Goal: Task Accomplishment & Management: Manage account settings

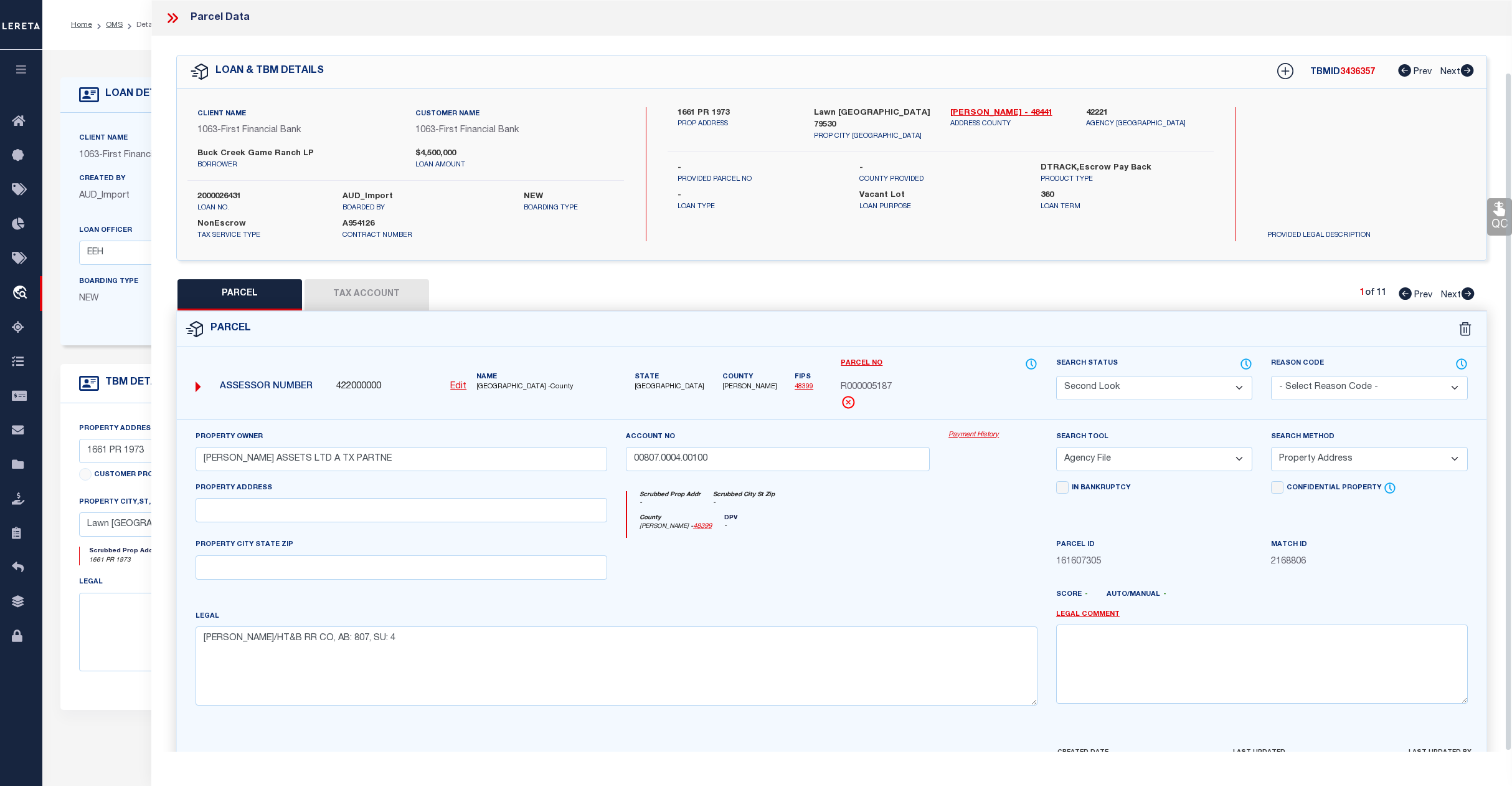
select select "SL"
select select "AGF"
select select "ADD"
select select "773"
select select "490"
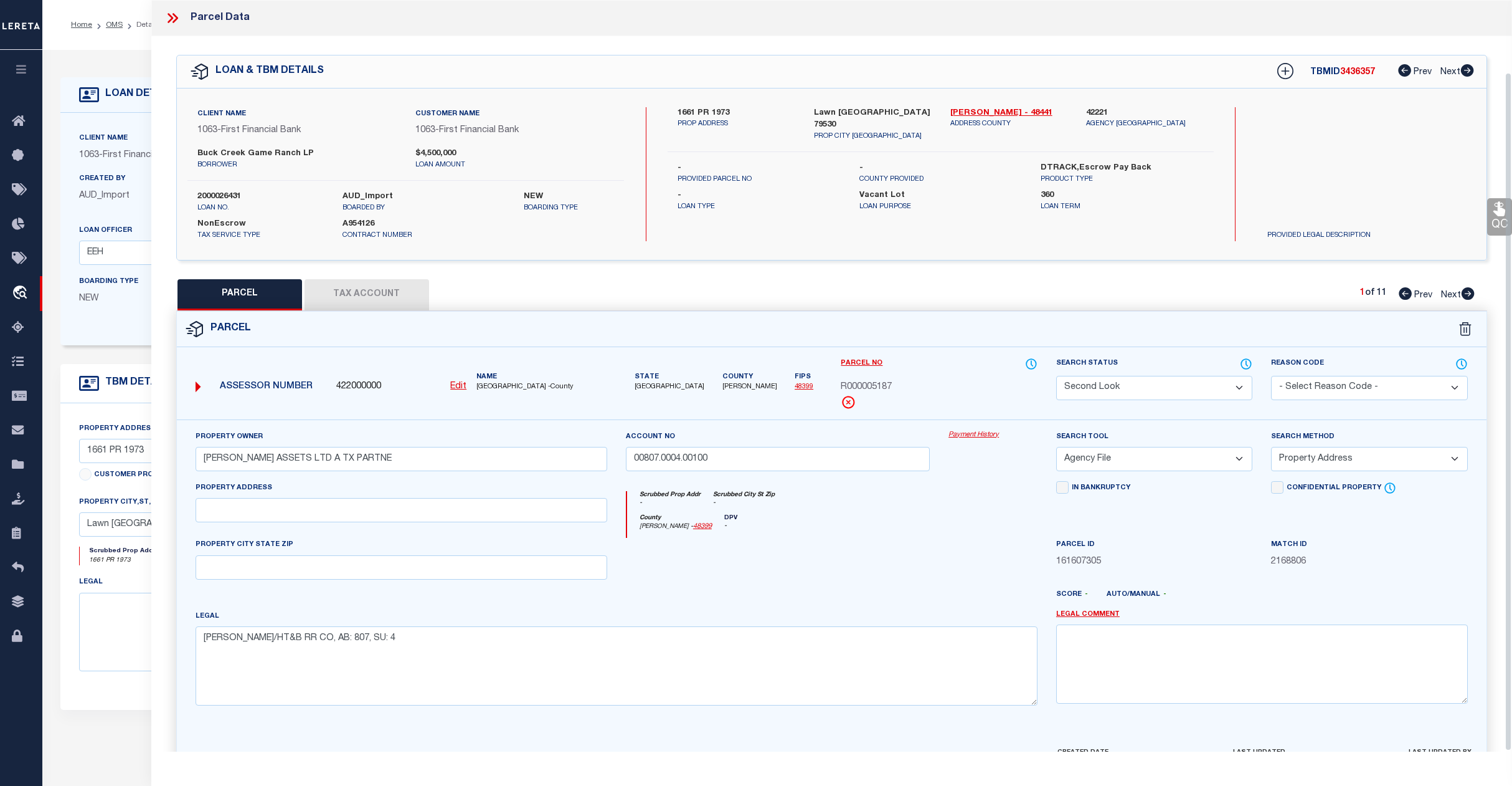
select select "400"
select select "NonEscrow"
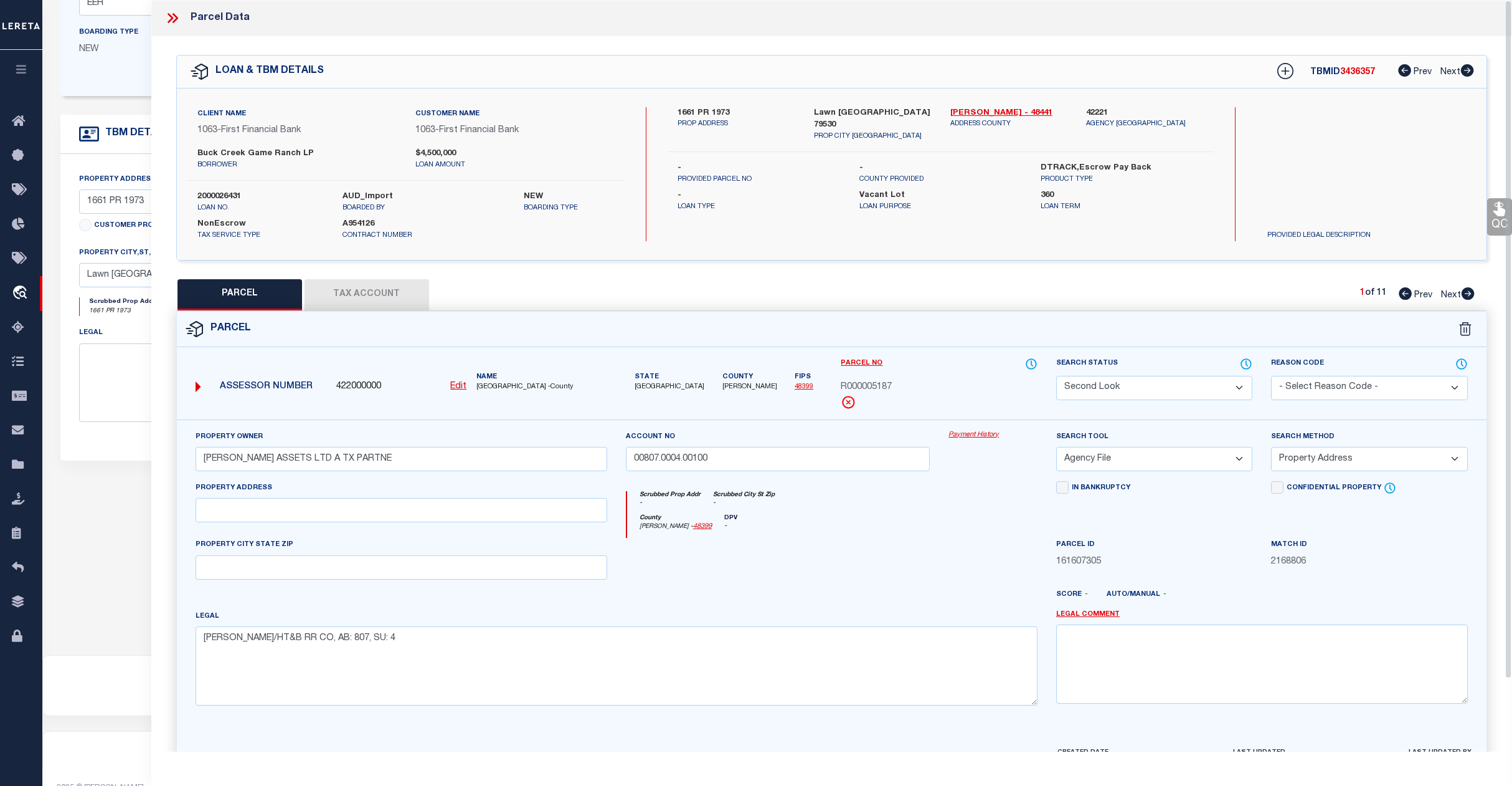
click at [136, 65] on div "Boarding Type NEW" at bounding box center [136, 46] width 132 height 41
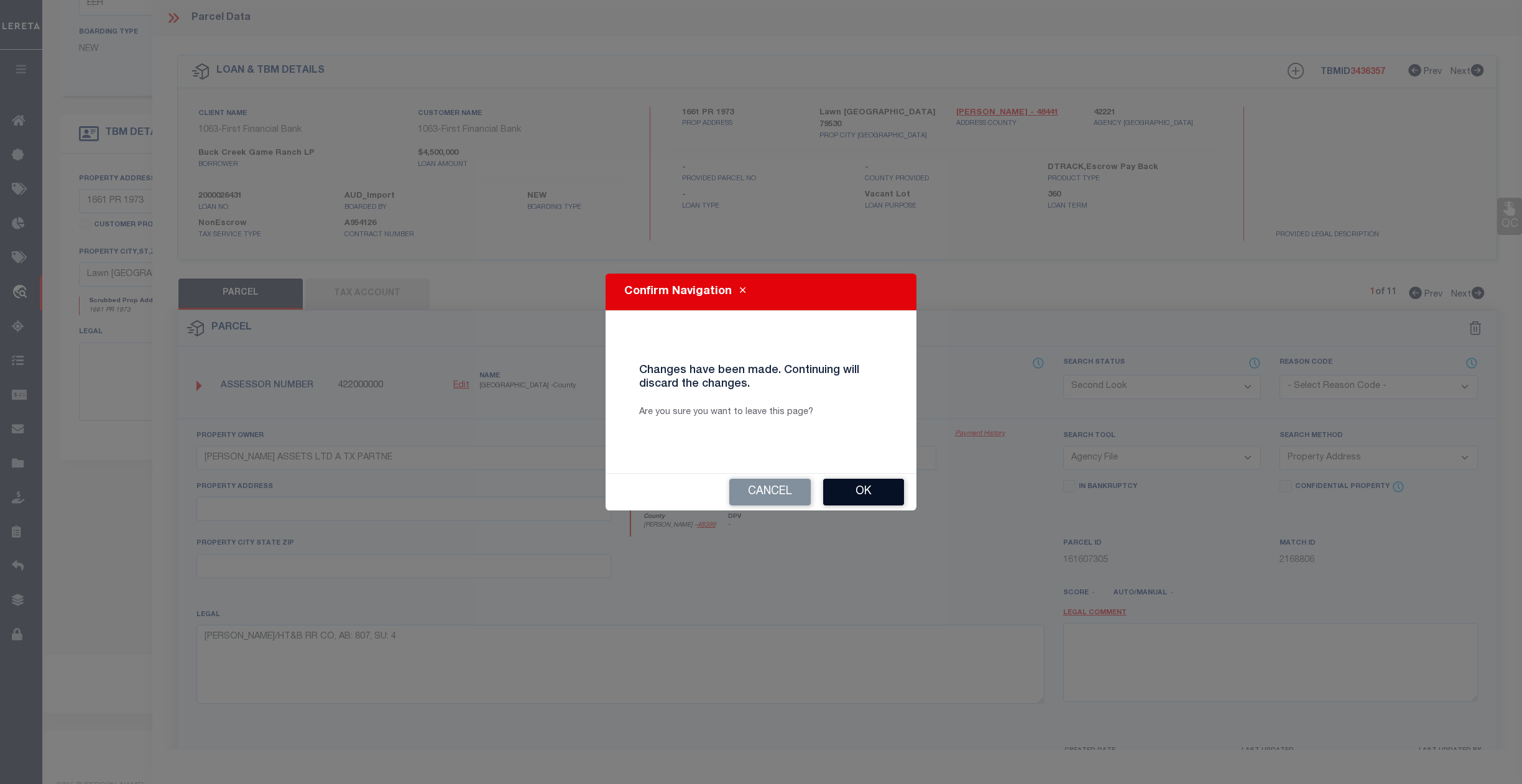
click at [862, 496] on button "Ok" at bounding box center [863, 492] width 81 height 27
select select "IP"
select select
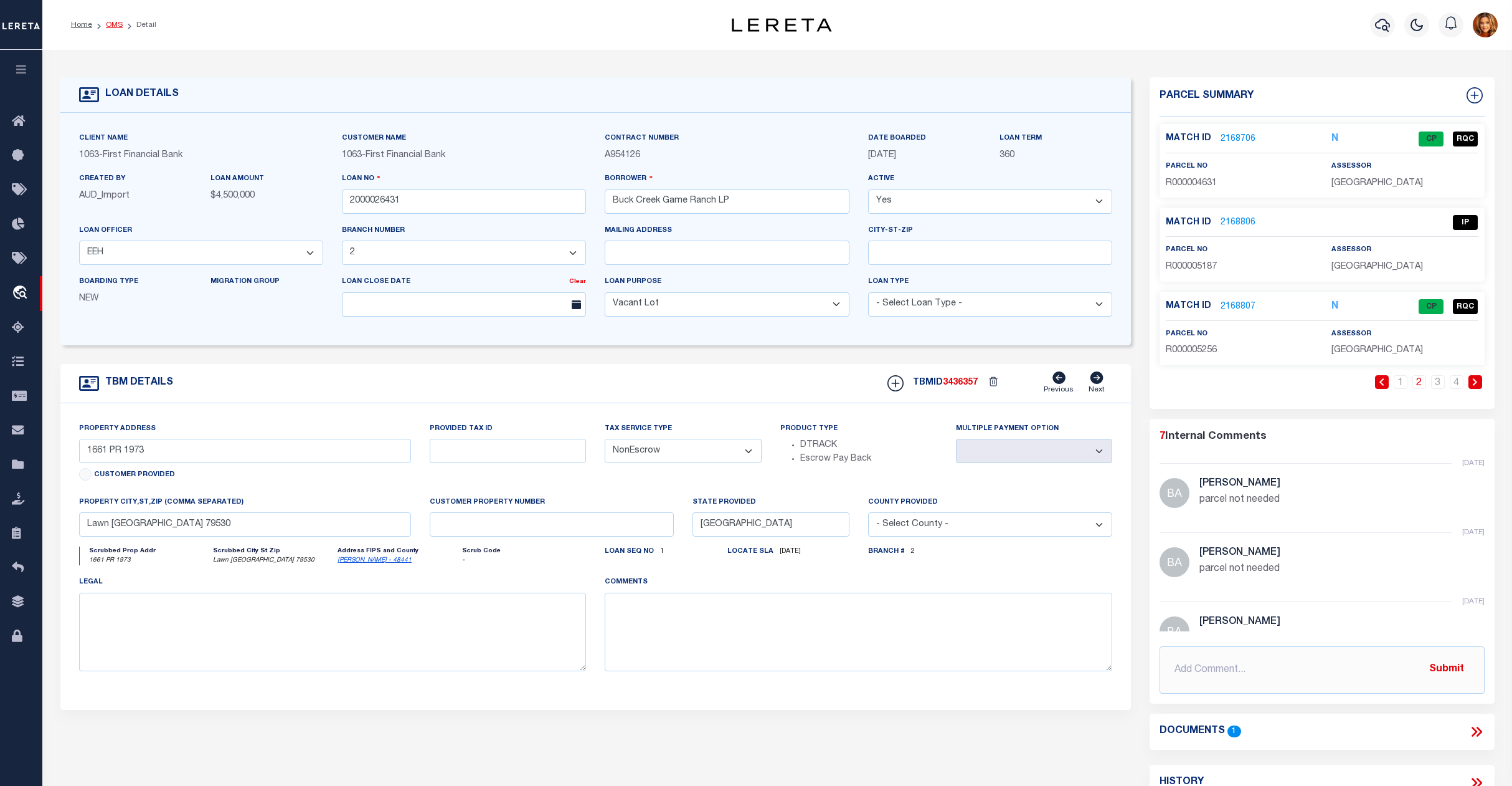
click at [112, 28] on link "OMS" at bounding box center [113, 25] width 16 height 8
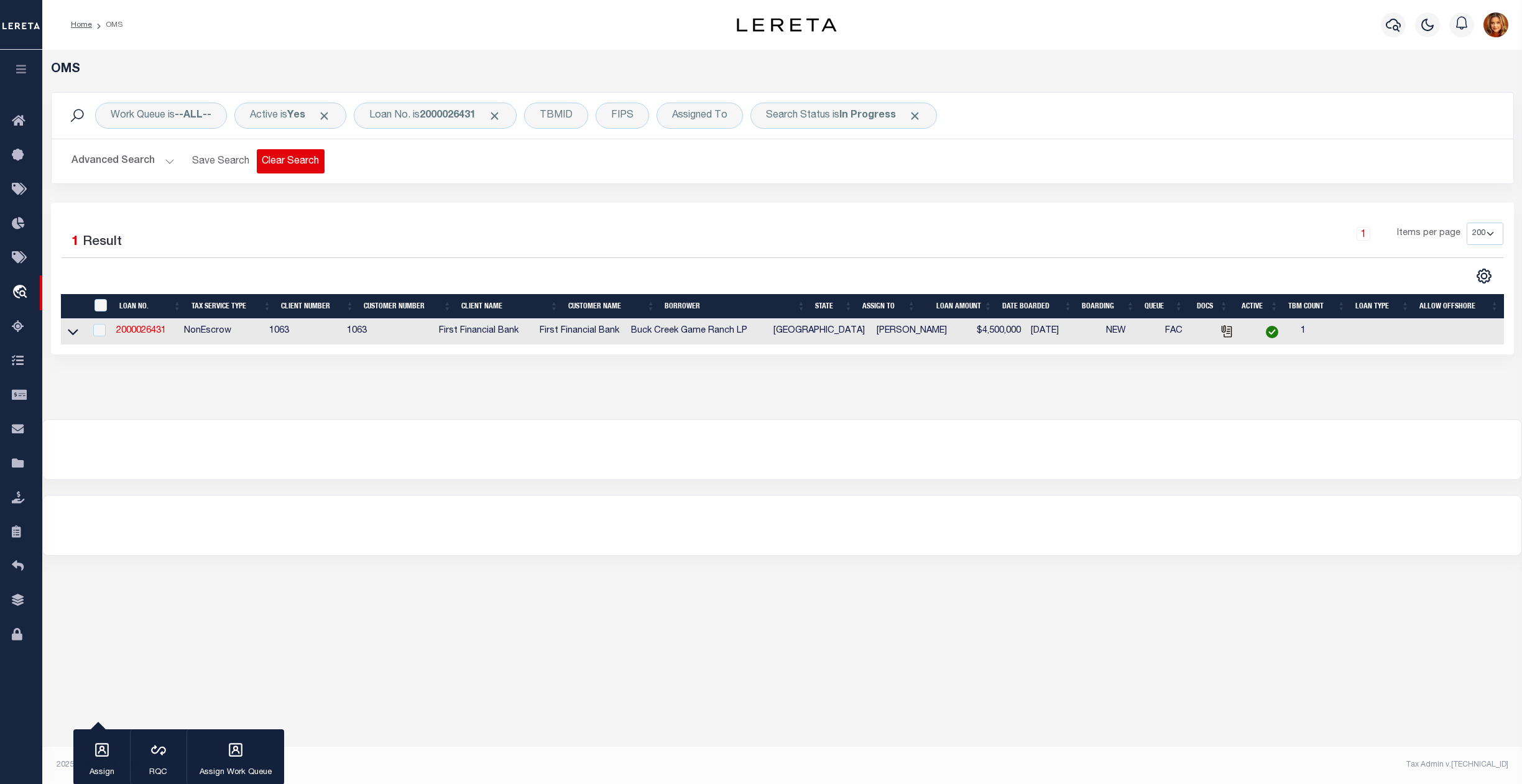
click at [299, 160] on button "Clear Search" at bounding box center [291, 160] width 68 height 24
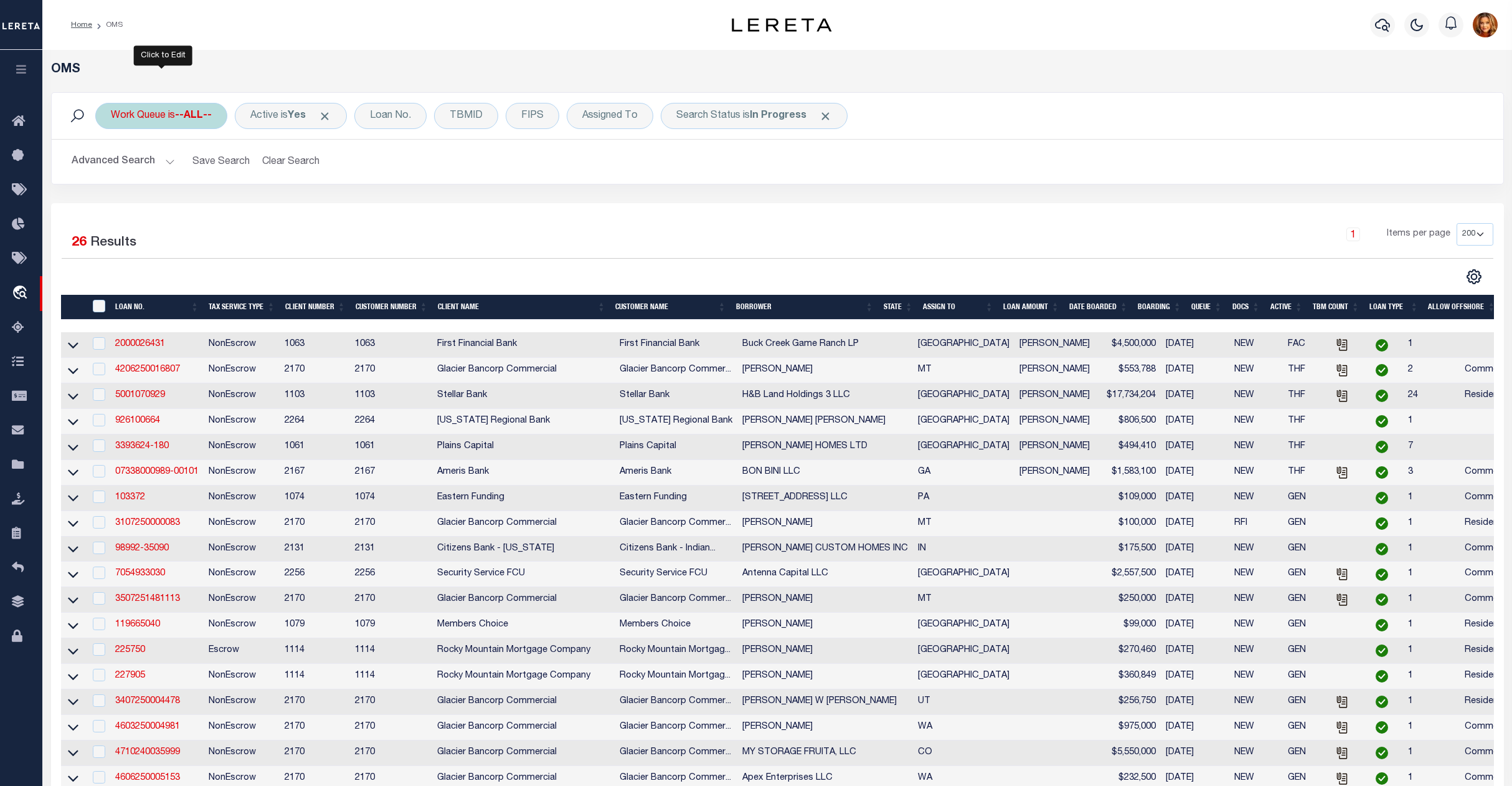
click at [188, 116] on b "--ALL--" at bounding box center [194, 115] width 37 height 10
click at [136, 177] on select "--ALL-- factRSystems General ThoughtFocus" at bounding box center [202, 176] width 183 height 23
select select "GEN"
click at [111, 166] on select "--ALL-- factRSystems General ThoughtFocus" at bounding box center [202, 176] width 183 height 23
click at [278, 203] on input "Apply" at bounding box center [276, 204] width 37 height 20
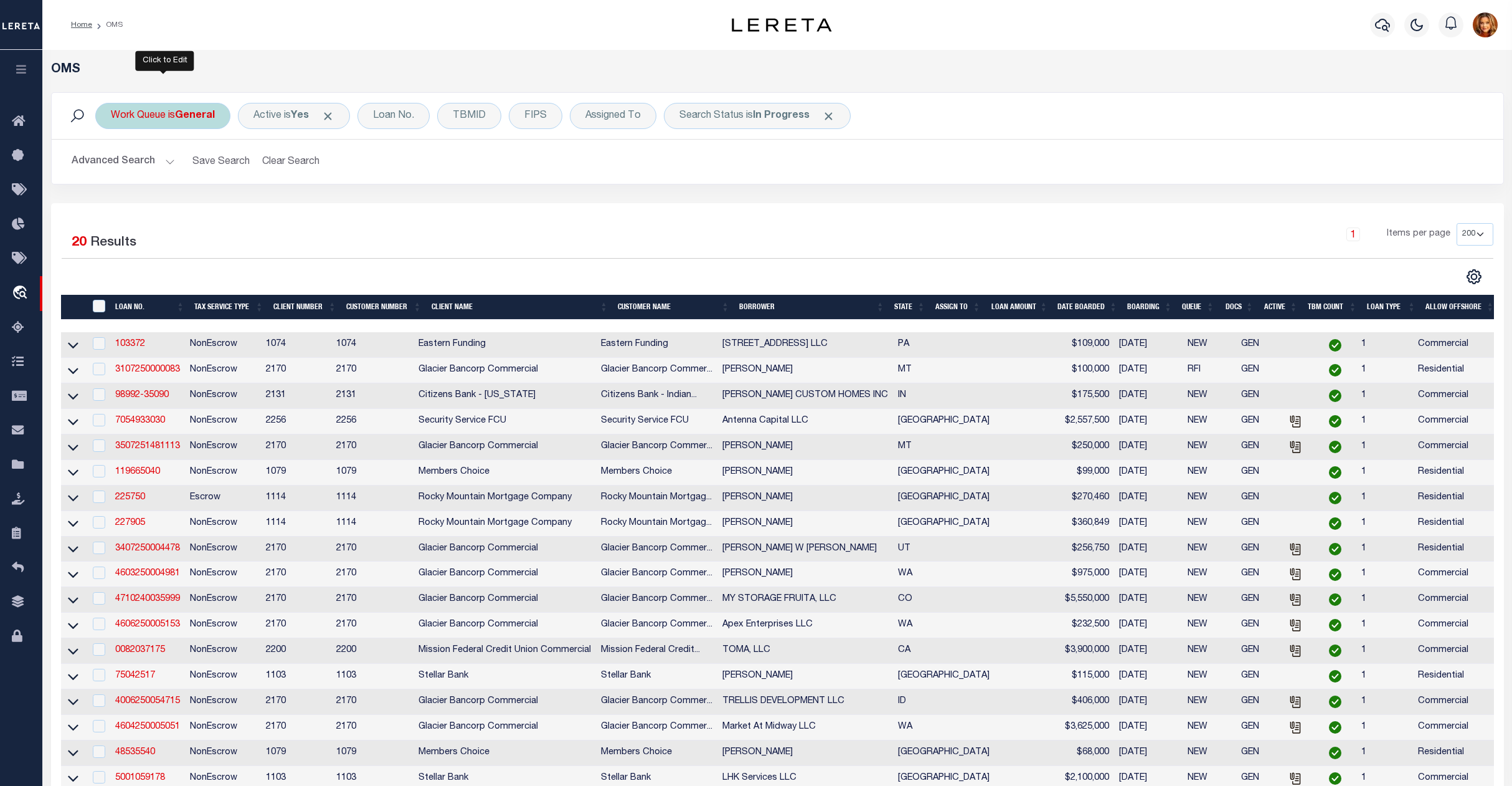
click at [165, 110] on div "Work Queue is General" at bounding box center [163, 115] width 136 height 26
click at [147, 177] on select "--ALL-- factRSystems General ThoughtFocus" at bounding box center [202, 176] width 183 height 23
select select "THF"
click at [111, 166] on select "--ALL-- factRSystems General ThoughtFocus" at bounding box center [202, 176] width 183 height 23
click at [289, 207] on input "Apply" at bounding box center [276, 204] width 37 height 20
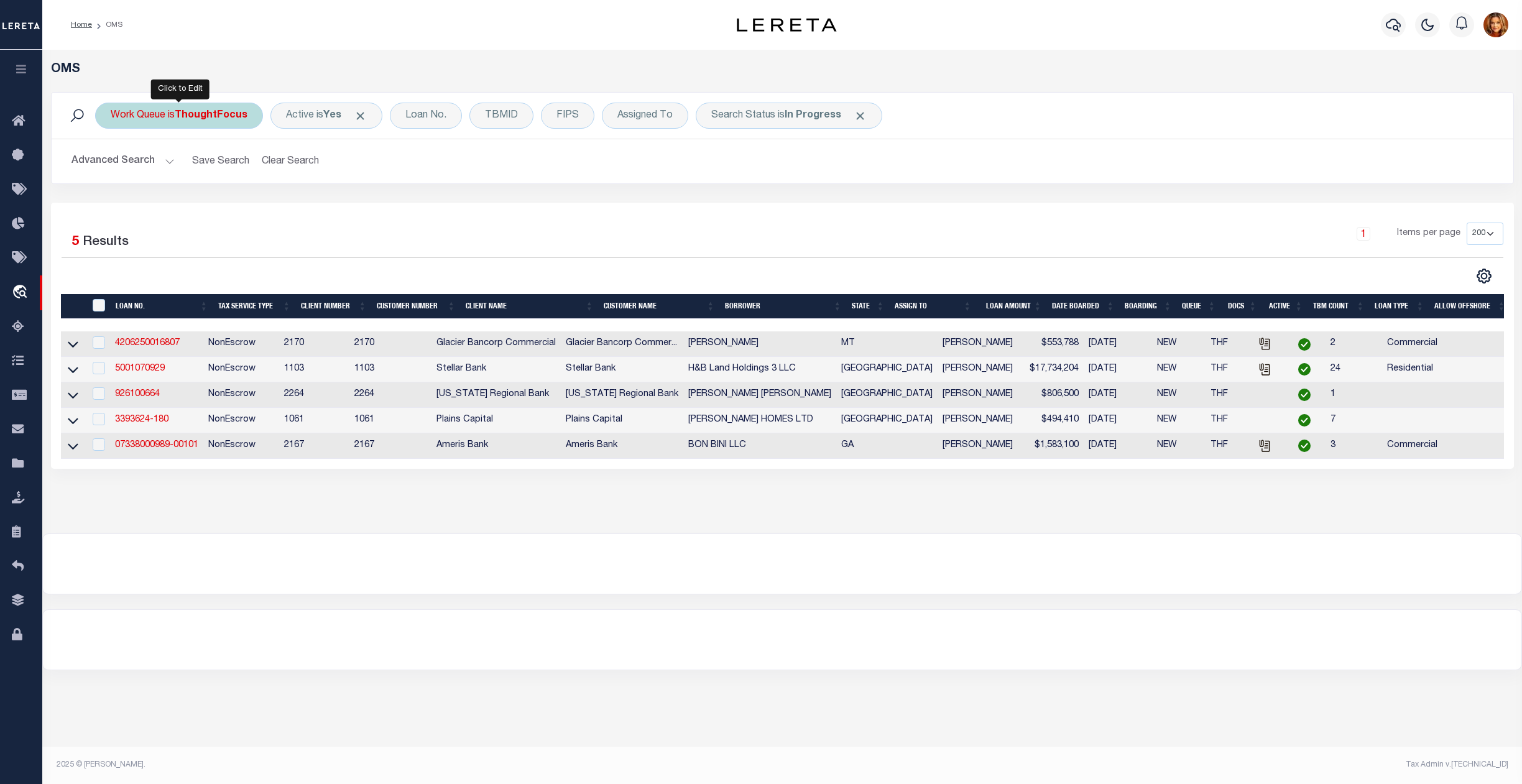
click at [197, 110] on b "ThoughtFocus" at bounding box center [211, 115] width 73 height 10
click at [162, 175] on select "--ALL-- factRSystems General ThoughtFocus" at bounding box center [202, 176] width 183 height 23
select select "FAC"
click at [111, 165] on select "--ALL-- factRSystems General ThoughtFocus" at bounding box center [202, 176] width 183 height 23
click at [278, 202] on input "Apply" at bounding box center [276, 203] width 37 height 20
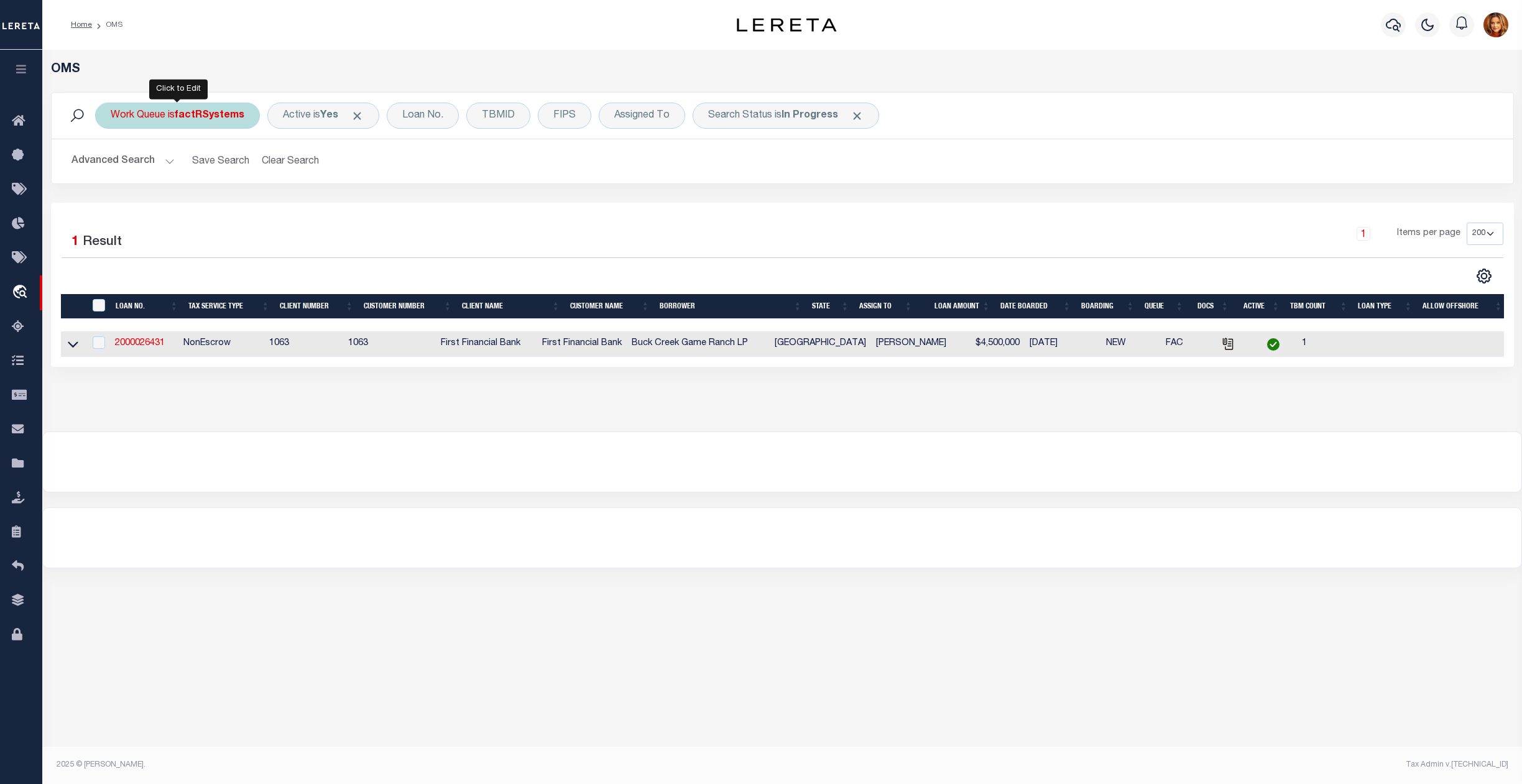
click at [189, 121] on b "factRSystems" at bounding box center [210, 115] width 70 height 10
click at [136, 177] on select "--ALL-- factRSystems General ThoughtFocus" at bounding box center [202, 176] width 183 height 23
select select "GEN"
click at [111, 165] on select "--ALL-- factRSystems General ThoughtFocus" at bounding box center [202, 176] width 183 height 23
click at [283, 199] on input "Apply" at bounding box center [276, 203] width 37 height 20
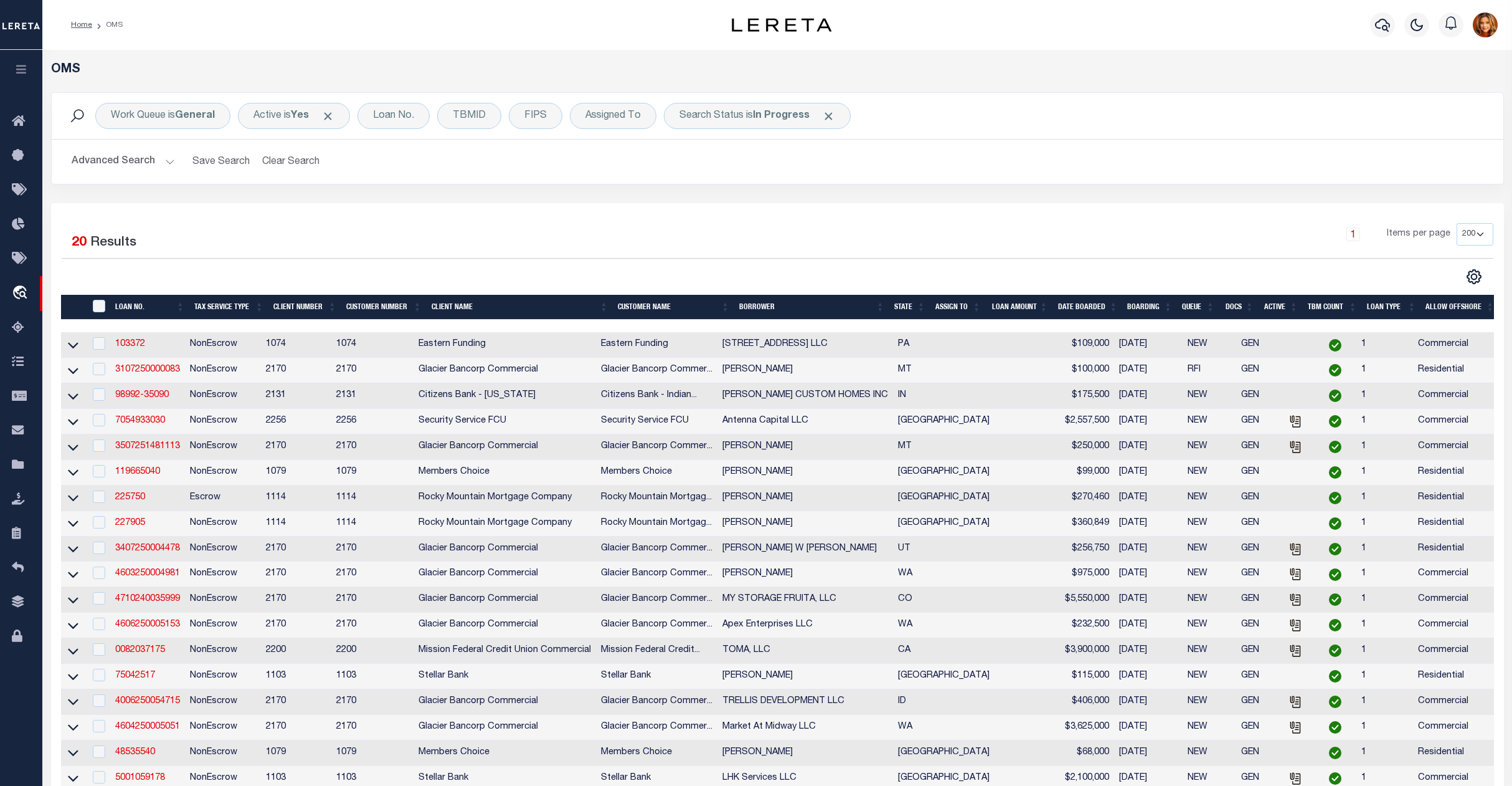
click at [903, 303] on th "State" at bounding box center [910, 307] width 41 height 25
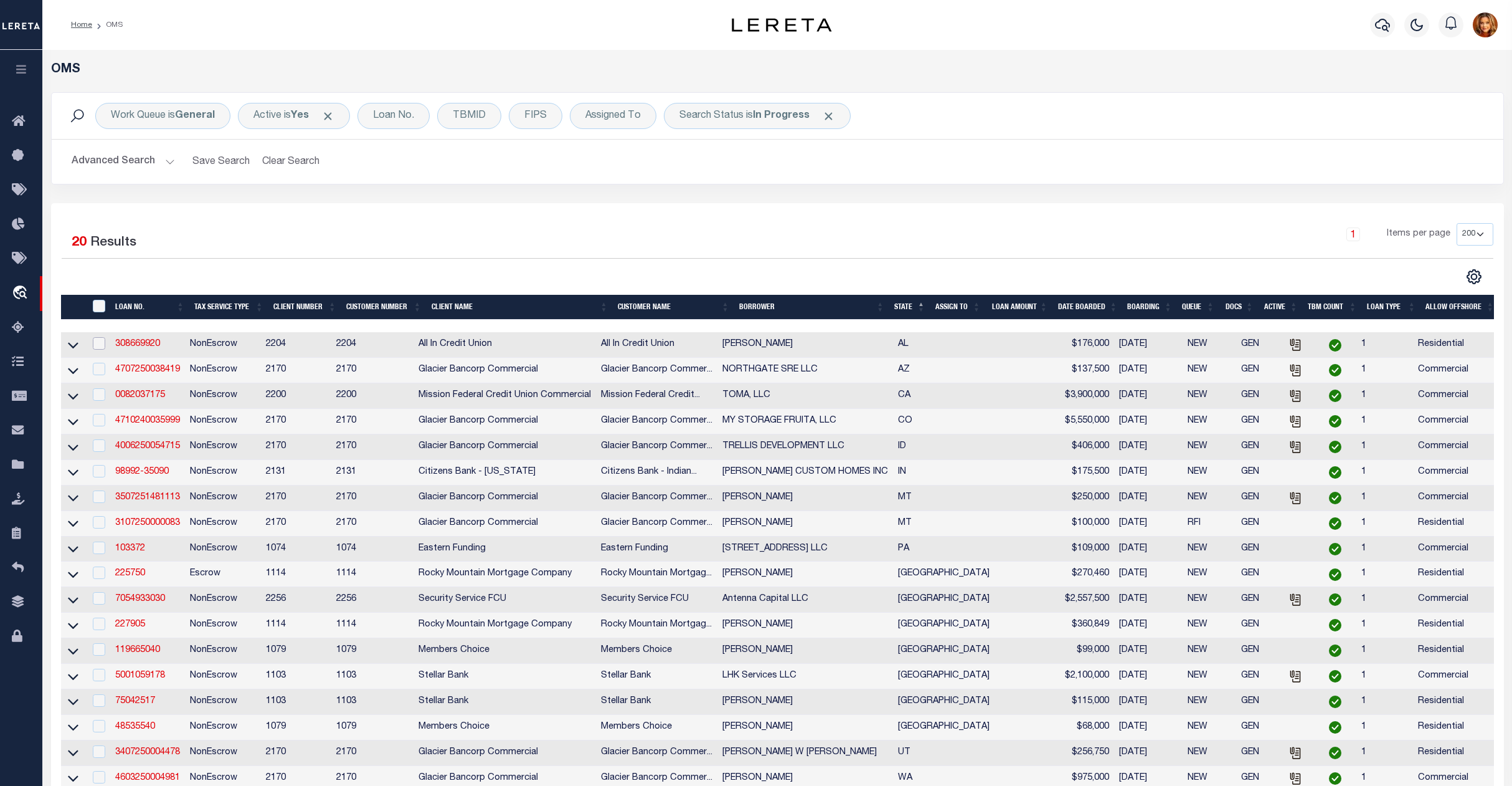
click at [100, 350] on input "checkbox" at bounding box center [99, 343] width 13 height 13
checkbox input "true"
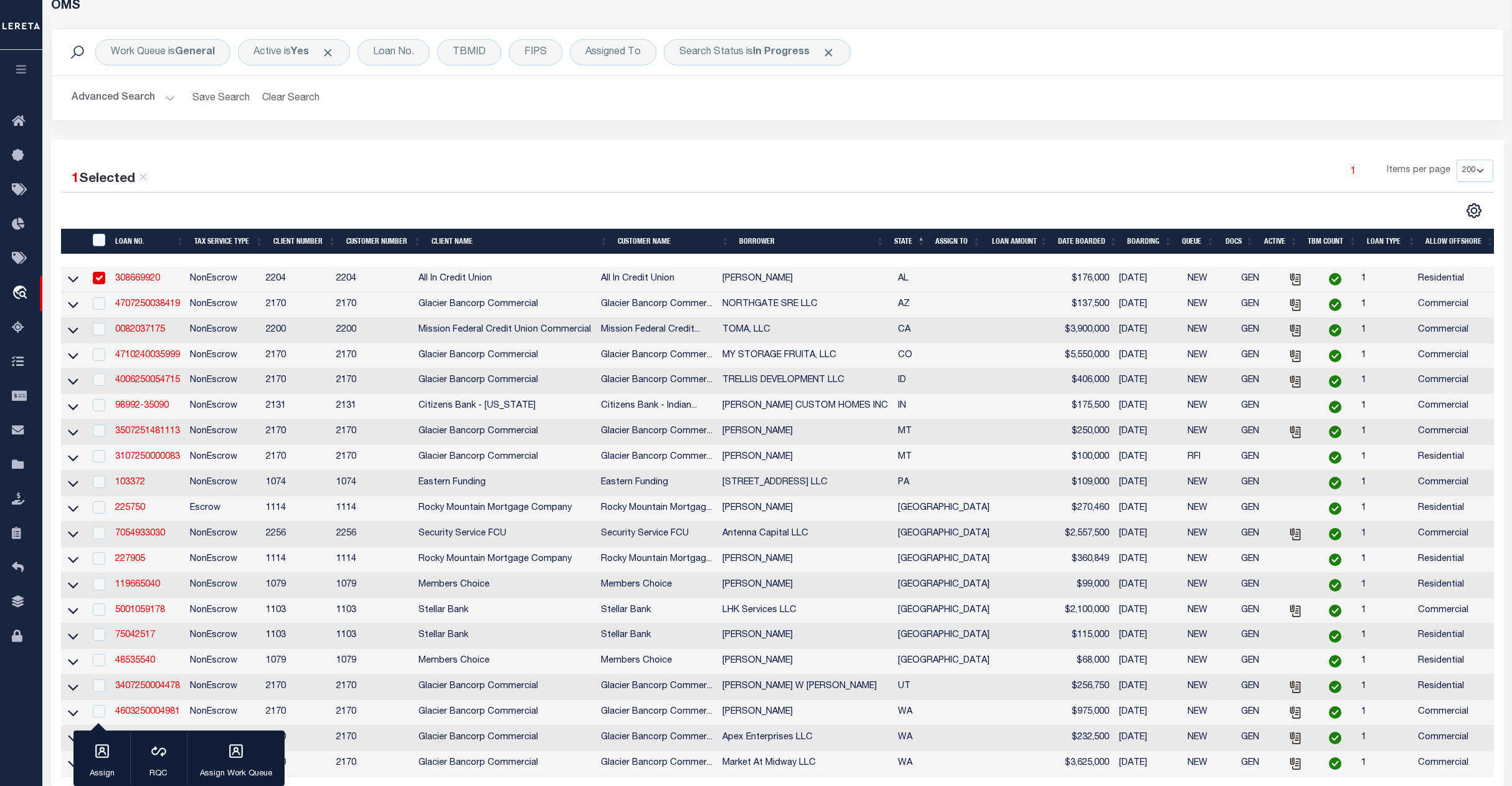
scroll to position [166, 0]
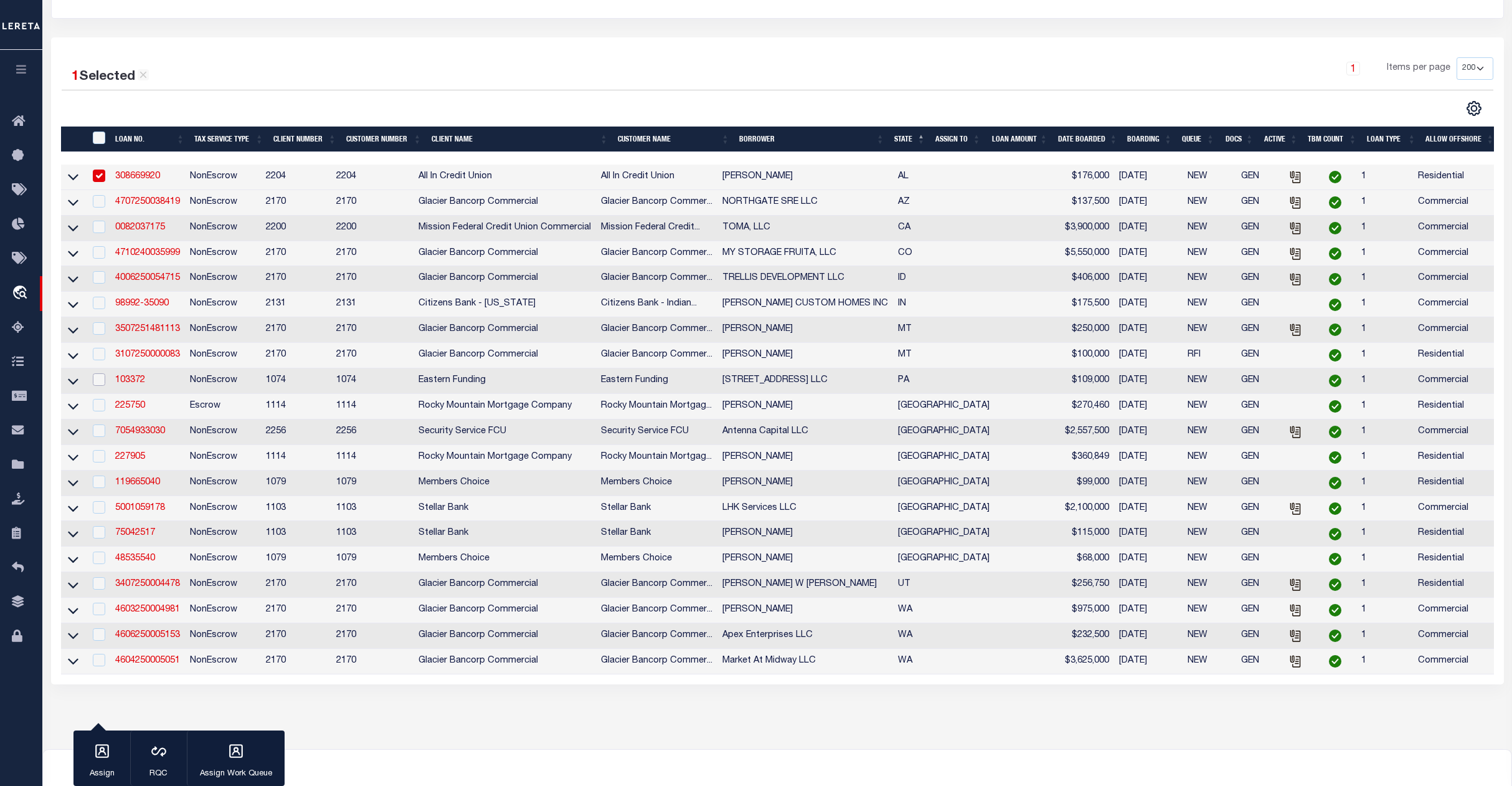
click at [101, 386] on input "checkbox" at bounding box center [99, 379] width 13 height 13
checkbox input "true"
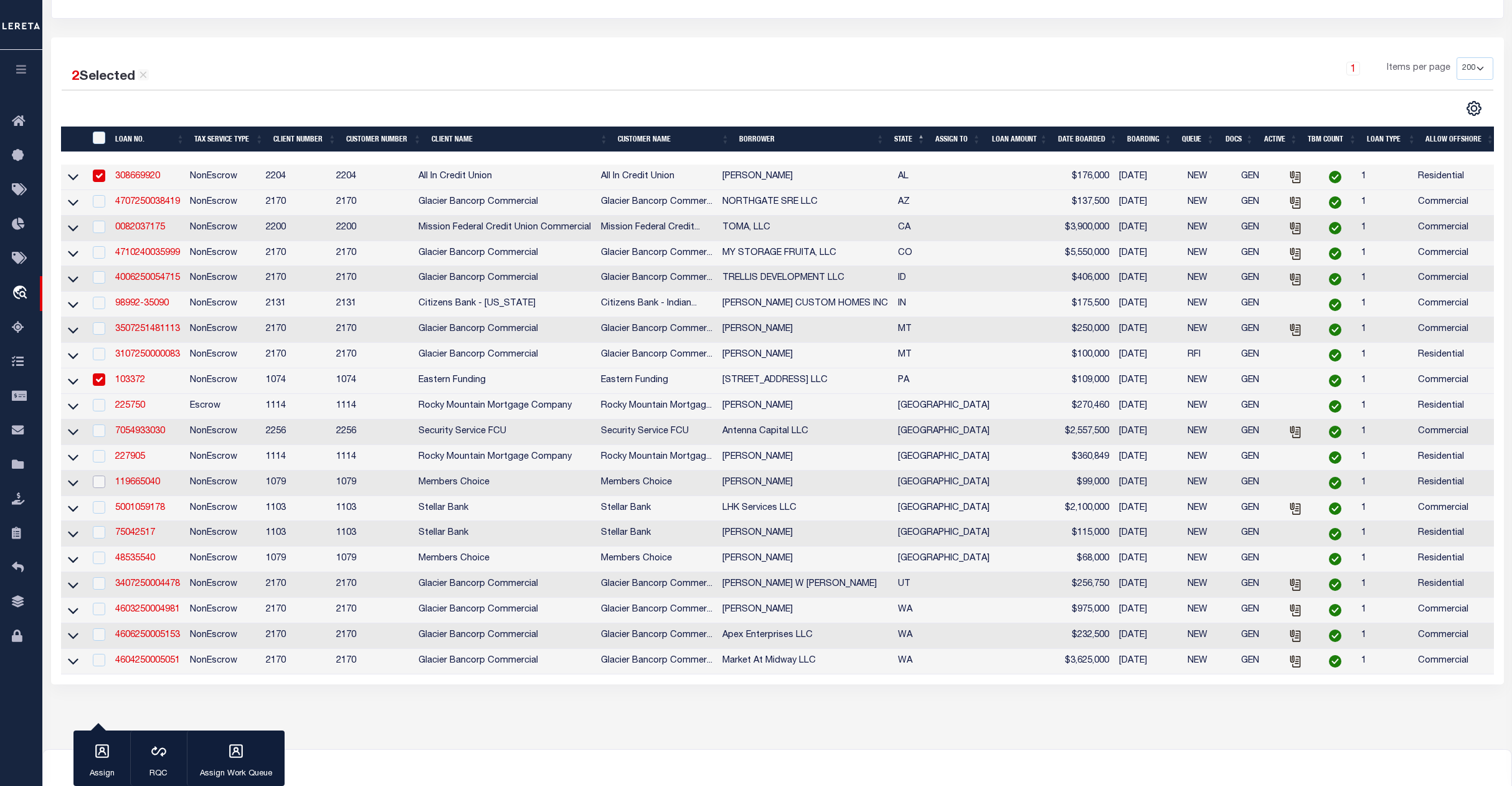
click at [97, 488] on input "checkbox" at bounding box center [99, 482] width 13 height 13
checkbox input "true"
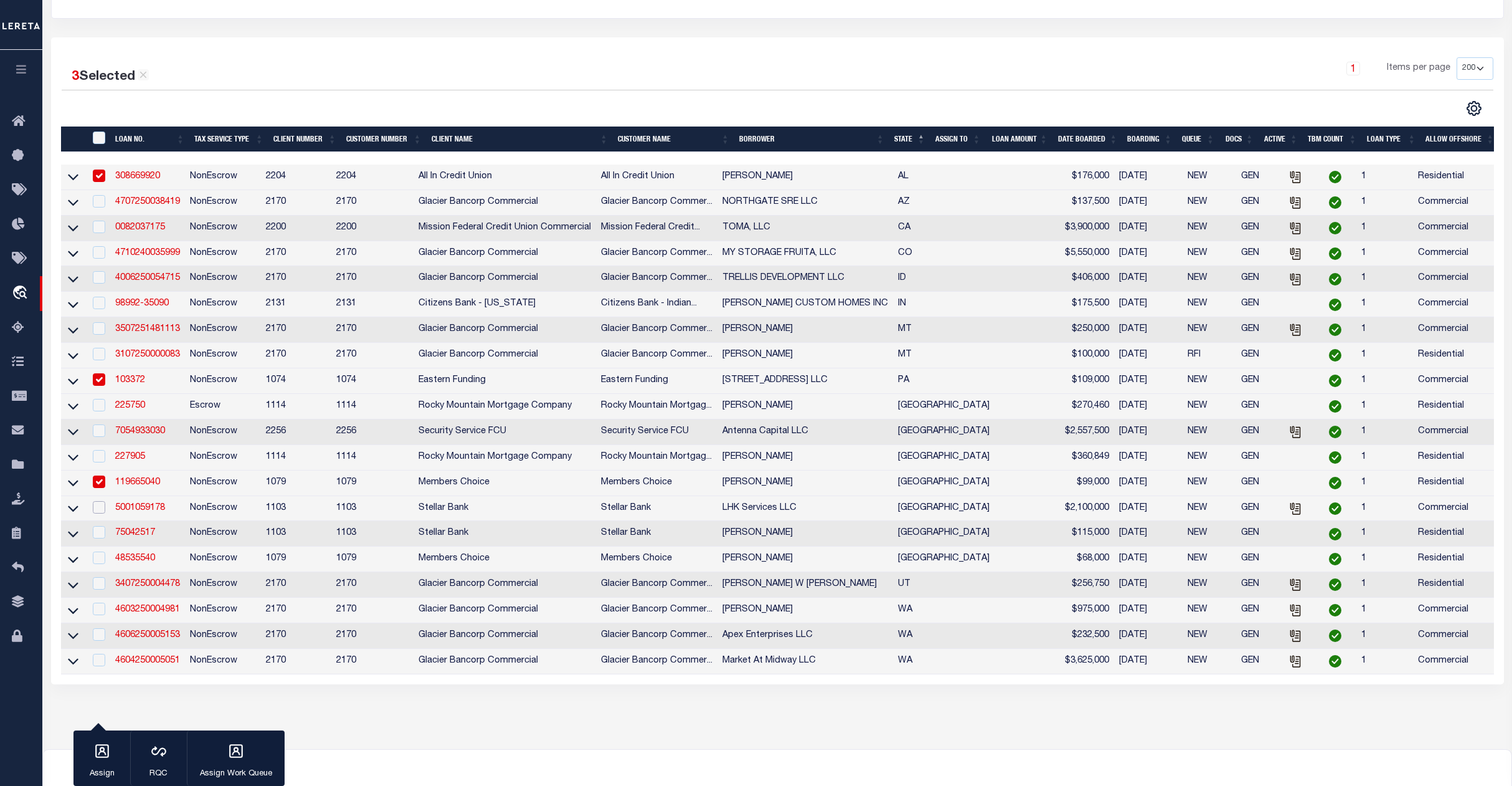
click at [101, 514] on input "checkbox" at bounding box center [99, 507] width 13 height 13
checkbox input "true"
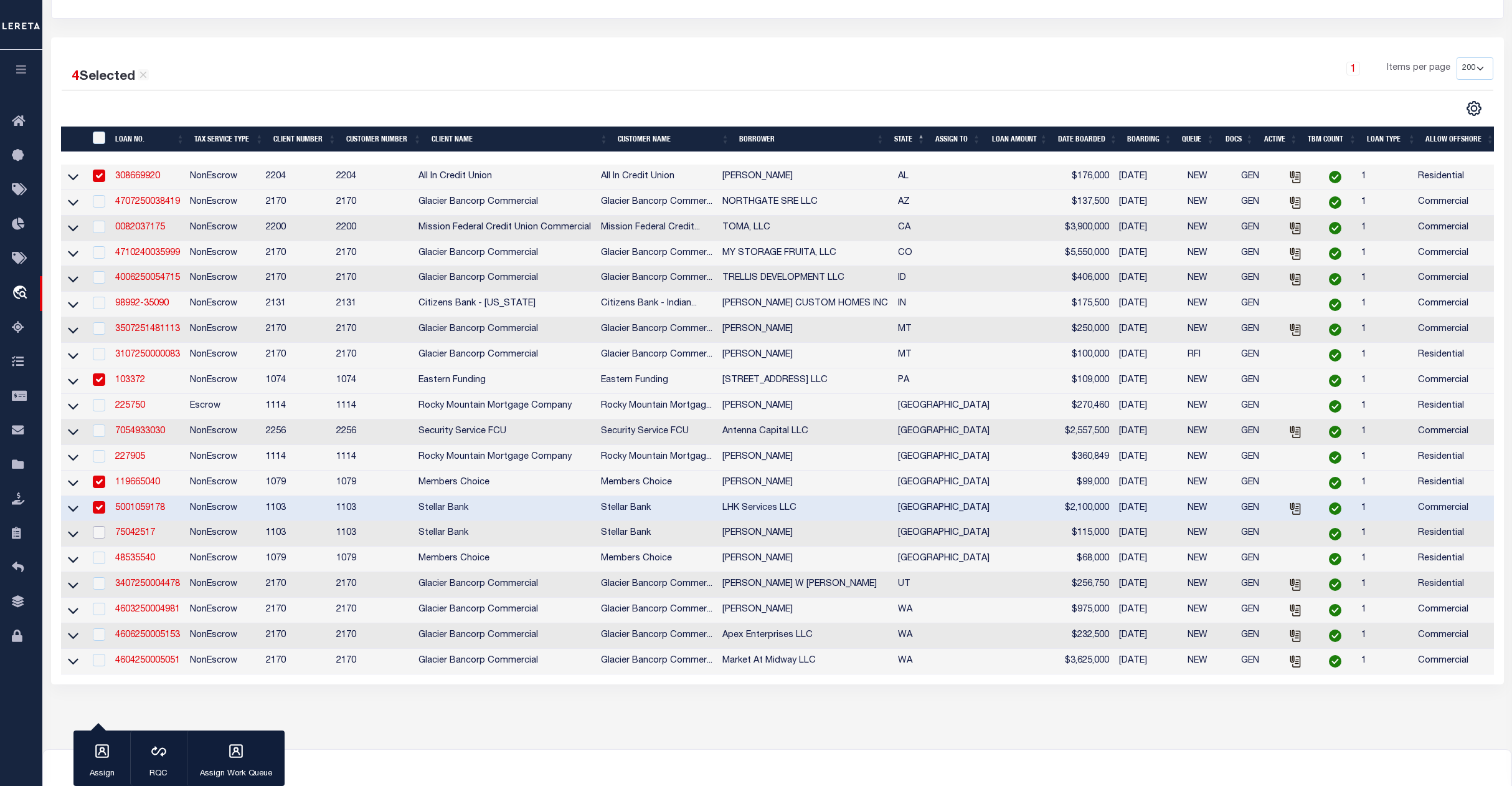
click at [100, 539] on input "checkbox" at bounding box center [99, 532] width 13 height 13
checkbox input "true"
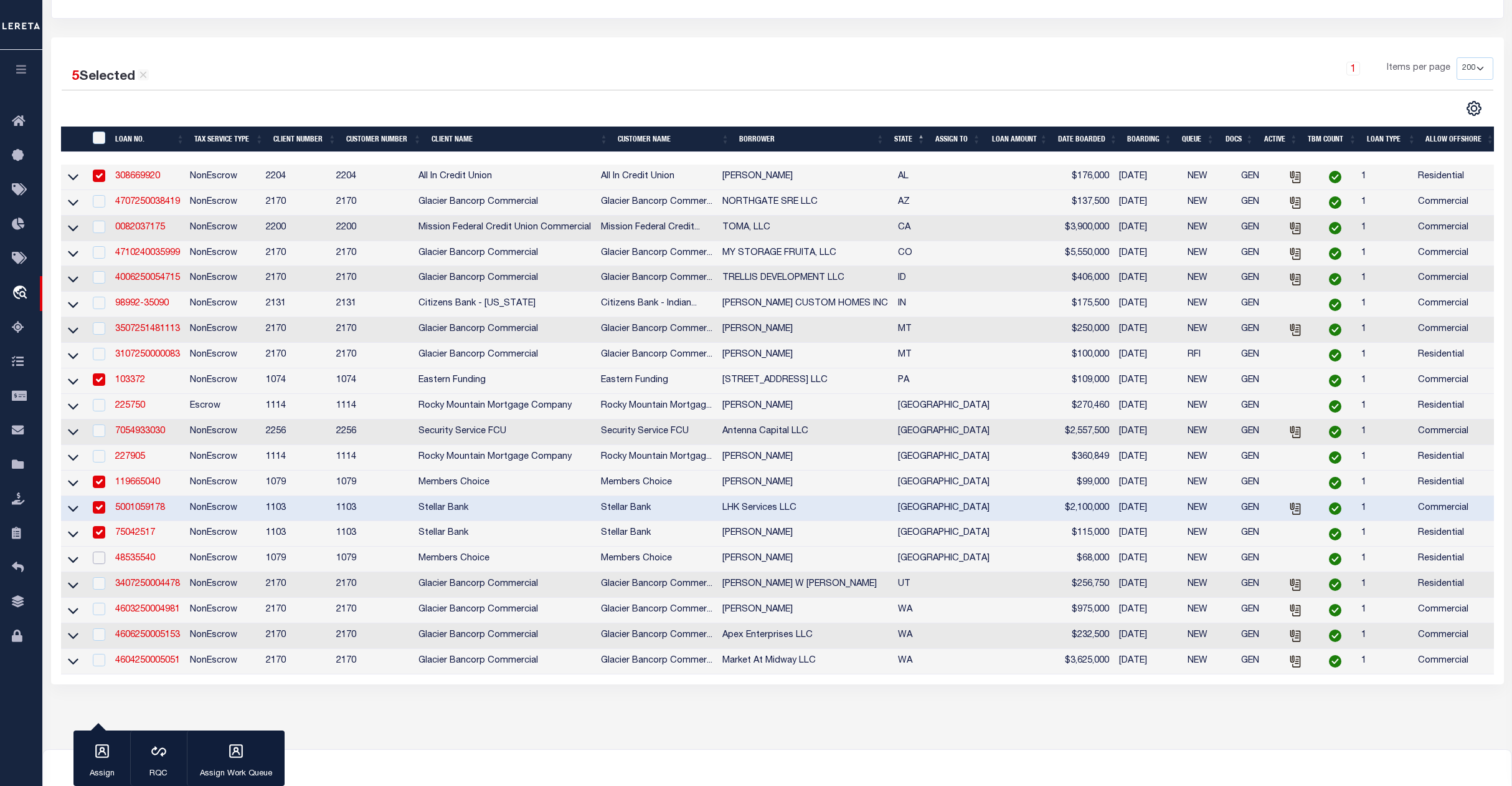
click at [101, 564] on input "checkbox" at bounding box center [99, 557] width 13 height 13
checkbox input "true"
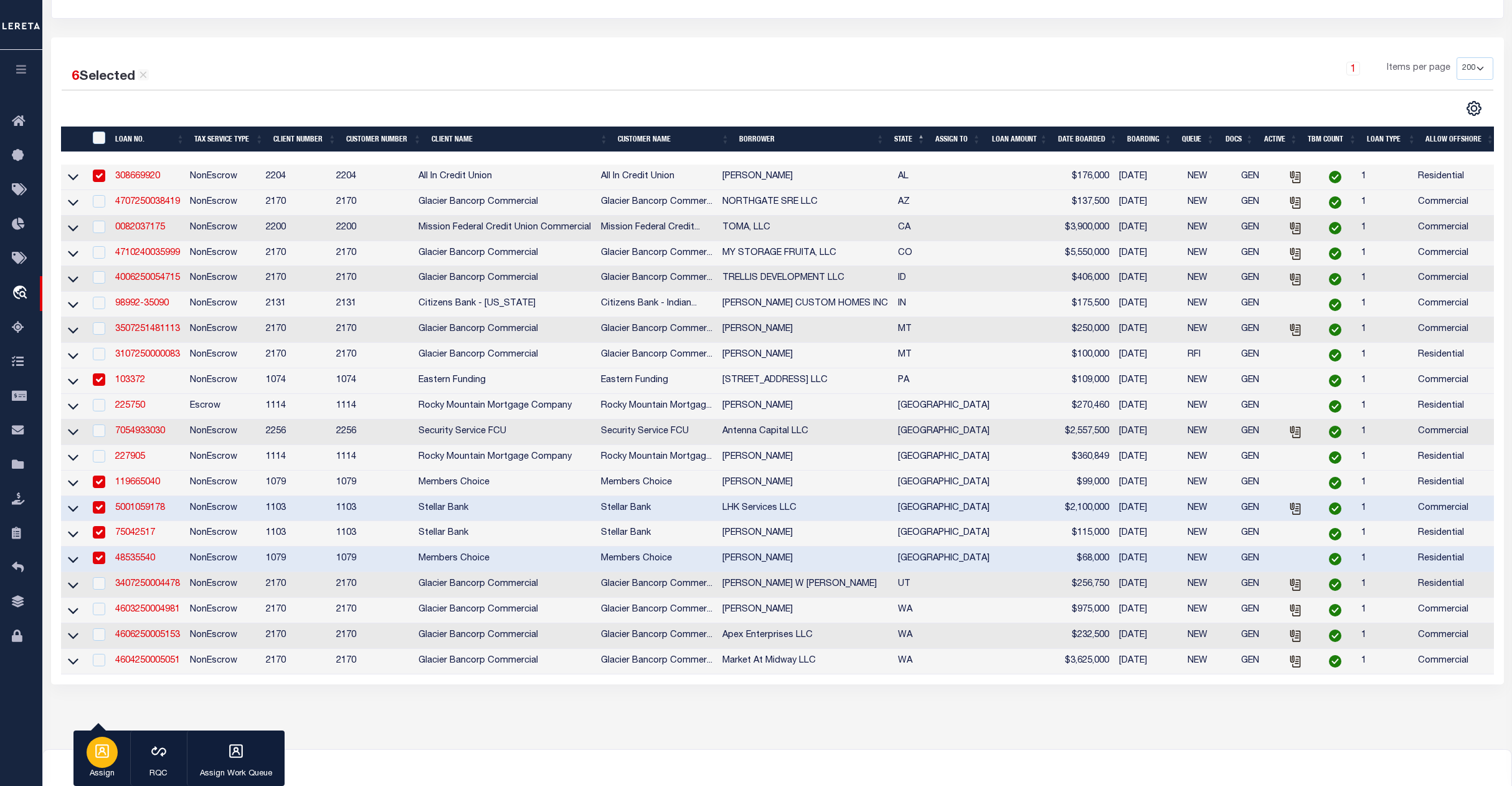
click at [104, 761] on div "button" at bounding box center [102, 752] width 31 height 31
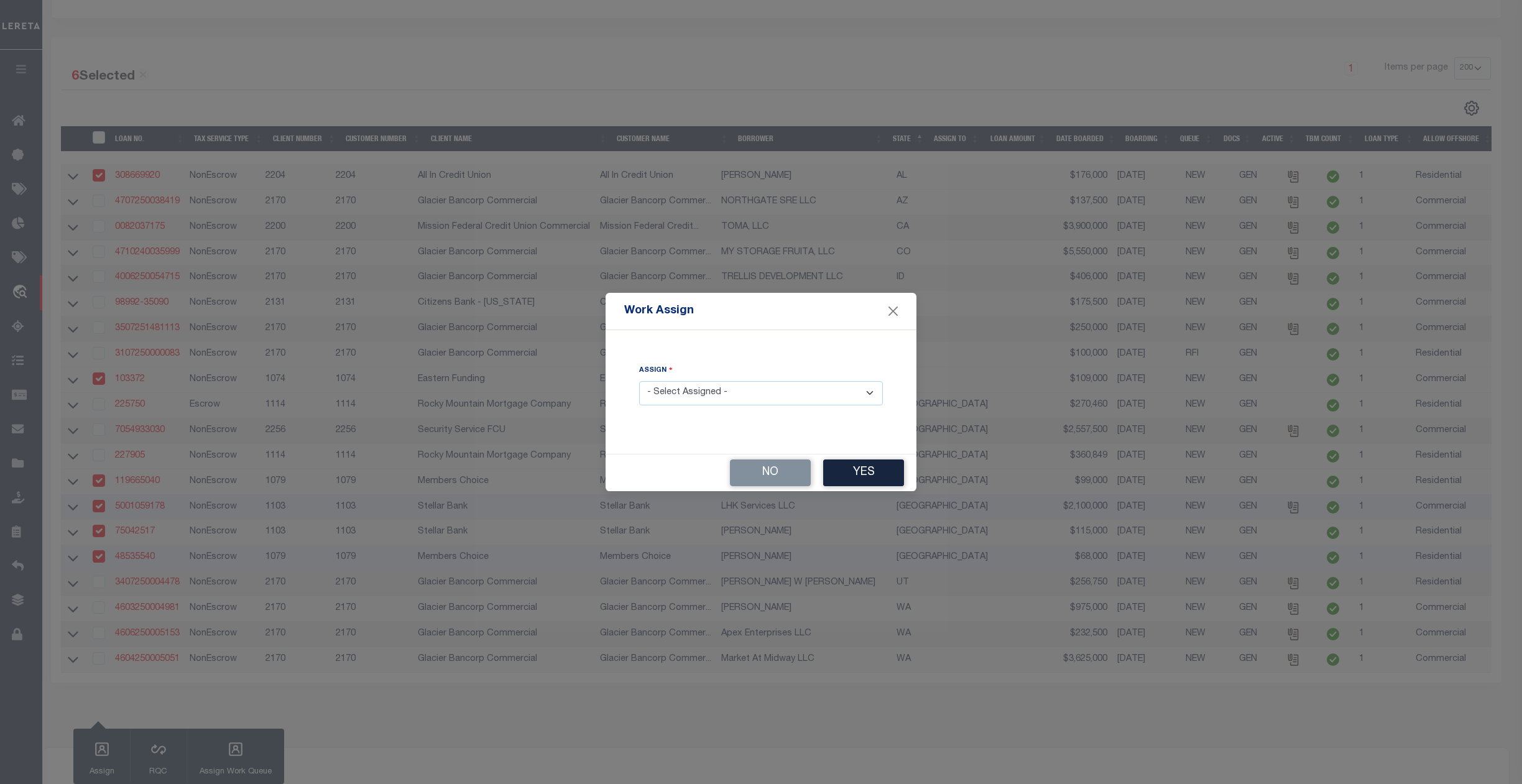
click at [687, 392] on select "- Select Assigned - --Unassigned-- Abdul Muzain Agustin Fernandez Ahmad Darwish…" at bounding box center [761, 392] width 244 height 24
select select "[PERSON_NAME]"
click at [639, 381] on select "- Select Assigned - --Unassigned-- Abdul Muzain Agustin Fernandez Ahmad Darwish…" at bounding box center [761, 392] width 244 height 24
click at [868, 473] on button "Yes" at bounding box center [863, 473] width 81 height 27
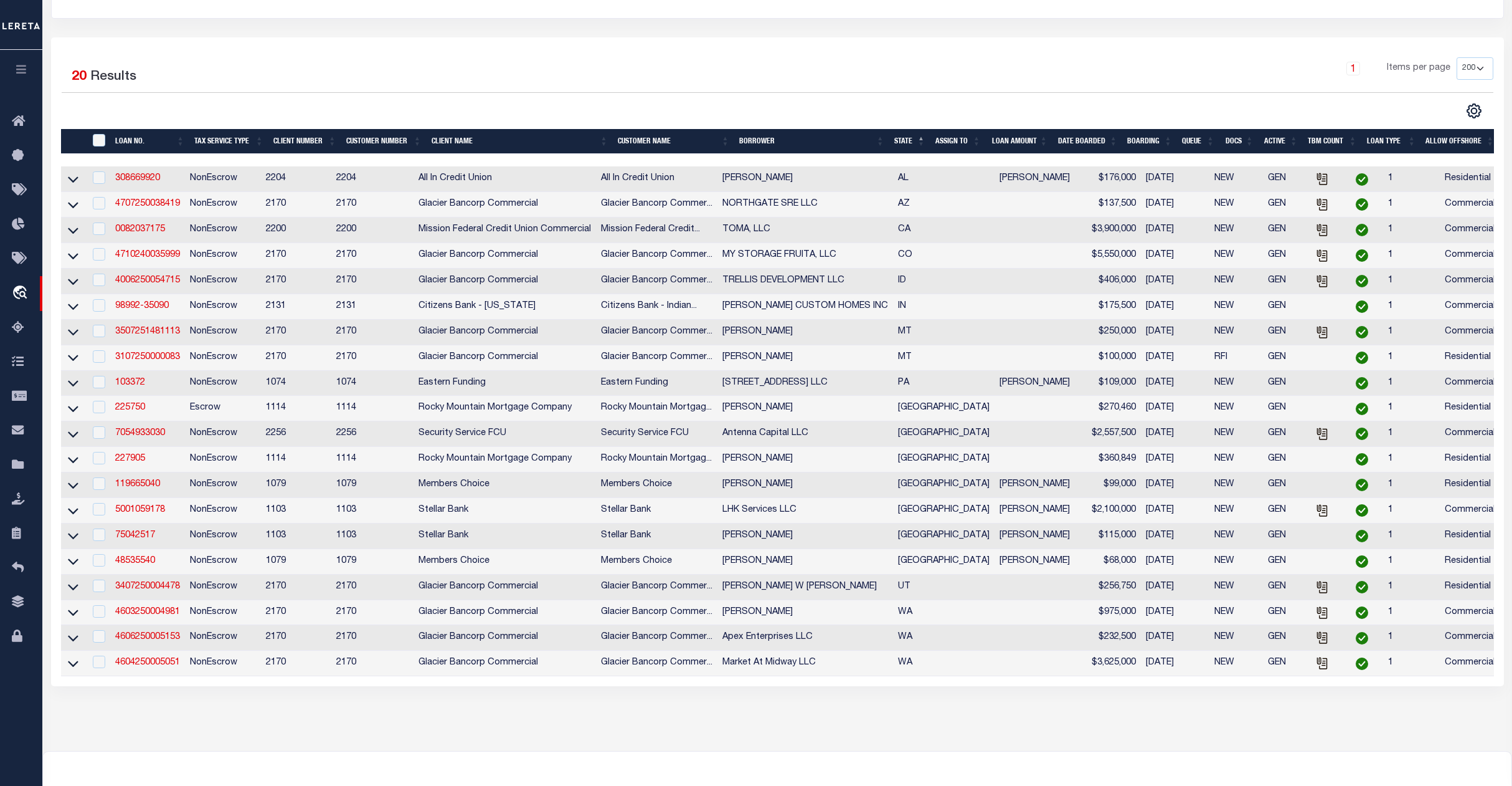
click at [955, 140] on th "ASSIGN TO" at bounding box center [958, 141] width 55 height 25
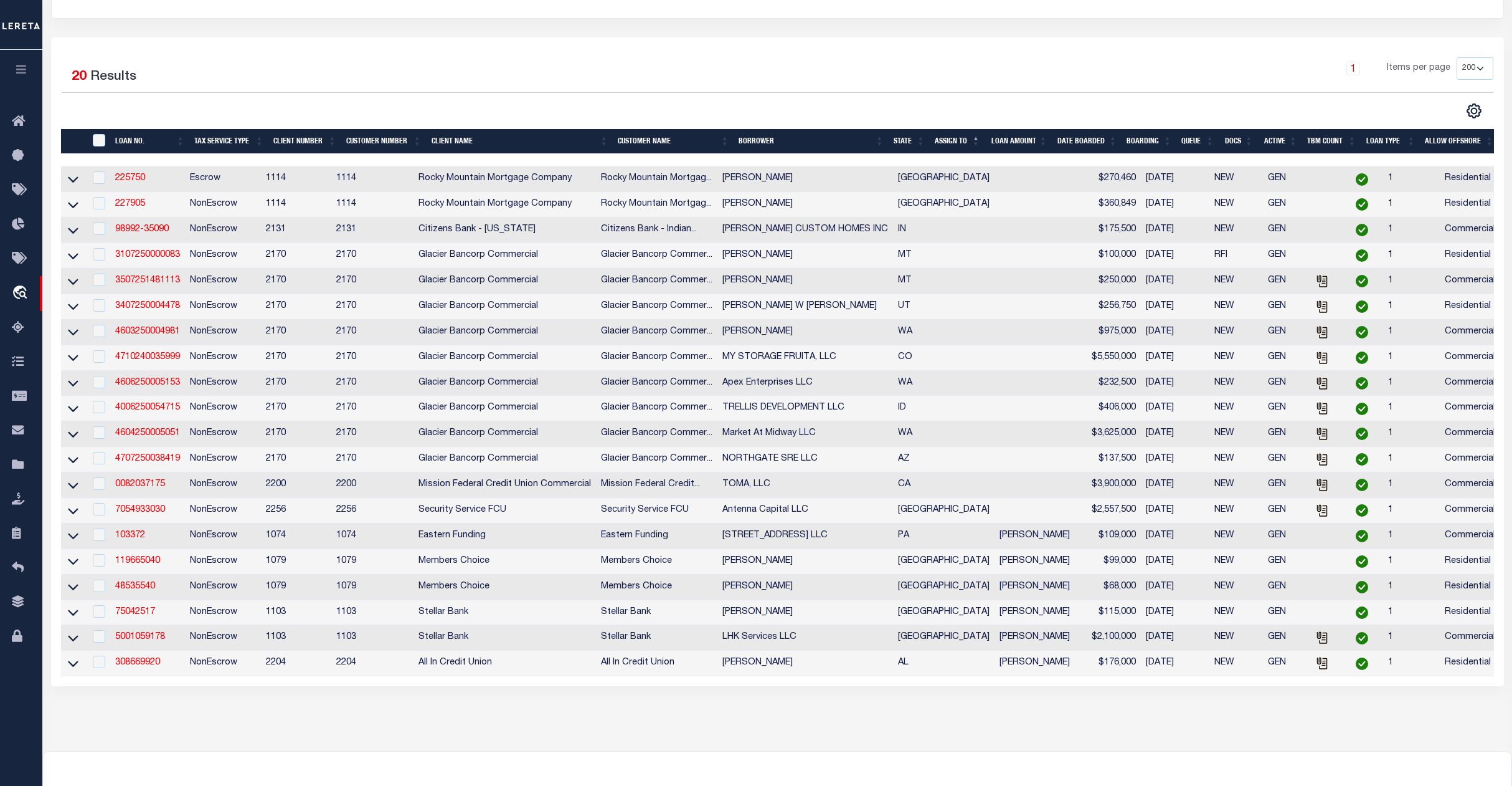
click at [102, 550] on td at bounding box center [98, 536] width 25 height 25
checkbox input "true"
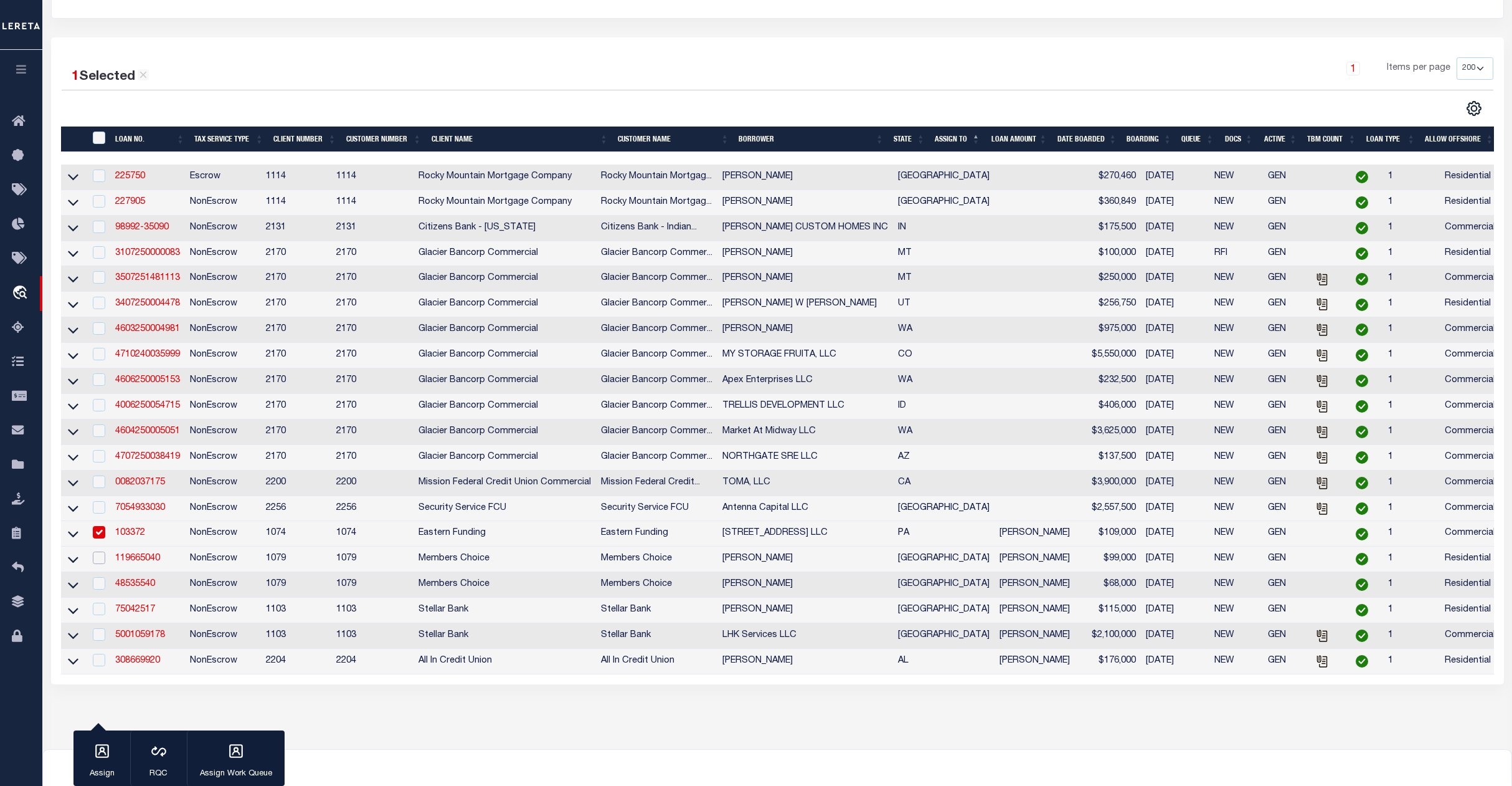
click at [98, 564] on input "checkbox" at bounding box center [99, 557] width 13 height 13
checkbox input "true"
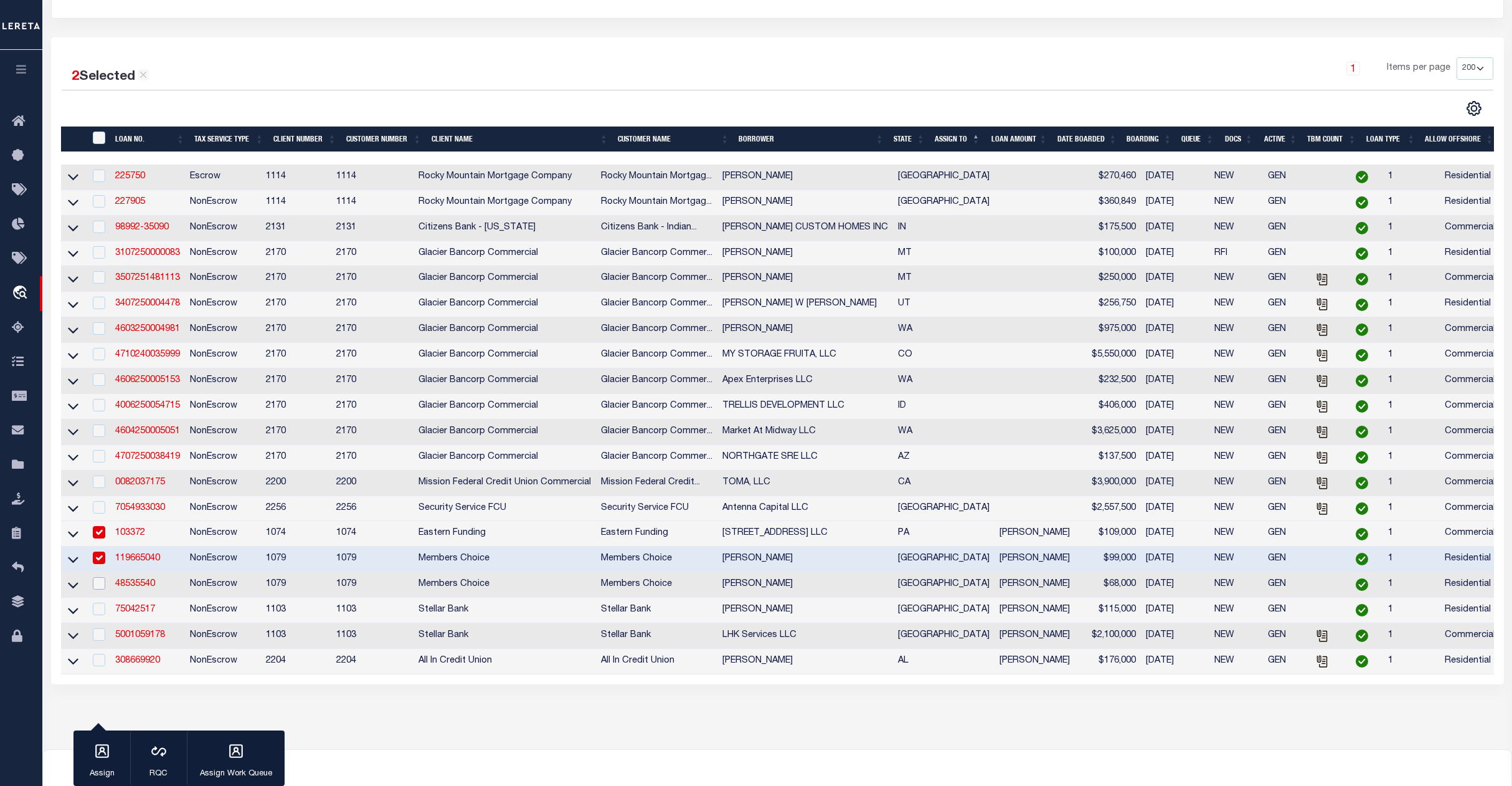
click at [99, 589] on input "checkbox" at bounding box center [99, 582] width 13 height 13
checkbox input "true"
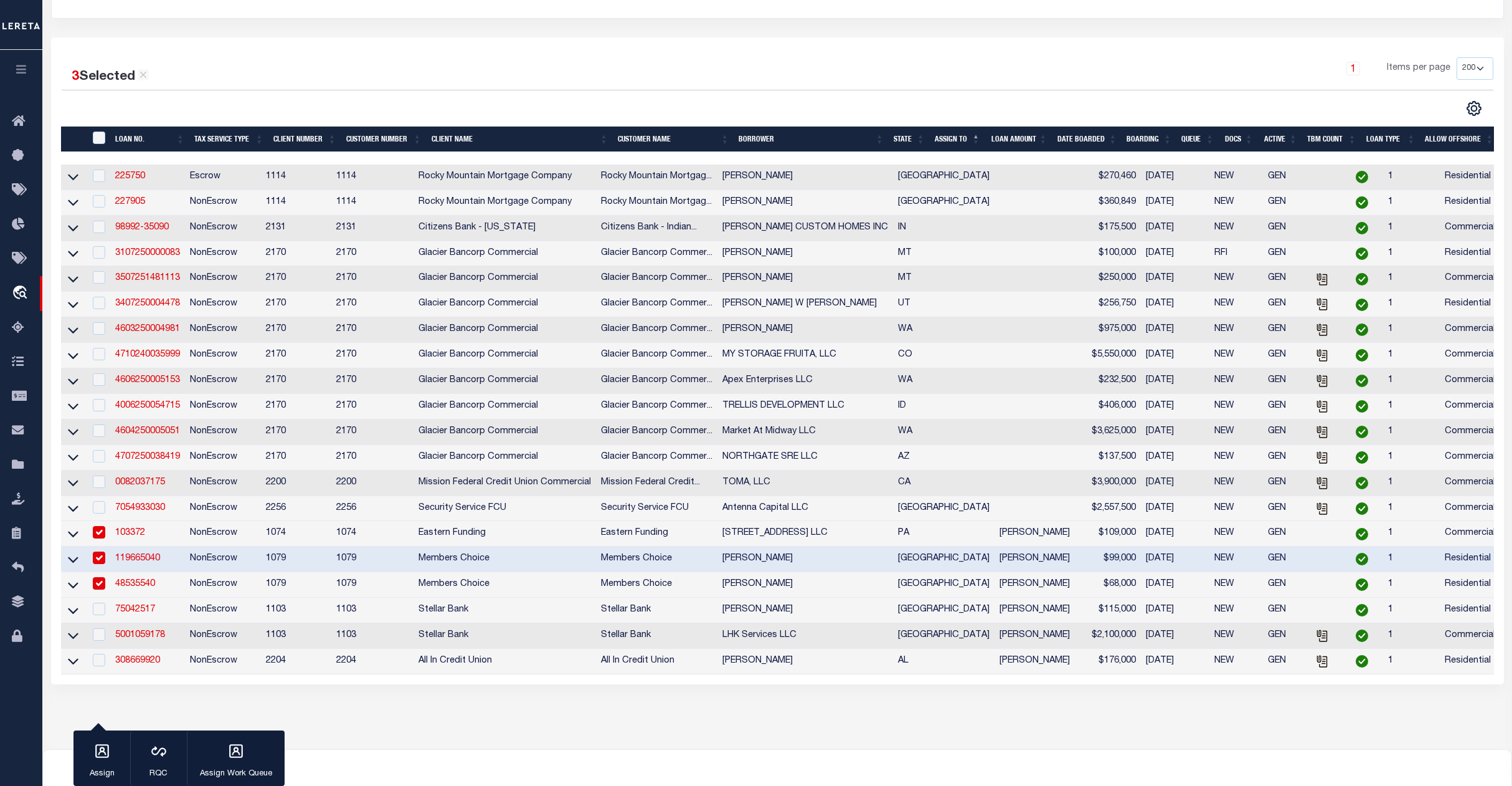
click at [98, 623] on td at bounding box center [98, 611] width 25 height 25
checkbox input "true"
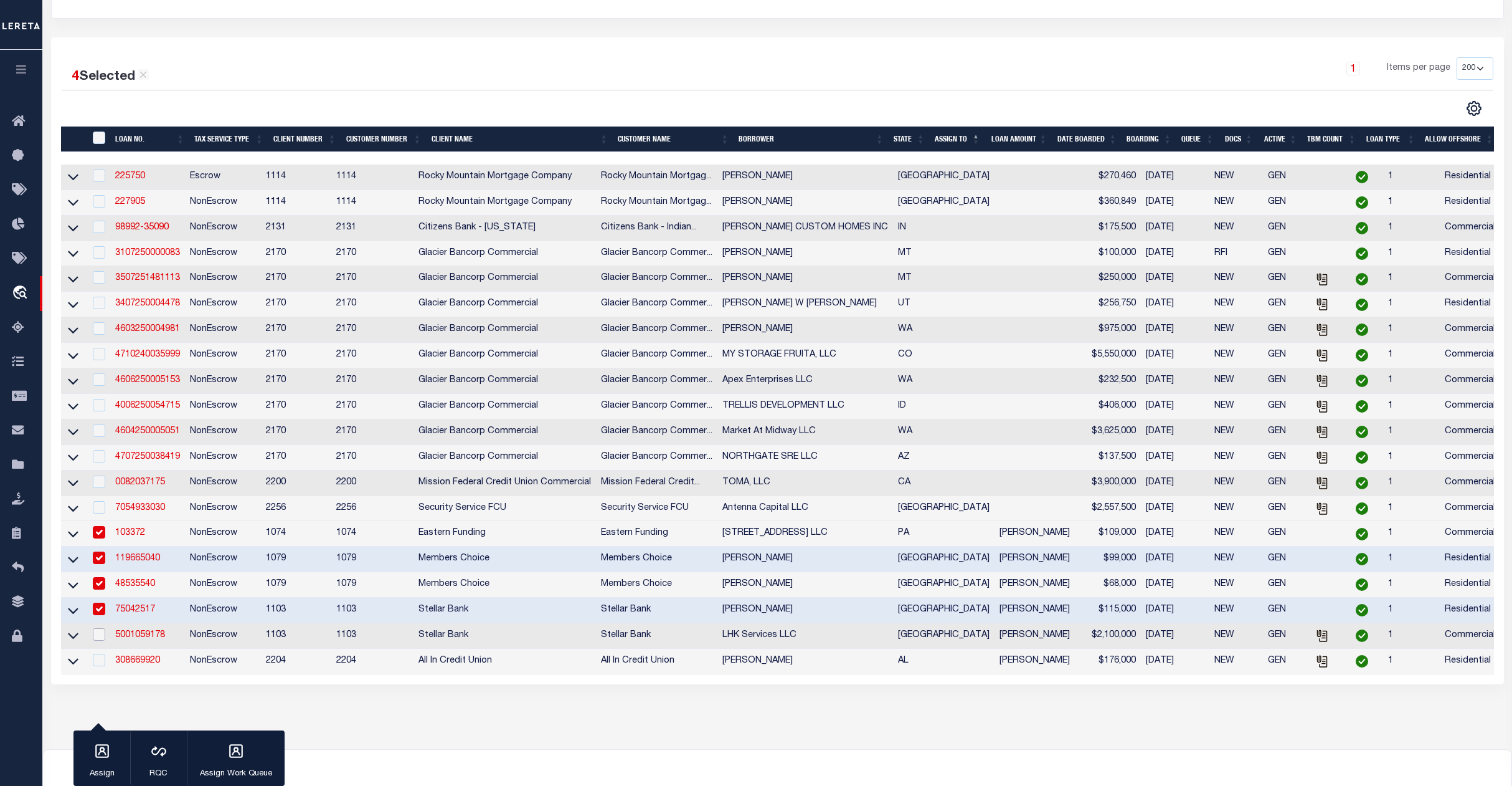
click at [98, 641] on input "checkbox" at bounding box center [99, 634] width 13 height 13
checkbox input "true"
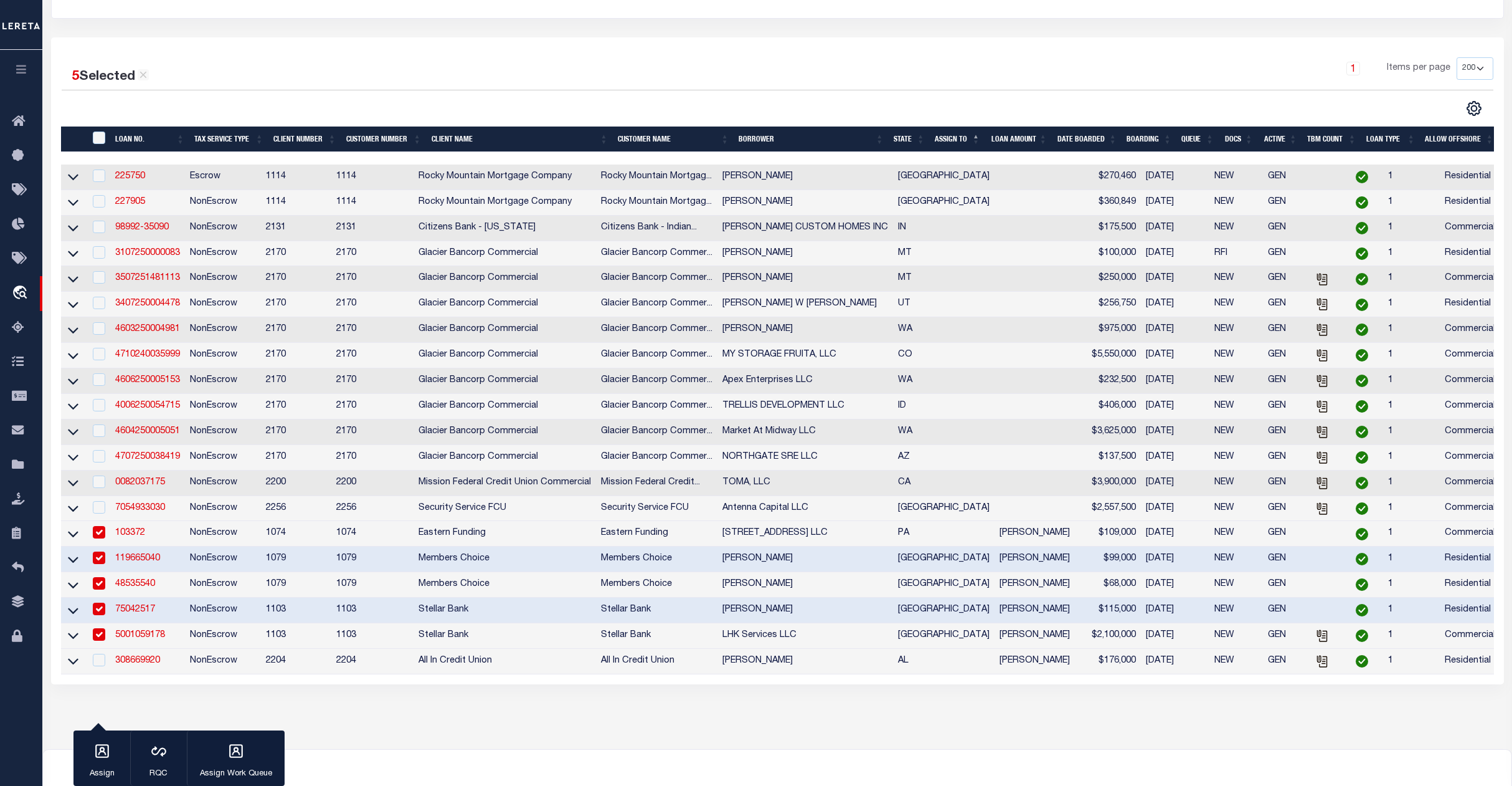
click at [101, 675] on td at bounding box center [98, 661] width 25 height 25
checkbox input "true"
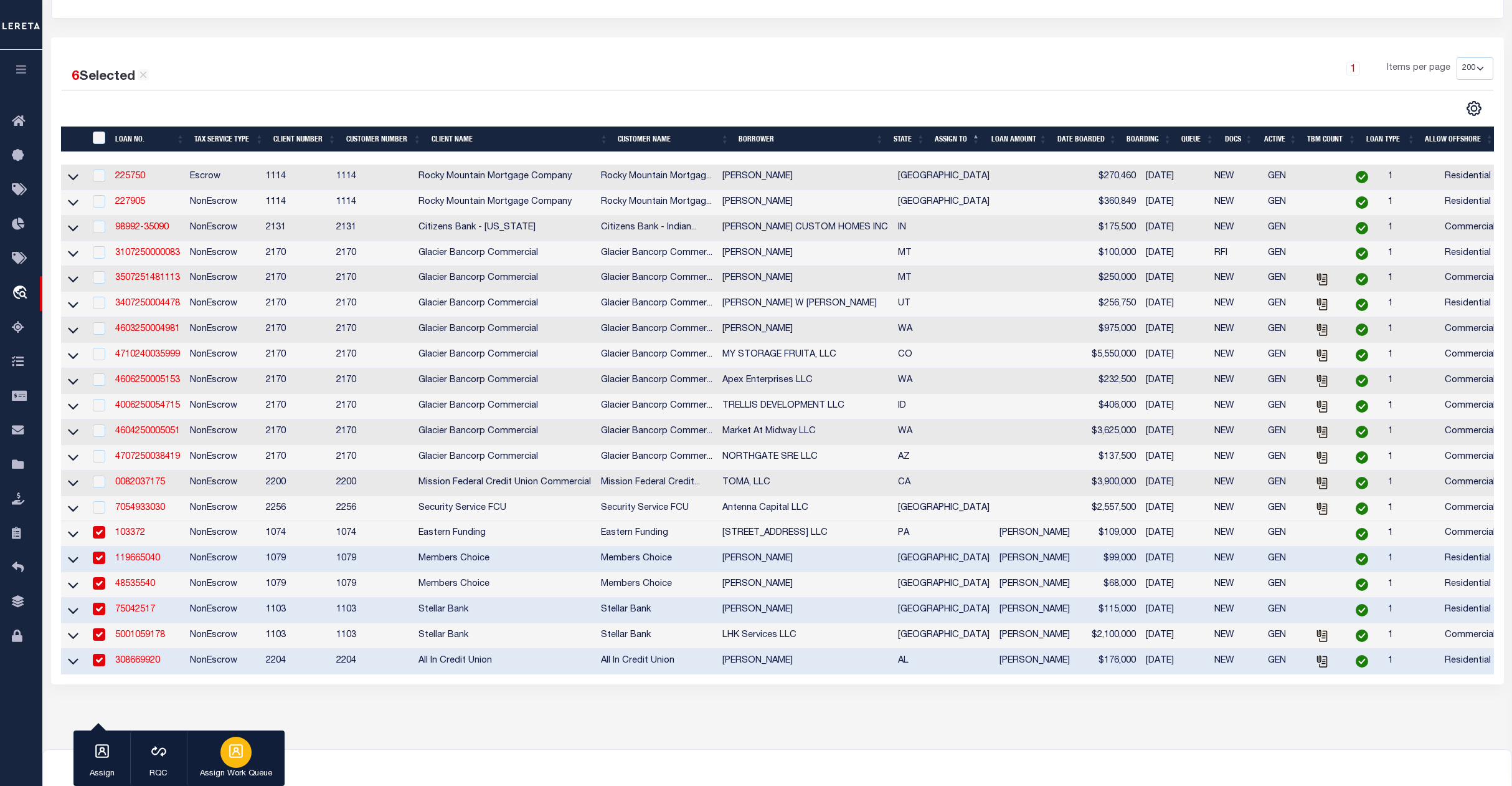
click at [242, 753] on icon "button" at bounding box center [236, 751] width 14 height 14
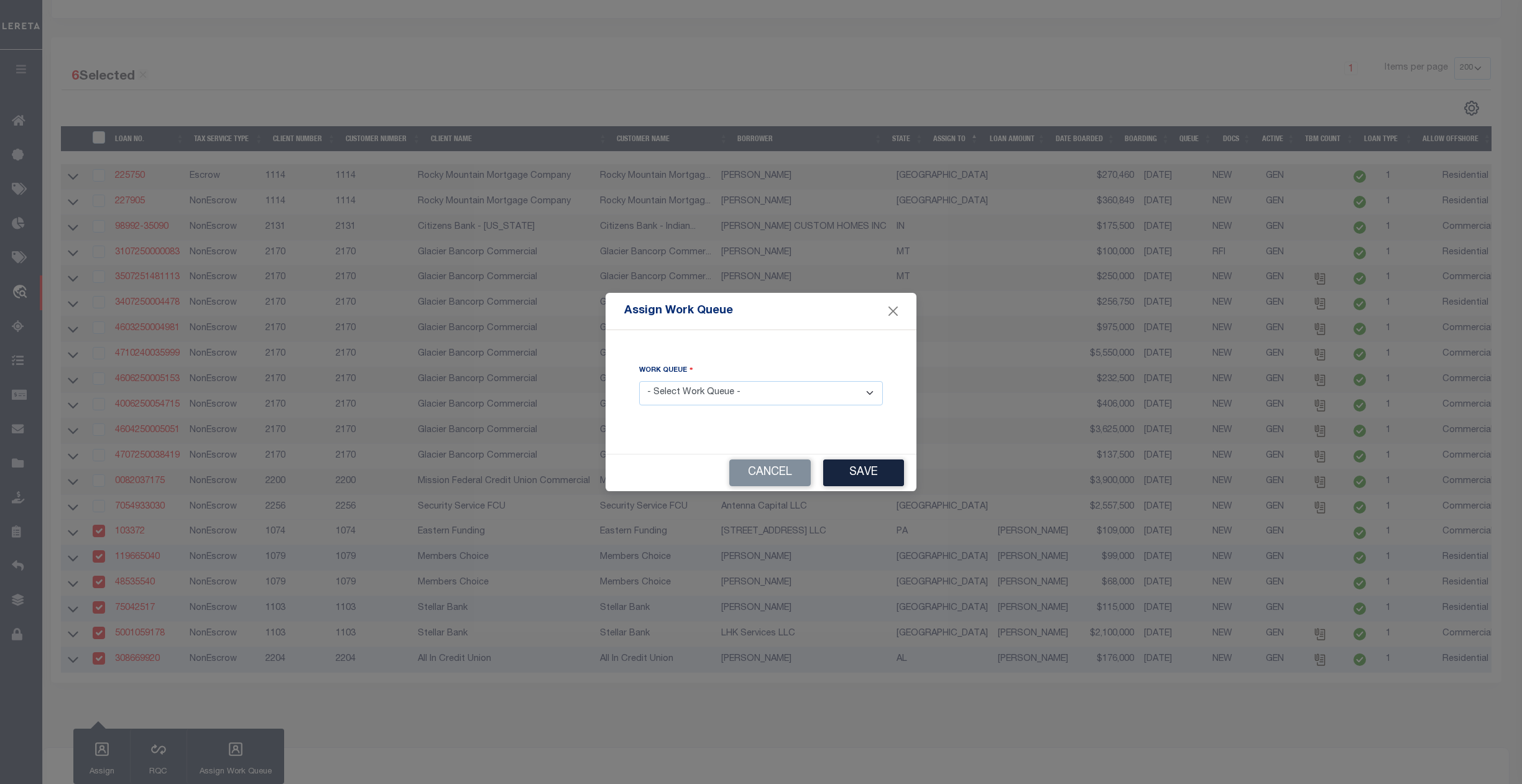
click at [710, 388] on select "- Select Work Queue - factRSystems General ThoughtFocus" at bounding box center [761, 392] width 244 height 24
select select "FAC"
click at [639, 381] on select "- Select Work Queue - factRSystems General ThoughtFocus" at bounding box center [761, 392] width 244 height 24
click at [868, 479] on button "Save" at bounding box center [863, 473] width 81 height 27
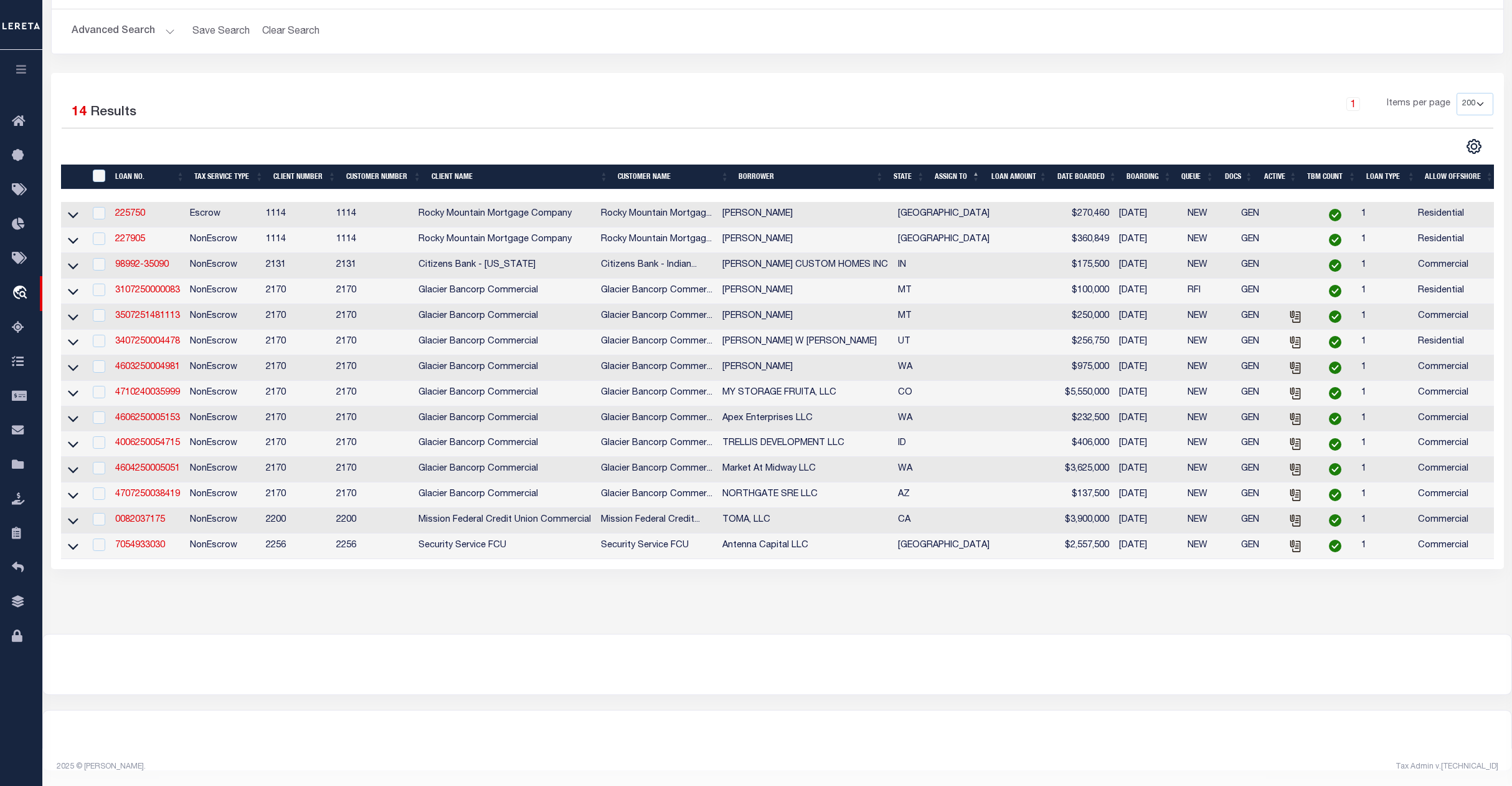
scroll to position [153, 0]
click at [101, 170] on input "" at bounding box center [99, 175] width 13 height 13
checkbox input "true"
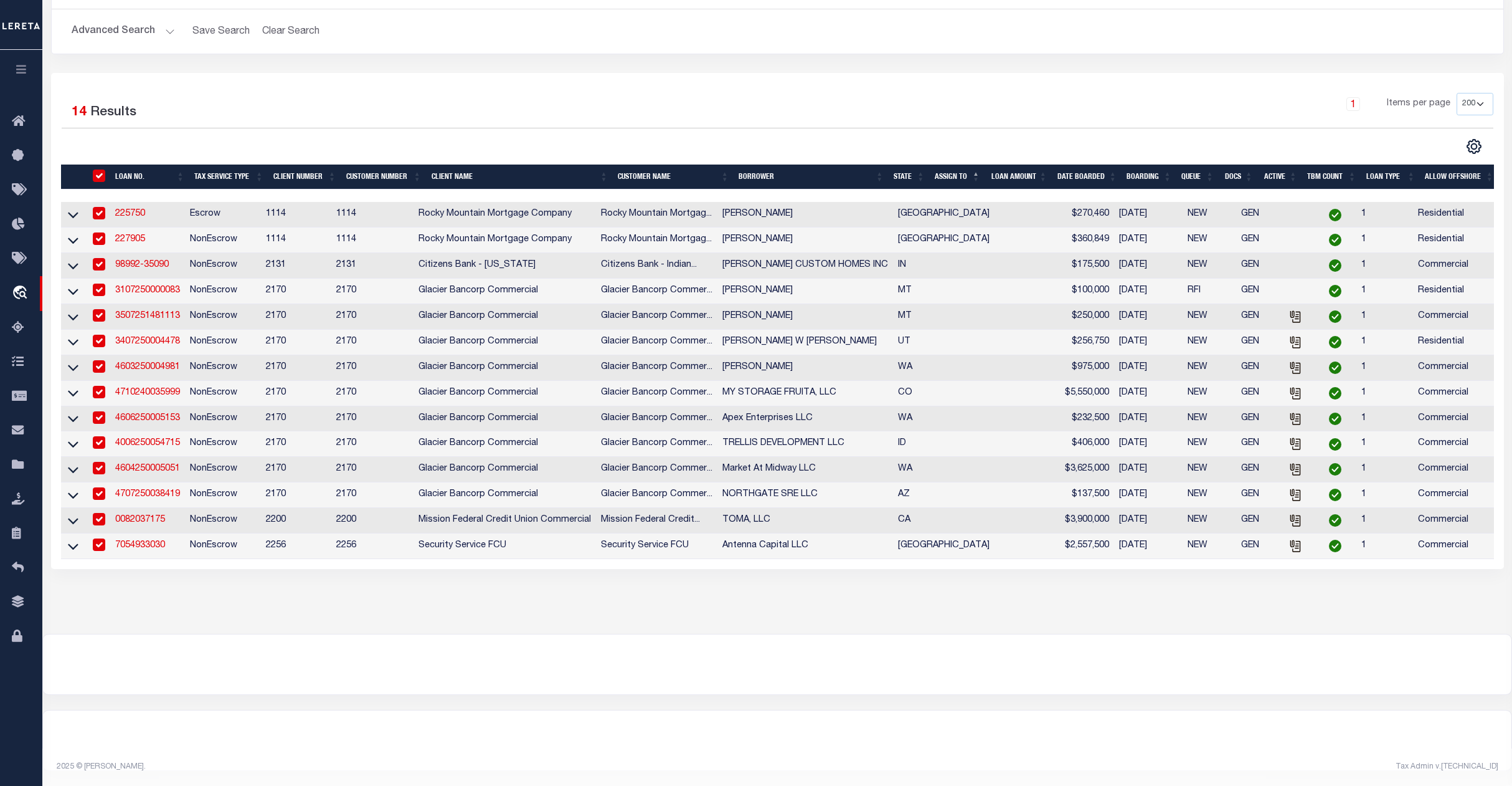
checkbox input "true"
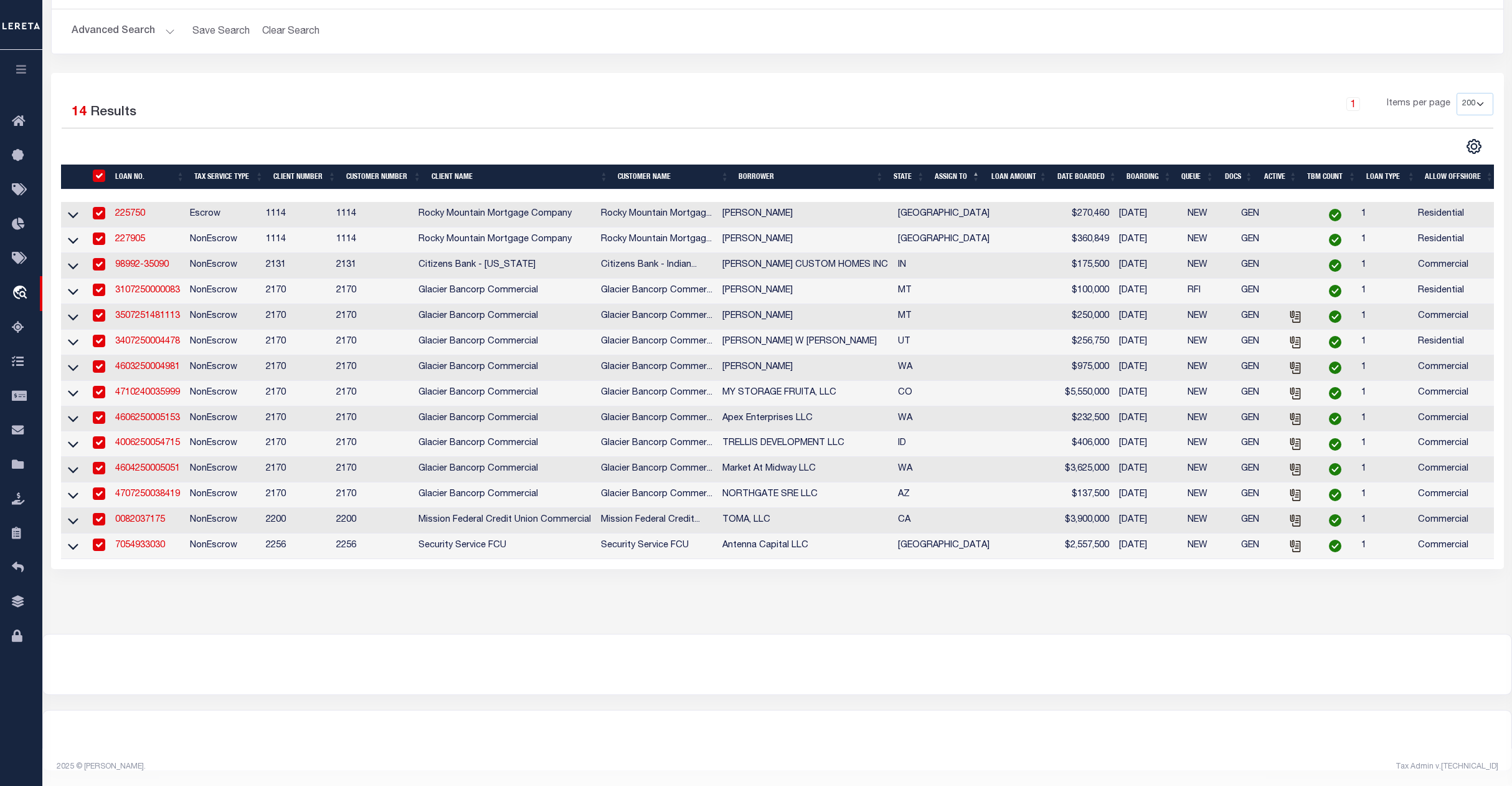
checkbox input "true"
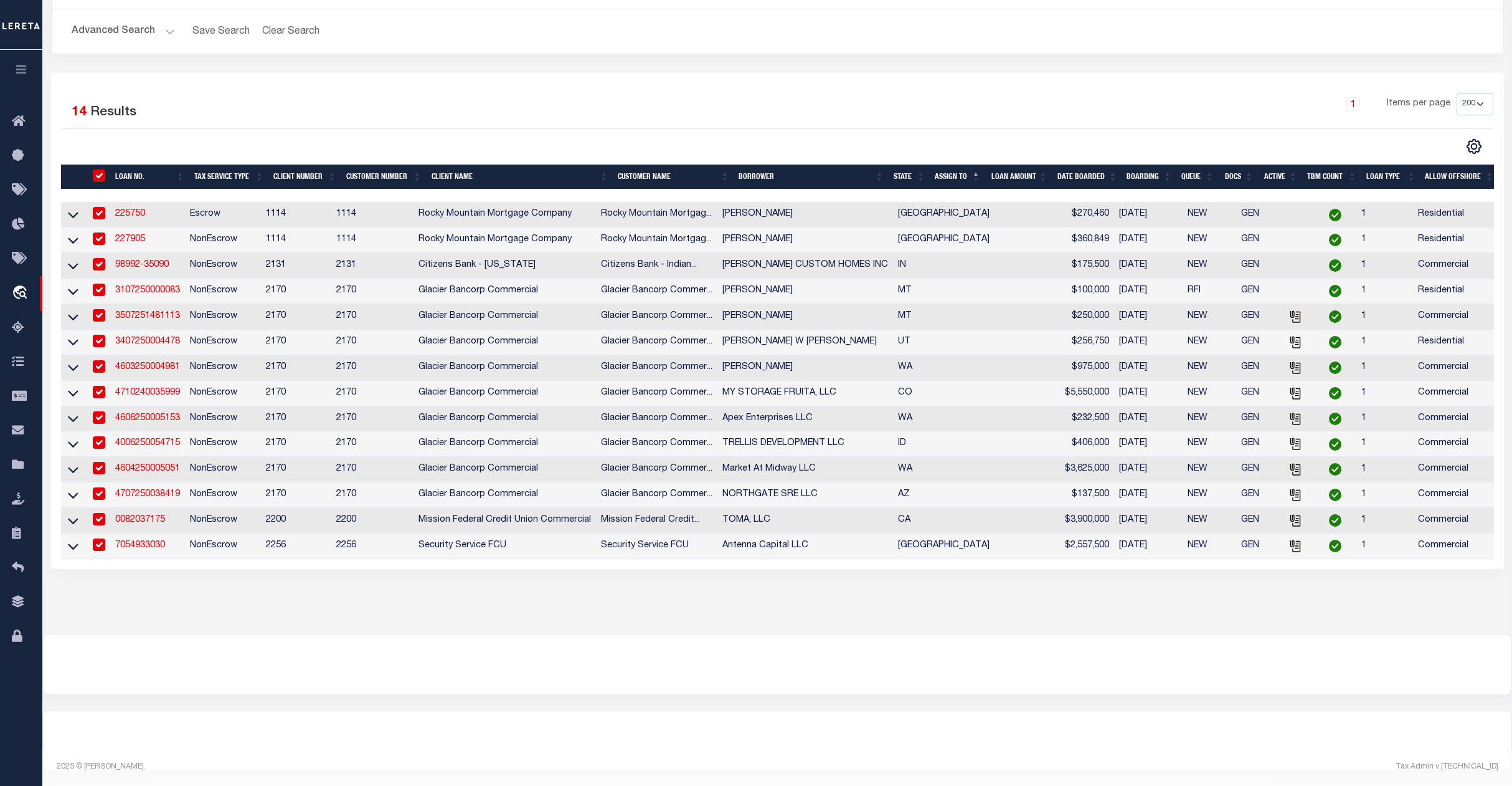
checkbox input "true"
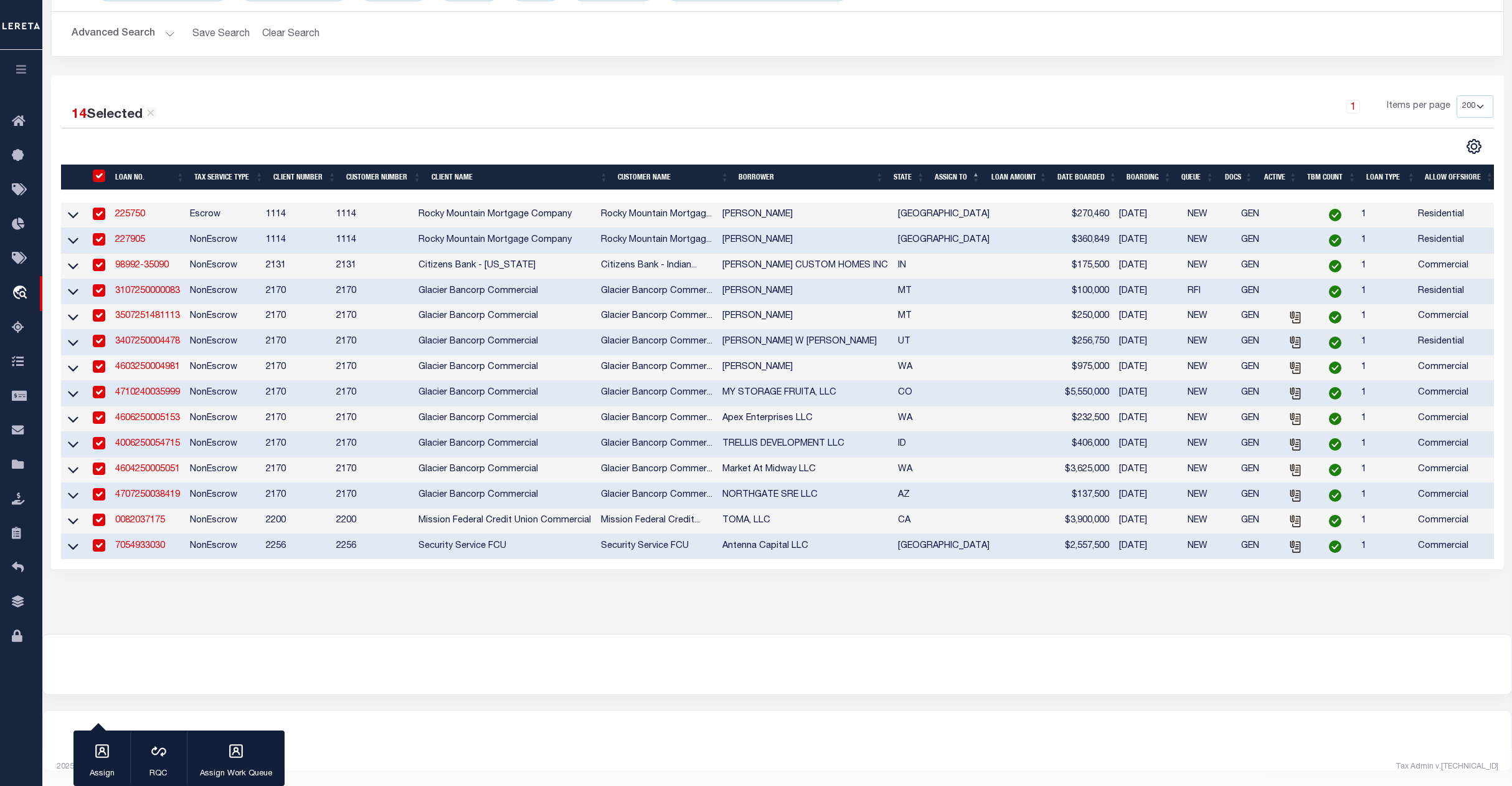
scroll to position [151, 0]
click at [102, 759] on icon "button" at bounding box center [102, 751] width 16 height 16
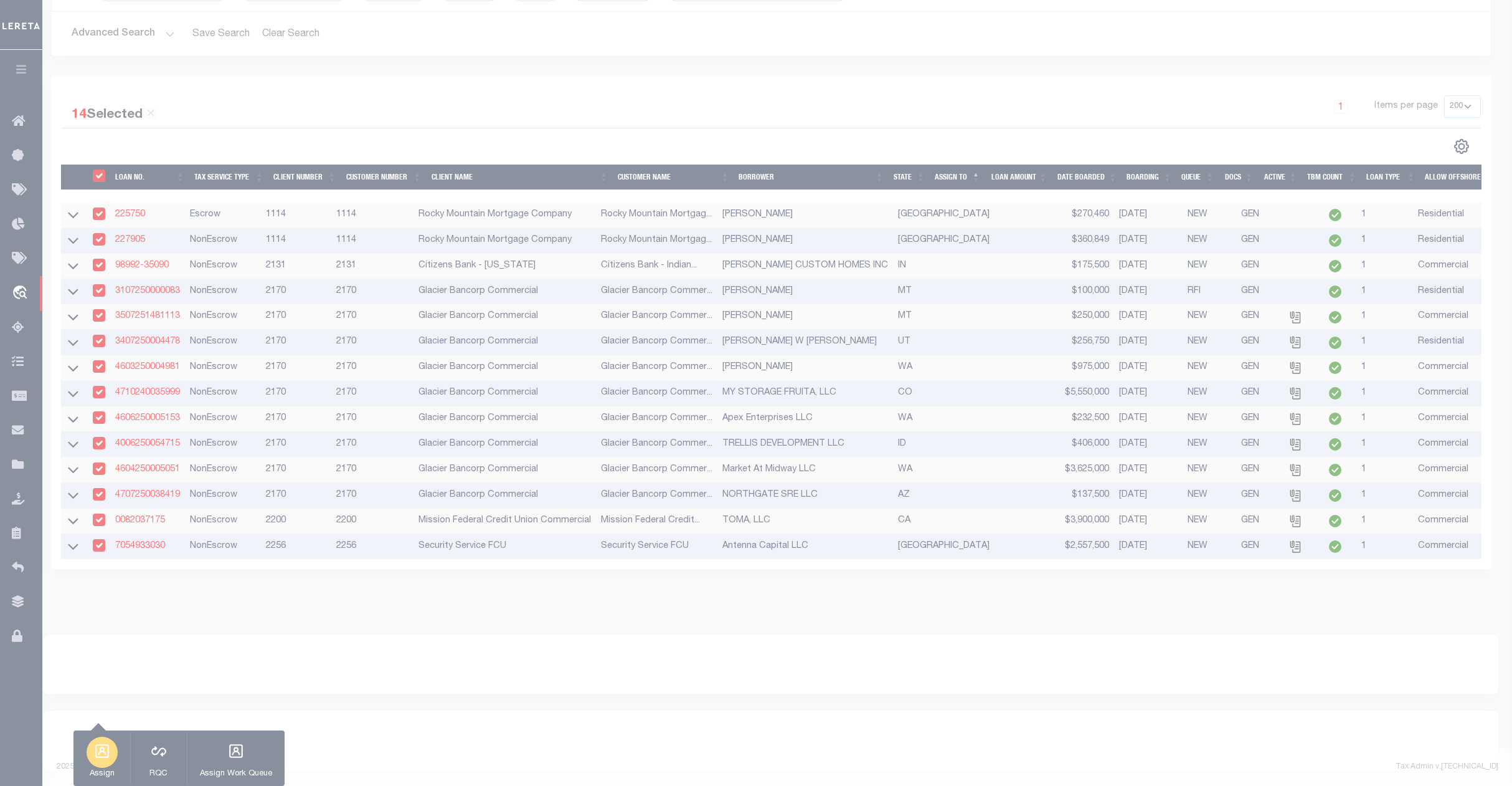
scroll to position [143, 0]
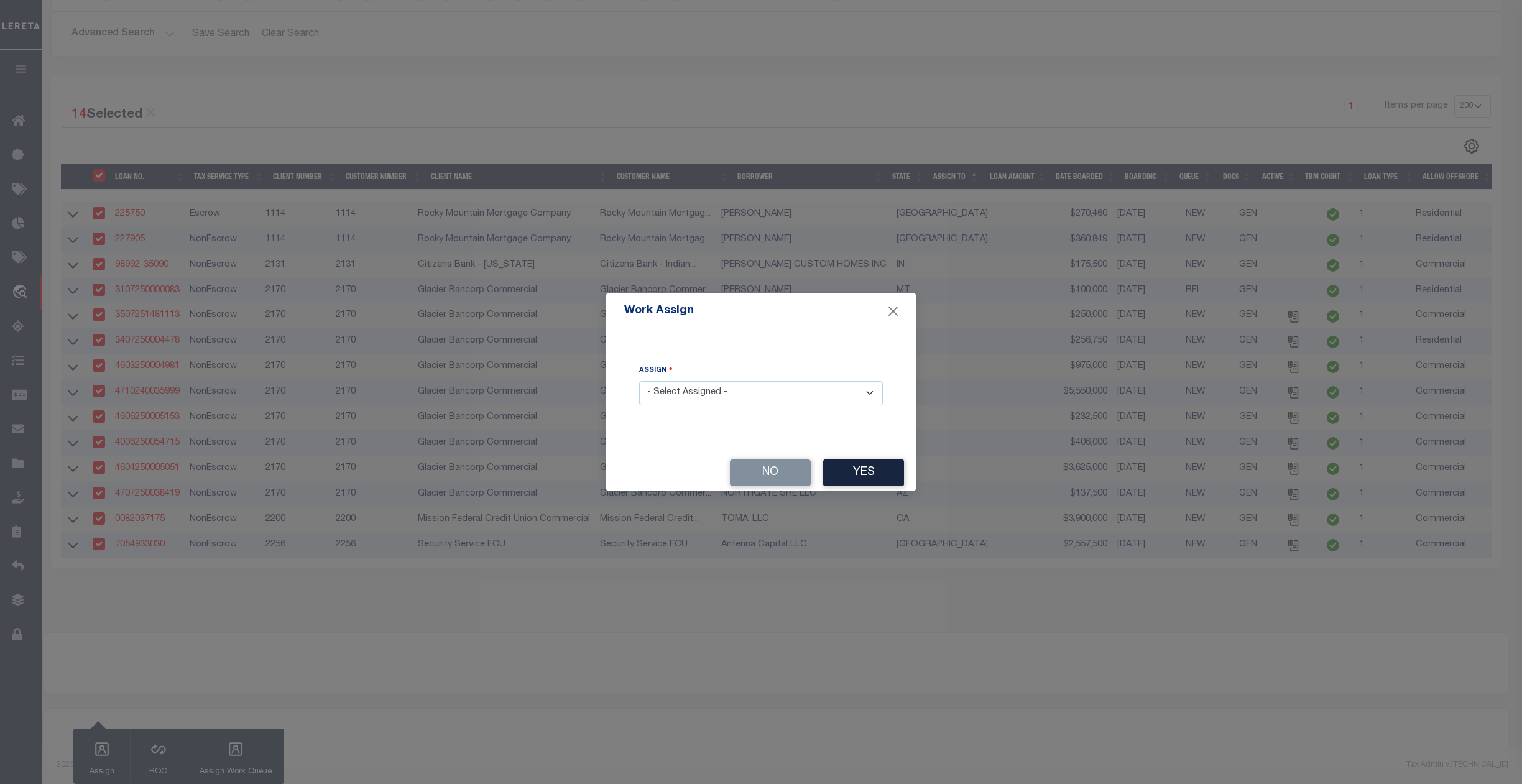
click at [692, 392] on select "- Select Assigned - --Unassigned-- Abdul Muzain Agustin Fernandez Ahmad Darwish…" at bounding box center [761, 392] width 244 height 24
select select "[PERSON_NAME]"
click at [639, 381] on select "- Select Assigned - --Unassigned-- Abdul Muzain Agustin Fernandez Ahmad Darwish…" at bounding box center [761, 392] width 244 height 24
click at [874, 473] on button "Yes" at bounding box center [863, 473] width 81 height 27
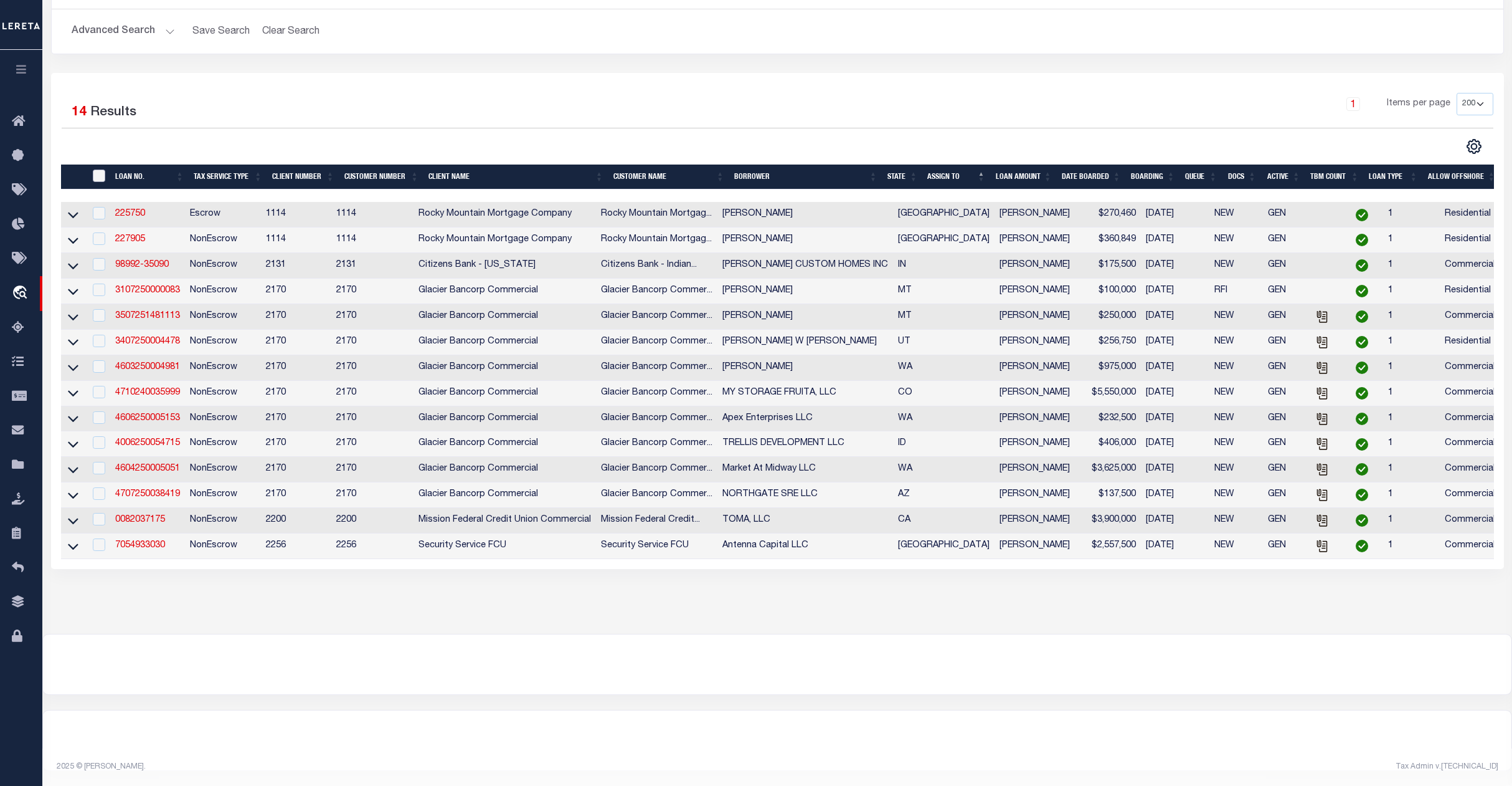
click at [99, 170] on input "" at bounding box center [99, 175] width 13 height 13
checkbox input "true"
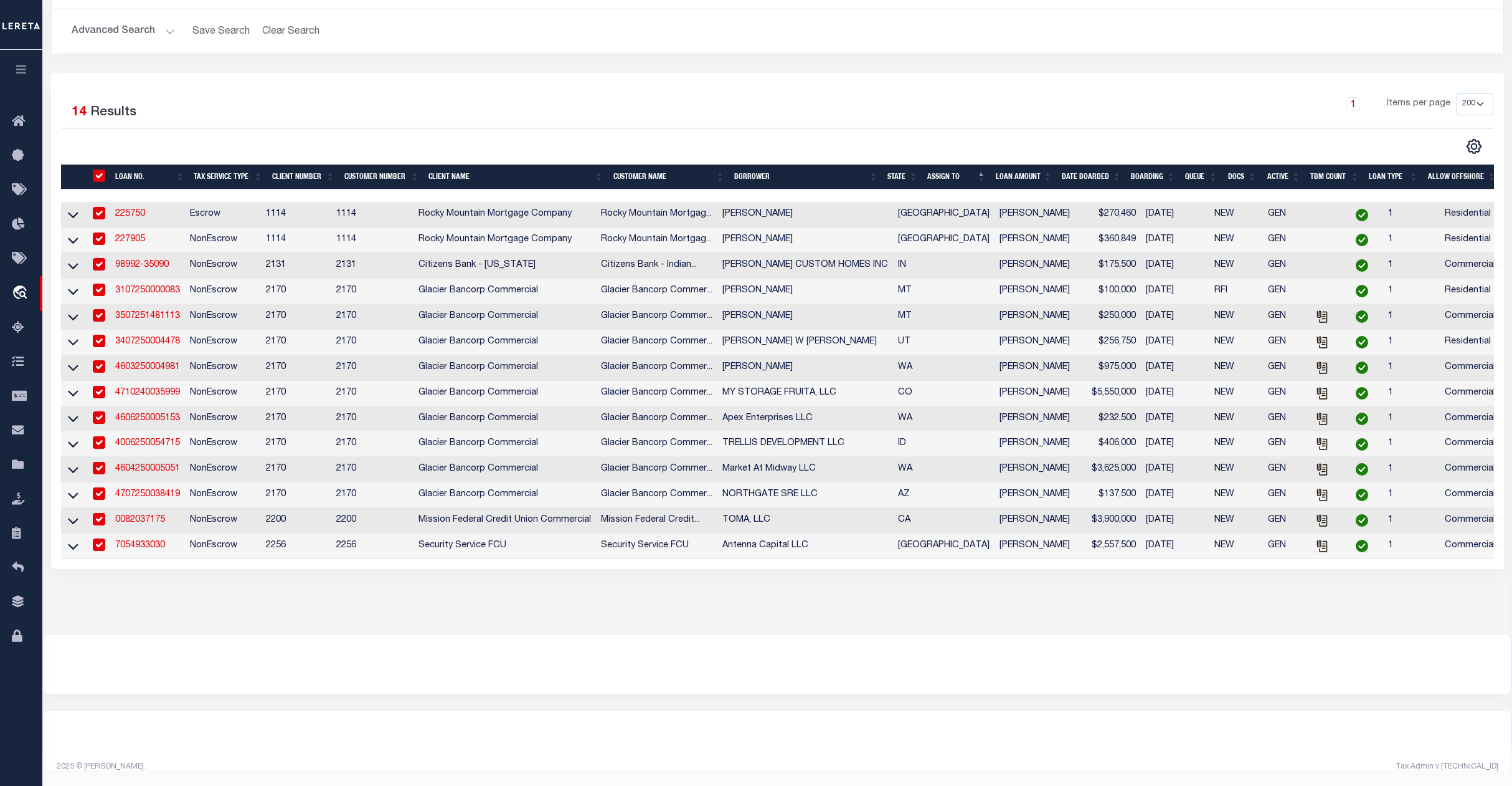
checkbox input "true"
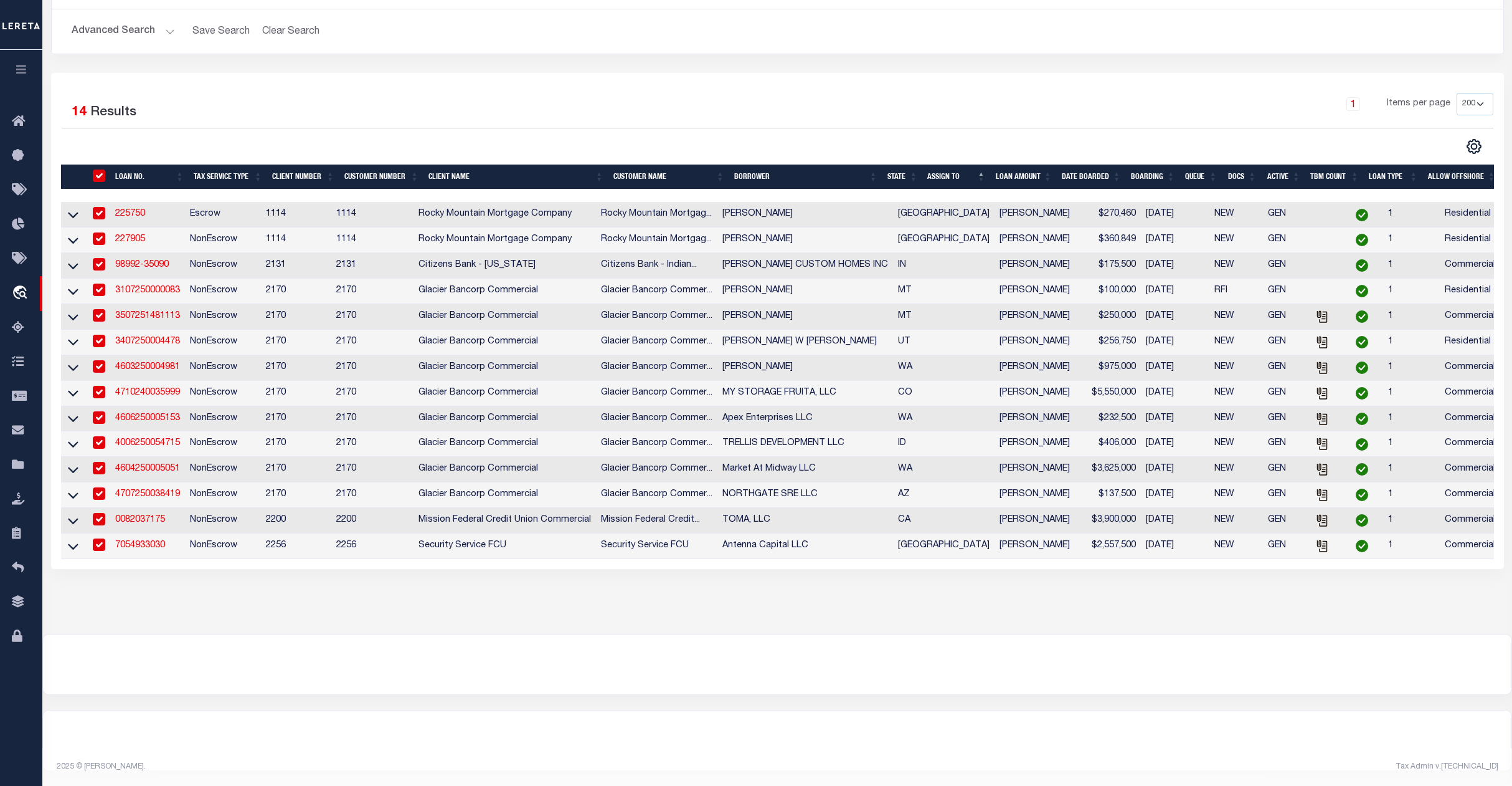
checkbox input "true"
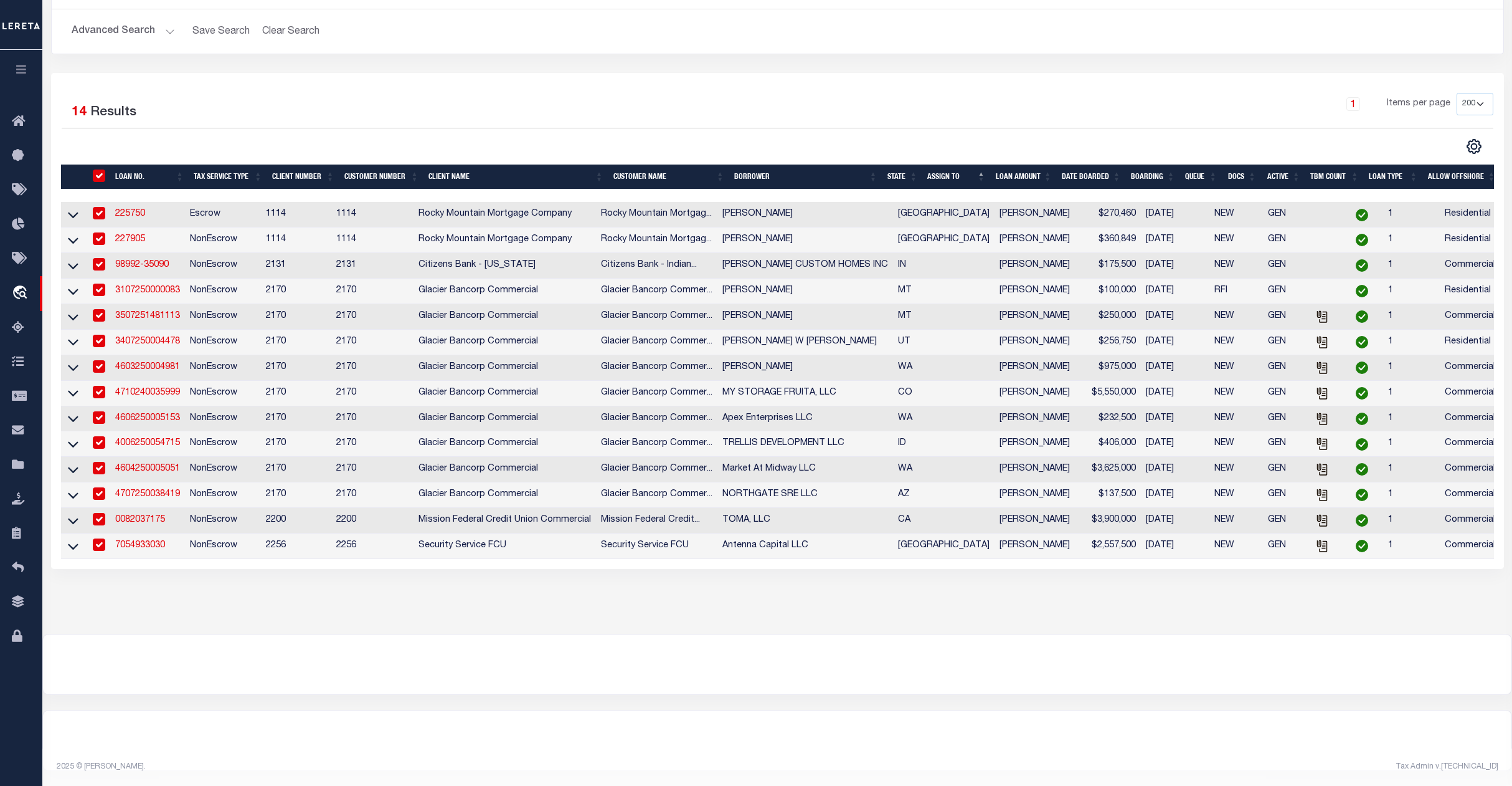
checkbox input "true"
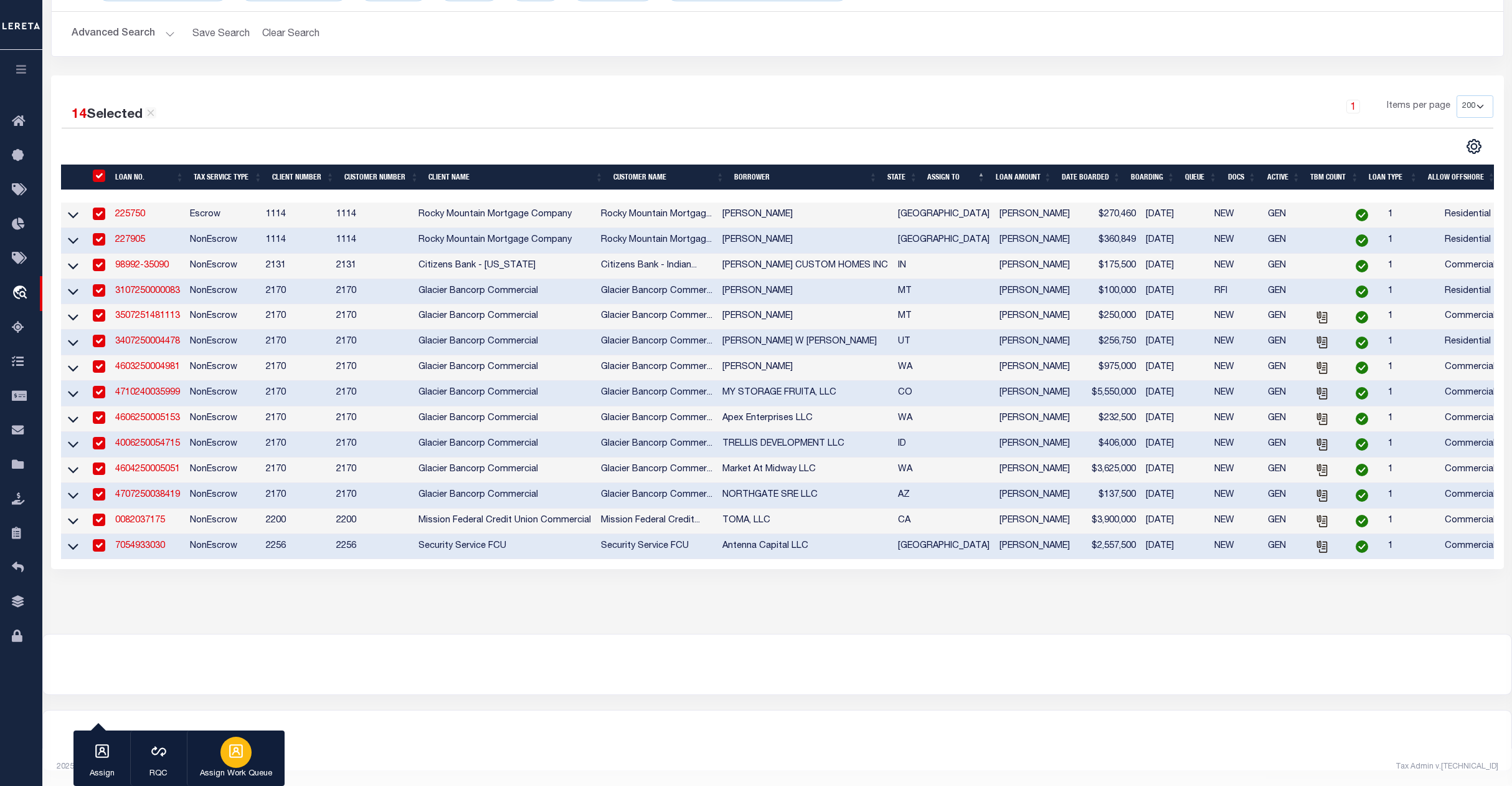
click at [245, 761] on div "button" at bounding box center [236, 752] width 31 height 31
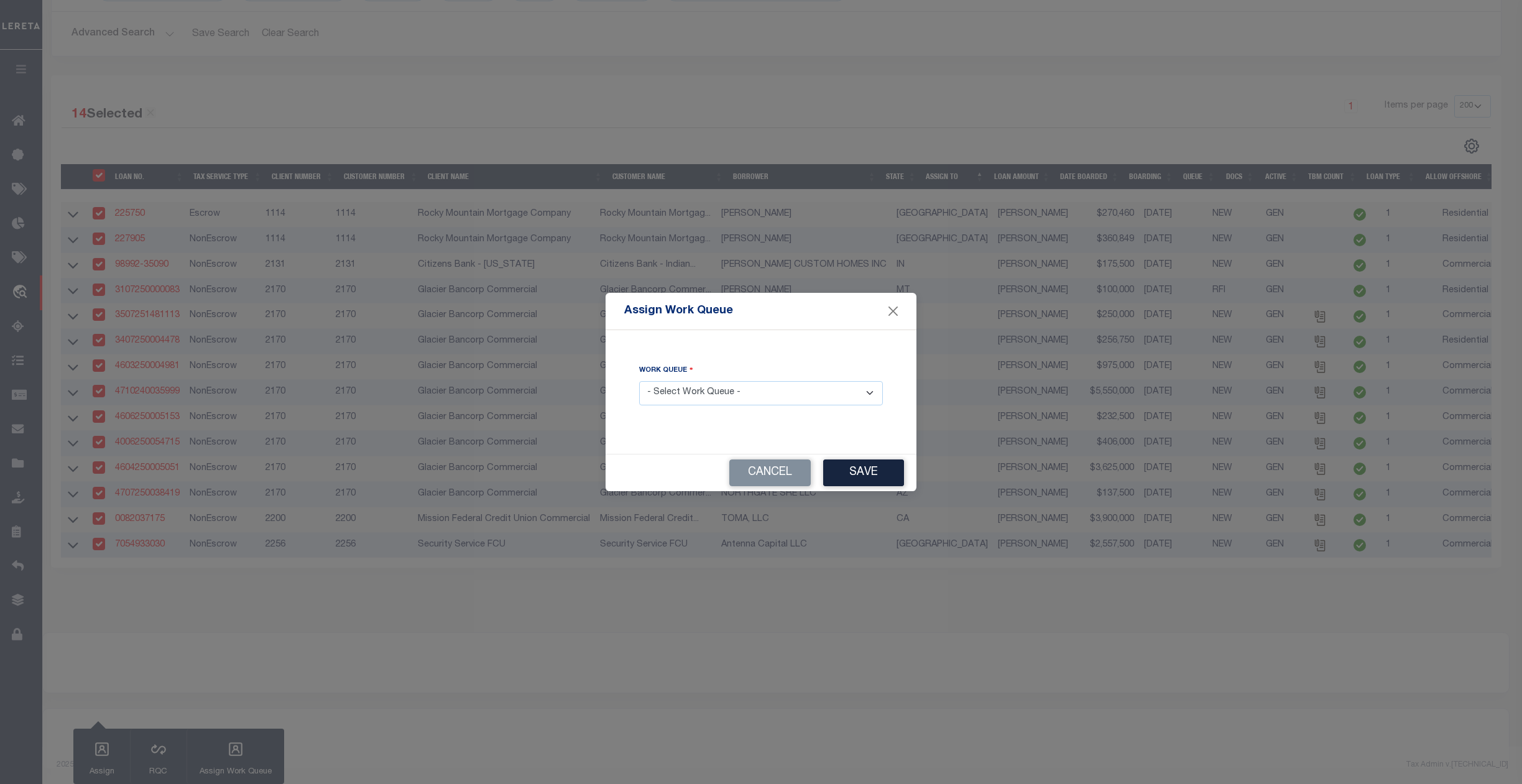
click at [714, 389] on select "- Select Work Queue - factRSystems General ThoughtFocus" at bounding box center [761, 392] width 244 height 24
select select "THF"
click at [639, 381] on select "- Select Work Queue - factRSystems General ThoughtFocus" at bounding box center [761, 392] width 244 height 24
click at [859, 466] on button "Save" at bounding box center [863, 473] width 81 height 27
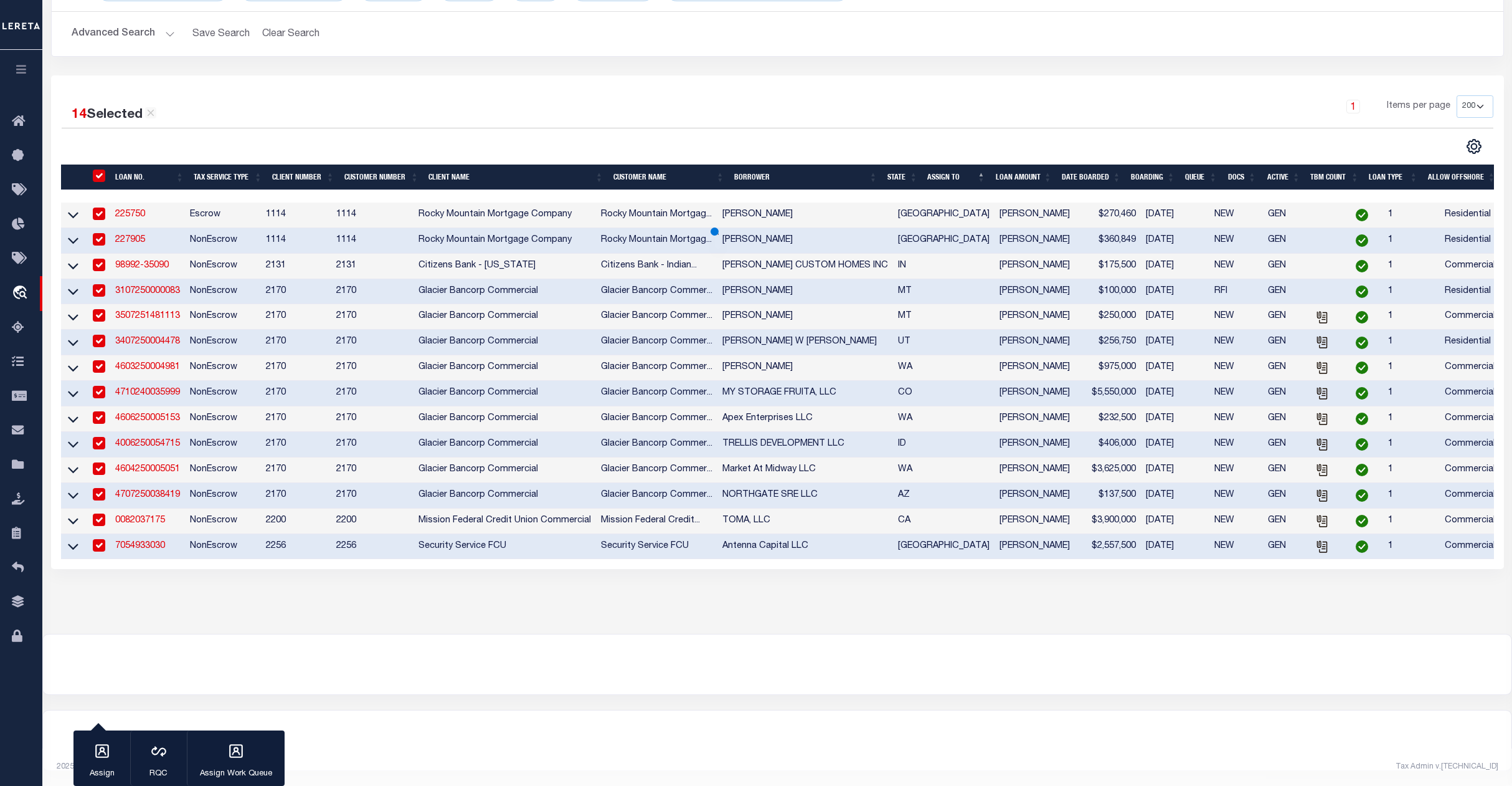
scroll to position [0, 0]
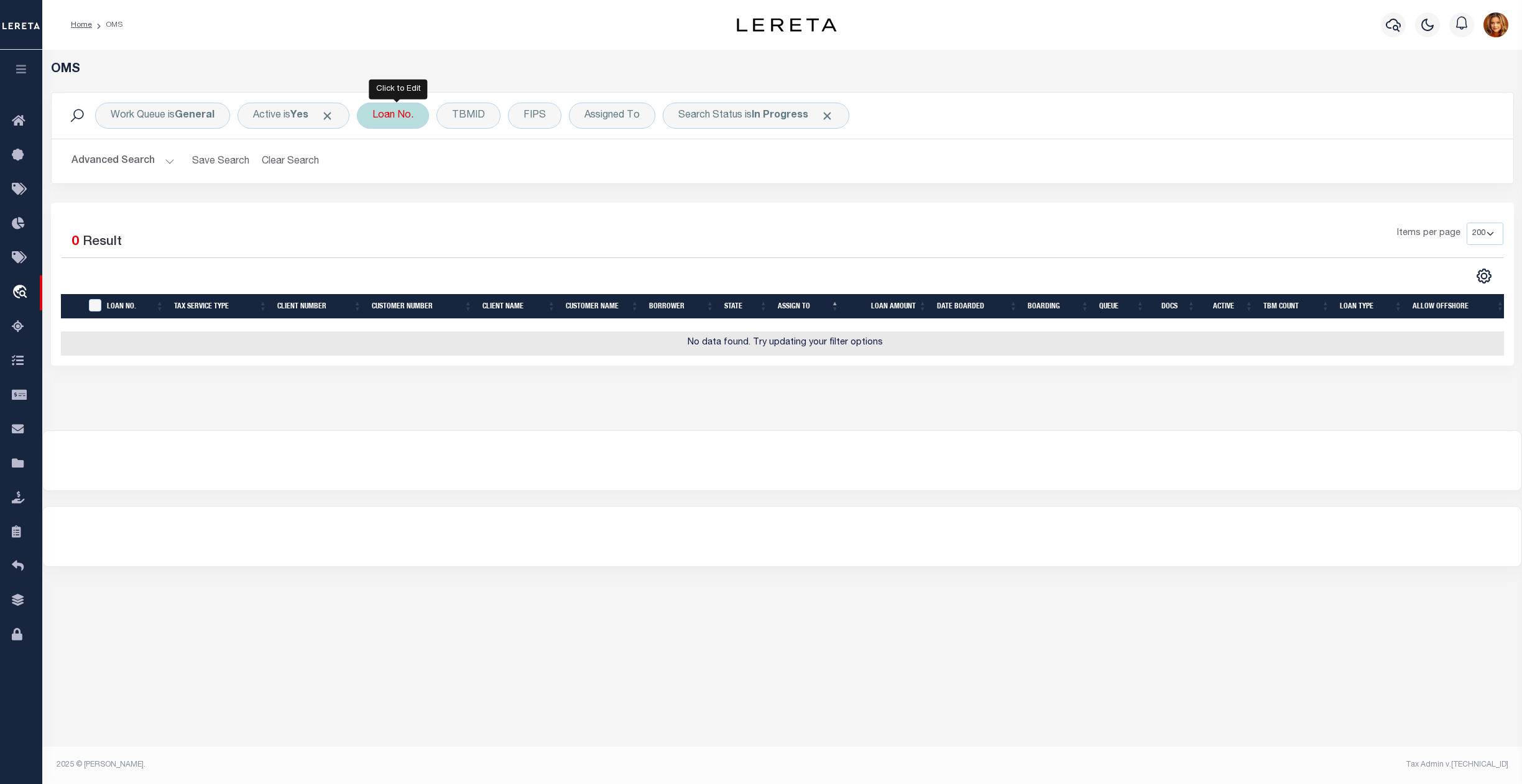
click at [384, 118] on div "Loan No." at bounding box center [393, 115] width 73 height 26
type input "2000026431"
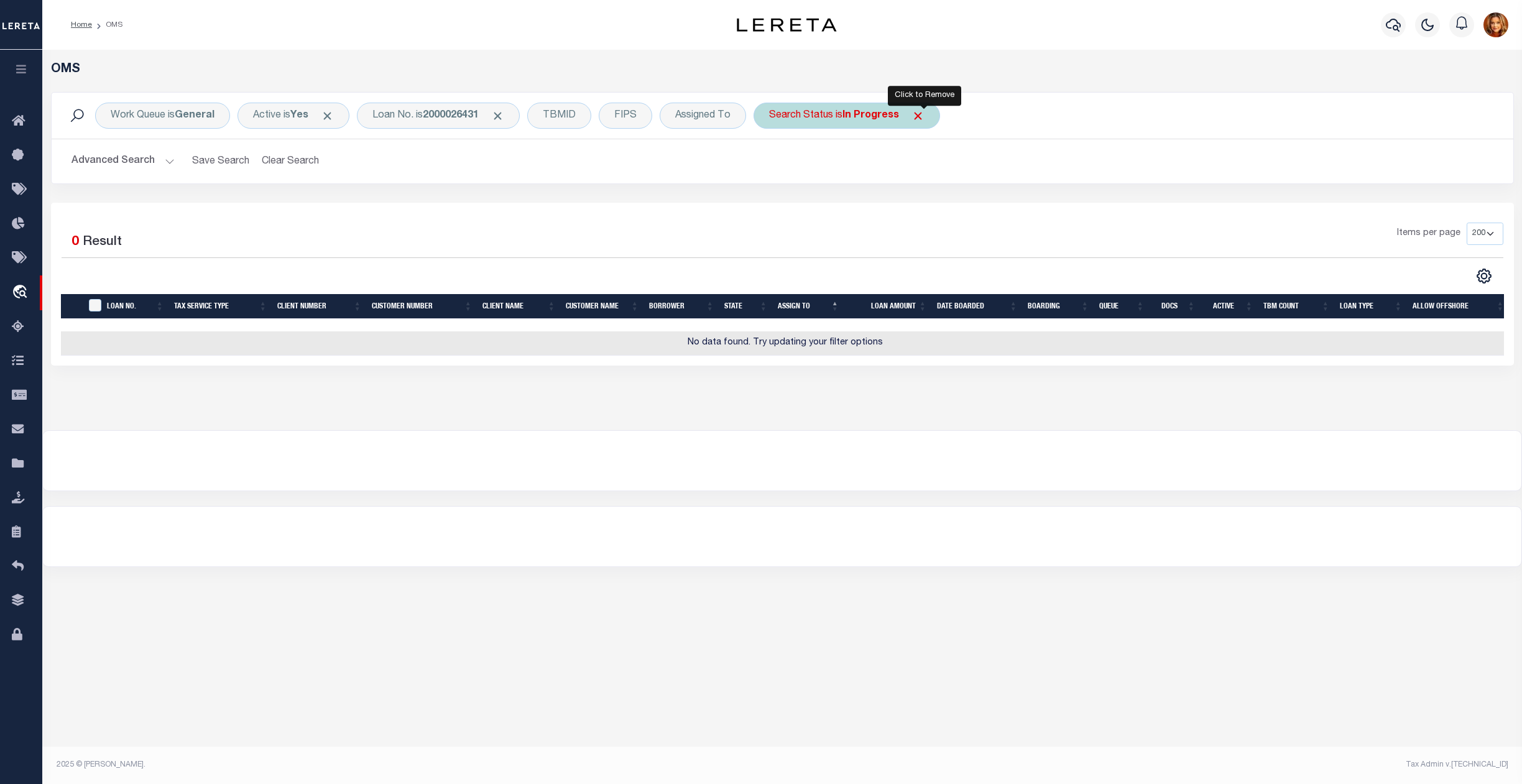
click at [924, 118] on span "Click to Remove" at bounding box center [919, 116] width 14 height 14
click at [279, 158] on button "Clear Search" at bounding box center [291, 160] width 68 height 24
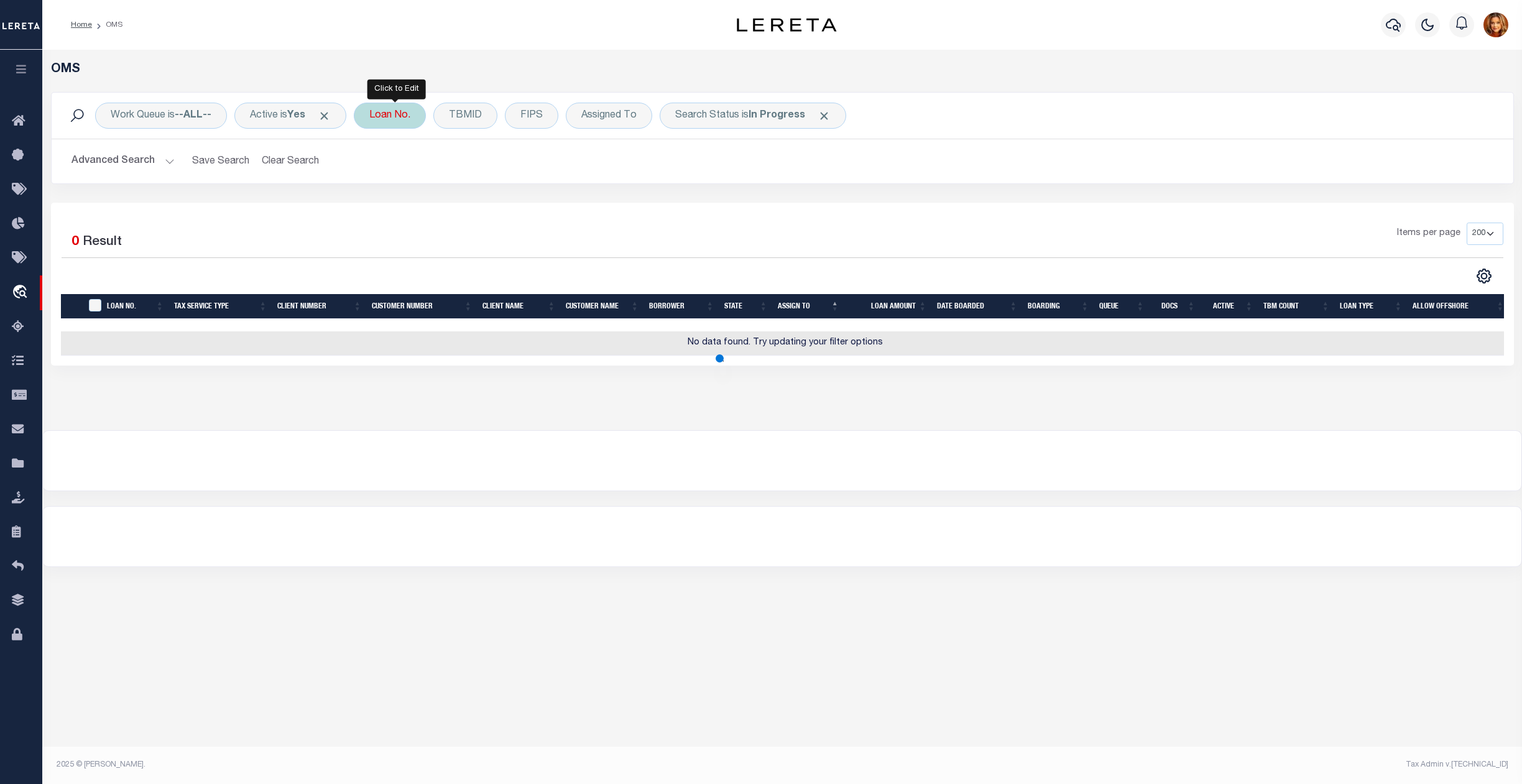
click at [394, 112] on div "Loan No." at bounding box center [390, 115] width 73 height 26
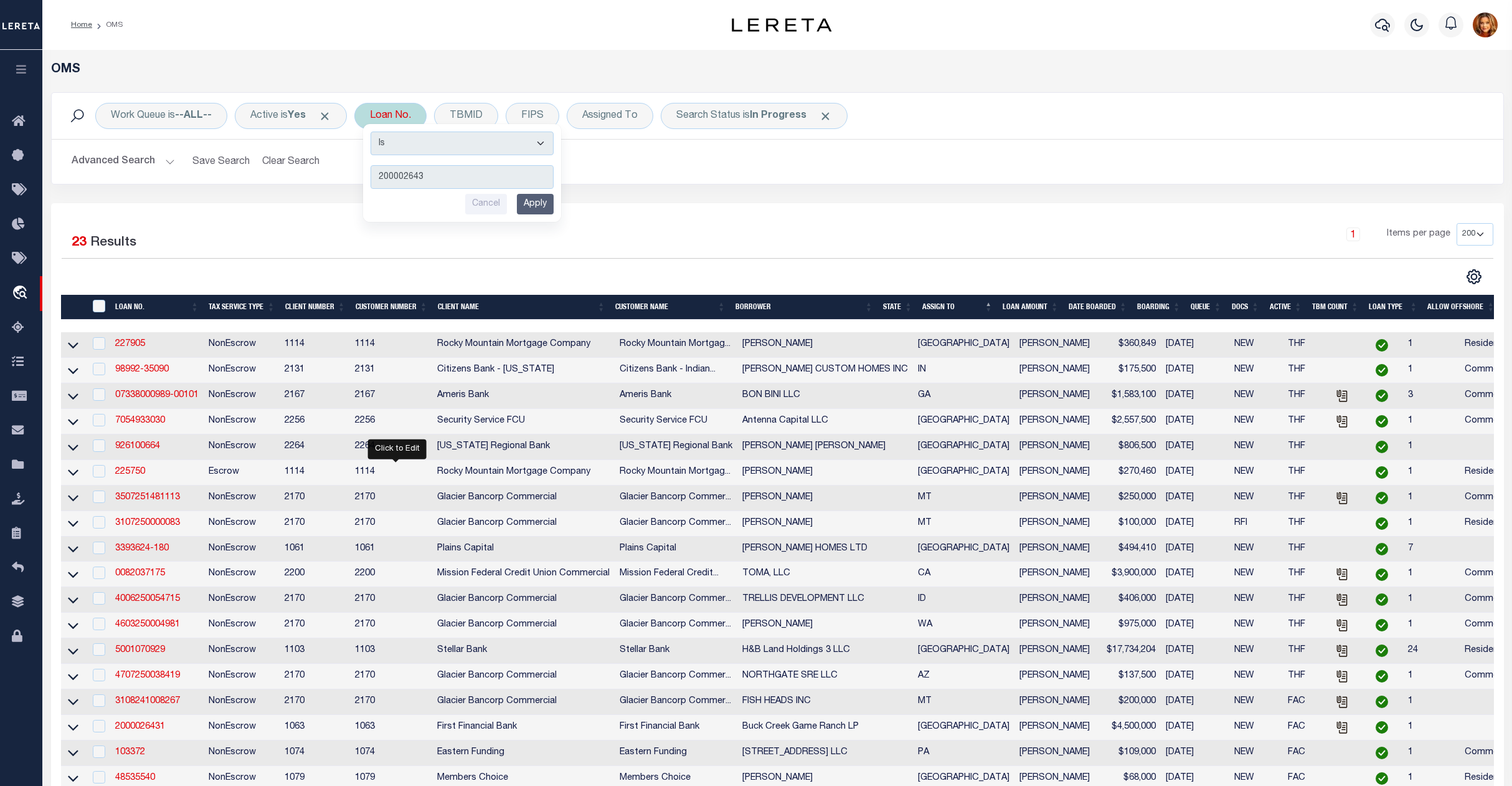
type input "2000026431"
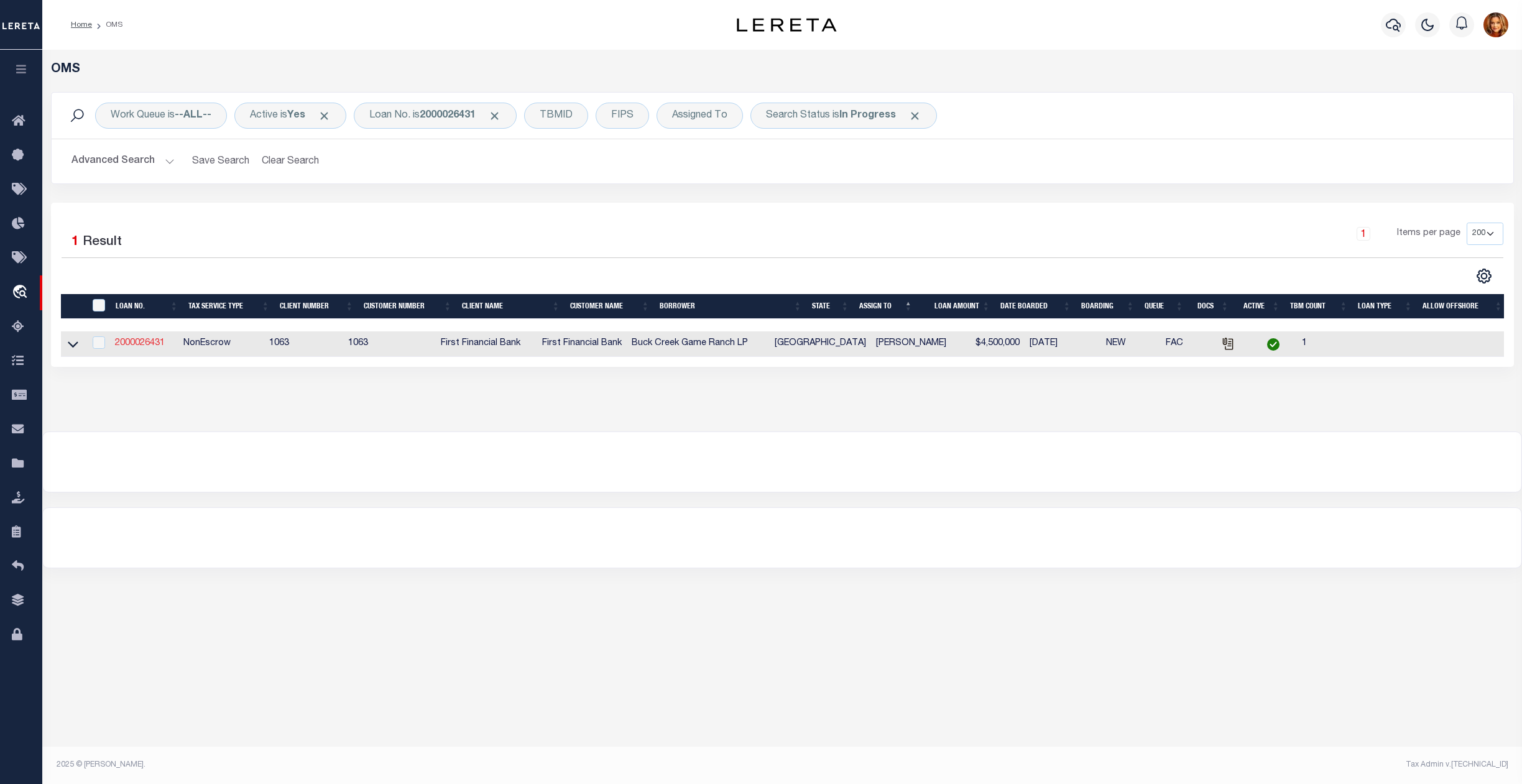
click at [123, 347] on link "2000026431" at bounding box center [139, 342] width 49 height 9
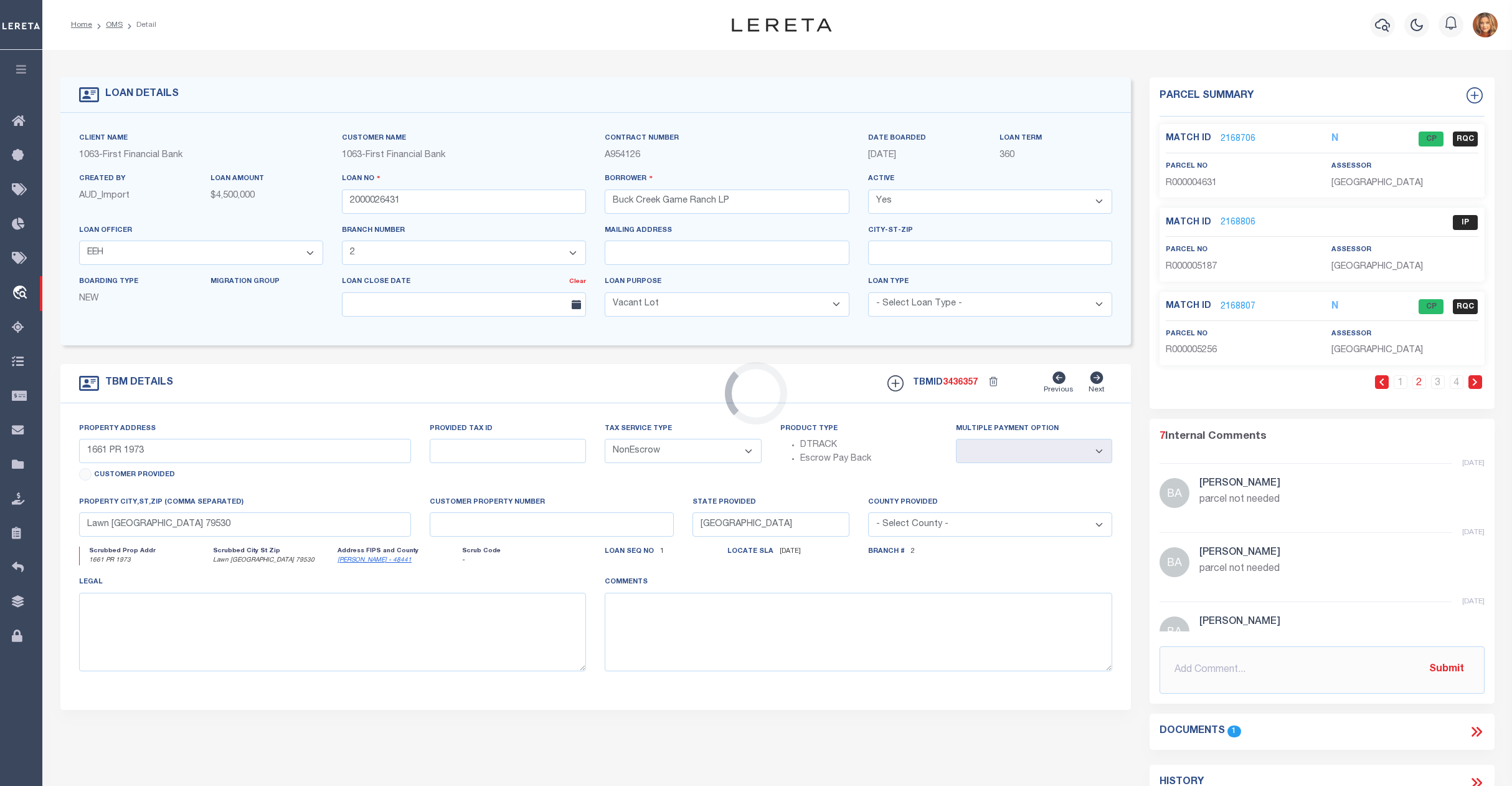
select select "773"
select select "490"
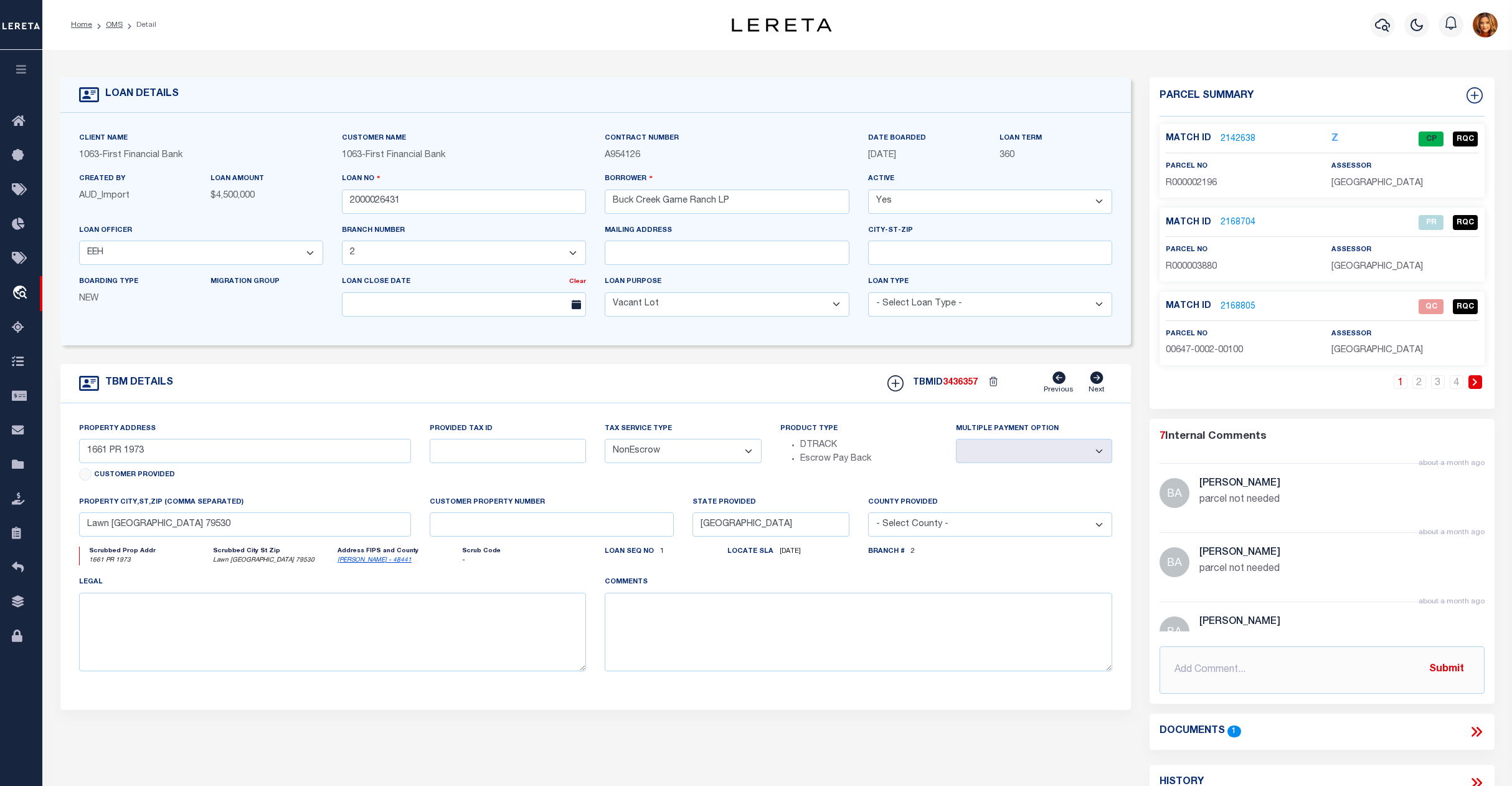
select select
click at [119, 25] on link "OMS" at bounding box center [113, 25] width 16 height 8
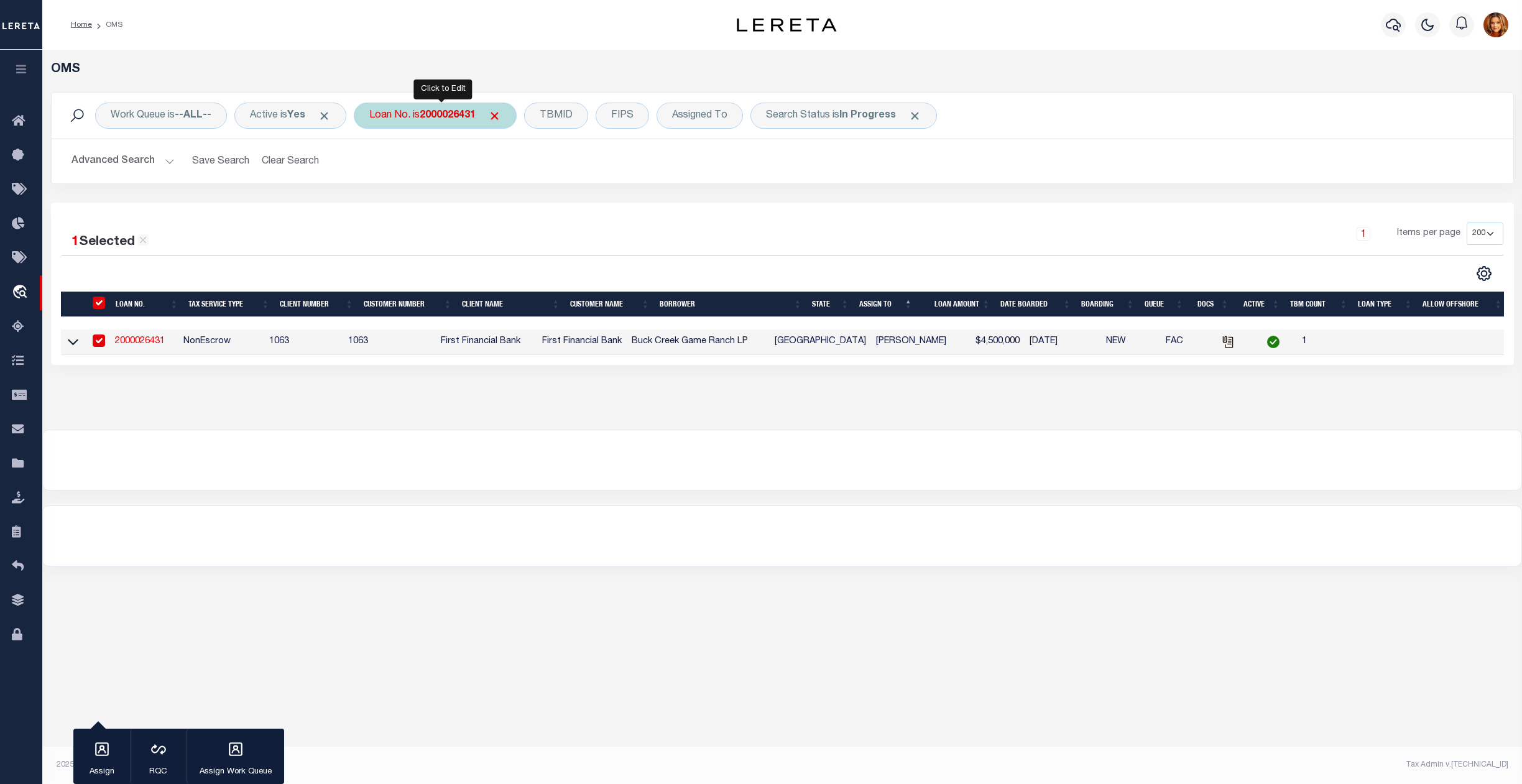
click at [438, 112] on b "2000026431" at bounding box center [448, 115] width 56 height 10
type input "42062500106807"
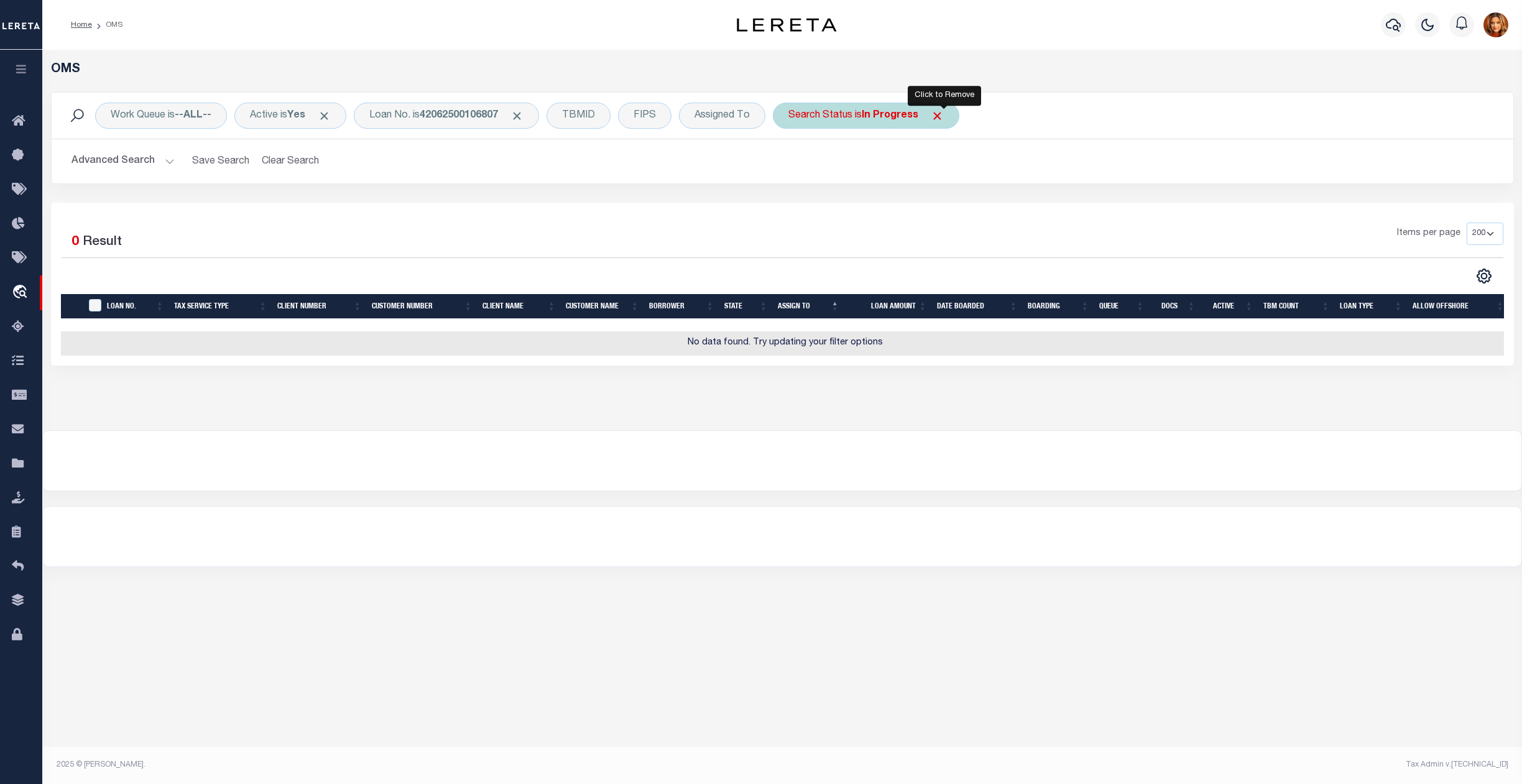
click at [940, 117] on span "Click to Remove" at bounding box center [938, 116] width 14 height 14
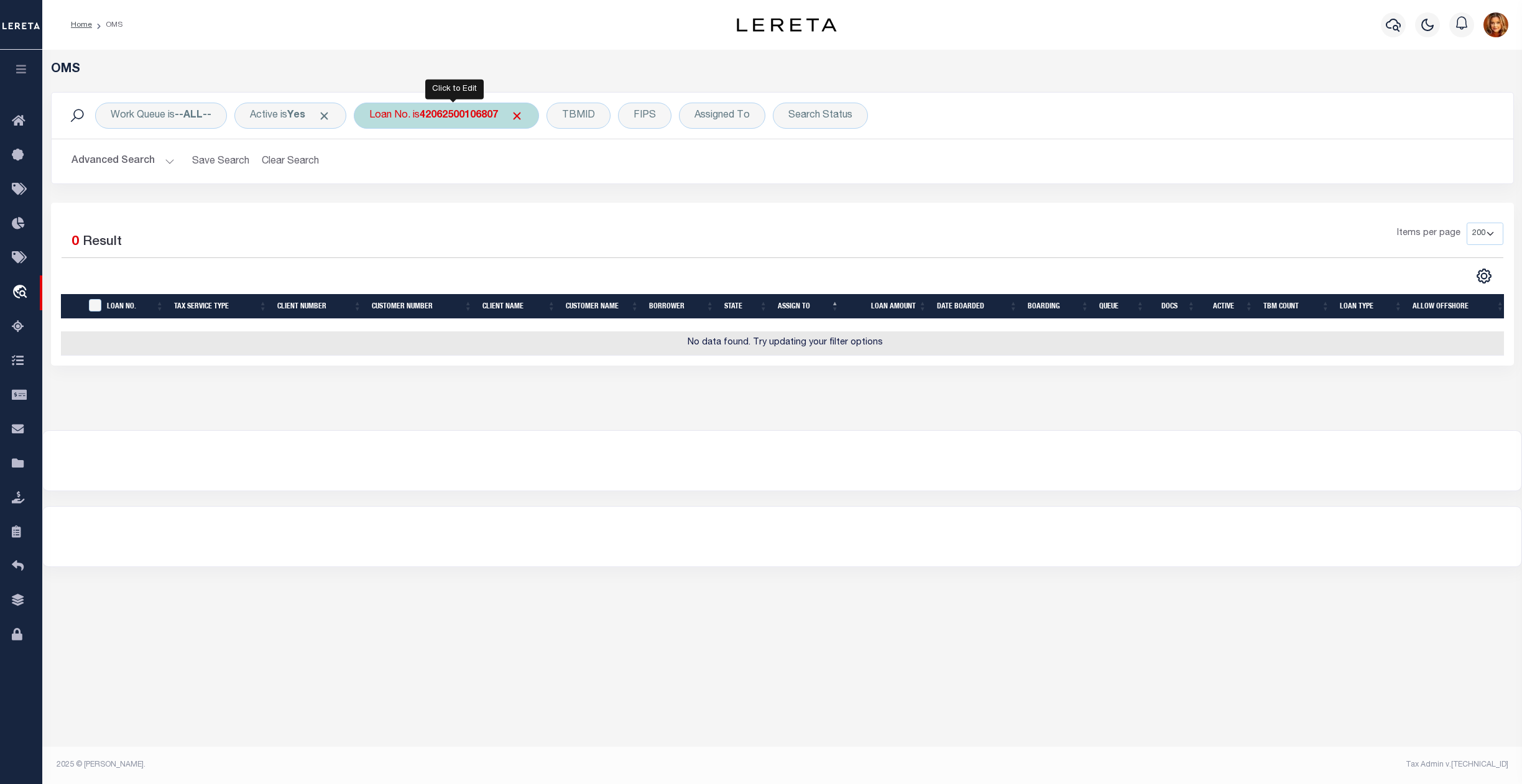
click at [442, 115] on b "42062500106807" at bounding box center [458, 115] width 78 height 10
type input "4206250016807"
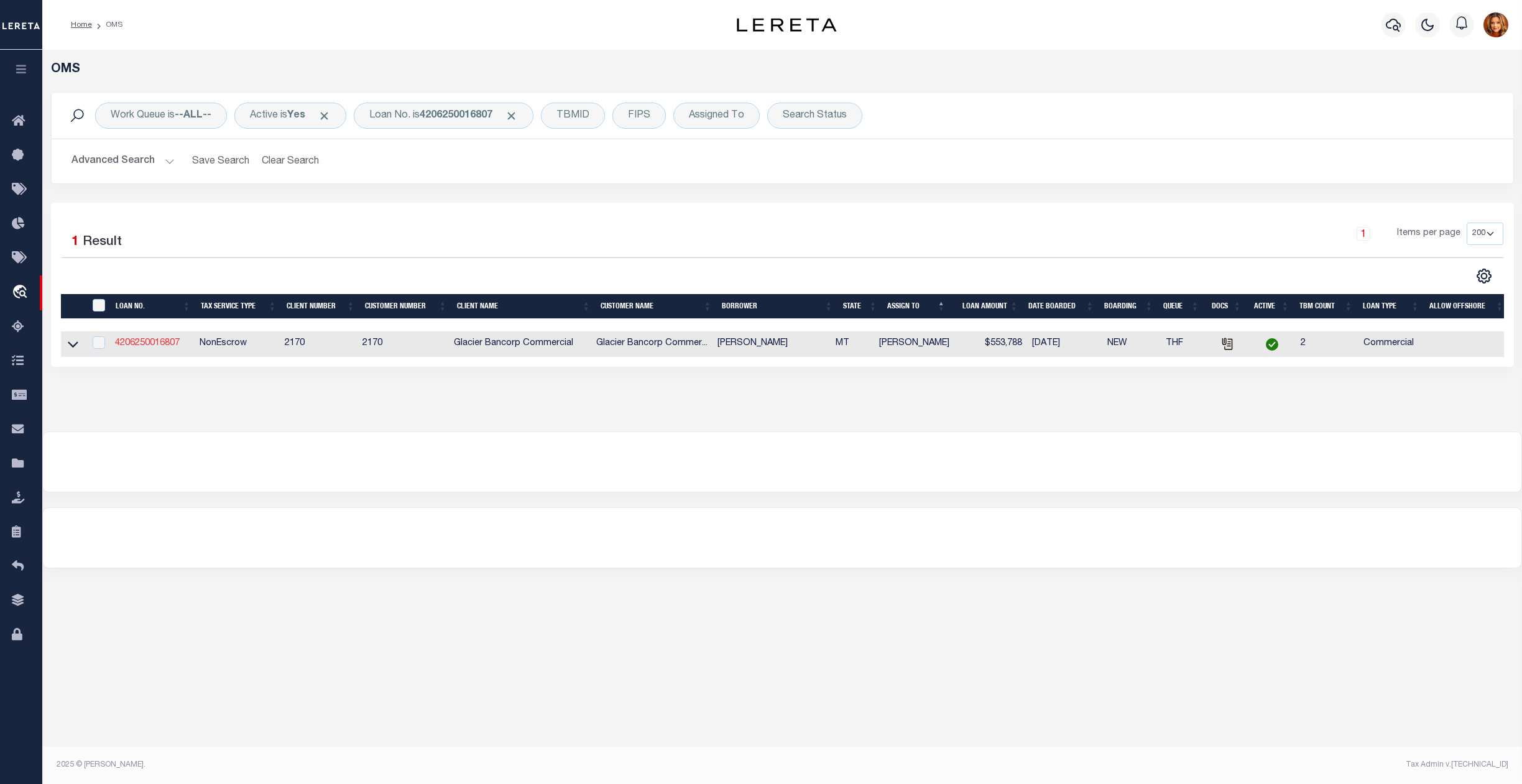
click at [130, 346] on link "4206250016807" at bounding box center [147, 342] width 65 height 9
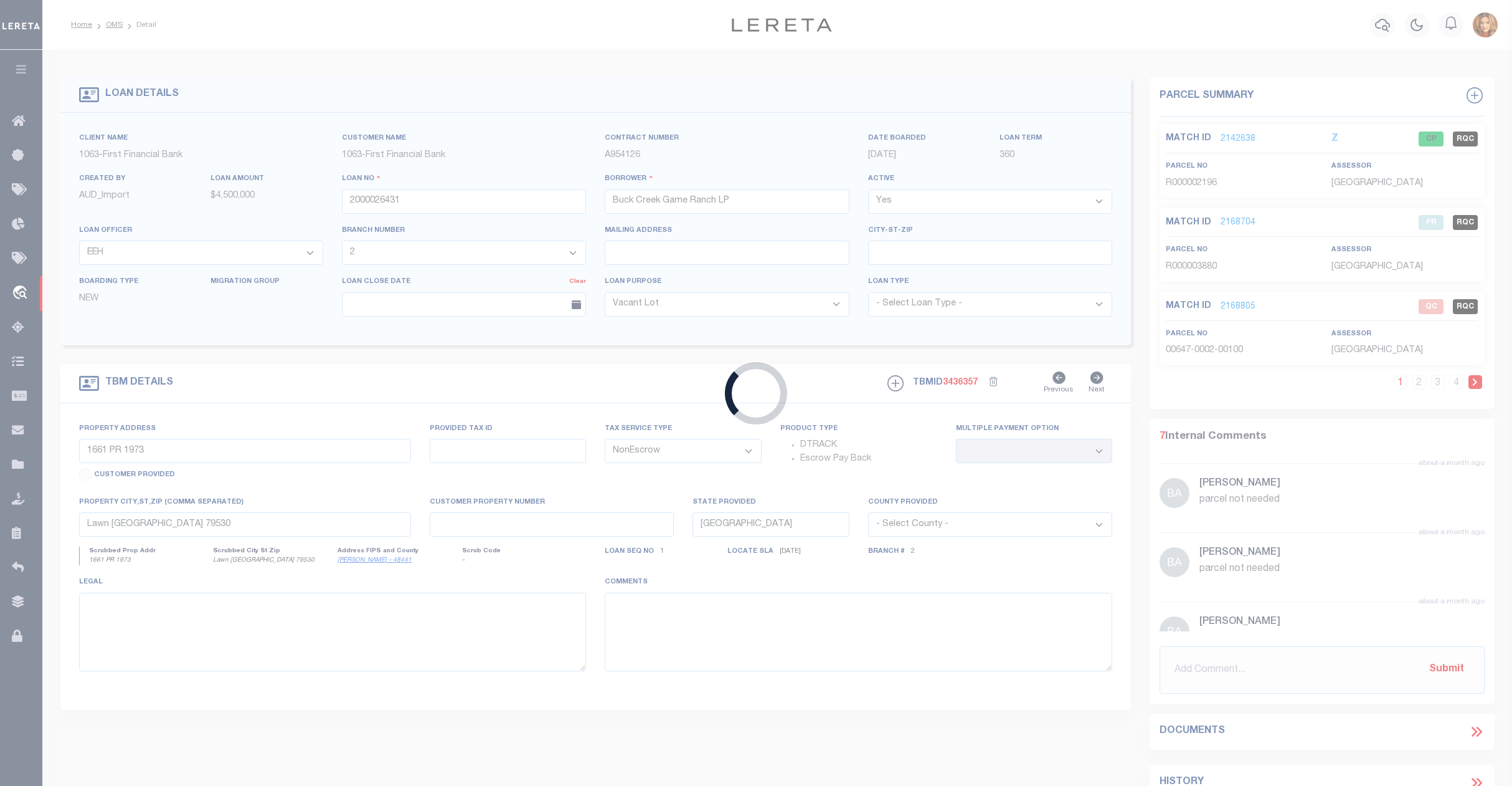
type input "4206250016807"
type input "[PERSON_NAME]"
select select
type input "PO BOX 92"
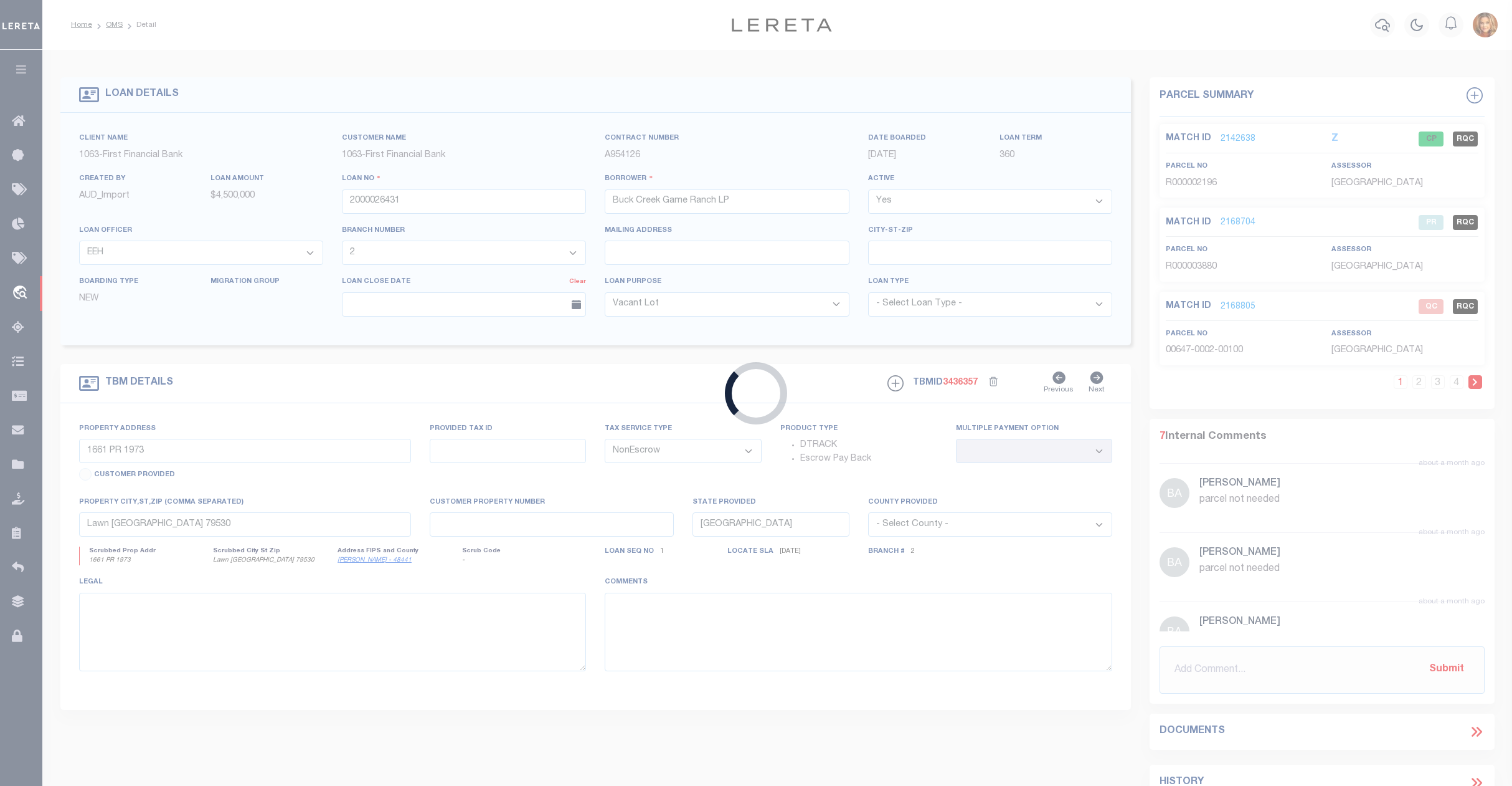
type input "WINIFRED MT 59489-0092"
type input "07/30/2025"
select select
select select "20"
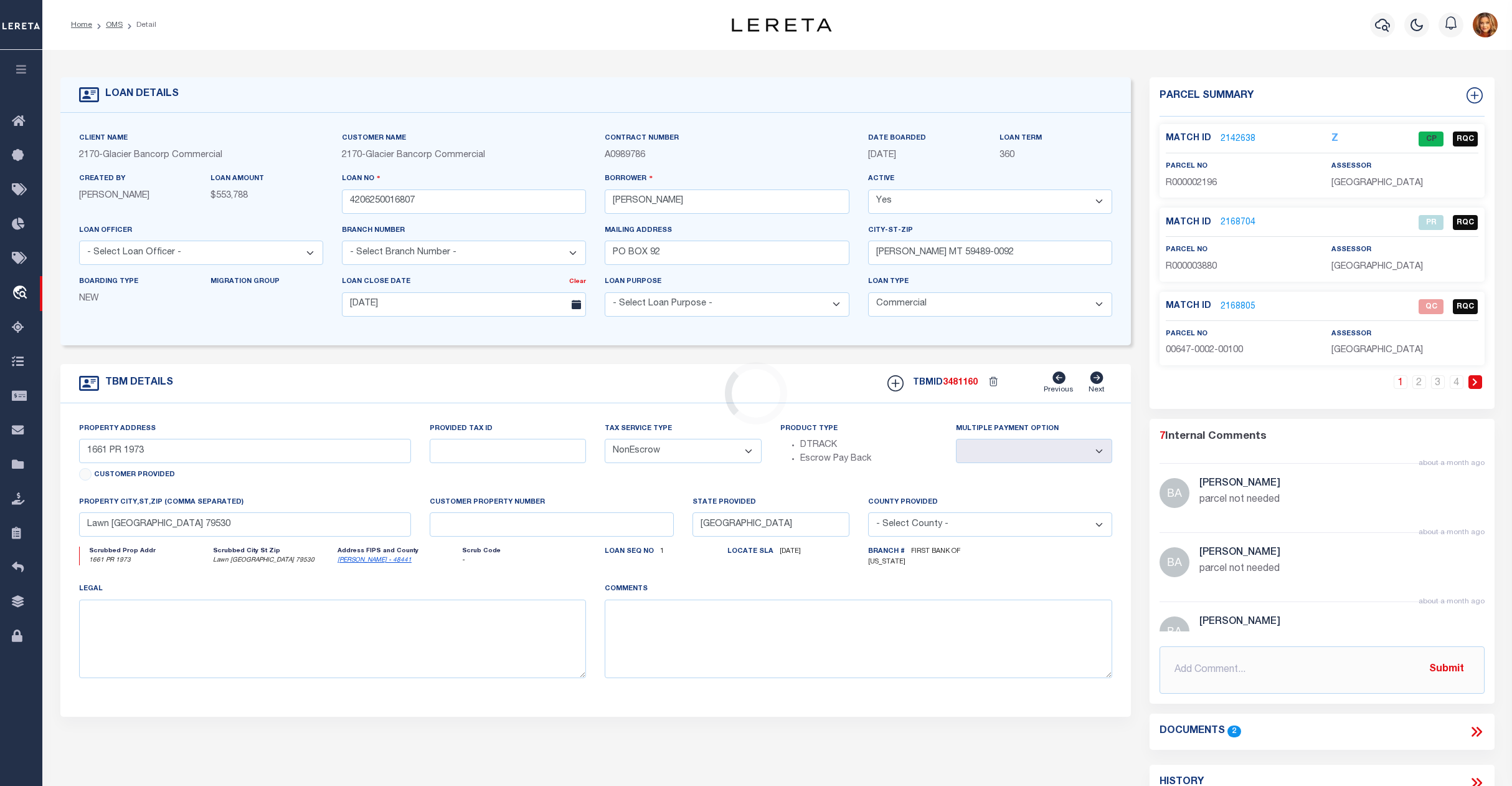
type input "2105 KUCERA RD"
type input "452500"
select select
type input "WINIFRED MT 59489"
type input "MT"
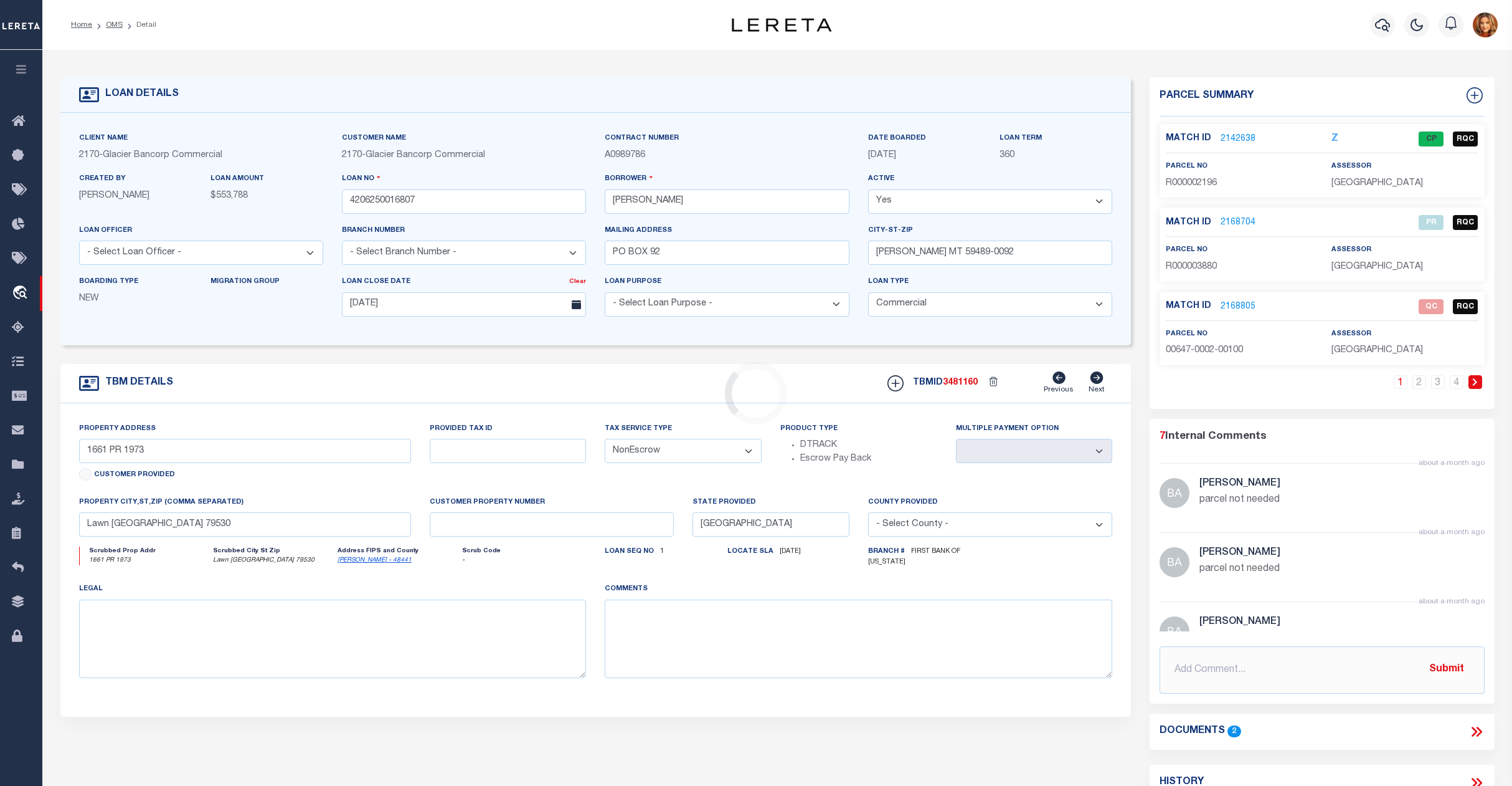
type textarea "SEE ATTACHED"
select select "4572"
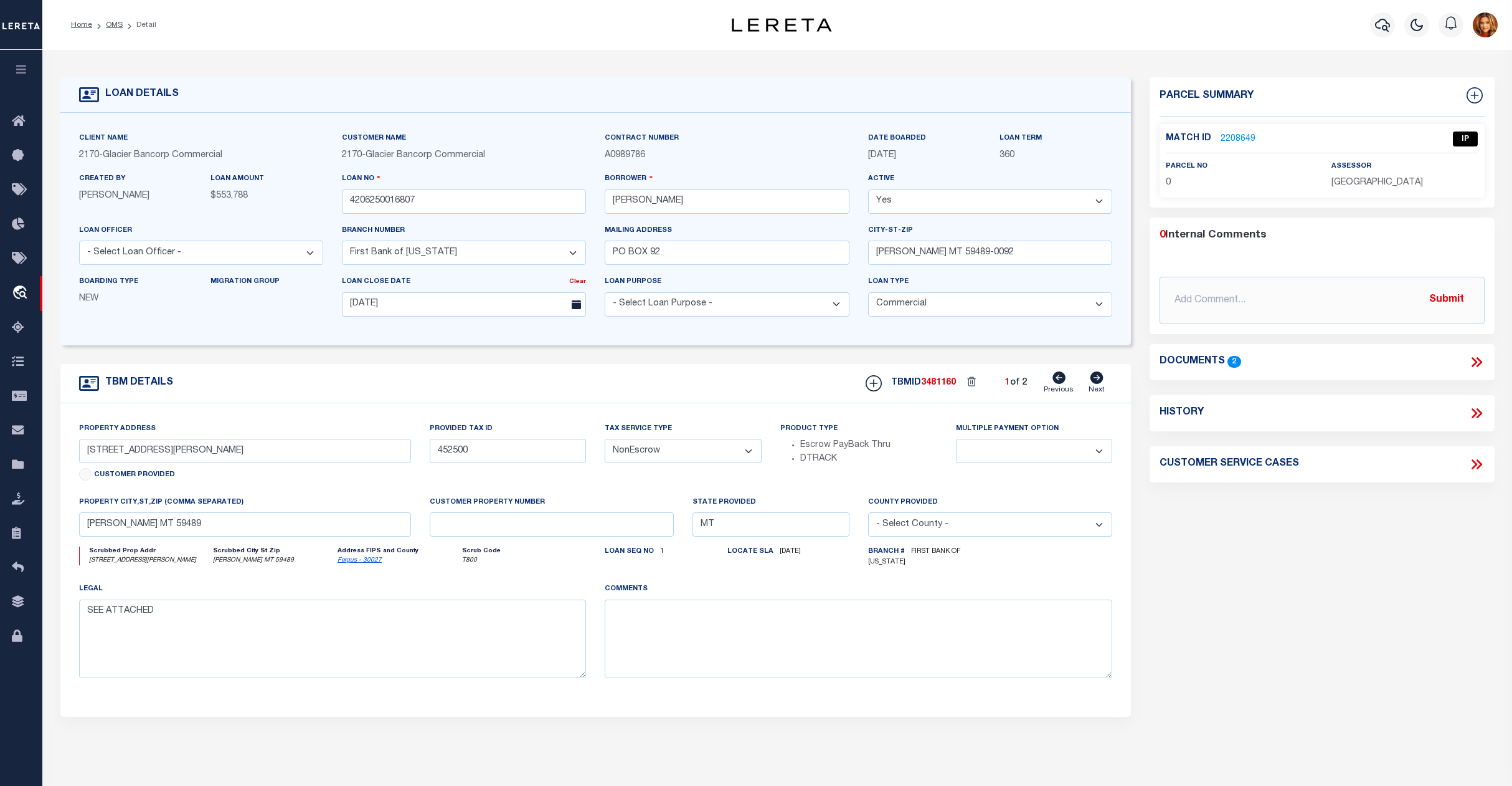
click at [1096, 384] on icon at bounding box center [1097, 377] width 14 height 13
type input "2688 KUCERA LN"
type input "471600, 473600"
select select
click at [1062, 377] on icon at bounding box center [1060, 377] width 14 height 13
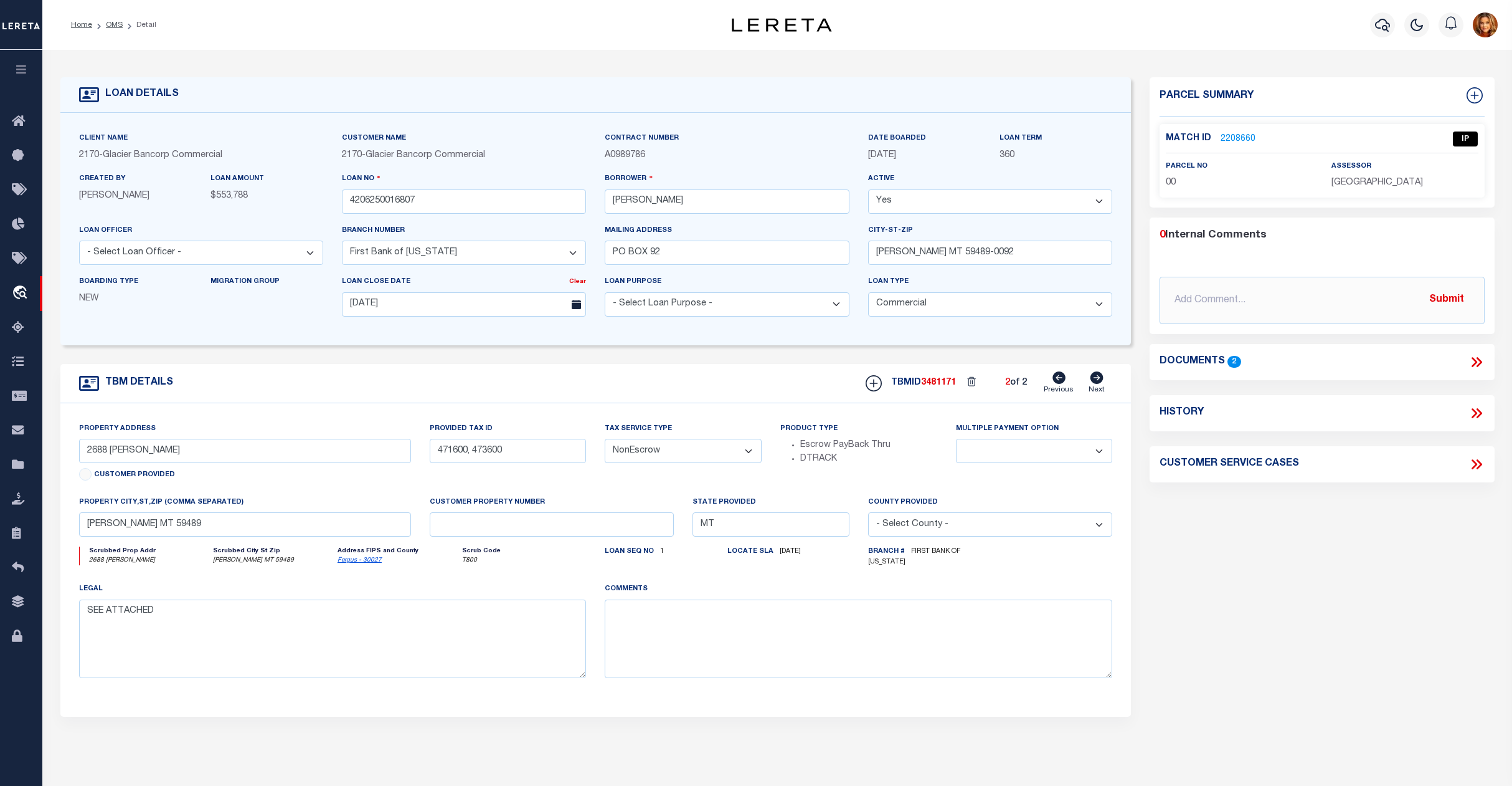
type input "2105 KUCERA RD"
type input "452500"
select select
click at [1083, 385] on div "TBMID 3481160 1 of 2 Previous Next" at bounding box center [984, 383] width 256 height 23
click at [1101, 377] on icon at bounding box center [1097, 377] width 14 height 13
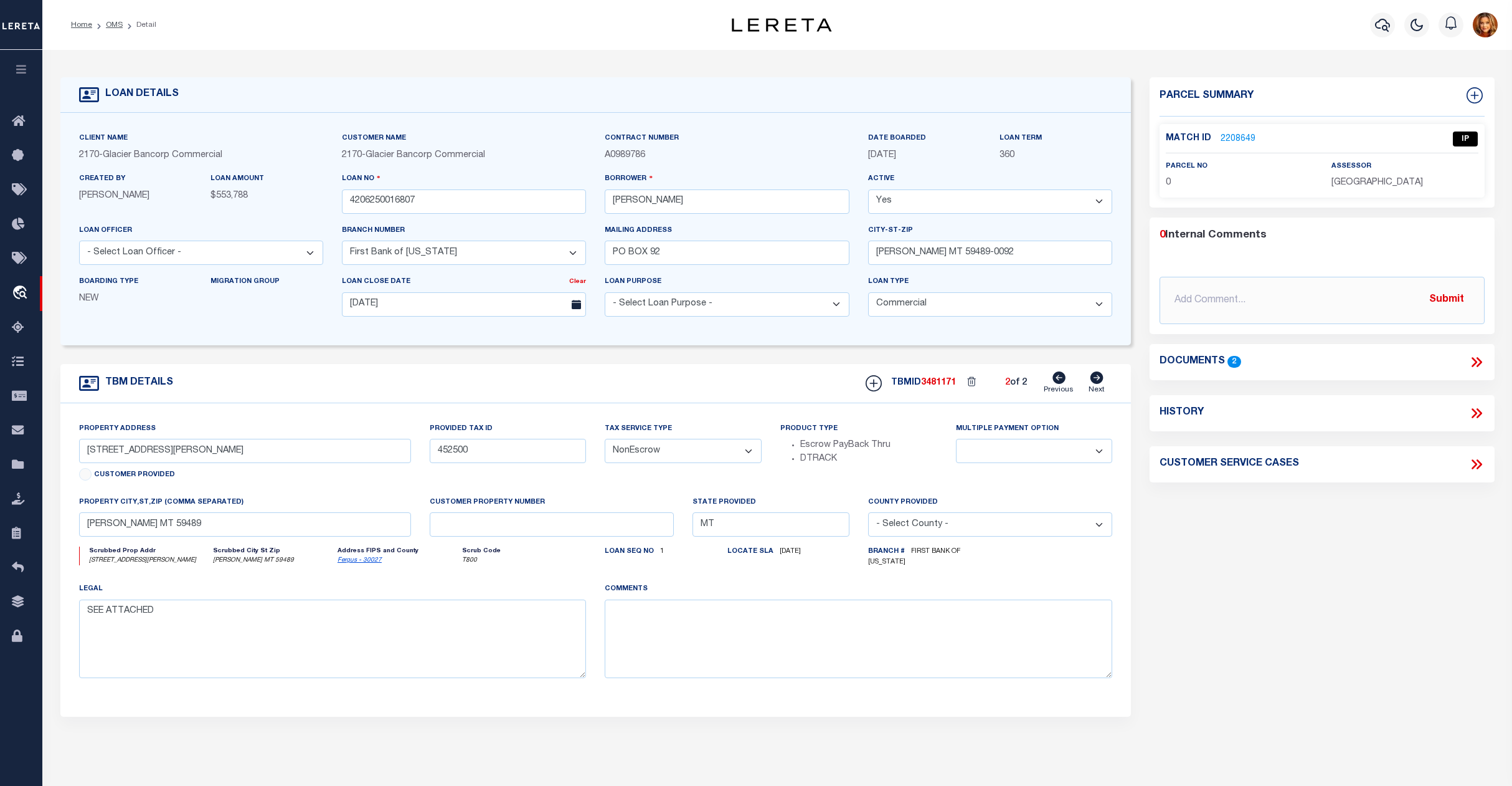
type input "2688 KUCERA LN"
type input "471600, 473600"
select select
click at [1057, 384] on icon at bounding box center [1060, 377] width 14 height 13
type input "2105 KUCERA RD"
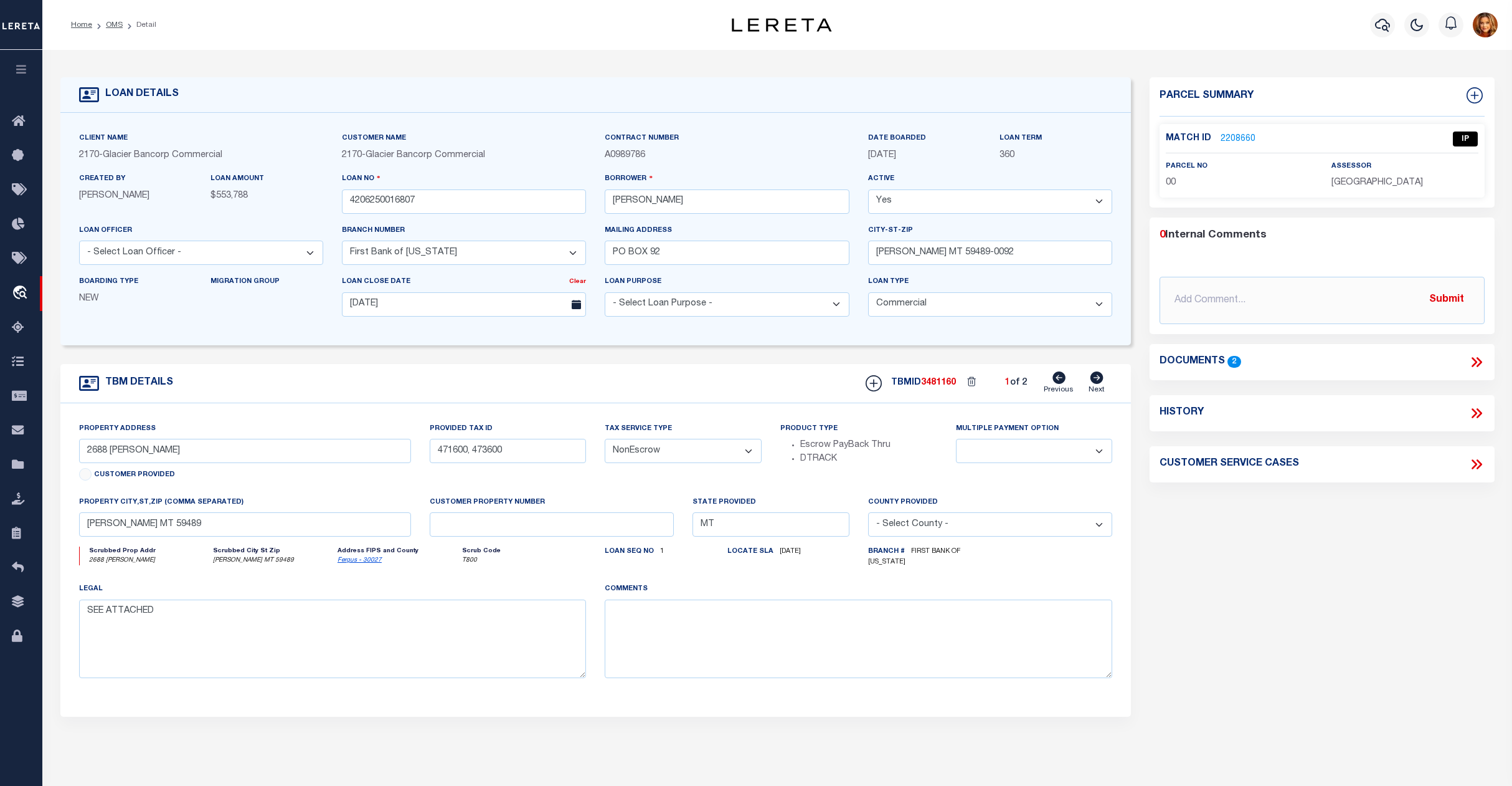
type input "452500"
select select
click at [1235, 133] on link "2208649" at bounding box center [1238, 140] width 35 height 14
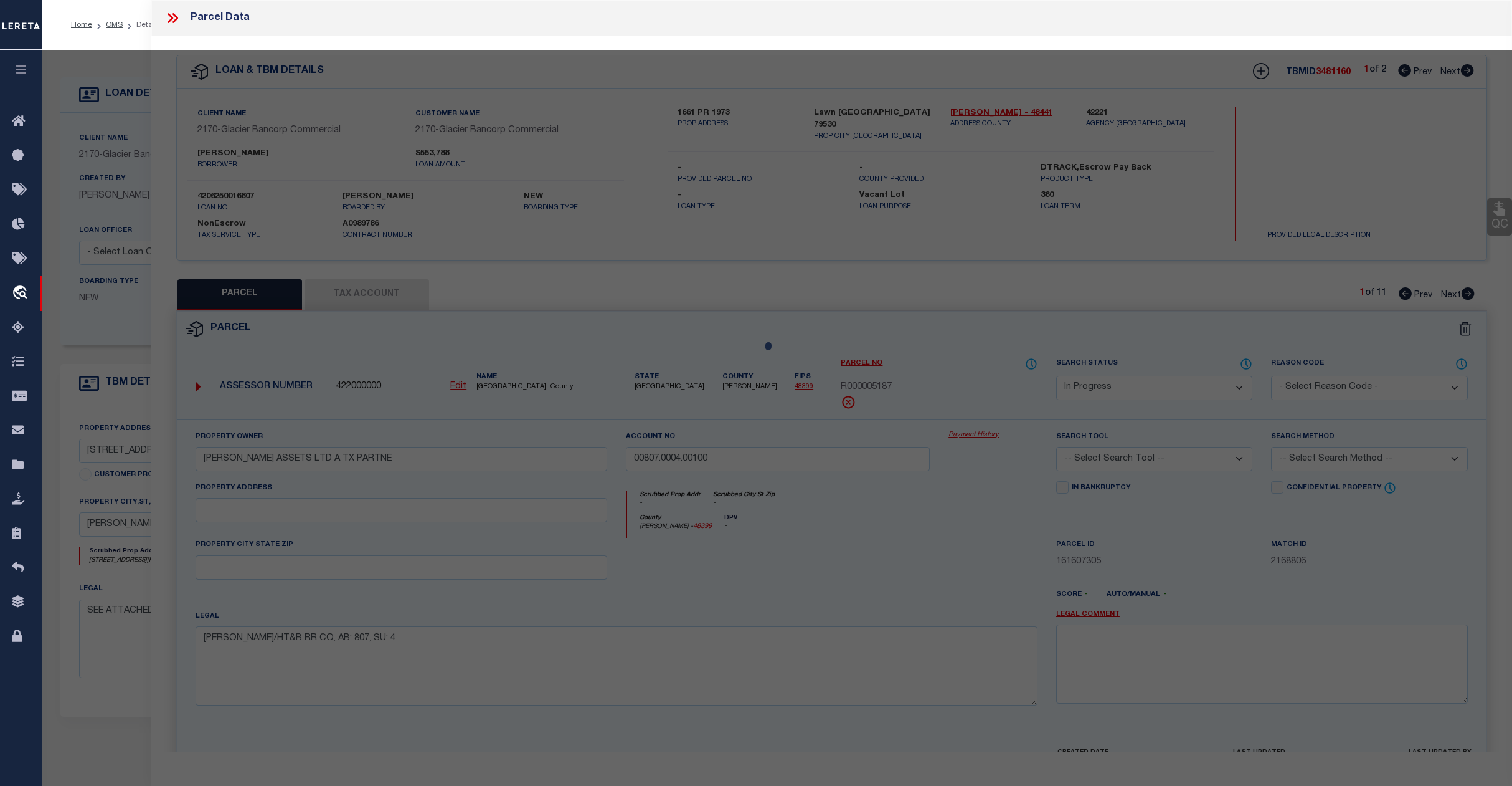
select select "AS"
checkbox input "false"
select select "IP"
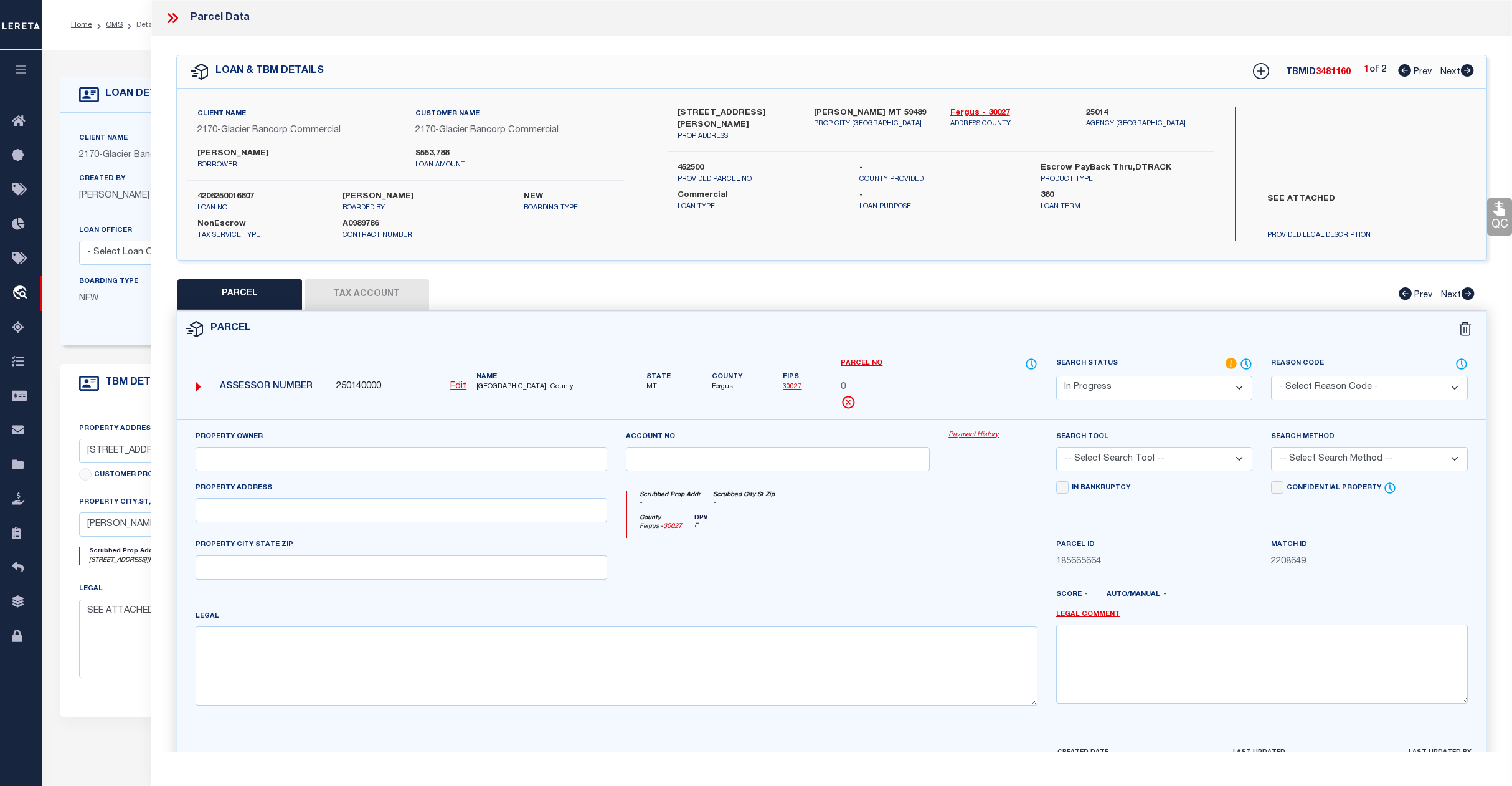
click at [170, 14] on icon at bounding box center [172, 17] width 16 height 16
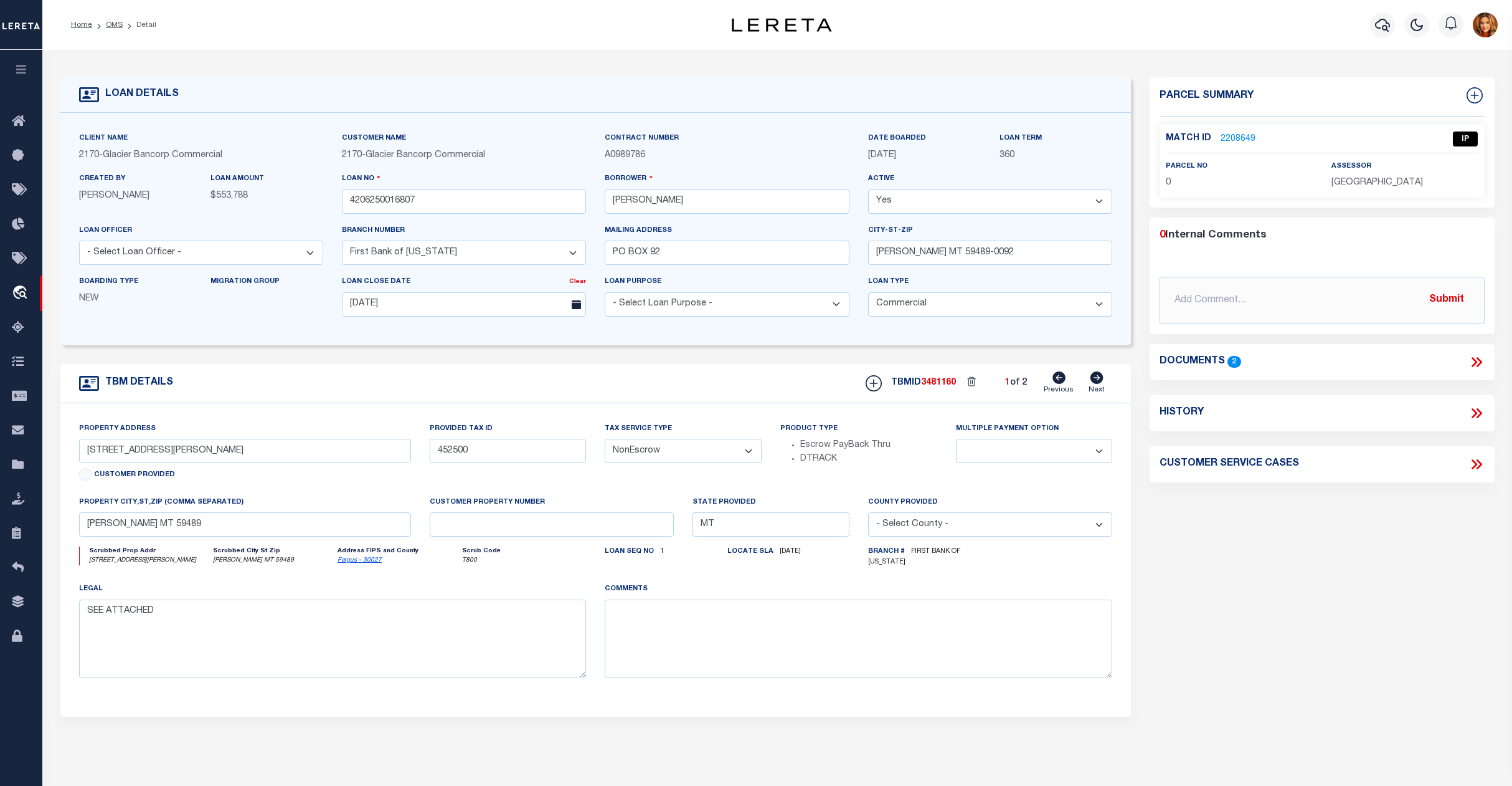
click at [1478, 364] on icon at bounding box center [1476, 362] width 16 height 16
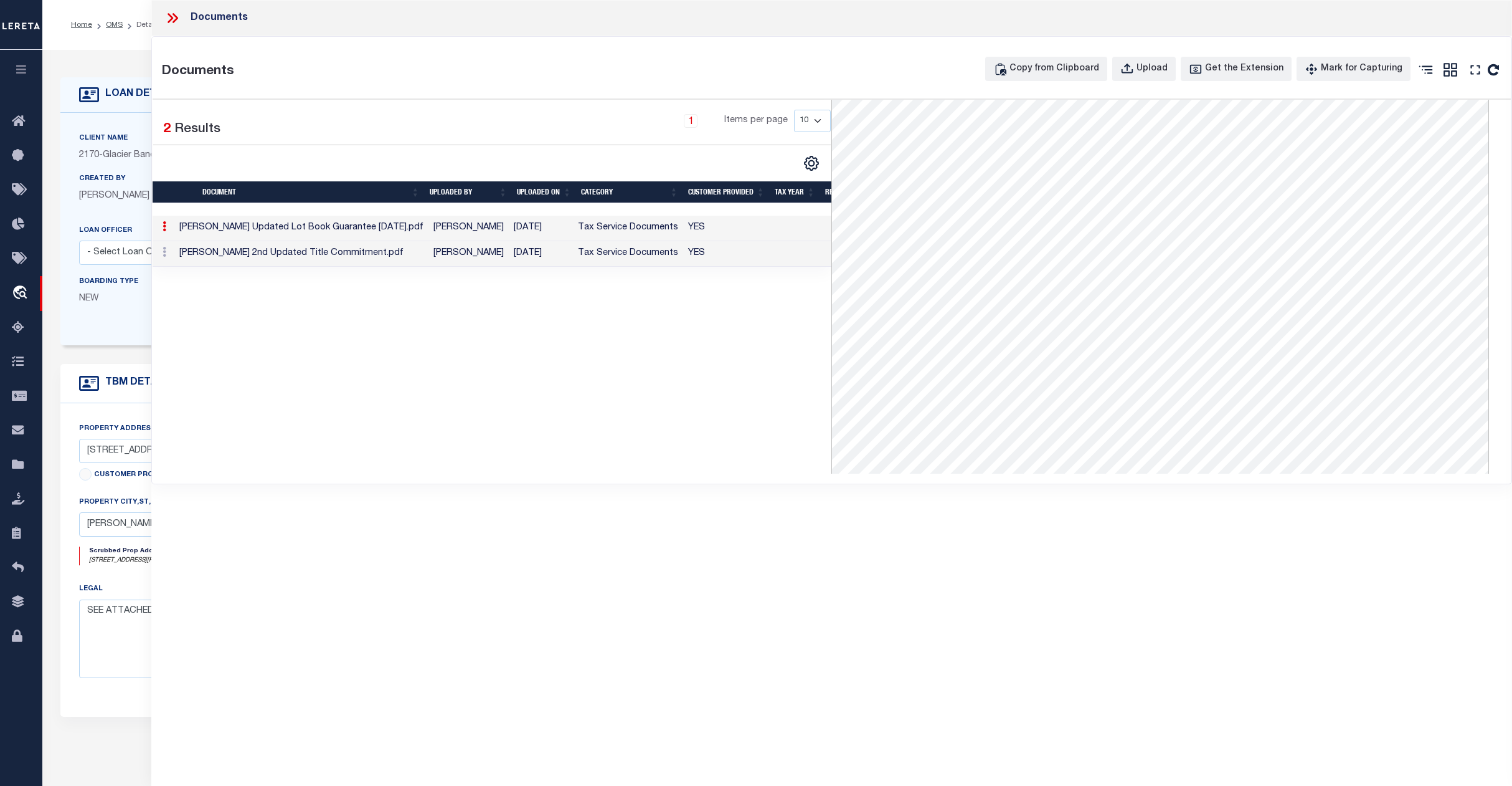
scroll to position [332, 0]
click at [93, 58] on div "LOAN DETAILS Client Name 2170" at bounding box center [778, 425] width 1470 height 753
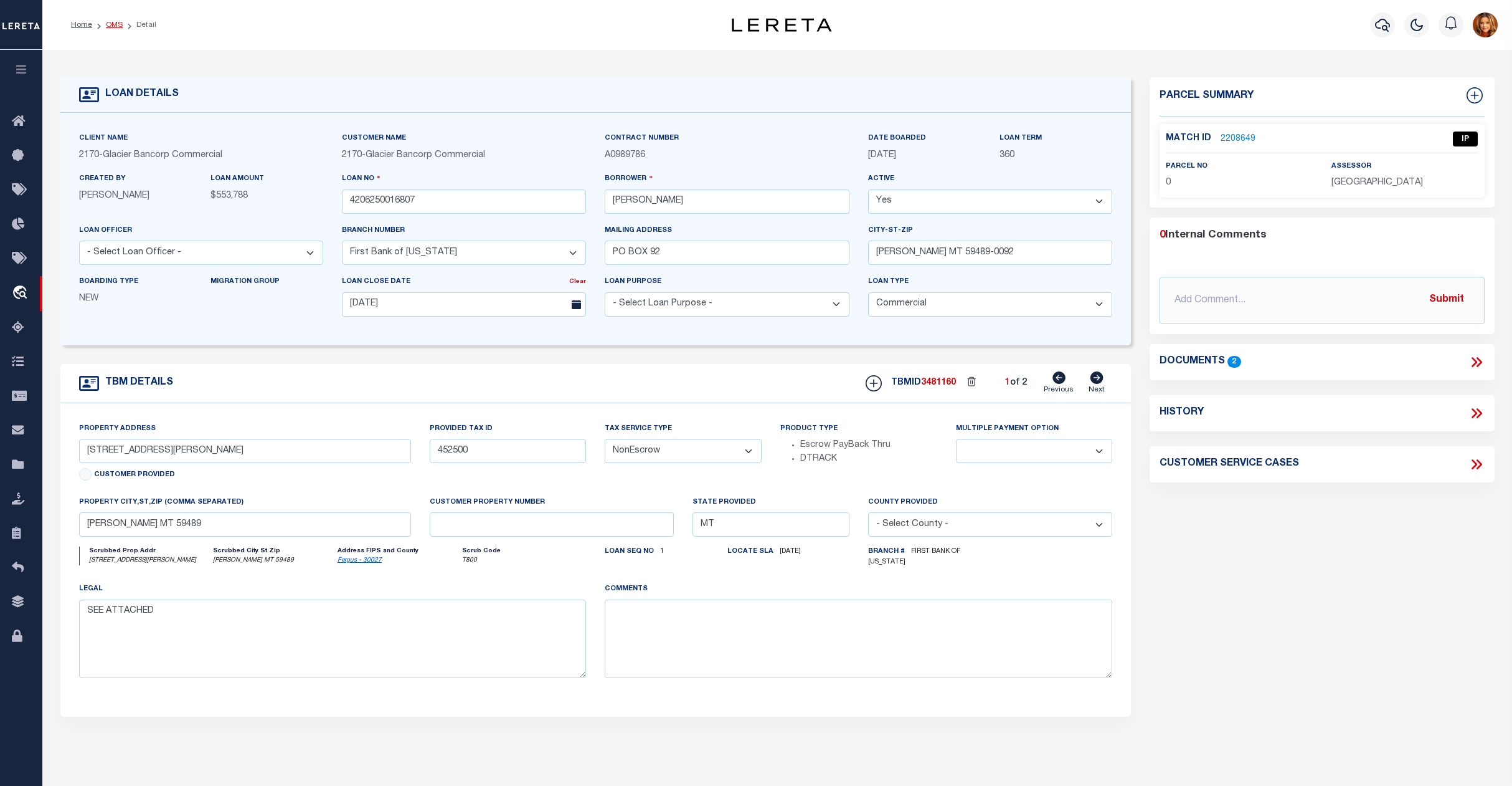
click at [112, 23] on link "OMS" at bounding box center [113, 25] width 16 height 8
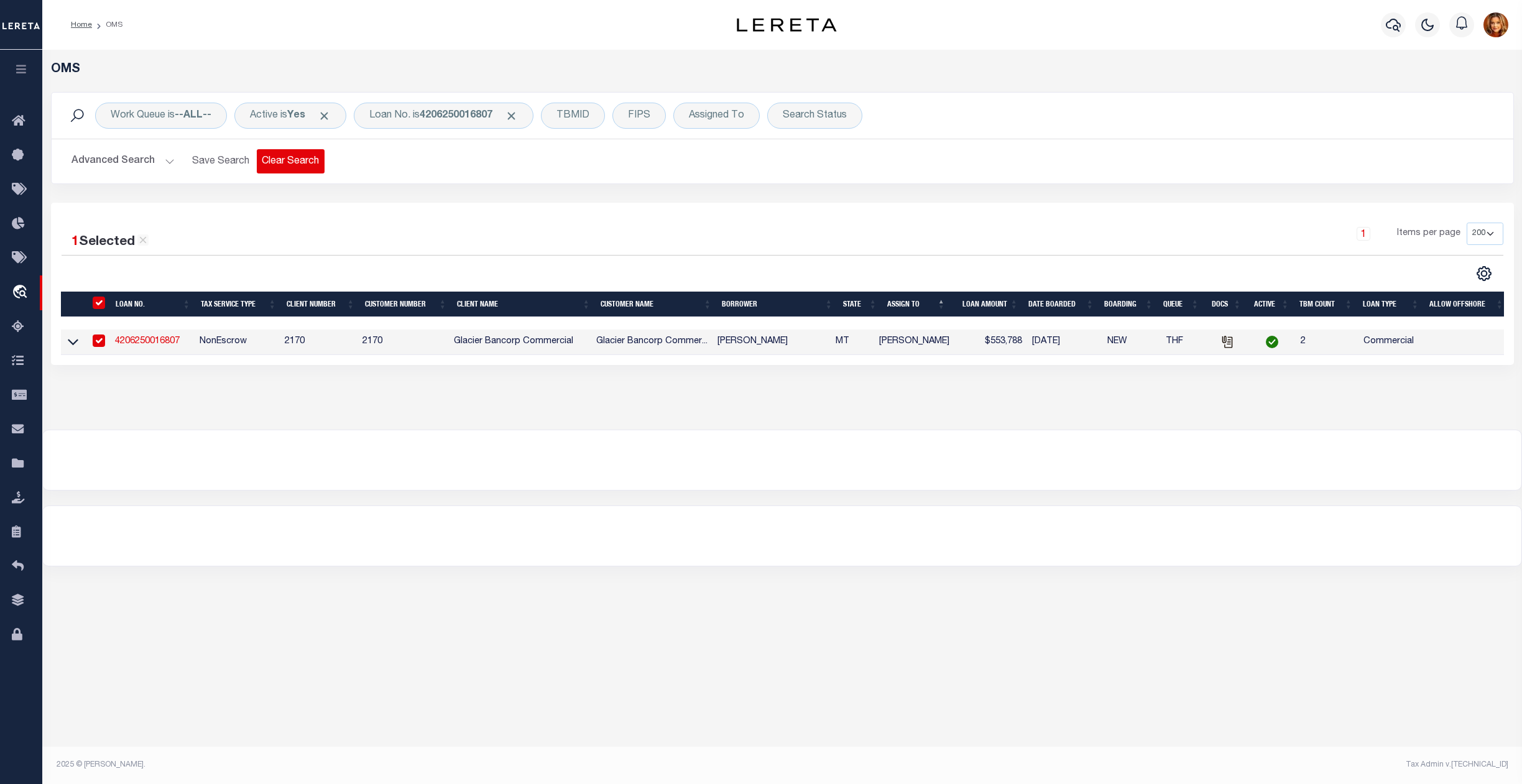
click at [279, 162] on button "Clear Search" at bounding box center [291, 160] width 68 height 24
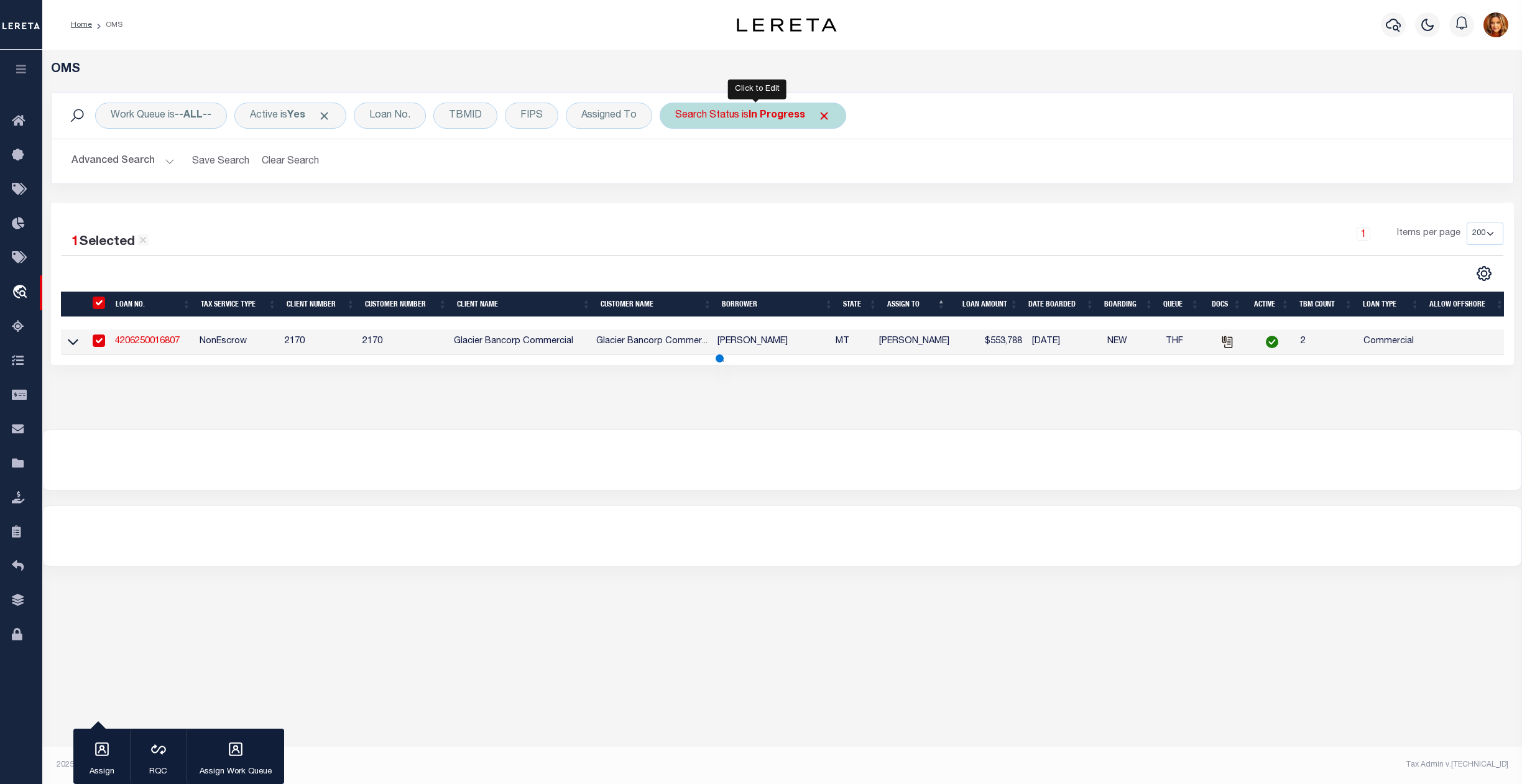
click at [769, 112] on b "In Progress" at bounding box center [776, 115] width 57 height 10
click at [701, 169] on select "Automated Search Bad Parcel Complete Duplicate Parcel High Dollar Reporting In …" at bounding box center [767, 176] width 183 height 23
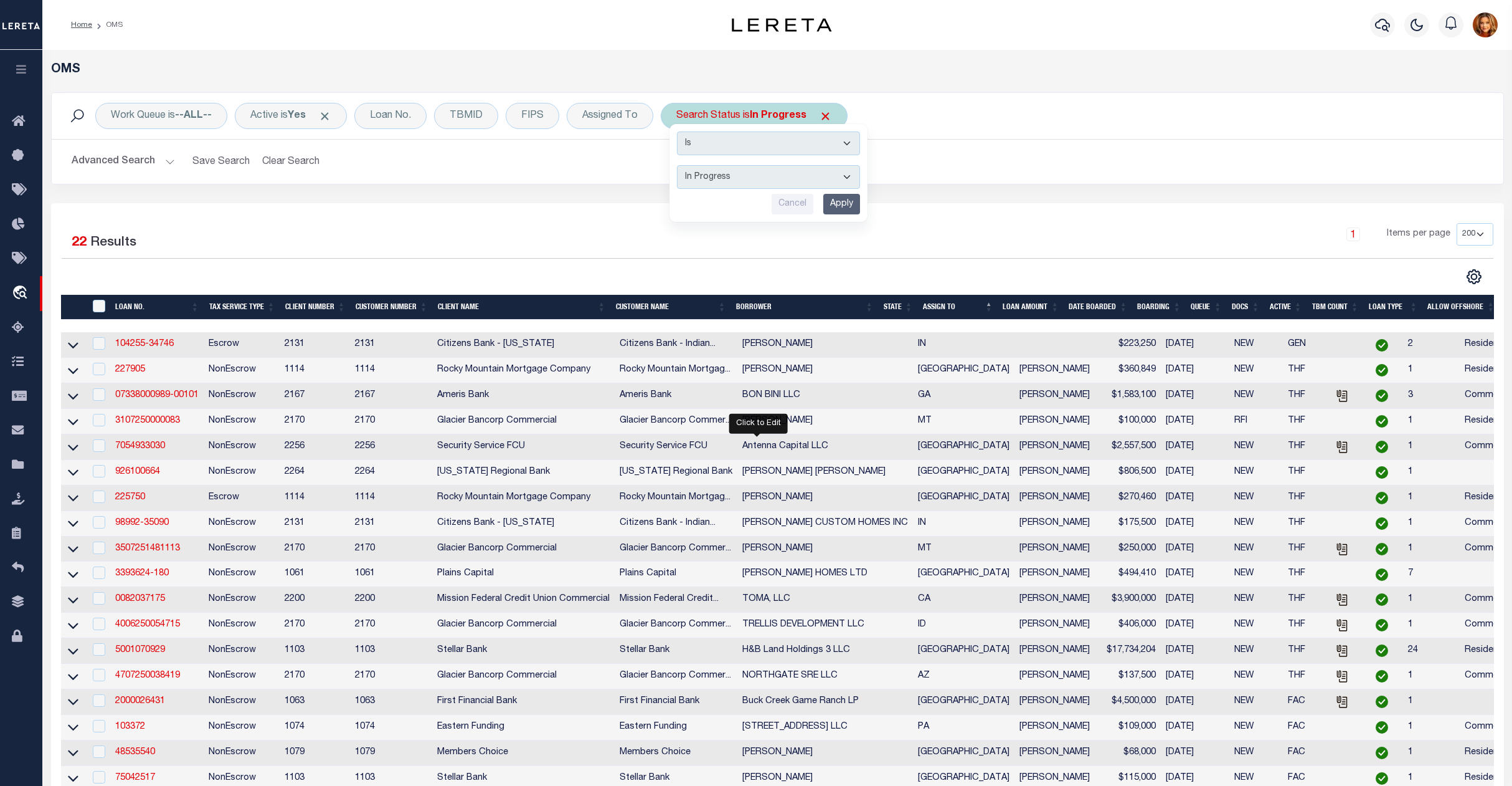
select select "RD"
click at [681, 166] on select "Automated Search Bad Parcel Complete Duplicate Parcel High Dollar Reporting In …" at bounding box center [768, 176] width 183 height 23
click at [839, 204] on input "Apply" at bounding box center [842, 204] width 37 height 20
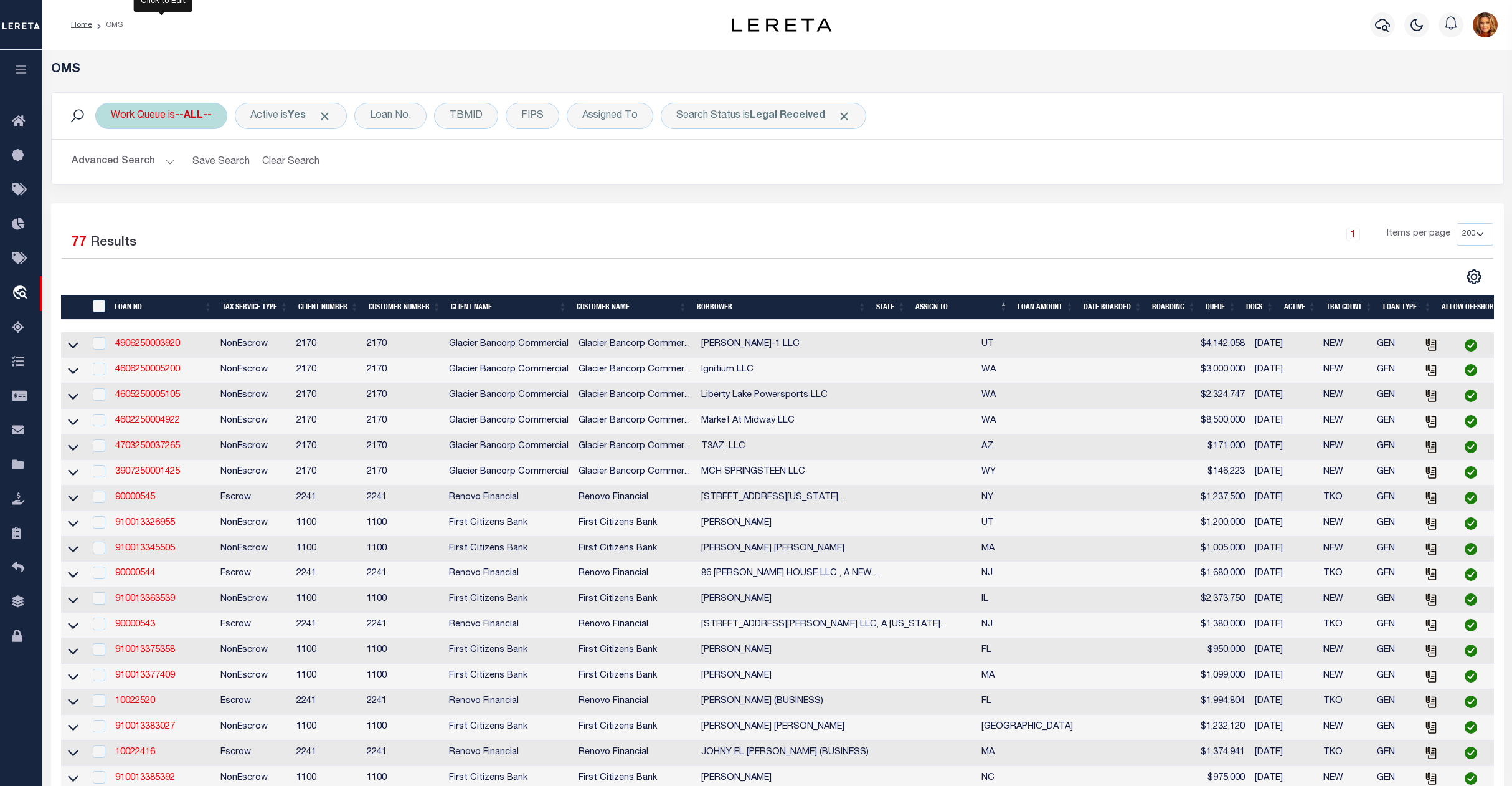
click at [168, 116] on div "Work Queue is --ALL--" at bounding box center [161, 115] width 132 height 26
click at [150, 175] on select "--ALL-- factRSystems General ThoughtFocus" at bounding box center [202, 176] width 183 height 23
select select "GEN"
click at [111, 166] on select "--ALL-- factRSystems General ThoughtFocus" at bounding box center [202, 176] width 183 height 23
drag, startPoint x: 284, startPoint y: 204, endPoint x: 282, endPoint y: 198, distance: 6.3
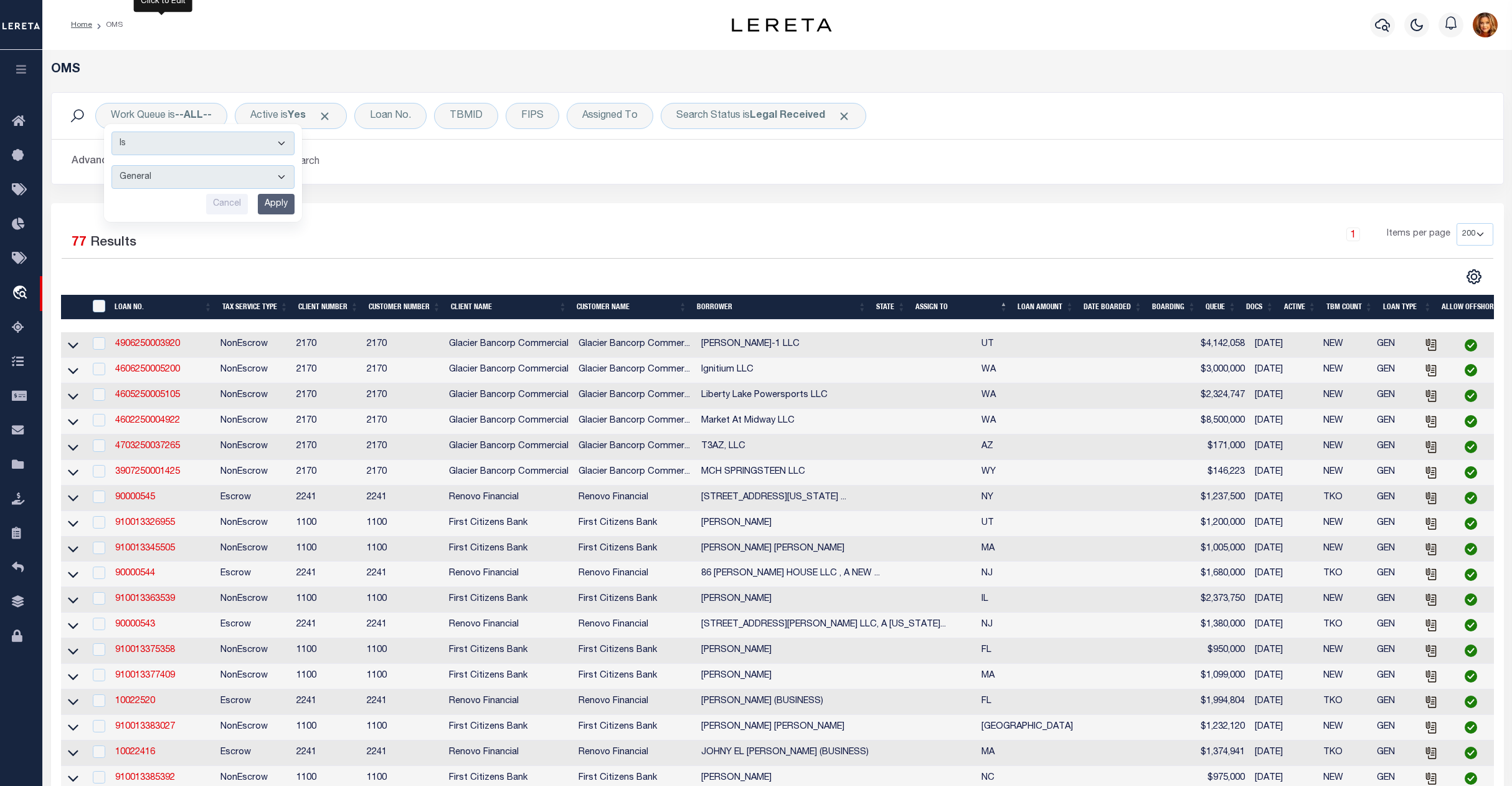
click at [283, 200] on input "Apply" at bounding box center [276, 204] width 37 height 20
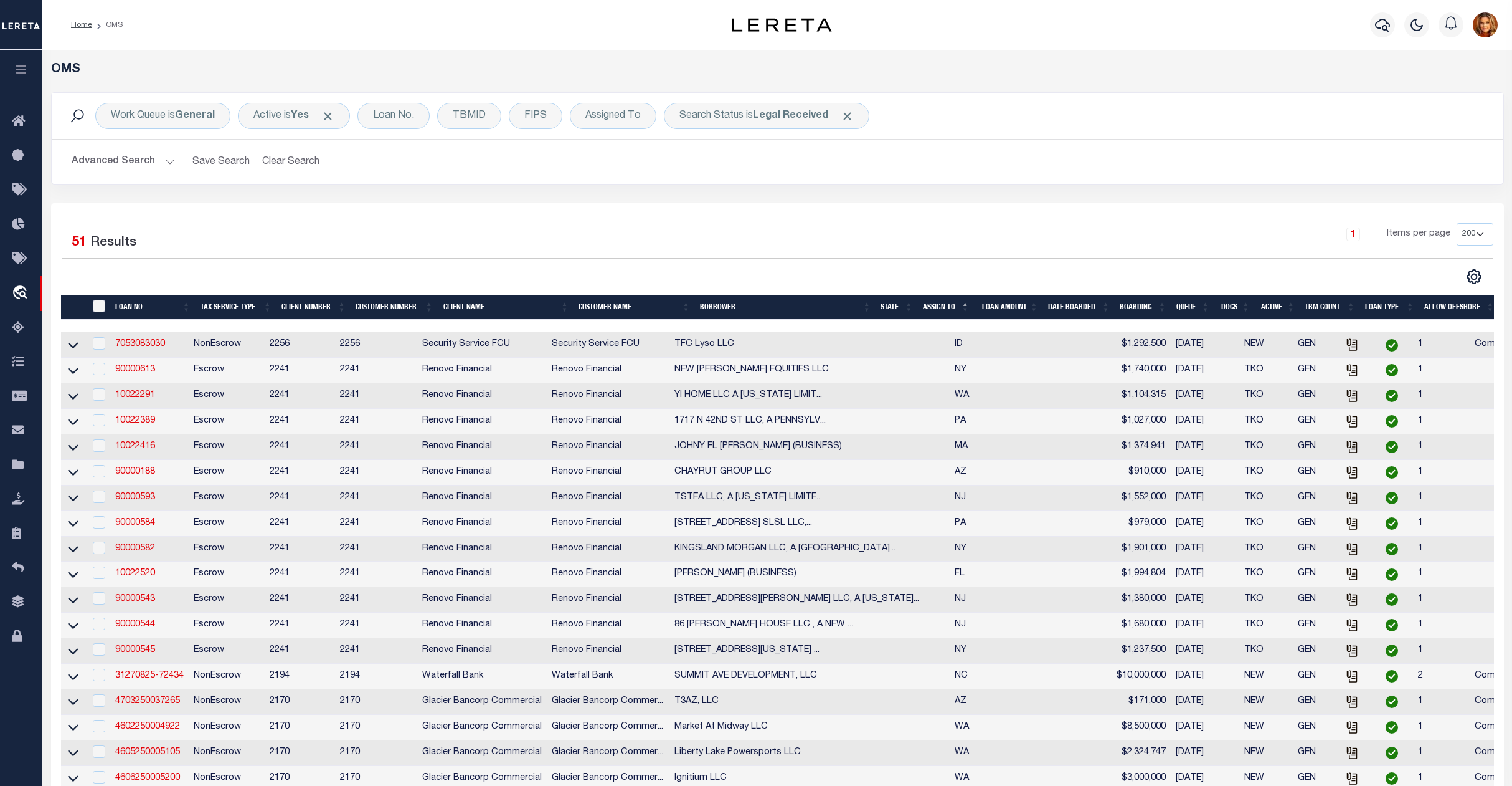
click at [98, 309] on input "" at bounding box center [99, 305] width 13 height 13
checkbox input "true"
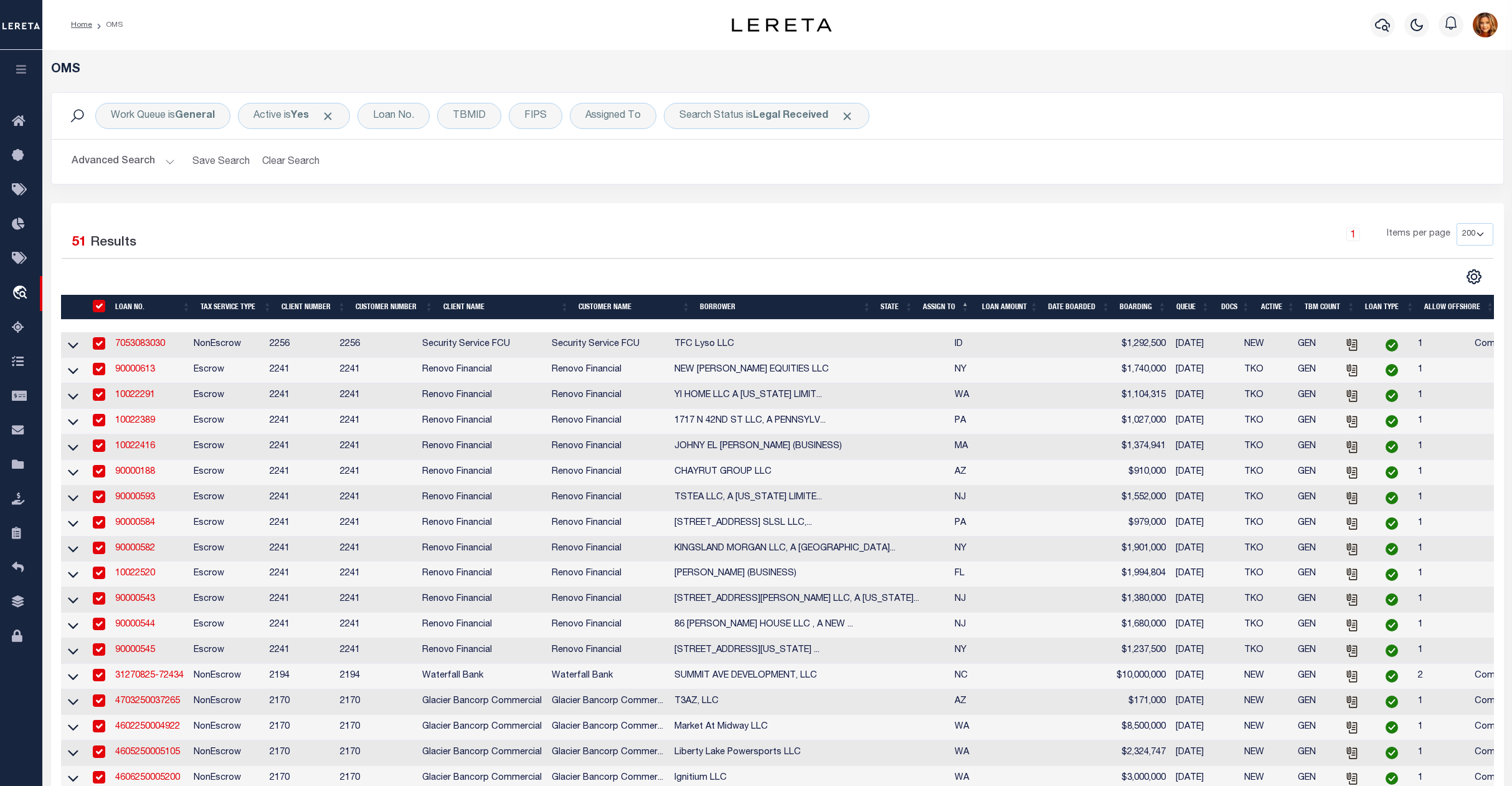
checkbox input "true"
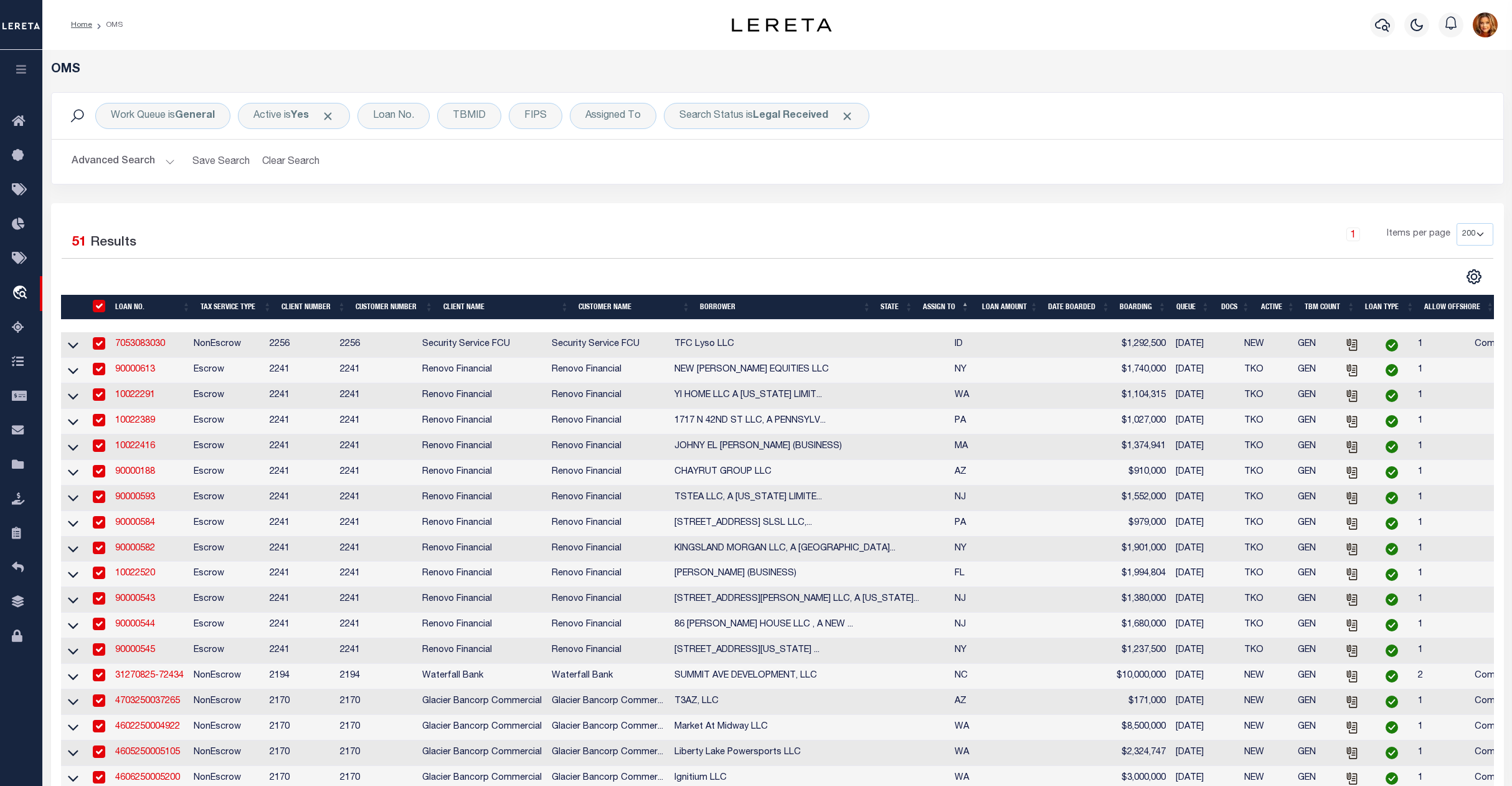
checkbox input "true"
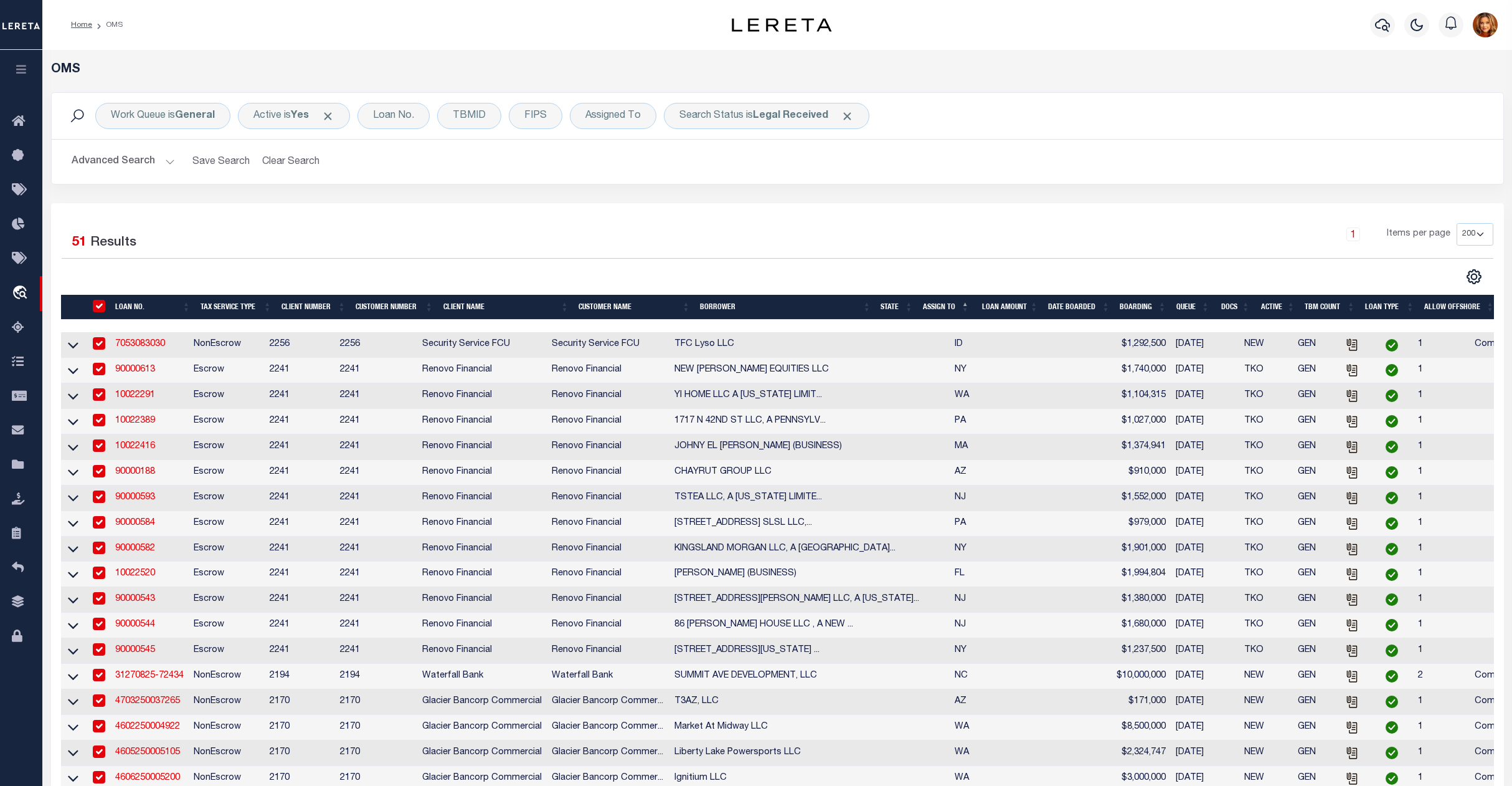
checkbox input "true"
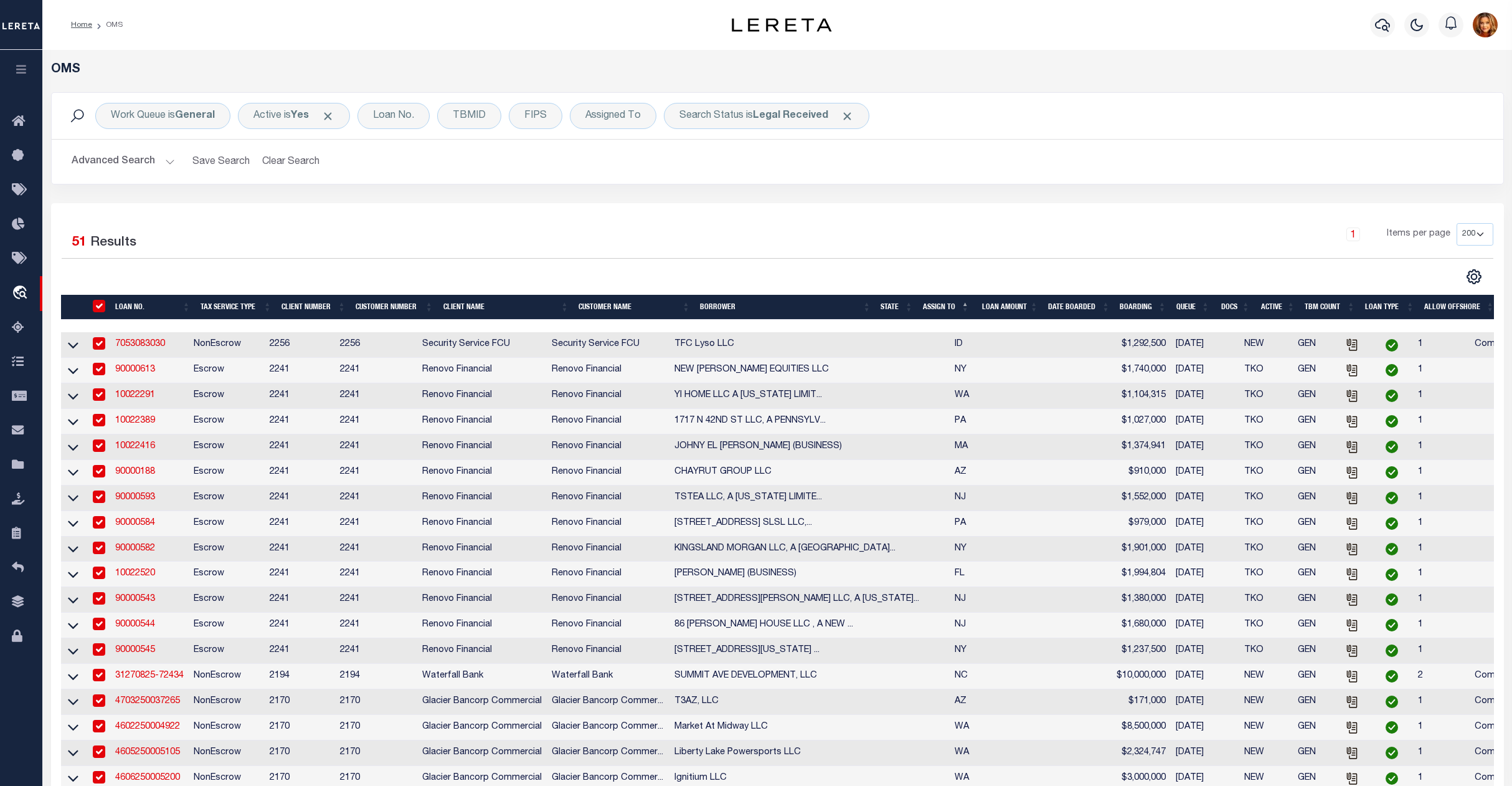
checkbox input "true"
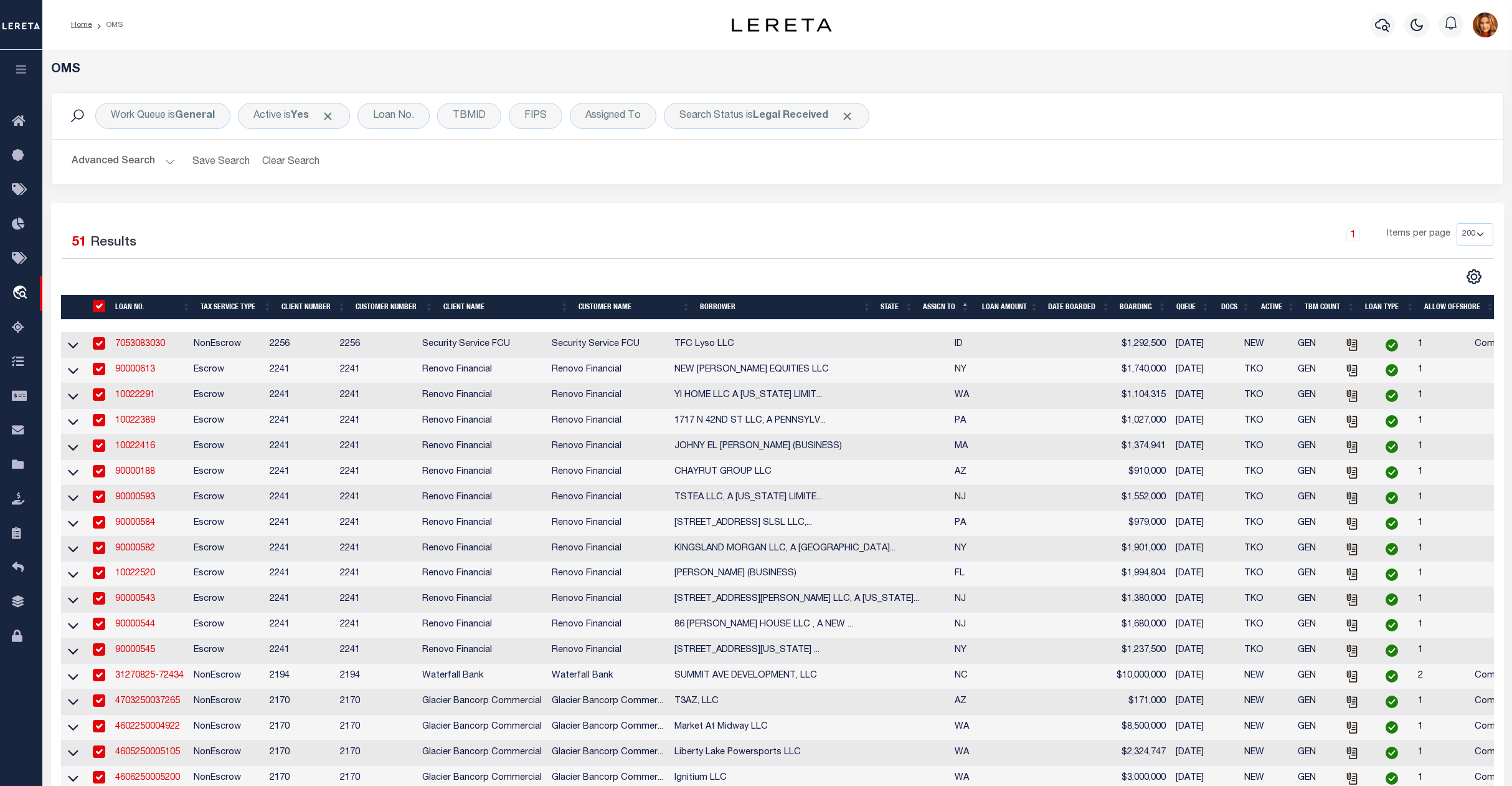
checkbox input "true"
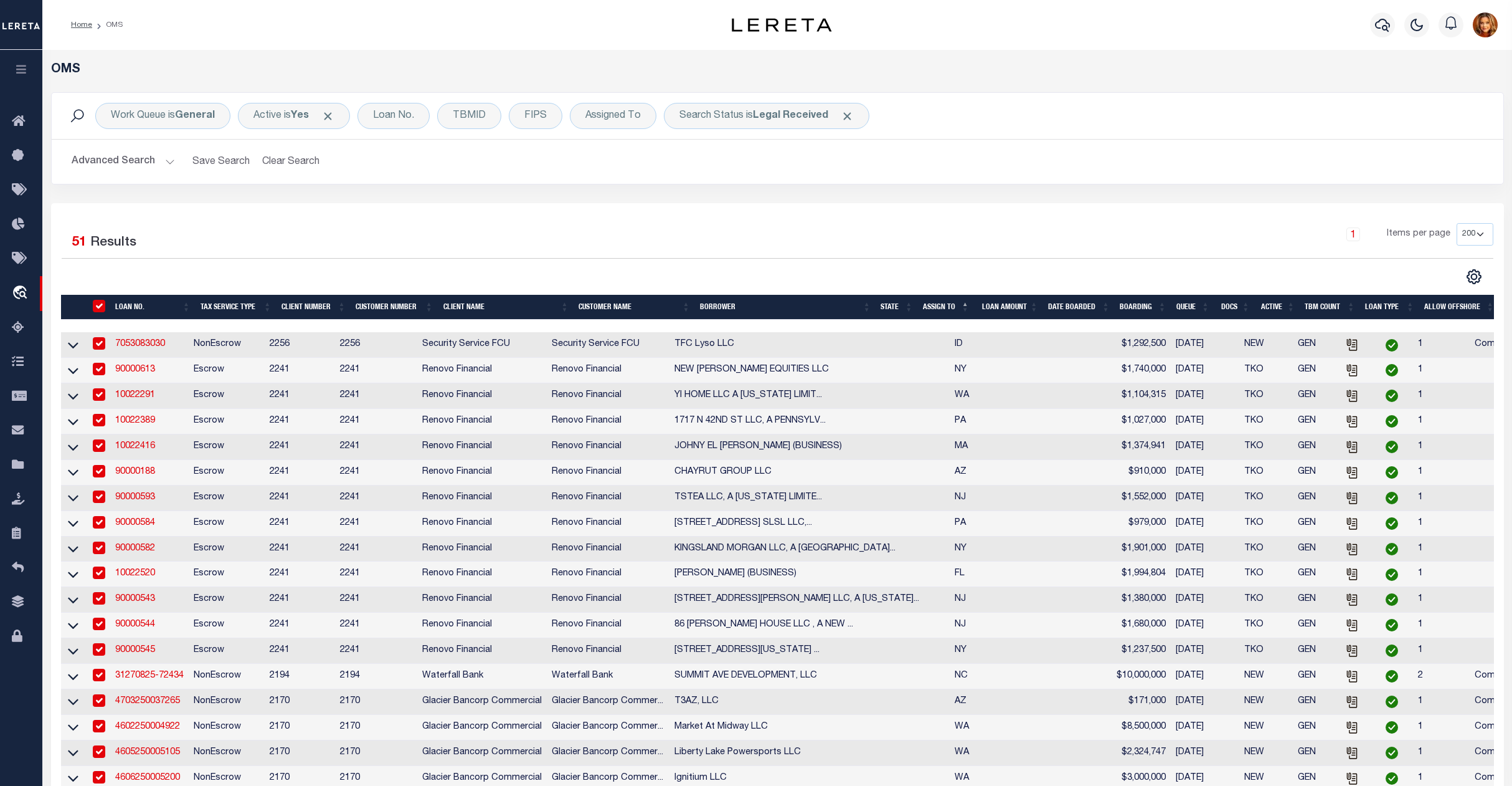
checkbox input "true"
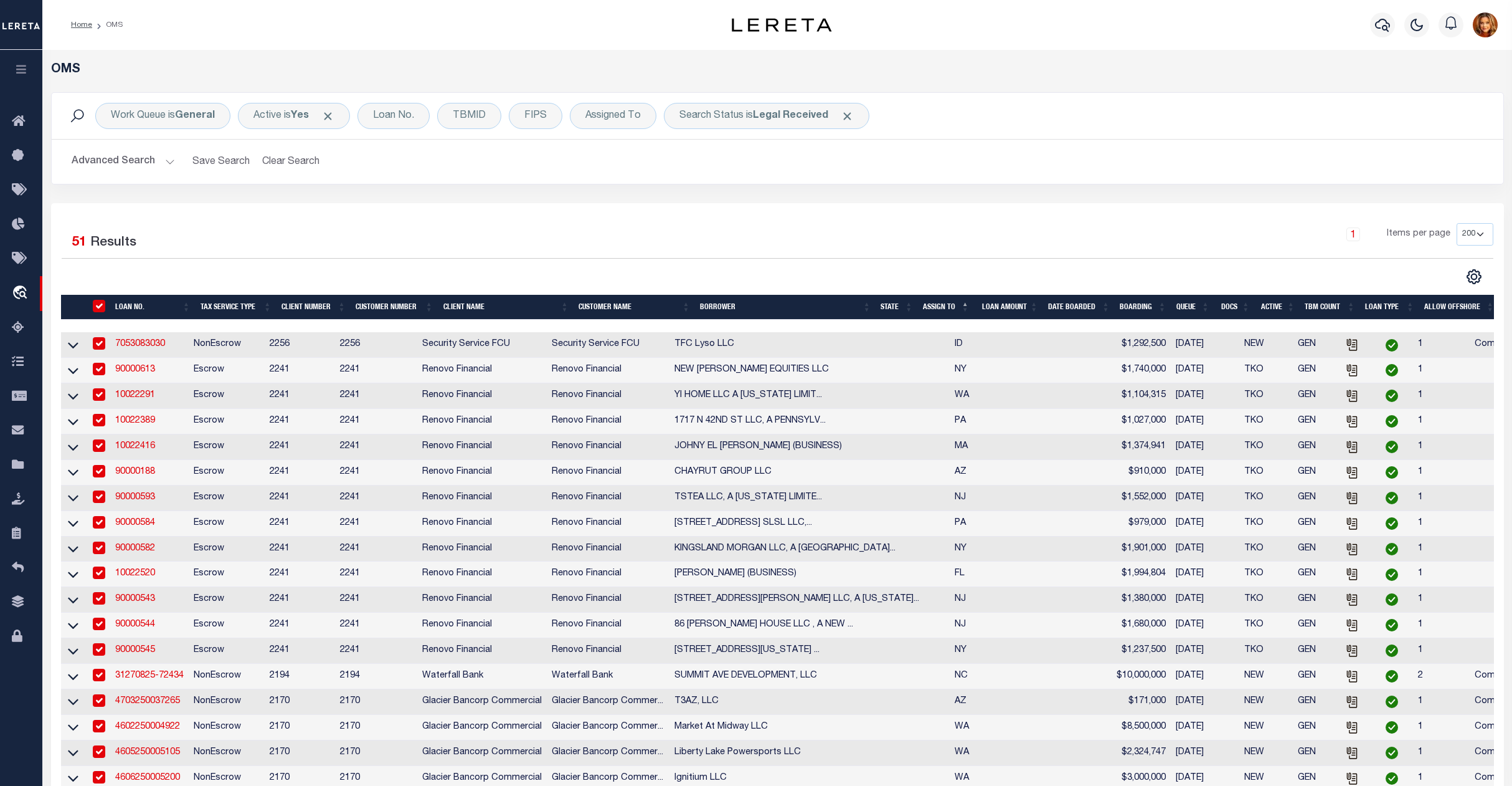
checkbox input "true"
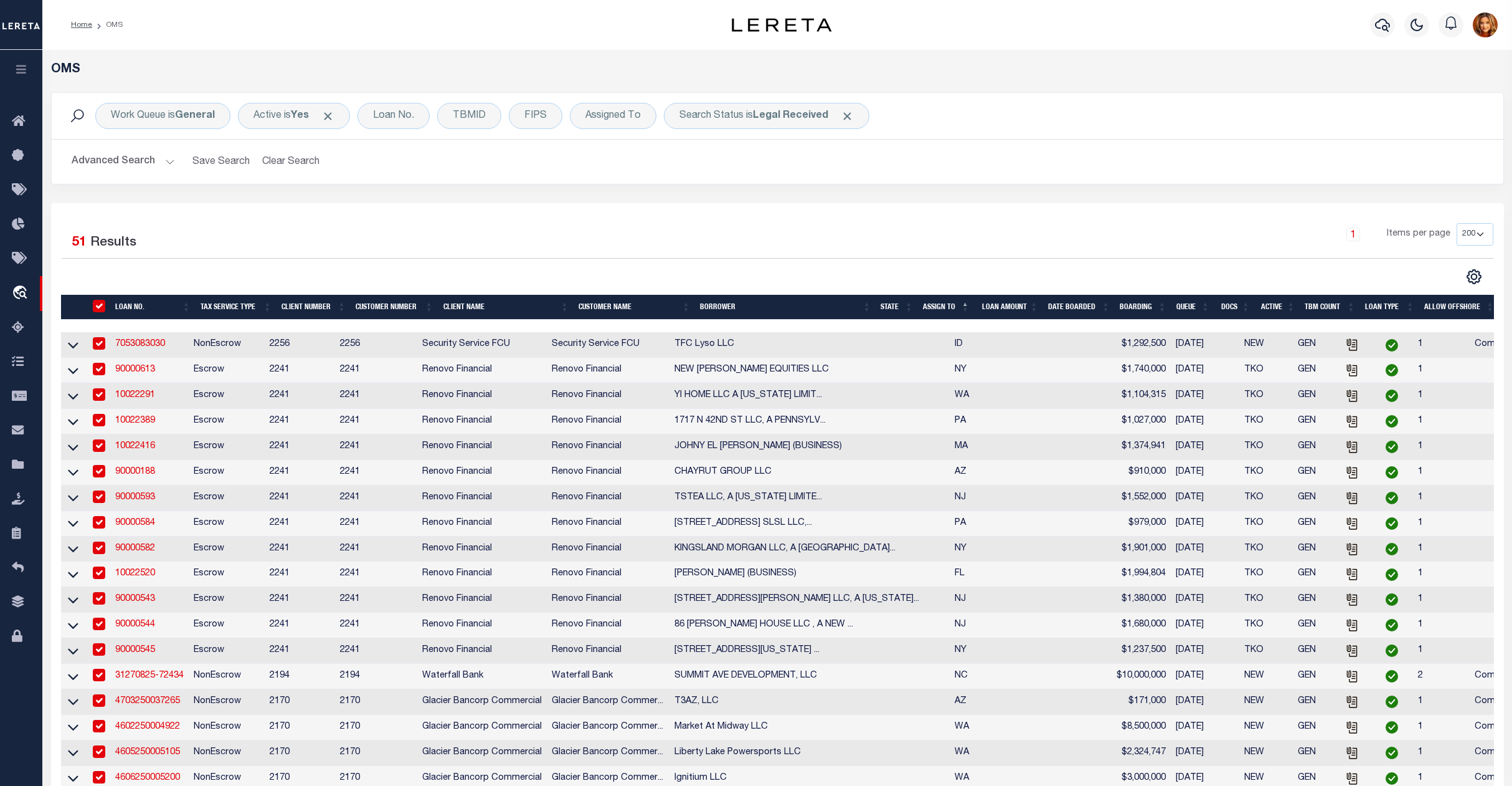
checkbox input "true"
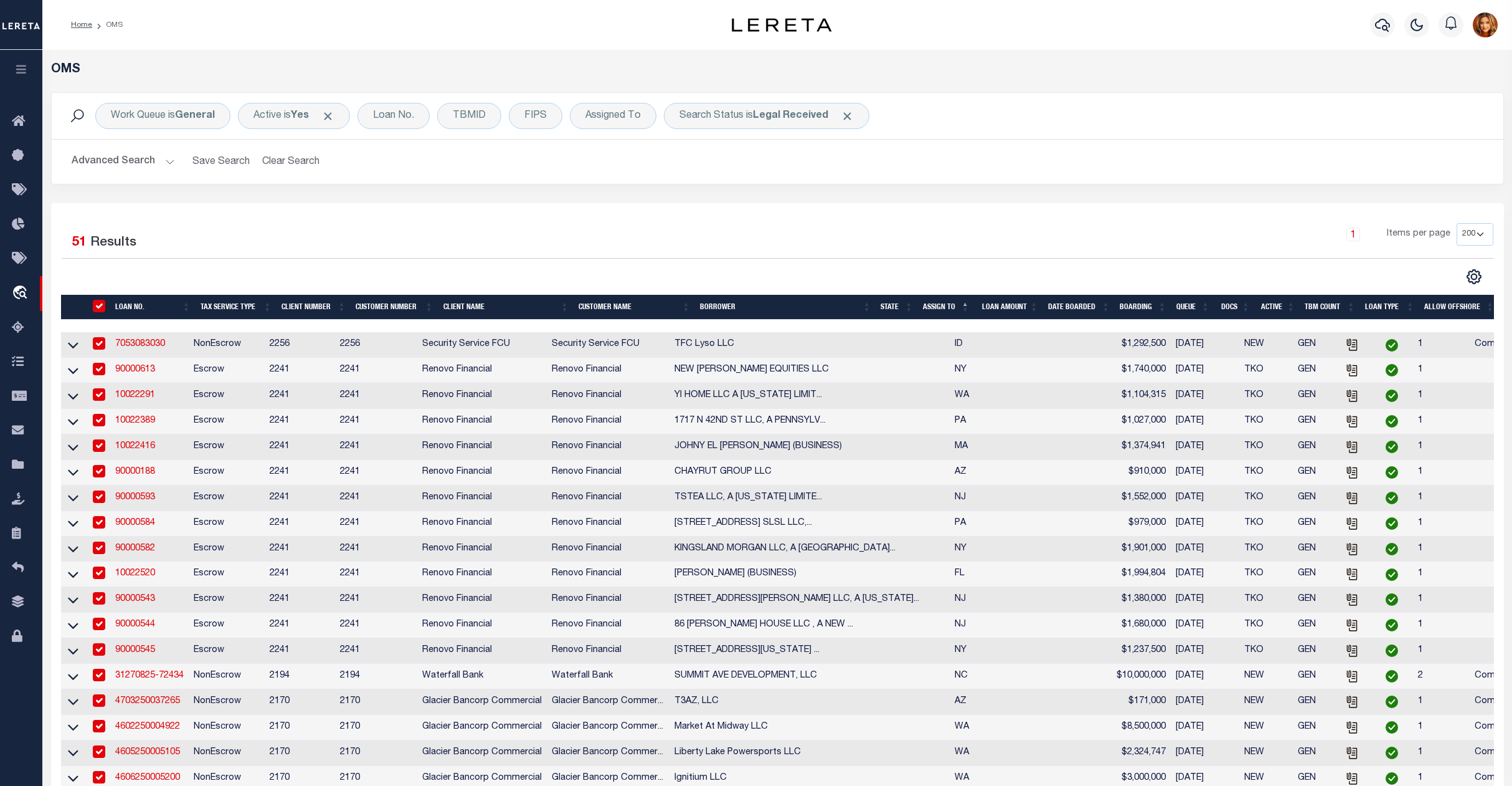
checkbox input "true"
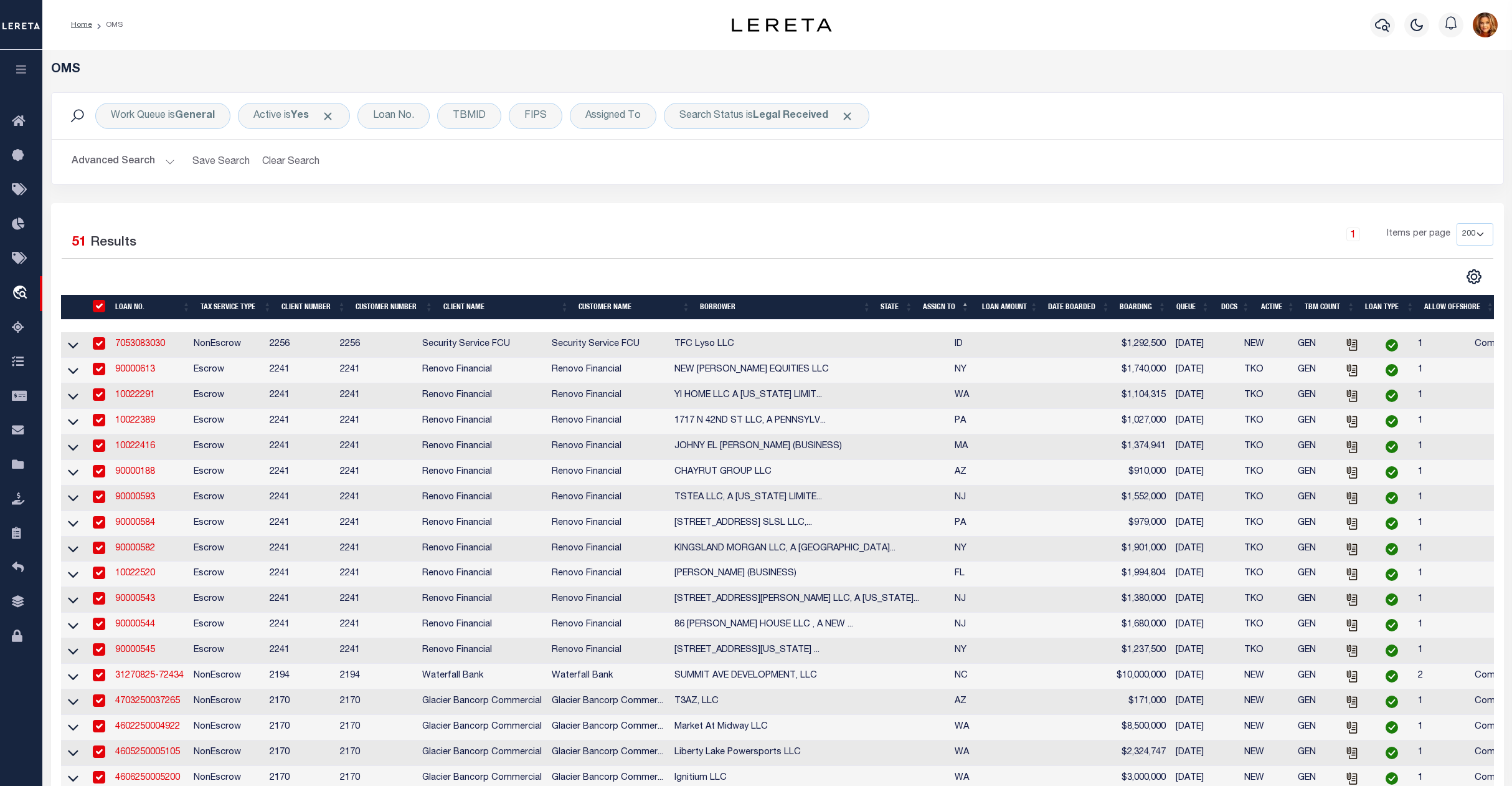
checkbox input "true"
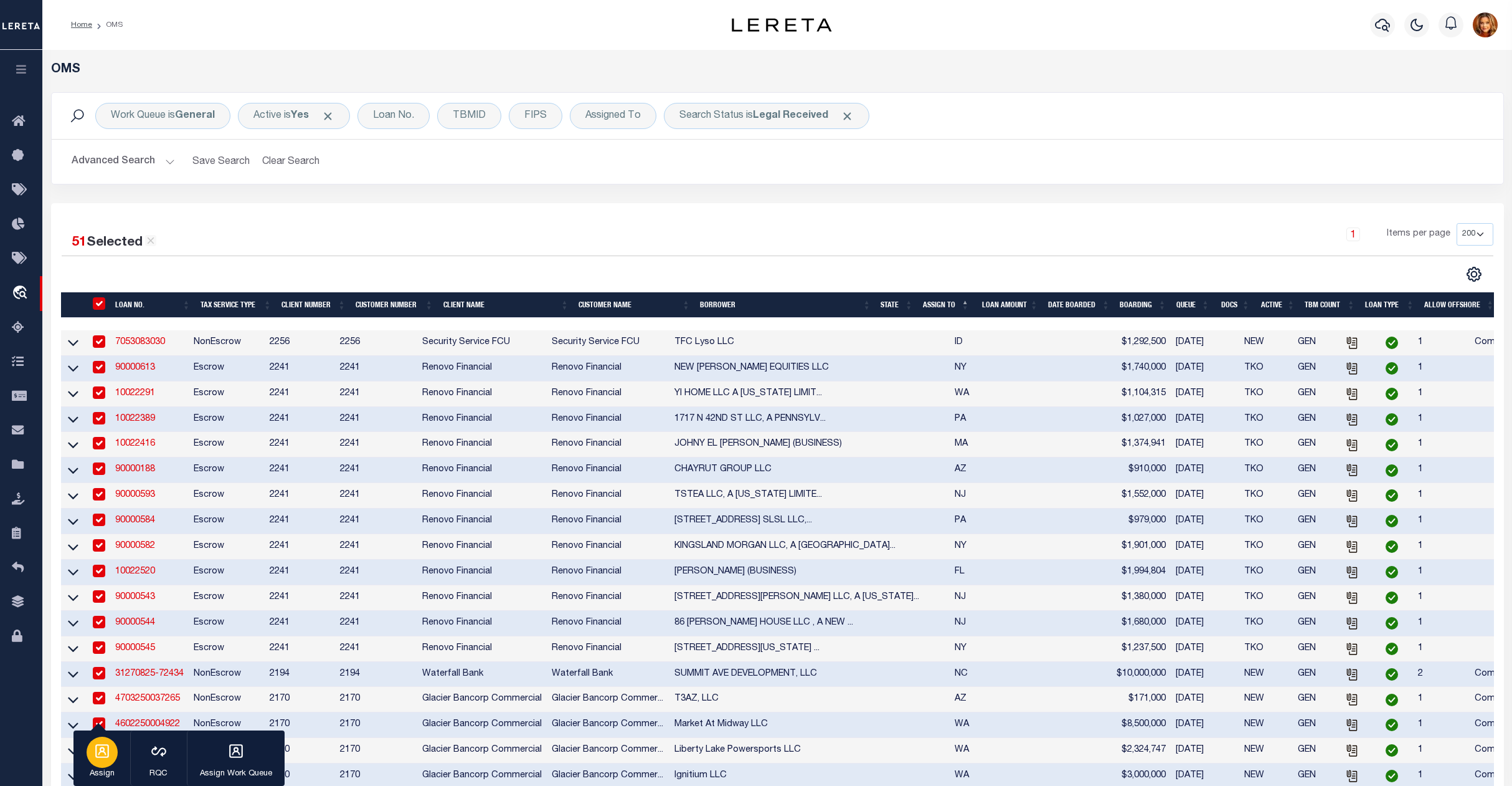
click at [108, 761] on div "button" at bounding box center [102, 752] width 31 height 31
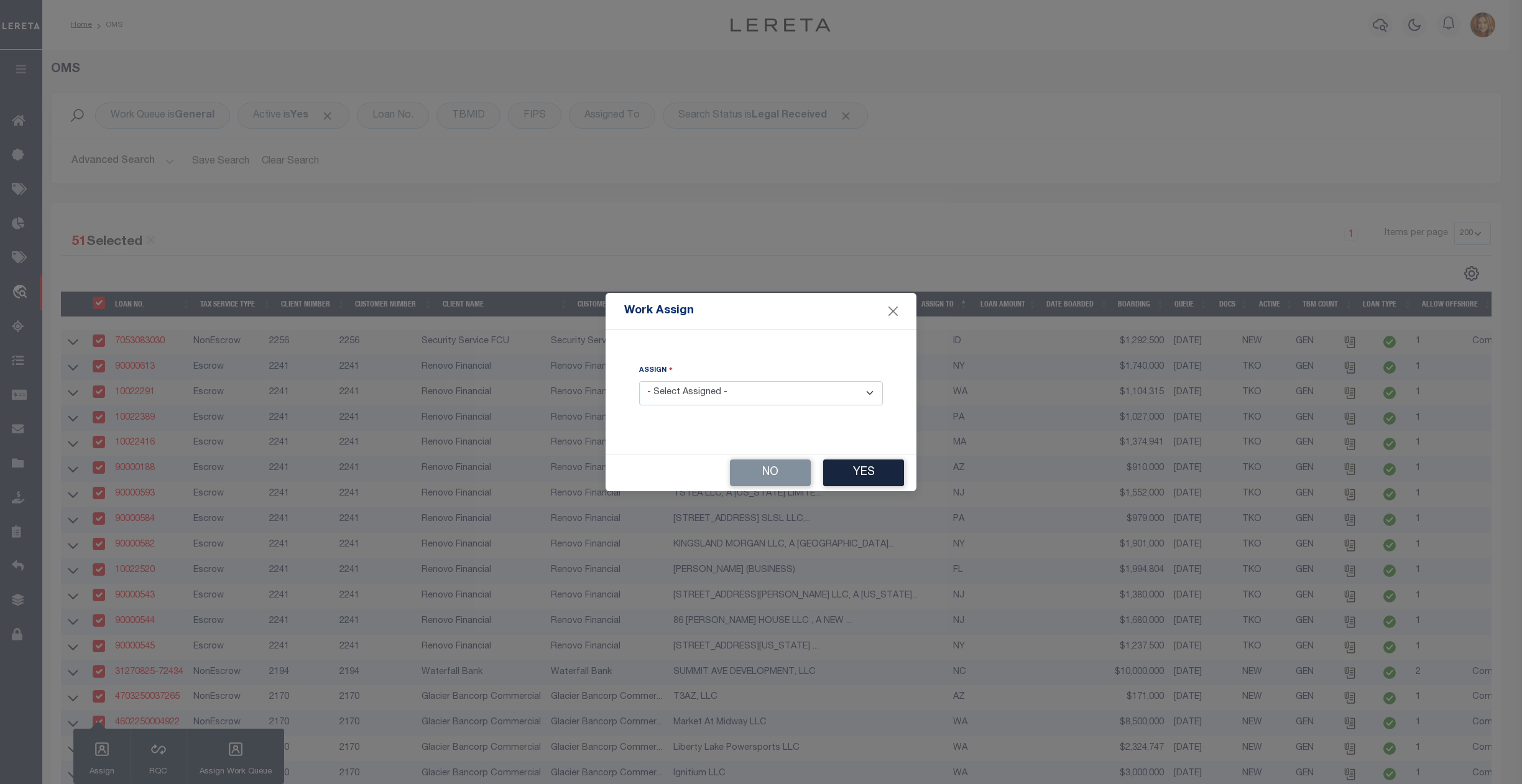
click at [747, 390] on select "- Select Assigned - --Unassigned-- Abdul Muzain Agustin Fernandez Ahmad Darwish…" at bounding box center [761, 392] width 244 height 24
select select "[PERSON_NAME]"
click at [639, 381] on select "- Select Assigned - --Unassigned-- Abdul Muzain Agustin Fernandez Ahmad Darwish…" at bounding box center [761, 392] width 244 height 24
click at [879, 473] on button "Yes" at bounding box center [863, 473] width 81 height 27
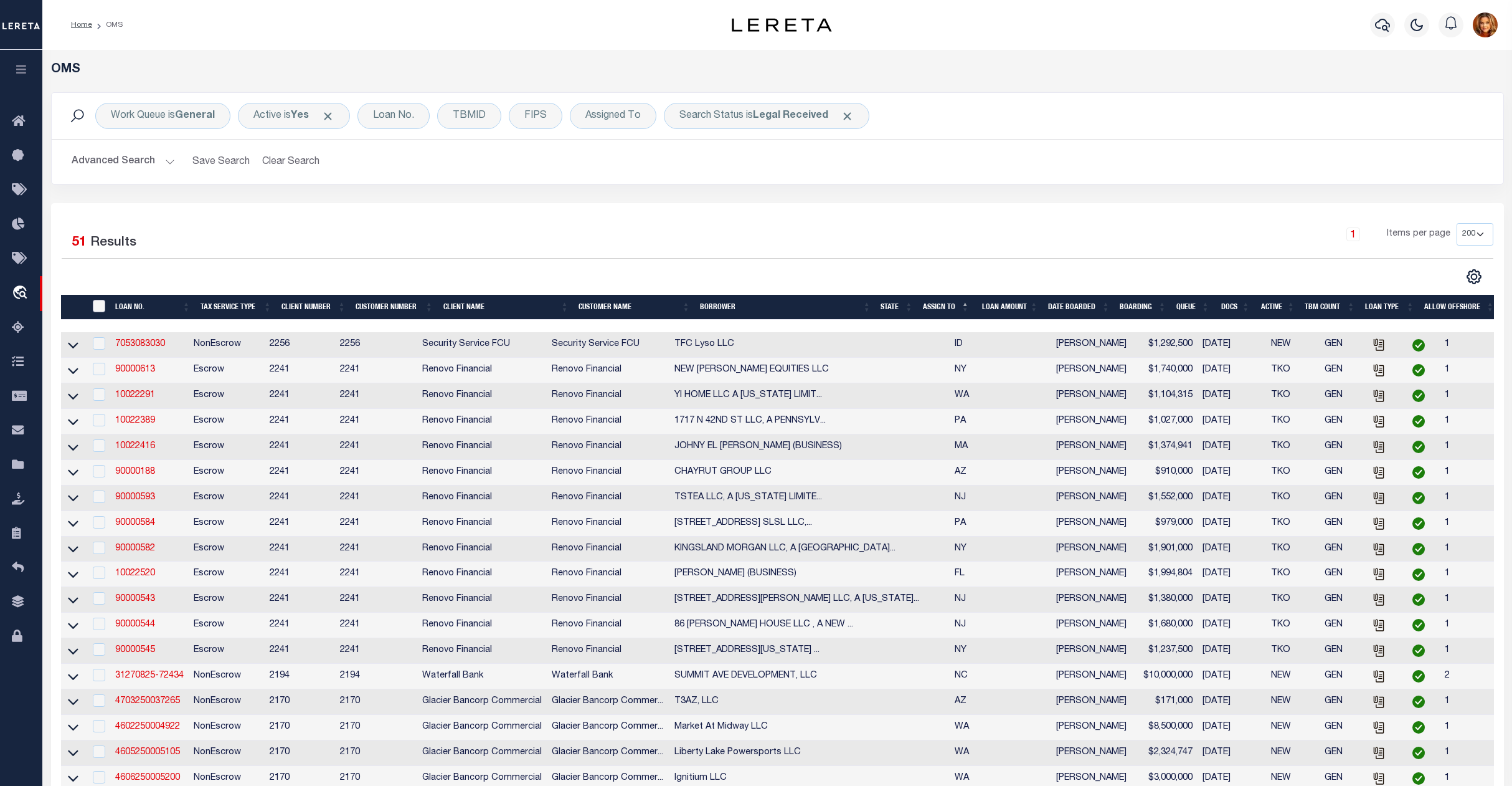
click at [101, 300] on input "" at bounding box center [99, 305] width 13 height 13
checkbox input "true"
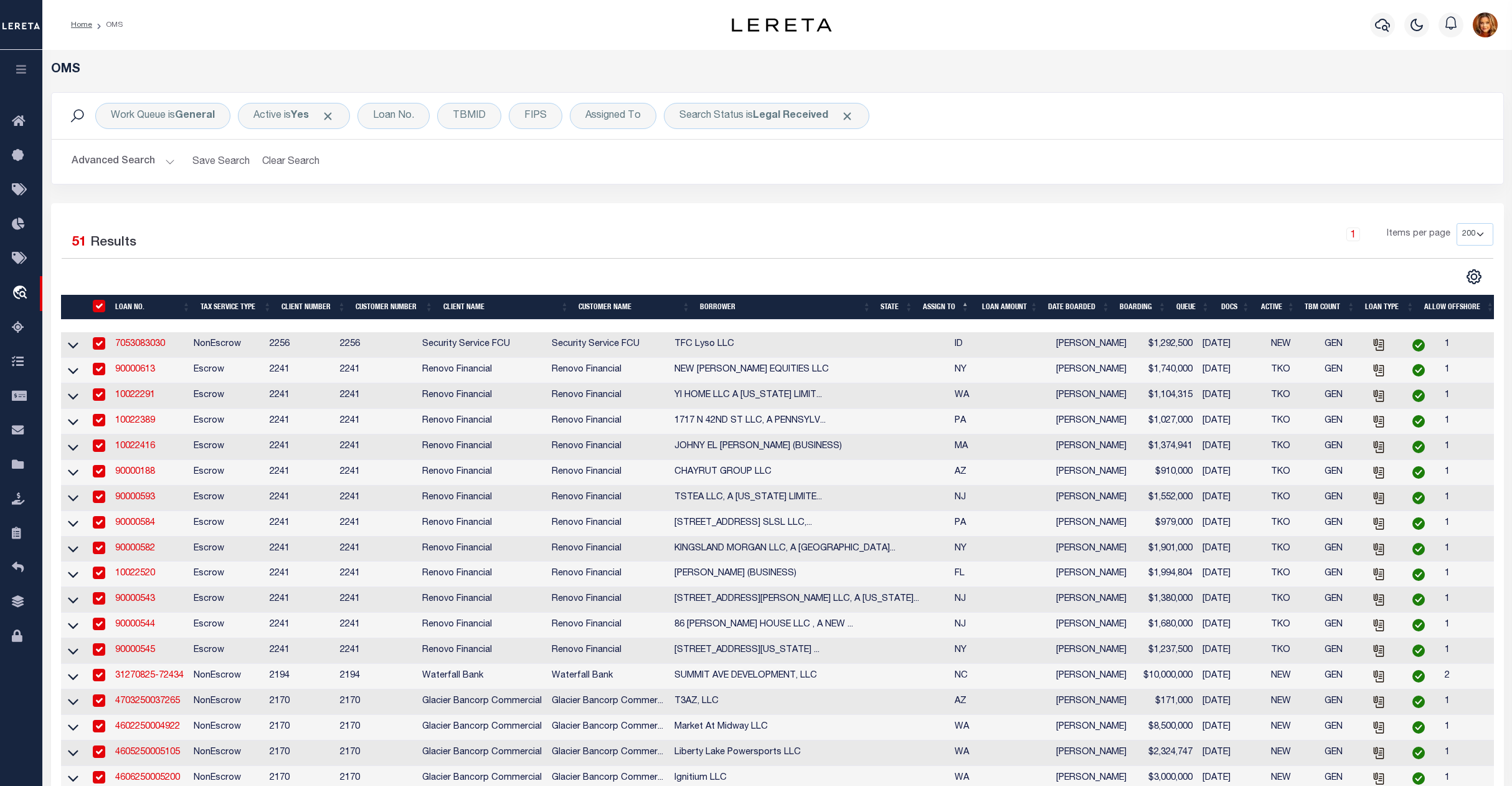
checkbox input "true"
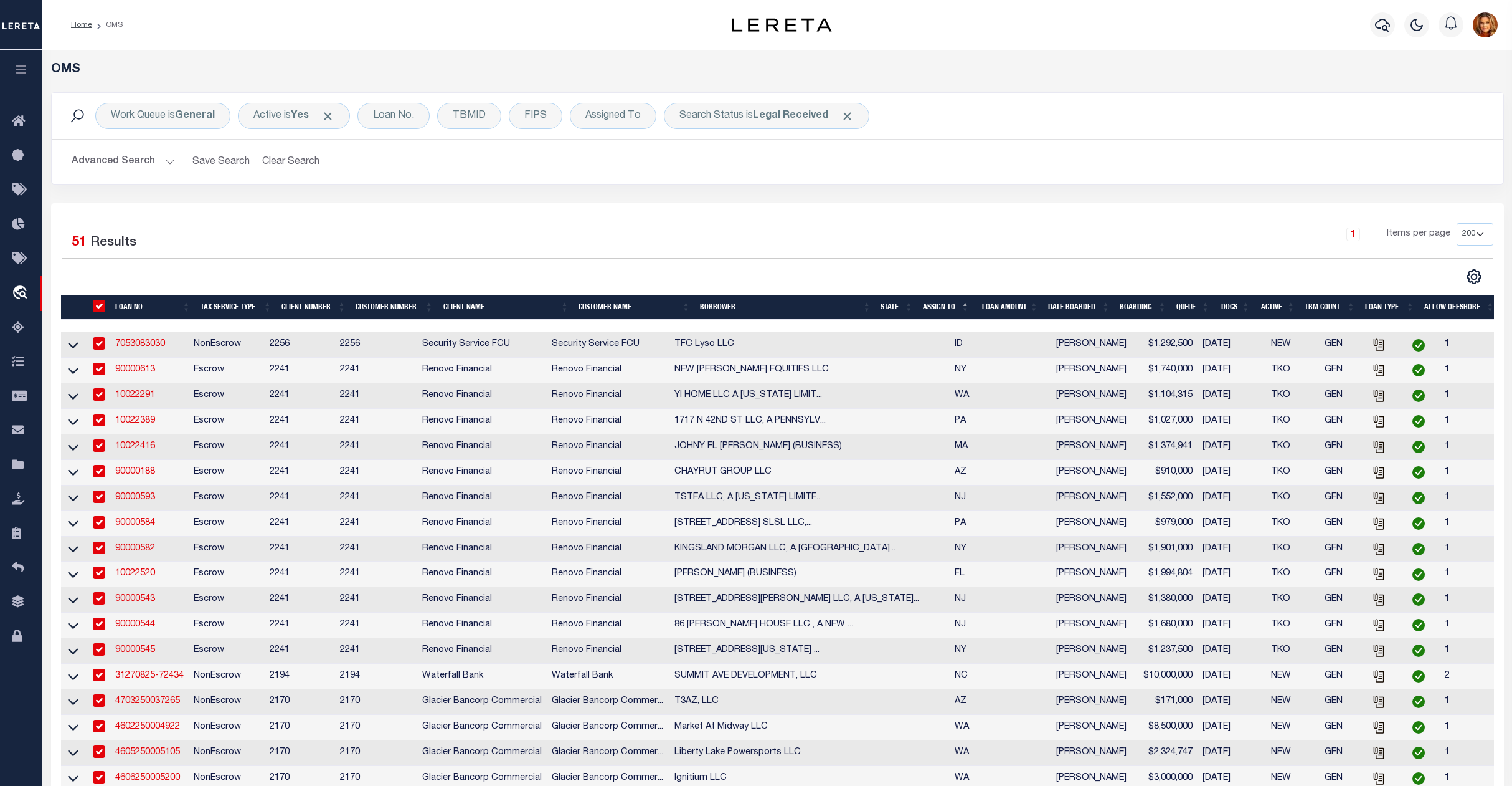
checkbox input "true"
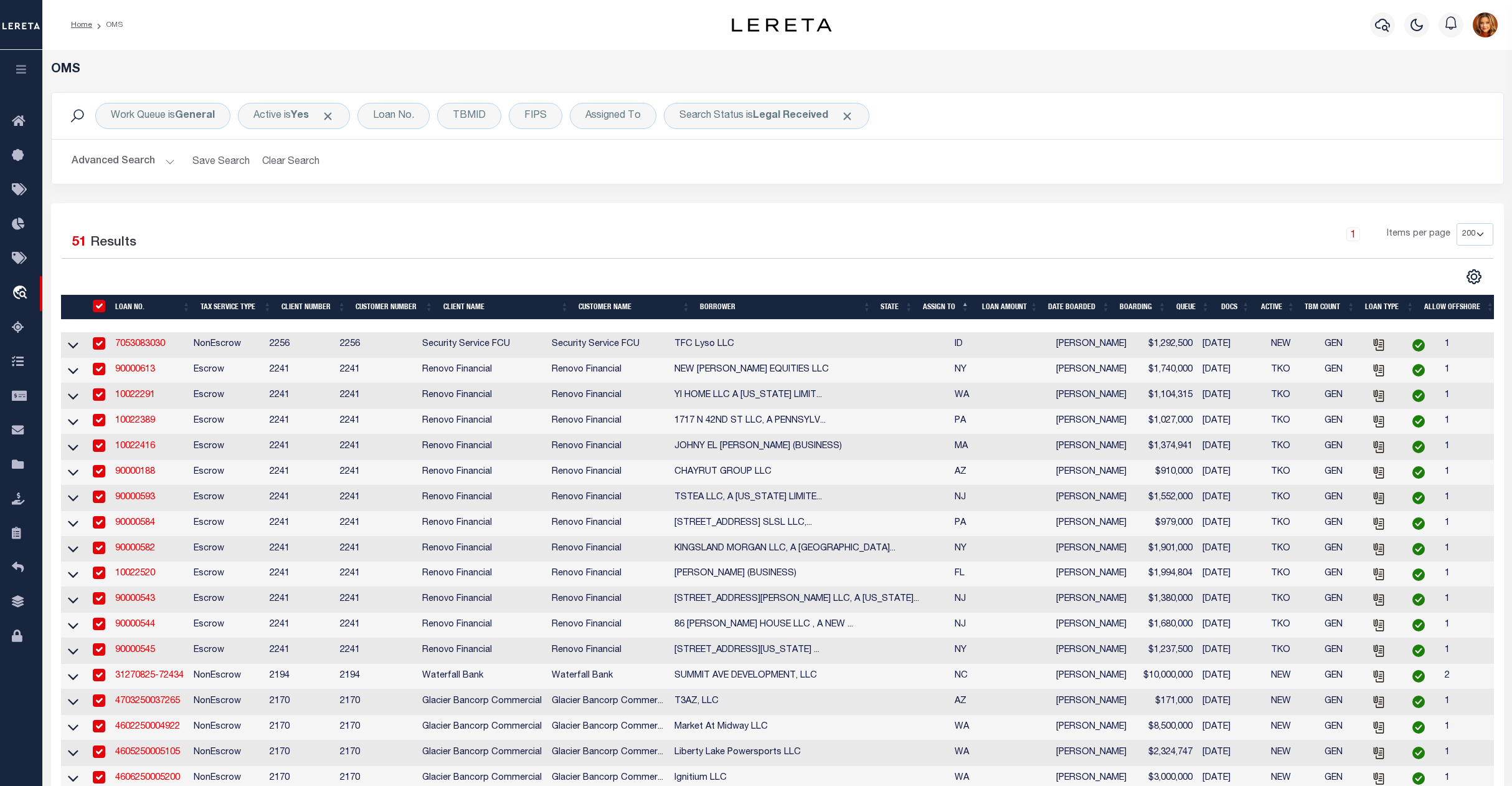
checkbox input "true"
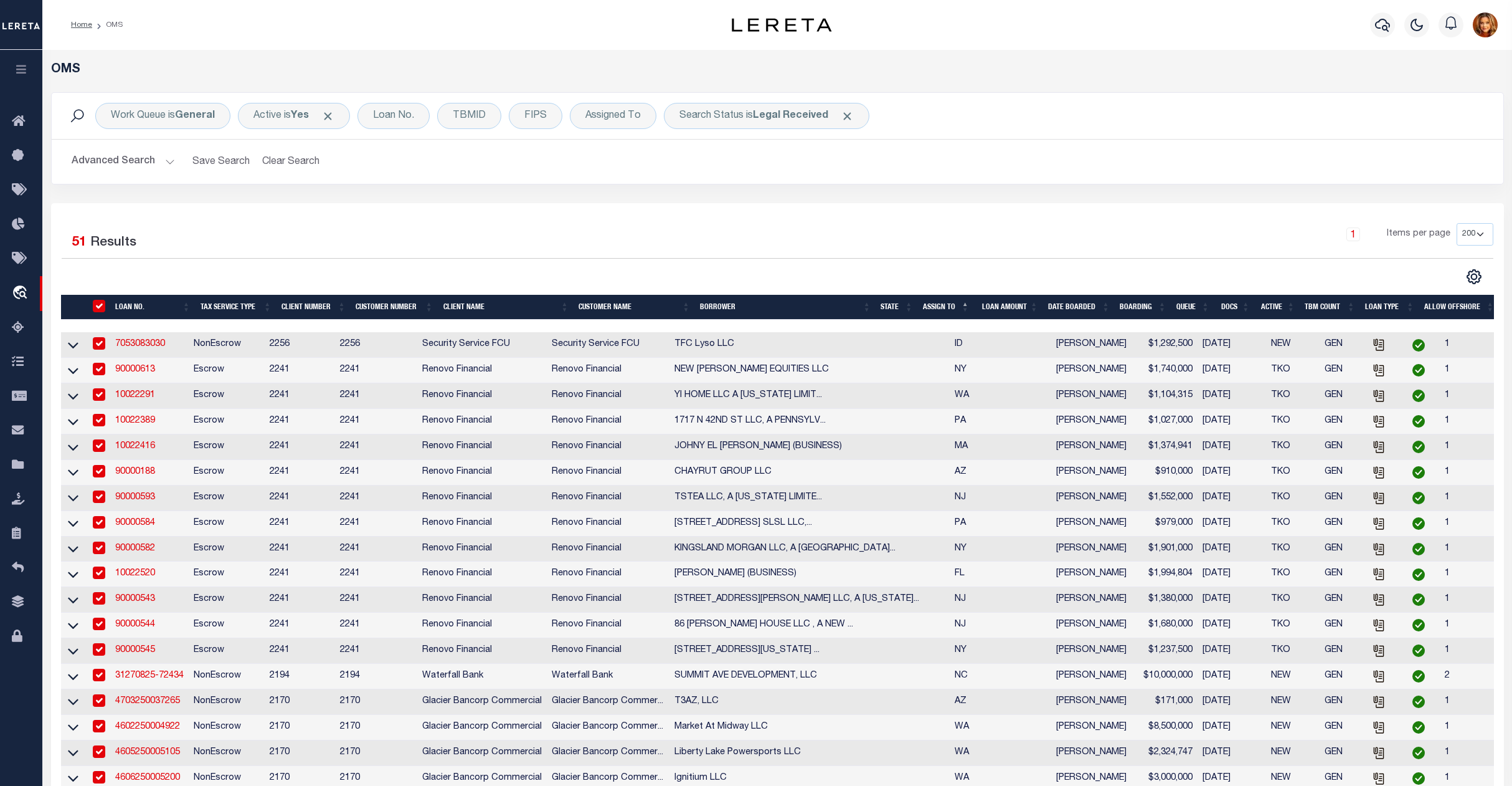
checkbox input "true"
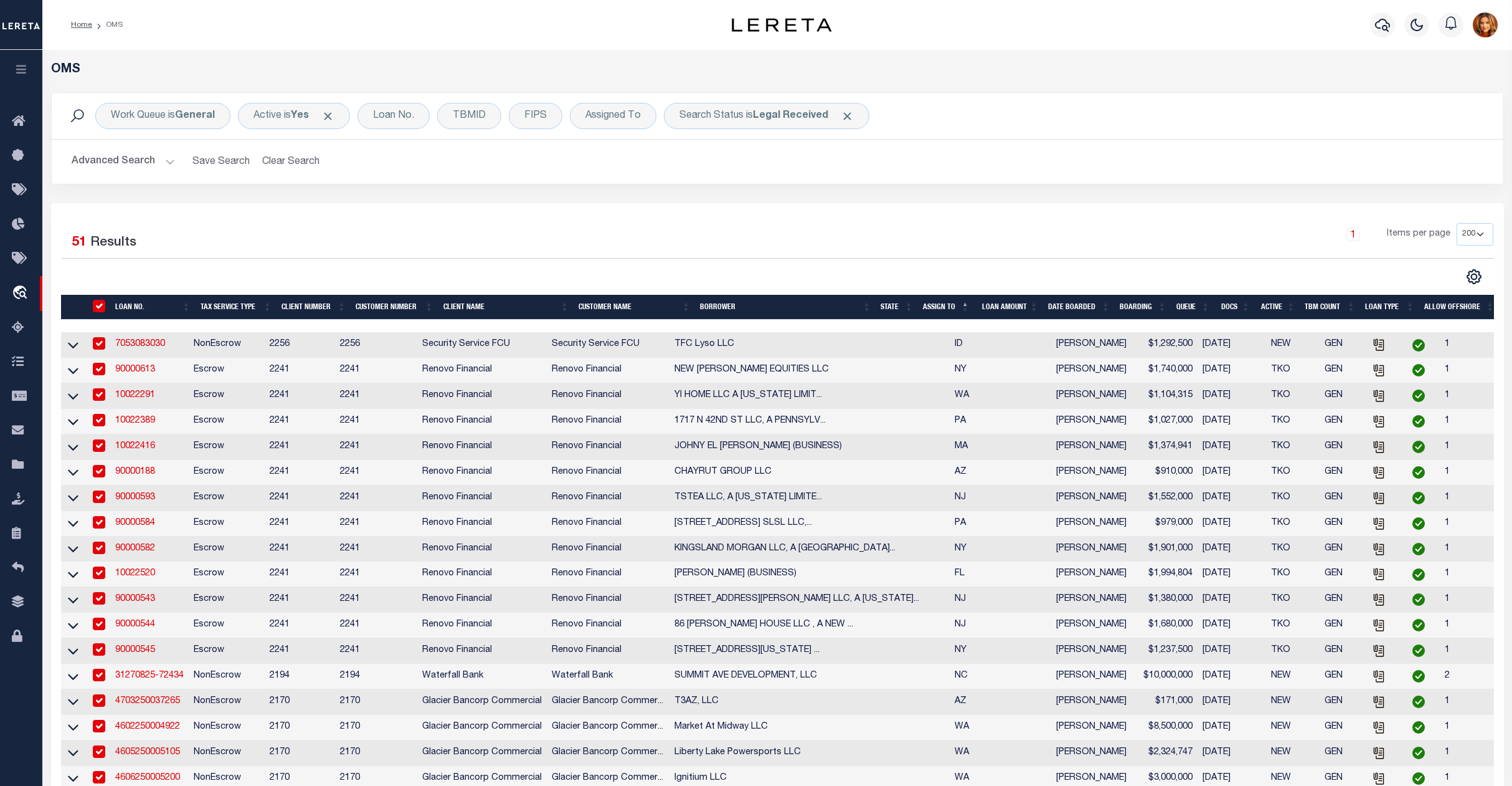
checkbox input "true"
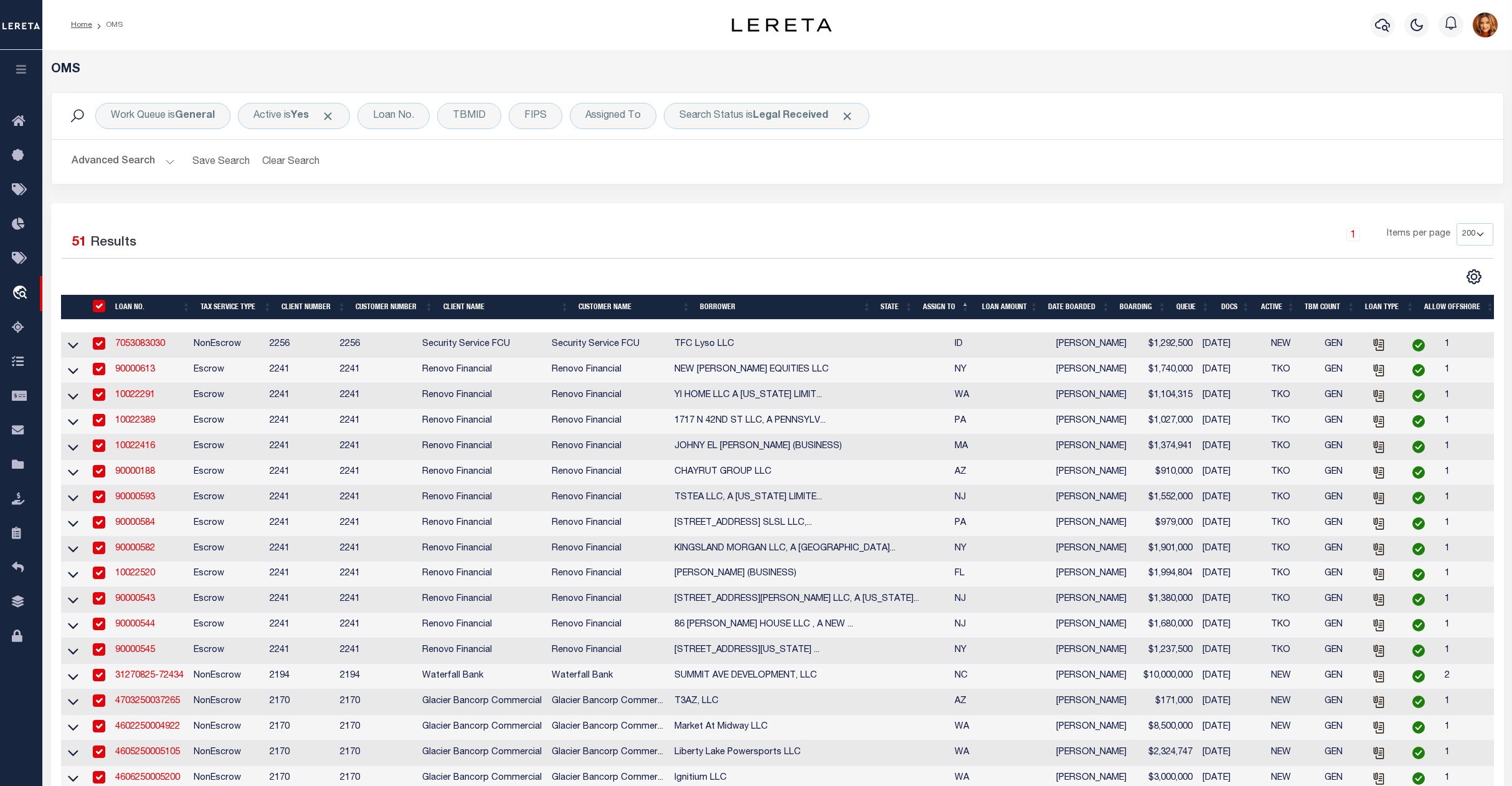
checkbox input "true"
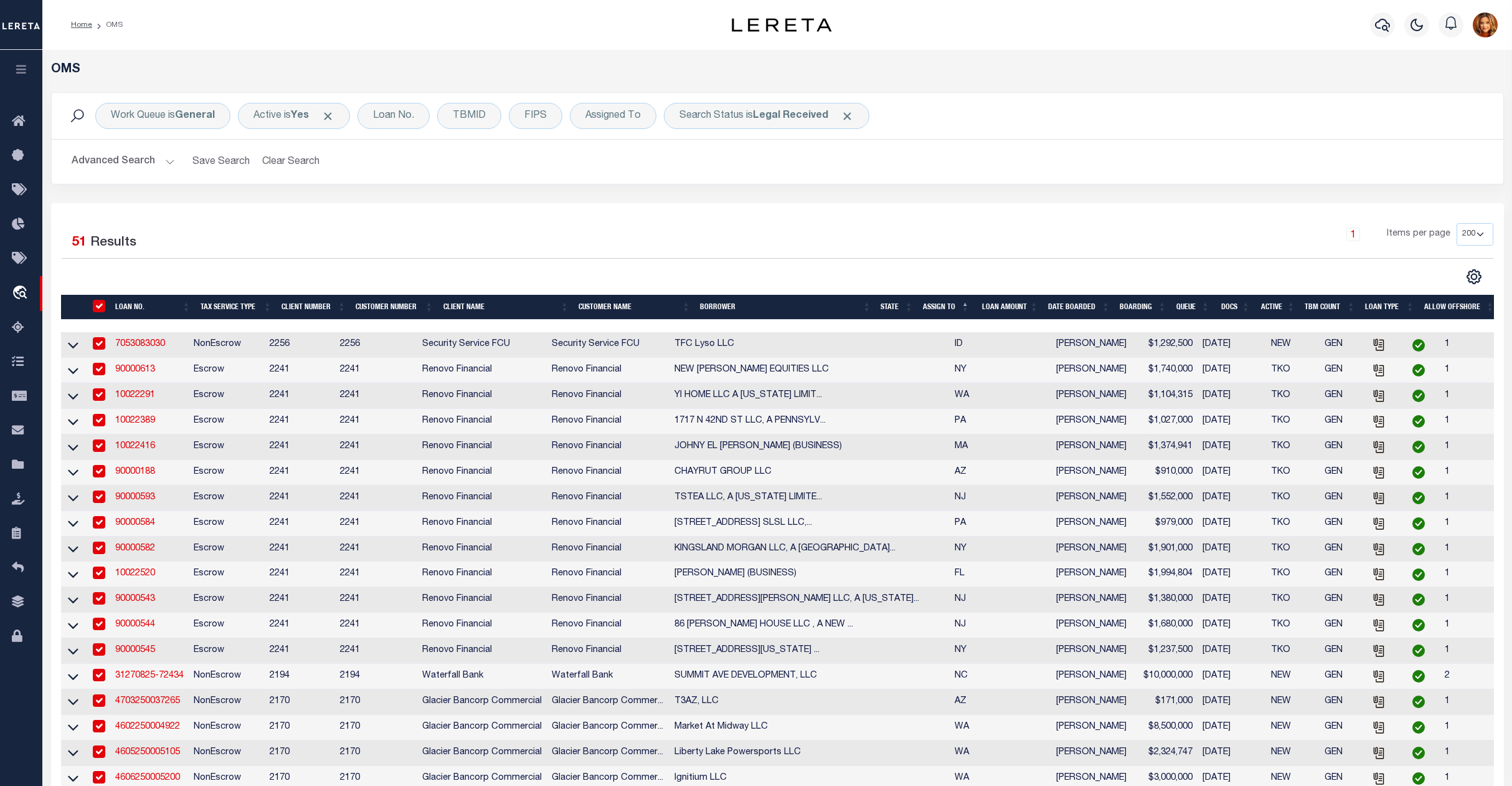
checkbox input "true"
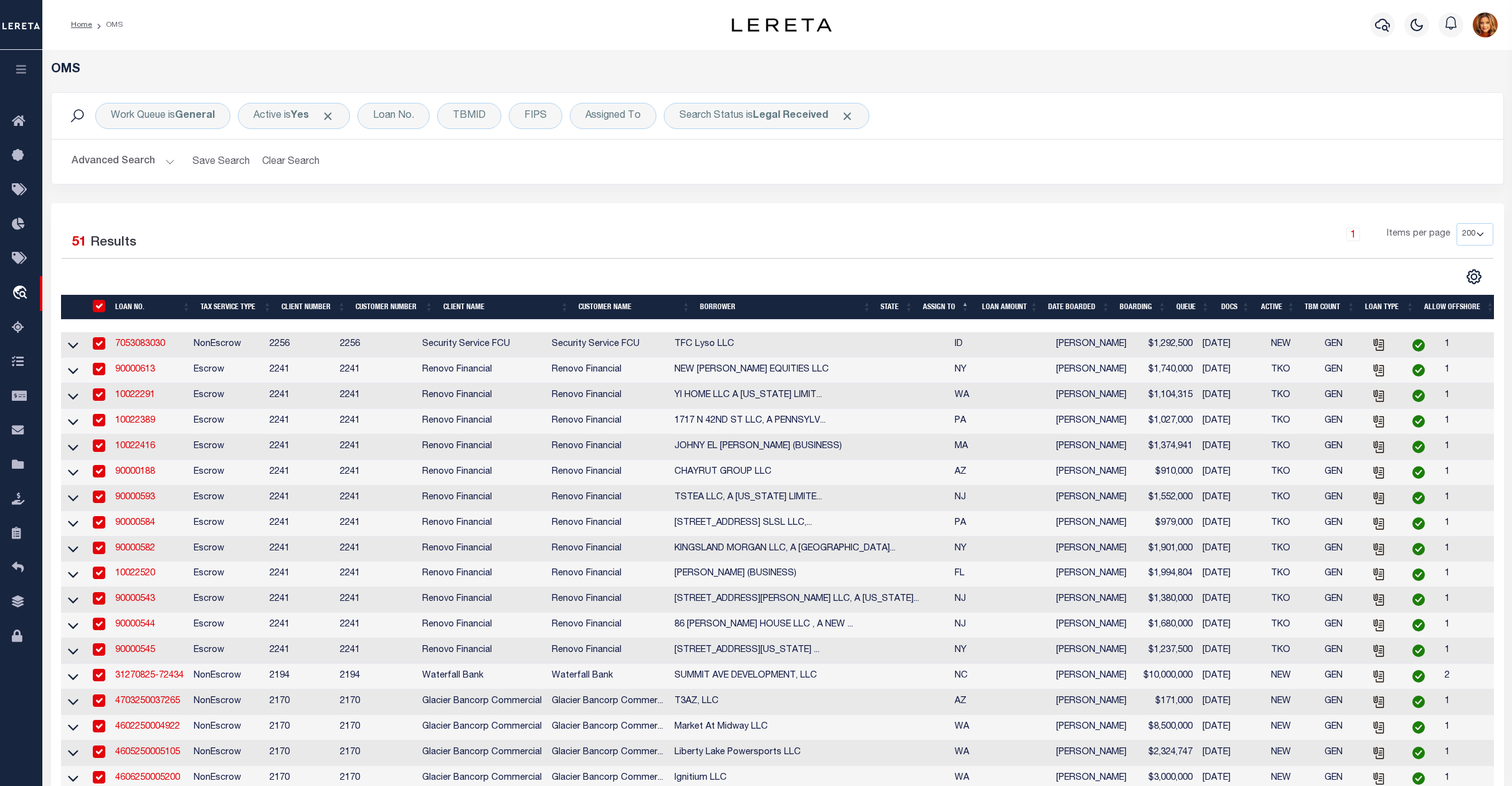
checkbox input "true"
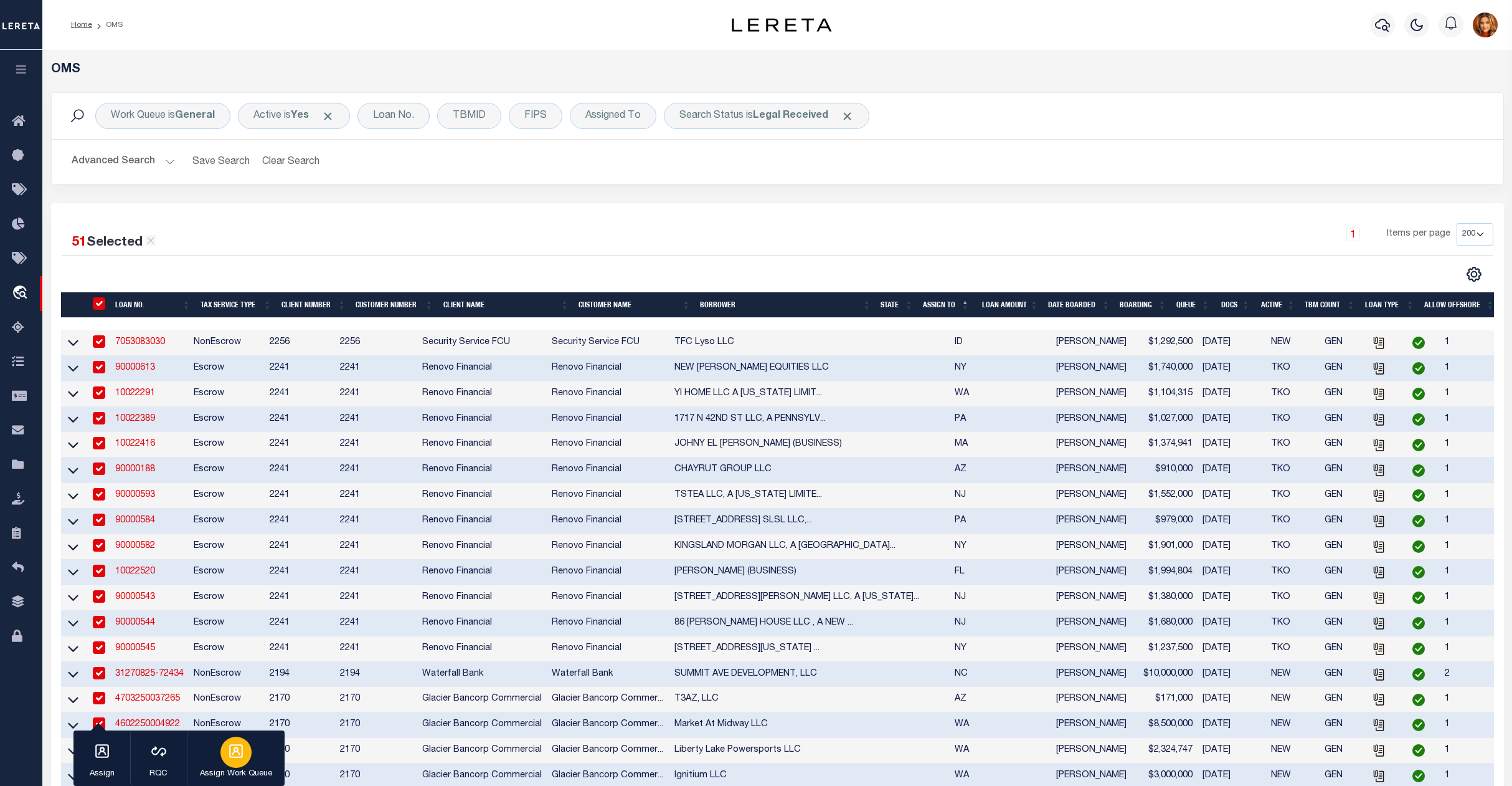
click at [247, 750] on div "button" at bounding box center [236, 752] width 31 height 31
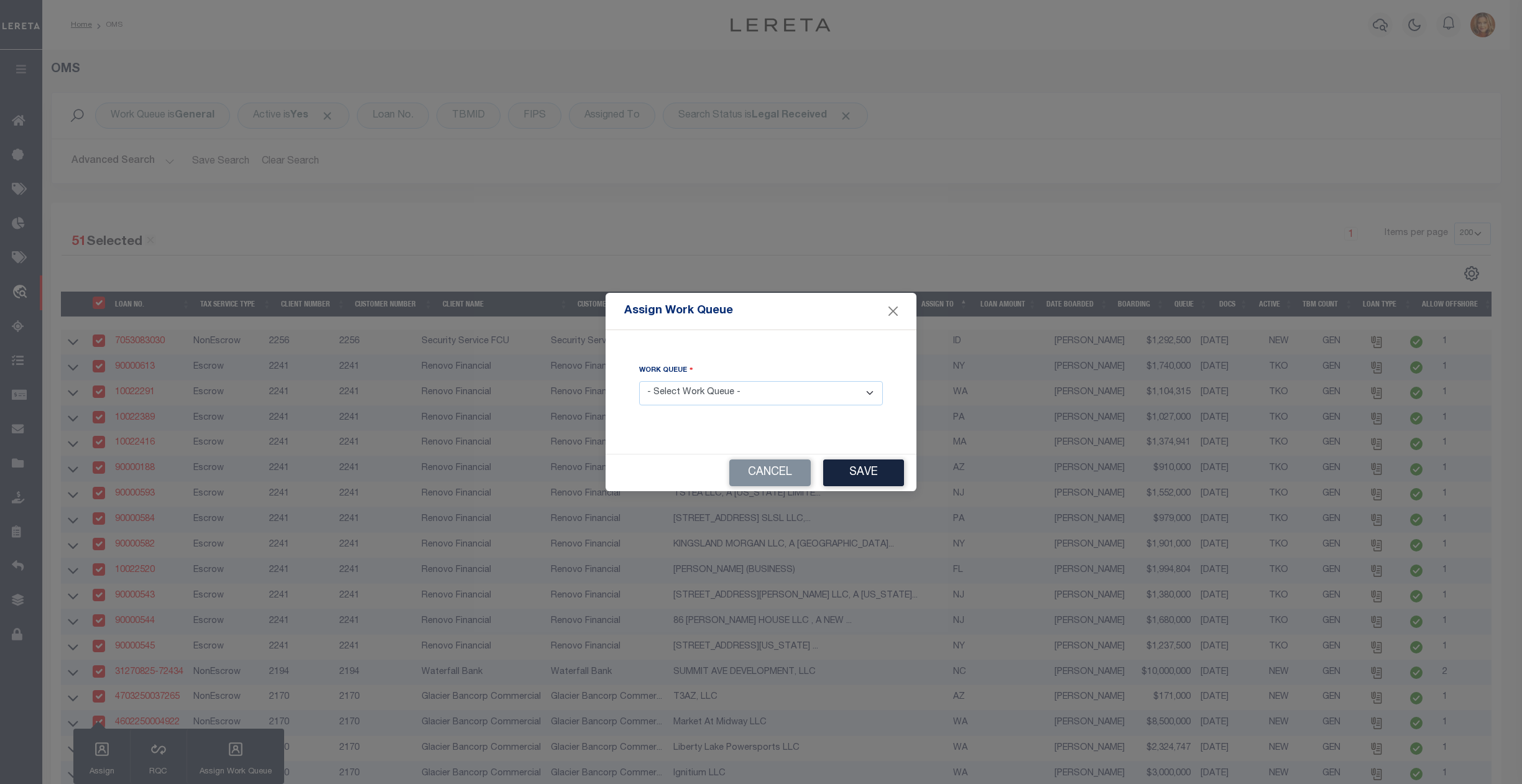
click at [740, 390] on select "- Select Work Queue - factRSystems General ThoughtFocus" at bounding box center [761, 392] width 244 height 24
click at [639, 381] on select "- Select Work Queue - factRSystems General ThoughtFocus" at bounding box center [761, 392] width 244 height 24
click at [873, 471] on button "Save" at bounding box center [863, 473] width 81 height 27
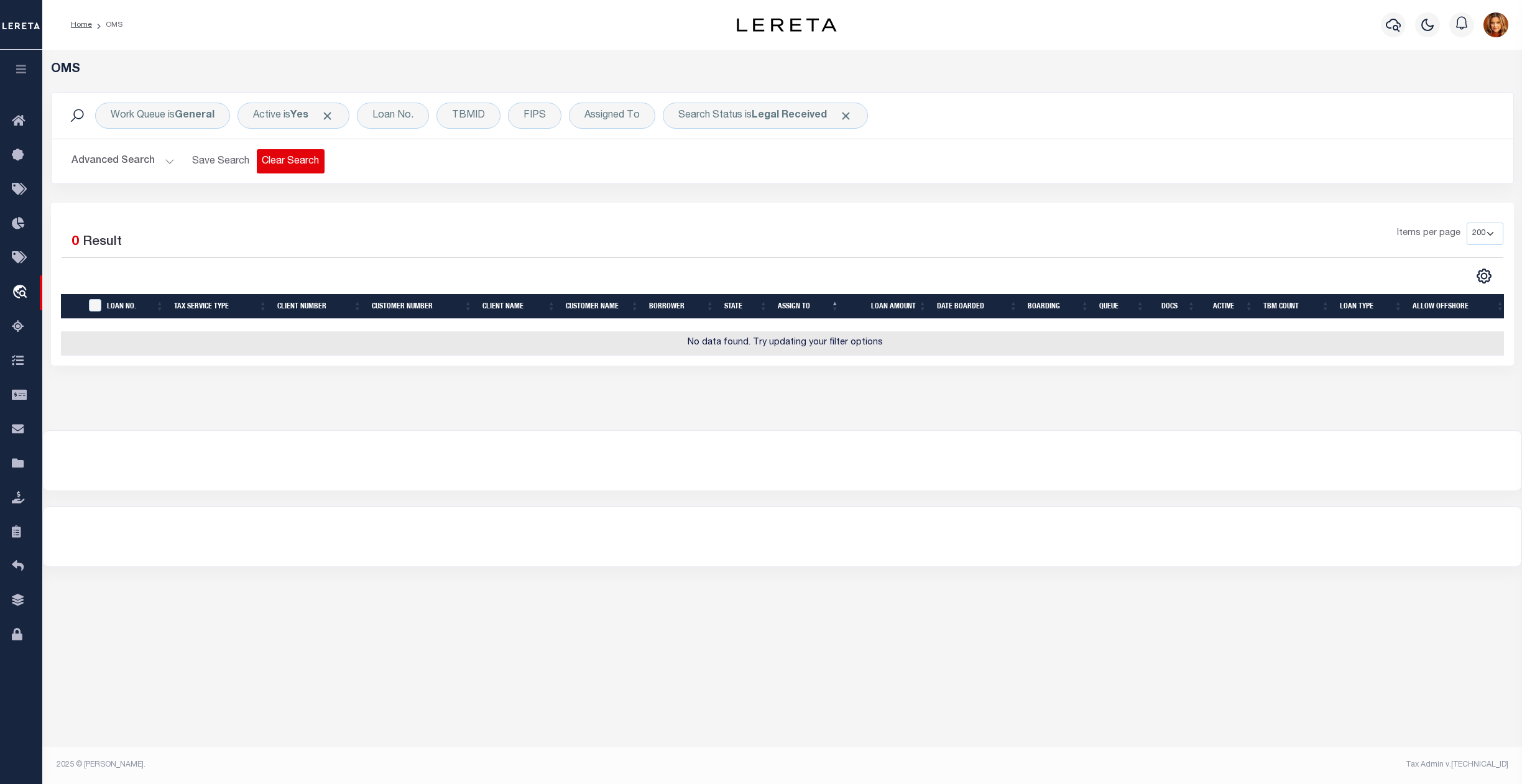
click at [297, 155] on button "Clear Search" at bounding box center [291, 160] width 68 height 24
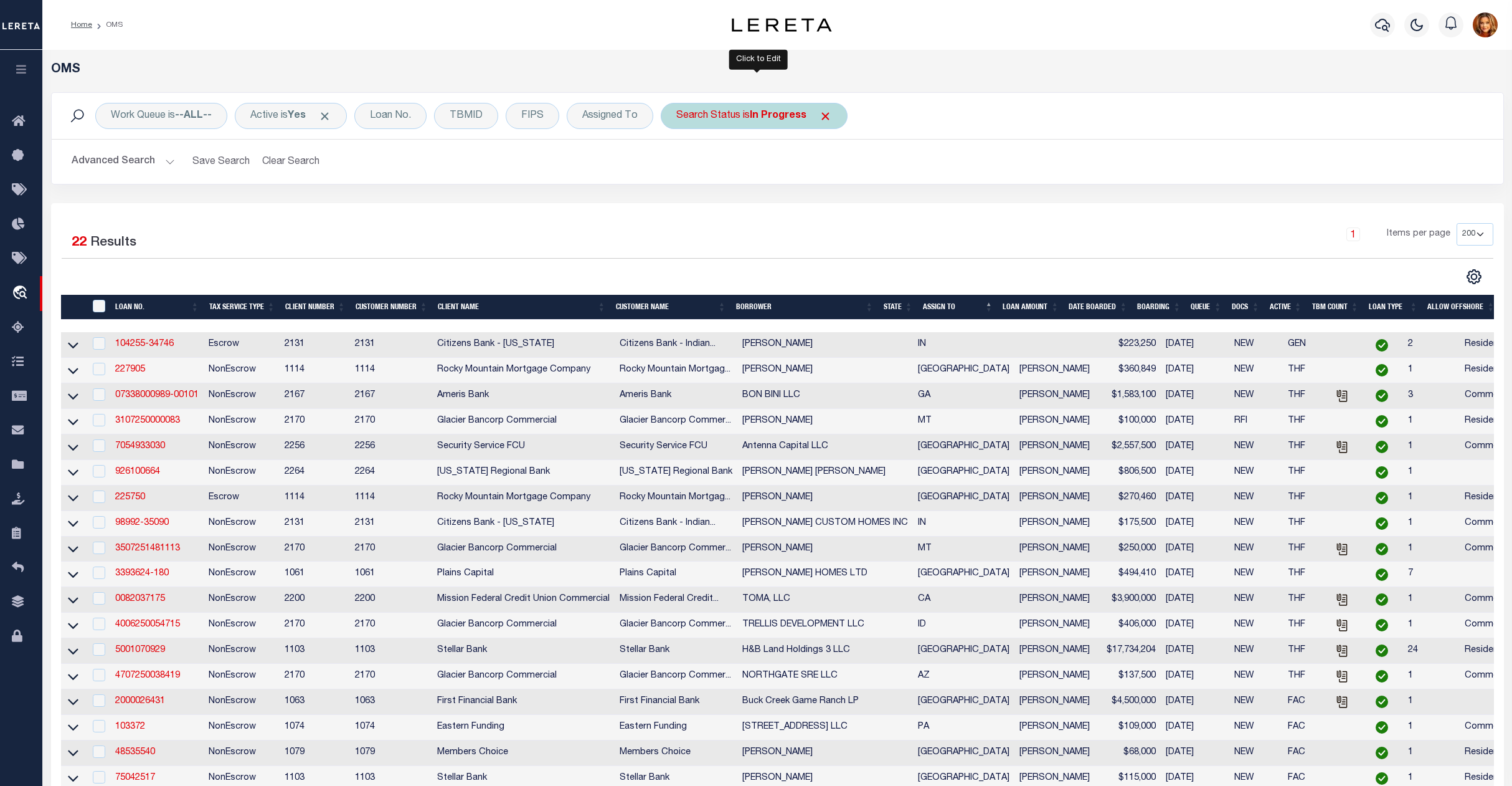
click at [773, 112] on b "In Progress" at bounding box center [778, 115] width 57 height 10
click at [703, 177] on select "Automated Search Bad Parcel Complete Duplicate Parcel High Dollar Reporting In …" at bounding box center [768, 176] width 183 height 23
click at [681, 166] on select "Automated Search Bad Parcel Complete Duplicate Parcel High Dollar Reporting In …" at bounding box center [768, 176] width 183 height 23
click at [852, 196] on input "Apply" at bounding box center [842, 204] width 37 height 20
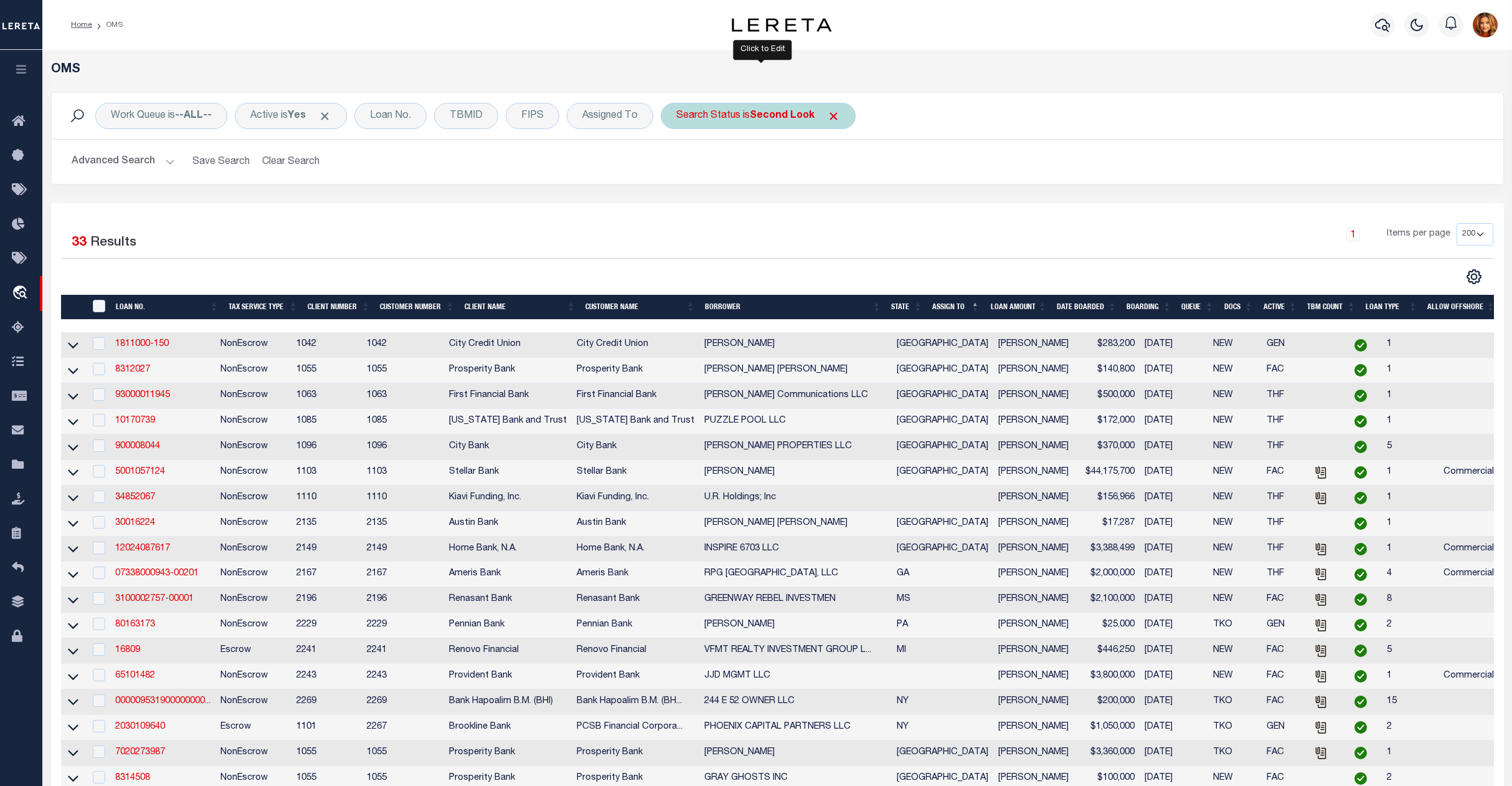
click at [784, 113] on b "Second Look" at bounding box center [782, 115] width 65 height 10
click at [722, 174] on select "Automated Search Bad Parcel Complete Duplicate Parcel High Dollar Reporting In …" at bounding box center [768, 176] width 183 height 23
click at [681, 166] on select "Automated Search Bad Parcel Complete Duplicate Parcel High Dollar Reporting In …" at bounding box center [768, 176] width 183 height 23
click at [848, 203] on input "Apply" at bounding box center [842, 204] width 37 height 20
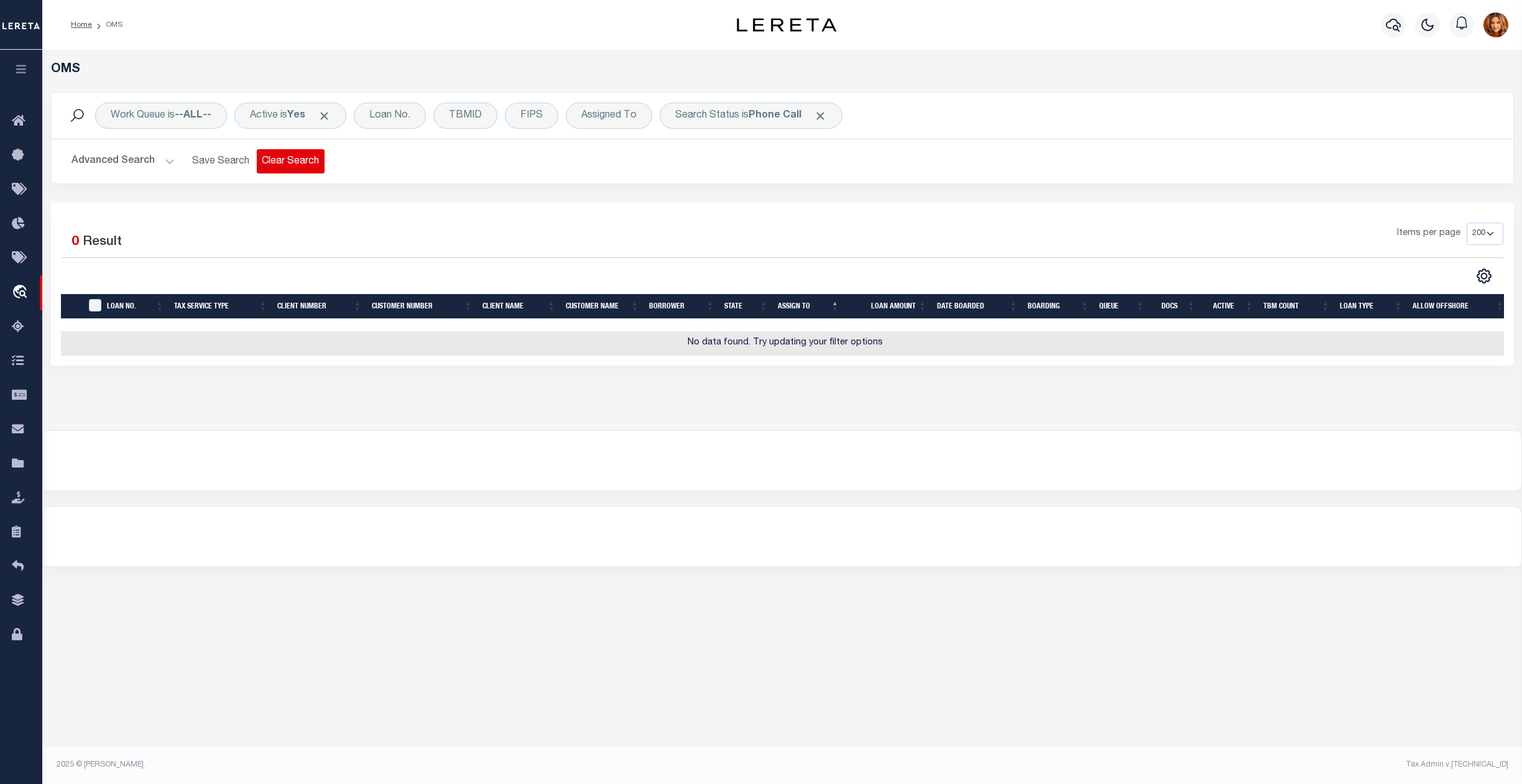
click at [305, 161] on button "Clear Search" at bounding box center [291, 160] width 68 height 24
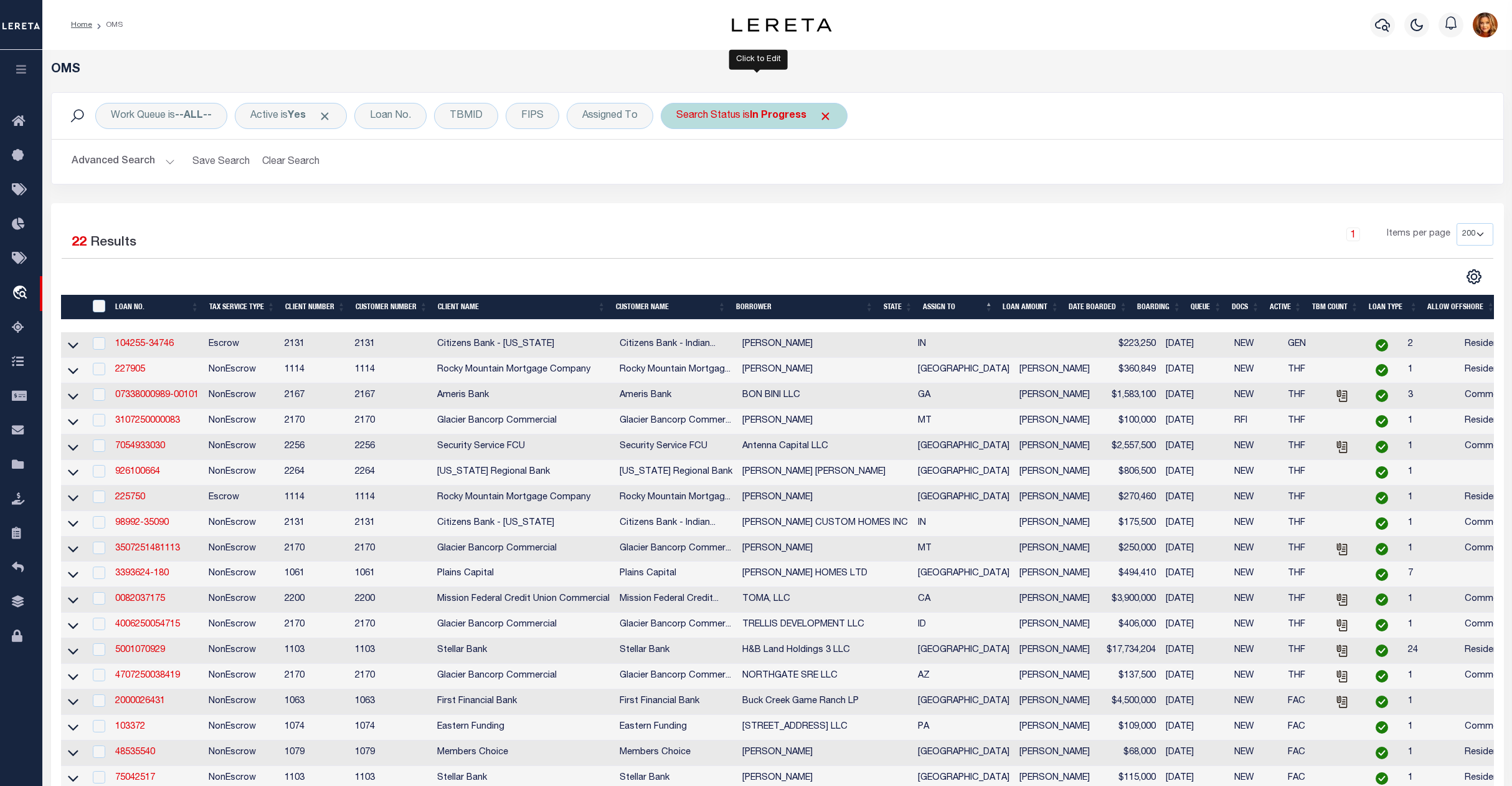
click at [795, 115] on b "In Progress" at bounding box center [778, 115] width 57 height 10
click at [721, 173] on select "Automated Search Bad Parcel Complete Duplicate Parcel High Dollar Reporting In …" at bounding box center [768, 176] width 183 height 23
click at [681, 166] on select "Automated Search Bad Parcel Complete Duplicate Parcel High Dollar Reporting In …" at bounding box center [768, 176] width 183 height 23
click at [855, 198] on input "Apply" at bounding box center [842, 204] width 37 height 20
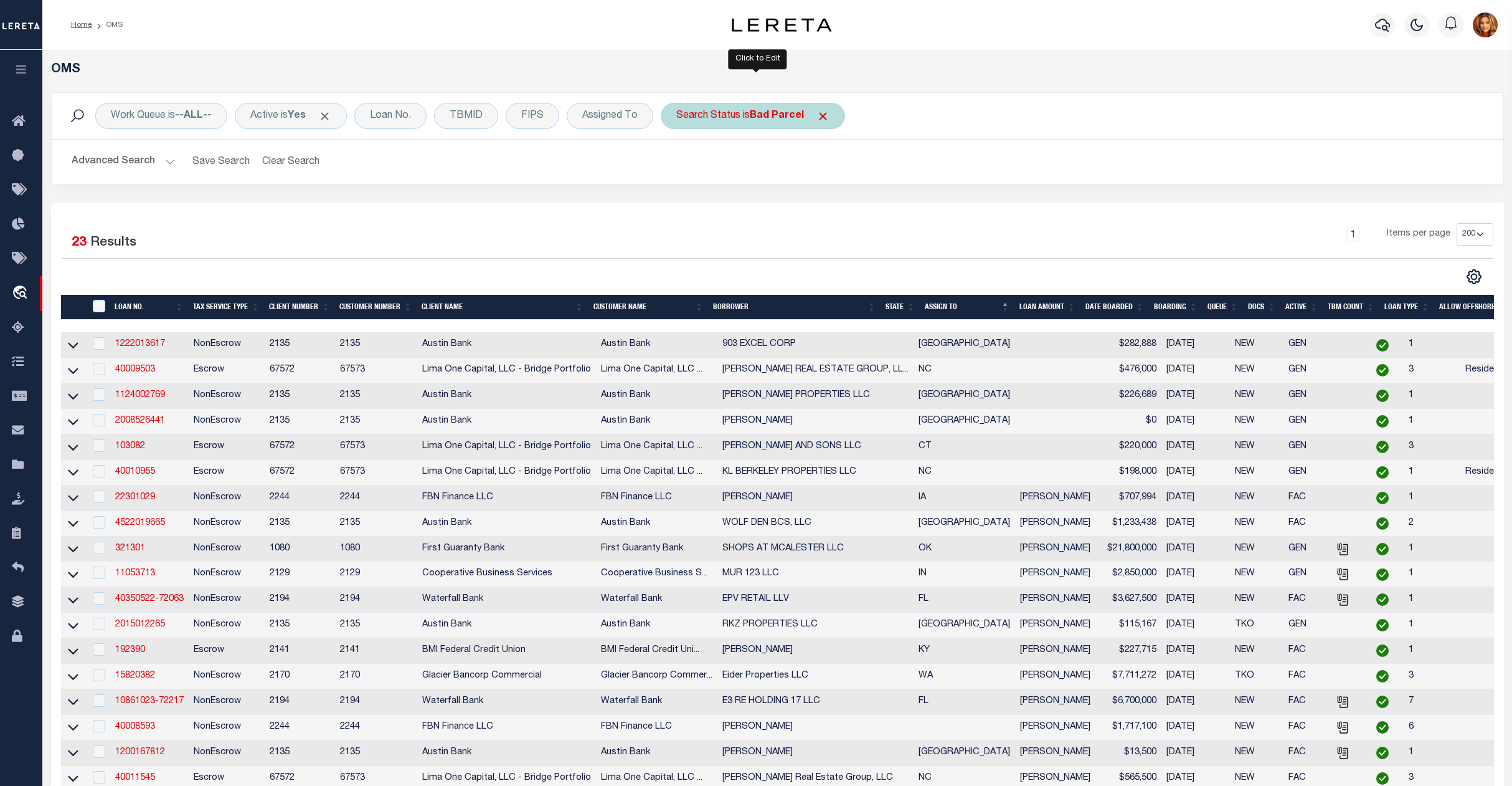
click at [780, 114] on b "Bad Parcel" at bounding box center [777, 115] width 54 height 10
click at [711, 177] on select "Automated Search Bad Parcel Complete Duplicate Parcel High Dollar Reporting In …" at bounding box center [768, 176] width 183 height 23
click at [681, 166] on select "Automated Search Bad Parcel Complete Duplicate Parcel High Dollar Reporting In …" at bounding box center [768, 176] width 183 height 23
click at [852, 200] on input "Apply" at bounding box center [842, 204] width 37 height 20
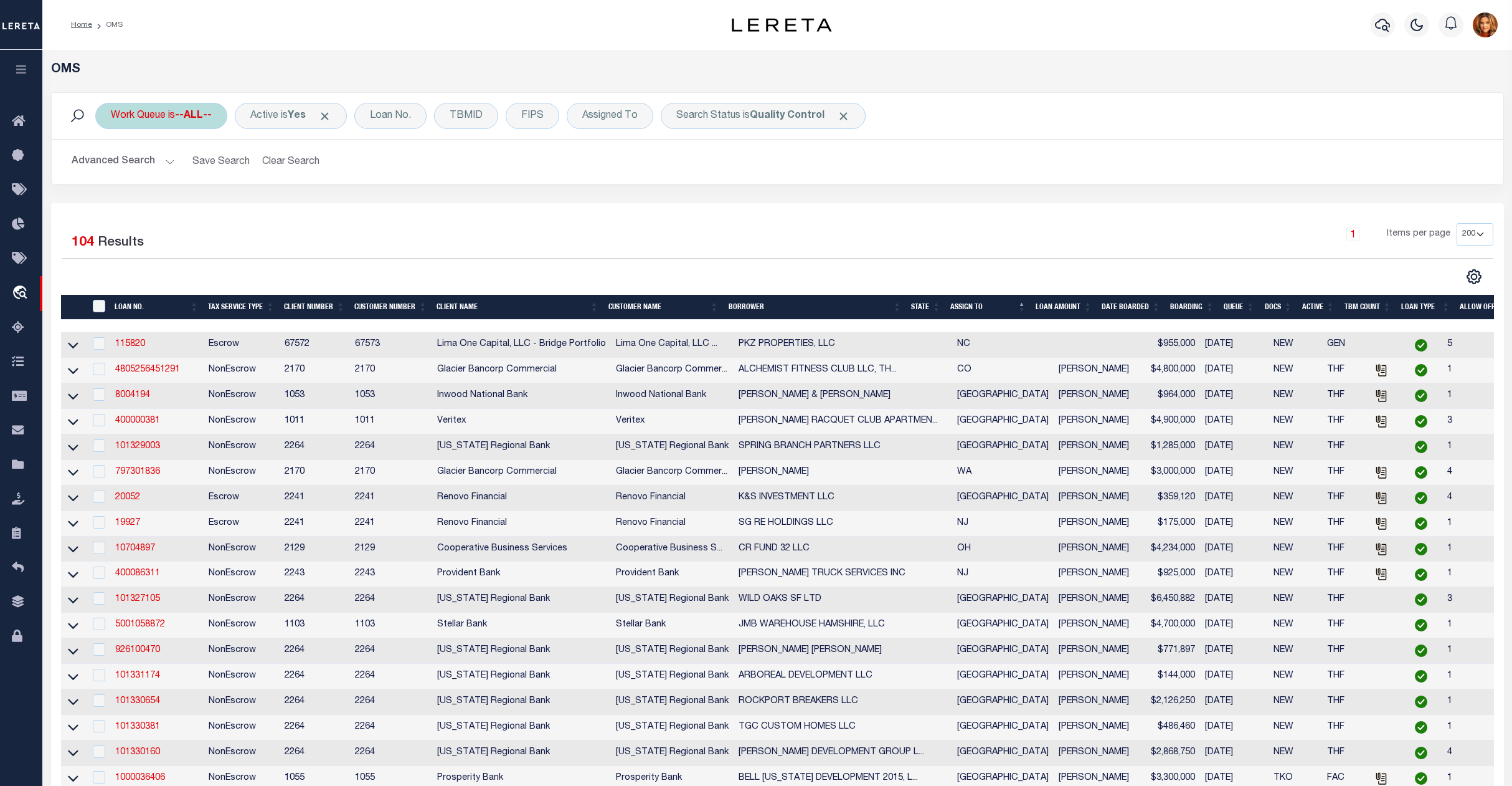
click at [171, 110] on div "Work Queue is --ALL--" at bounding box center [161, 115] width 132 height 26
drag, startPoint x: 144, startPoint y: 175, endPoint x: 150, endPoint y: 180, distance: 7.8
click at [149, 179] on select "--ALL-- factRSystems General ThoughtFocus" at bounding box center [202, 176] width 183 height 23
click at [111, 166] on select "--ALL-- factRSystems General ThoughtFocus" at bounding box center [202, 176] width 183 height 23
click at [284, 207] on input "Apply" at bounding box center [276, 204] width 37 height 20
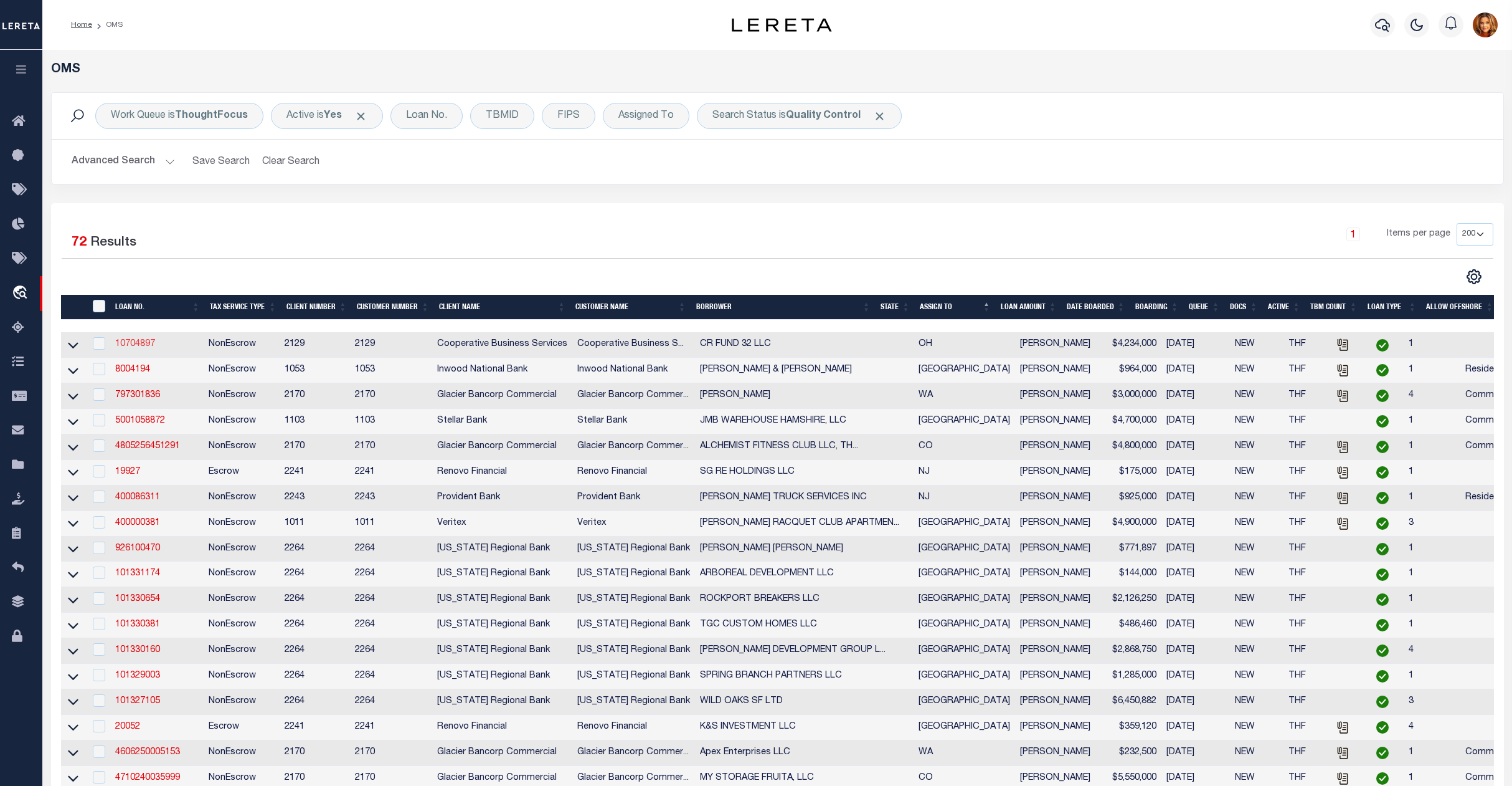
click at [136, 344] on link "10704897" at bounding box center [135, 343] width 40 height 9
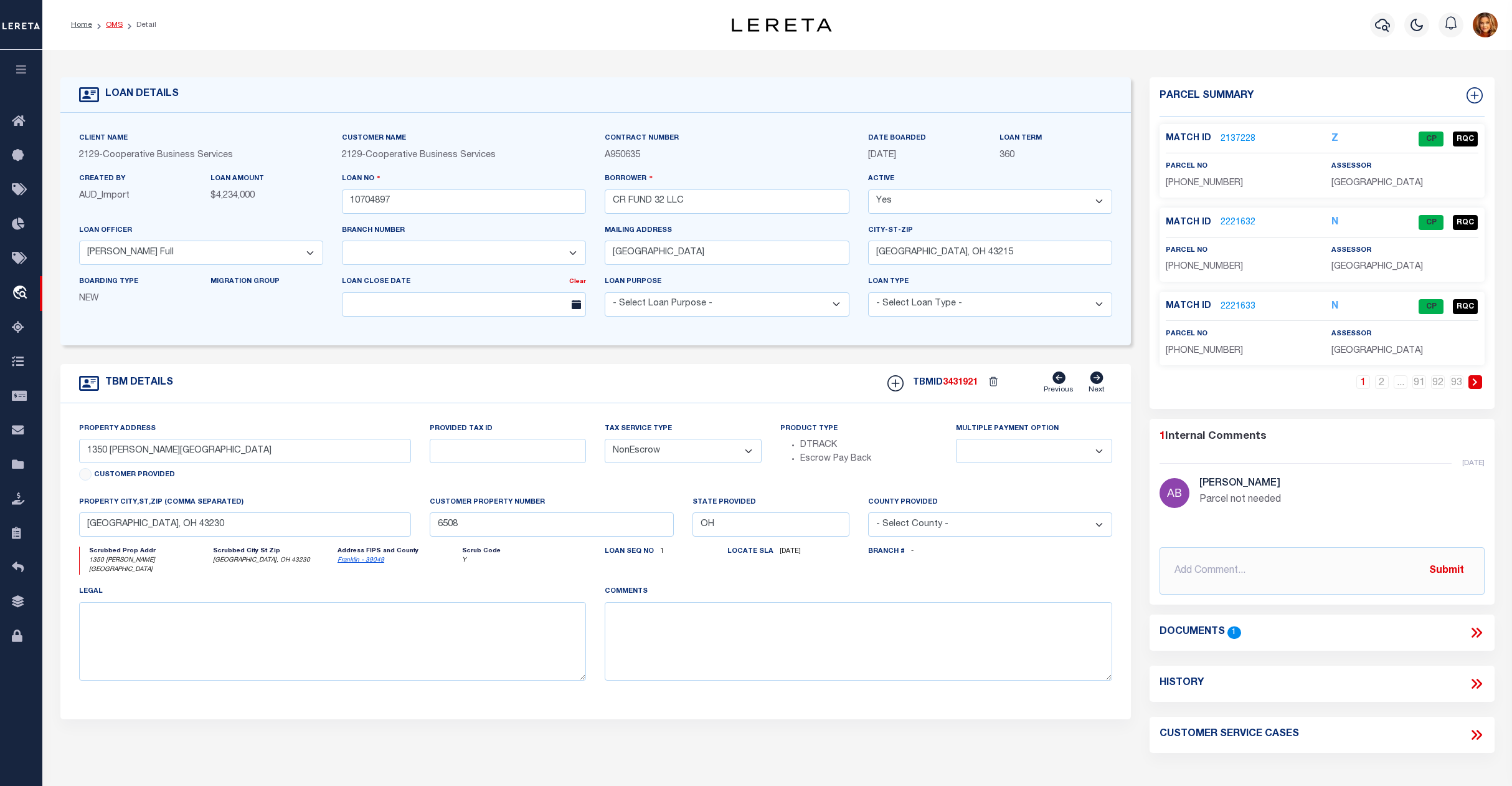
click at [117, 26] on link "OMS" at bounding box center [113, 25] width 16 height 8
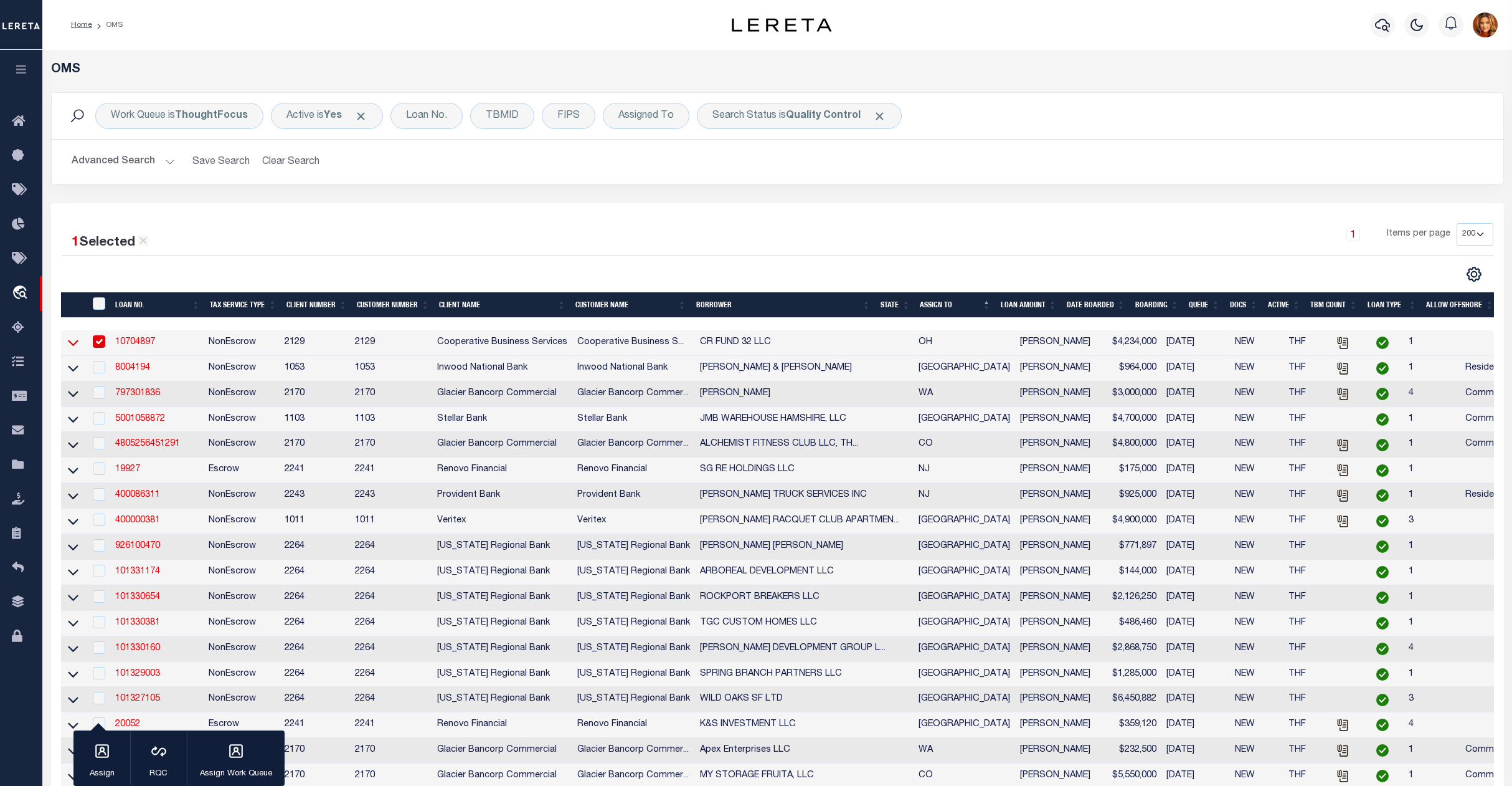
click at [68, 345] on icon at bounding box center [73, 343] width 11 height 14
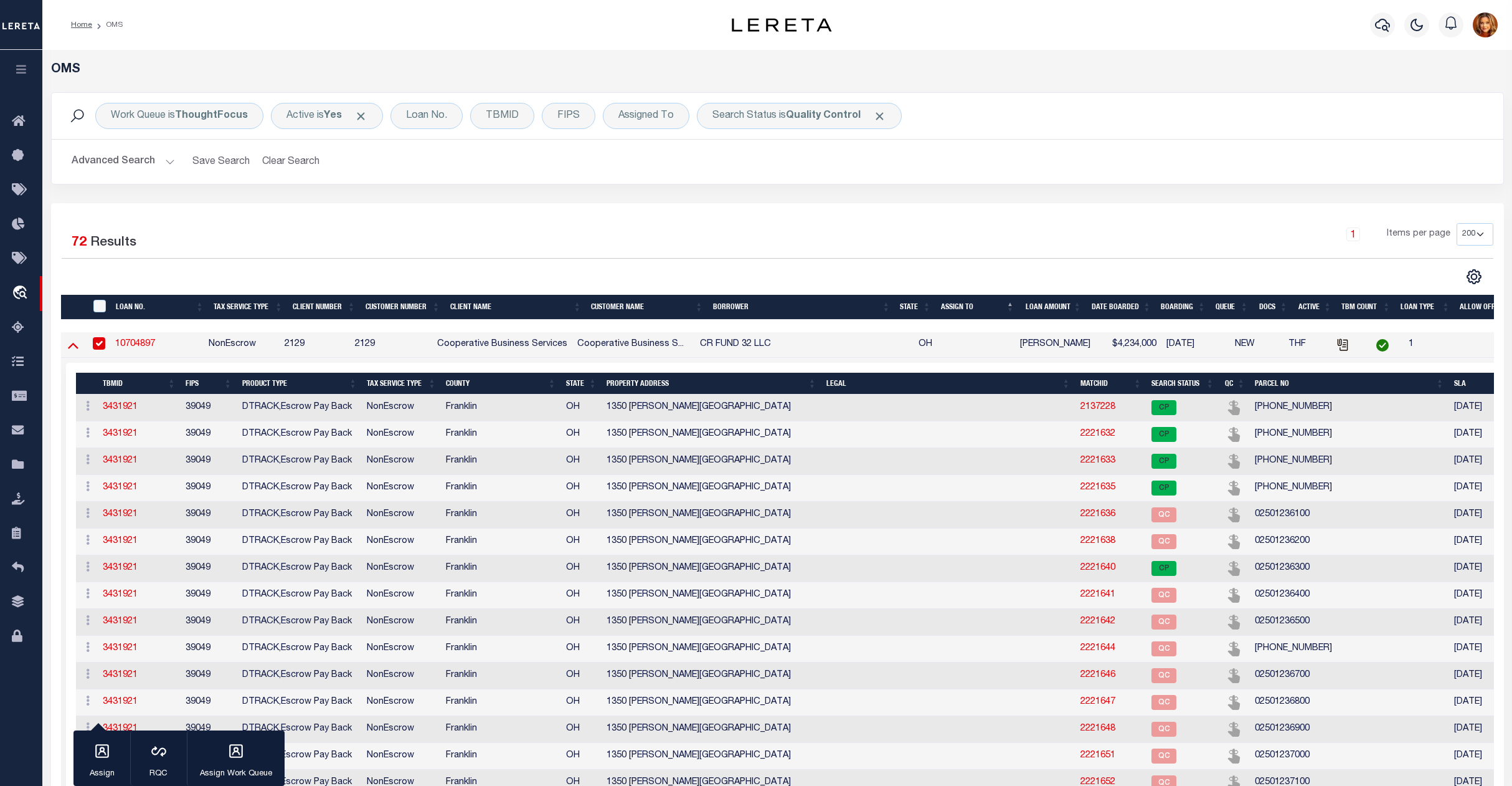
click at [73, 344] on icon at bounding box center [73, 345] width 11 height 14
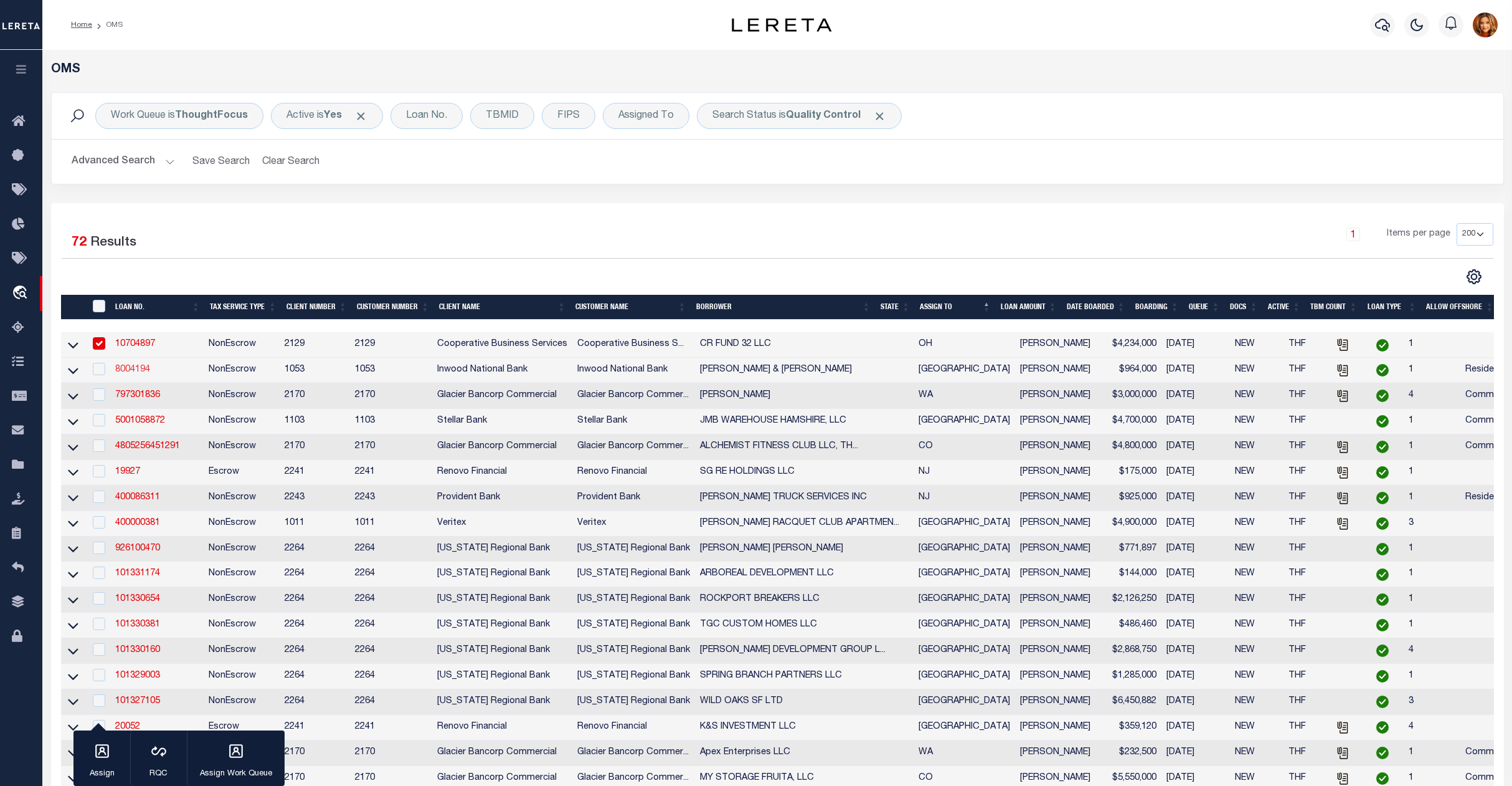
click at [132, 374] on link "8004194" at bounding box center [133, 369] width 35 height 9
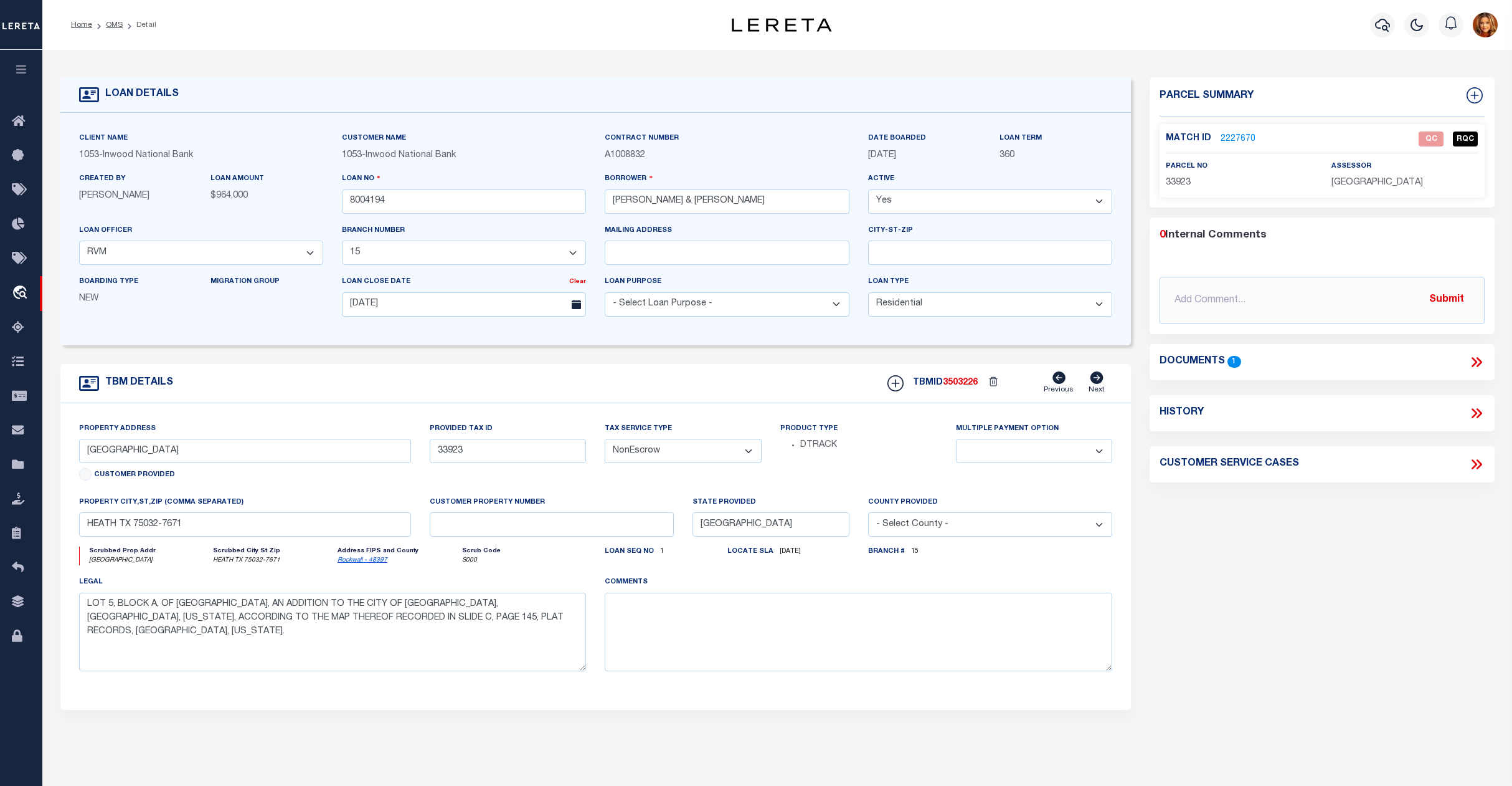
click at [1235, 135] on link "2227670" at bounding box center [1238, 140] width 35 height 14
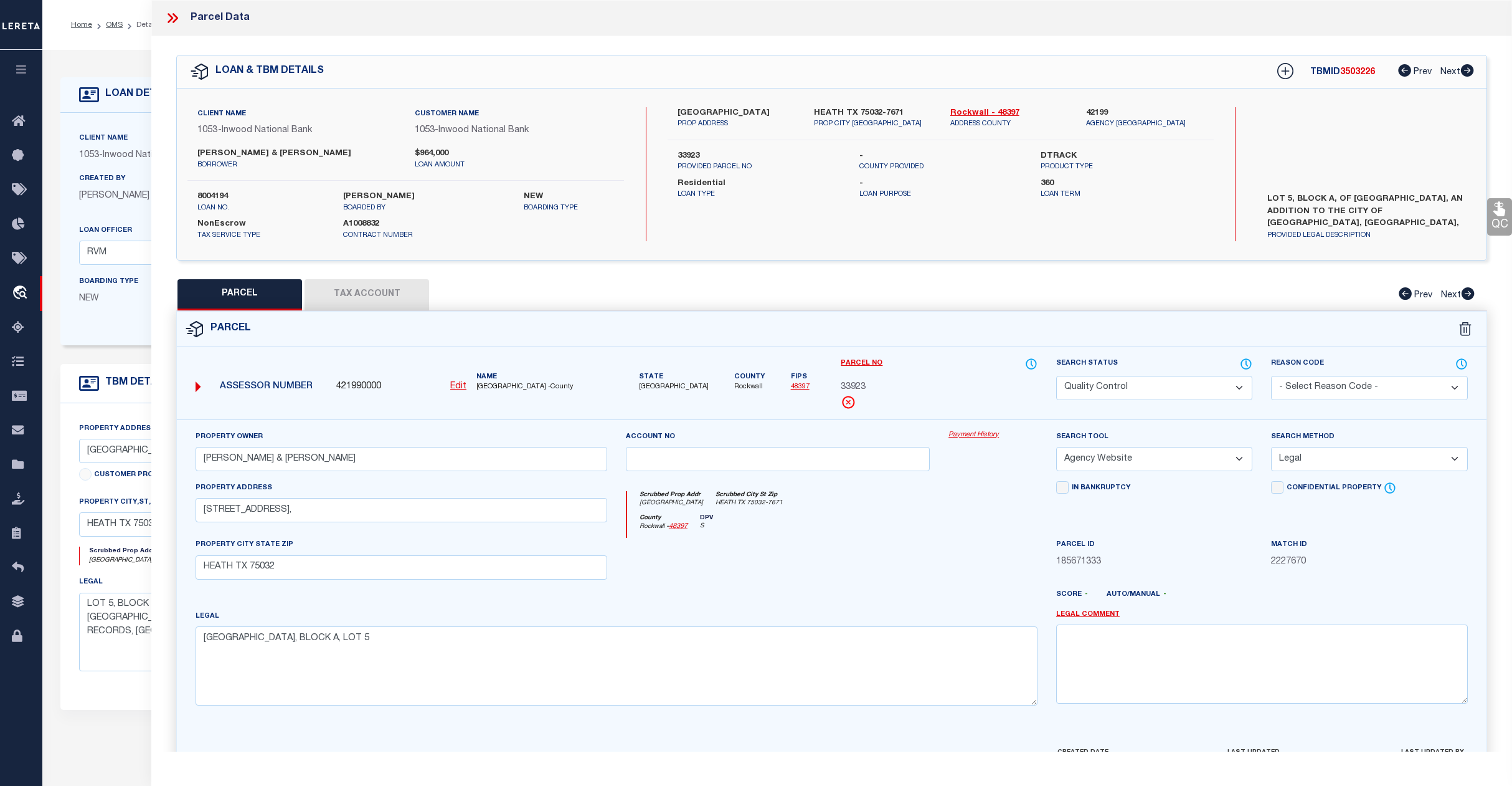
click at [1166, 392] on select "Automated Search Bad Parcel Complete Duplicate Parcel High Dollar Reporting In …" at bounding box center [1155, 388] width 197 height 24
click at [1057, 376] on select "Automated Search Bad Parcel Complete Duplicate Parcel High Dollar Reporting In …" at bounding box center [1155, 388] width 197 height 24
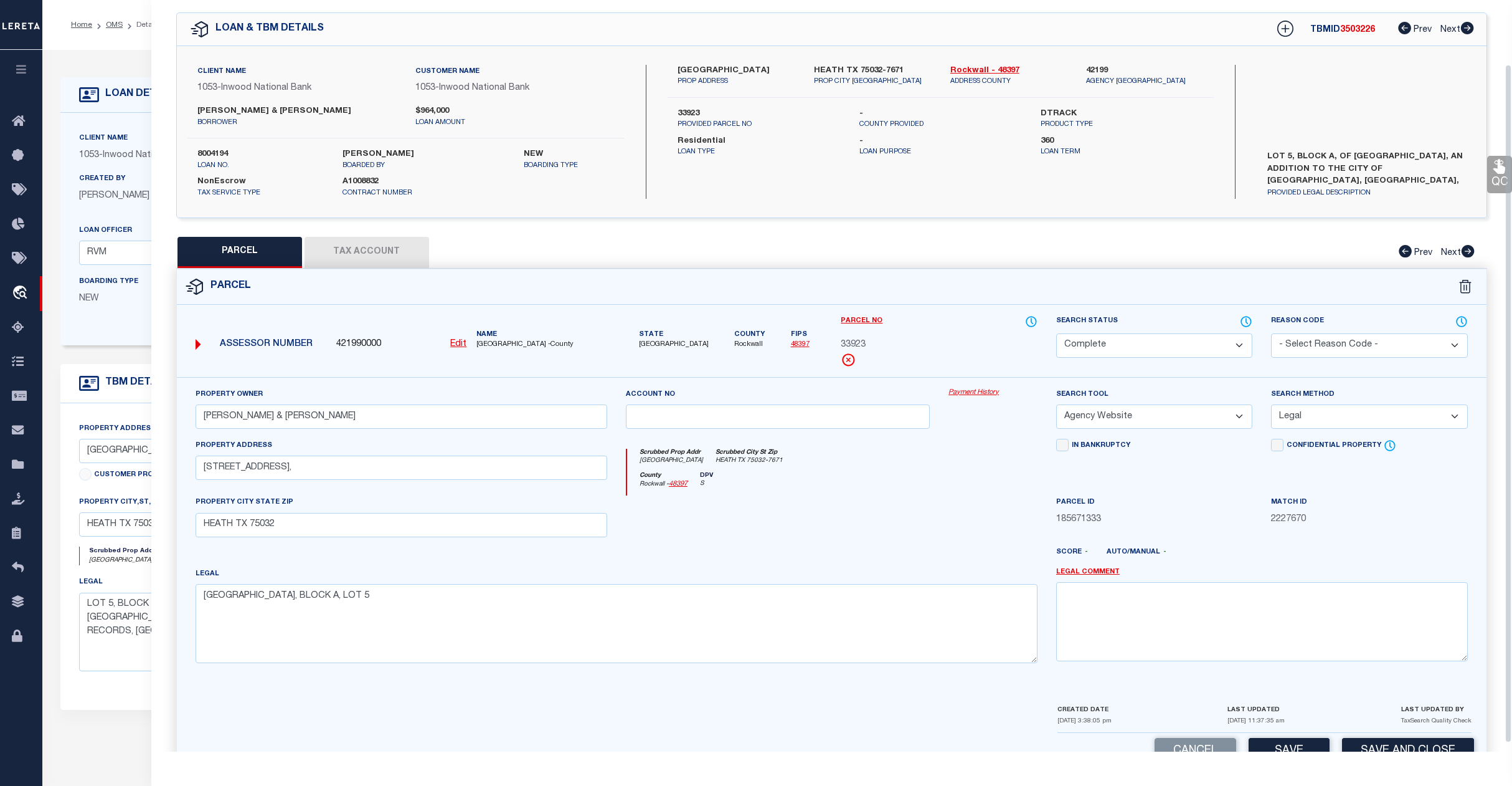
scroll to position [80, 0]
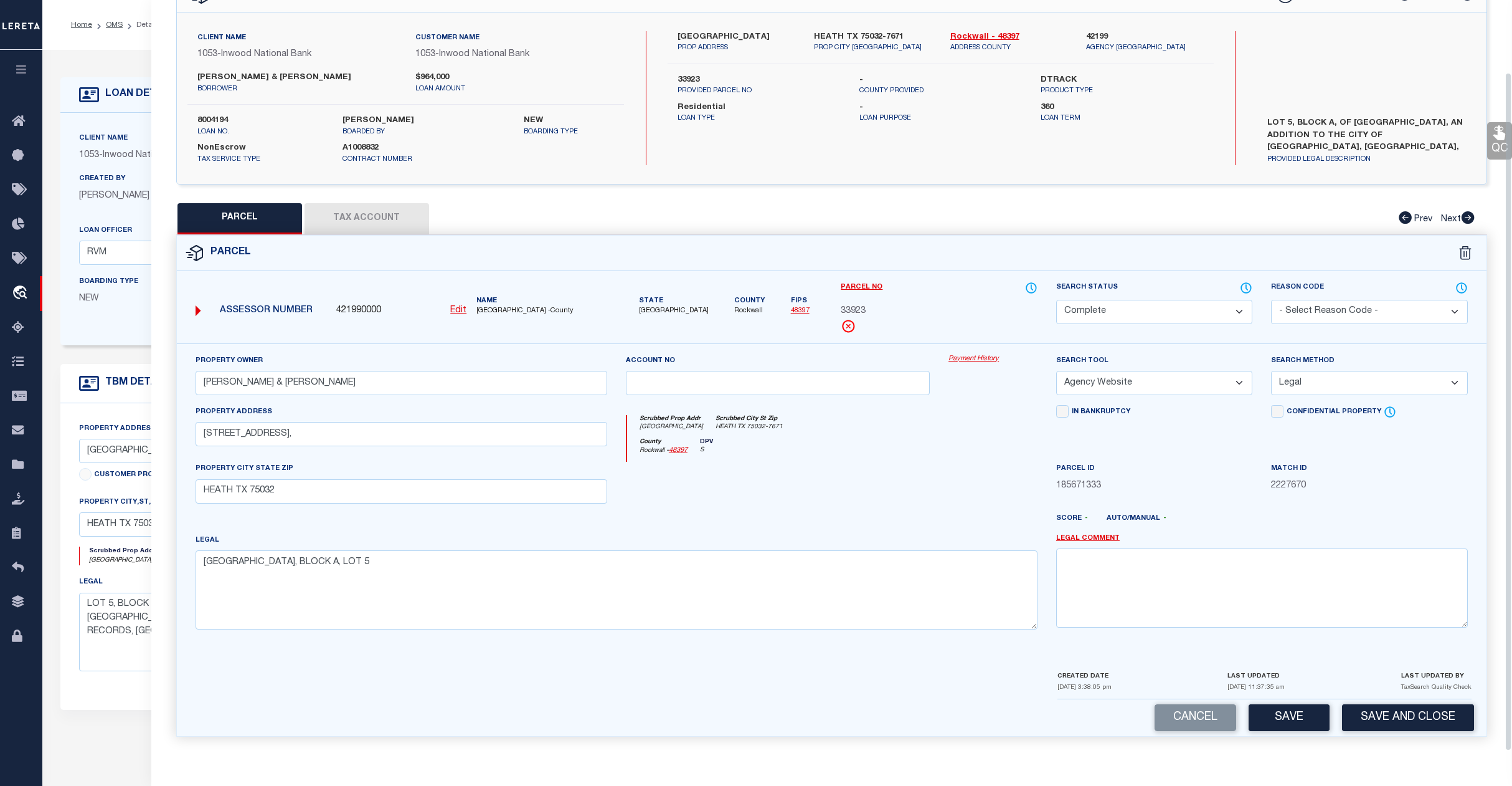
click at [1285, 719] on button "Save" at bounding box center [1289, 718] width 81 height 27
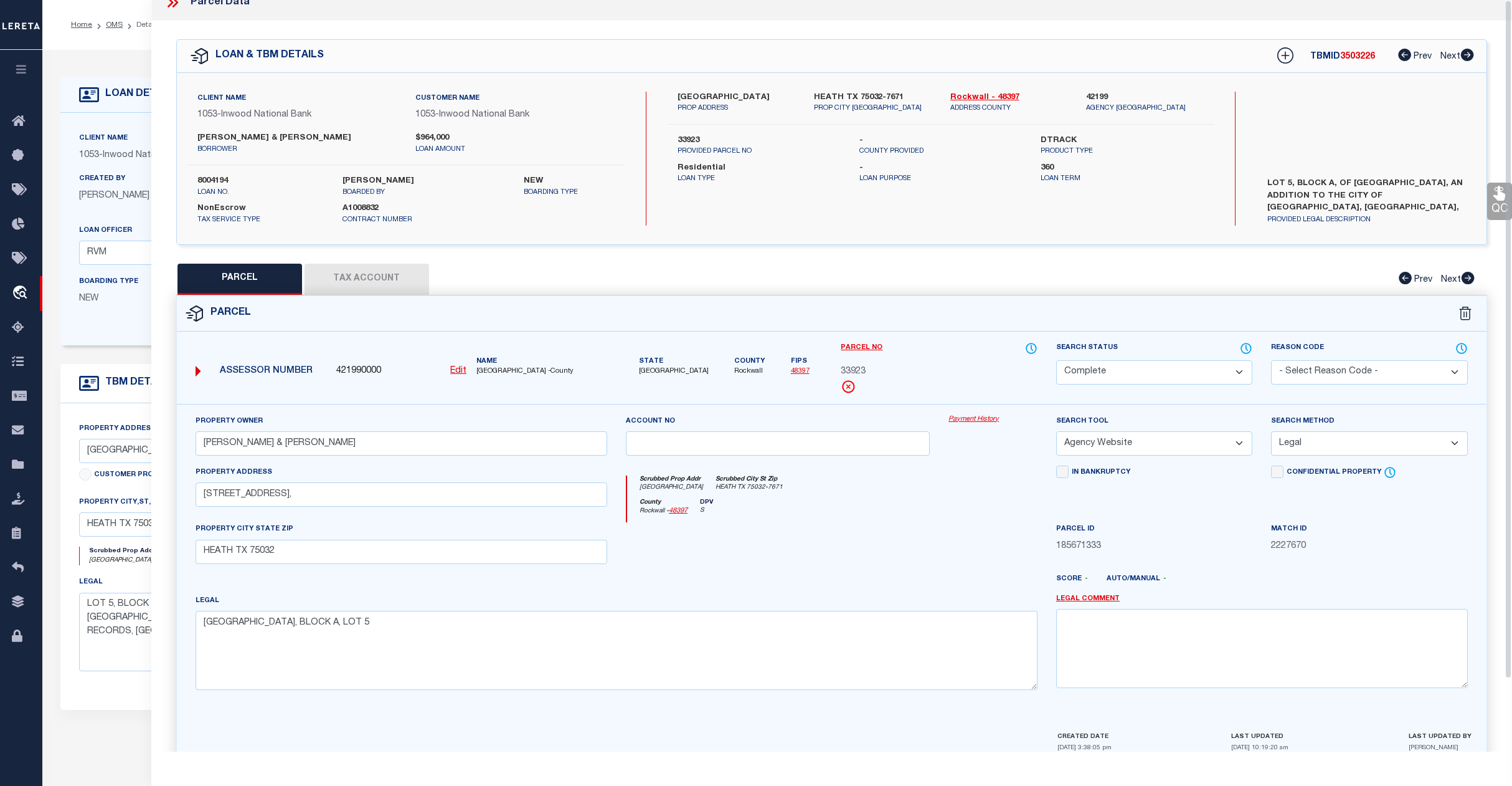
scroll to position [0, 0]
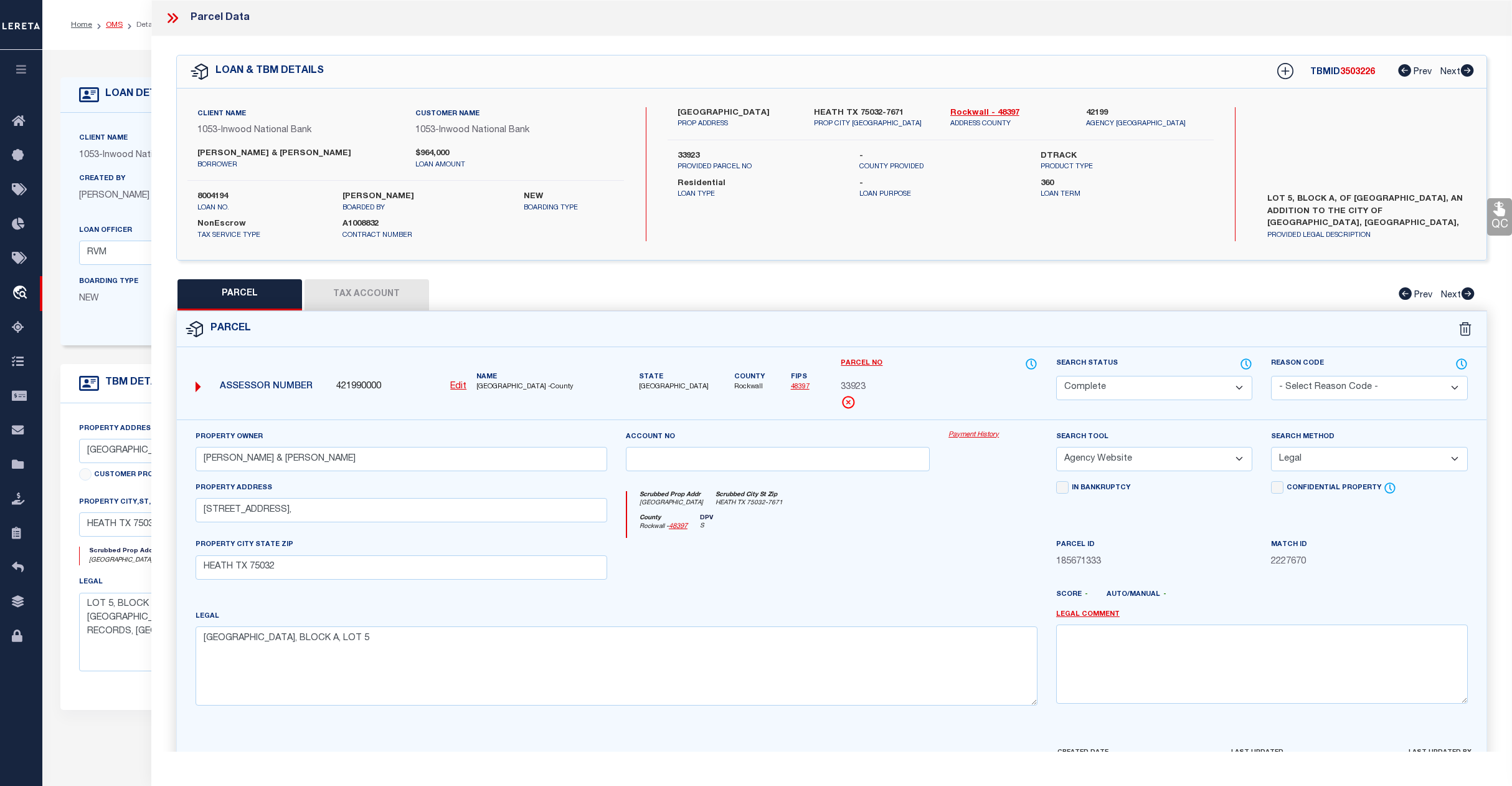
click at [113, 25] on link "OMS" at bounding box center [113, 25] width 16 height 8
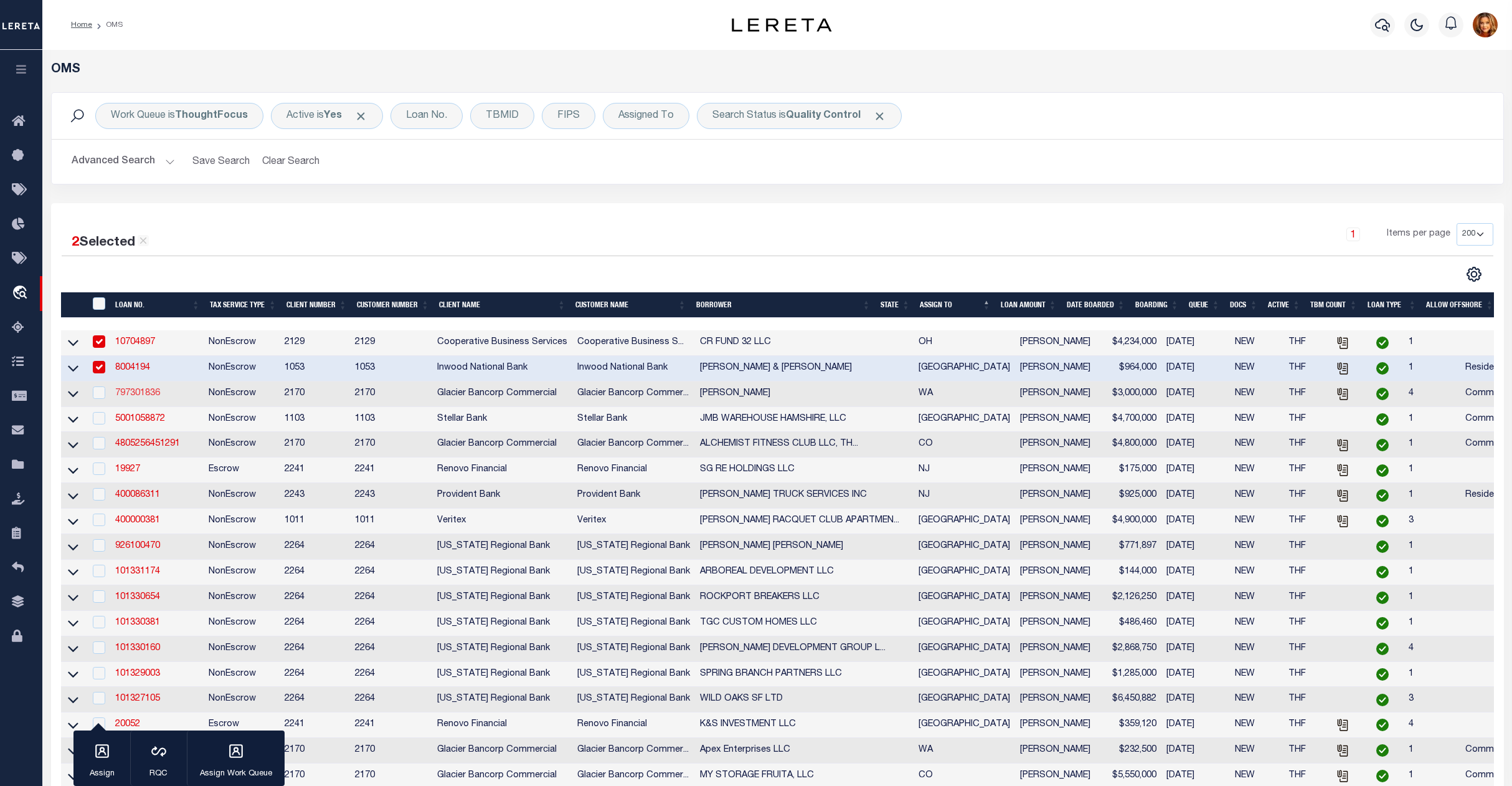
click at [135, 397] on link "797301836" at bounding box center [138, 393] width 45 height 9
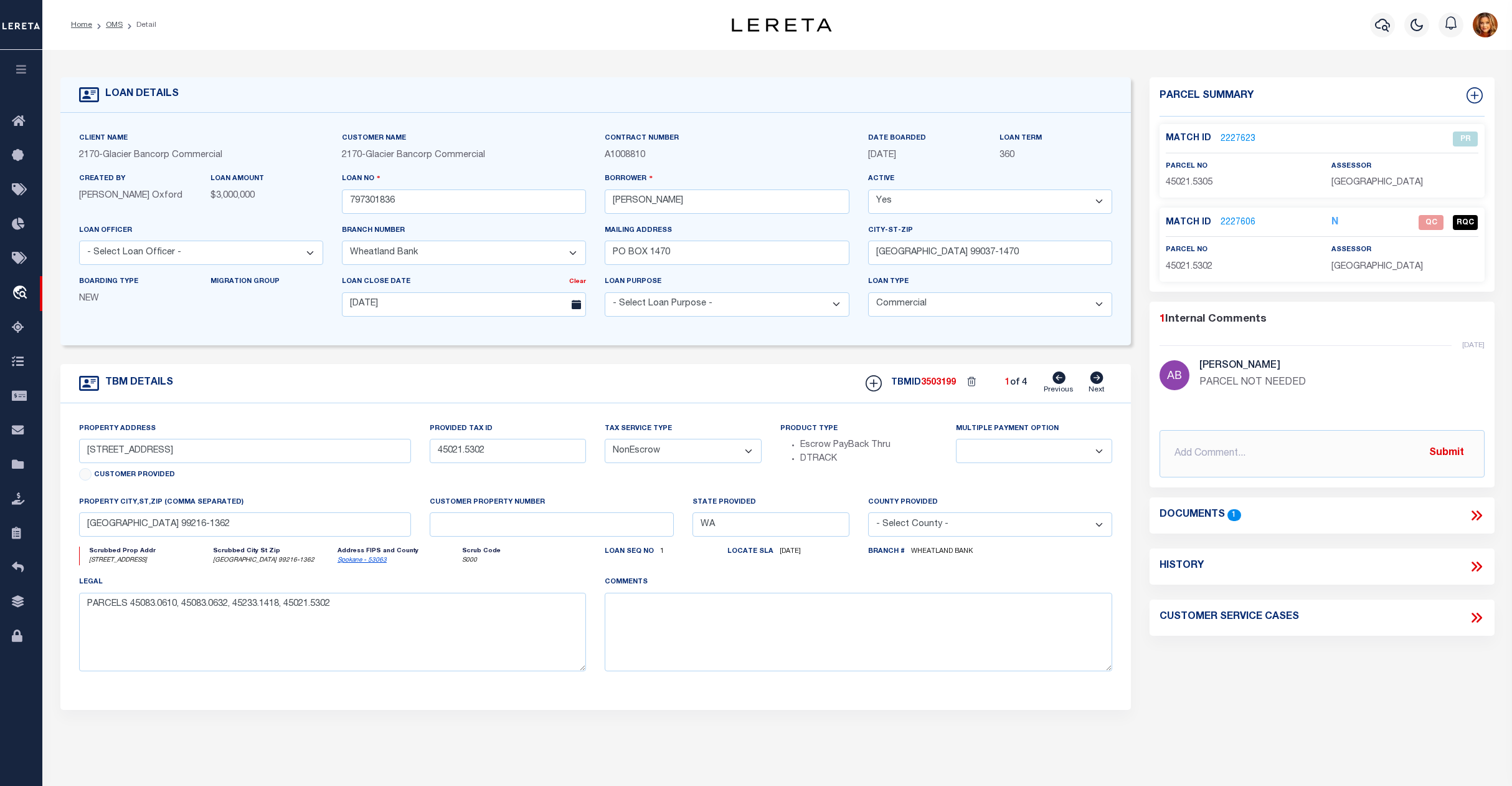
click at [1224, 223] on link "2227606" at bounding box center [1238, 223] width 35 height 14
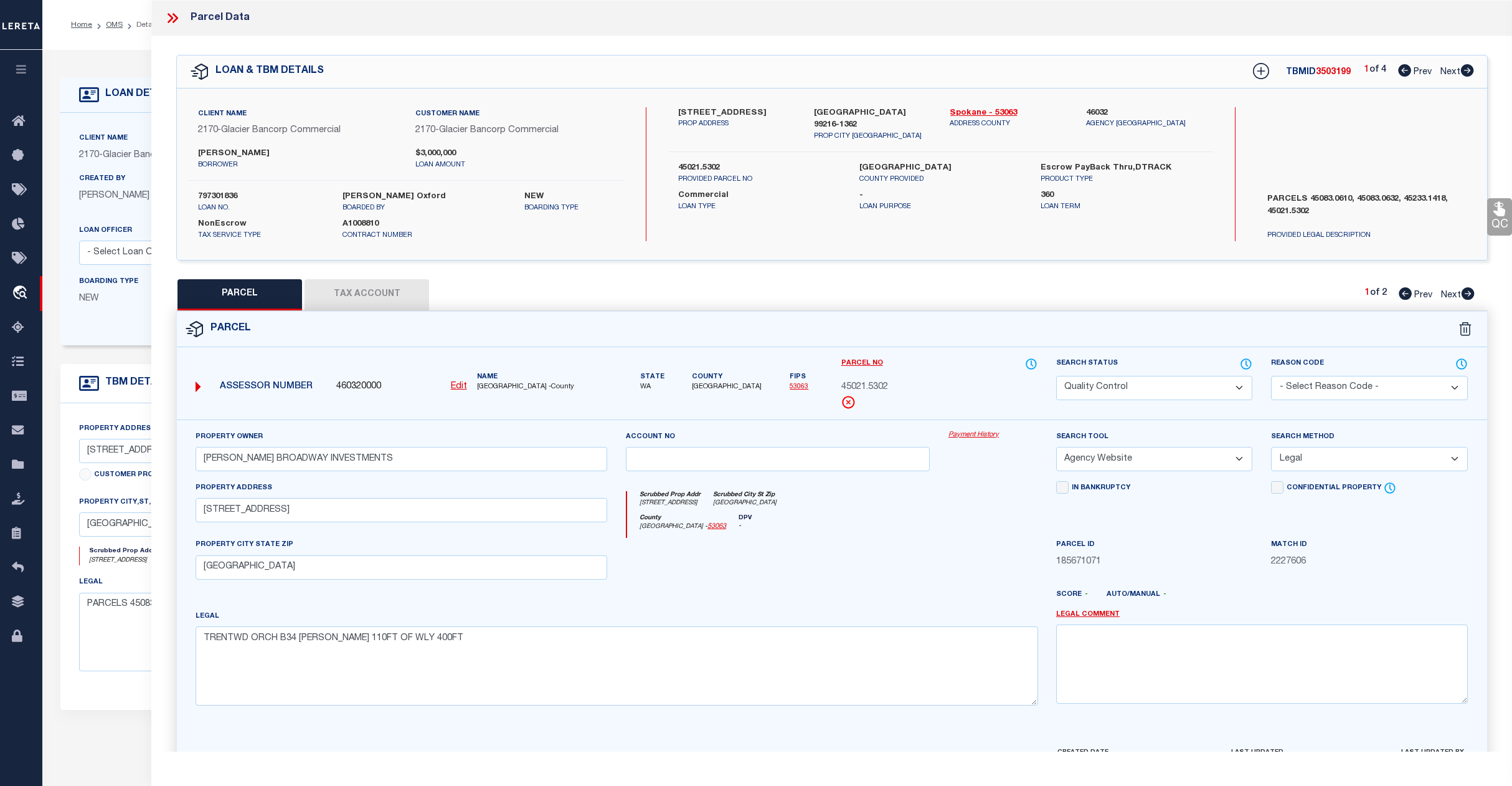
click at [1201, 390] on select "Automated Search Bad Parcel Complete Duplicate Parcel High Dollar Reporting In …" at bounding box center [1155, 388] width 197 height 24
click at [1057, 376] on select "Automated Search Bad Parcel Complete Duplicate Parcel High Dollar Reporting In …" at bounding box center [1155, 388] width 197 height 24
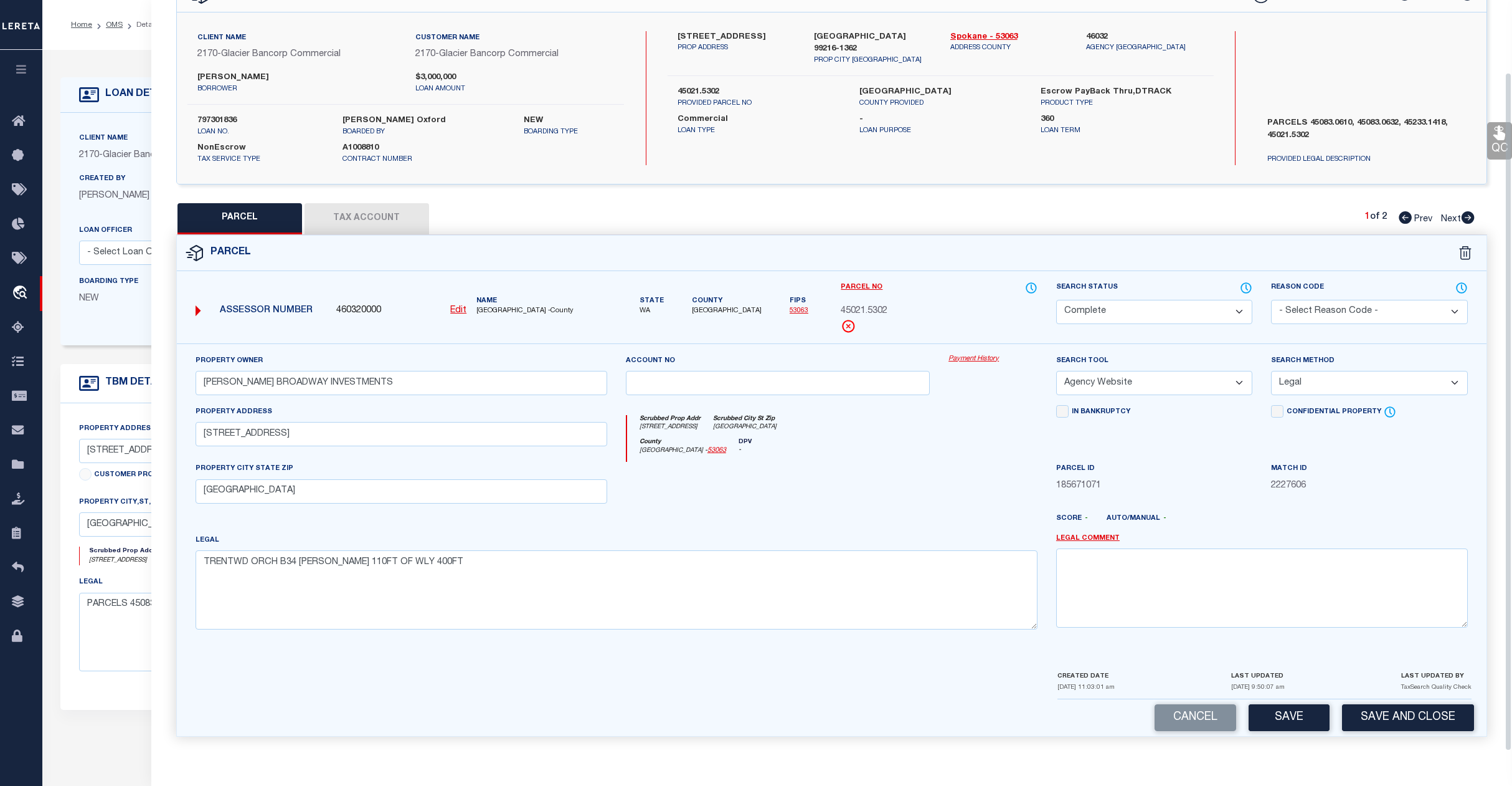
scroll to position [80, 0]
click at [1284, 716] on button "Save" at bounding box center [1289, 718] width 81 height 27
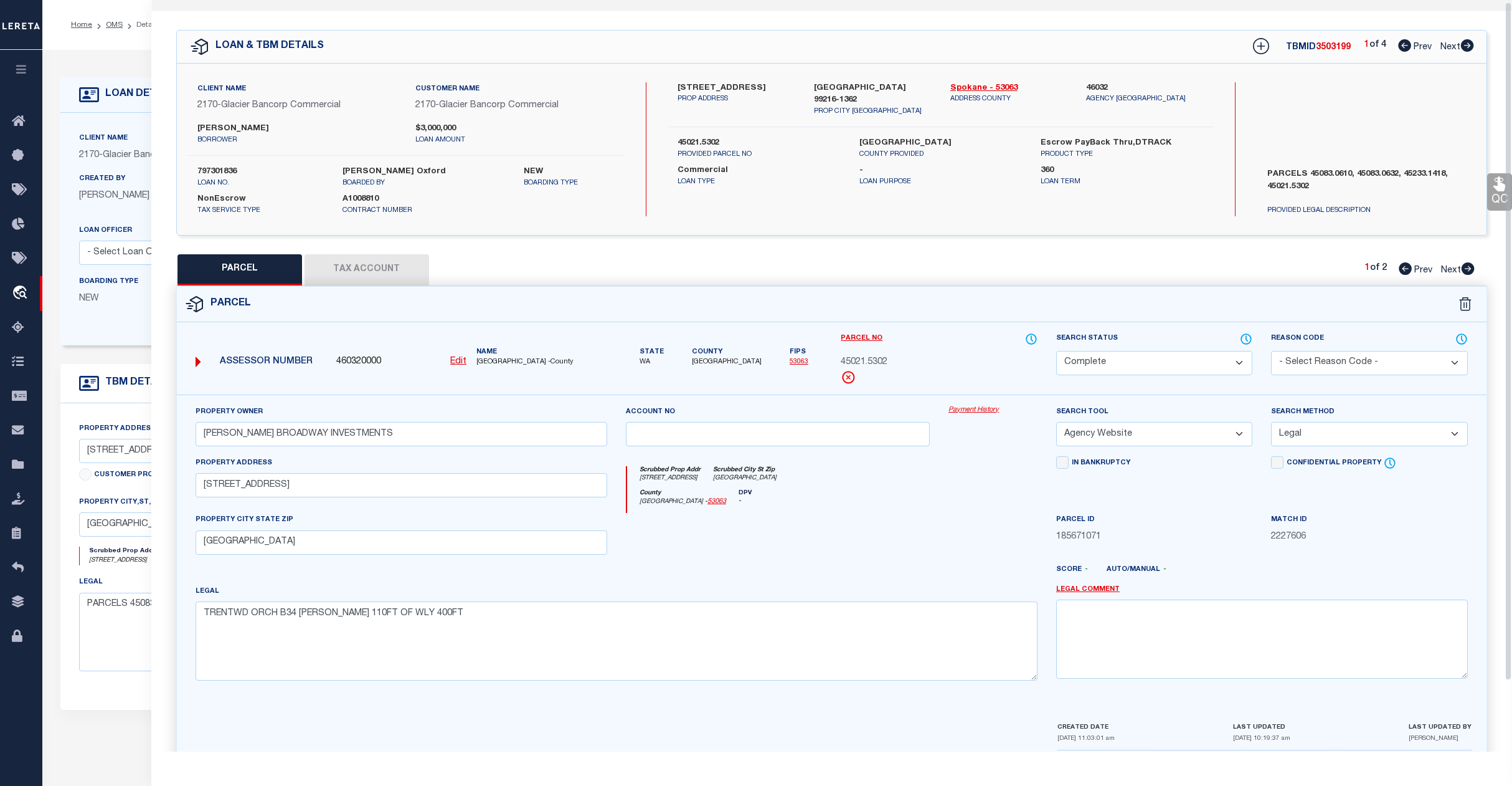
scroll to position [0, 0]
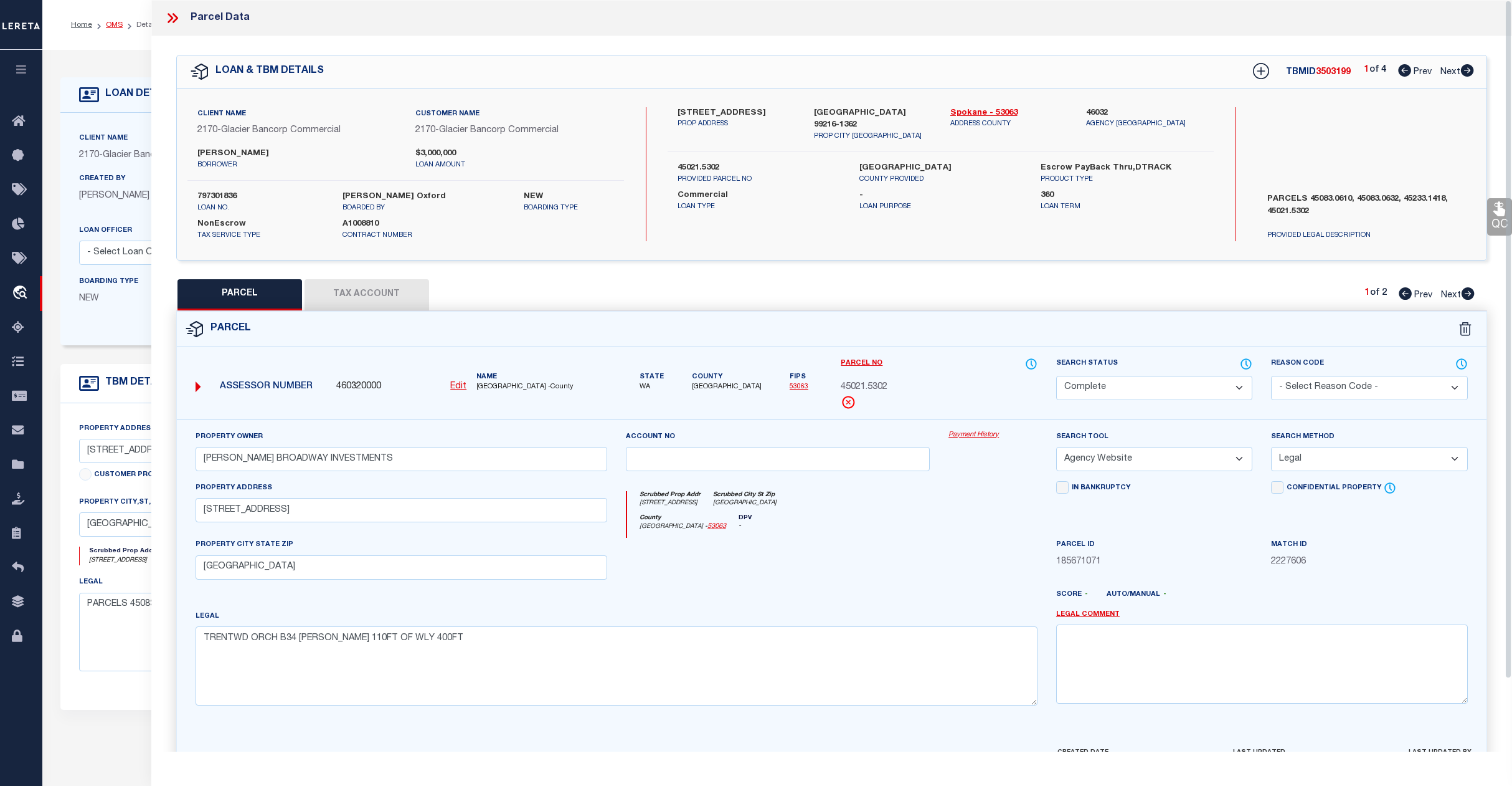
click at [110, 27] on link "OMS" at bounding box center [113, 25] width 16 height 8
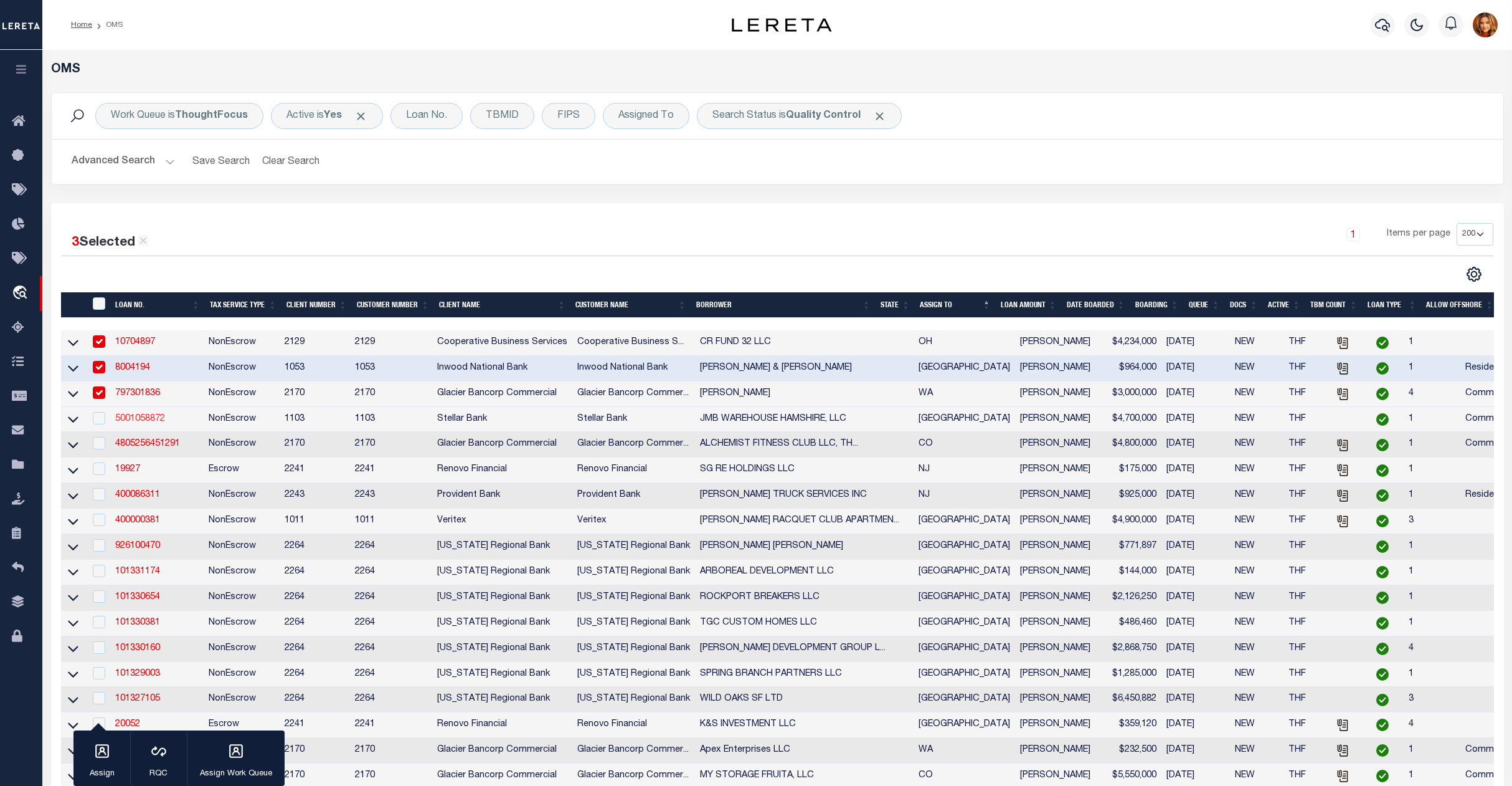
click at [130, 424] on link "5001058872" at bounding box center [139, 419] width 49 height 9
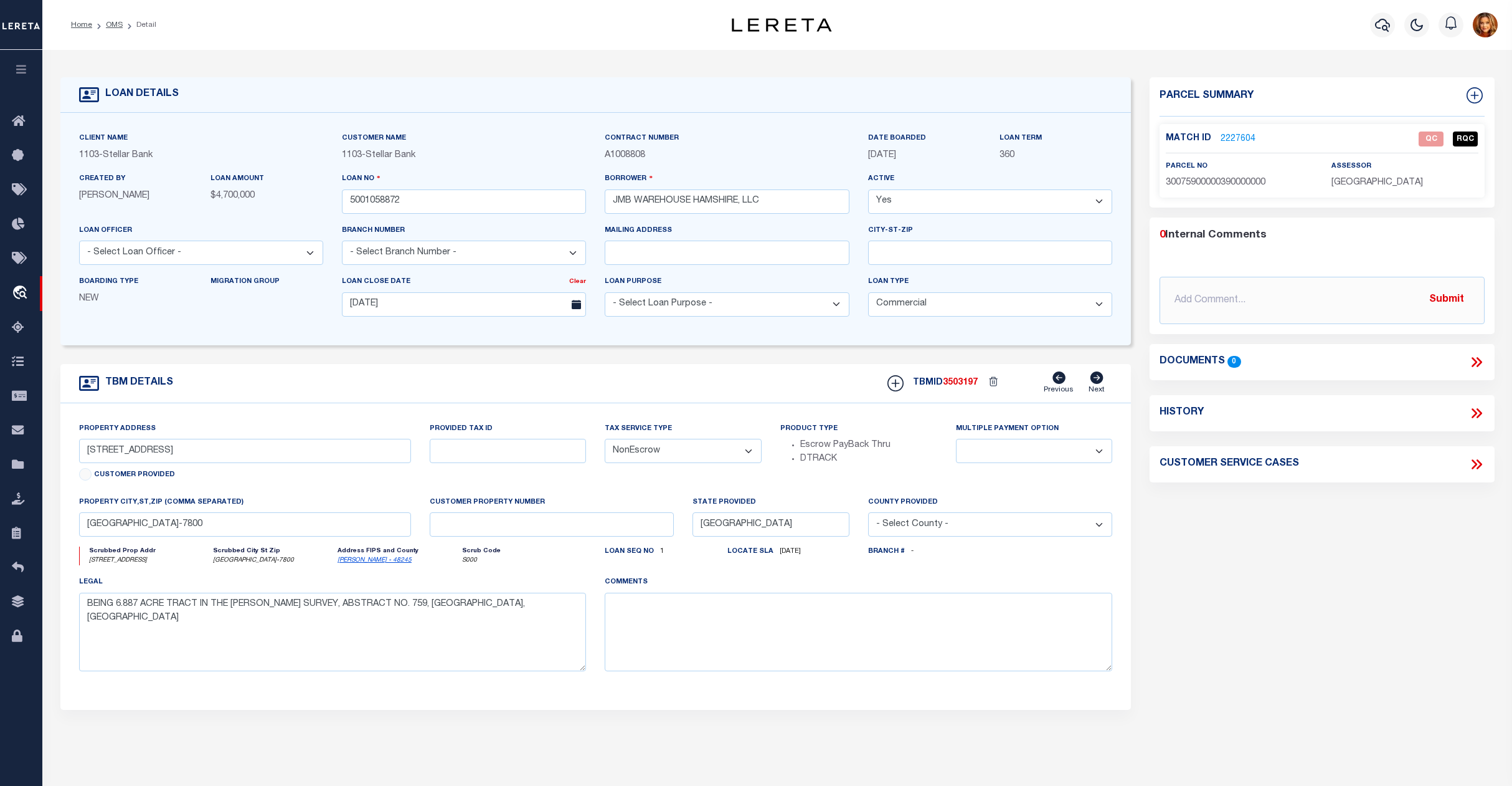
click at [1237, 135] on link "2227604" at bounding box center [1238, 140] width 35 height 14
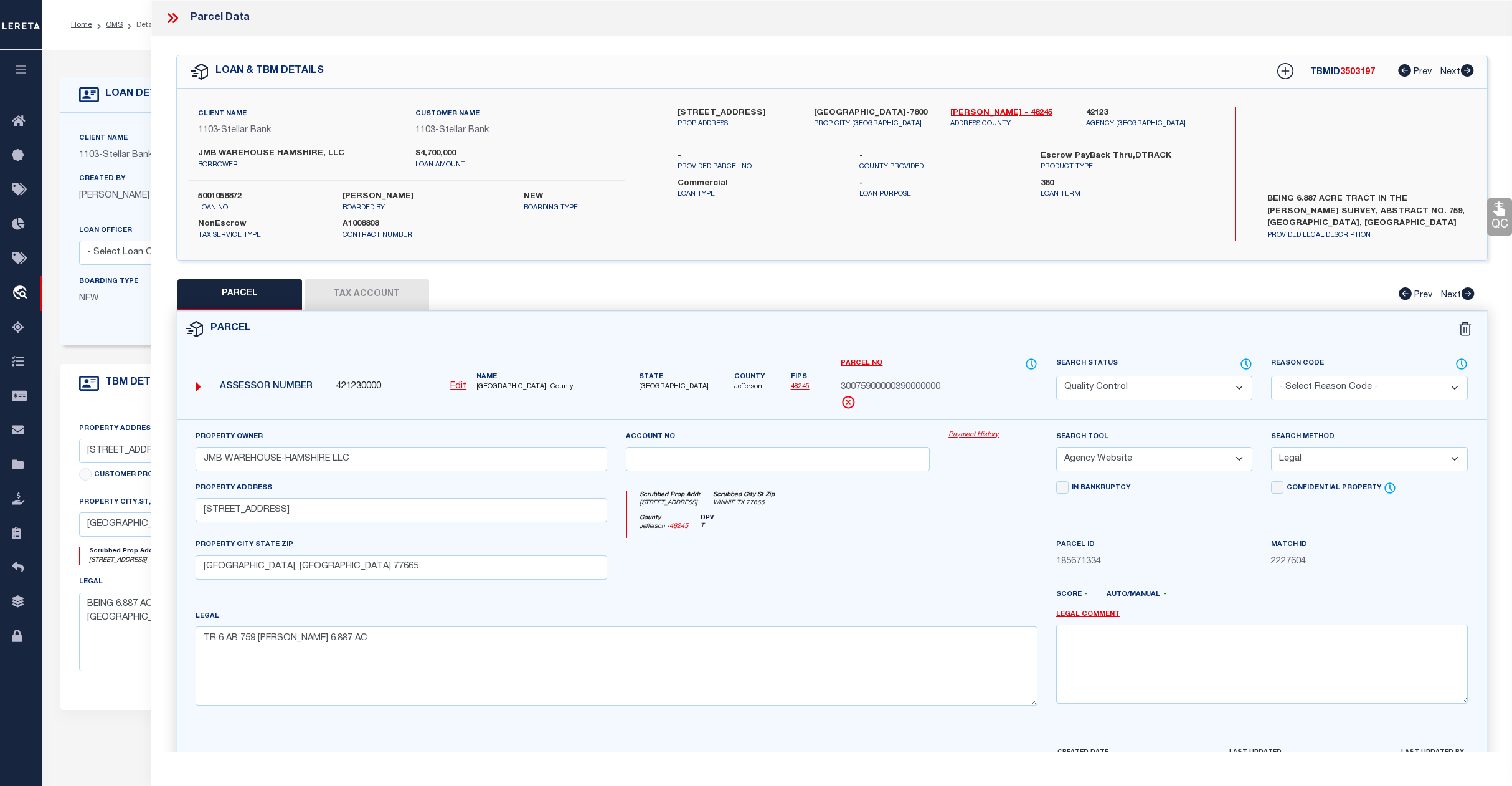
click at [1182, 380] on select "Automated Search Bad Parcel Complete Duplicate Parcel High Dollar Reporting In …" at bounding box center [1155, 388] width 197 height 24
click at [1057, 376] on select "Automated Search Bad Parcel Complete Duplicate Parcel High Dollar Reporting In …" at bounding box center [1155, 388] width 197 height 24
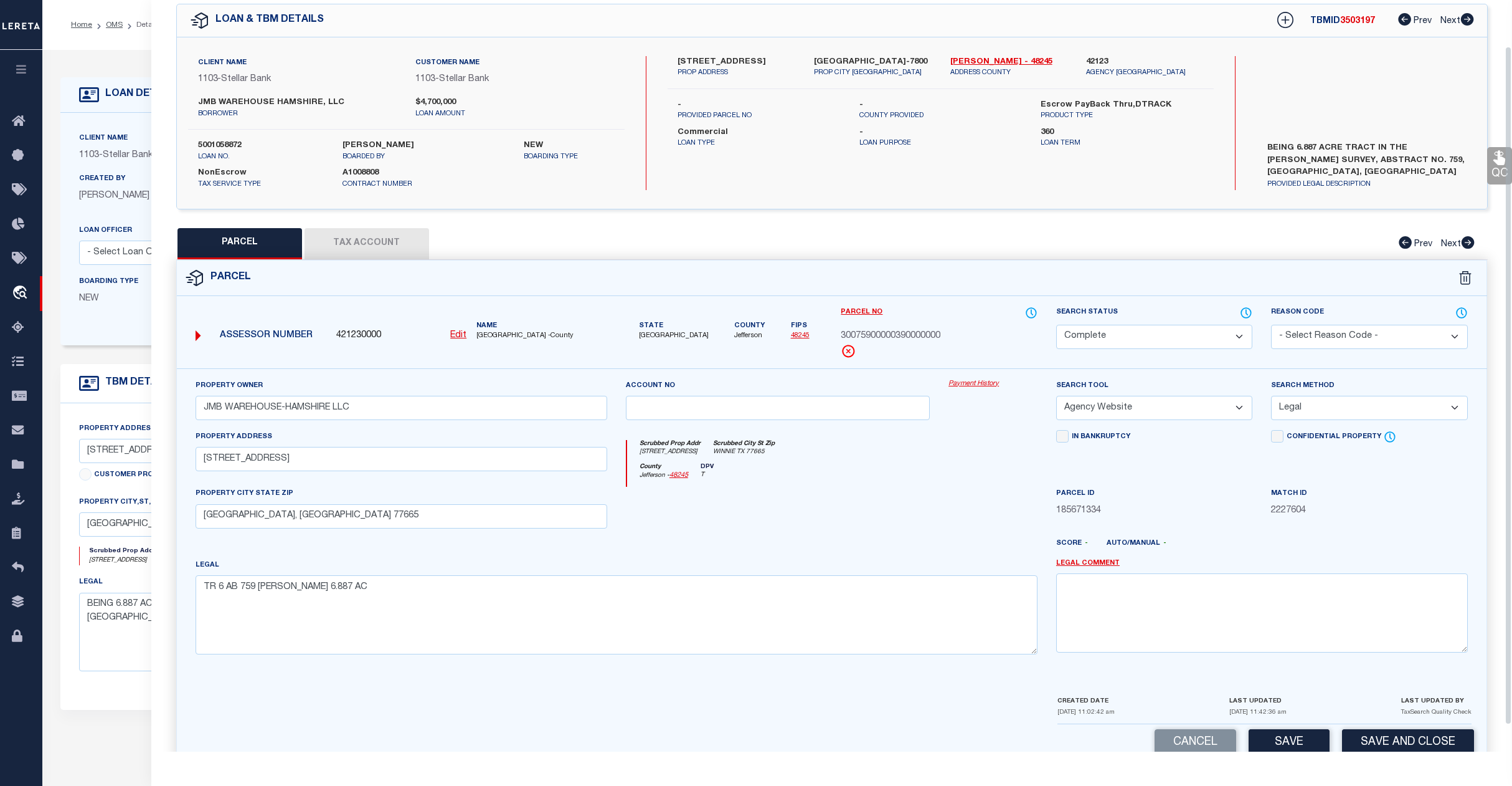
scroll to position [80, 0]
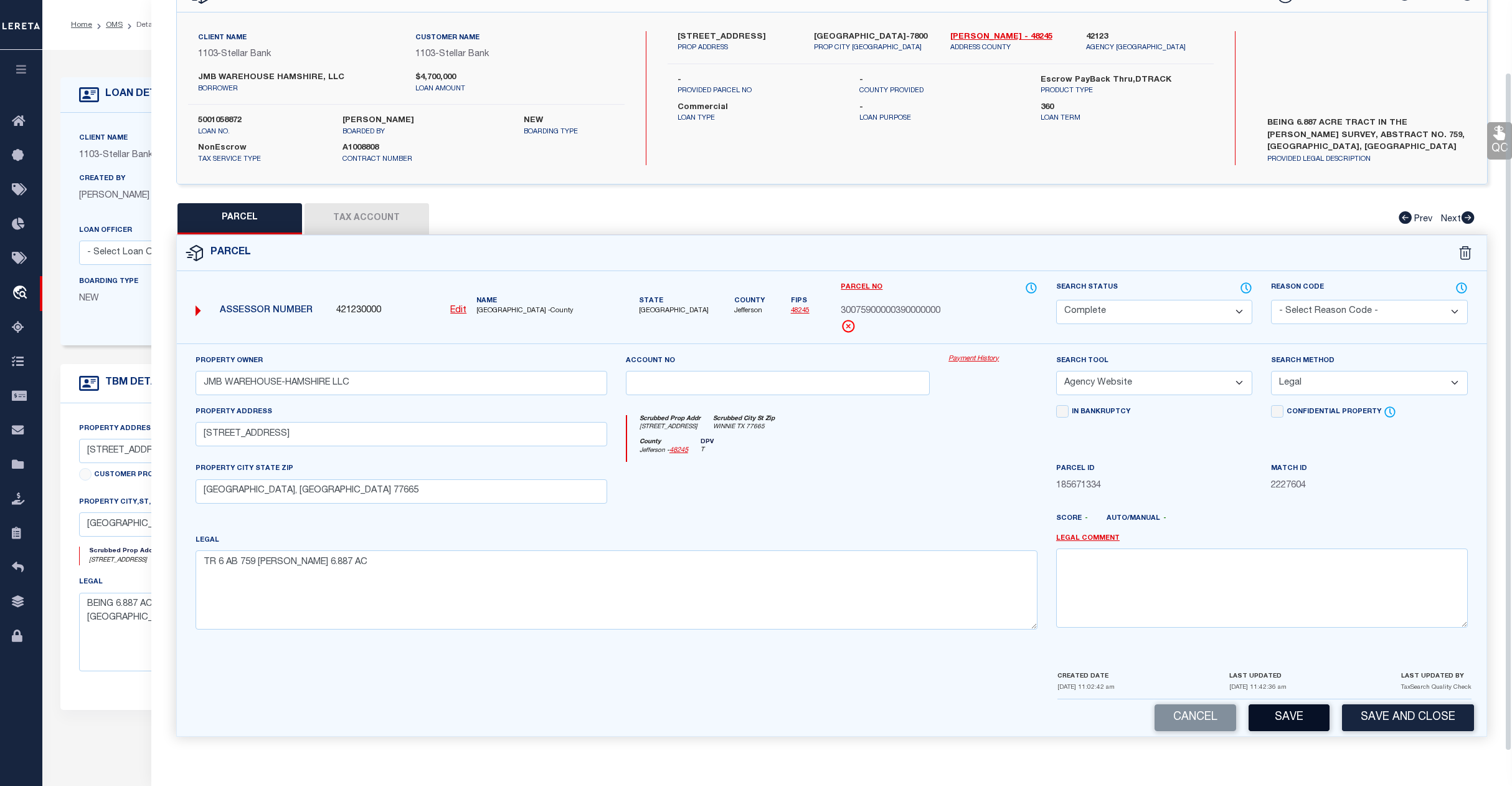
click at [1290, 717] on button "Save" at bounding box center [1289, 718] width 81 height 27
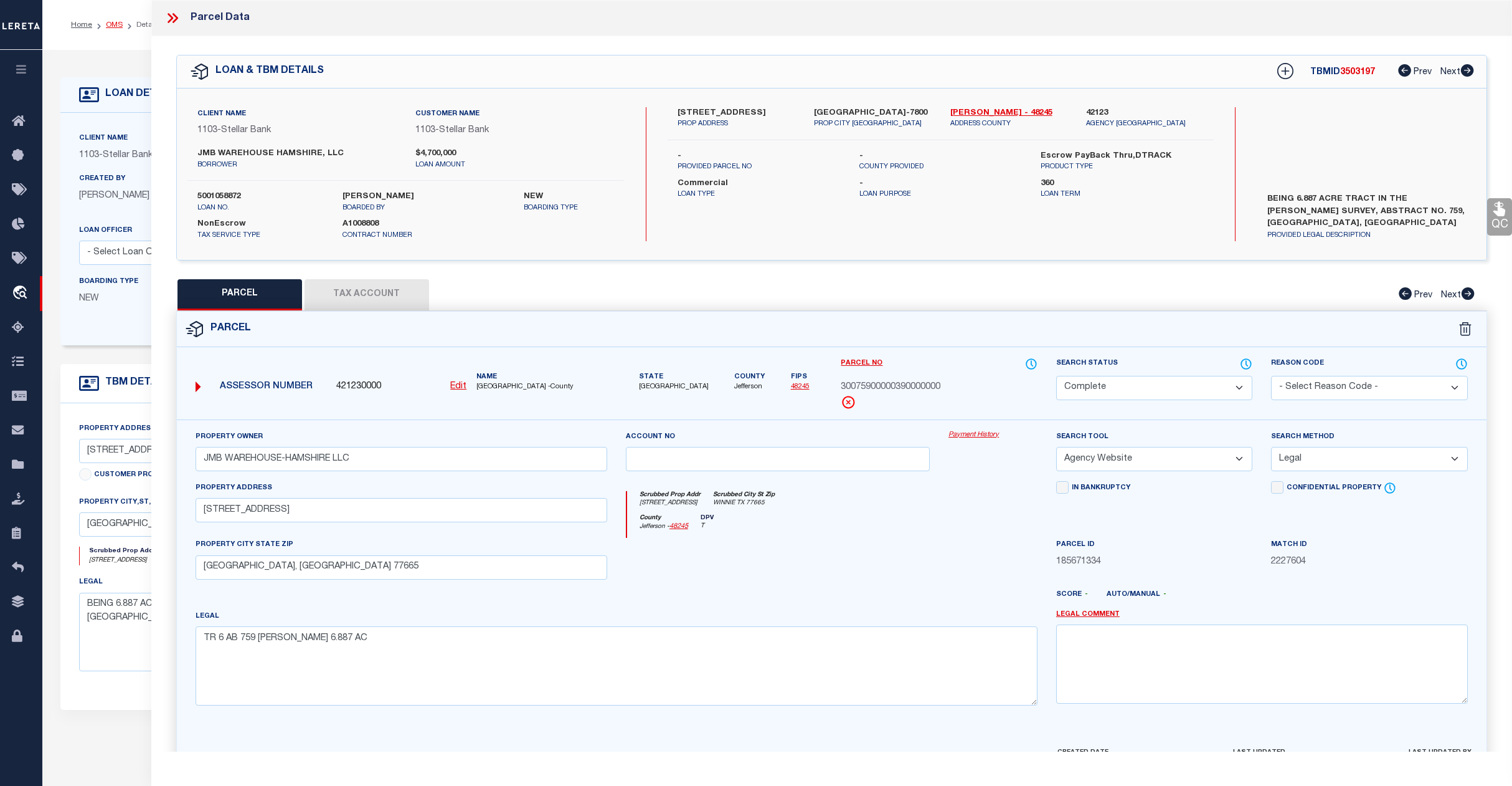
click at [117, 25] on link "OMS" at bounding box center [113, 25] width 16 height 8
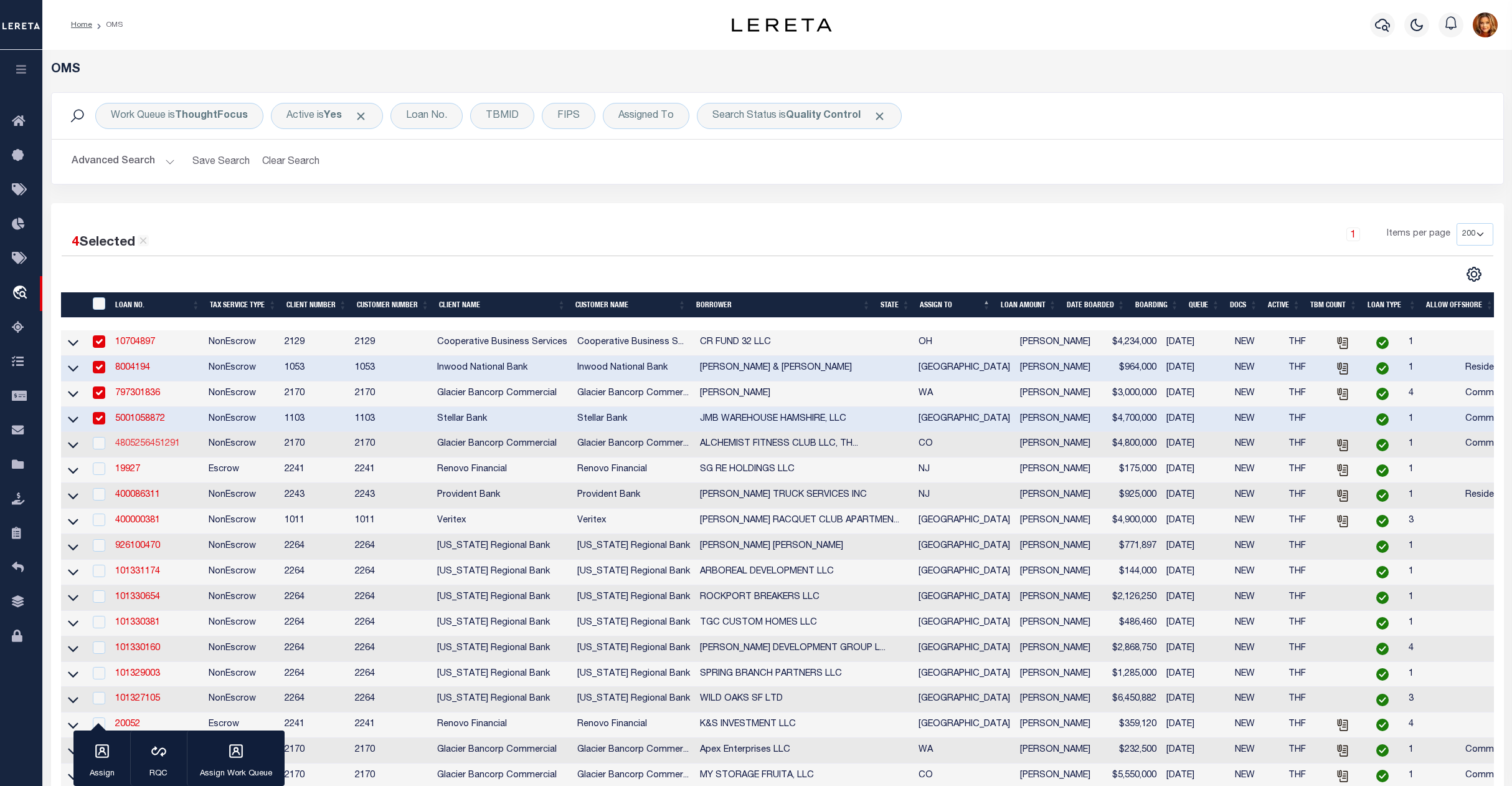
click at [143, 448] on link "4805256451291" at bounding box center [147, 443] width 65 height 9
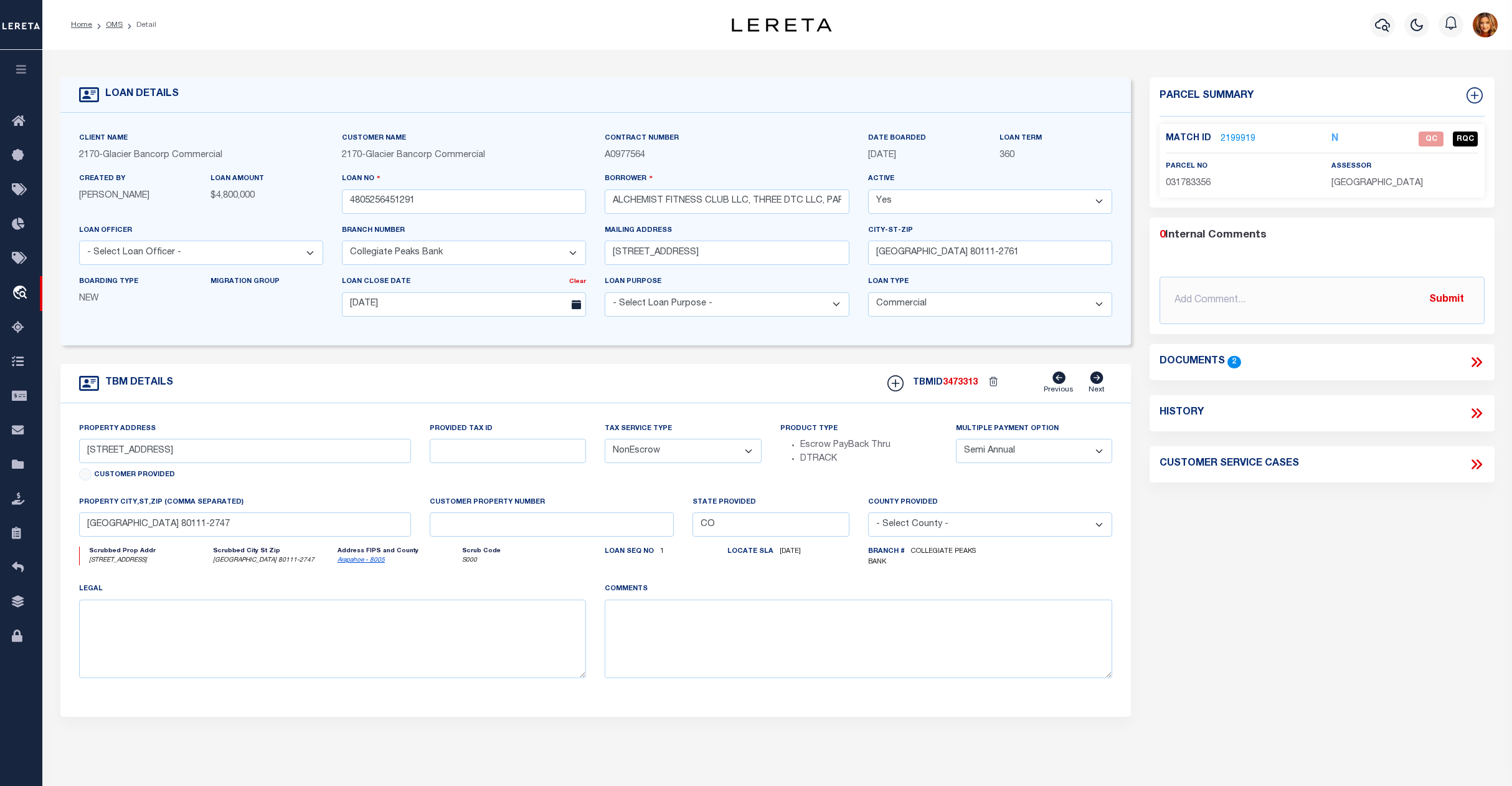
click at [1239, 142] on link "2199919" at bounding box center [1238, 140] width 35 height 14
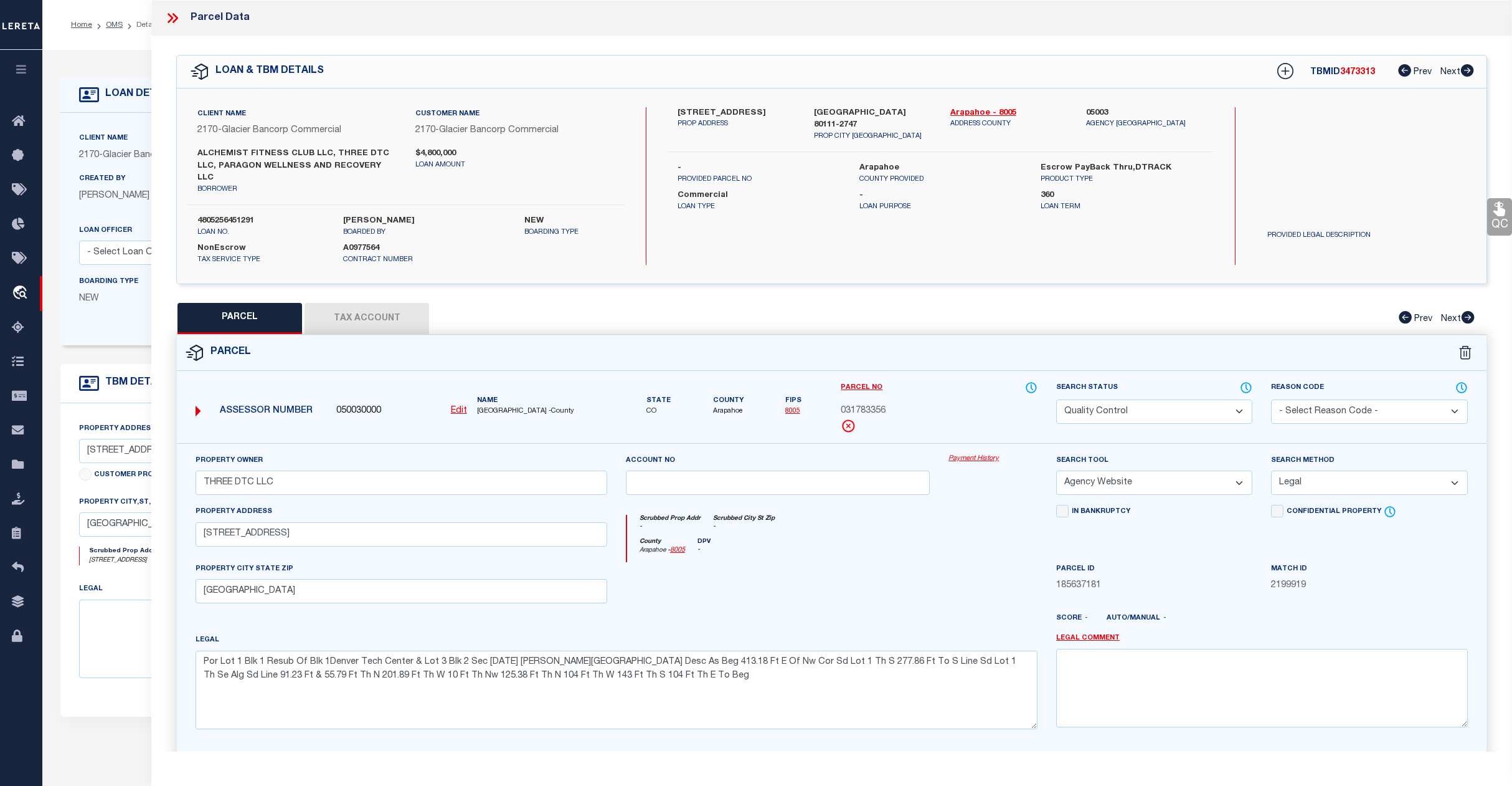
click at [1183, 399] on select "Automated Search Bad Parcel Complete Duplicate Parcel High Dollar Reporting In …" at bounding box center [1155, 411] width 197 height 24
click at [1057, 399] on select "Automated Search Bad Parcel Complete Duplicate Parcel High Dollar Reporting In …" at bounding box center [1155, 411] width 197 height 24
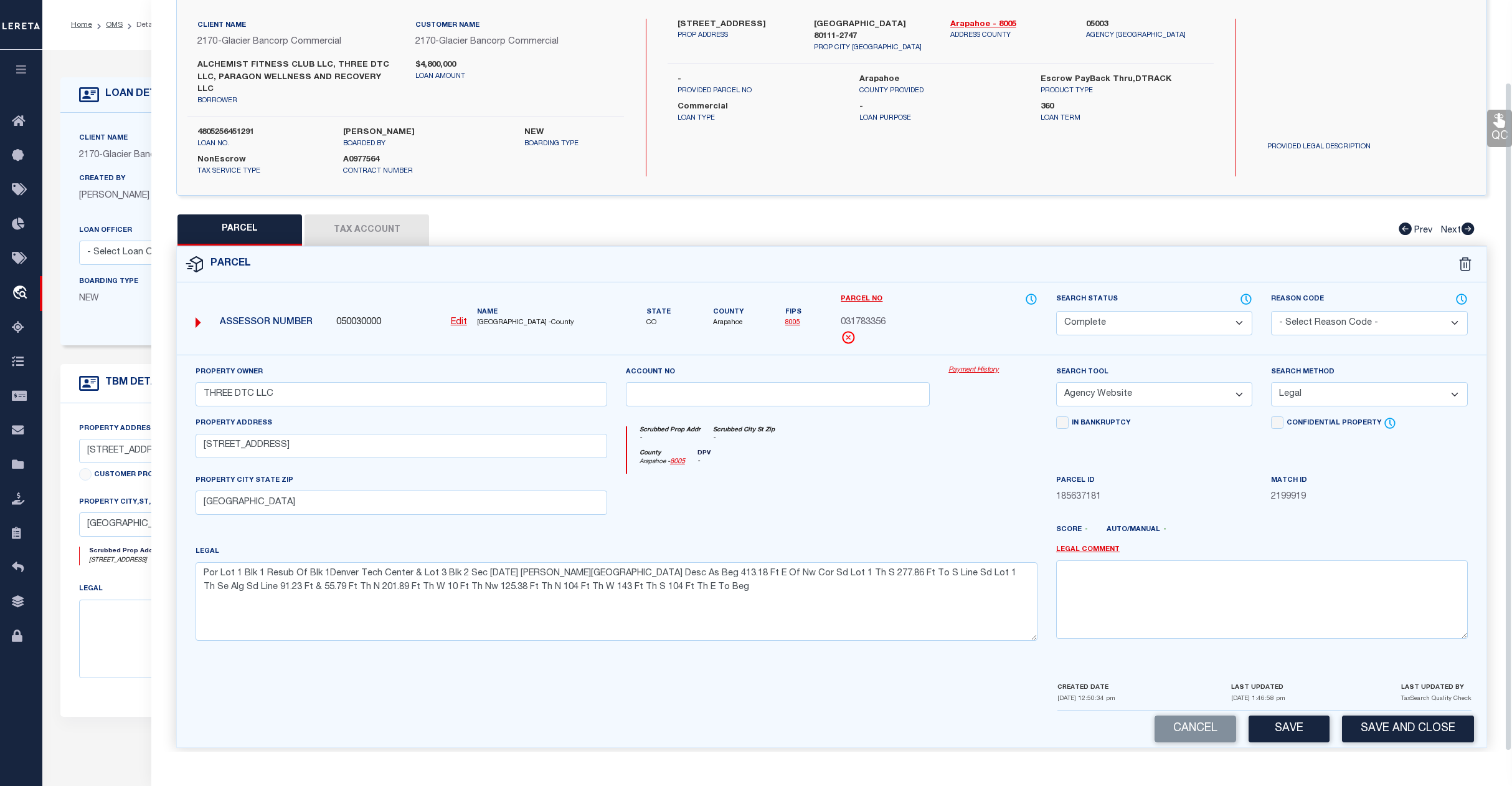
scroll to position [93, 0]
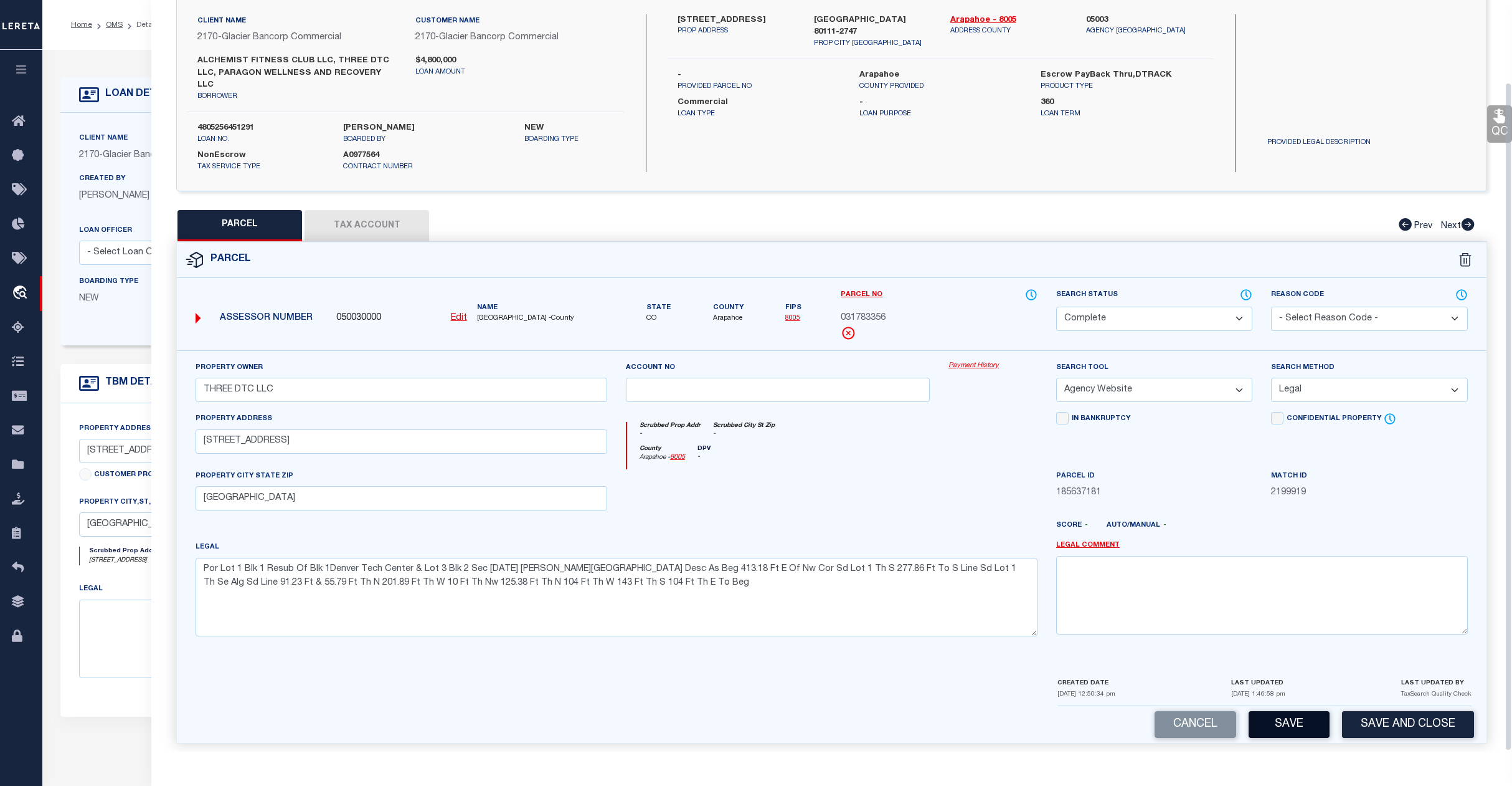
click at [1303, 711] on button "Save" at bounding box center [1289, 725] width 81 height 27
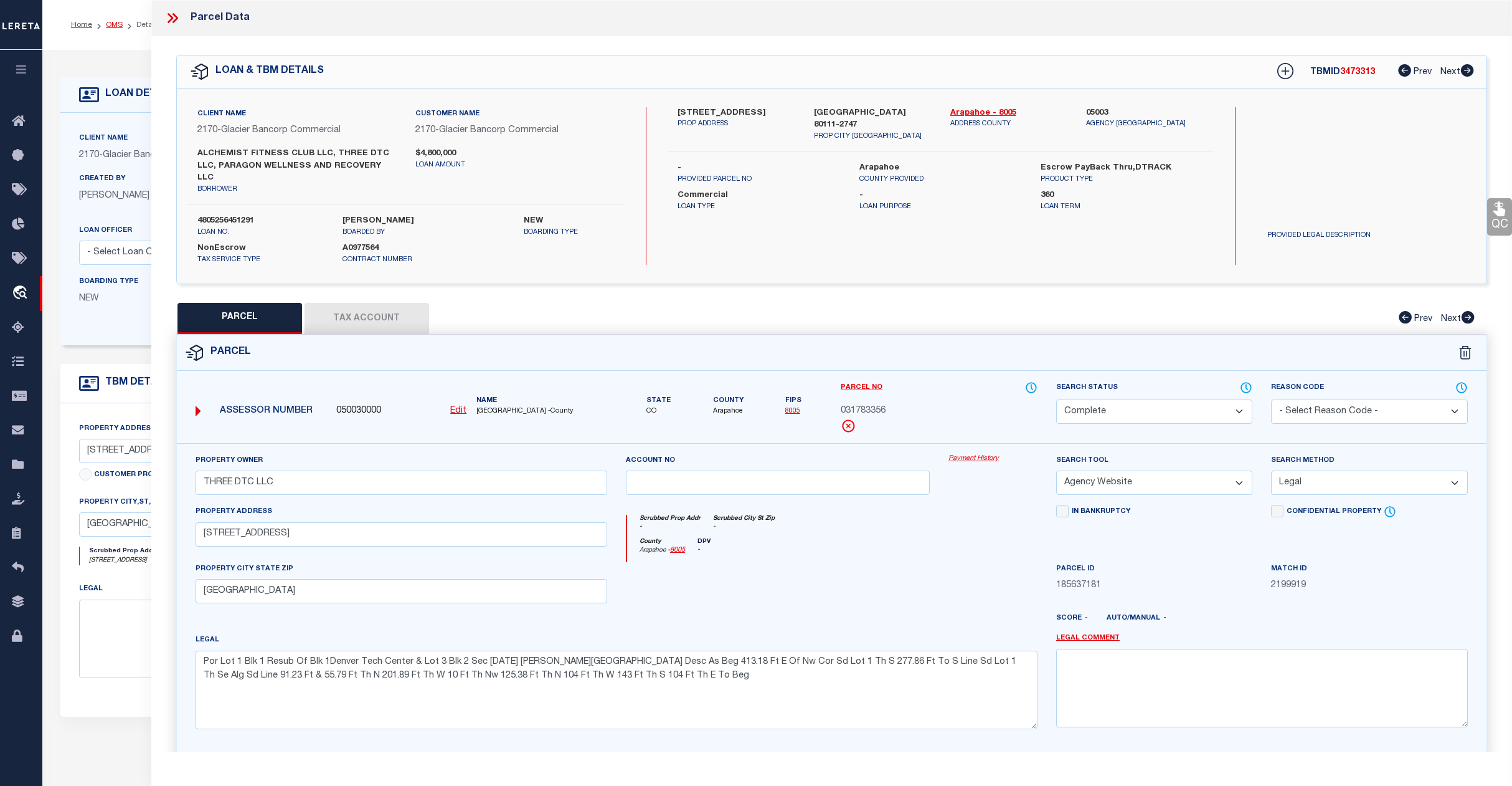
click at [112, 25] on link "OMS" at bounding box center [113, 25] width 16 height 8
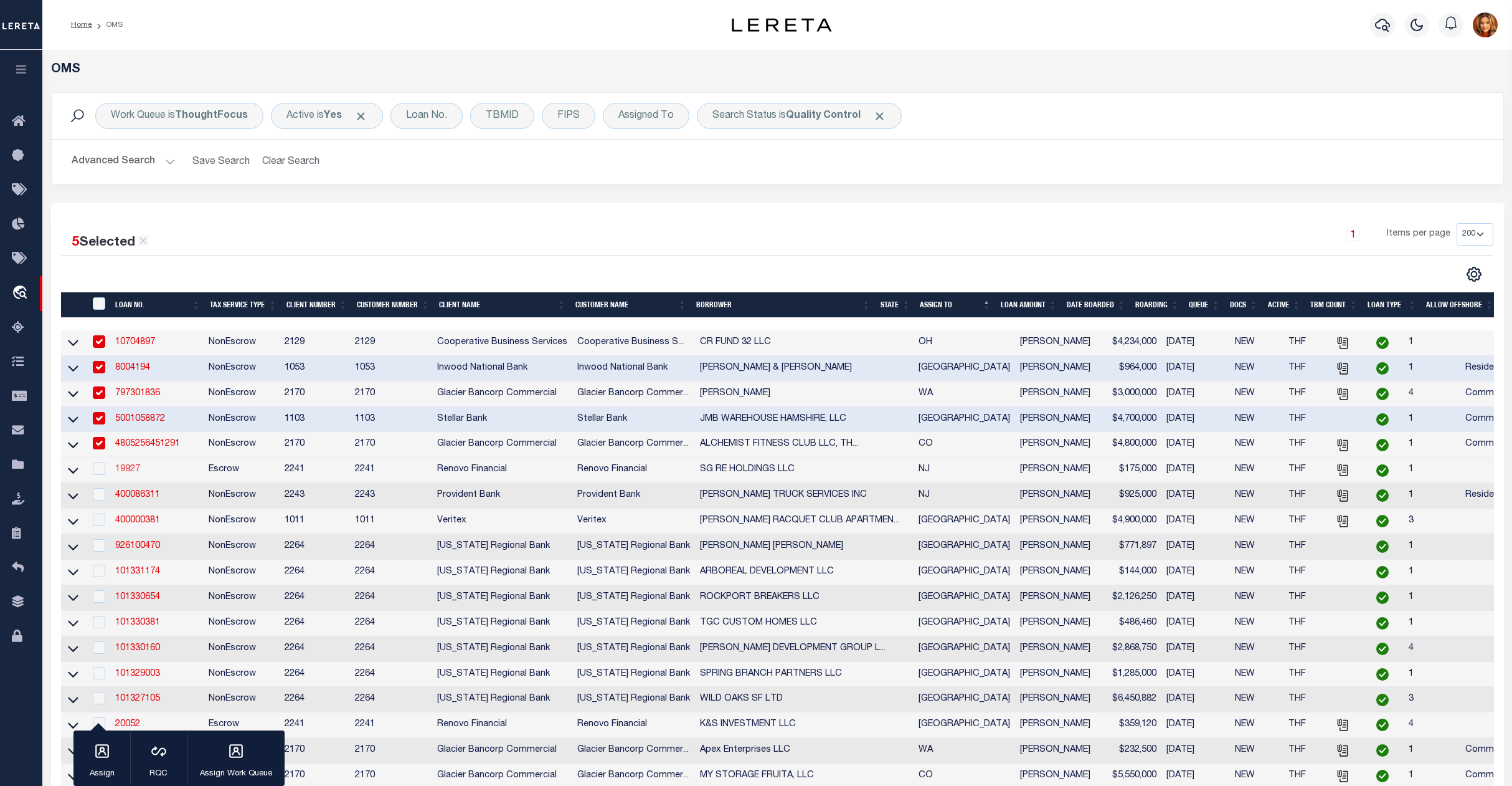
click at [123, 474] on link "19927" at bounding box center [128, 469] width 25 height 9
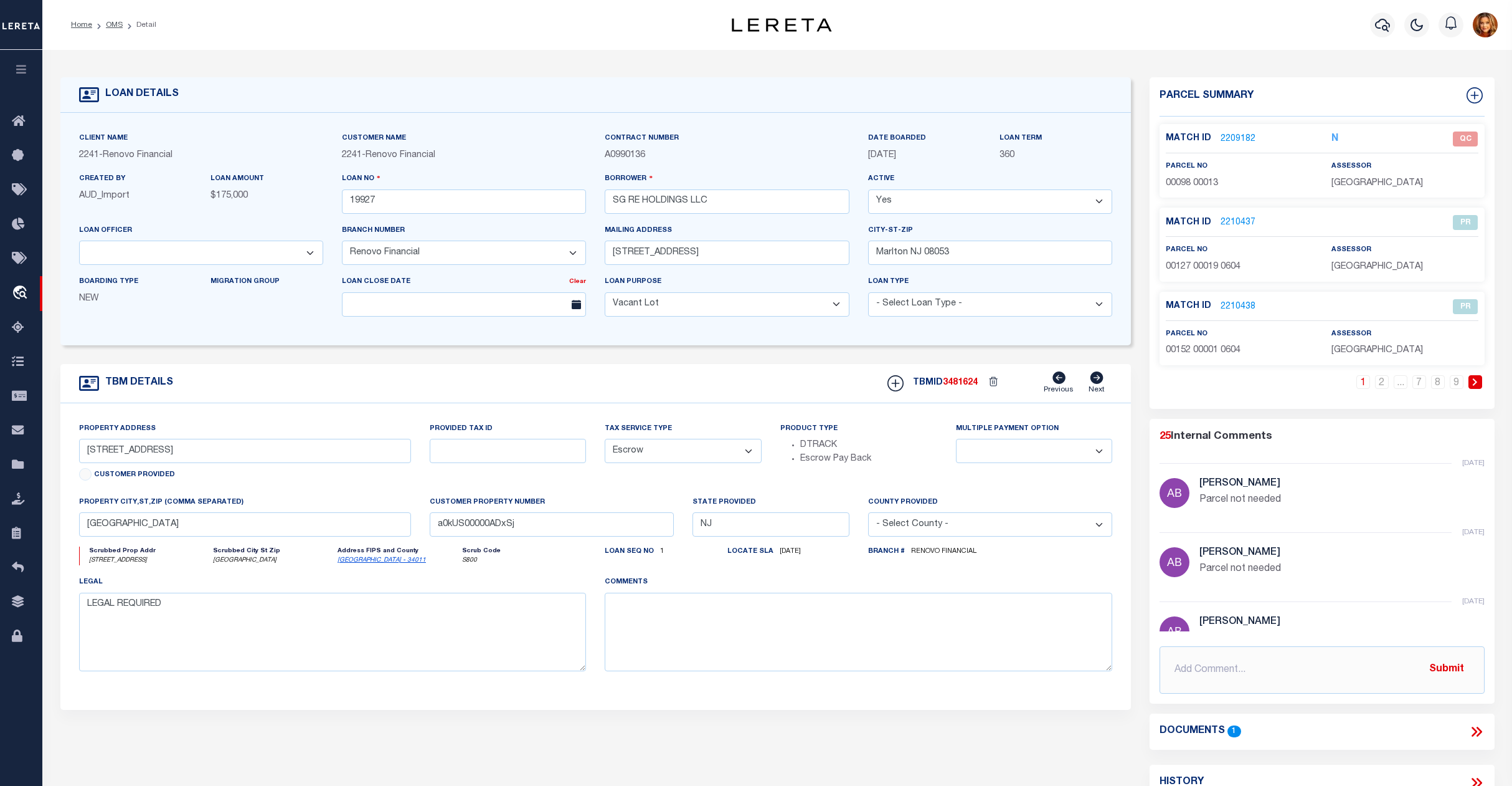
click at [1235, 141] on link "2209182" at bounding box center [1238, 140] width 35 height 14
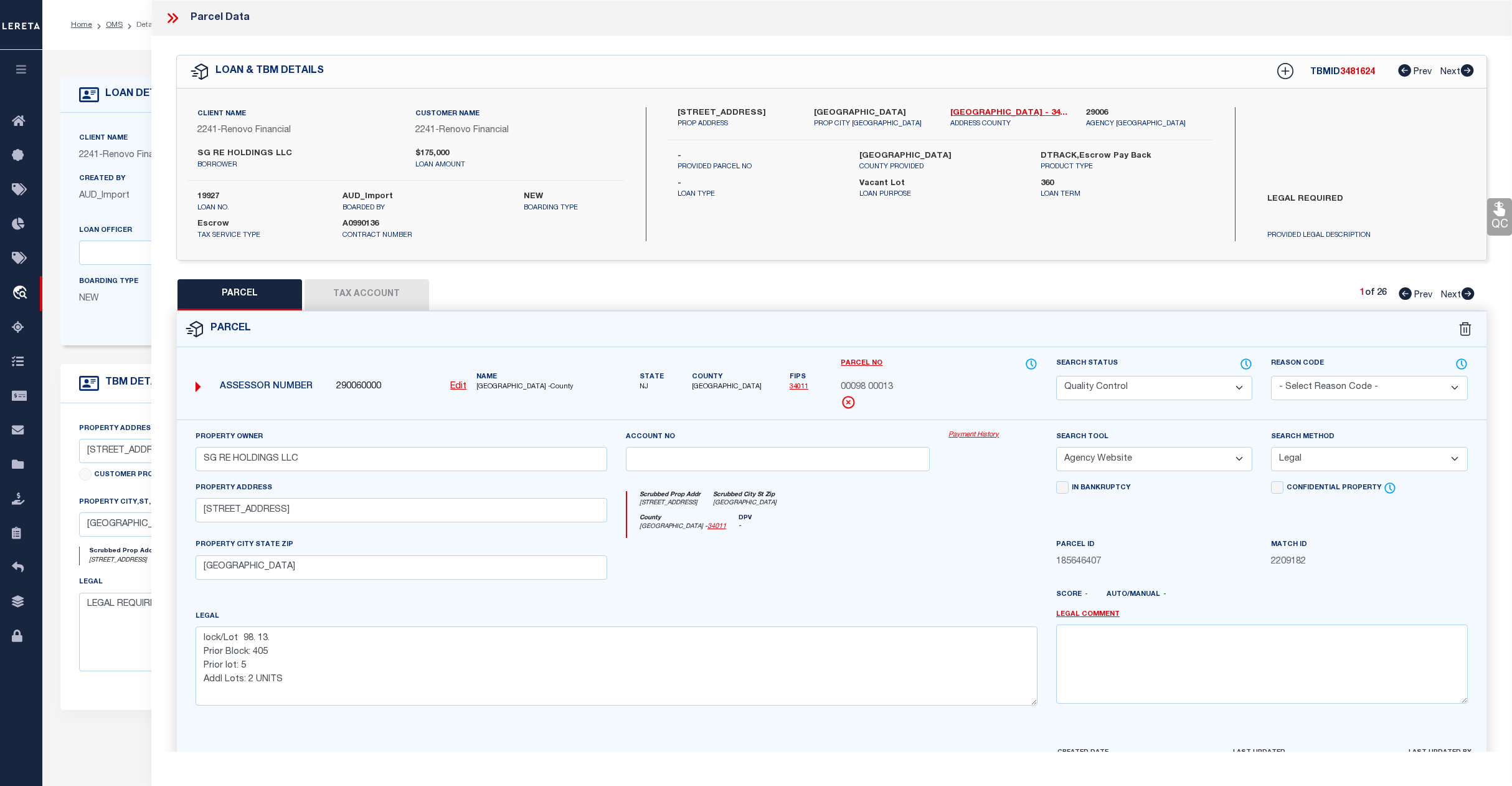
click at [1168, 392] on select "Automated Search Bad Parcel Complete Duplicate Parcel High Dollar Reporting In …" at bounding box center [1155, 388] width 197 height 24
click at [1057, 376] on select "Automated Search Bad Parcel Complete Duplicate Parcel High Dollar Reporting In …" at bounding box center [1155, 388] width 197 height 24
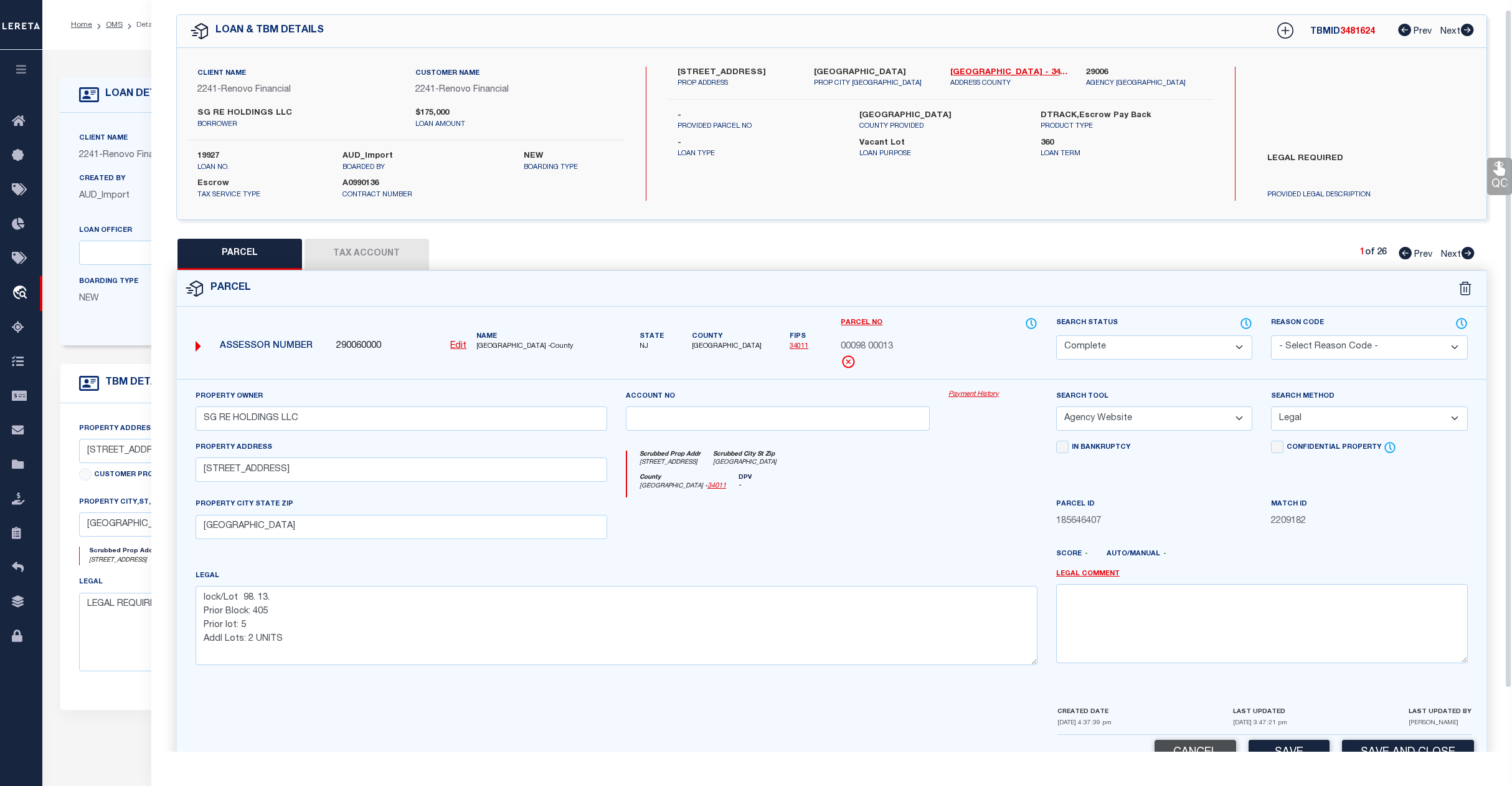
scroll to position [80, 0]
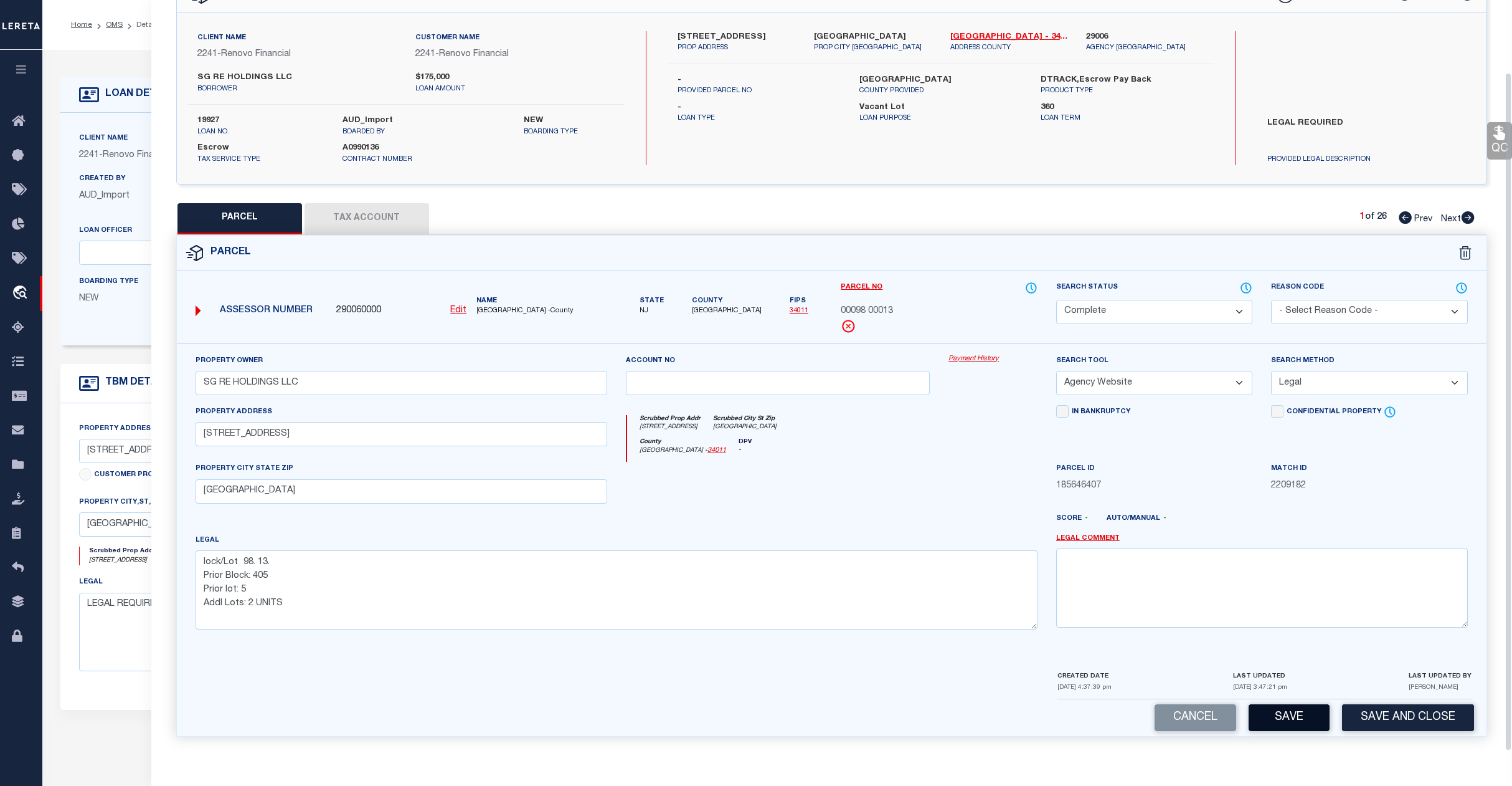
click at [1280, 717] on button "Save" at bounding box center [1289, 718] width 81 height 27
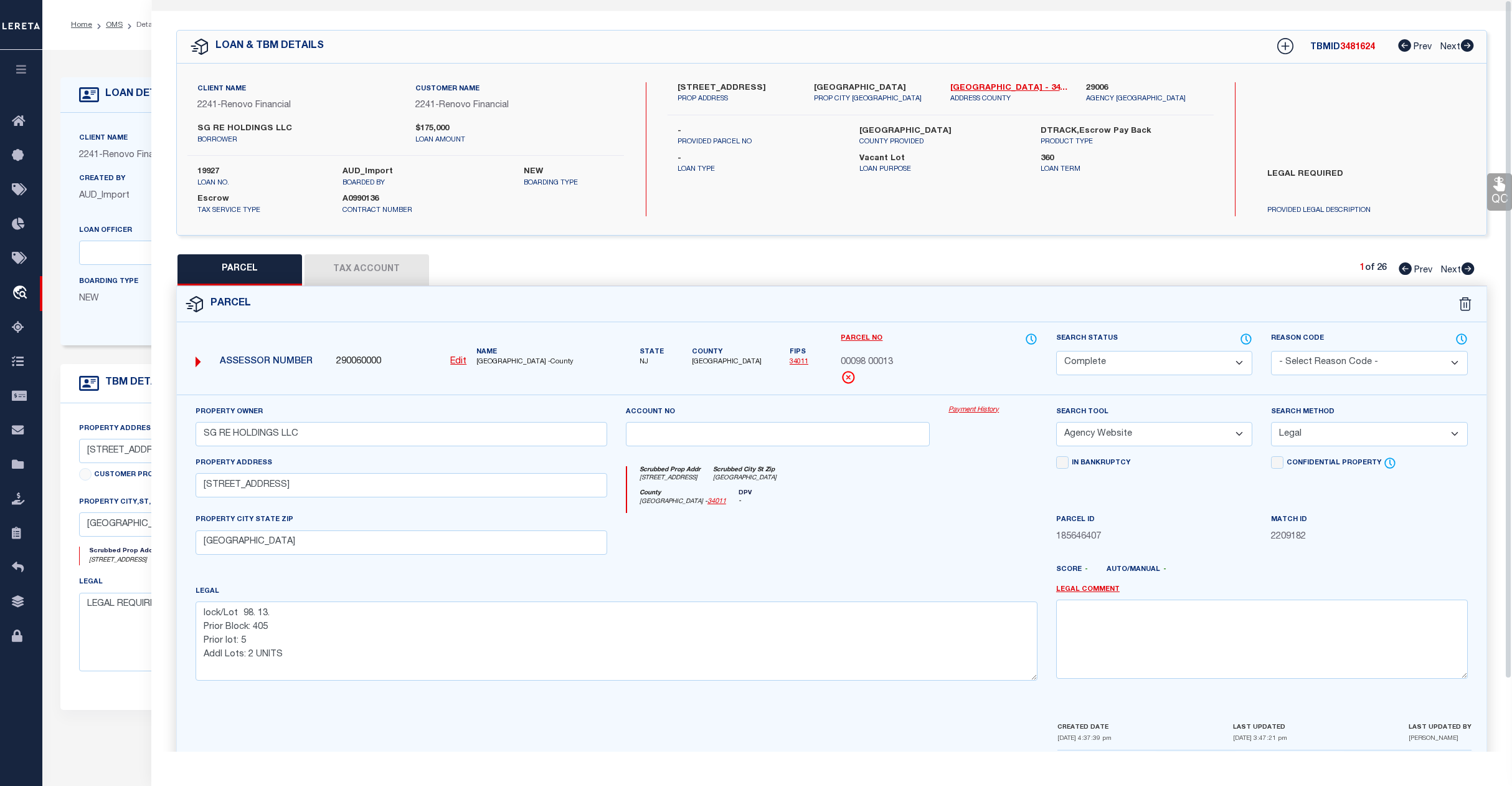
scroll to position [0, 0]
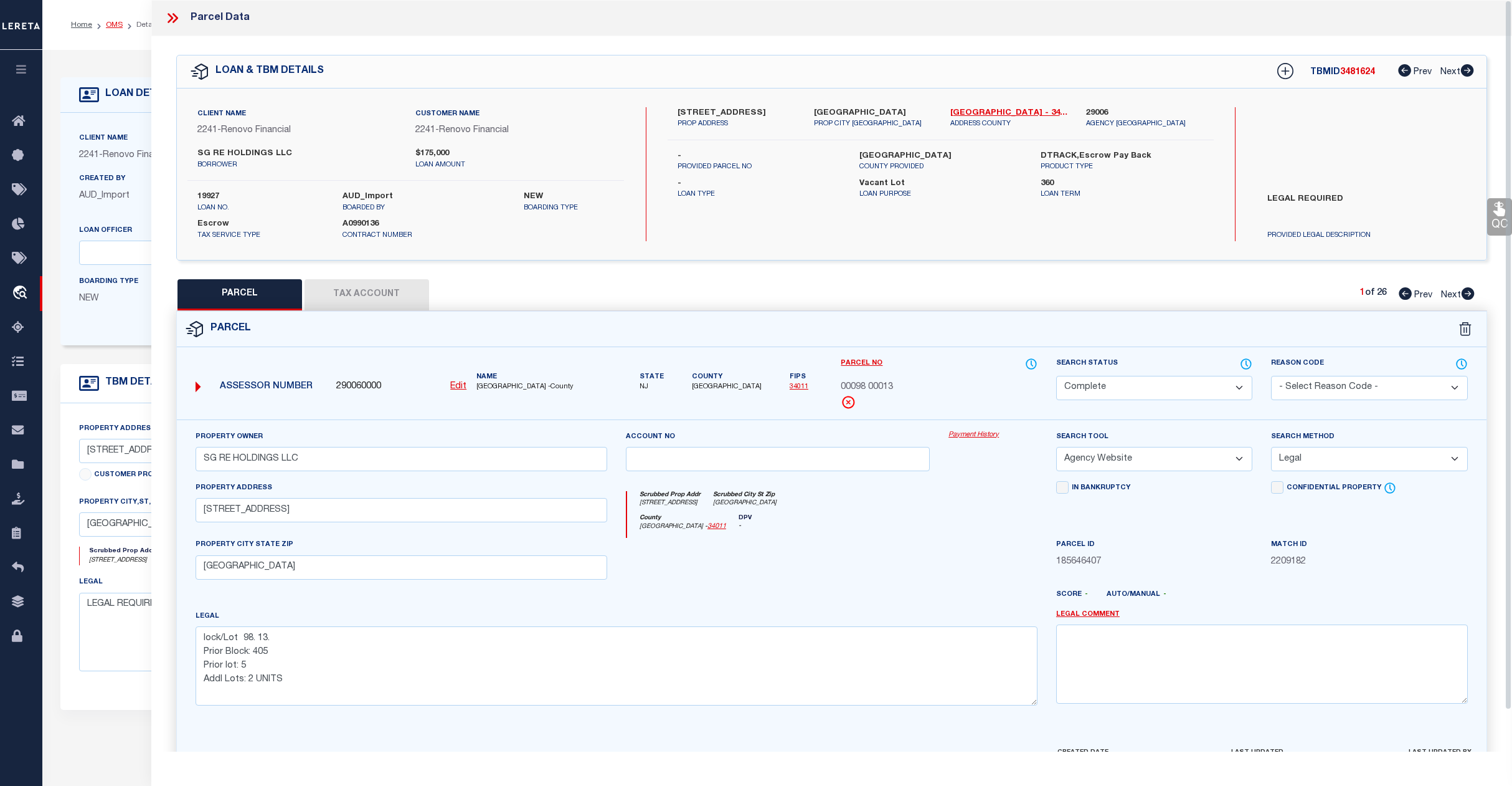
click at [112, 21] on link "OMS" at bounding box center [113, 25] width 16 height 8
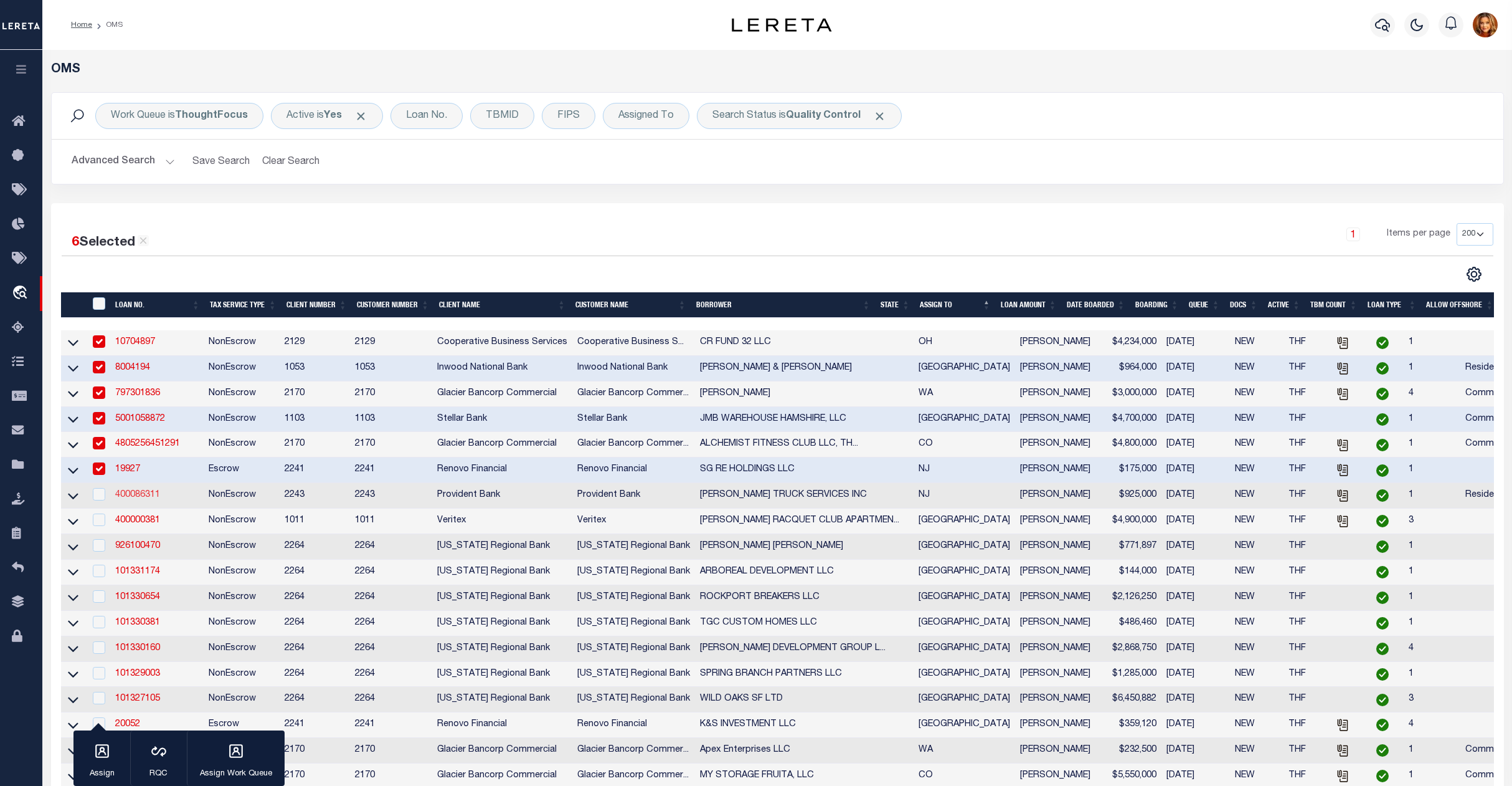
click at [118, 499] on link "400086311" at bounding box center [138, 494] width 45 height 9
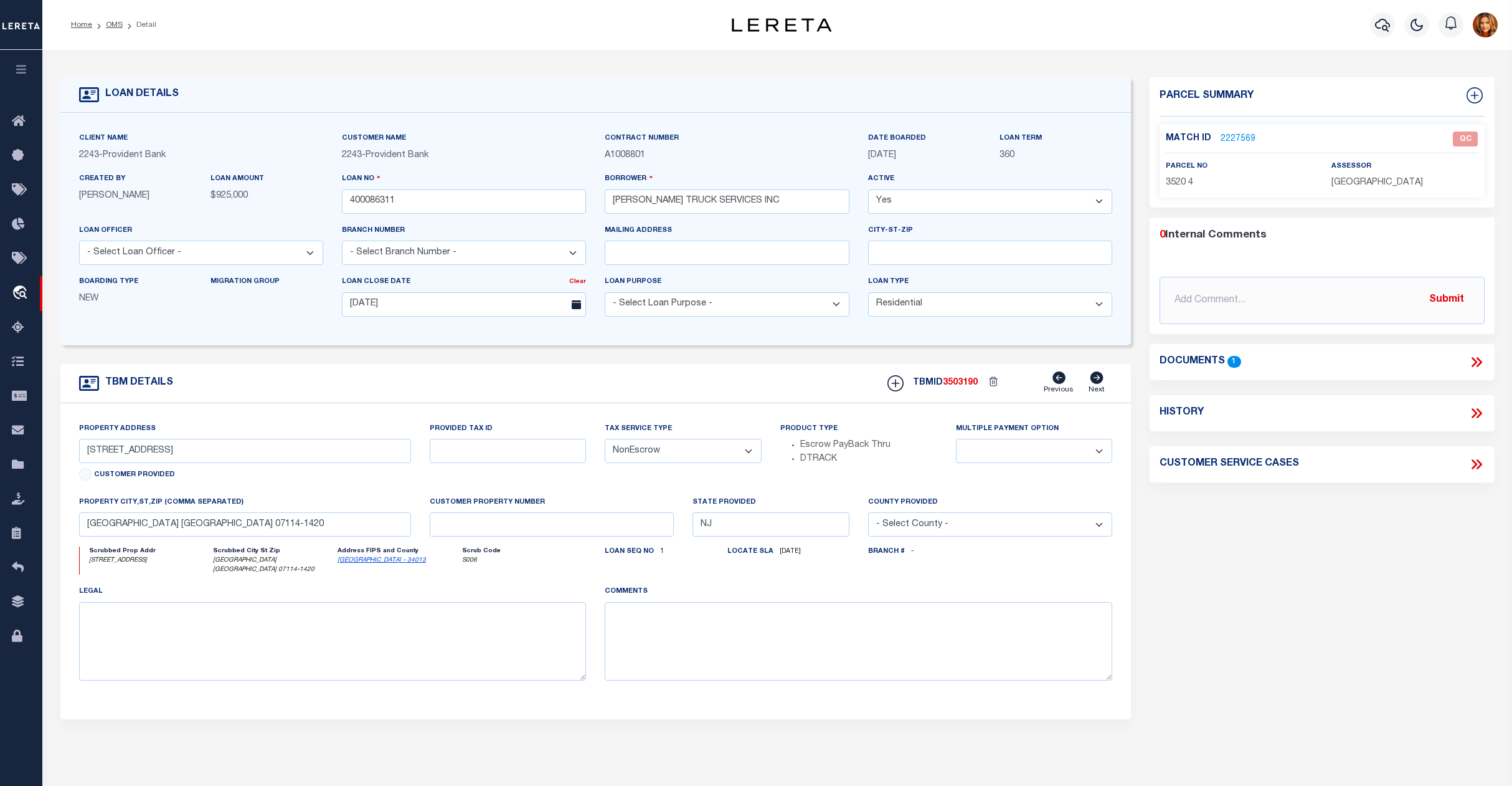
click at [1237, 139] on link "2227569" at bounding box center [1238, 140] width 35 height 14
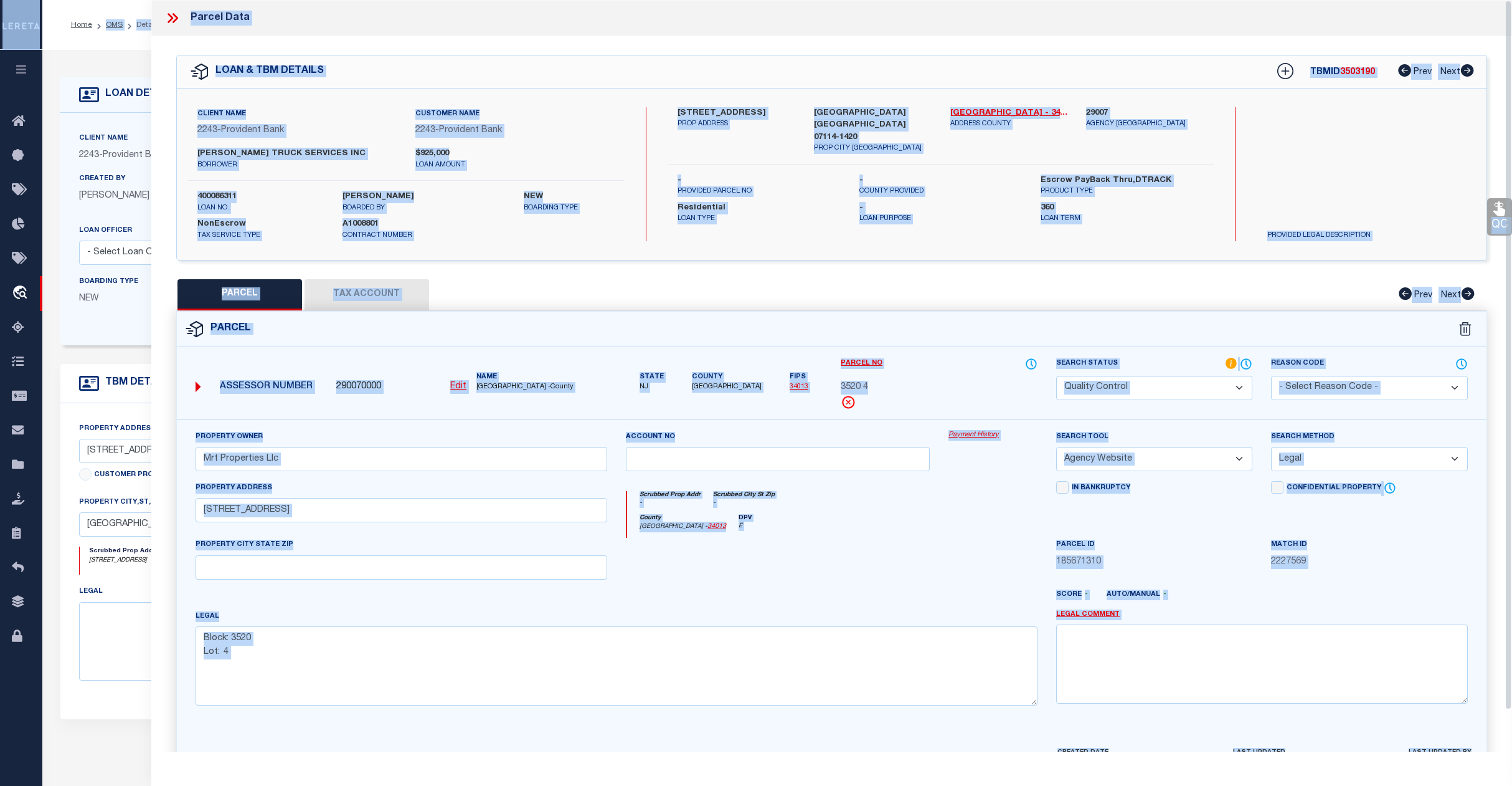
click at [104, 48] on div "Home OMS Detail" at bounding box center [756, 479] width 1512 height 958
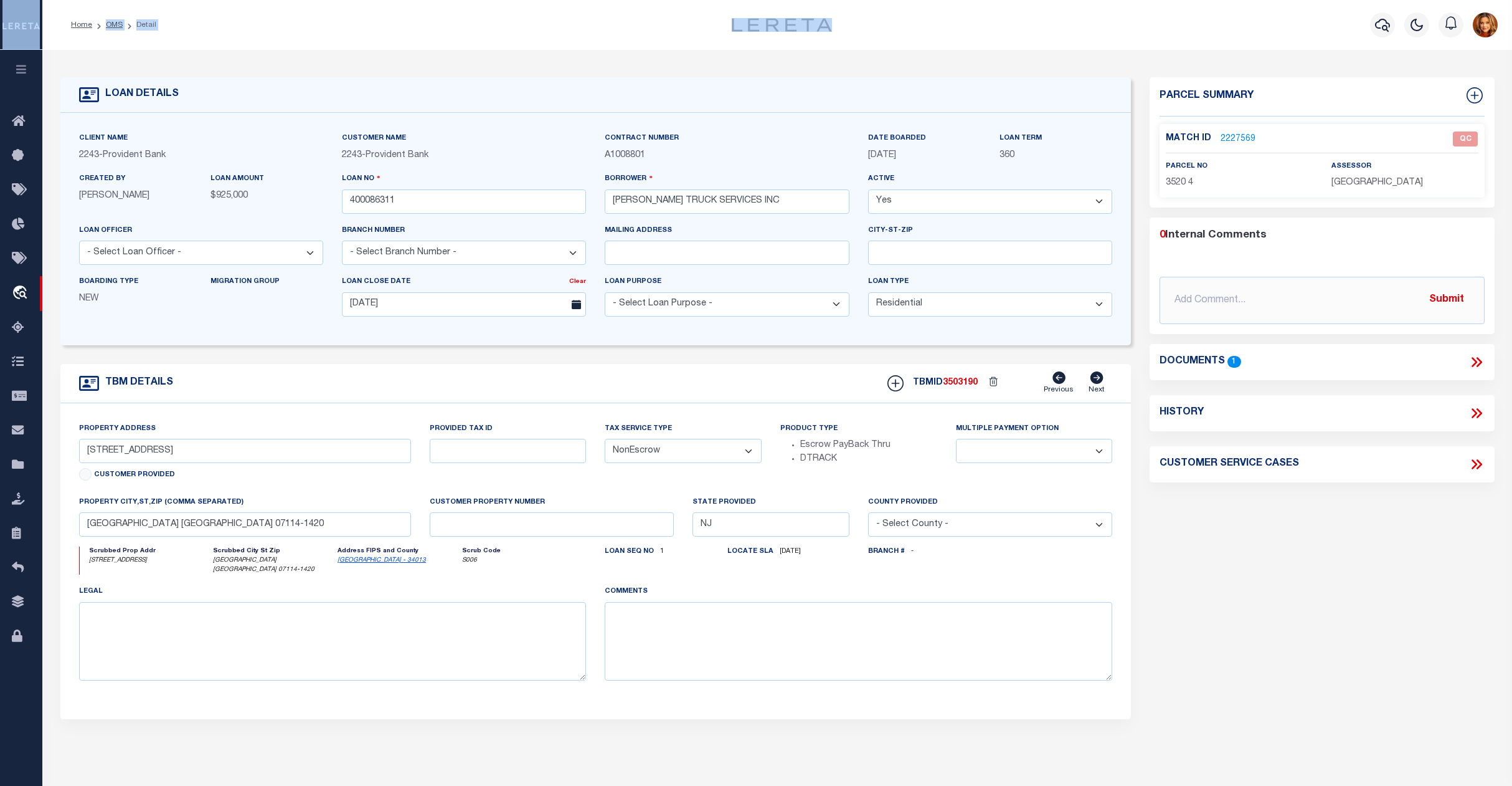
click at [1475, 364] on icon at bounding box center [1476, 362] width 16 height 16
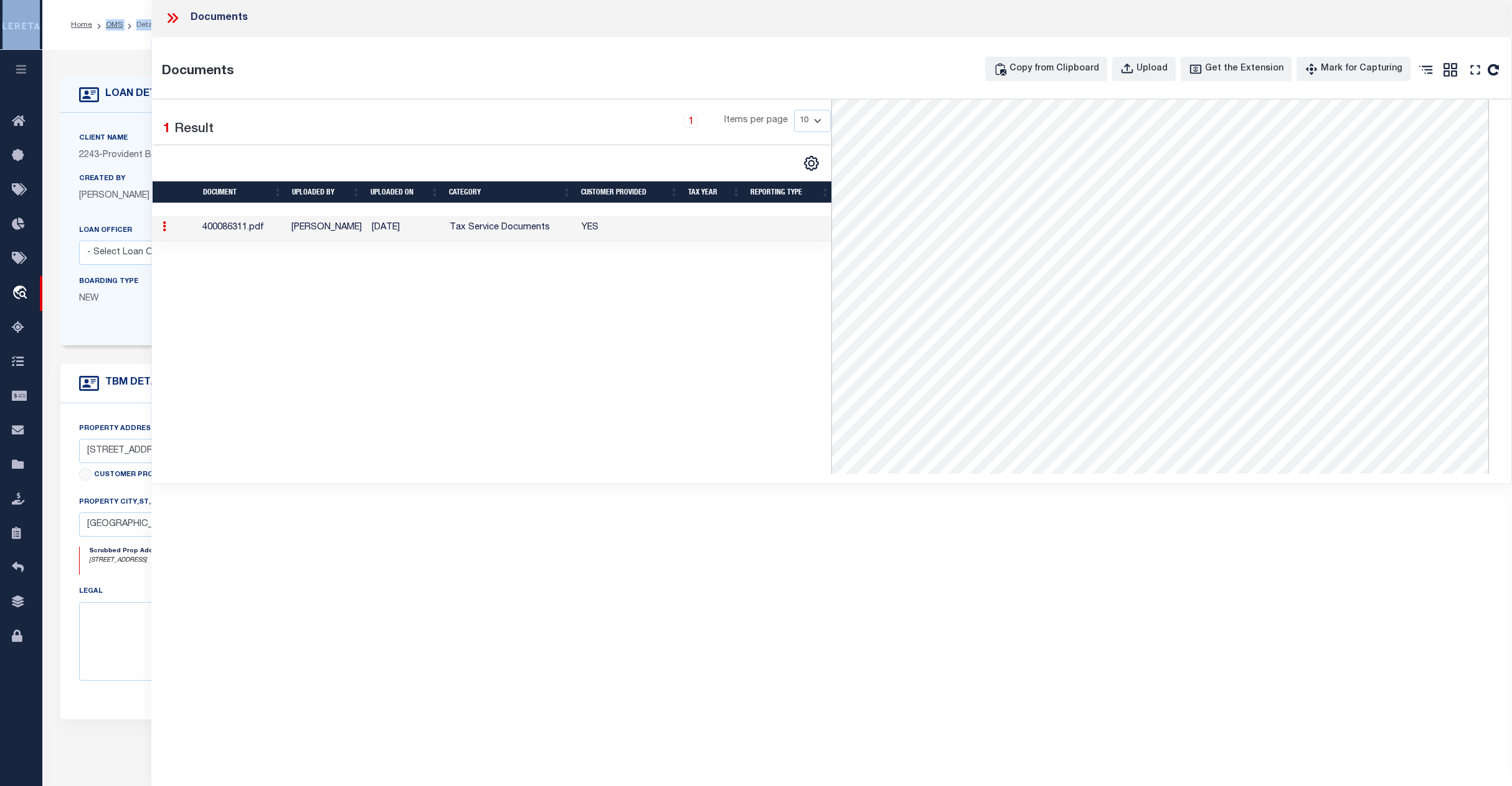
click at [110, 55] on div "LOAN DETAILS Client Name 2243" at bounding box center [778, 426] width 1470 height 755
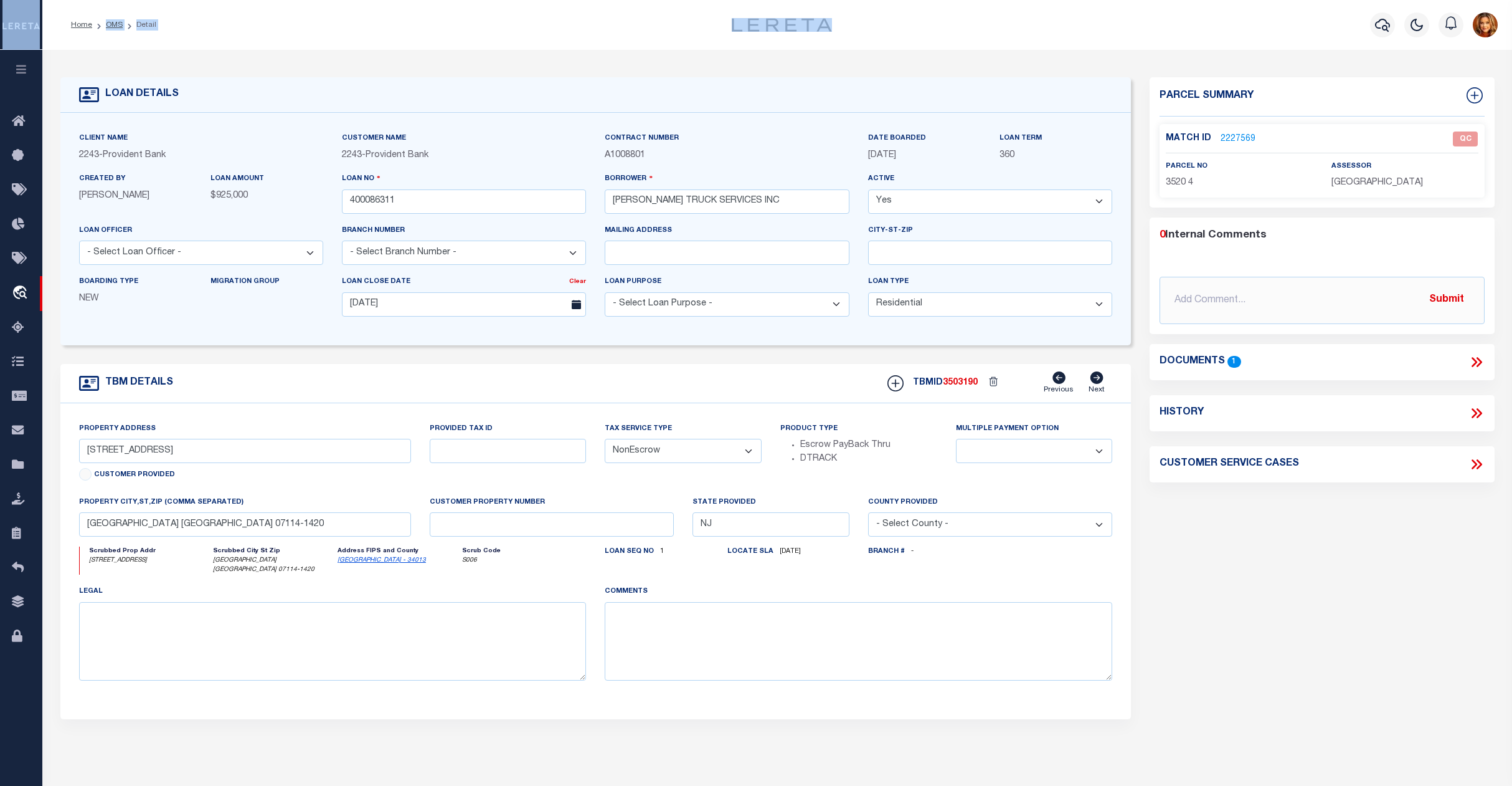
click at [1229, 142] on link "2227569" at bounding box center [1238, 140] width 35 height 14
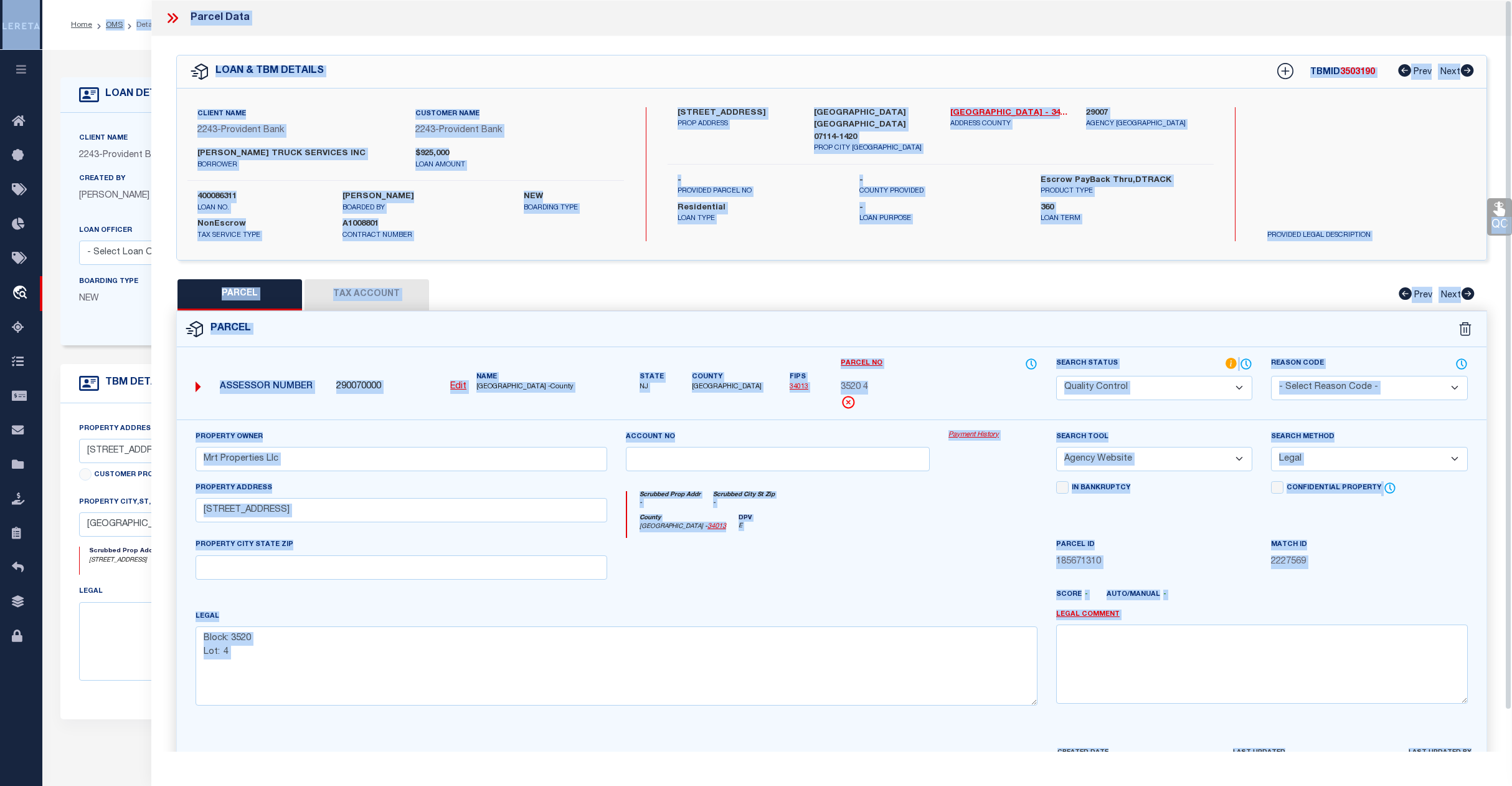
click at [1185, 380] on select "Automated Search Bad Parcel Complete Duplicate Parcel High Dollar Reporting In …" at bounding box center [1155, 388] width 197 height 24
click at [1057, 376] on select "Automated Search Bad Parcel Complete Duplicate Parcel High Dollar Reporting In …" at bounding box center [1155, 388] width 197 height 24
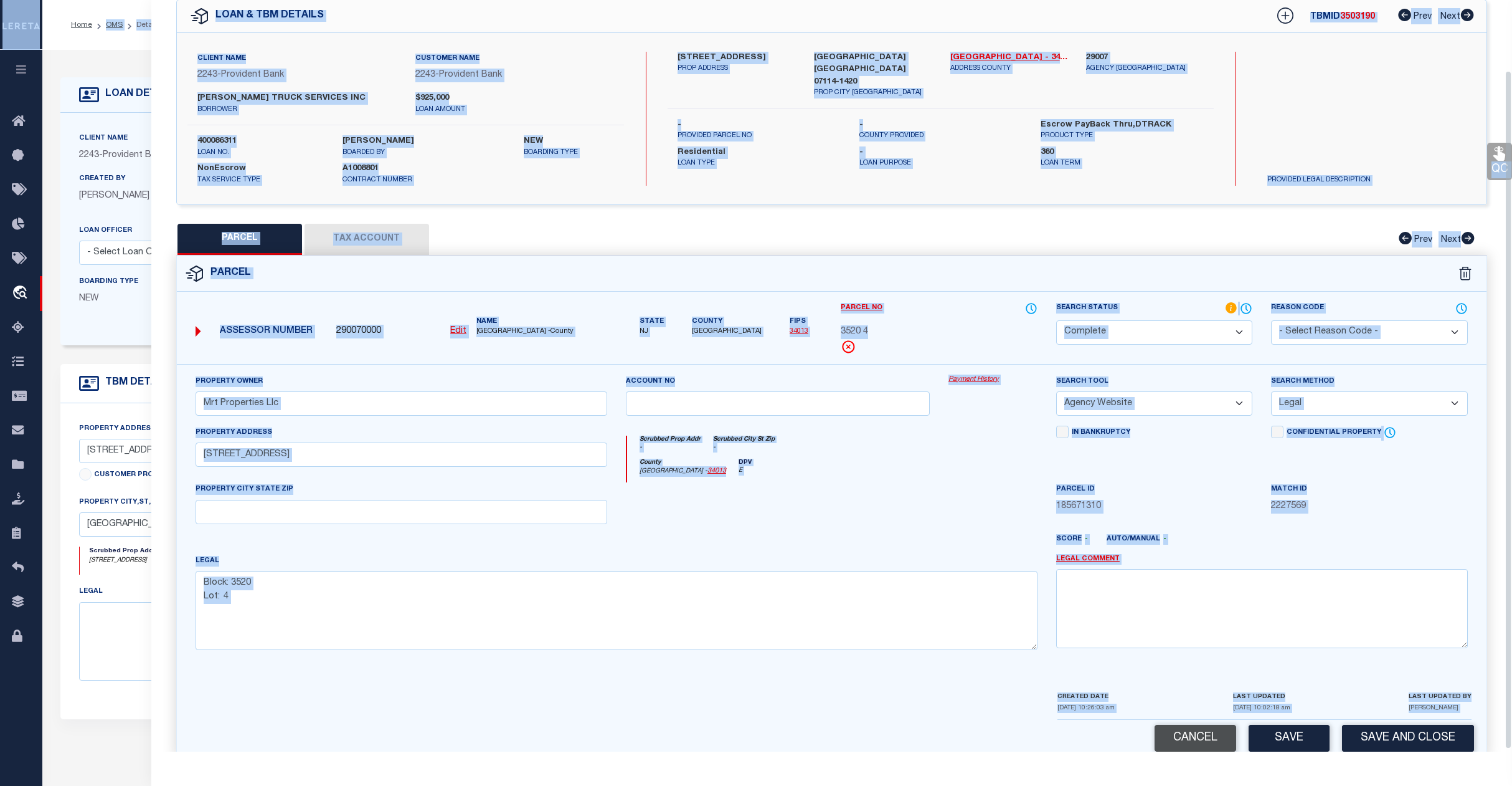
scroll to position [80, 0]
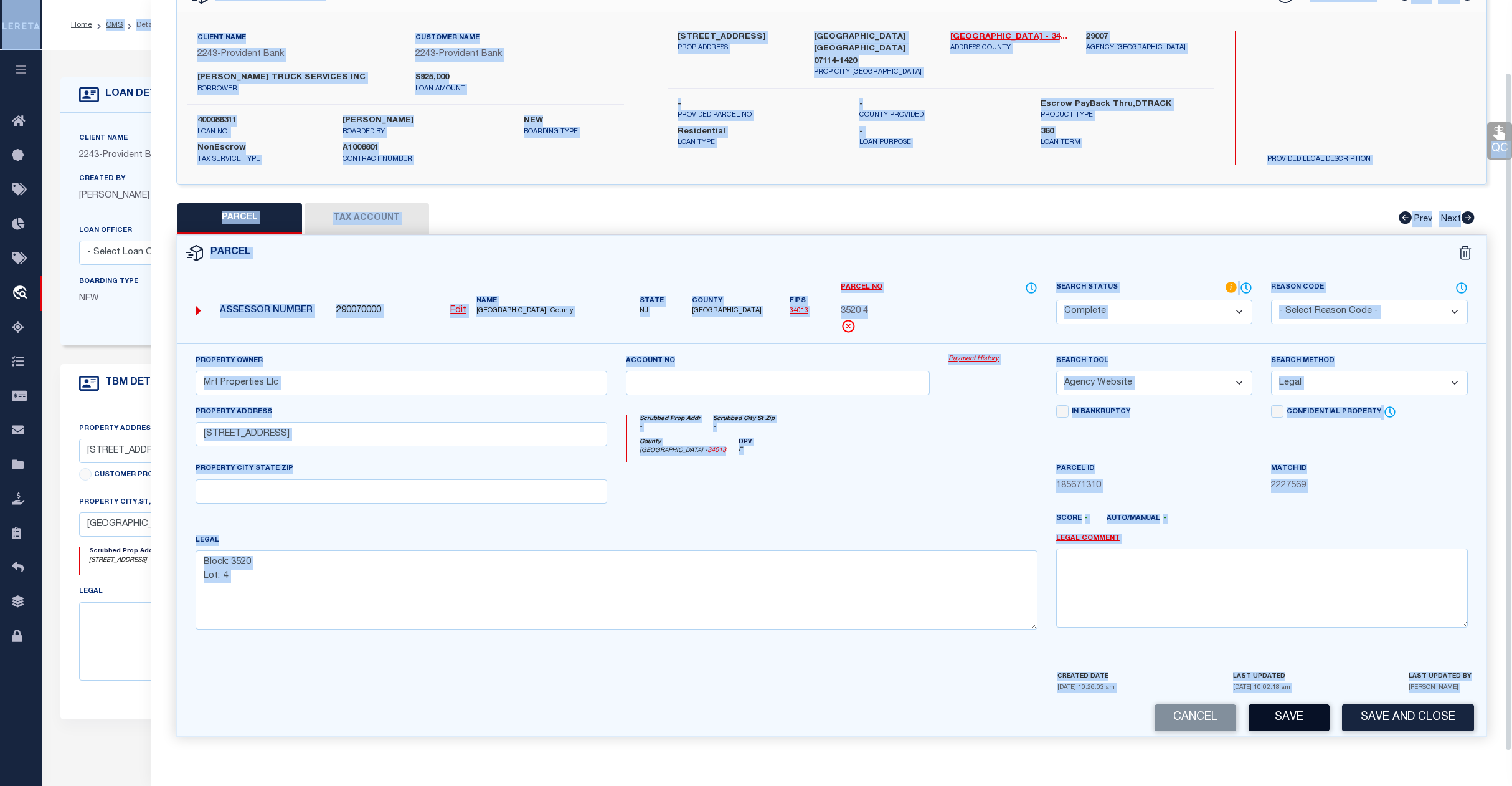
click at [1289, 718] on button "Save" at bounding box center [1289, 718] width 81 height 27
click at [453, 683] on div at bounding box center [615, 684] width 866 height 30
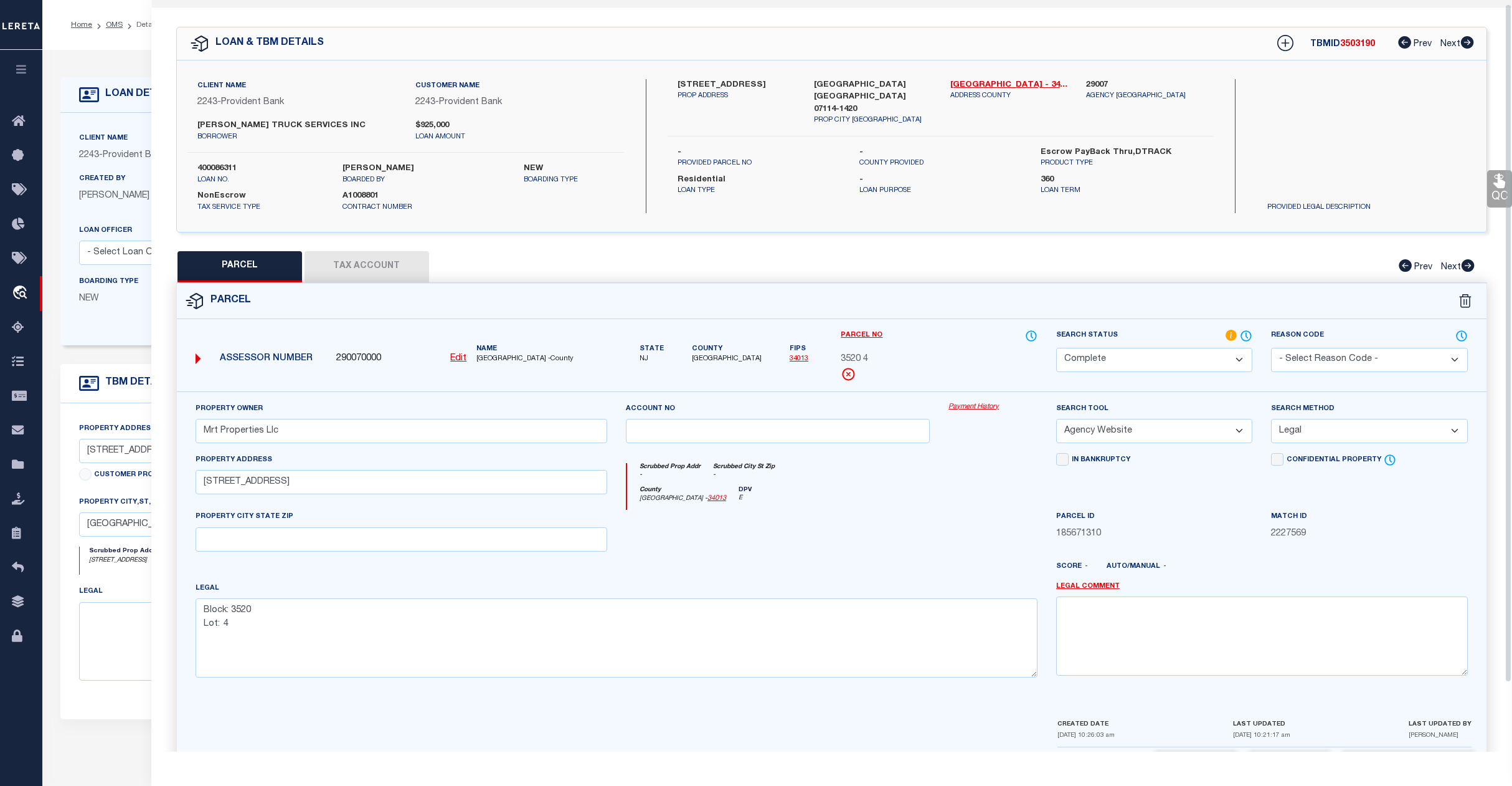
scroll to position [0, 0]
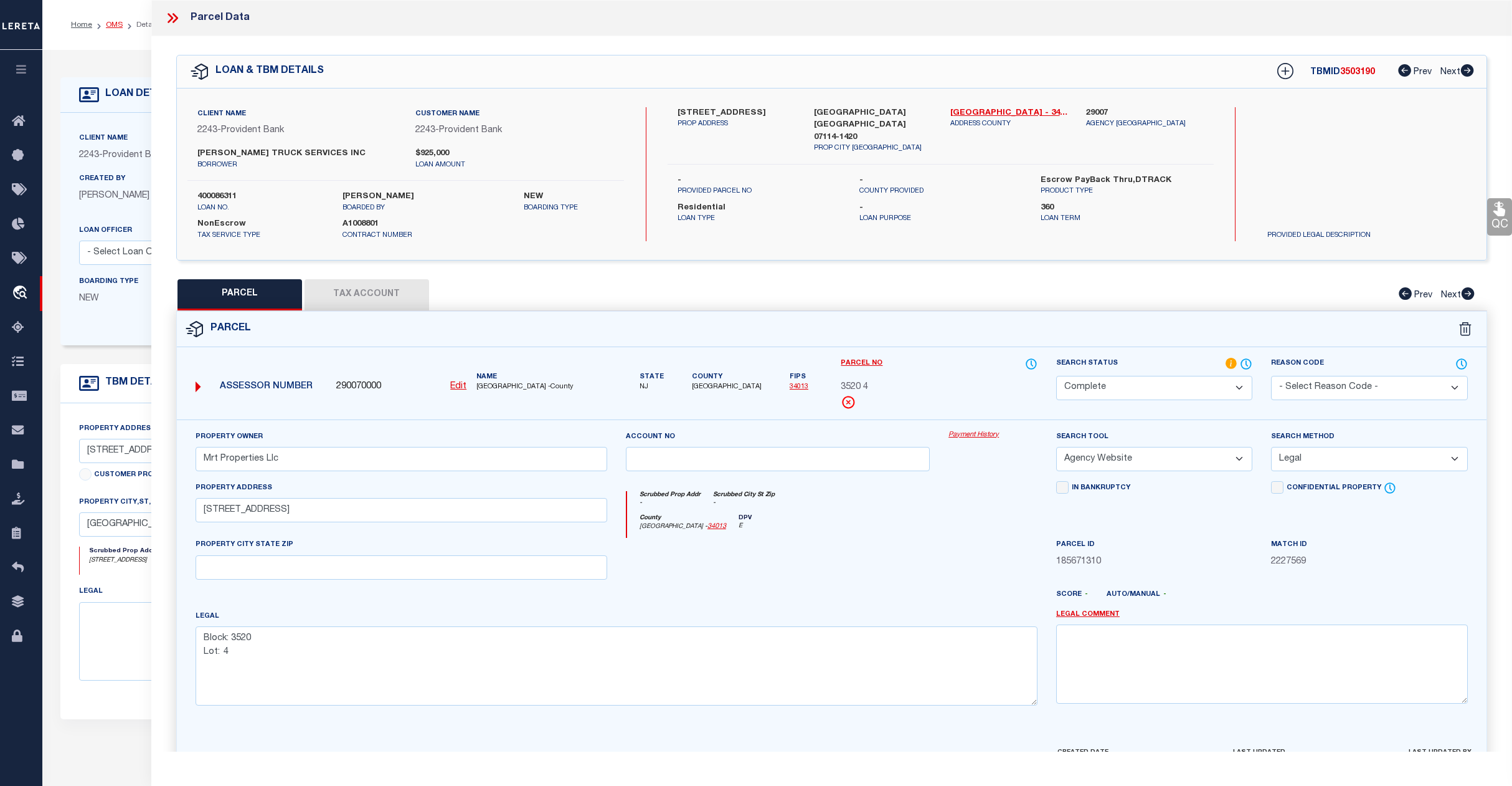
click at [108, 25] on link "OMS" at bounding box center [113, 25] width 16 height 8
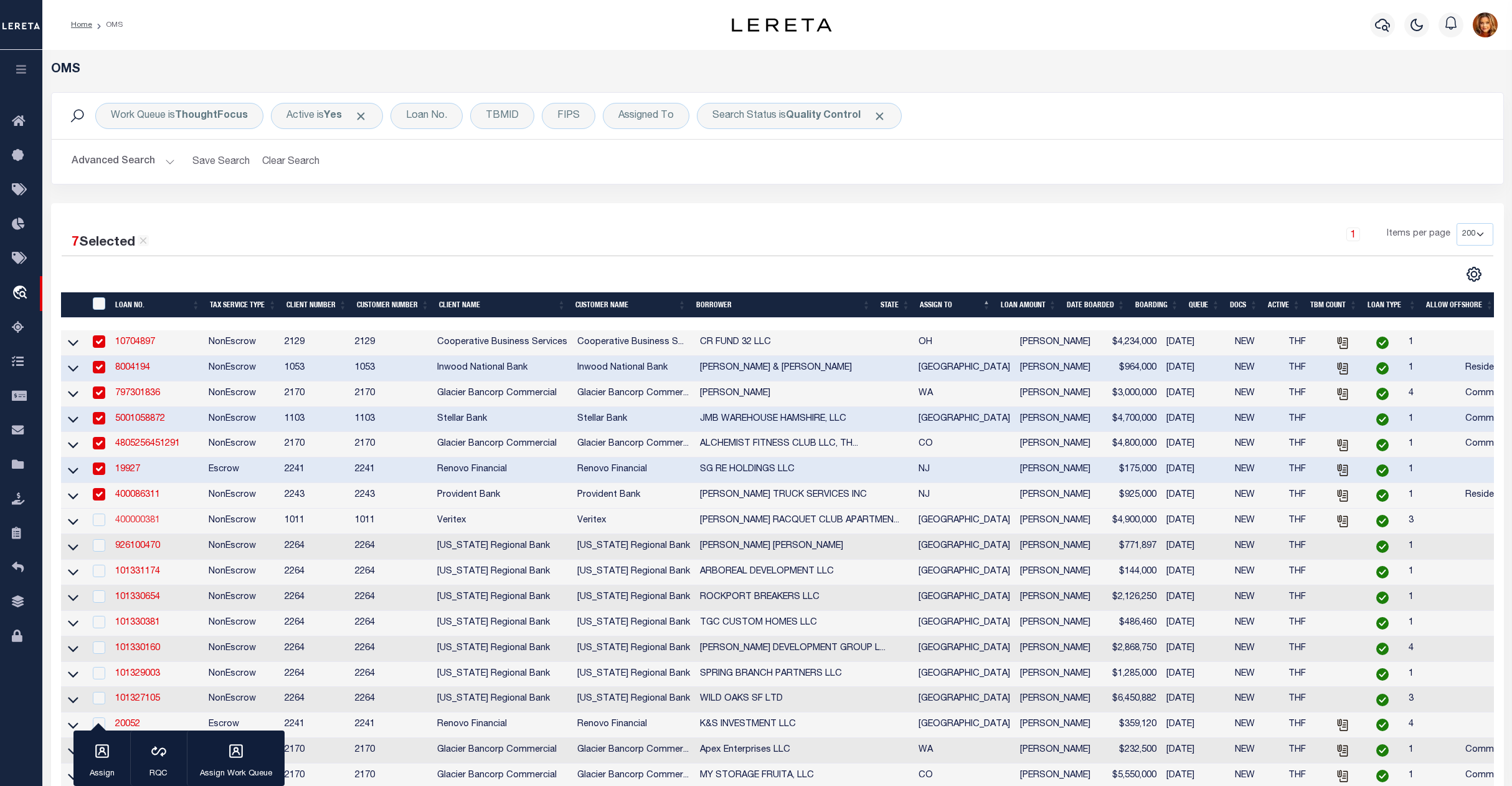
click at [137, 524] on link "400000381" at bounding box center [138, 519] width 45 height 9
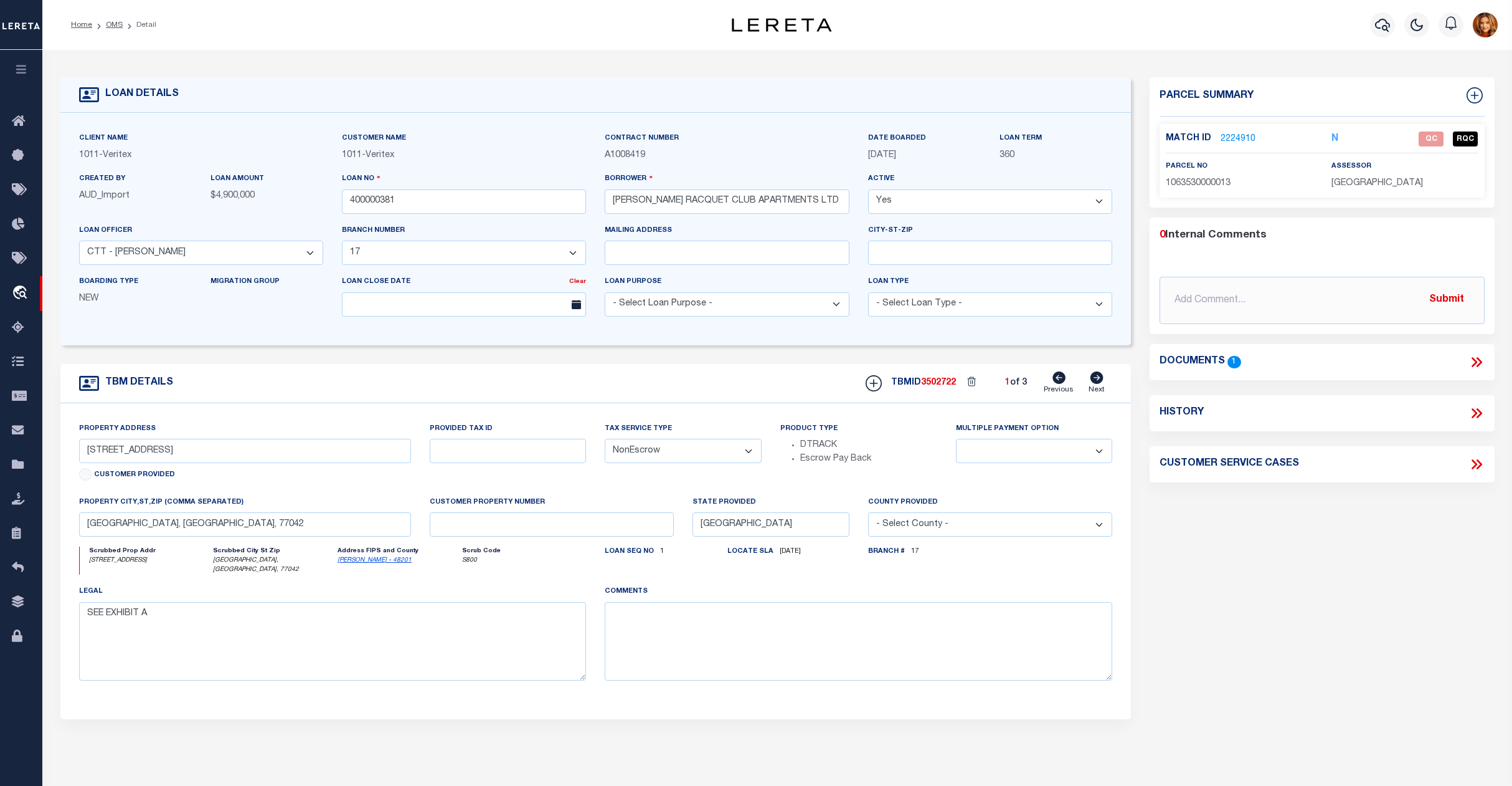
click at [1242, 138] on link "2224910" at bounding box center [1238, 140] width 35 height 14
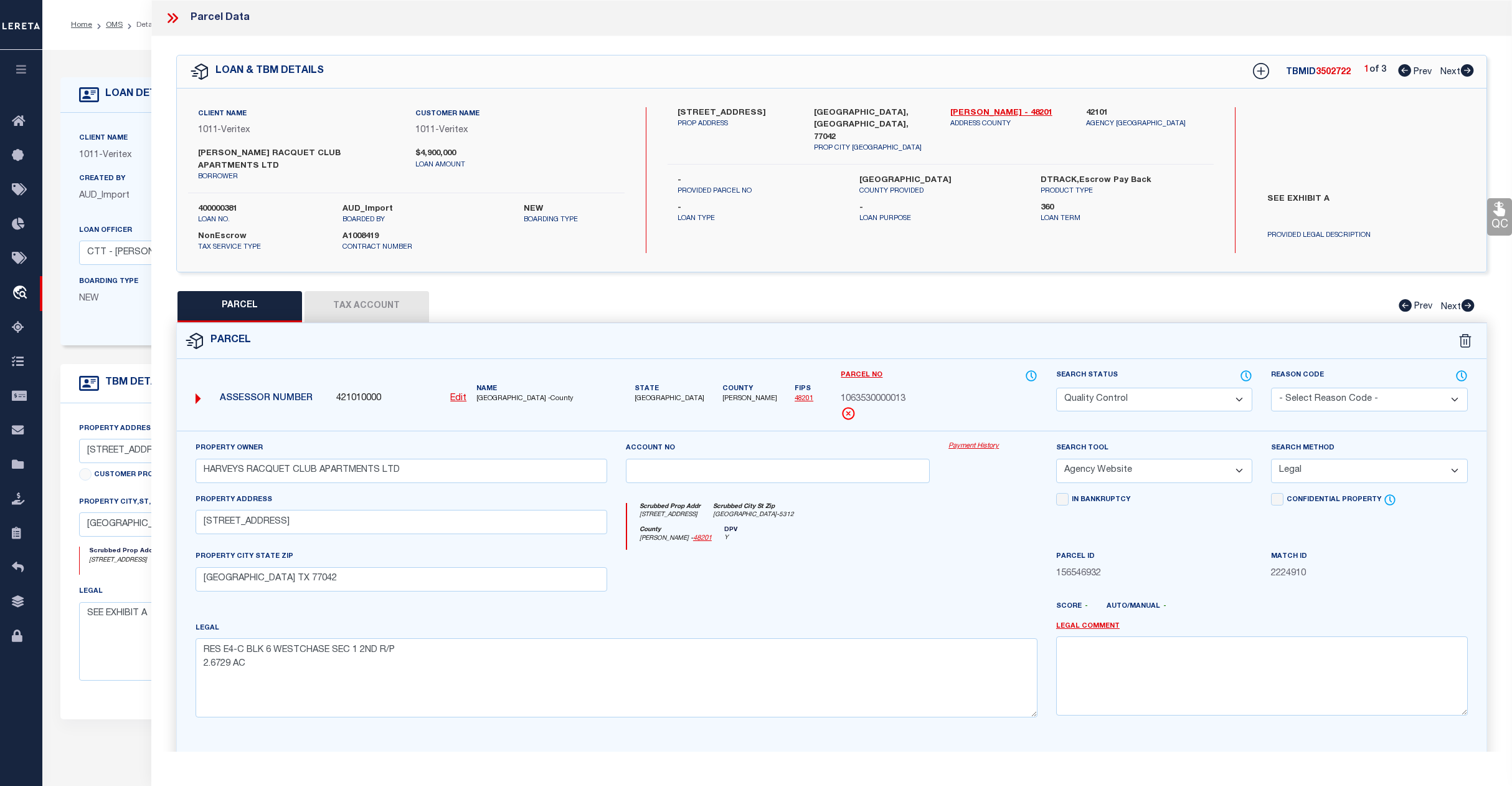
click at [1159, 391] on select "Automated Search Bad Parcel Complete Duplicate Parcel High Dollar Reporting In …" at bounding box center [1155, 399] width 197 height 24
click at [1057, 388] on select "Automated Search Bad Parcel Complete Duplicate Parcel High Dollar Reporting In …" at bounding box center [1155, 399] width 197 height 24
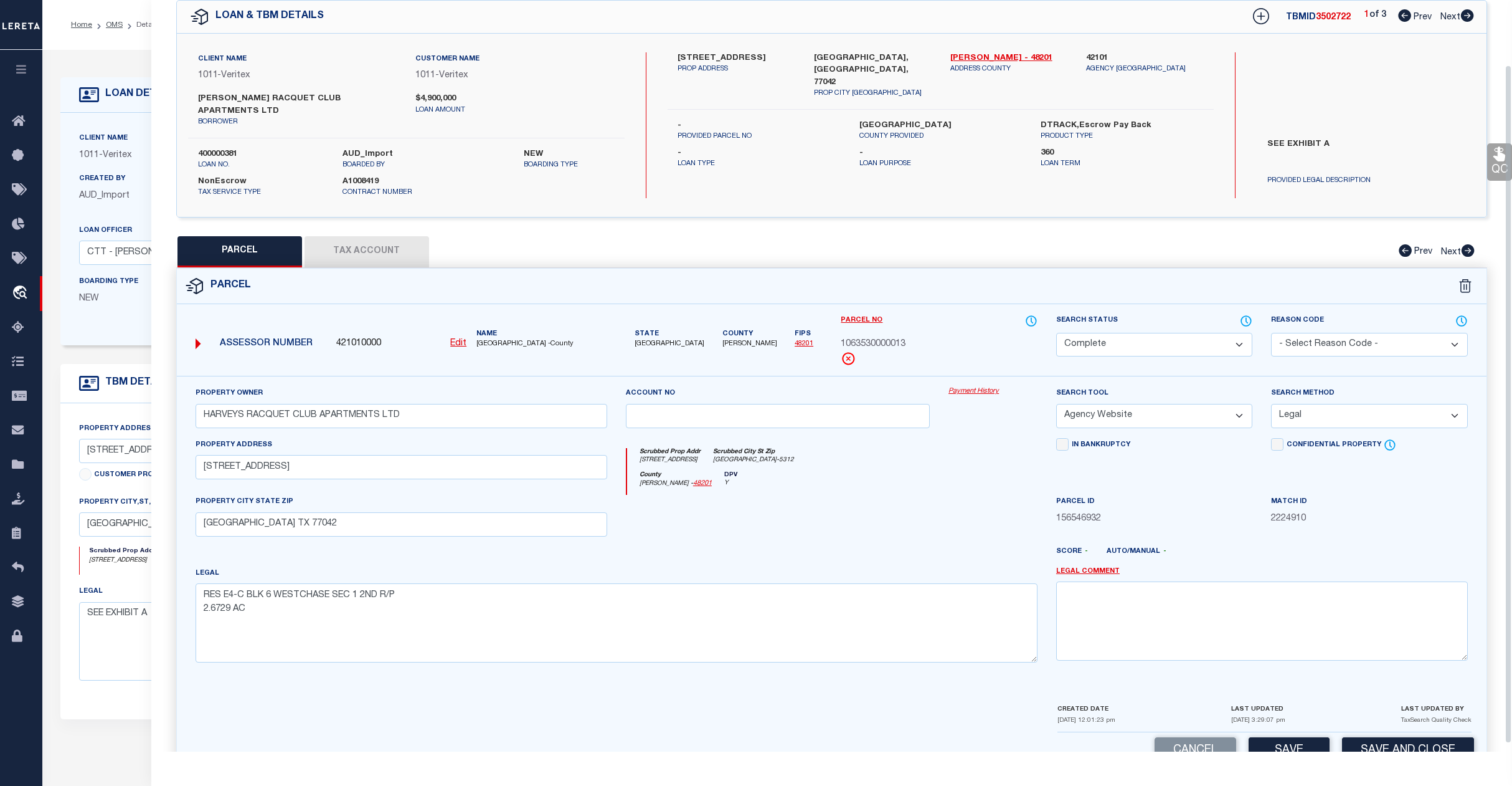
scroll to position [80, 0]
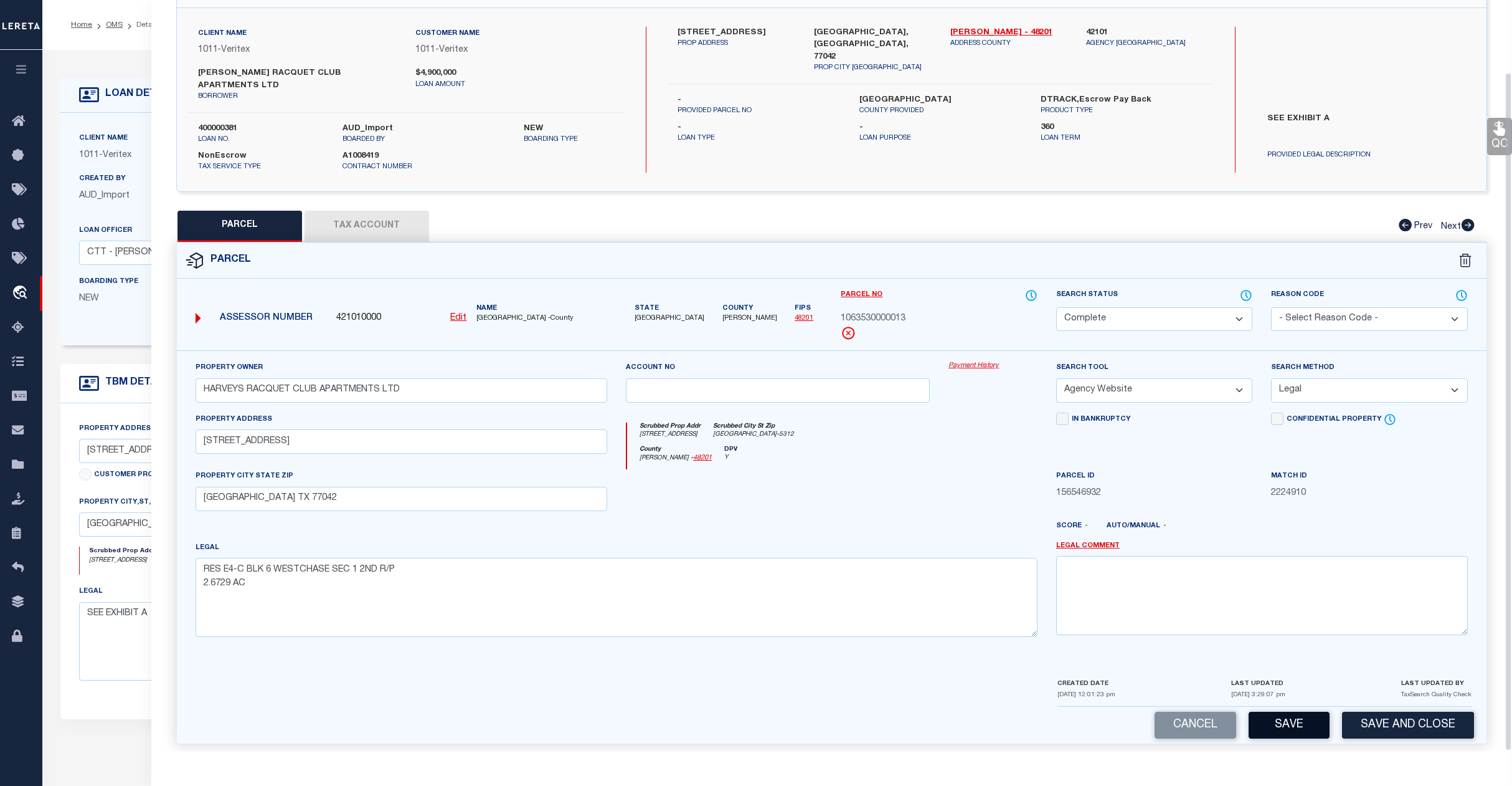
click at [1289, 714] on button "Save" at bounding box center [1289, 725] width 81 height 27
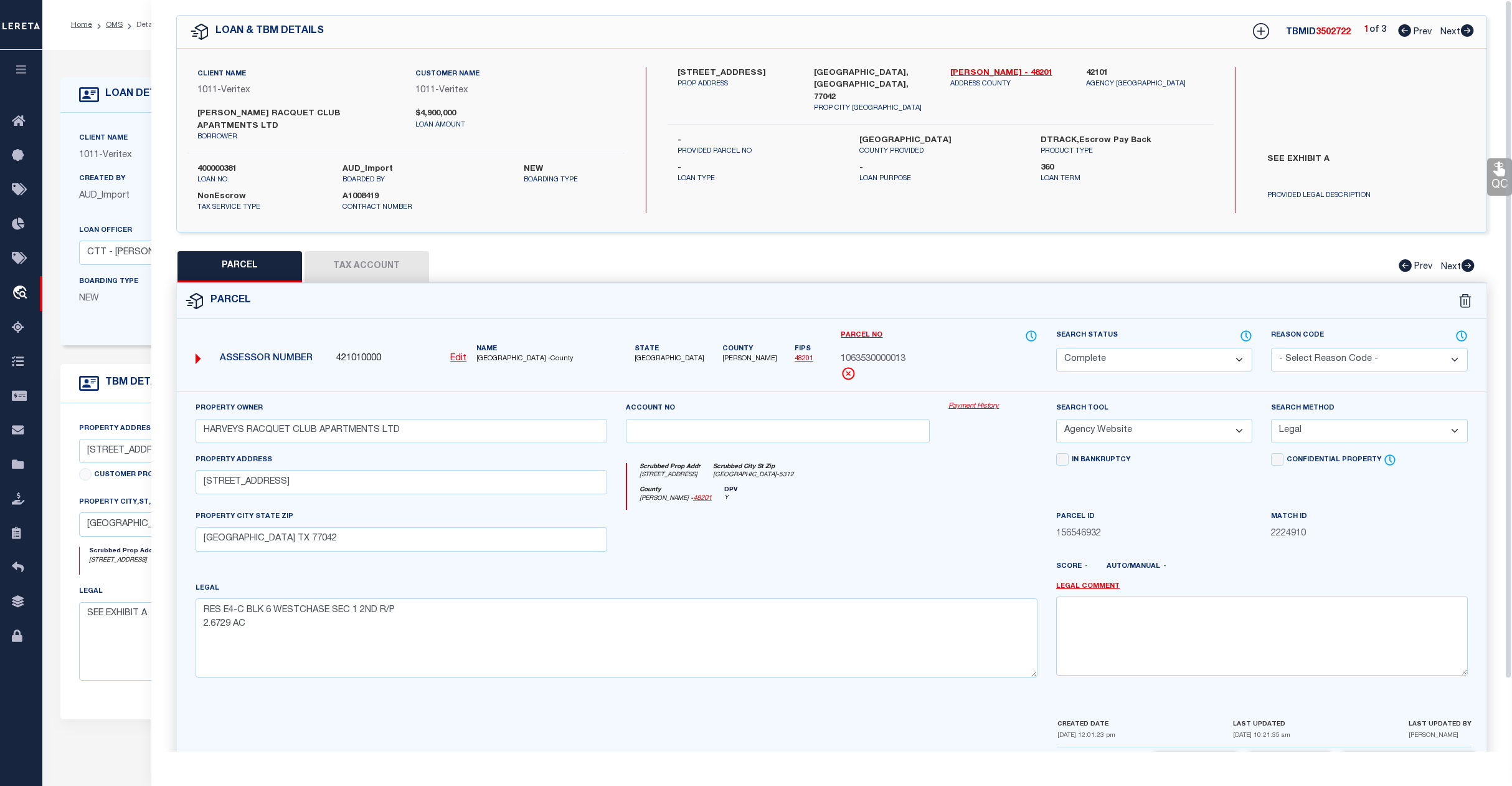
scroll to position [0, 0]
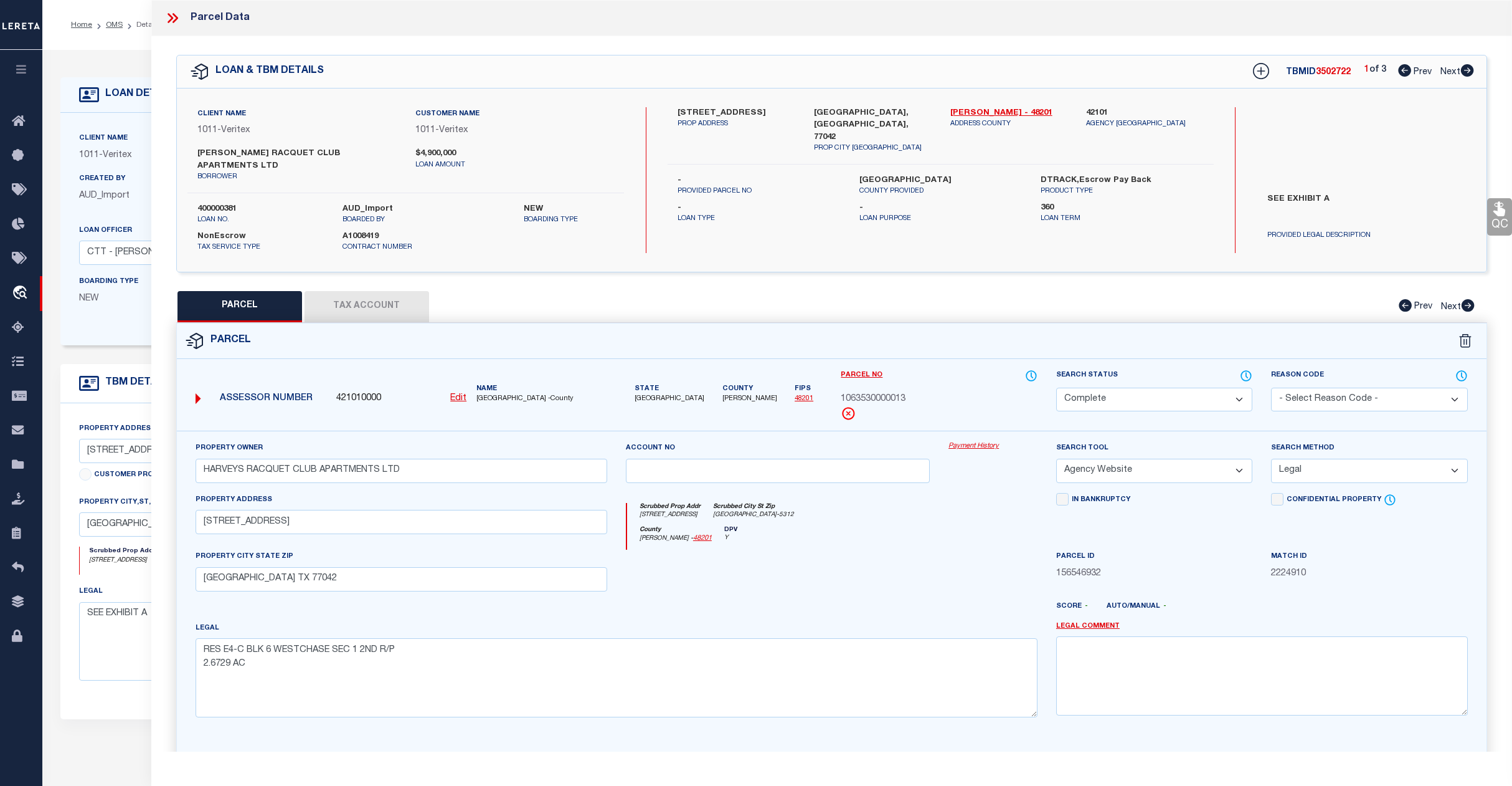
click at [1450, 73] on span "Next" at bounding box center [1450, 72] width 20 height 9
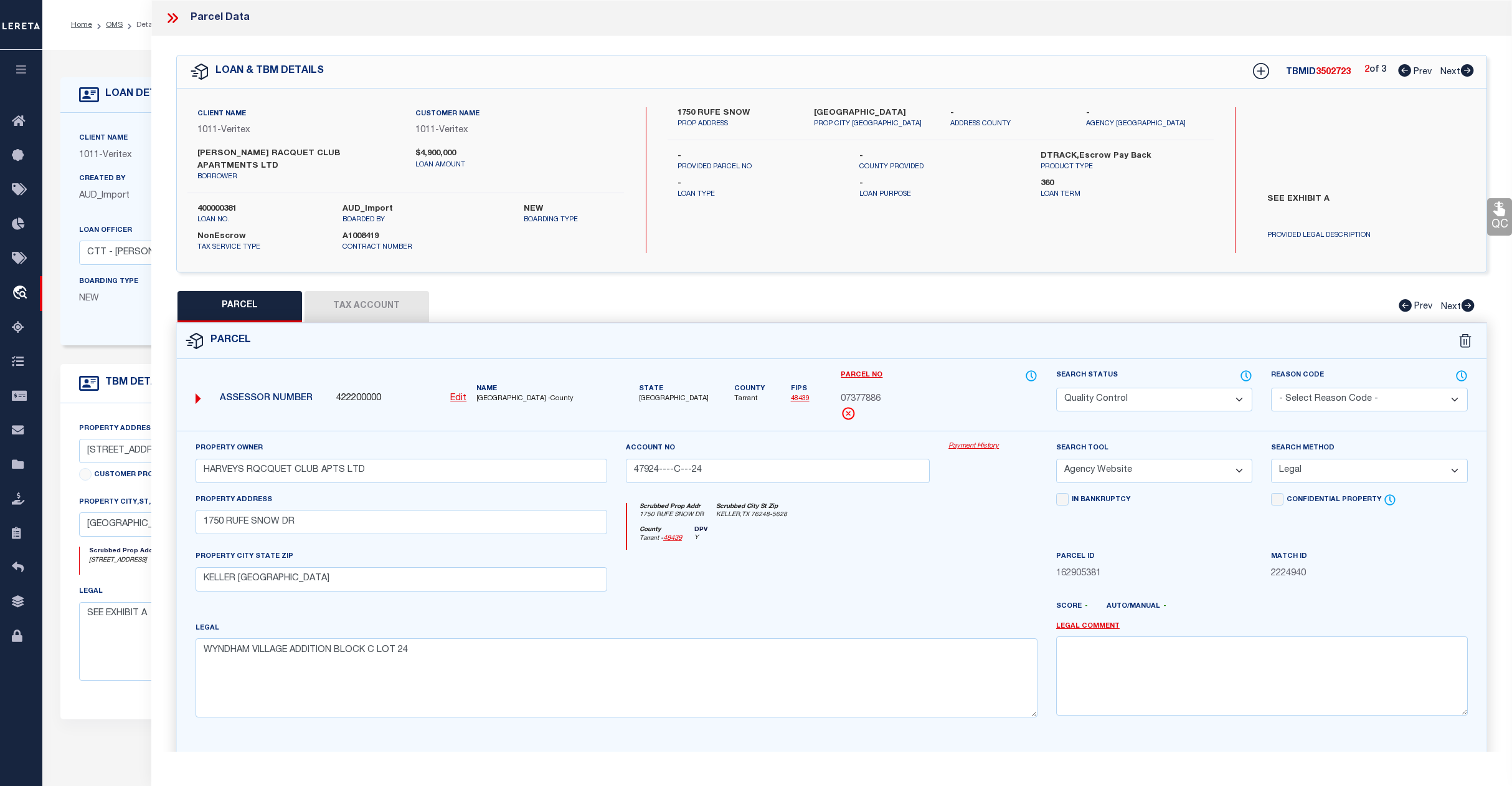
click at [1175, 388] on select "Automated Search Bad Parcel Complete Duplicate Parcel High Dollar Reporting In …" at bounding box center [1155, 399] width 197 height 24
click at [1057, 388] on select "Automated Search Bad Parcel Complete Duplicate Parcel High Dollar Reporting In …" at bounding box center [1155, 399] width 197 height 24
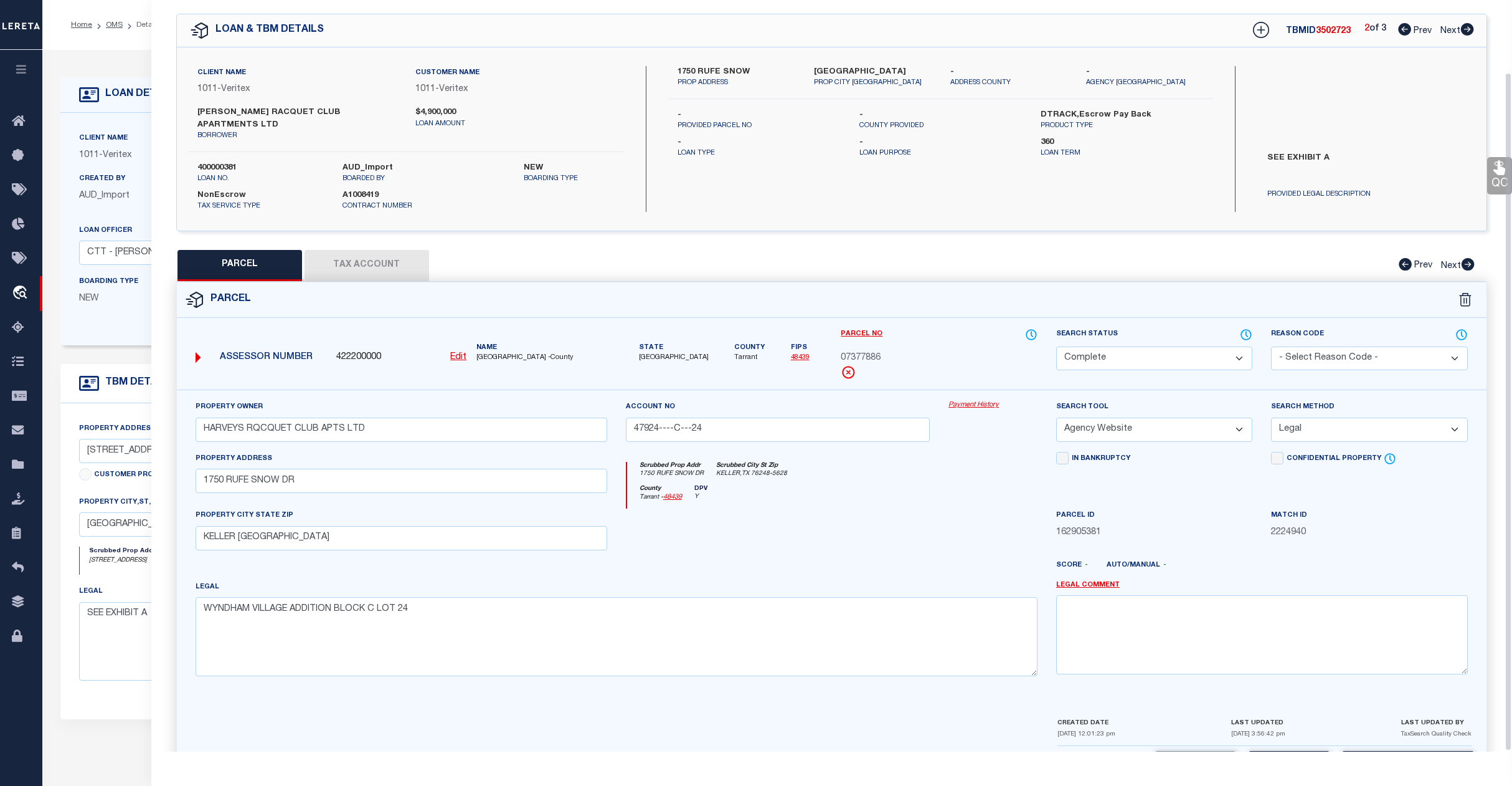
scroll to position [80, 0]
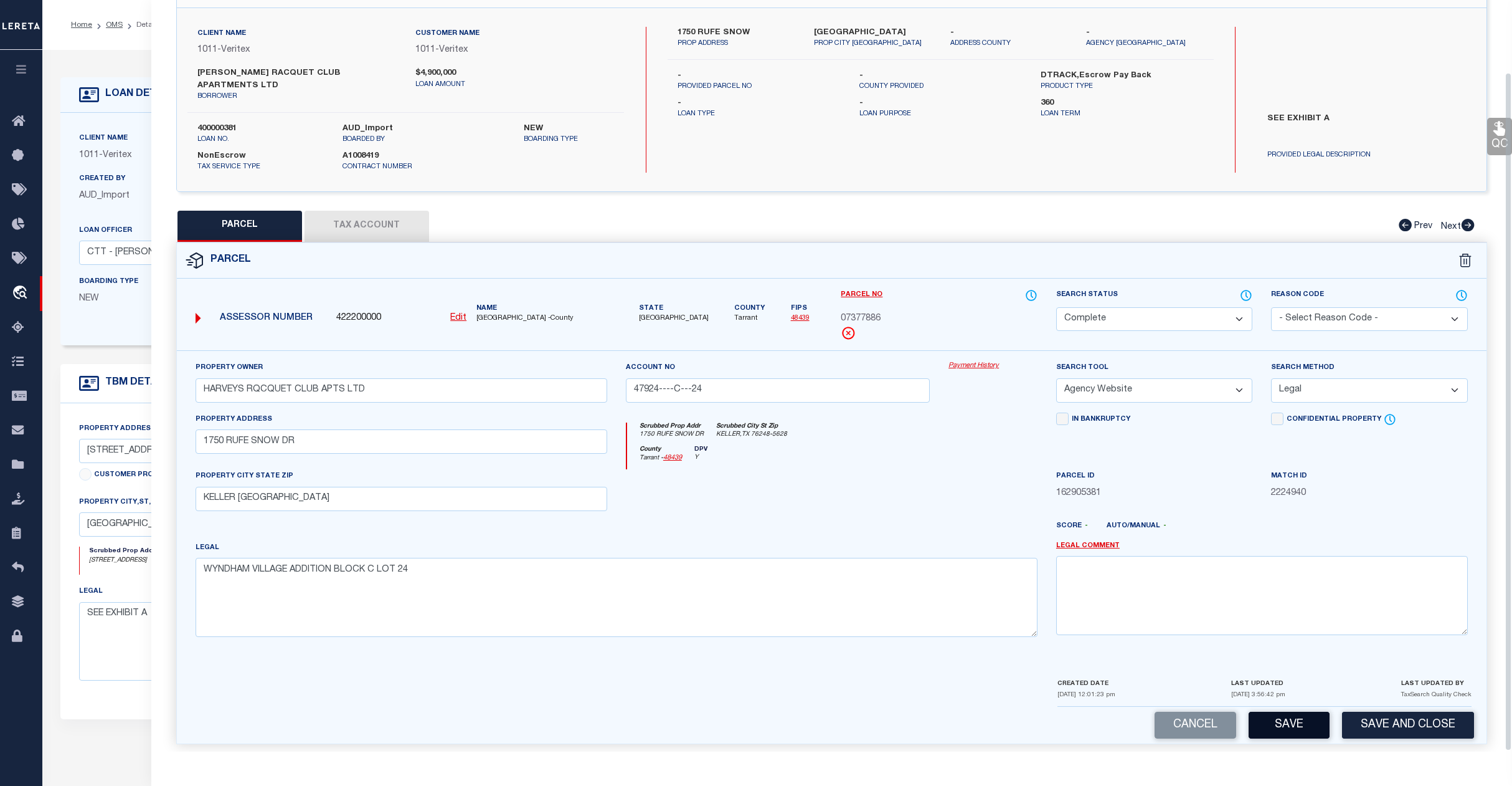
click at [1289, 711] on button "Save" at bounding box center [1289, 725] width 81 height 27
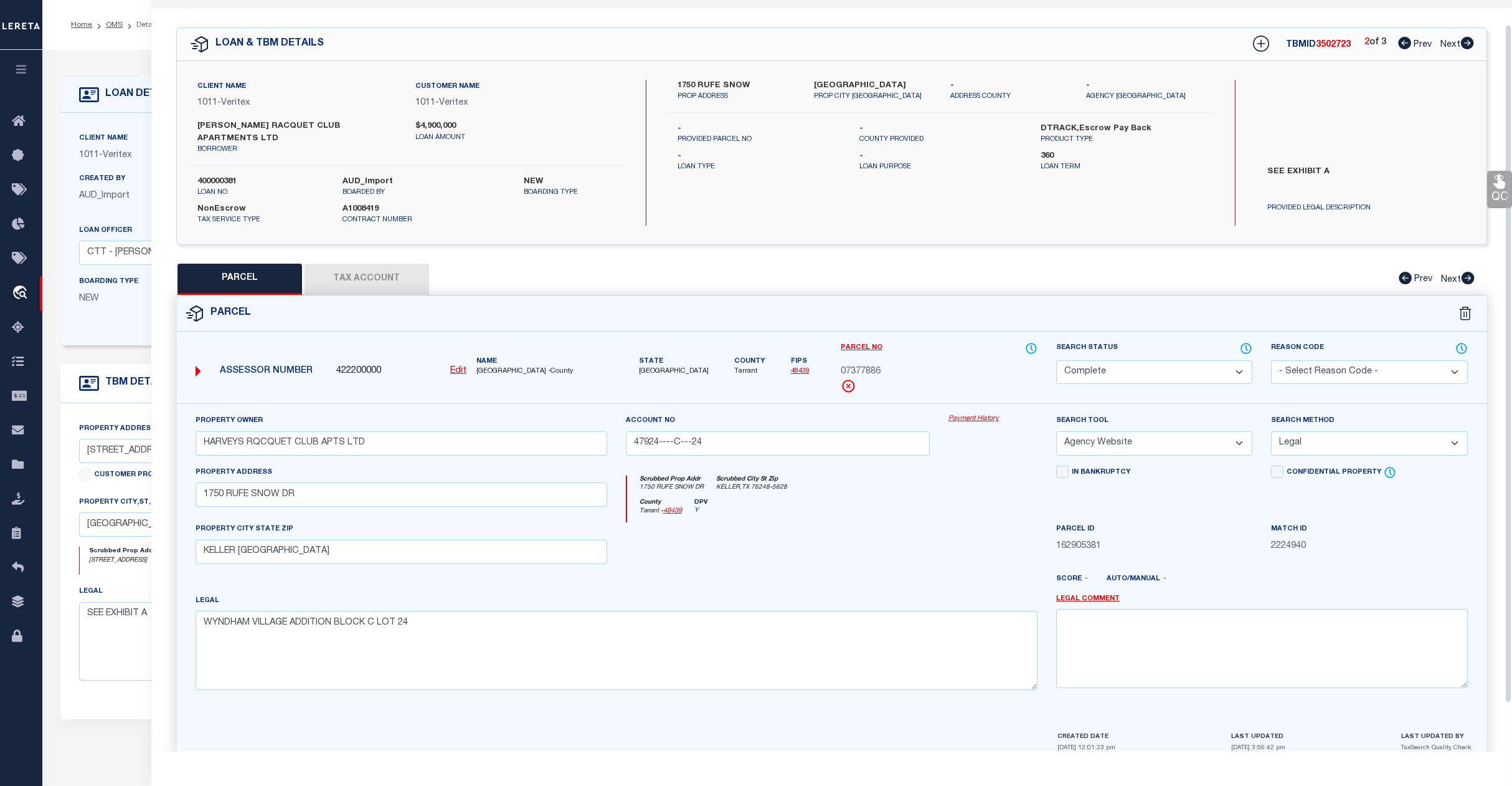
scroll to position [0, 0]
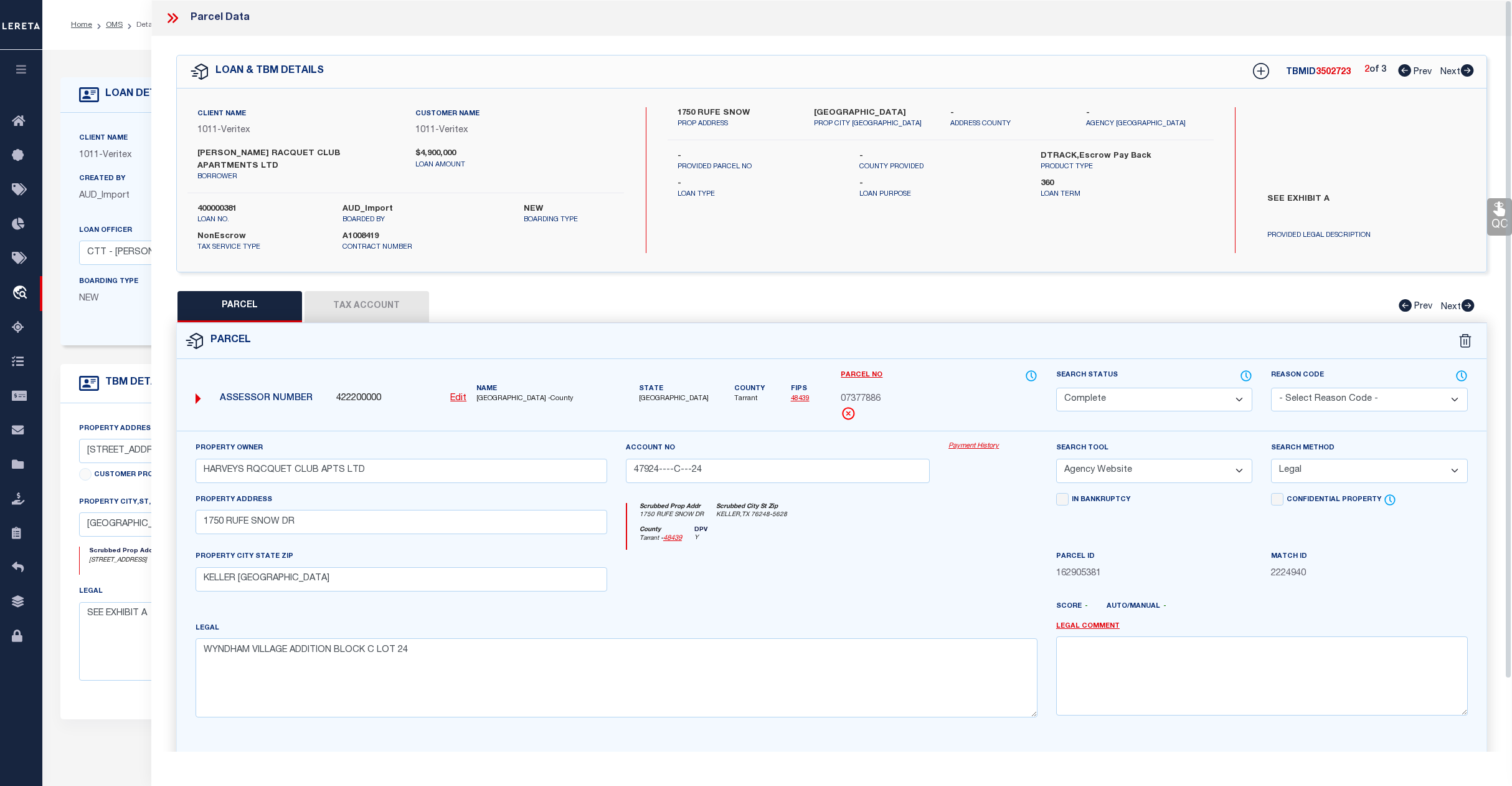
click at [1450, 73] on span "Next" at bounding box center [1450, 72] width 20 height 9
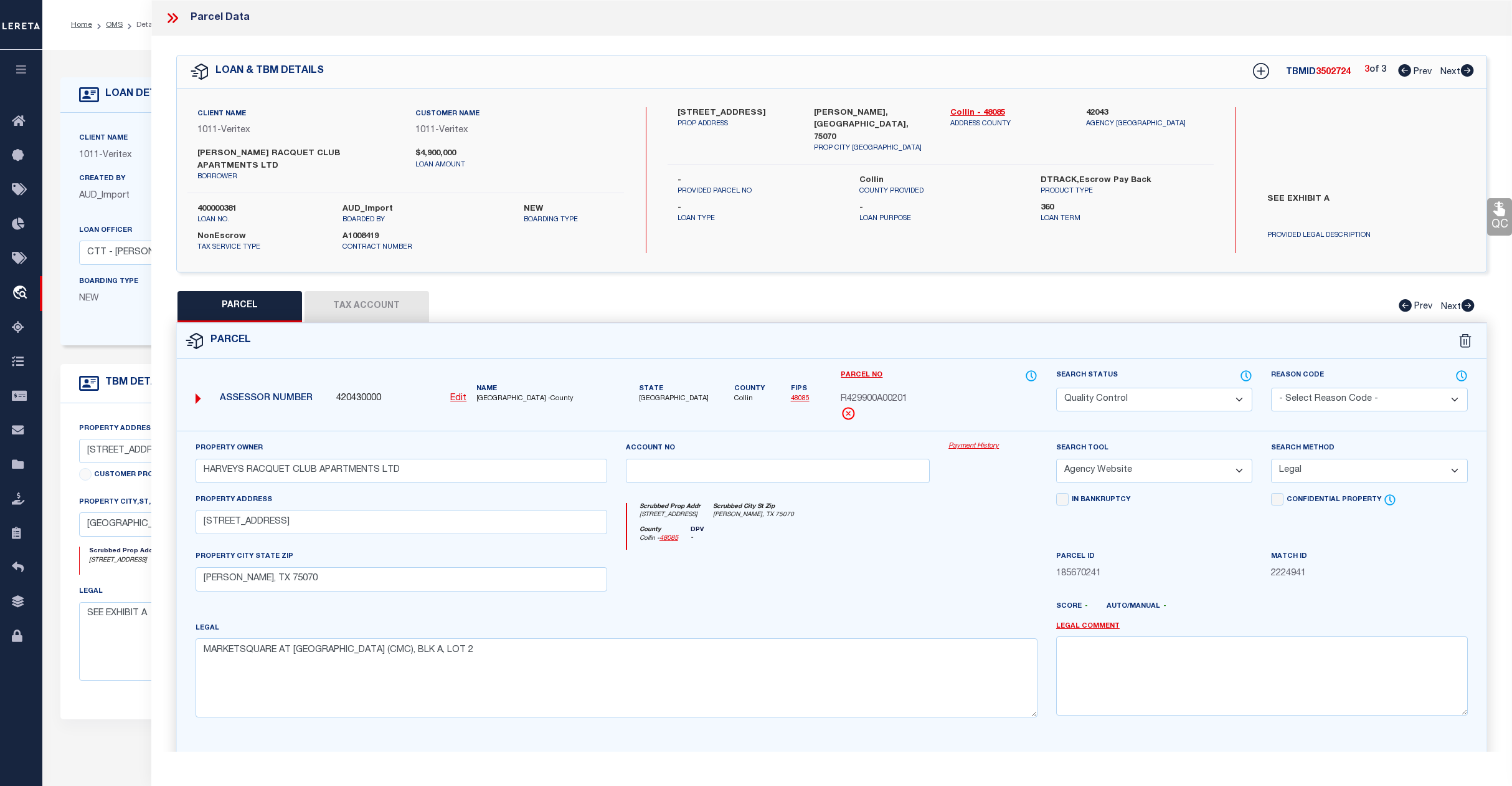
click at [1148, 388] on select "Automated Search Bad Parcel Complete Duplicate Parcel High Dollar Reporting In …" at bounding box center [1155, 399] width 197 height 24
click at [1057, 388] on select "Automated Search Bad Parcel Complete Duplicate Parcel High Dollar Reporting In …" at bounding box center [1155, 399] width 197 height 24
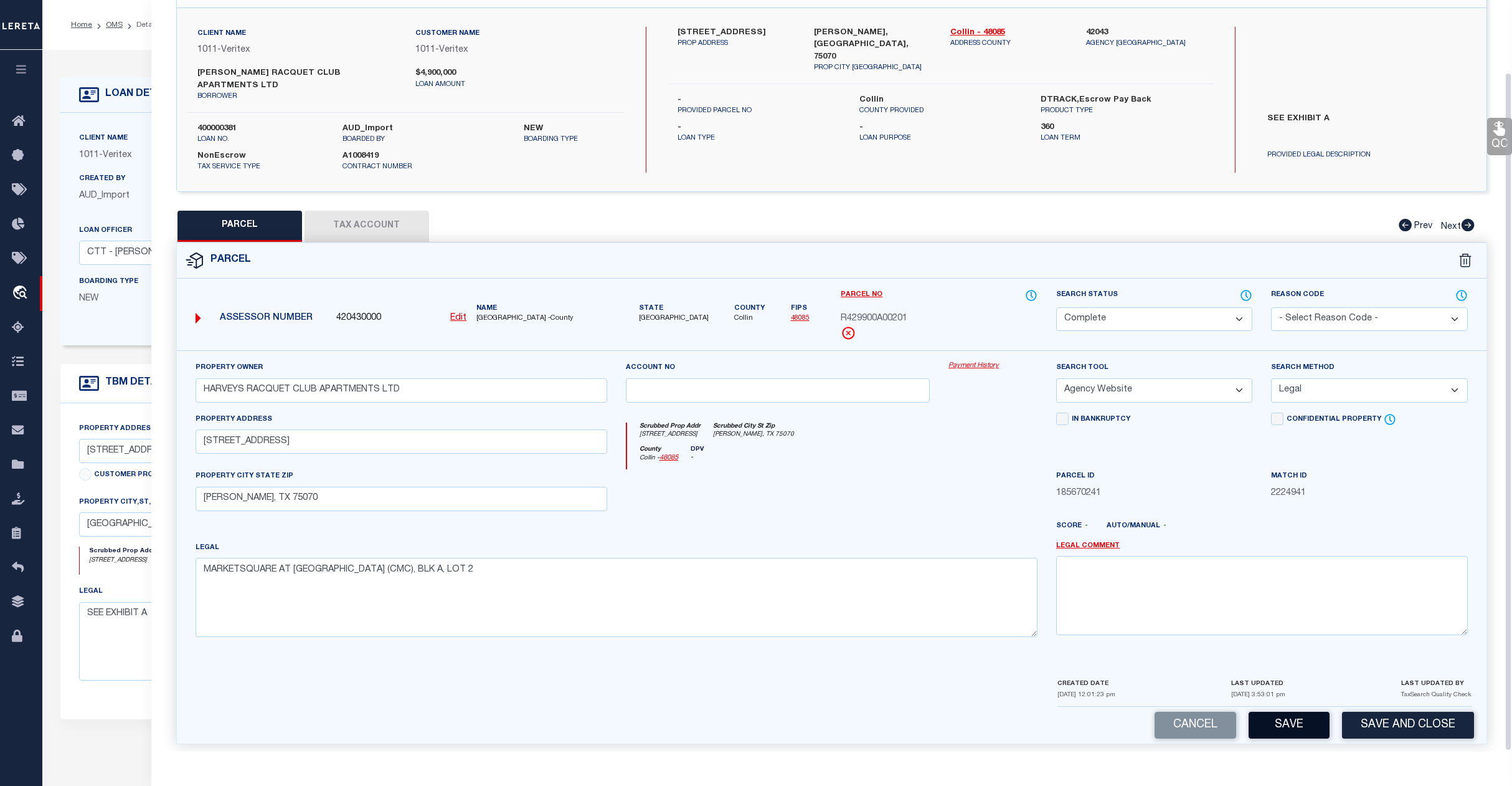
click at [1287, 722] on button "Save" at bounding box center [1289, 725] width 81 height 27
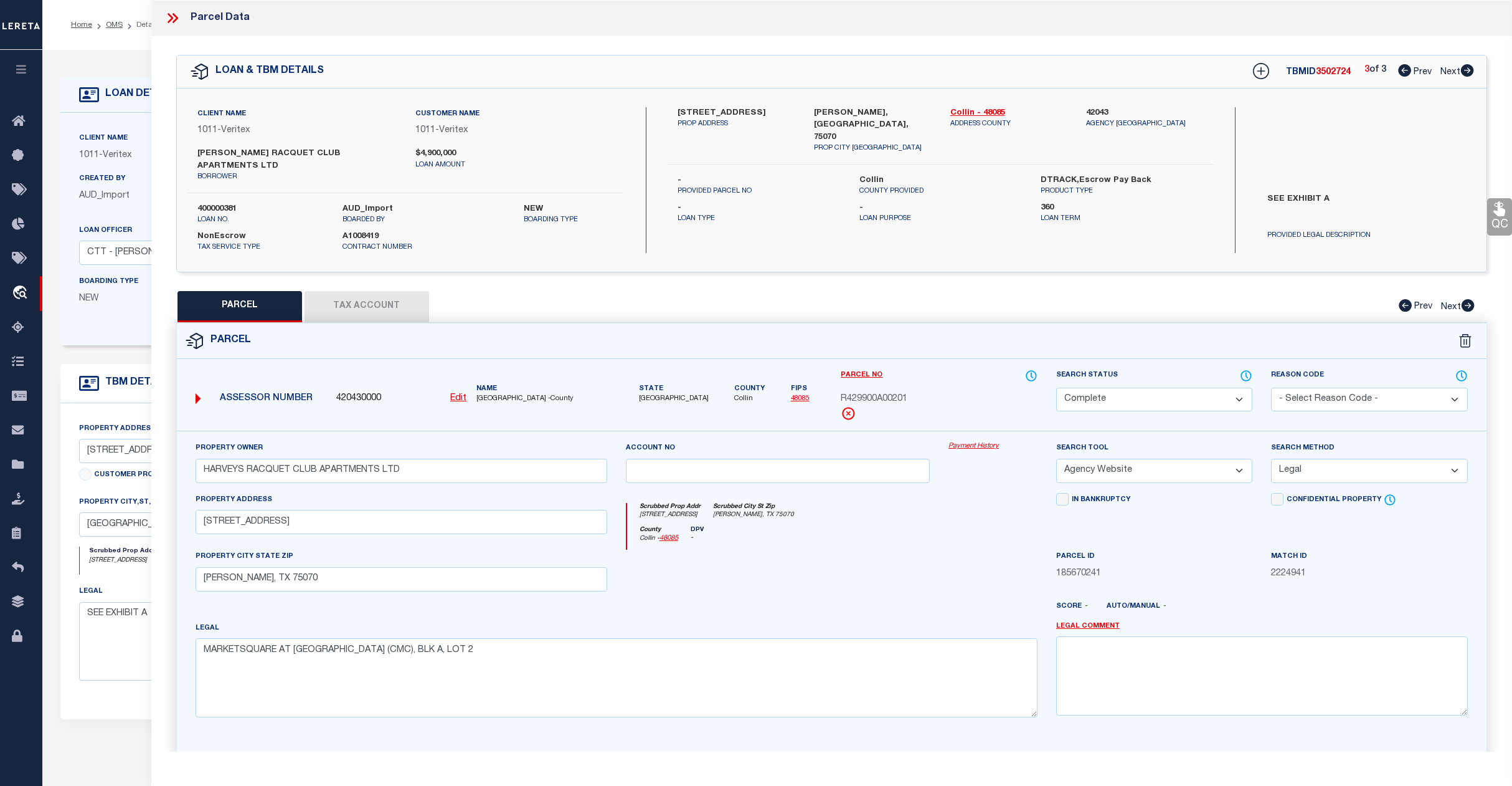
click at [114, 33] on ol "Home OMS Detail" at bounding box center [113, 24] width 106 height 26
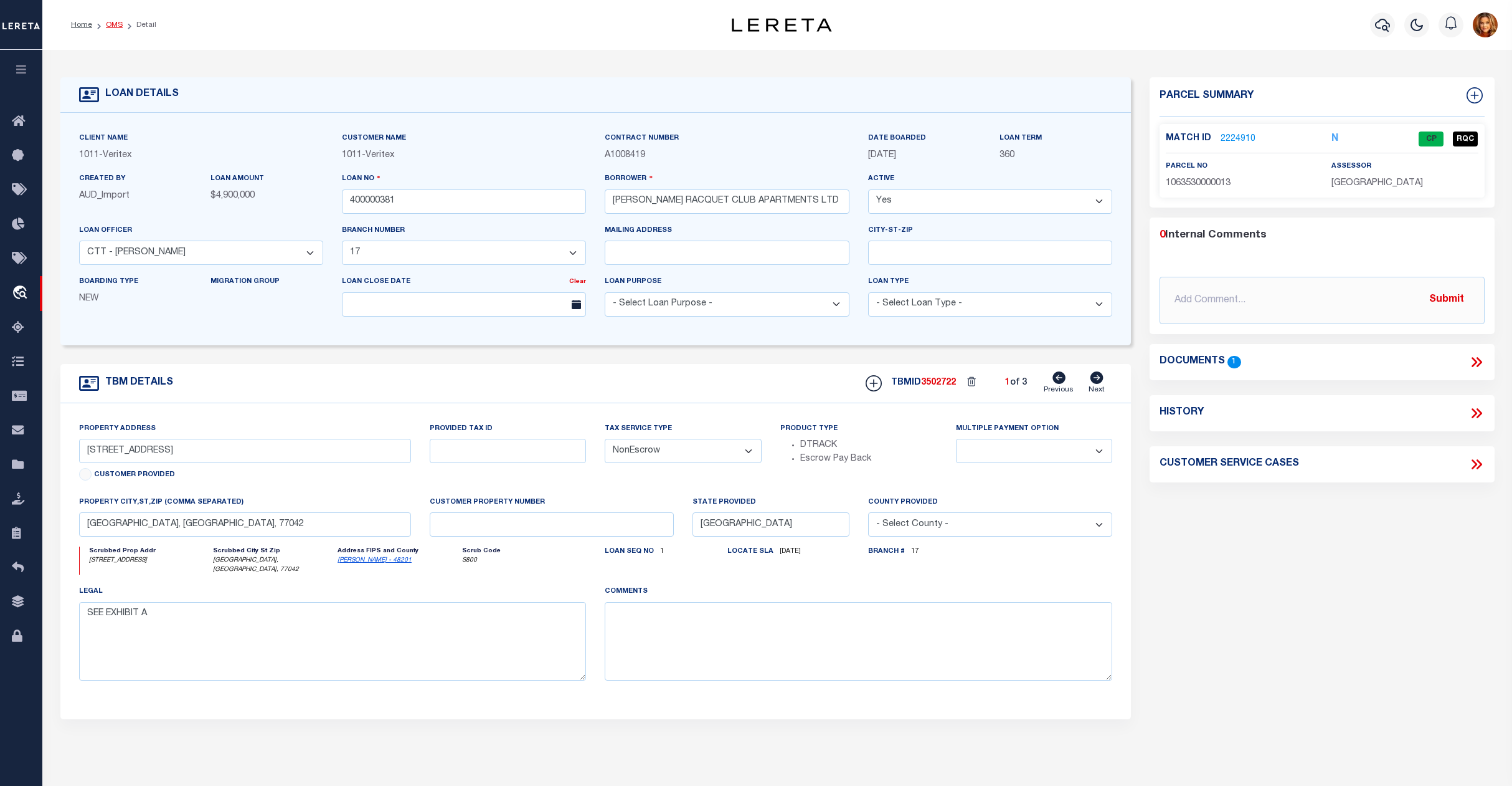
click at [110, 25] on link "OMS" at bounding box center [113, 25] width 16 height 8
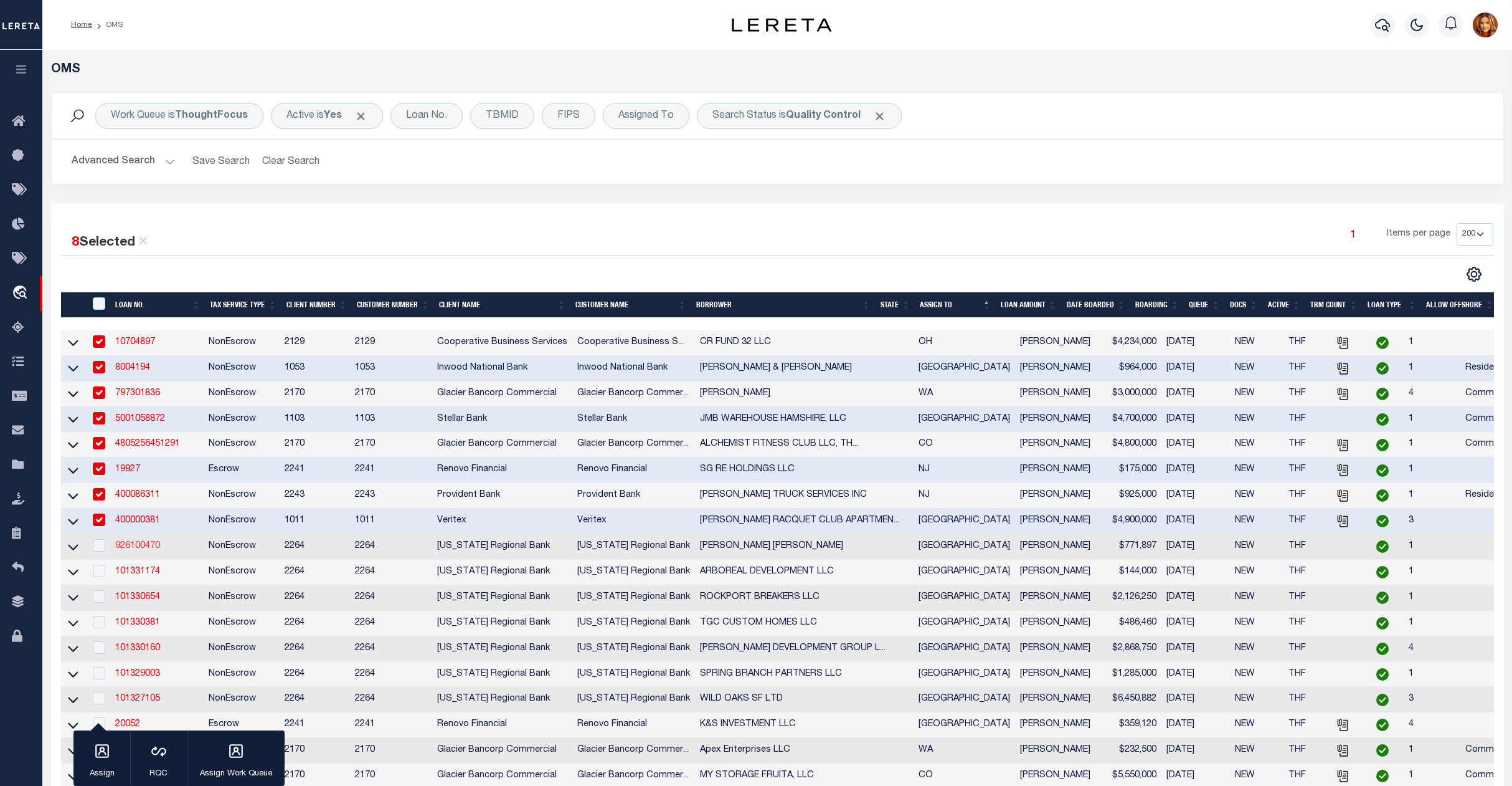
click at [128, 550] on link "926100470" at bounding box center [138, 546] width 45 height 9
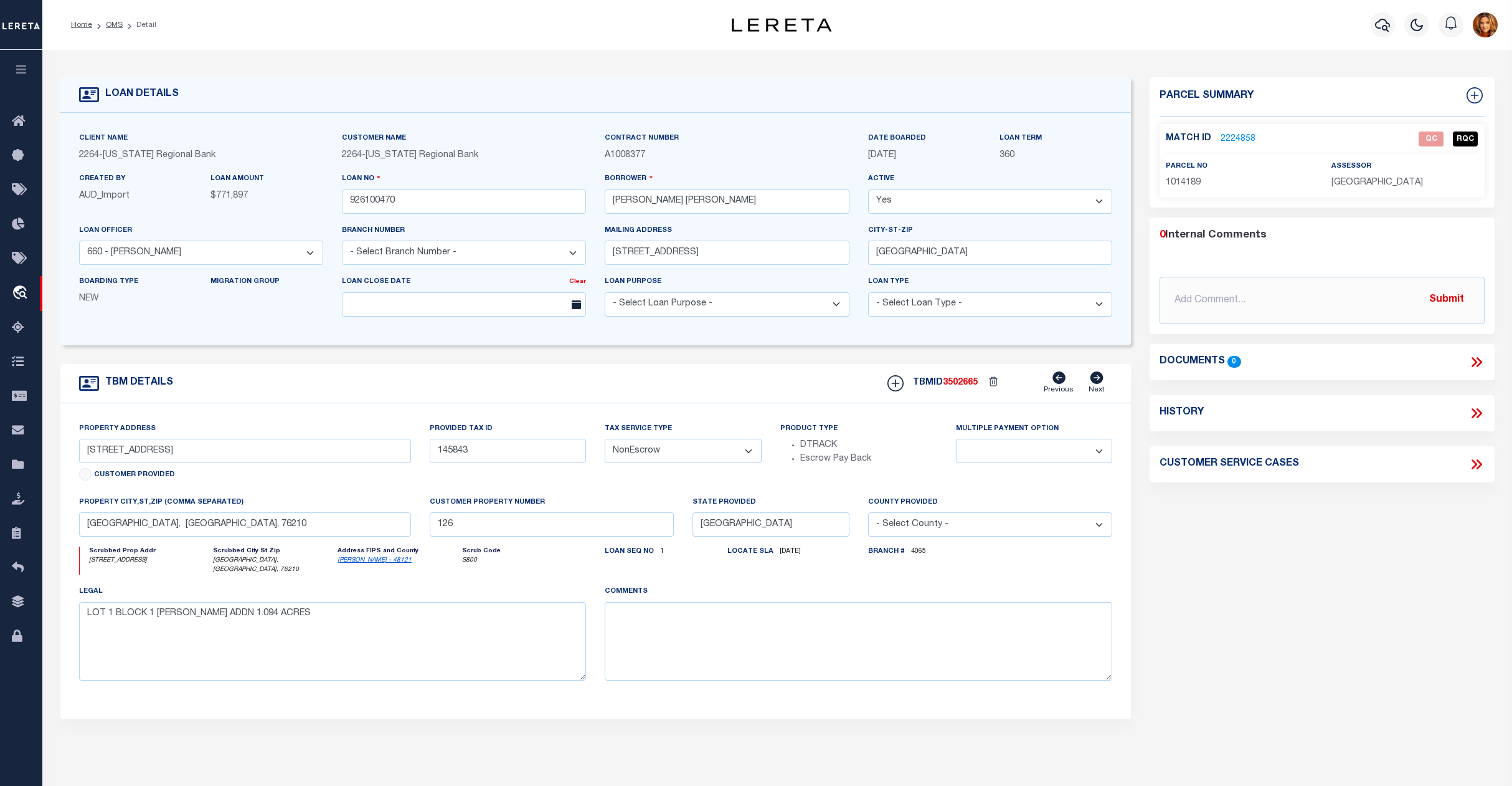
click at [1235, 136] on link "2224858" at bounding box center [1238, 140] width 35 height 14
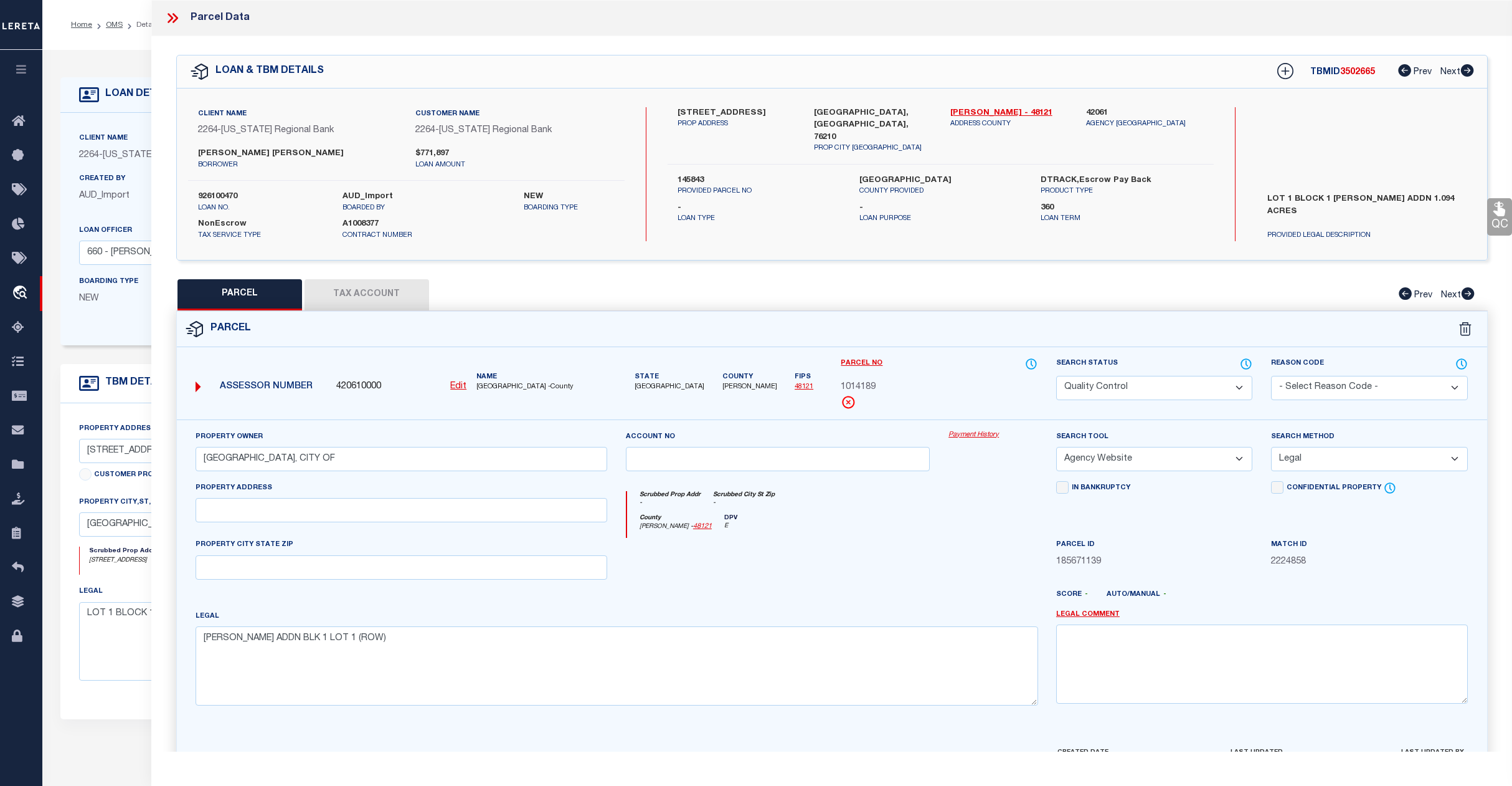
click at [1179, 380] on select "Automated Search Bad Parcel Complete Duplicate Parcel High Dollar Reporting In …" at bounding box center [1155, 388] width 197 height 24
click at [1057, 376] on select "Automated Search Bad Parcel Complete Duplicate Parcel High Dollar Reporting In …" at bounding box center [1155, 388] width 197 height 24
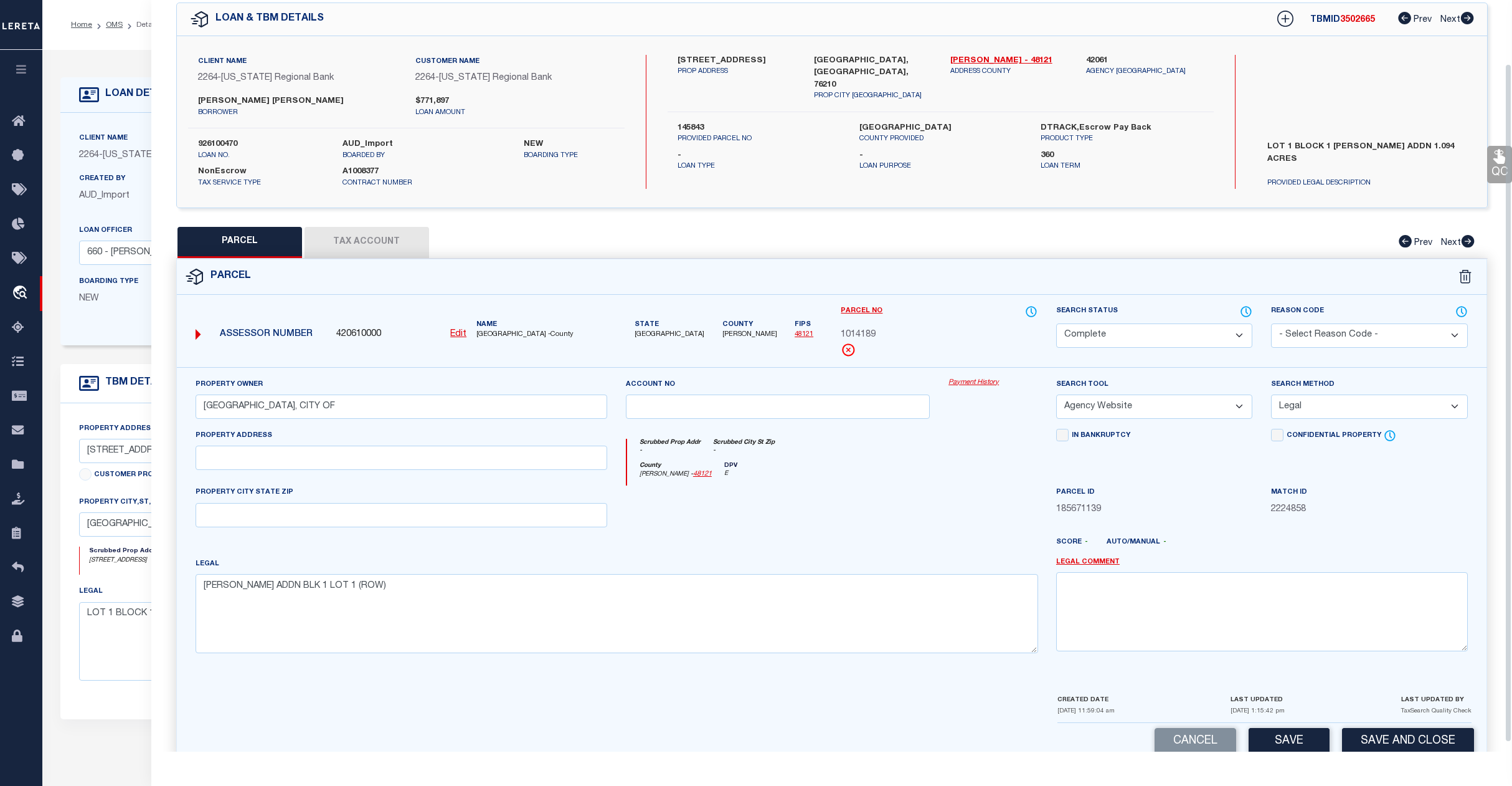
scroll to position [80, 0]
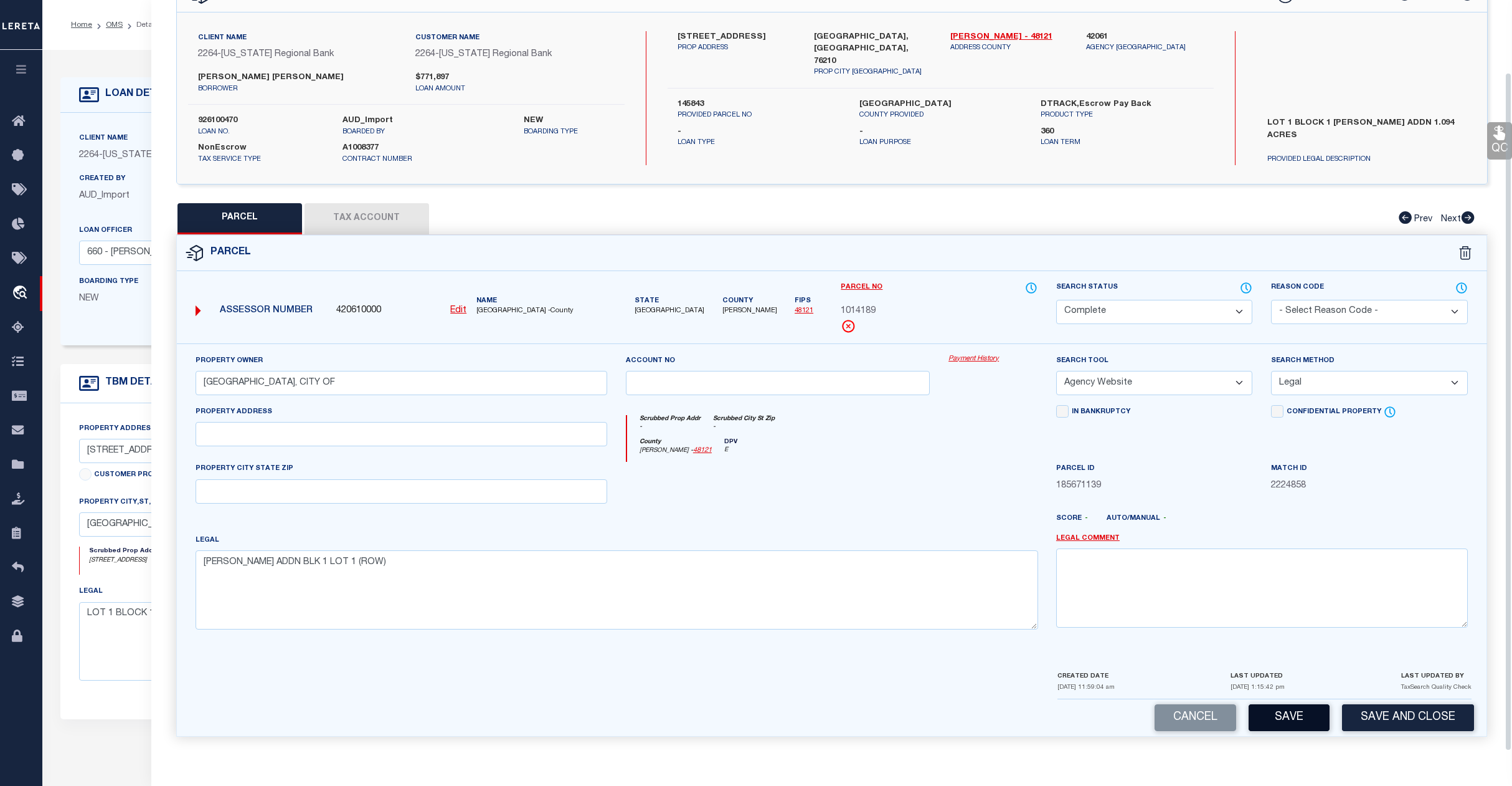
click at [1293, 716] on button "Save" at bounding box center [1289, 718] width 81 height 27
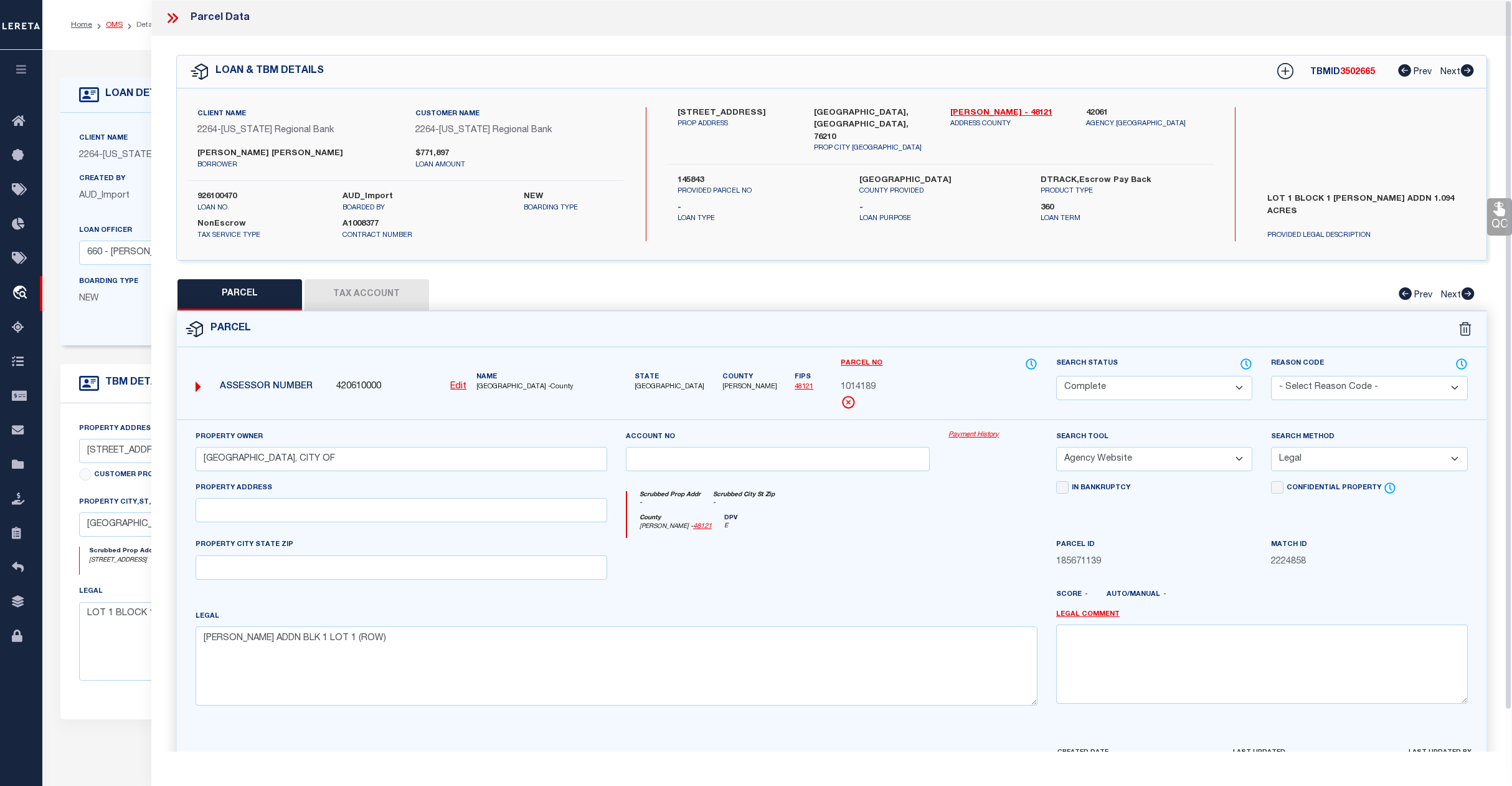
click at [115, 23] on link "OMS" at bounding box center [113, 25] width 16 height 8
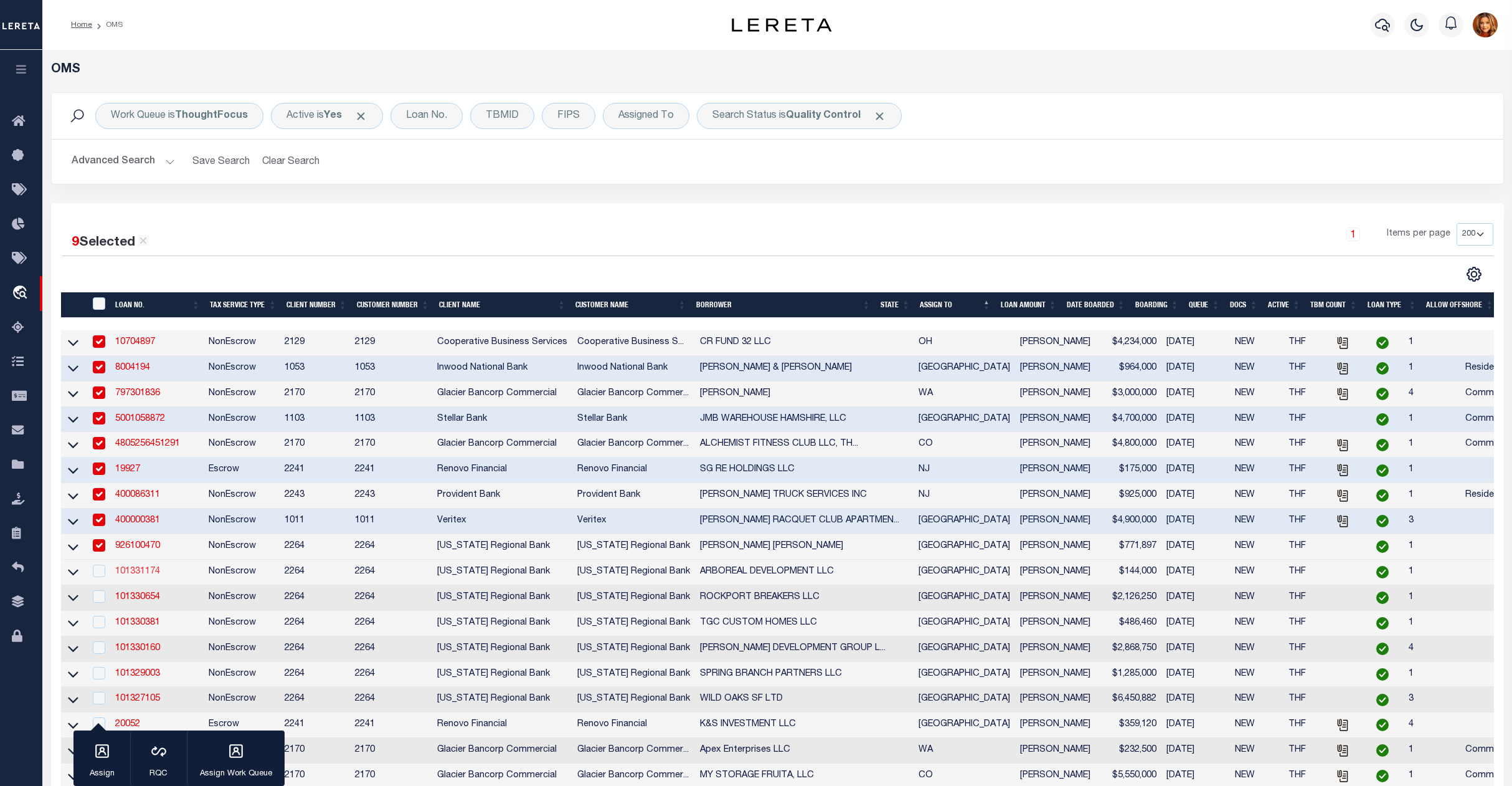
click at [145, 576] on link "101331174" at bounding box center [138, 571] width 45 height 9
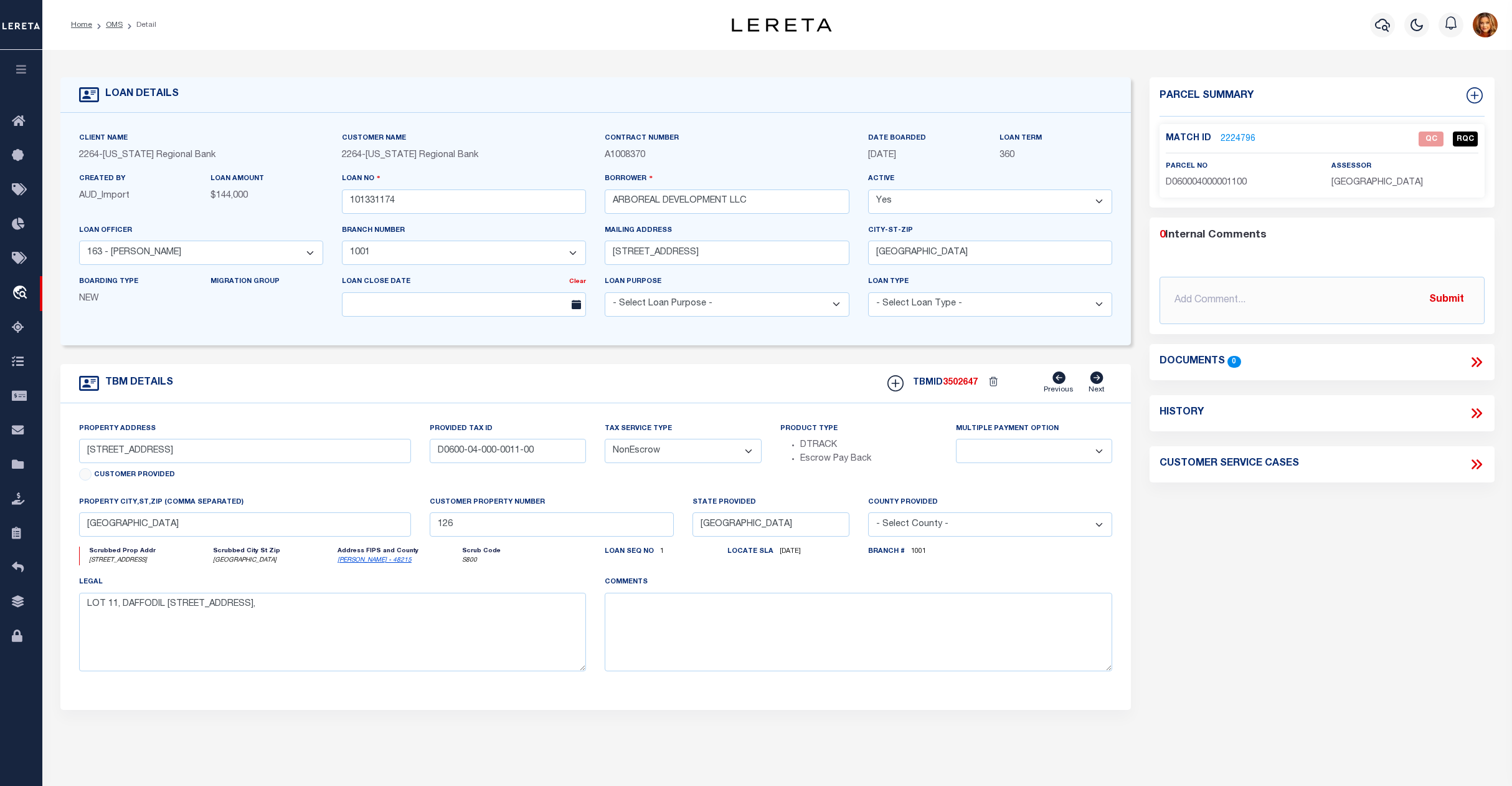
click at [1235, 133] on link "2224796" at bounding box center [1238, 140] width 35 height 14
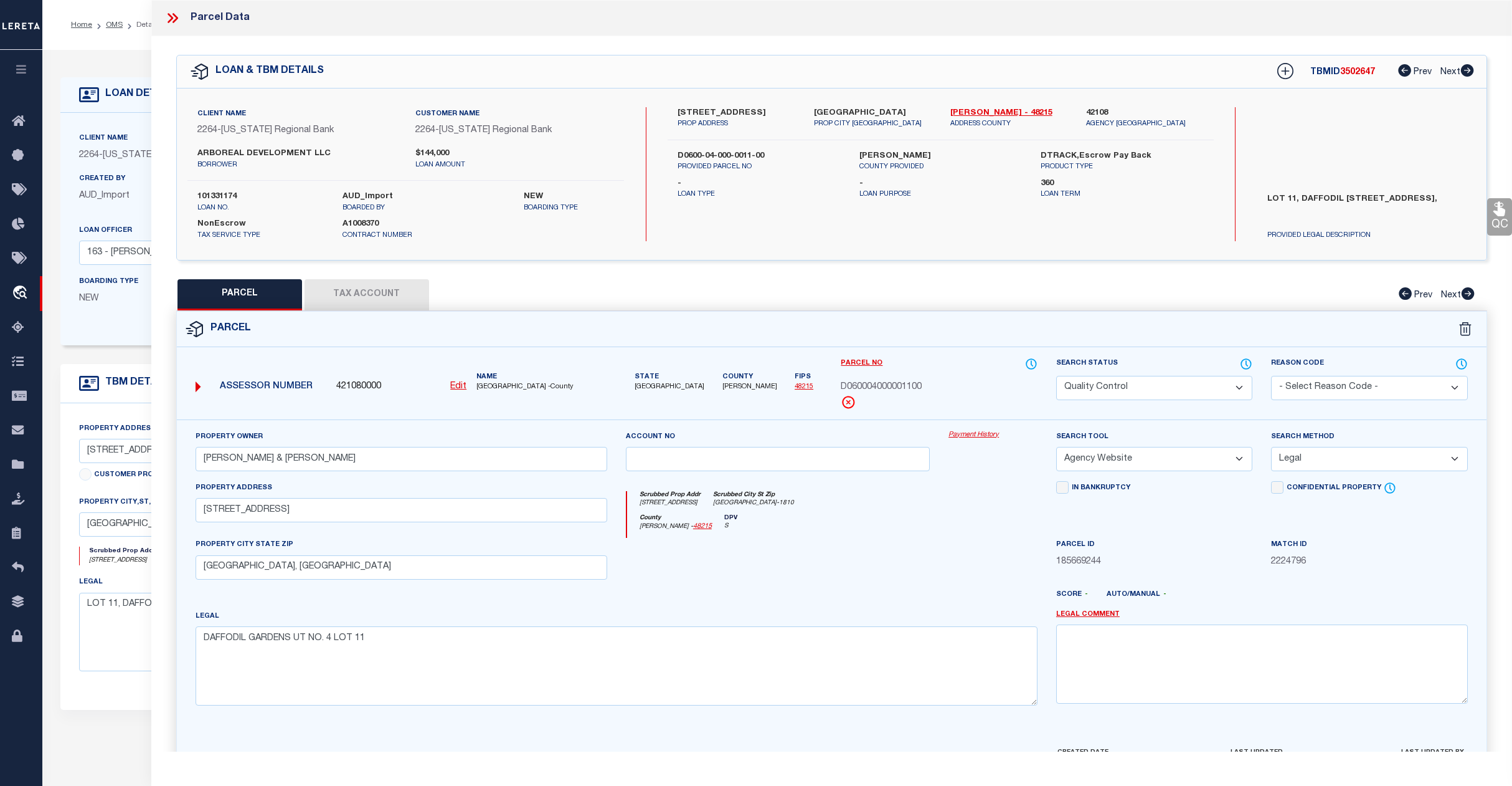
click at [1161, 392] on select "Automated Search Bad Parcel Complete Duplicate Parcel High Dollar Reporting In …" at bounding box center [1155, 388] width 197 height 24
click at [1057, 376] on select "Automated Search Bad Parcel Complete Duplicate Parcel High Dollar Reporting In …" at bounding box center [1155, 388] width 197 height 24
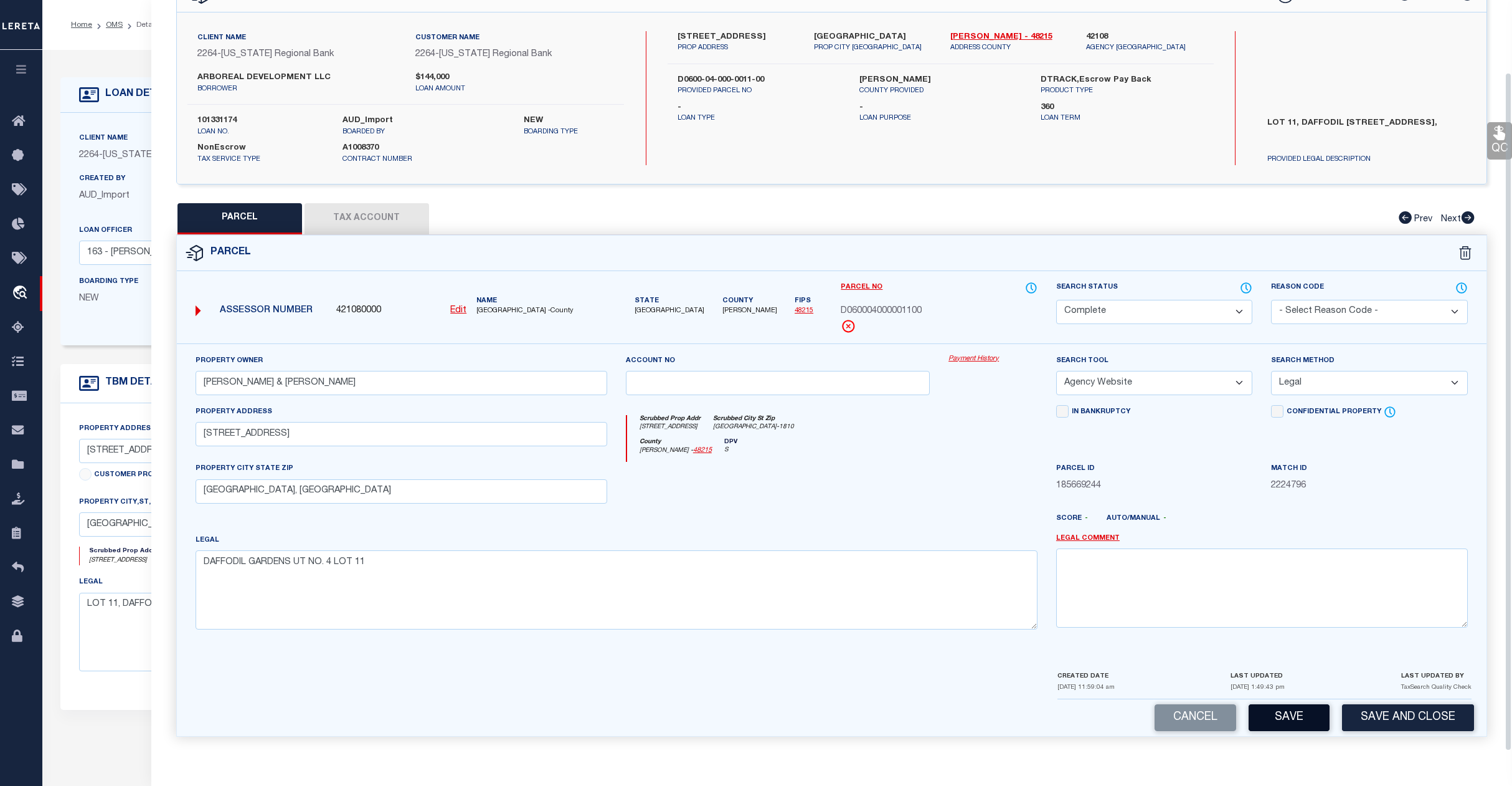
click at [1275, 721] on button "Save" at bounding box center [1289, 718] width 81 height 27
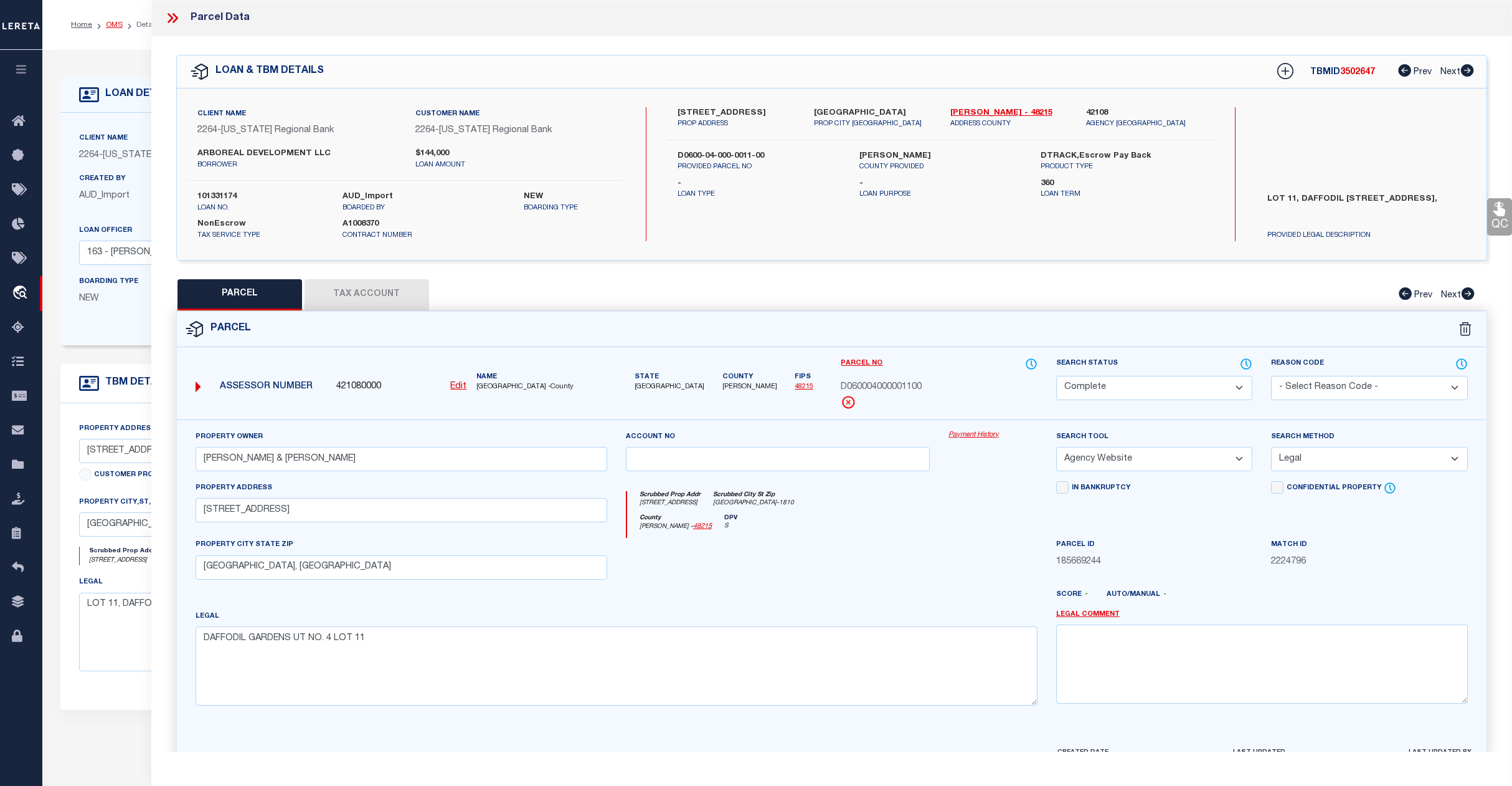
click at [112, 25] on link "OMS" at bounding box center [113, 25] width 16 height 8
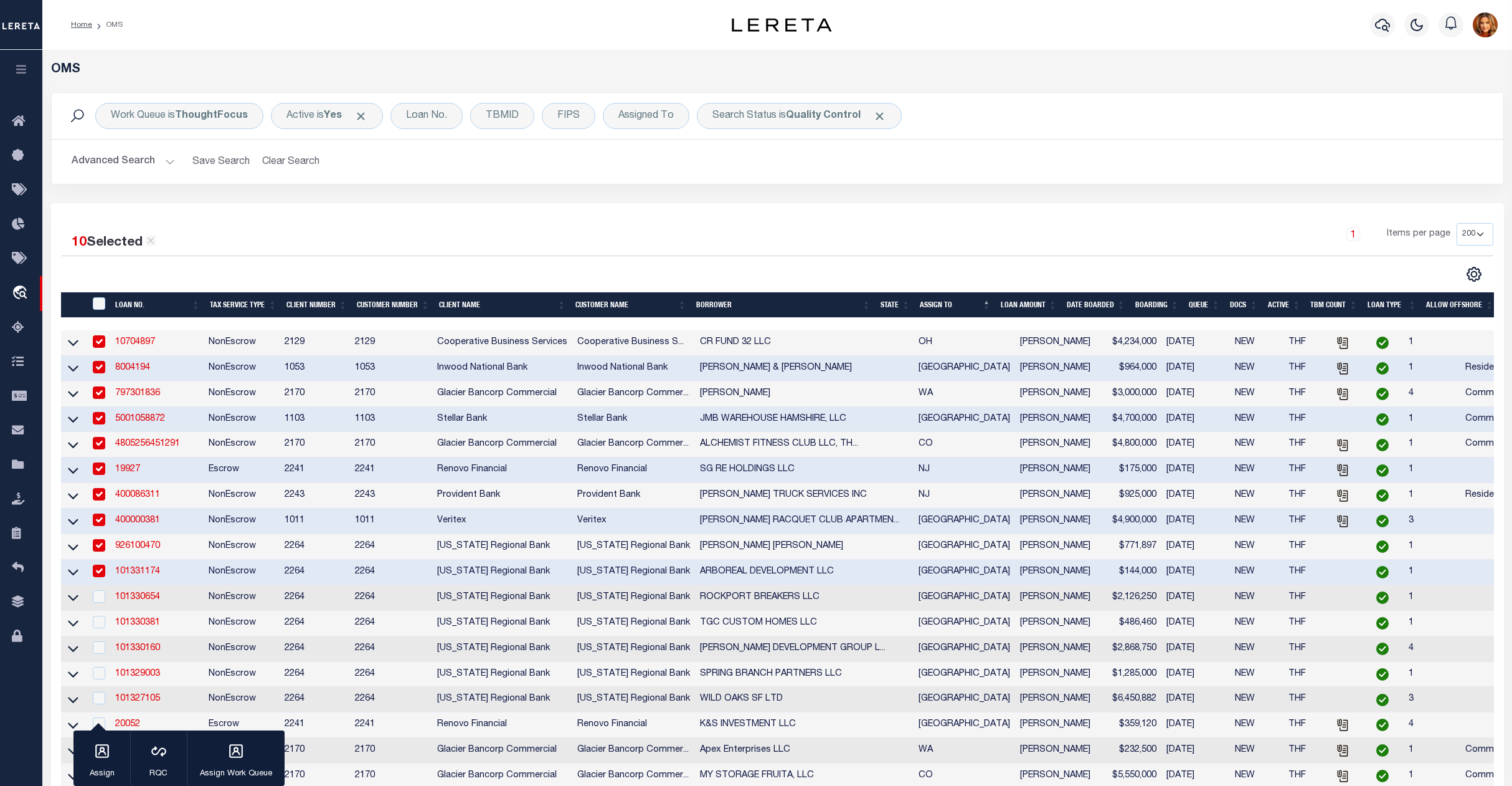
click at [116, 158] on button "Advanced Search" at bounding box center [123, 161] width 104 height 24
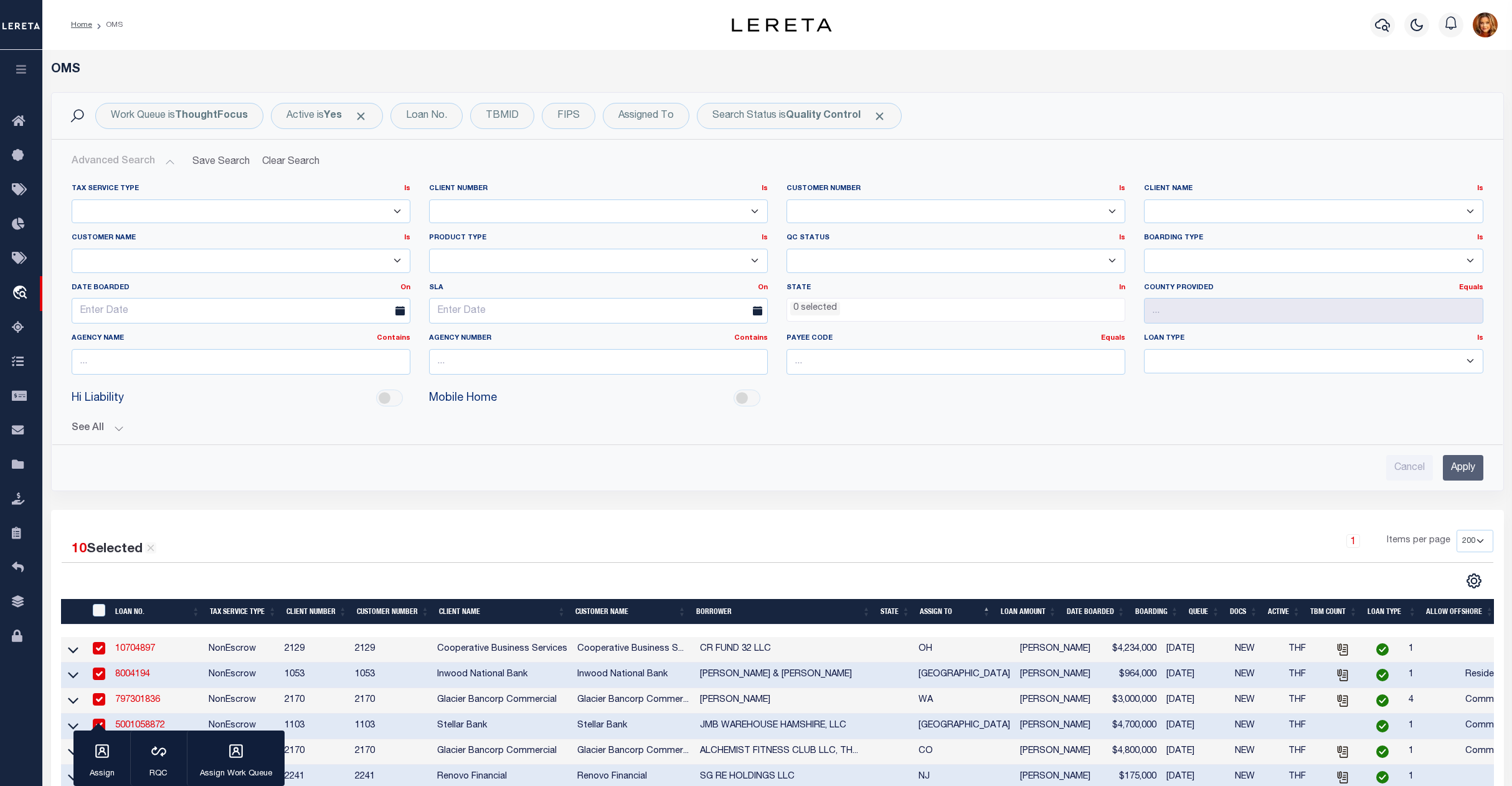
drag, startPoint x: 1461, startPoint y: 470, endPoint x: 1438, endPoint y: 496, distance: 34.7
click at [1461, 472] on input "Apply" at bounding box center [1464, 467] width 41 height 25
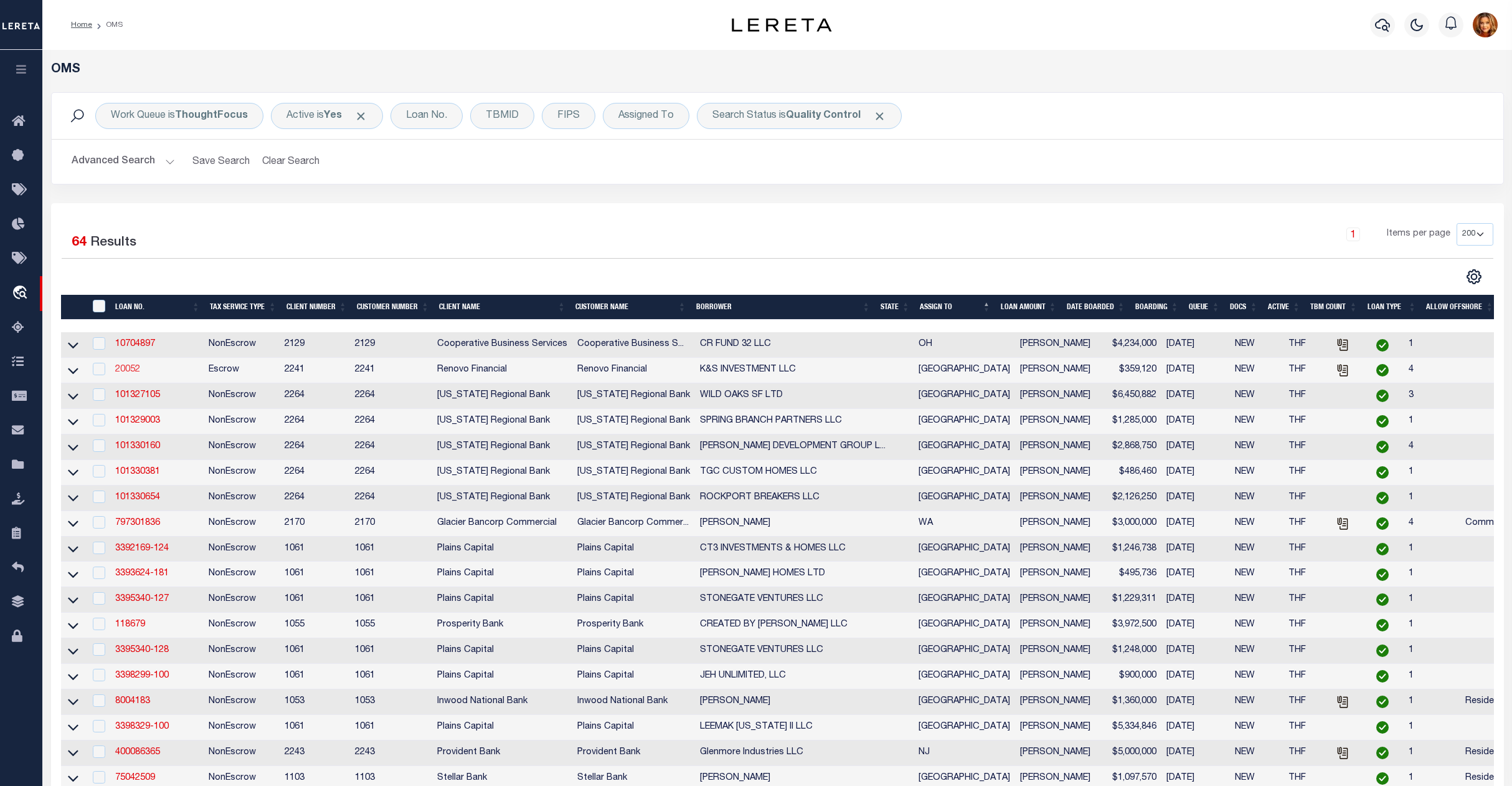
click at [118, 370] on link "20052" at bounding box center [128, 369] width 25 height 9
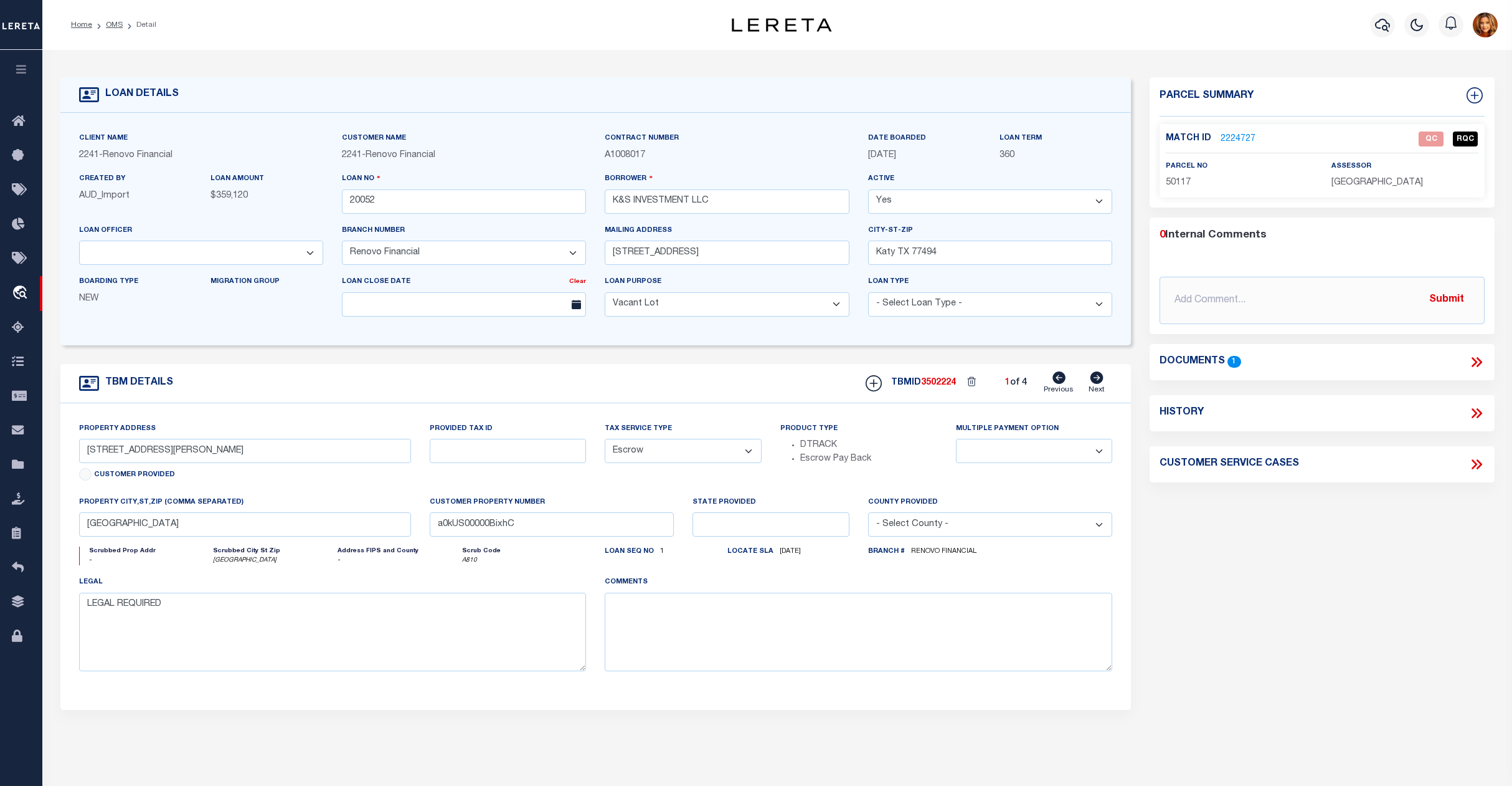
click at [1232, 134] on link "2224727" at bounding box center [1238, 140] width 35 height 14
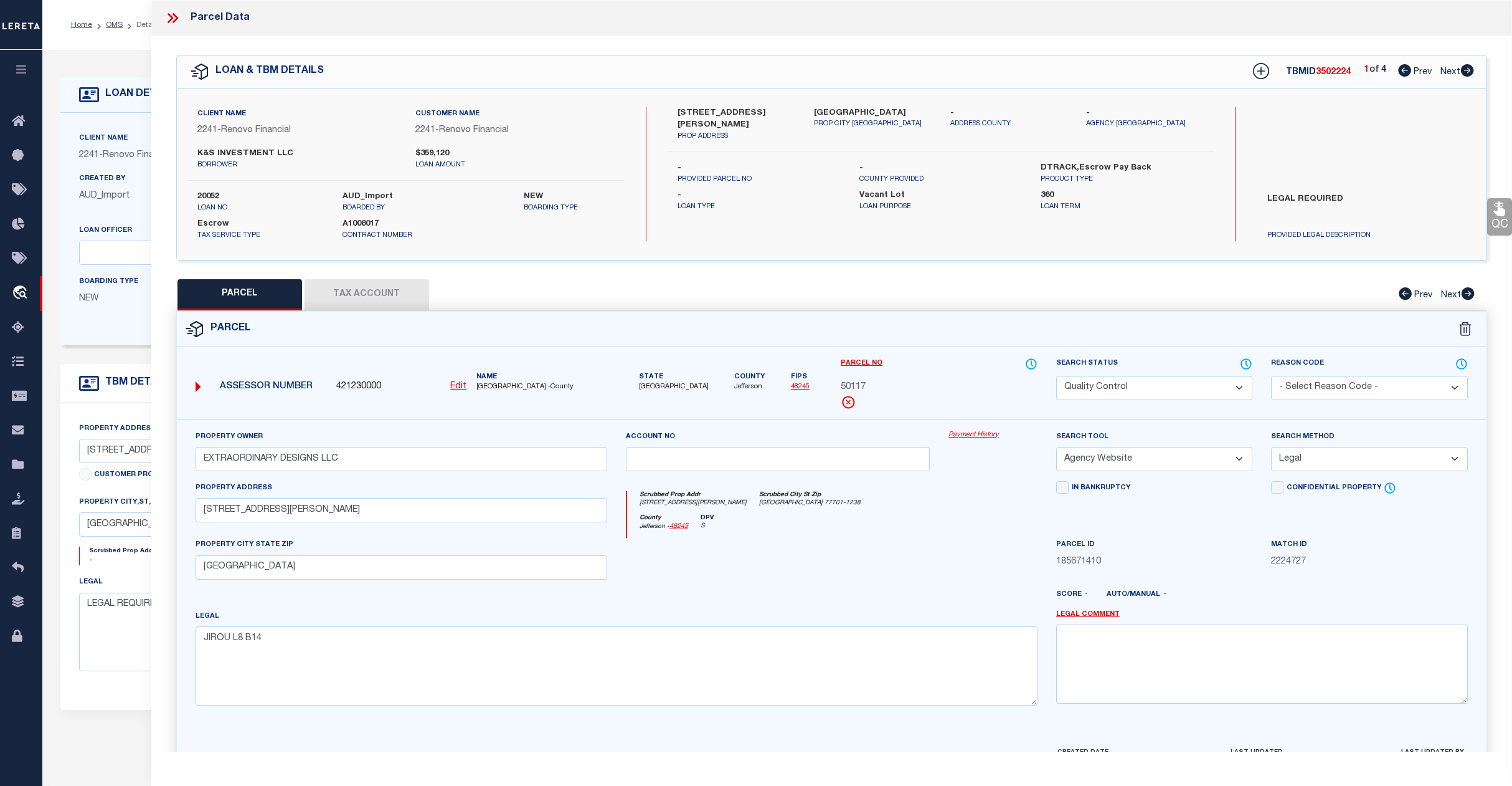
click at [1161, 385] on select "Automated Search Bad Parcel Complete Duplicate Parcel High Dollar Reporting In …" at bounding box center [1155, 388] width 197 height 24
click at [1057, 376] on select "Automated Search Bad Parcel Complete Duplicate Parcel High Dollar Reporting In …" at bounding box center [1155, 388] width 197 height 24
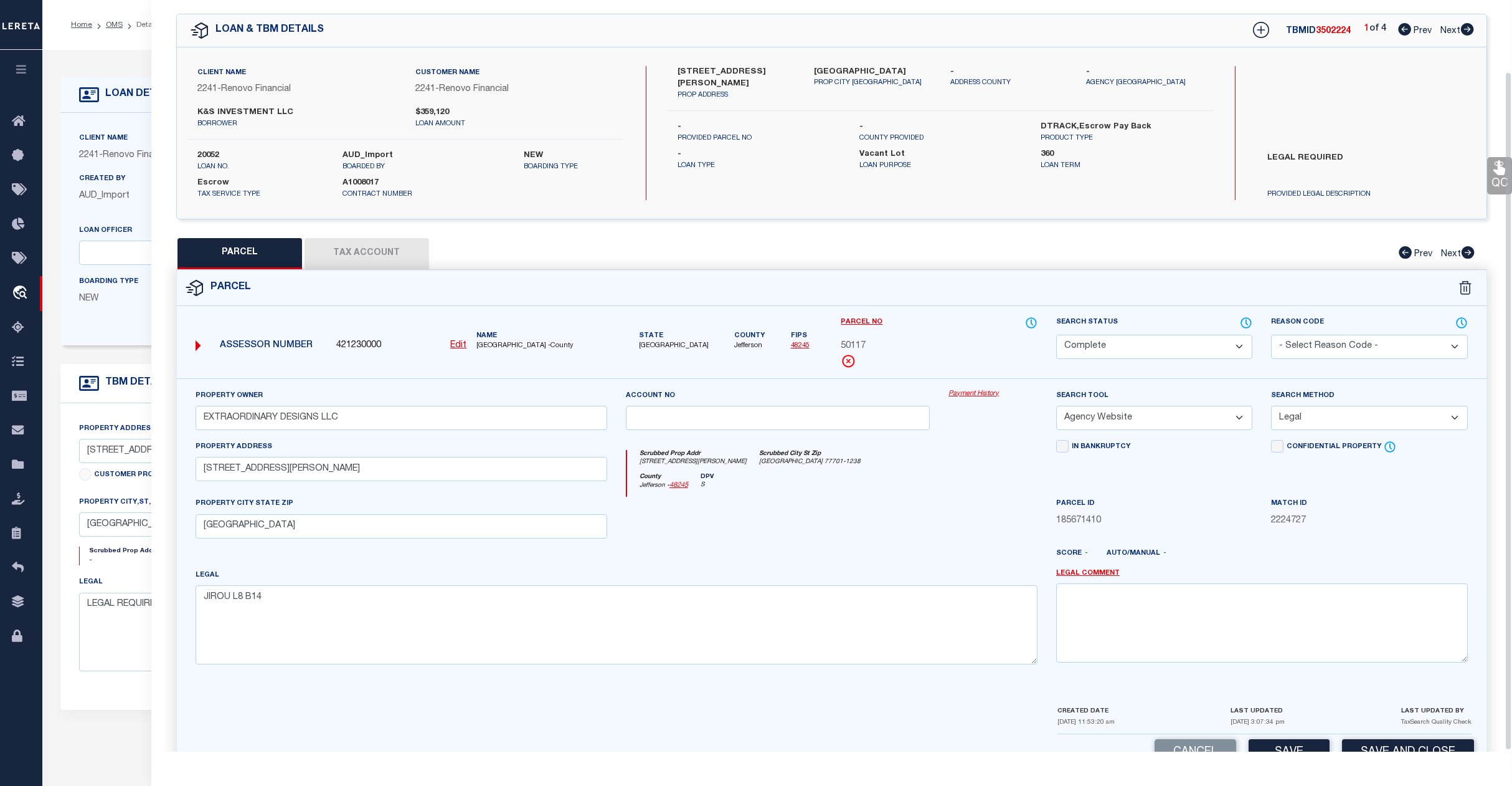
scroll to position [80, 0]
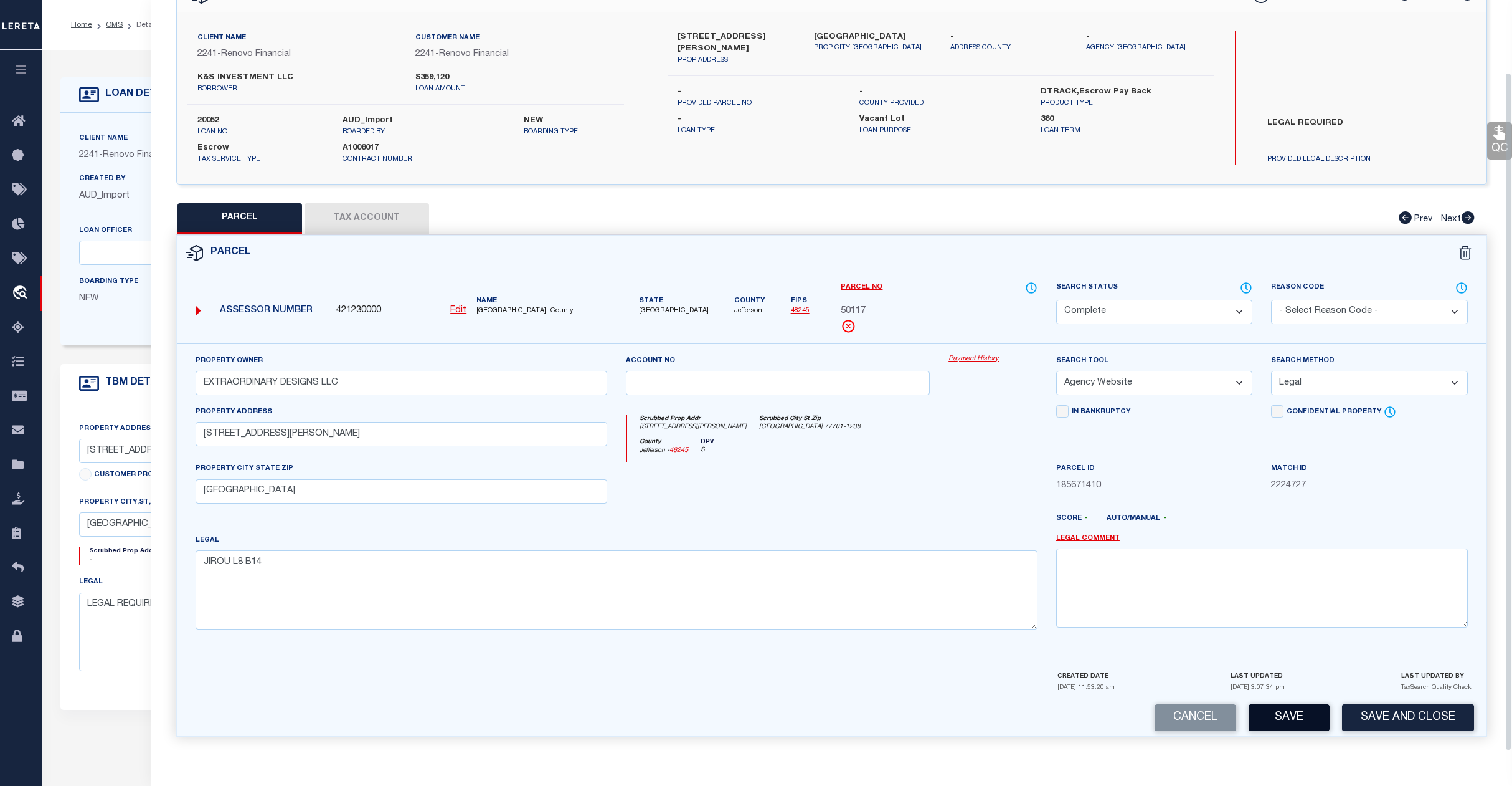
click at [1268, 718] on button "Save" at bounding box center [1289, 718] width 81 height 27
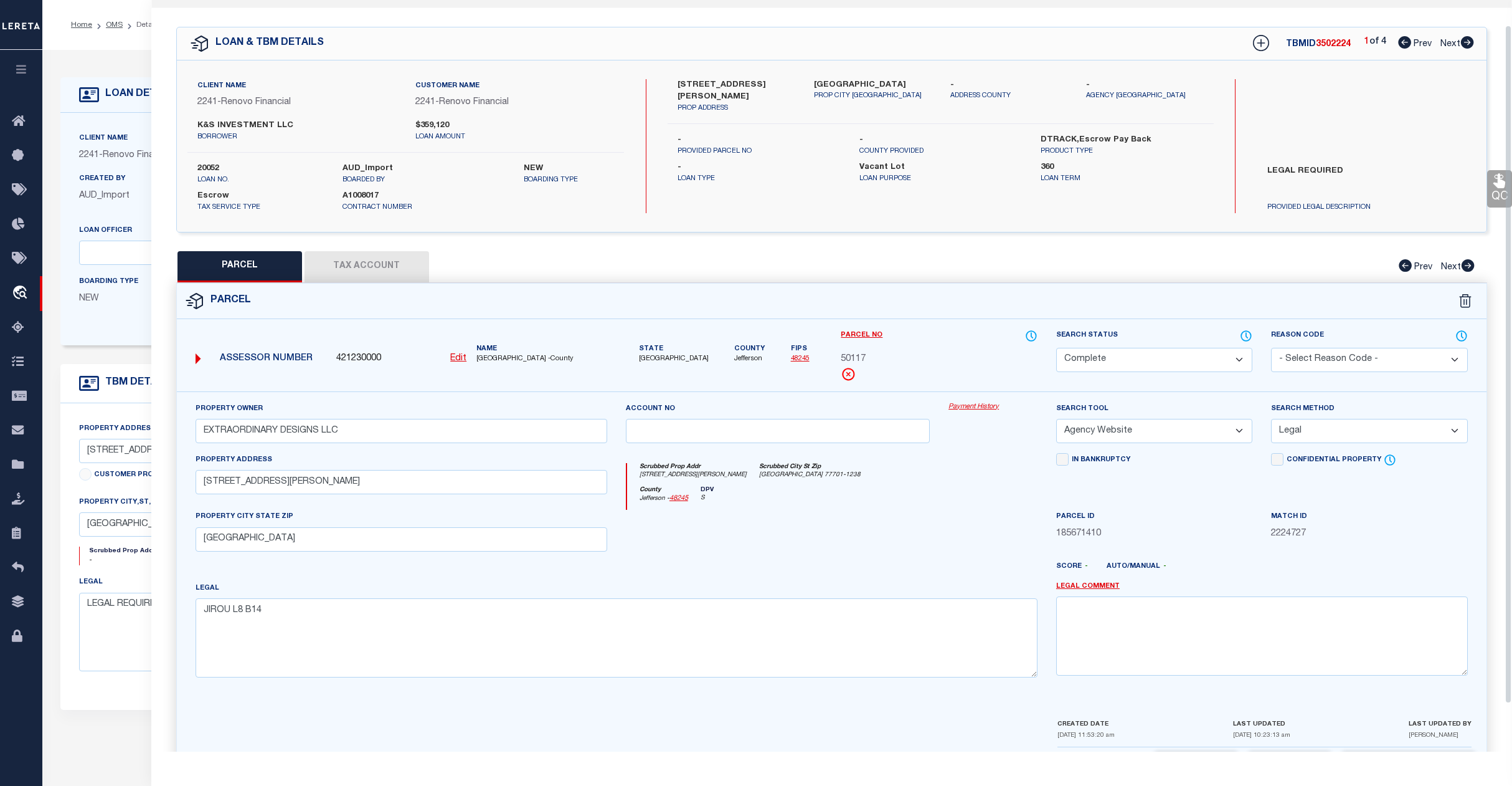
scroll to position [0, 0]
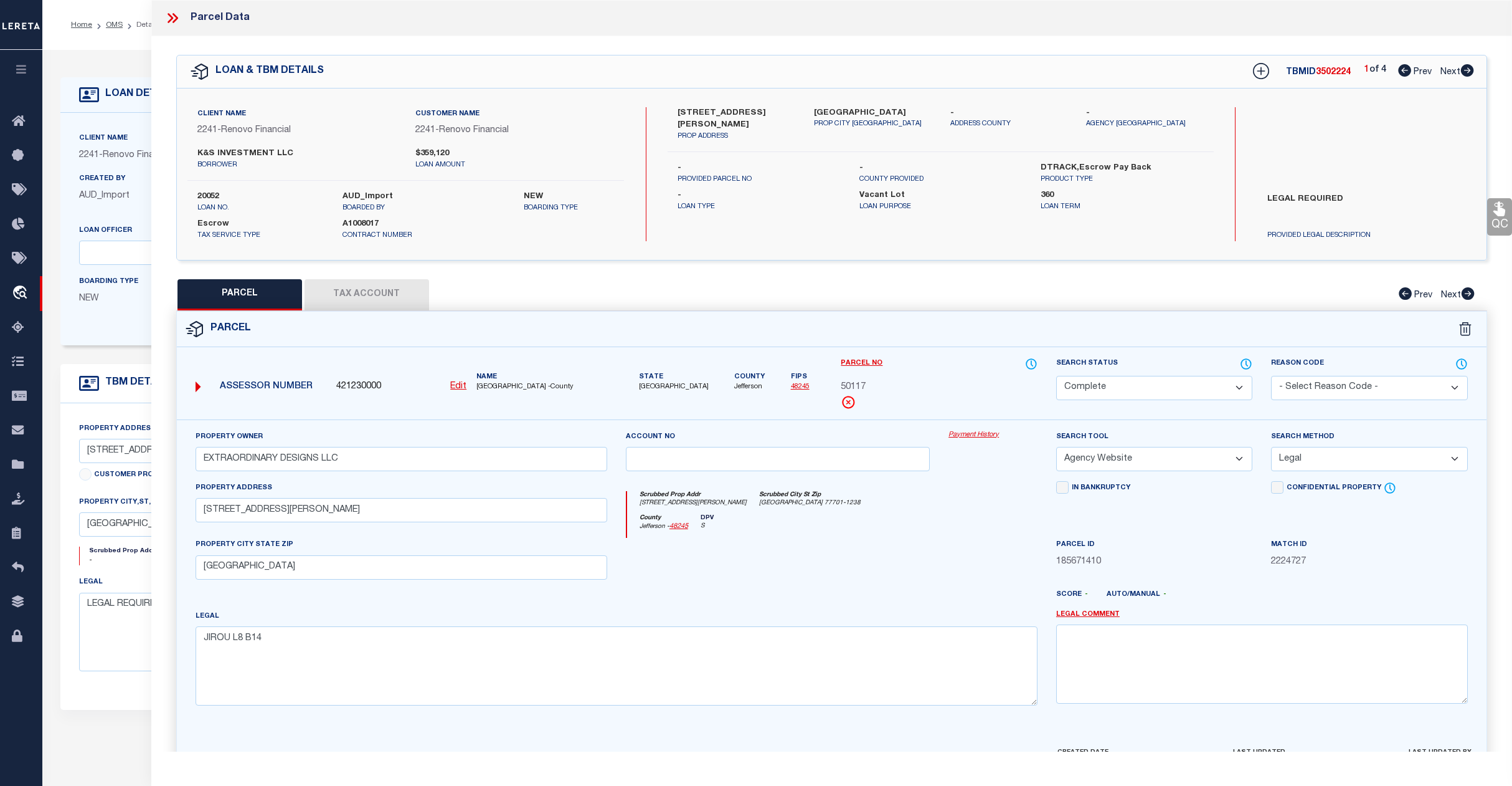
click at [1450, 66] on link "Next" at bounding box center [1457, 70] width 34 height 9
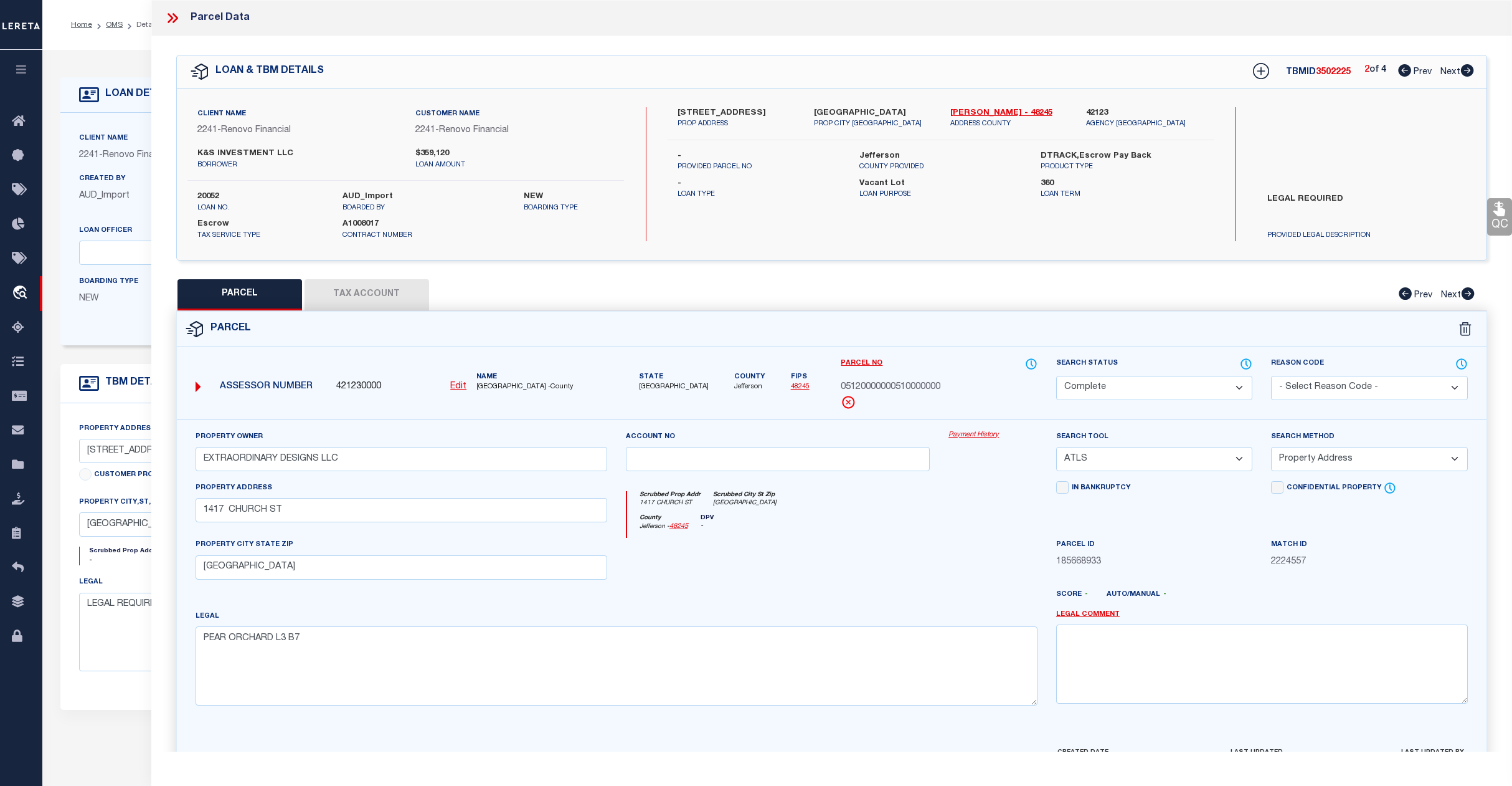
click at [1450, 66] on link "Next" at bounding box center [1457, 70] width 34 height 9
click at [103, 43] on div "Home OMS Detail Profile Sign out" at bounding box center [778, 24] width 1470 height 49
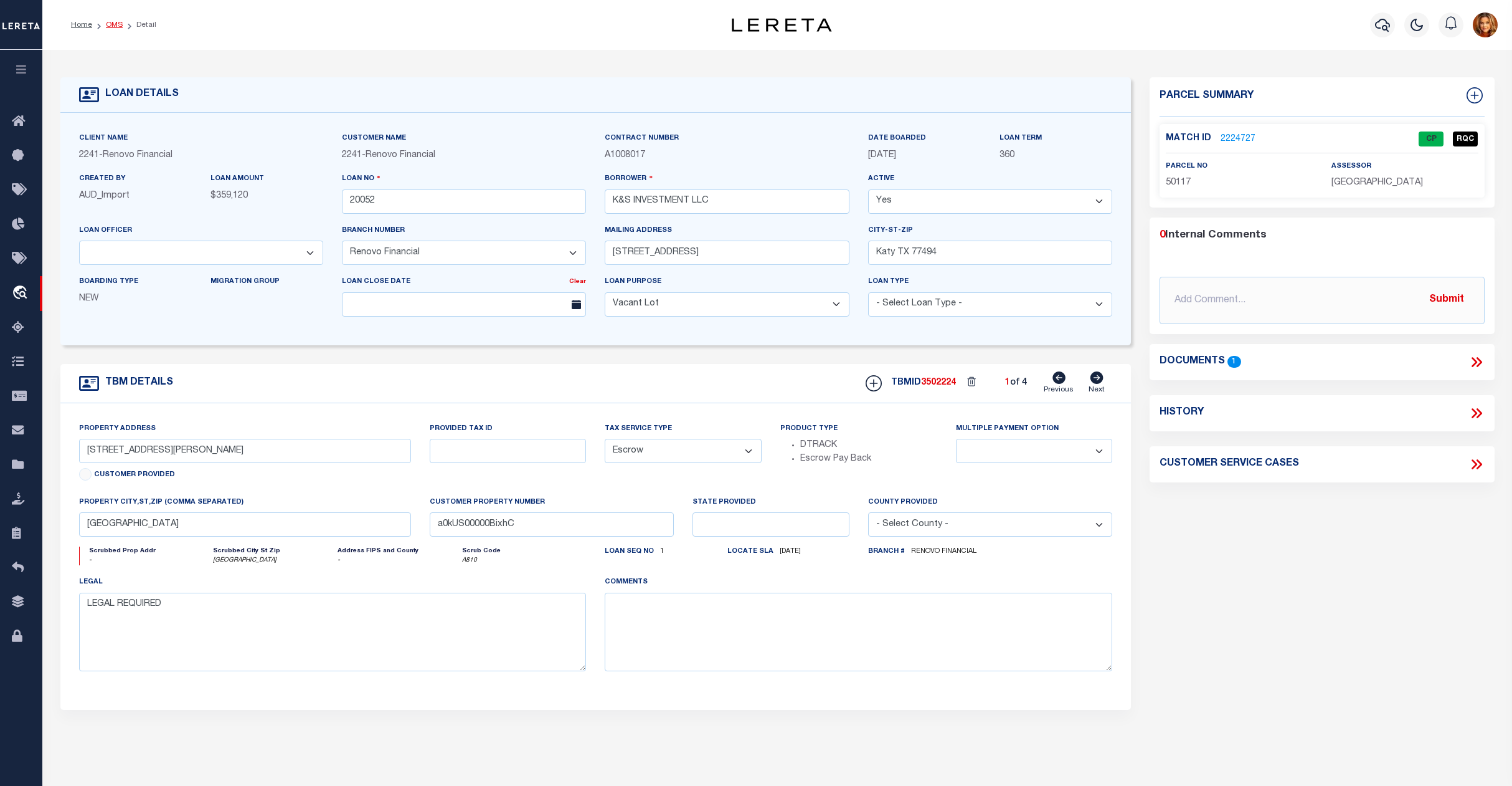
click at [109, 27] on link "OMS" at bounding box center [113, 25] width 16 height 8
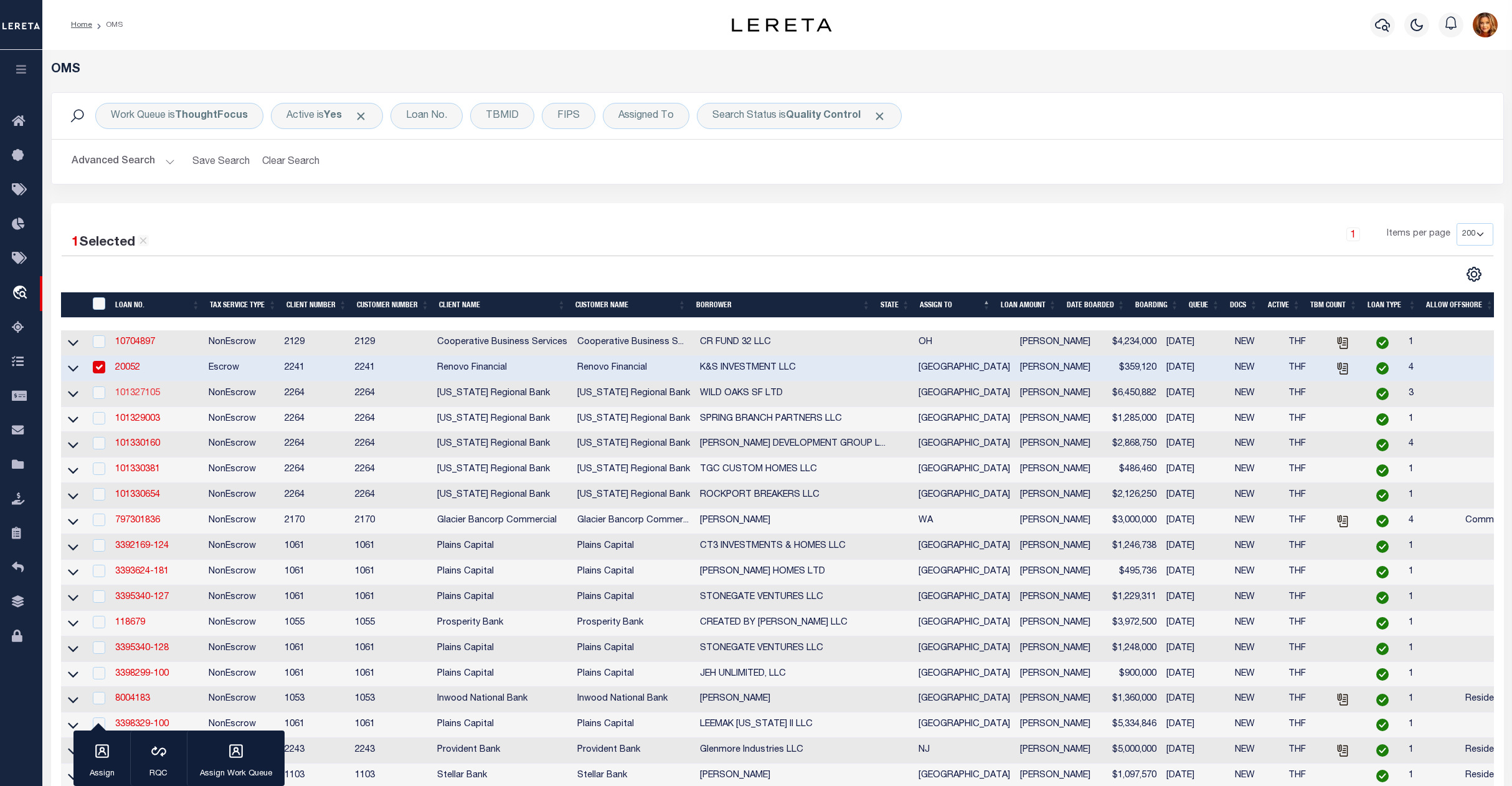
click at [138, 393] on link "101327105" at bounding box center [138, 393] width 45 height 9
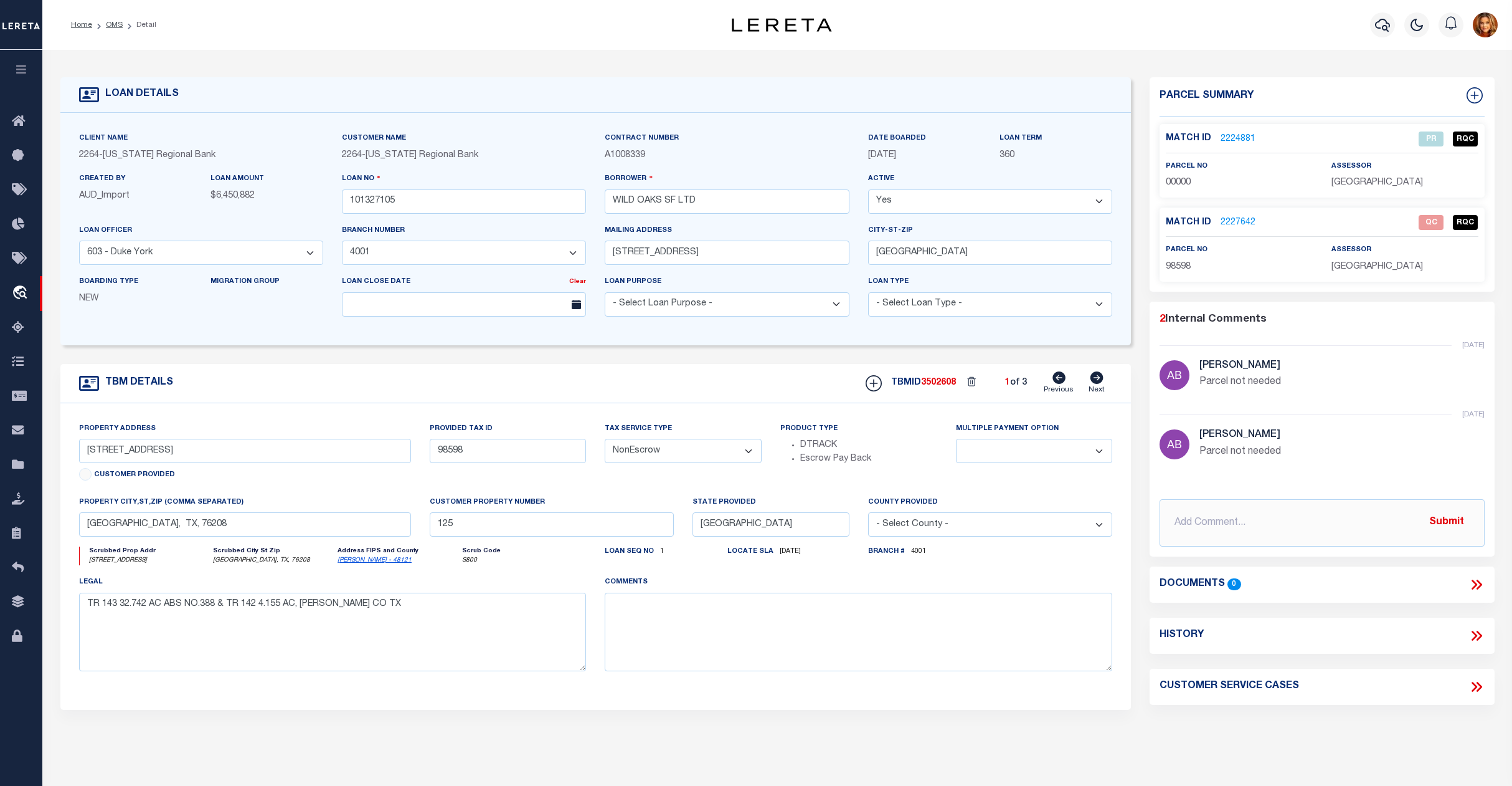
click at [1236, 220] on link "2227642" at bounding box center [1238, 223] width 35 height 14
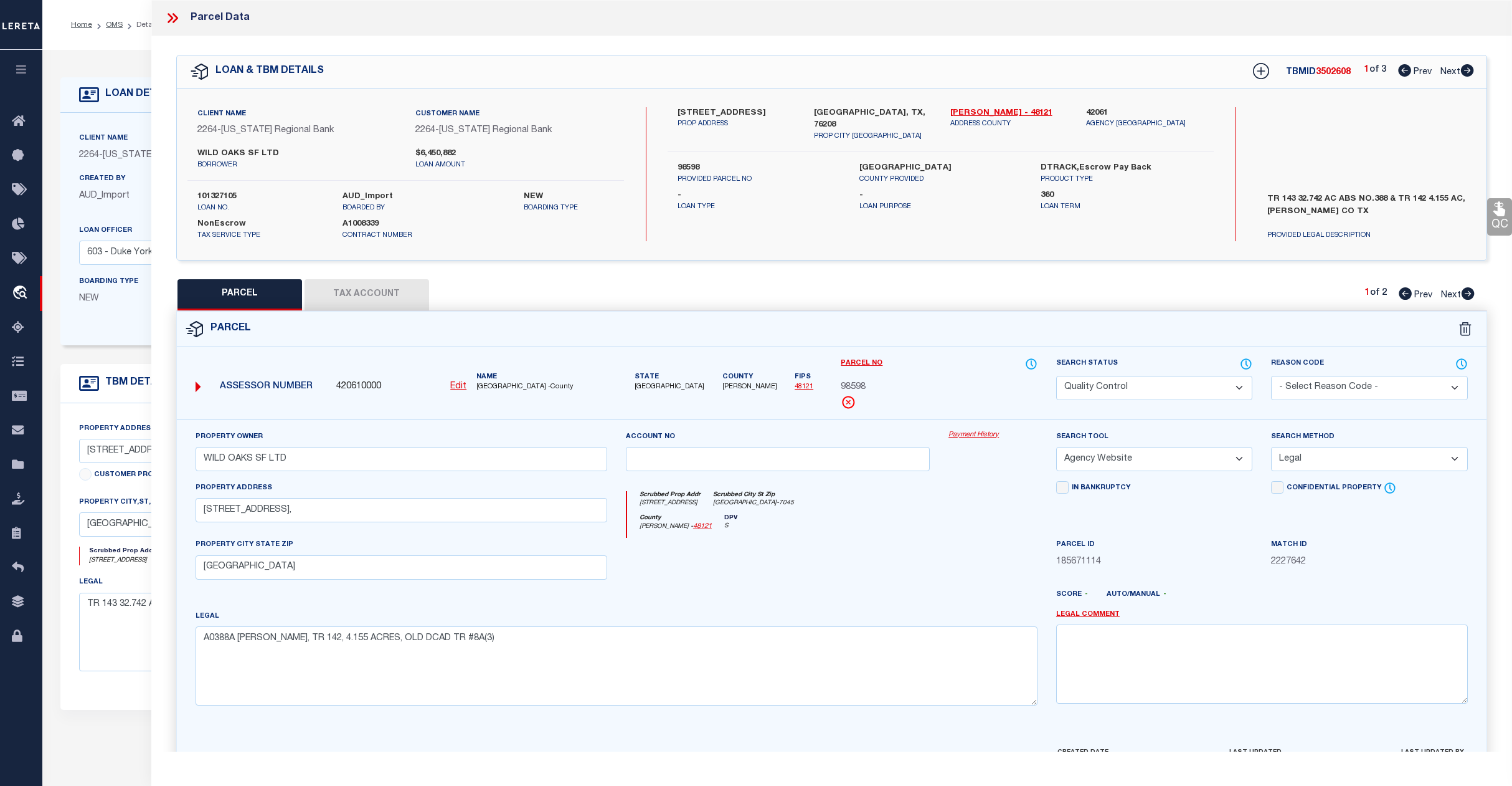
click at [1168, 382] on select "Automated Search Bad Parcel Complete Duplicate Parcel High Dollar Reporting In …" at bounding box center [1155, 388] width 197 height 24
click at [1057, 376] on select "Automated Search Bad Parcel Complete Duplicate Parcel High Dollar Reporting In …" at bounding box center [1155, 388] width 197 height 24
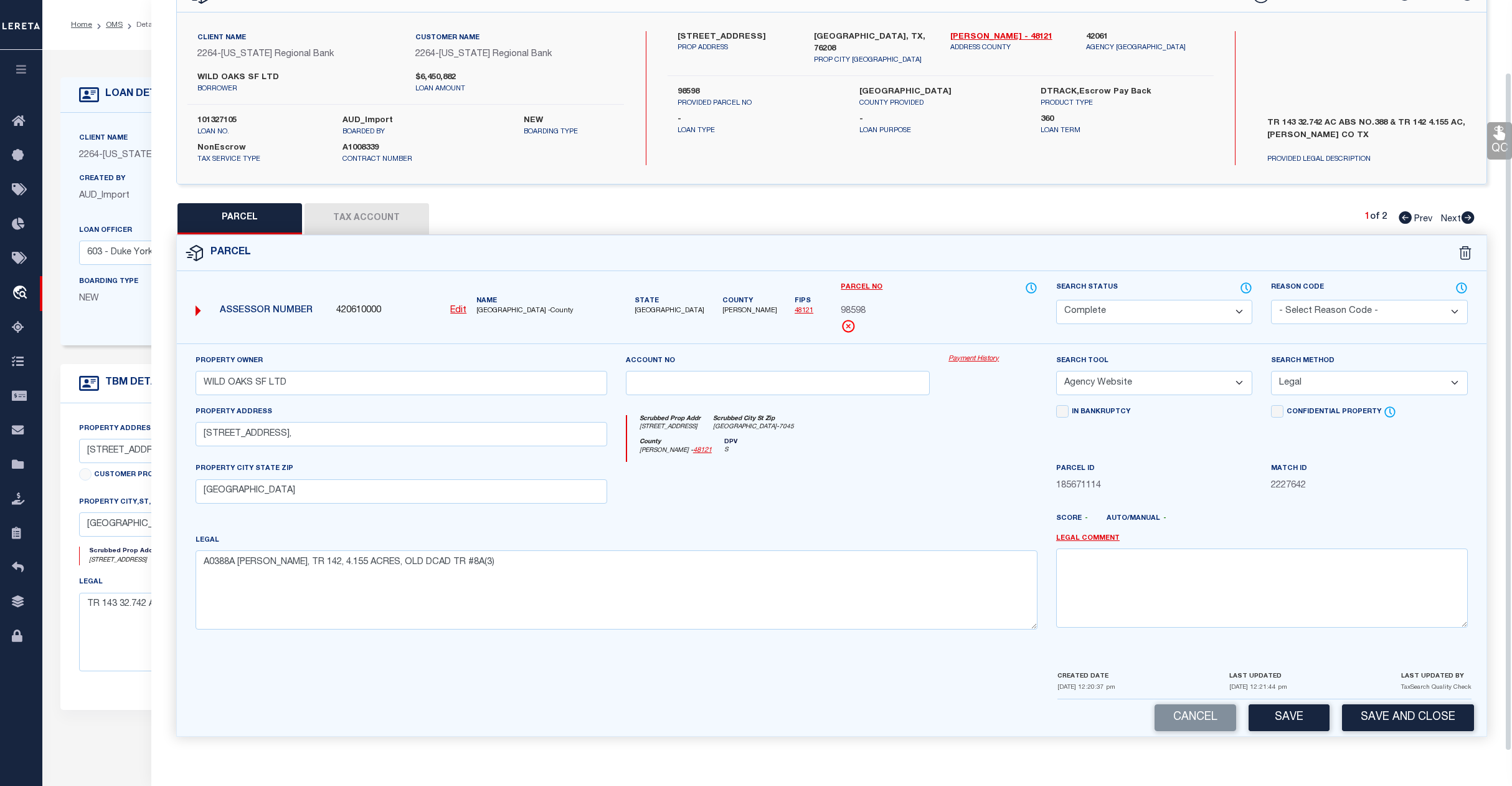
scroll to position [80, 0]
click at [1299, 709] on button "Save" at bounding box center [1289, 718] width 81 height 27
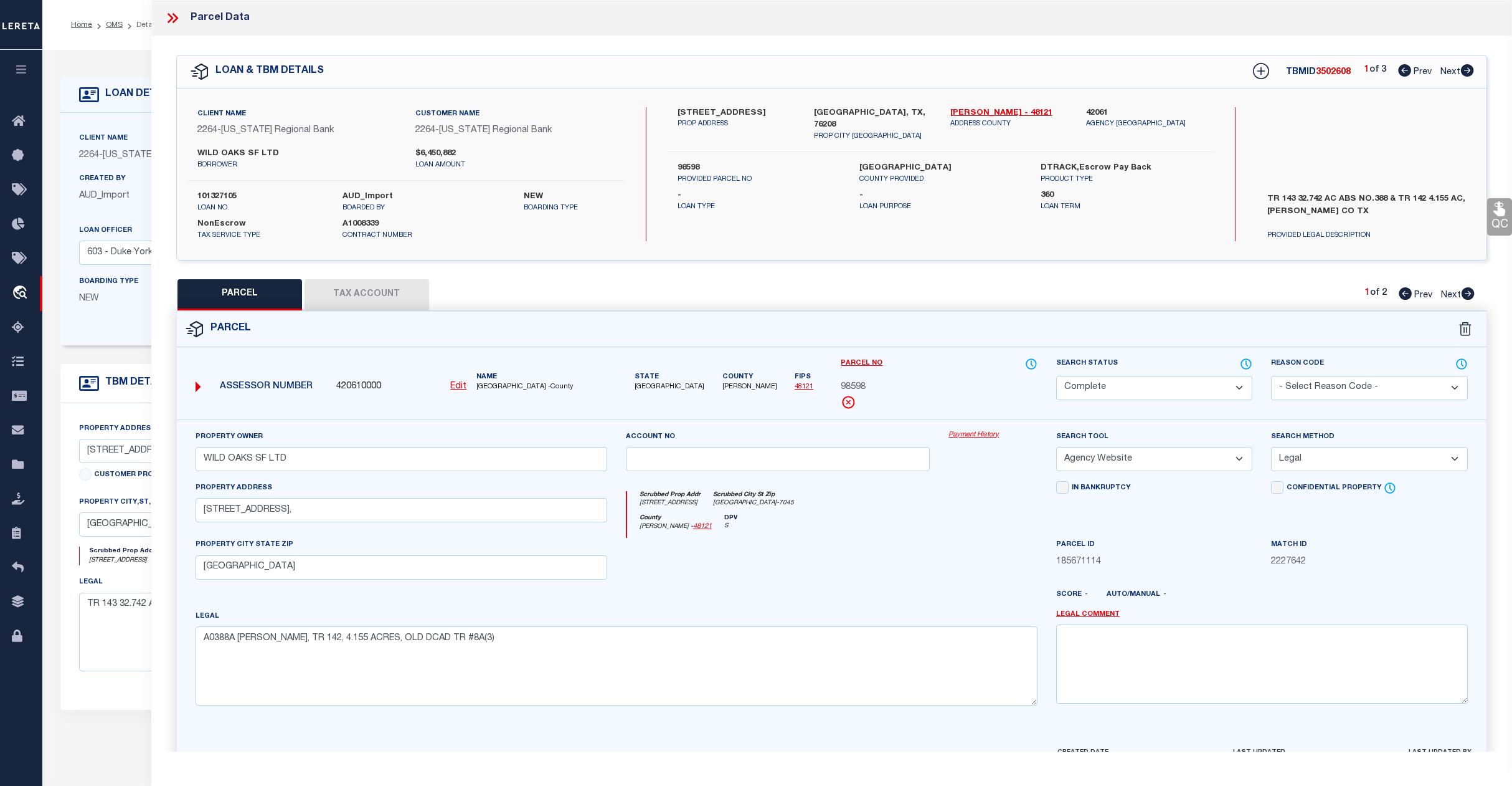
click at [1448, 295] on span "Next" at bounding box center [1451, 295] width 20 height 9
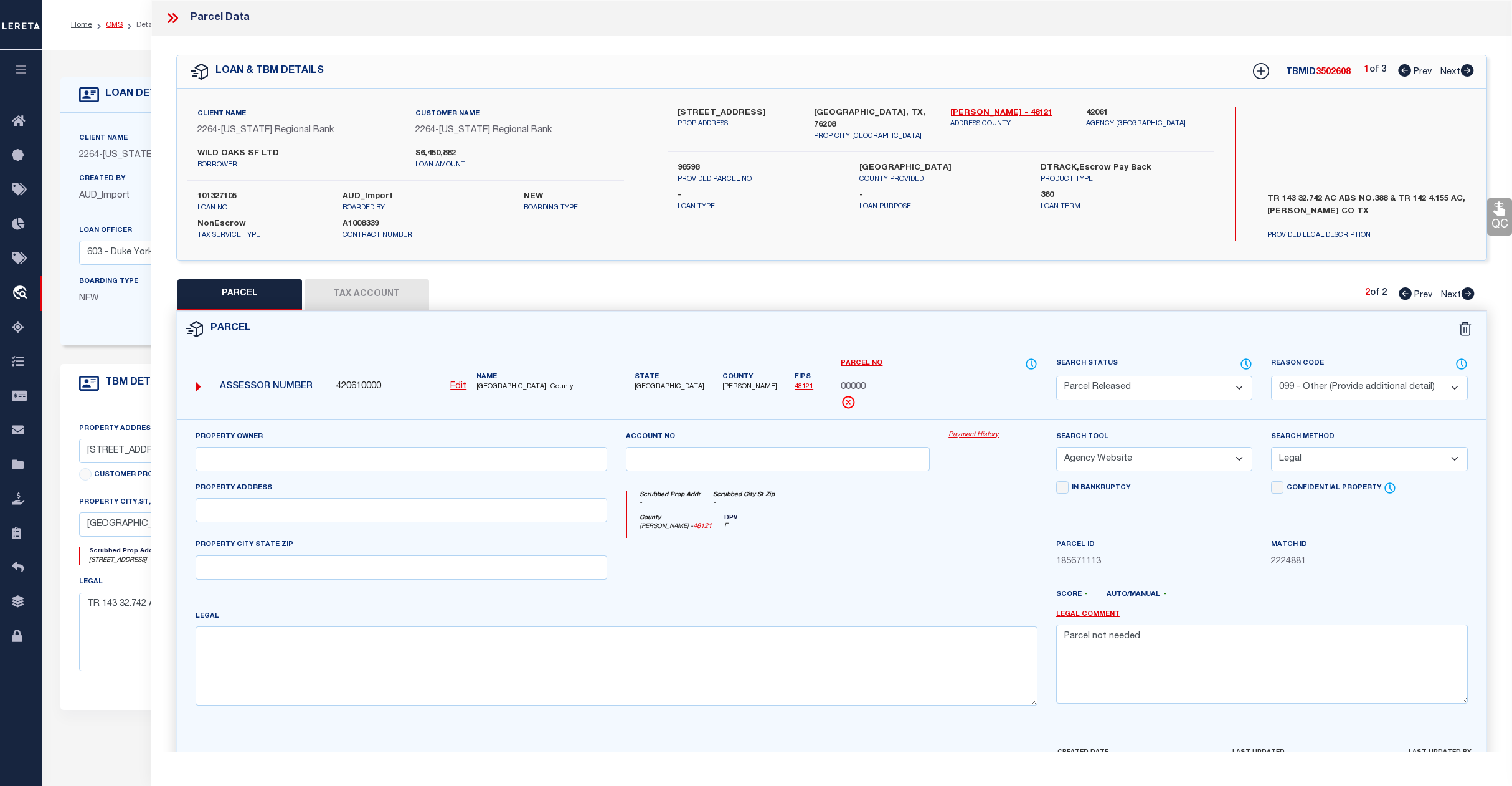
click at [115, 25] on link "OMS" at bounding box center [113, 25] width 16 height 8
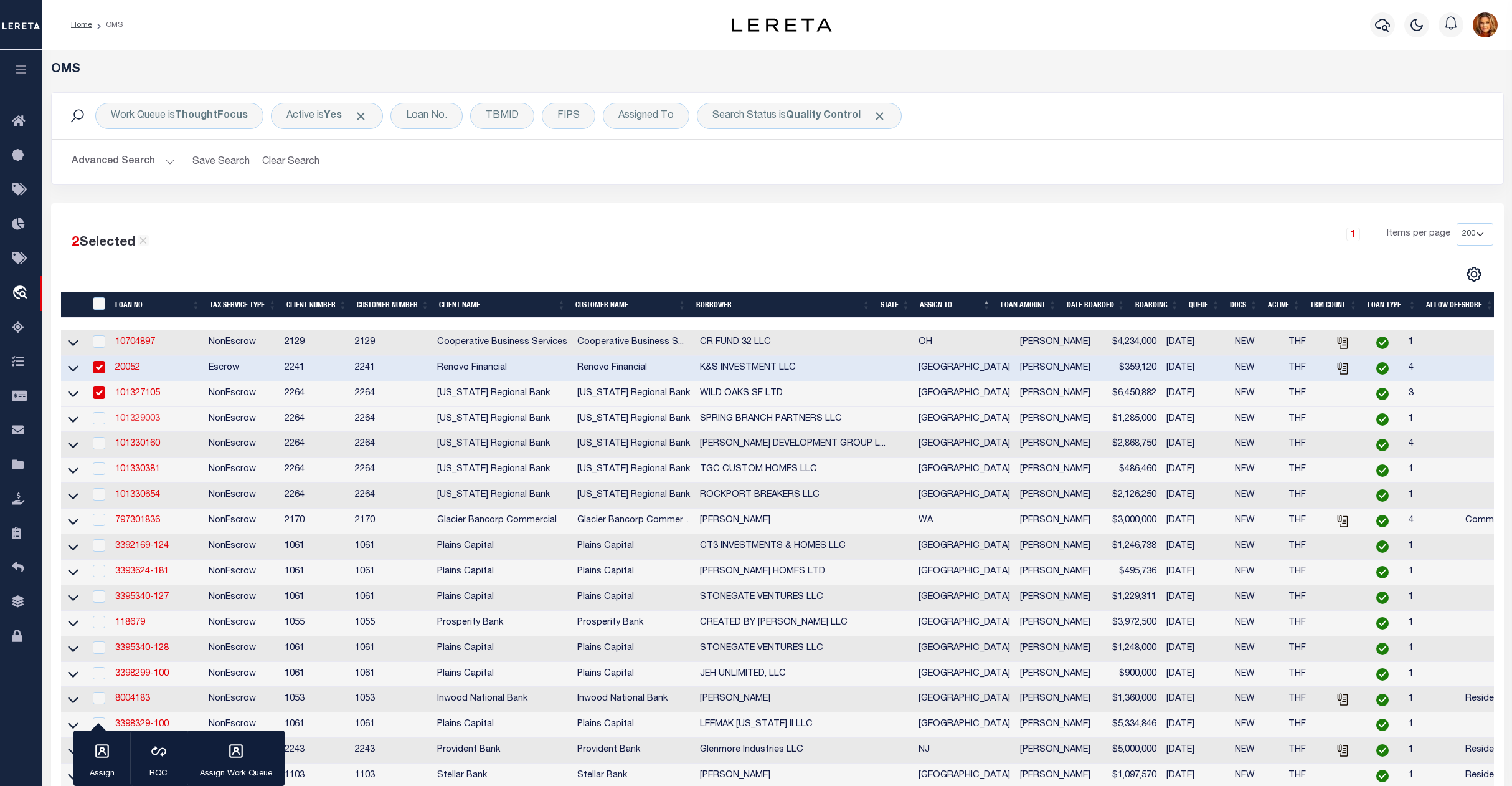
click at [128, 419] on link "101329003" at bounding box center [138, 419] width 45 height 9
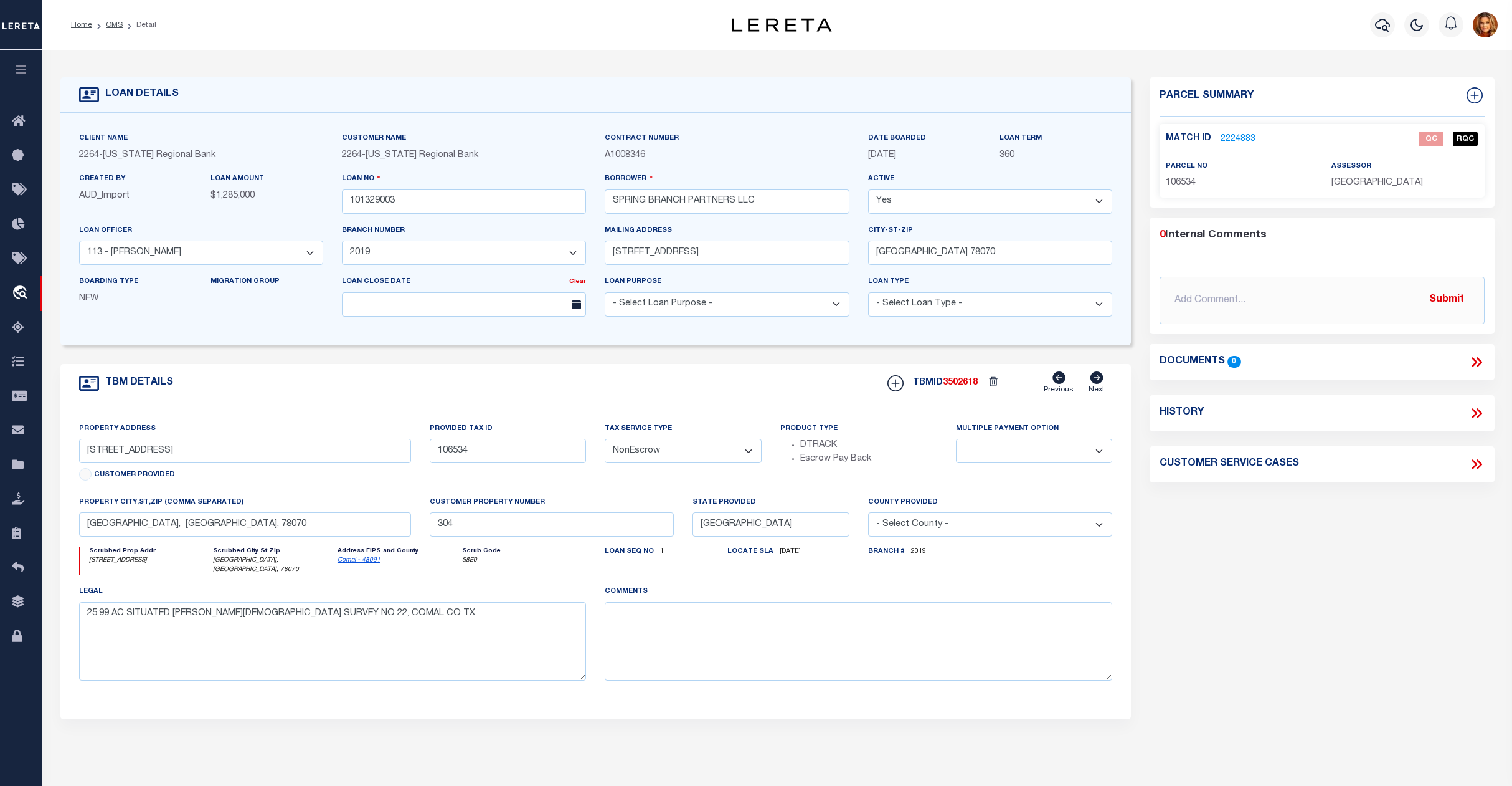
click at [1234, 137] on link "2224883" at bounding box center [1238, 140] width 35 height 14
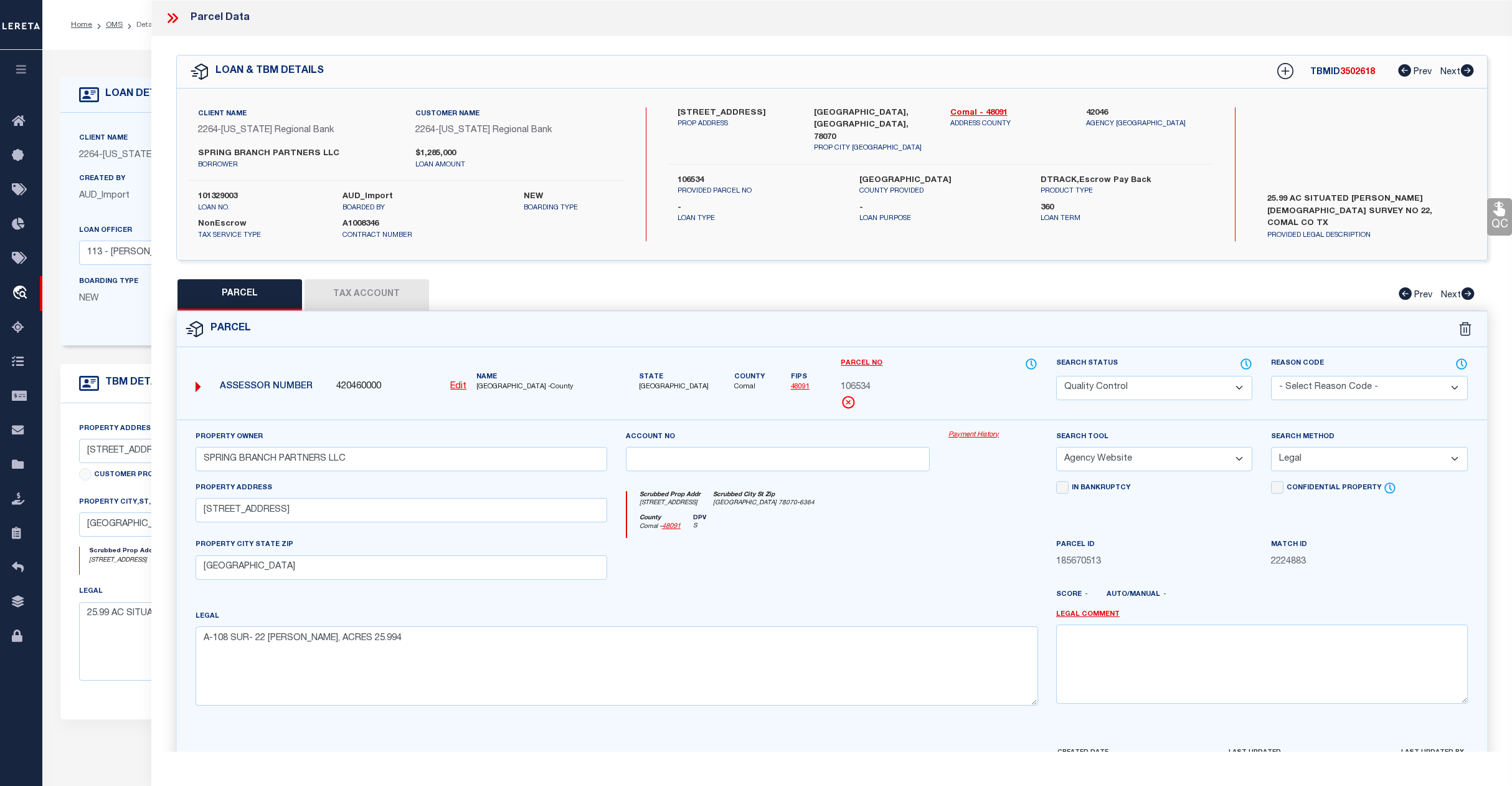
click at [1153, 380] on select "Automated Search Bad Parcel Complete Duplicate Parcel High Dollar Reporting In …" at bounding box center [1155, 388] width 197 height 24
click at [1057, 376] on select "Automated Search Bad Parcel Complete Duplicate Parcel High Dollar Reporting In …" at bounding box center [1155, 388] width 197 height 24
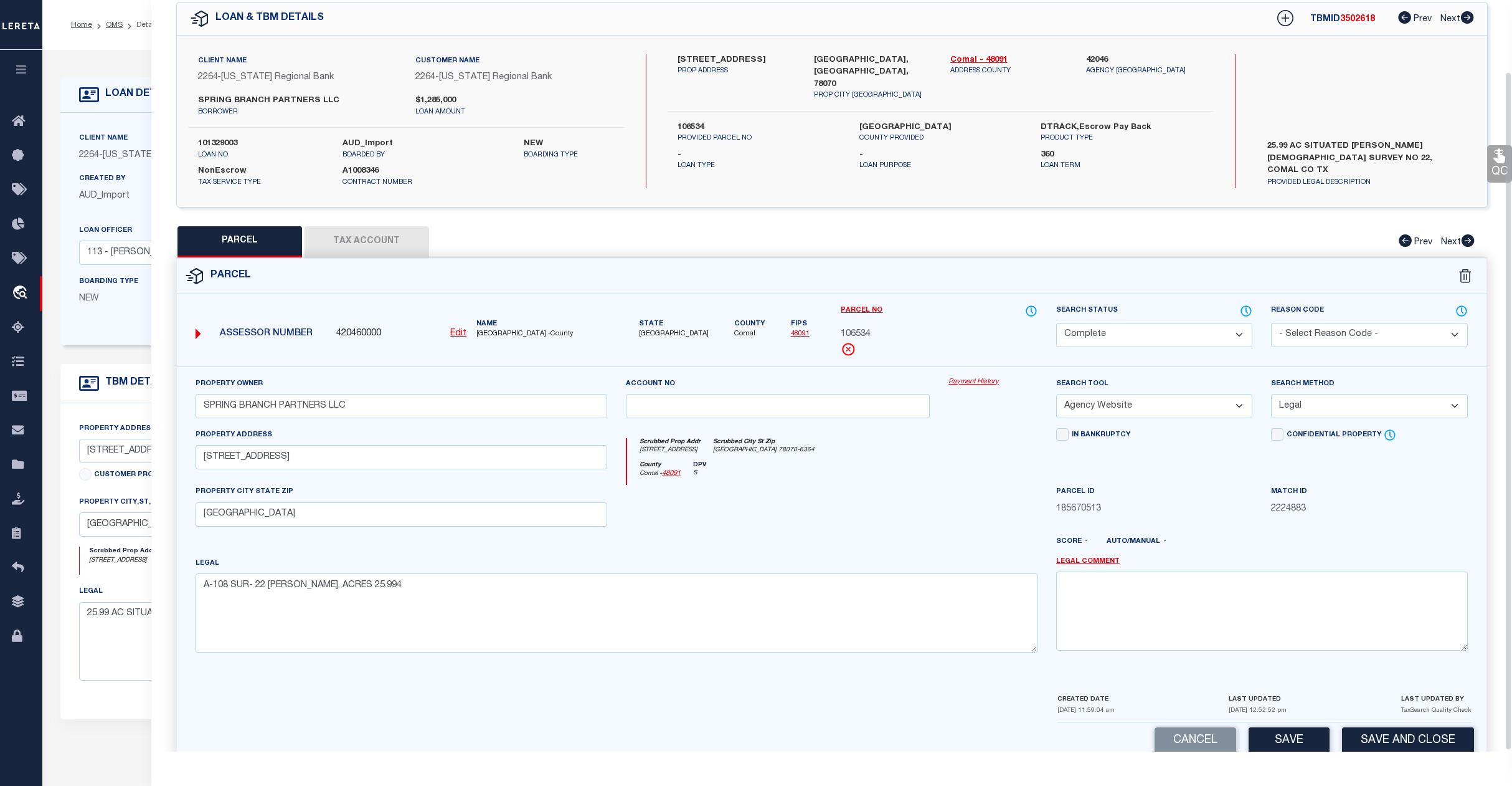
scroll to position [80, 0]
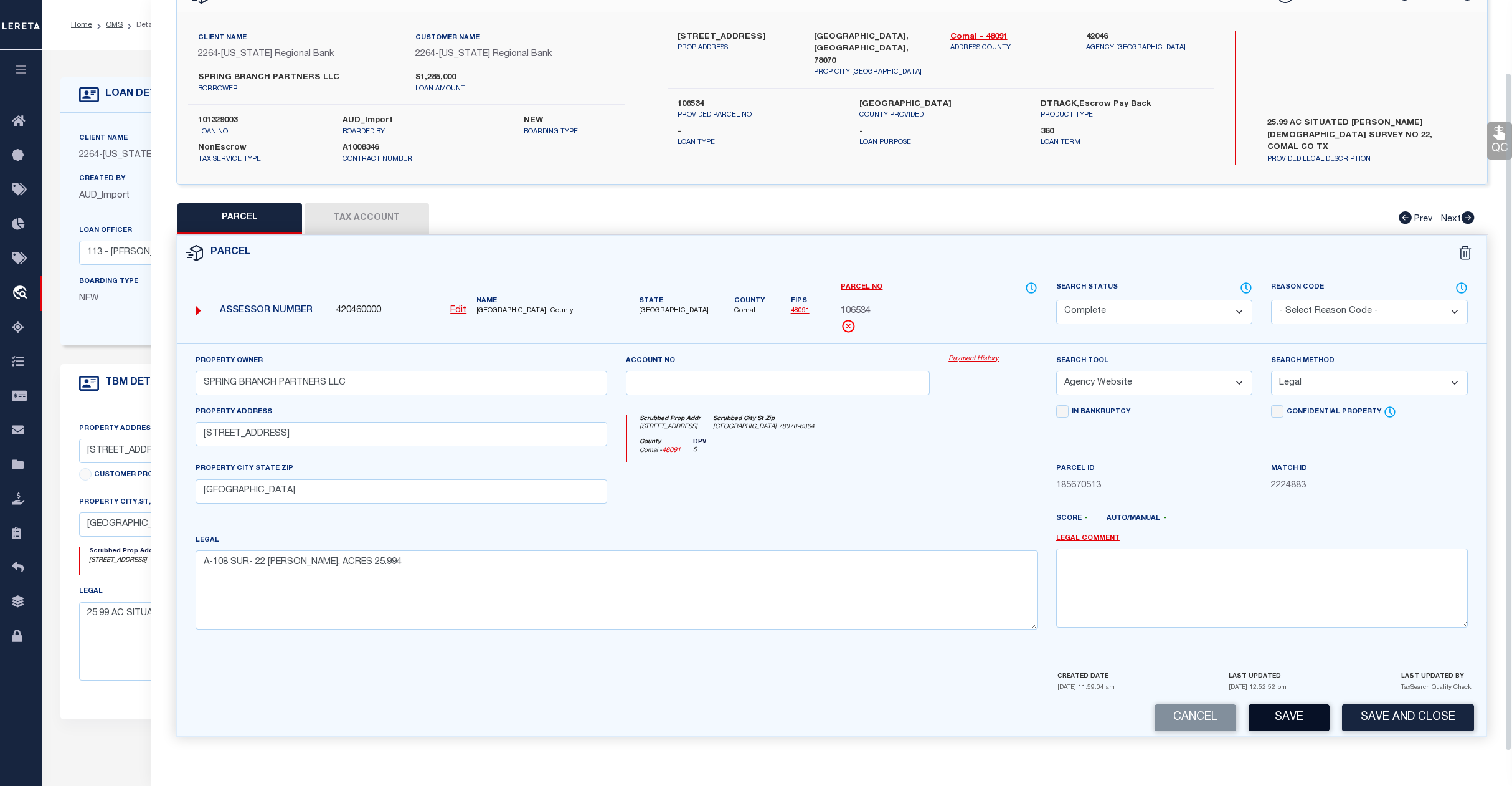
click at [1285, 714] on button "Save" at bounding box center [1289, 718] width 81 height 27
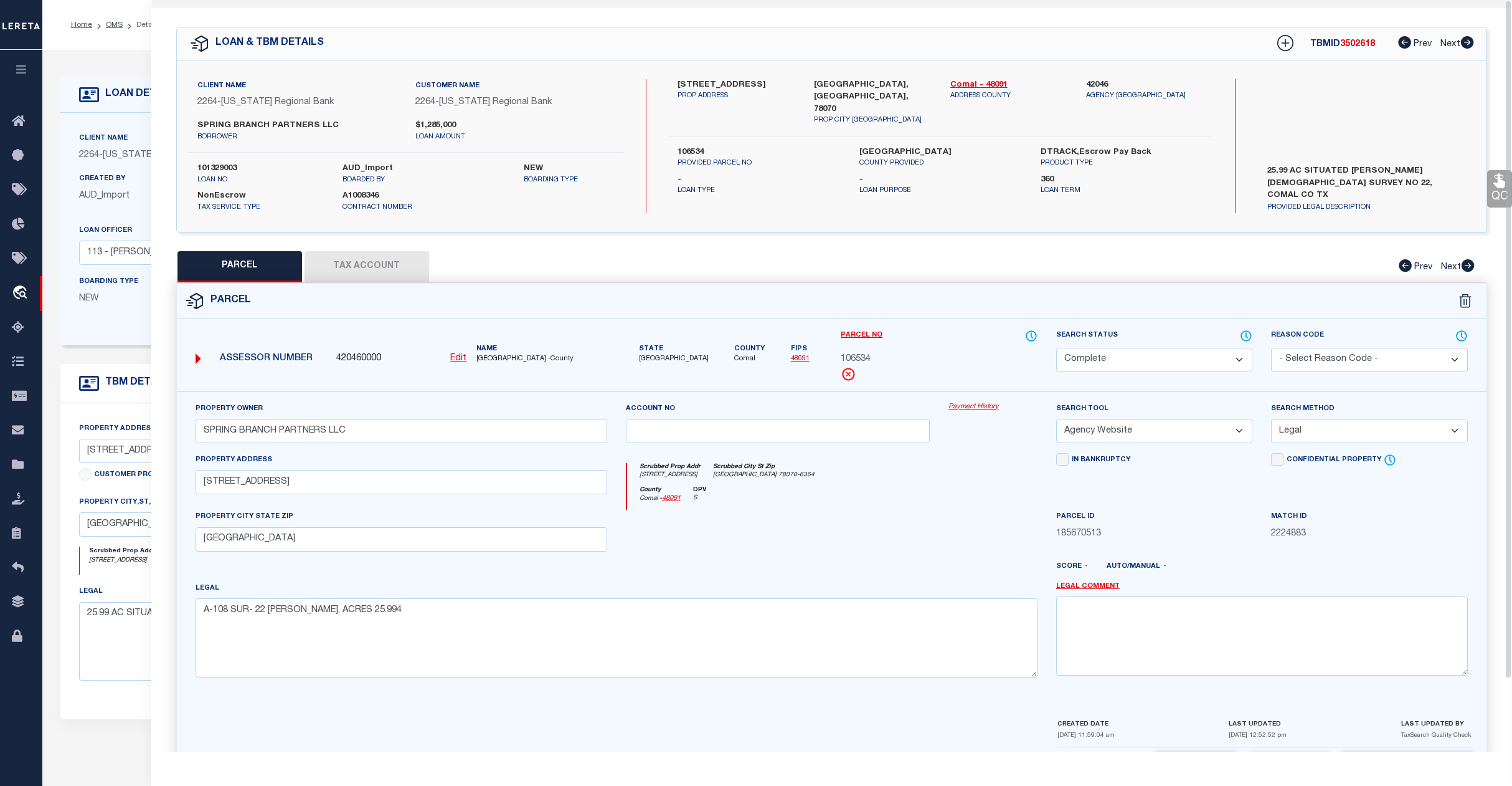
scroll to position [0, 0]
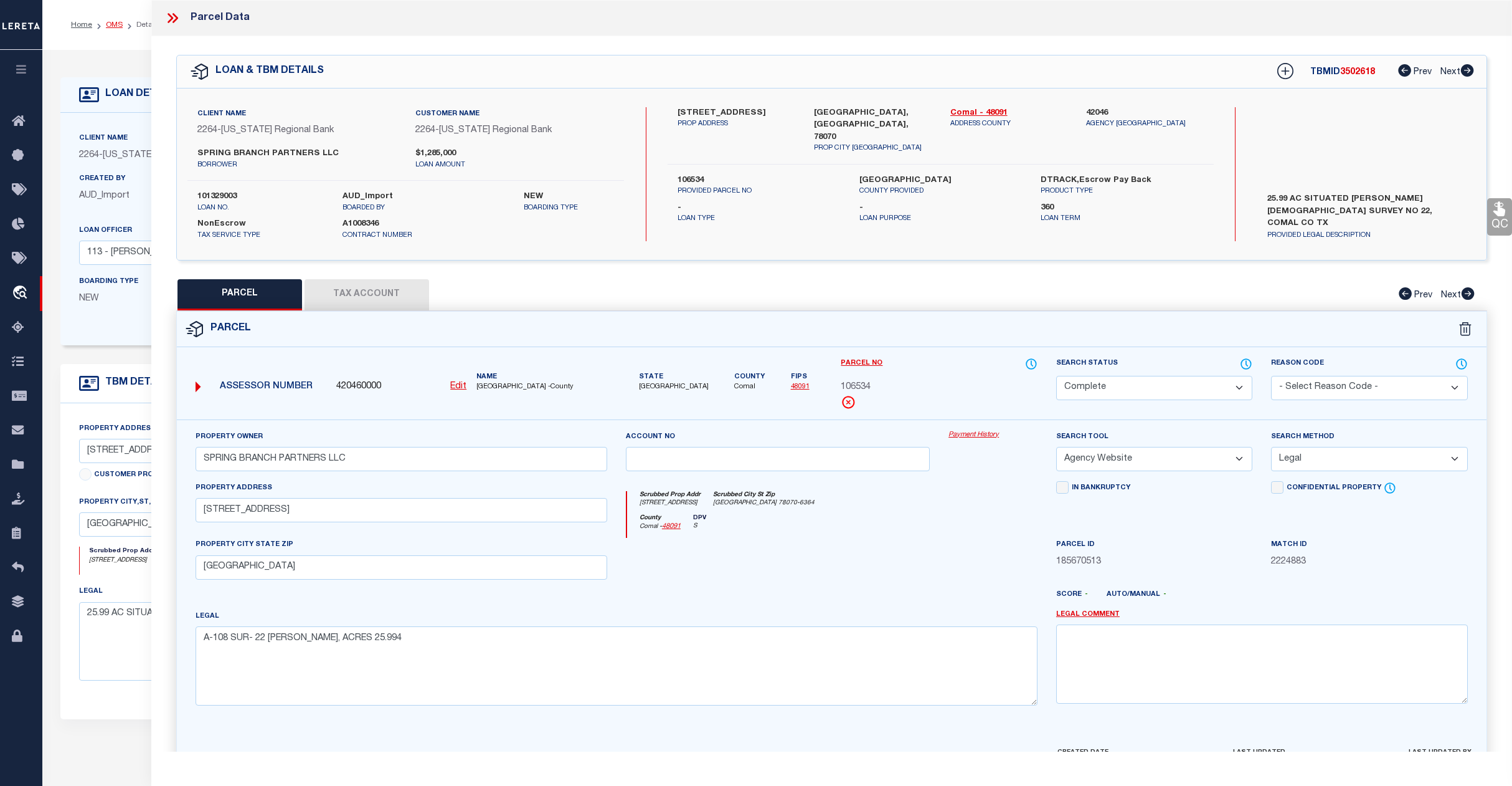
click at [115, 25] on link "OMS" at bounding box center [113, 25] width 16 height 8
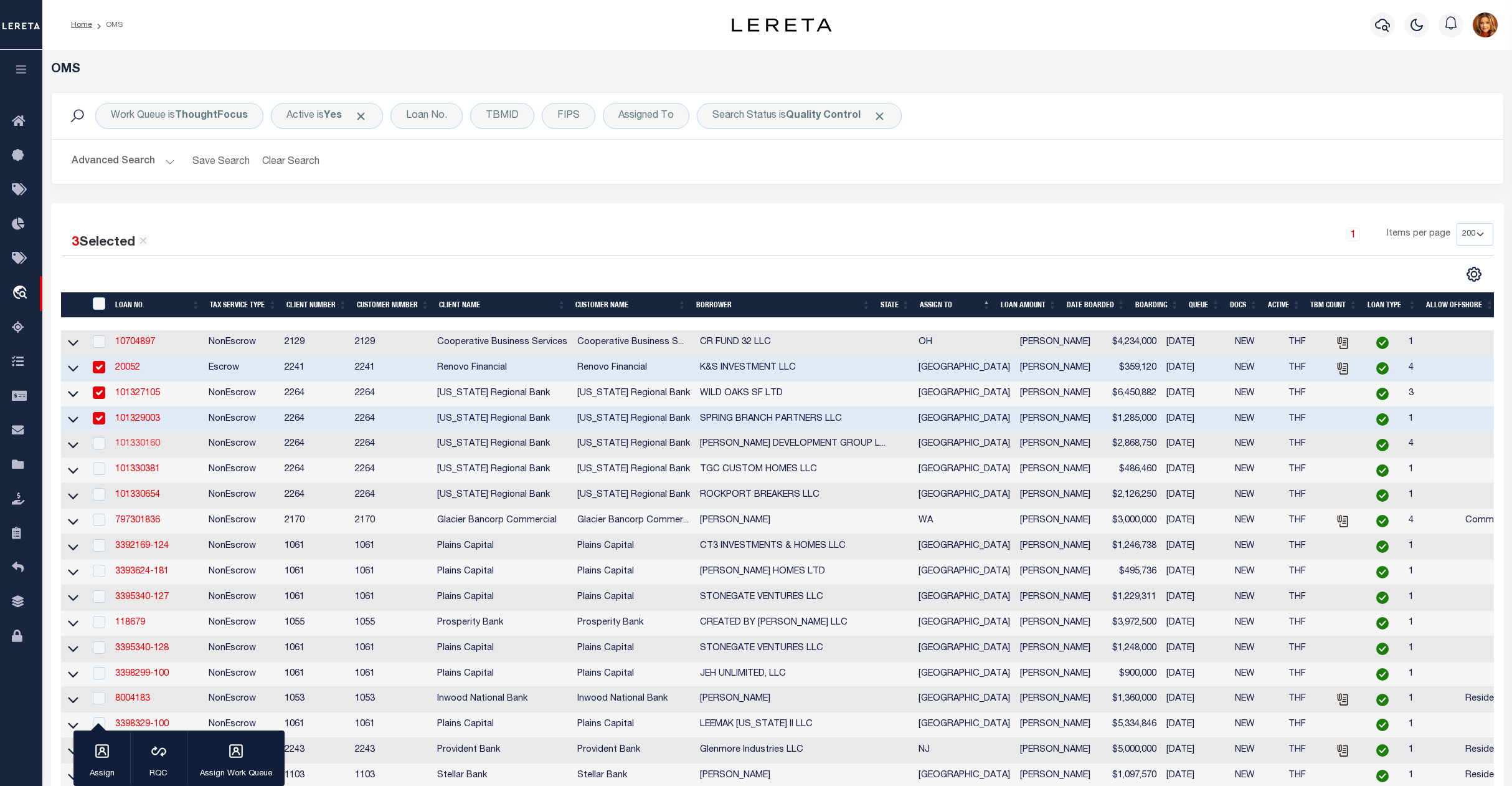
click at [131, 445] on link "101330160" at bounding box center [138, 443] width 45 height 9
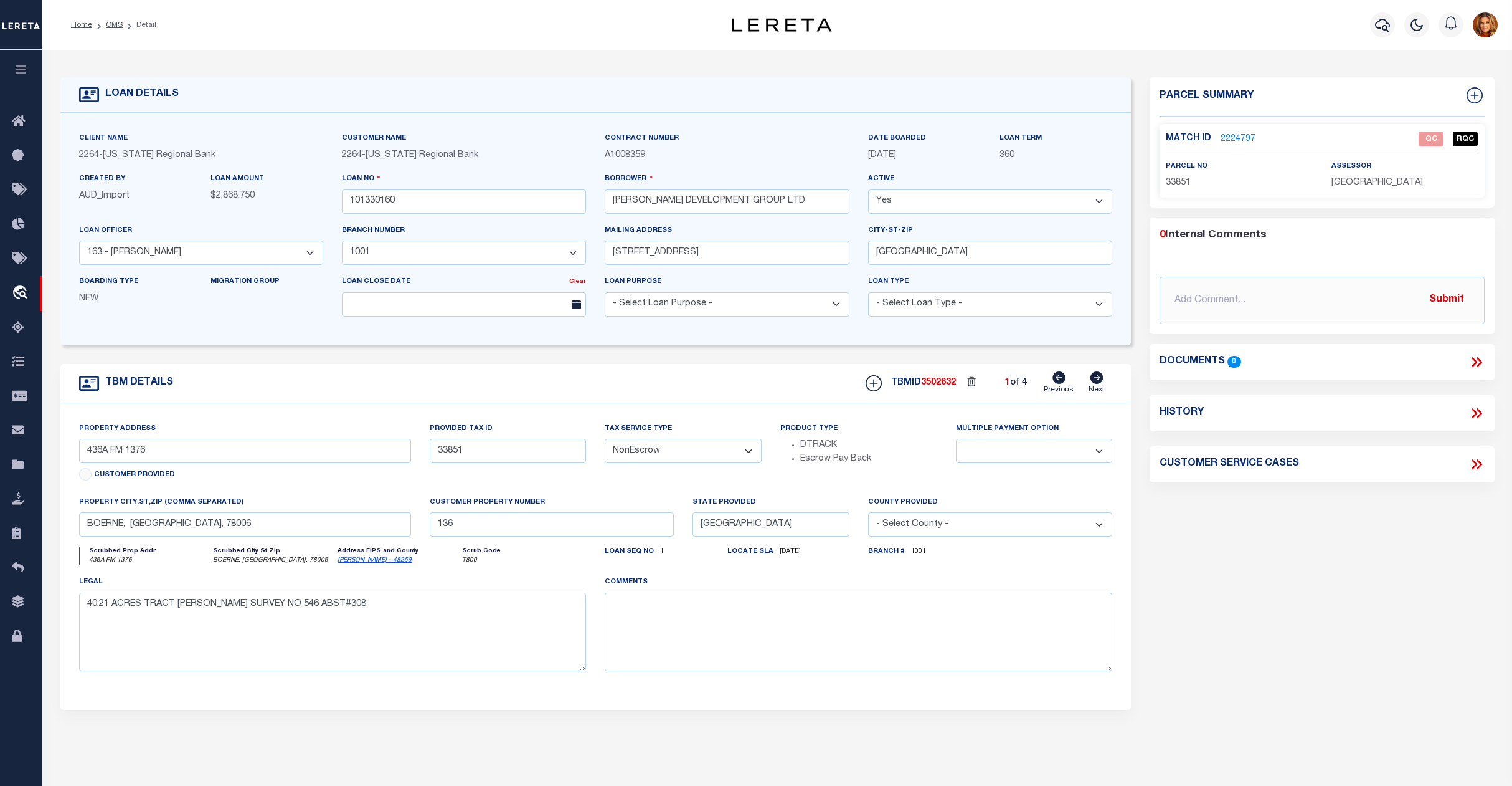
click at [1242, 134] on link "2224797" at bounding box center [1238, 140] width 35 height 14
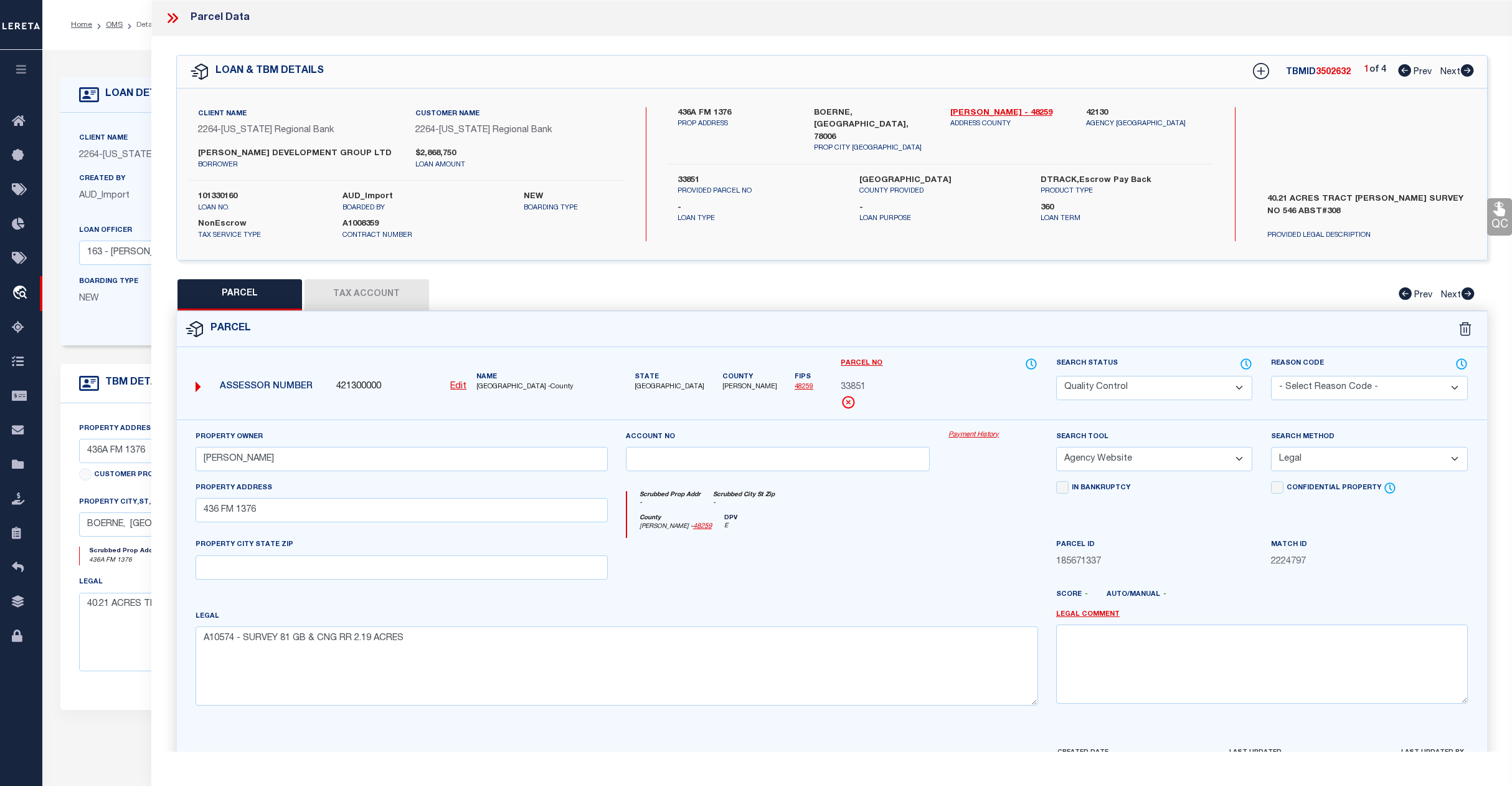
click at [1196, 392] on select "Automated Search Bad Parcel Complete Duplicate Parcel High Dollar Reporting In …" at bounding box center [1155, 388] width 197 height 24
click at [1057, 376] on select "Automated Search Bad Parcel Complete Duplicate Parcel High Dollar Reporting In …" at bounding box center [1155, 388] width 197 height 24
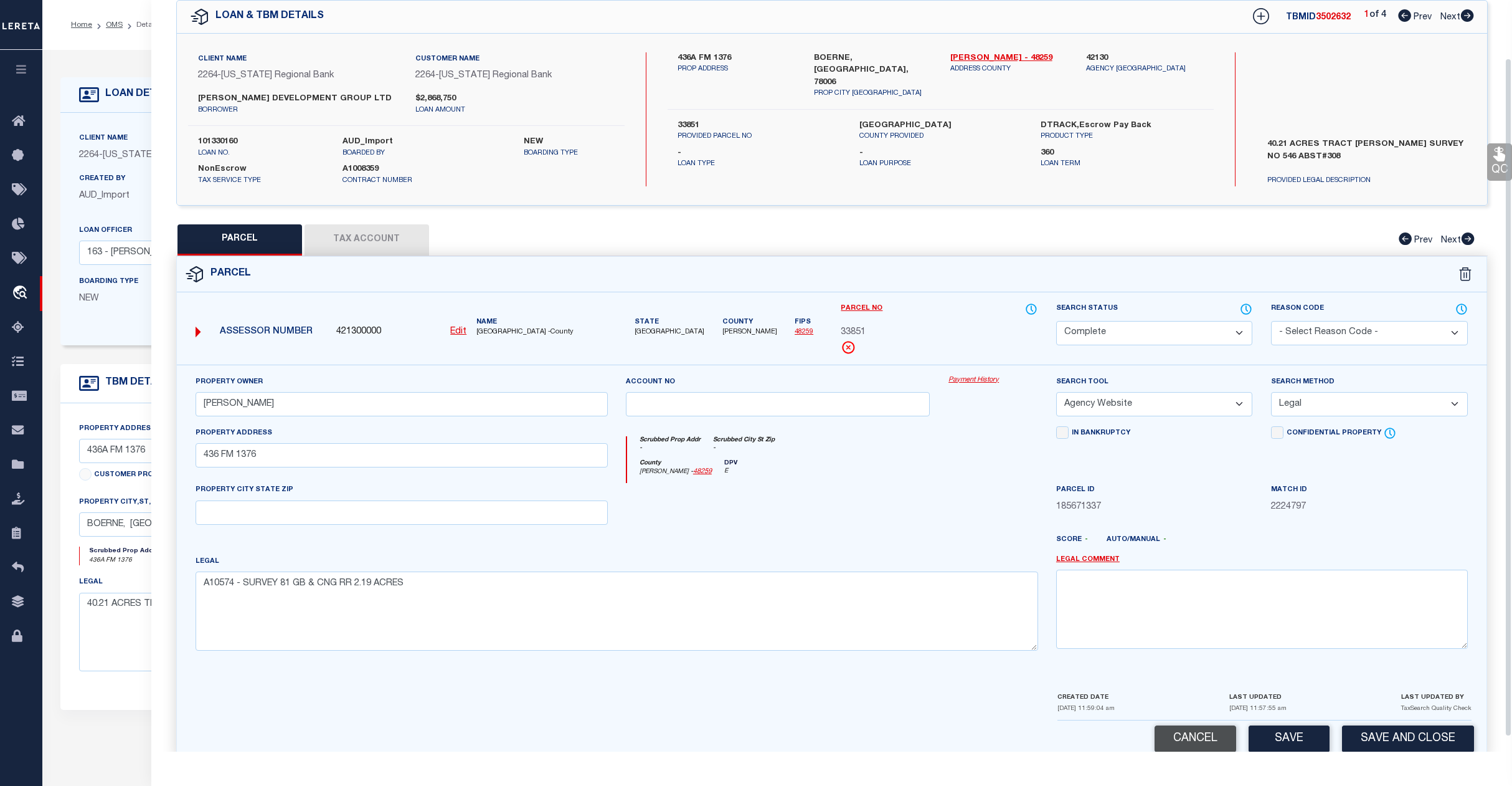
scroll to position [80, 0]
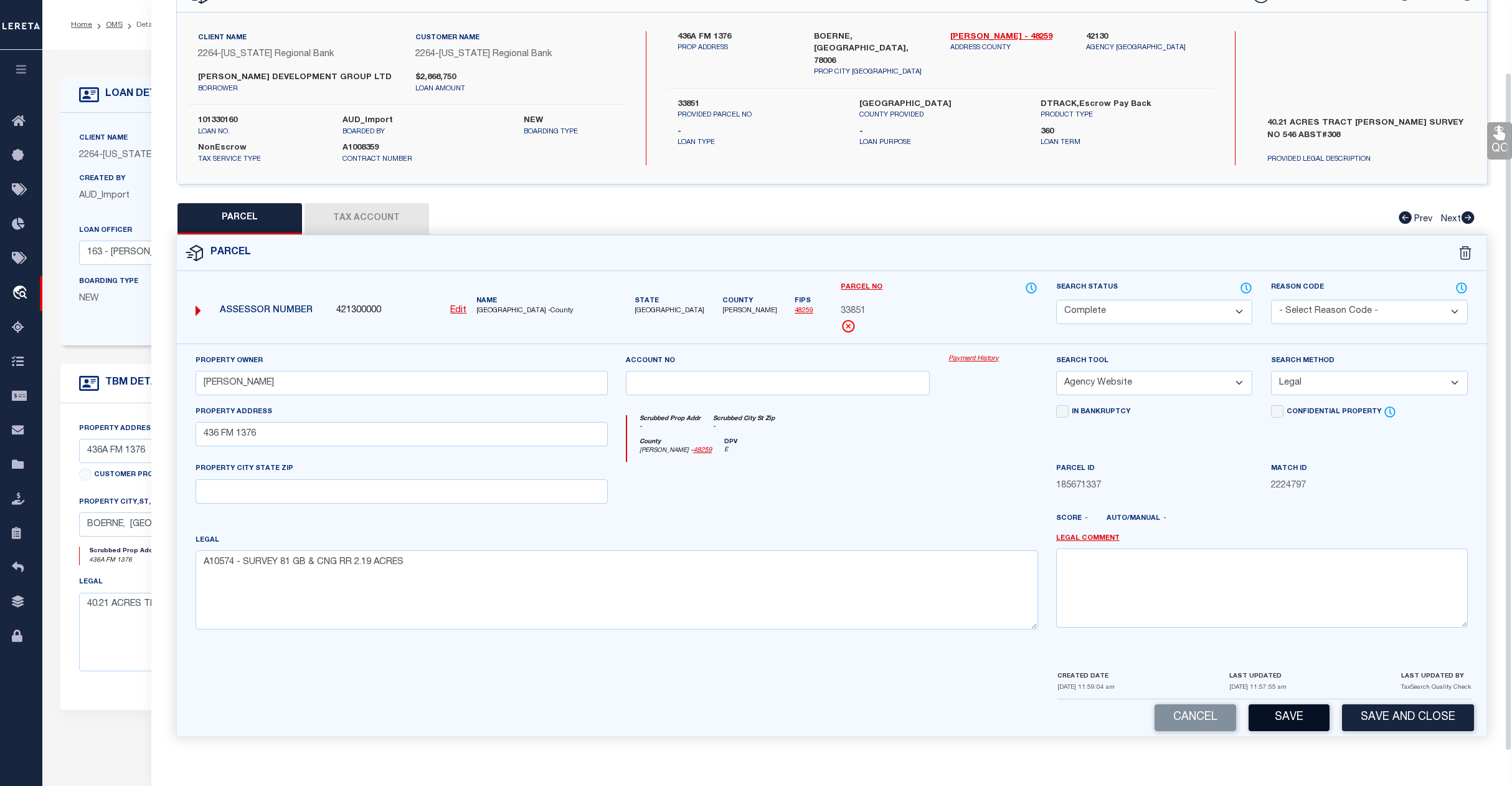
drag, startPoint x: 1286, startPoint y: 711, endPoint x: 1229, endPoint y: 642, distance: 89.5
click at [1287, 709] on button "Save" at bounding box center [1289, 718] width 81 height 27
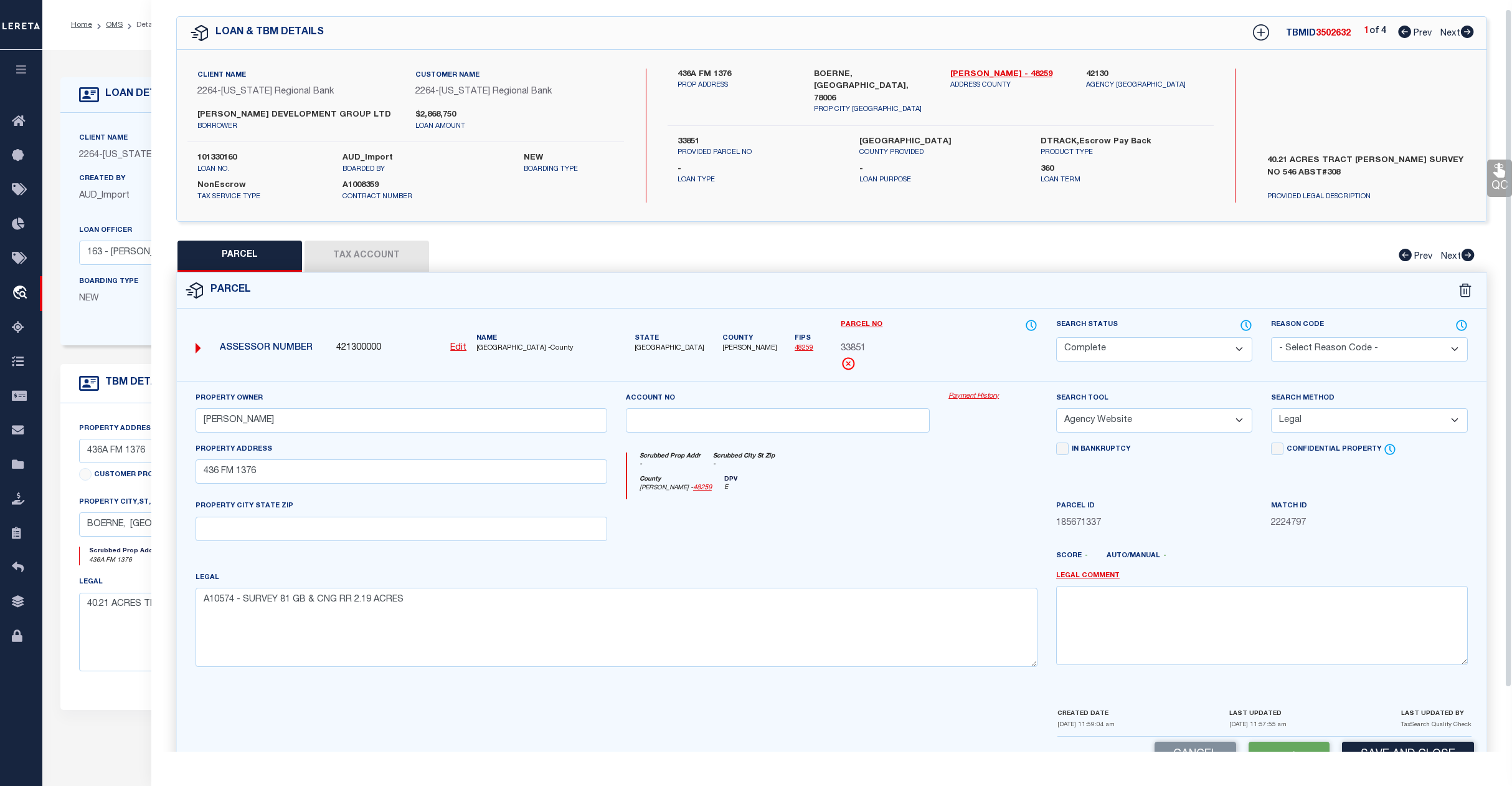
scroll to position [0, 0]
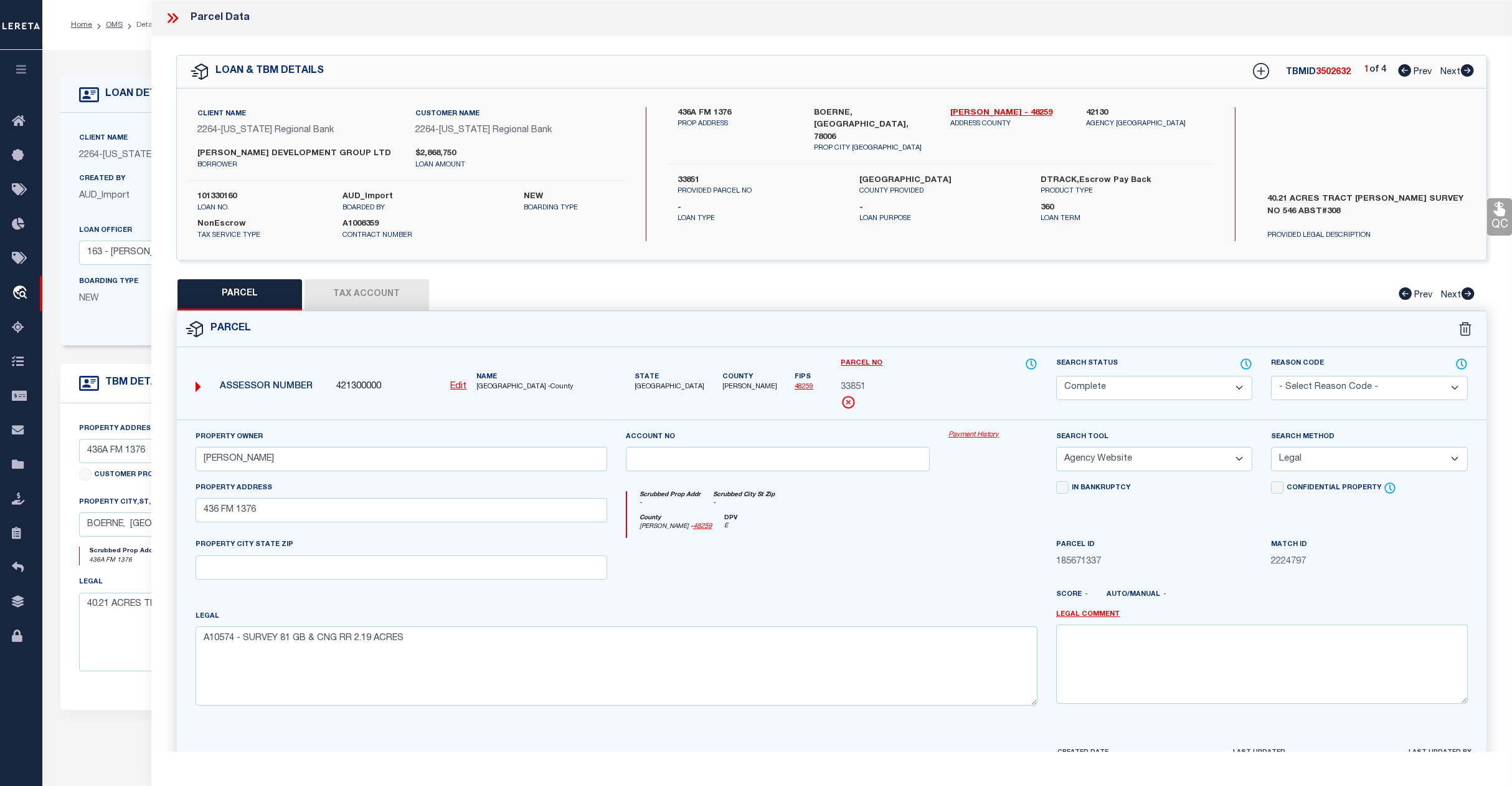
click at [1448, 74] on span "Next" at bounding box center [1450, 72] width 20 height 9
click at [1153, 392] on select "Automated Search Bad Parcel Complete Duplicate Parcel High Dollar Reporting In …" at bounding box center [1155, 388] width 197 height 24
click at [1057, 376] on select "Automated Search Bad Parcel Complete Duplicate Parcel High Dollar Reporting In …" at bounding box center [1155, 388] width 197 height 24
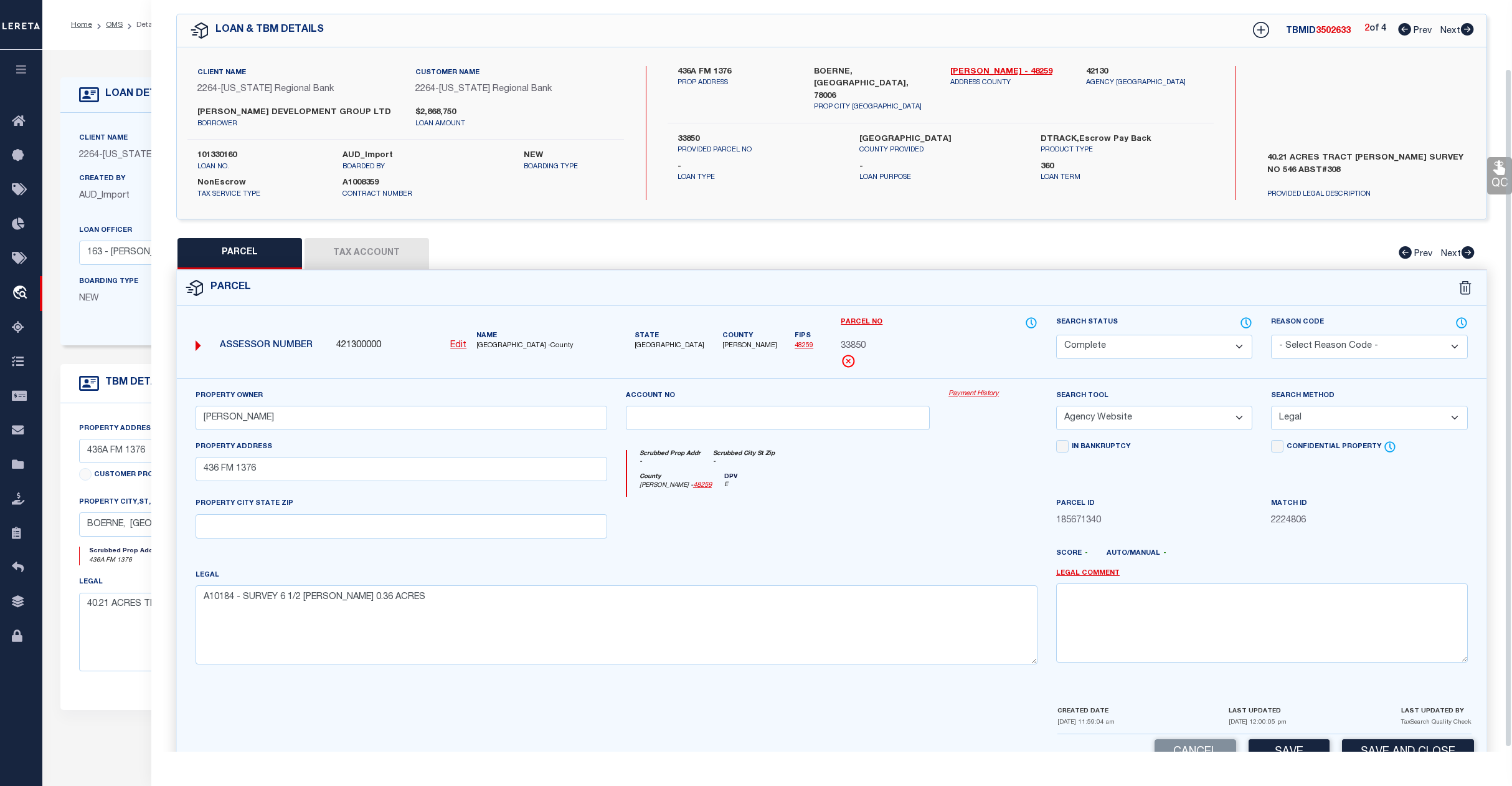
scroll to position [80, 0]
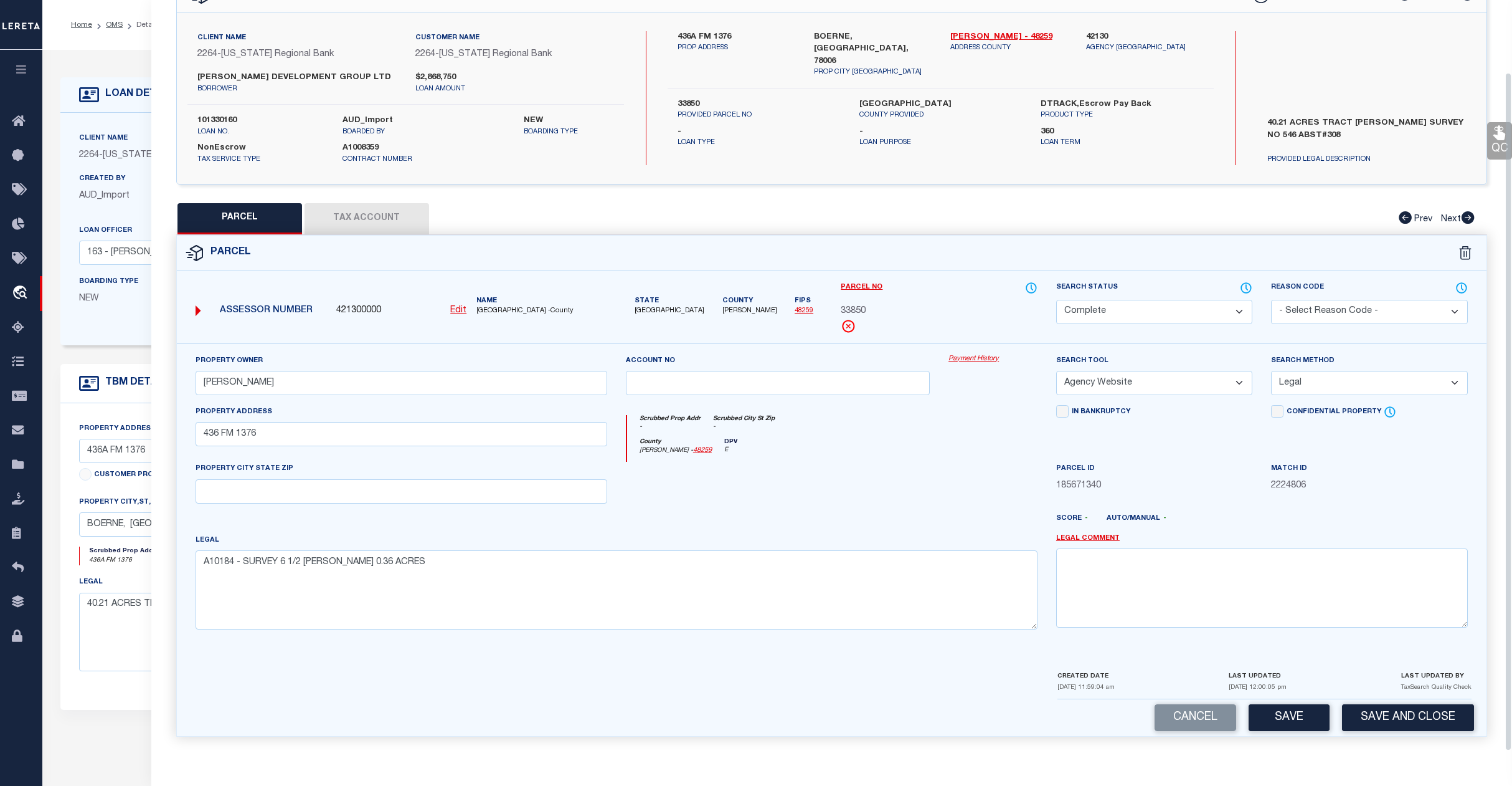
drag, startPoint x: 1289, startPoint y: 714, endPoint x: 1285, endPoint y: 707, distance: 8.1
click at [1289, 710] on button "Save" at bounding box center [1289, 718] width 81 height 27
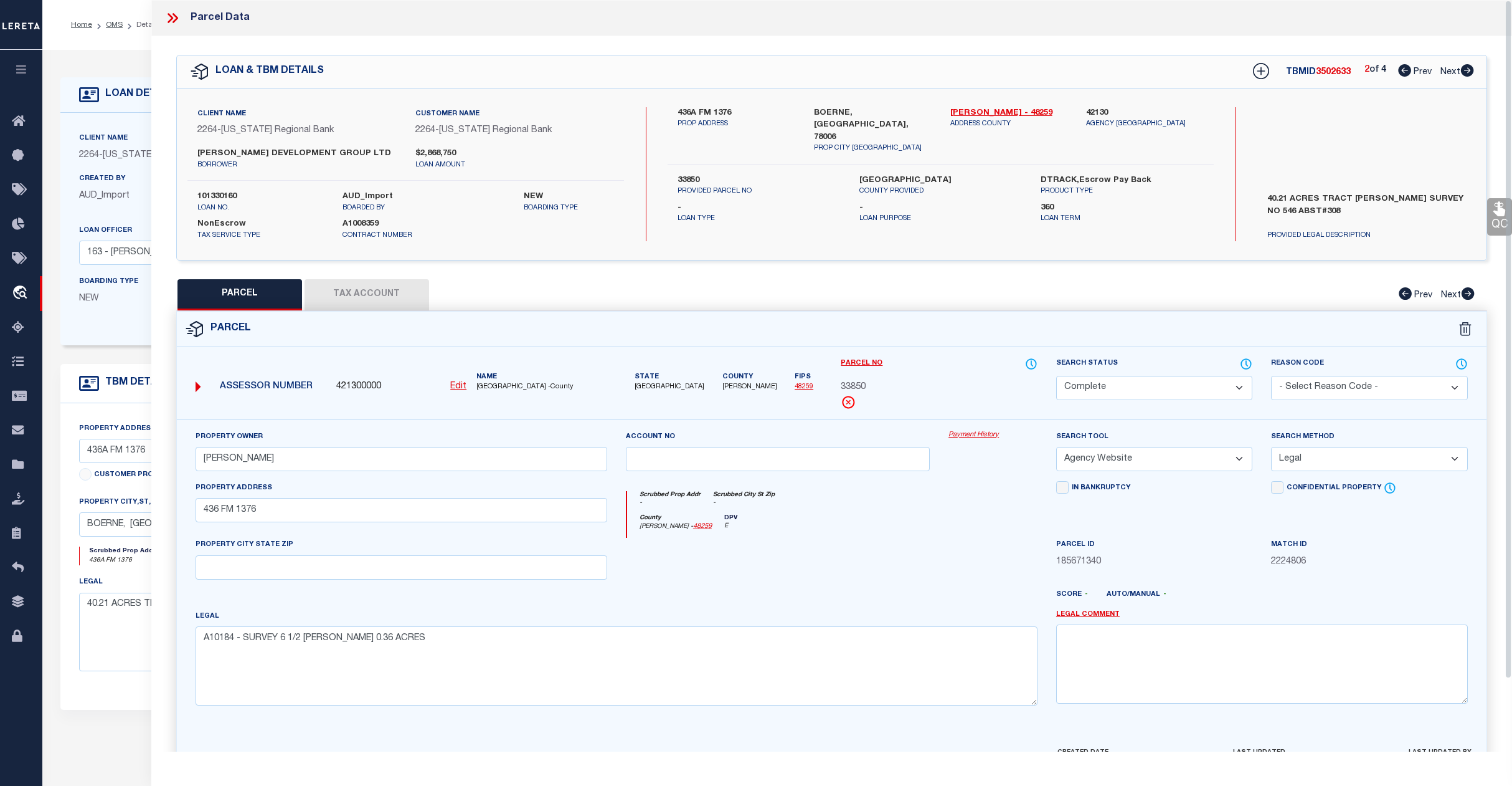
click at [1446, 71] on span "Next" at bounding box center [1450, 72] width 20 height 9
click at [1149, 384] on select "Automated Search Bad Parcel Complete Duplicate Parcel High Dollar Reporting In …" at bounding box center [1155, 388] width 197 height 24
click at [1057, 376] on select "Automated Search Bad Parcel Complete Duplicate Parcel High Dollar Reporting In …" at bounding box center [1155, 388] width 197 height 24
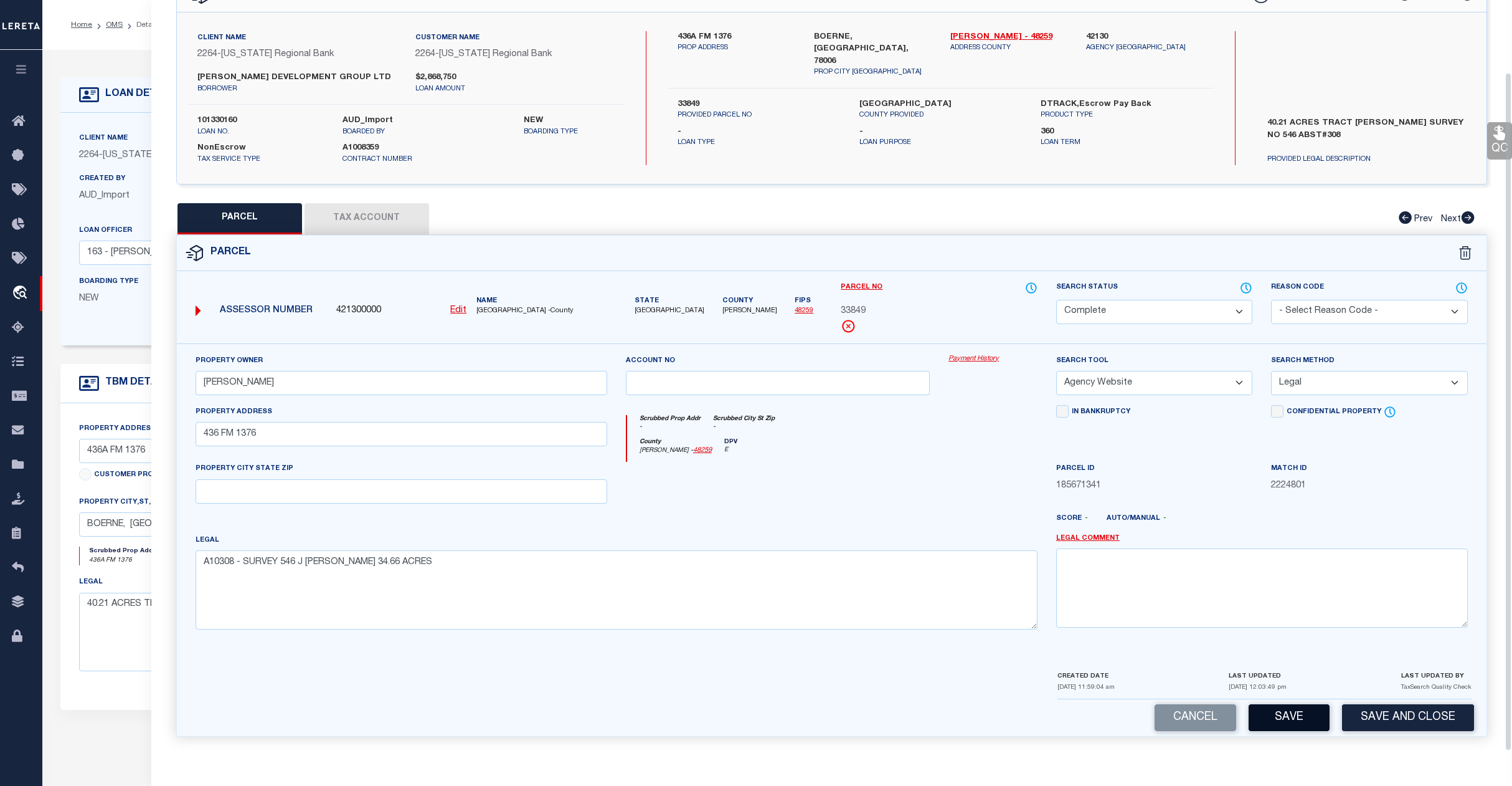
click at [1290, 711] on button "Save" at bounding box center [1289, 718] width 81 height 27
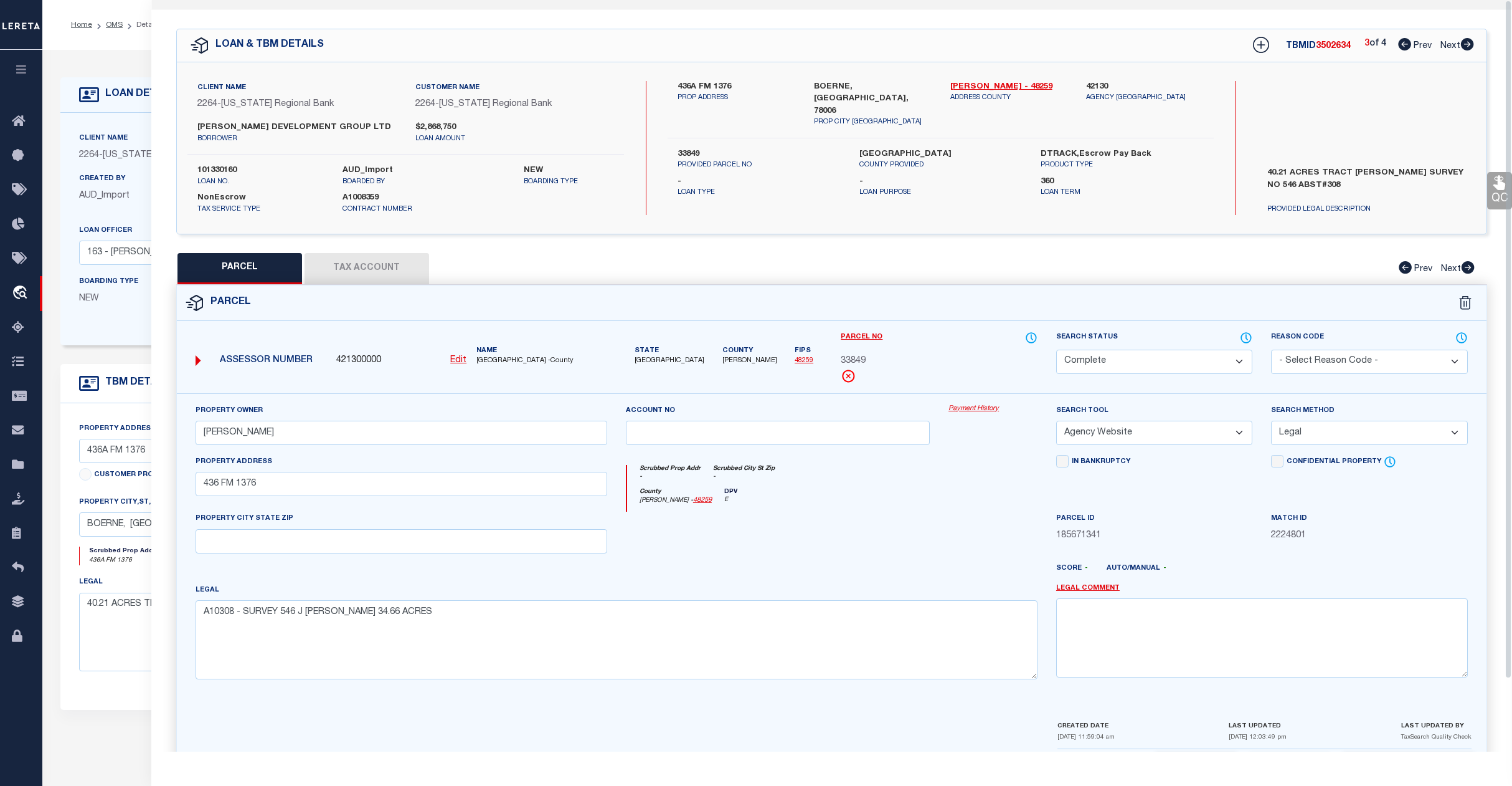
scroll to position [0, 0]
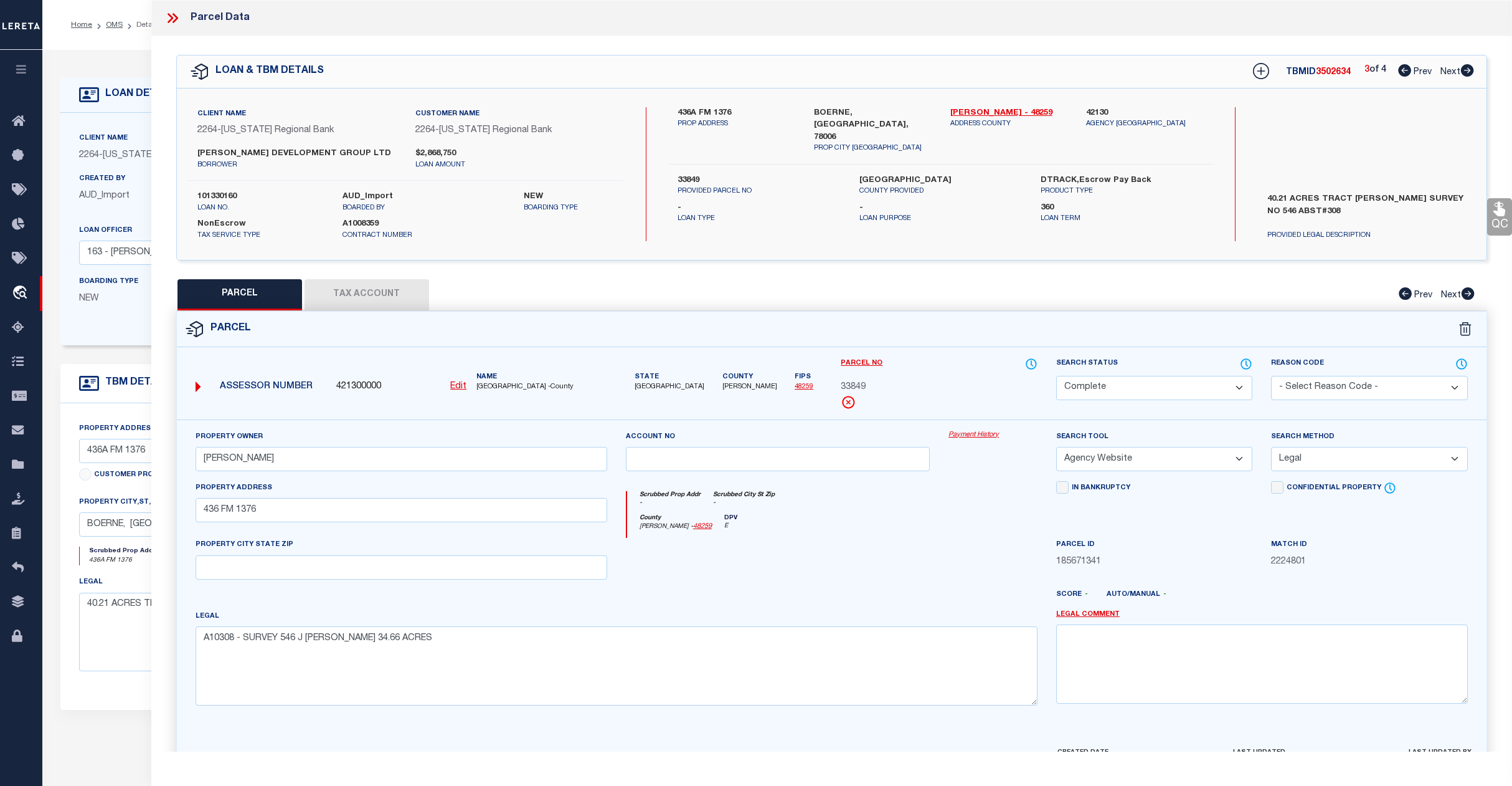
click at [1445, 71] on span "Next" at bounding box center [1450, 72] width 20 height 9
drag, startPoint x: 1197, startPoint y: 390, endPoint x: 1189, endPoint y: 387, distance: 8.5
click at [1191, 387] on select "Automated Search Bad Parcel Complete Duplicate Parcel High Dollar Reporting In …" at bounding box center [1155, 388] width 197 height 24
click at [1057, 376] on select "Automated Search Bad Parcel Complete Duplicate Parcel High Dollar Reporting In …" at bounding box center [1155, 388] width 197 height 24
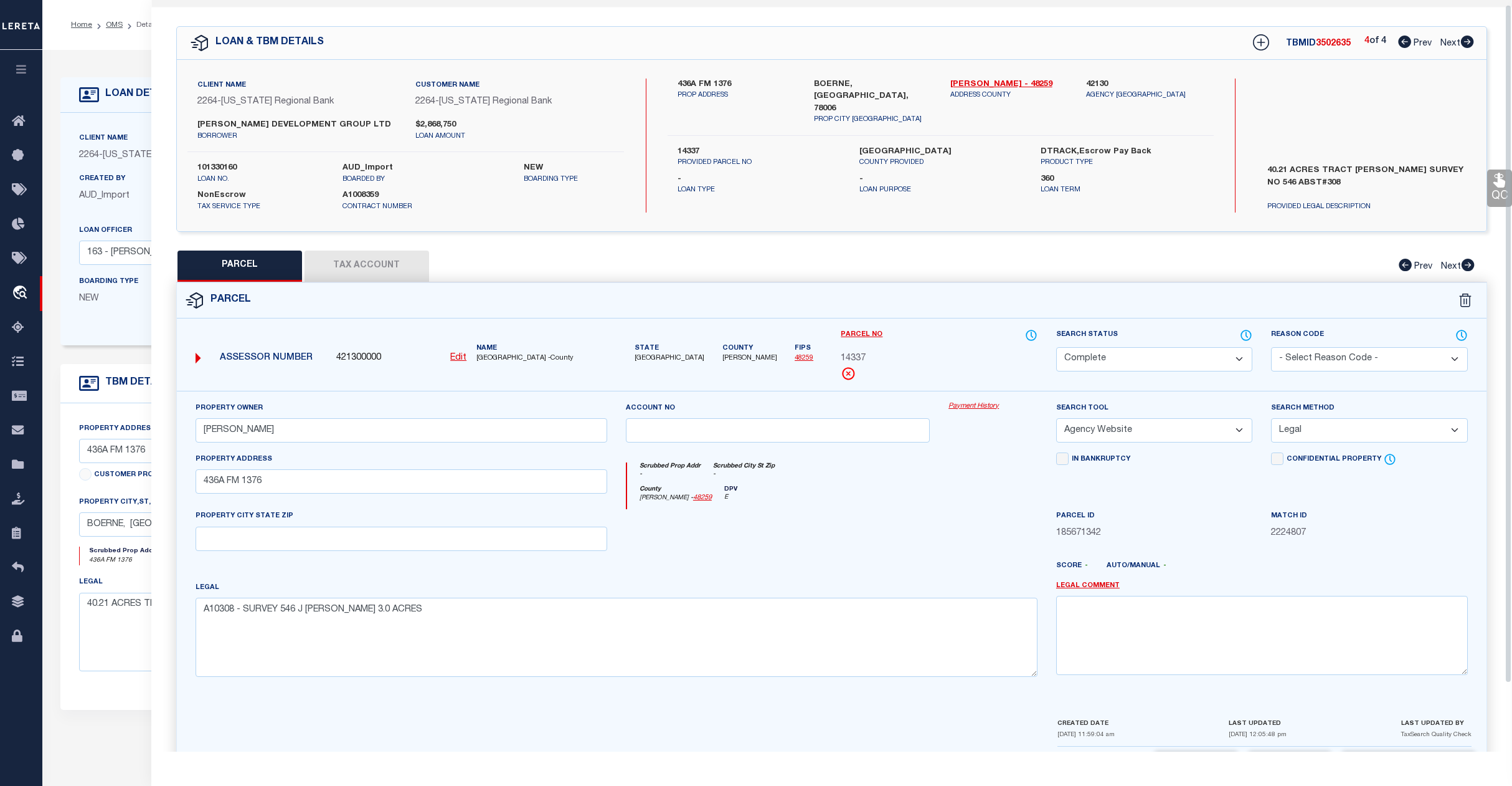
scroll to position [80, 0]
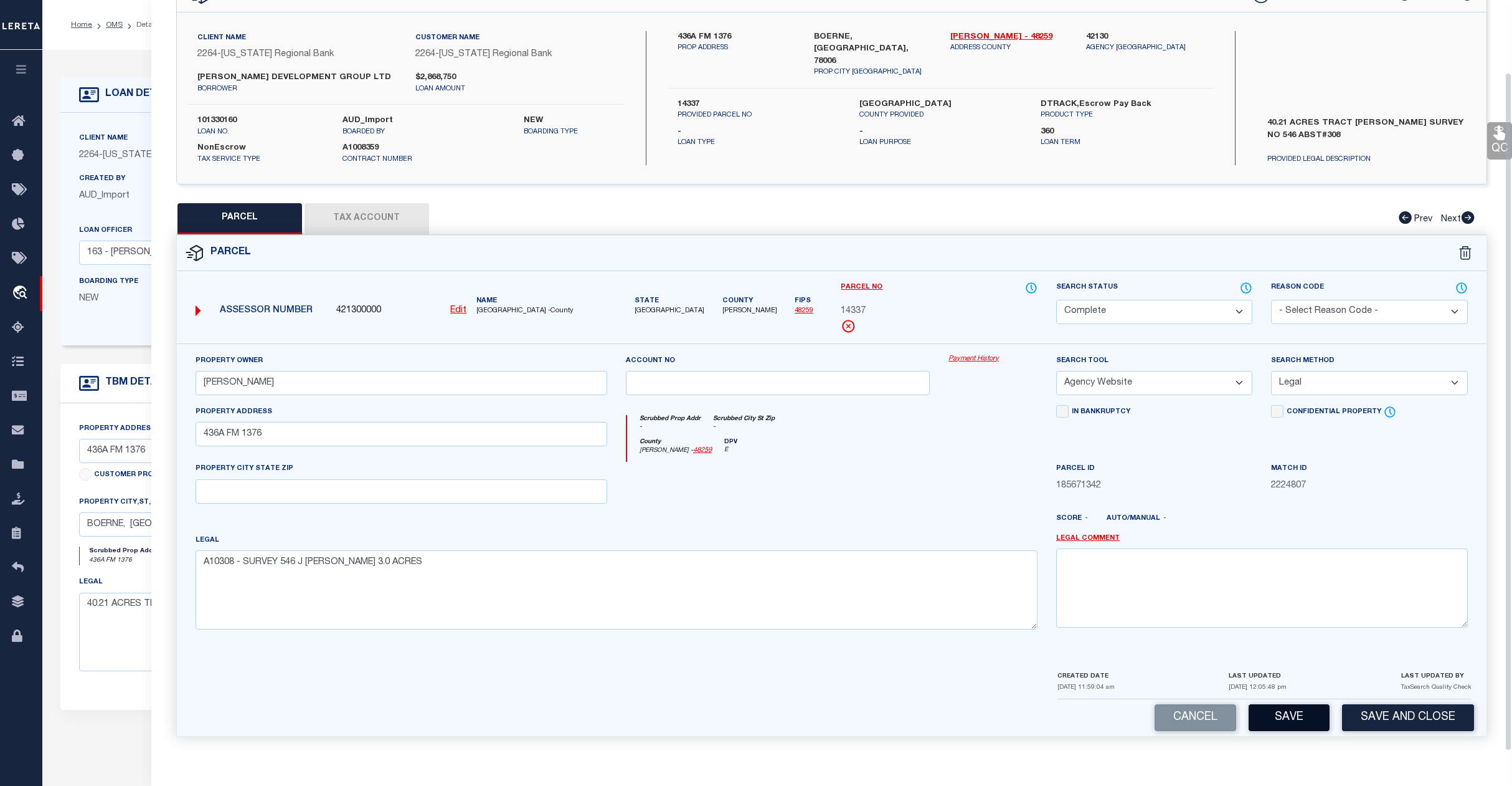
click at [1286, 720] on button "Save" at bounding box center [1289, 718] width 81 height 27
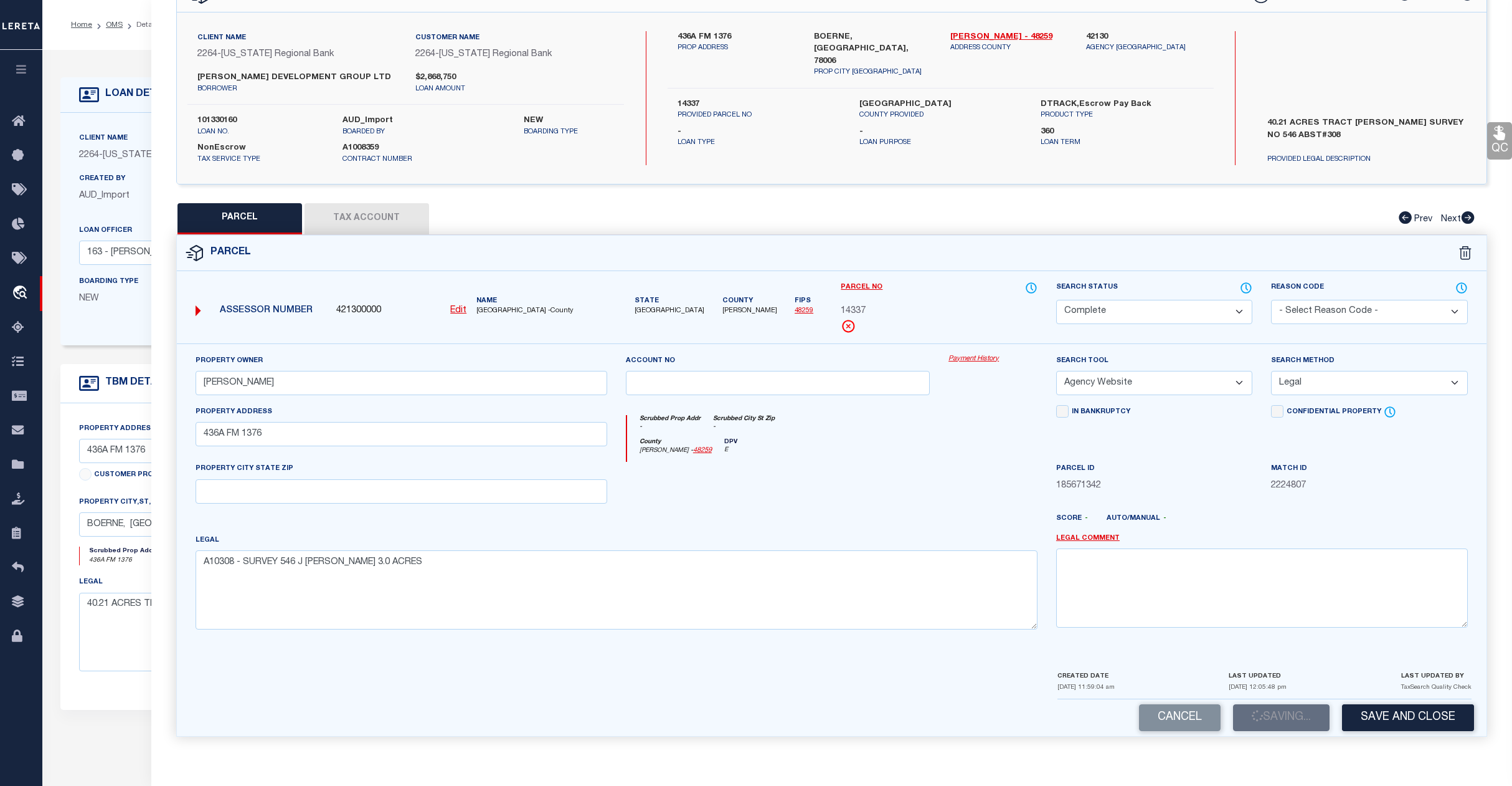
scroll to position [0, 0]
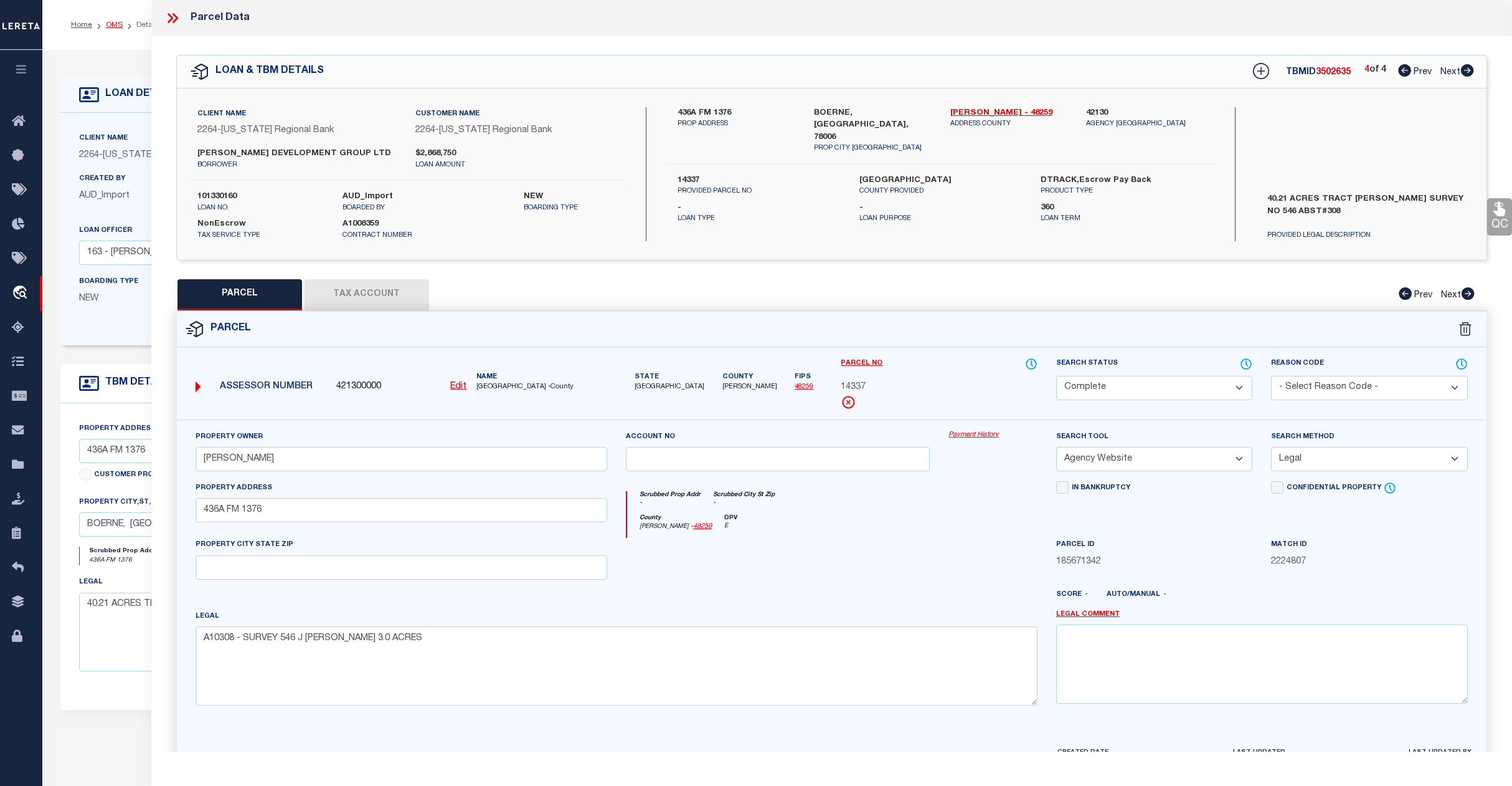
click at [112, 23] on link "OMS" at bounding box center [113, 25] width 16 height 8
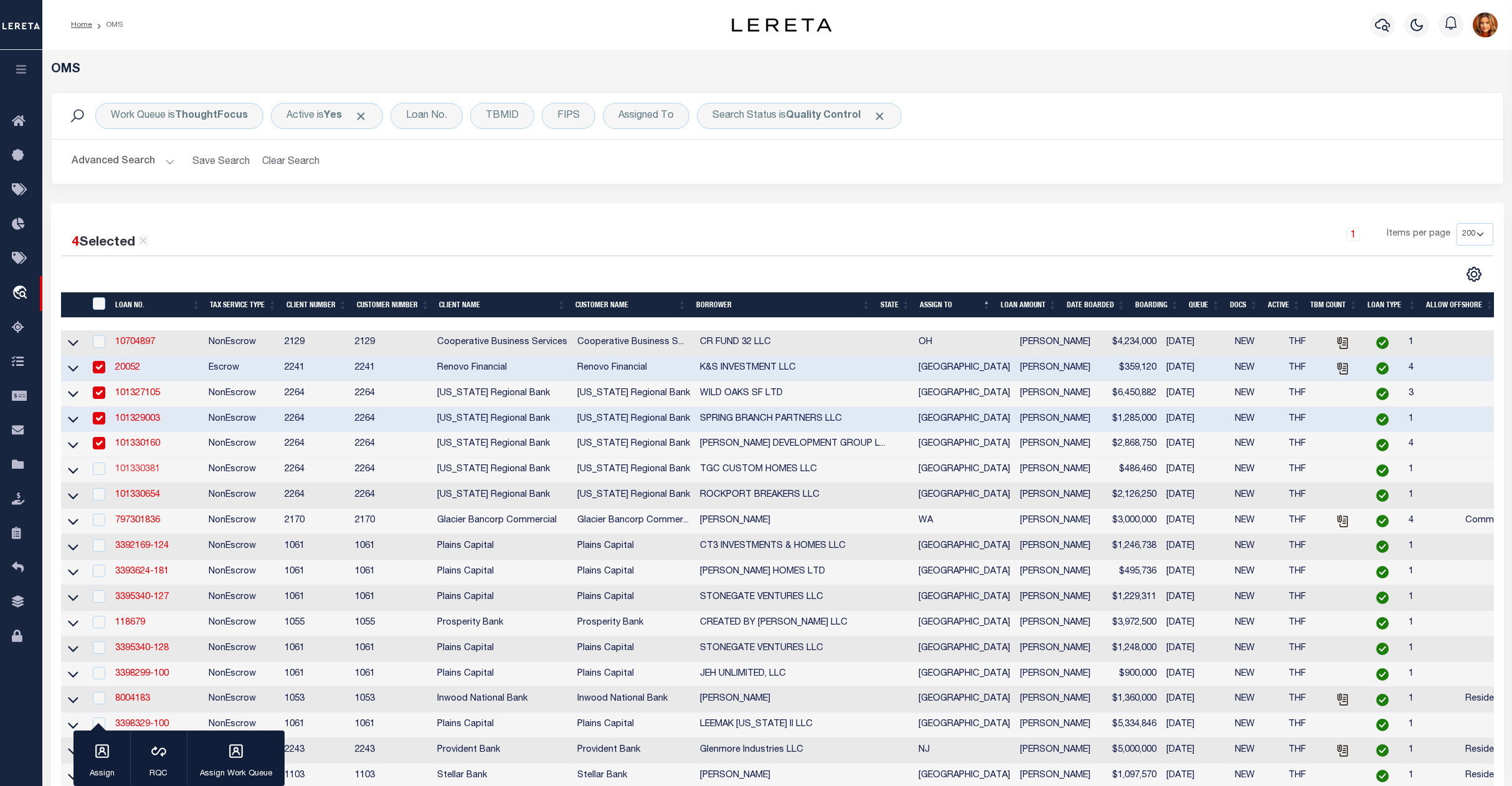
click at [134, 474] on link "101330381" at bounding box center [138, 469] width 45 height 9
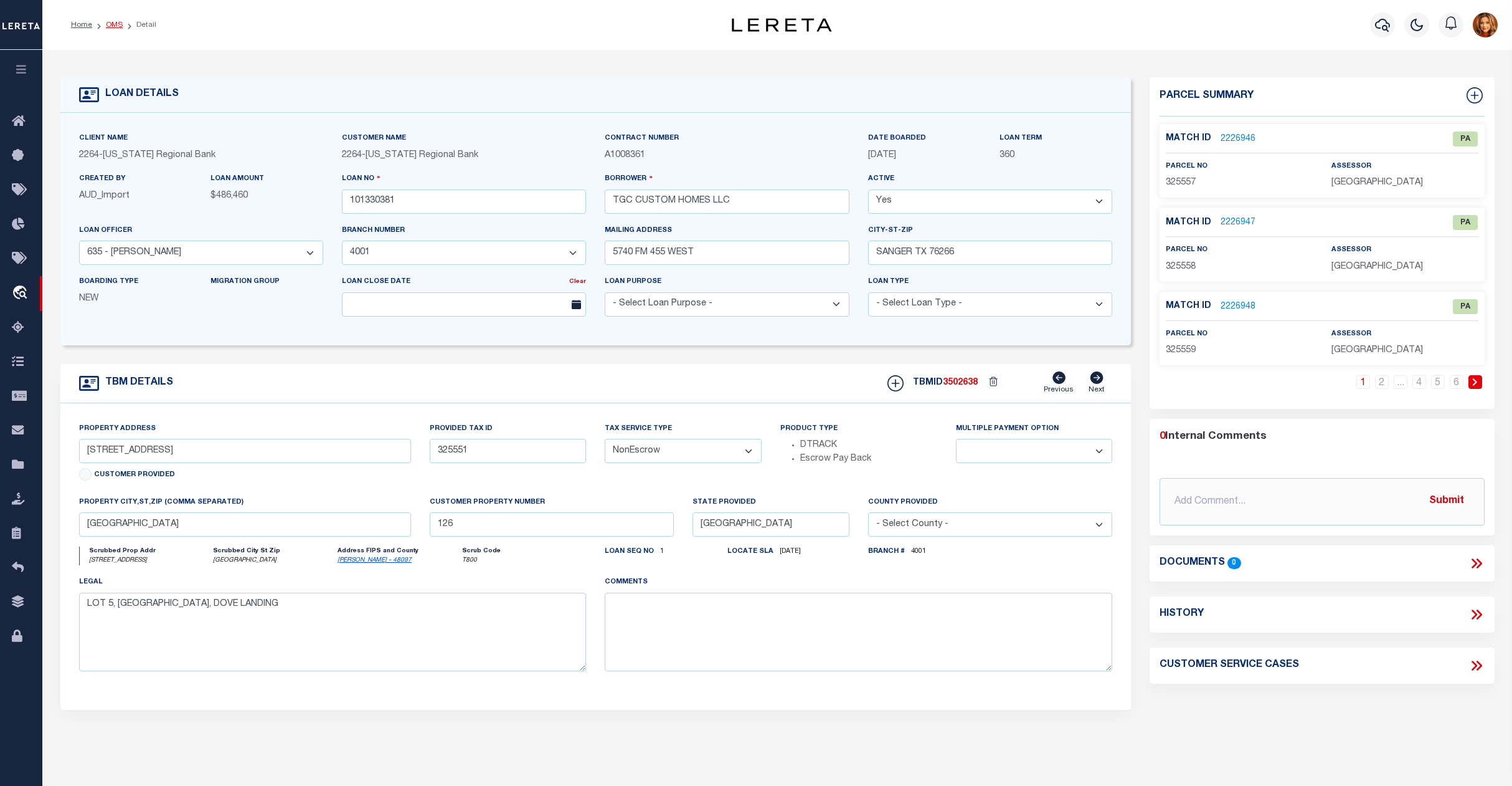
click at [112, 25] on link "OMS" at bounding box center [113, 25] width 16 height 8
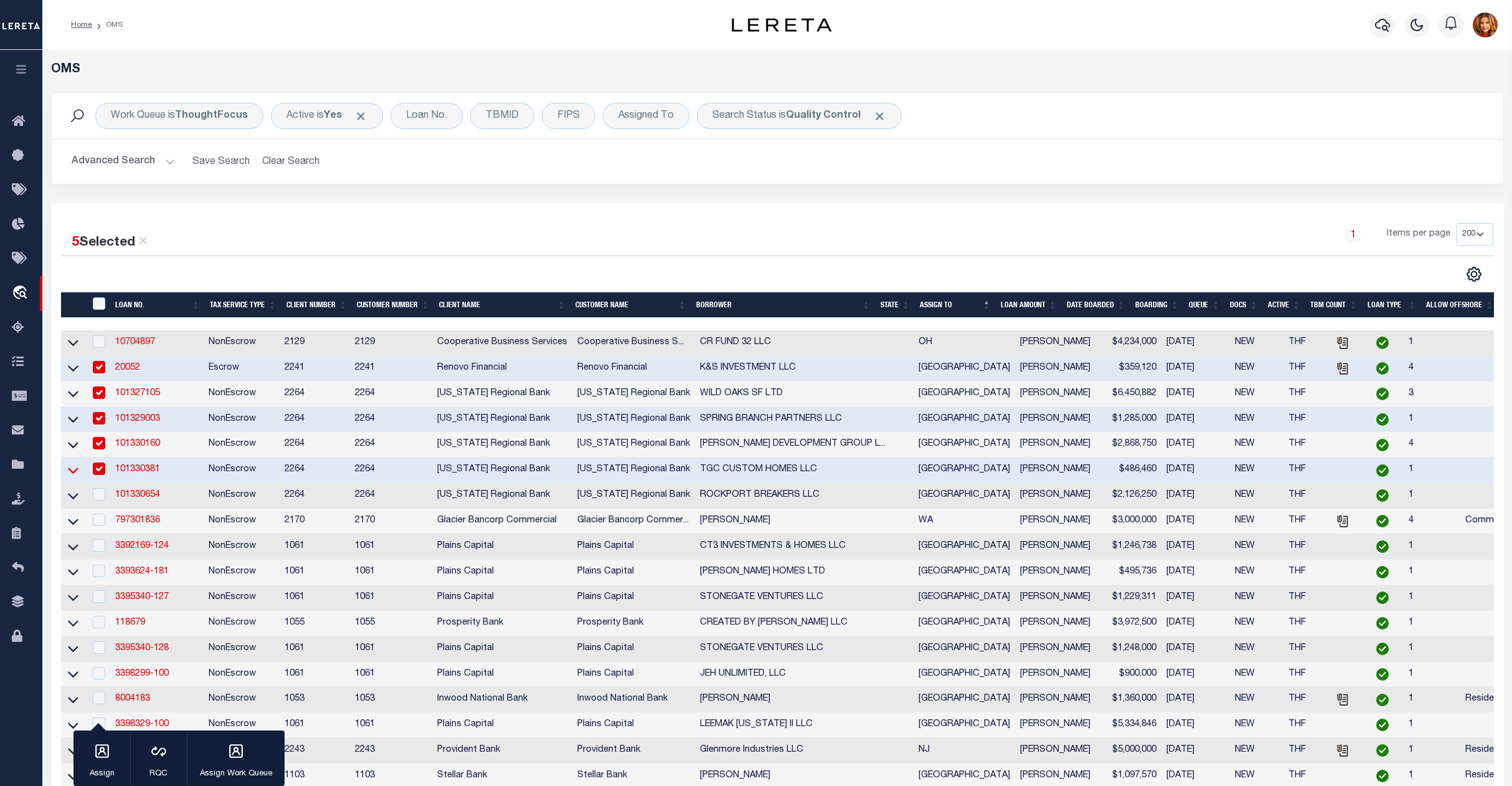
click at [71, 477] on icon at bounding box center [73, 470] width 11 height 14
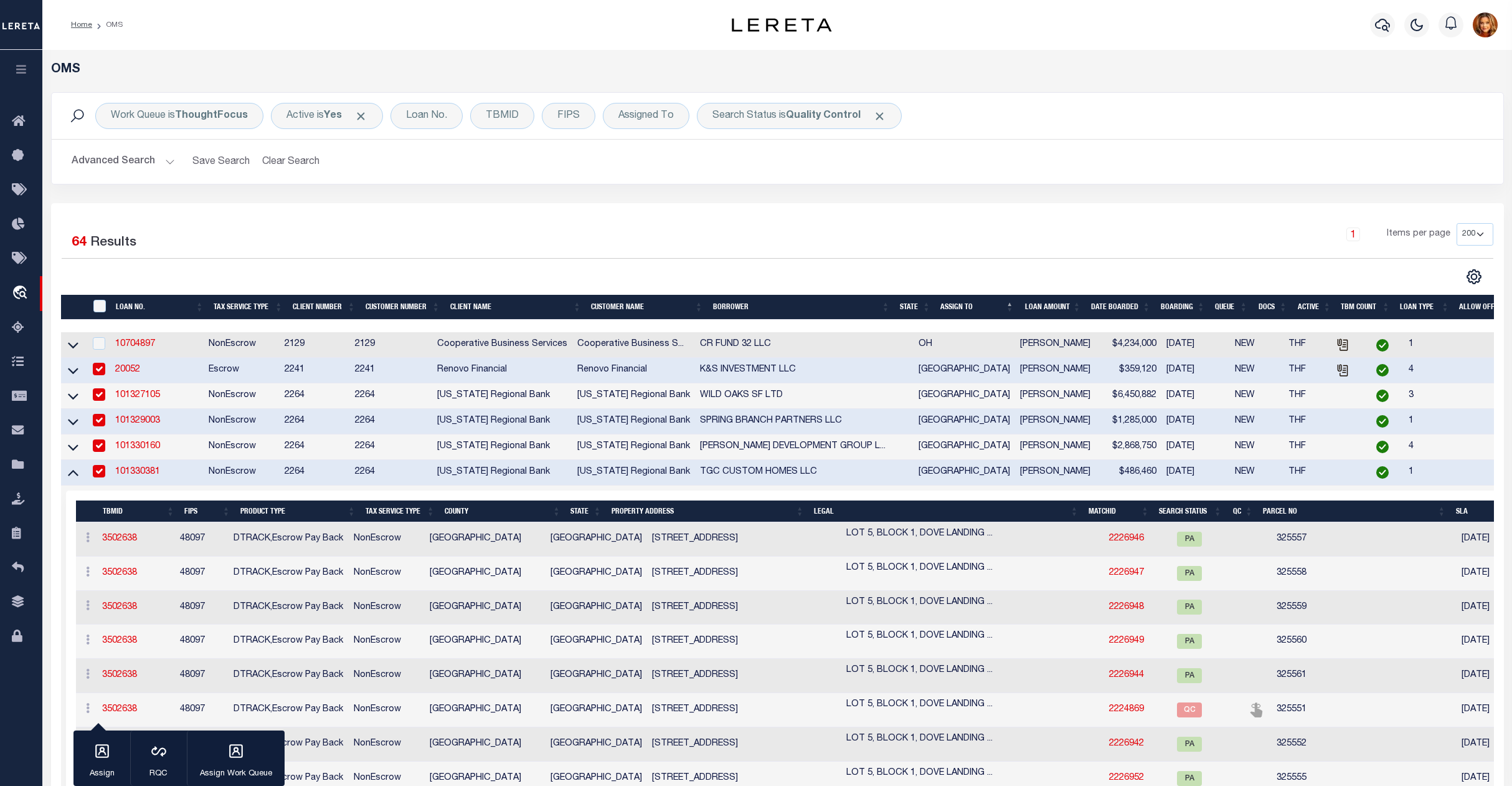
scroll to position [83, 0]
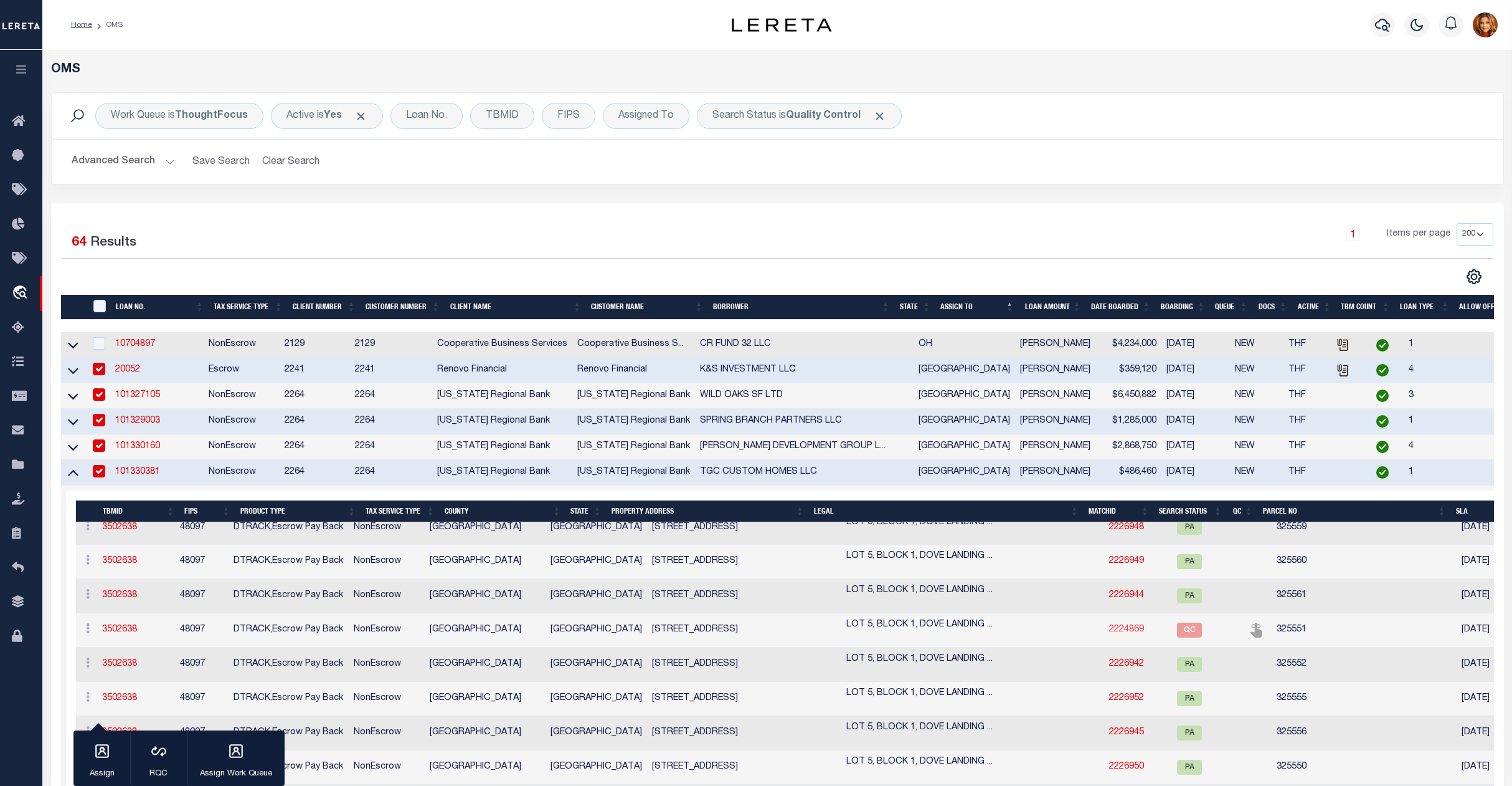
click at [1109, 633] on link "2224869" at bounding box center [1126, 629] width 35 height 9
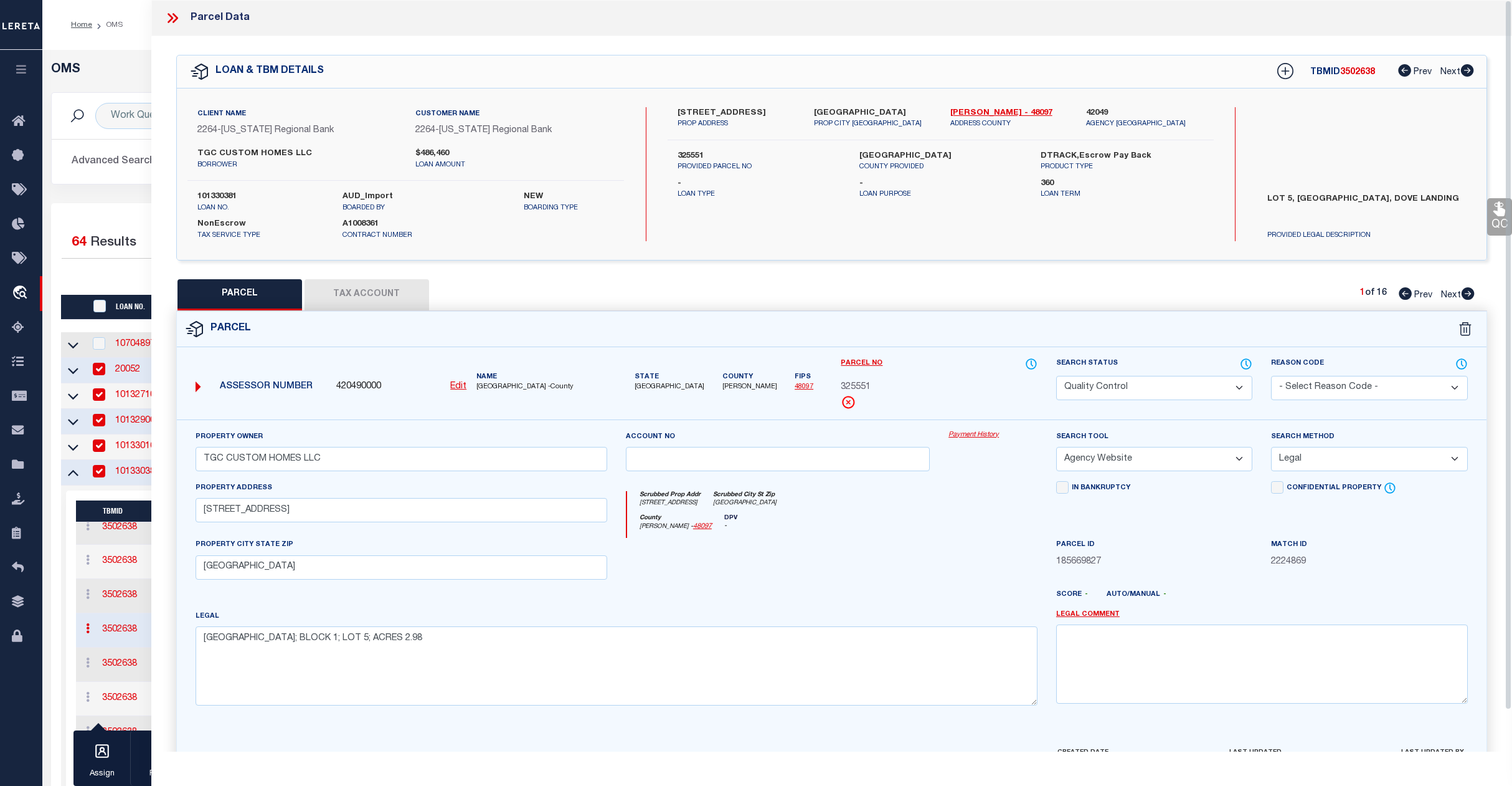
click at [1188, 391] on select "Automated Search Bad Parcel Complete Duplicate Parcel High Dollar Reporting In …" at bounding box center [1155, 388] width 197 height 24
click at [1057, 376] on select "Automated Search Bad Parcel Complete Duplicate Parcel High Dollar Reporting In …" at bounding box center [1155, 388] width 197 height 24
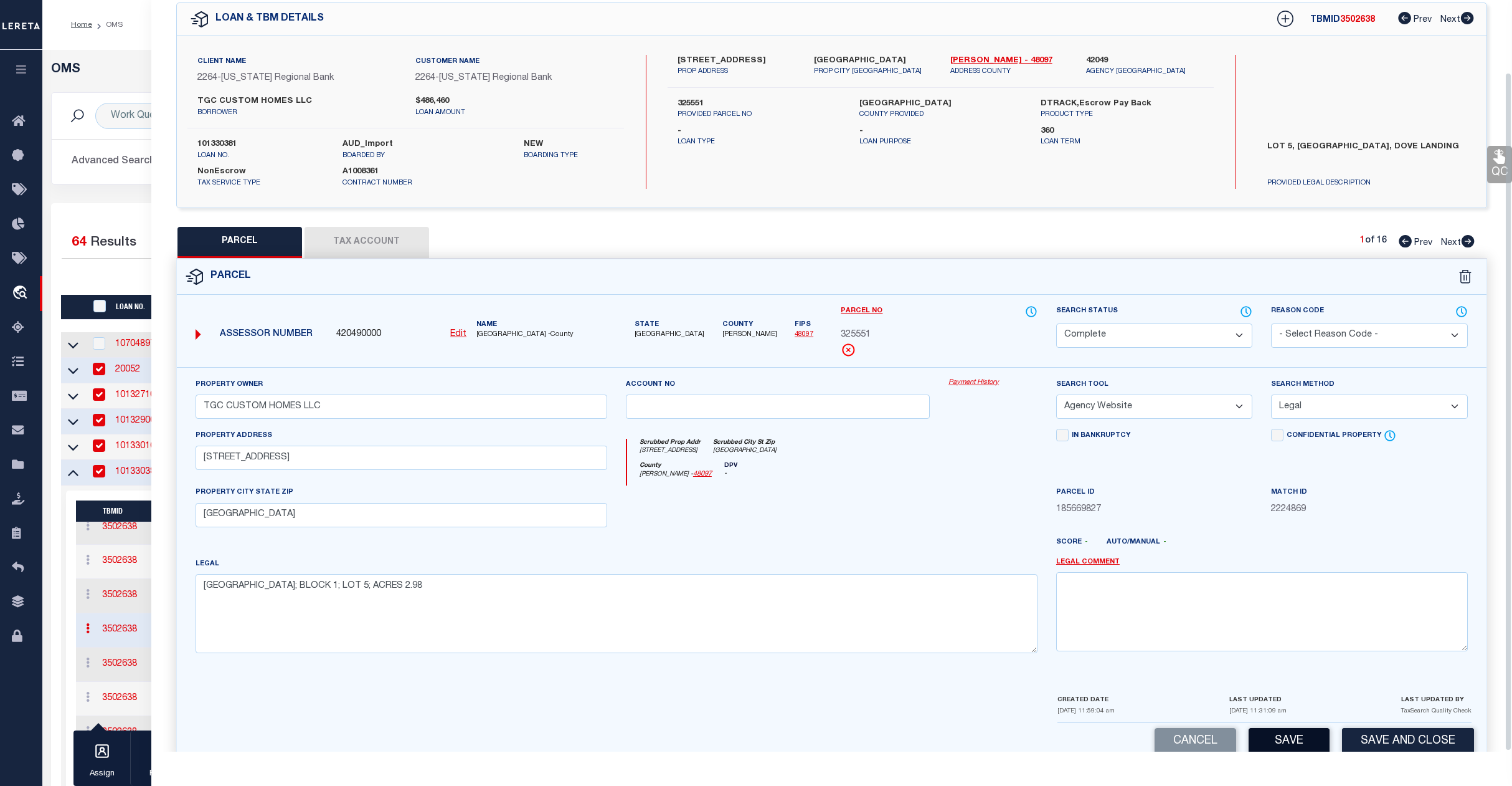
scroll to position [80, 0]
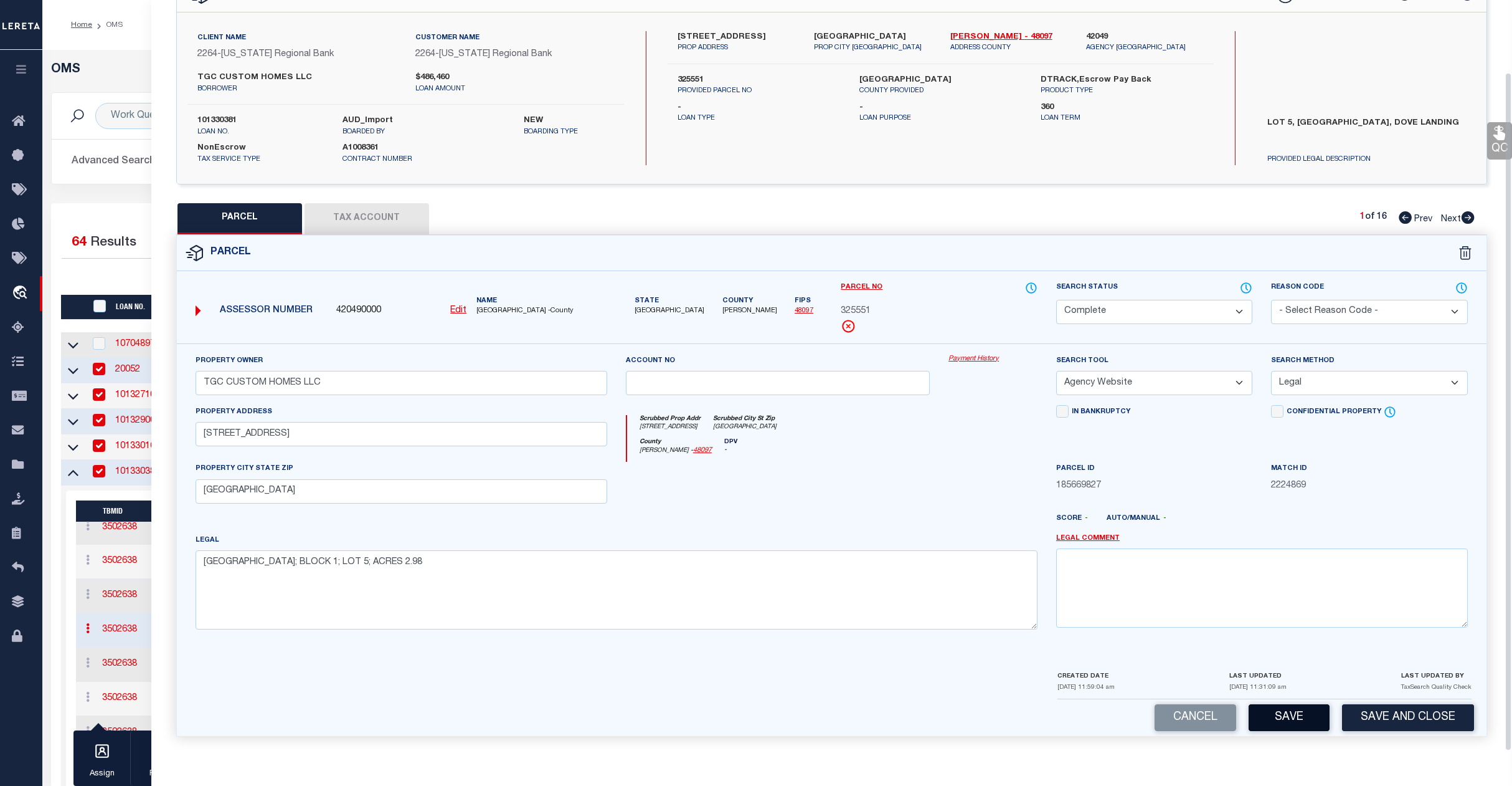
click at [1307, 721] on button "Save" at bounding box center [1289, 718] width 81 height 27
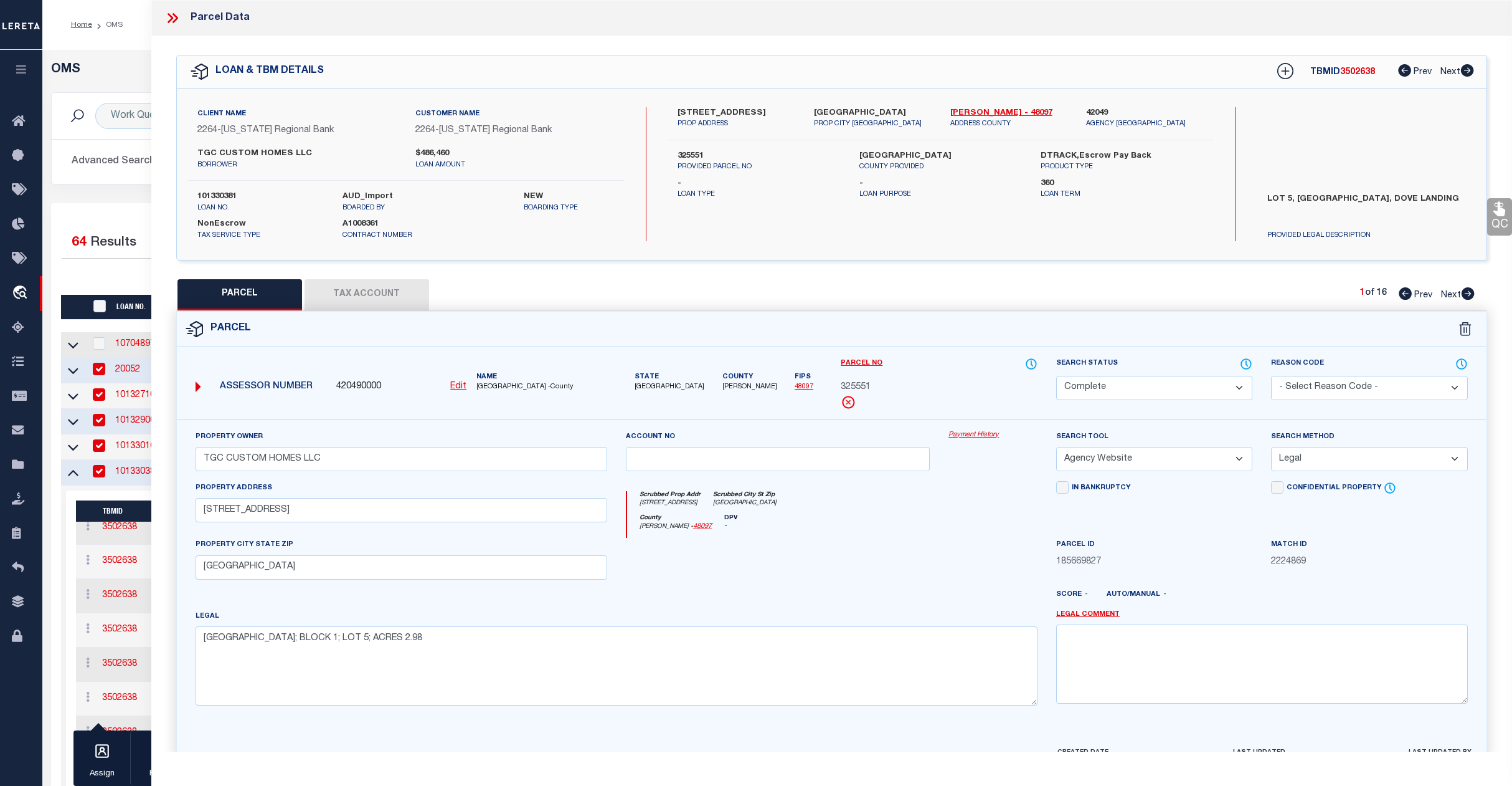
scroll to position [0, 0]
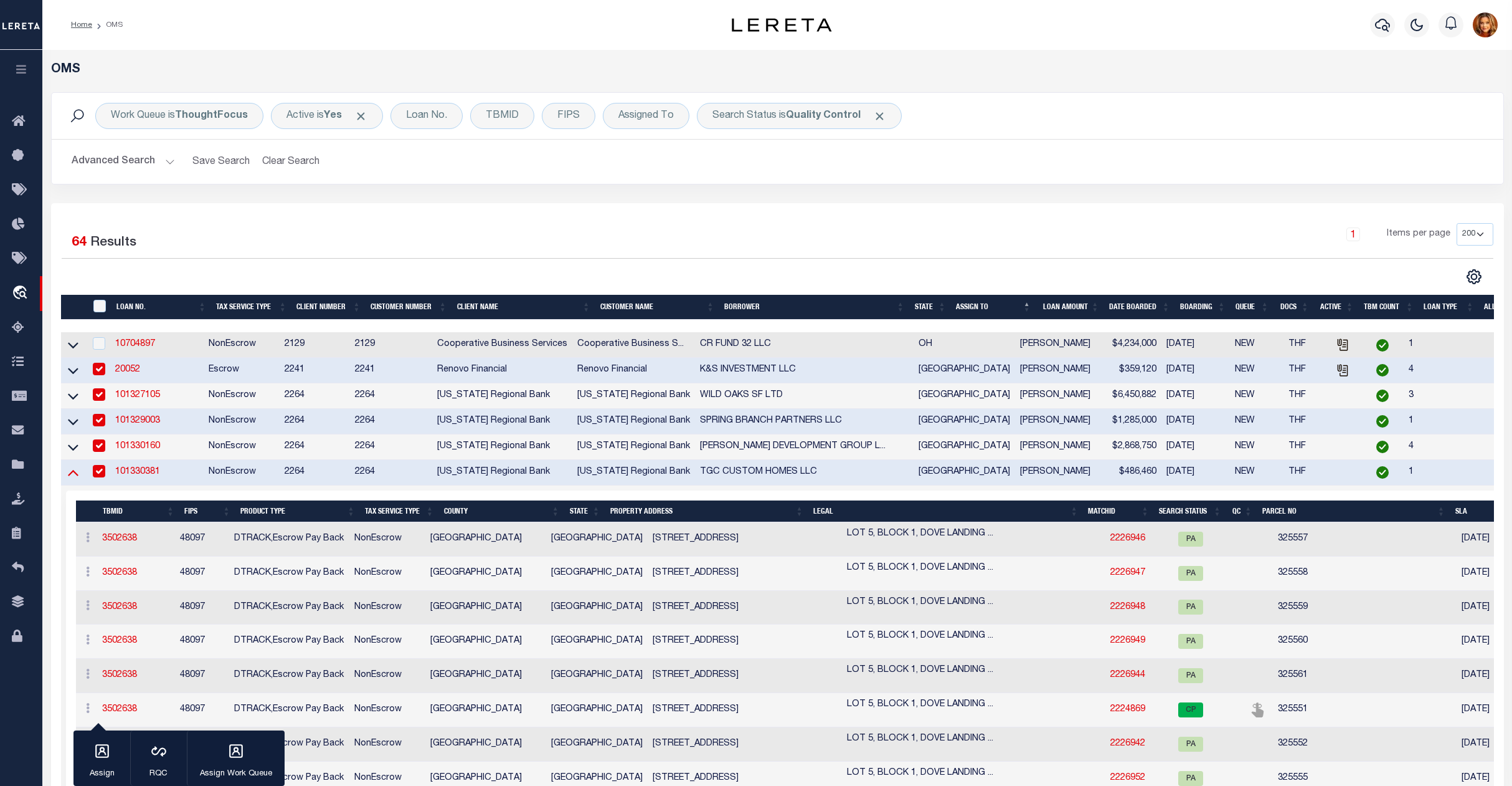
click at [71, 476] on icon at bounding box center [73, 472] width 11 height 14
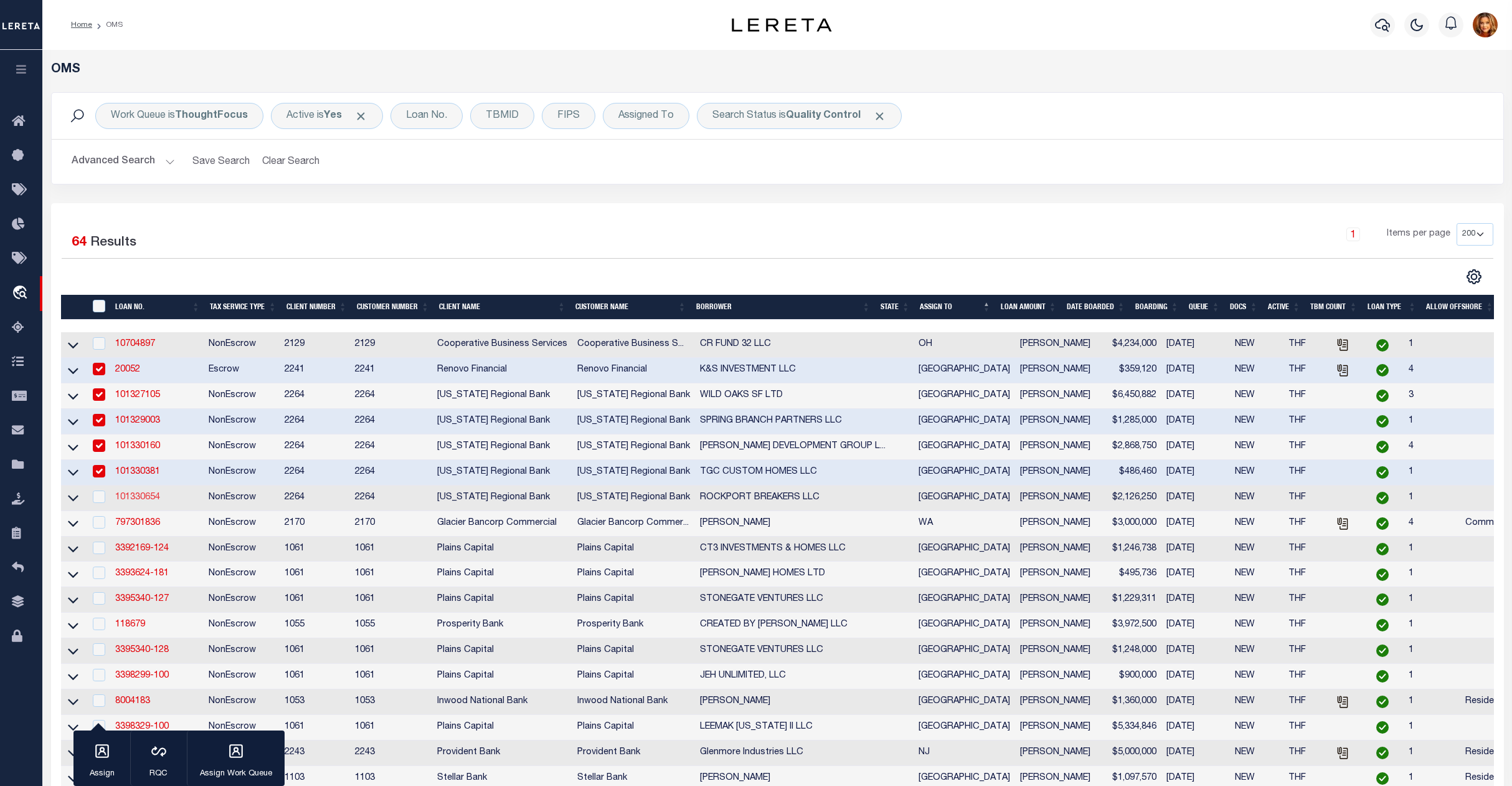
click at [145, 502] on link "101330654" at bounding box center [138, 497] width 45 height 9
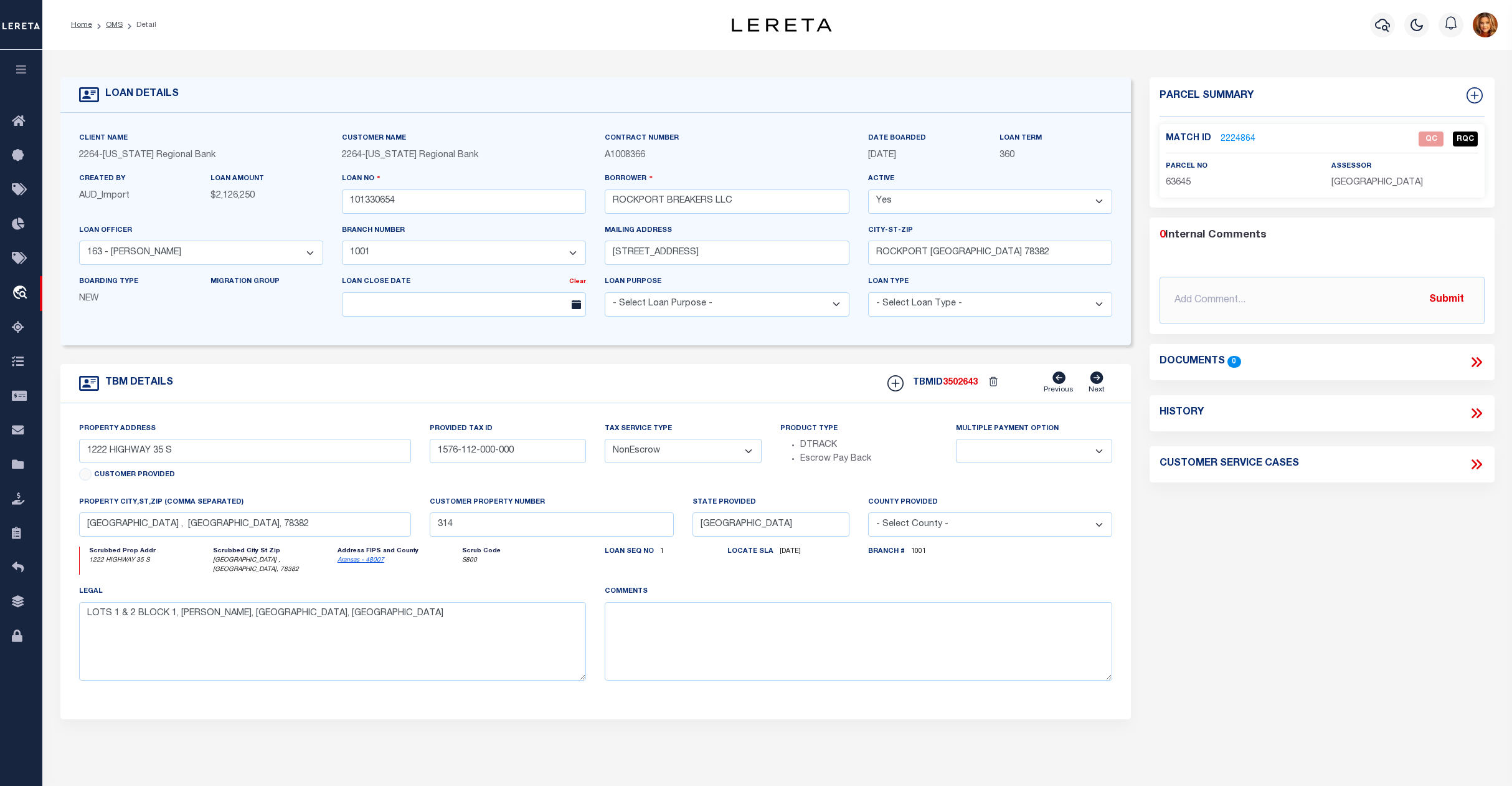
click at [1220, 142] on link "2224864" at bounding box center [1238, 140] width 35 height 14
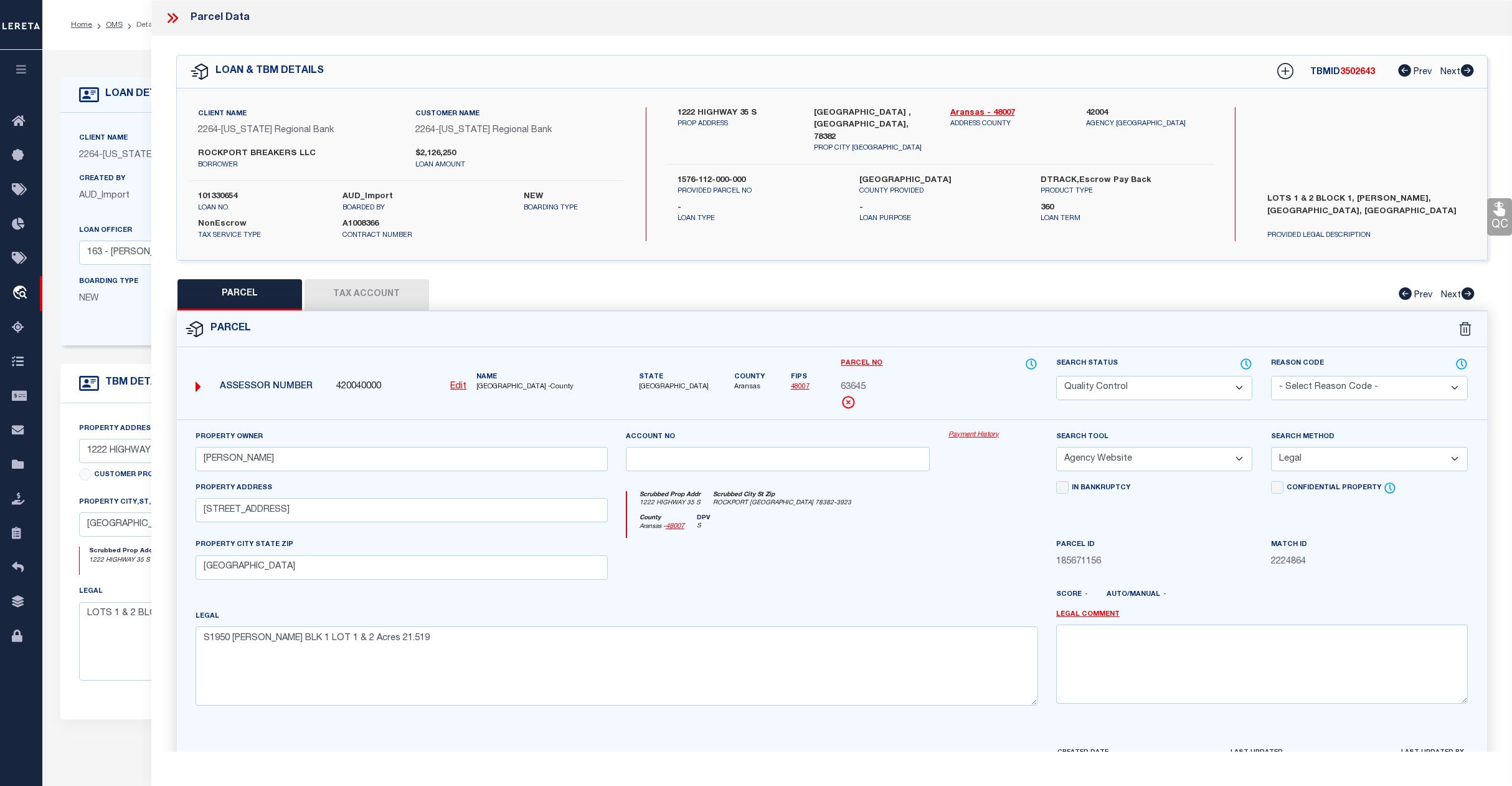
click at [1172, 394] on select "Automated Search Bad Parcel Complete Duplicate Parcel High Dollar Reporting In …" at bounding box center [1155, 388] width 197 height 24
click at [1057, 376] on select "Automated Search Bad Parcel Complete Duplicate Parcel High Dollar Reporting In …" at bounding box center [1155, 388] width 197 height 24
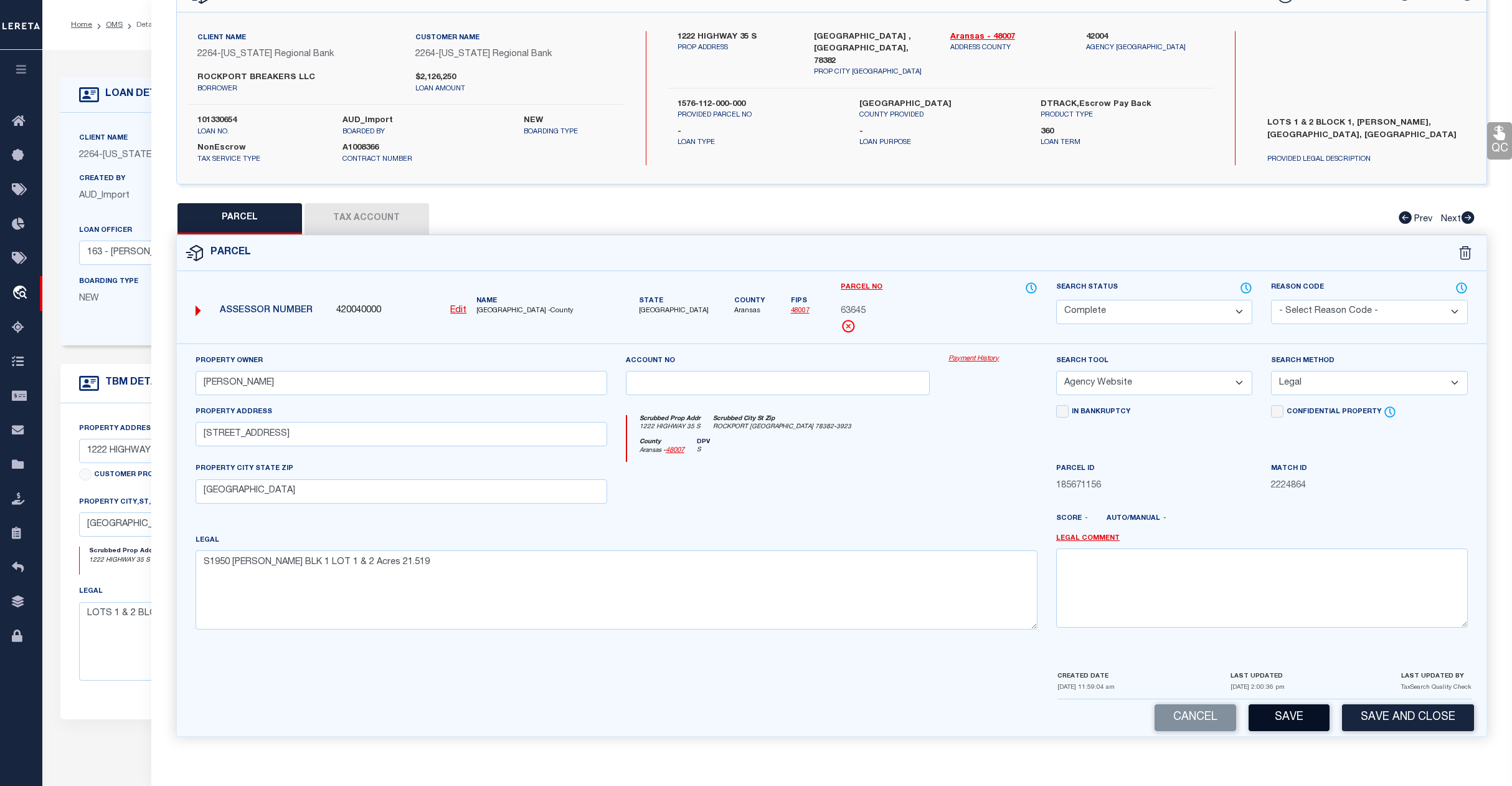
click at [1284, 715] on button "Save" at bounding box center [1289, 718] width 81 height 27
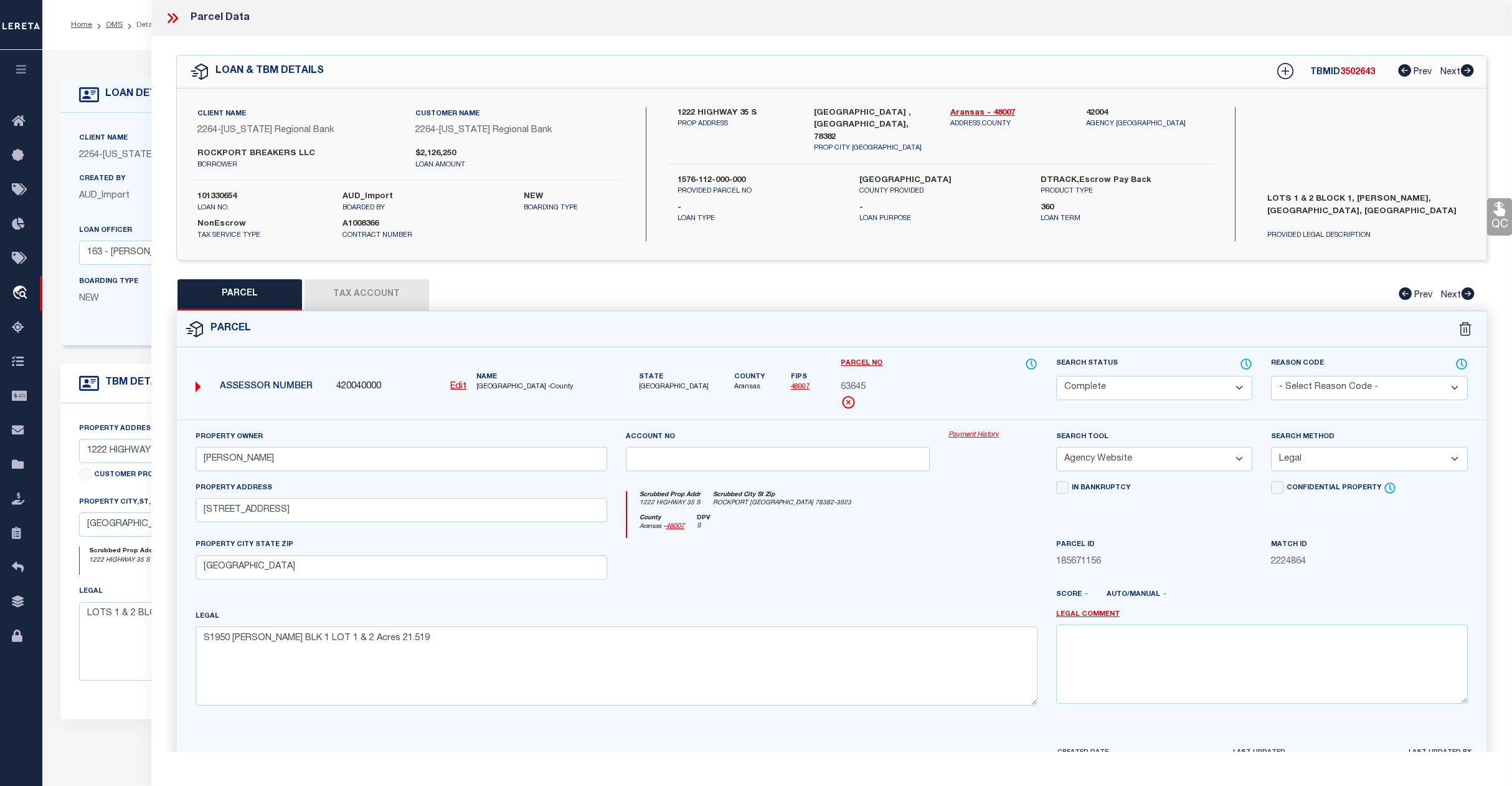
click at [101, 66] on div "LOAN DETAILS Client Name 2264 - Texas Regional Bank 2264" at bounding box center [778, 415] width 1453 height 706
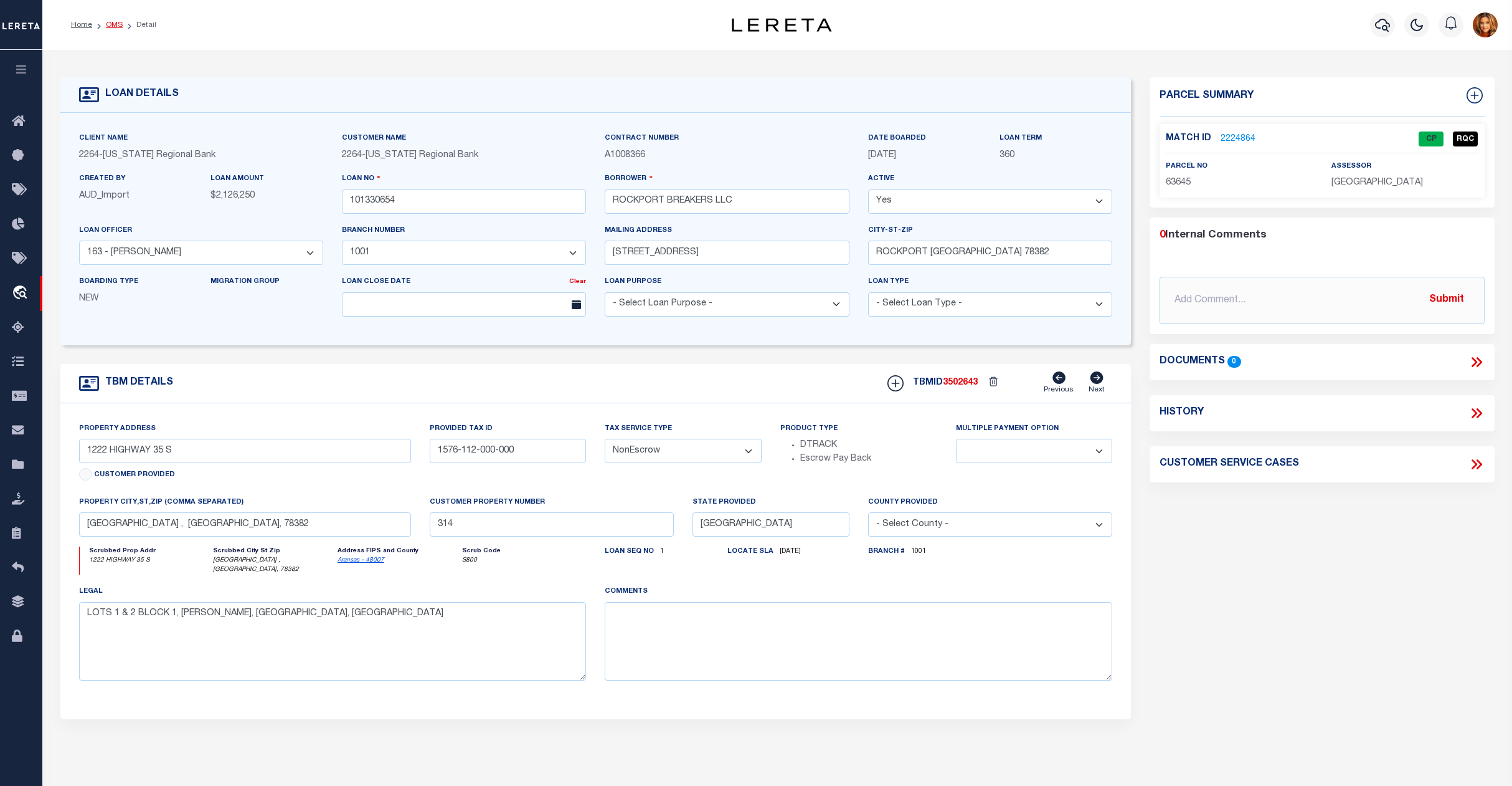
click at [109, 25] on link "OMS" at bounding box center [113, 25] width 16 height 8
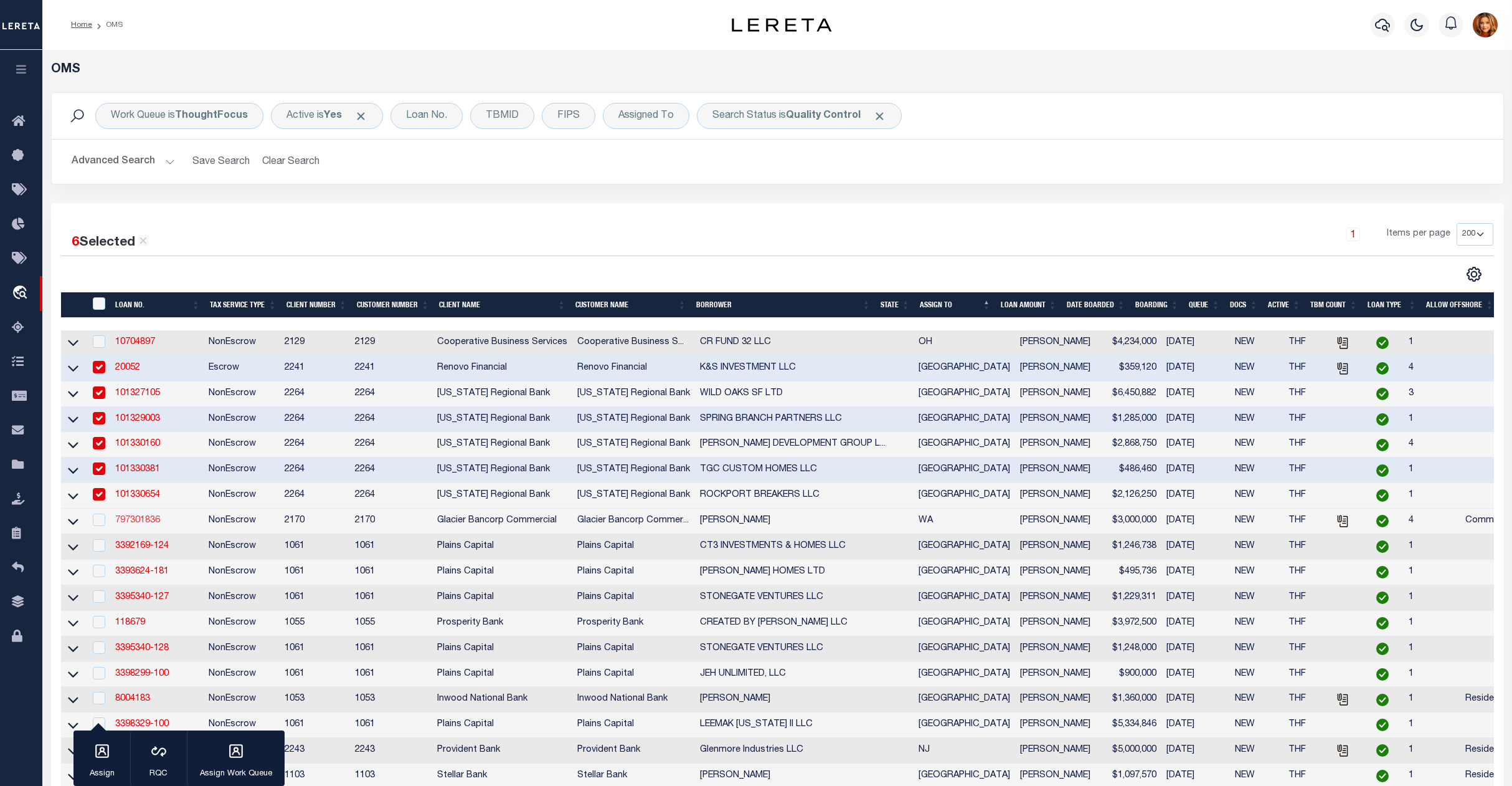
click at [140, 524] on link "797301836" at bounding box center [138, 519] width 45 height 9
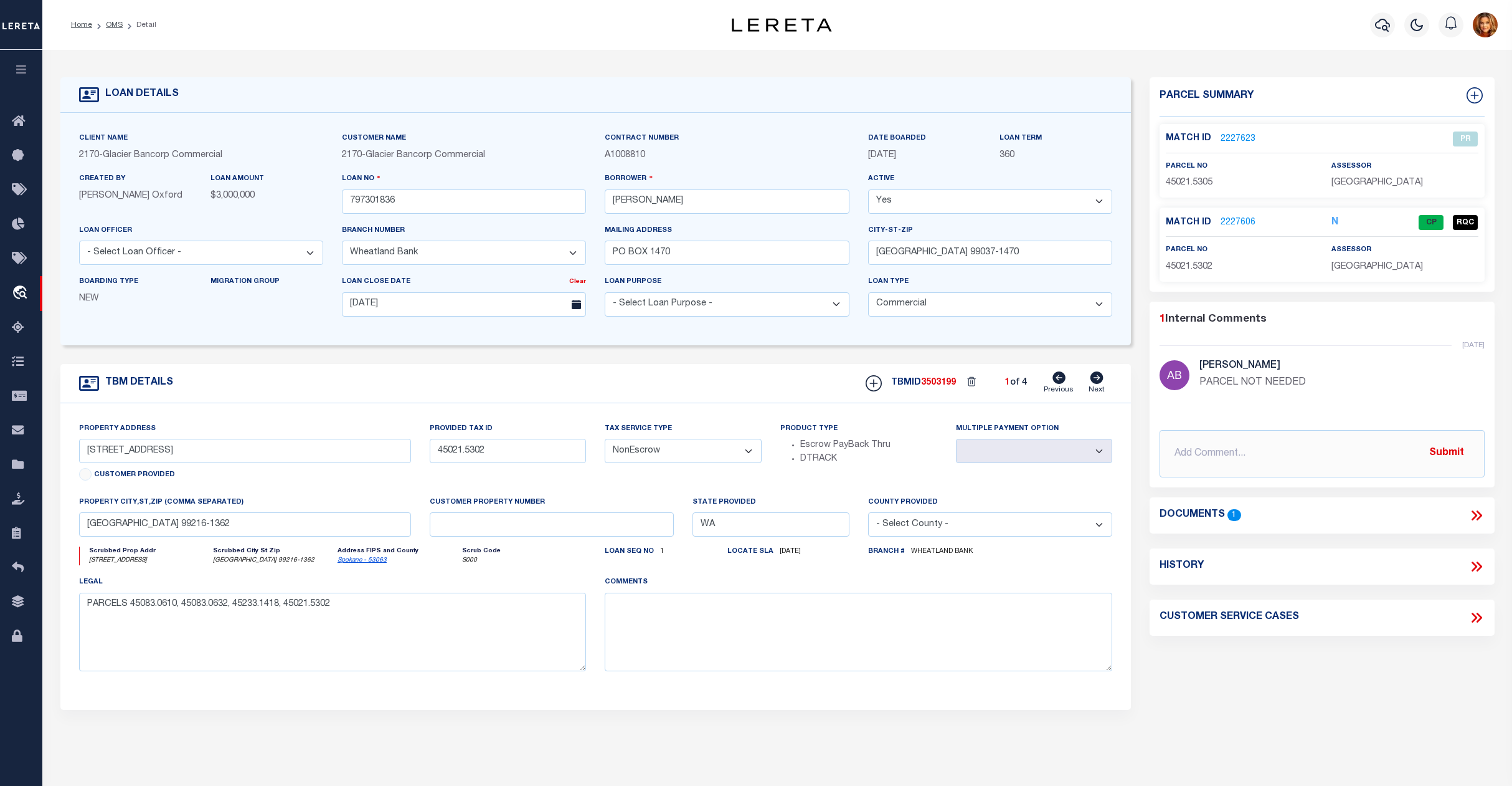
click at [1098, 388] on link "Next" at bounding box center [1096, 383] width 16 height 23
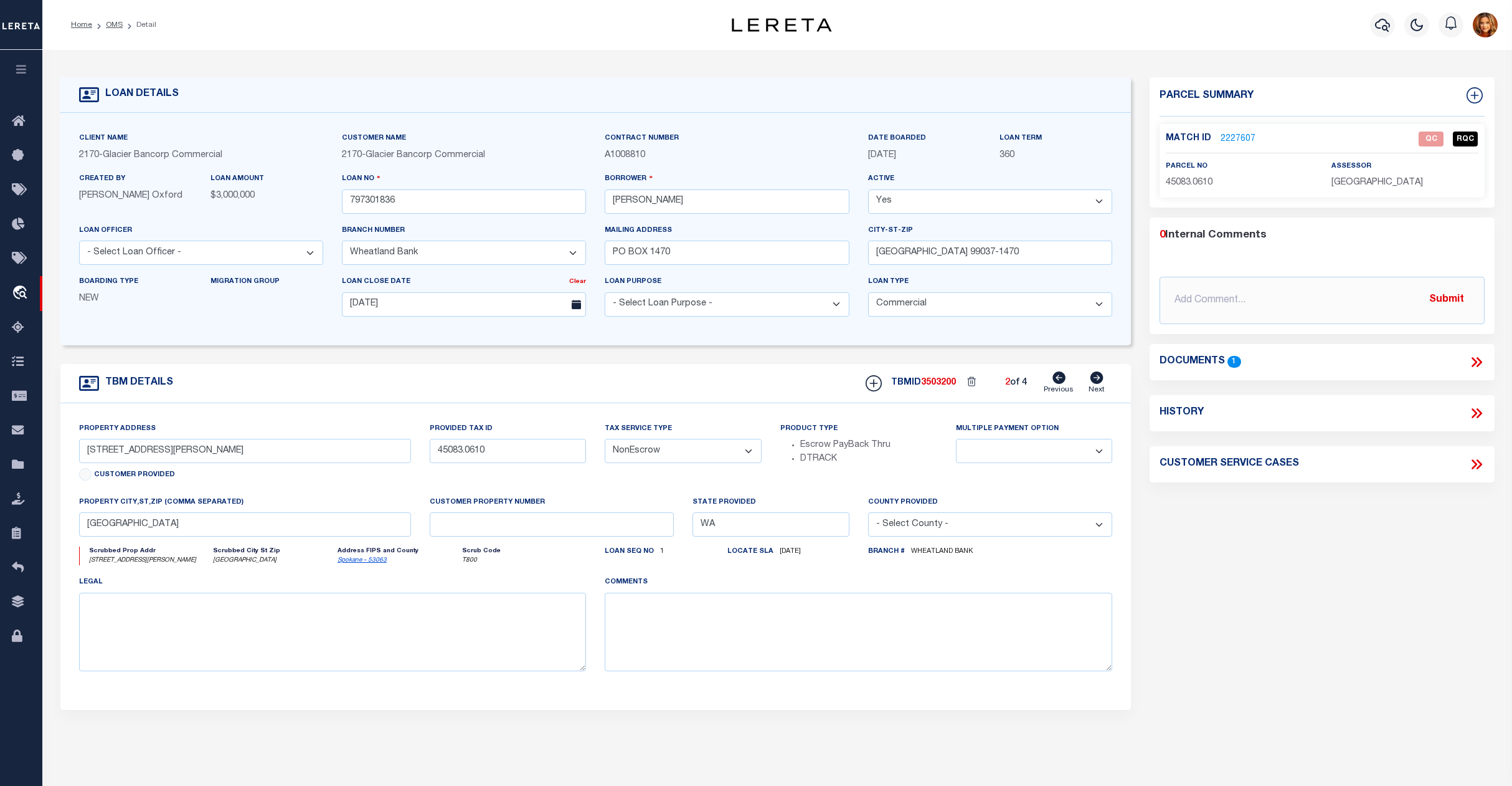
click at [1241, 135] on link "2227607" at bounding box center [1238, 140] width 35 height 14
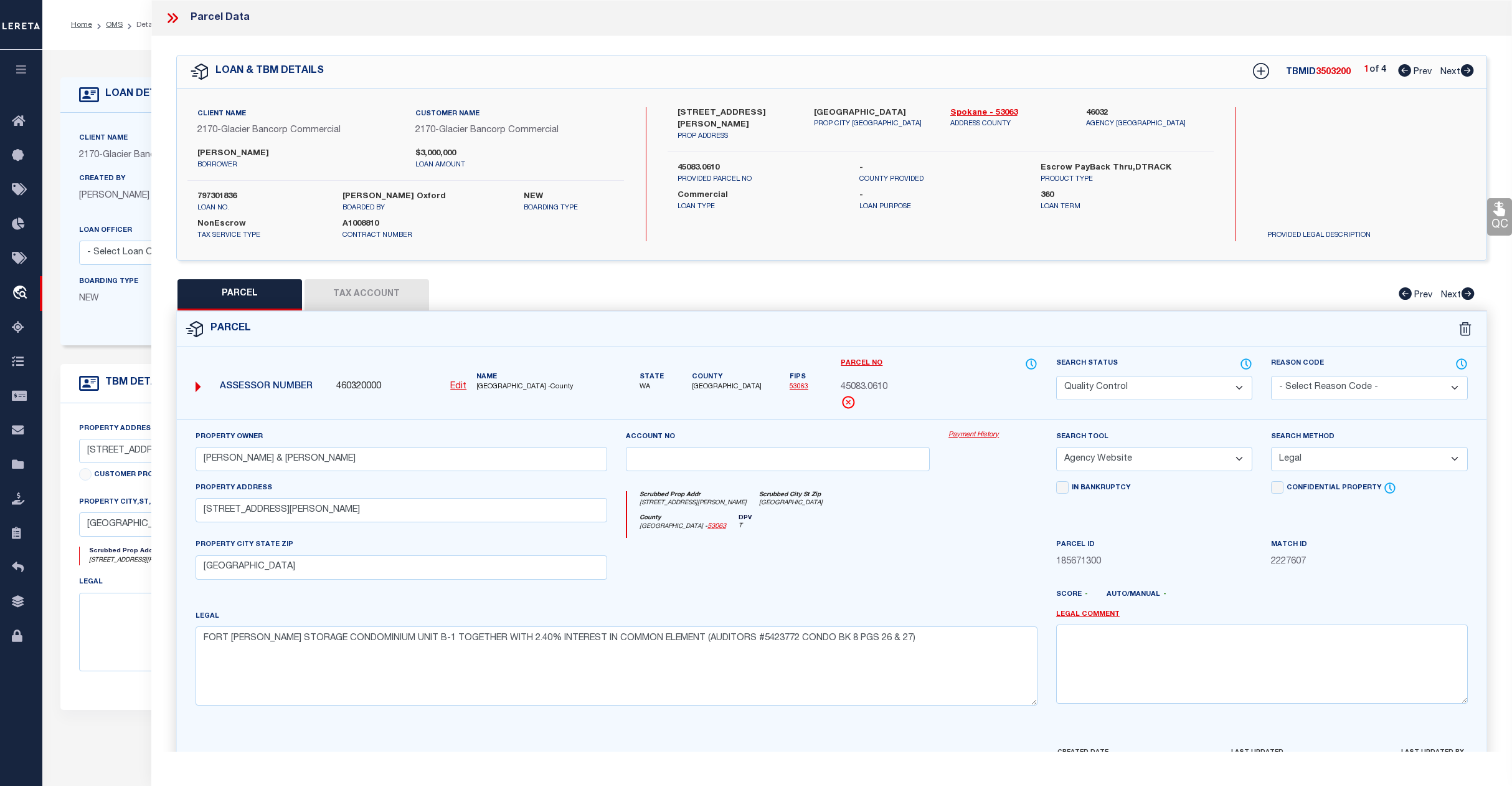
click at [1180, 388] on select "Automated Search Bad Parcel Complete Duplicate Parcel High Dollar Reporting In …" at bounding box center [1155, 388] width 197 height 24
click at [1057, 376] on select "Automated Search Bad Parcel Complete Duplicate Parcel High Dollar Reporting In …" at bounding box center [1155, 388] width 197 height 24
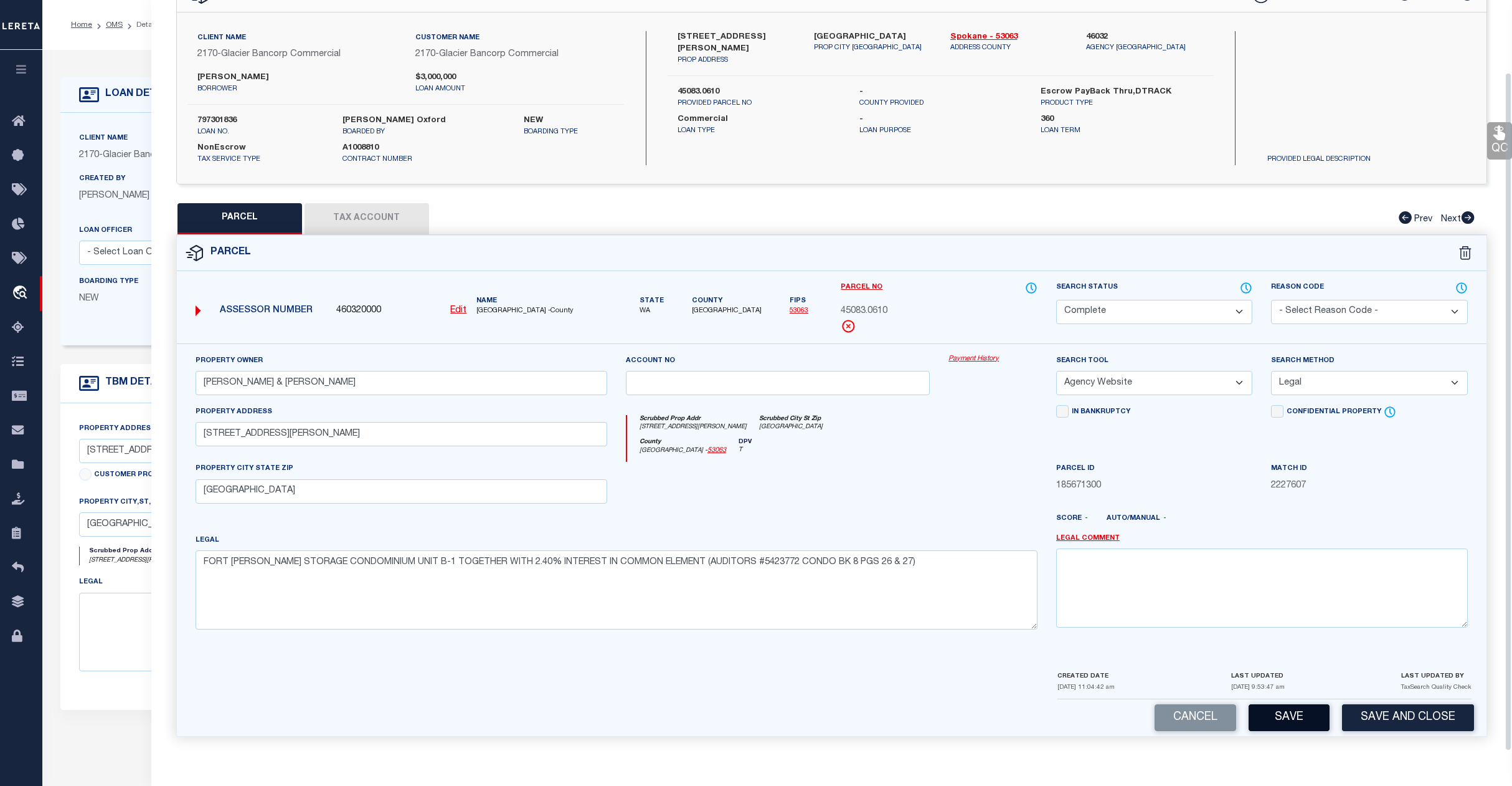
click at [1292, 713] on button "Save" at bounding box center [1289, 718] width 81 height 27
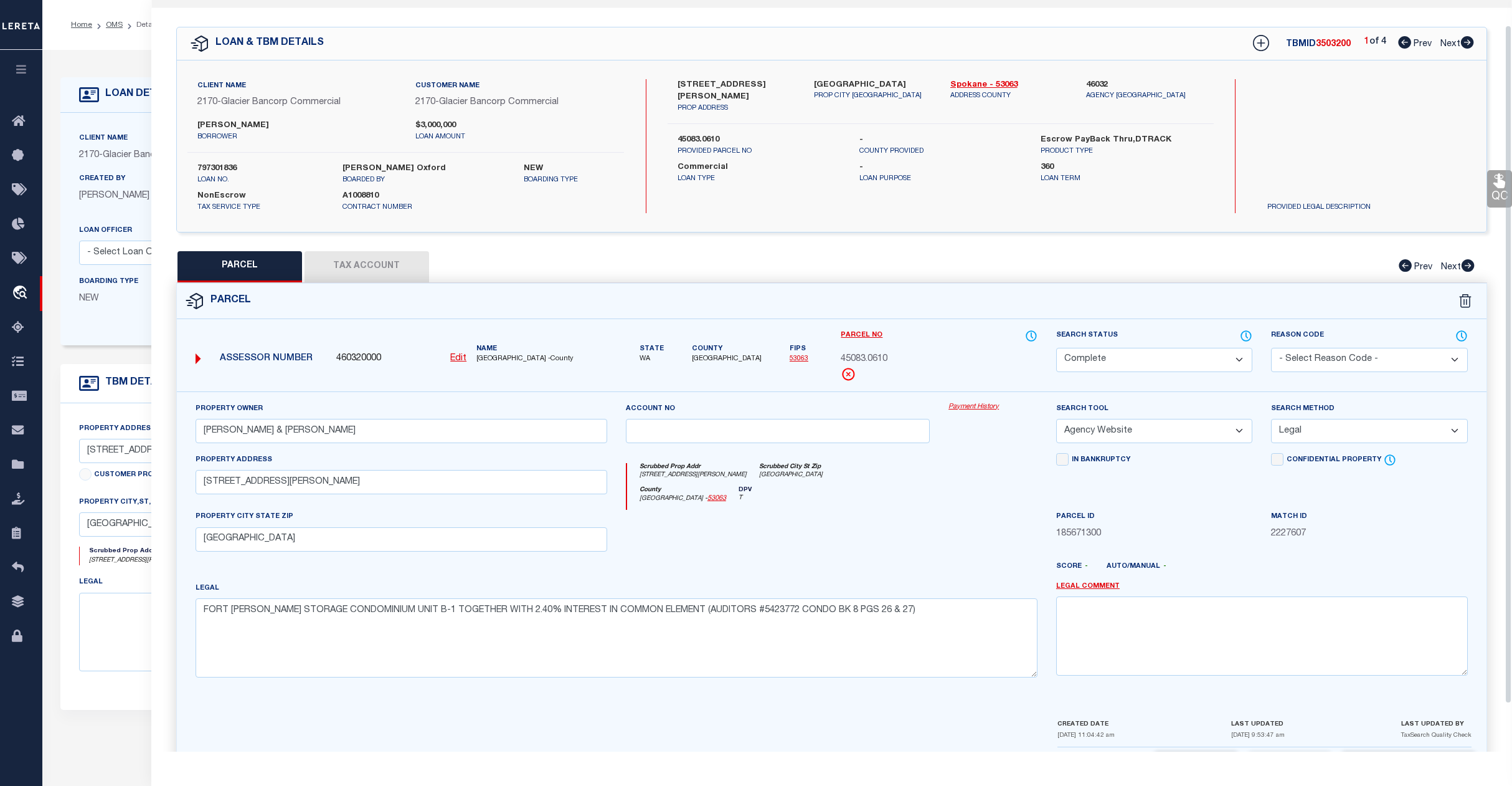
scroll to position [0, 0]
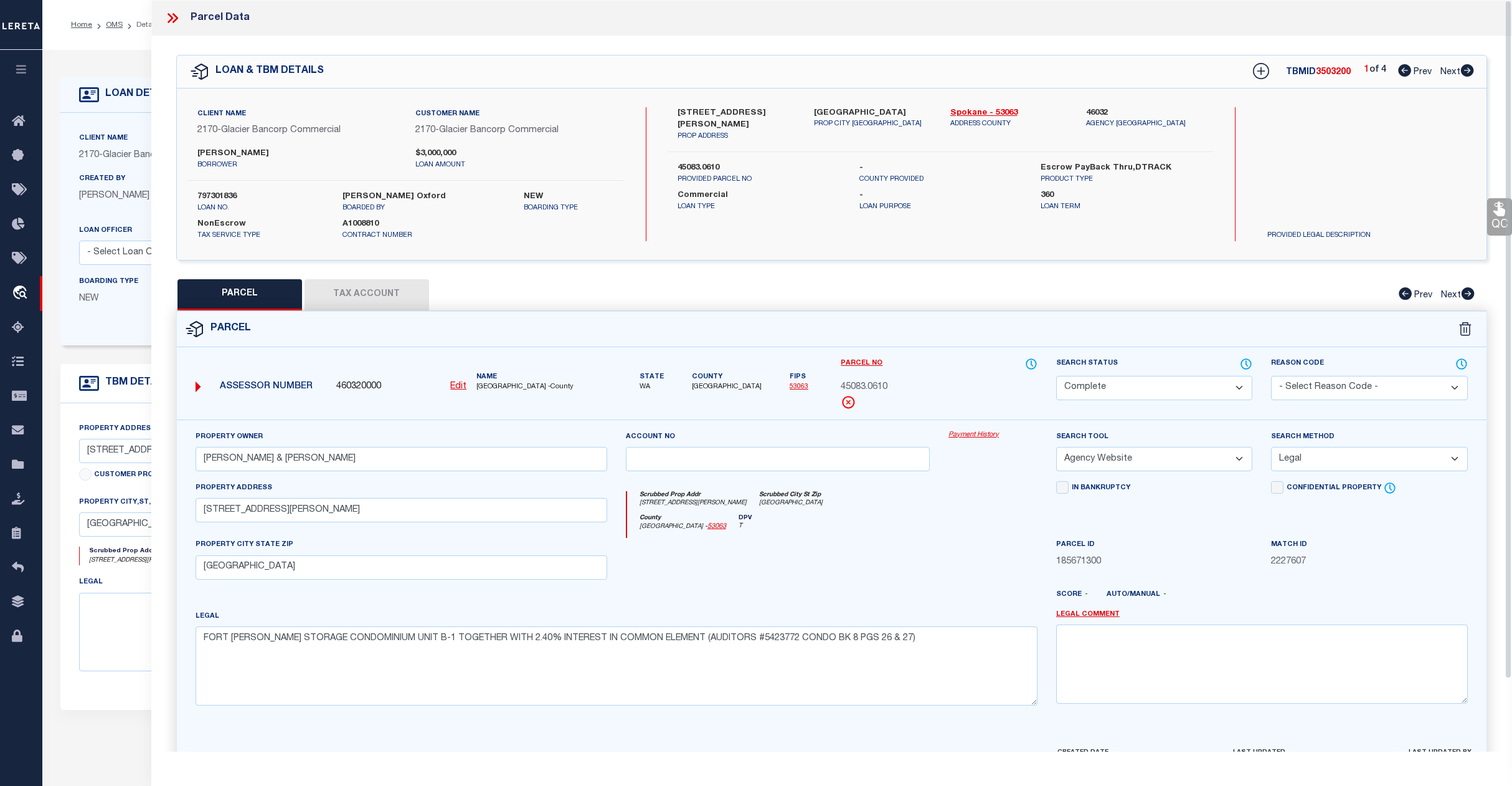
click at [1449, 74] on span "Next" at bounding box center [1450, 72] width 20 height 9
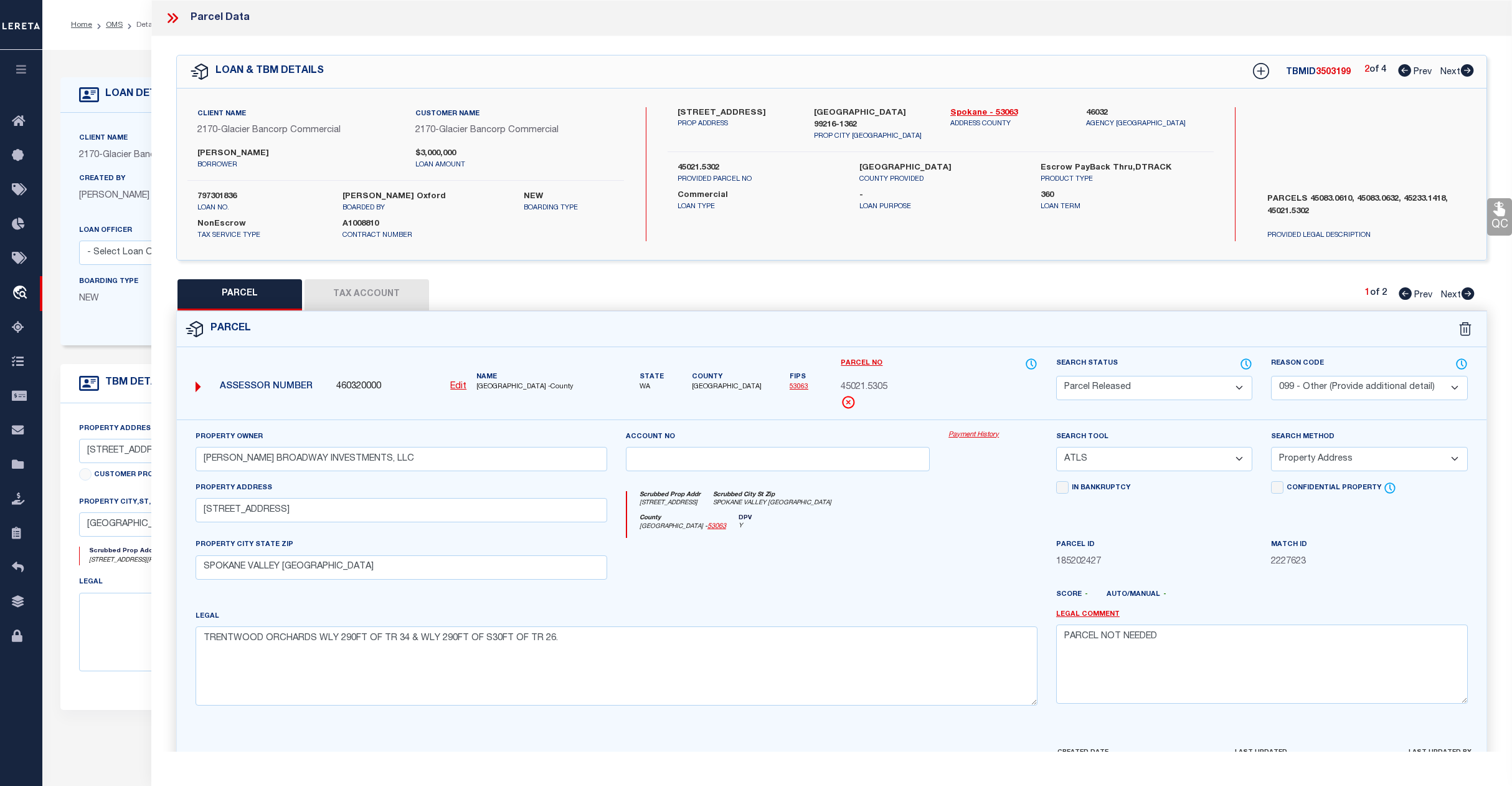
click at [1449, 74] on span "Next" at bounding box center [1450, 72] width 20 height 9
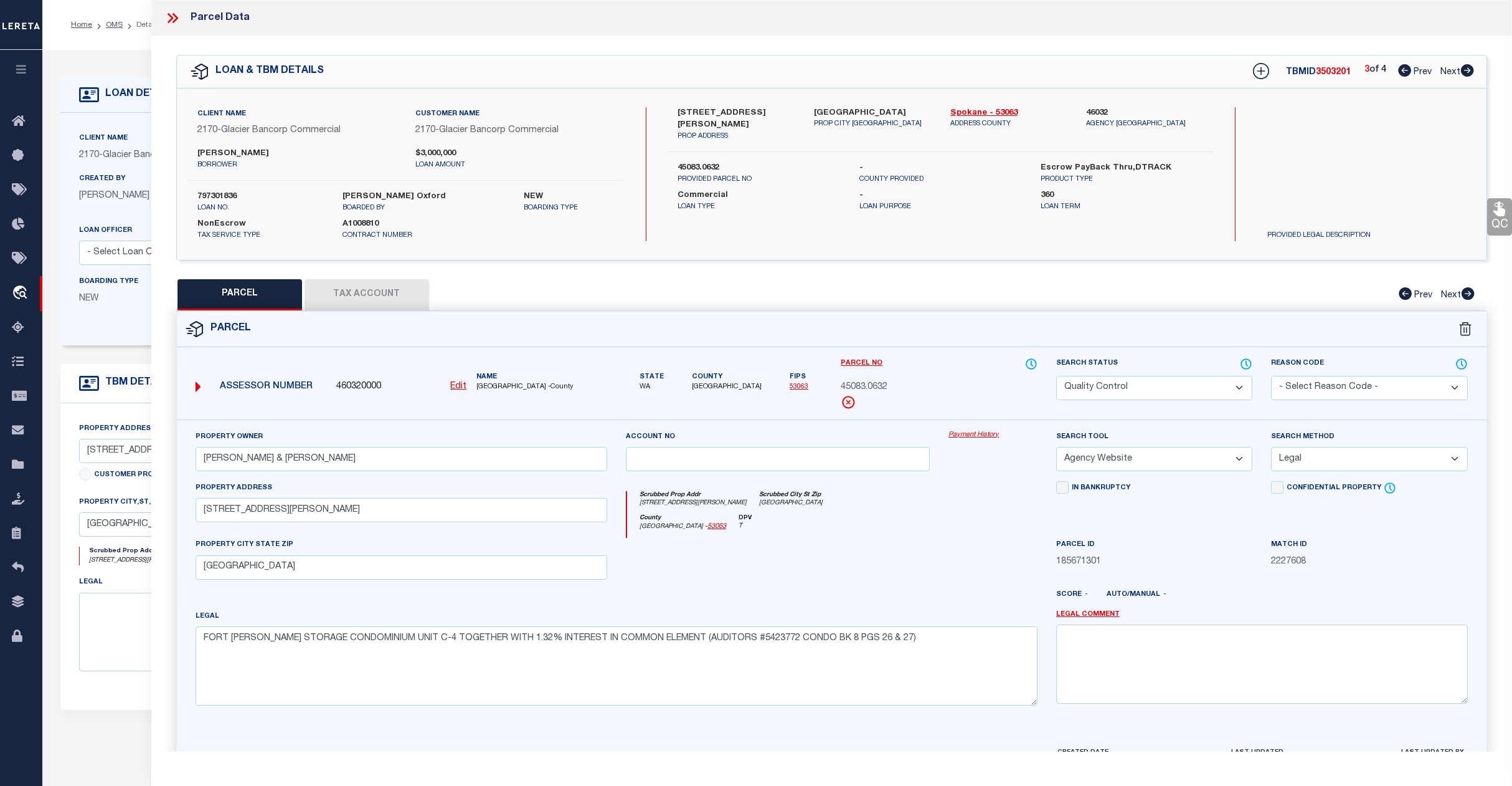
click at [1157, 377] on select "Automated Search Bad Parcel Complete Duplicate Parcel High Dollar Reporting In …" at bounding box center [1155, 388] width 197 height 24
click at [1057, 376] on select "Automated Search Bad Parcel Complete Duplicate Parcel High Dollar Reporting In …" at bounding box center [1155, 388] width 197 height 24
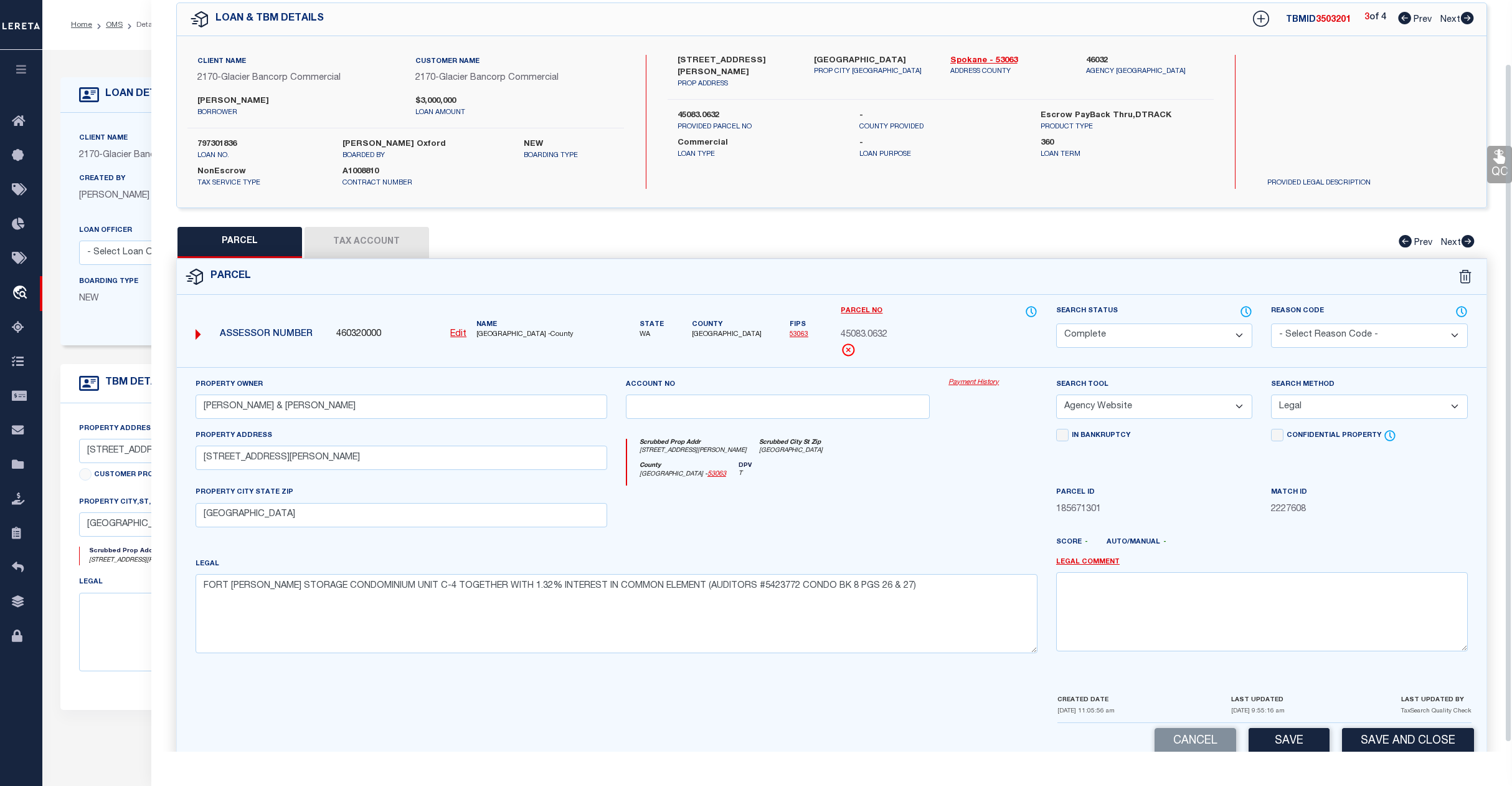
scroll to position [80, 0]
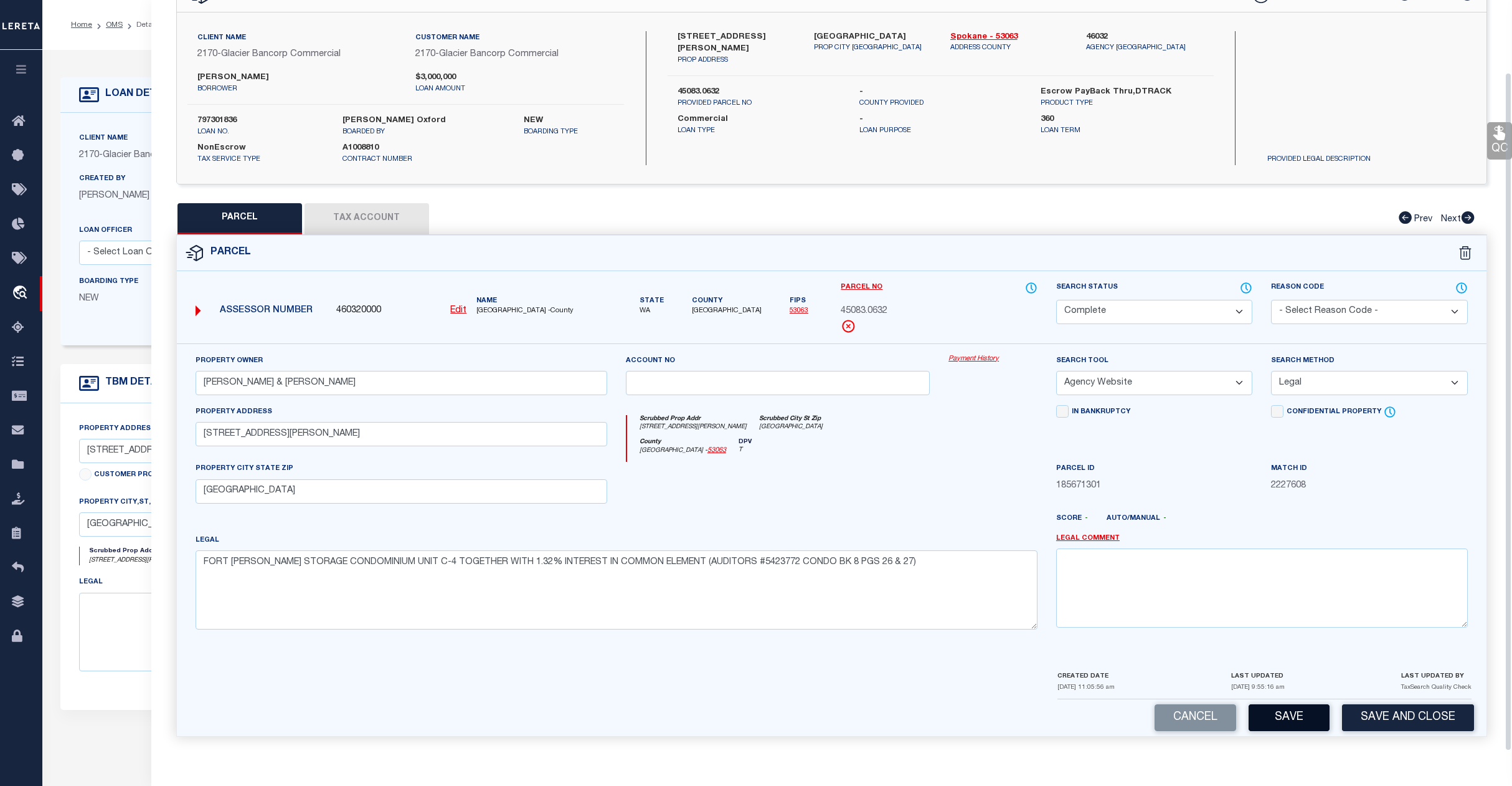
click at [1284, 726] on button "Save" at bounding box center [1289, 718] width 81 height 27
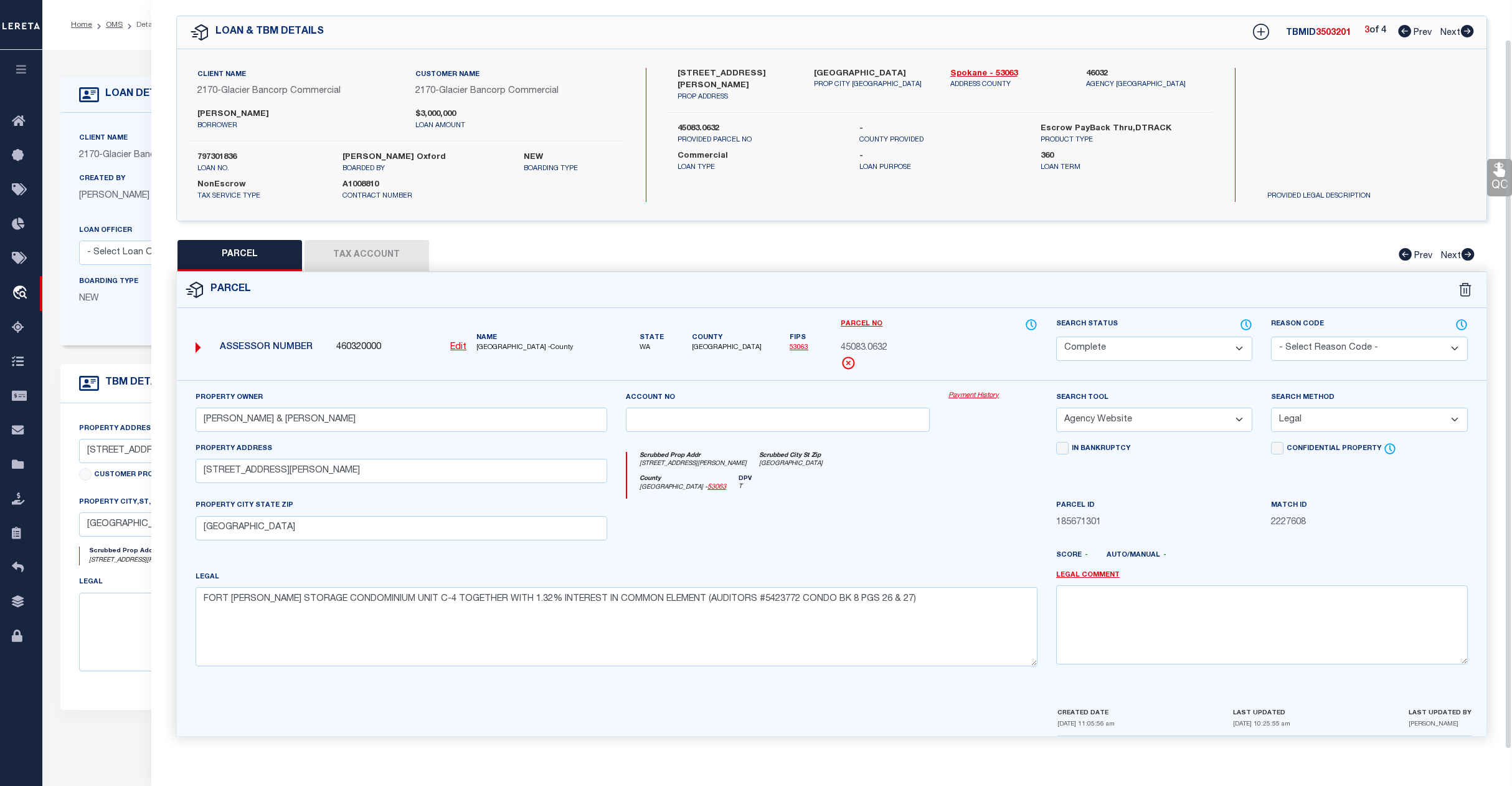
scroll to position [0, 0]
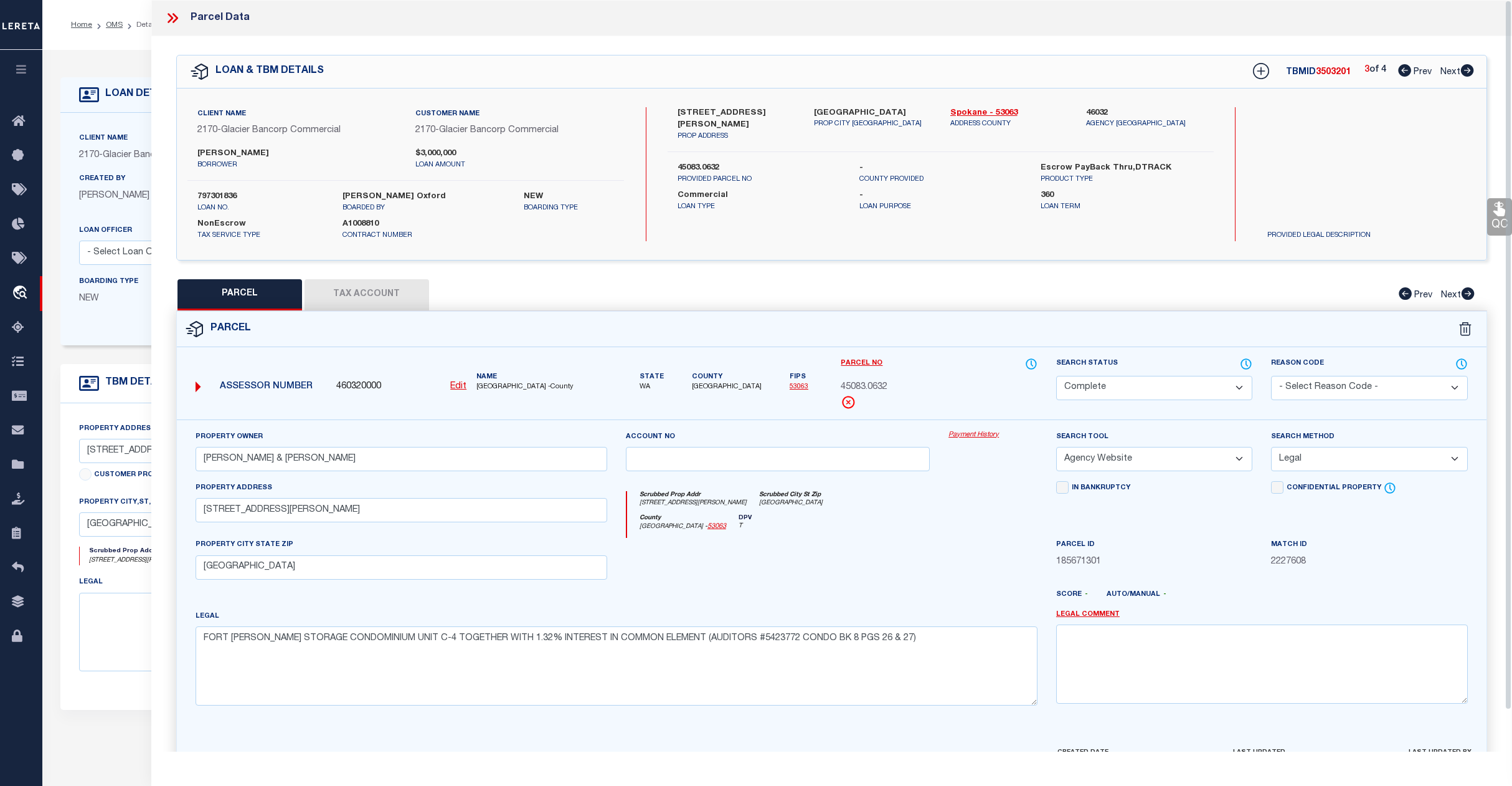
click at [1450, 68] on span "Next" at bounding box center [1450, 72] width 20 height 9
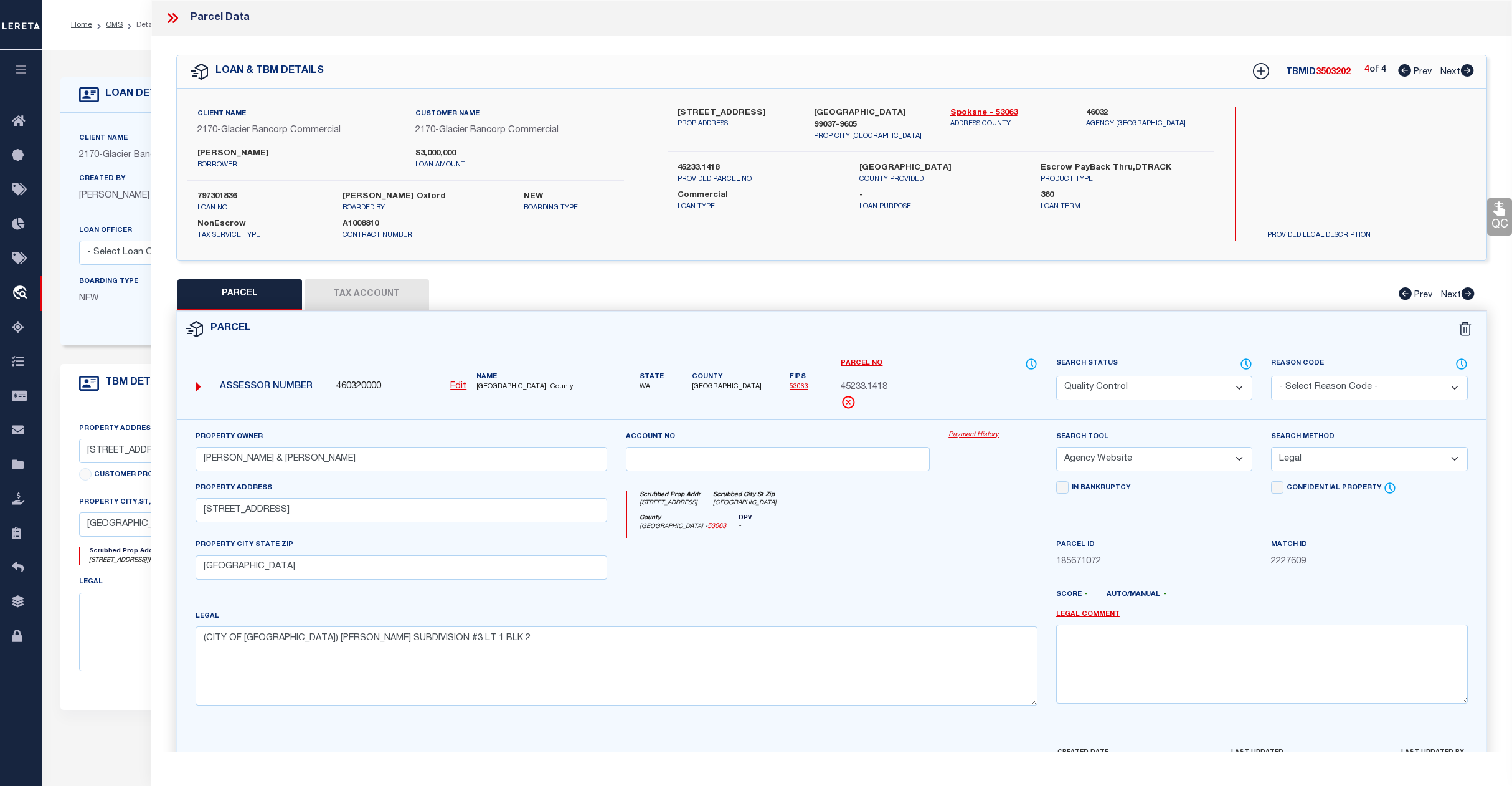
click at [1165, 382] on select "Automated Search Bad Parcel Complete Duplicate Parcel High Dollar Reporting In …" at bounding box center [1155, 388] width 197 height 24
click at [1057, 376] on select "Automated Search Bad Parcel Complete Duplicate Parcel High Dollar Reporting In …" at bounding box center [1155, 388] width 197 height 24
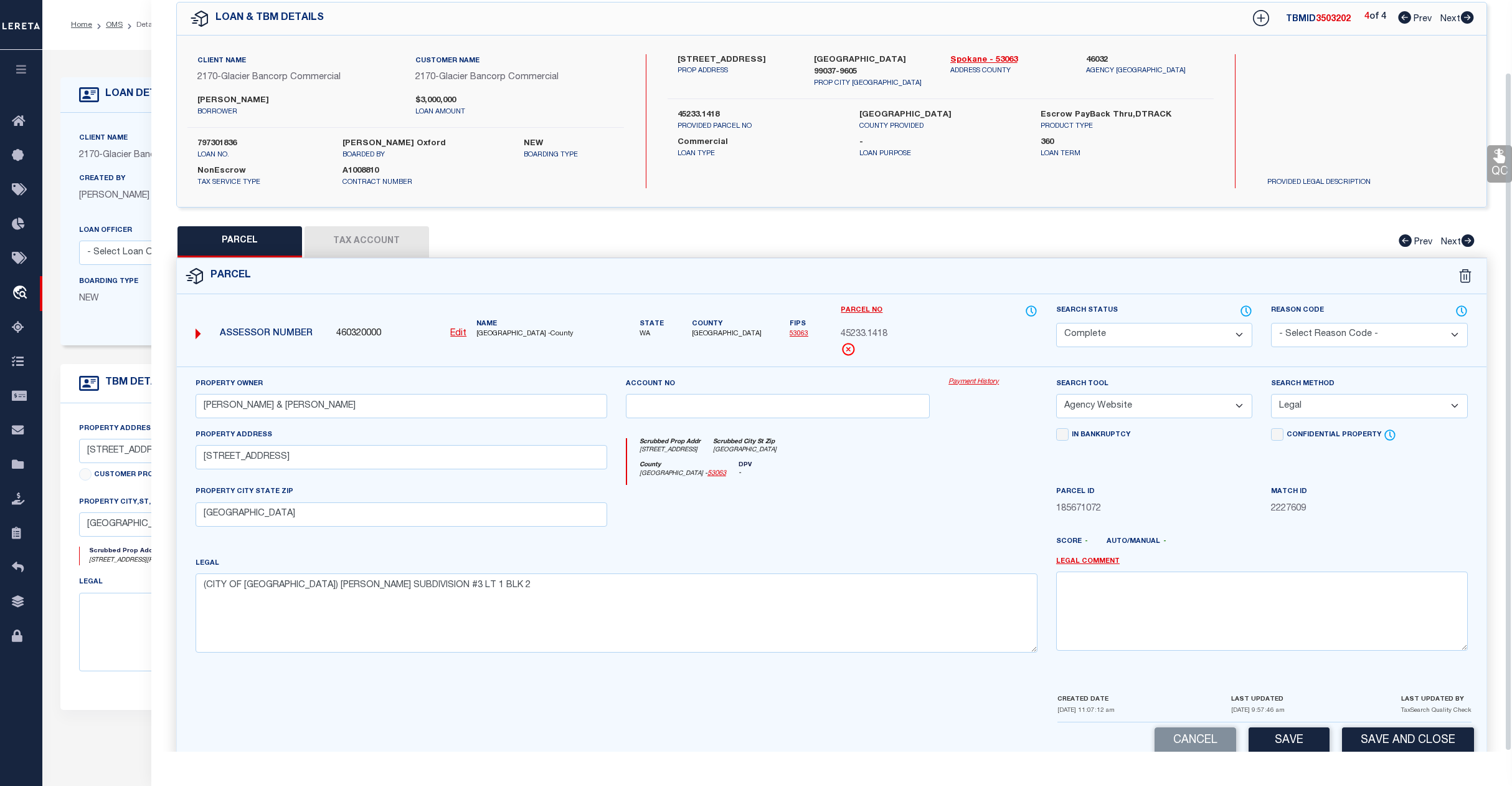
scroll to position [80, 0]
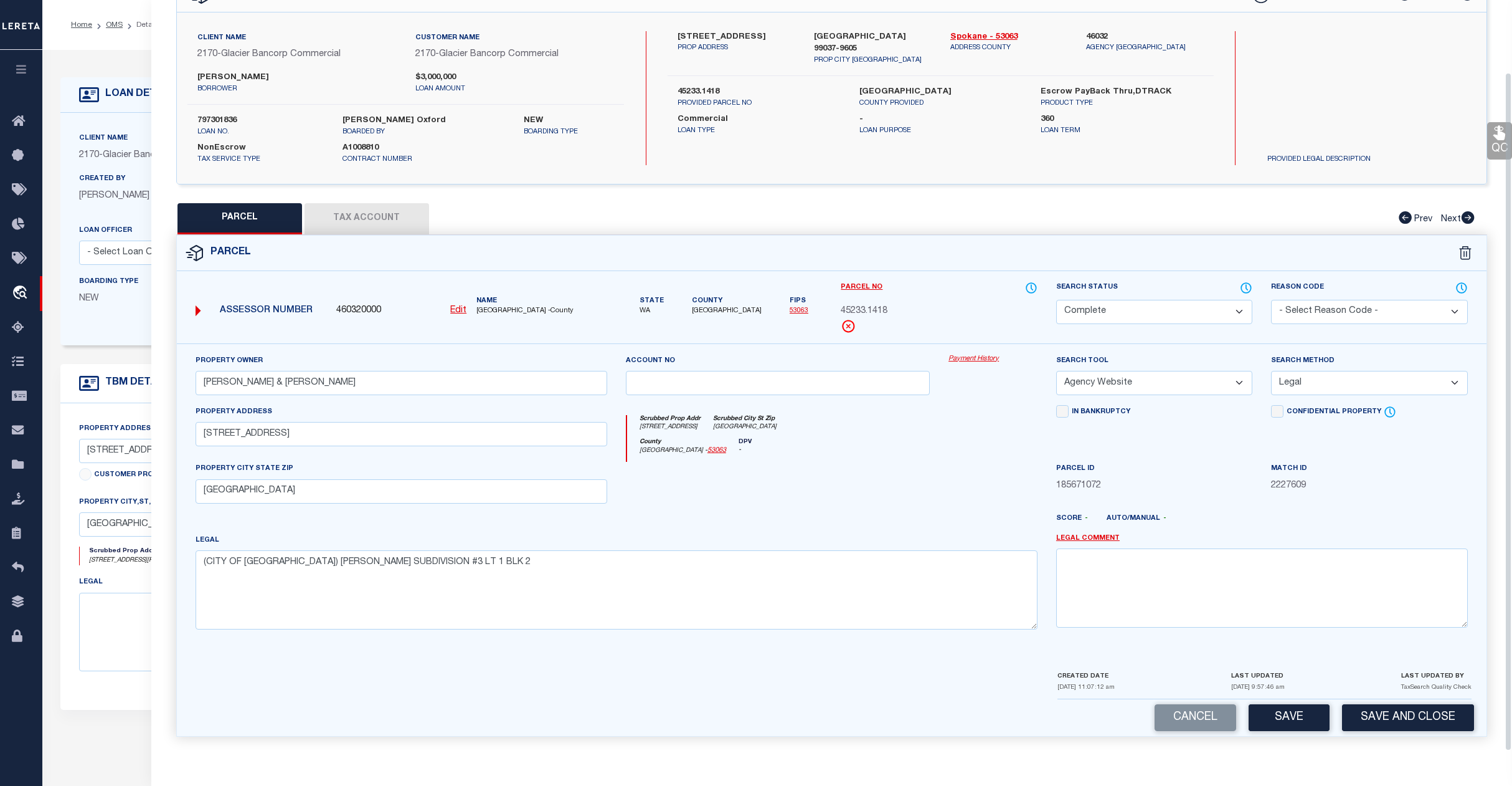
click at [1301, 706] on button "Save" at bounding box center [1289, 718] width 81 height 27
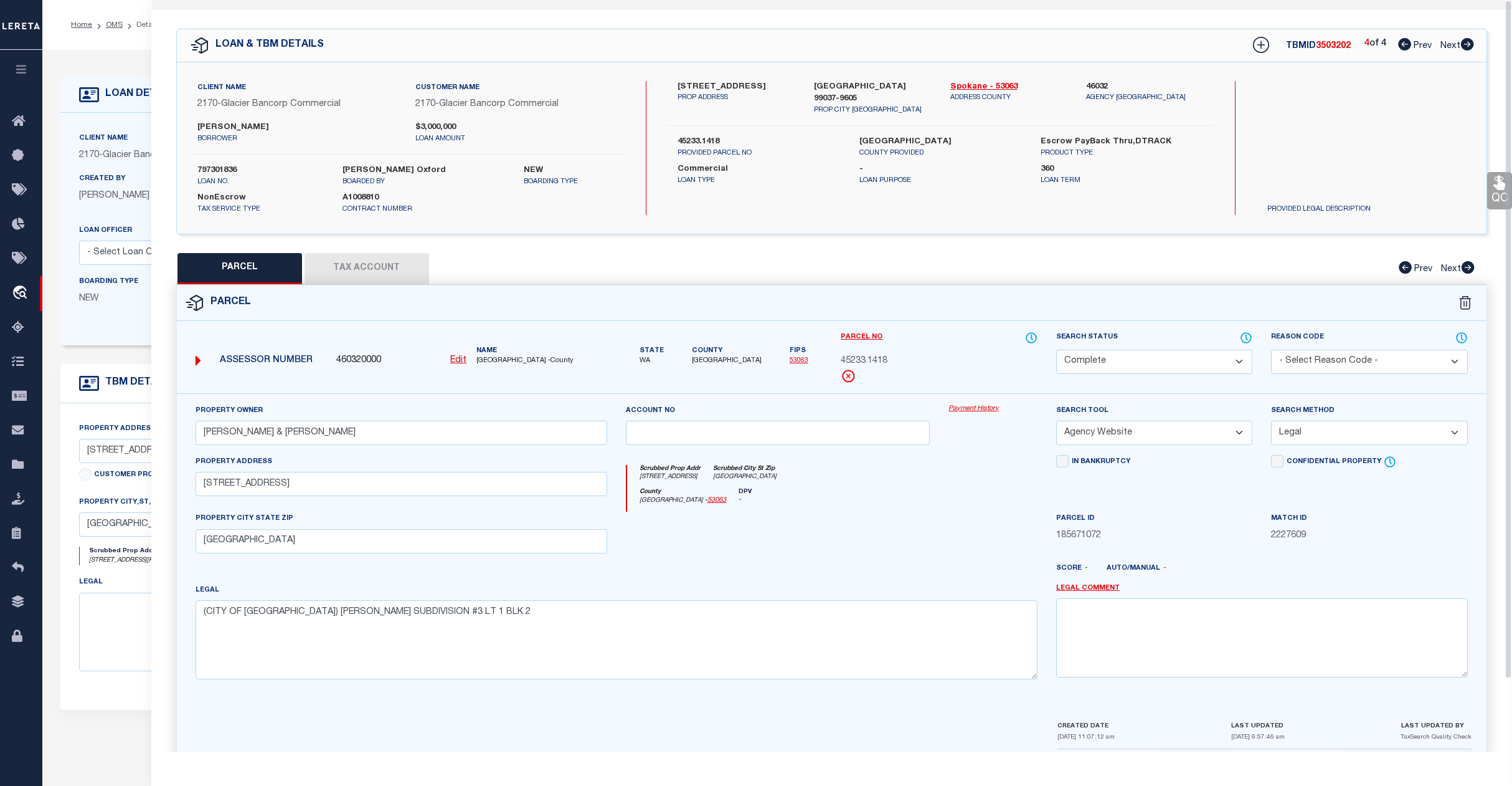
scroll to position [0, 0]
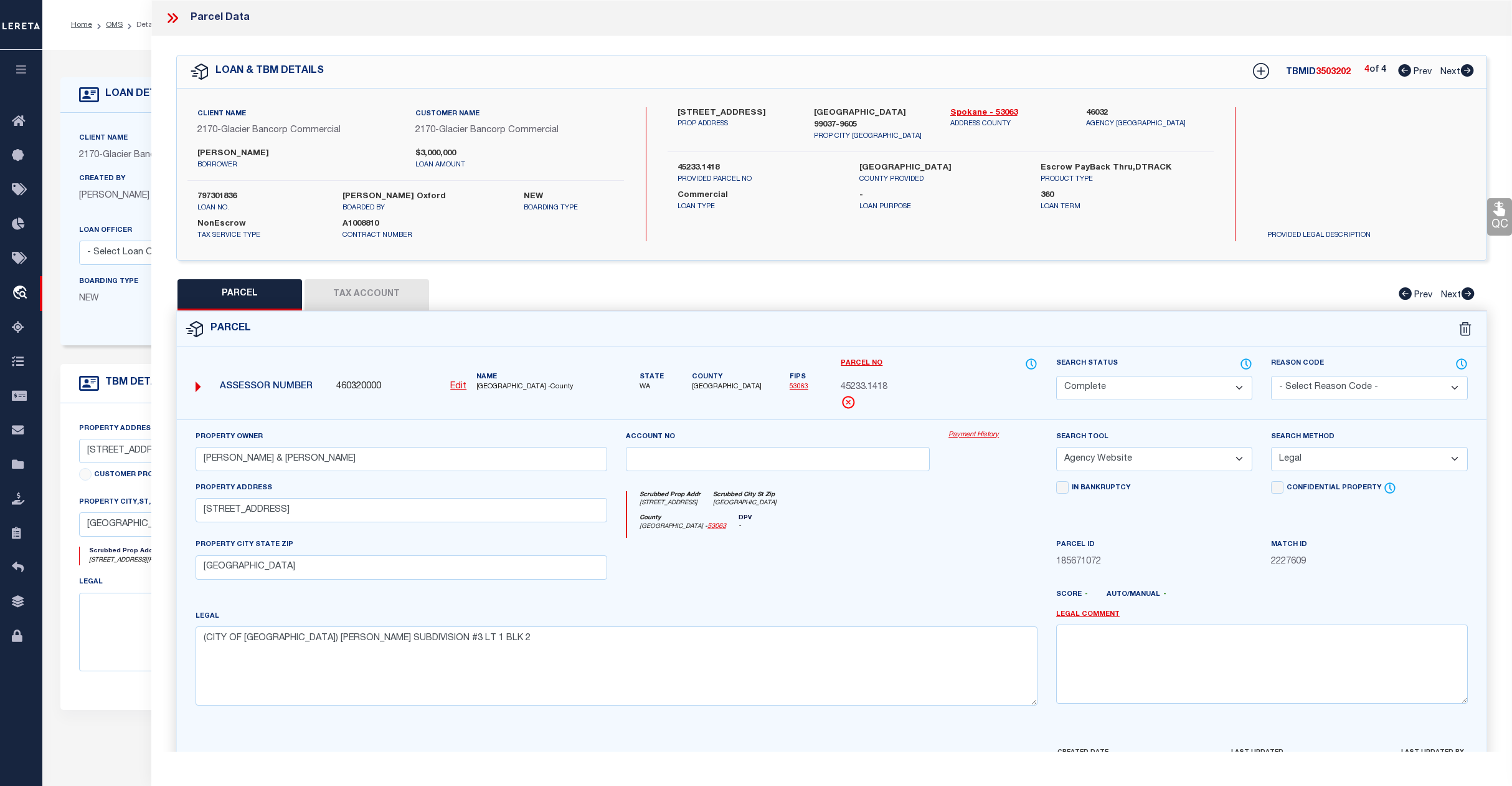
click at [98, 41] on div "Home OMS Detail Profile Sign out" at bounding box center [778, 24] width 1470 height 49
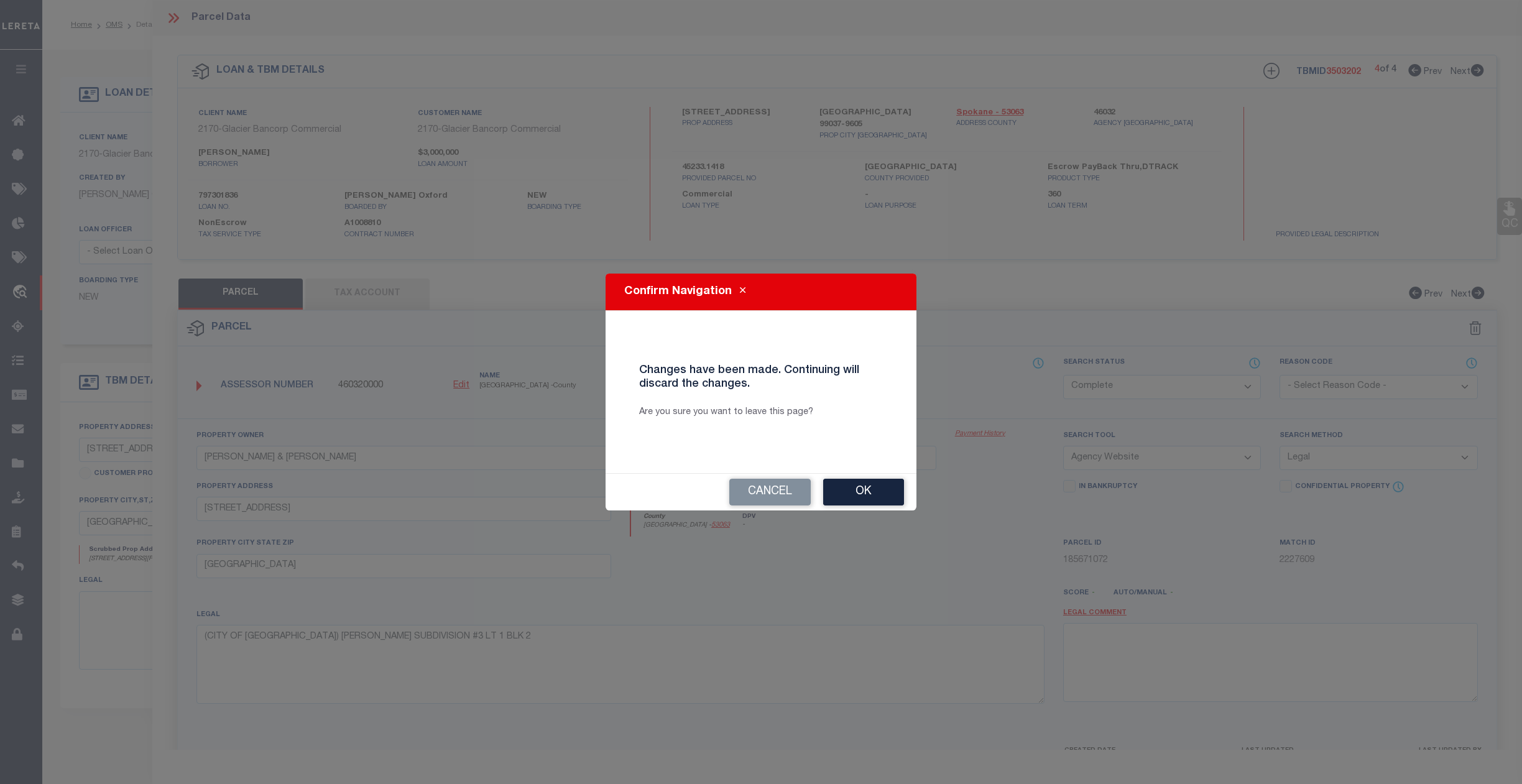
click at [112, 23] on div "Confirm Navigation Changes have been made. Continuing will discard the changes.…" at bounding box center [761, 392] width 1522 height 784
click at [872, 483] on button "Ok" at bounding box center [863, 492] width 81 height 27
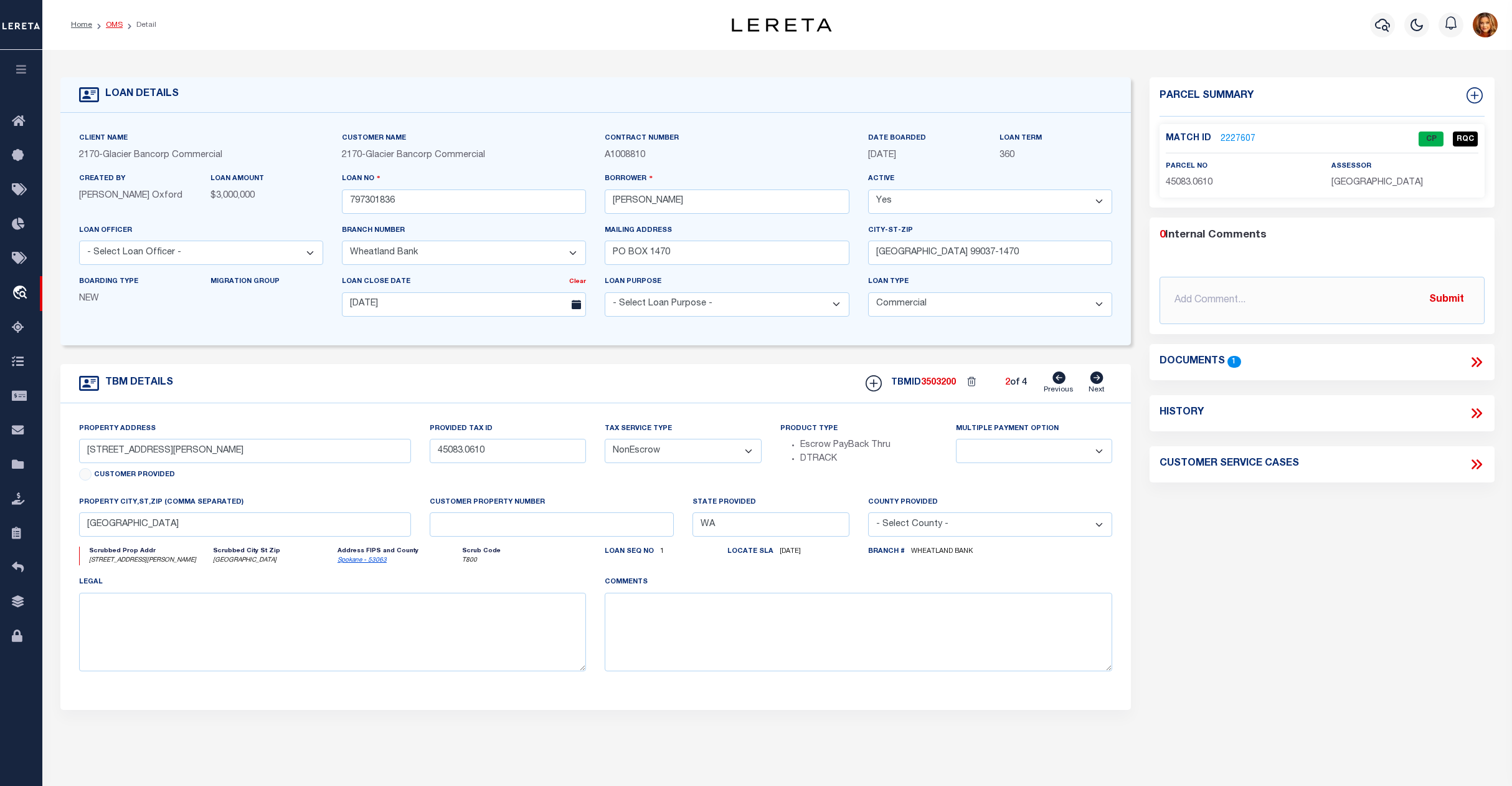
click at [115, 21] on link "OMS" at bounding box center [113, 25] width 16 height 8
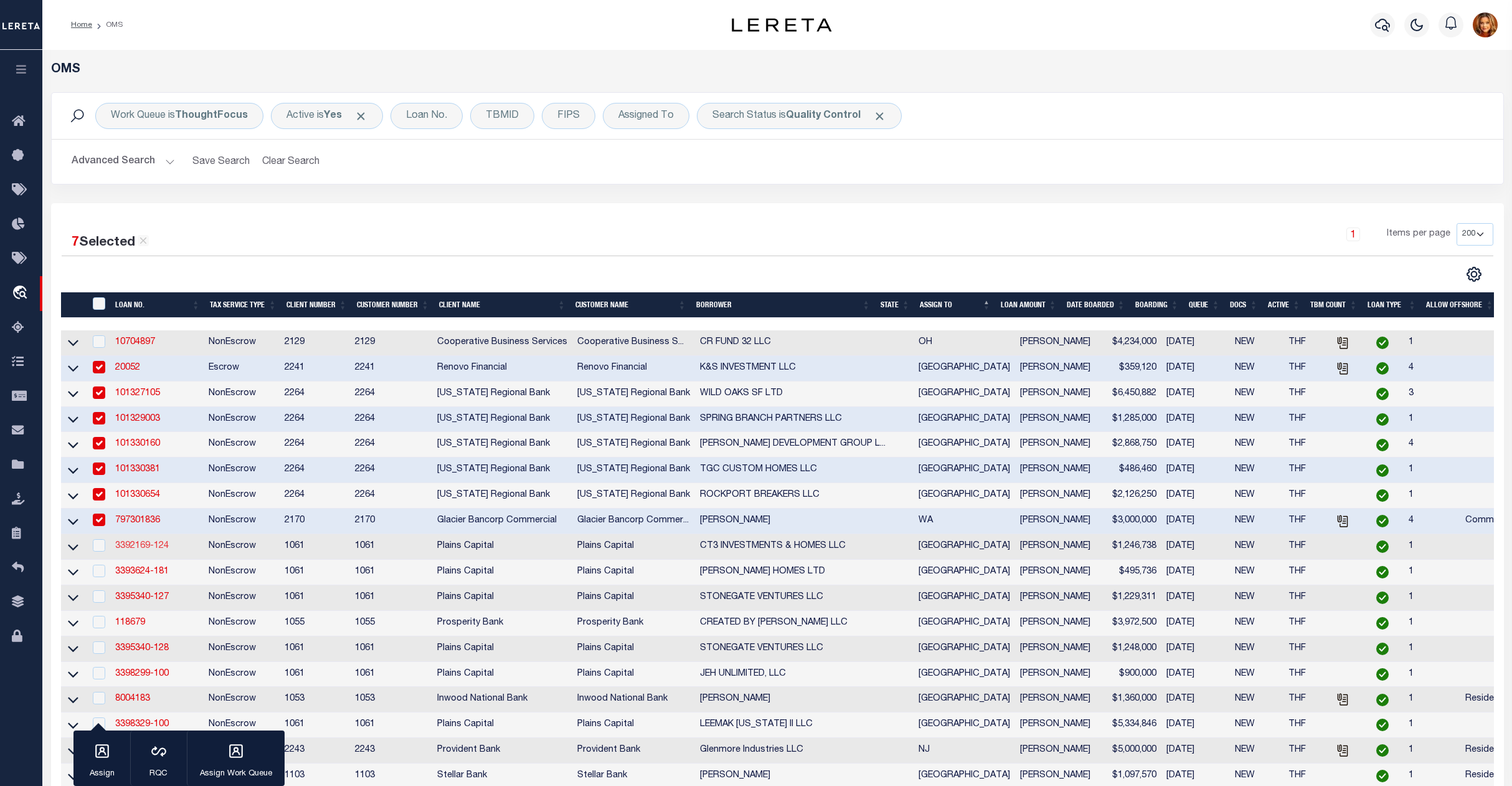
click at [137, 550] on link "3392169-124" at bounding box center [141, 546] width 53 height 9
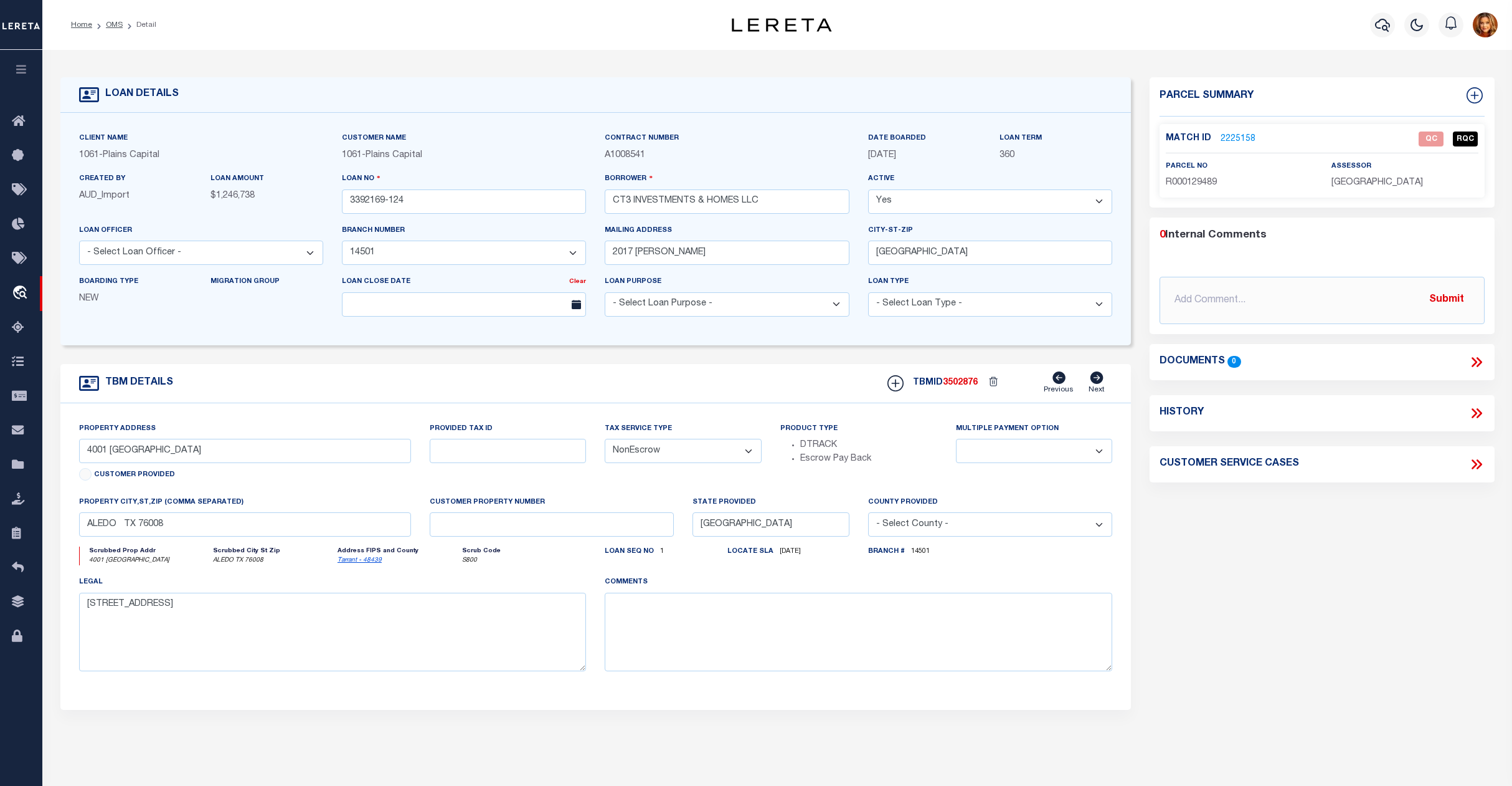
click at [1232, 142] on link "2225158" at bounding box center [1238, 140] width 35 height 14
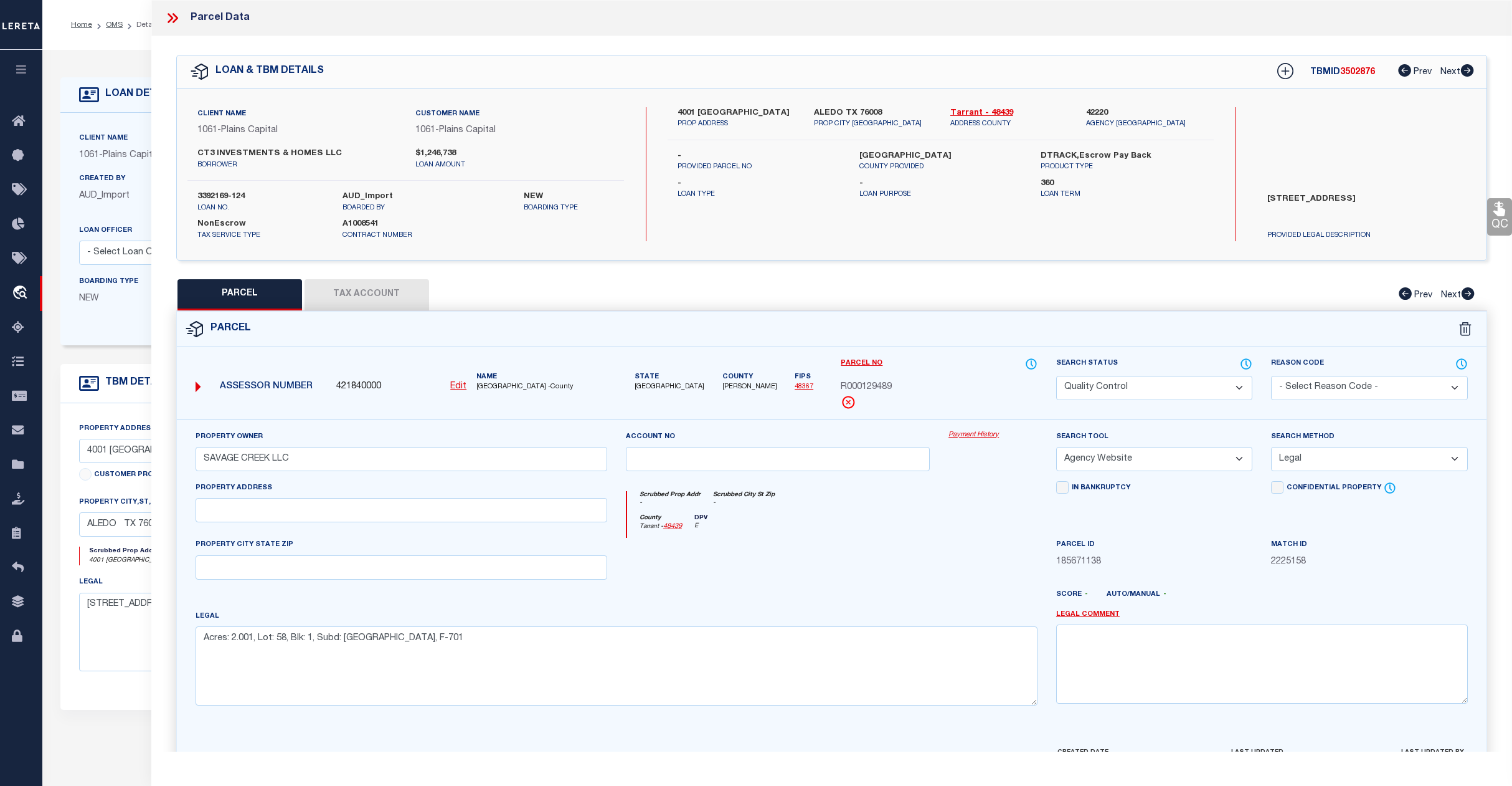
click at [1157, 388] on select "Automated Search Bad Parcel Complete Duplicate Parcel High Dollar Reporting In …" at bounding box center [1155, 388] width 197 height 24
click at [1057, 376] on select "Automated Search Bad Parcel Complete Duplicate Parcel High Dollar Reporting In …" at bounding box center [1155, 388] width 197 height 24
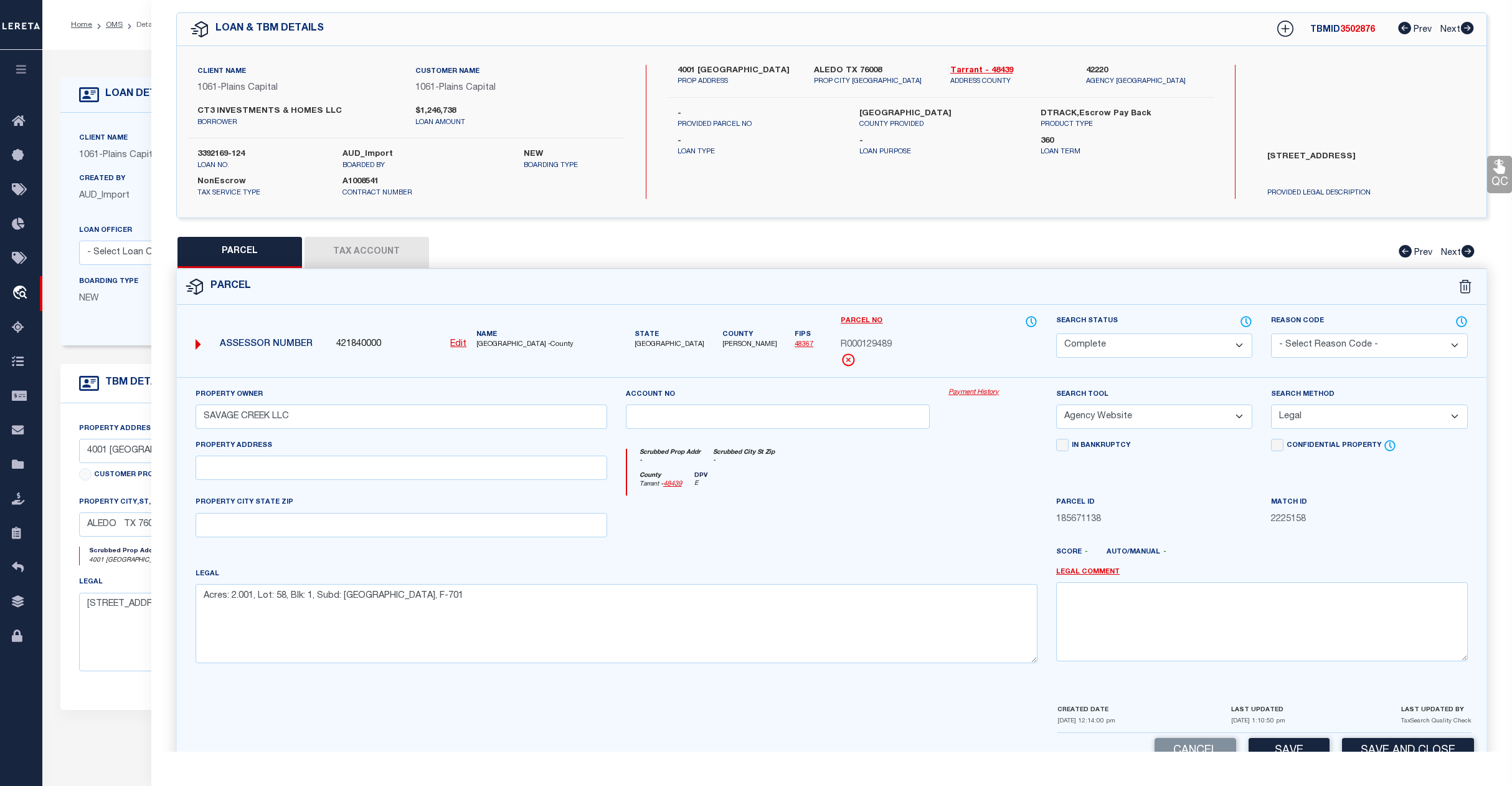
scroll to position [80, 0]
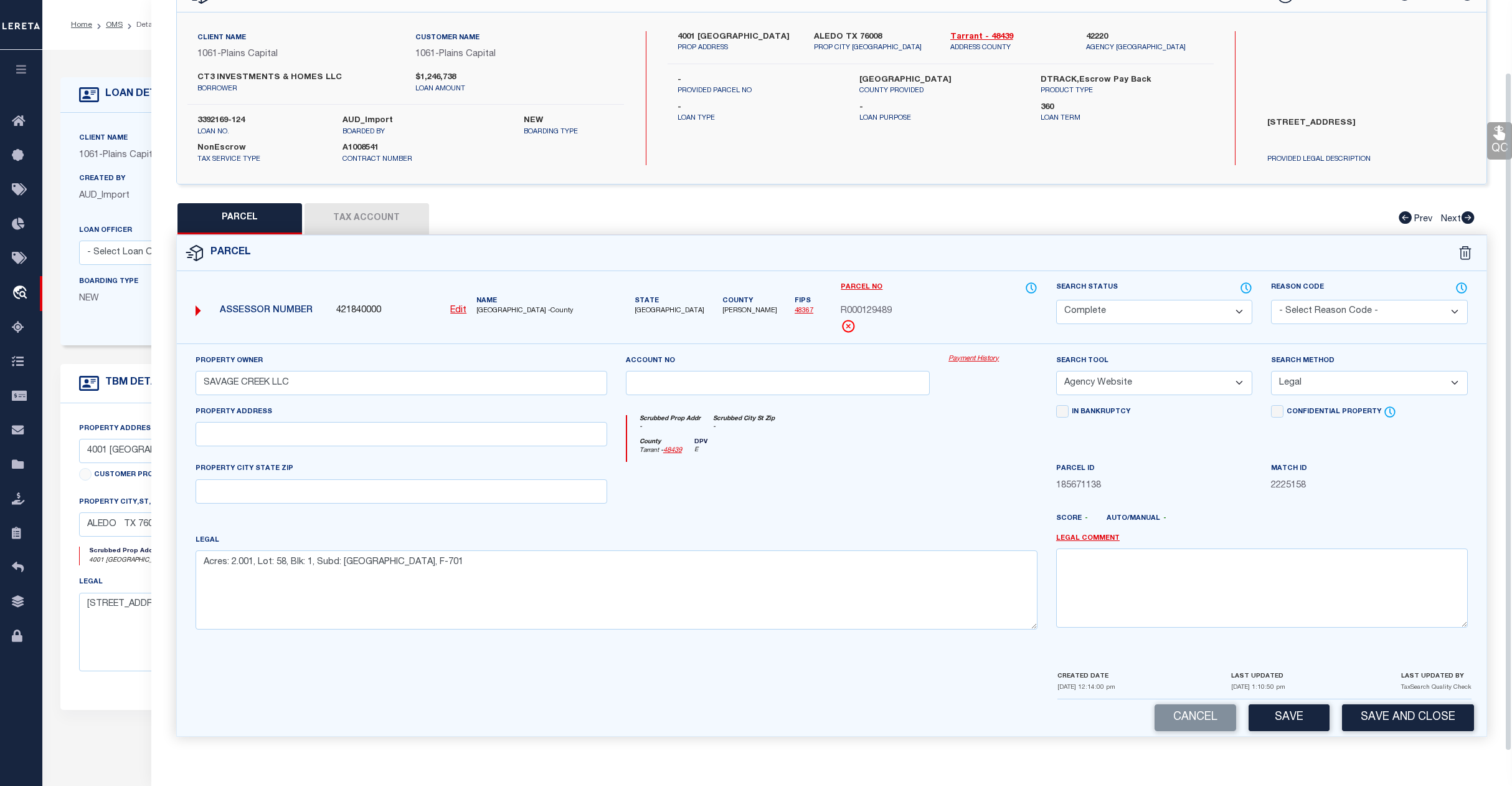
drag, startPoint x: 1290, startPoint y: 711, endPoint x: 1279, endPoint y: 708, distance: 11.4
click at [1289, 710] on button "Save" at bounding box center [1289, 718] width 81 height 27
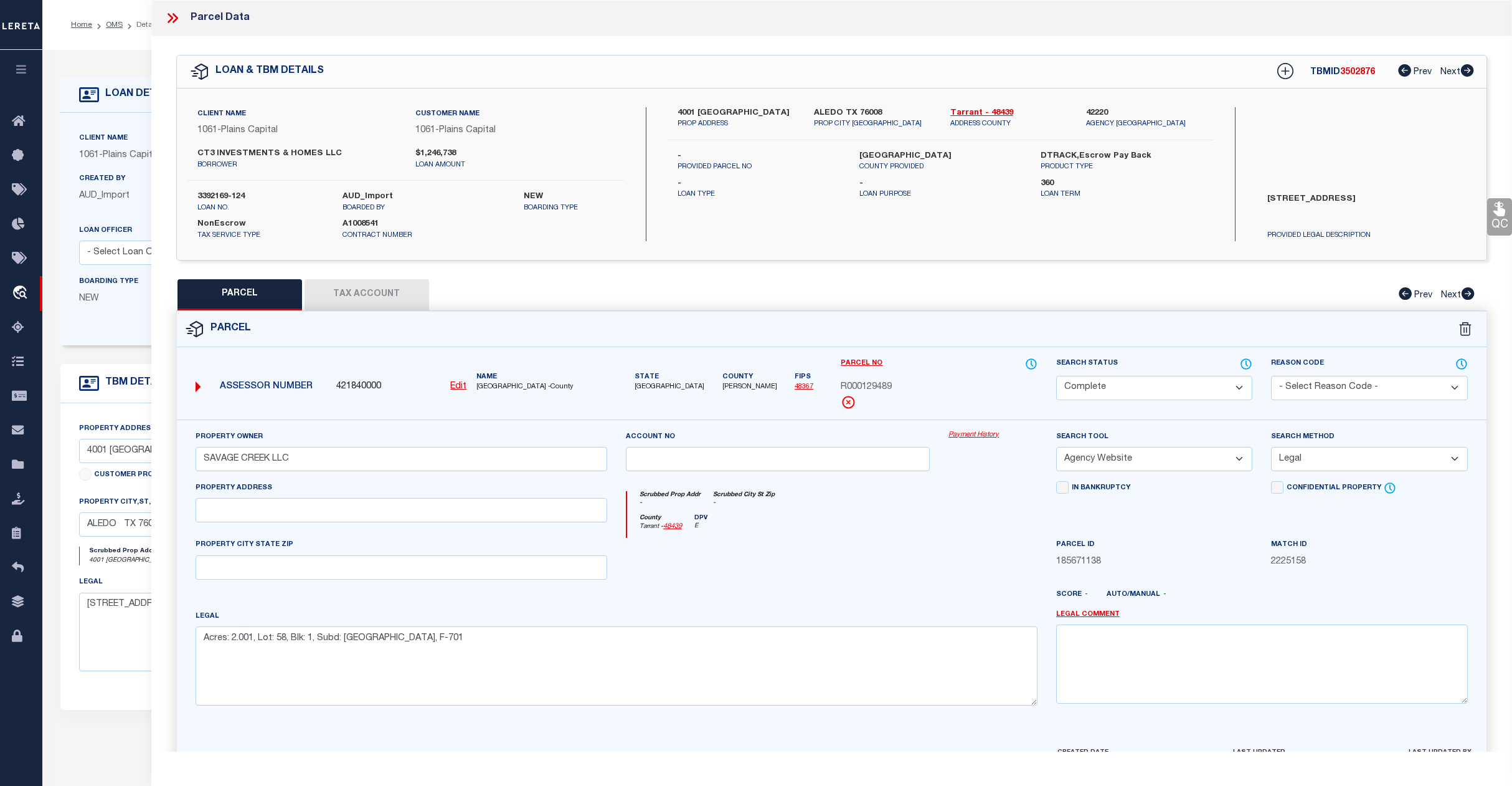
click at [110, 31] on ol "Home OMS Detail" at bounding box center [113, 24] width 106 height 26
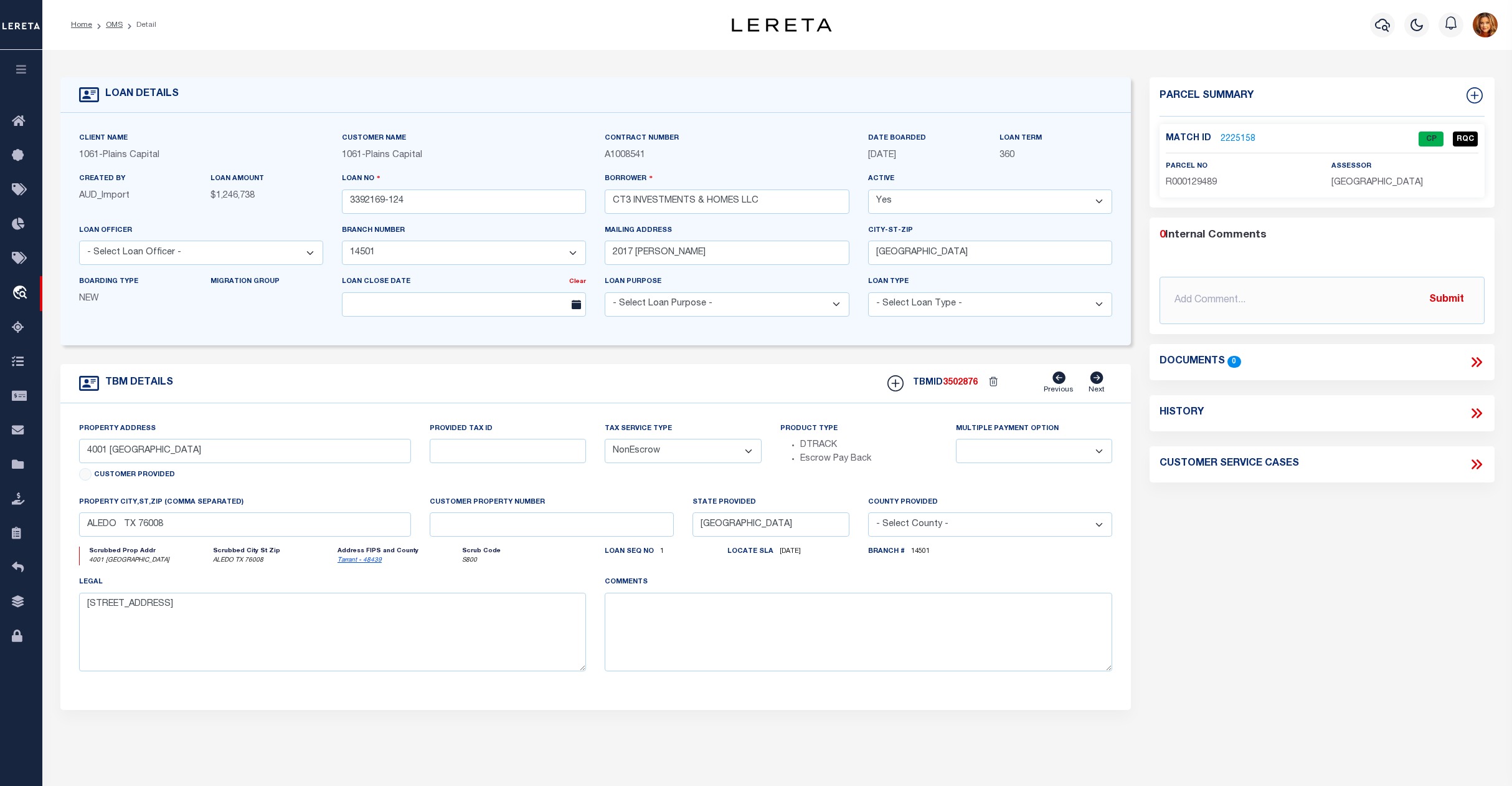
click at [117, 32] on ol "Home OMS Detail" at bounding box center [113, 24] width 106 height 26
click at [113, 23] on link "OMS" at bounding box center [113, 25] width 16 height 8
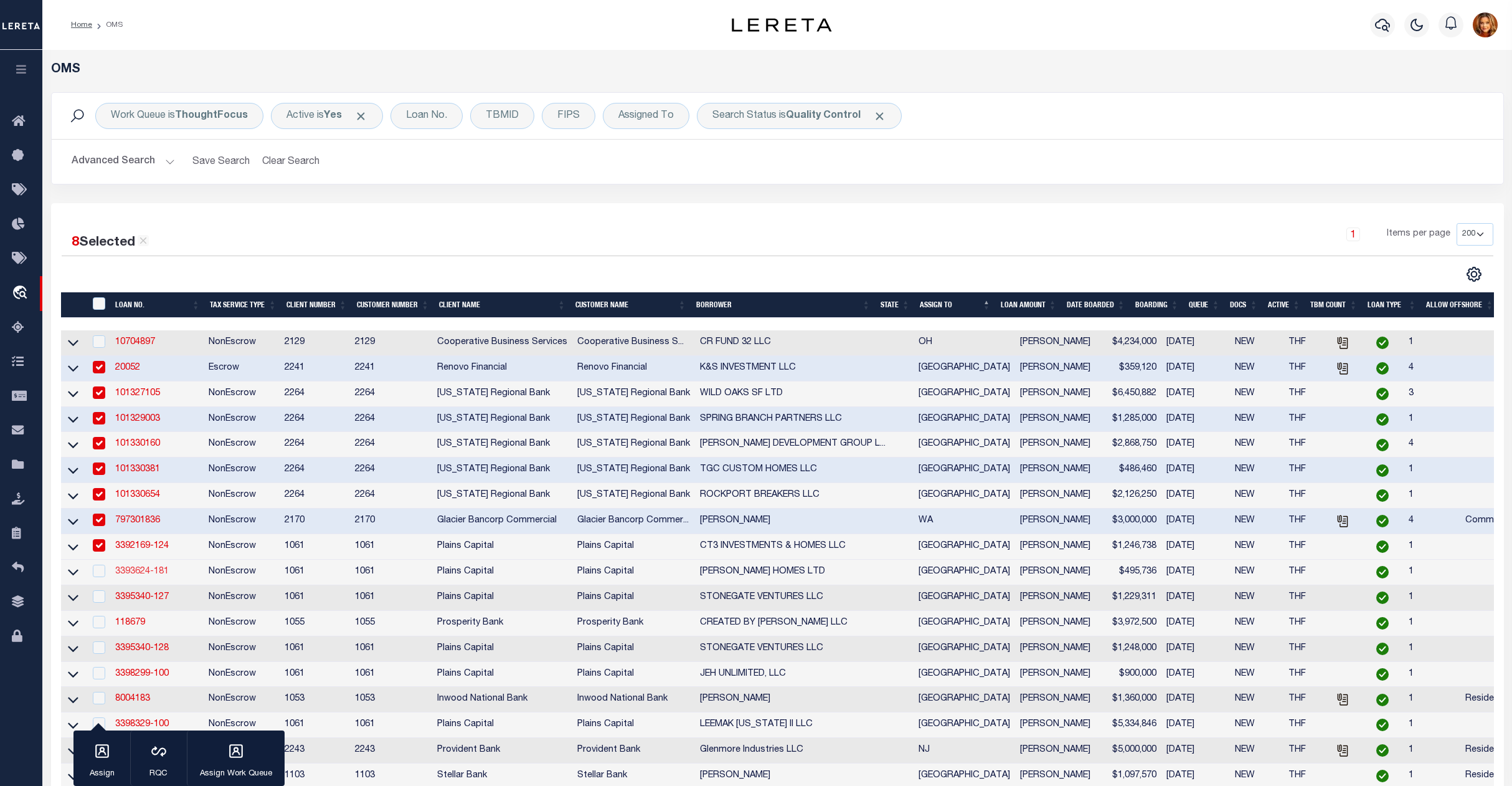
click at [145, 576] on link "3393624-181" at bounding box center [141, 571] width 53 height 9
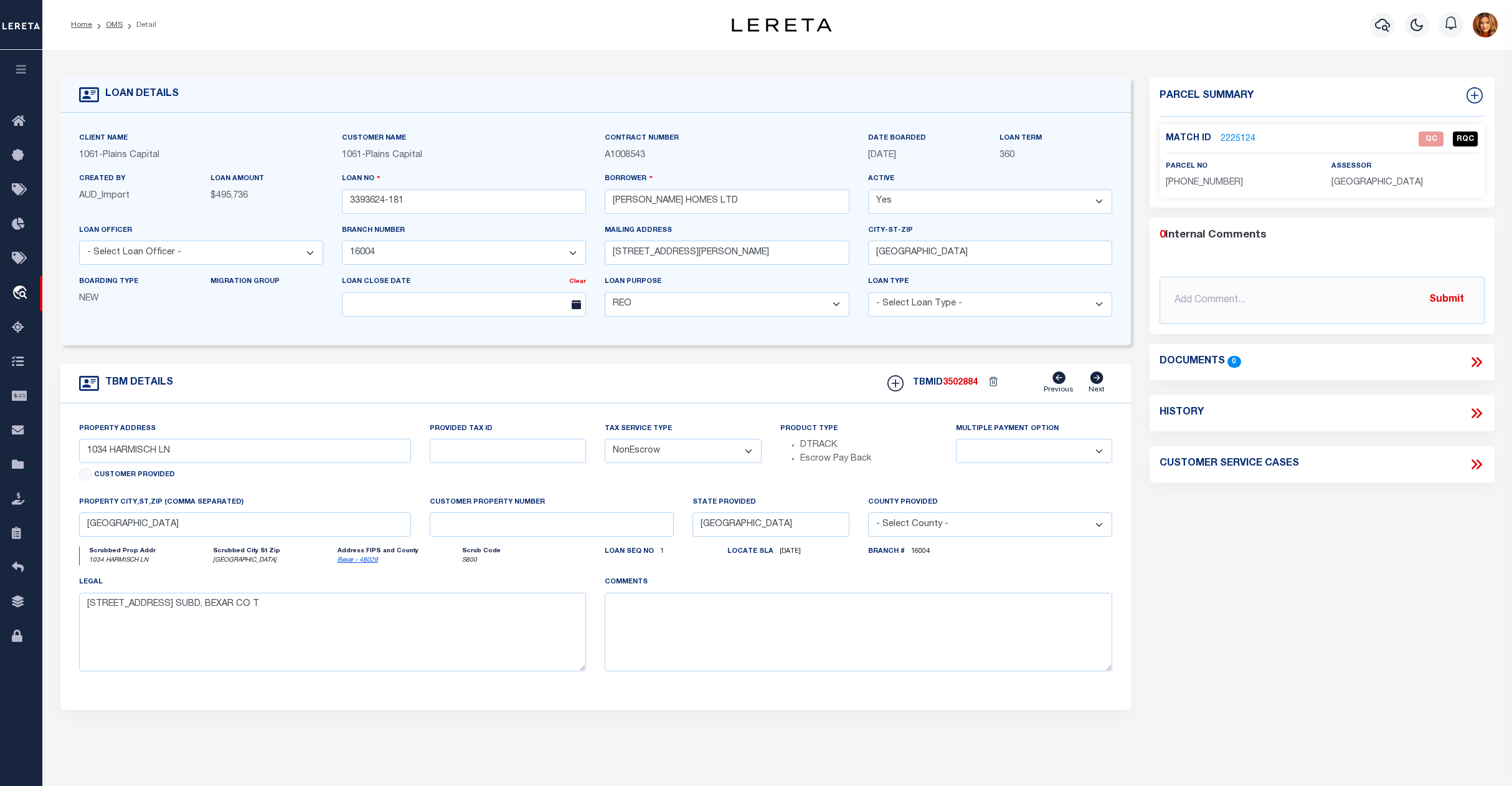
click at [1239, 138] on link "2225124" at bounding box center [1238, 140] width 35 height 14
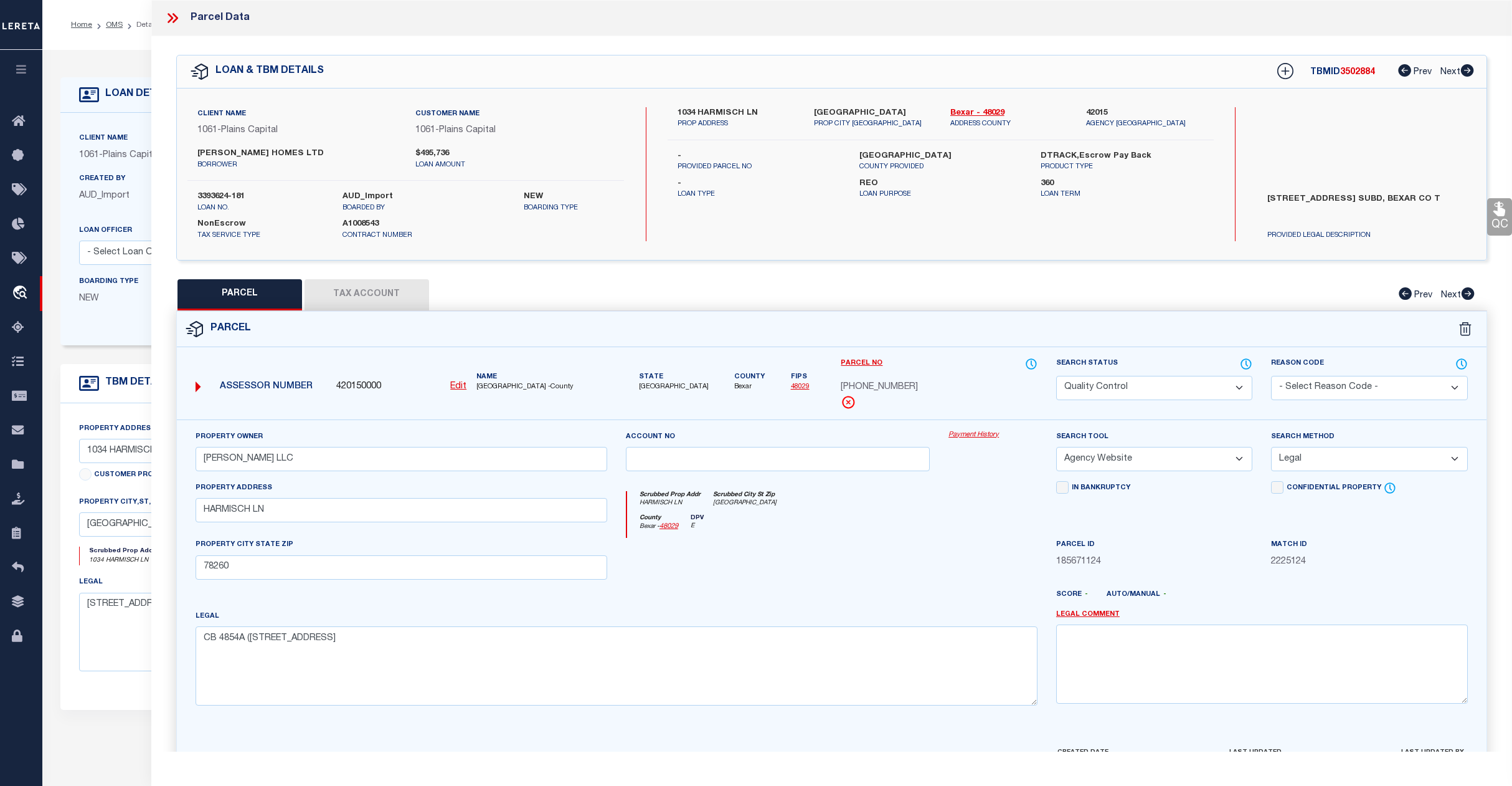
click at [1155, 390] on select "Automated Search Bad Parcel Complete Duplicate Parcel High Dollar Reporting In …" at bounding box center [1155, 388] width 197 height 24
click at [1057, 376] on select "Automated Search Bad Parcel Complete Duplicate Parcel High Dollar Reporting In …" at bounding box center [1155, 388] width 197 height 24
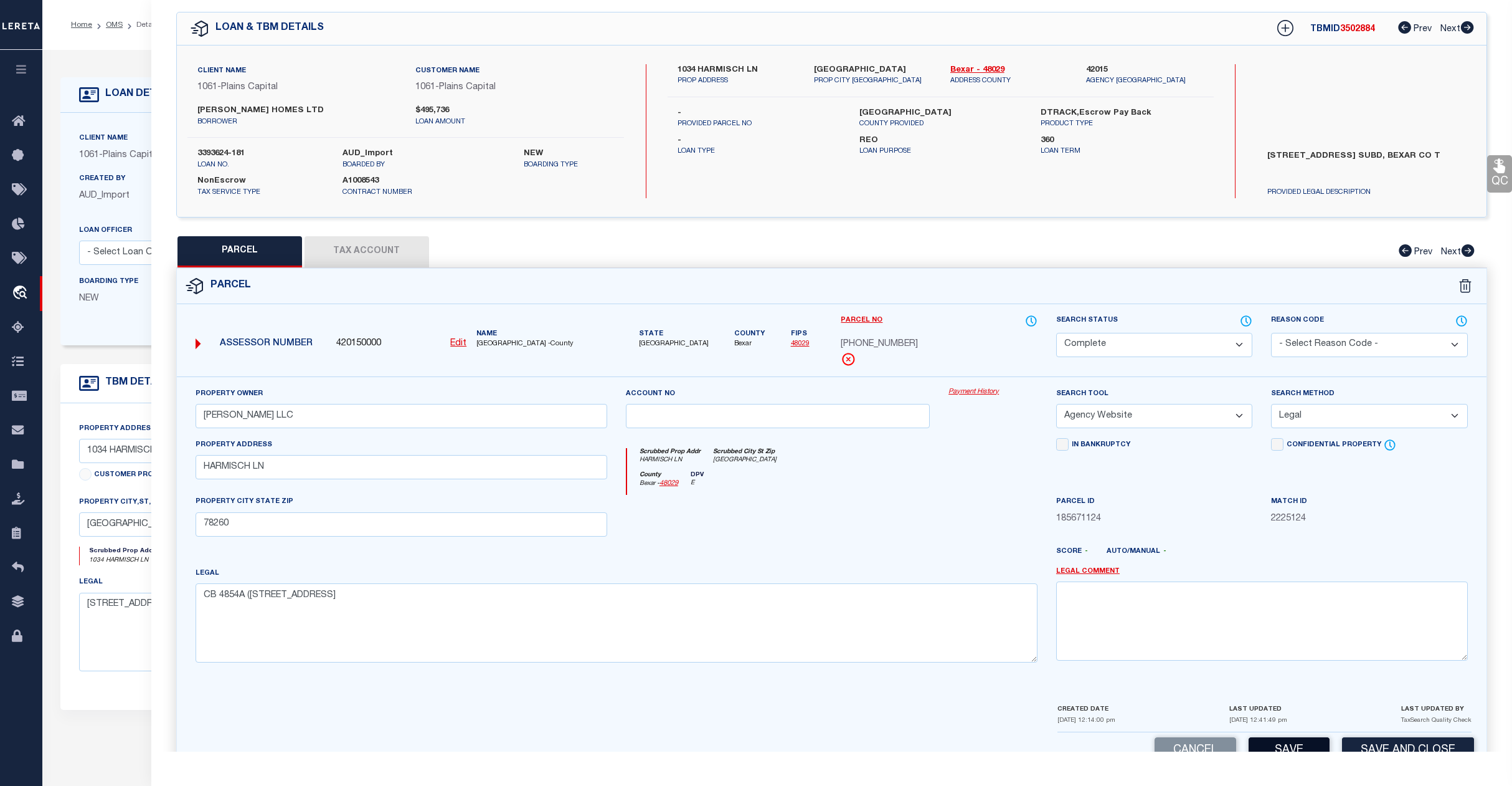
scroll to position [80, 0]
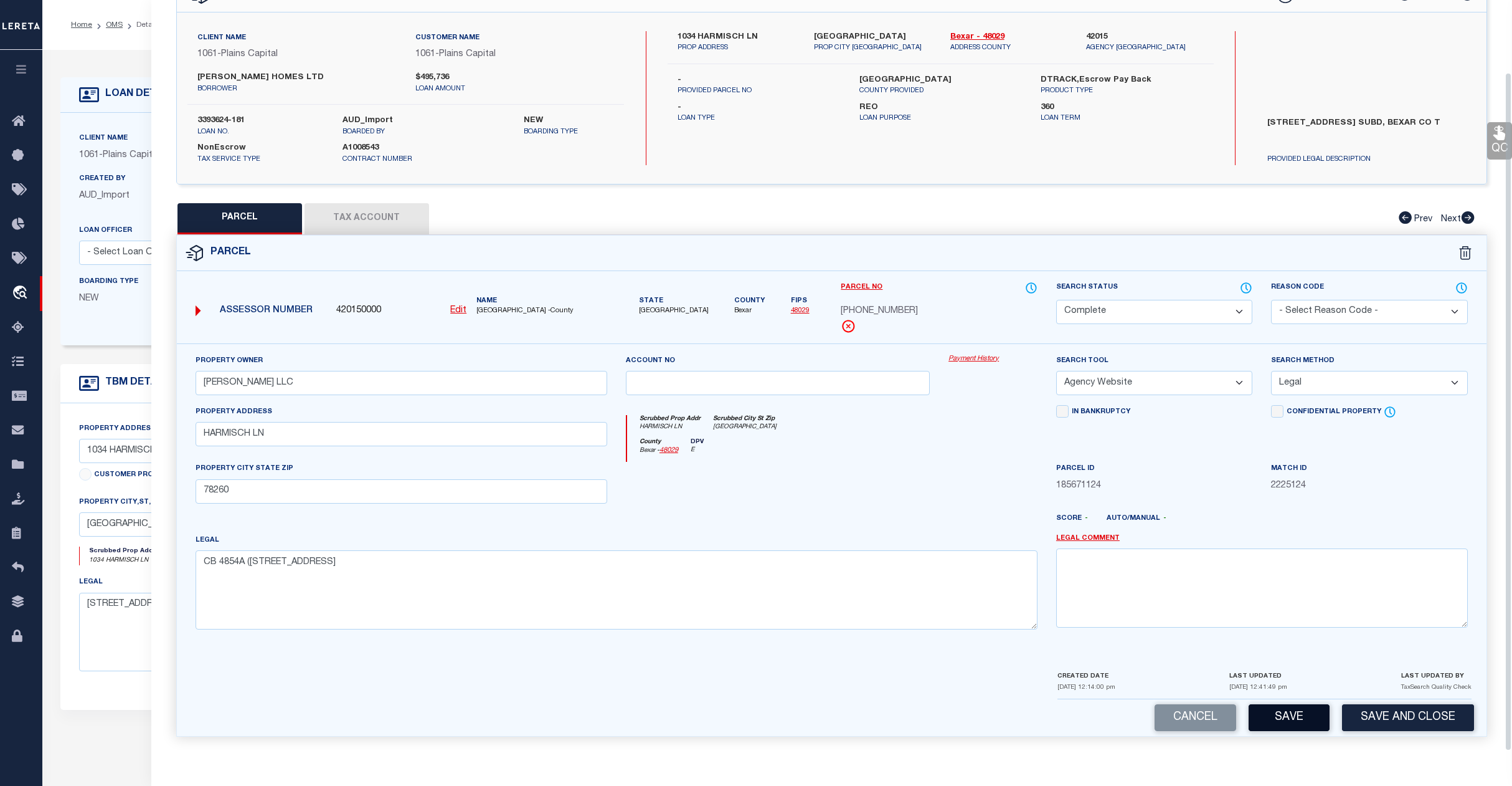
click at [1286, 718] on button "Save" at bounding box center [1289, 718] width 81 height 27
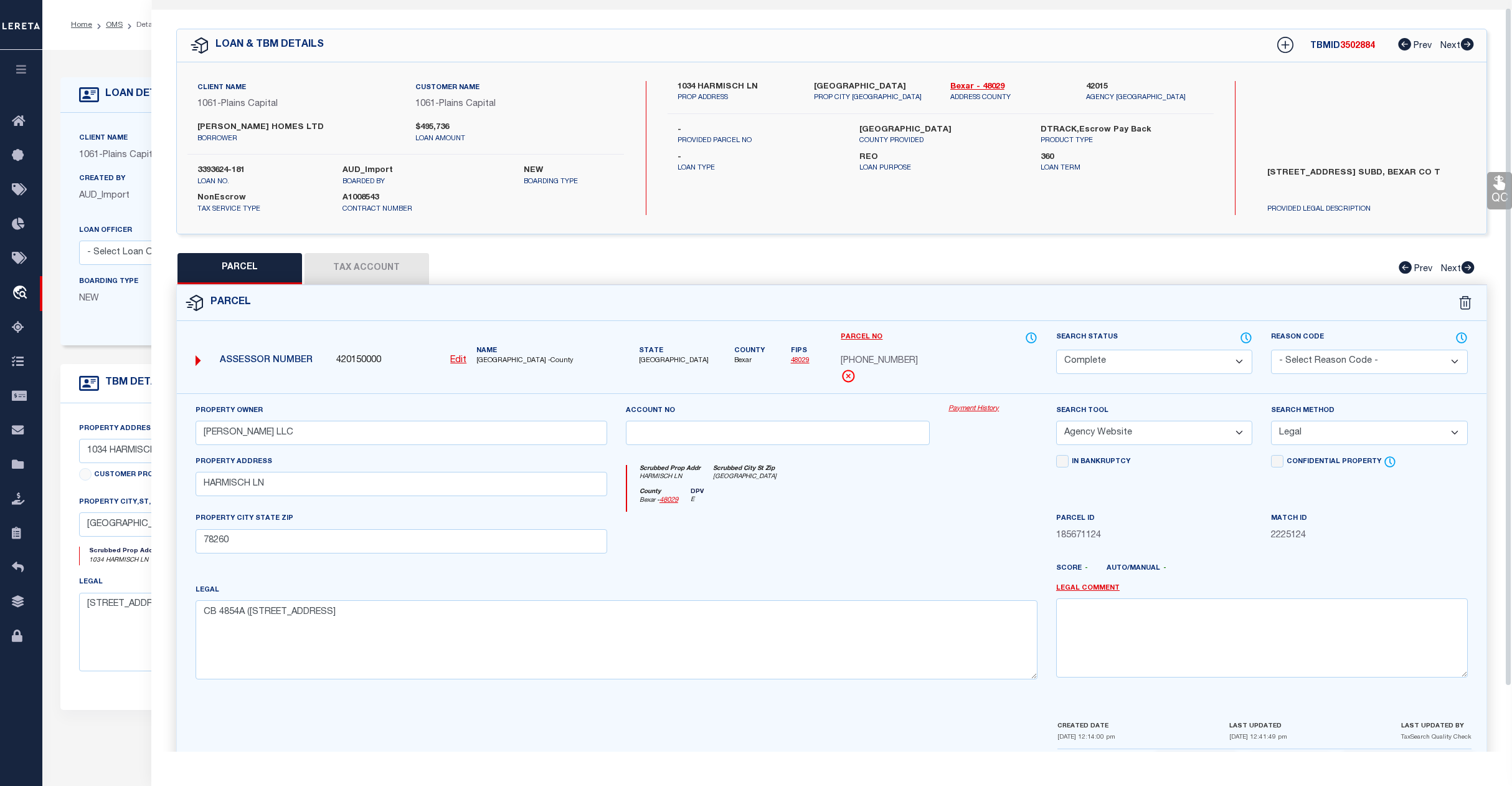
scroll to position [0, 0]
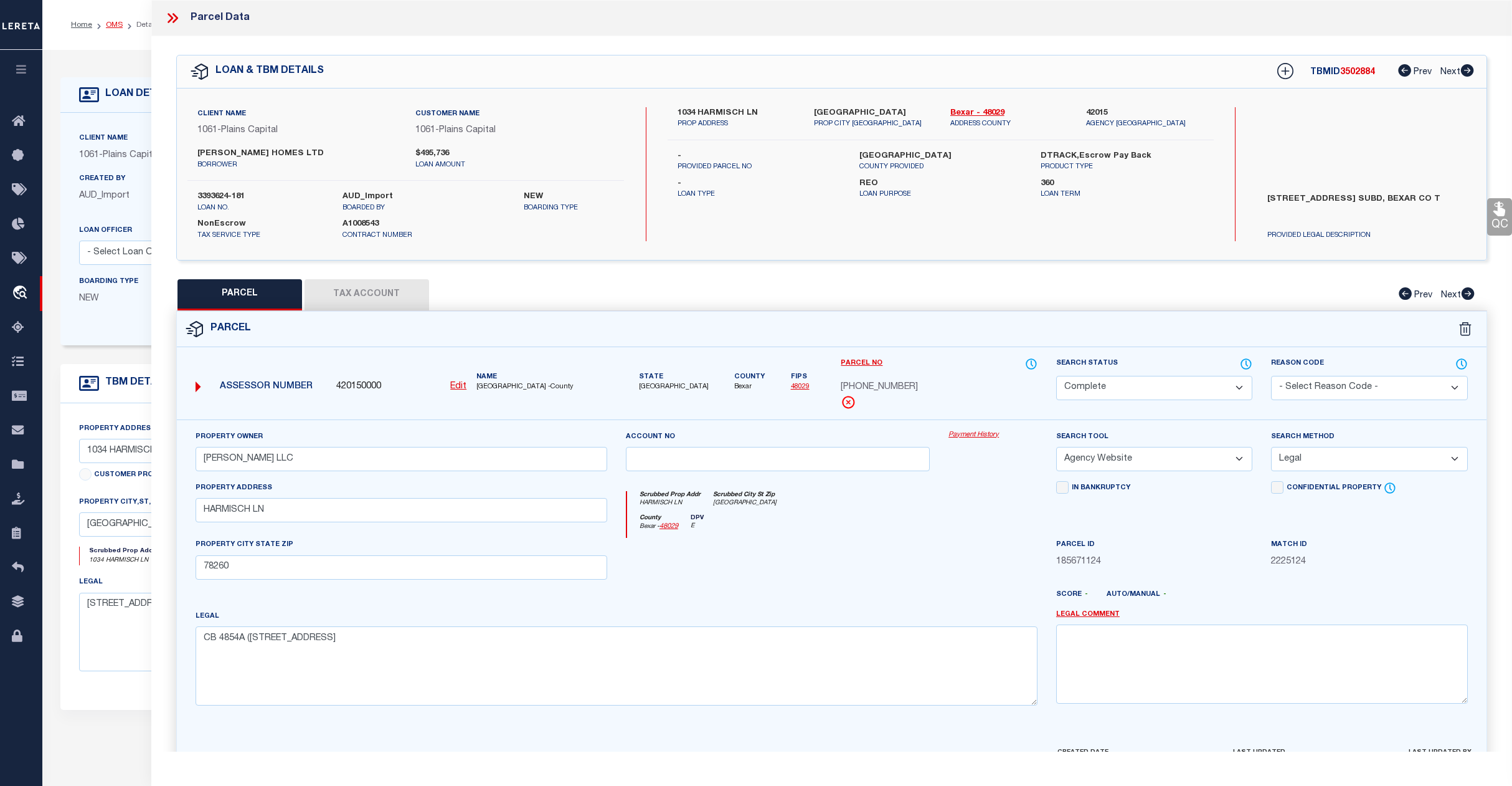
click at [110, 25] on link "OMS" at bounding box center [113, 25] width 16 height 8
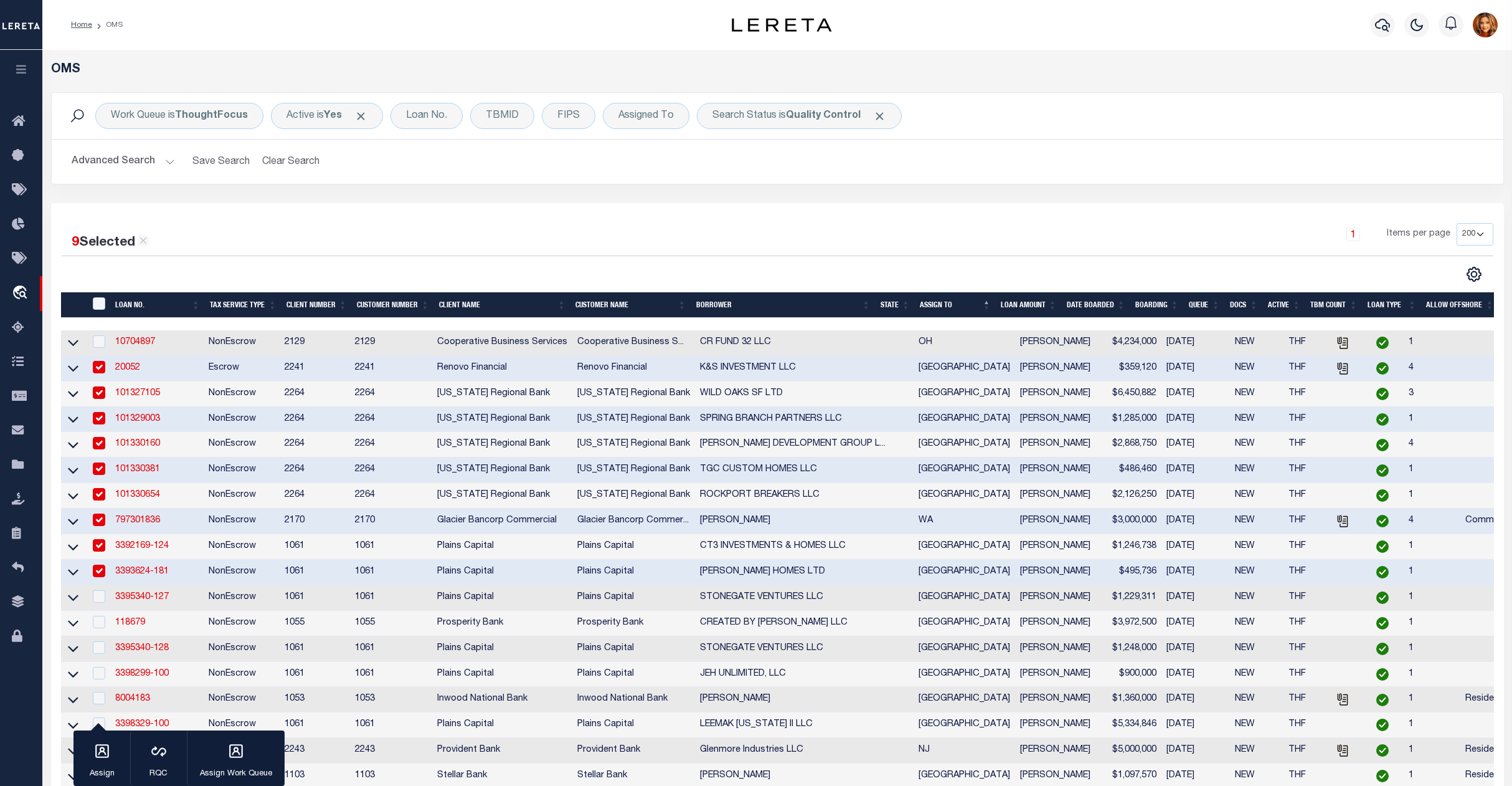
click at [118, 165] on button "Advanced Search" at bounding box center [123, 161] width 104 height 24
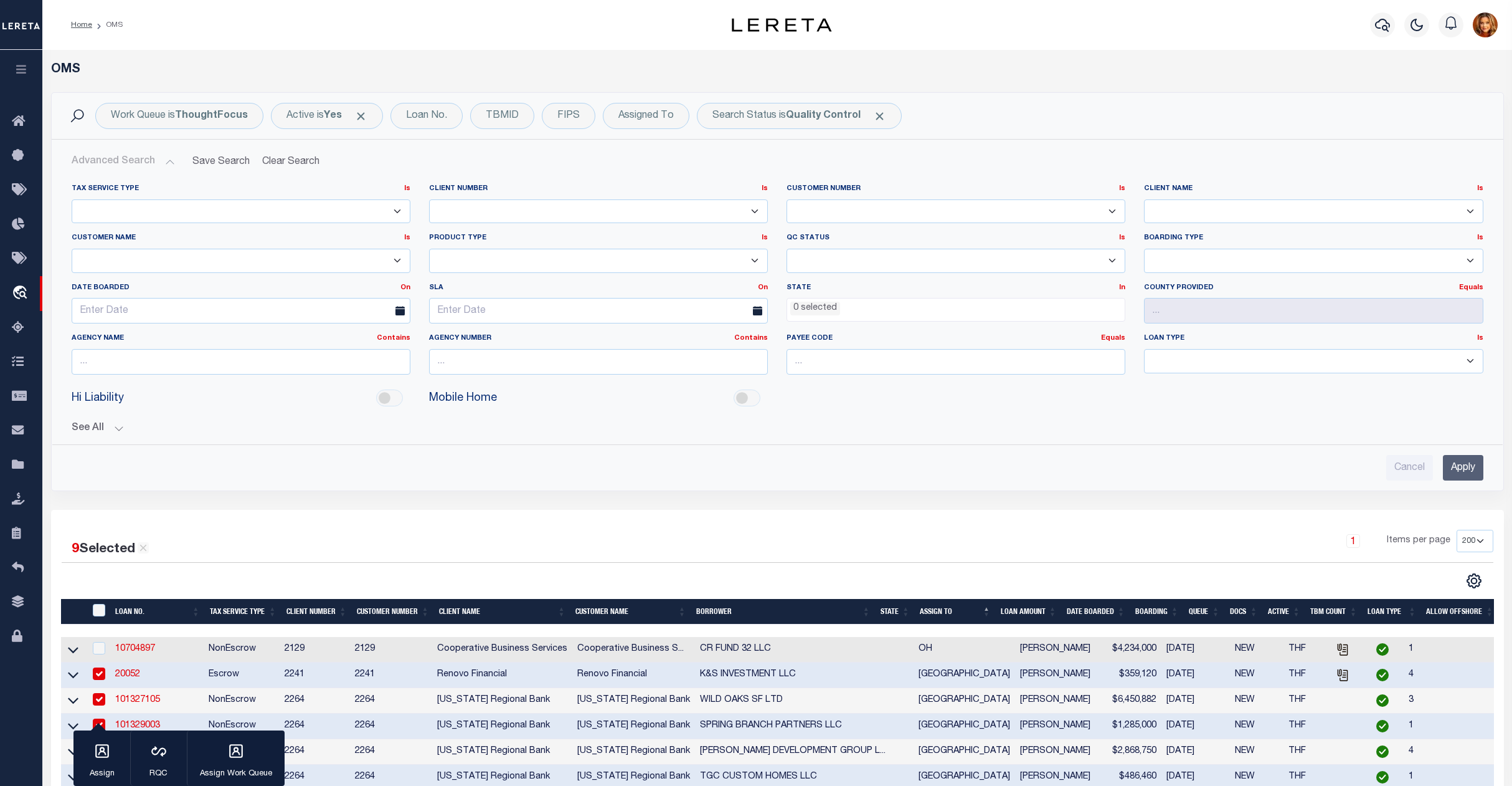
drag, startPoint x: 1454, startPoint y: 470, endPoint x: 1450, endPoint y: 487, distance: 17.5
click at [1454, 471] on input "Apply" at bounding box center [1464, 467] width 41 height 25
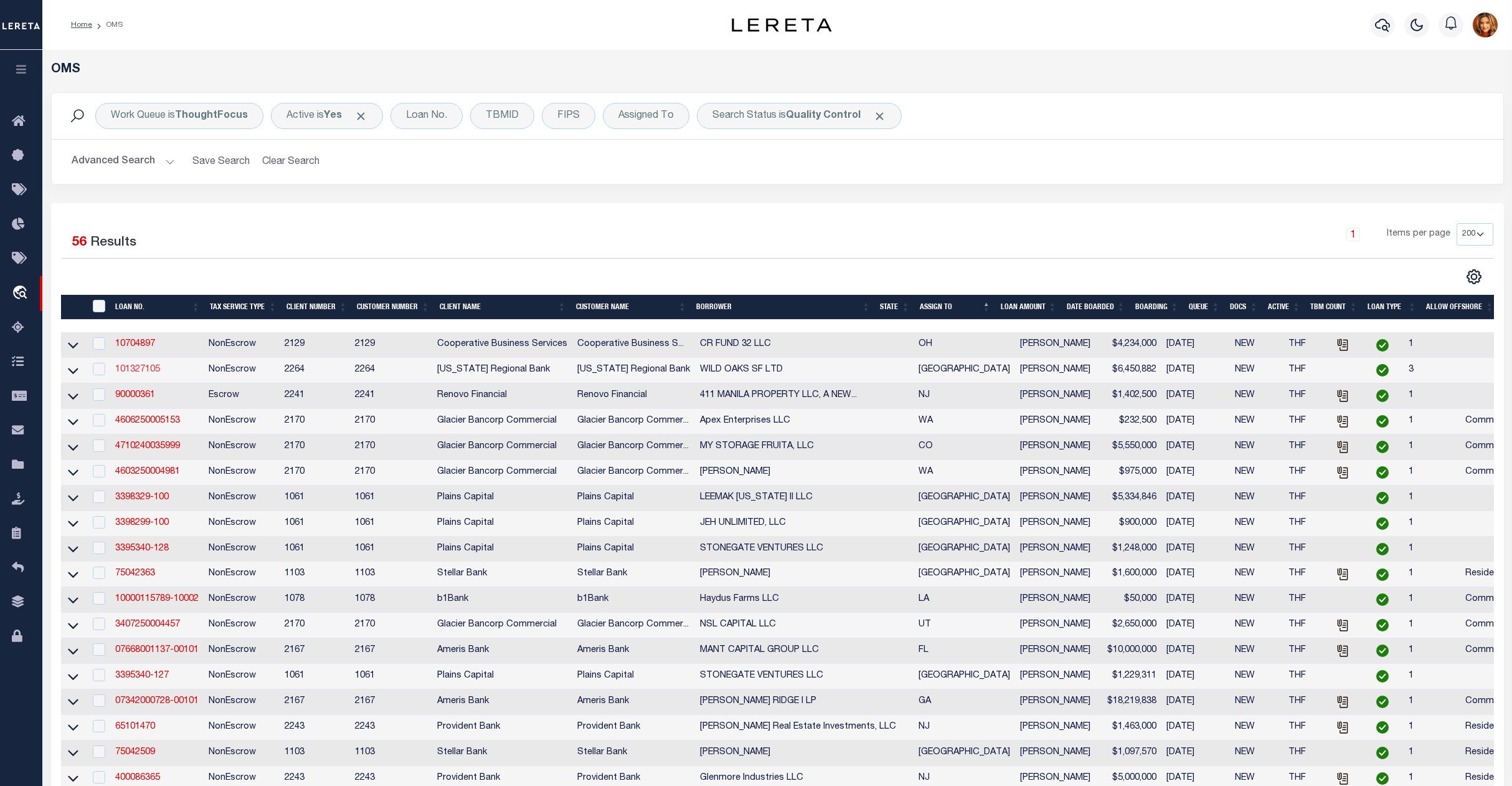
click at [139, 370] on link "101327105" at bounding box center [138, 369] width 45 height 9
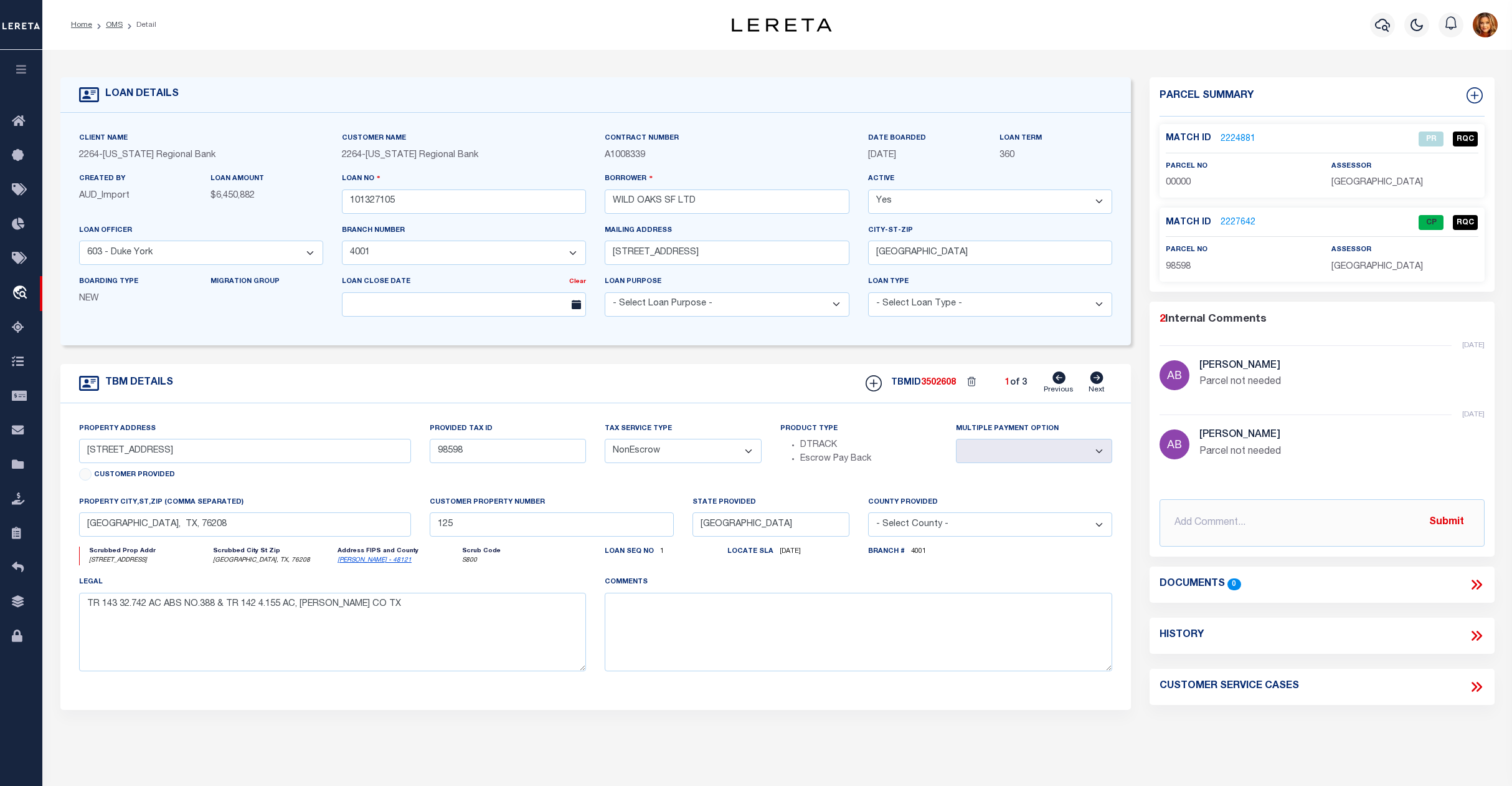
click at [1097, 383] on icon at bounding box center [1097, 377] width 14 height 13
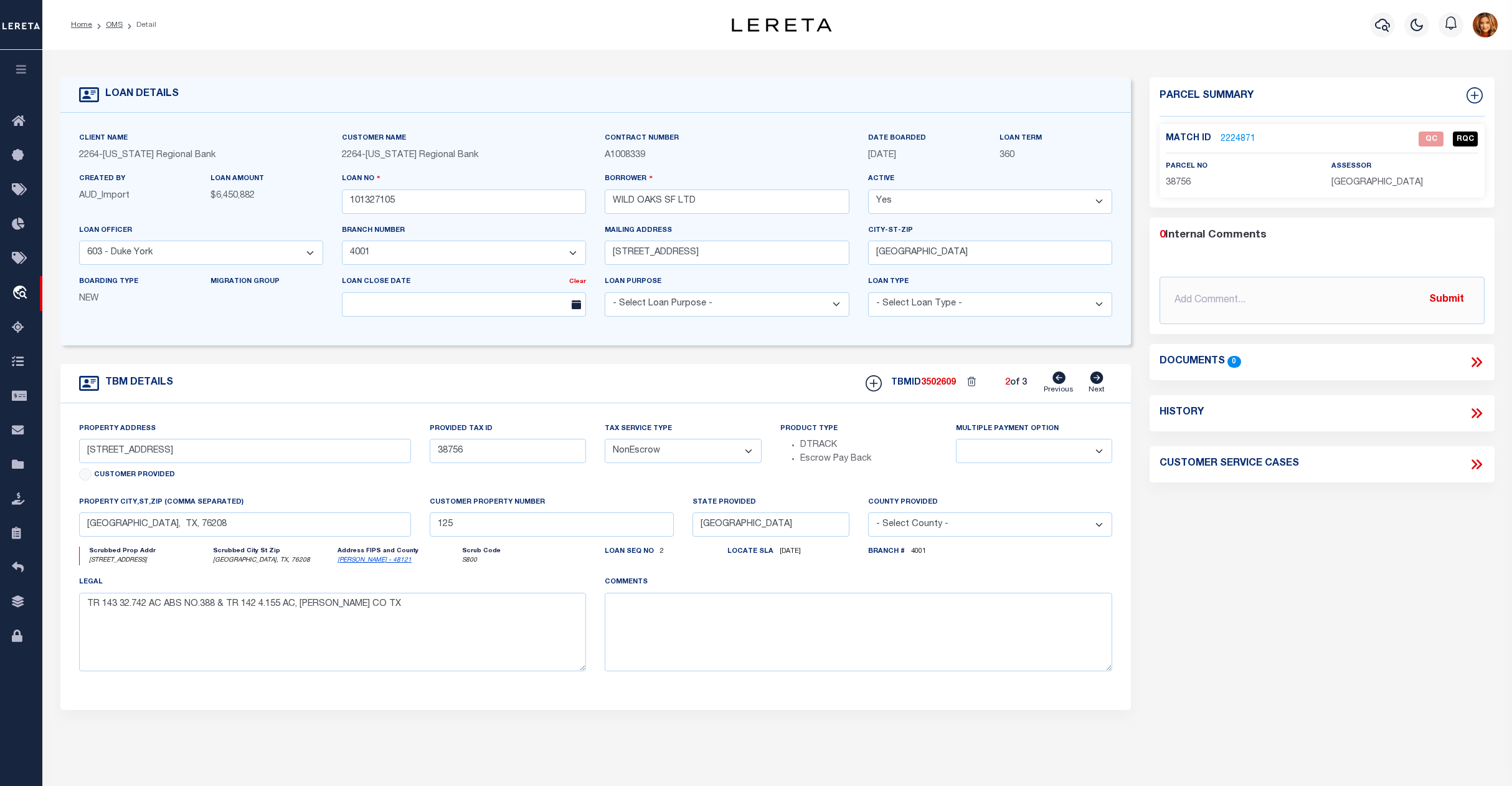
click at [1234, 140] on link "2224871" at bounding box center [1238, 140] width 35 height 14
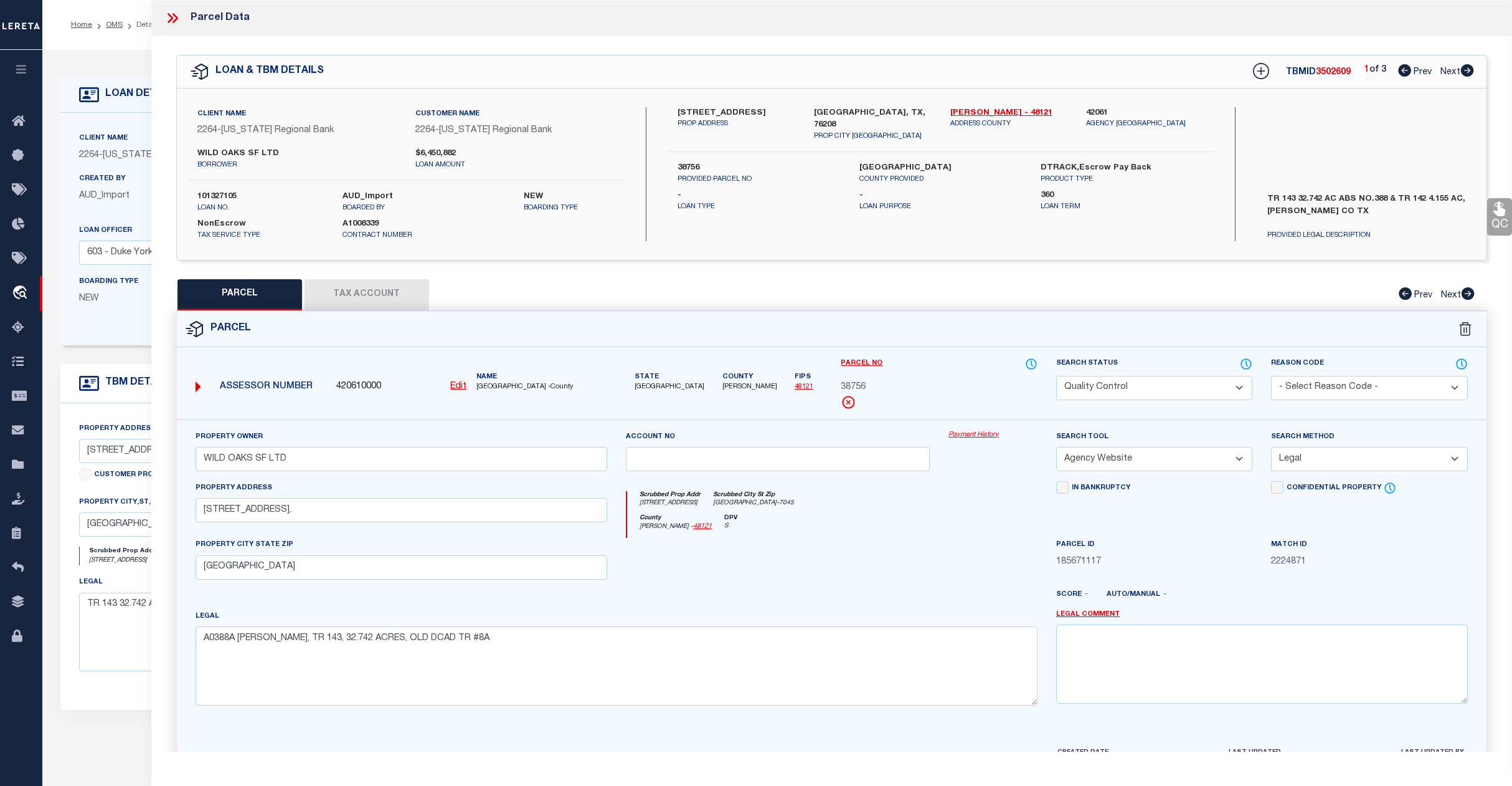
click at [1179, 387] on select "Automated Search Bad Parcel Complete Duplicate Parcel High Dollar Reporting In …" at bounding box center [1155, 388] width 197 height 24
click at [1057, 376] on select "Automated Search Bad Parcel Complete Duplicate Parcel High Dollar Reporting In …" at bounding box center [1155, 388] width 197 height 24
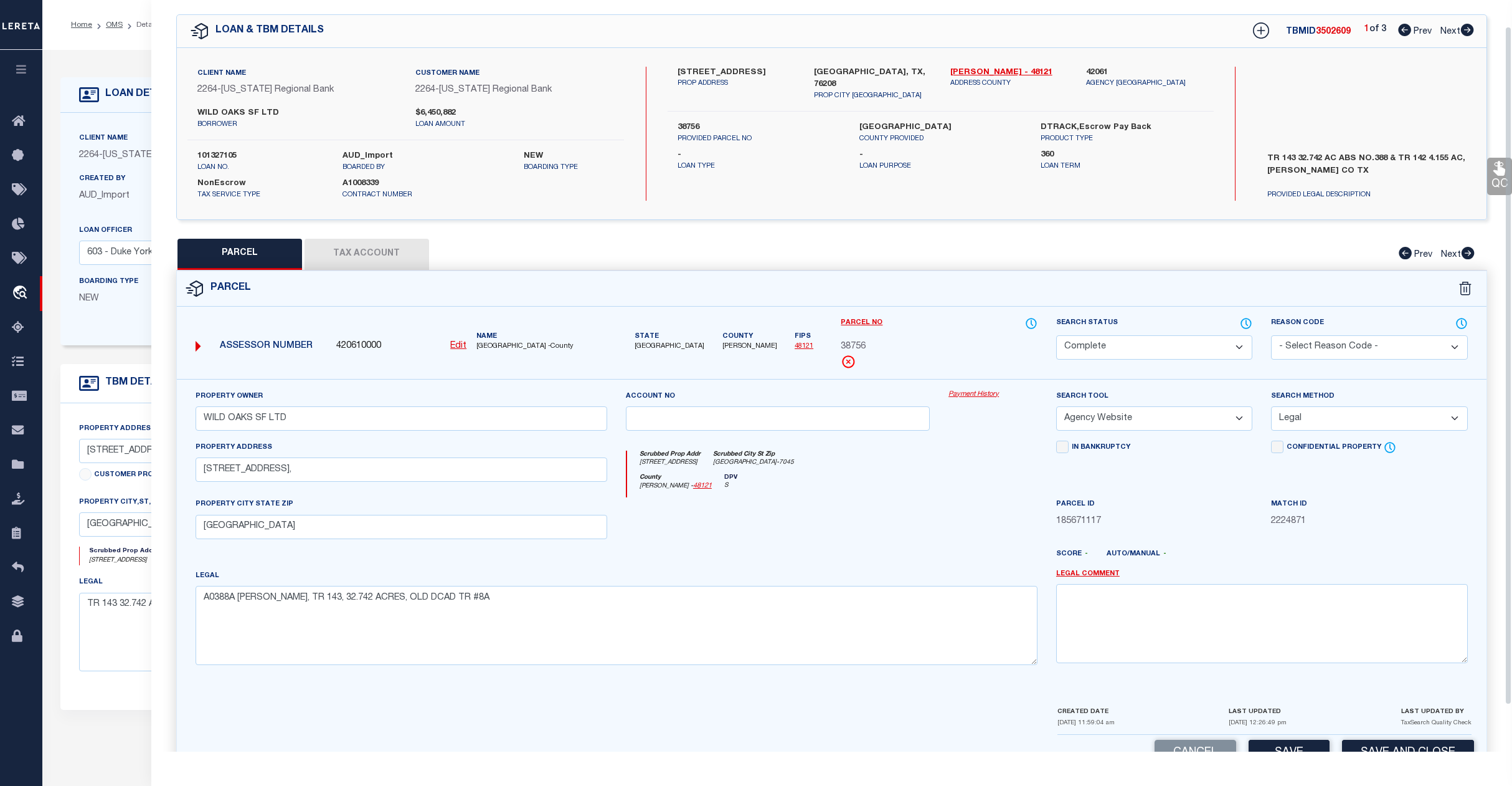
scroll to position [80, 0]
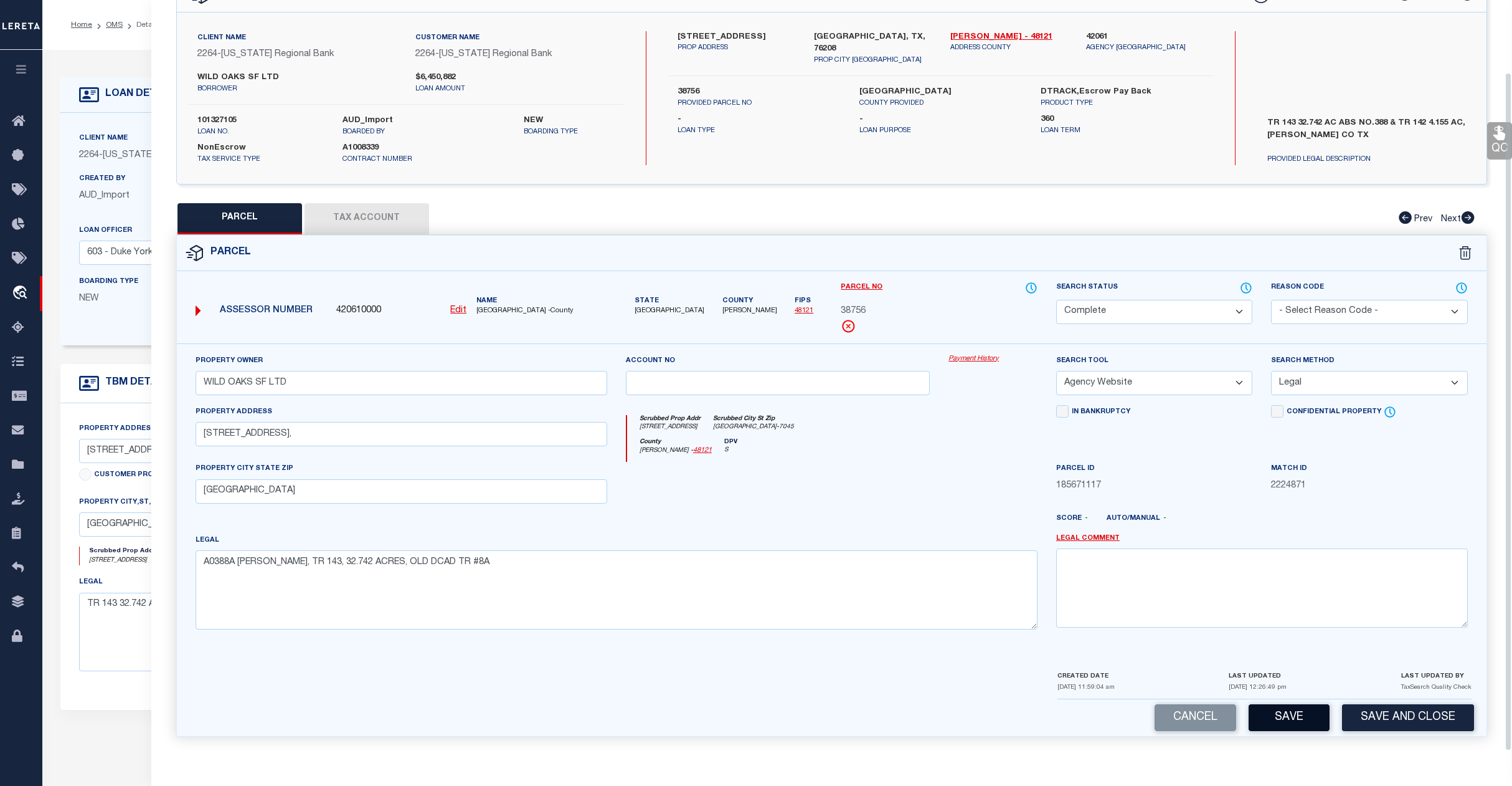
click at [1289, 709] on button "Save" at bounding box center [1289, 718] width 81 height 27
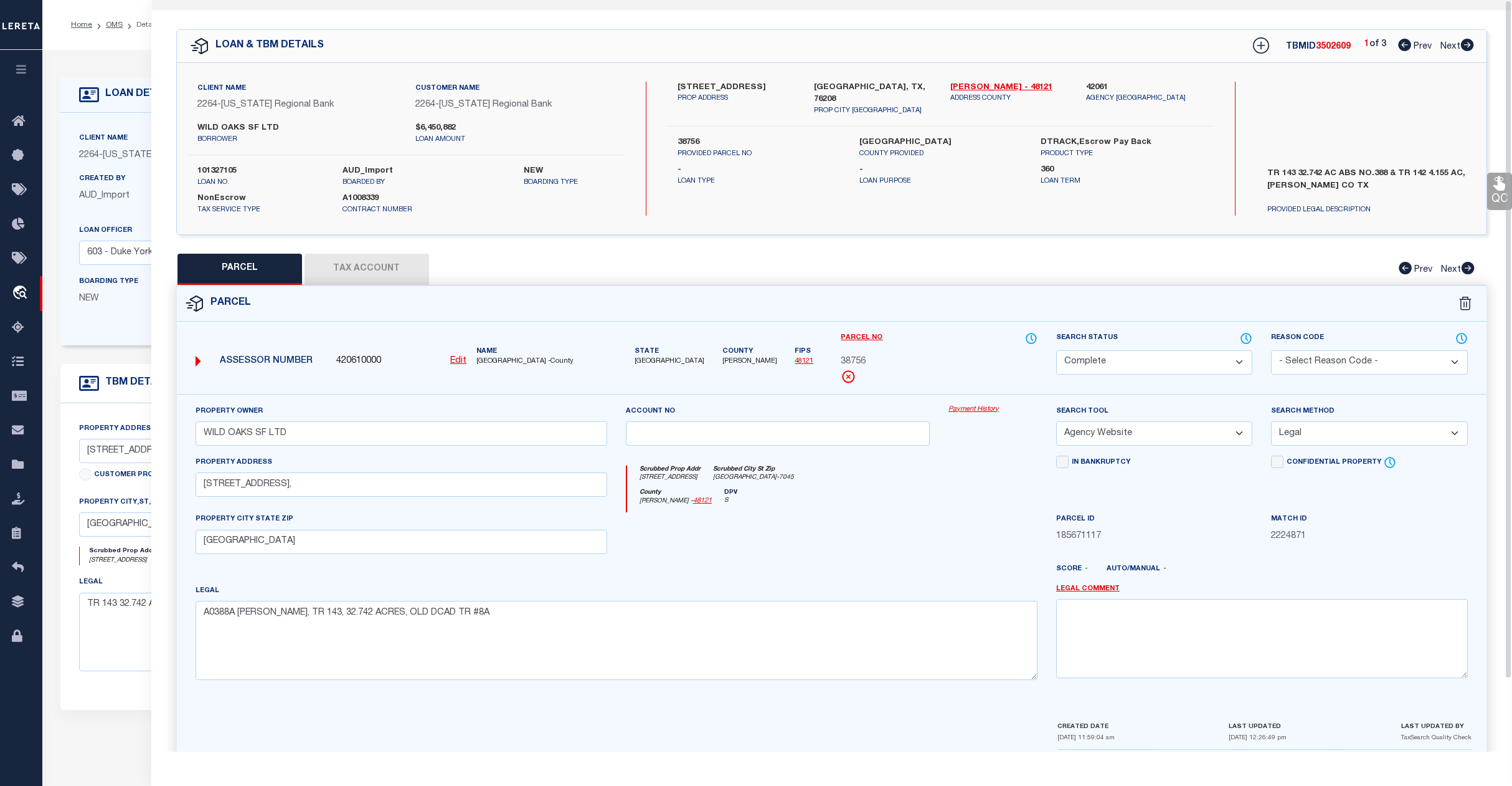
scroll to position [0, 0]
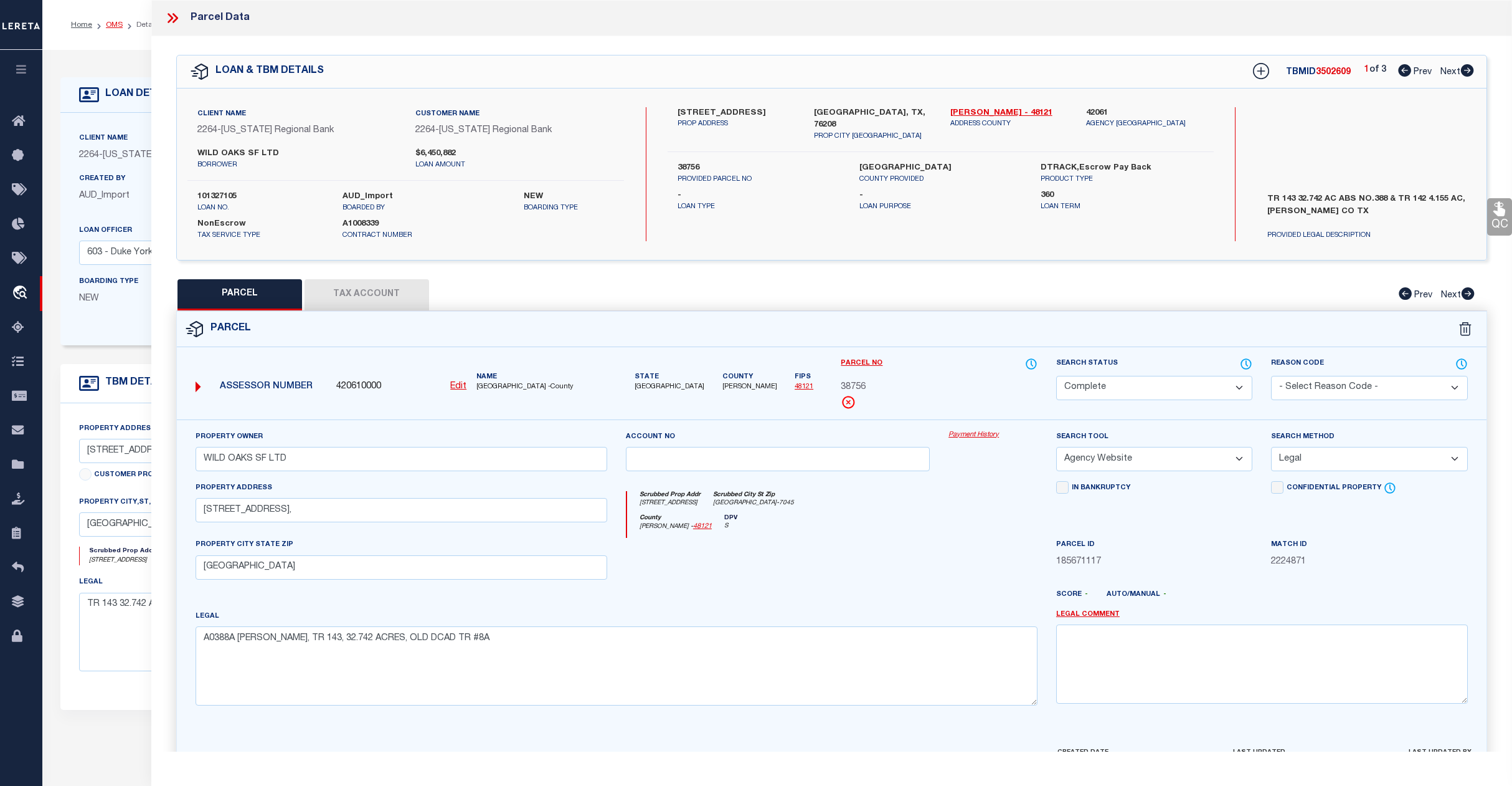
click at [114, 25] on link "OMS" at bounding box center [113, 25] width 16 height 8
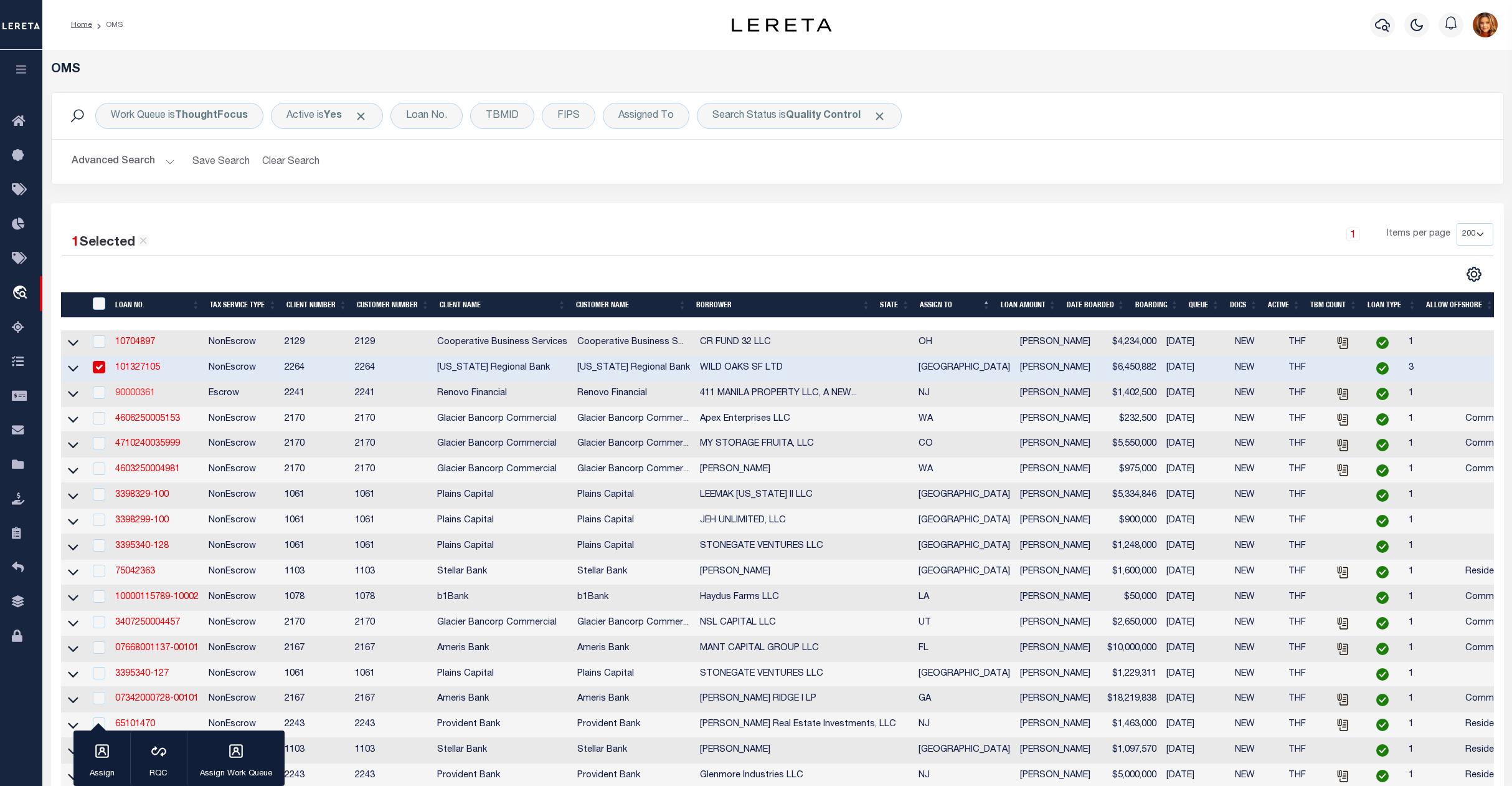
click at [130, 395] on link "90000361" at bounding box center [135, 393] width 40 height 9
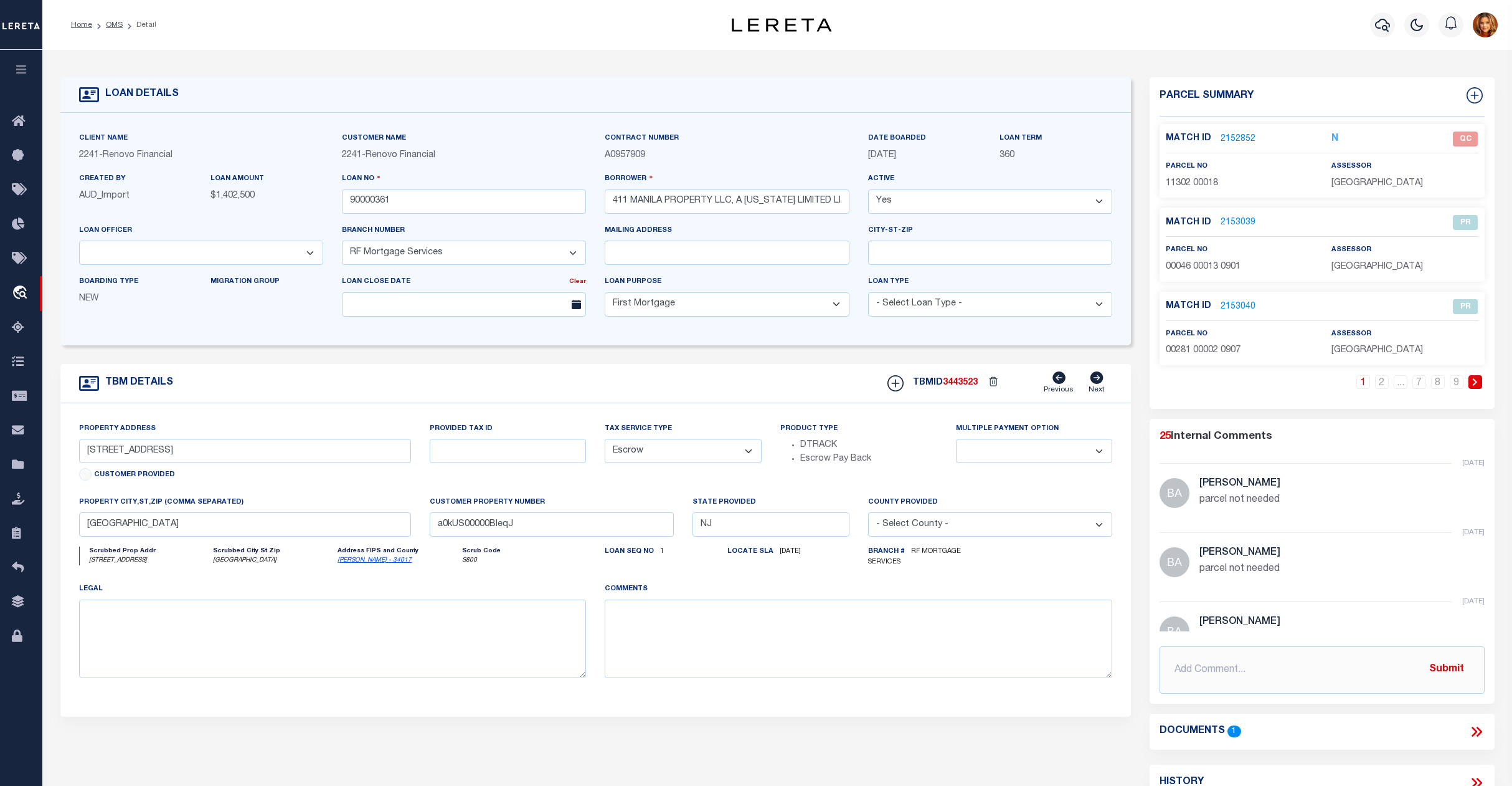
click at [1231, 140] on link "2152852" at bounding box center [1238, 140] width 35 height 14
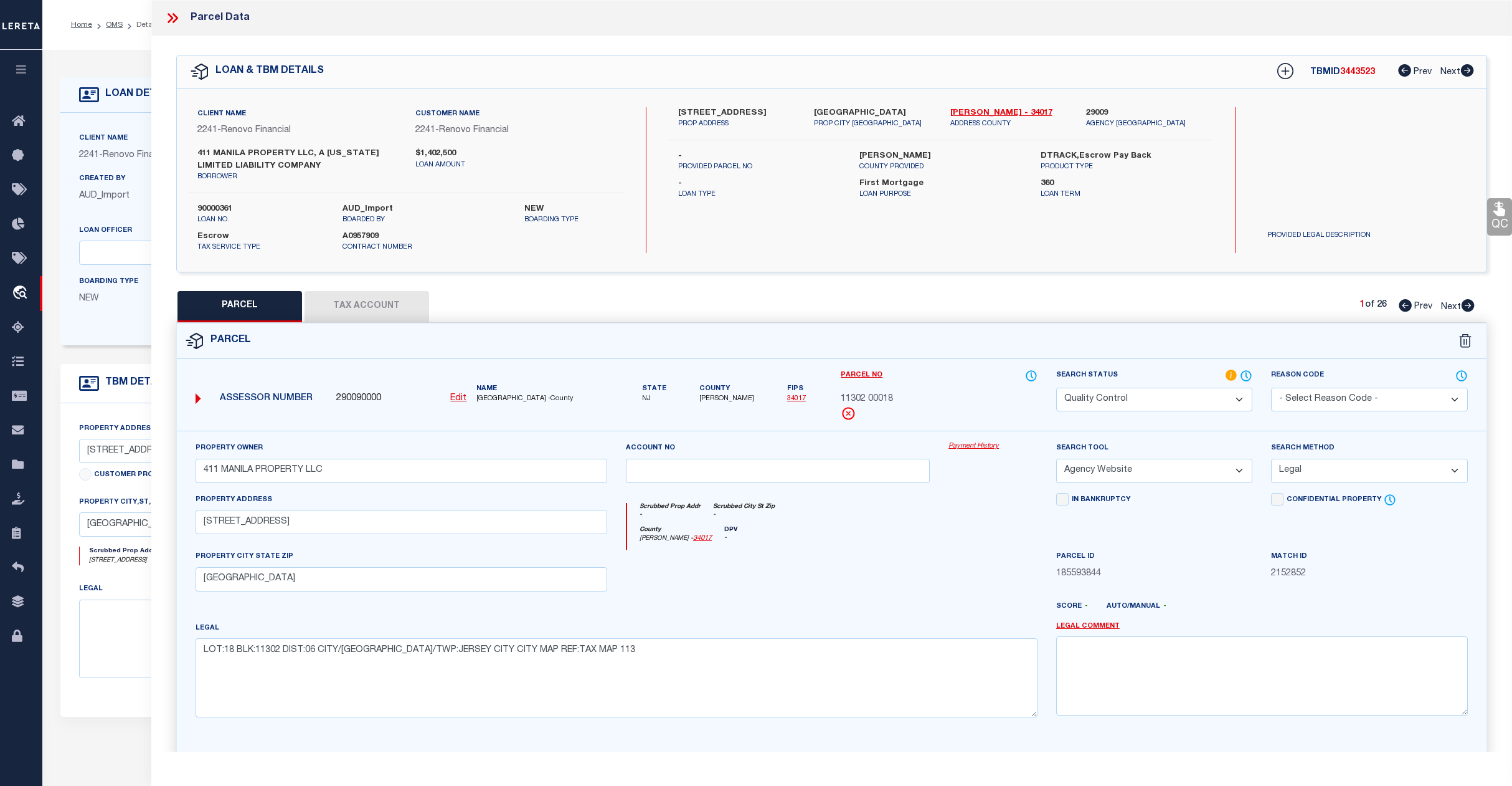
click at [1182, 400] on select "Automated Search Bad Parcel Complete Duplicate Parcel High Dollar Reporting In …" at bounding box center [1155, 399] width 197 height 24
click at [1057, 388] on select "Automated Search Bad Parcel Complete Duplicate Parcel High Dollar Reporting In …" at bounding box center [1155, 399] width 197 height 24
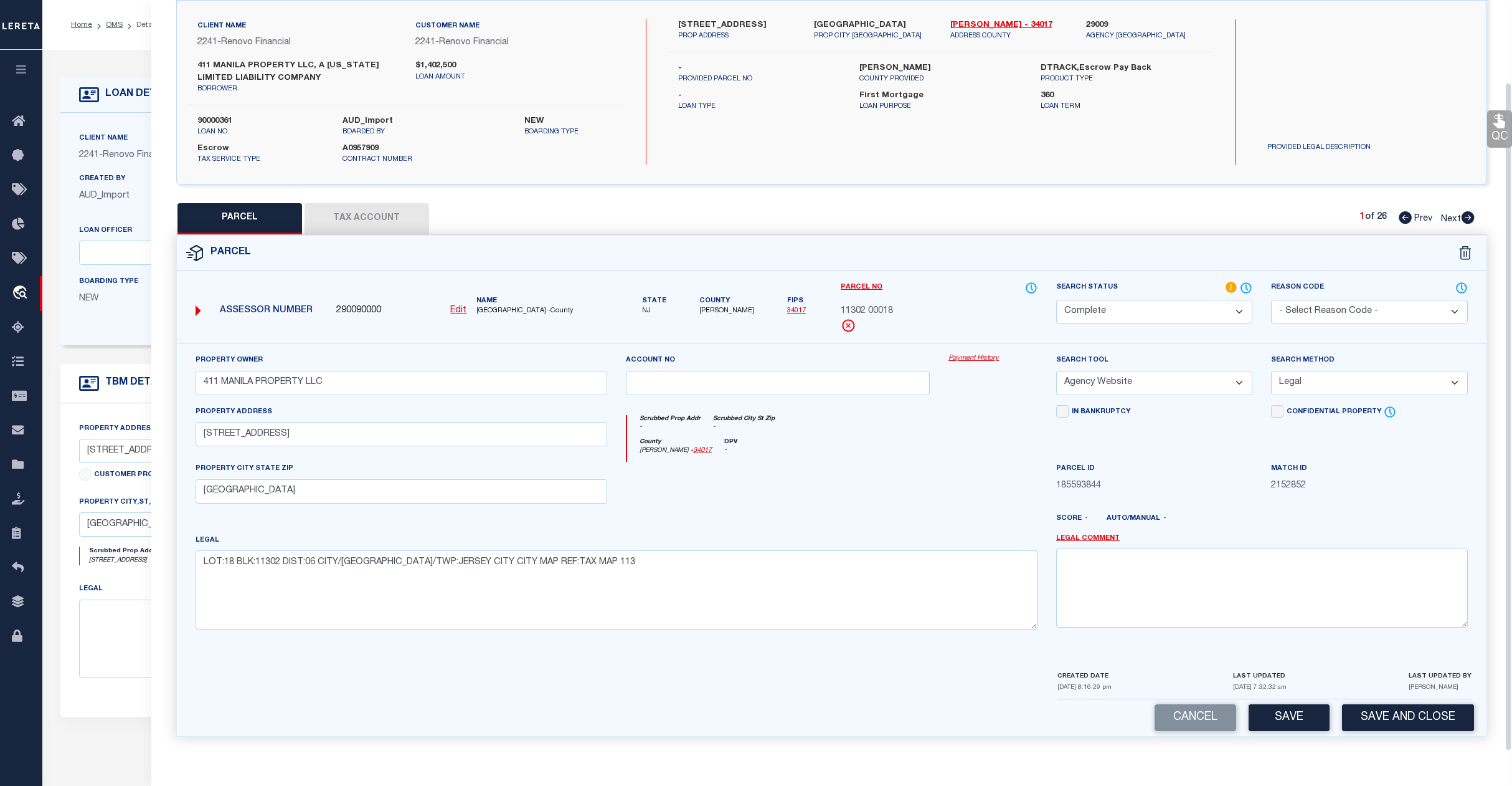
scroll to position [93, 0]
click at [1302, 718] on button "Save" at bounding box center [1289, 718] width 81 height 27
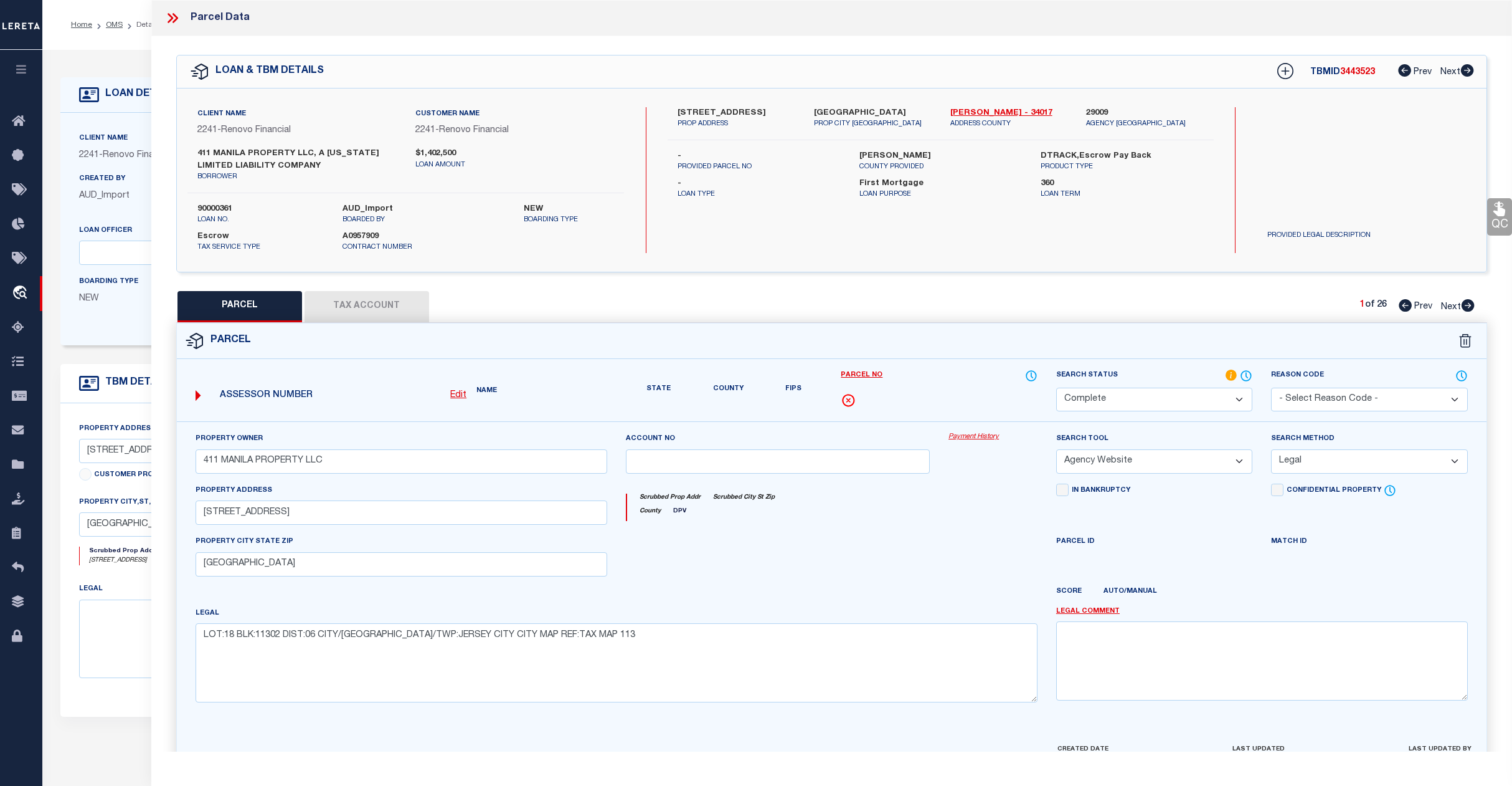
click at [110, 36] on ol "Home OMS Detail" at bounding box center [113, 24] width 106 height 26
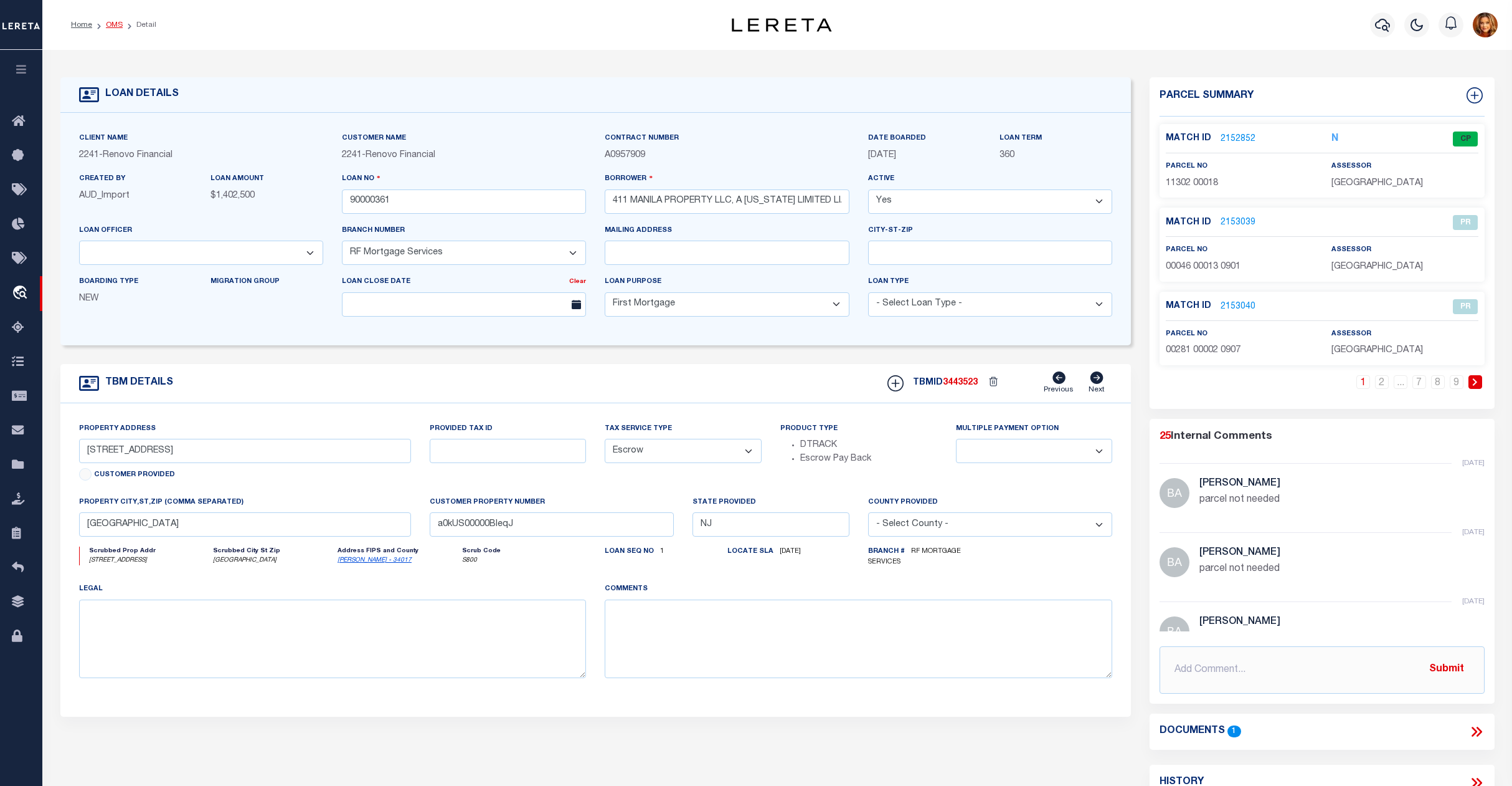
click at [110, 25] on link "OMS" at bounding box center [113, 25] width 16 height 8
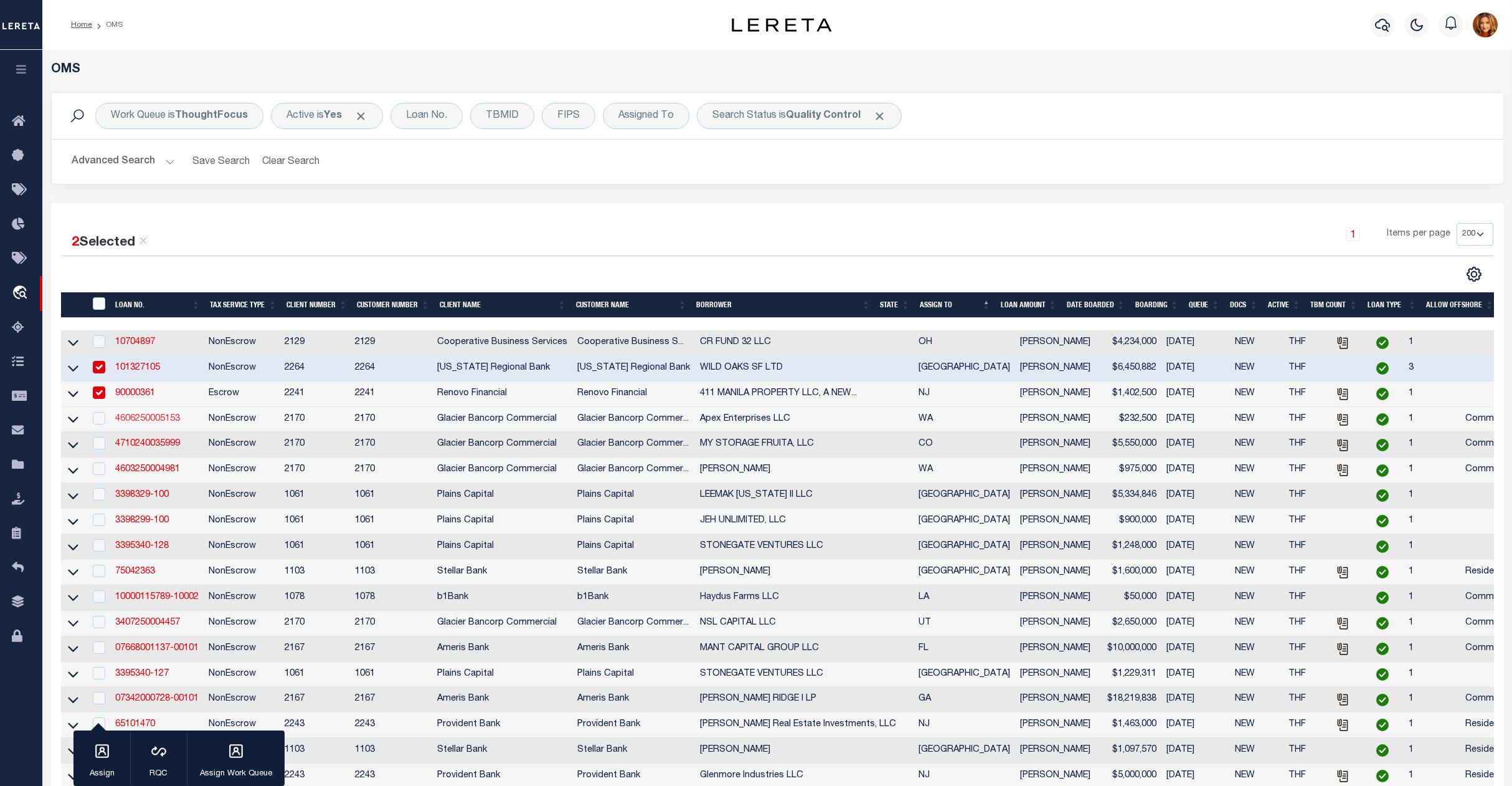
click at [142, 424] on link "4606250005153" at bounding box center [147, 419] width 65 height 9
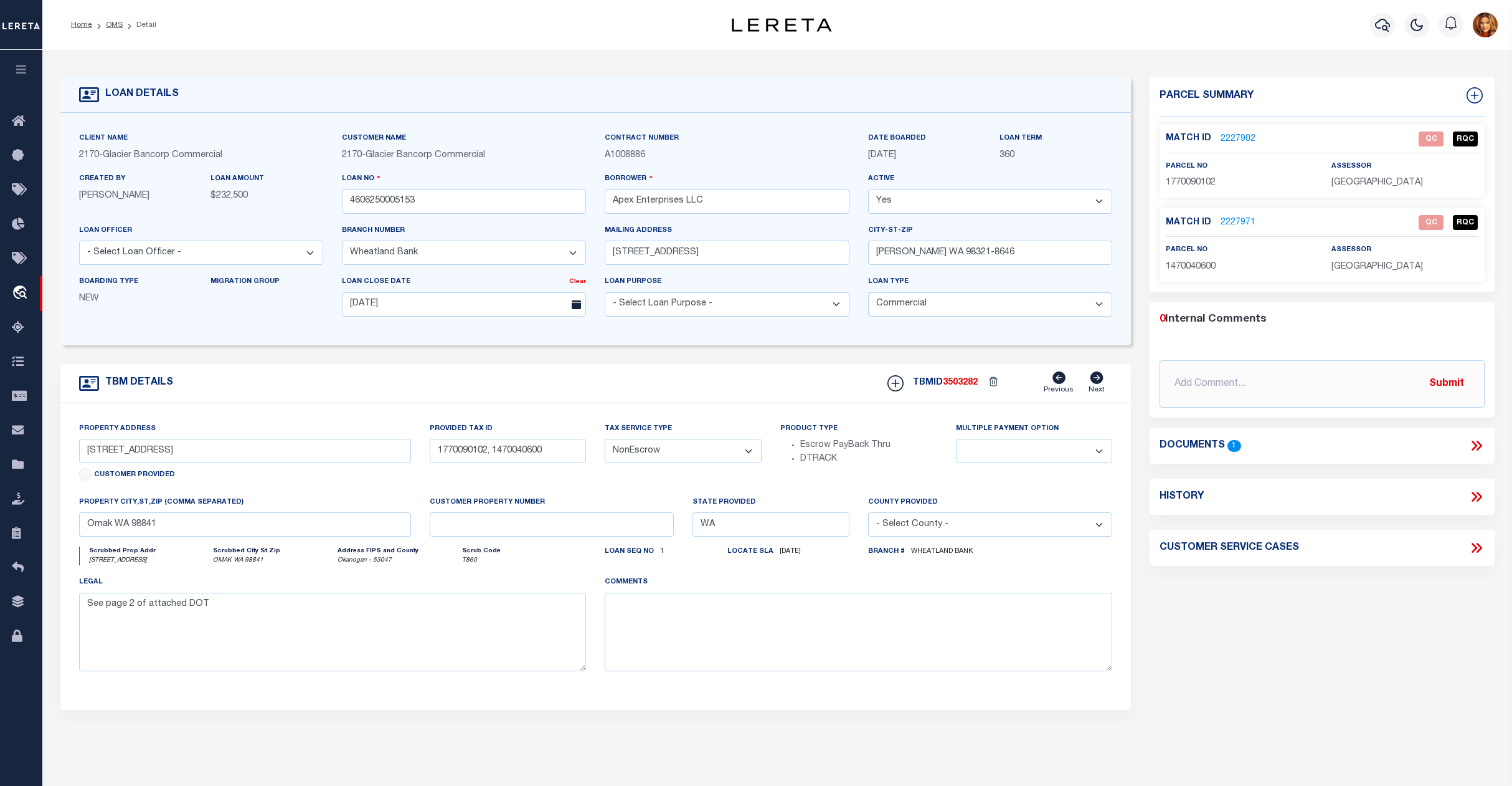
click at [1232, 133] on link "2227902" at bounding box center [1238, 140] width 35 height 14
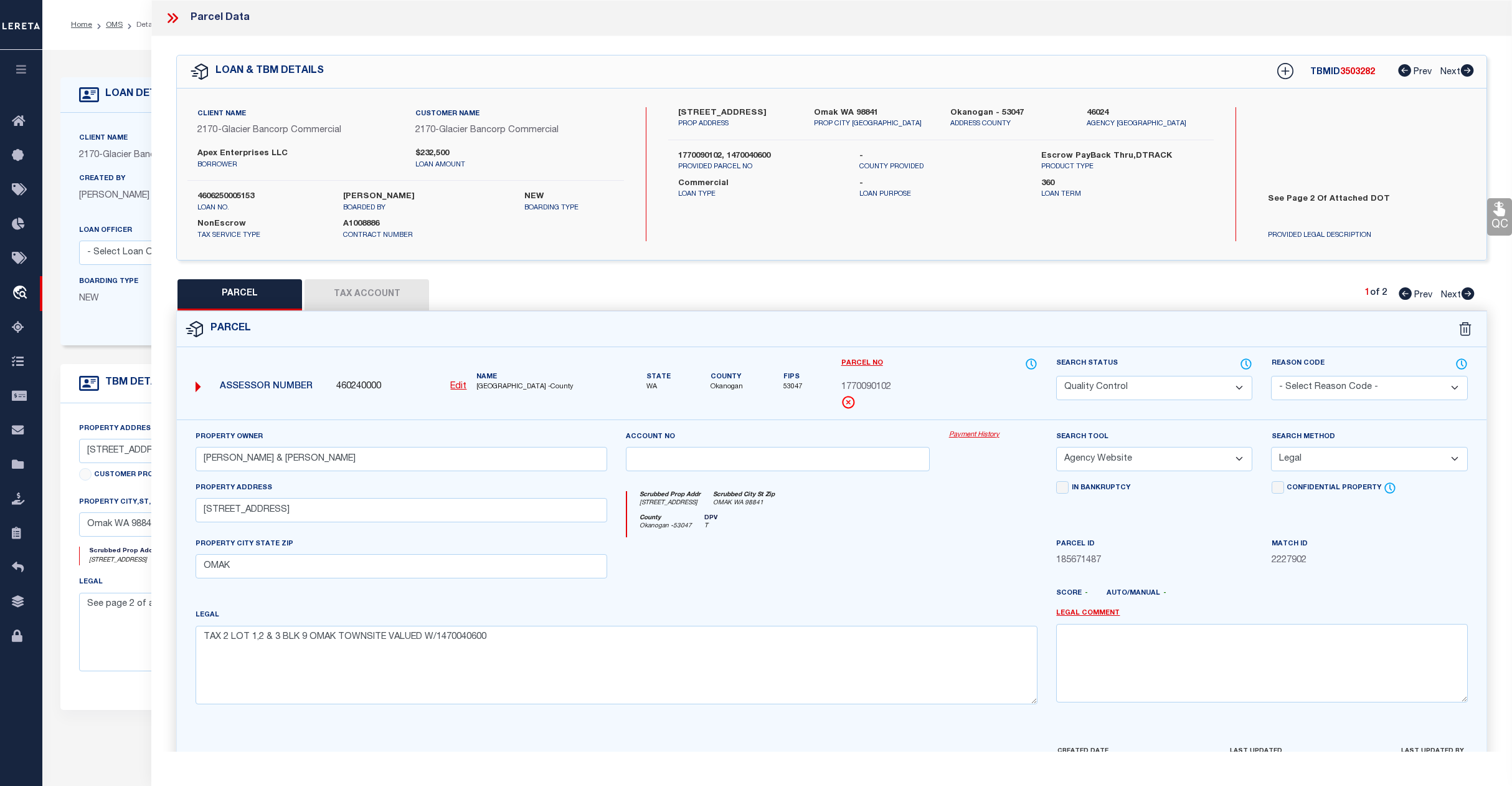
click at [1171, 384] on select "Automated Search Bad Parcel Complete Duplicate Parcel High Dollar Reporting In …" at bounding box center [1155, 388] width 197 height 24
click at [1057, 376] on select "Automated Search Bad Parcel Complete Duplicate Parcel High Dollar Reporting In …" at bounding box center [1155, 388] width 197 height 24
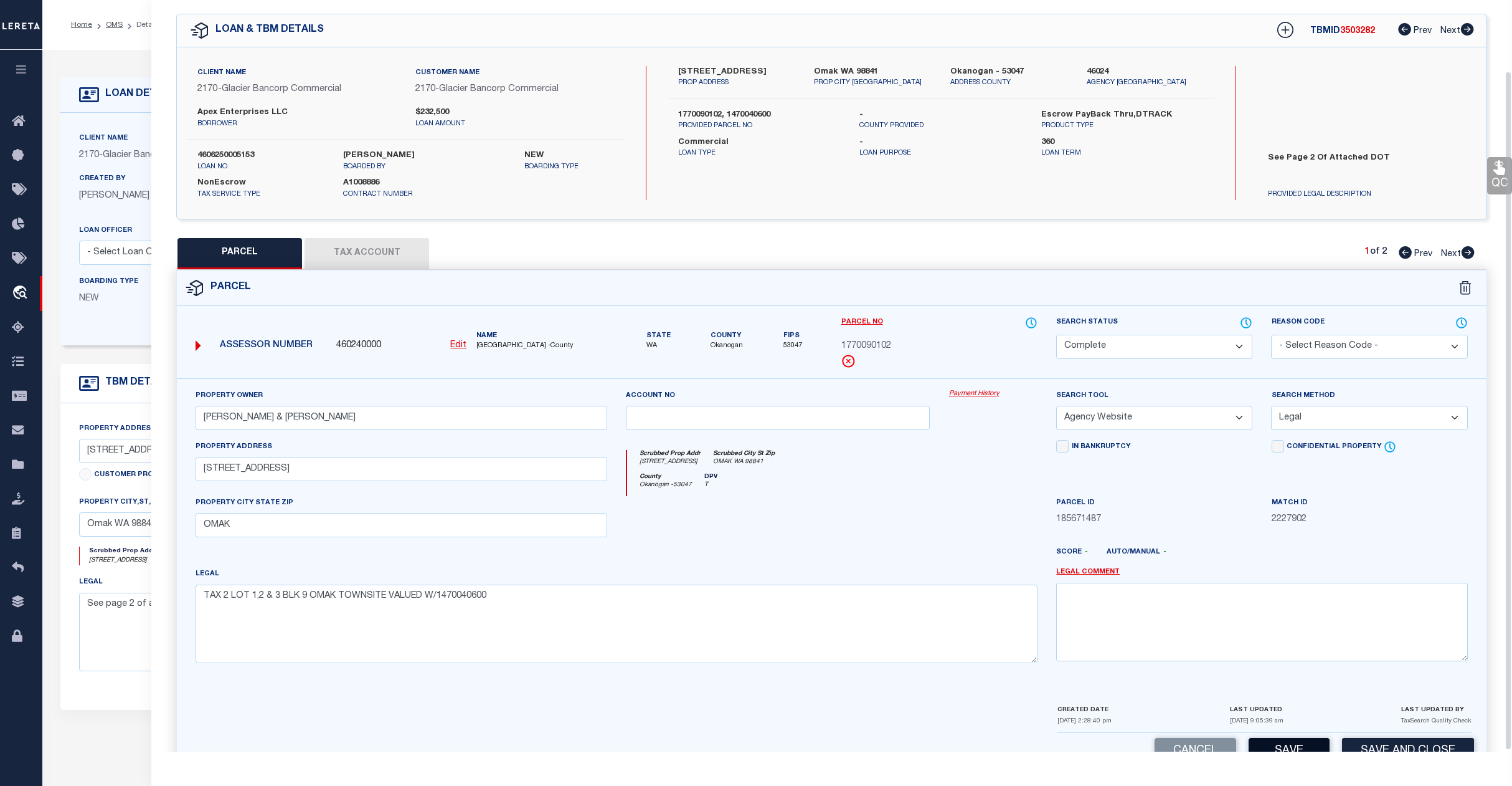
scroll to position [79, 0]
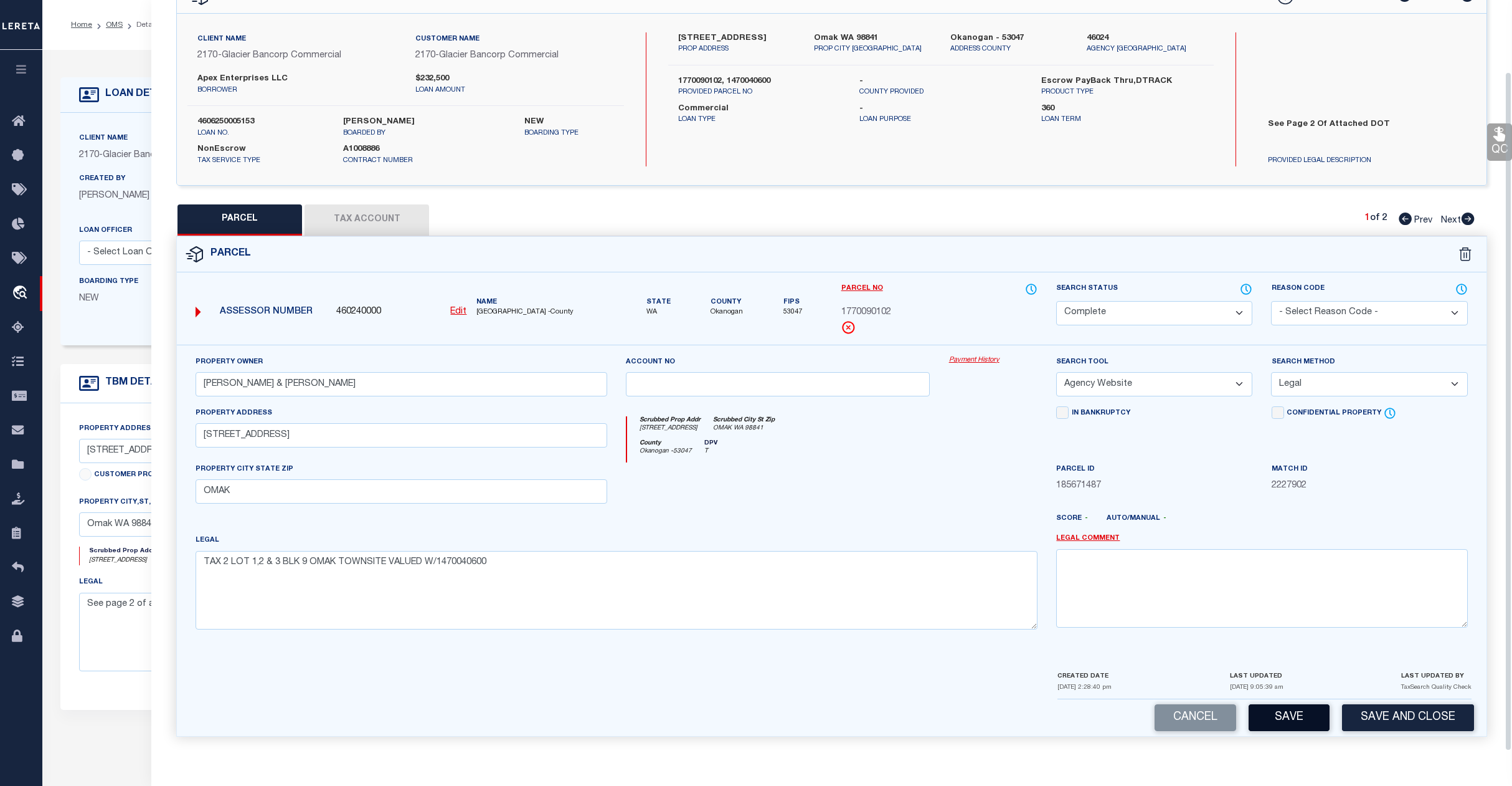
click at [1299, 707] on button "Save" at bounding box center [1289, 718] width 81 height 27
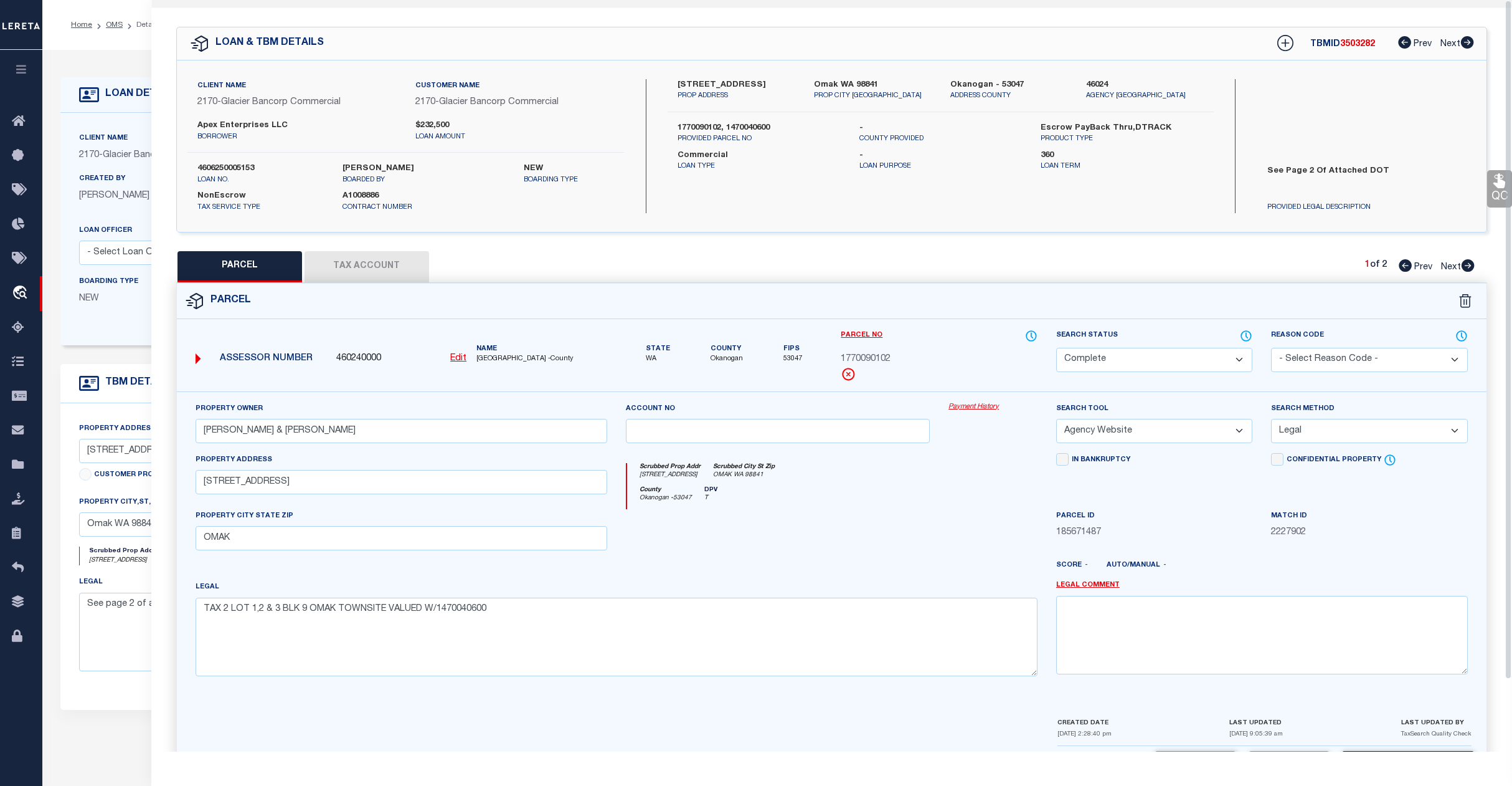
scroll to position [0, 0]
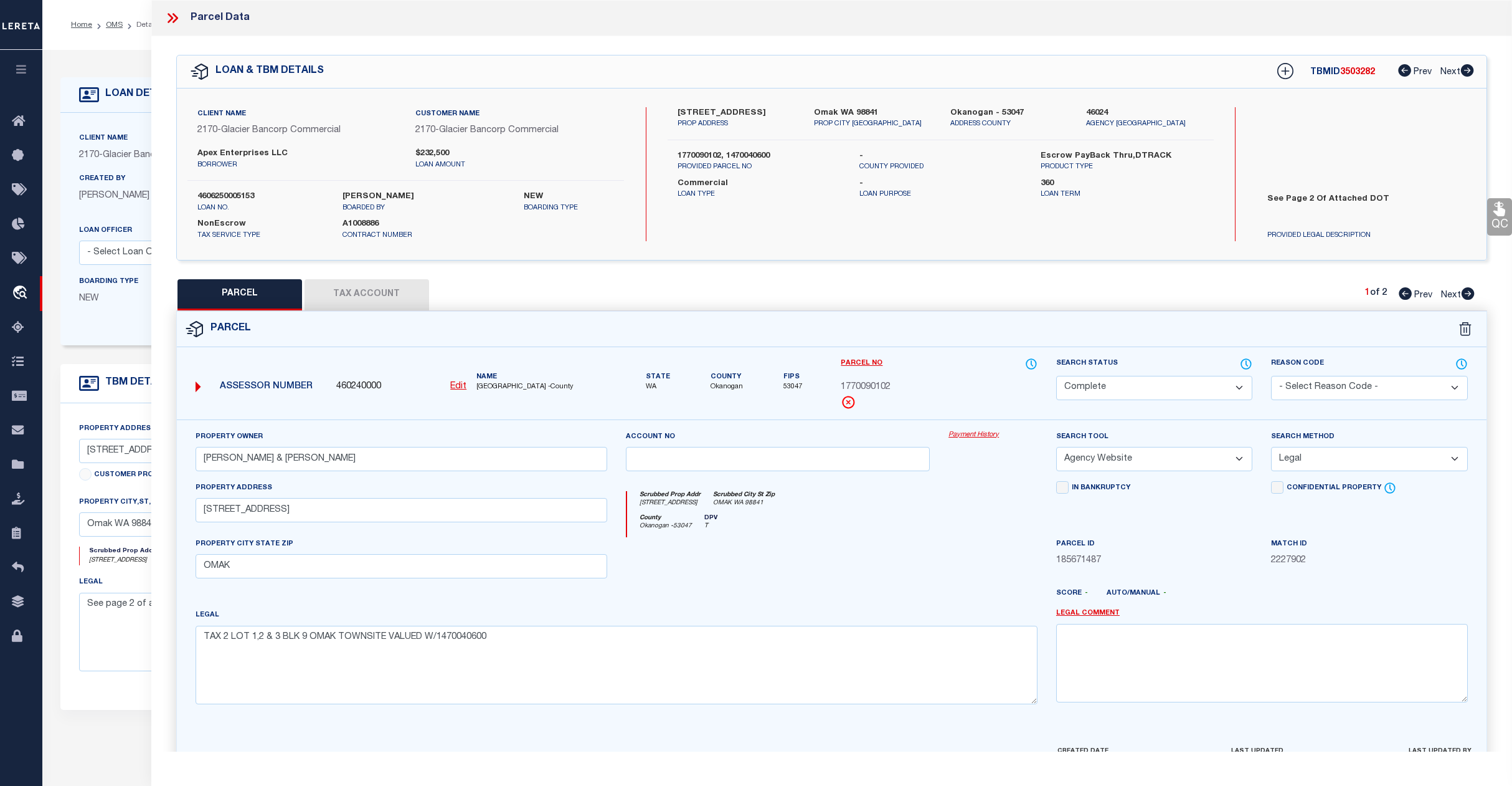
click at [1446, 293] on span "Next" at bounding box center [1451, 295] width 20 height 9
click at [1157, 384] on select "Automated Search Bad Parcel Complete Duplicate Parcel High Dollar Reporting In …" at bounding box center [1155, 388] width 197 height 24
click at [1057, 376] on select "Automated Search Bad Parcel Complete Duplicate Parcel High Dollar Reporting In …" at bounding box center [1155, 388] width 197 height 24
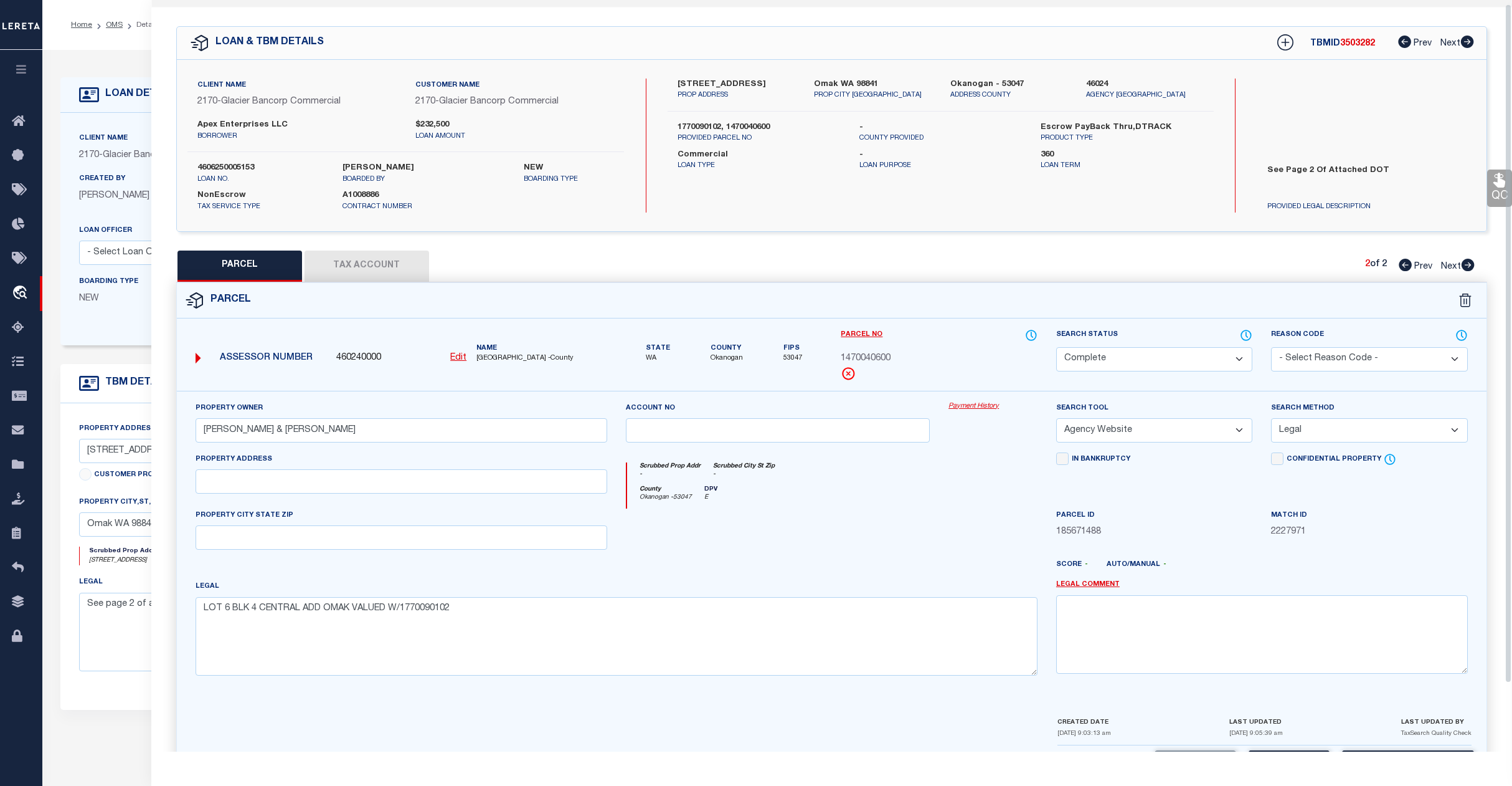
scroll to position [79, 0]
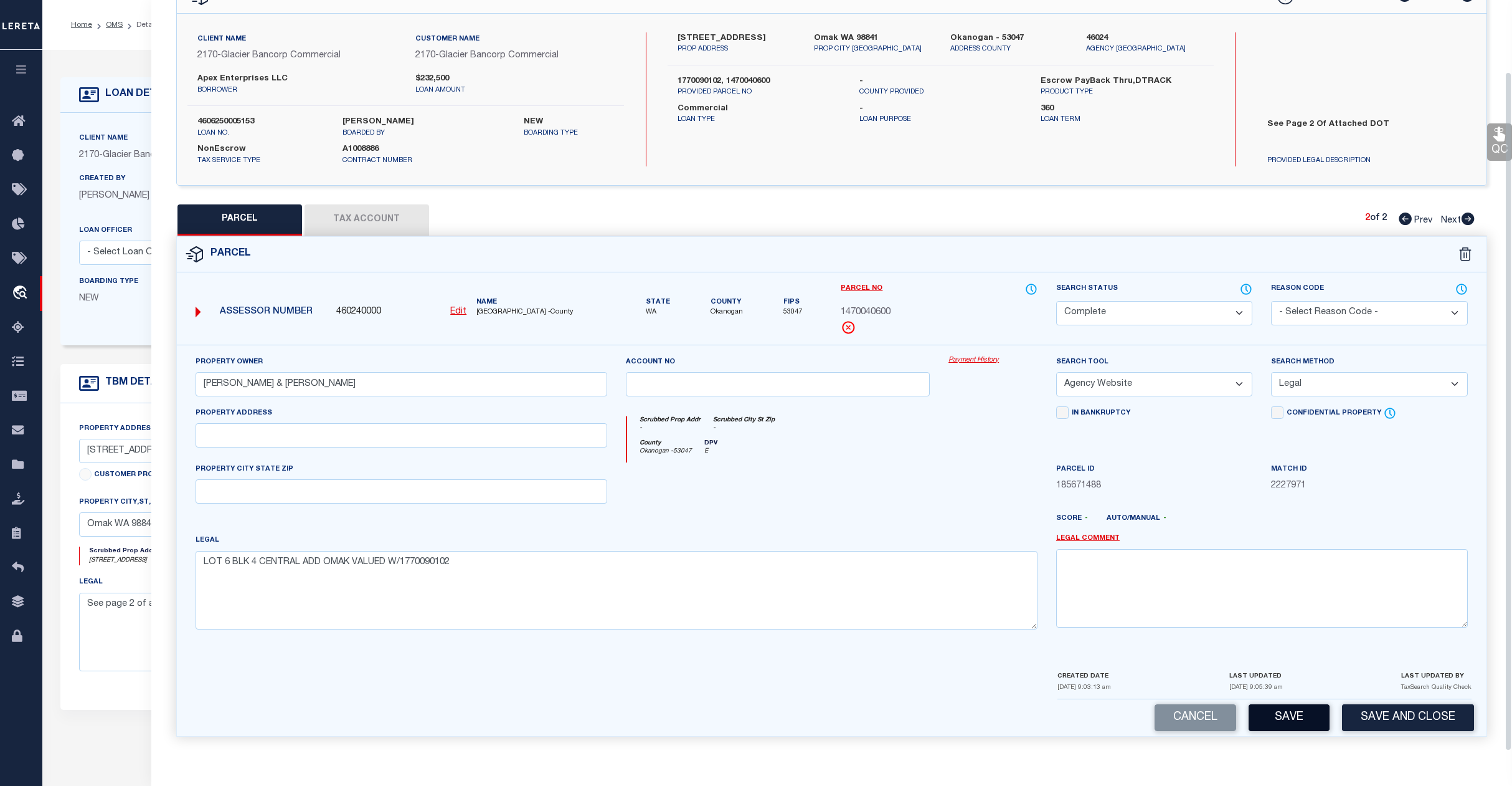
click at [1292, 713] on button "Save" at bounding box center [1289, 718] width 81 height 27
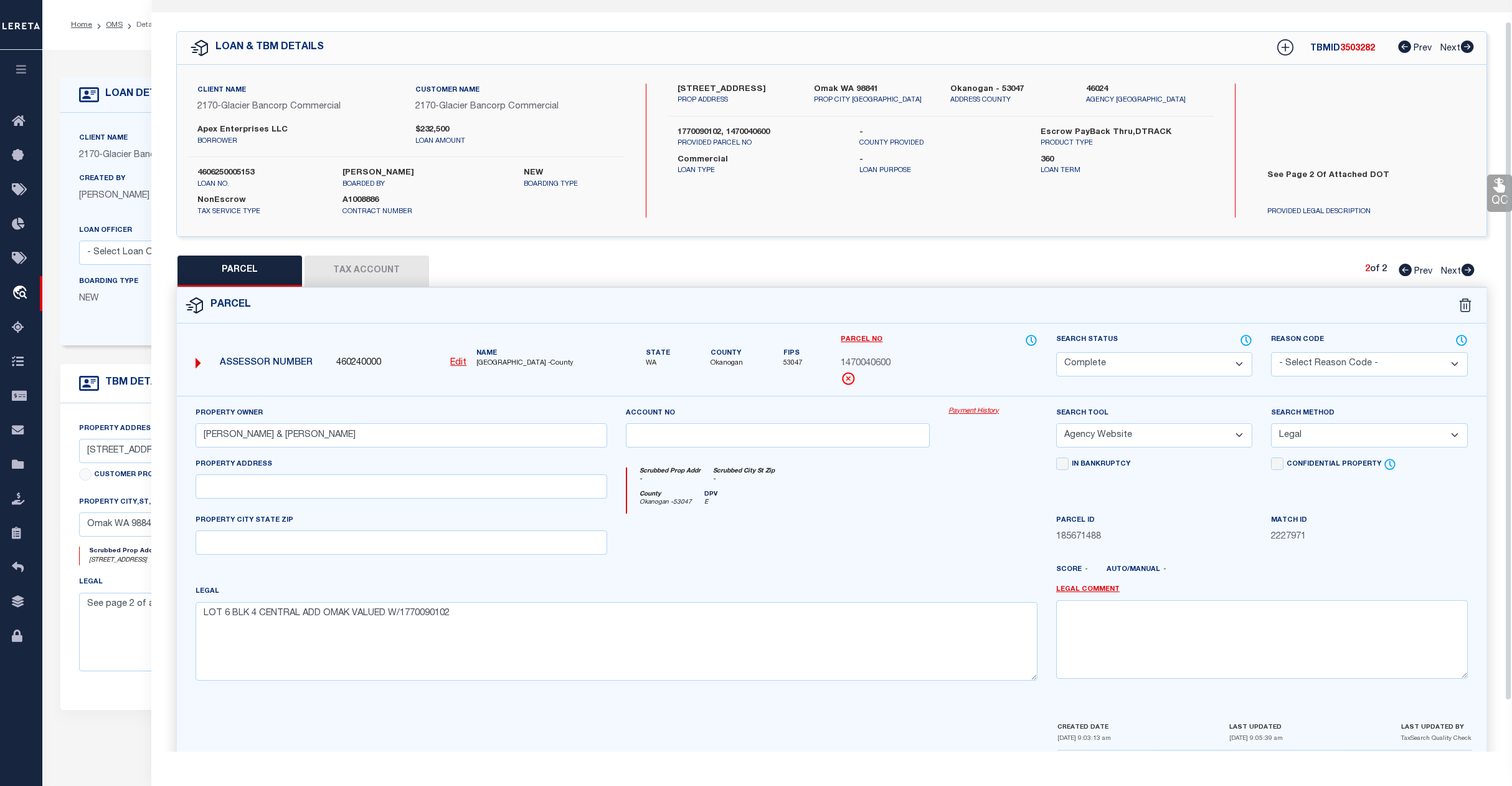
scroll to position [0, 0]
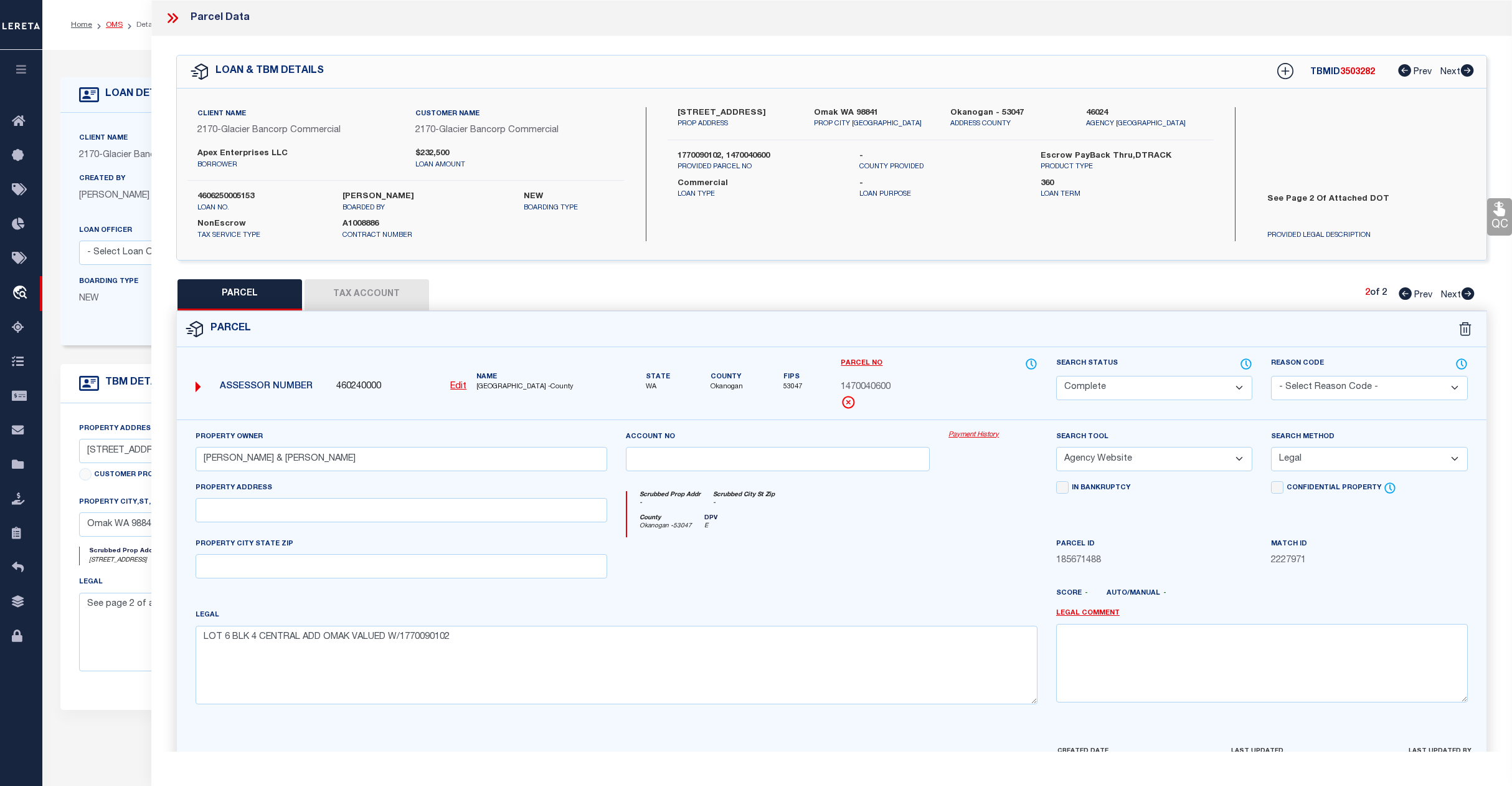
click at [115, 23] on link "OMS" at bounding box center [113, 25] width 16 height 8
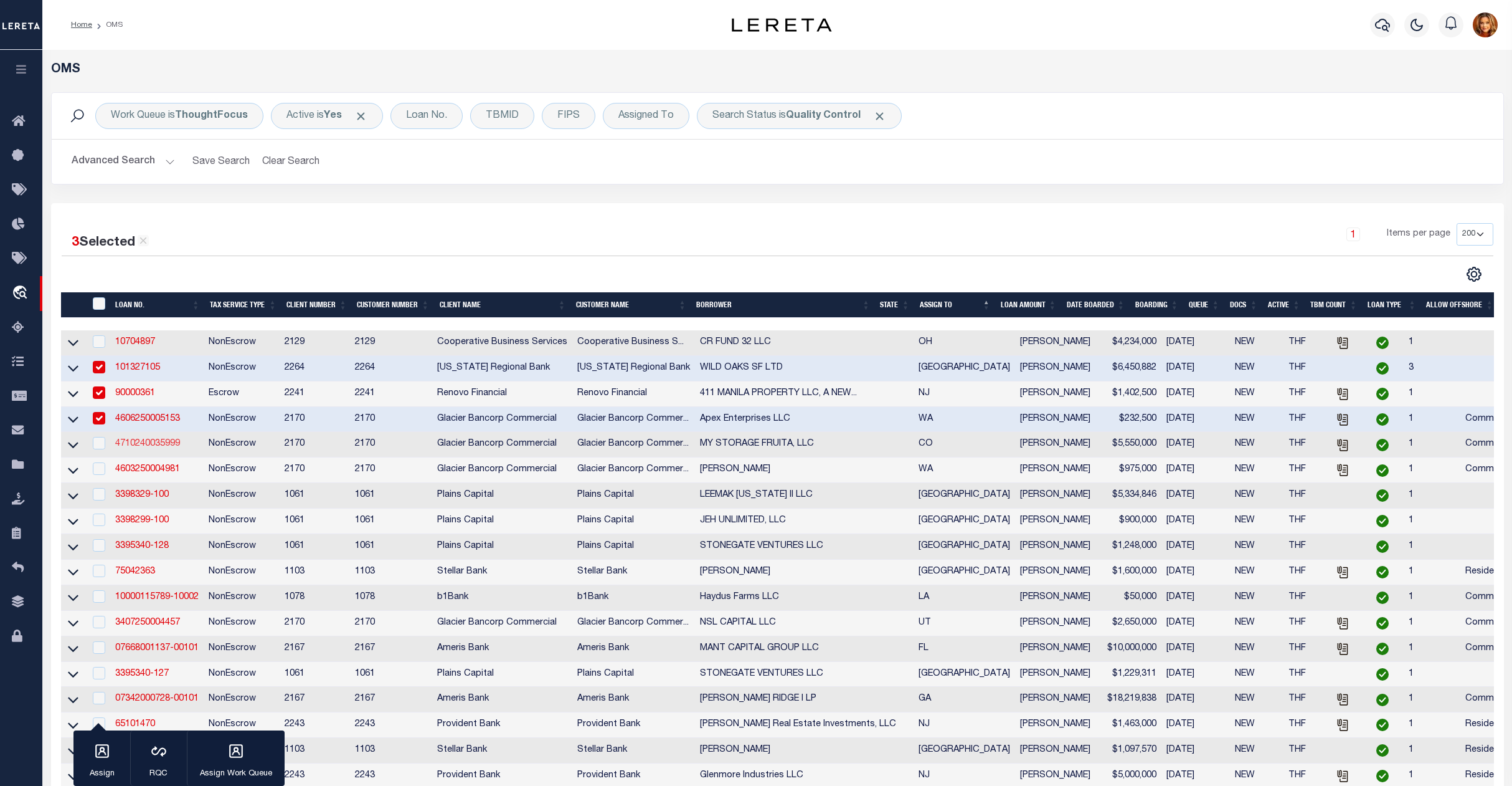
click at [140, 448] on link "4710240035999" at bounding box center [147, 443] width 65 height 9
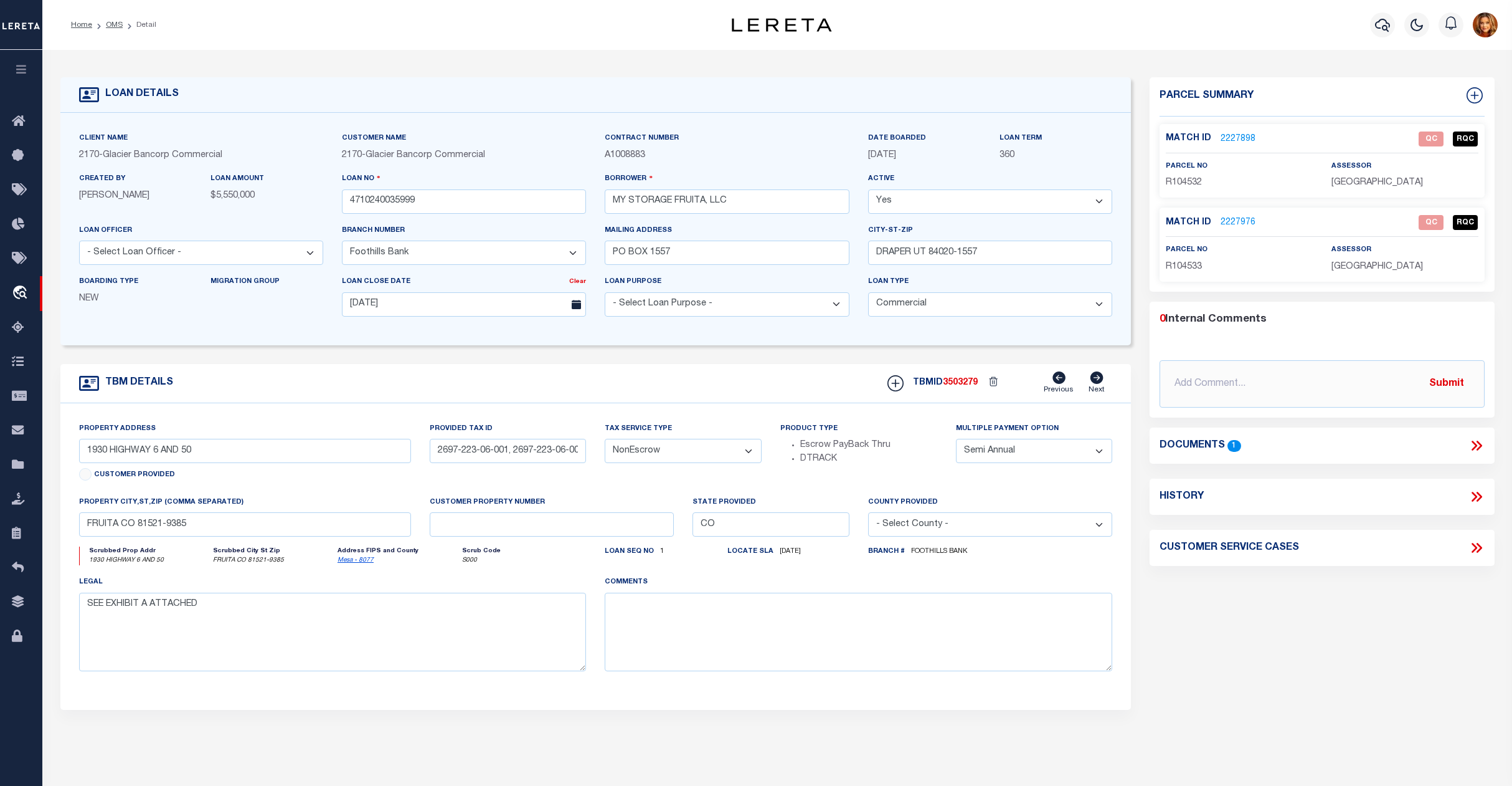
click at [1239, 137] on link "2227898" at bounding box center [1238, 140] width 35 height 14
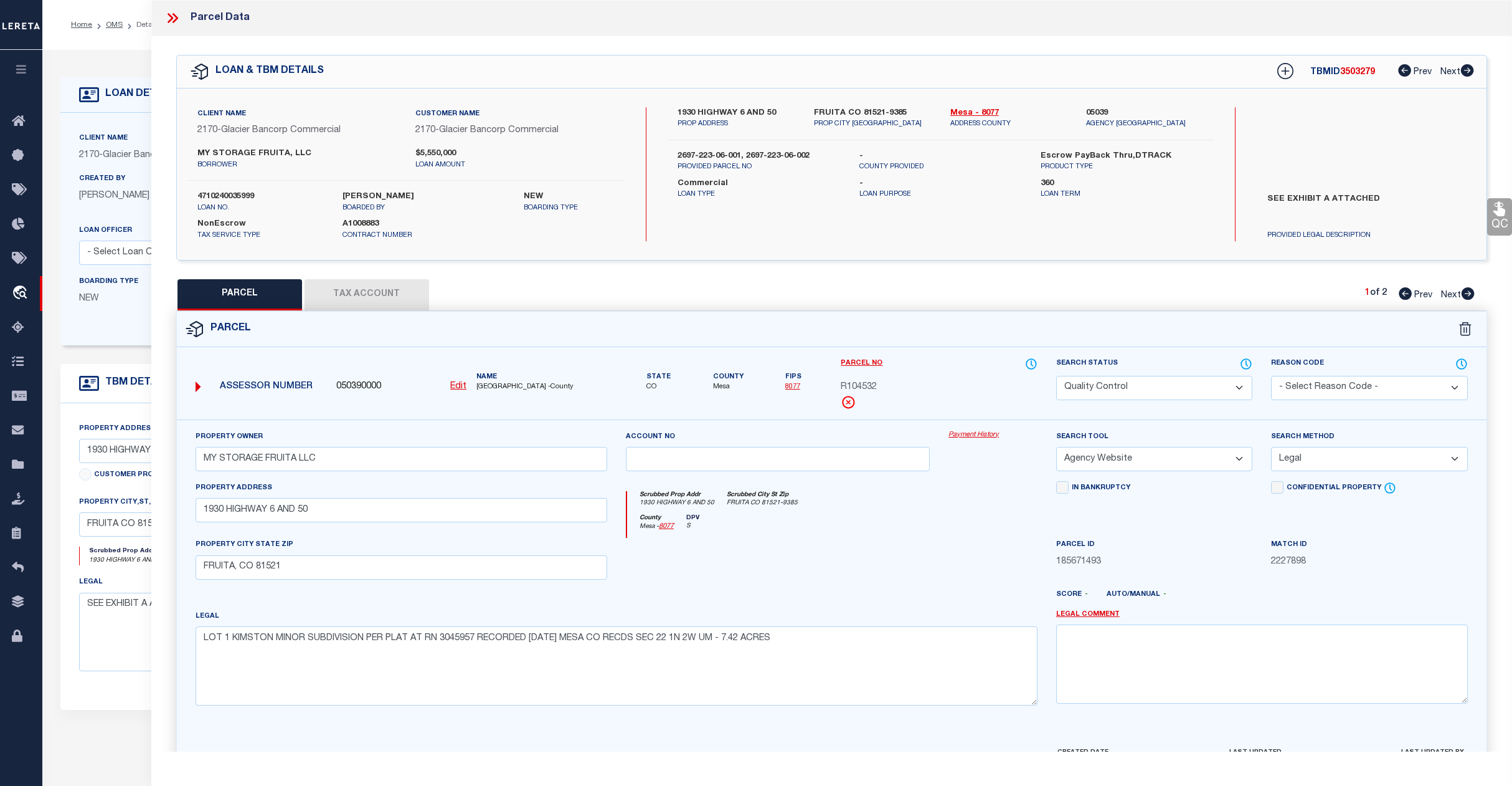
click at [1144, 385] on select "Automated Search Bad Parcel Complete Duplicate Parcel High Dollar Reporting In …" at bounding box center [1155, 388] width 197 height 24
click at [1057, 376] on select "Automated Search Bad Parcel Complete Duplicate Parcel High Dollar Reporting In …" at bounding box center [1155, 388] width 197 height 24
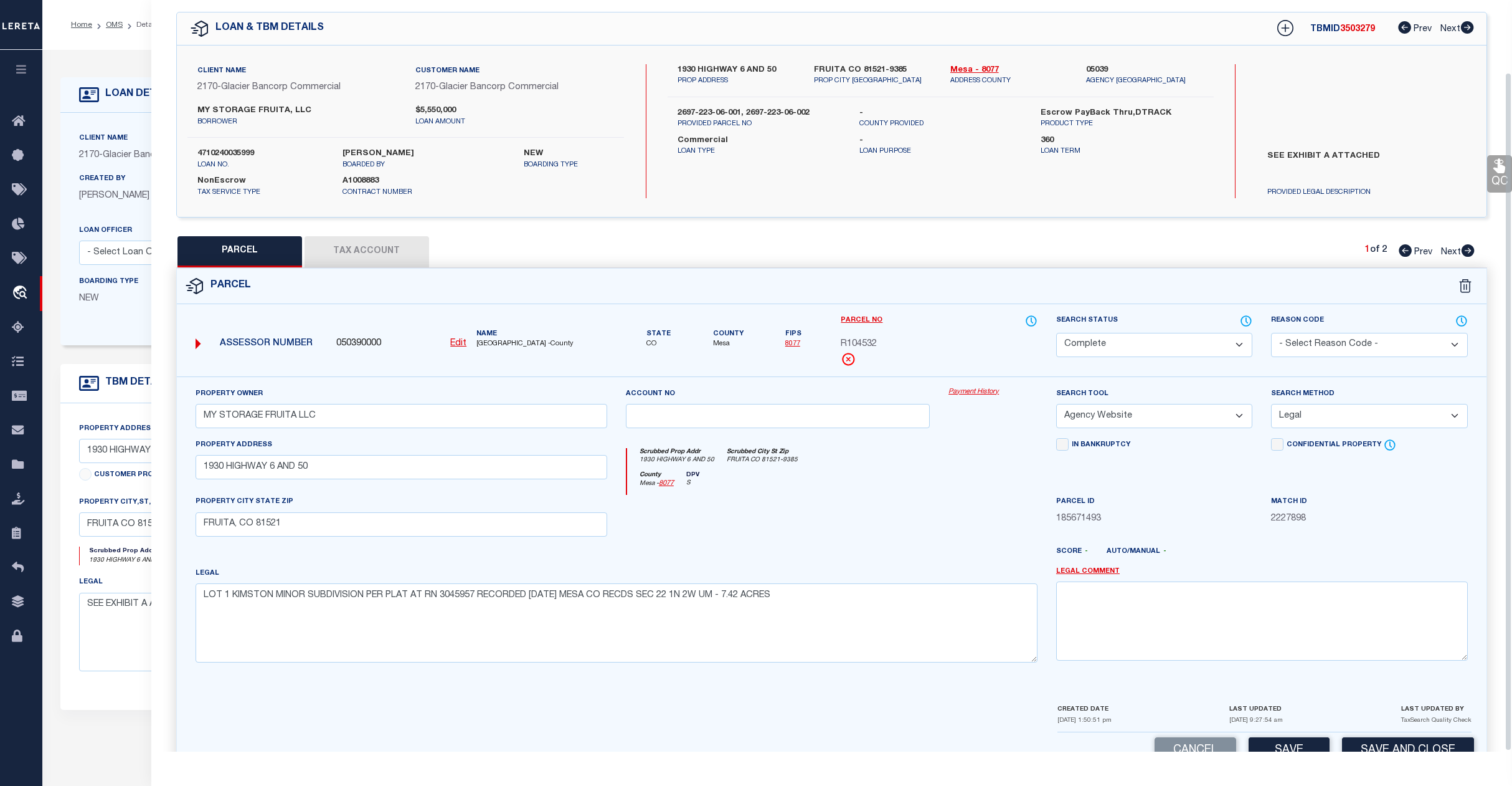
scroll to position [80, 0]
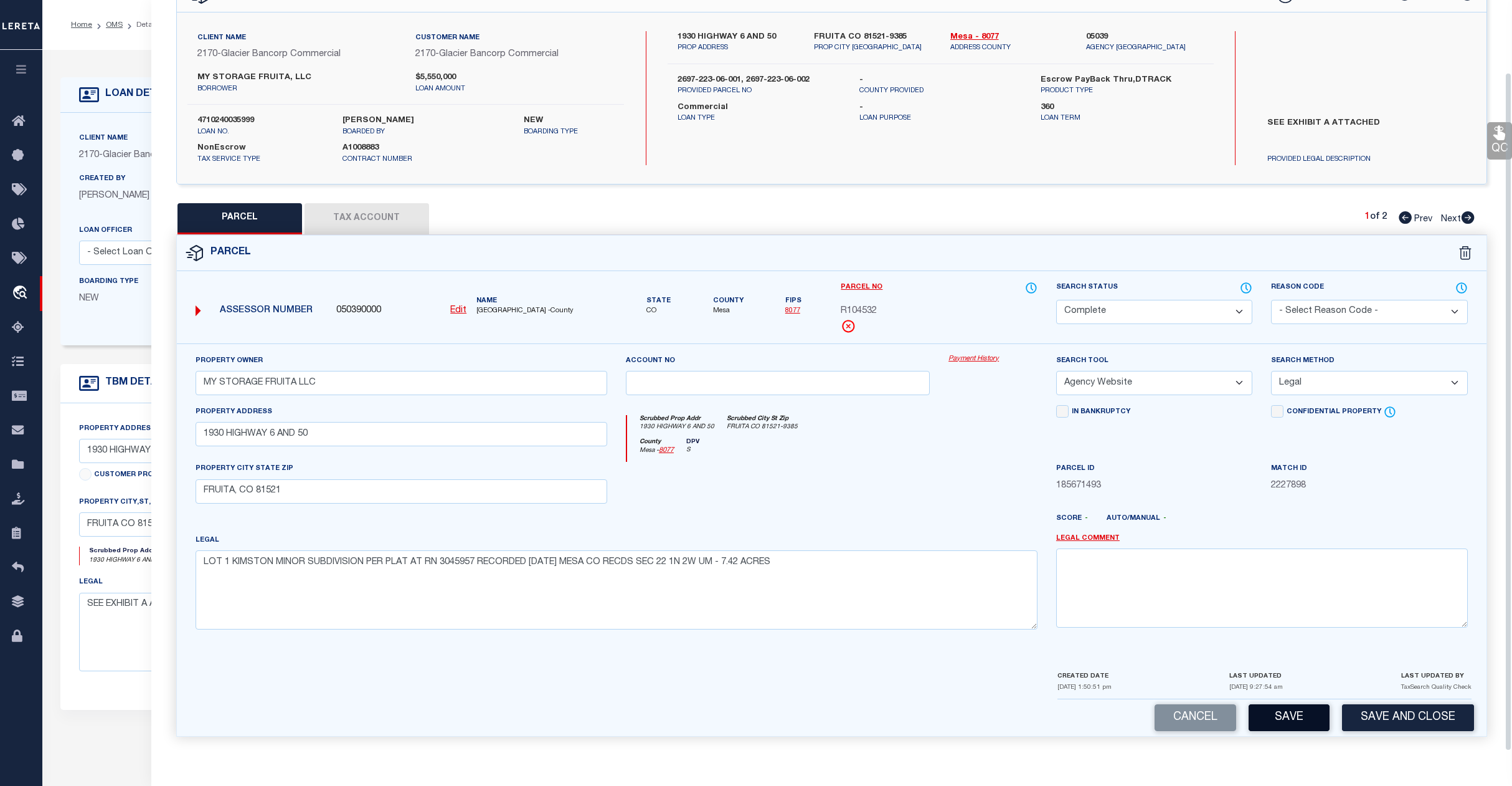
click at [1307, 721] on button "Save" at bounding box center [1289, 718] width 81 height 27
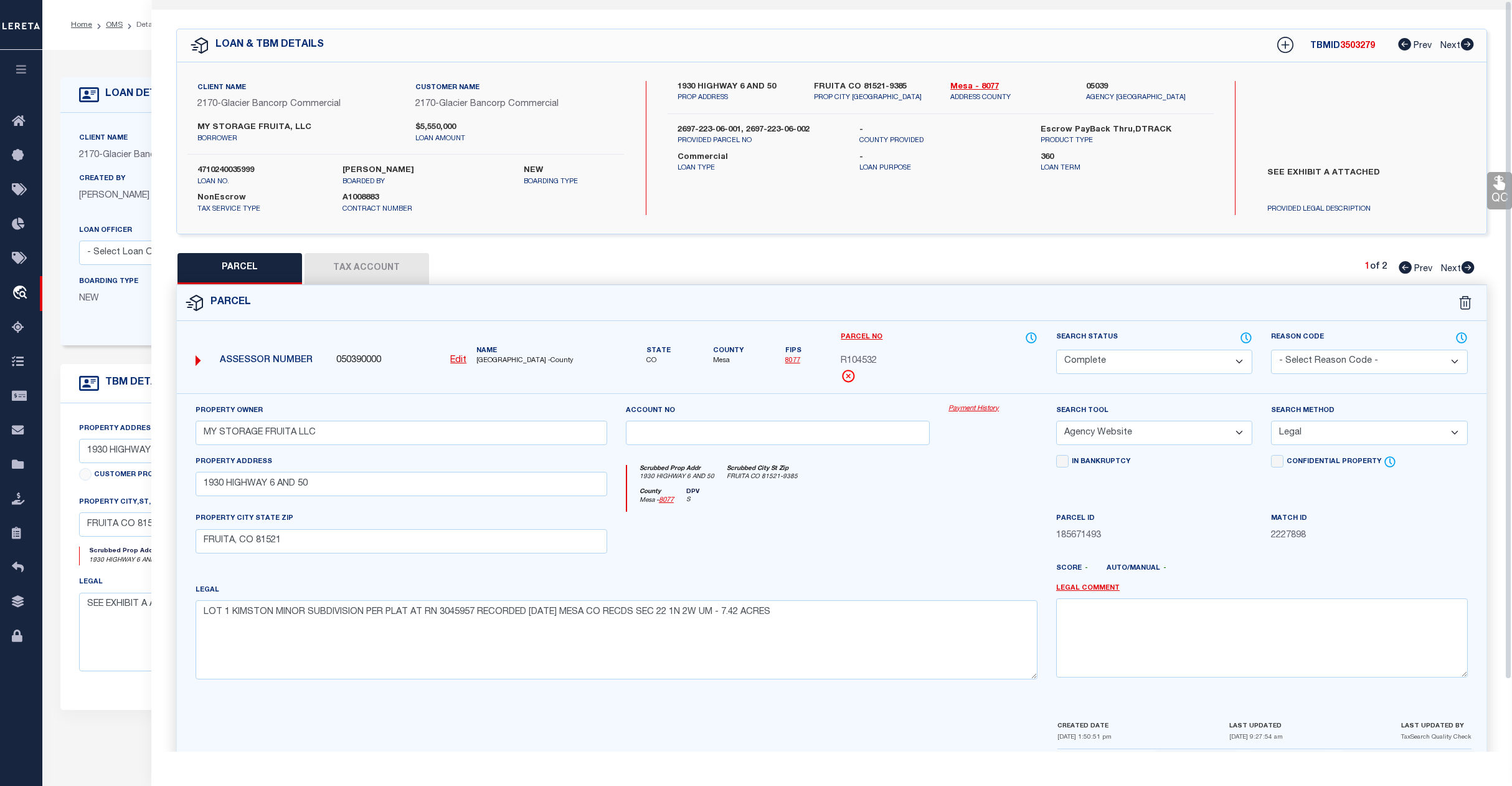
scroll to position [0, 0]
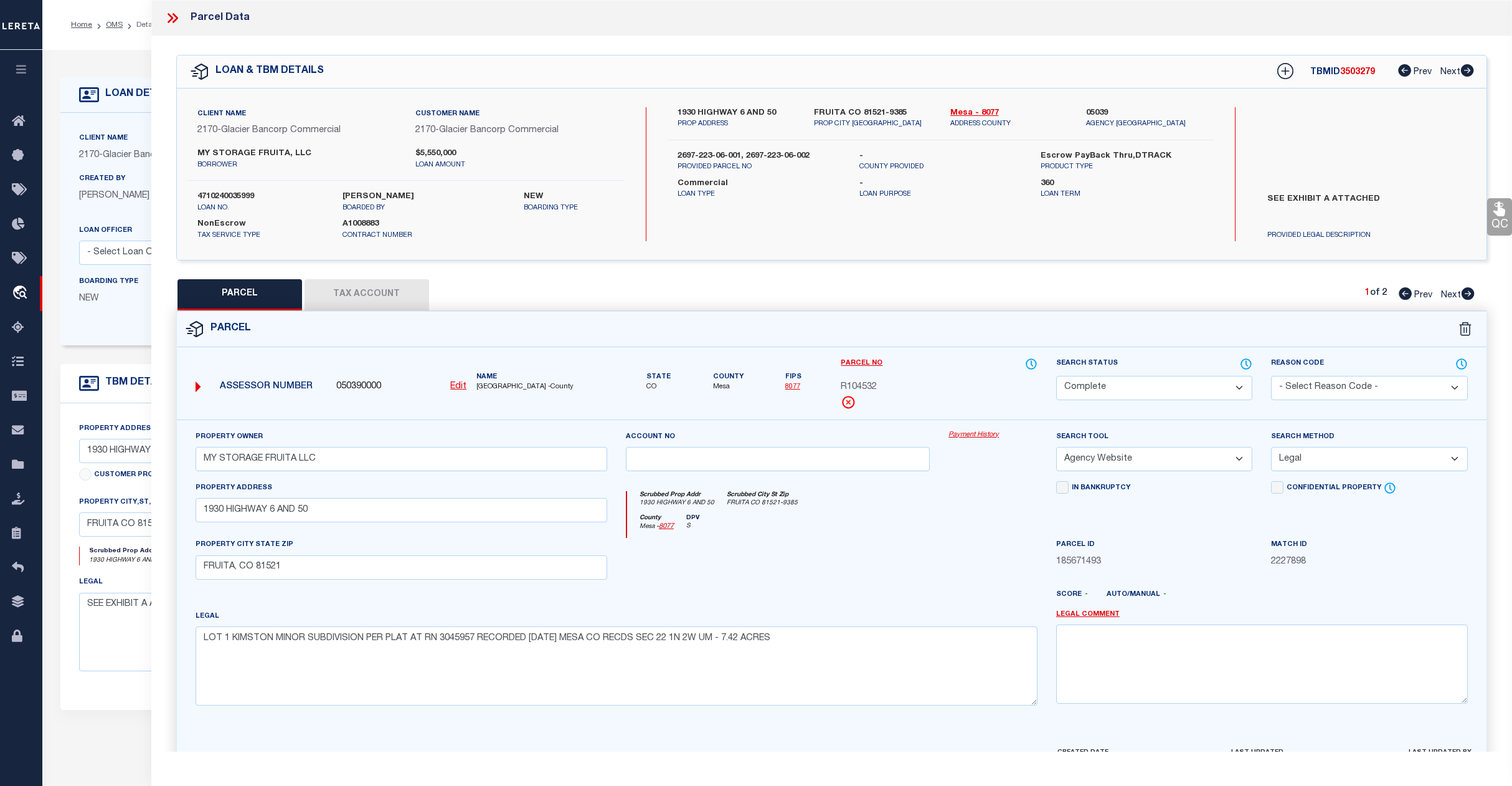
click at [1446, 295] on span "Next" at bounding box center [1451, 295] width 20 height 9
click at [1134, 387] on select "Automated Search Bad Parcel Complete Duplicate Parcel High Dollar Reporting In …" at bounding box center [1155, 388] width 197 height 24
click at [1057, 376] on select "Automated Search Bad Parcel Complete Duplicate Parcel High Dollar Reporting In …" at bounding box center [1155, 388] width 197 height 24
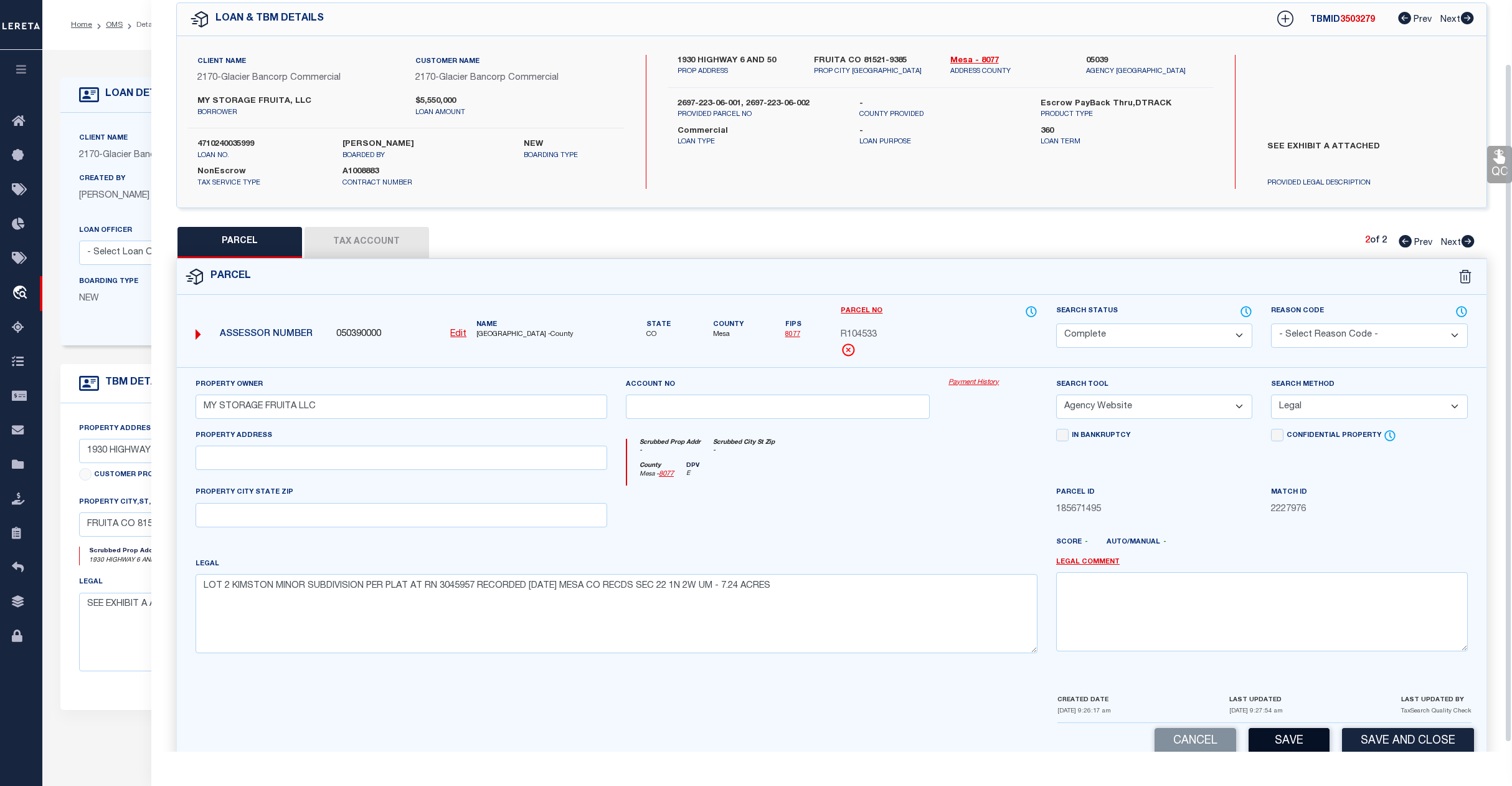
scroll to position [80, 0]
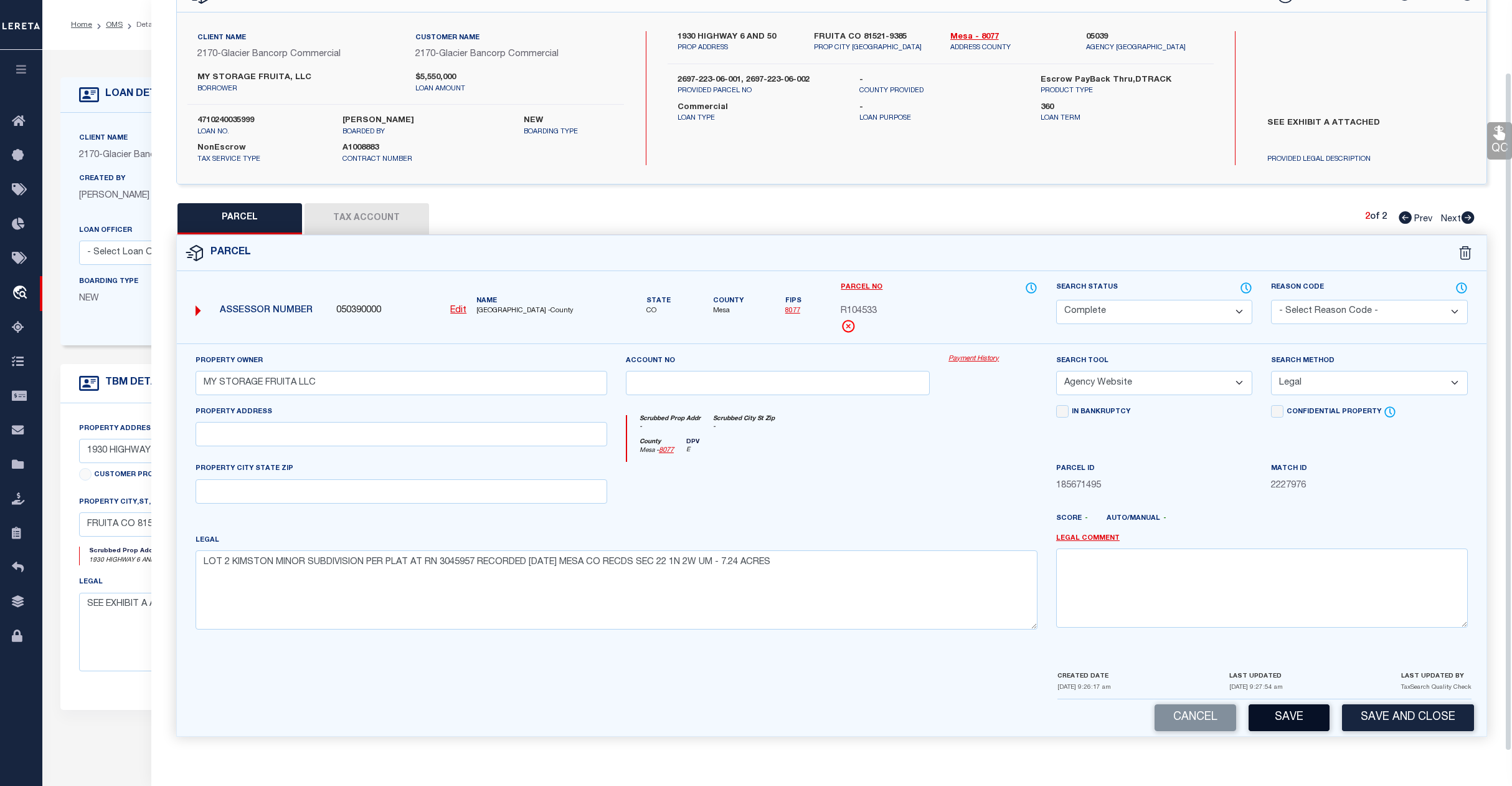
click at [1283, 717] on button "Save" at bounding box center [1289, 718] width 81 height 27
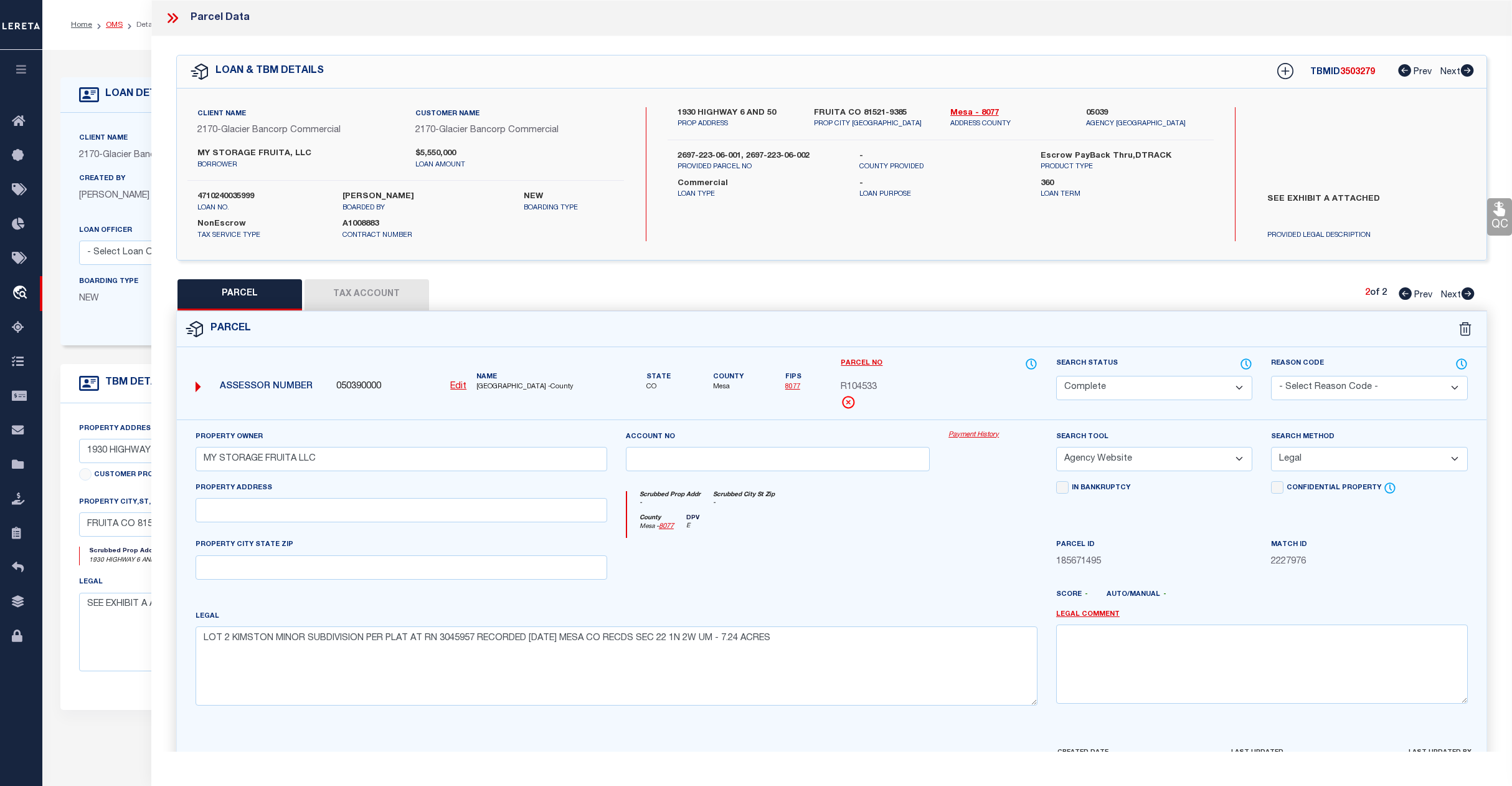
click at [110, 23] on link "OMS" at bounding box center [113, 25] width 16 height 8
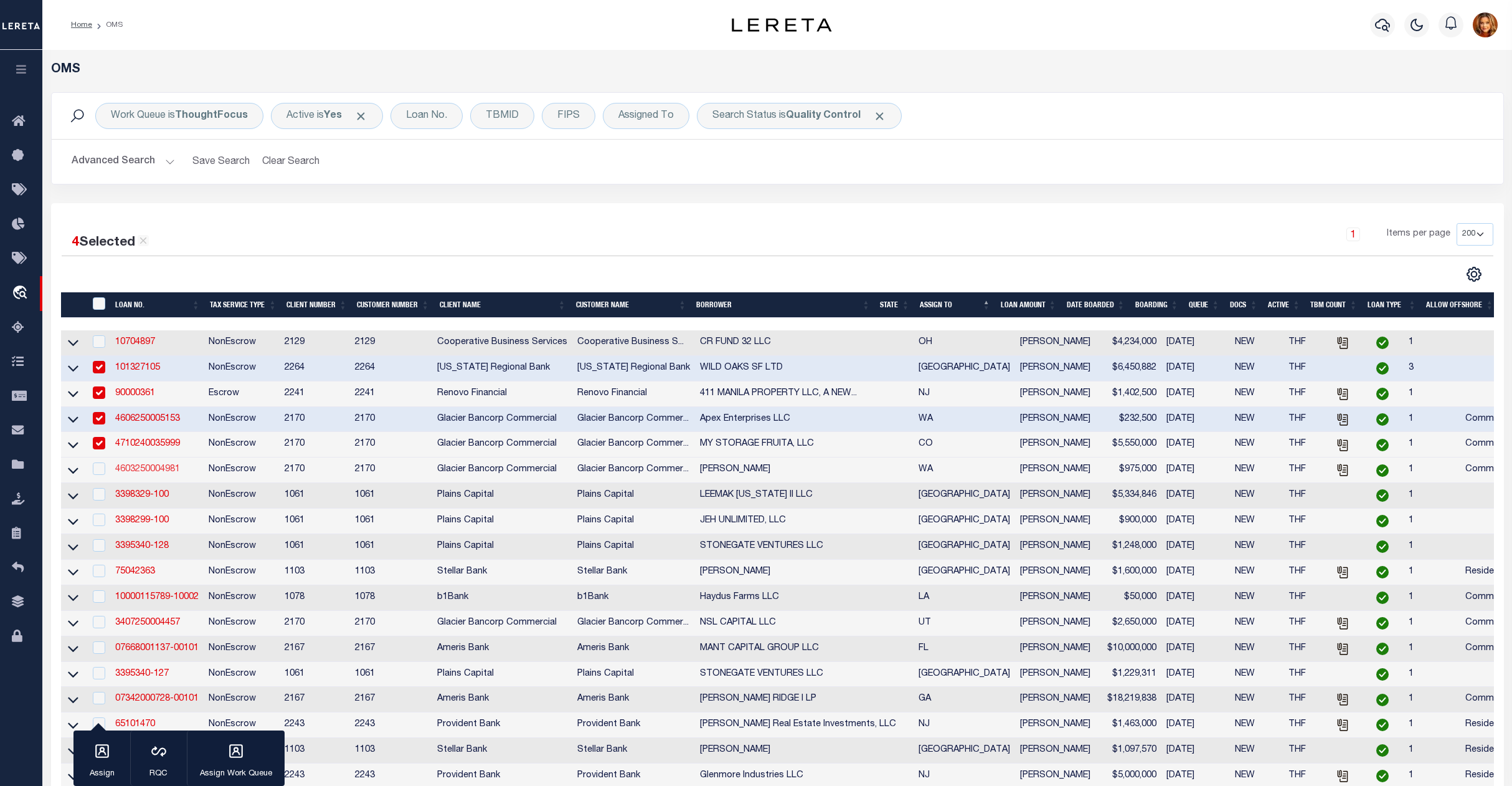
click at [142, 472] on link "4603250004981" at bounding box center [147, 469] width 65 height 9
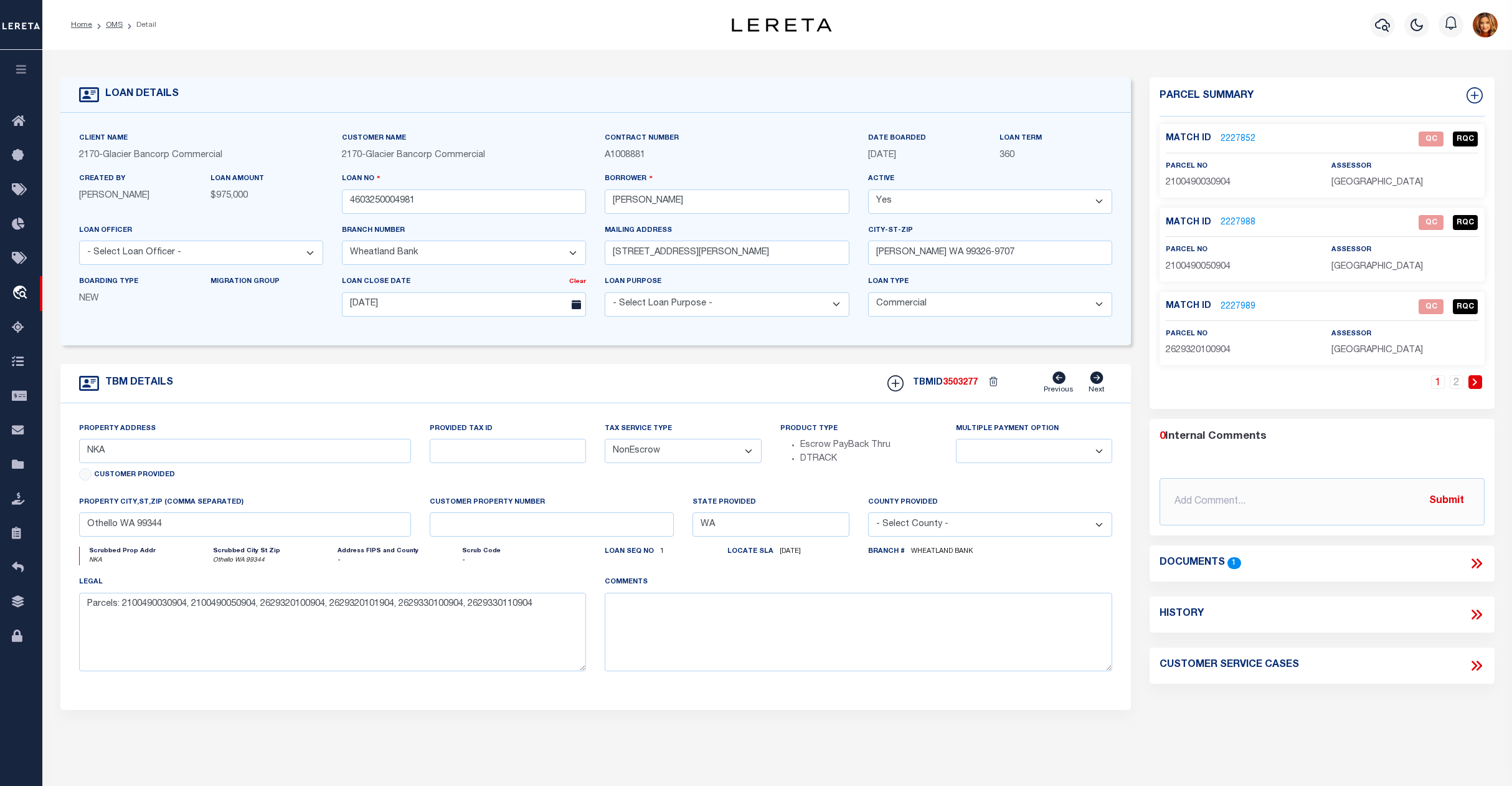
click at [1234, 137] on link "2227852" at bounding box center [1238, 140] width 35 height 14
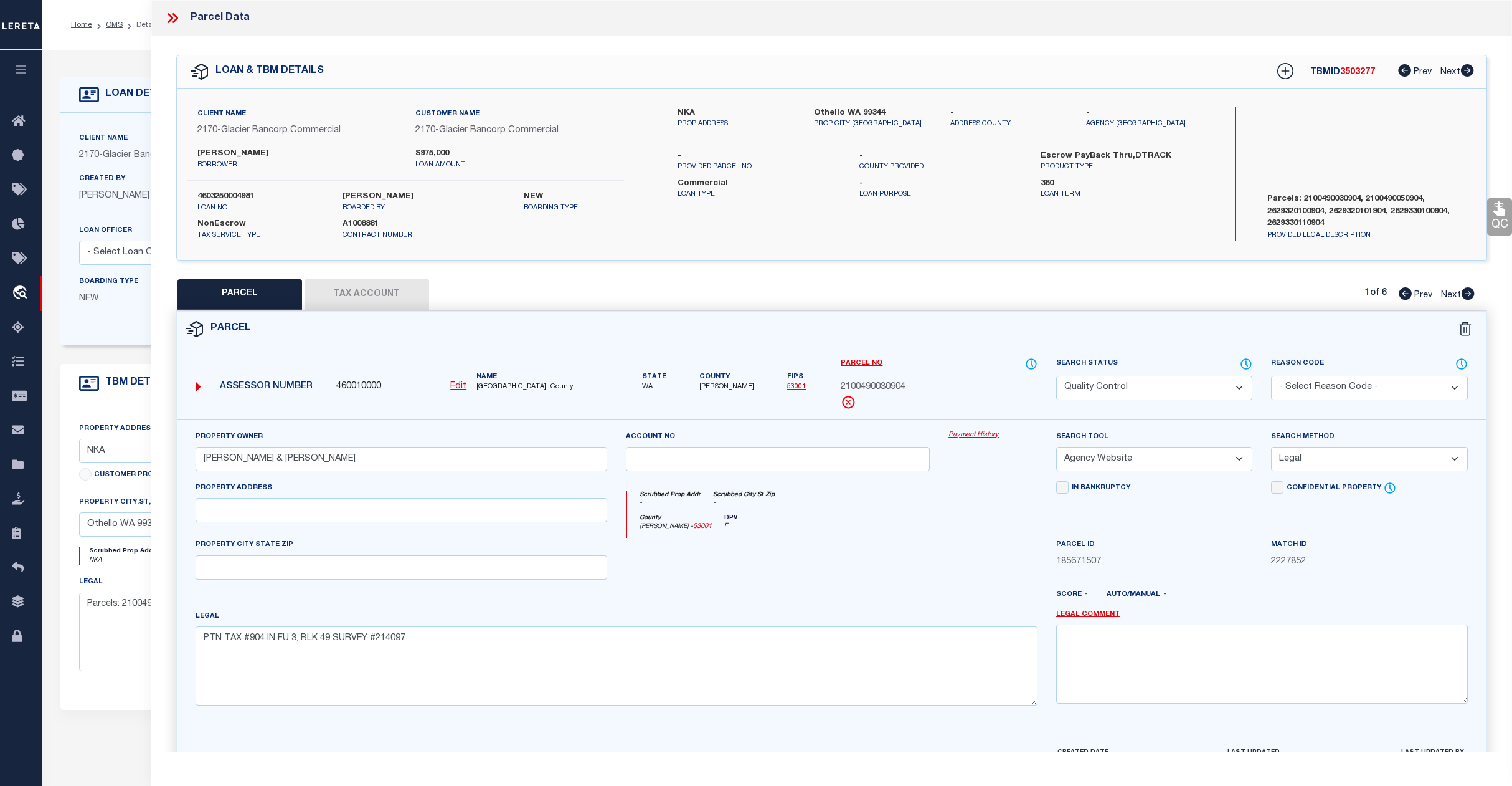
click at [1141, 382] on select "Automated Search Bad Parcel Complete Duplicate Parcel High Dollar Reporting In …" at bounding box center [1155, 388] width 197 height 24
click at [1057, 376] on select "Automated Search Bad Parcel Complete Duplicate Parcel High Dollar Reporting In …" at bounding box center [1155, 388] width 197 height 24
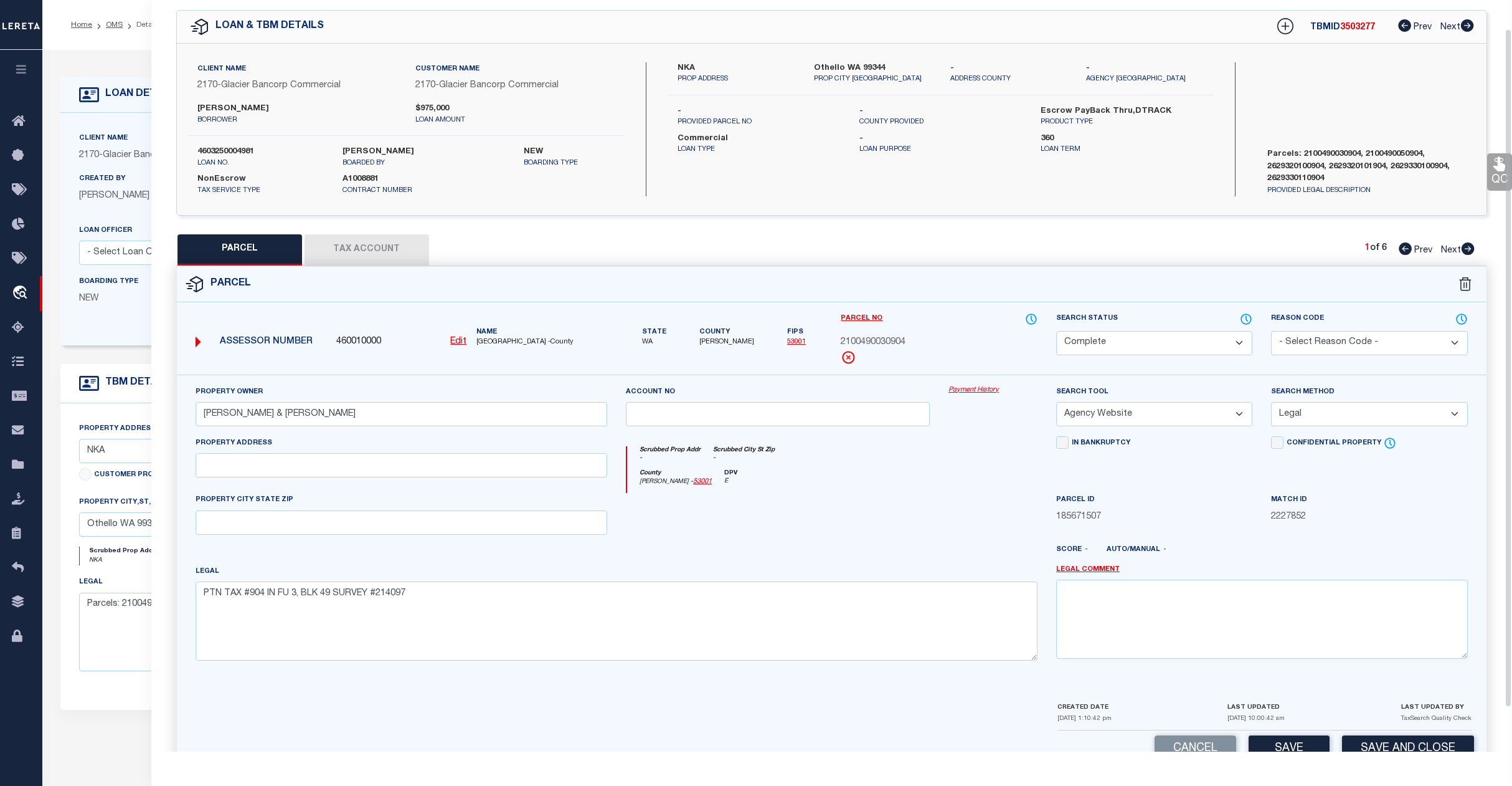
scroll to position [80, 0]
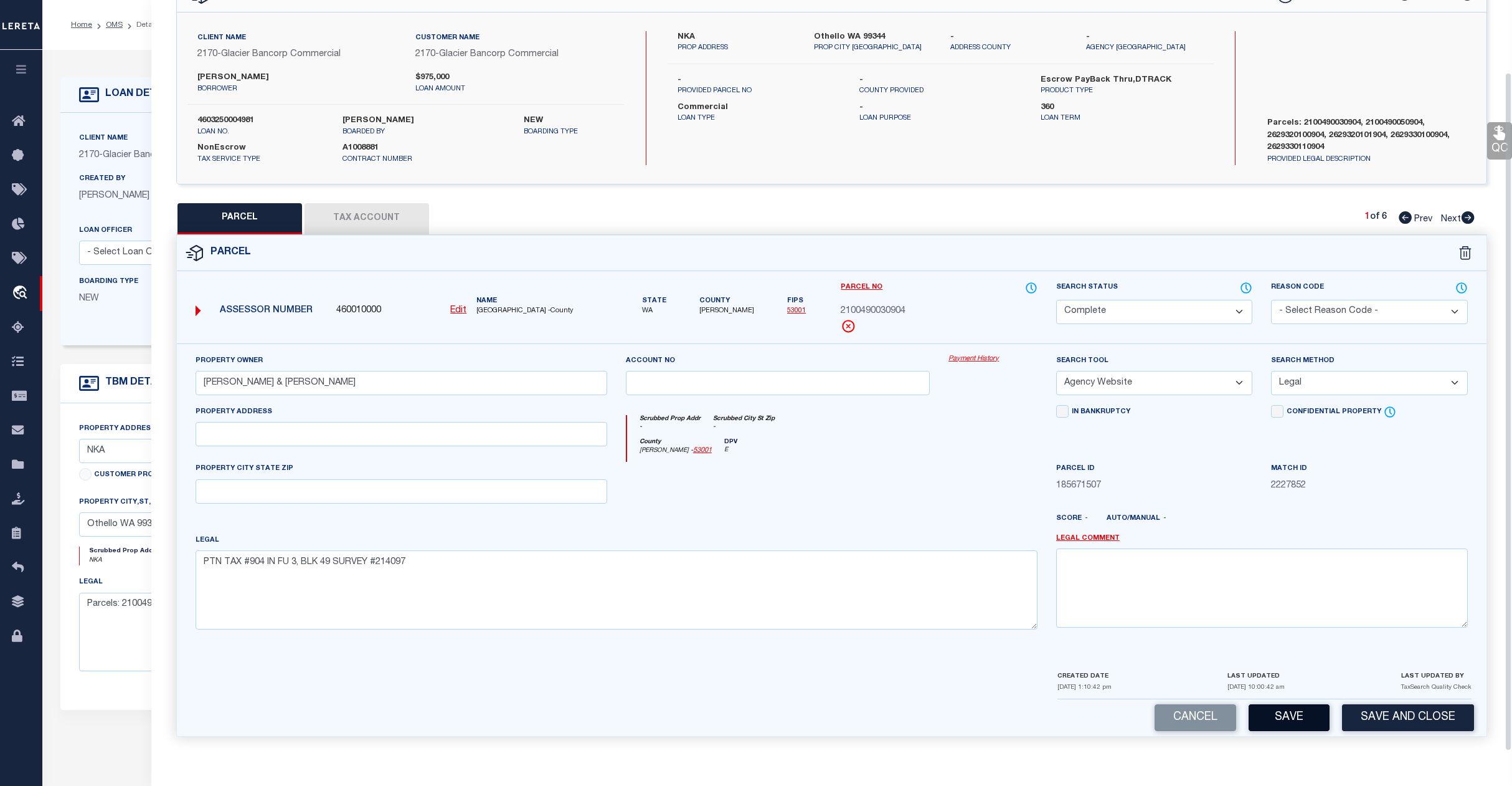
drag, startPoint x: 1291, startPoint y: 710, endPoint x: 1185, endPoint y: 691, distance: 107.7
click at [1290, 710] on button "Save" at bounding box center [1289, 718] width 81 height 27
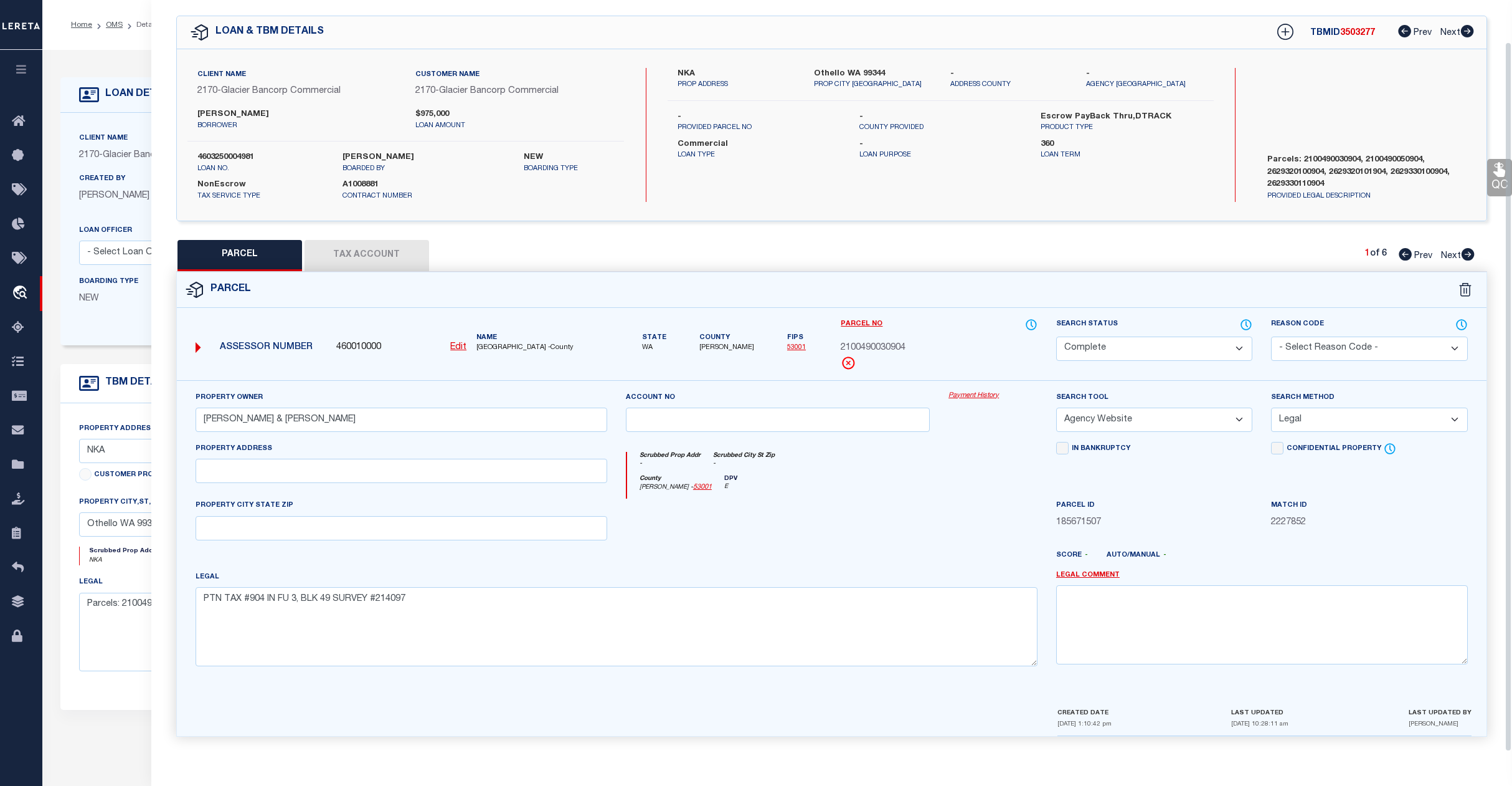
scroll to position [44, 0]
click at [1446, 252] on span "Next" at bounding box center [1451, 256] width 20 height 9
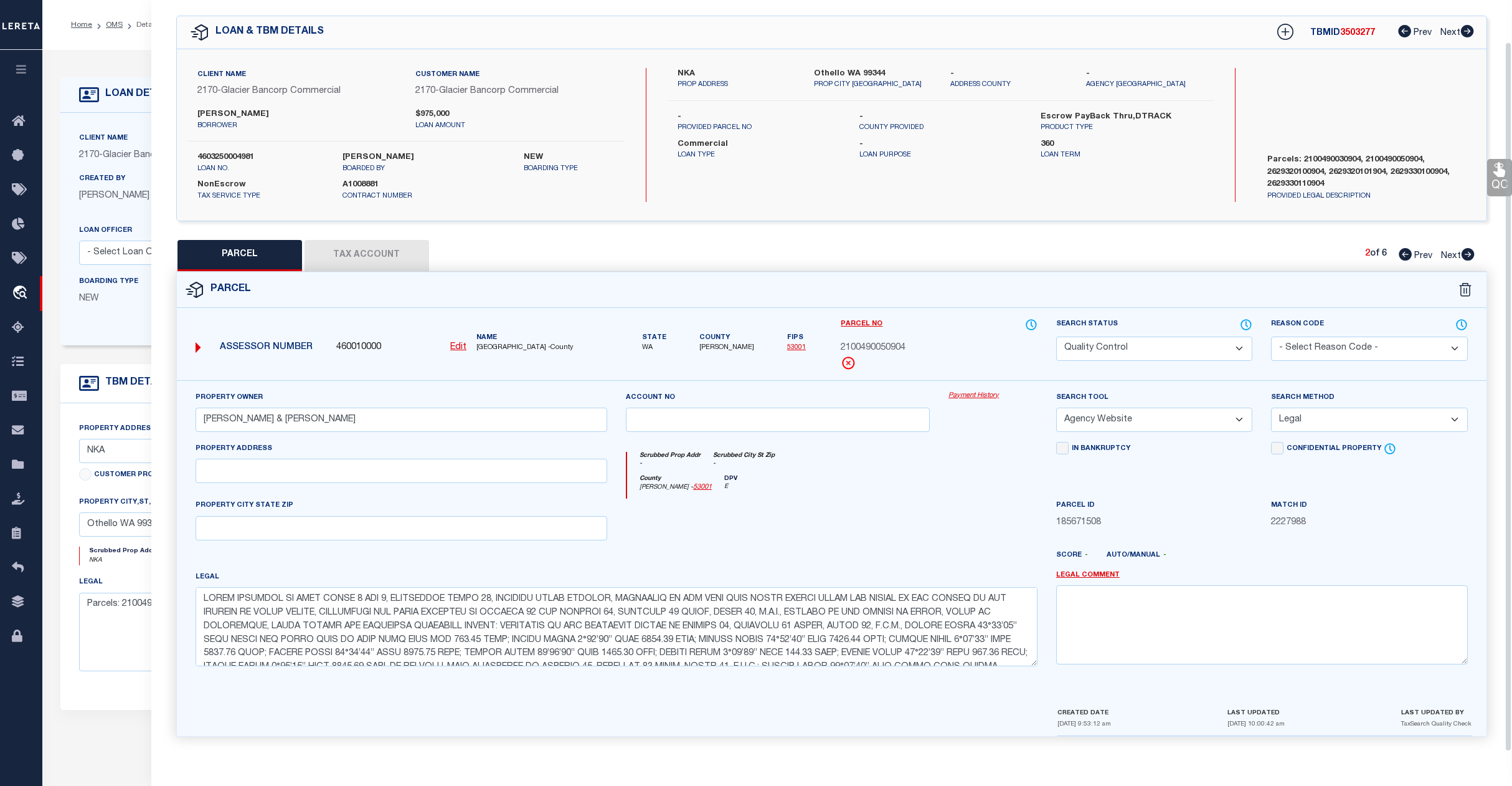
click at [1166, 339] on select "Automated Search Bad Parcel Complete Duplicate Parcel High Dollar Reporting In …" at bounding box center [1155, 348] width 197 height 24
click at [1057, 336] on select "Automated Search Bad Parcel Complete Duplicate Parcel High Dollar Reporting In …" at bounding box center [1155, 348] width 197 height 24
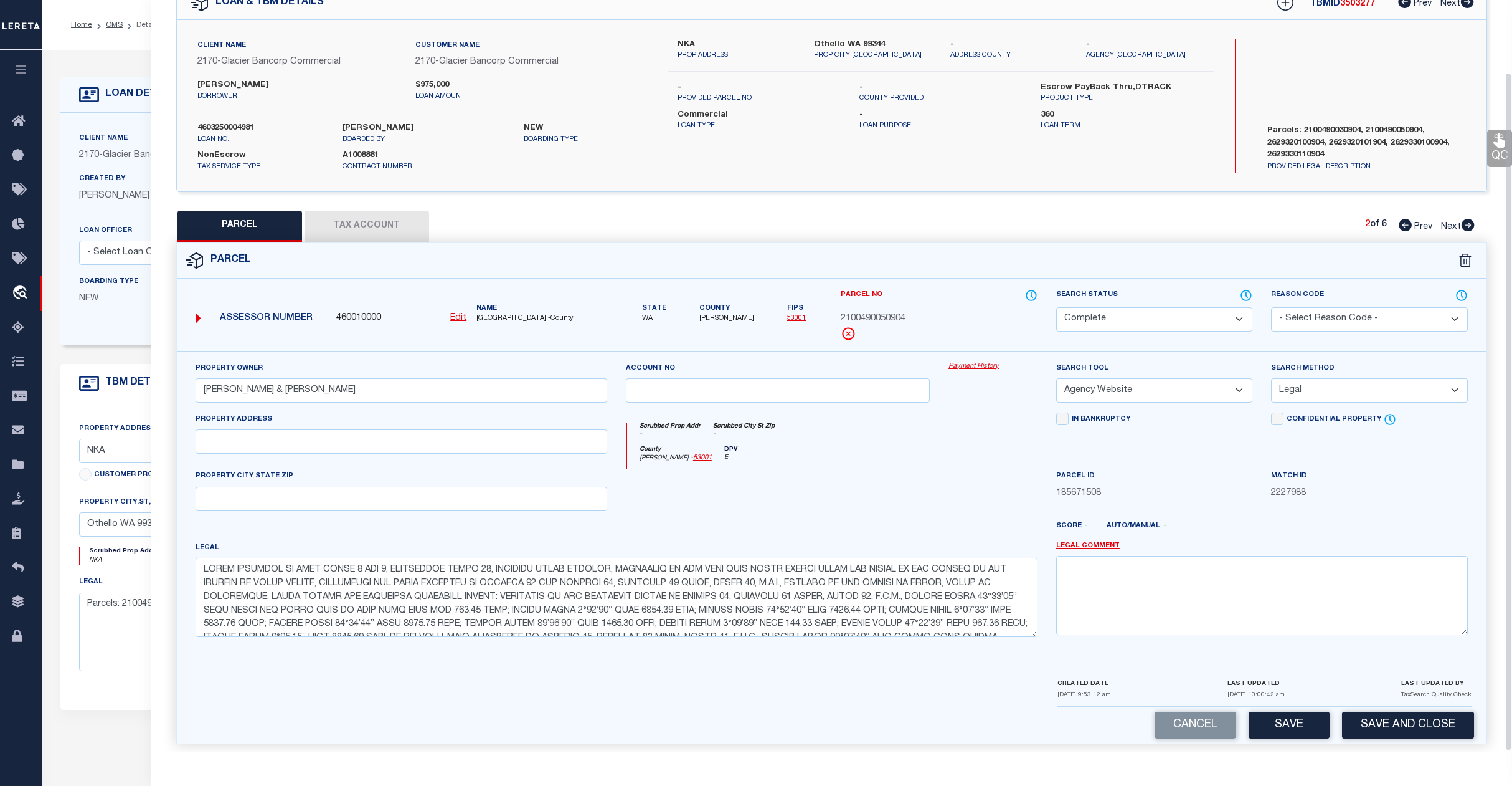
scroll to position [80, 0]
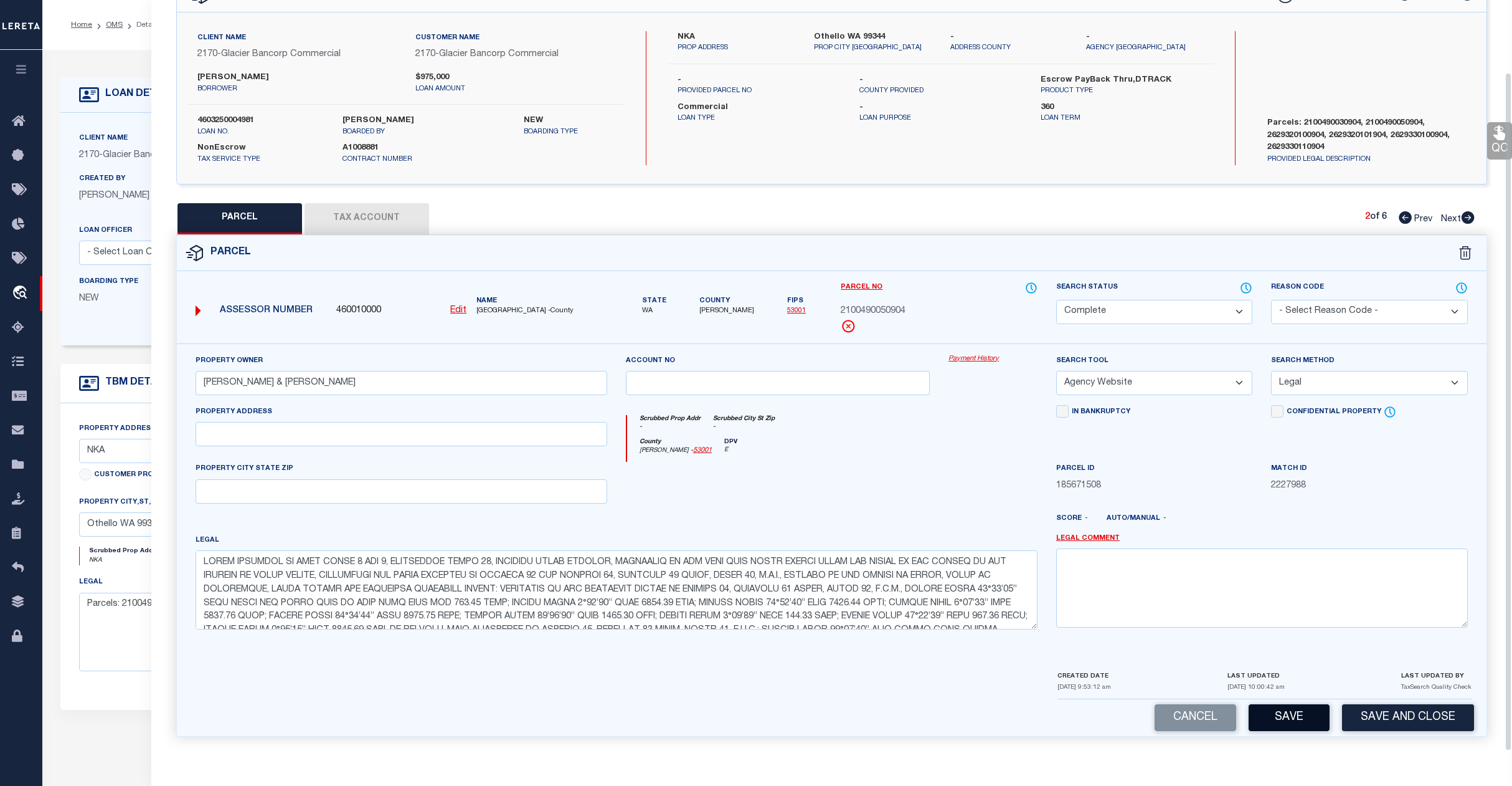
click at [1290, 715] on button "Save" at bounding box center [1289, 718] width 81 height 27
click at [1446, 215] on span "Next" at bounding box center [1451, 219] width 20 height 9
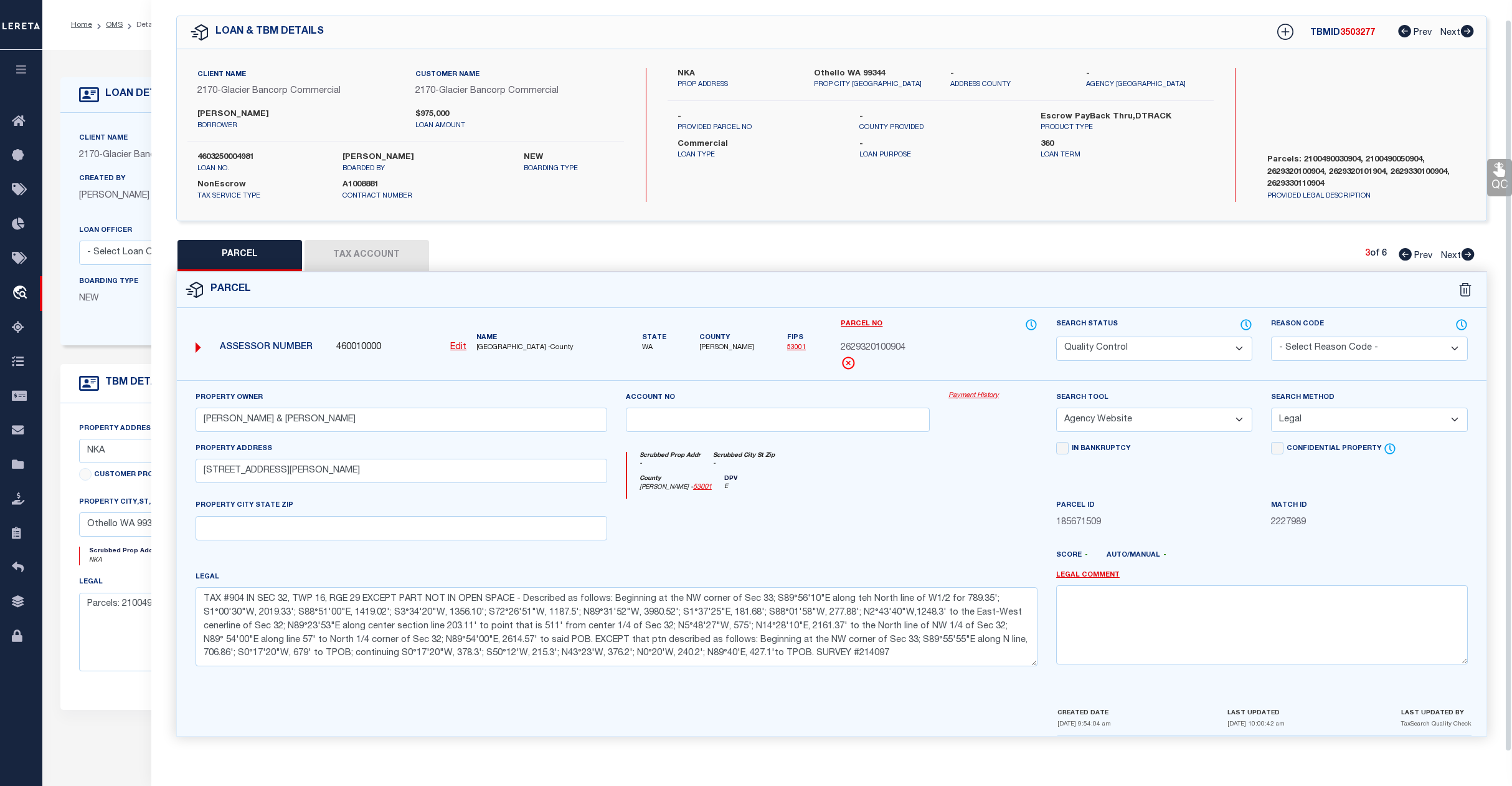
scroll to position [44, 0]
click at [1142, 338] on select "Automated Search Bad Parcel Complete Duplicate Parcel High Dollar Reporting In …" at bounding box center [1155, 348] width 197 height 24
click at [1057, 336] on select "Automated Search Bad Parcel Complete Duplicate Parcel High Dollar Reporting In …" at bounding box center [1155, 348] width 197 height 24
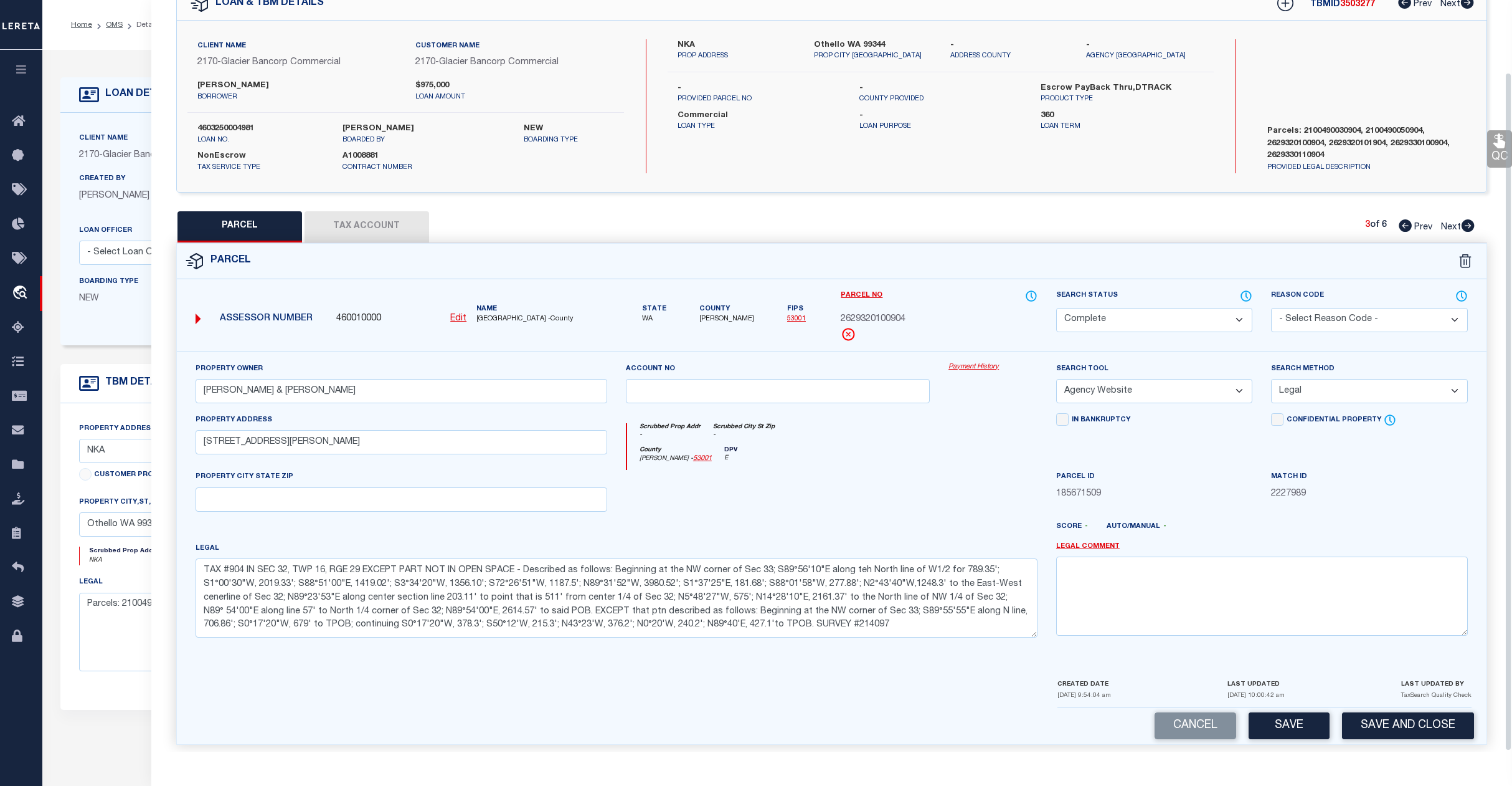
scroll to position [80, 0]
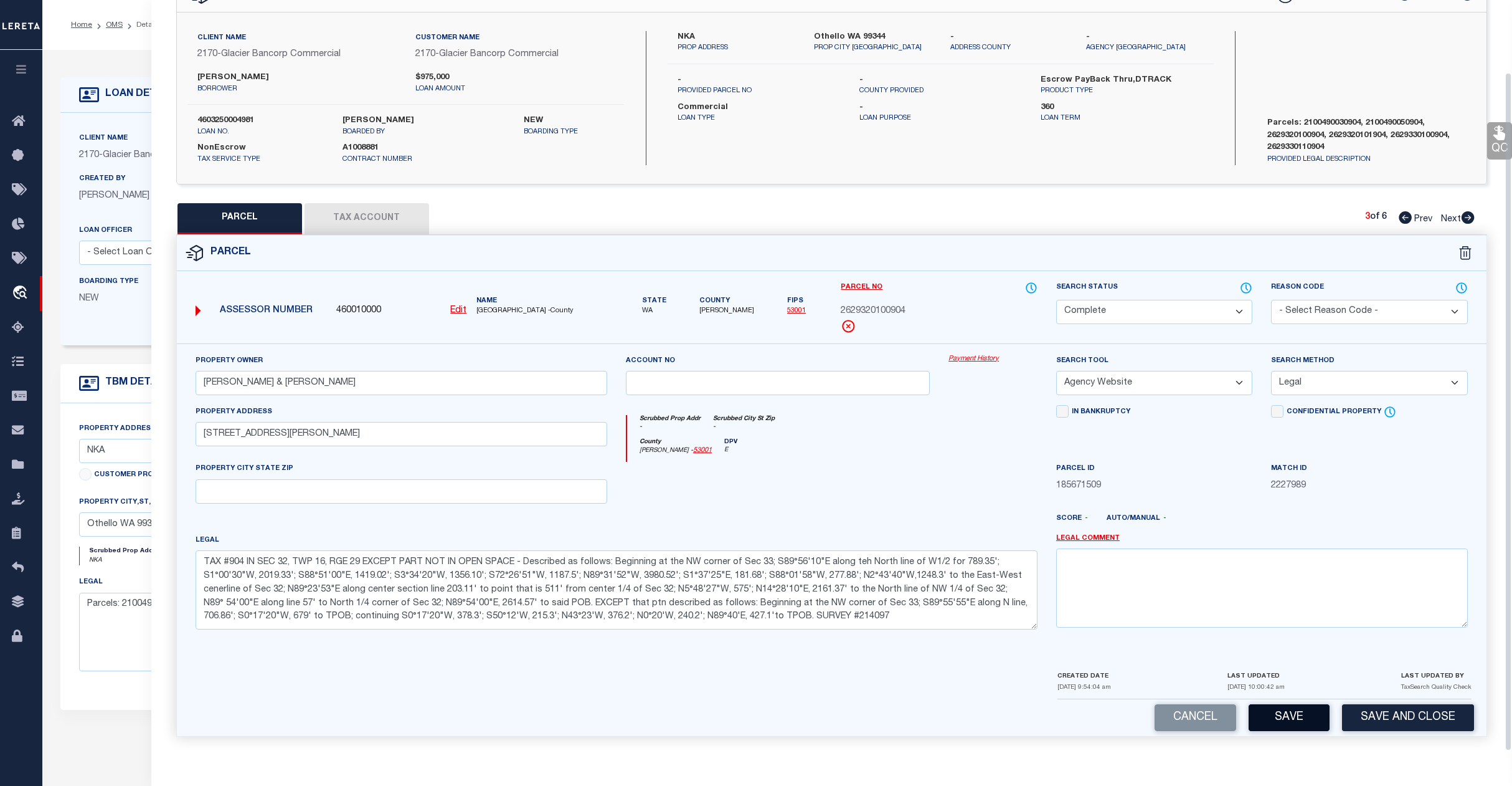
click at [1297, 713] on button "Save" at bounding box center [1289, 718] width 81 height 27
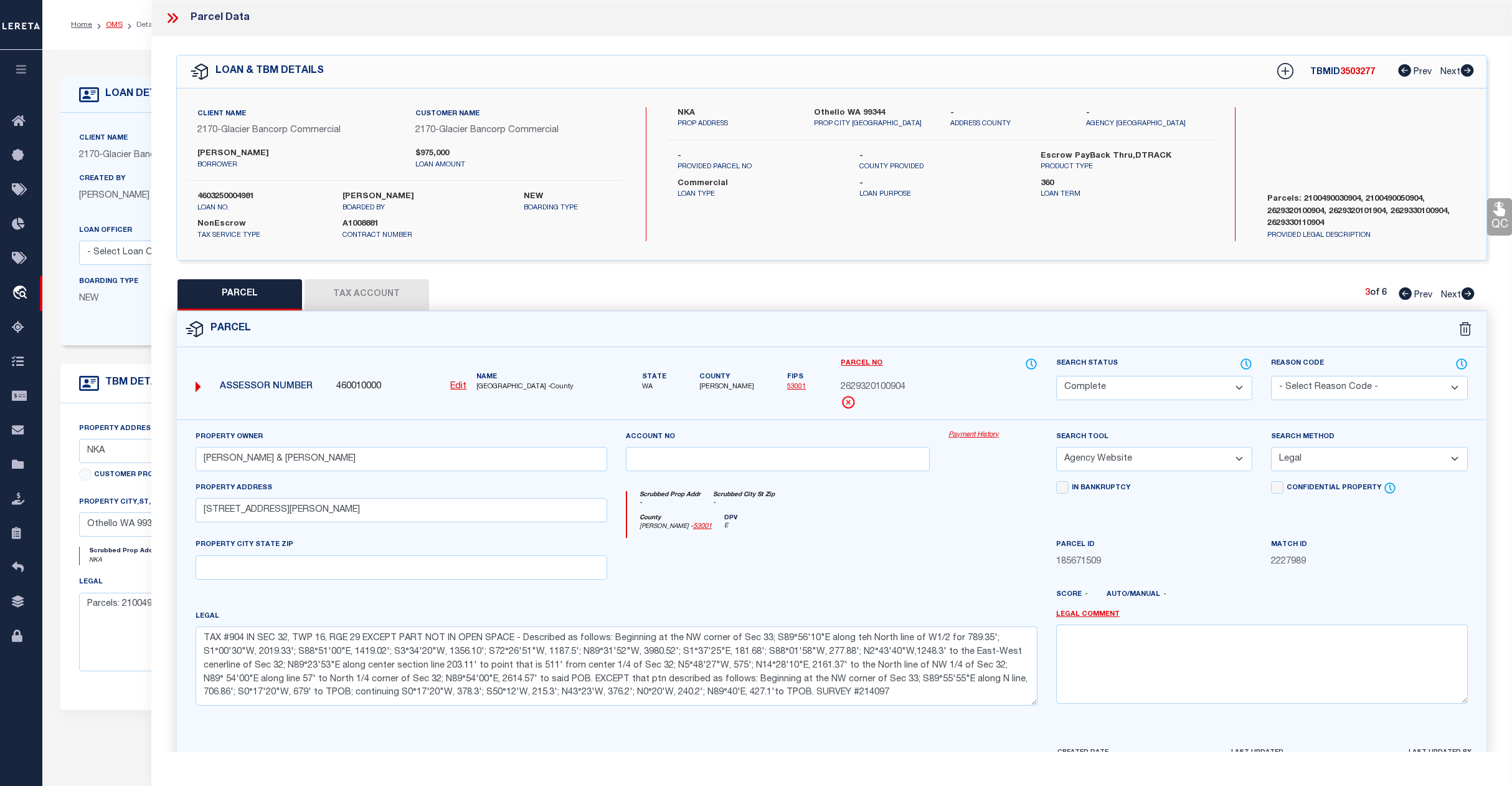
click at [115, 25] on link "OMS" at bounding box center [113, 25] width 16 height 8
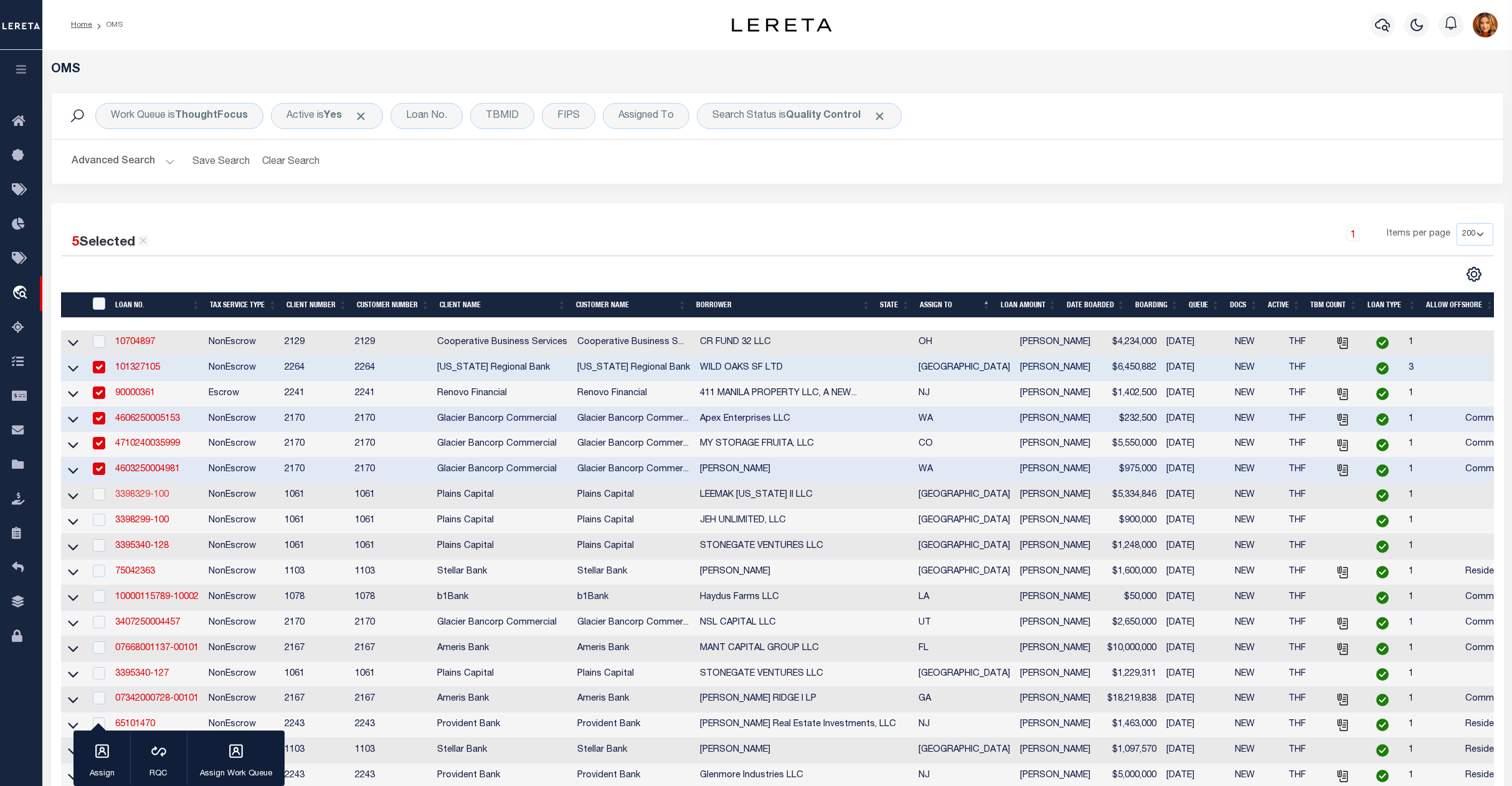
click at [126, 499] on link "3398329-100" at bounding box center [141, 494] width 53 height 9
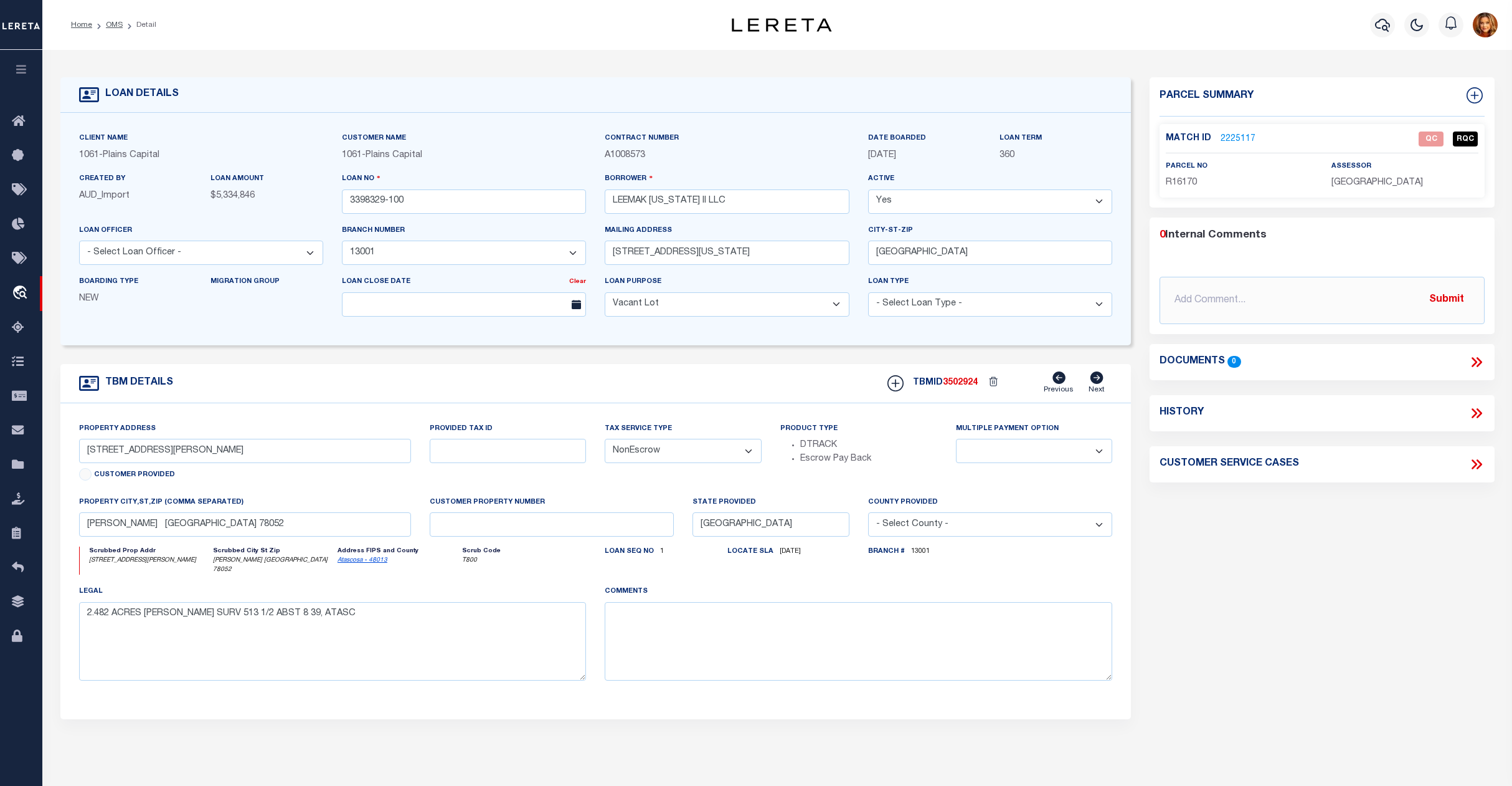
click at [1231, 136] on link "2225117" at bounding box center [1238, 140] width 35 height 14
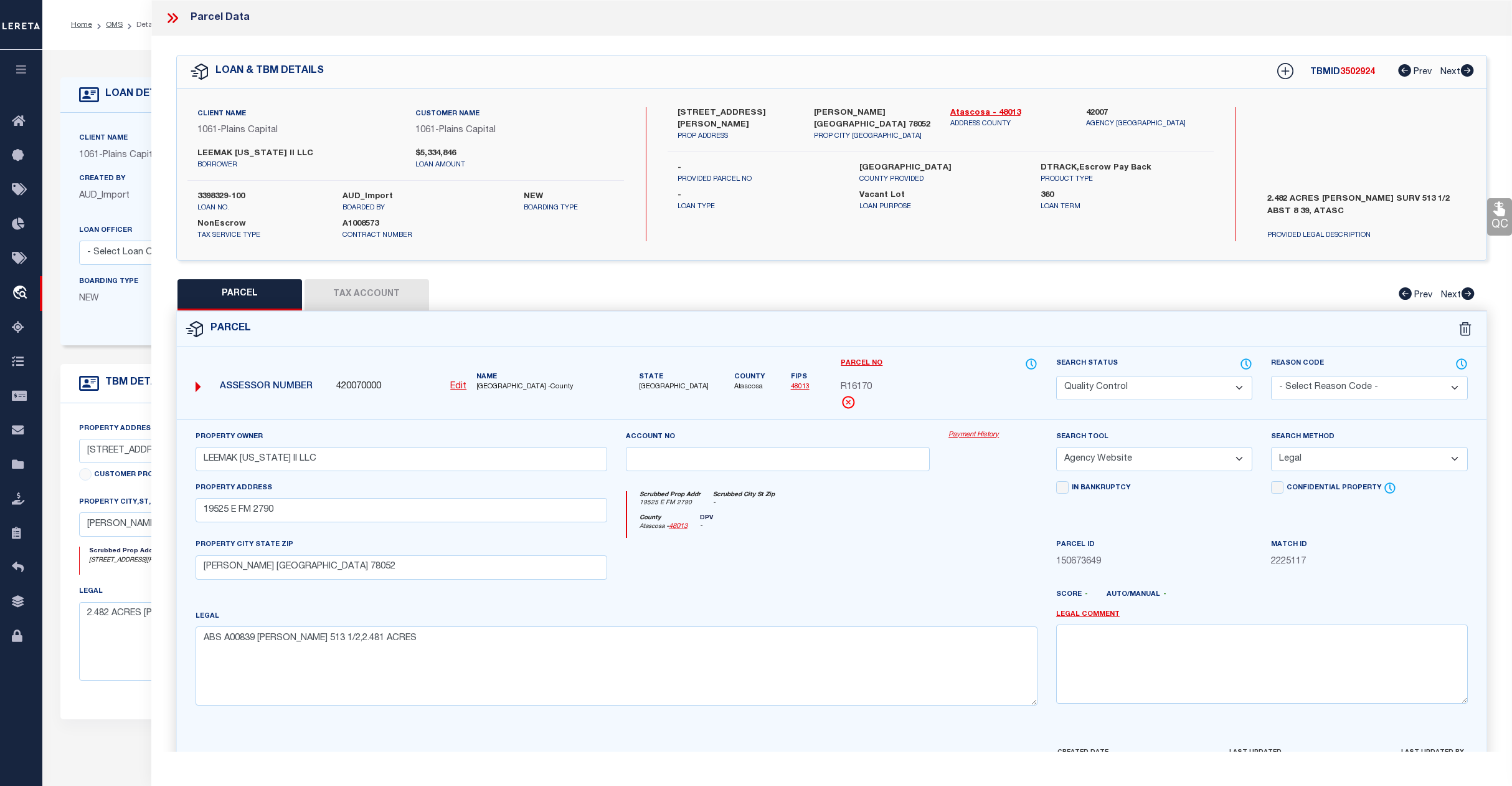
click at [1154, 385] on select "Automated Search Bad Parcel Complete Duplicate Parcel High Dollar Reporting In …" at bounding box center [1155, 388] width 197 height 24
click at [1057, 376] on select "Automated Search Bad Parcel Complete Duplicate Parcel High Dollar Reporting In …" at bounding box center [1155, 388] width 197 height 24
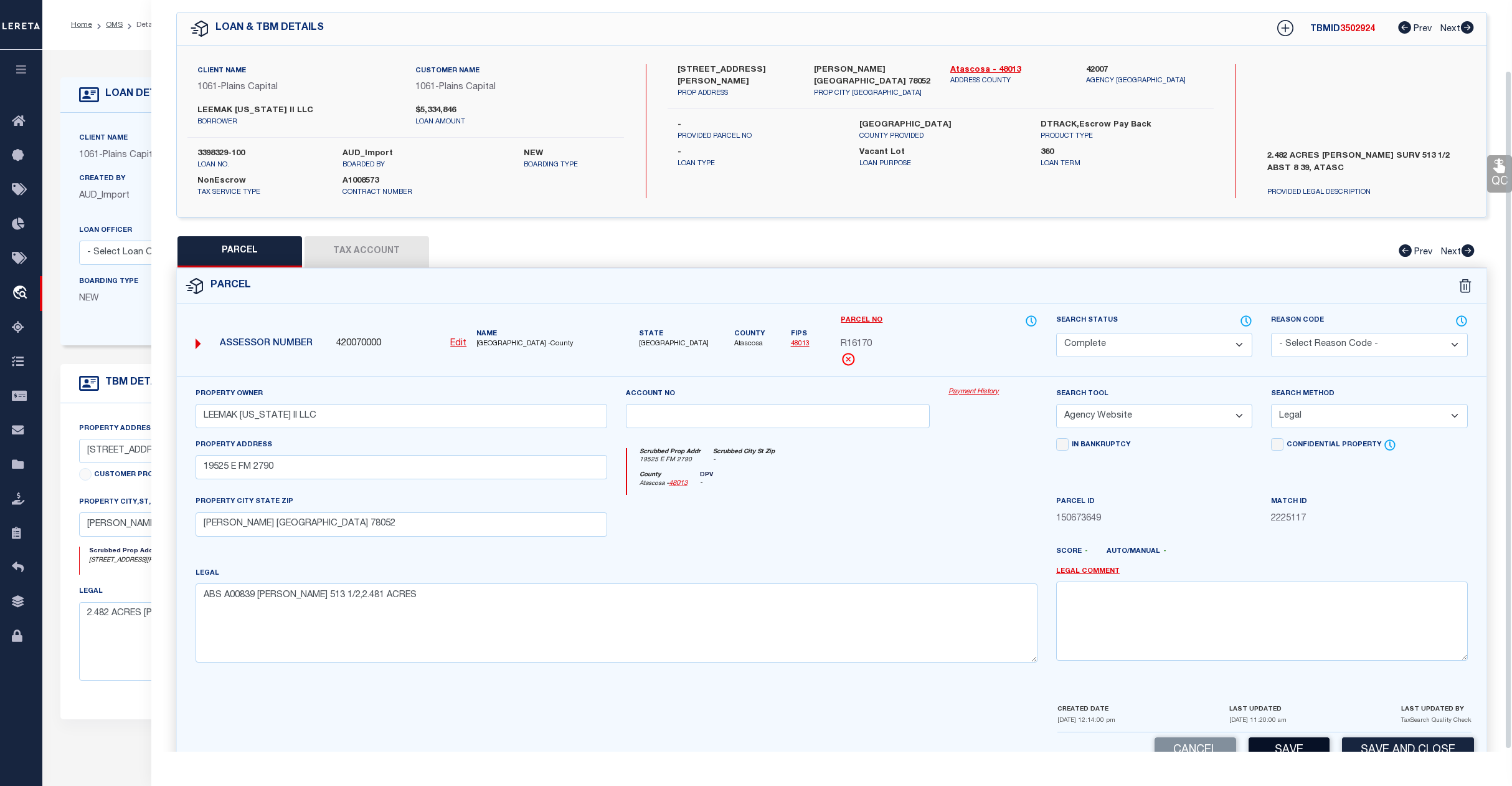
scroll to position [80, 0]
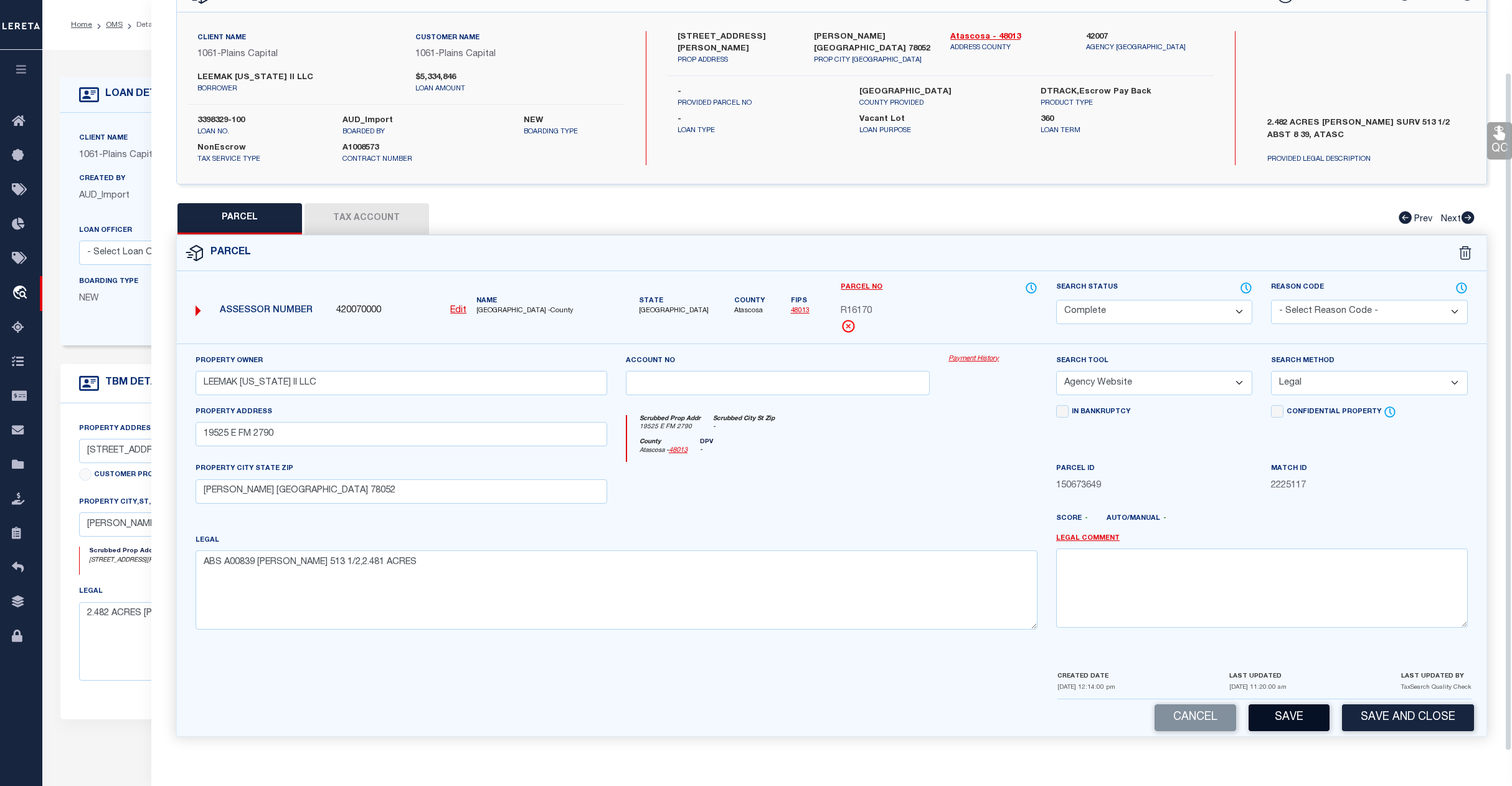
click at [1299, 714] on button "Save" at bounding box center [1289, 718] width 81 height 27
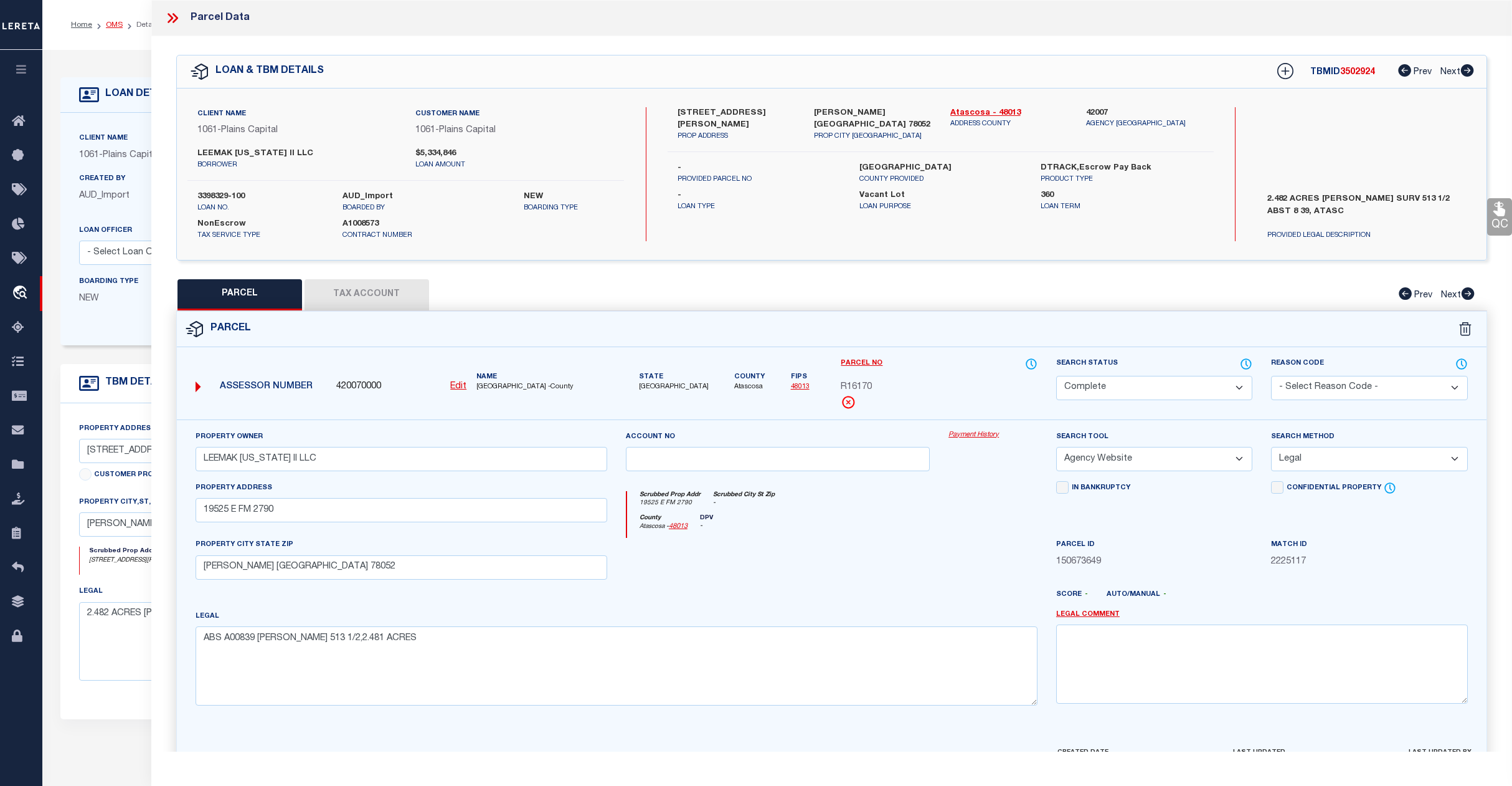
click at [110, 29] on link "OMS" at bounding box center [113, 25] width 16 height 8
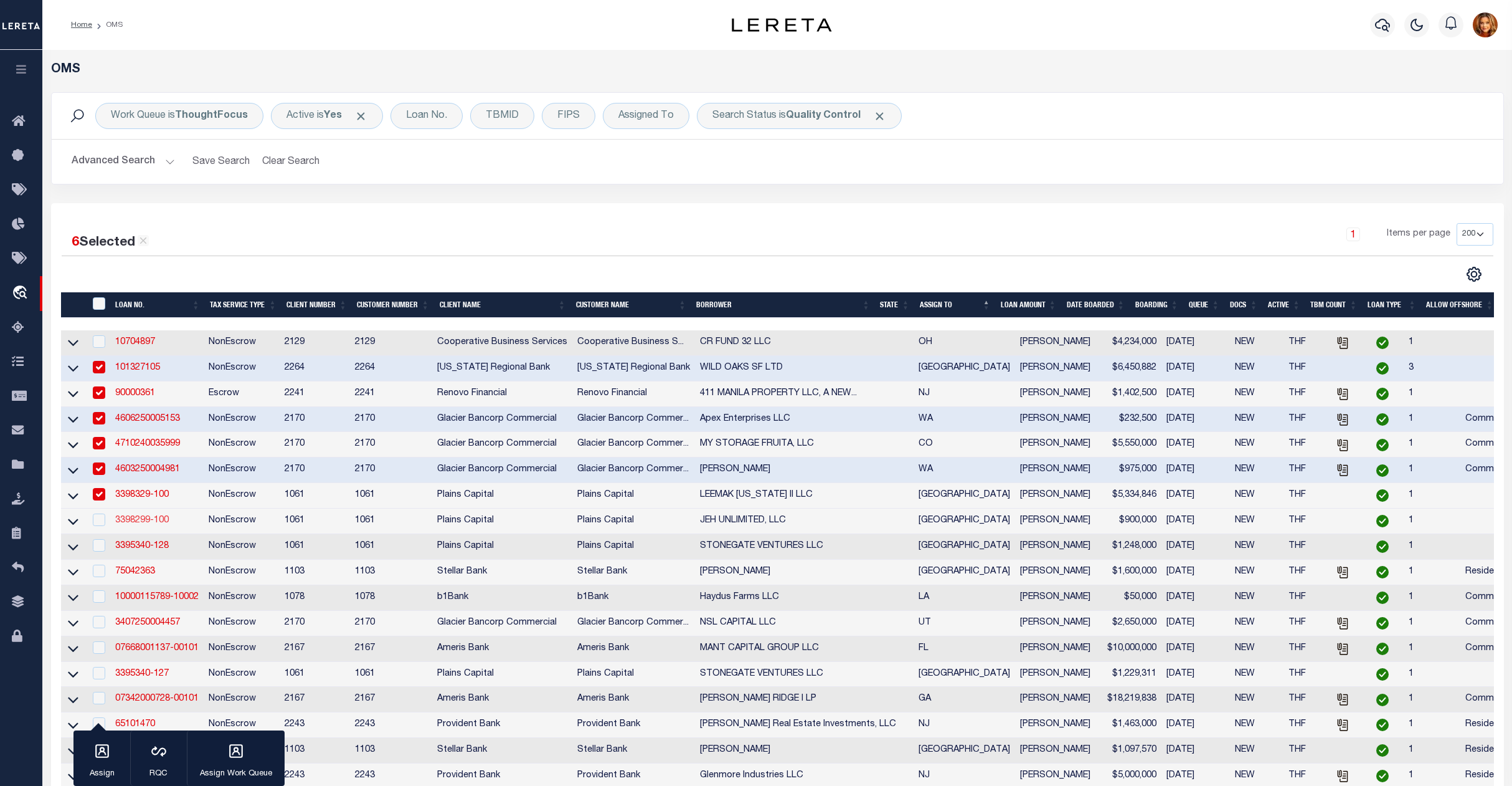
click at [128, 524] on link "3398299-100" at bounding box center [141, 519] width 53 height 9
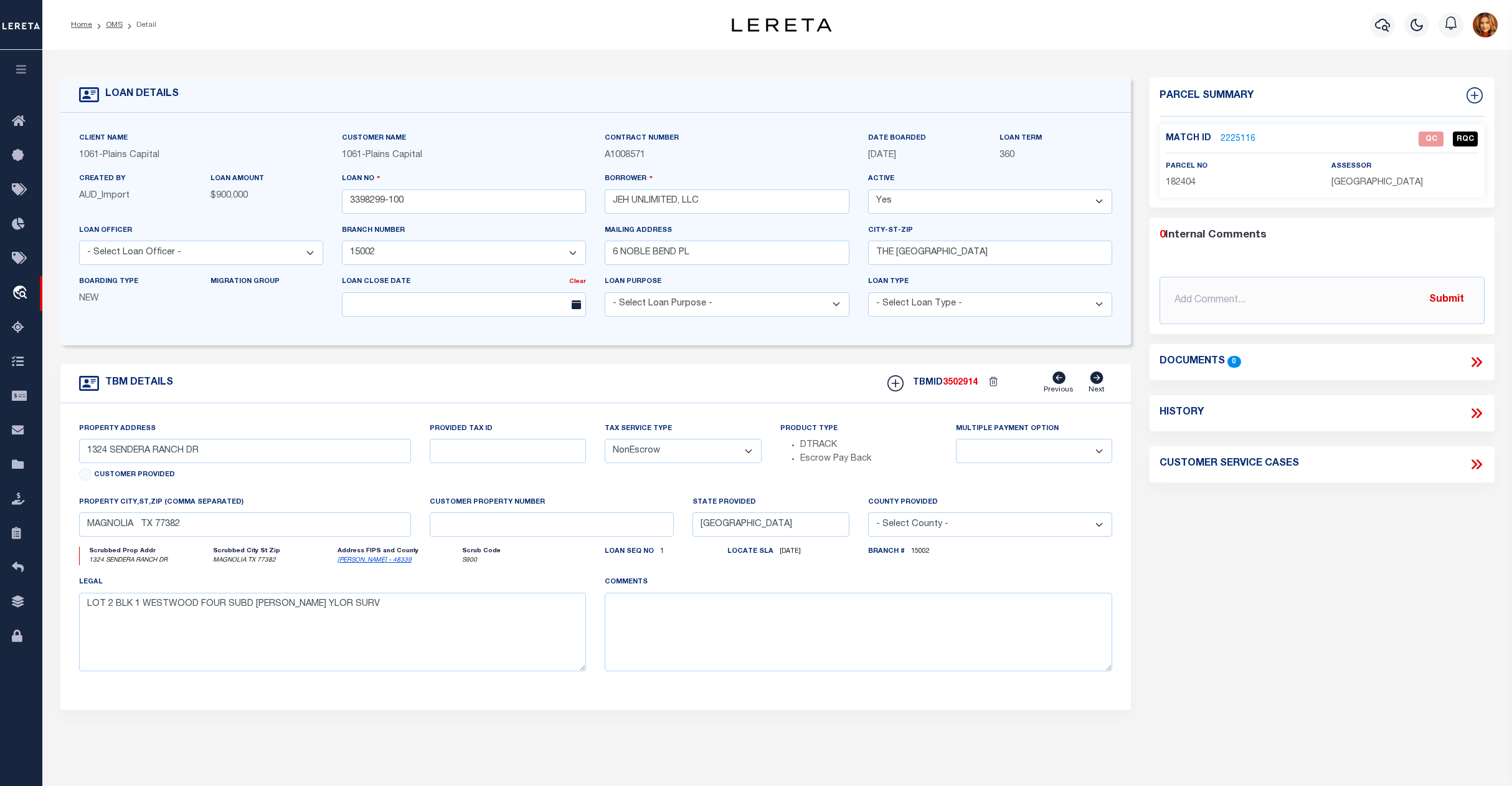
click at [1237, 136] on link "2225116" at bounding box center [1238, 140] width 35 height 14
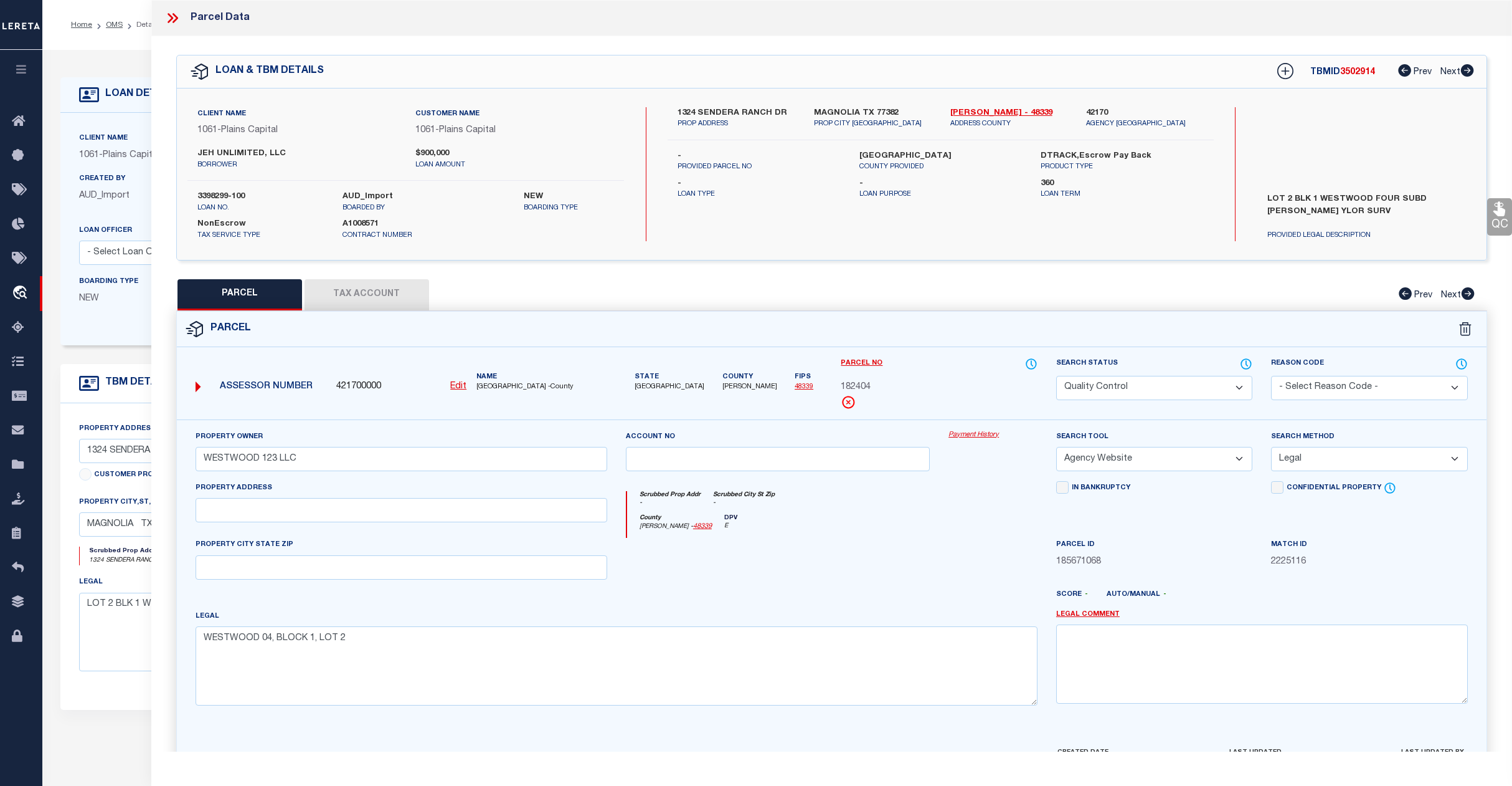
click at [1149, 397] on select "Automated Search Bad Parcel Complete Duplicate Parcel High Dollar Reporting In …" at bounding box center [1155, 388] width 197 height 24
click at [1057, 376] on select "Automated Search Bad Parcel Complete Duplicate Parcel High Dollar Reporting In …" at bounding box center [1155, 388] width 197 height 24
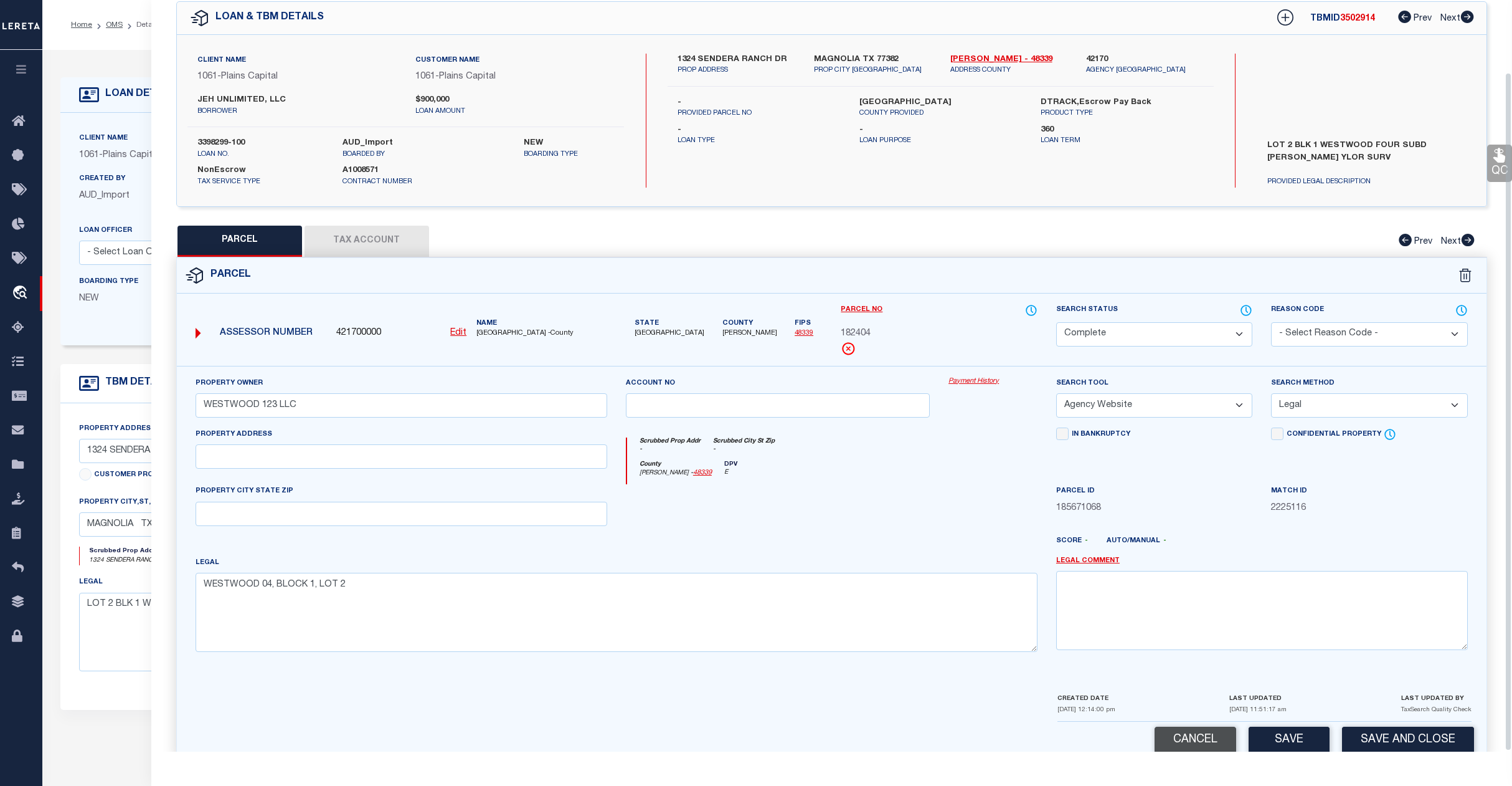
scroll to position [80, 0]
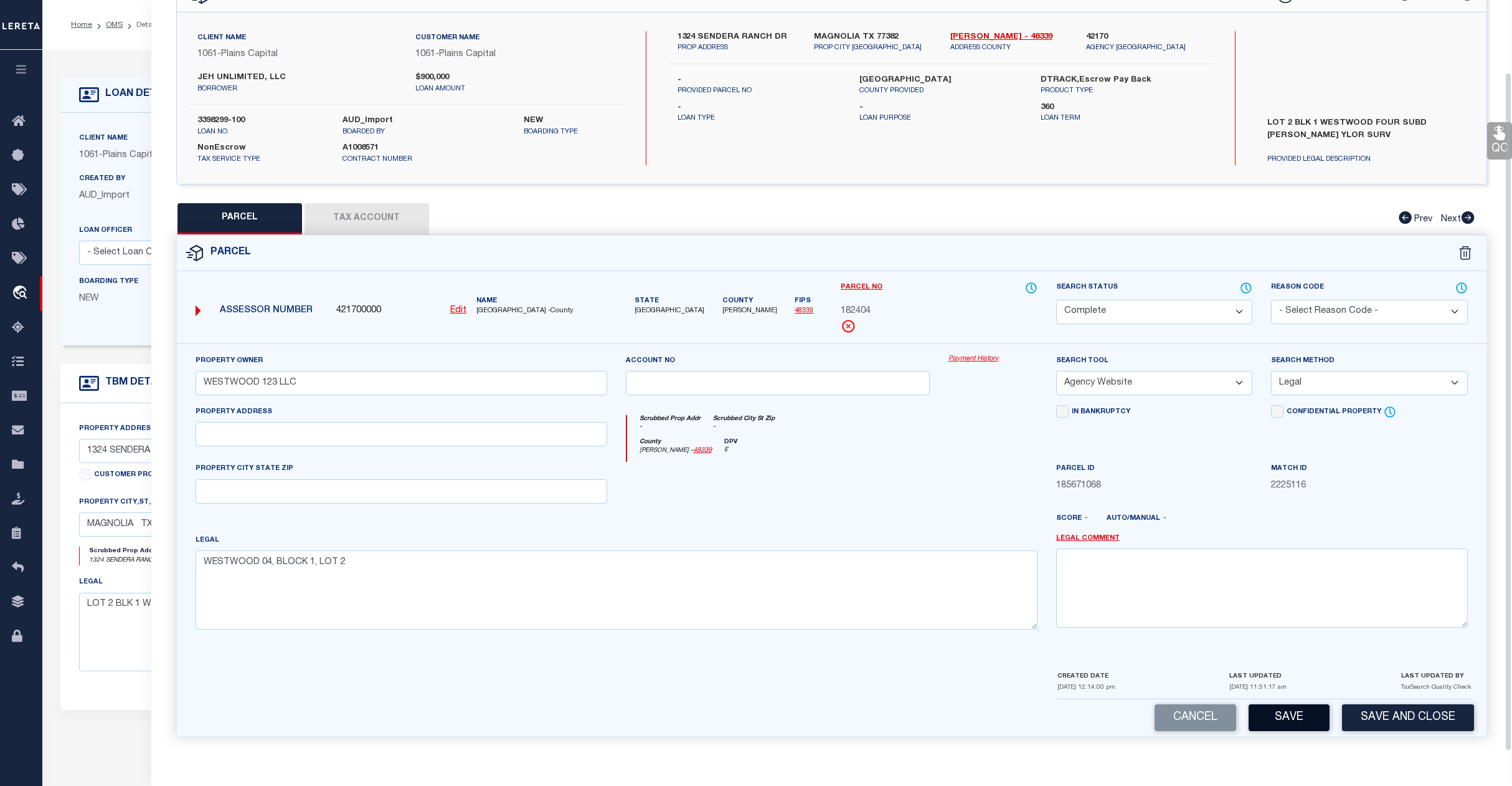
click at [1272, 718] on button "Save" at bounding box center [1289, 718] width 81 height 27
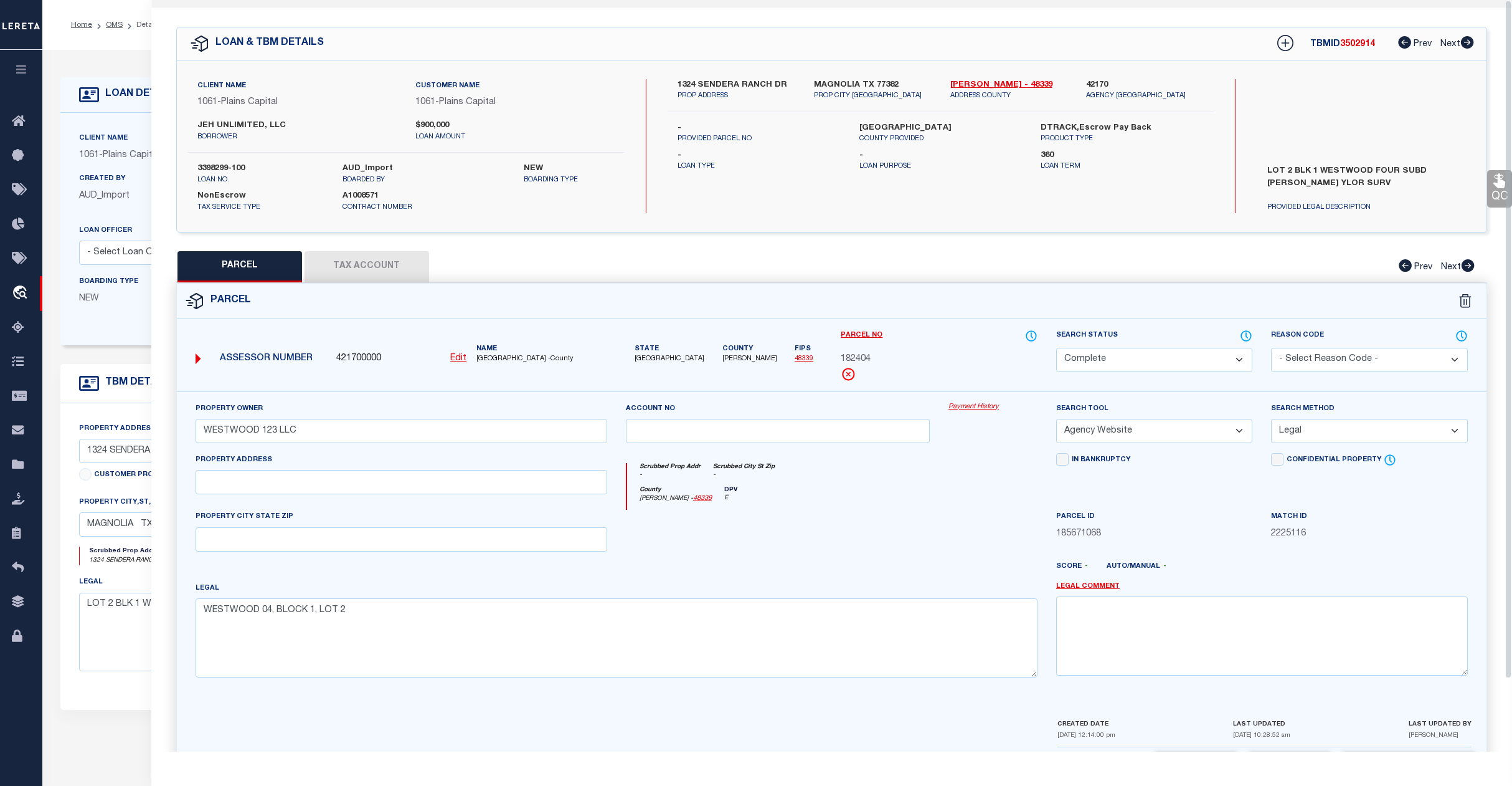
scroll to position [0, 0]
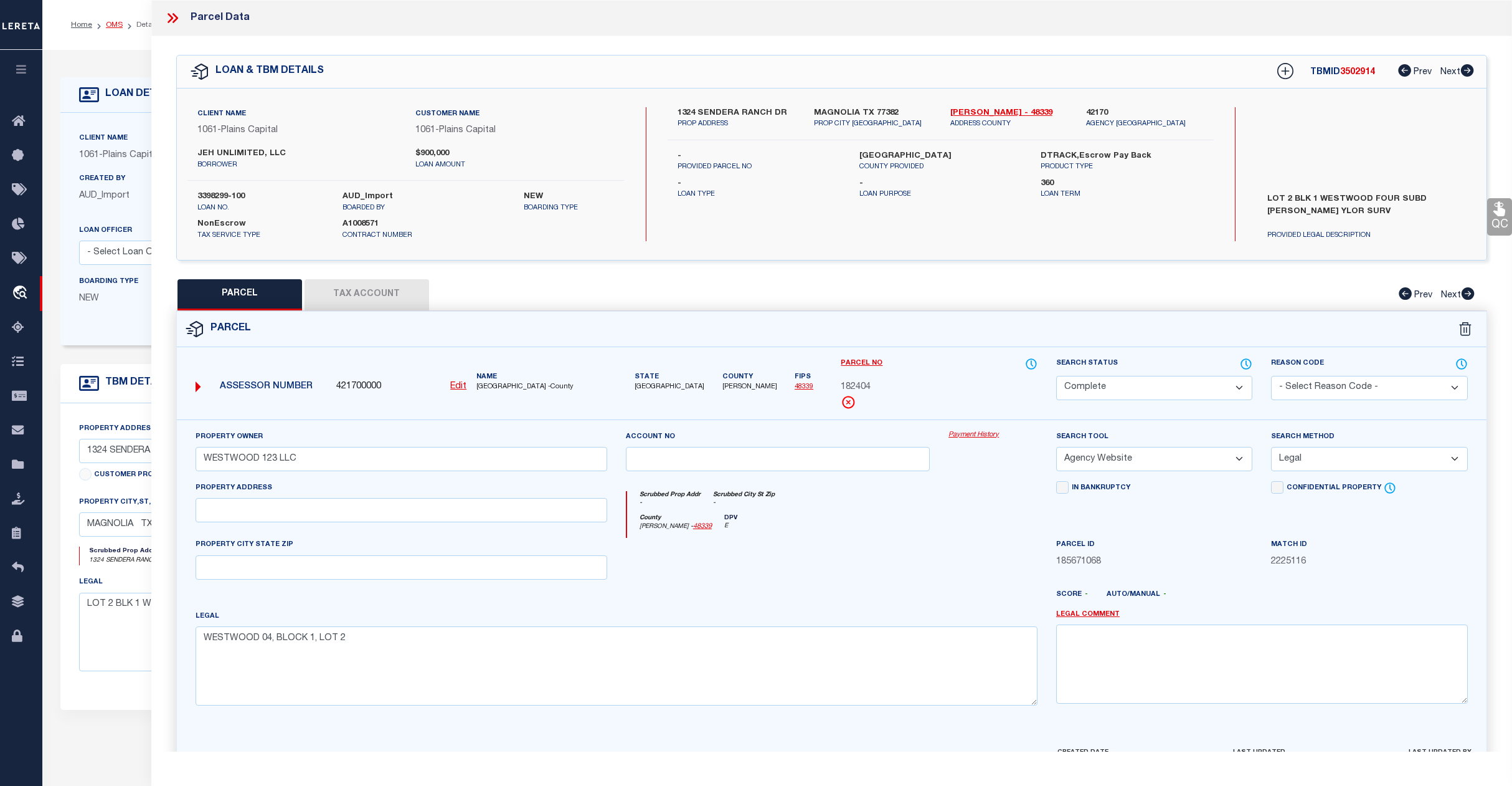
click at [117, 25] on link "OMS" at bounding box center [113, 25] width 16 height 8
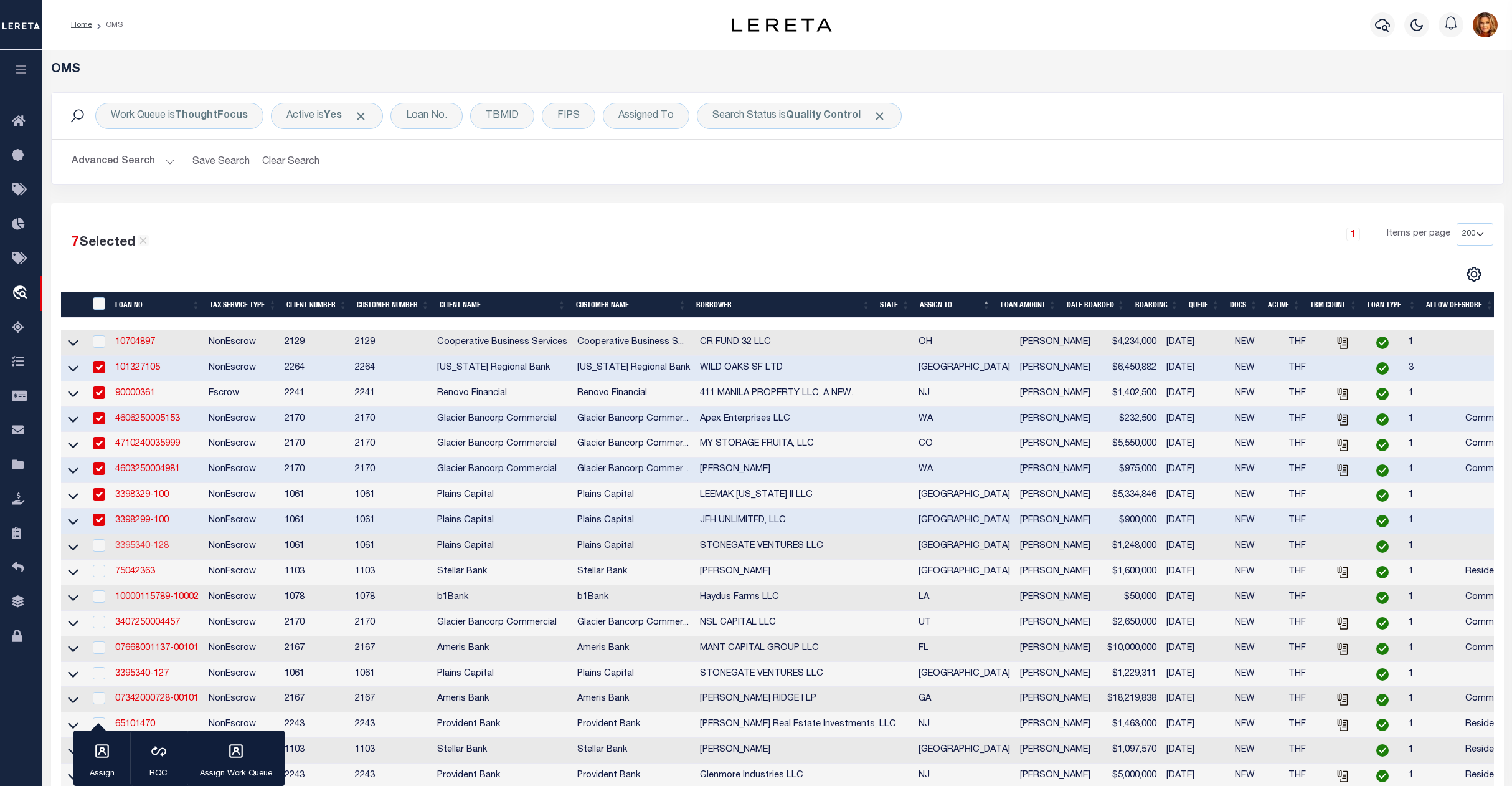
click at [135, 550] on link "3395340-128" at bounding box center [141, 546] width 53 height 9
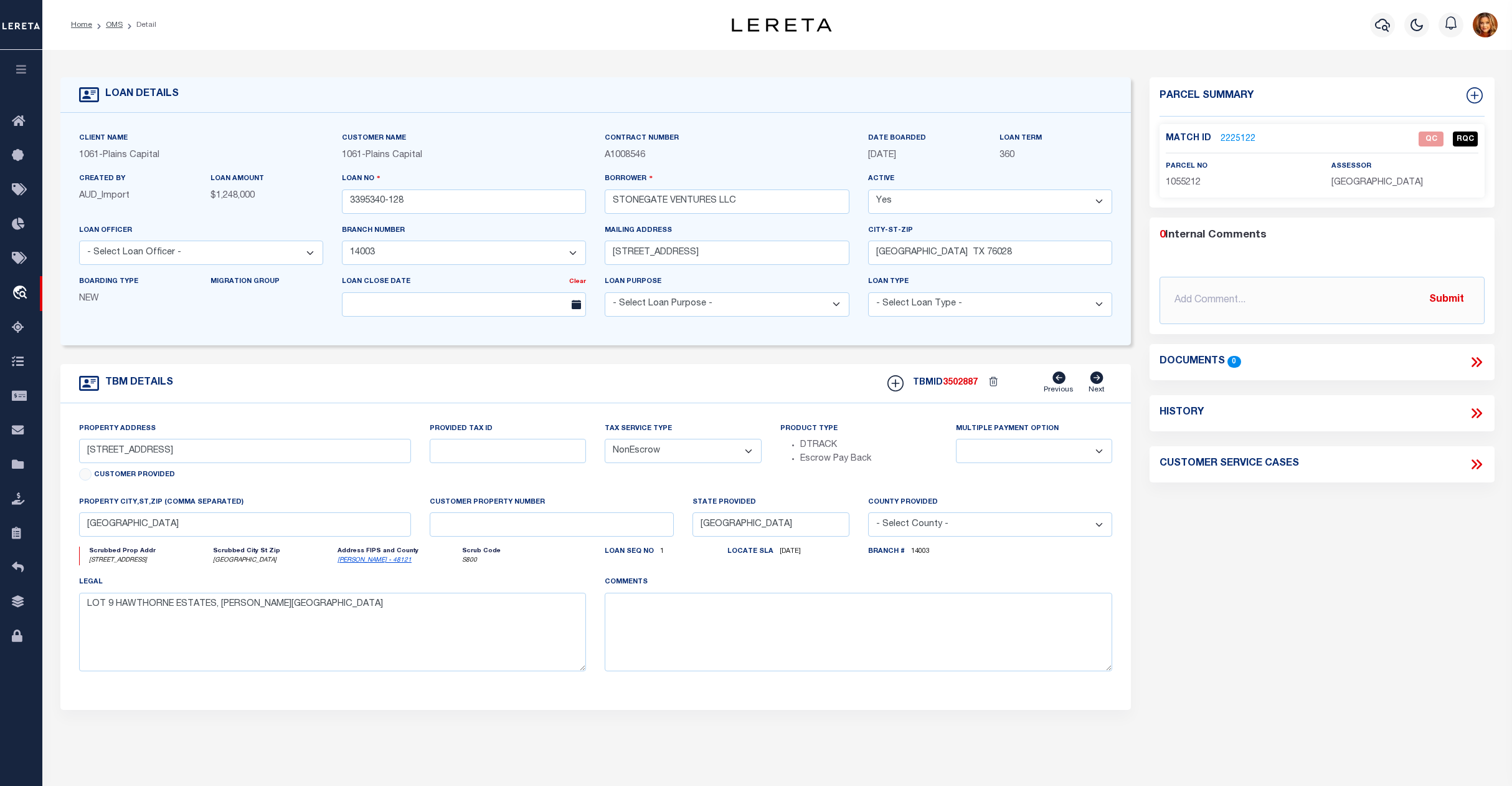
click at [1241, 138] on link "2225122" at bounding box center [1238, 140] width 35 height 14
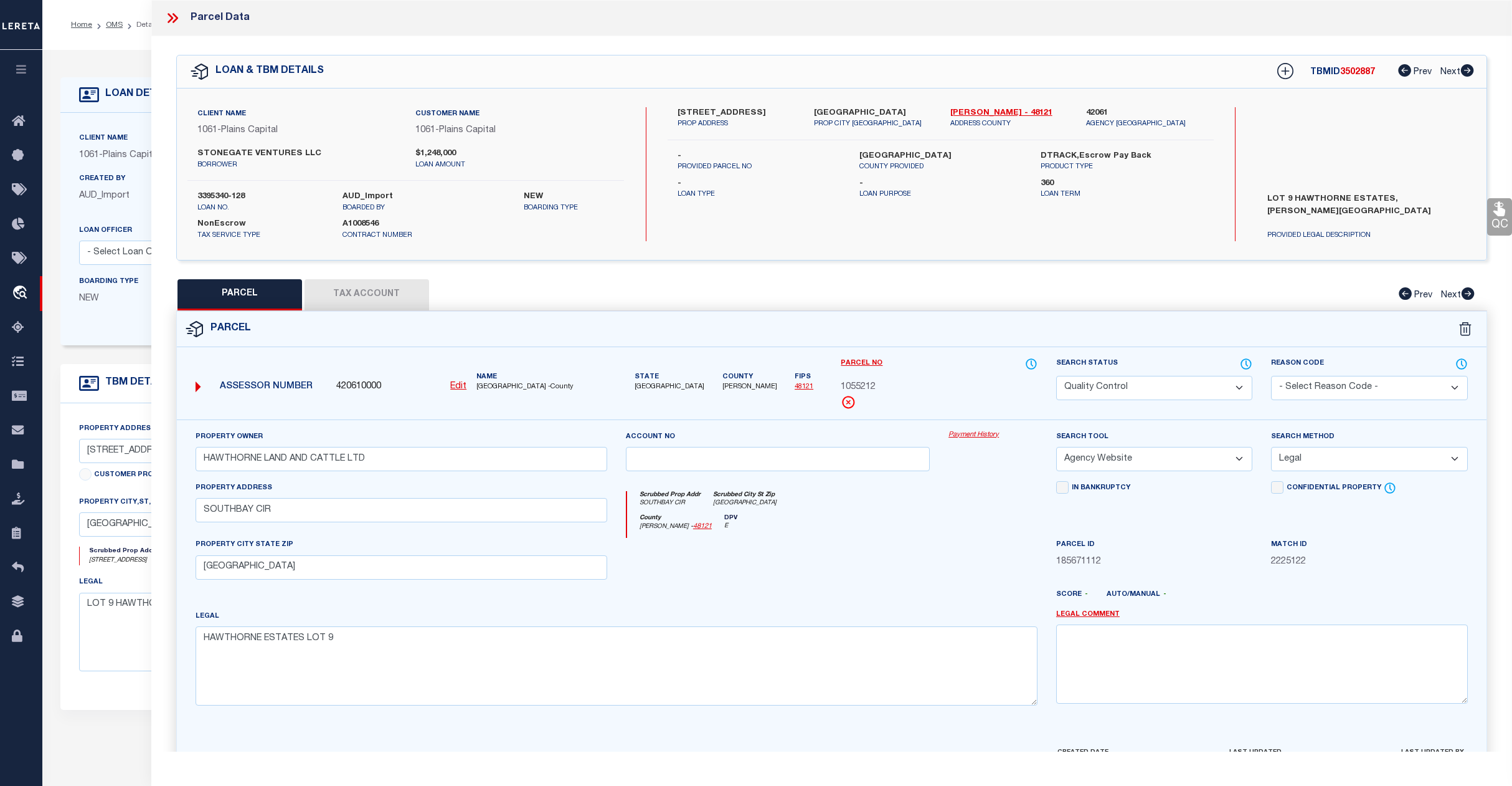
click at [1187, 385] on select "Automated Search Bad Parcel Complete Duplicate Parcel High Dollar Reporting In …" at bounding box center [1155, 388] width 197 height 24
click at [1057, 376] on select "Automated Search Bad Parcel Complete Duplicate Parcel High Dollar Reporting In …" at bounding box center [1155, 388] width 197 height 24
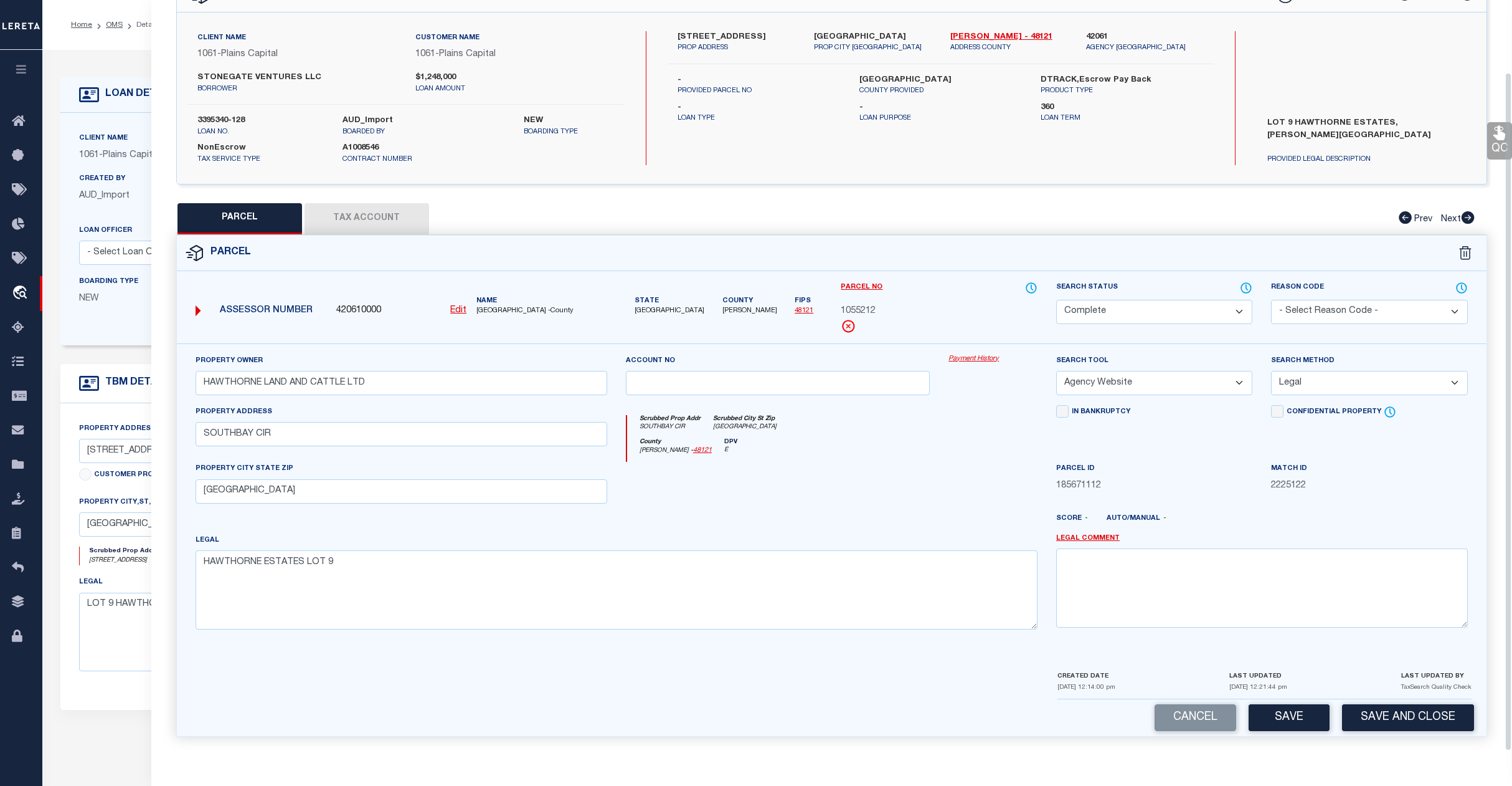
scroll to position [83, 0]
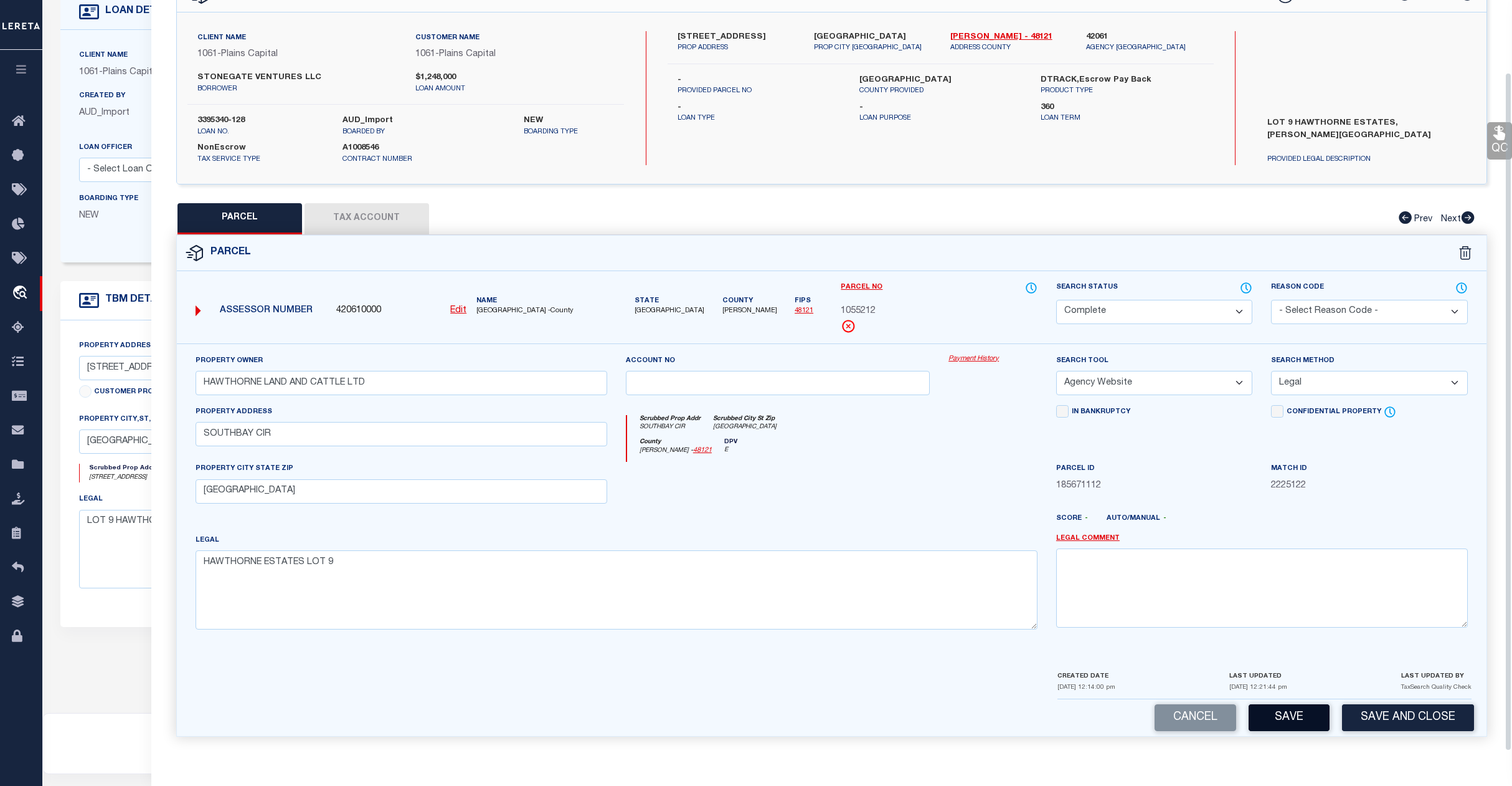
click at [1290, 719] on button "Save" at bounding box center [1289, 718] width 81 height 27
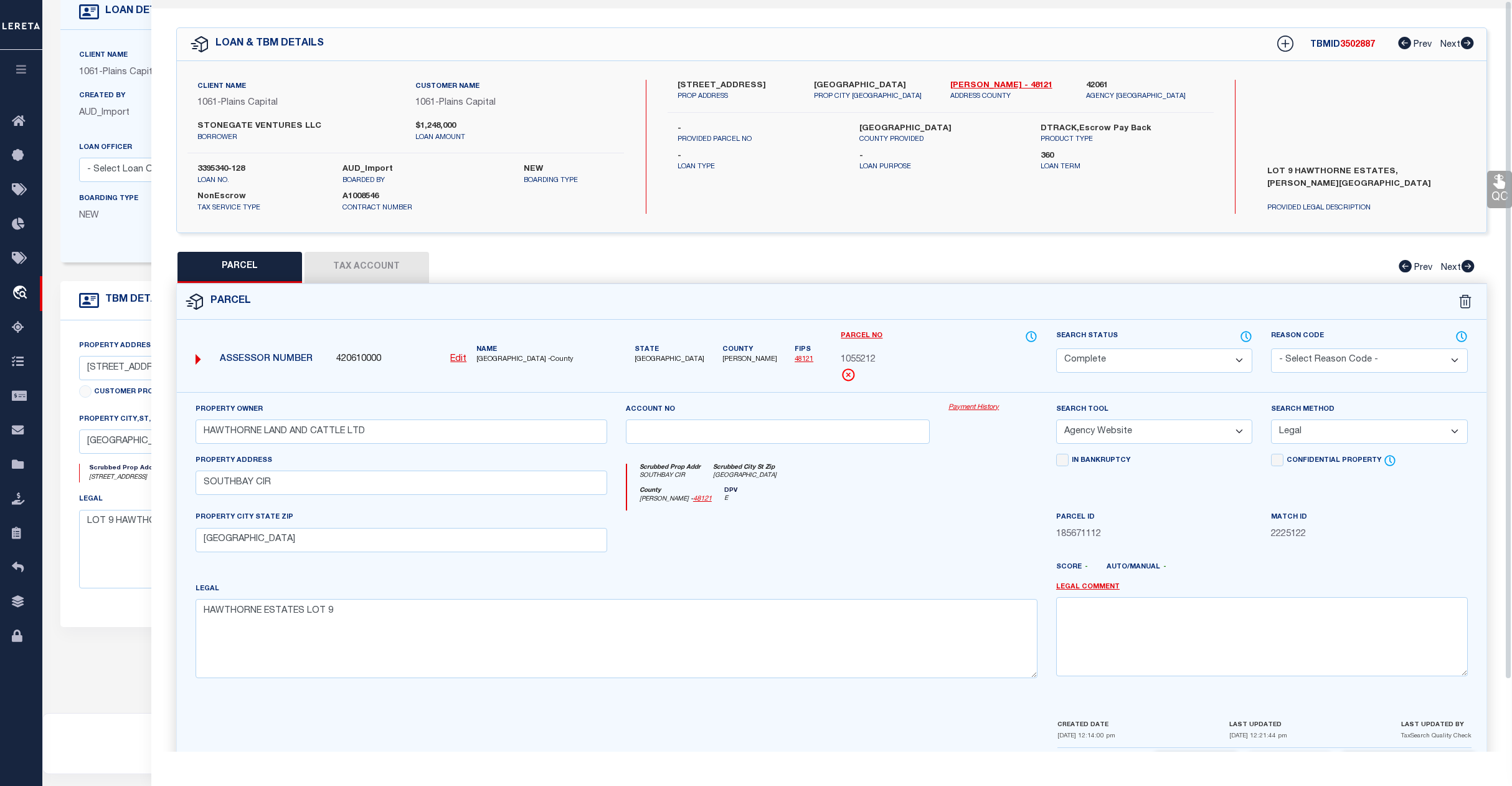
scroll to position [0, 0]
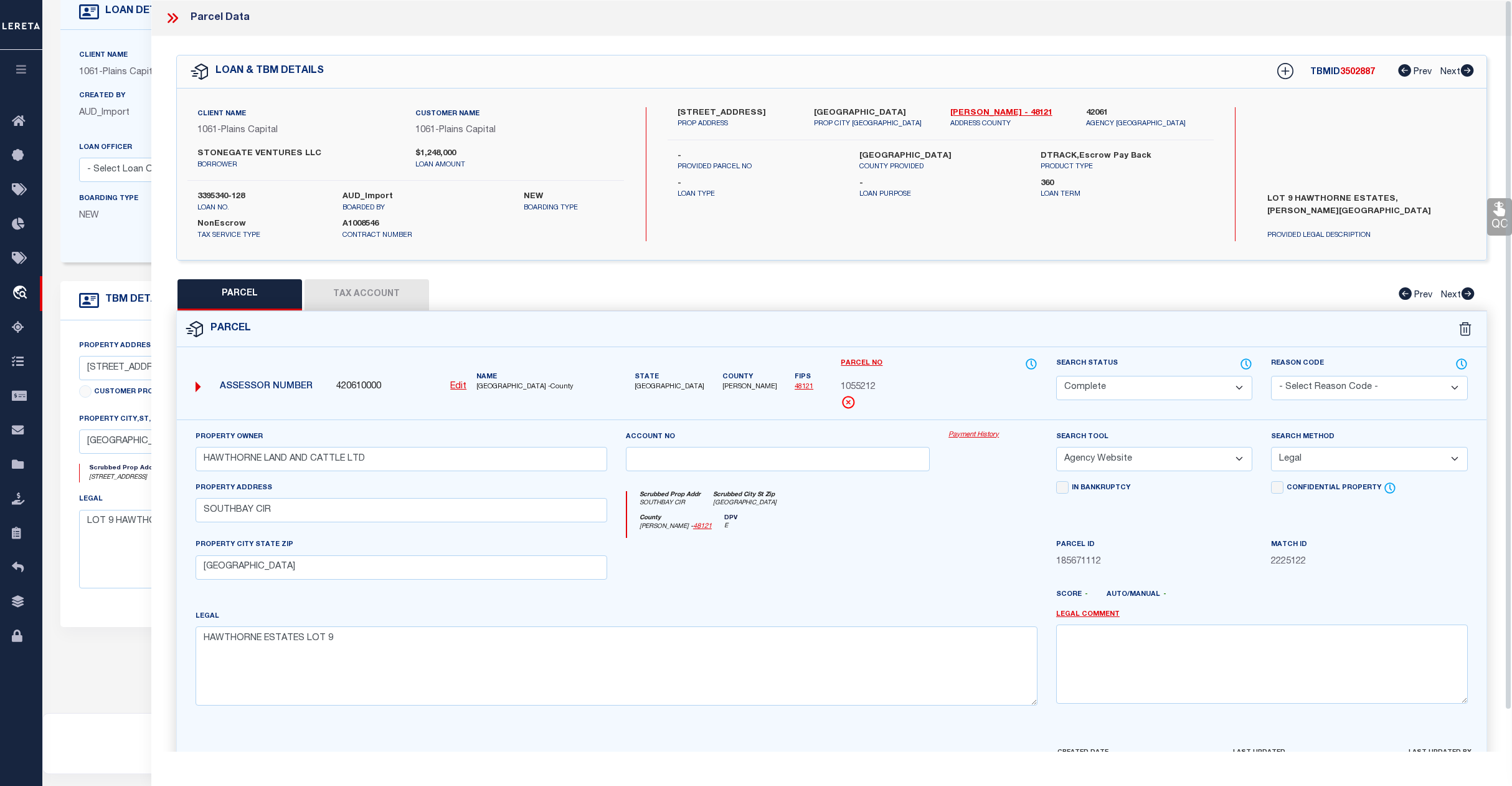
click at [121, 33] on div "Client Name 1061 - Plains Capital Customer Name 1061 - Plains Capital 360" at bounding box center [596, 146] width 1071 height 233
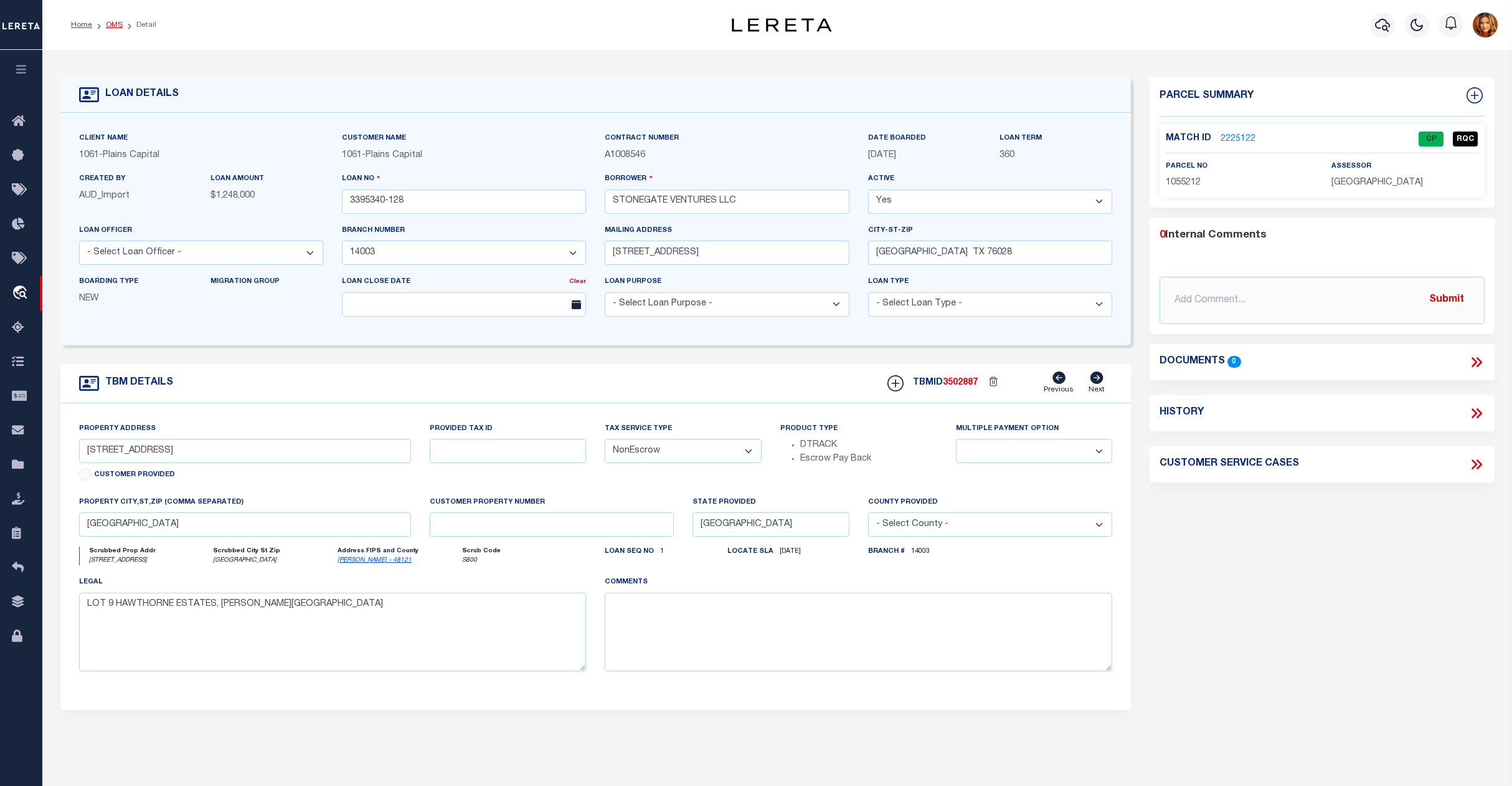
click at [108, 25] on link "OMS" at bounding box center [113, 25] width 16 height 8
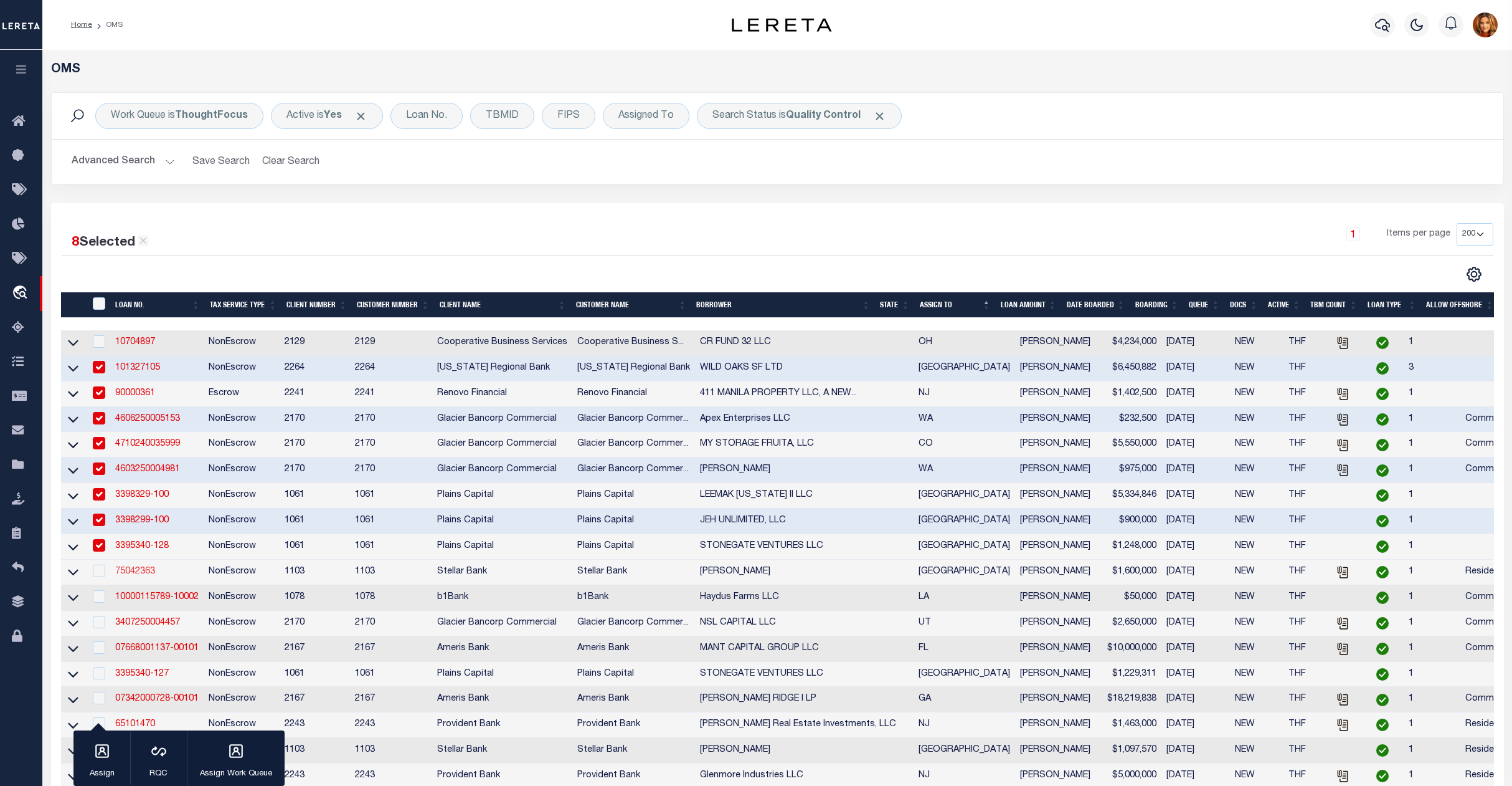
click at [130, 576] on link "75042363" at bounding box center [135, 571] width 40 height 9
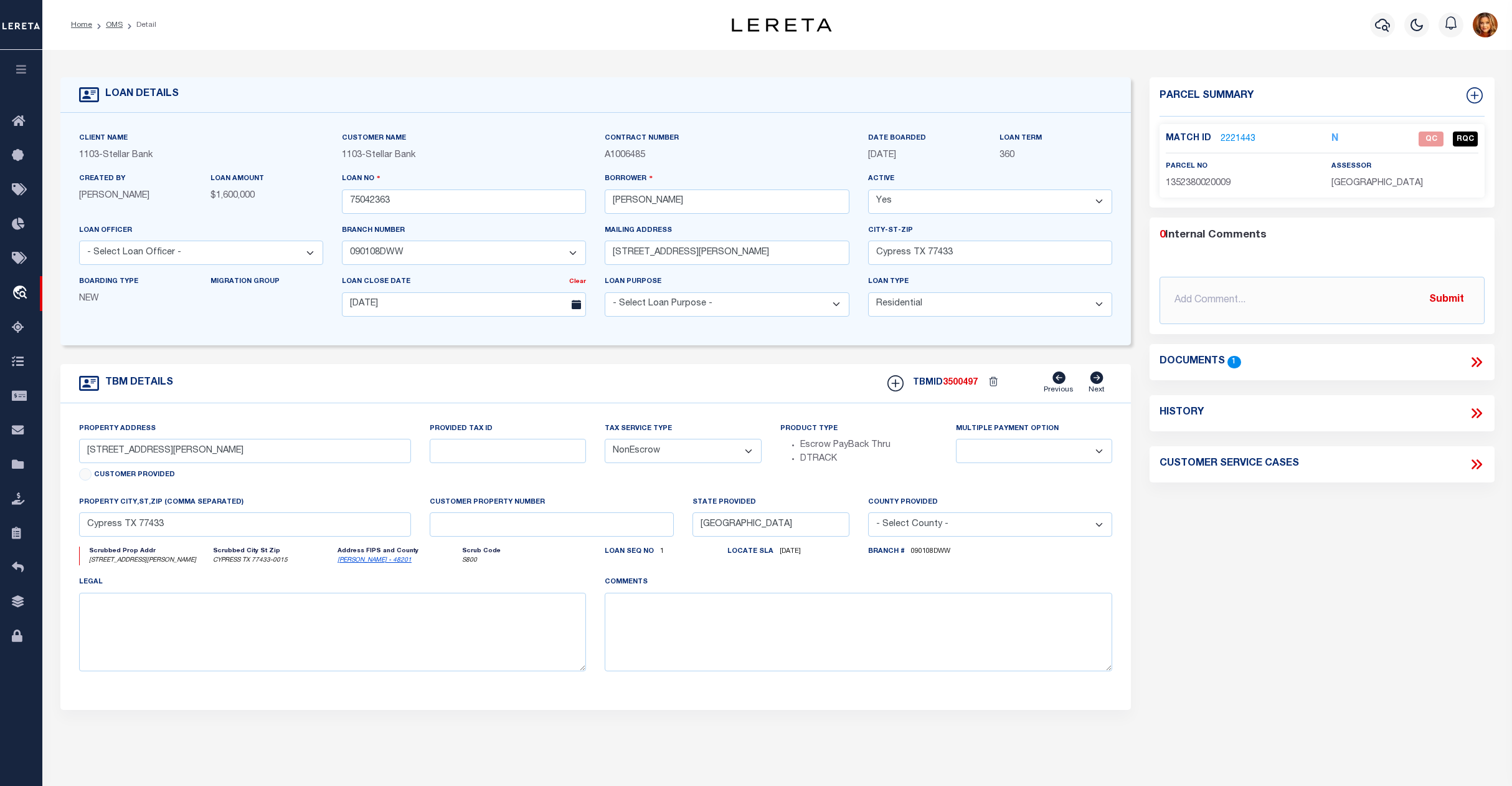
click at [1238, 140] on link "2221443" at bounding box center [1238, 140] width 35 height 14
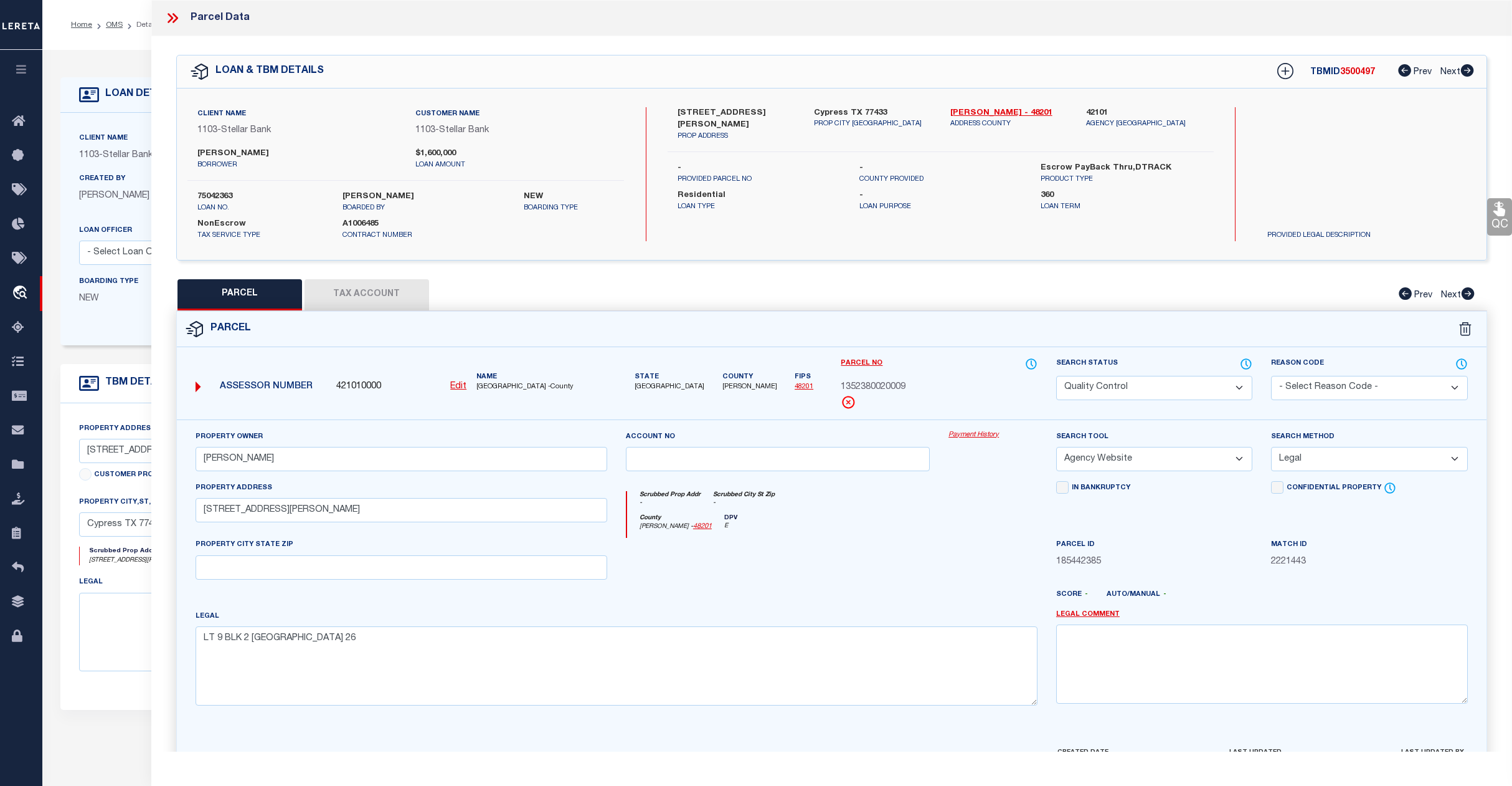
click at [1186, 387] on select "Automated Search Bad Parcel Complete Duplicate Parcel High Dollar Reporting In …" at bounding box center [1155, 388] width 197 height 24
click at [1057, 376] on select "Automated Search Bad Parcel Complete Duplicate Parcel High Dollar Reporting In …" at bounding box center [1155, 388] width 197 height 24
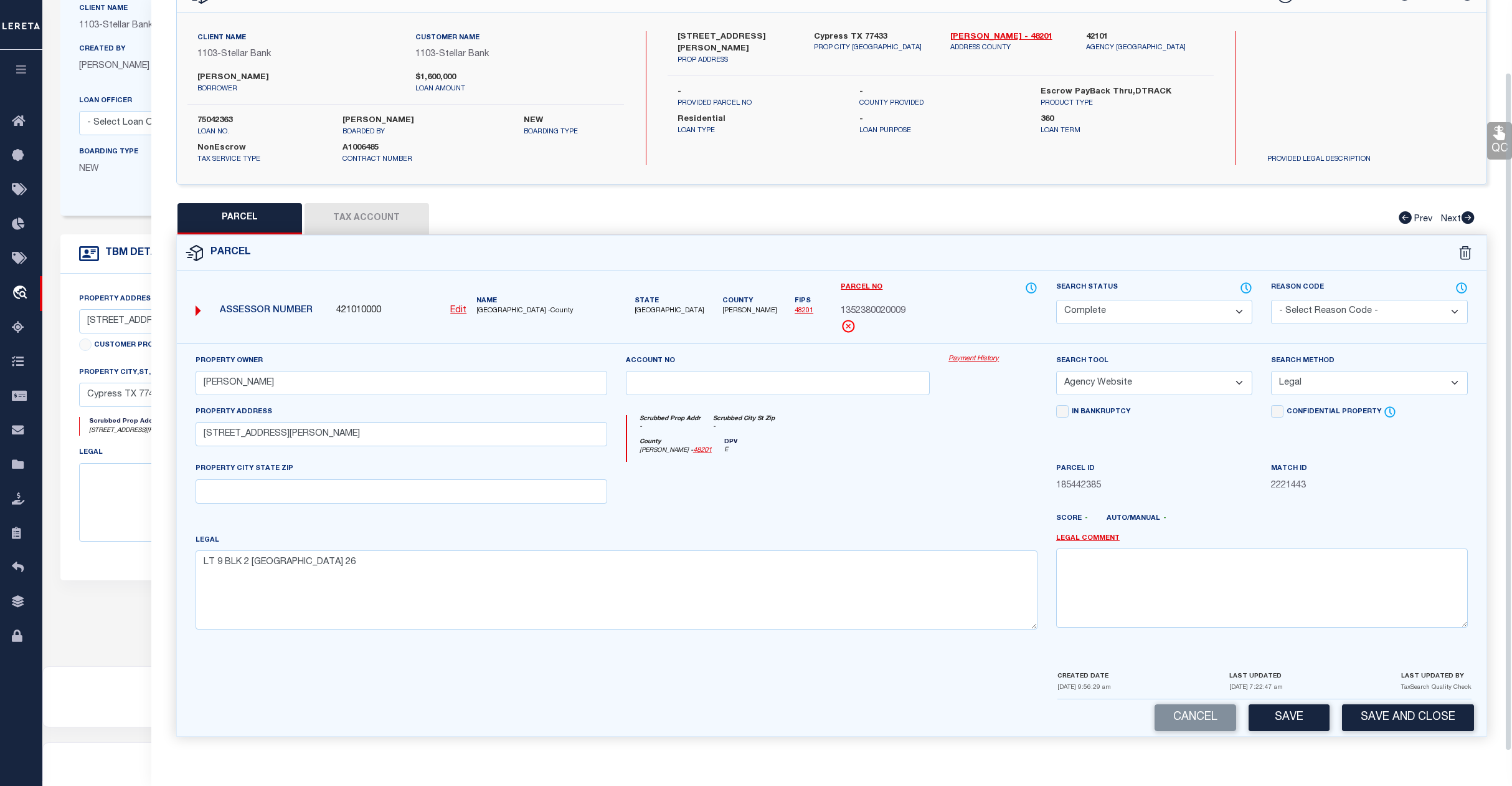
scroll to position [171, 0]
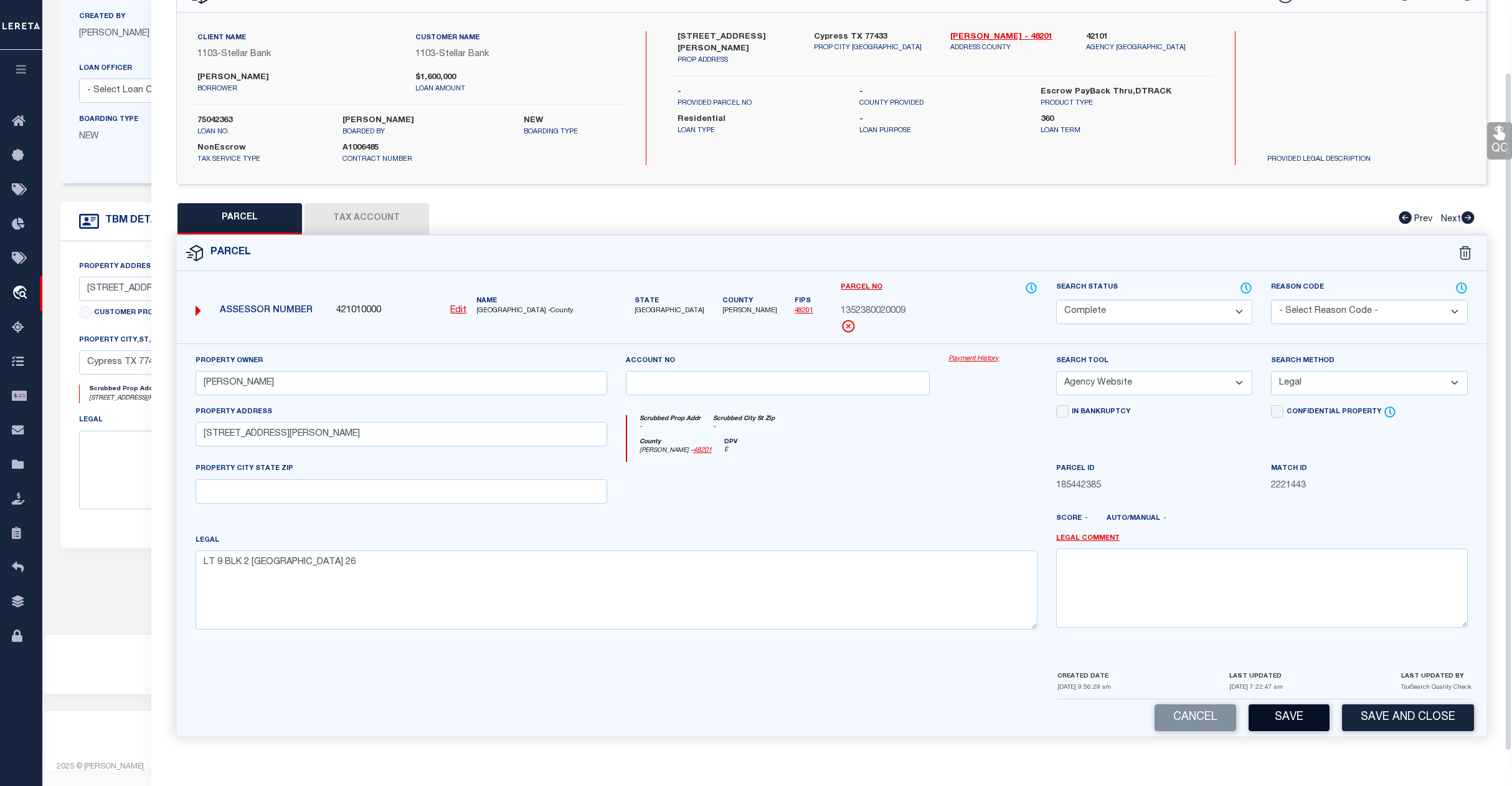
click at [1299, 713] on button "Save" at bounding box center [1289, 718] width 81 height 27
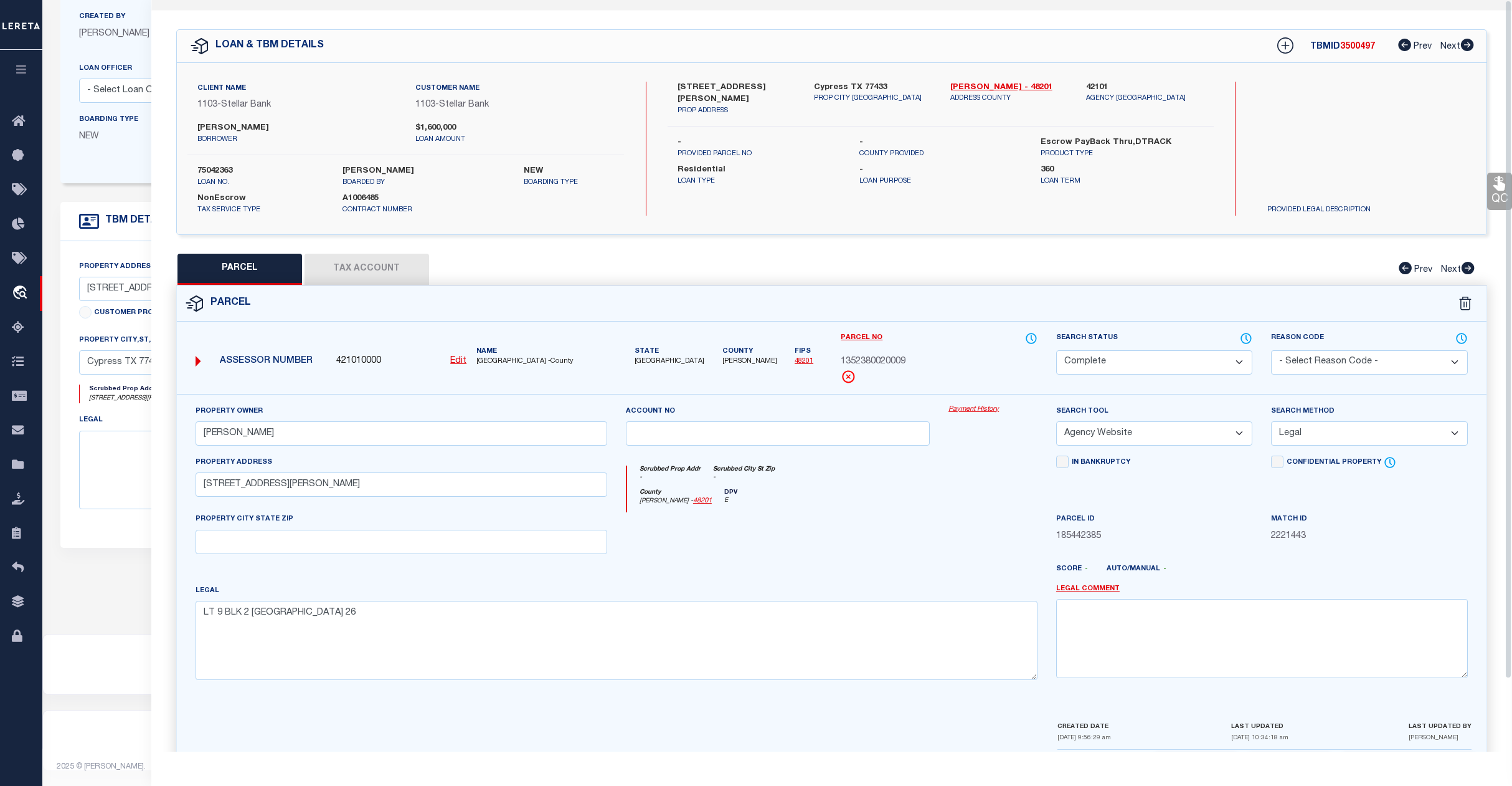
scroll to position [0, 0]
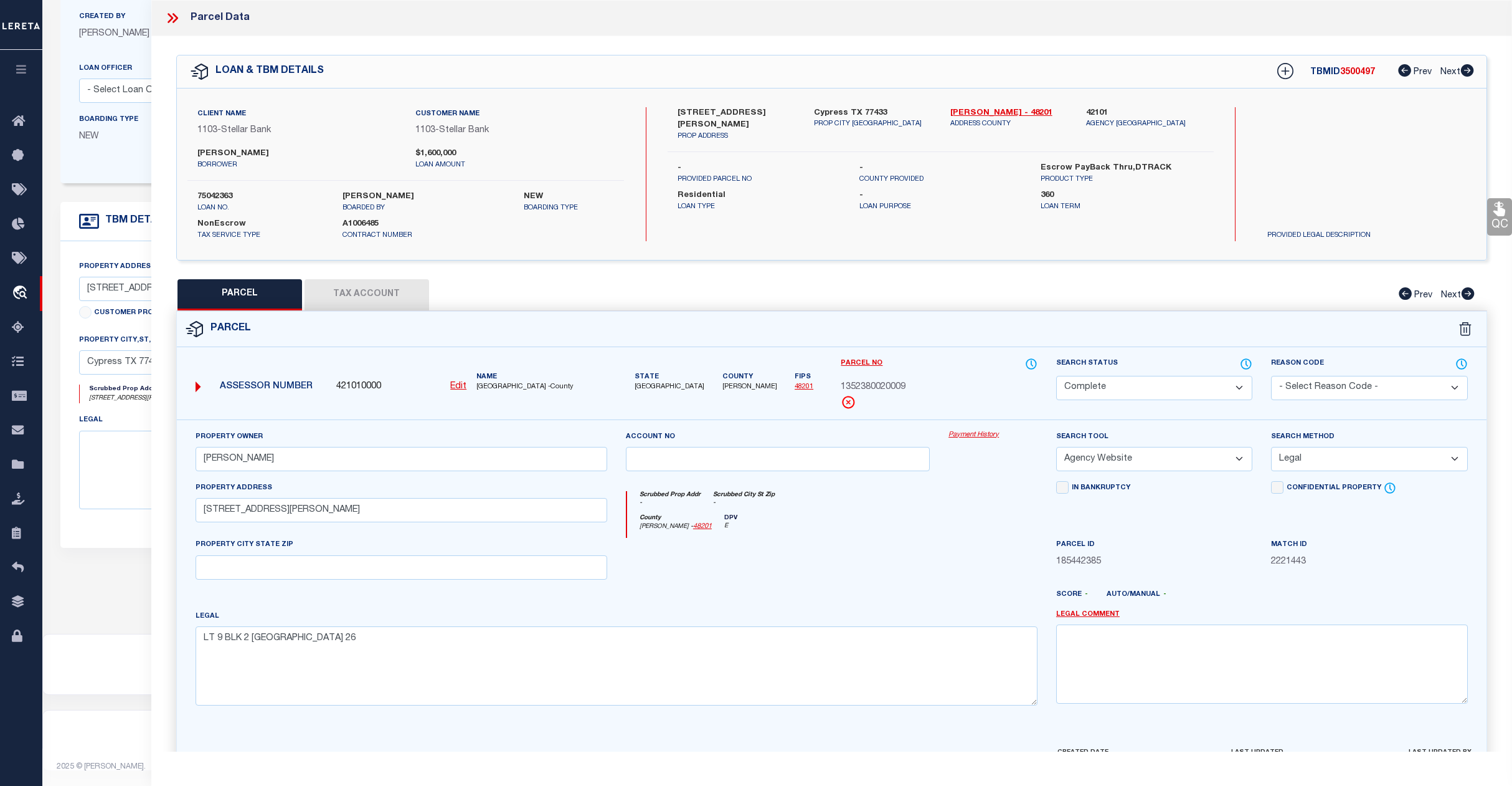
click at [173, 16] on icon at bounding box center [172, 17] width 16 height 16
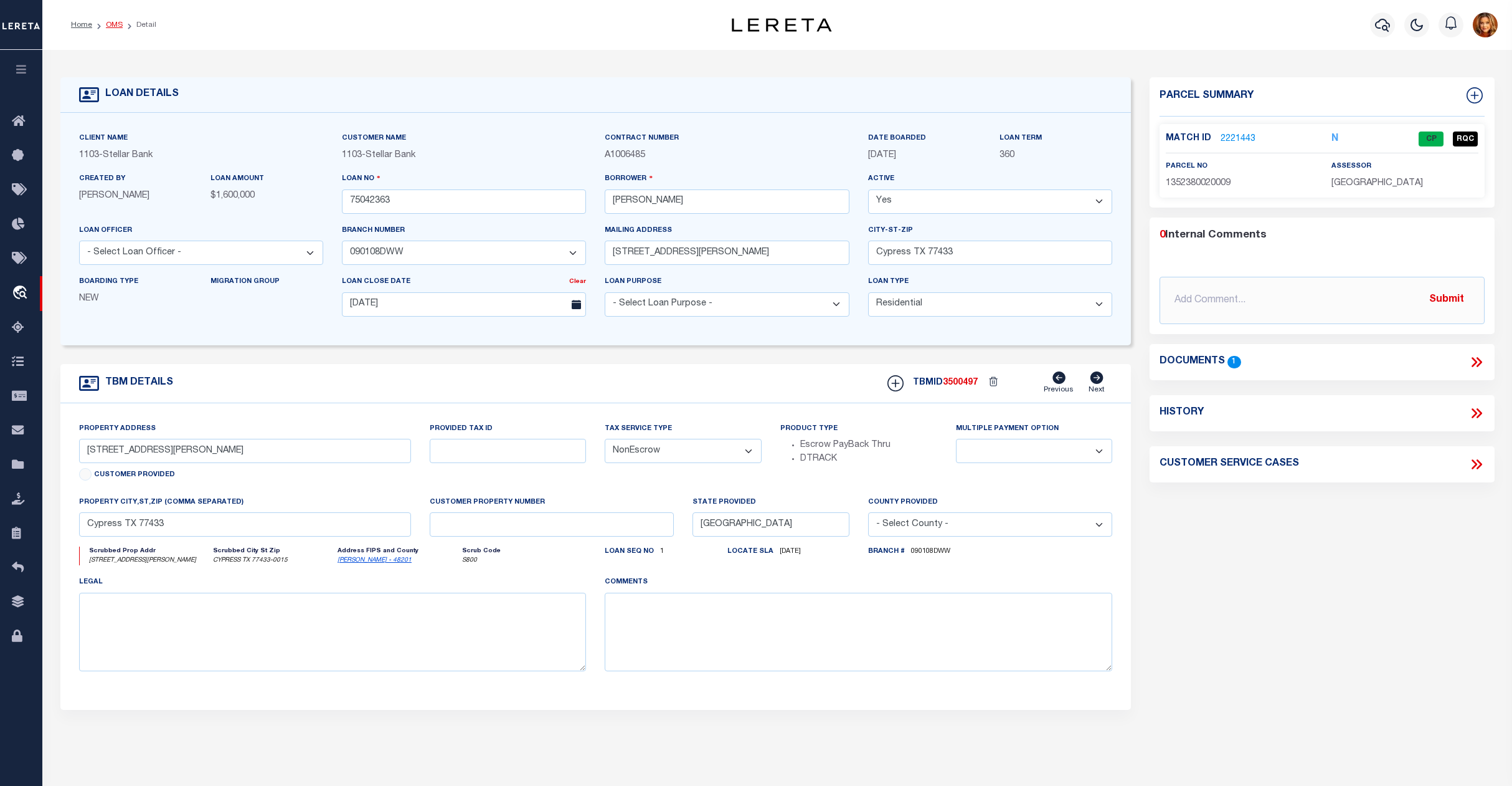
click at [115, 23] on link "OMS" at bounding box center [113, 25] width 16 height 8
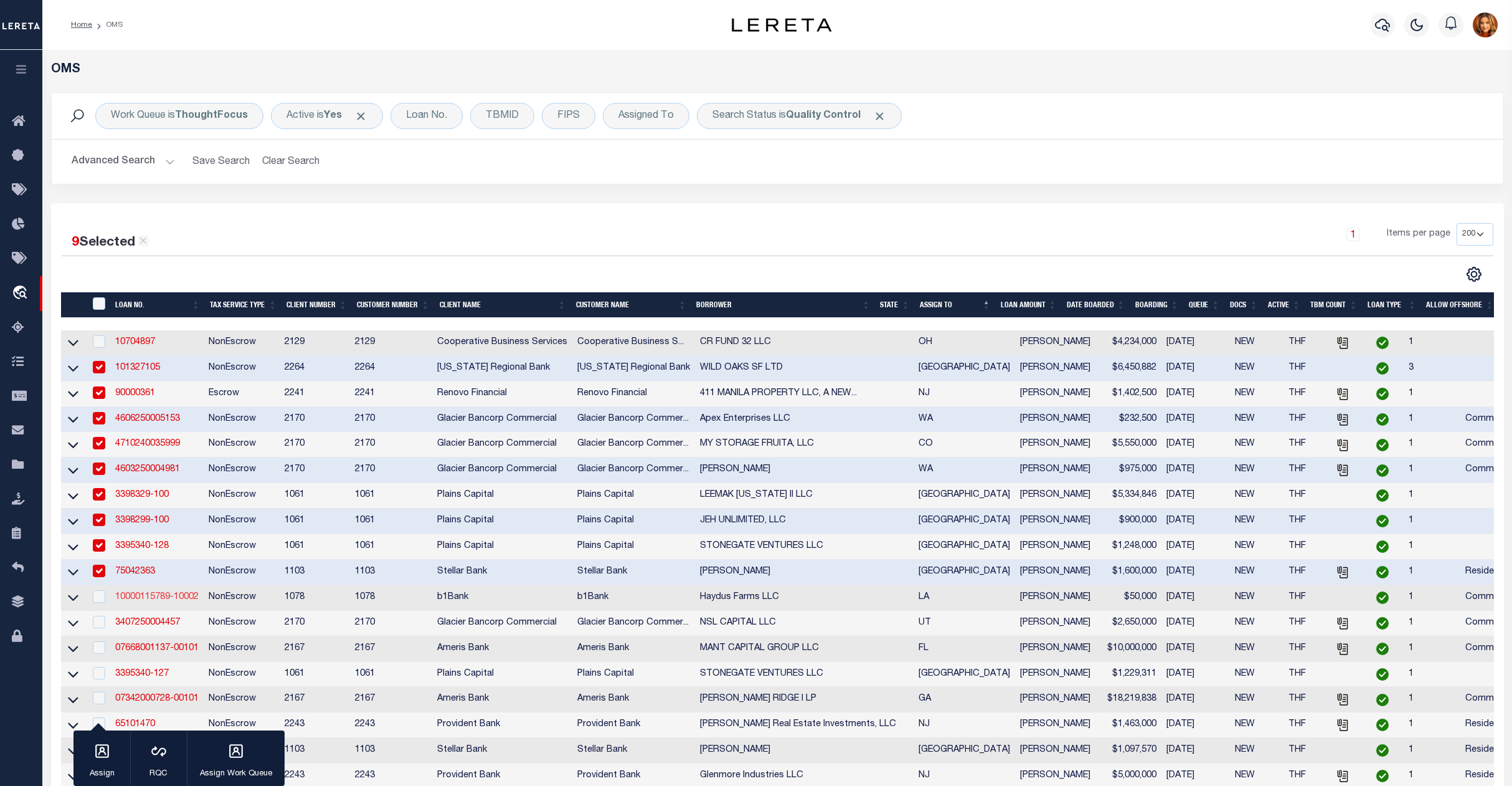
click at [140, 602] on link "10000115789-10002" at bounding box center [157, 597] width 83 height 9
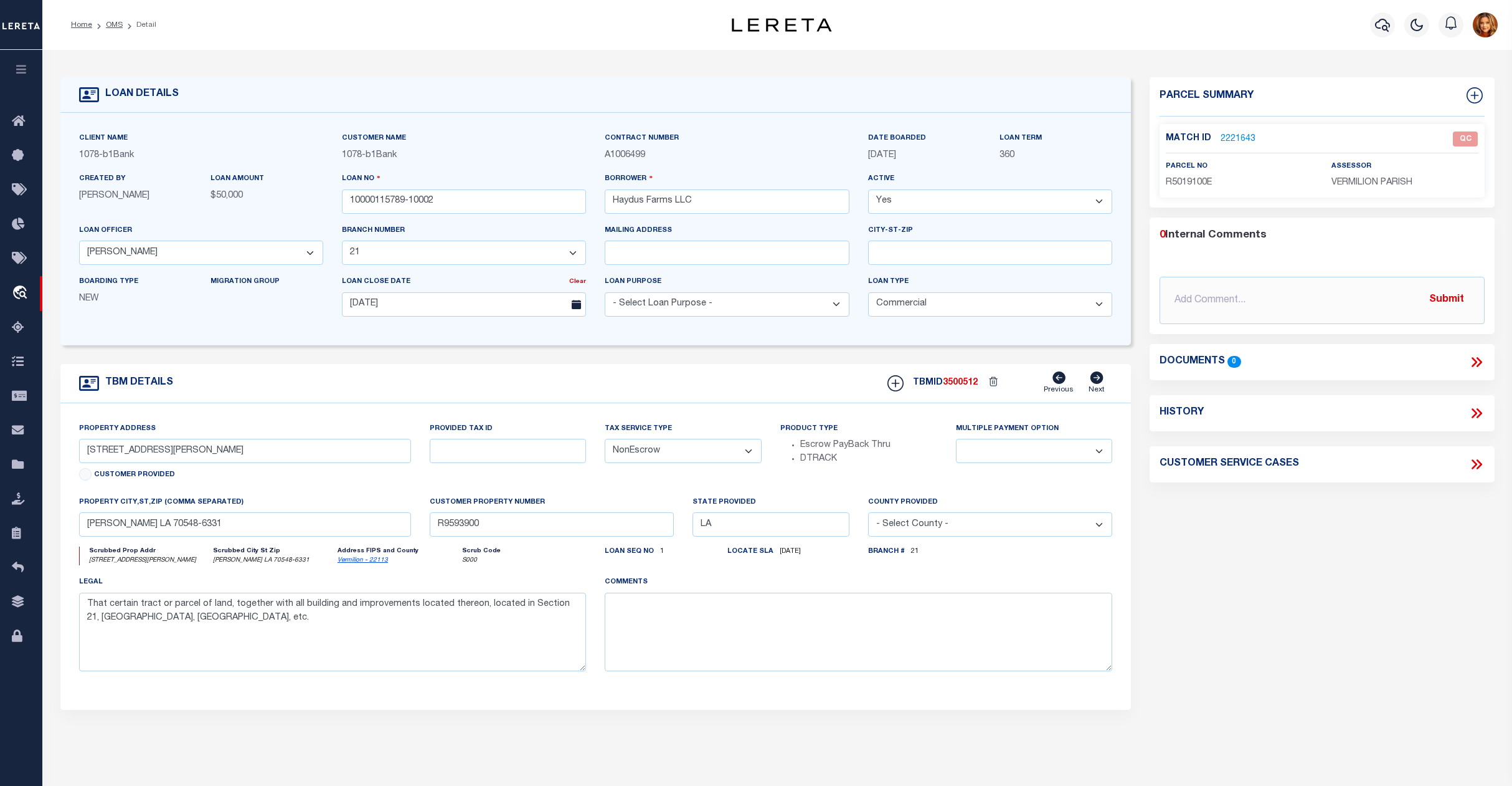
click at [1237, 143] on link "2221643" at bounding box center [1238, 140] width 35 height 14
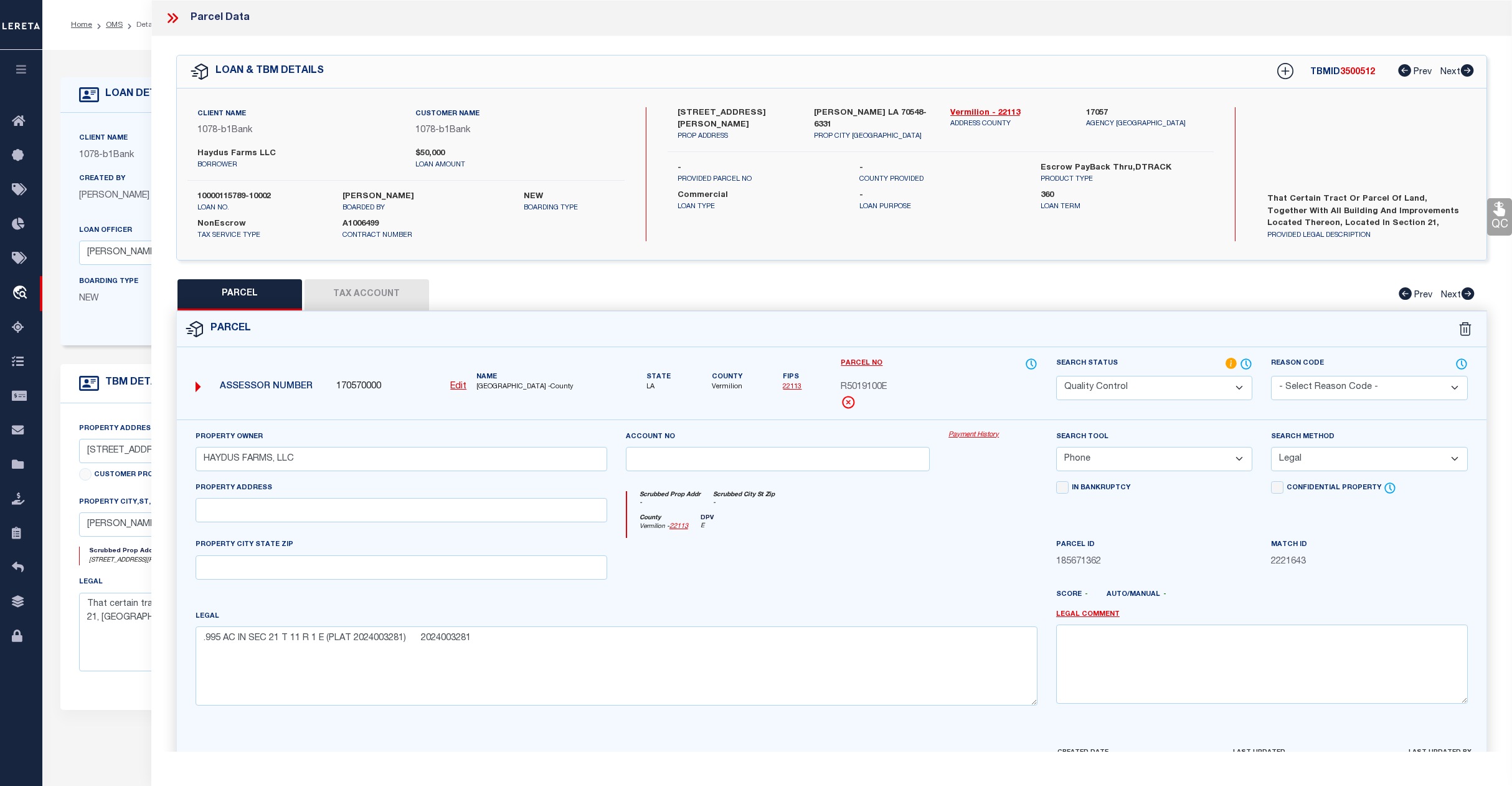
click at [1159, 392] on select "Automated Search Bad Parcel Complete Duplicate Parcel High Dollar Reporting In …" at bounding box center [1155, 388] width 197 height 24
click at [1057, 376] on select "Automated Search Bad Parcel Complete Duplicate Parcel High Dollar Reporting In …" at bounding box center [1155, 388] width 197 height 24
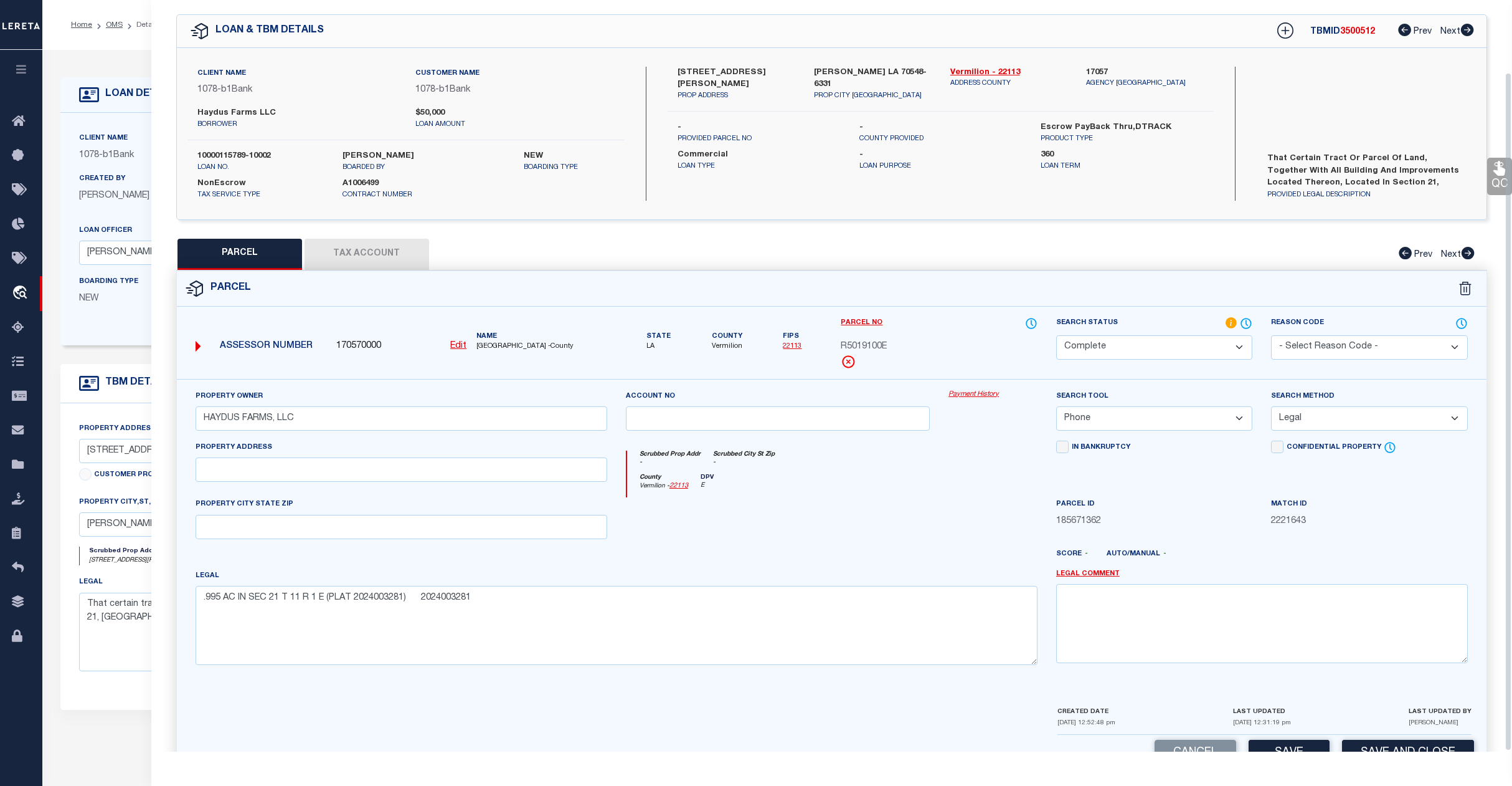
scroll to position [80, 0]
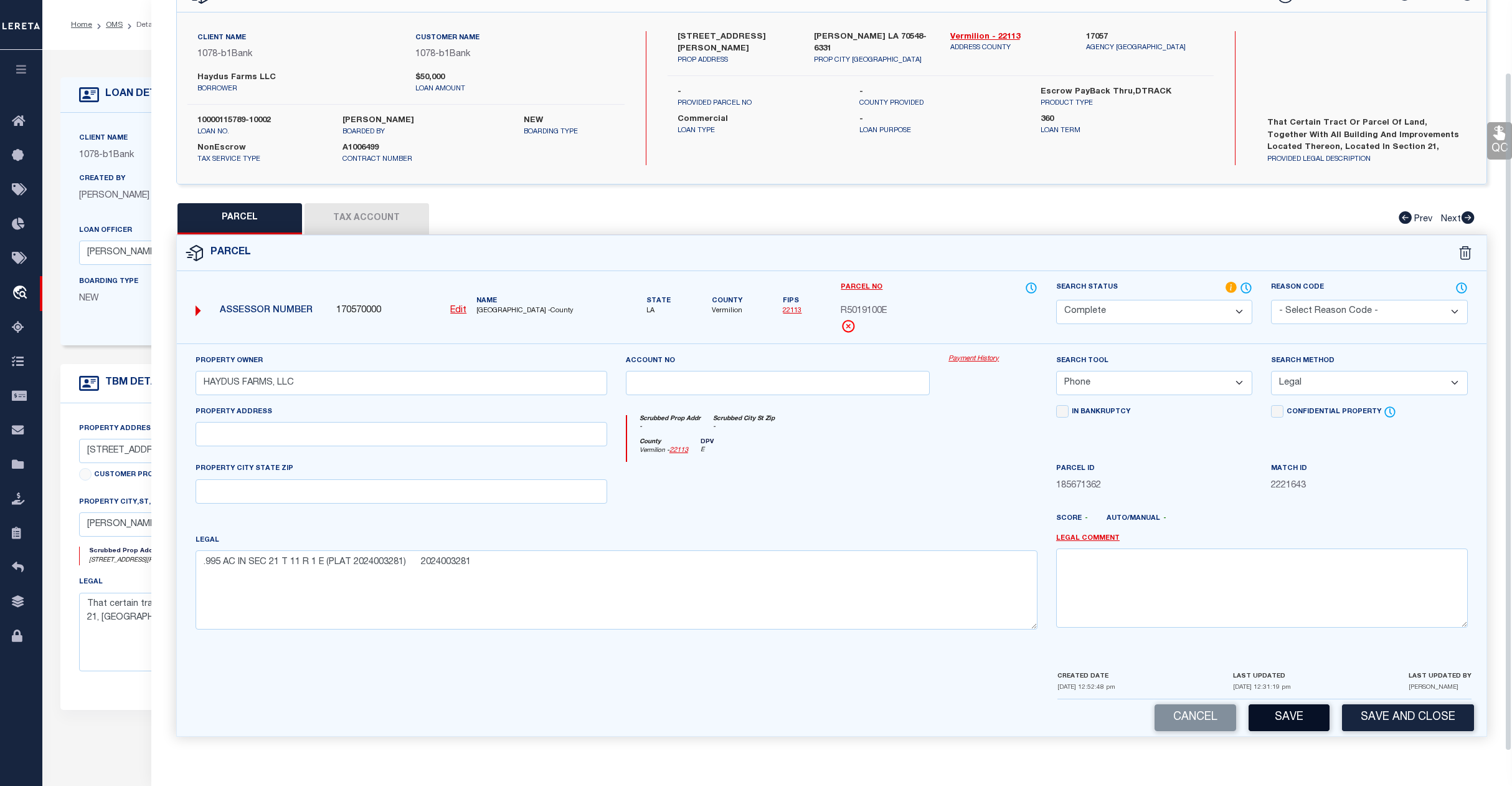
click at [1287, 707] on button "Save" at bounding box center [1289, 718] width 81 height 27
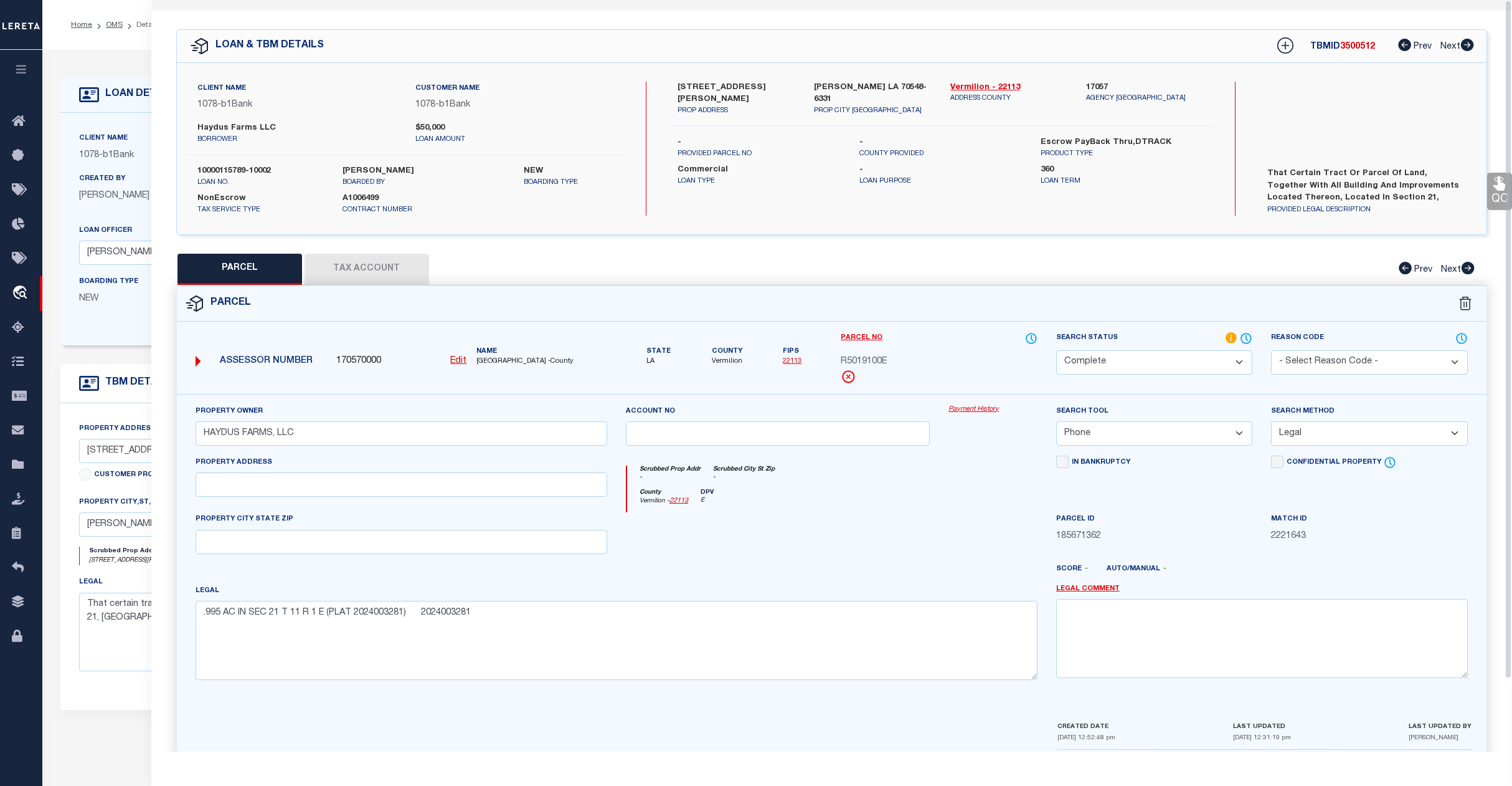
scroll to position [0, 0]
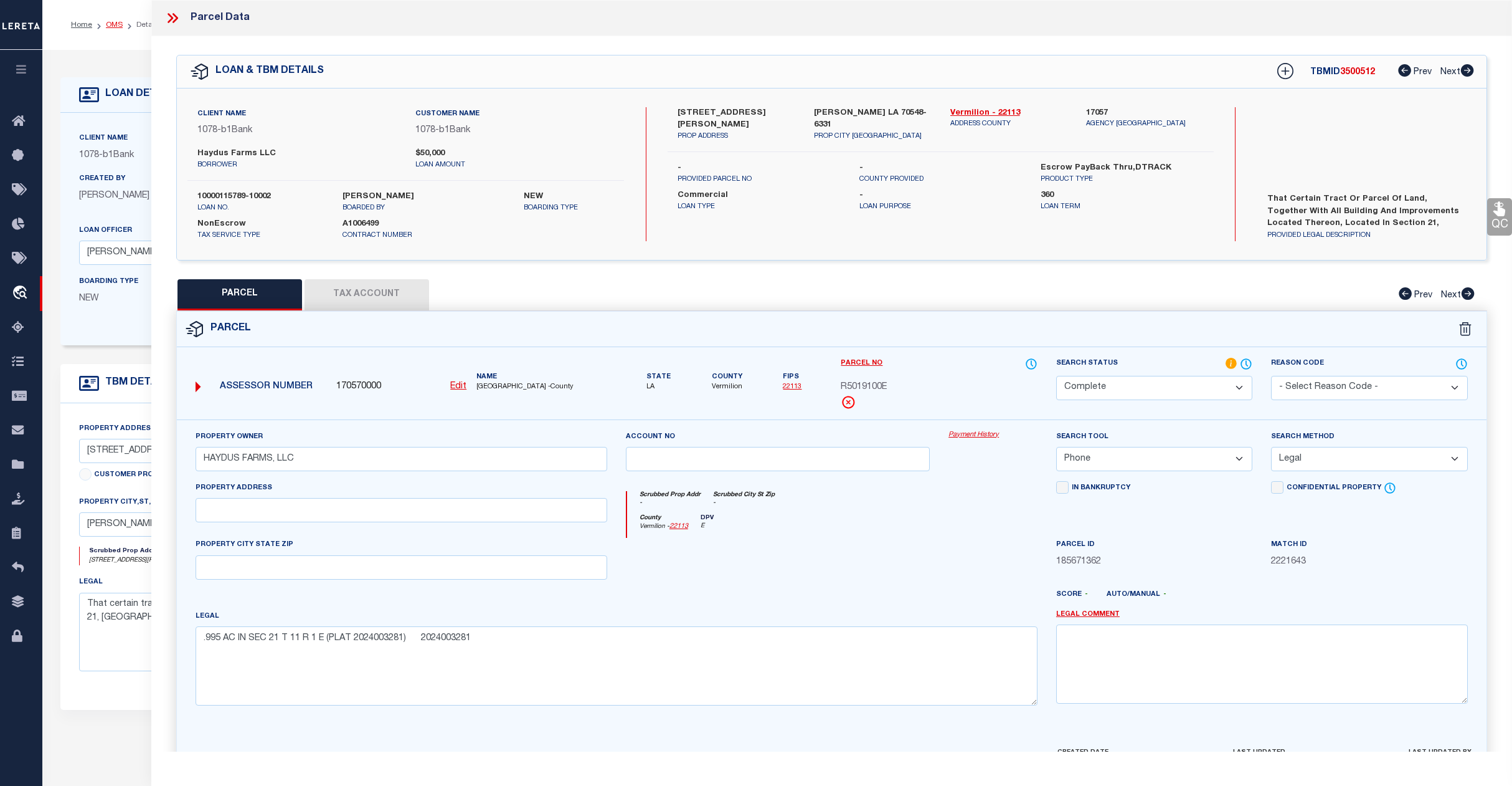
click at [116, 23] on link "OMS" at bounding box center [113, 25] width 16 height 8
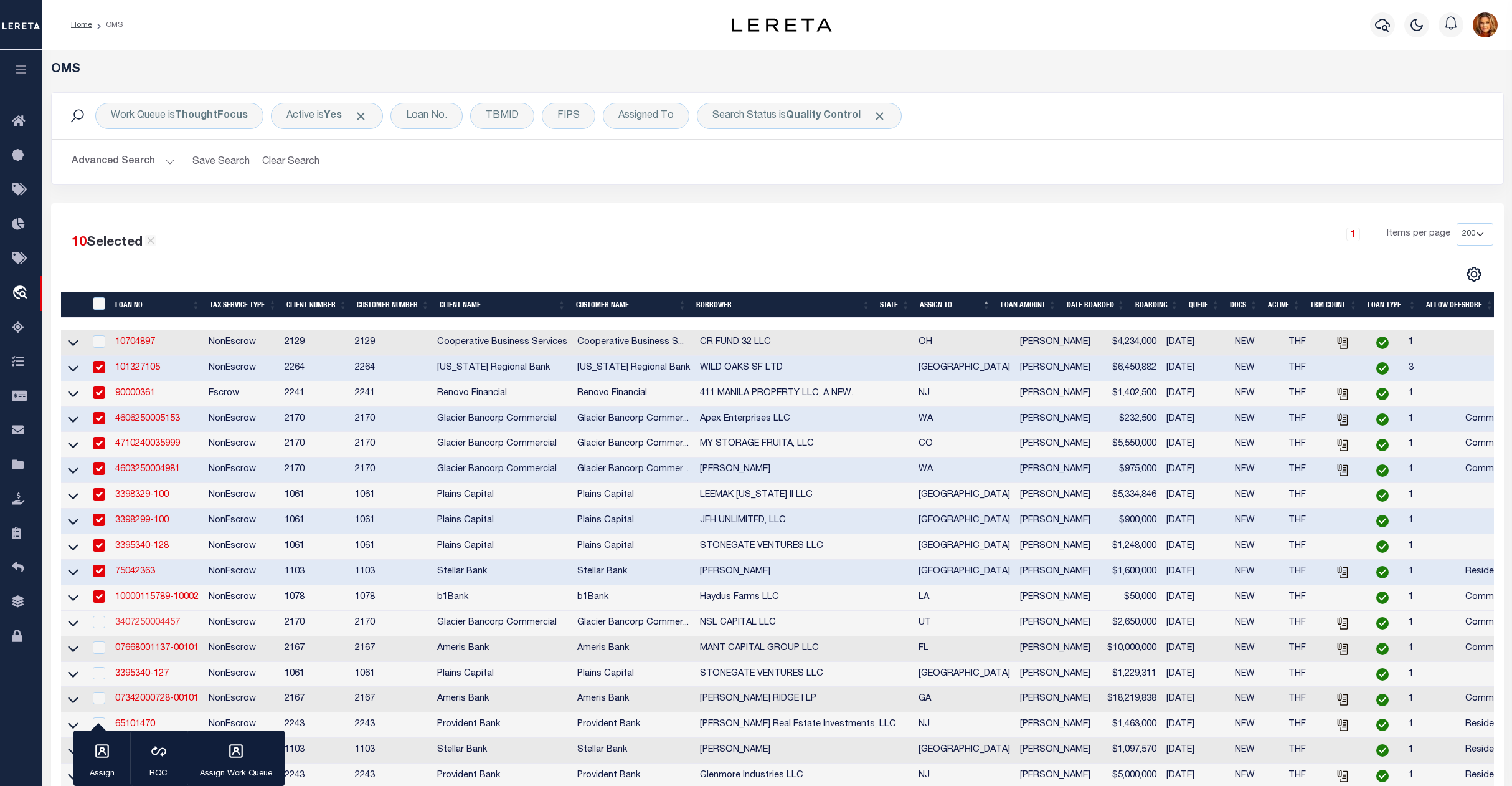
click at [136, 627] on link "3407250004457" at bounding box center [147, 622] width 65 height 9
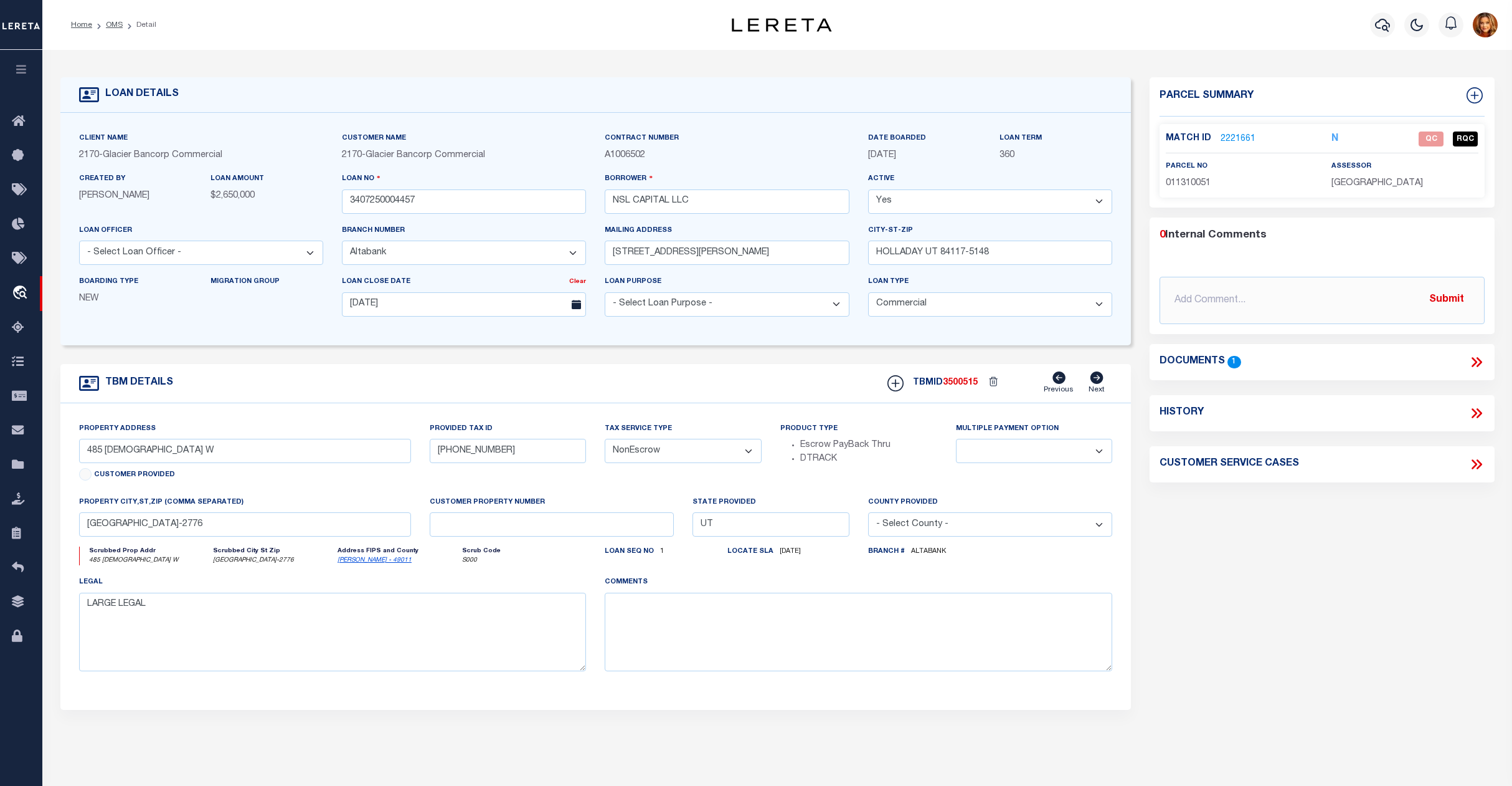
click at [1239, 134] on link "2221661" at bounding box center [1238, 140] width 35 height 14
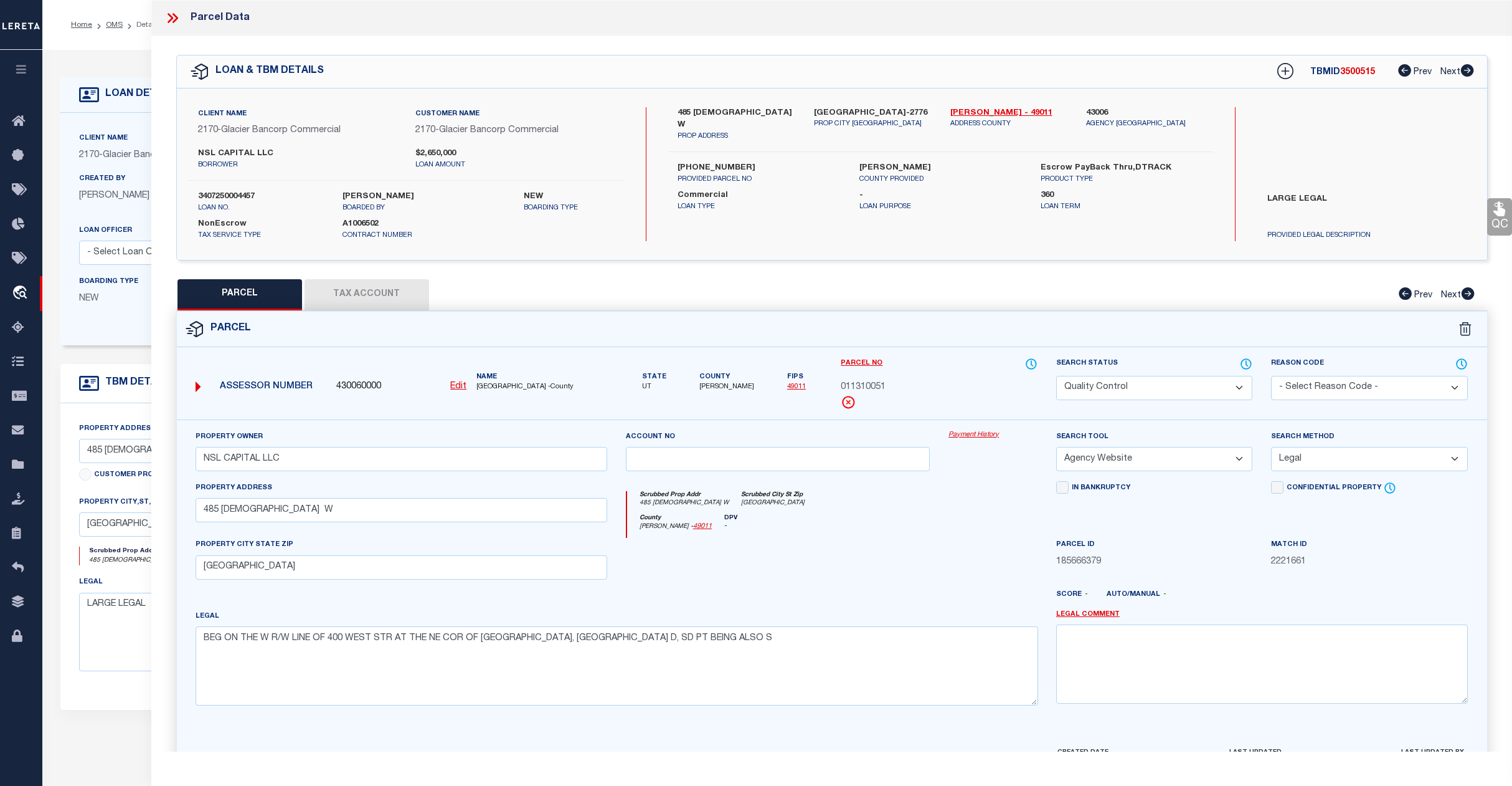
click at [1162, 389] on select "Automated Search Bad Parcel Complete Duplicate Parcel High Dollar Reporting In …" at bounding box center [1155, 388] width 197 height 24
click at [1057, 376] on select "Automated Search Bad Parcel Complete Duplicate Parcel High Dollar Reporting In …" at bounding box center [1155, 388] width 197 height 24
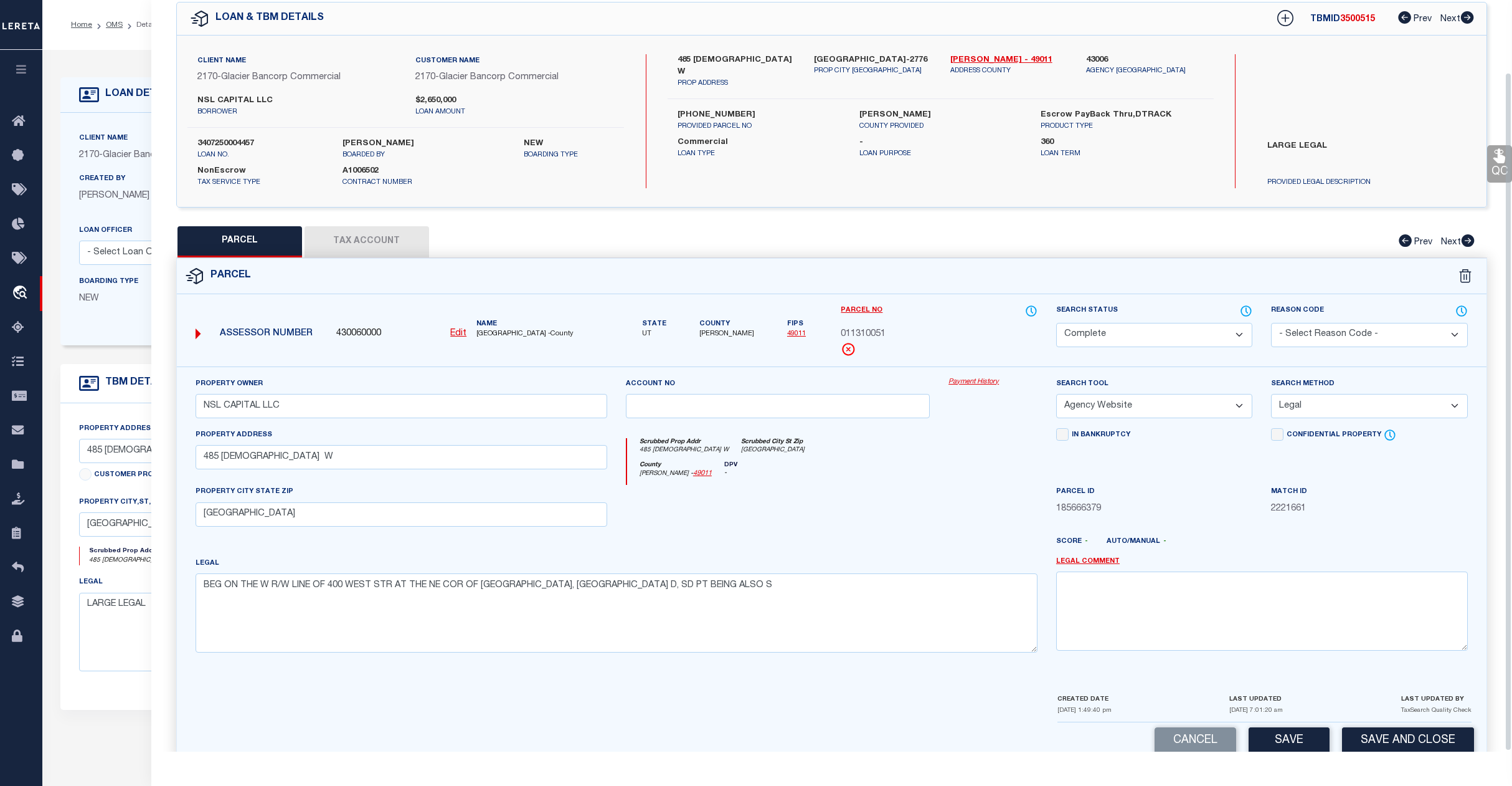
scroll to position [80, 0]
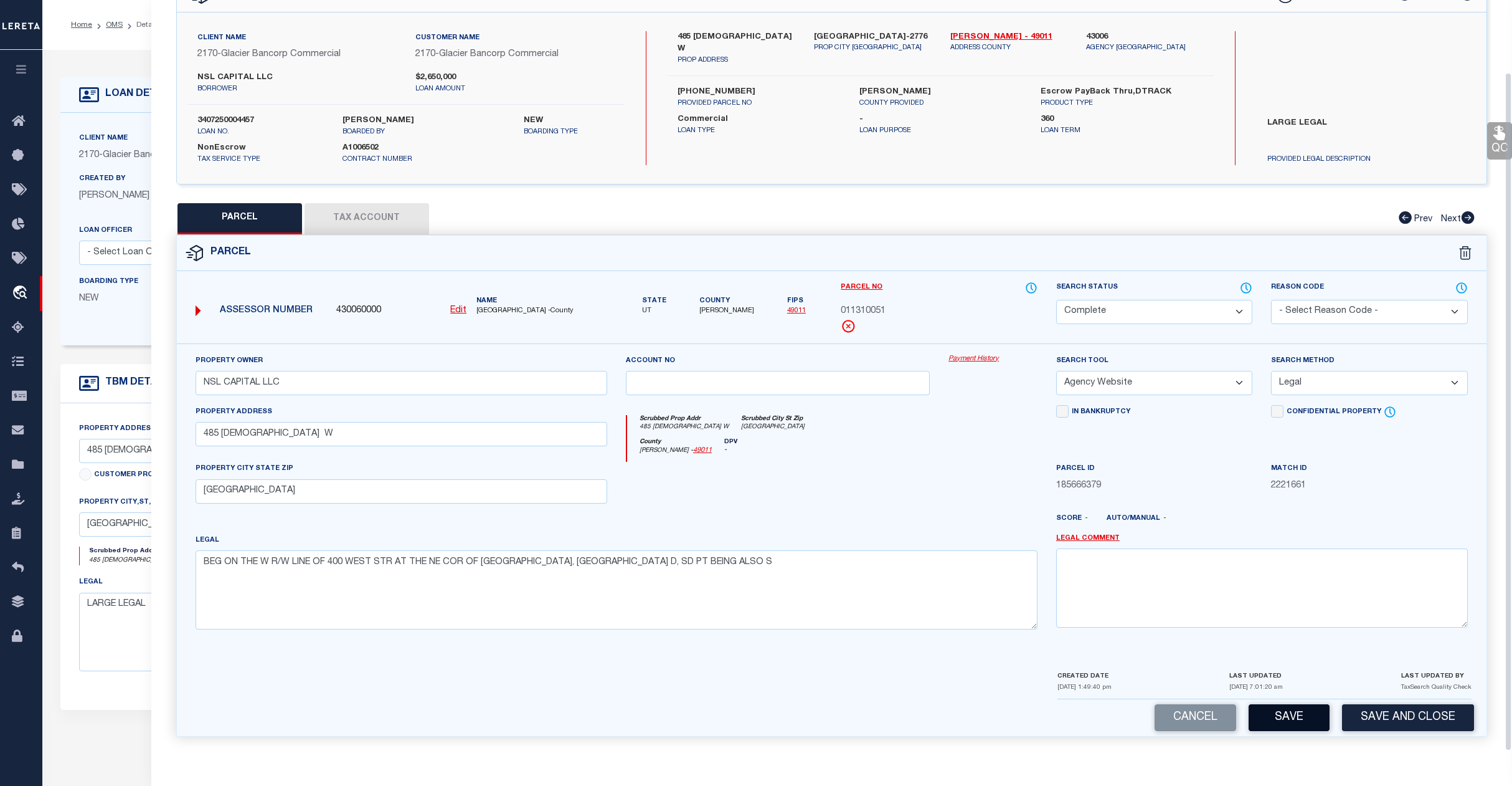
click at [1281, 723] on button "Save" at bounding box center [1289, 718] width 81 height 27
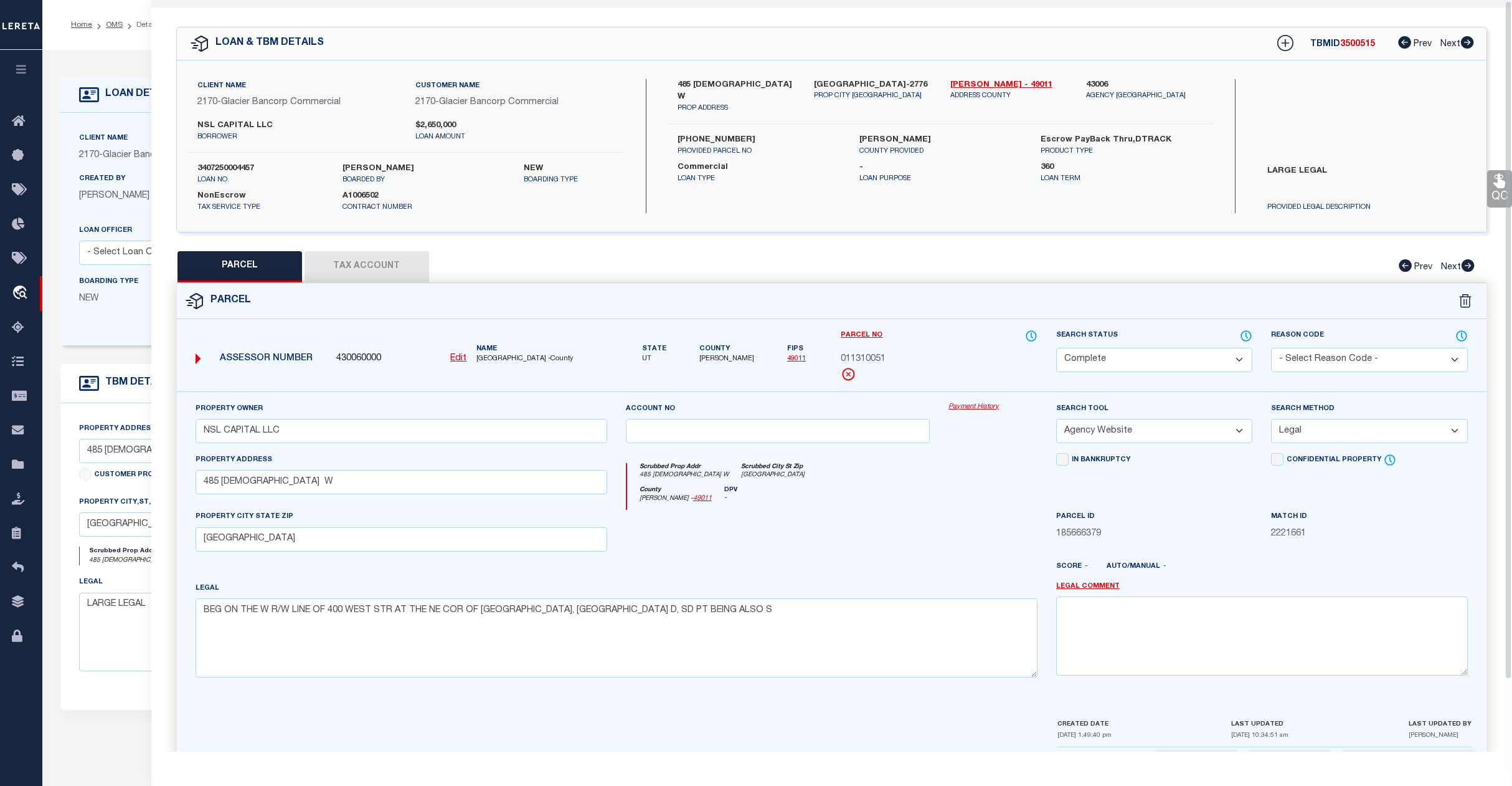
scroll to position [0, 0]
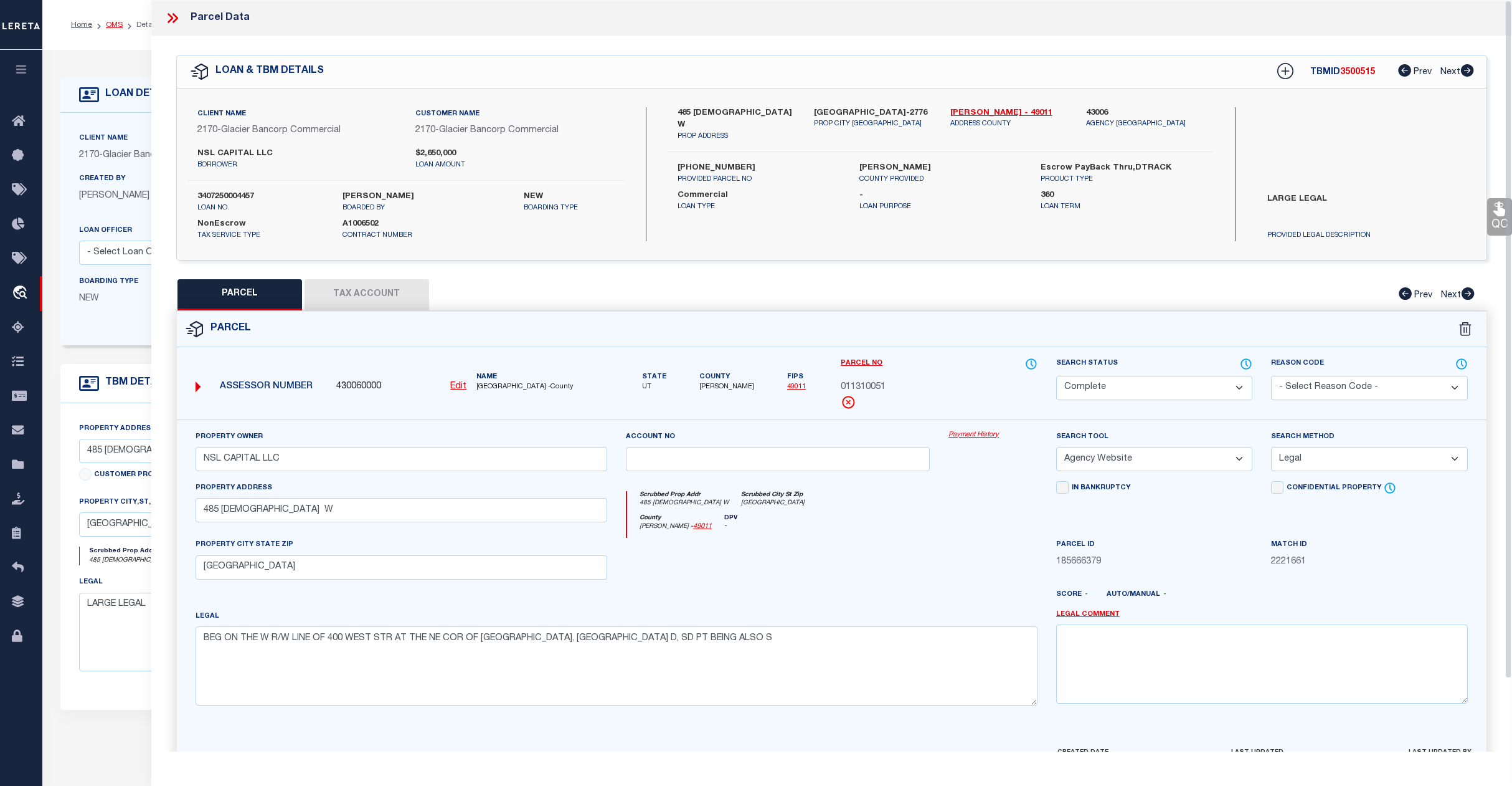
click at [112, 21] on link "OMS" at bounding box center [113, 25] width 16 height 8
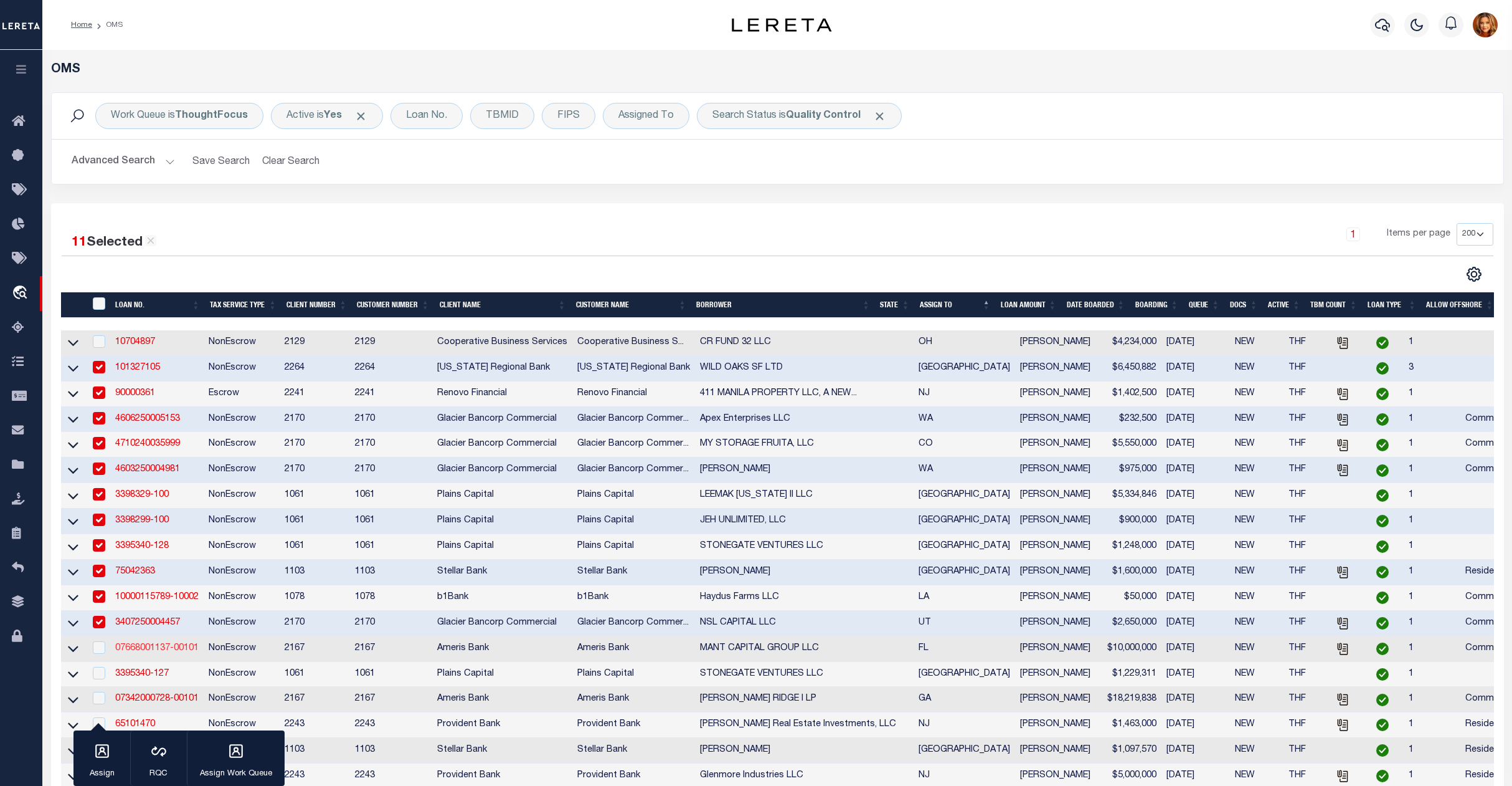
click at [140, 652] on link "07668001137-00101" at bounding box center [157, 647] width 83 height 9
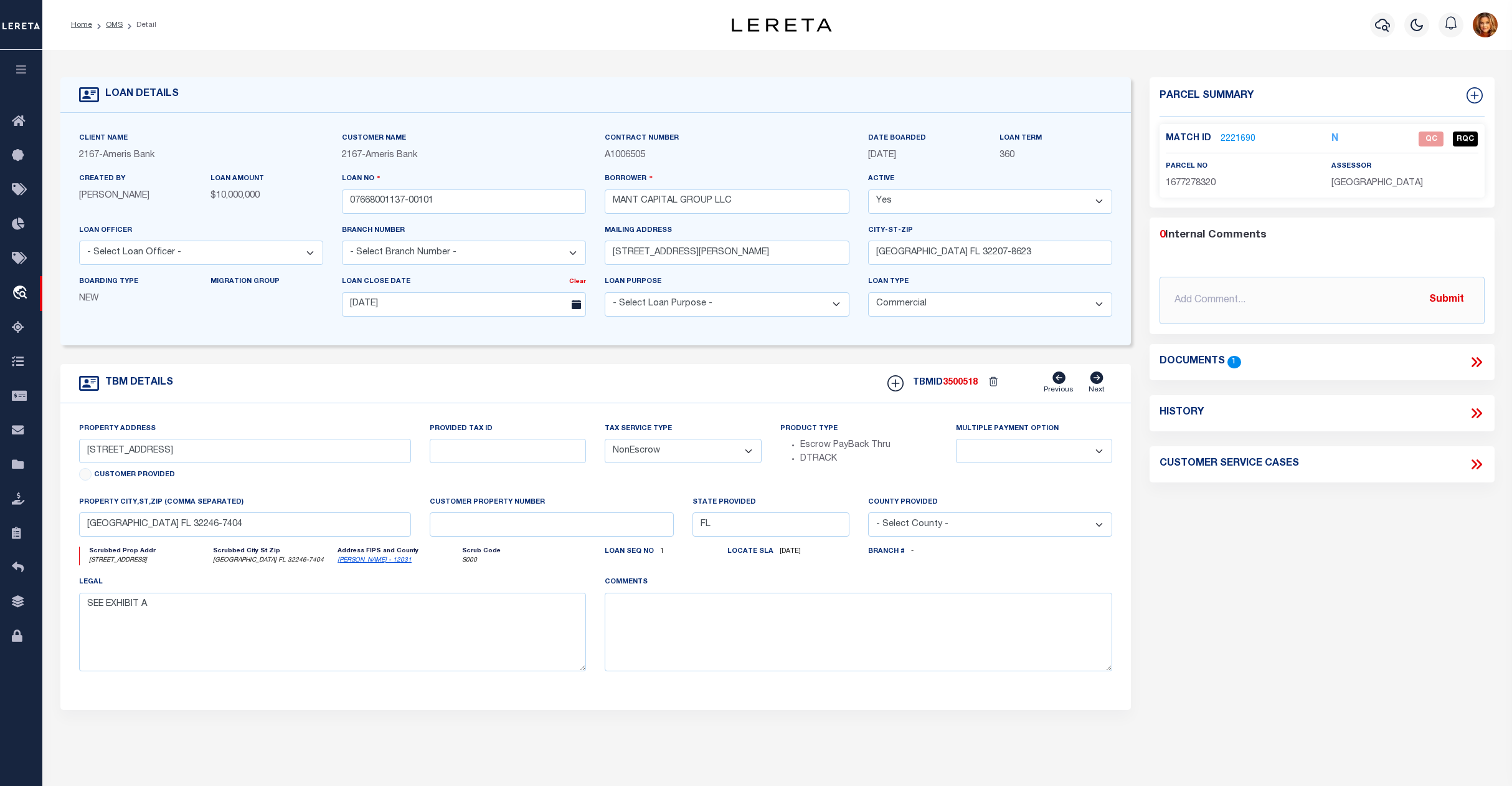
click at [1231, 136] on link "2221690" at bounding box center [1238, 140] width 35 height 14
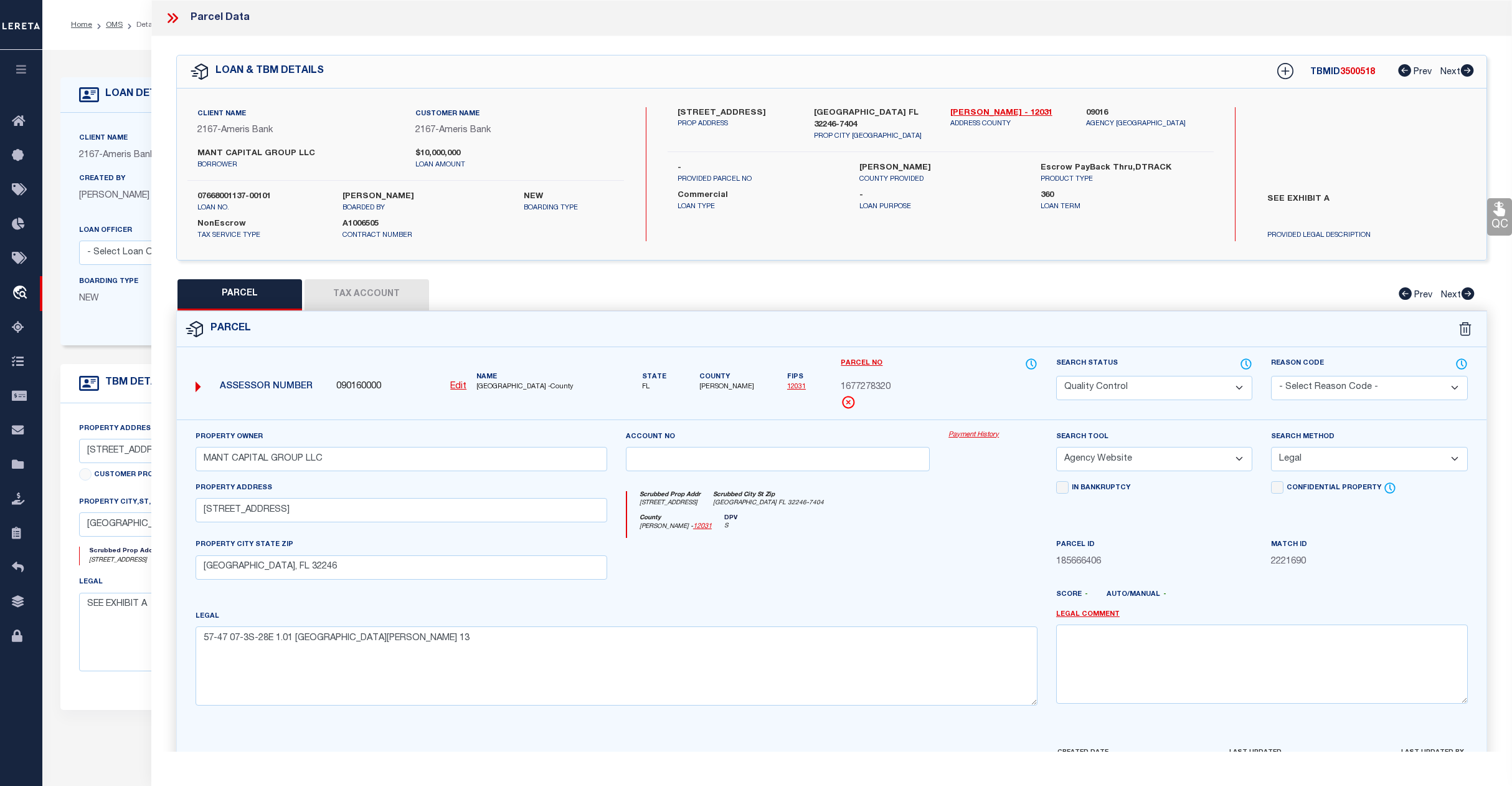
click at [1175, 385] on select "Automated Search Bad Parcel Complete Duplicate Parcel High Dollar Reporting In …" at bounding box center [1155, 388] width 197 height 24
click at [1057, 376] on select "Automated Search Bad Parcel Complete Duplicate Parcel High Dollar Reporting In …" at bounding box center [1155, 388] width 197 height 24
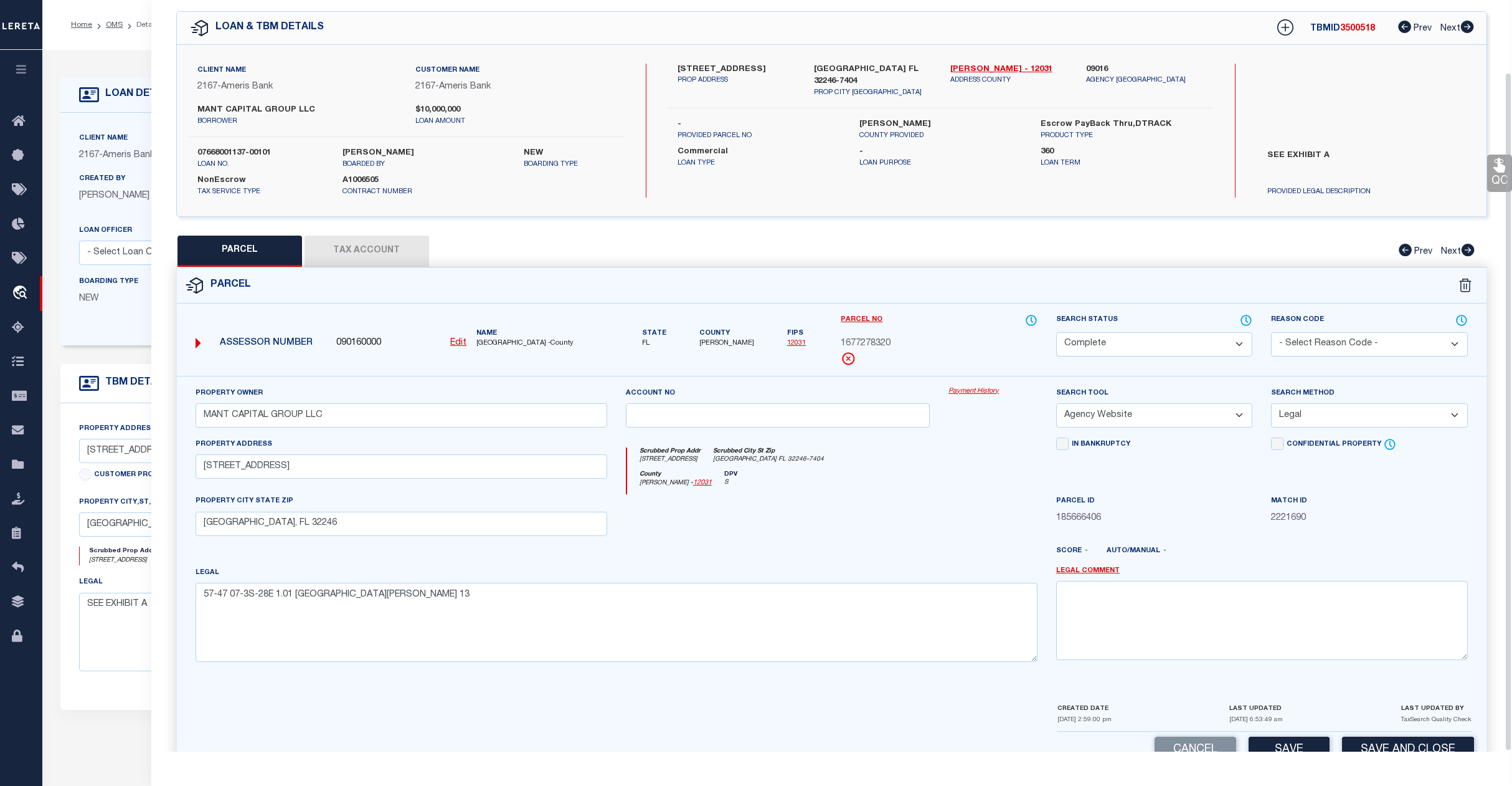
scroll to position [80, 0]
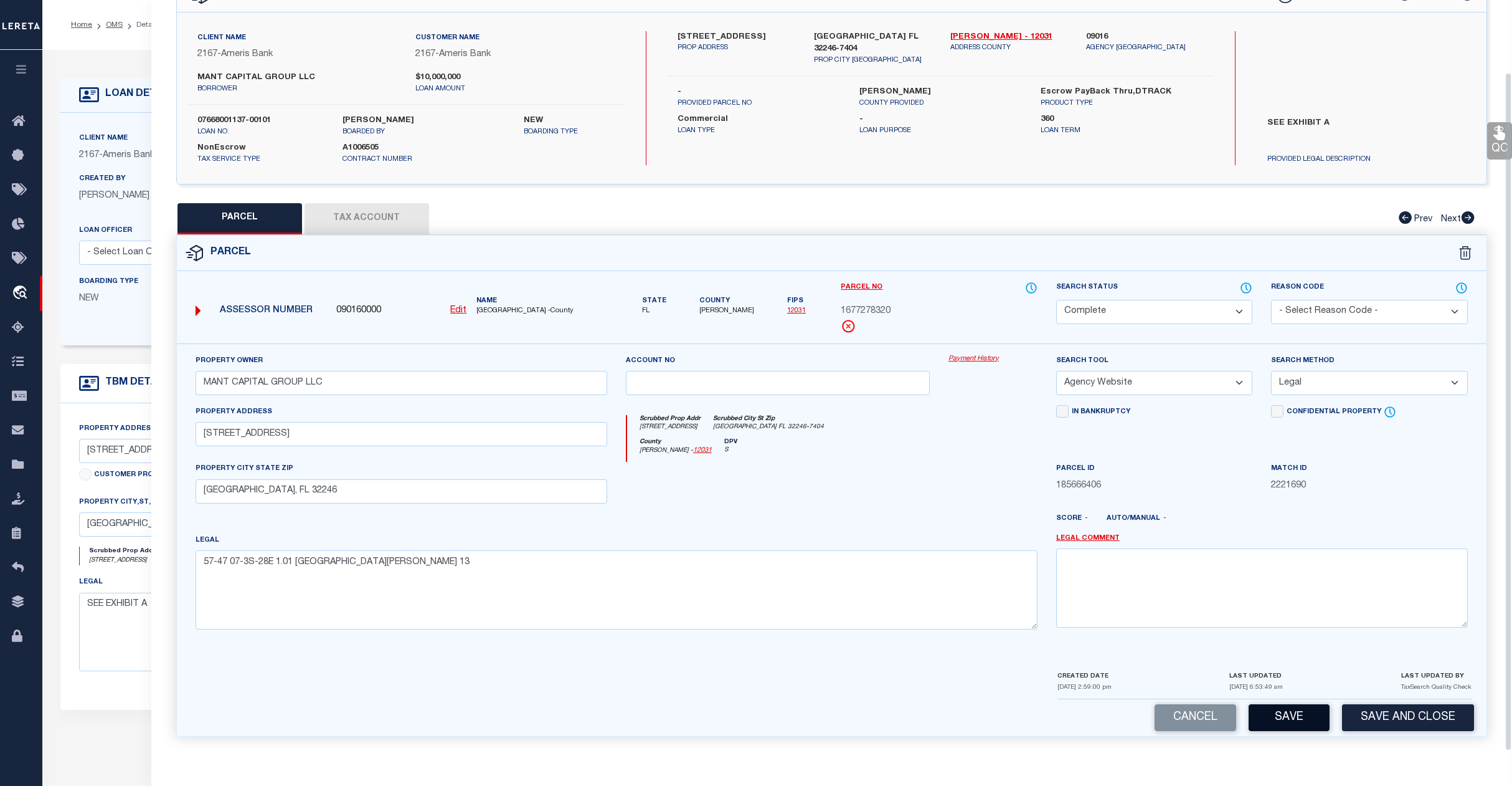
click at [1281, 714] on button "Save" at bounding box center [1289, 718] width 81 height 27
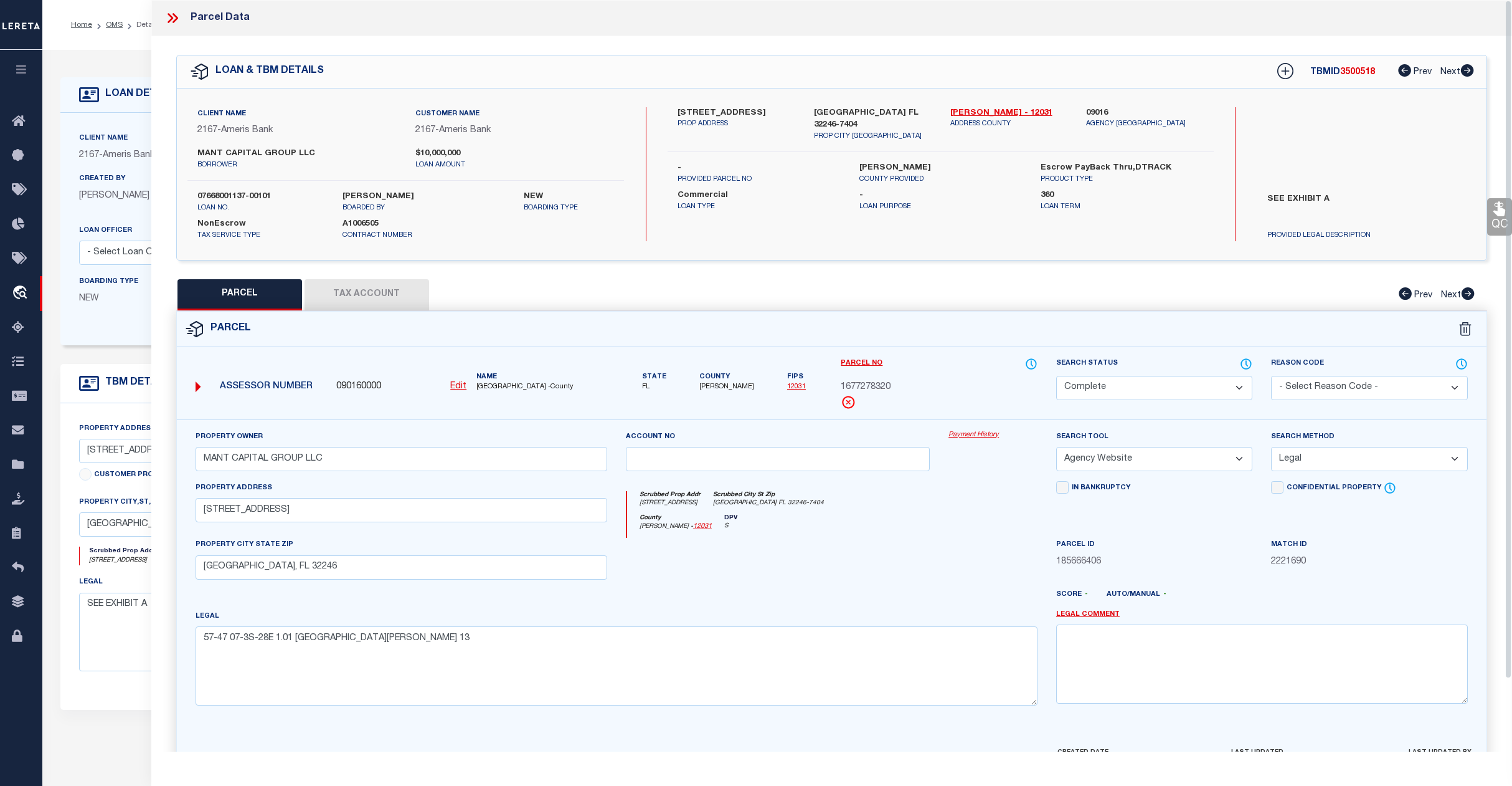
click at [105, 28] on li "OMS" at bounding box center [108, 25] width 31 height 12
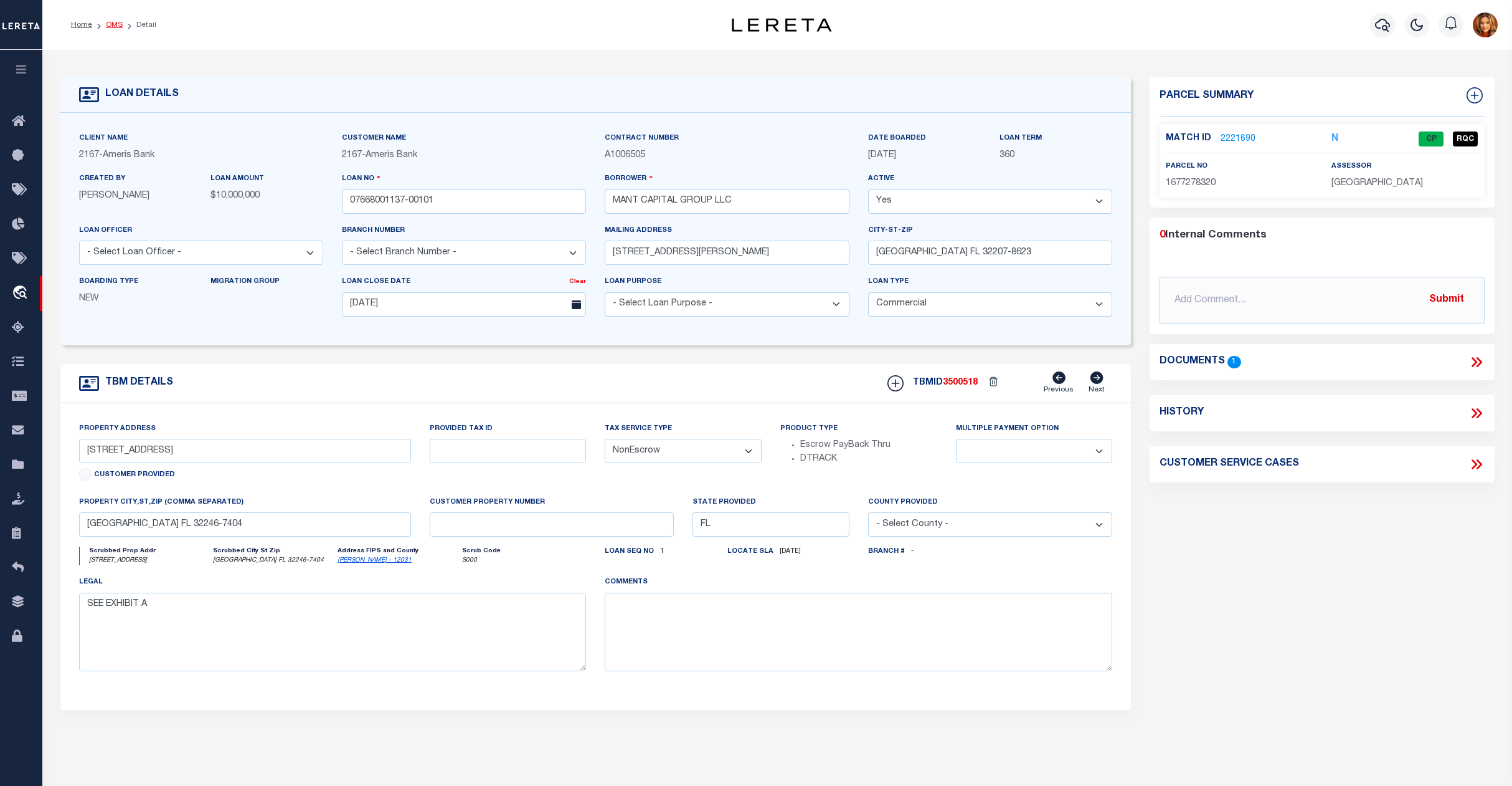
click at [112, 23] on link "OMS" at bounding box center [113, 25] width 16 height 8
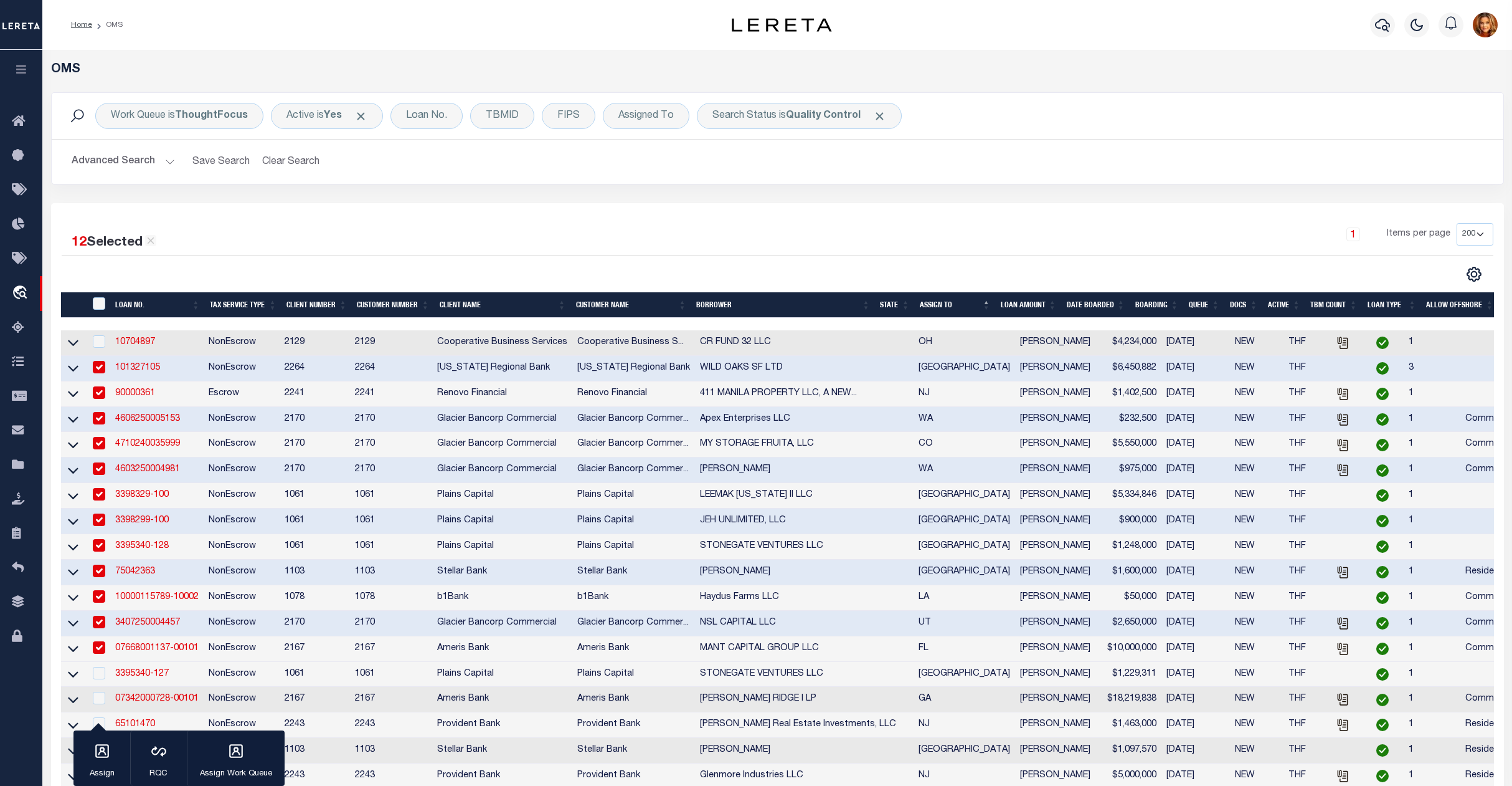
click at [113, 154] on button "Advanced Search" at bounding box center [123, 161] width 104 height 24
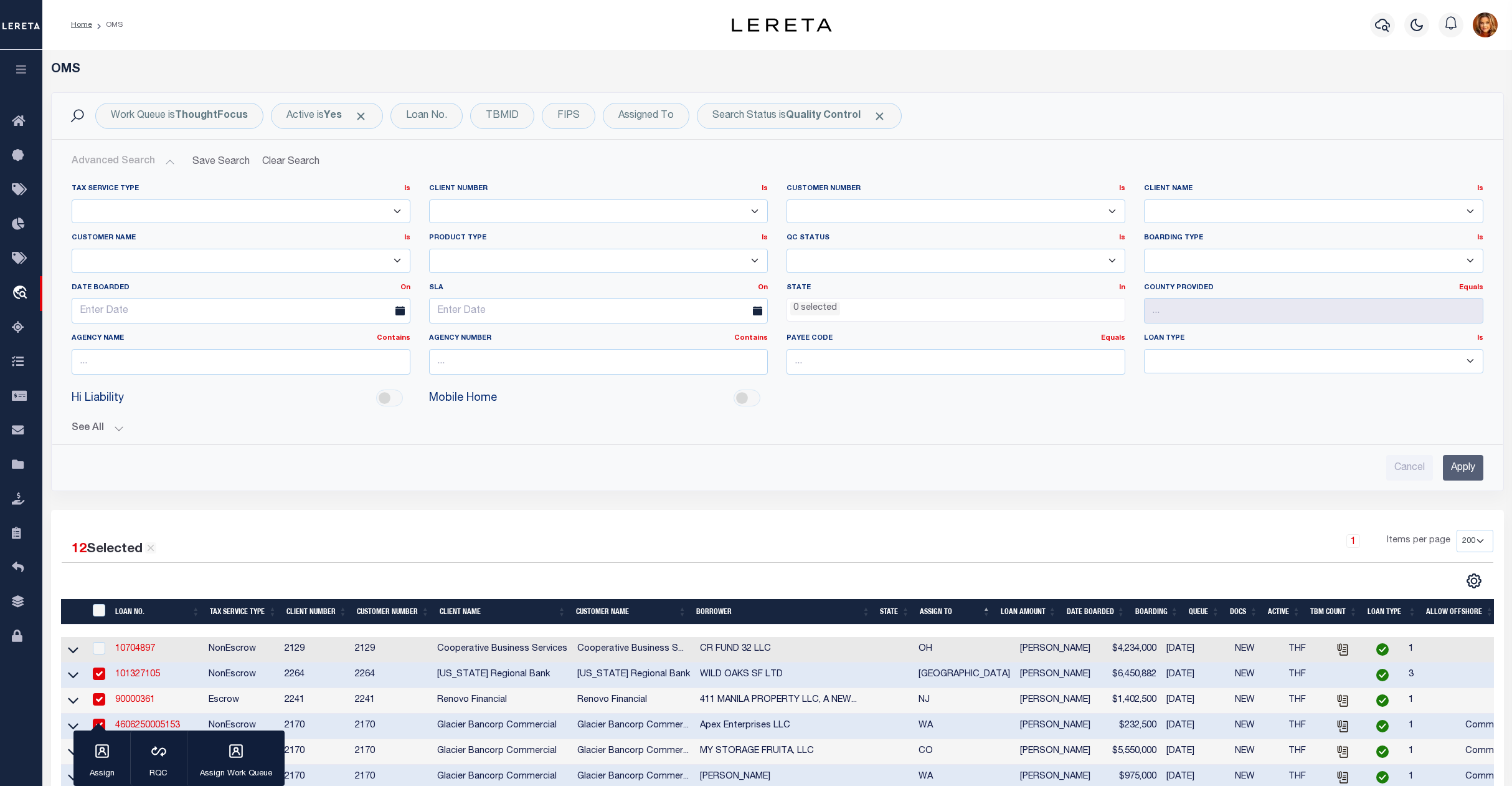
click at [1461, 467] on input "Apply" at bounding box center [1464, 467] width 41 height 25
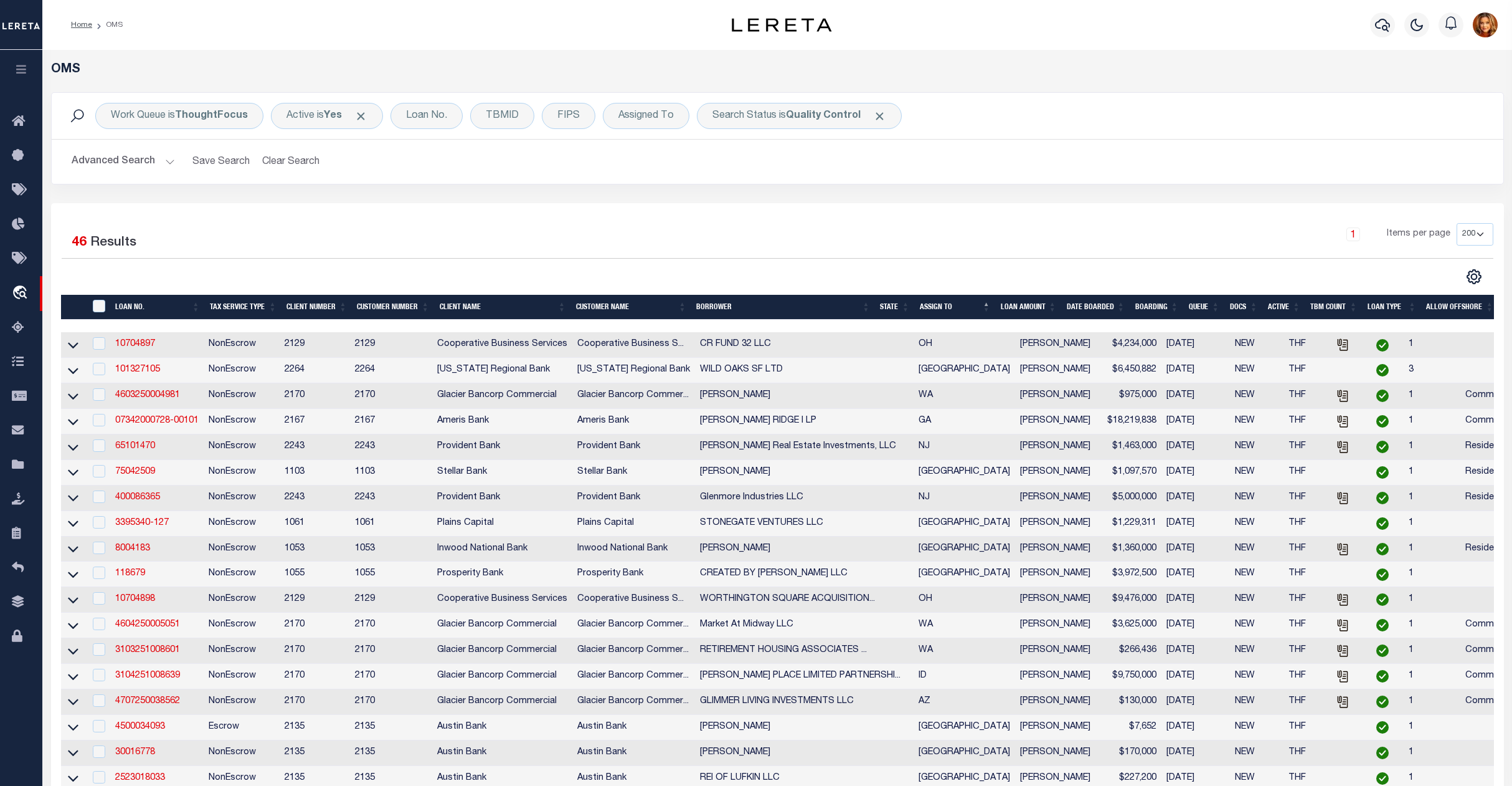
click at [139, 393] on td "4603250004981" at bounding box center [157, 395] width 93 height 25
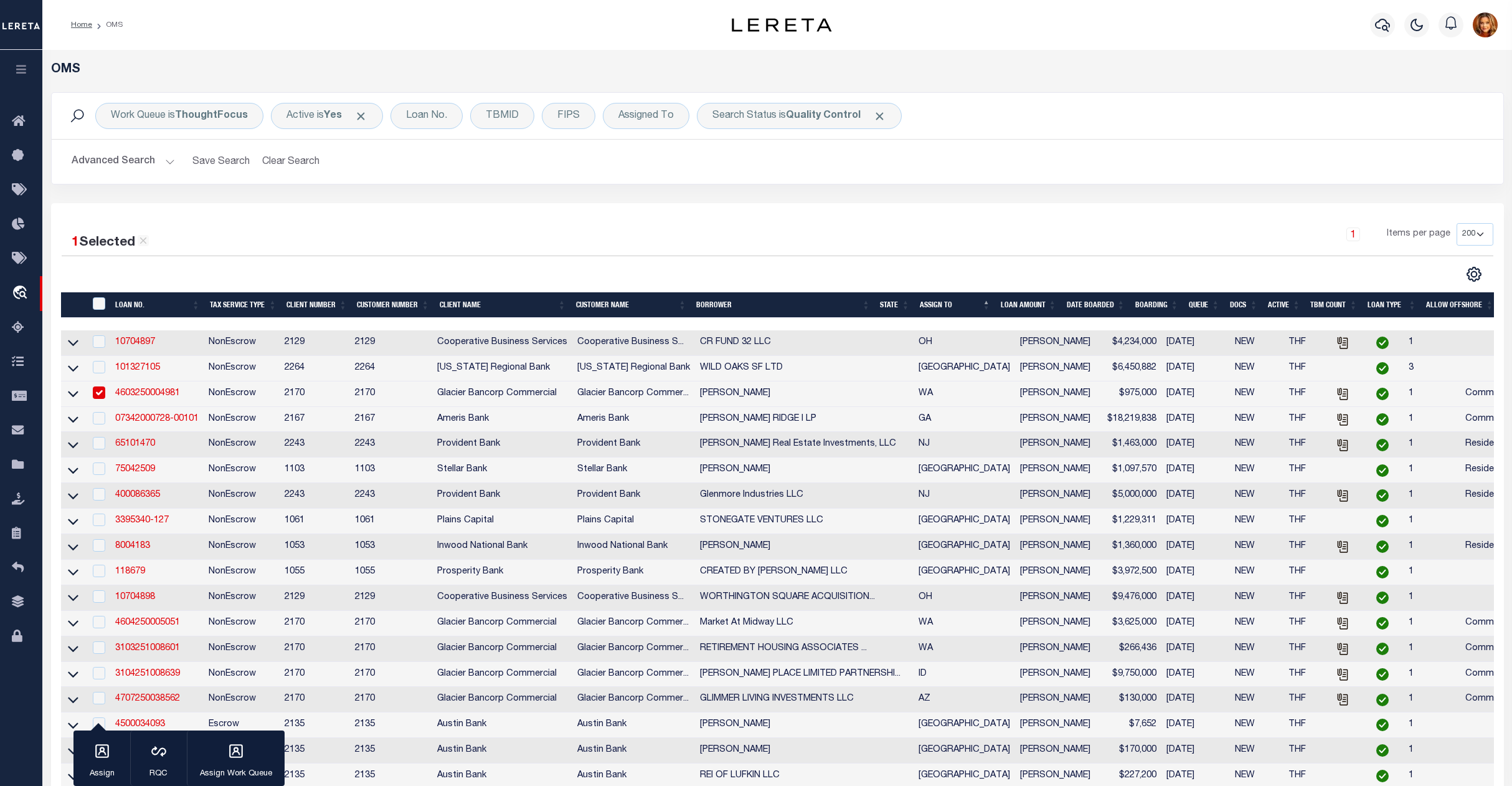
click at [139, 393] on link "4603250004981" at bounding box center [147, 393] width 65 height 9
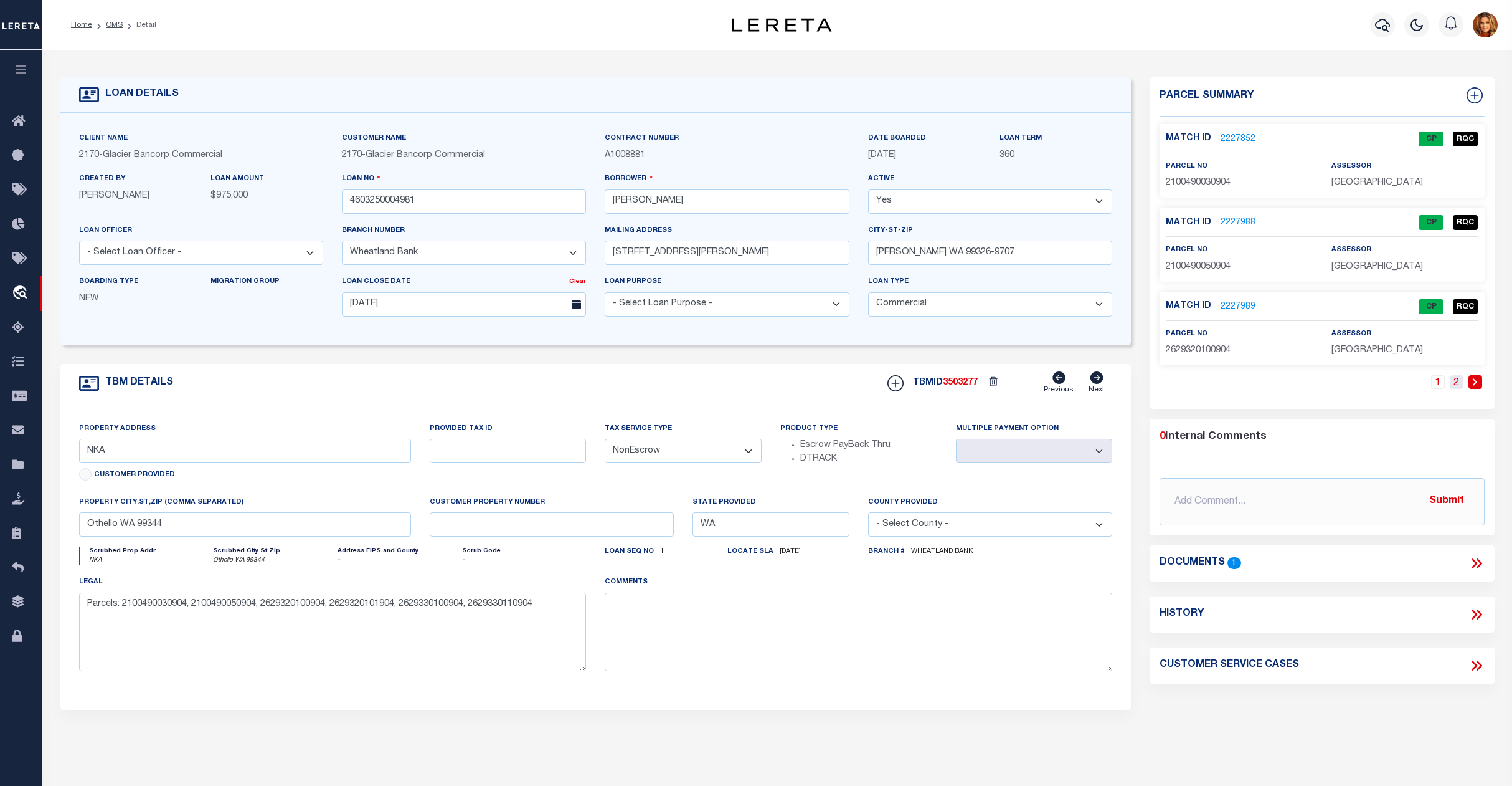
click at [1454, 383] on link "2" at bounding box center [1457, 382] width 14 height 14
click at [1236, 133] on link "2227990" at bounding box center [1238, 140] width 35 height 14
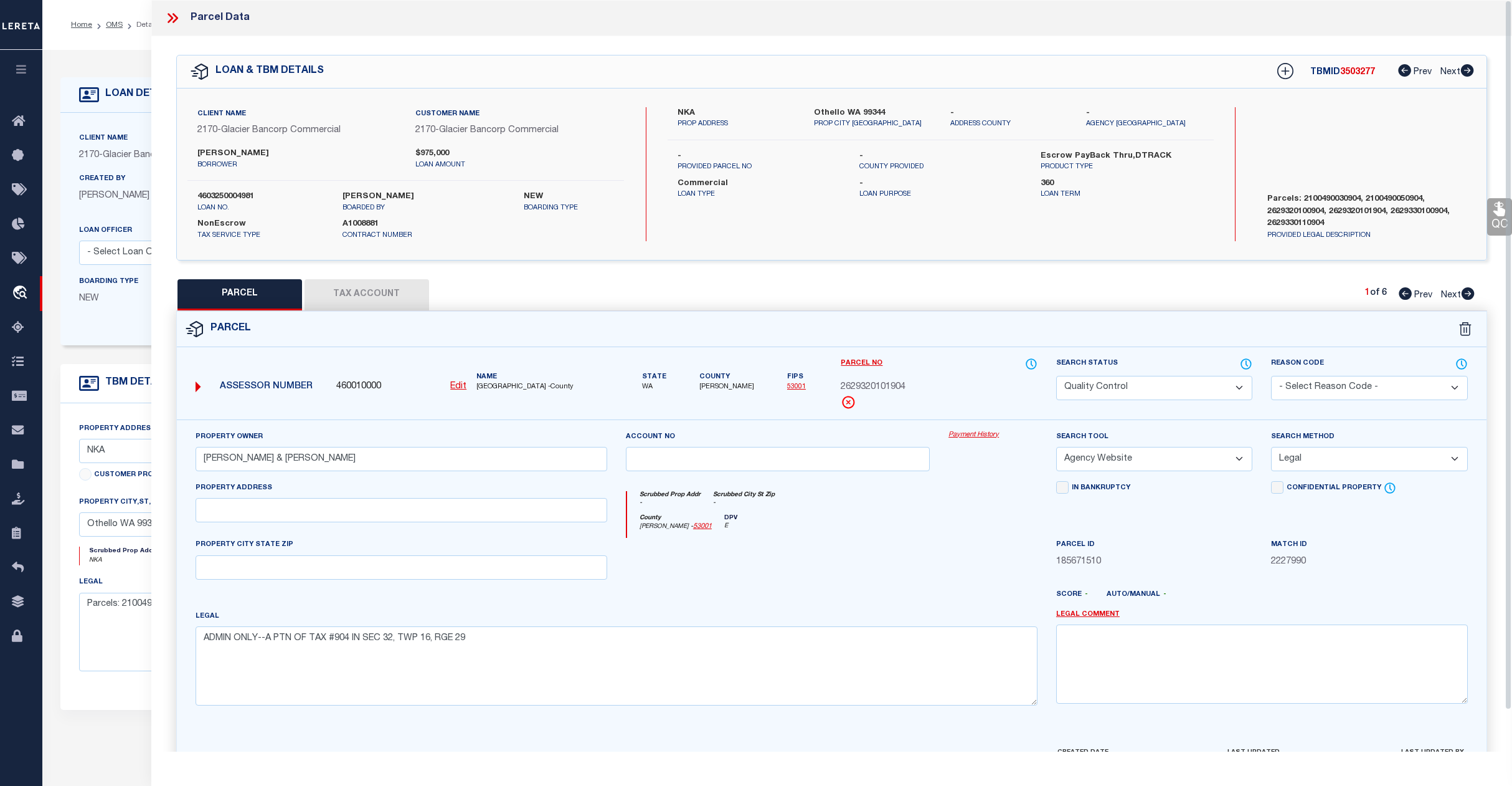
click at [1158, 391] on select "Automated Search Bad Parcel Complete Duplicate Parcel High Dollar Reporting In …" at bounding box center [1155, 388] width 197 height 24
click at [1057, 376] on select "Automated Search Bad Parcel Complete Duplicate Parcel High Dollar Reporting In …" at bounding box center [1155, 388] width 197 height 24
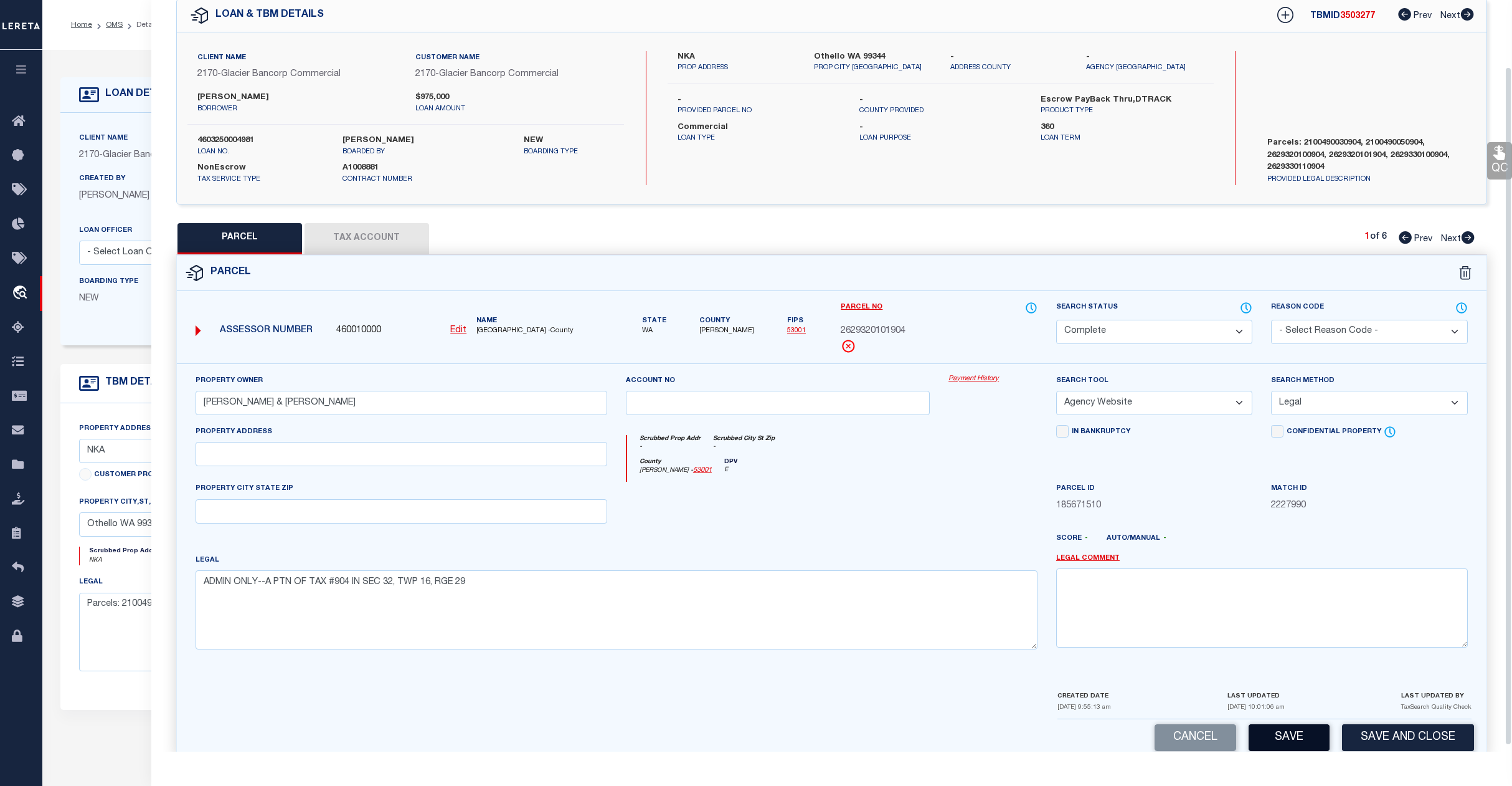
scroll to position [80, 0]
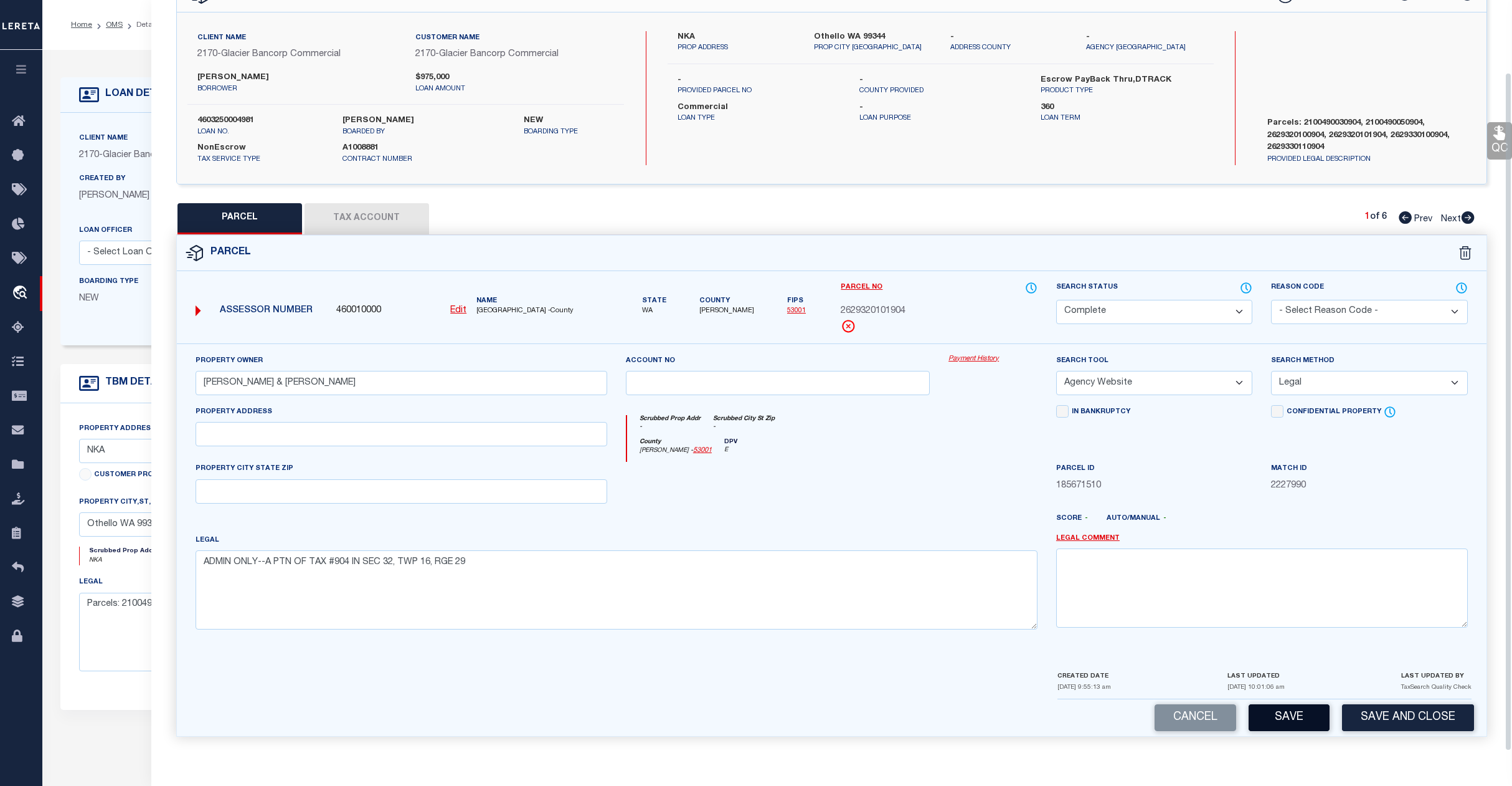
click at [1290, 711] on button "Save" at bounding box center [1289, 718] width 81 height 27
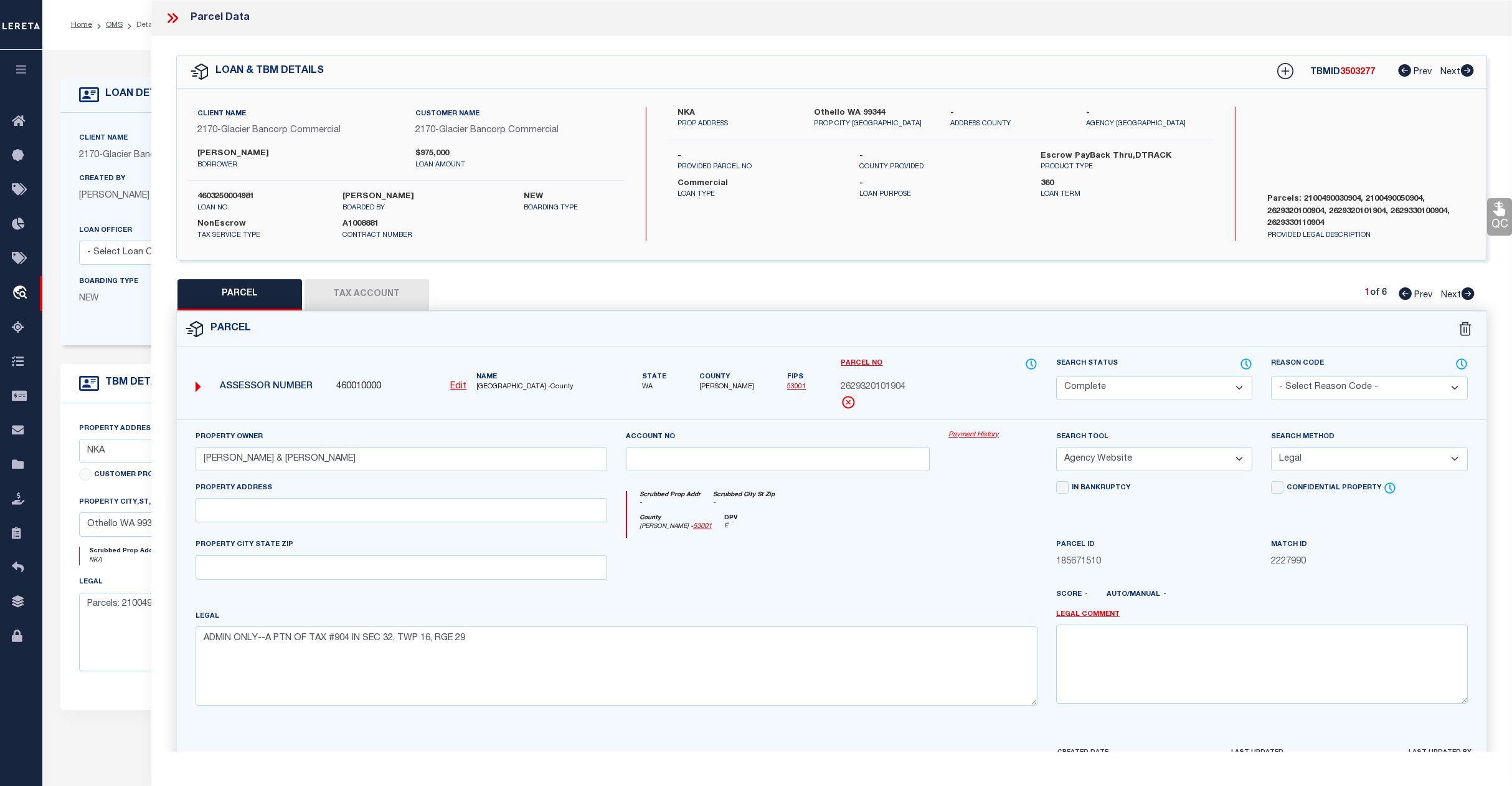
click at [1449, 295] on span "Next" at bounding box center [1451, 295] width 20 height 9
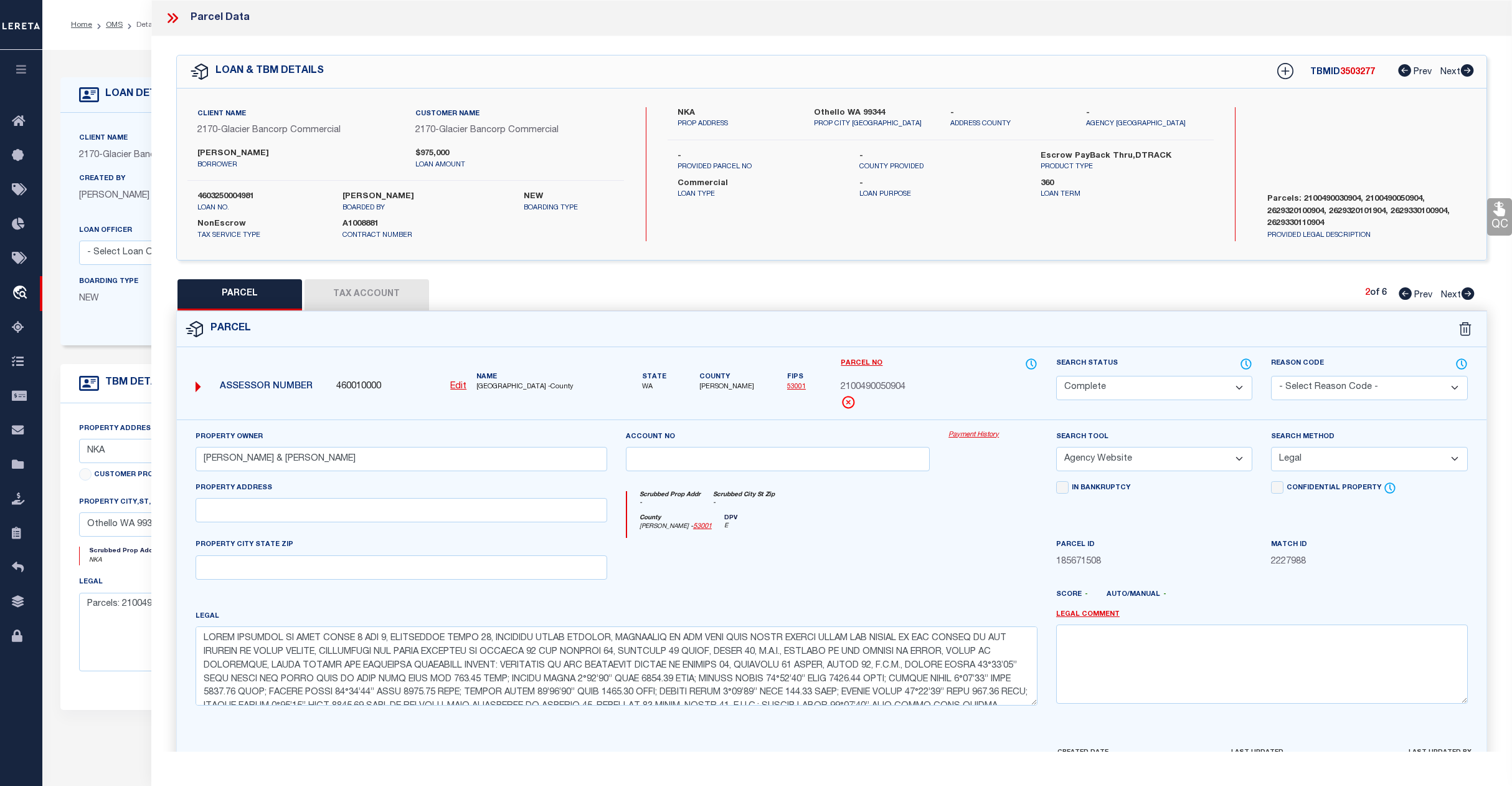
click at [1449, 293] on span "Next" at bounding box center [1451, 295] width 20 height 9
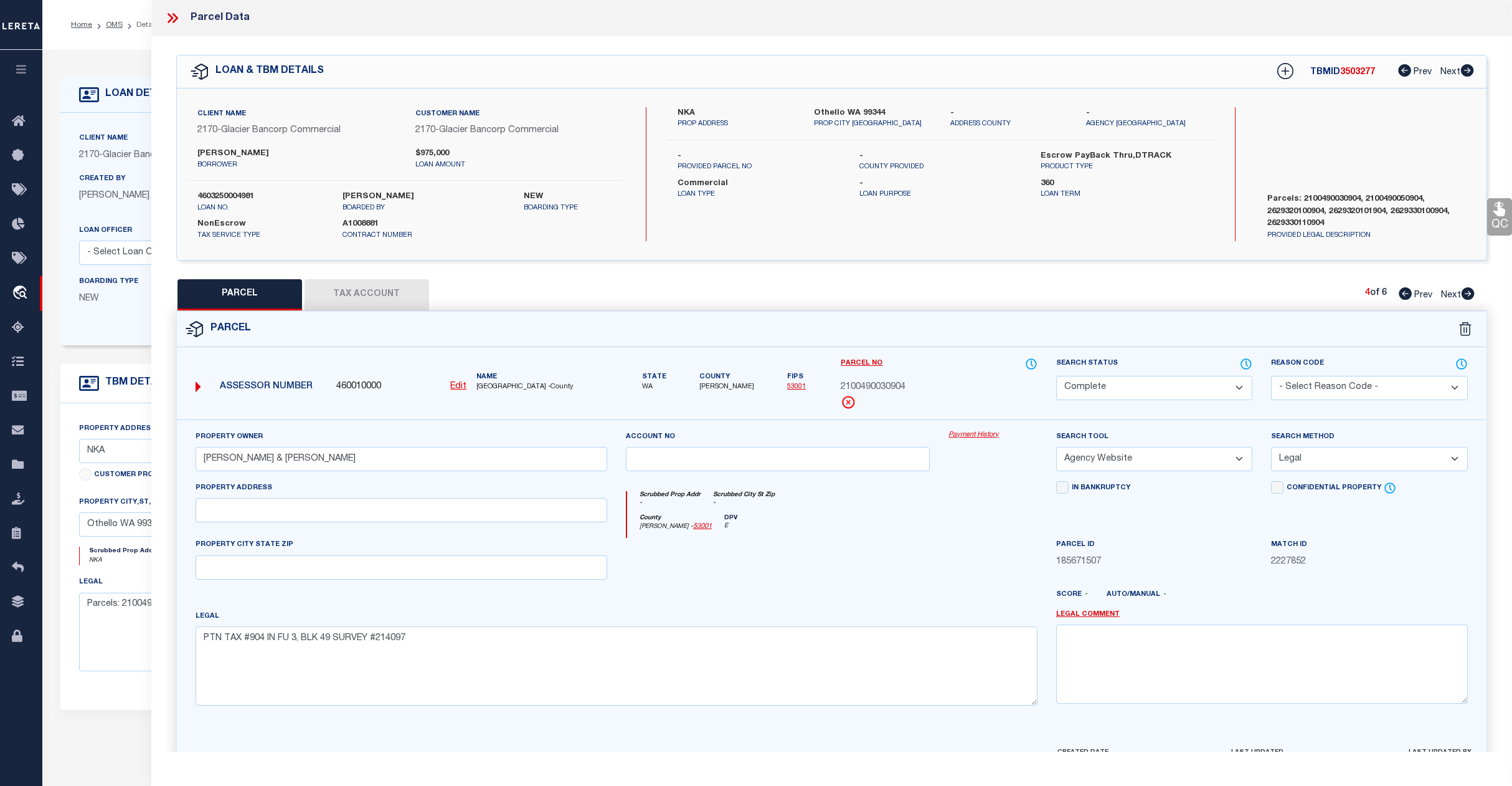
click at [1449, 293] on span "Next" at bounding box center [1451, 295] width 20 height 9
click at [1149, 387] on select "Automated Search Bad Parcel Complete Duplicate Parcel High Dollar Reporting In …" at bounding box center [1155, 388] width 197 height 24
click at [1057, 376] on select "Automated Search Bad Parcel Complete Duplicate Parcel High Dollar Reporting In …" at bounding box center [1155, 388] width 197 height 24
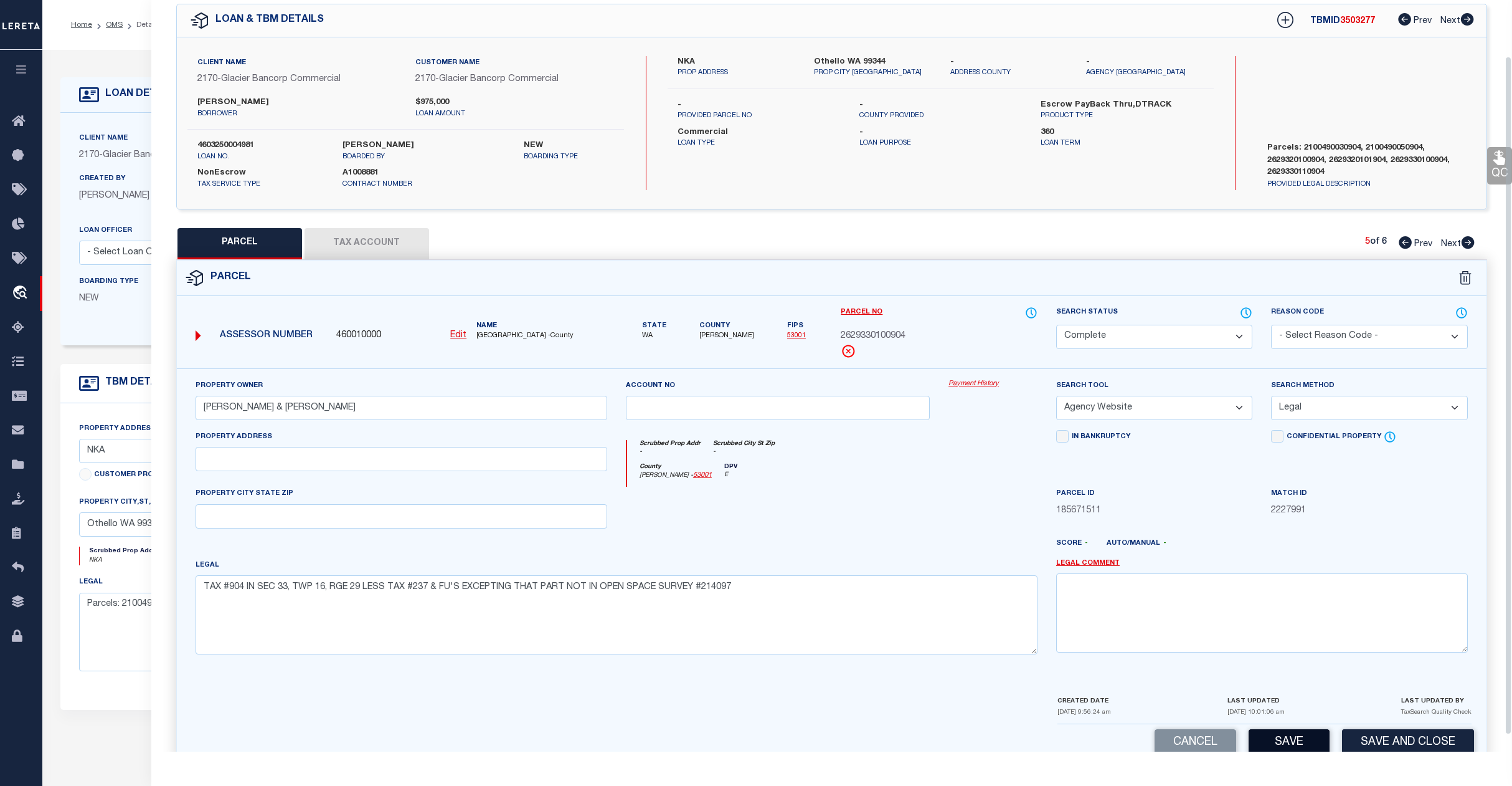
scroll to position [80, 0]
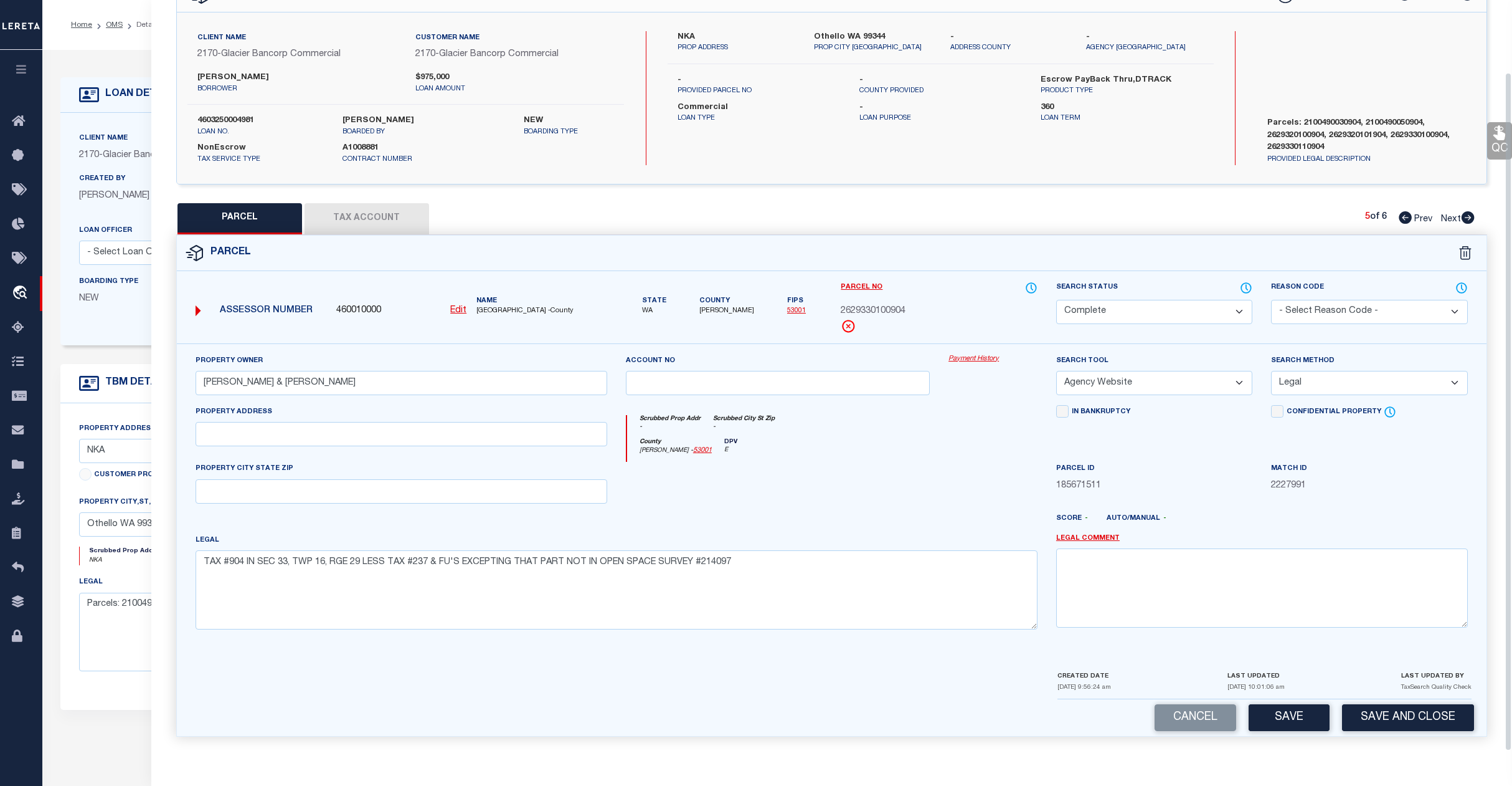
click at [1293, 711] on button "Save" at bounding box center [1289, 718] width 81 height 27
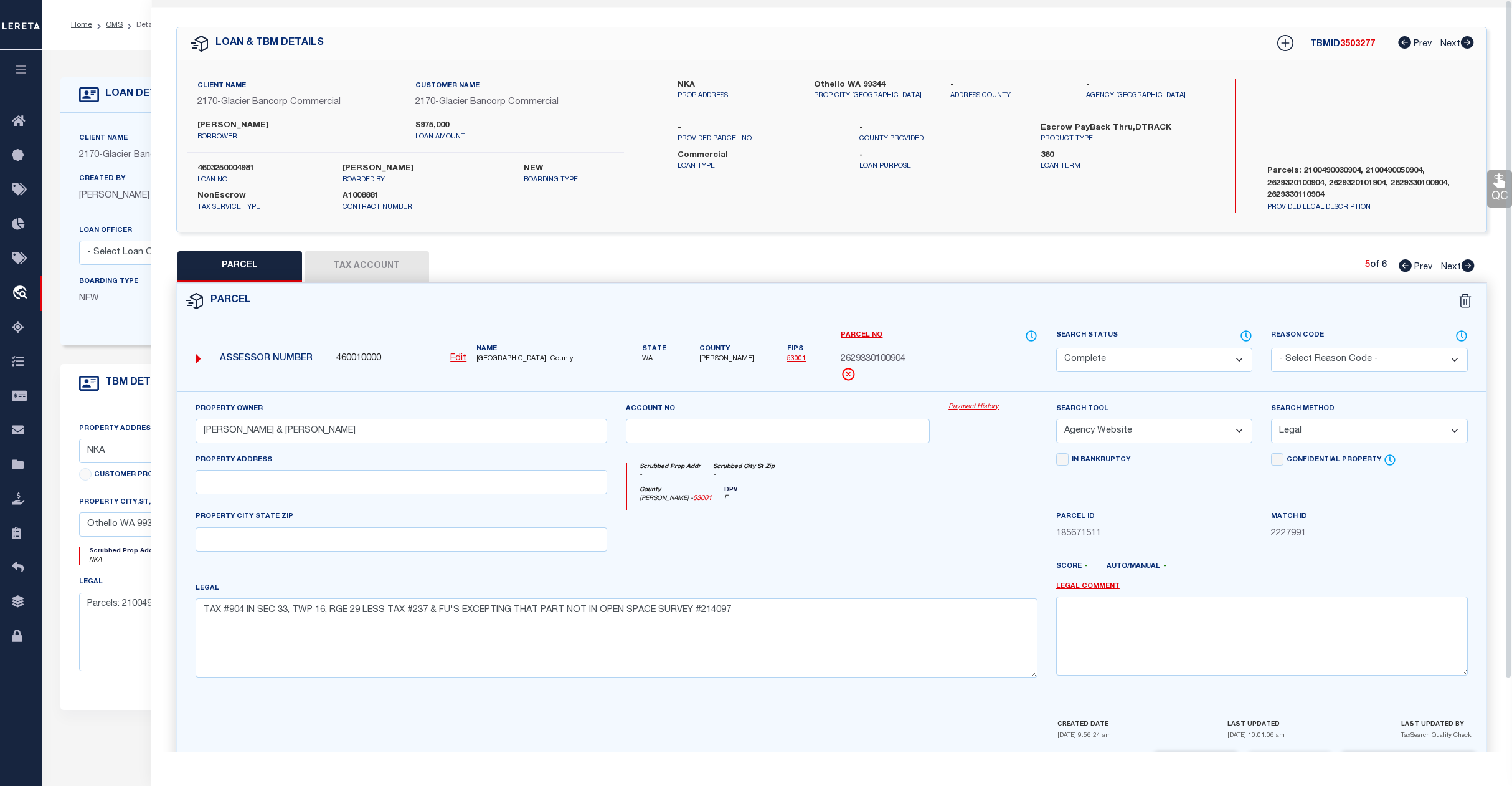
scroll to position [0, 0]
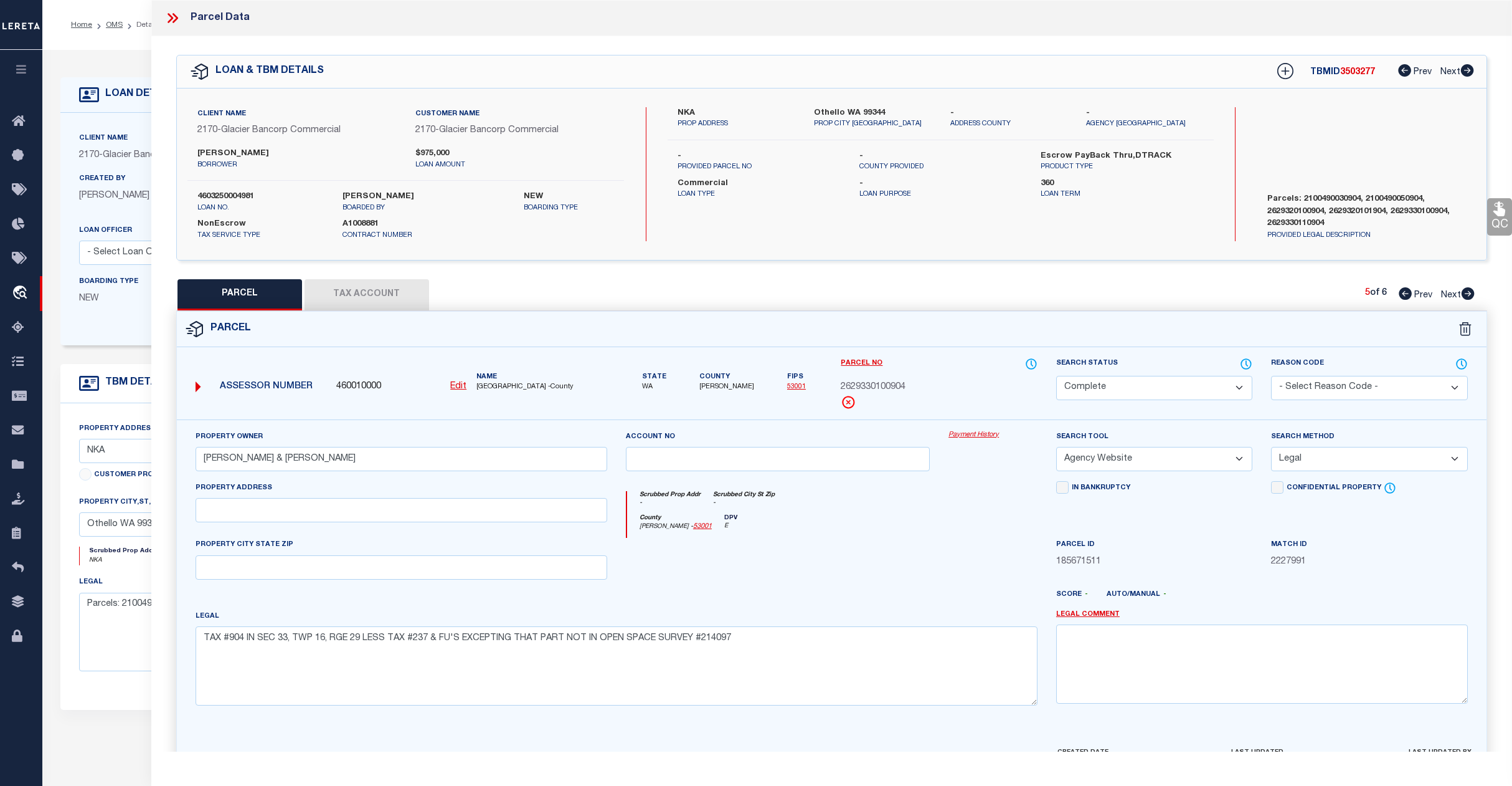
click at [1451, 293] on span "Next" at bounding box center [1451, 295] width 20 height 9
click at [1165, 379] on select "Automated Search Bad Parcel Complete Duplicate Parcel High Dollar Reporting In …" at bounding box center [1155, 388] width 197 height 24
click at [1057, 376] on select "Automated Search Bad Parcel Complete Duplicate Parcel High Dollar Reporting In …" at bounding box center [1155, 388] width 197 height 24
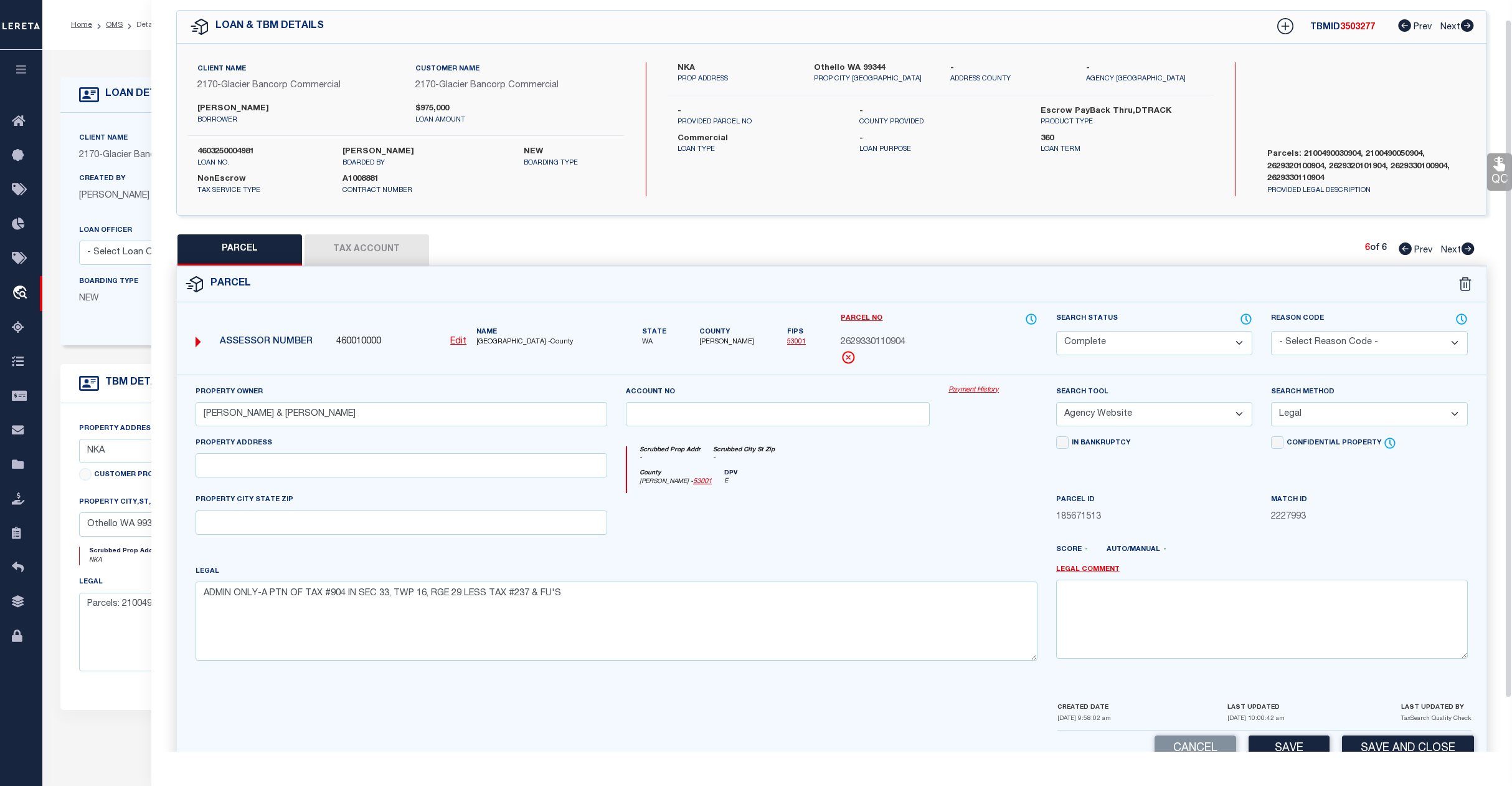
scroll to position [80, 0]
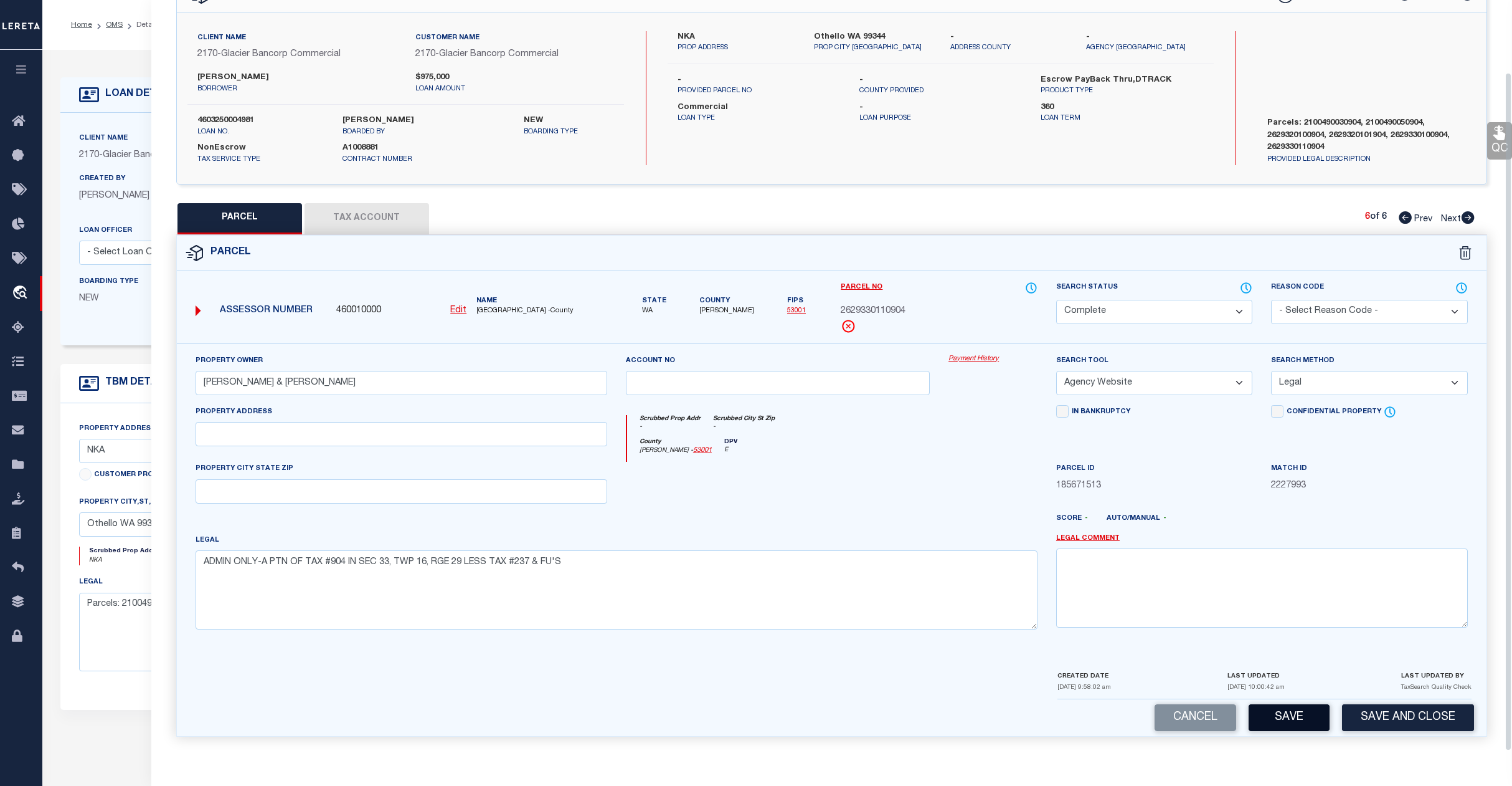
click at [1277, 708] on button "Save" at bounding box center [1289, 718] width 81 height 27
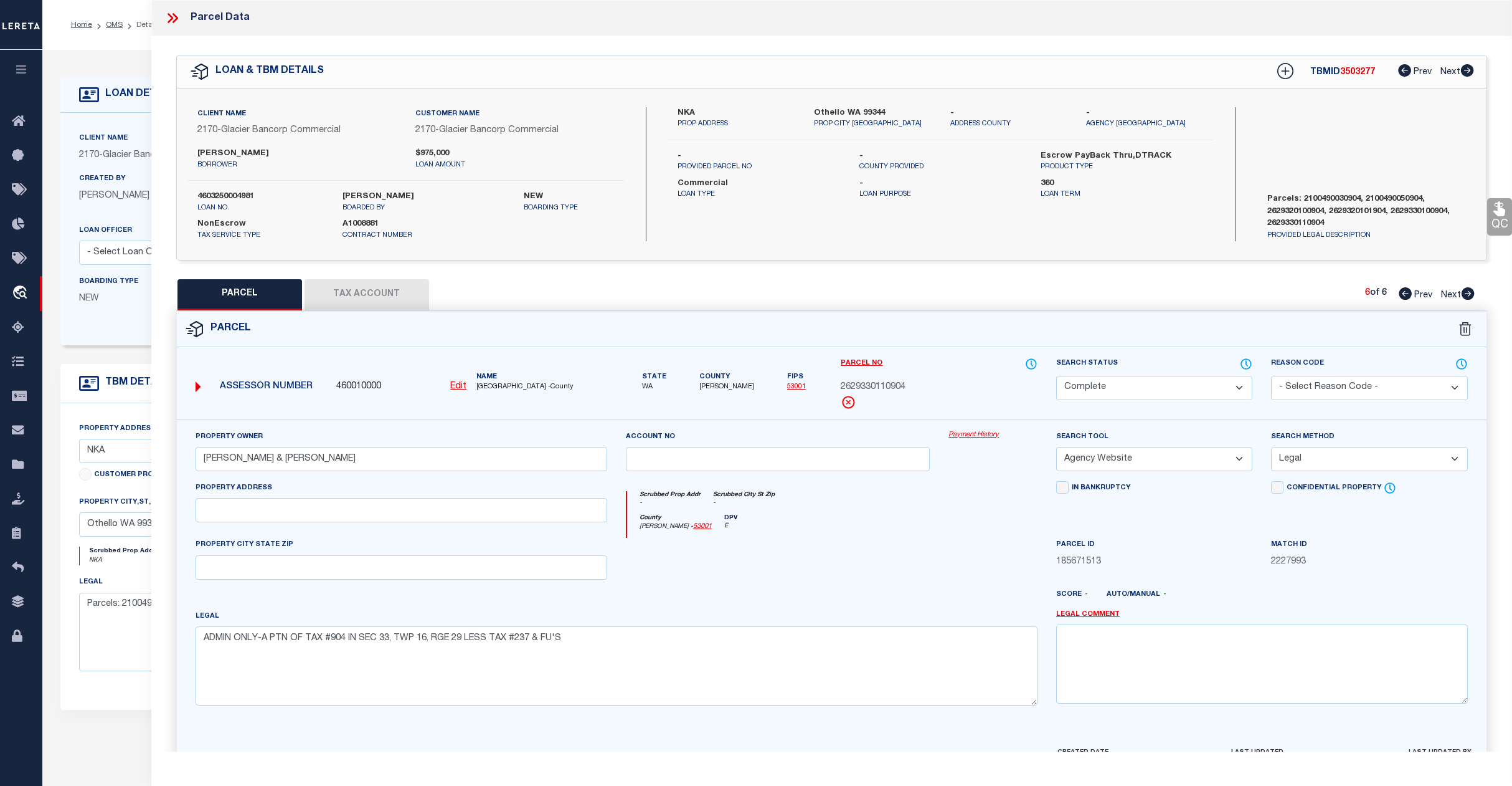
click at [112, 30] on ol "Home OMS Detail" at bounding box center [113, 24] width 106 height 26
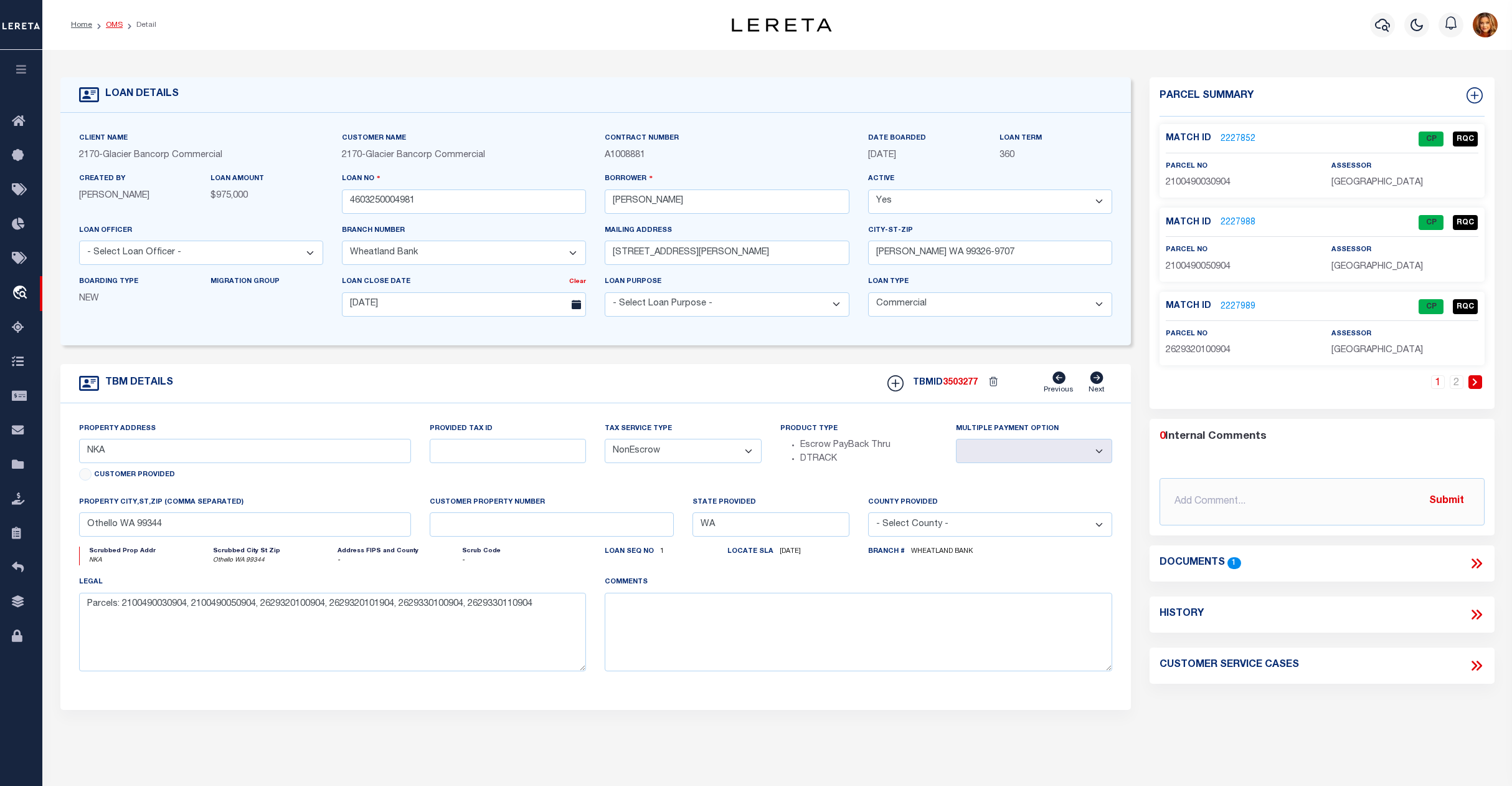
click at [112, 23] on link "OMS" at bounding box center [113, 25] width 16 height 8
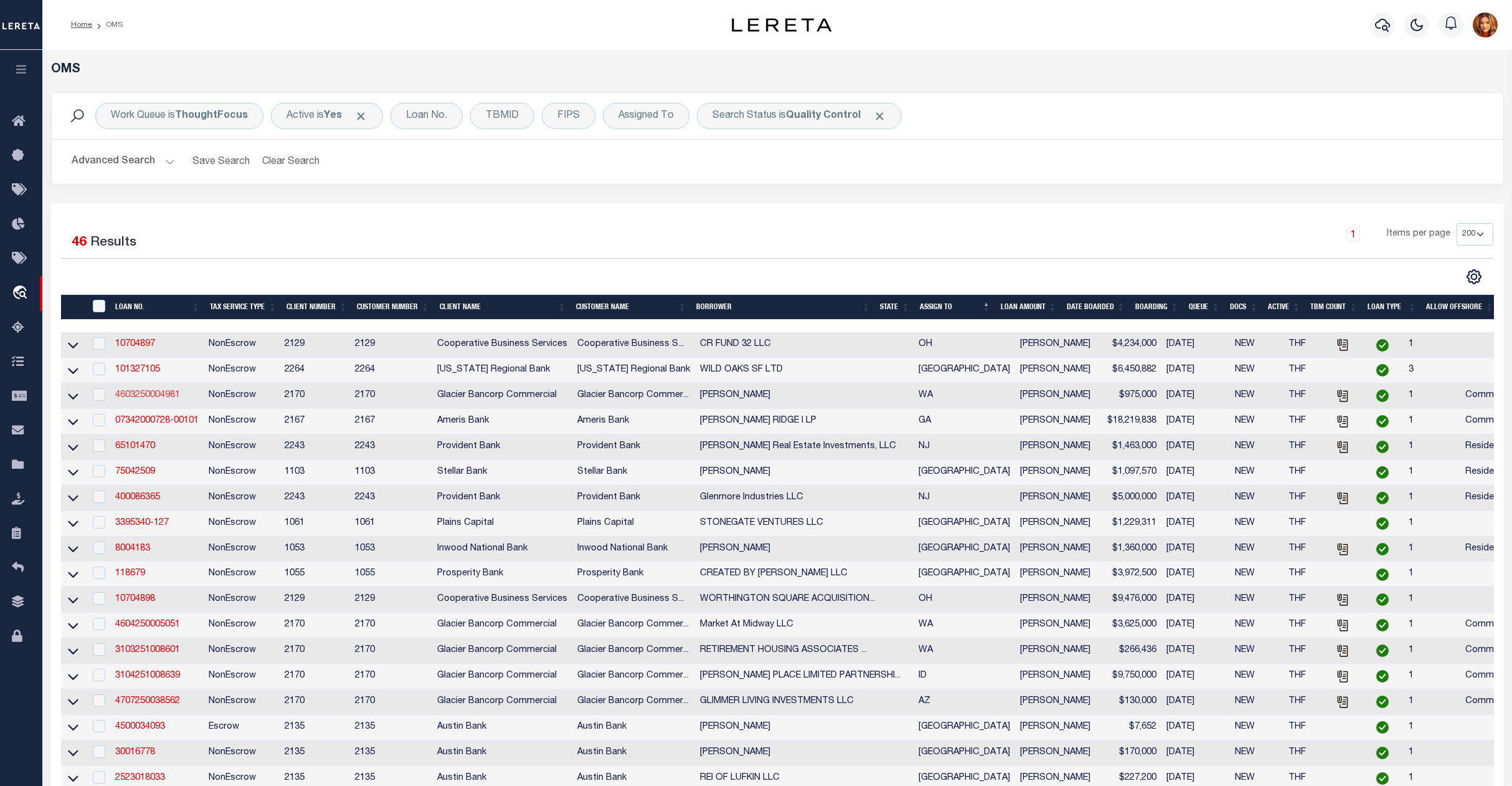
click at [136, 397] on link "4603250004981" at bounding box center [147, 394] width 65 height 9
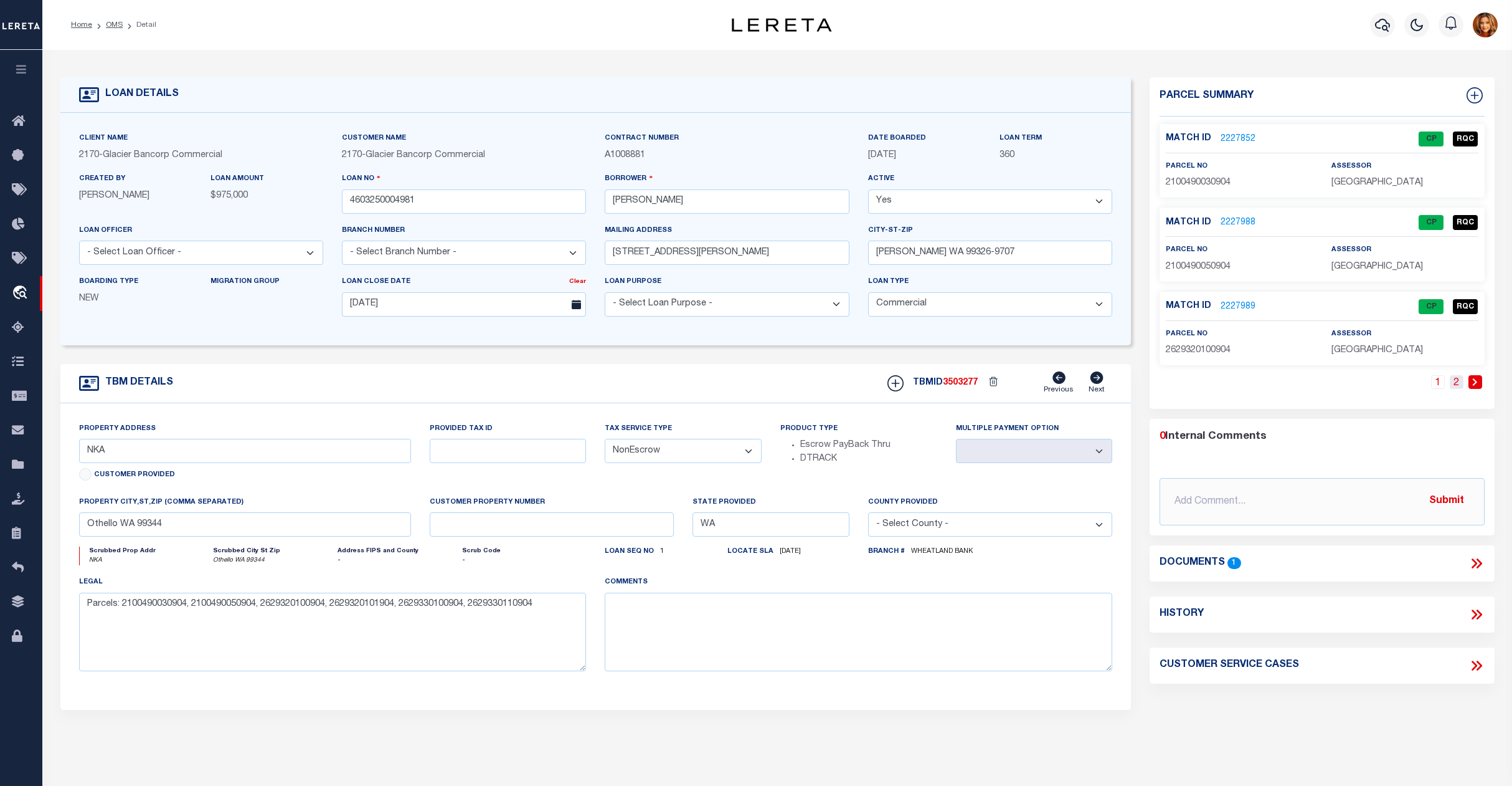
click at [1457, 380] on link "2" at bounding box center [1457, 382] width 14 height 14
click at [1472, 388] on link "2" at bounding box center [1475, 382] width 14 height 14
click at [1454, 385] on link "1" at bounding box center [1457, 382] width 14 height 14
click at [123, 23] on li "Detail" at bounding box center [139, 25] width 34 height 12
click at [120, 21] on link "OMS" at bounding box center [113, 25] width 16 height 8
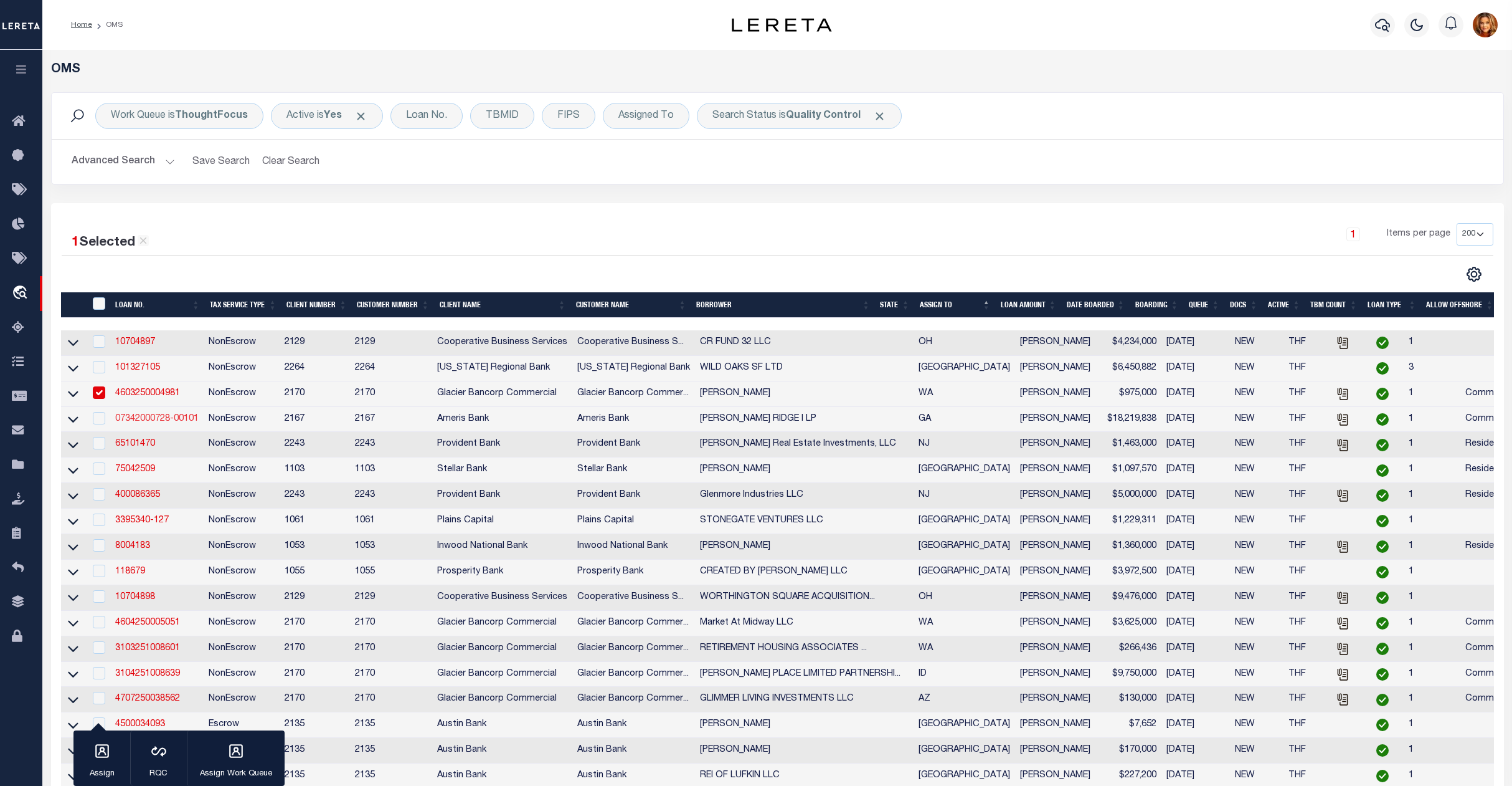
click at [128, 423] on link "07342000728-00101" at bounding box center [157, 419] width 83 height 9
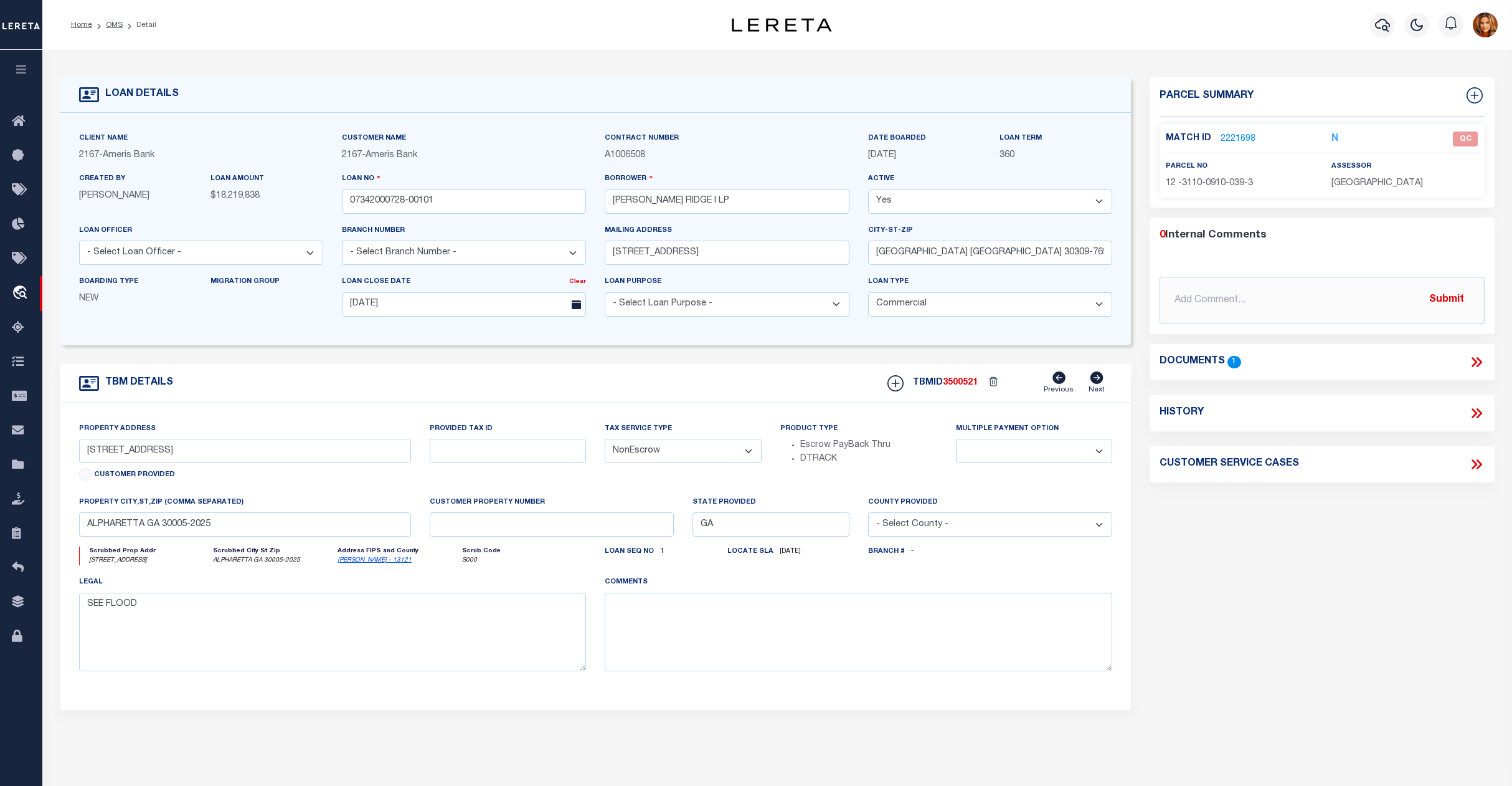
click at [1236, 137] on link "2221698" at bounding box center [1238, 140] width 35 height 14
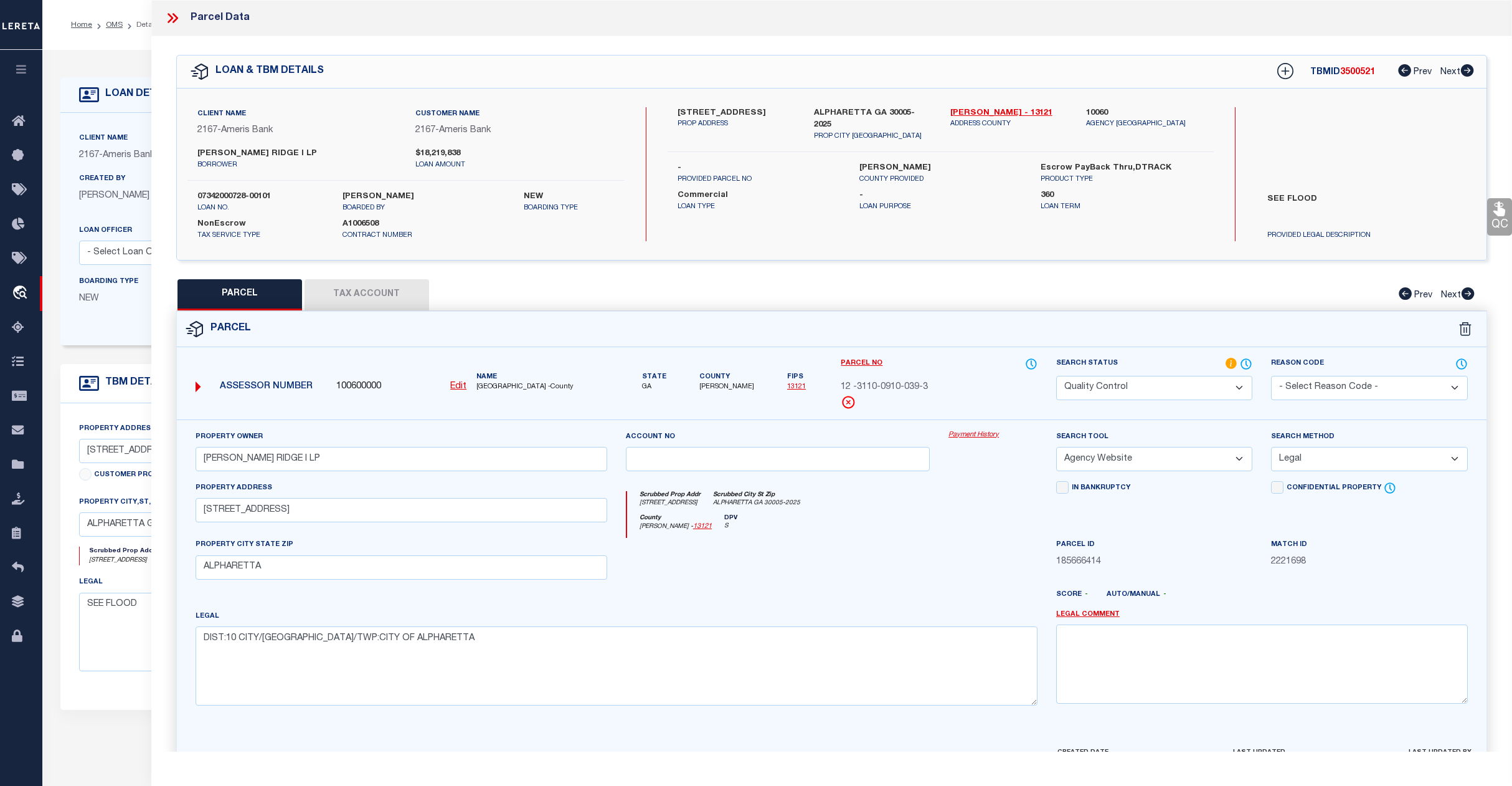
click at [1147, 379] on select "Automated Search Bad Parcel Complete Duplicate Parcel High Dollar Reporting In …" at bounding box center [1155, 388] width 197 height 24
click at [1057, 376] on select "Automated Search Bad Parcel Complete Duplicate Parcel High Dollar Reporting In …" at bounding box center [1155, 388] width 197 height 24
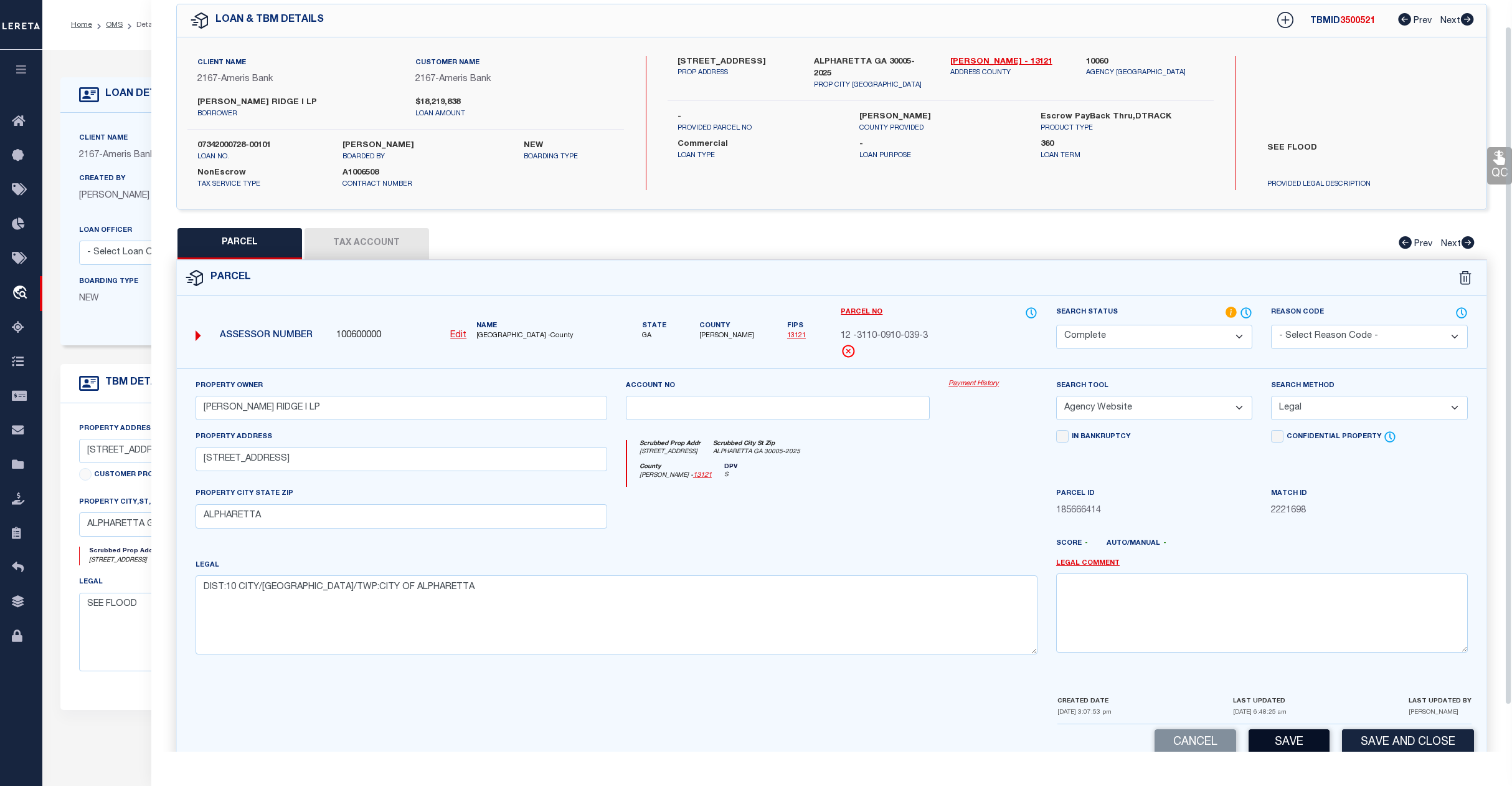
scroll to position [80, 0]
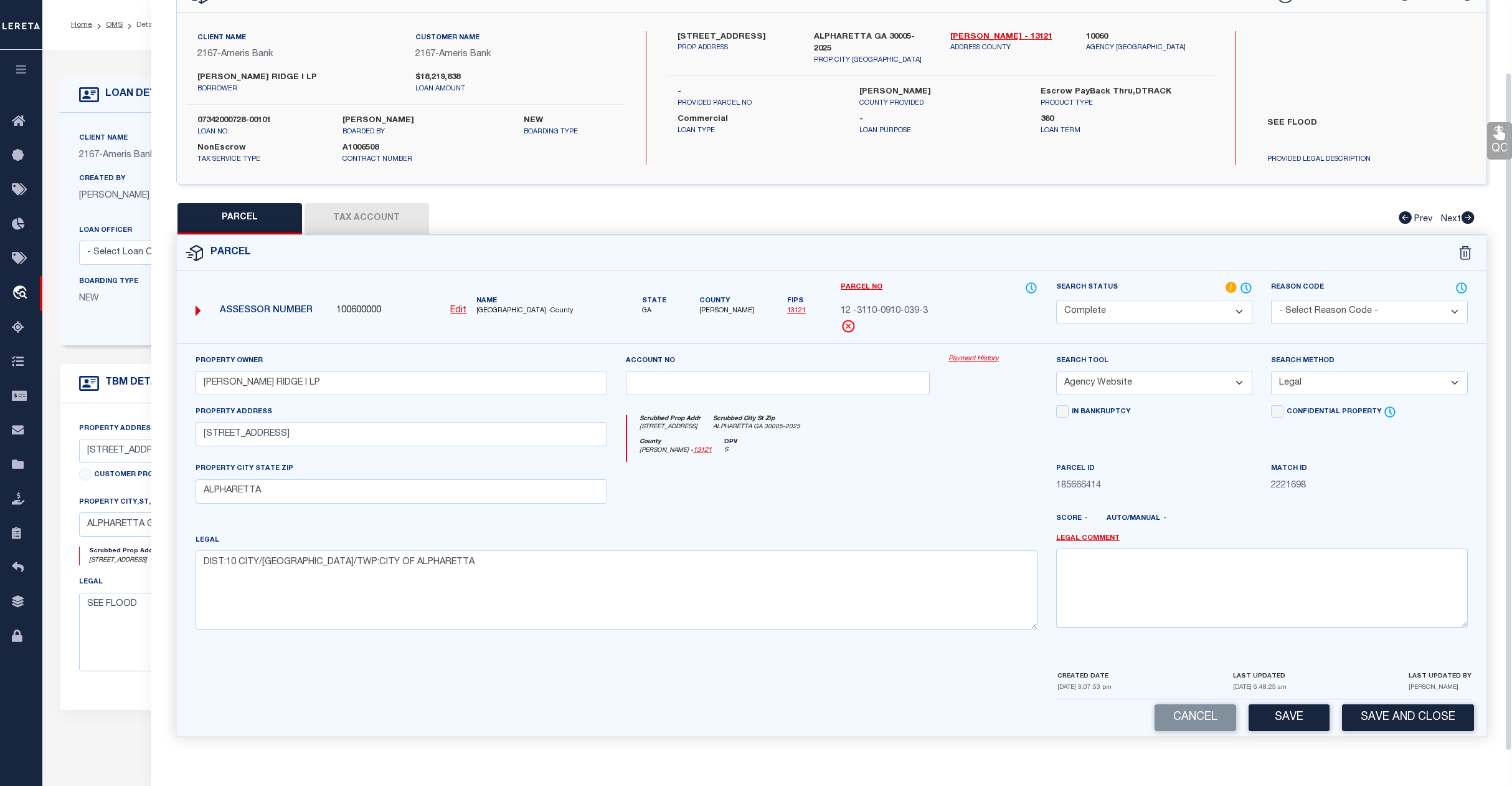
drag, startPoint x: 1280, startPoint y: 713, endPoint x: 1272, endPoint y: 707, distance: 10.0
click at [1279, 710] on button "Save" at bounding box center [1289, 718] width 81 height 27
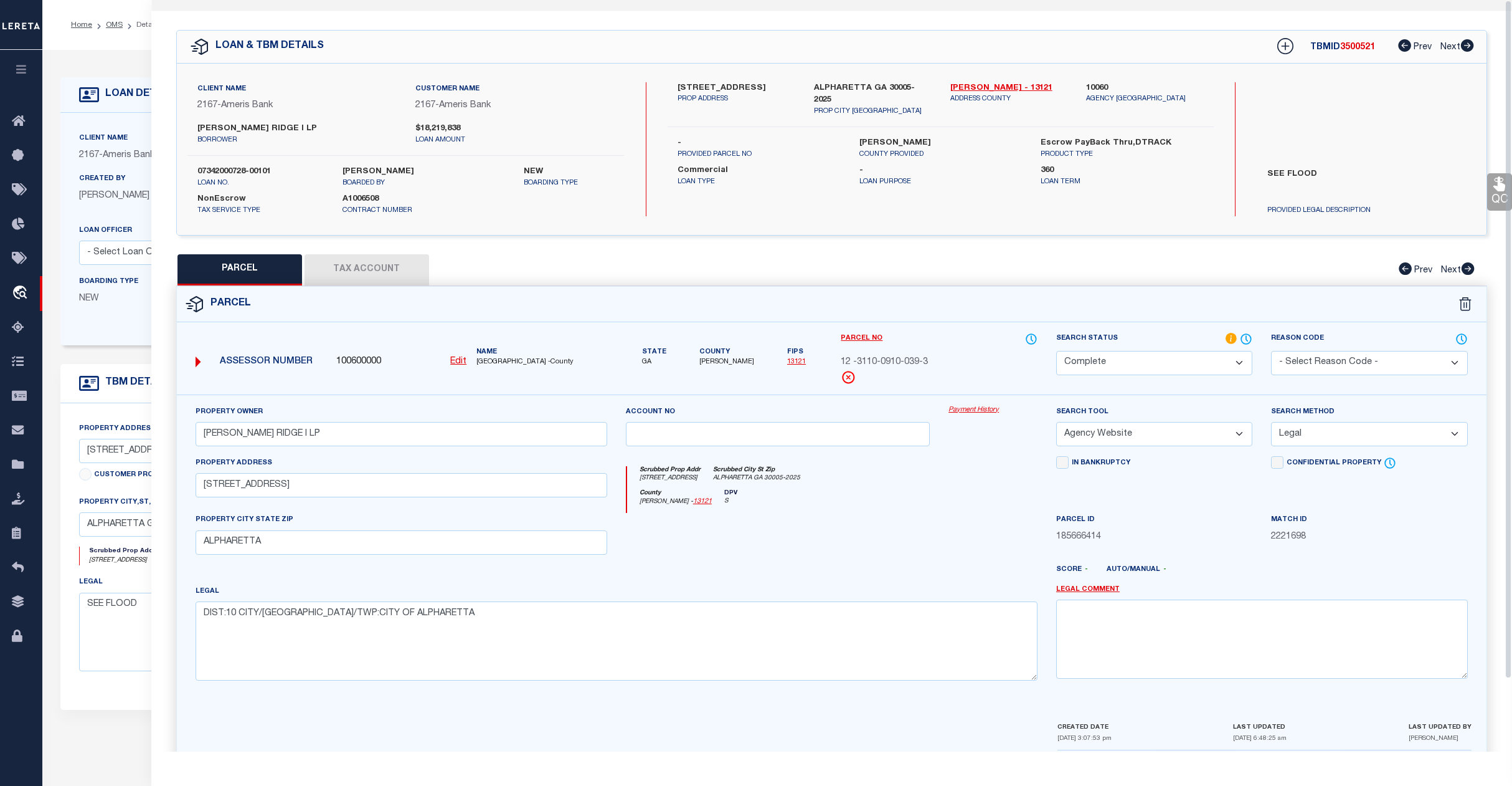
scroll to position [0, 0]
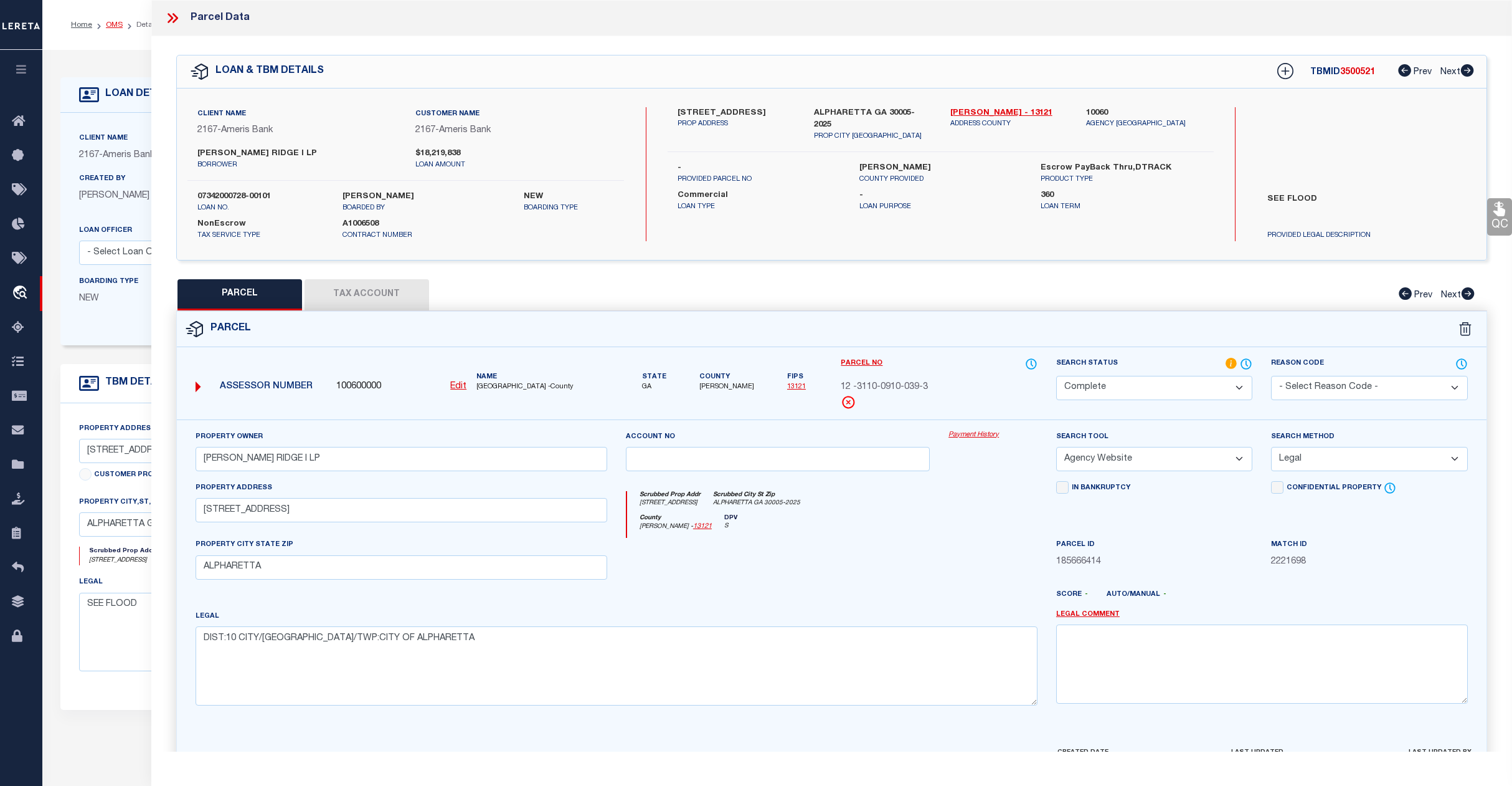
click at [112, 28] on link "OMS" at bounding box center [113, 25] width 16 height 8
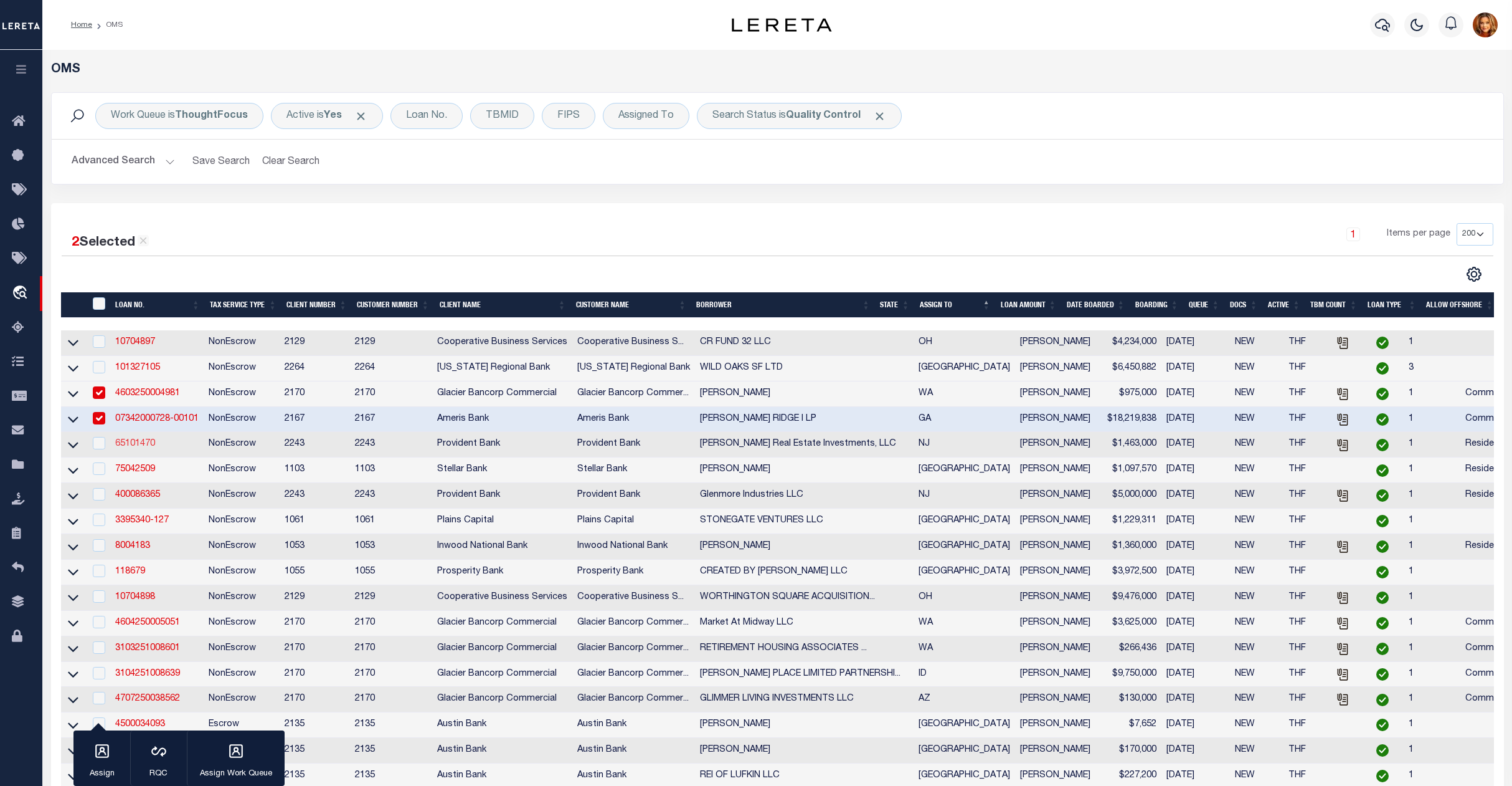
click at [137, 448] on link "65101470" at bounding box center [135, 443] width 40 height 9
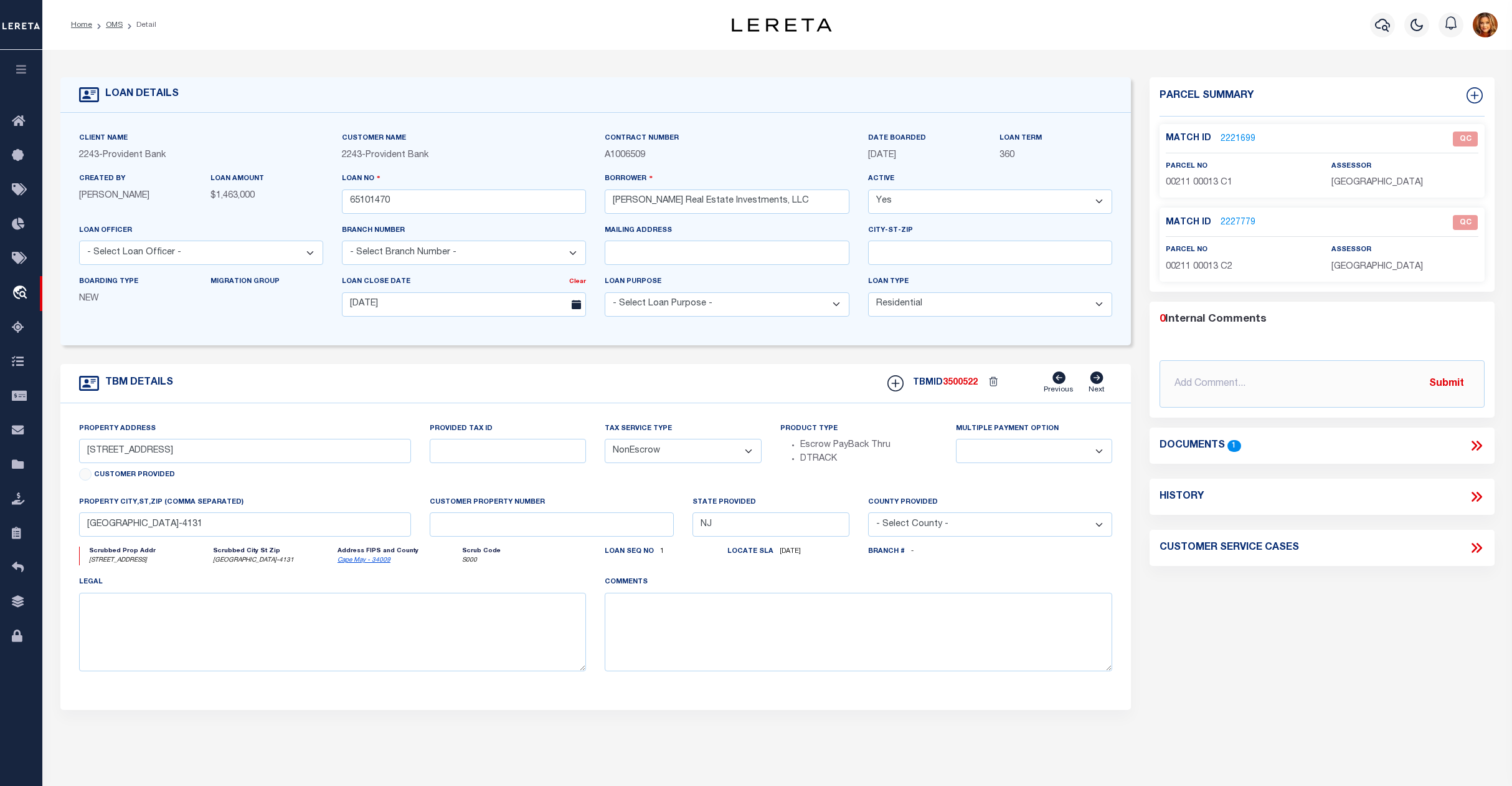
click at [1224, 137] on link "2221699" at bounding box center [1238, 140] width 35 height 14
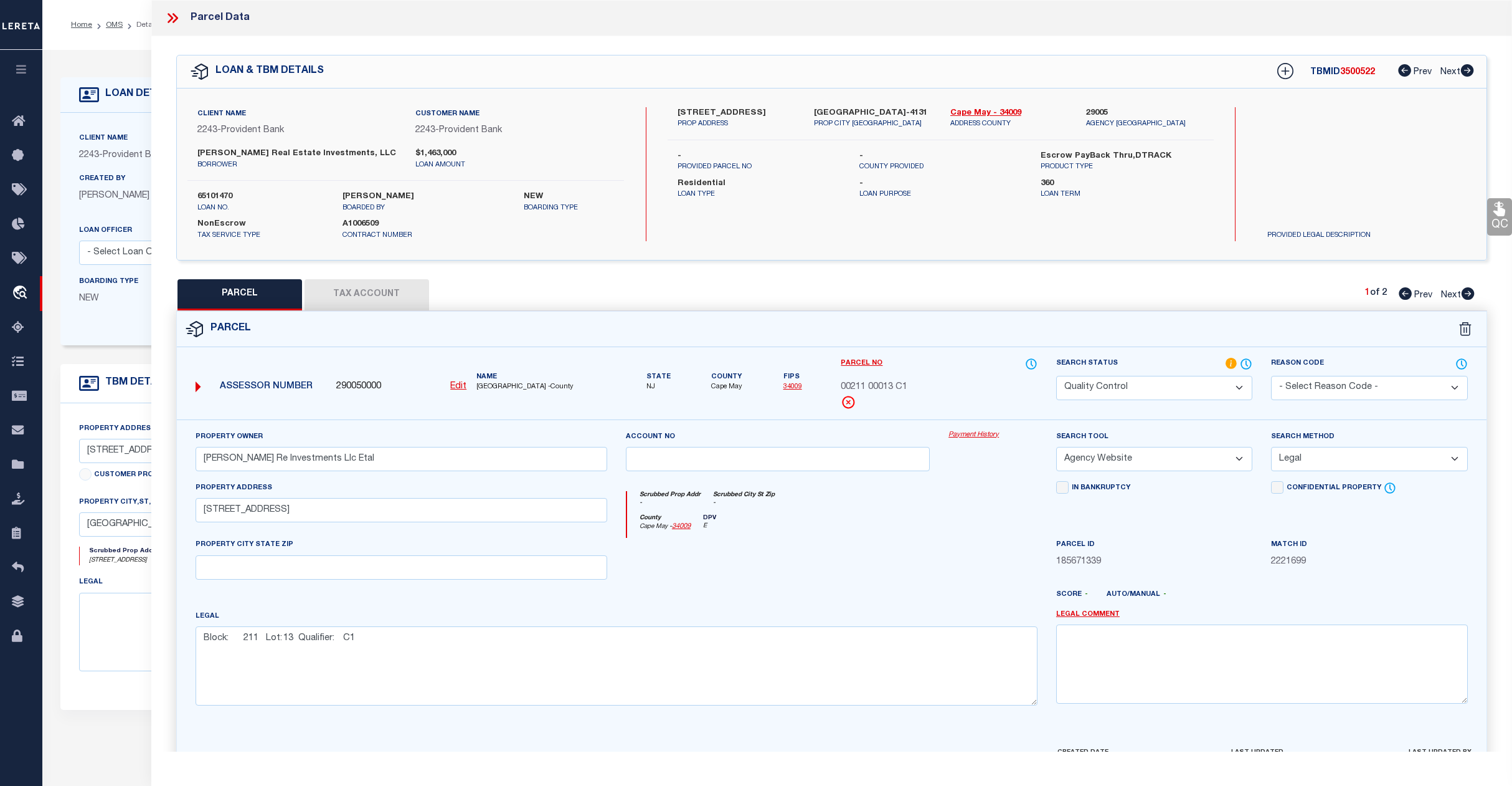
click at [1157, 384] on select "Automated Search Bad Parcel Complete Duplicate Parcel High Dollar Reporting In …" at bounding box center [1155, 388] width 197 height 24
click at [1057, 376] on select "Automated Search Bad Parcel Complete Duplicate Parcel High Dollar Reporting In …" at bounding box center [1155, 388] width 197 height 24
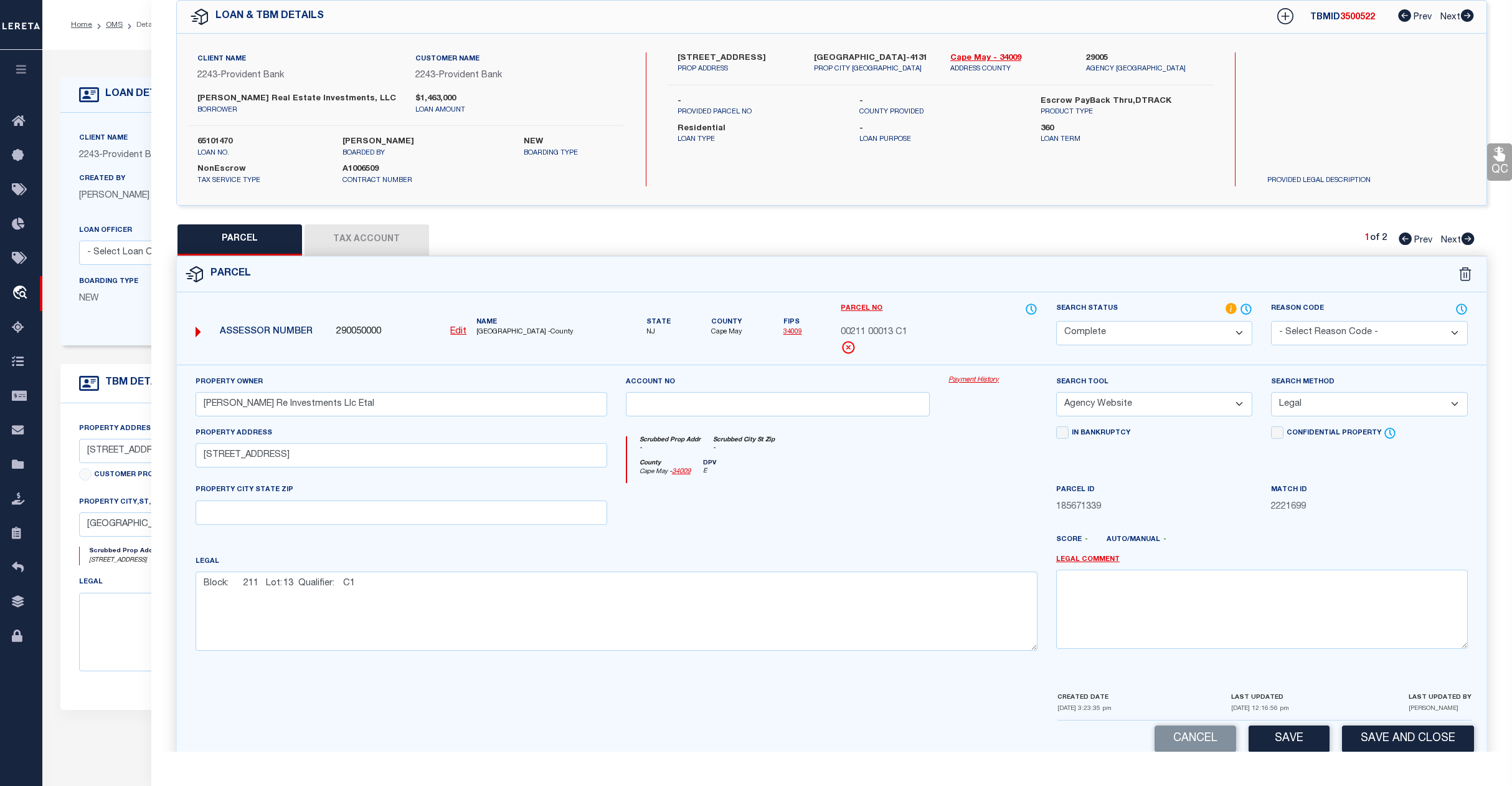
scroll to position [80, 0]
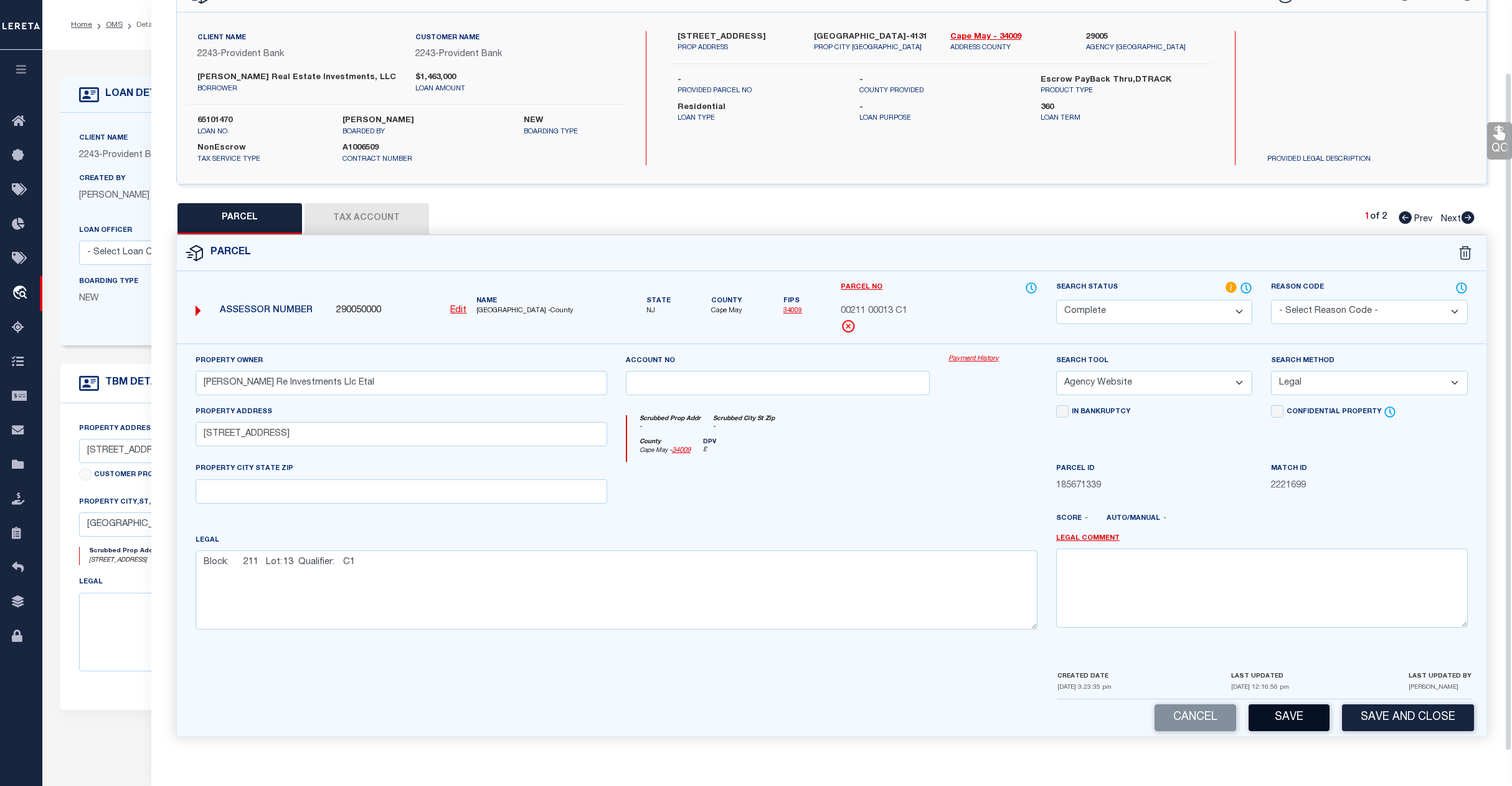
click at [1294, 720] on button "Save" at bounding box center [1289, 718] width 81 height 27
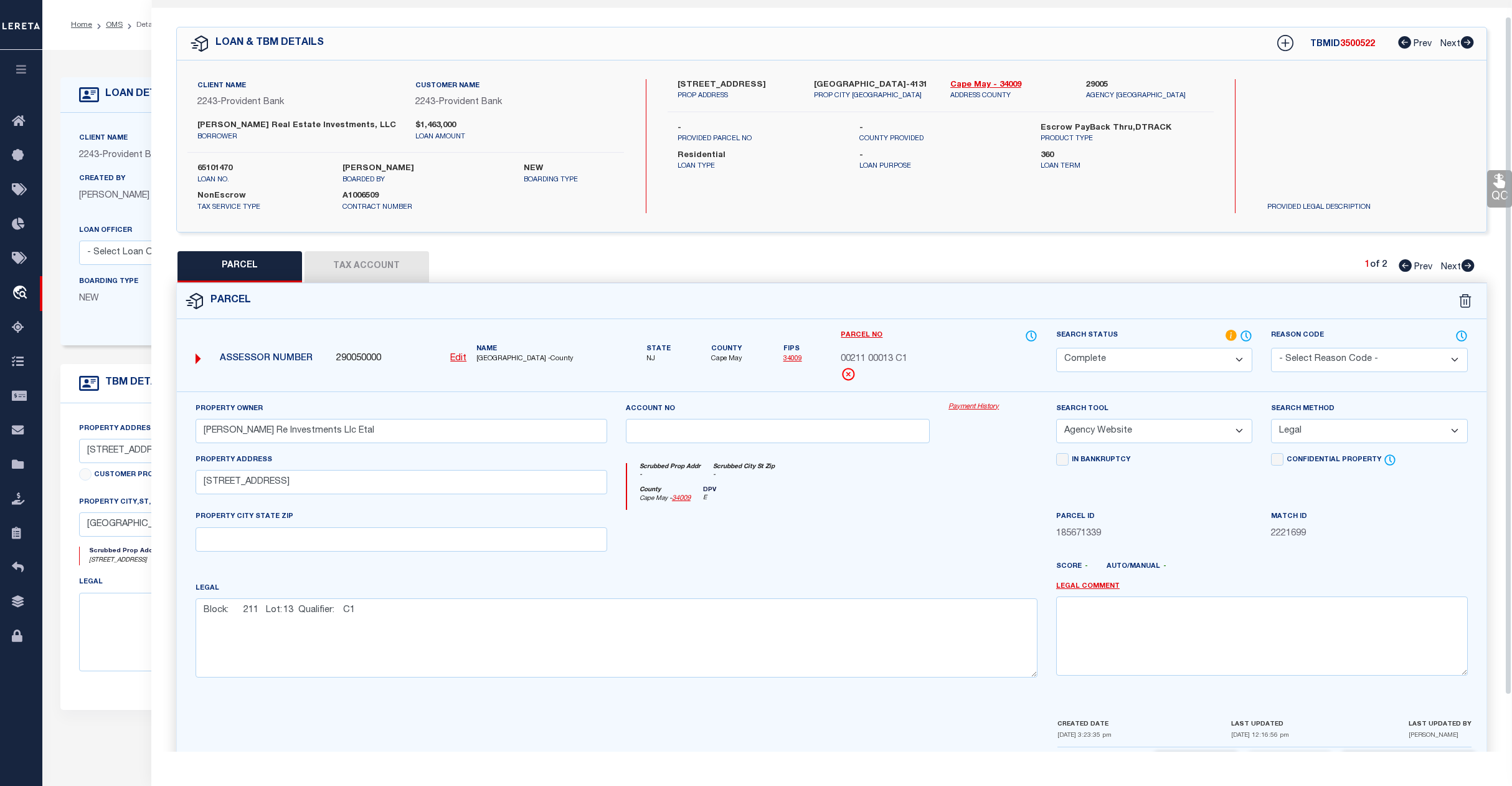
scroll to position [0, 0]
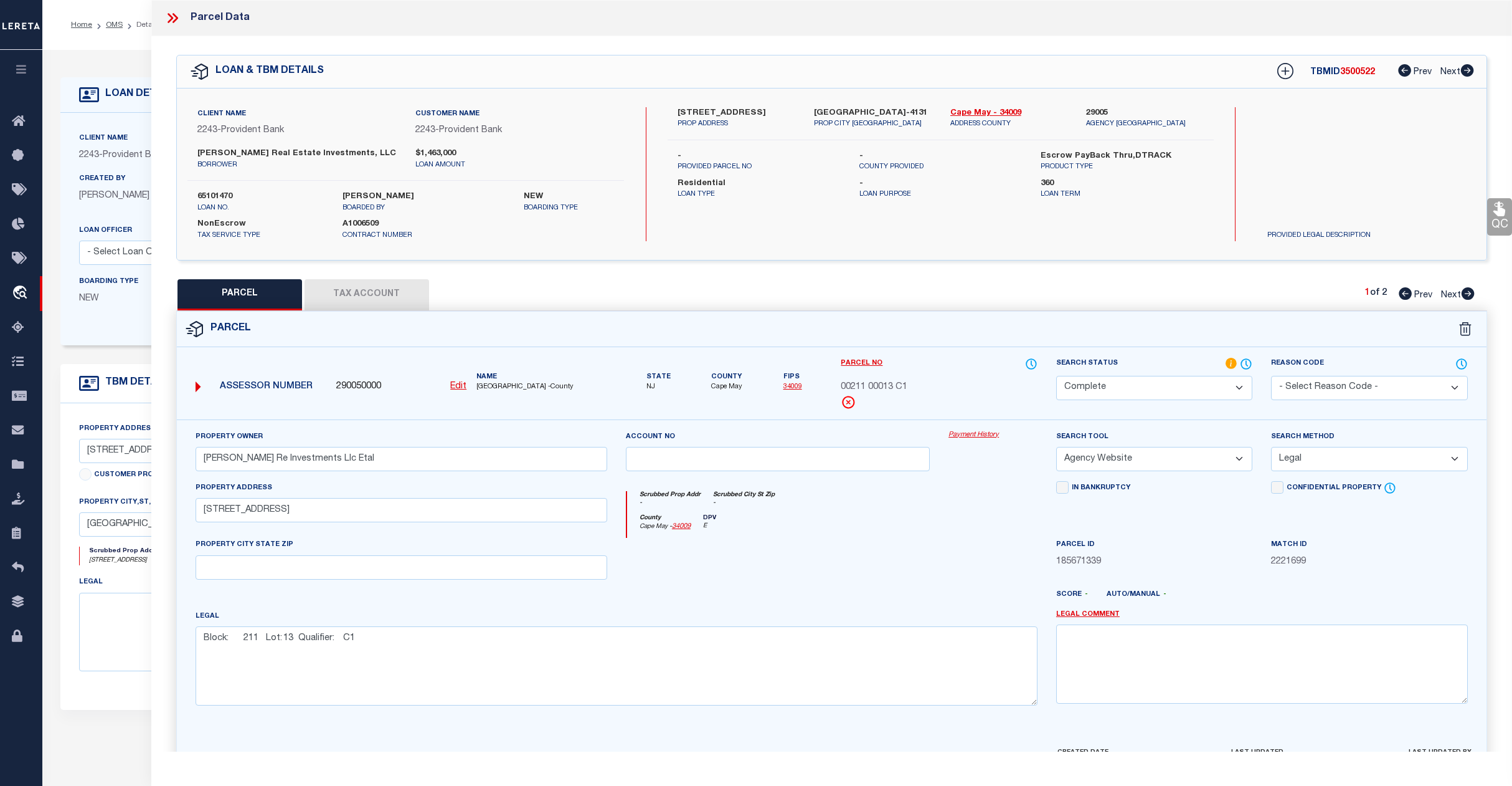
click at [1444, 291] on span "Next" at bounding box center [1451, 295] width 20 height 9
click at [1161, 382] on select "Automated Search Bad Parcel Complete Duplicate Parcel High Dollar Reporting In …" at bounding box center [1155, 388] width 197 height 24
click at [1057, 376] on select "Automated Search Bad Parcel Complete Duplicate Parcel High Dollar Reporting In …" at bounding box center [1155, 388] width 197 height 24
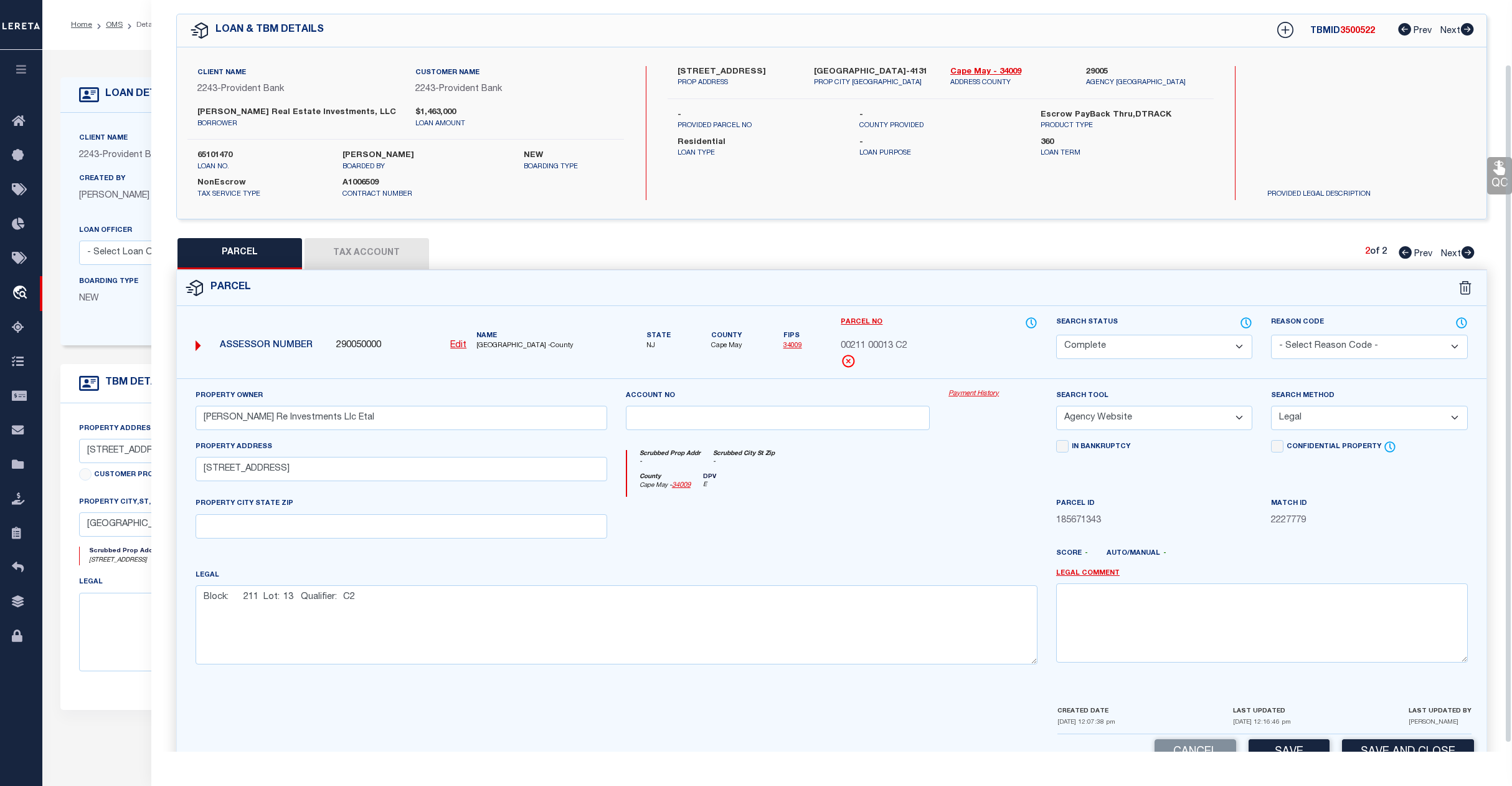
scroll to position [80, 0]
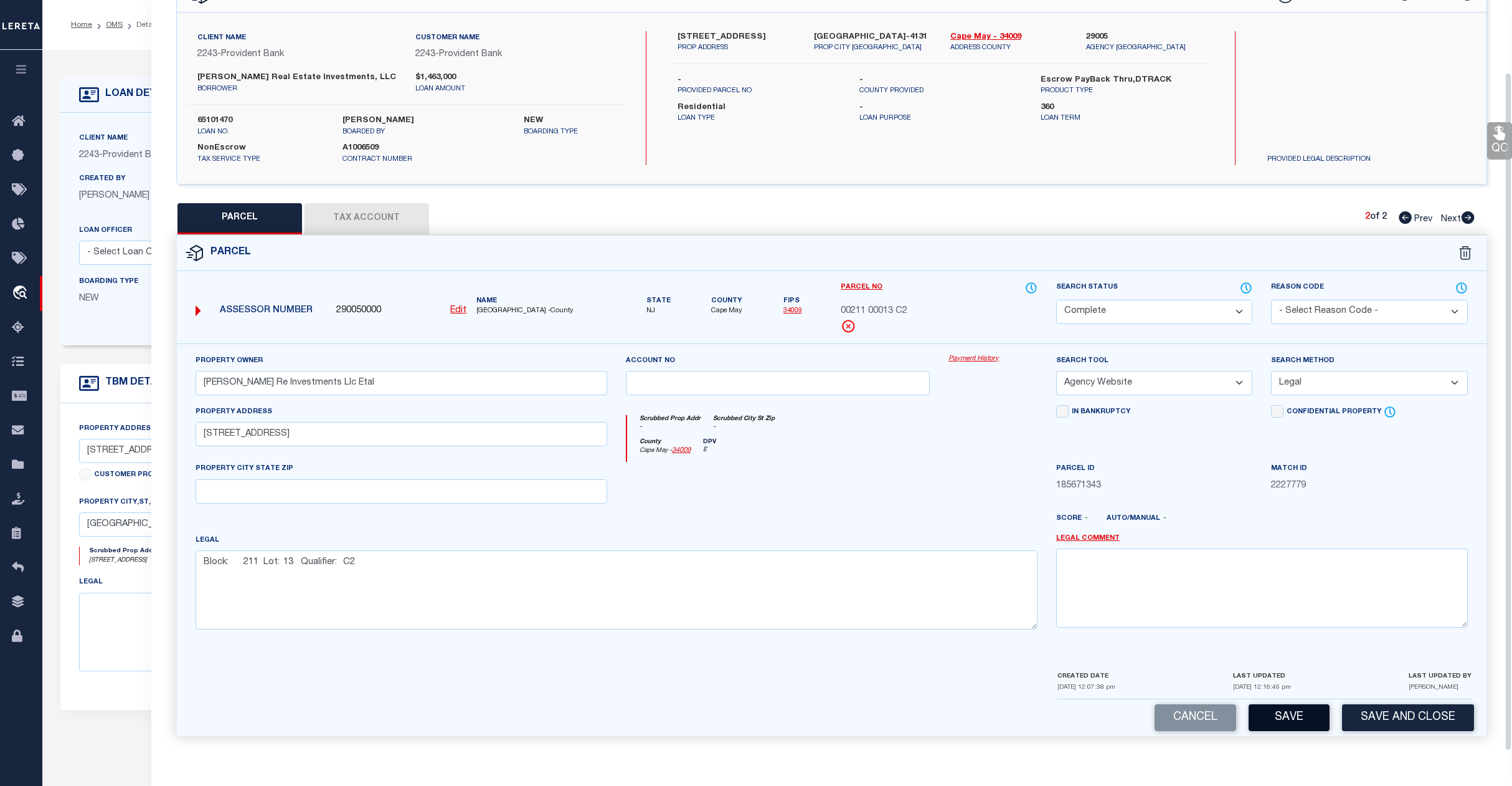
click at [1283, 713] on button "Save" at bounding box center [1289, 718] width 81 height 27
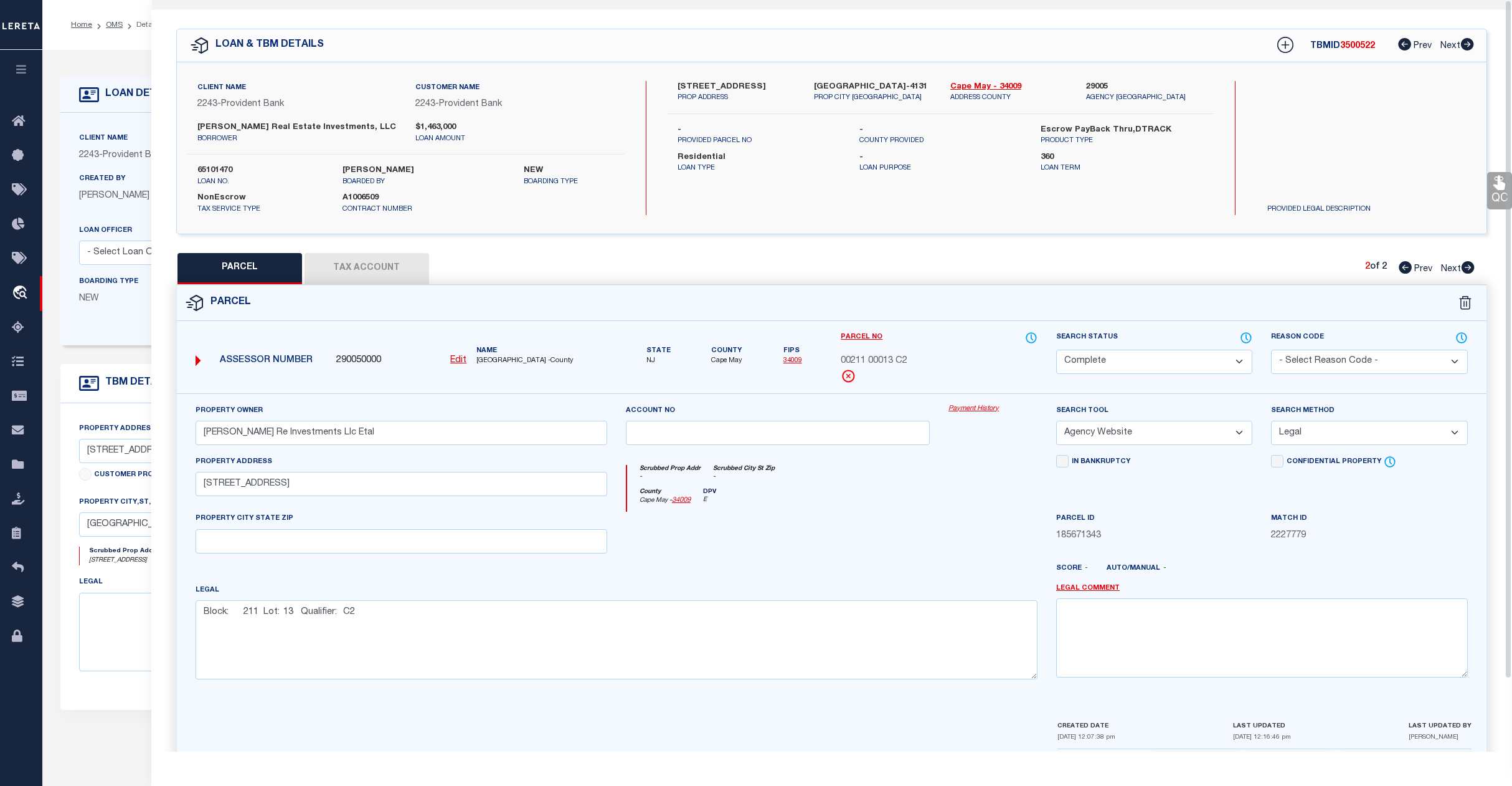
scroll to position [0, 0]
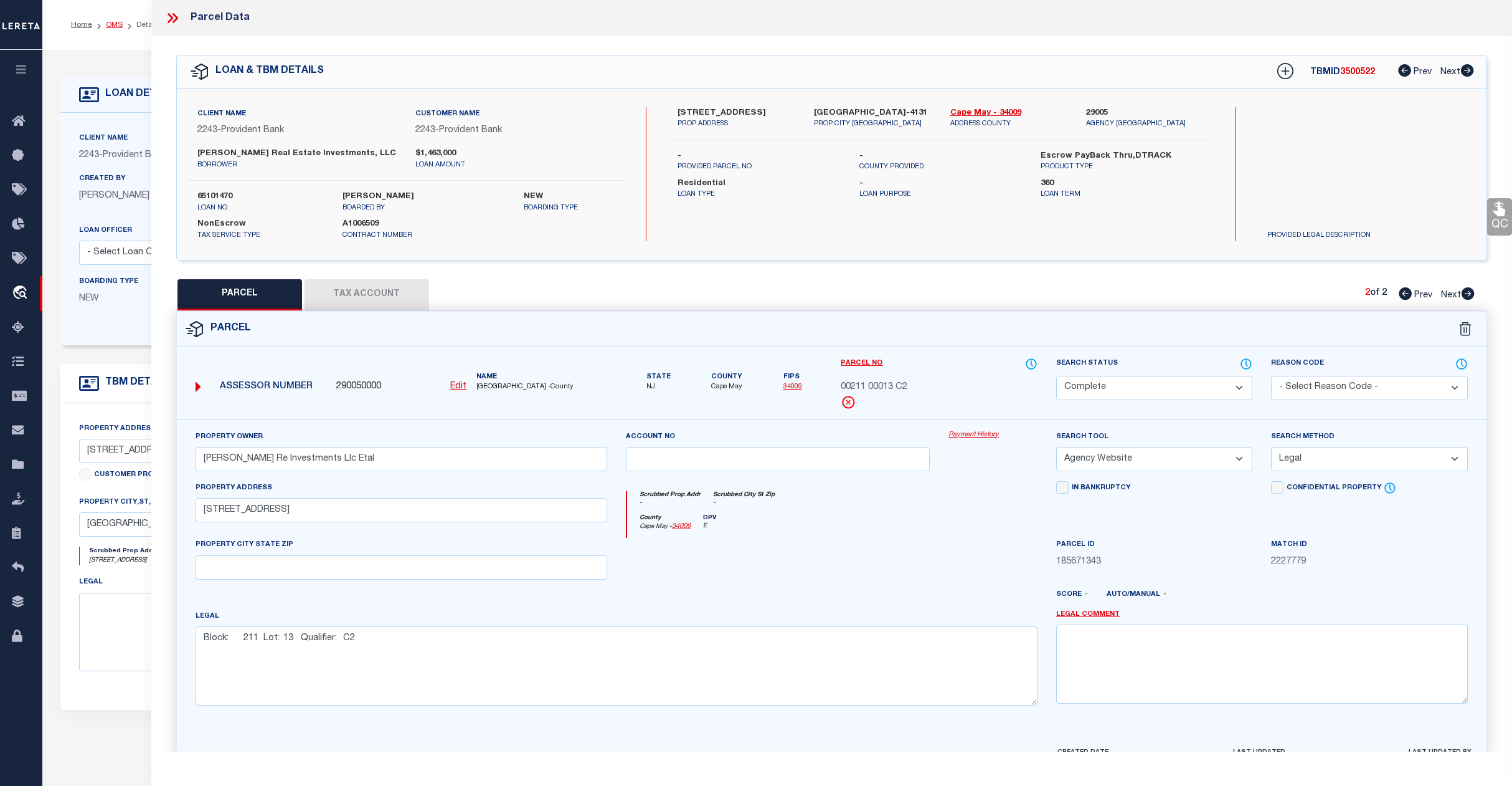
click at [110, 28] on link "OMS" at bounding box center [113, 25] width 16 height 8
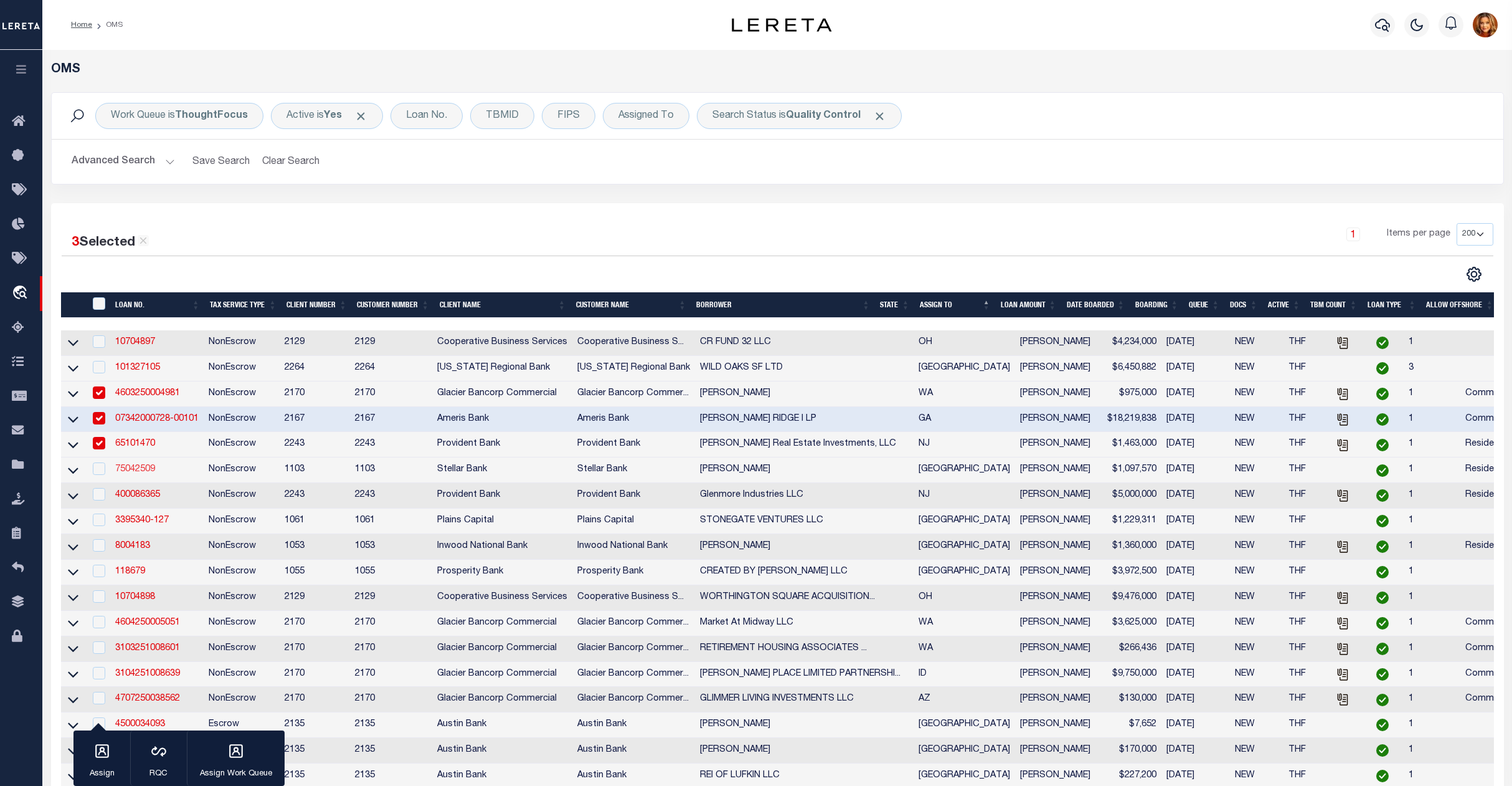
click at [134, 474] on link "75042509" at bounding box center [135, 469] width 40 height 9
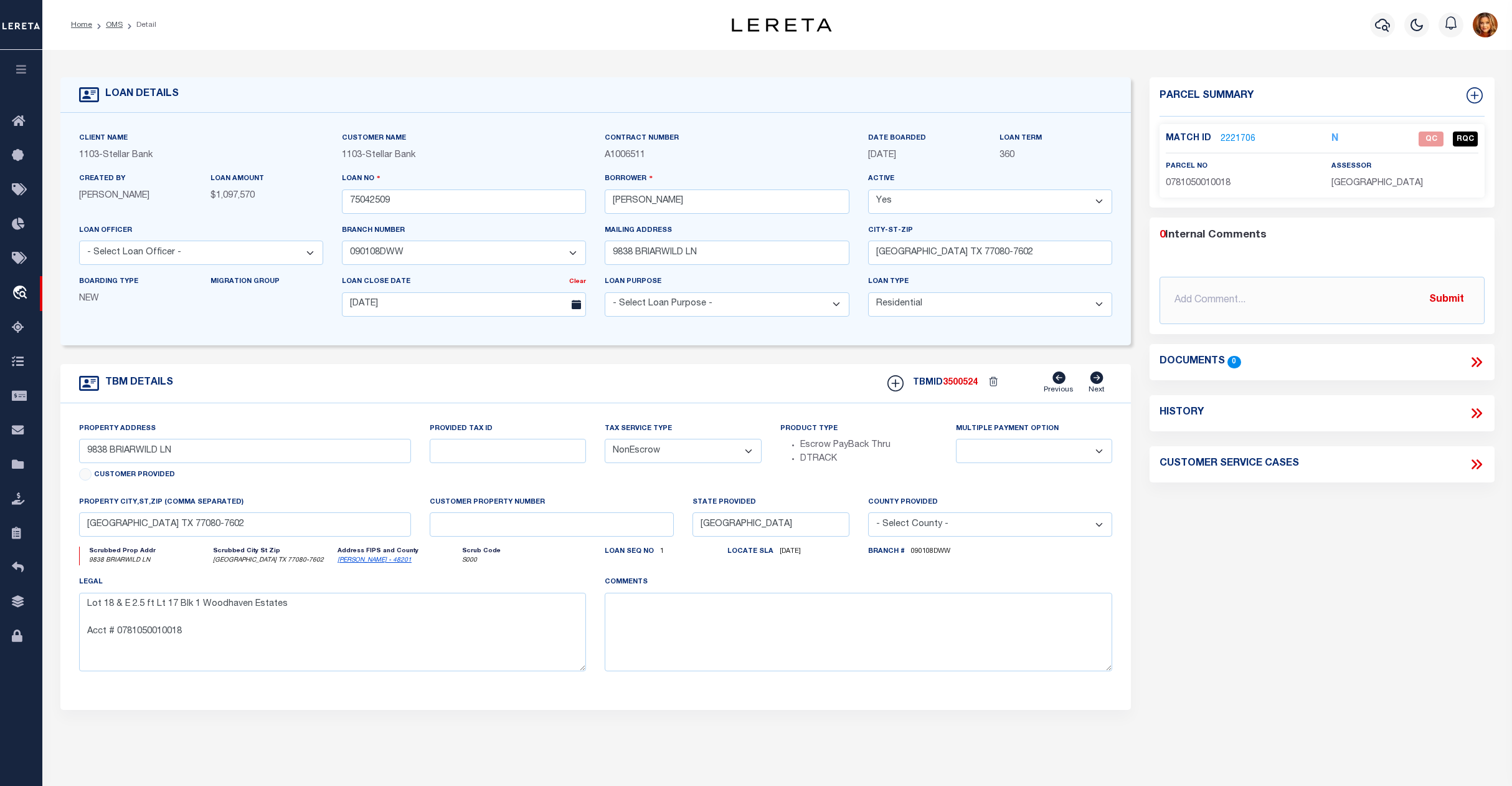
click at [1233, 133] on link "2221706" at bounding box center [1238, 140] width 35 height 14
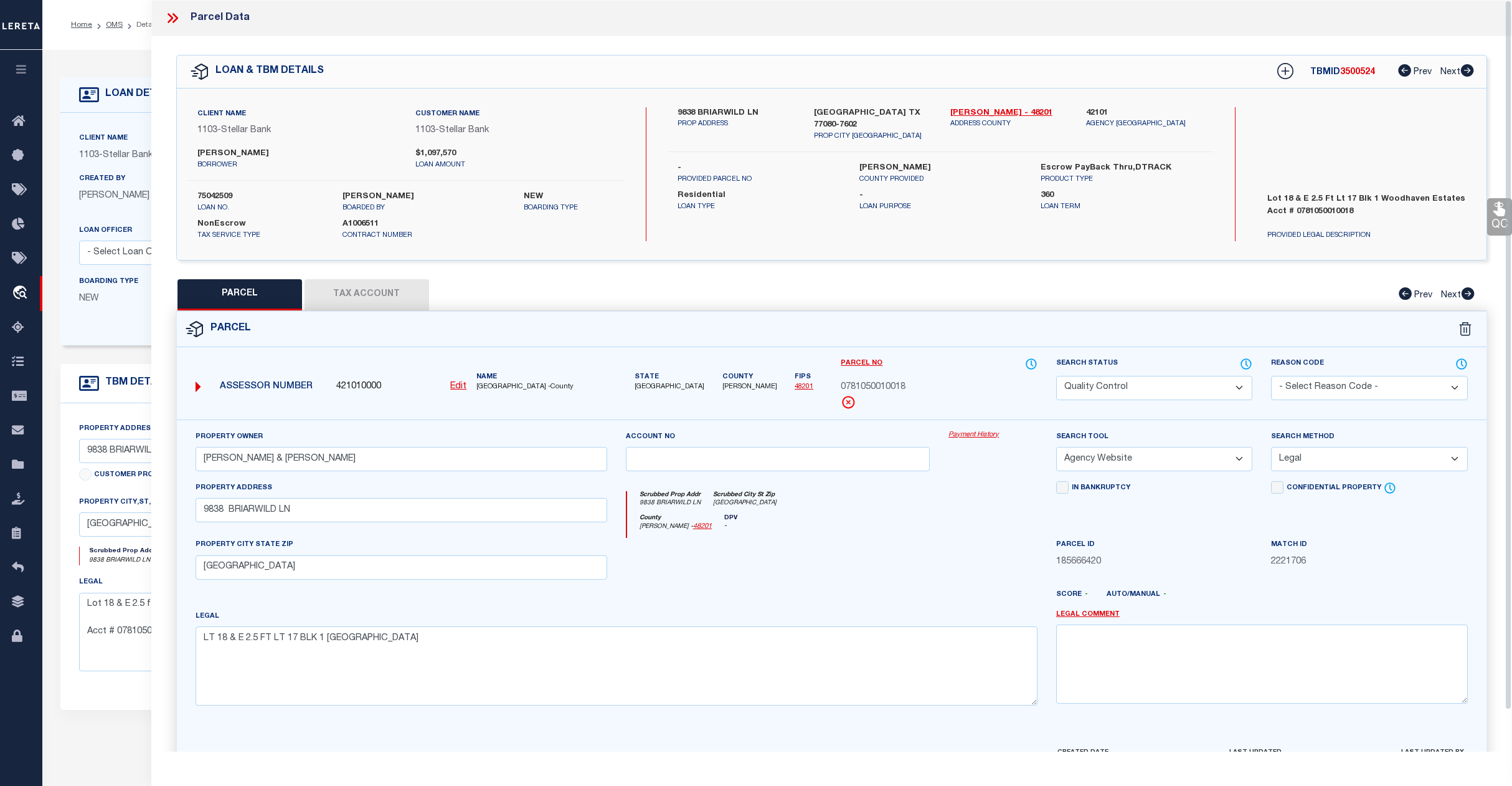
click at [1142, 380] on select "Automated Search Bad Parcel Complete Duplicate Parcel High Dollar Reporting In …" at bounding box center [1155, 388] width 197 height 24
click at [1057, 376] on select "Automated Search Bad Parcel Complete Duplicate Parcel High Dollar Reporting In …" at bounding box center [1155, 388] width 197 height 24
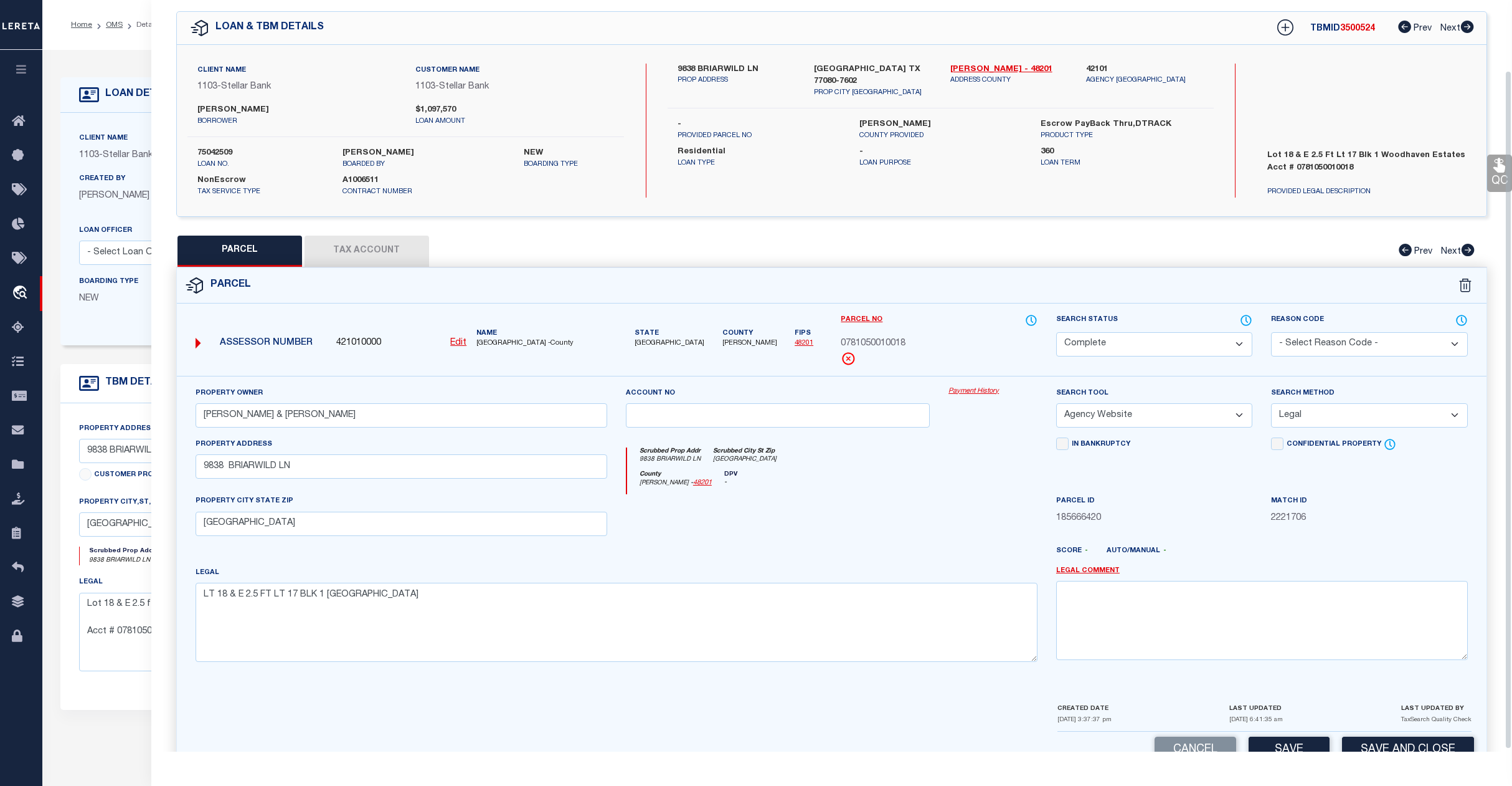
scroll to position [80, 0]
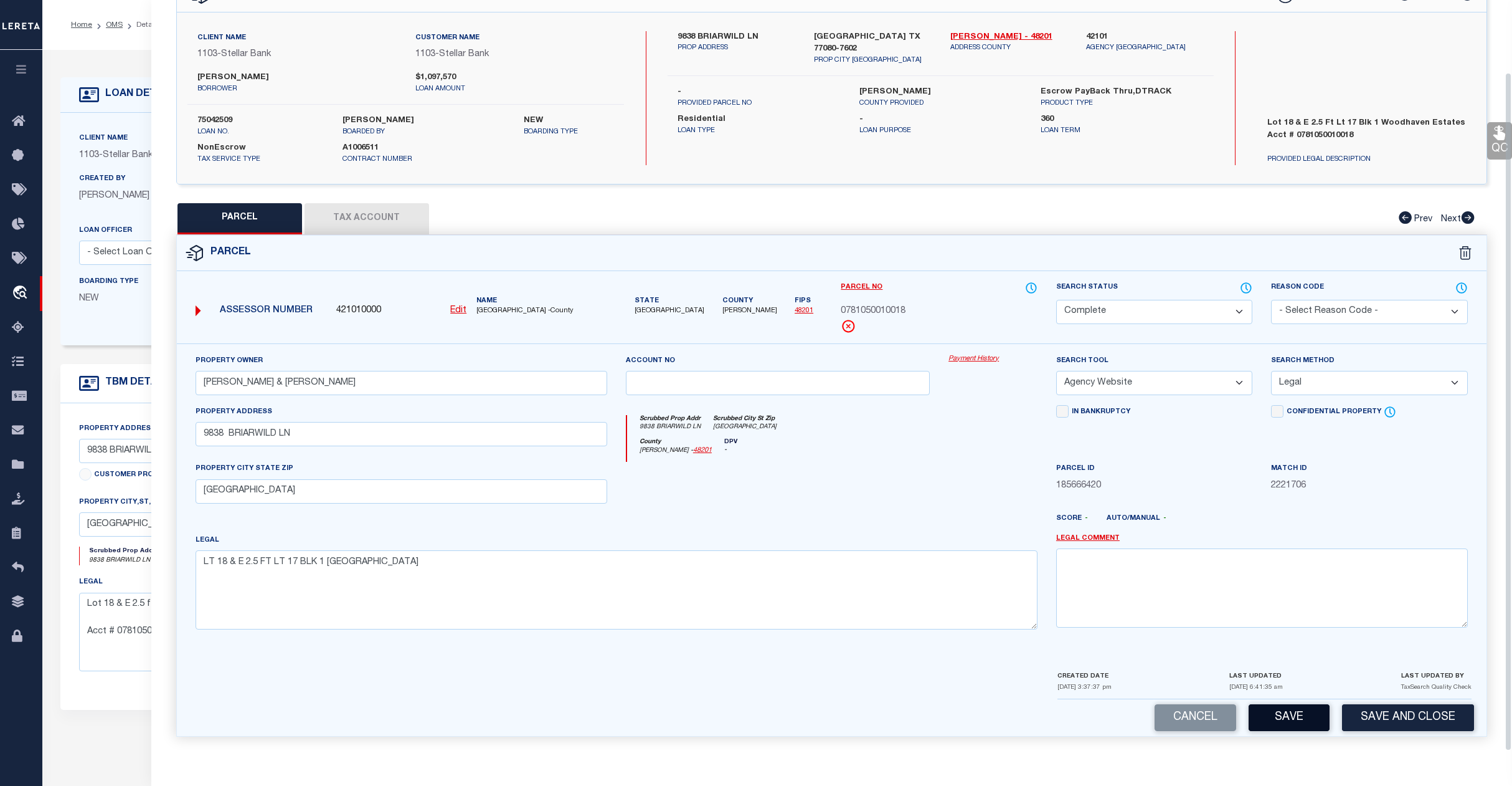
click at [1283, 709] on button "Save" at bounding box center [1289, 718] width 81 height 27
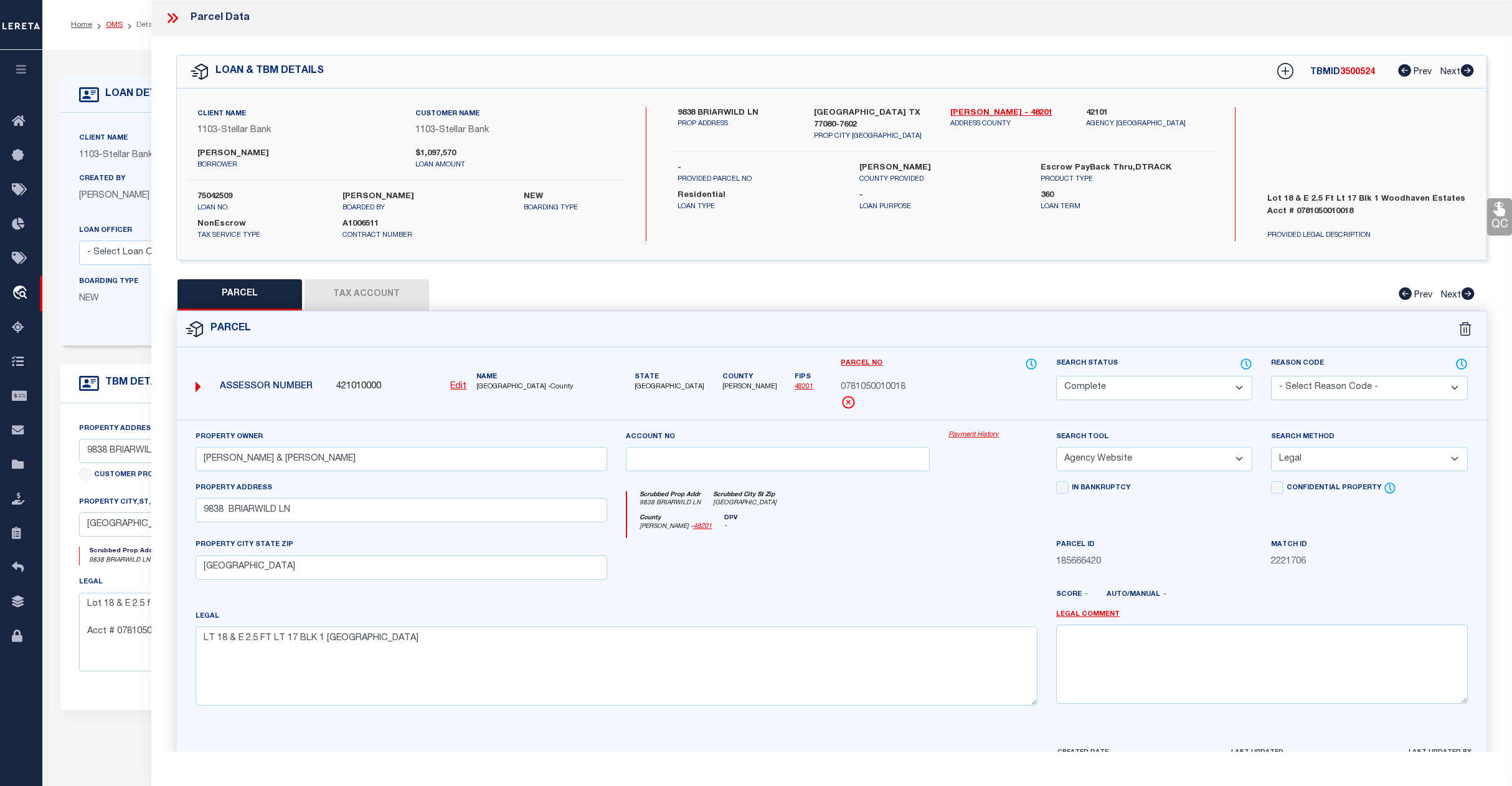
click at [114, 21] on link "OMS" at bounding box center [113, 25] width 16 height 8
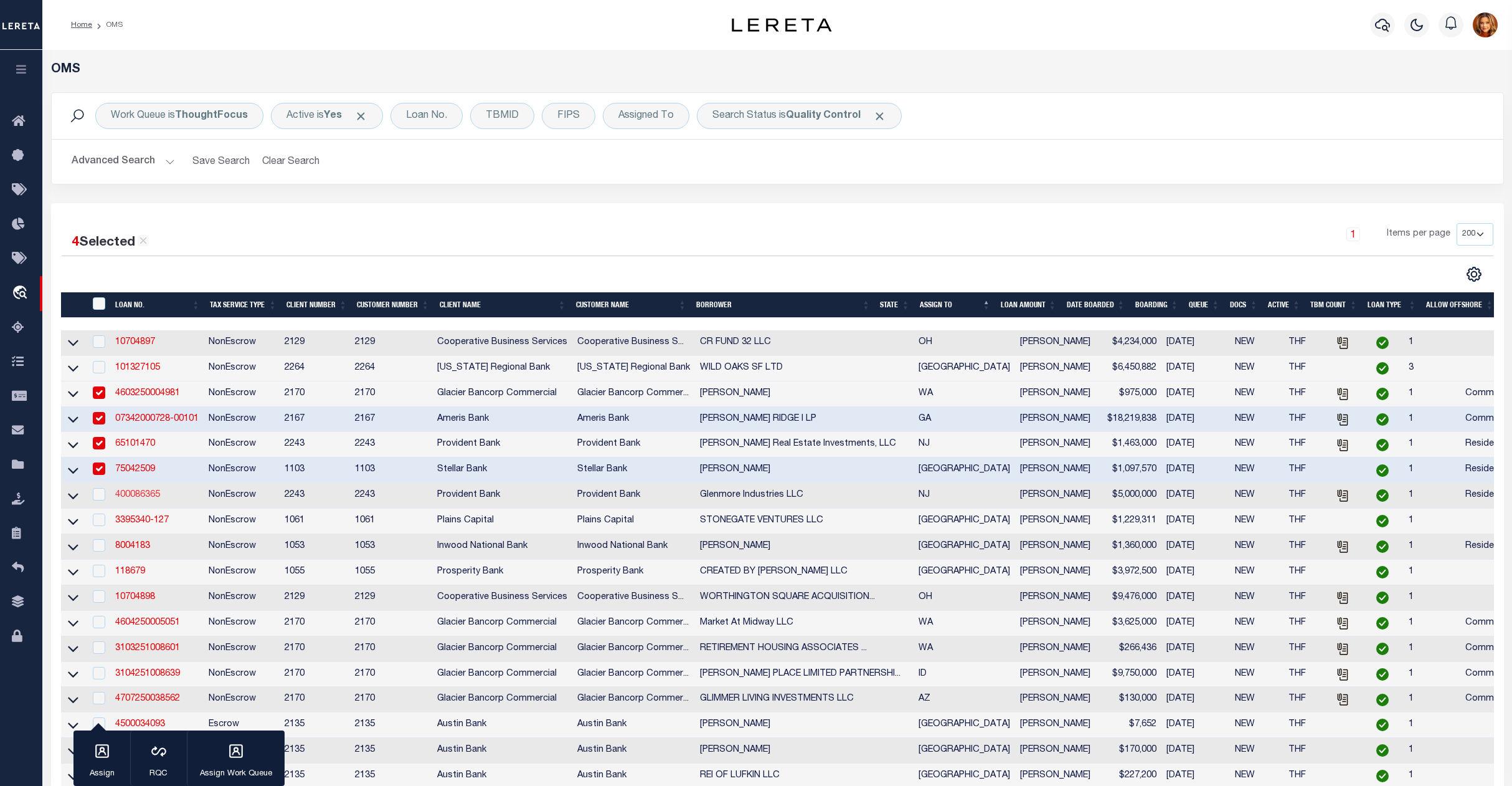
click at [136, 499] on link "400086365" at bounding box center [138, 494] width 45 height 9
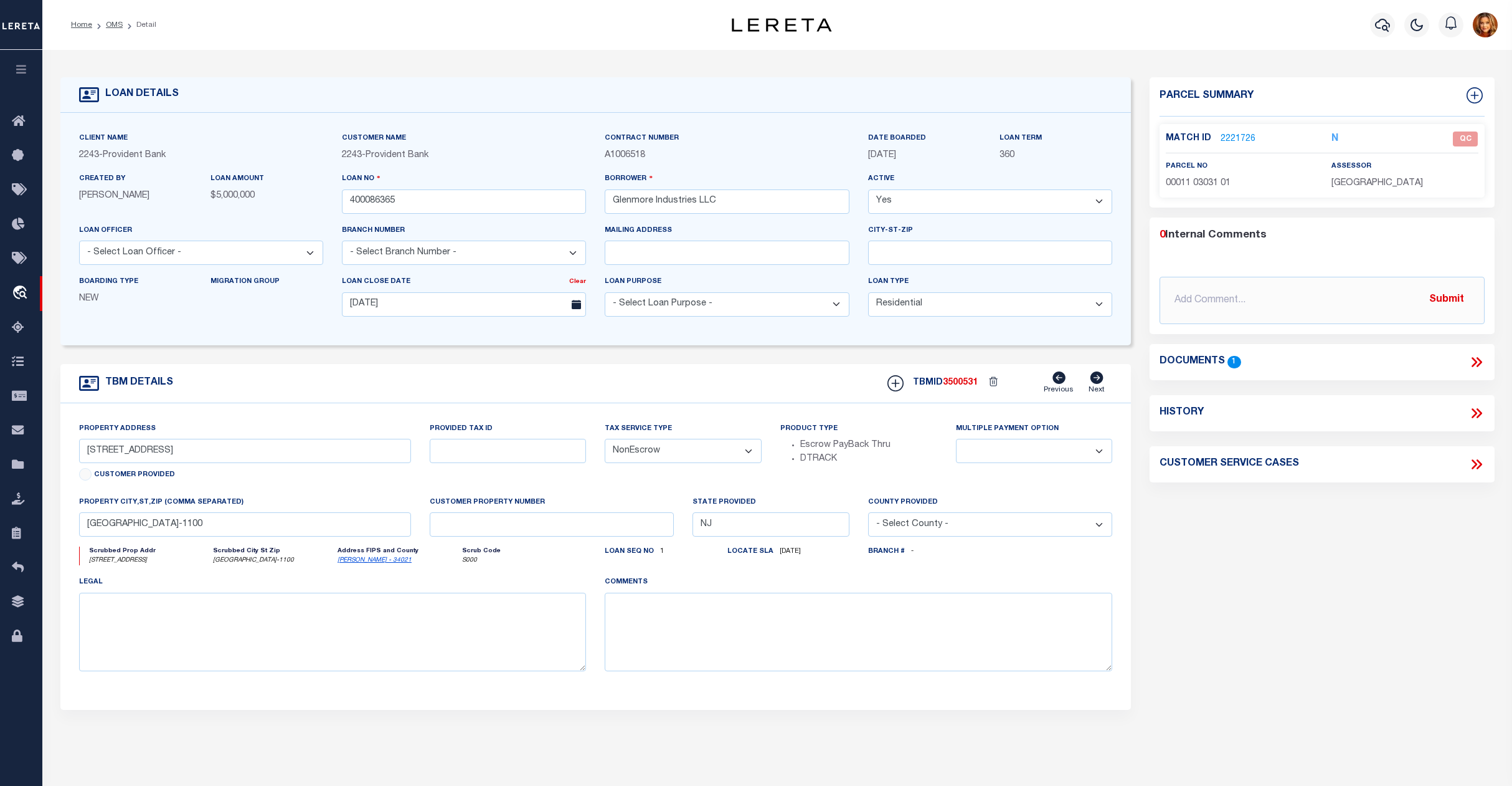
click at [1239, 136] on link "2221726" at bounding box center [1238, 140] width 35 height 14
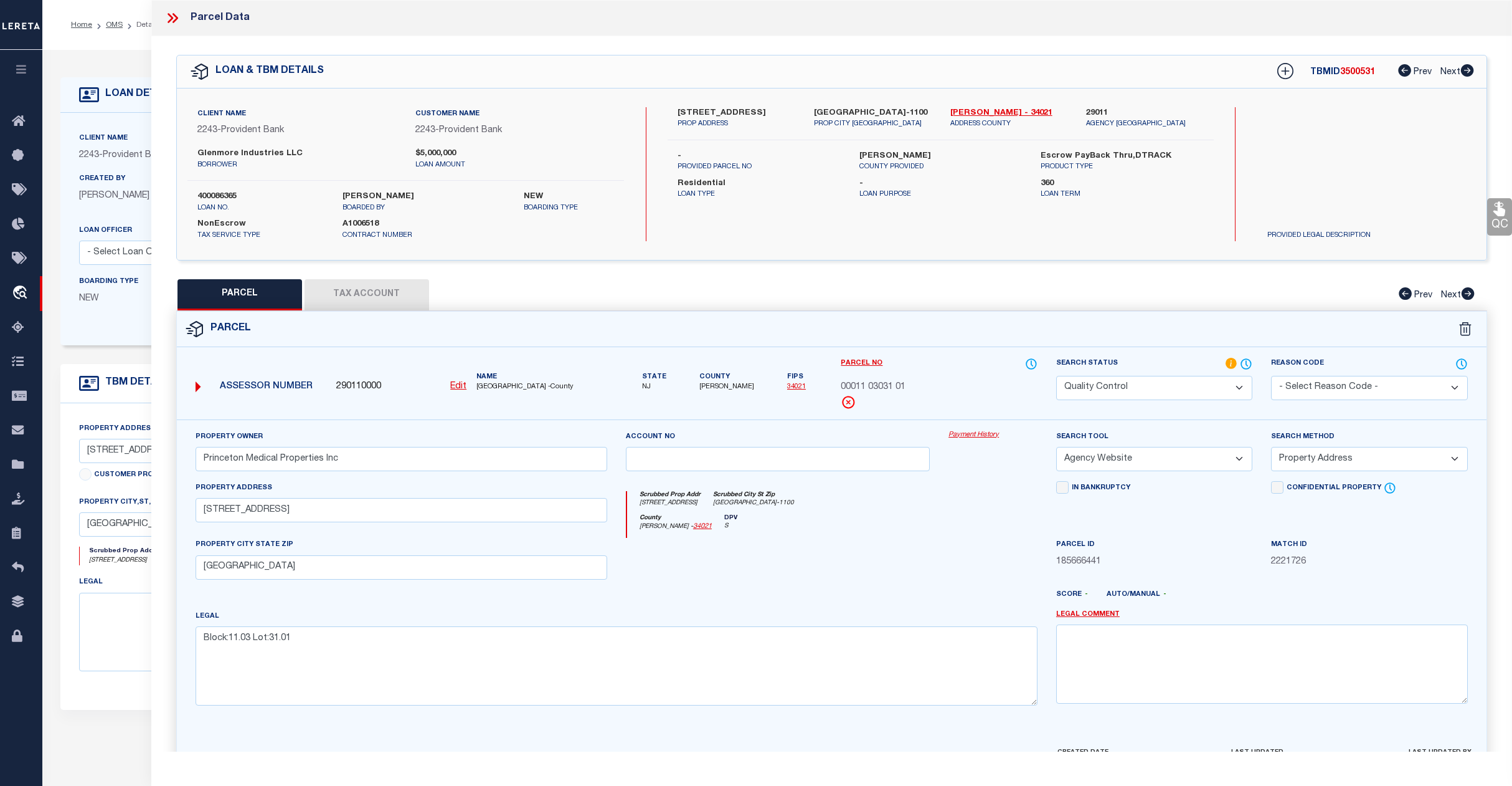
click at [1161, 383] on select "Automated Search Bad Parcel Complete Duplicate Parcel High Dollar Reporting In …" at bounding box center [1155, 388] width 197 height 24
click at [1057, 376] on select "Automated Search Bad Parcel Complete Duplicate Parcel High Dollar Reporting In …" at bounding box center [1155, 388] width 197 height 24
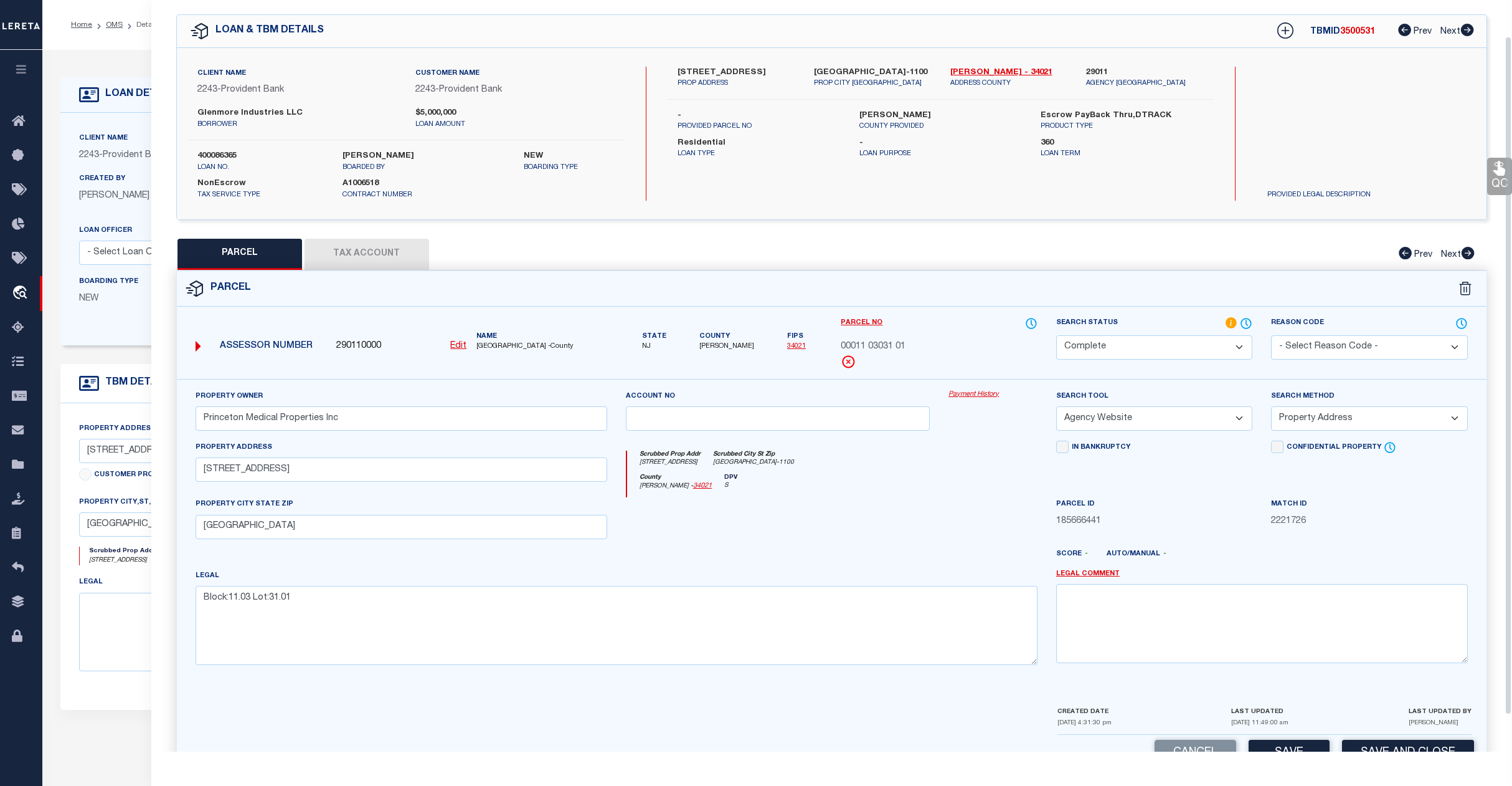
scroll to position [80, 0]
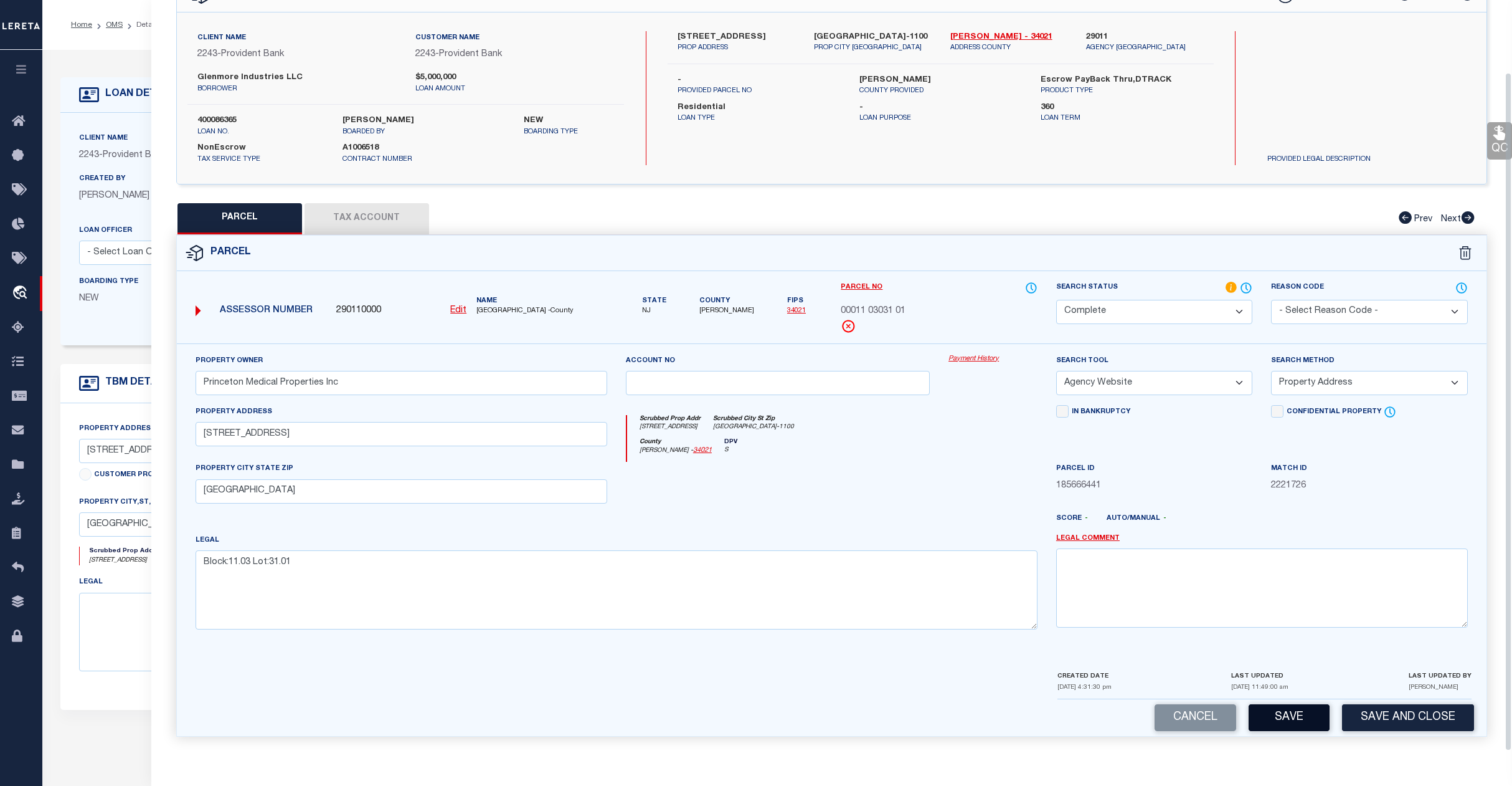
click at [1304, 710] on button "Save" at bounding box center [1289, 718] width 81 height 27
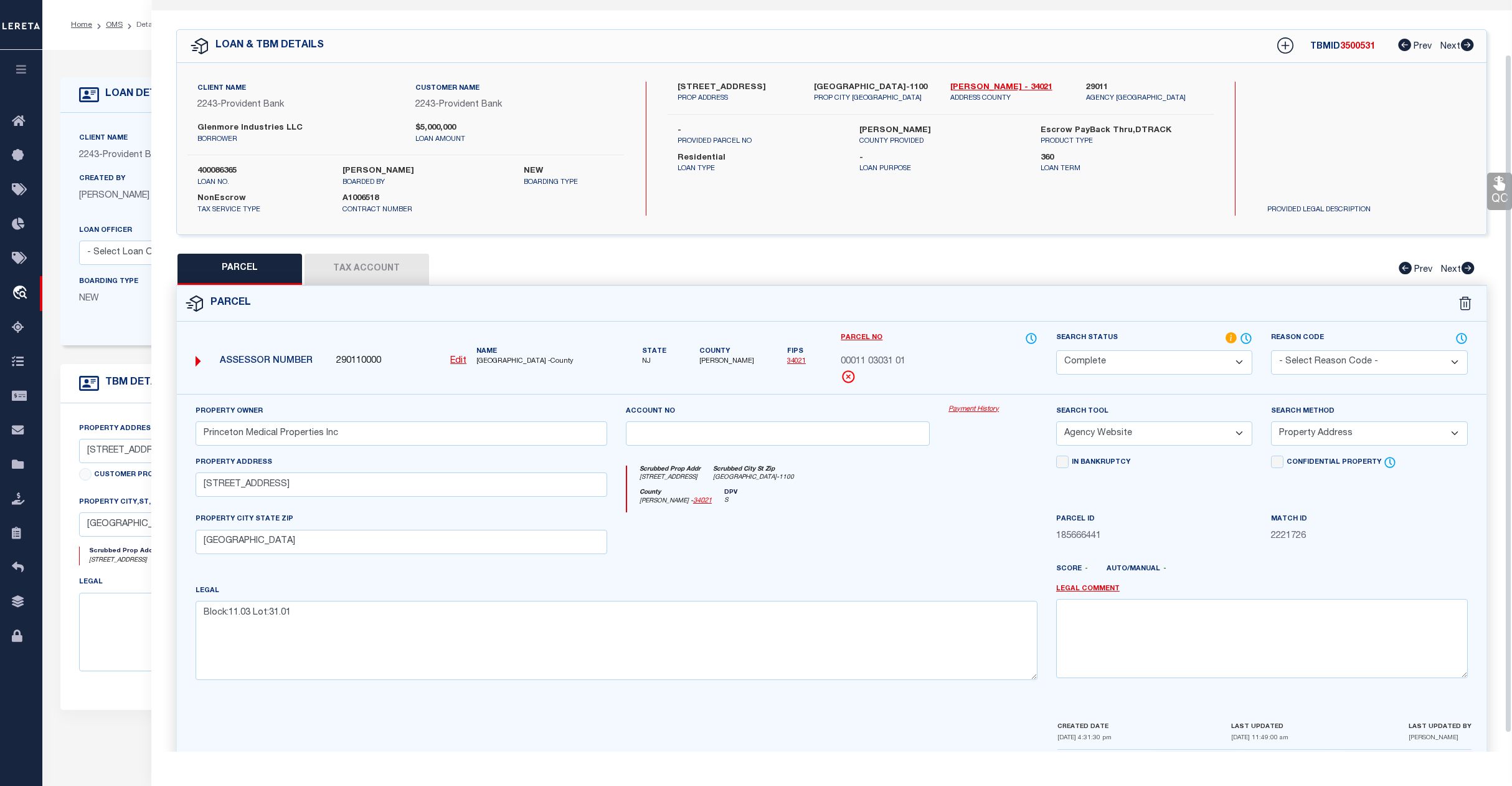
scroll to position [0, 0]
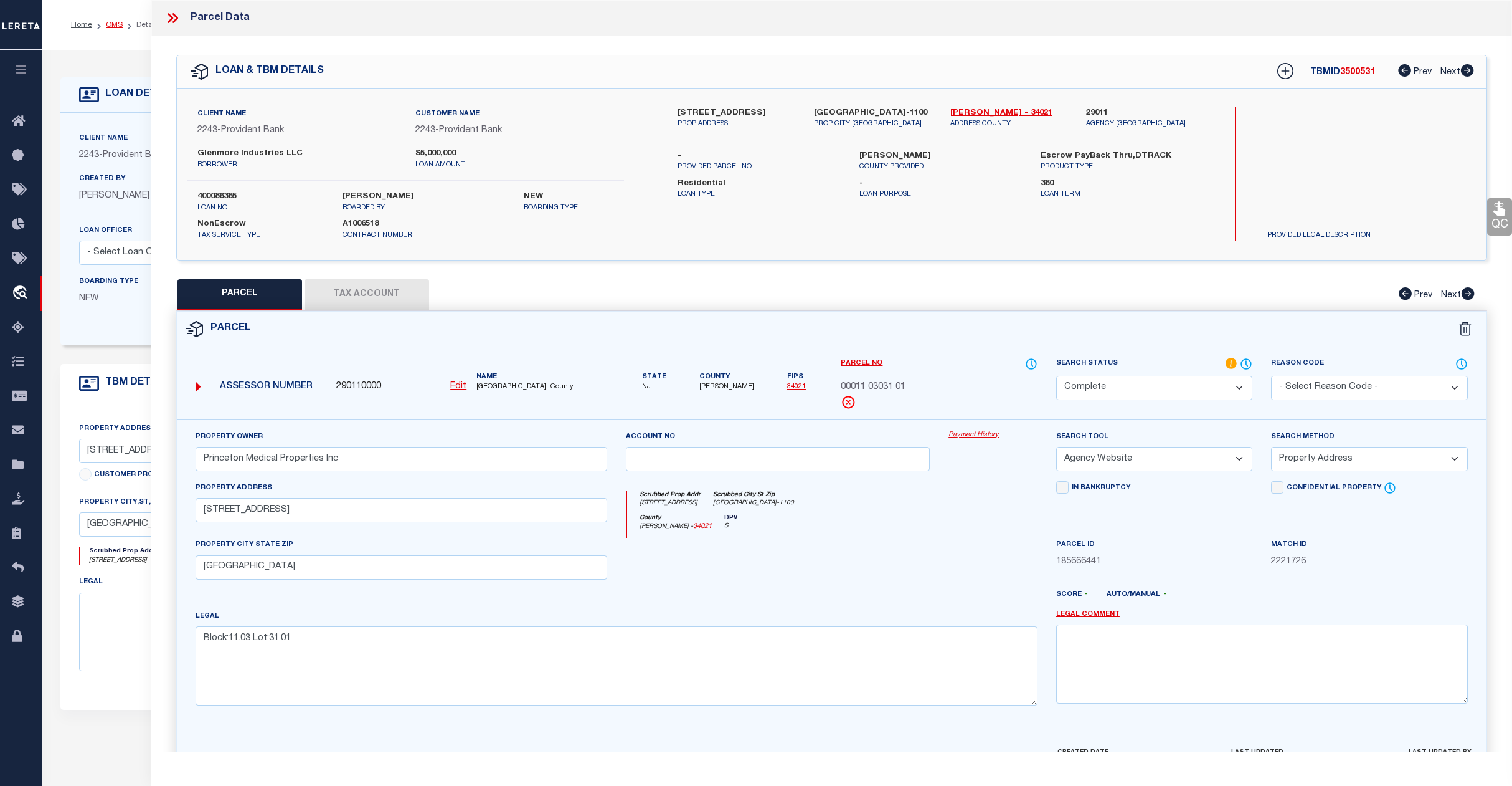
click at [117, 27] on link "OMS" at bounding box center [113, 25] width 16 height 8
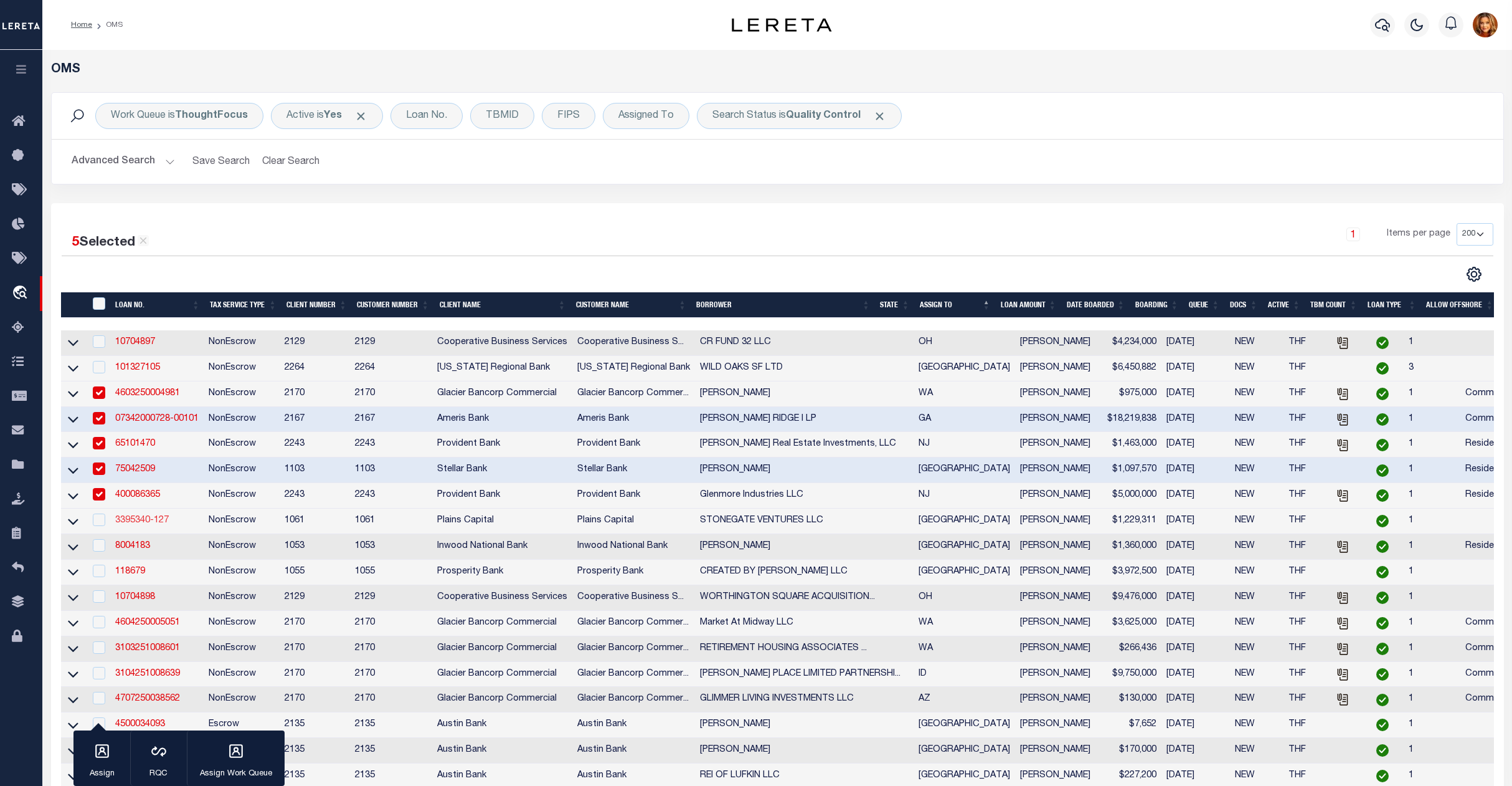
click at [136, 524] on link "3395340-127" at bounding box center [141, 519] width 53 height 9
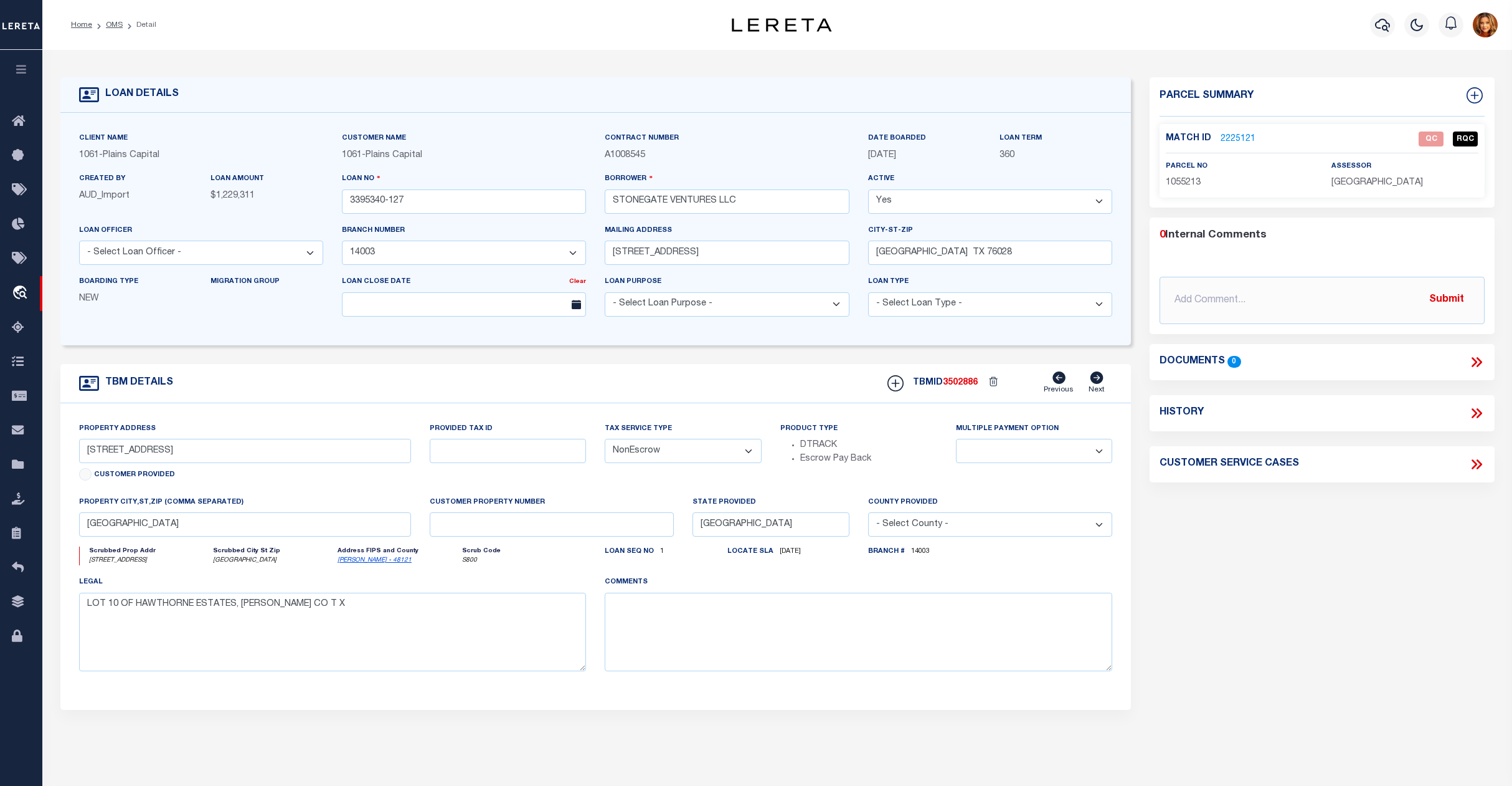
click at [1237, 135] on link "2225121" at bounding box center [1238, 140] width 35 height 14
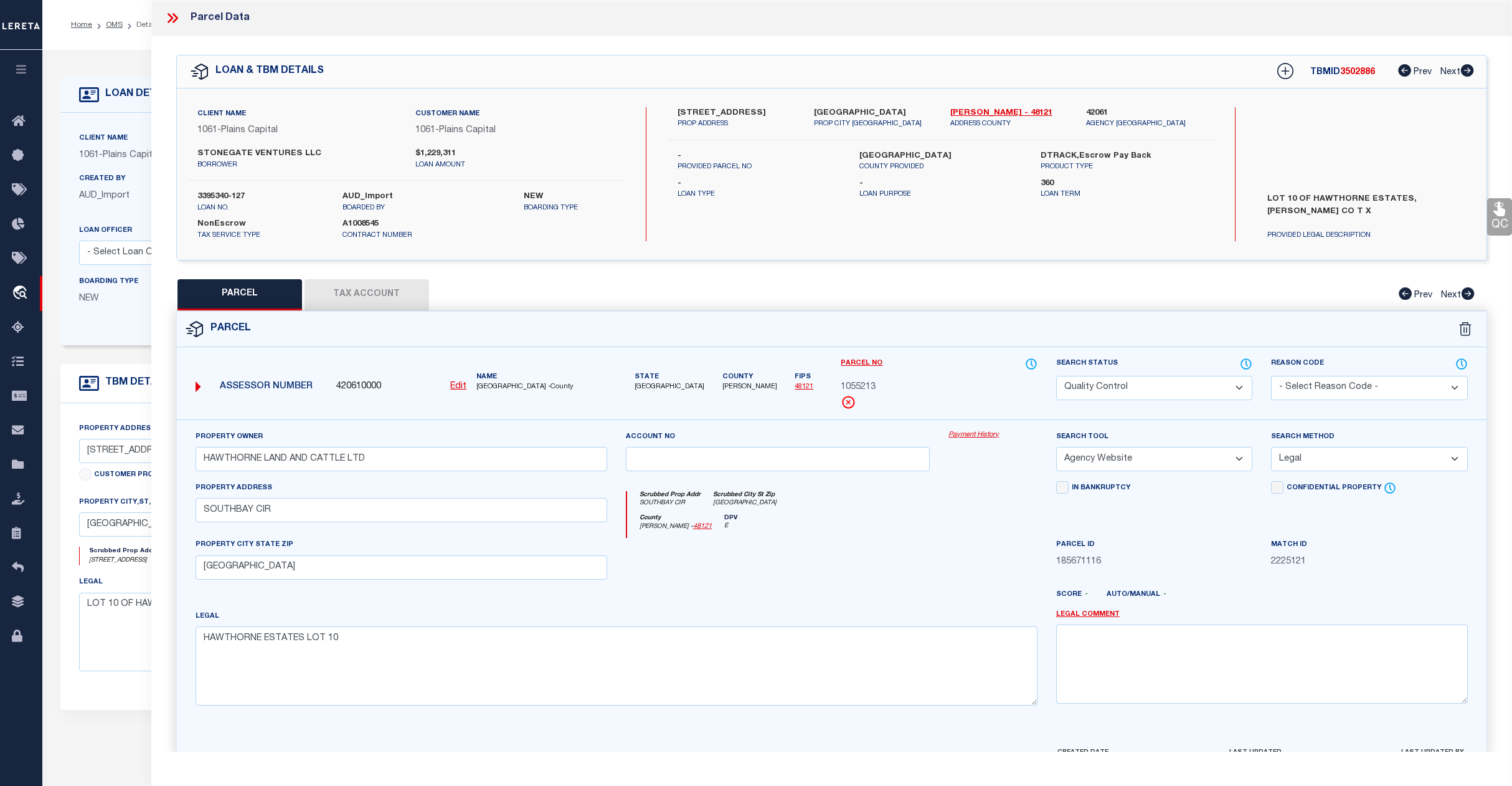
click at [1197, 383] on select "Automated Search Bad Parcel Complete Duplicate Parcel High Dollar Reporting In …" at bounding box center [1155, 388] width 197 height 24
click at [1057, 376] on select "Automated Search Bad Parcel Complete Duplicate Parcel High Dollar Reporting In …" at bounding box center [1155, 388] width 197 height 24
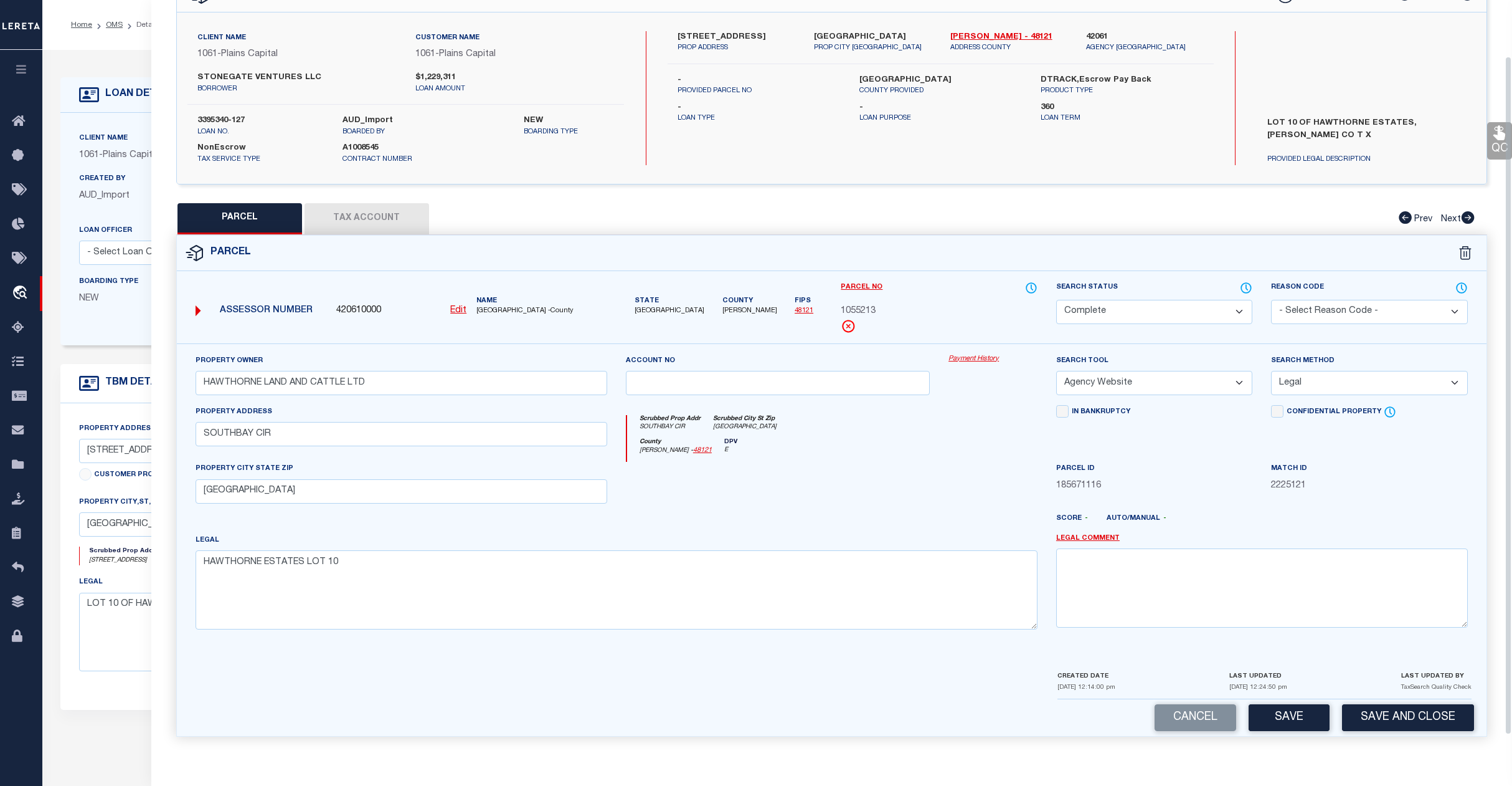
scroll to position [80, 0]
click at [1294, 715] on button "Save" at bounding box center [1289, 718] width 81 height 27
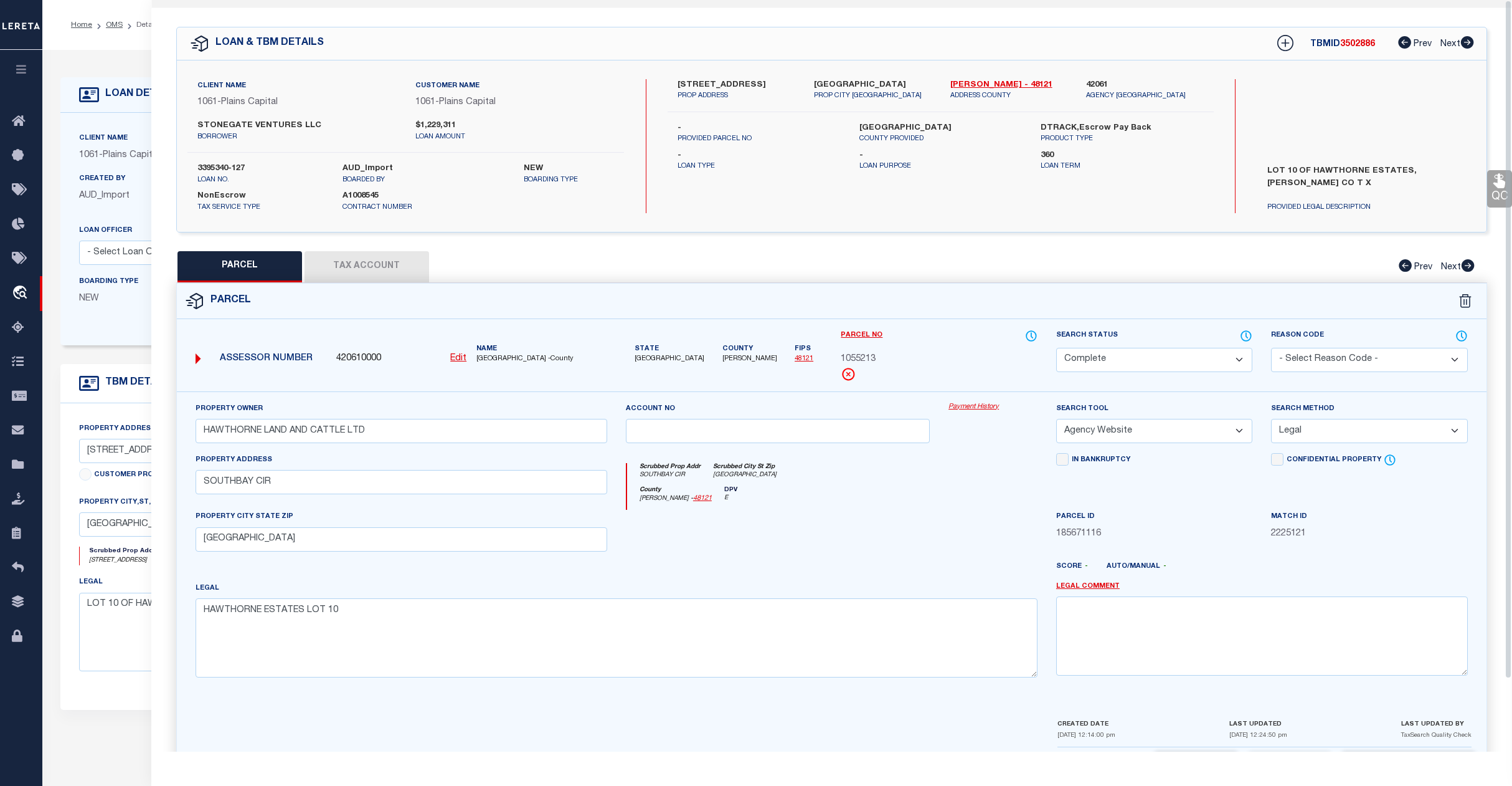
scroll to position [0, 0]
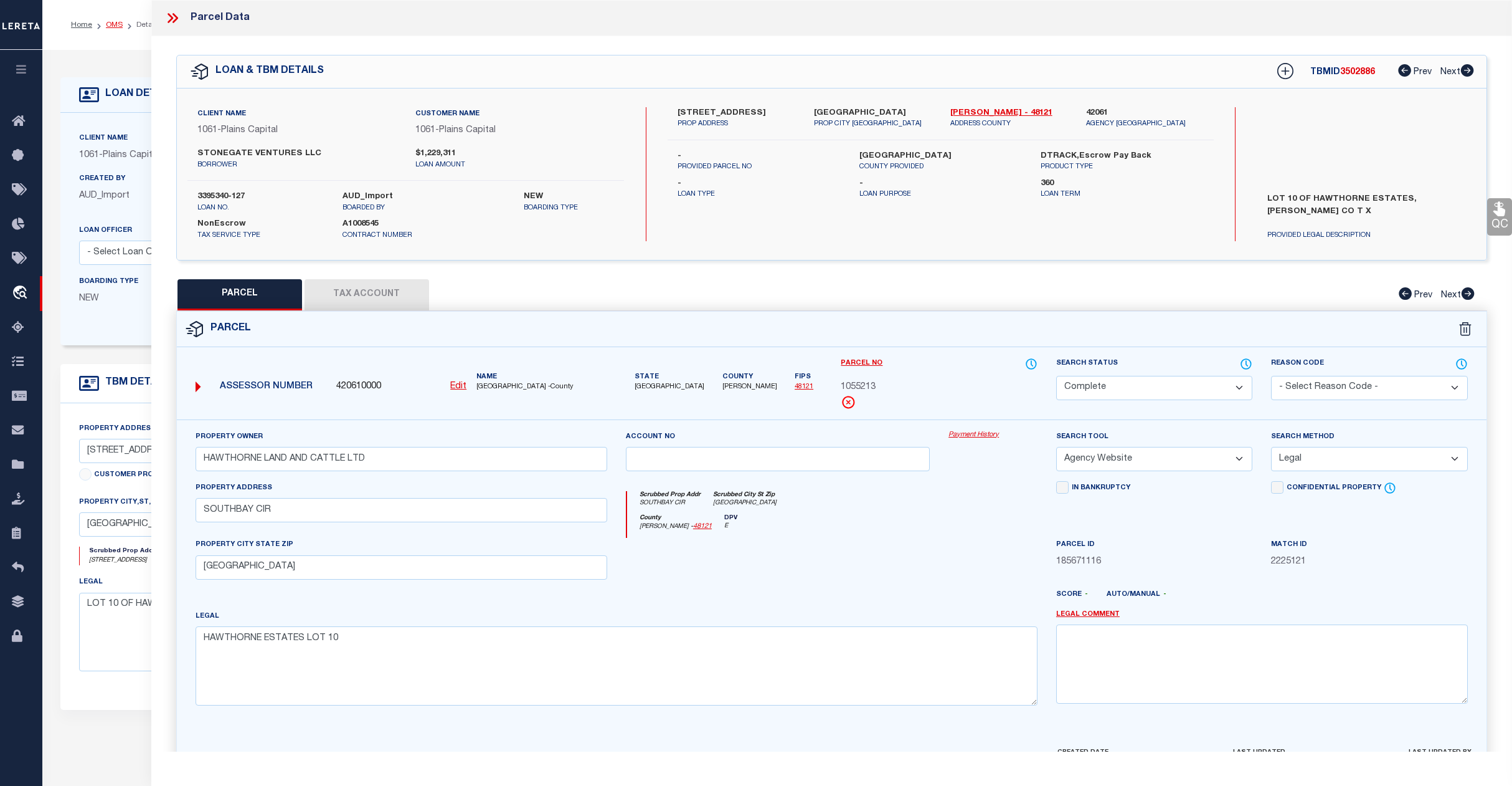
click at [114, 23] on link "OMS" at bounding box center [113, 25] width 16 height 8
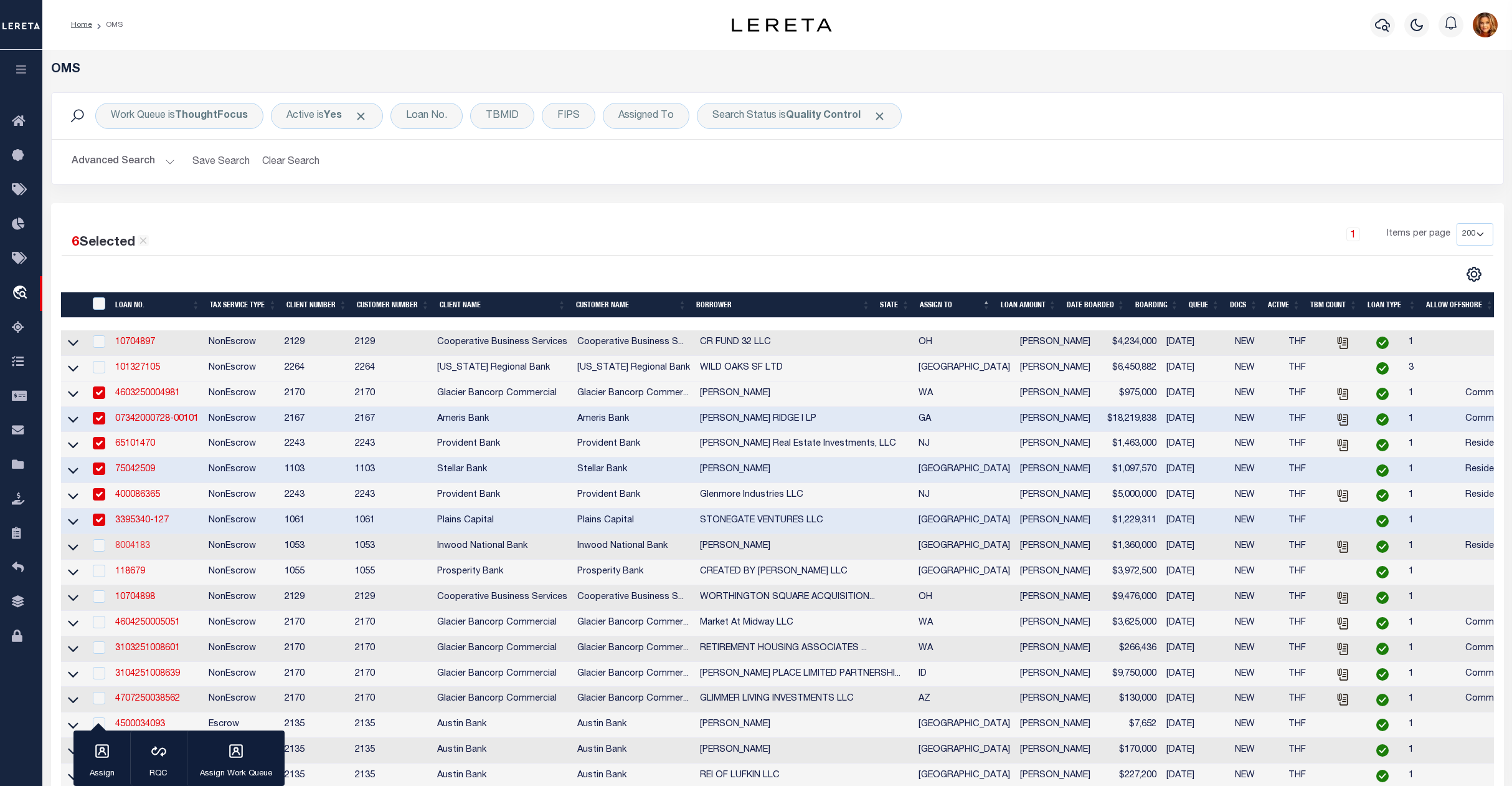
click at [126, 550] on link "8004183" at bounding box center [133, 546] width 35 height 9
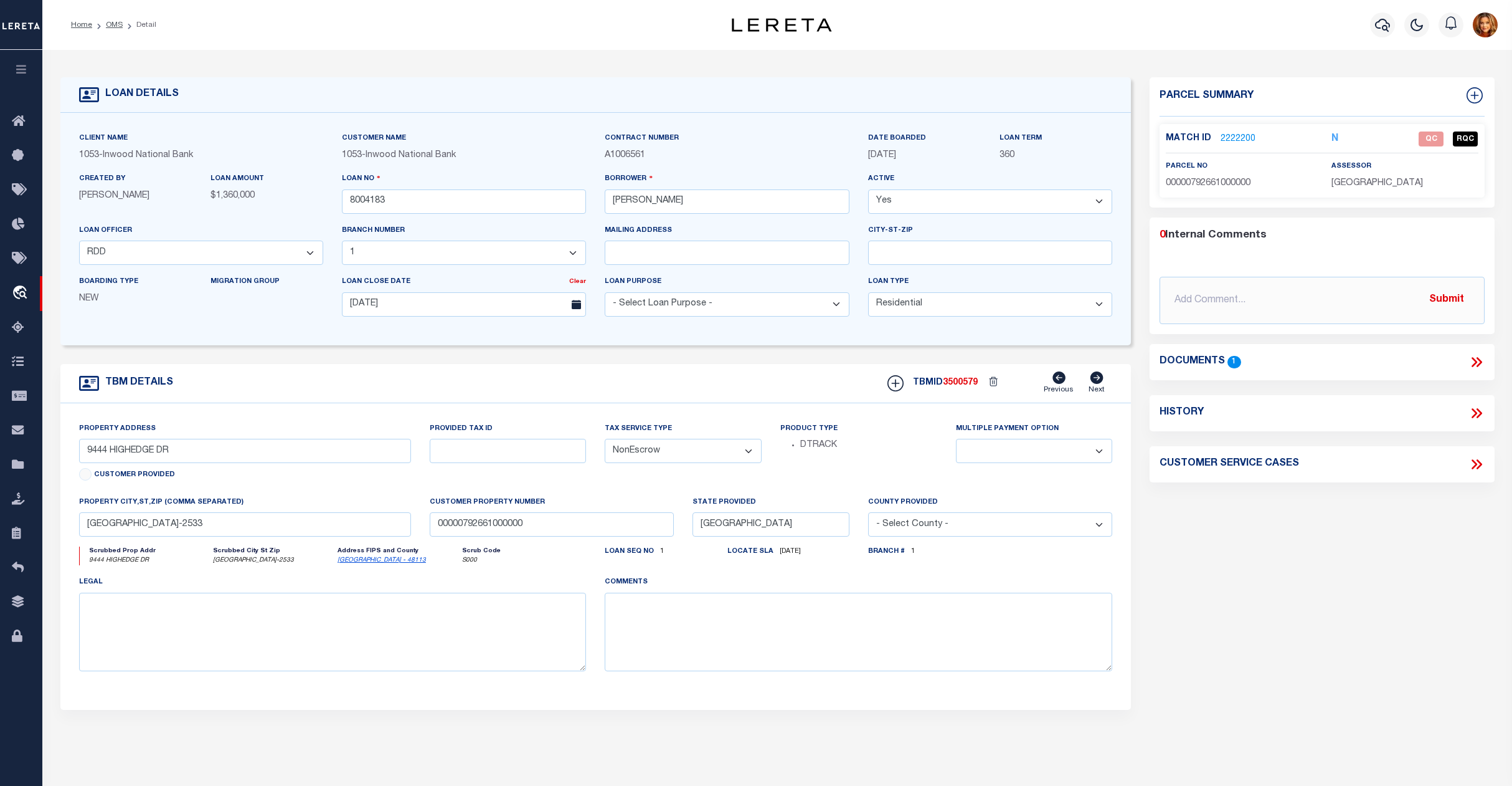
click at [1233, 132] on p "2222200" at bounding box center [1238, 139] width 35 height 14
click at [1235, 139] on link "2222200" at bounding box center [1238, 140] width 35 height 14
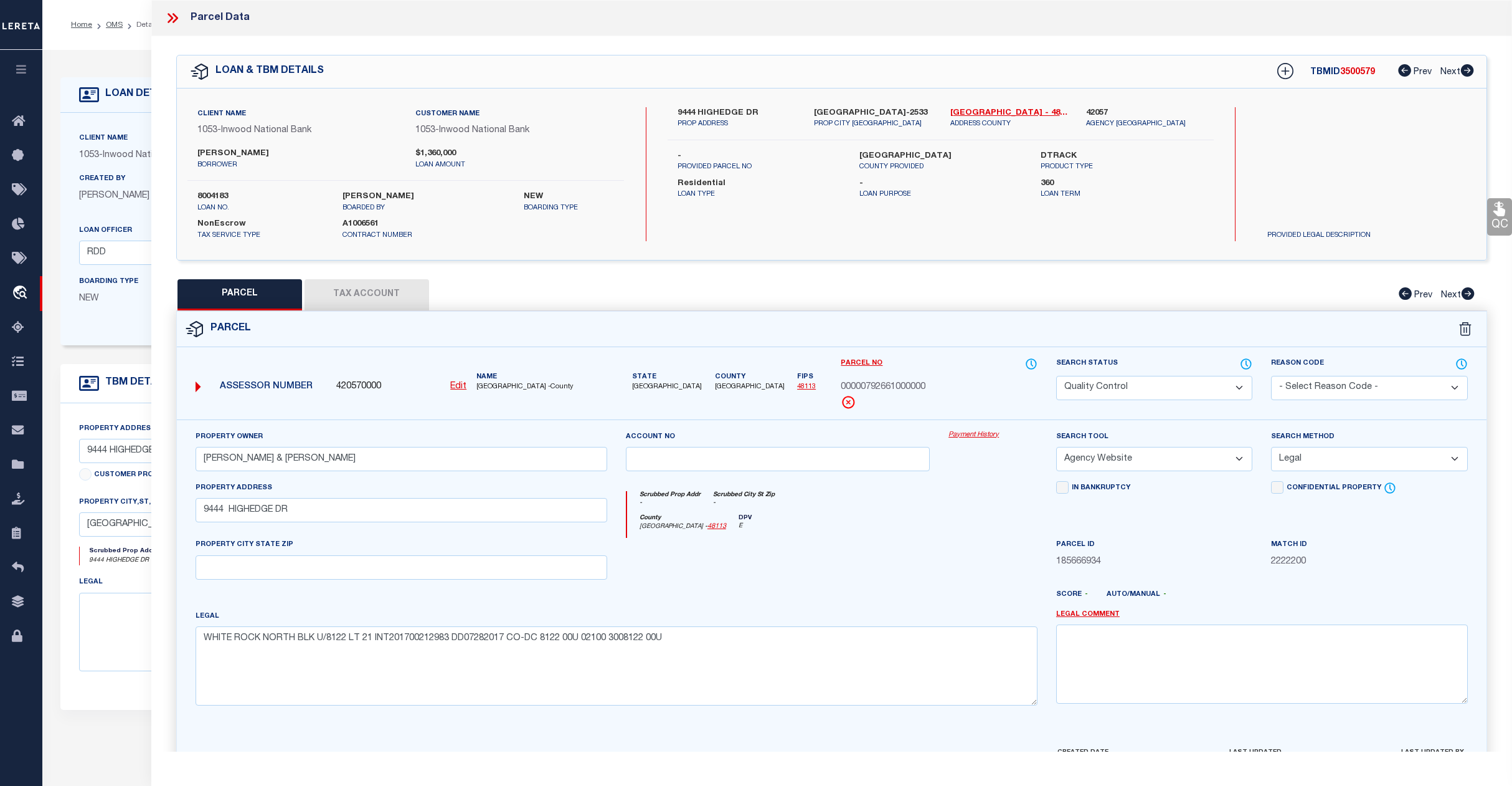
click at [1174, 392] on select "Automated Search Bad Parcel Complete Duplicate Parcel High Dollar Reporting In …" at bounding box center [1155, 388] width 197 height 24
click at [1057, 376] on select "Automated Search Bad Parcel Complete Duplicate Parcel High Dollar Reporting In …" at bounding box center [1155, 388] width 197 height 24
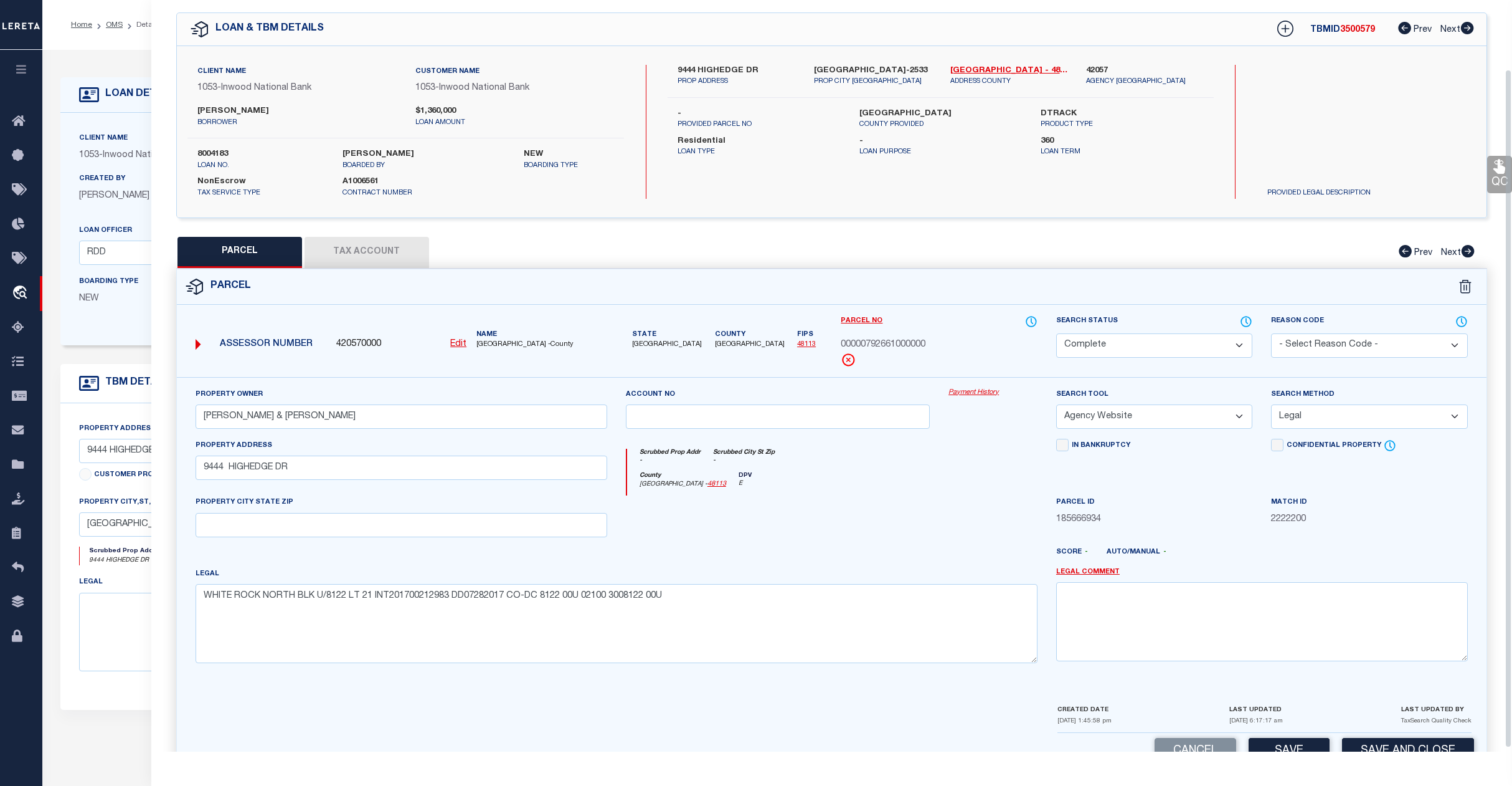
scroll to position [80, 0]
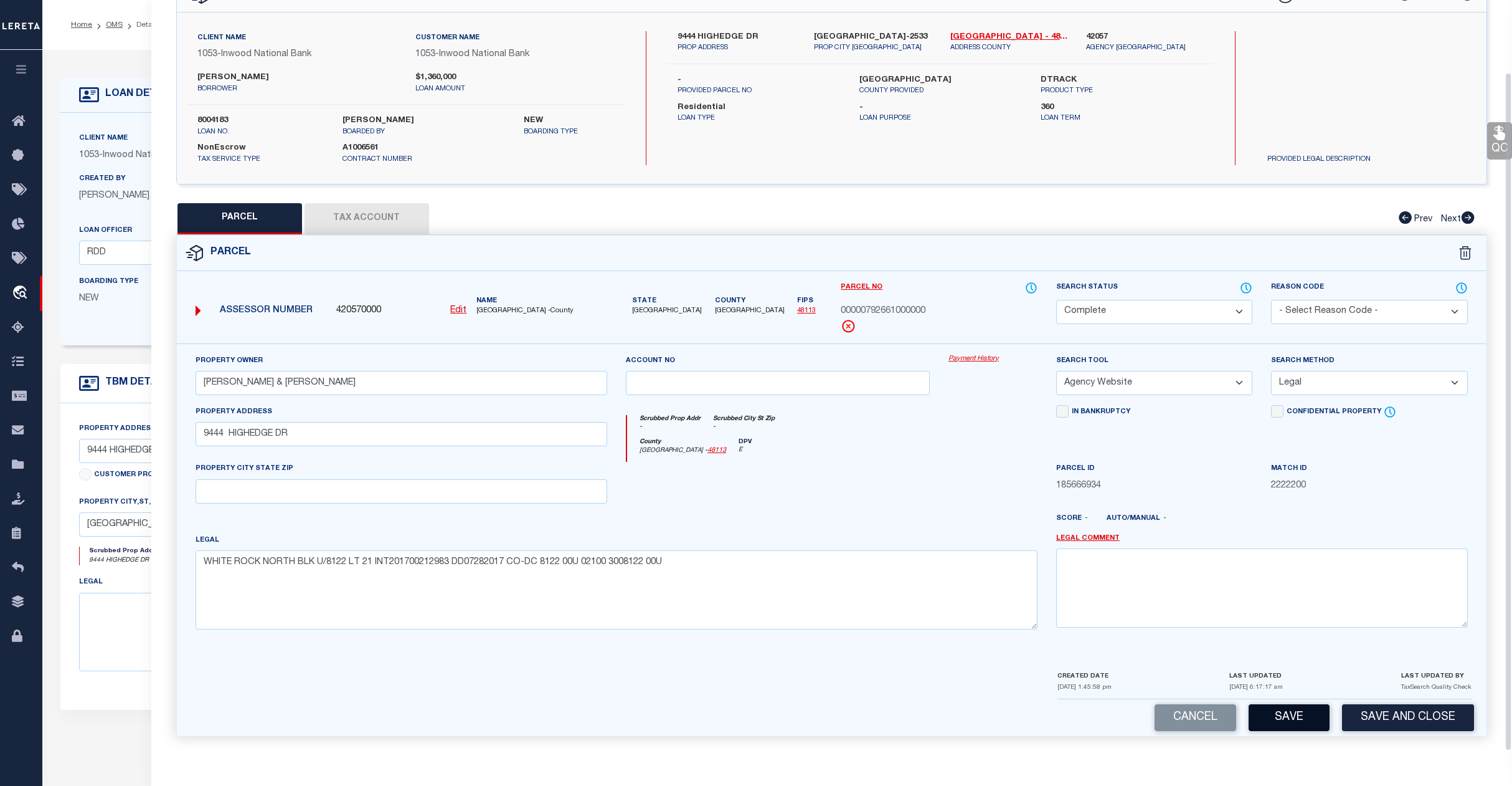
click at [1273, 718] on button "Save" at bounding box center [1289, 718] width 81 height 27
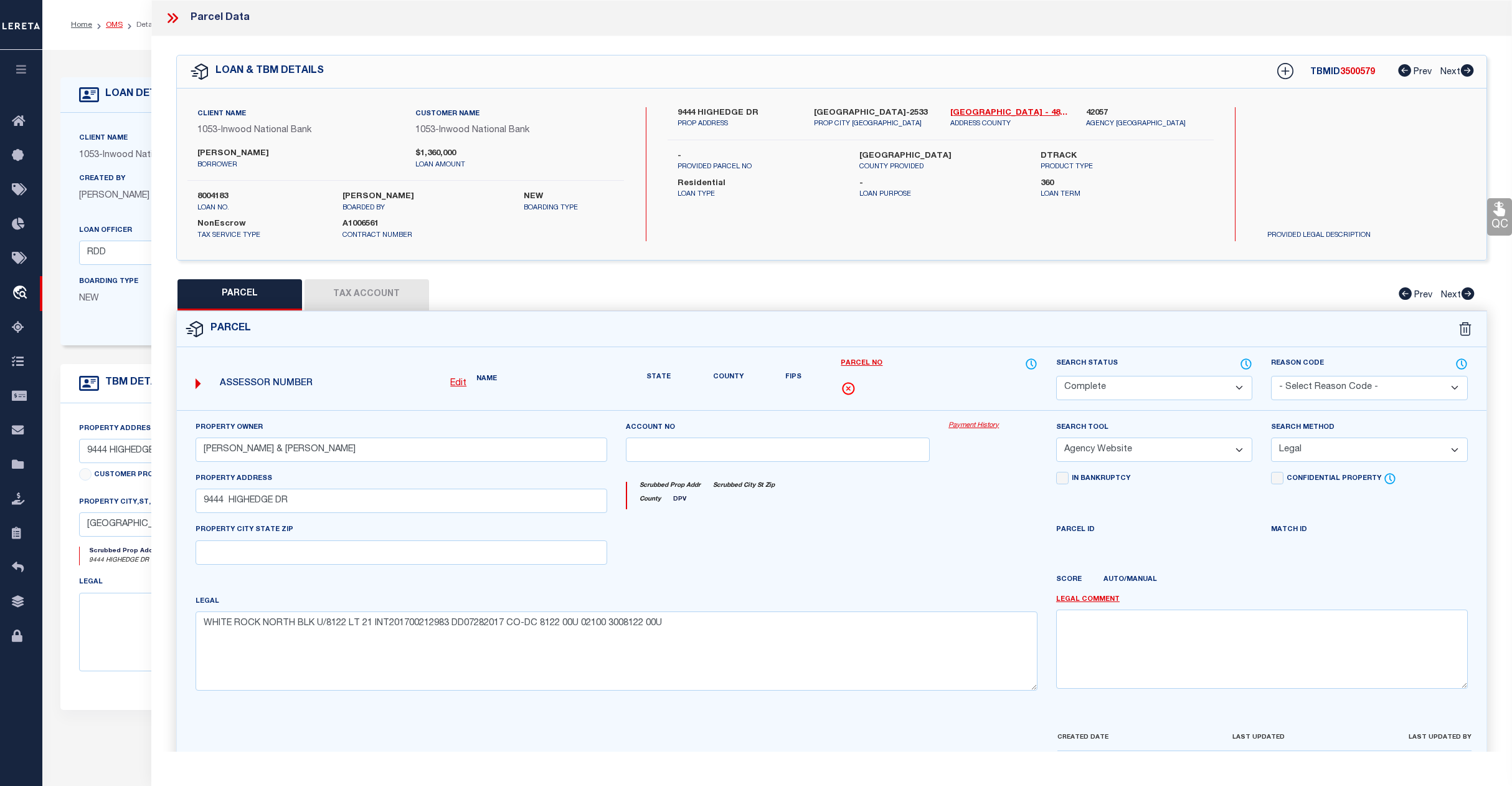
click at [113, 25] on link "OMS" at bounding box center [113, 25] width 16 height 8
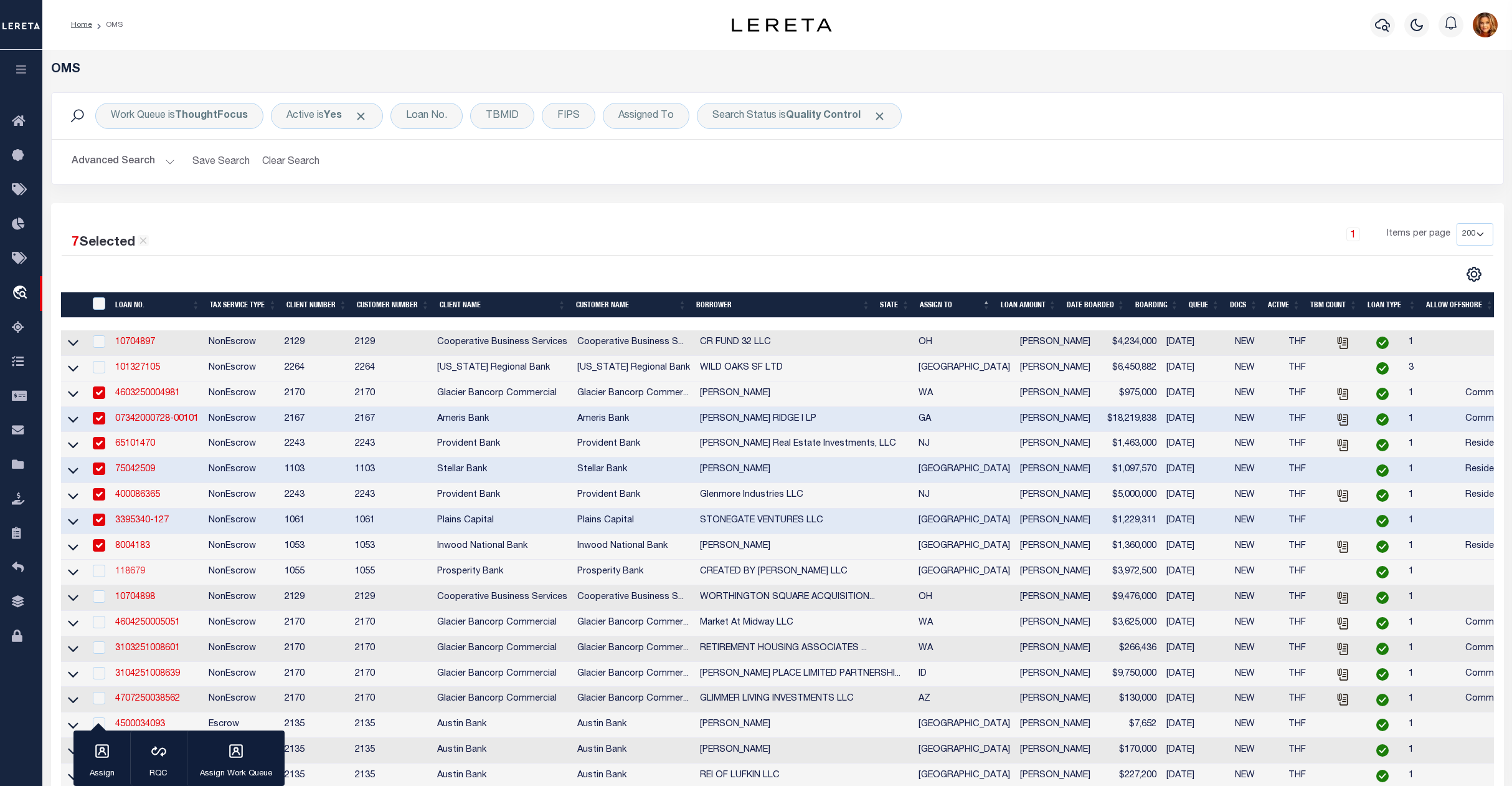
click at [132, 576] on link "118679" at bounding box center [130, 571] width 30 height 9
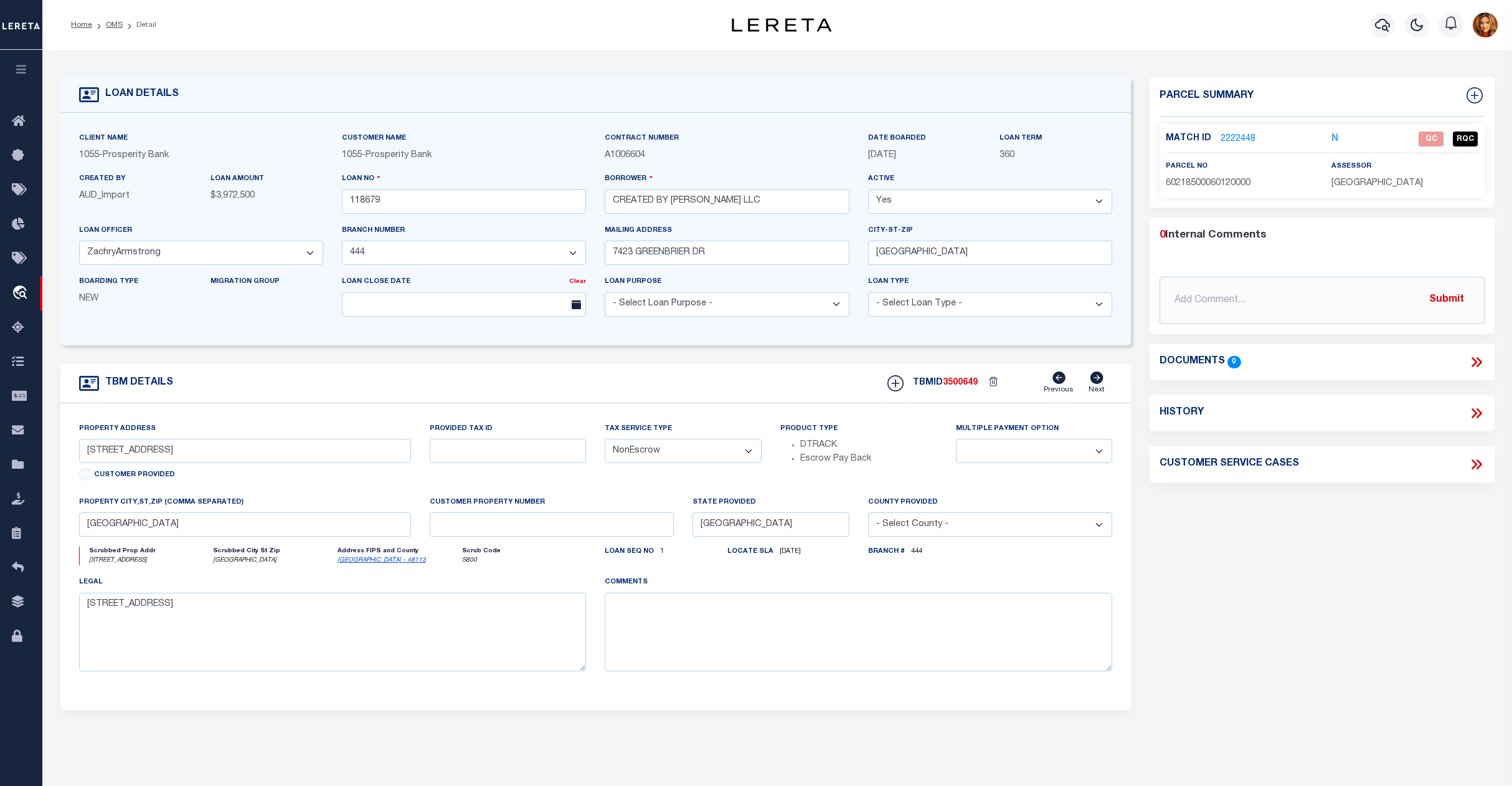
click at [1231, 137] on link "2222448" at bounding box center [1238, 140] width 35 height 14
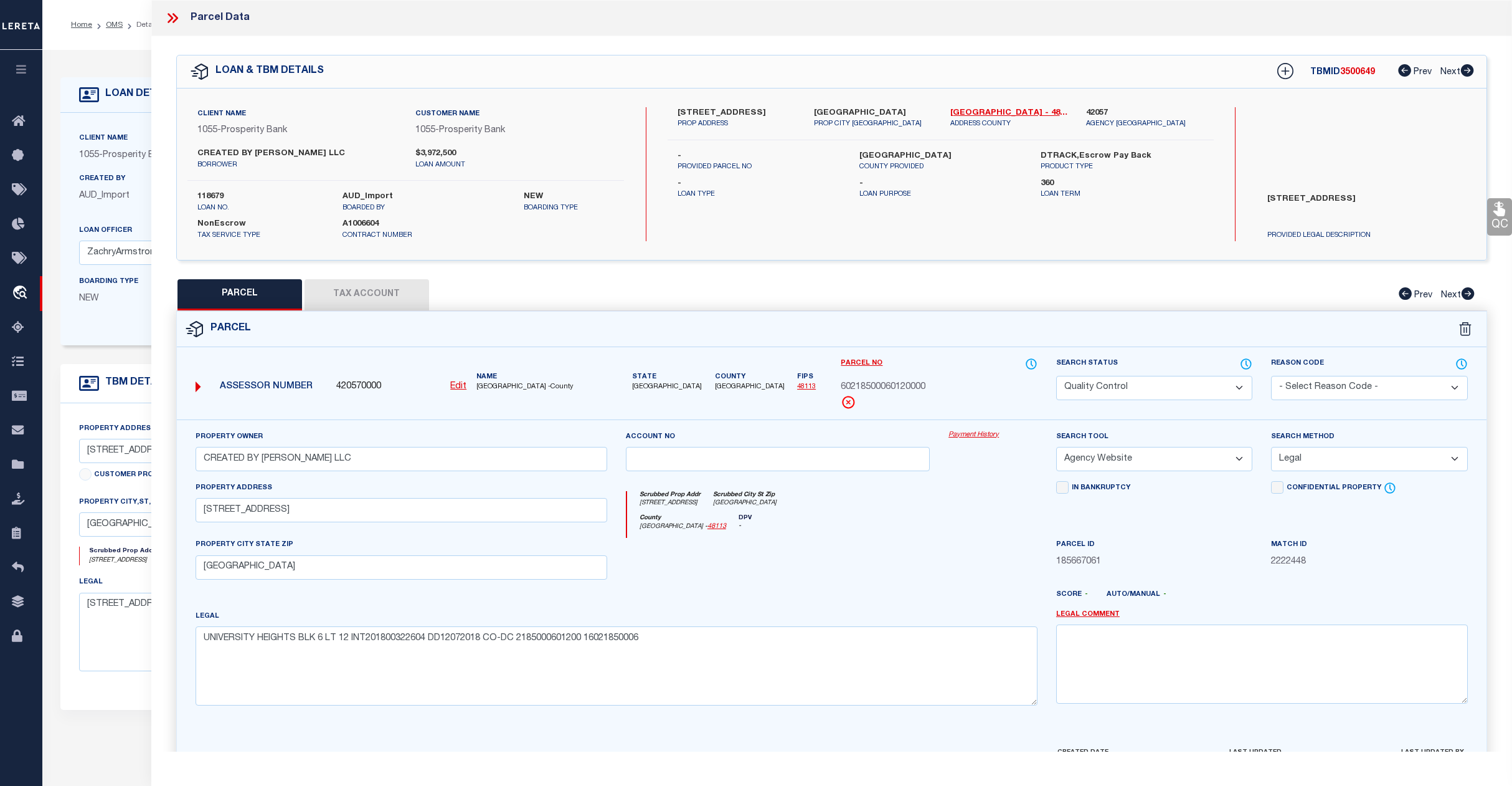
click at [1157, 385] on select "Automated Search Bad Parcel Complete Duplicate Parcel High Dollar Reporting In …" at bounding box center [1155, 388] width 197 height 24
click at [1057, 376] on select "Automated Search Bad Parcel Complete Duplicate Parcel High Dollar Reporting In …" at bounding box center [1155, 388] width 197 height 24
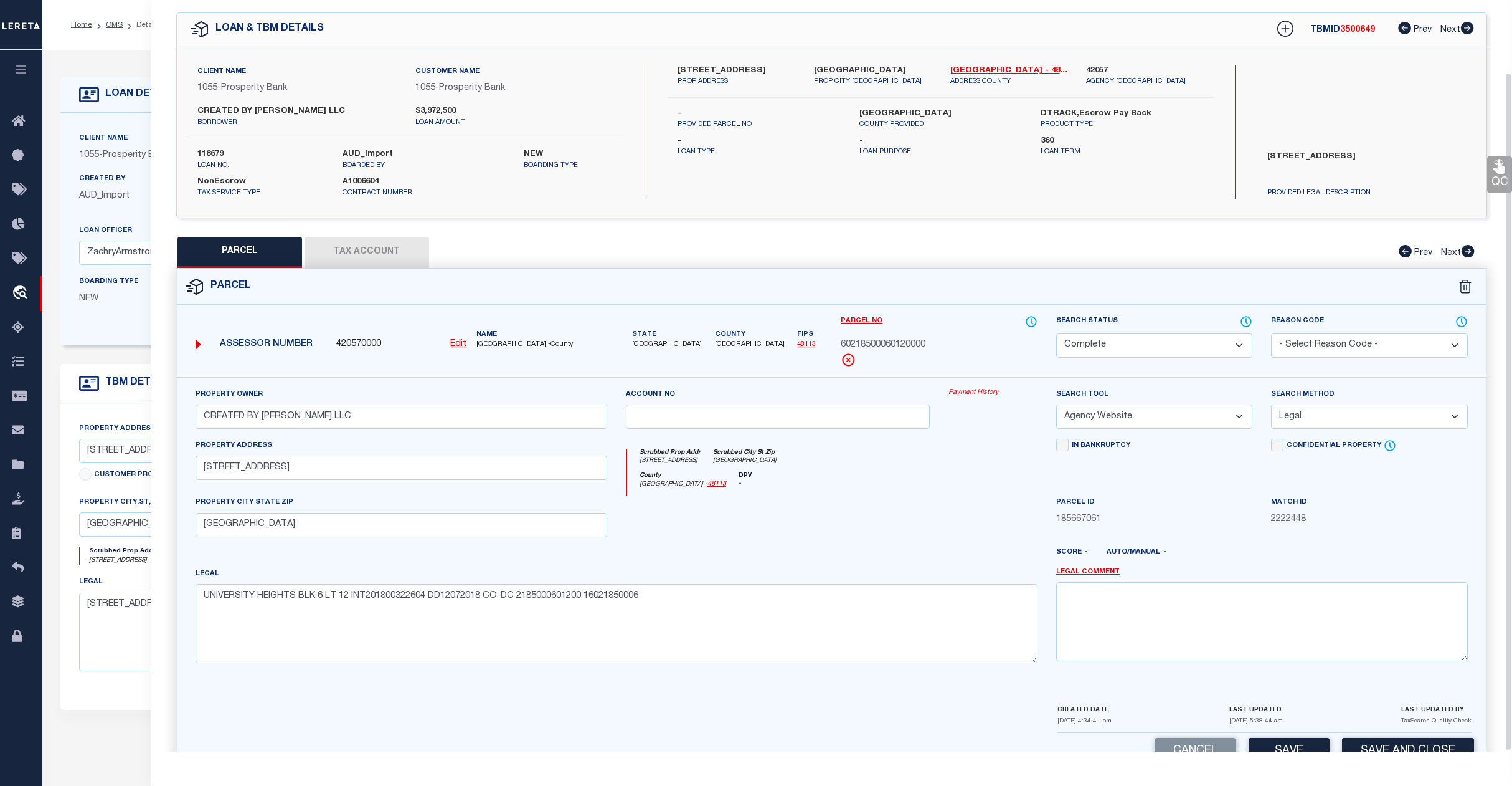
scroll to position [80, 0]
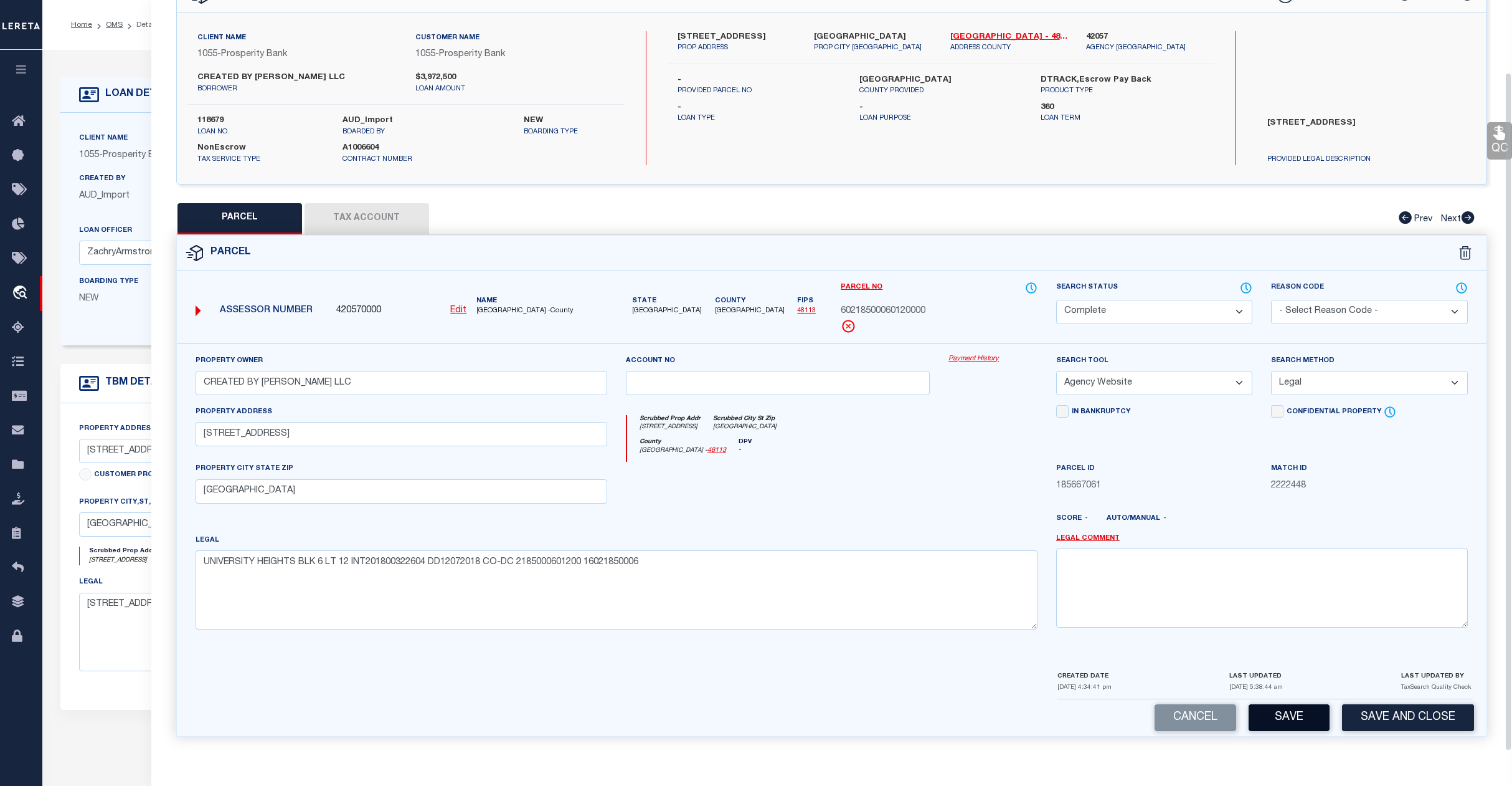
click at [1296, 710] on button "Save" at bounding box center [1289, 718] width 81 height 27
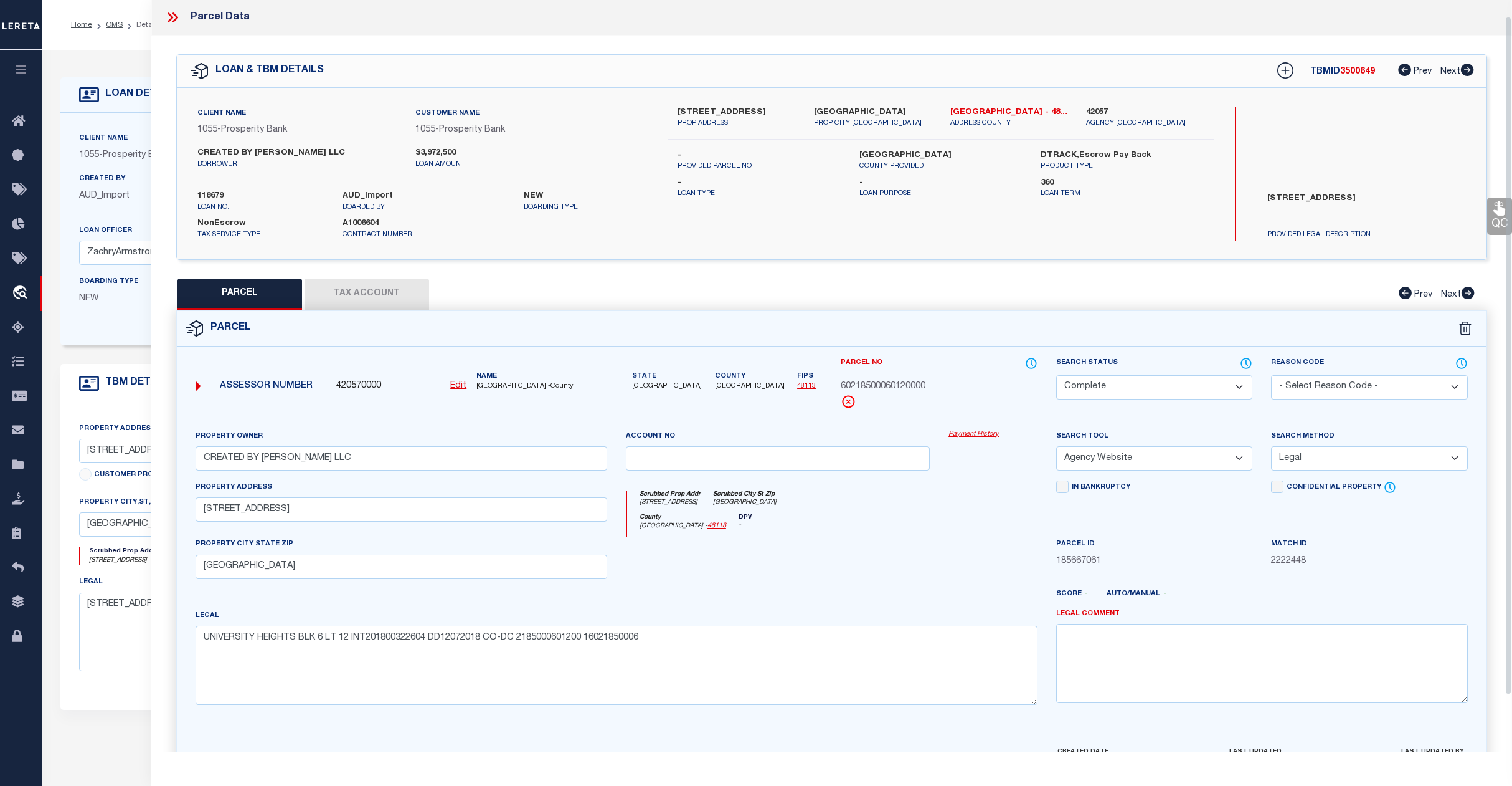
scroll to position [0, 0]
click at [115, 25] on link "OMS" at bounding box center [113, 25] width 16 height 8
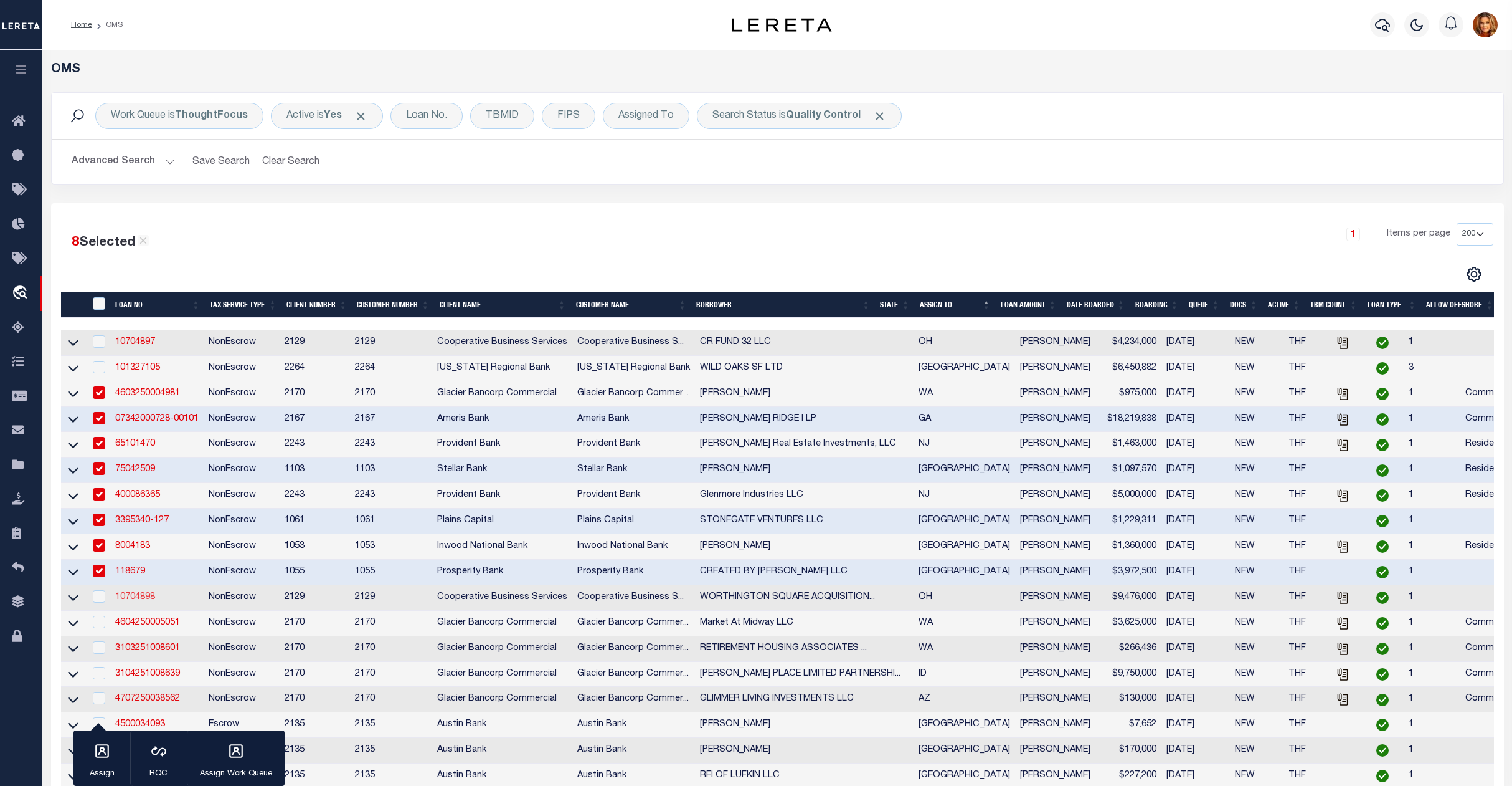
click at [132, 602] on link "10704898" at bounding box center [135, 597] width 40 height 9
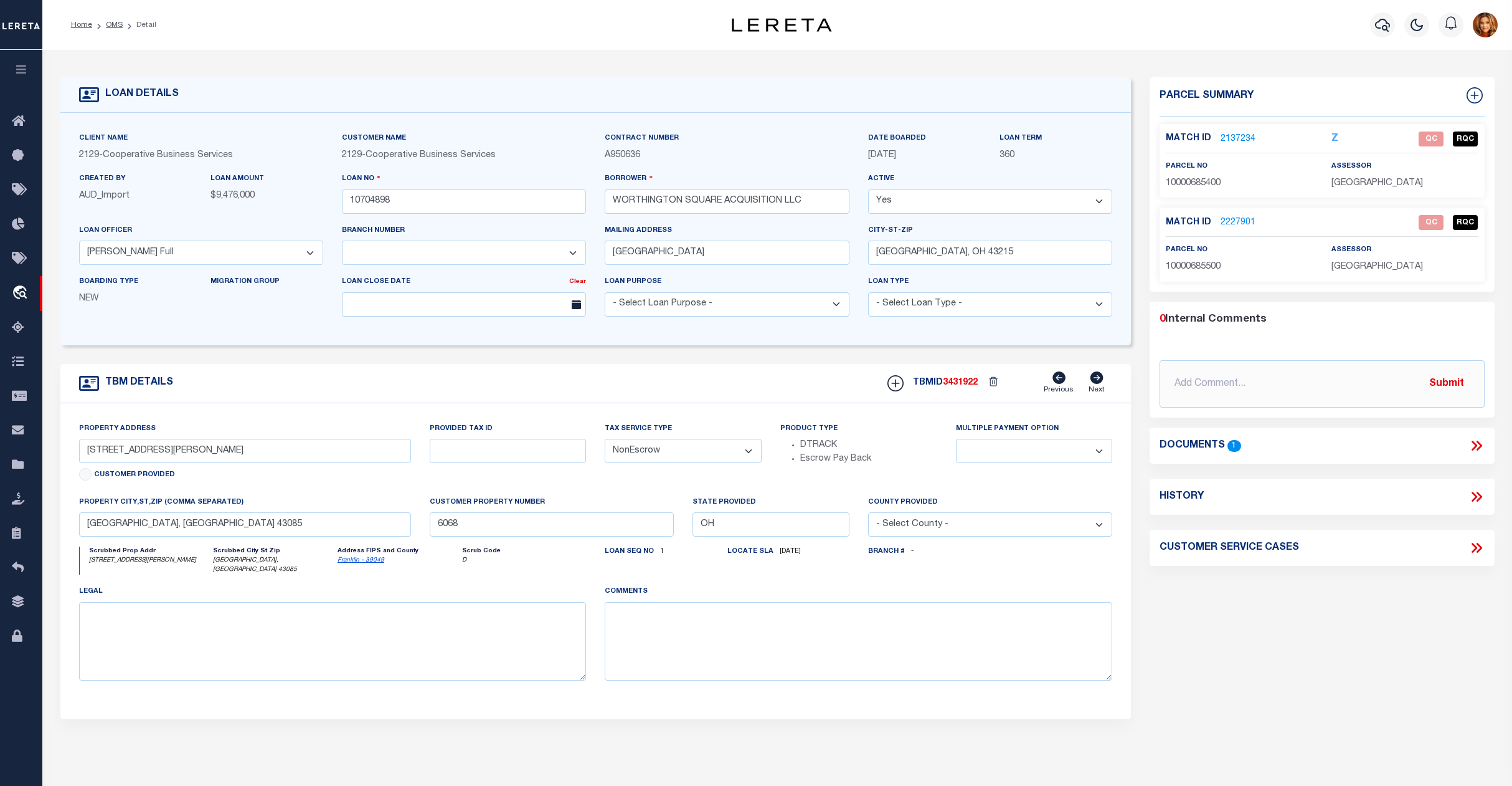
click at [1241, 135] on link "2137234" at bounding box center [1238, 140] width 35 height 14
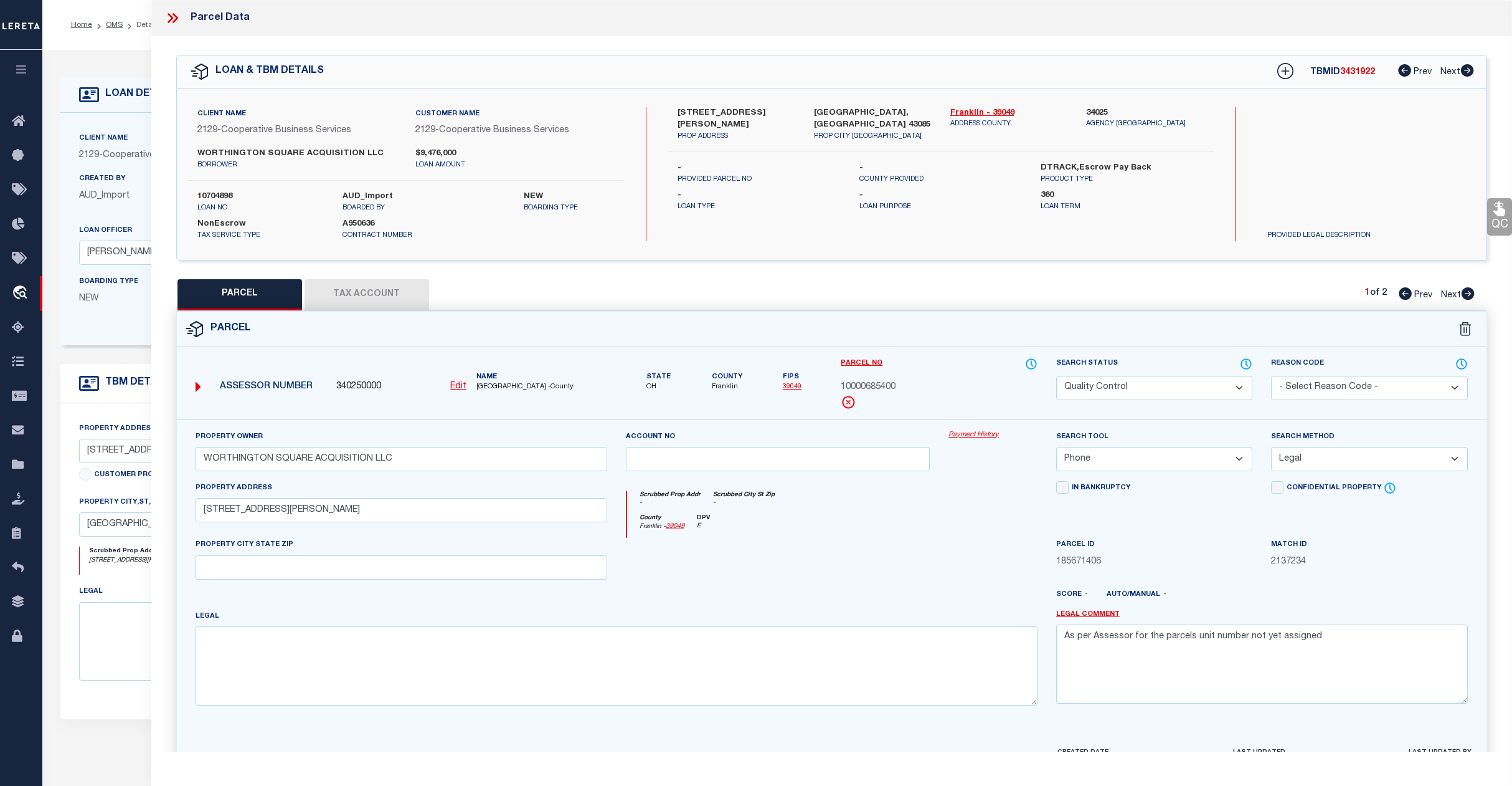
select select "QC"
select select "PHN"
select select "LEG"
select select "7396"
select select "3334"
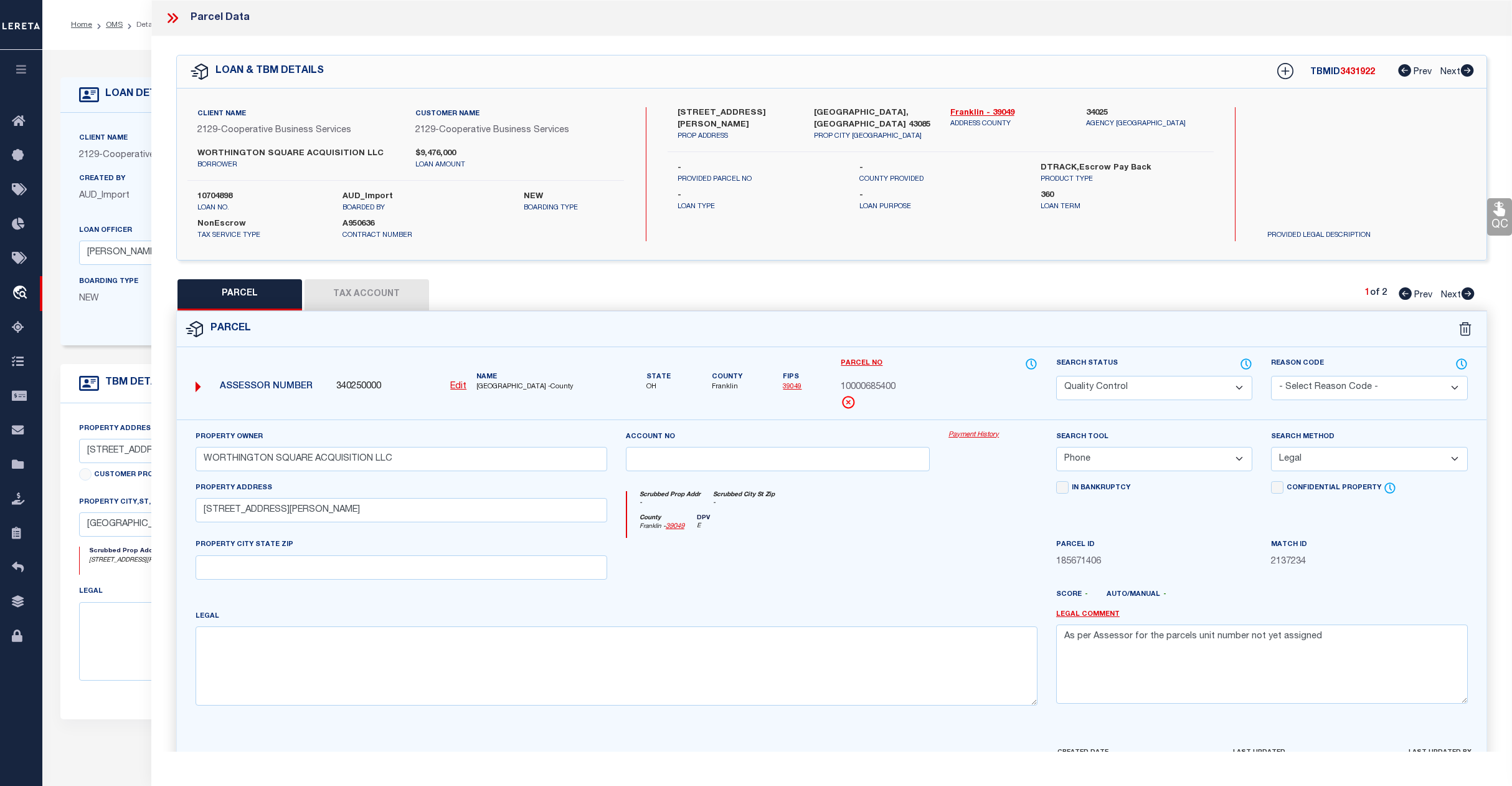
select select "NonEscrow"
click at [1057, 376] on select "Automated Search Bad Parcel Complete Duplicate Parcel High Dollar Reporting In …" at bounding box center [1155, 388] width 197 height 24
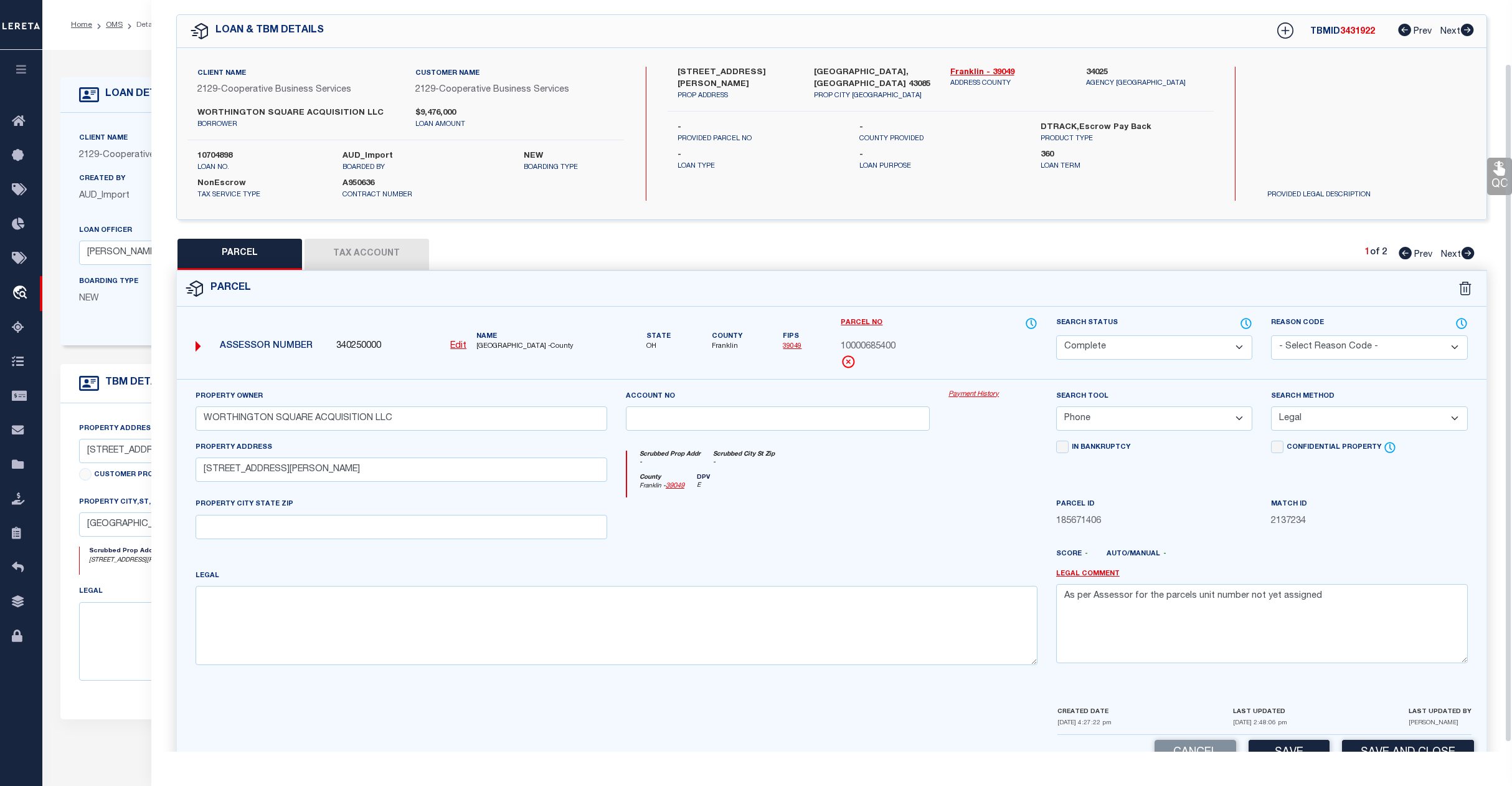
scroll to position [80, 0]
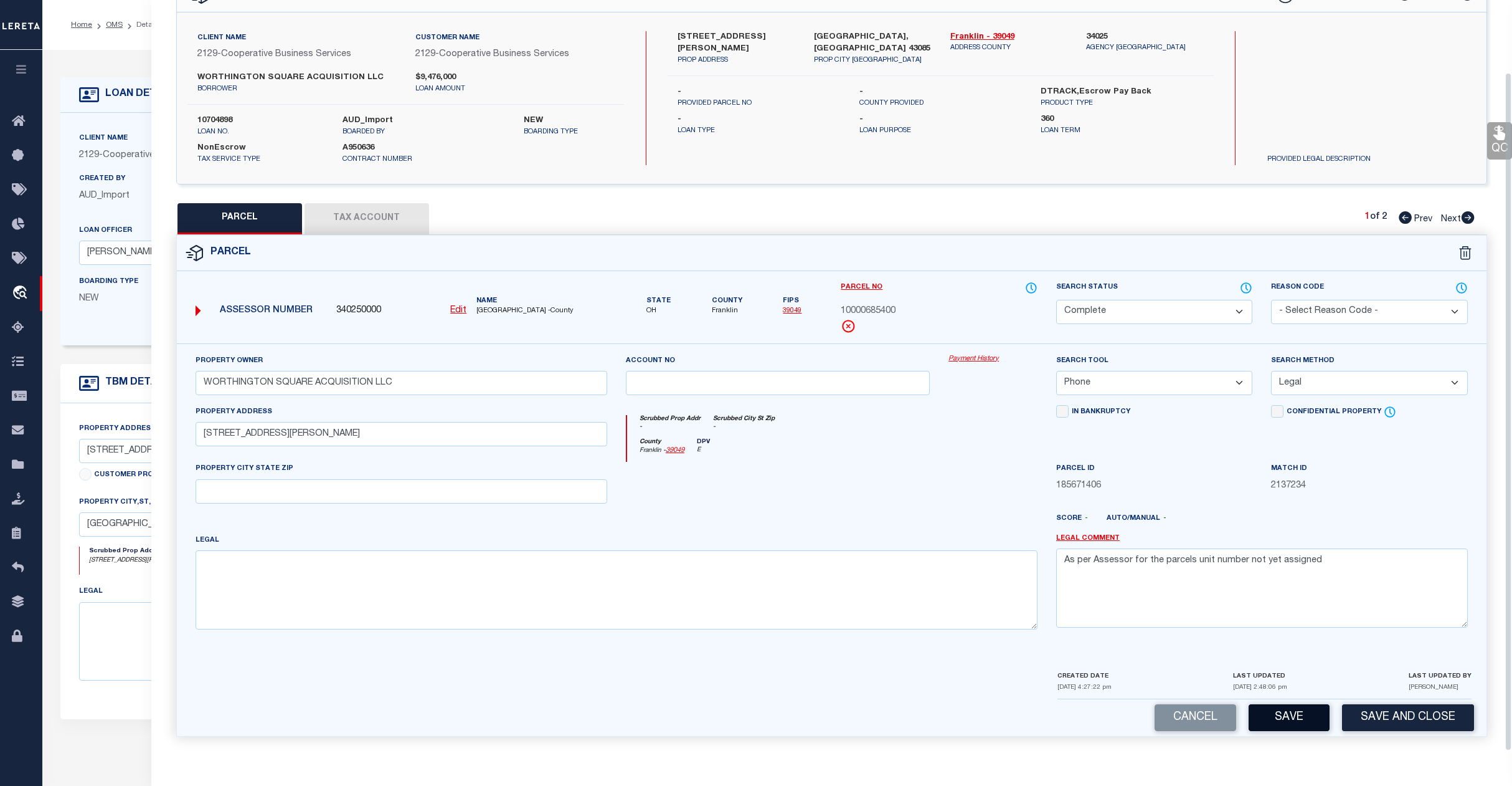
click at [1286, 707] on button "Save" at bounding box center [1289, 718] width 81 height 27
select select "AS"
select select
checkbox input "false"
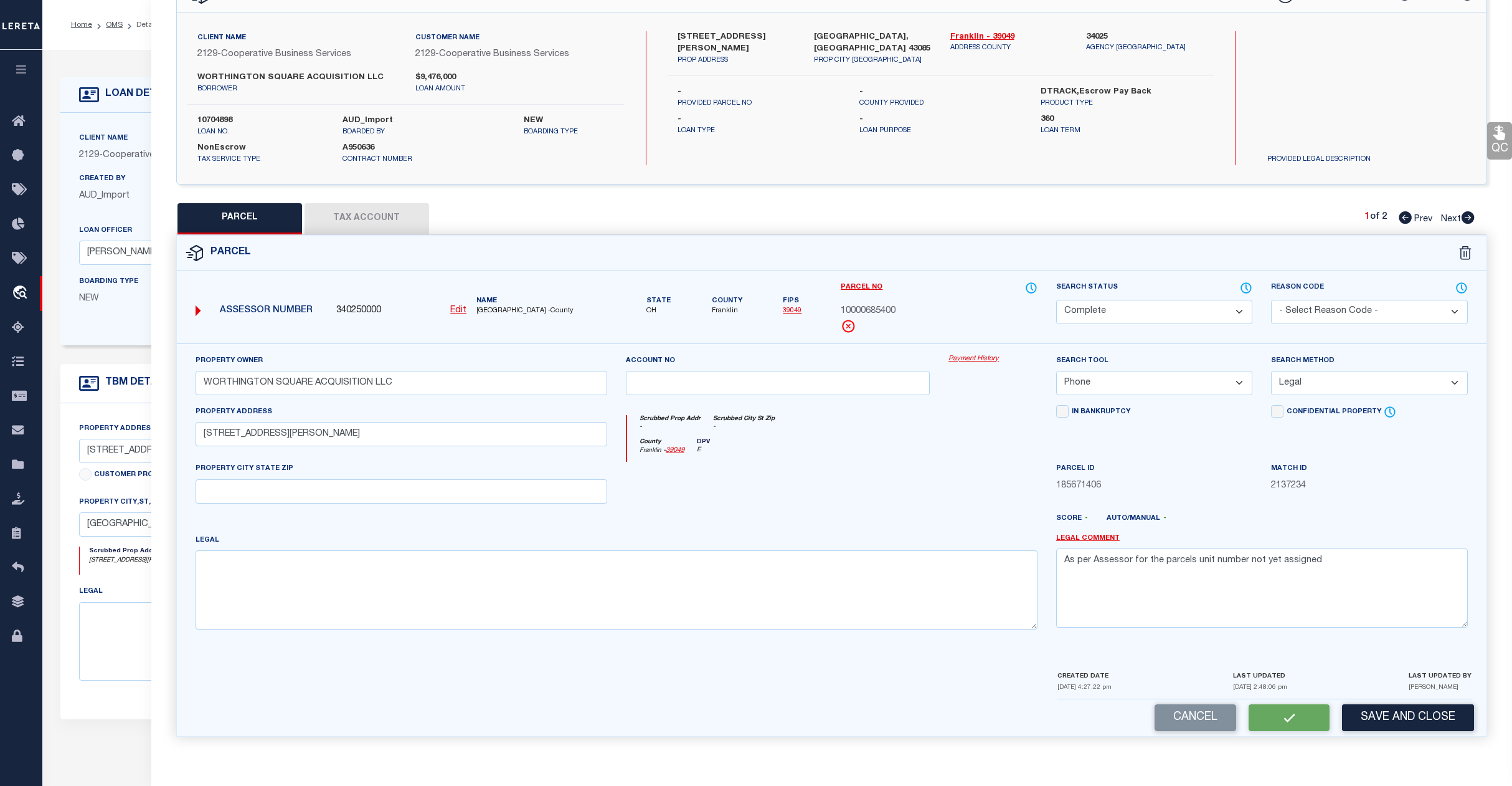
checkbox input "false"
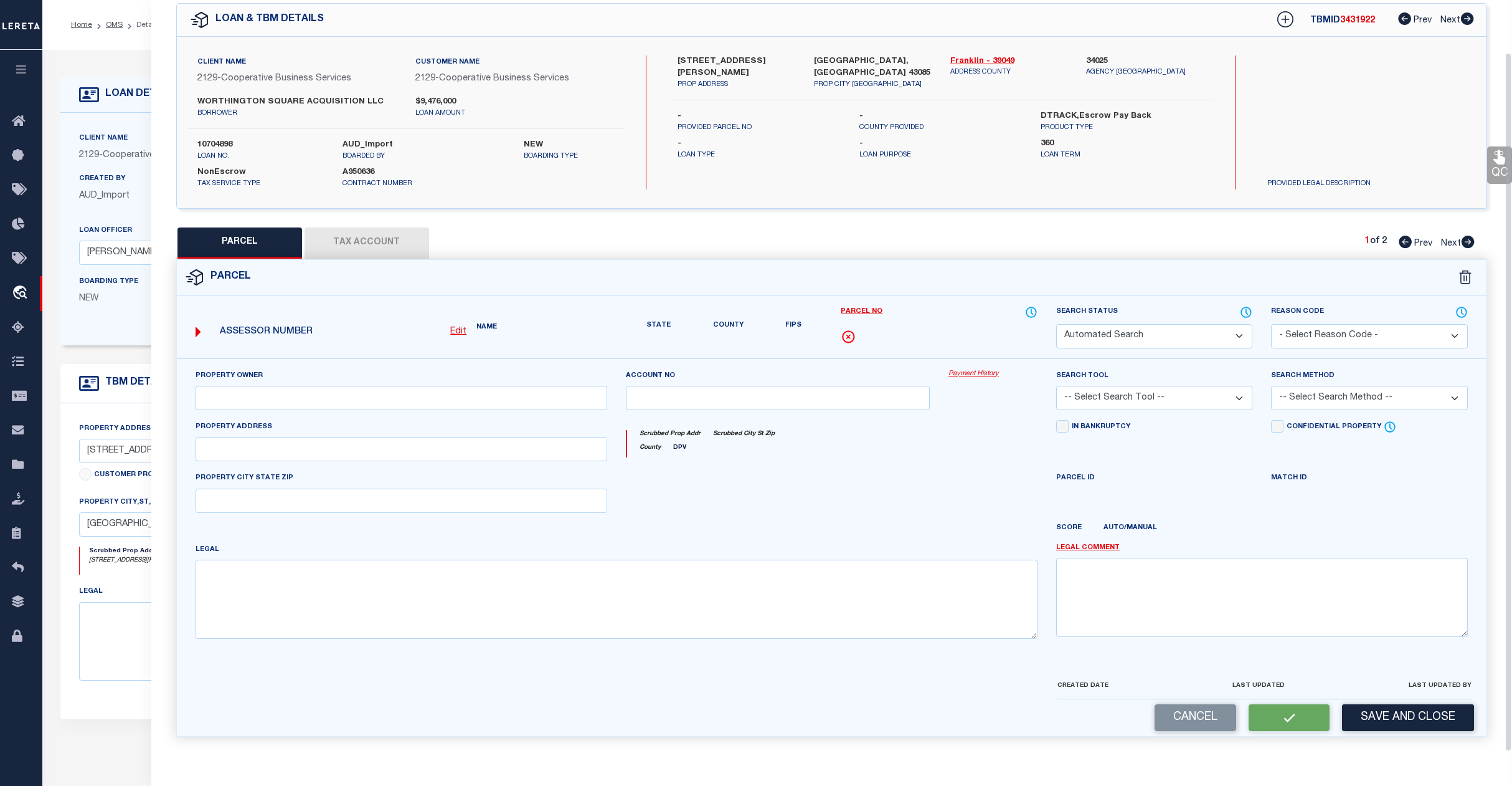
select select "CP"
type input "WORTHINGTON SQUARE ACQUISITION LLC"
select select "PHN"
select select "LEG"
type input "[STREET_ADDRESS][PERSON_NAME]"
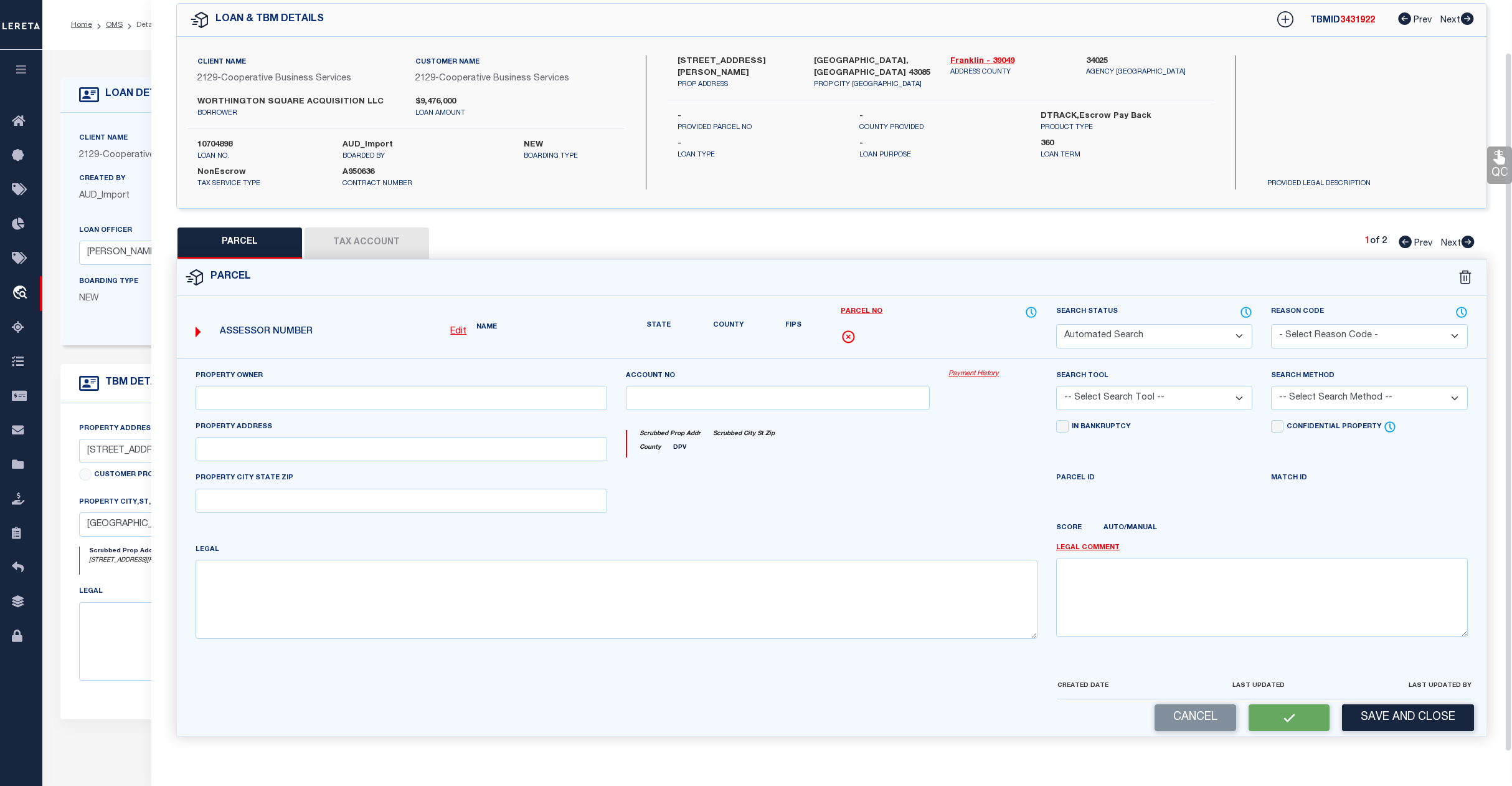
type textarea "As per Assessor for the parcels unit number not yet assigned"
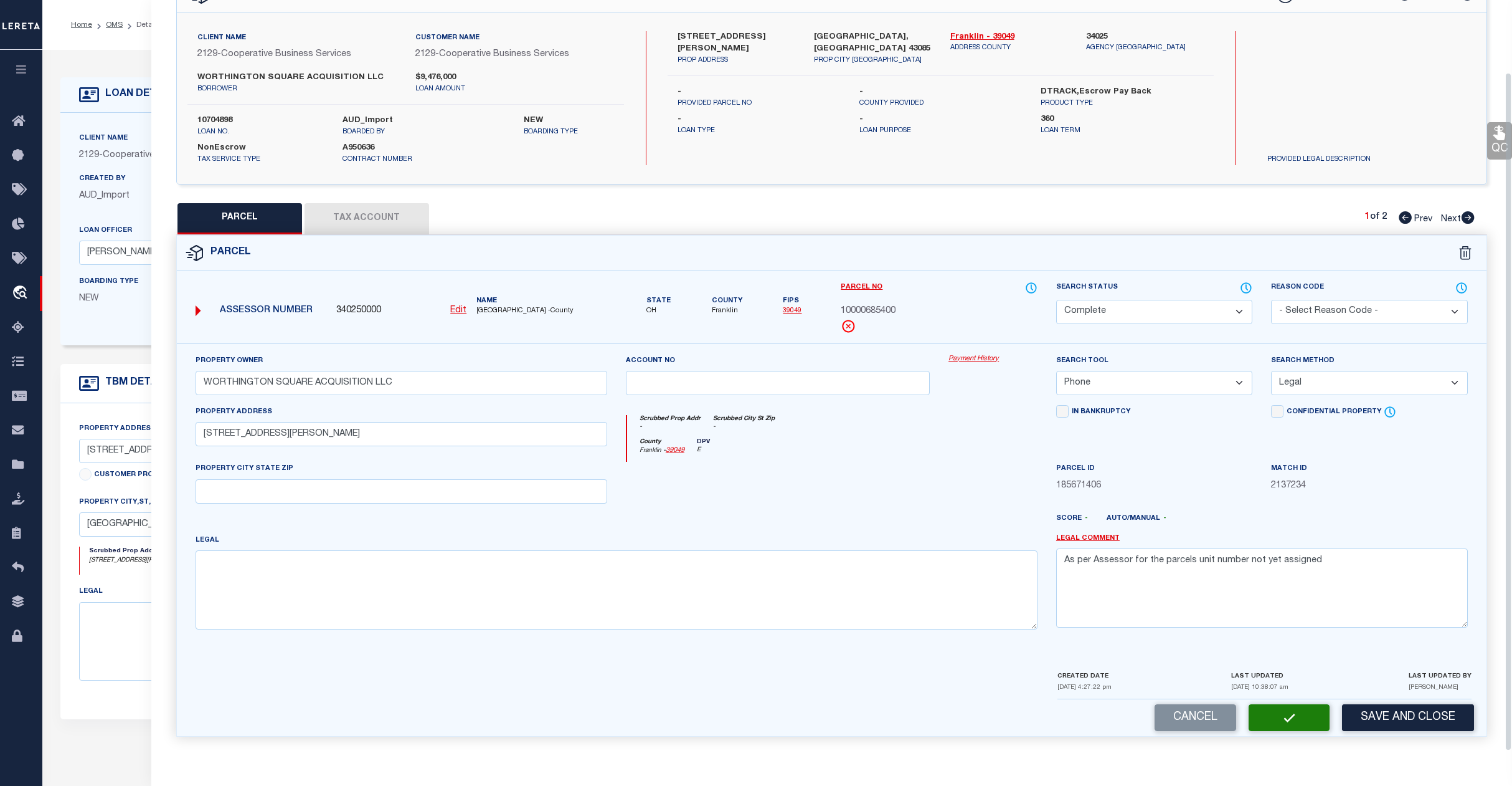
click at [1449, 215] on span "Next" at bounding box center [1451, 219] width 20 height 9
select select "AS"
select select
checkbox input "false"
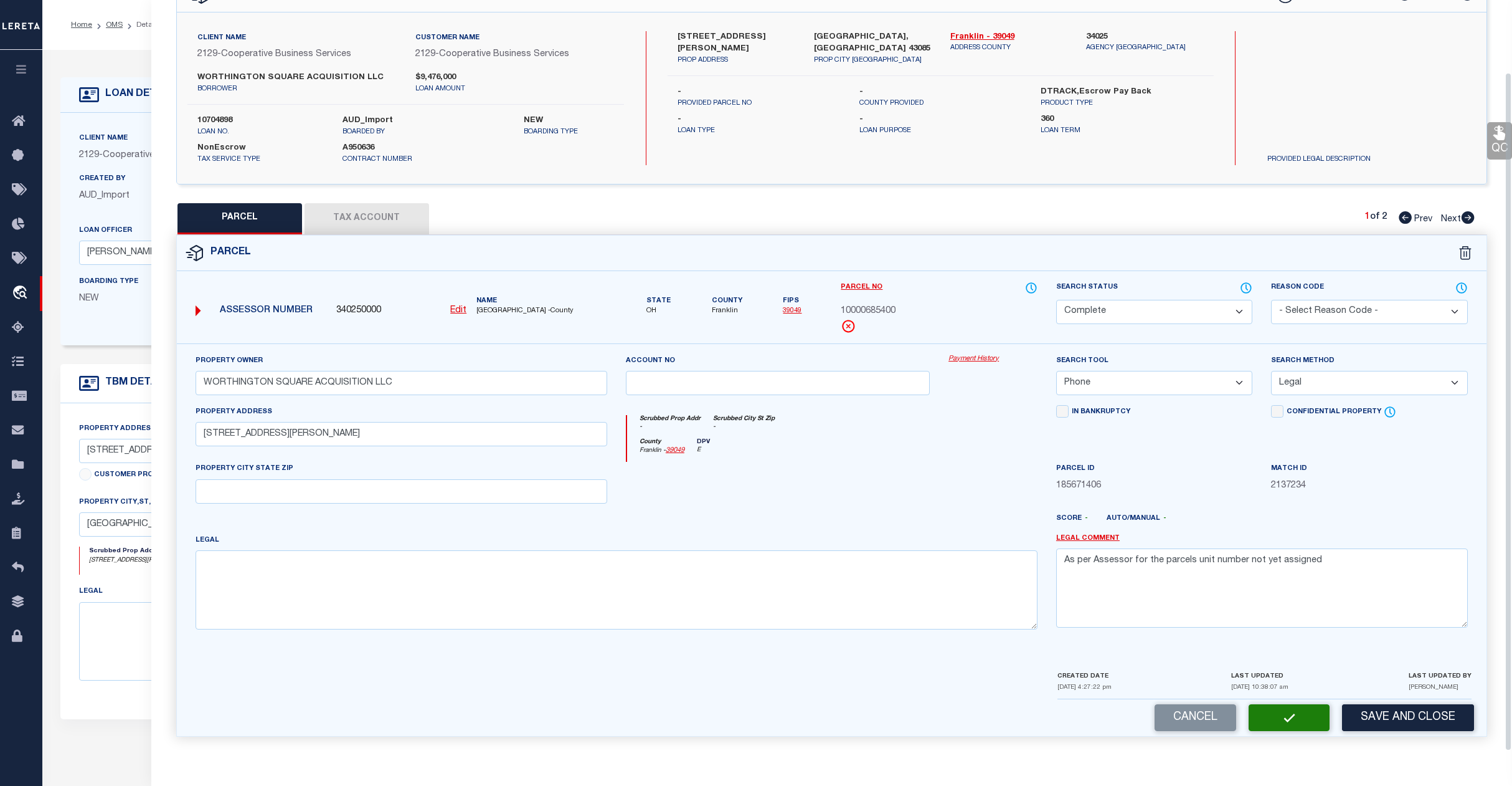
checkbox input "false"
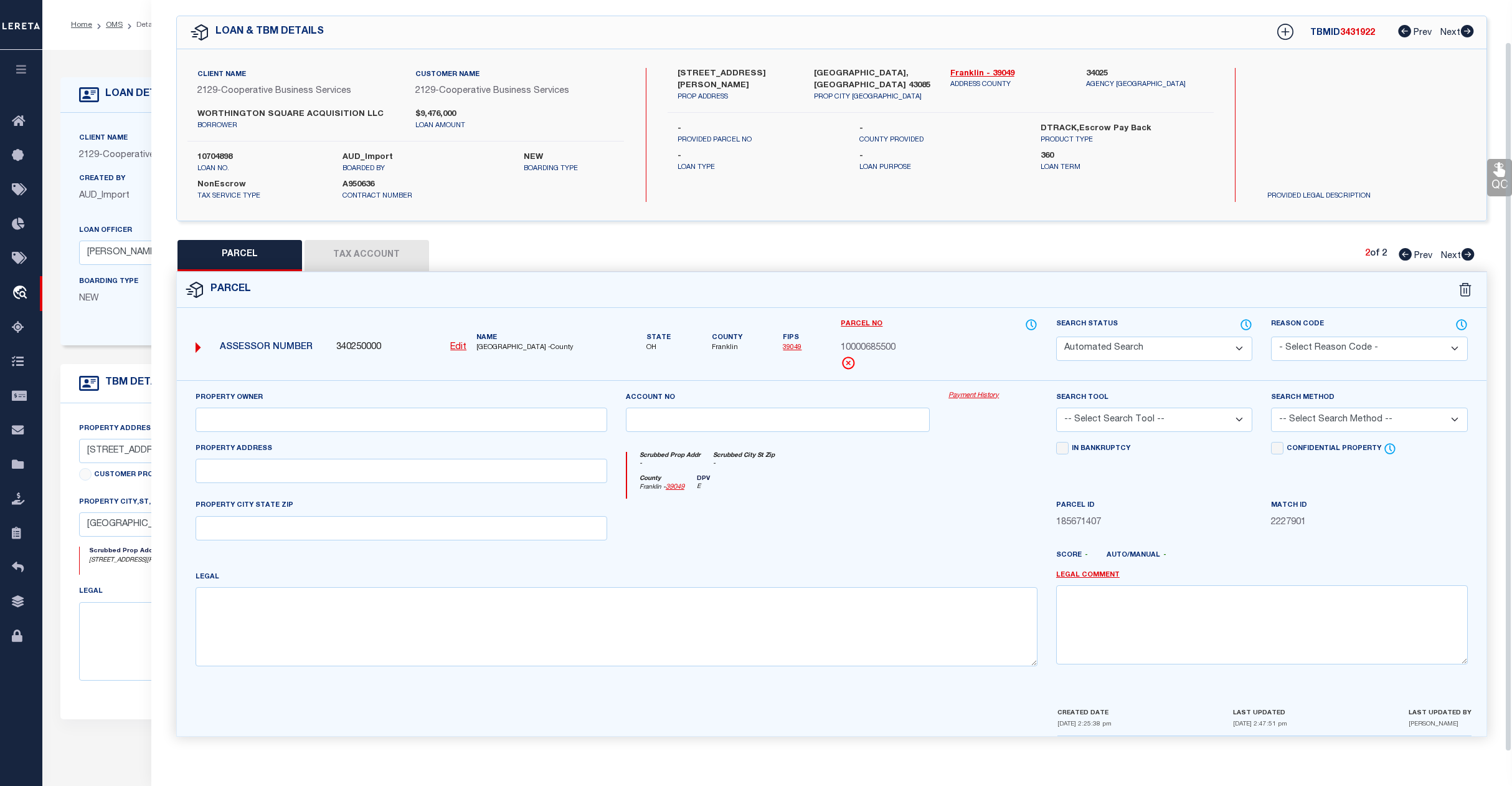
select select "QC"
type input "WORTHINGTON SQUARE ACQUISITION LLC"
select select "PHN"
select select "LEG"
type input "[STREET_ADDRESS][PERSON_NAME]"
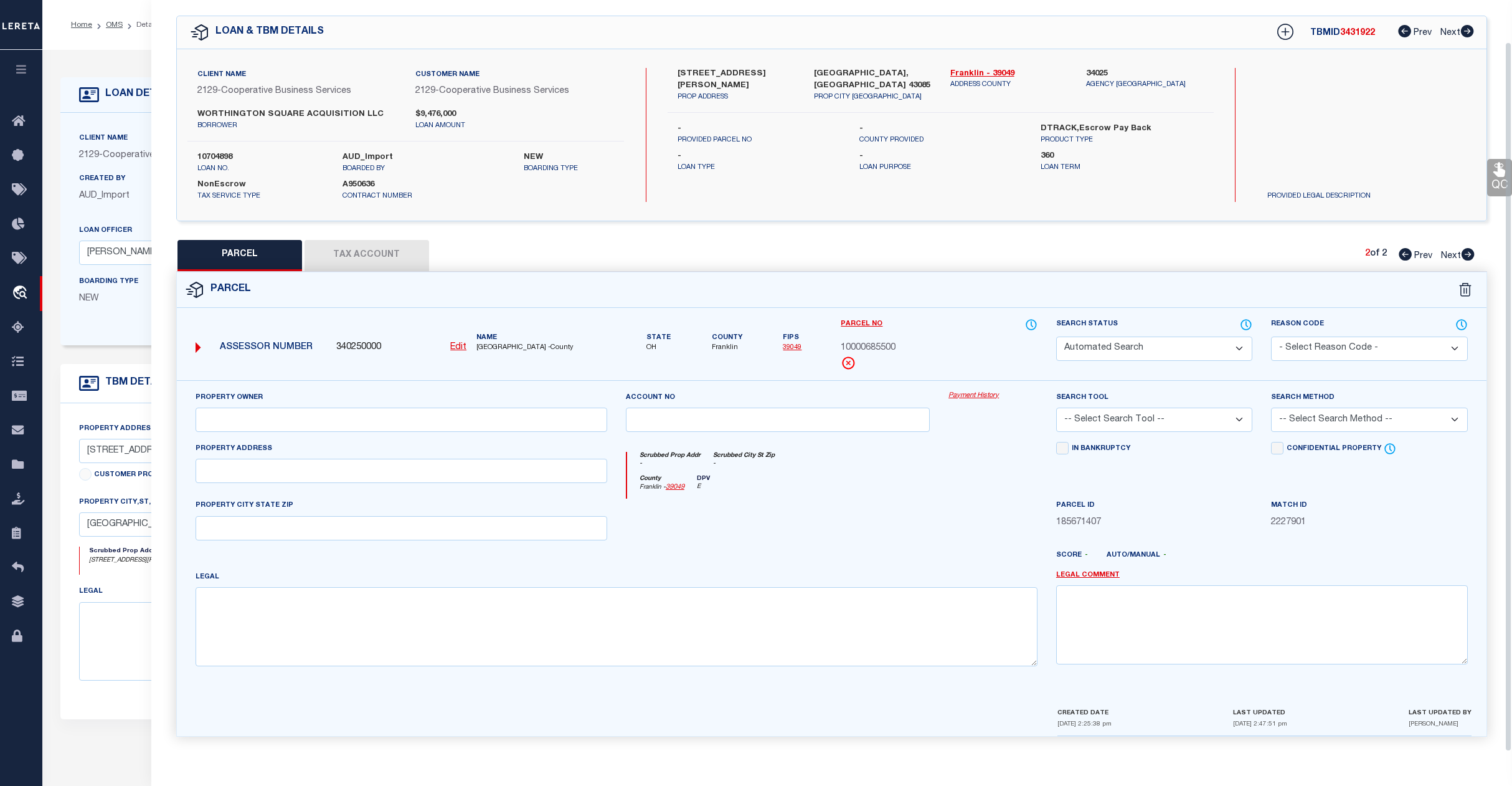
type textarea "As per Assessor for the parcels unit number not yet assigned"
click at [1161, 337] on select "Automated Search Bad Parcel Complete Duplicate Parcel High Dollar Reporting In …" at bounding box center [1155, 348] width 197 height 24
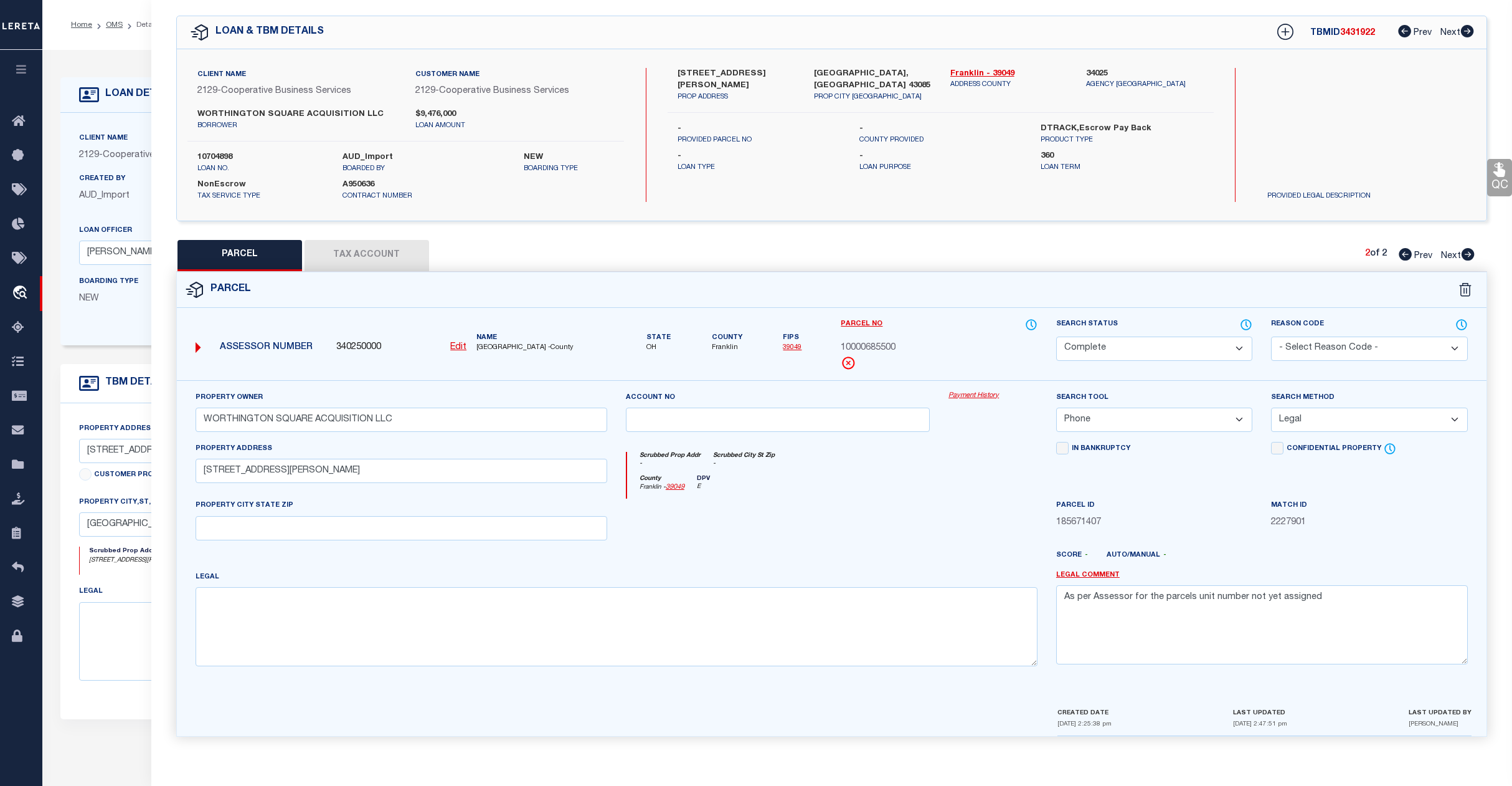
click at [1057, 336] on select "Automated Search Bad Parcel Complete Duplicate Parcel High Dollar Reporting In …" at bounding box center [1155, 348] width 197 height 24
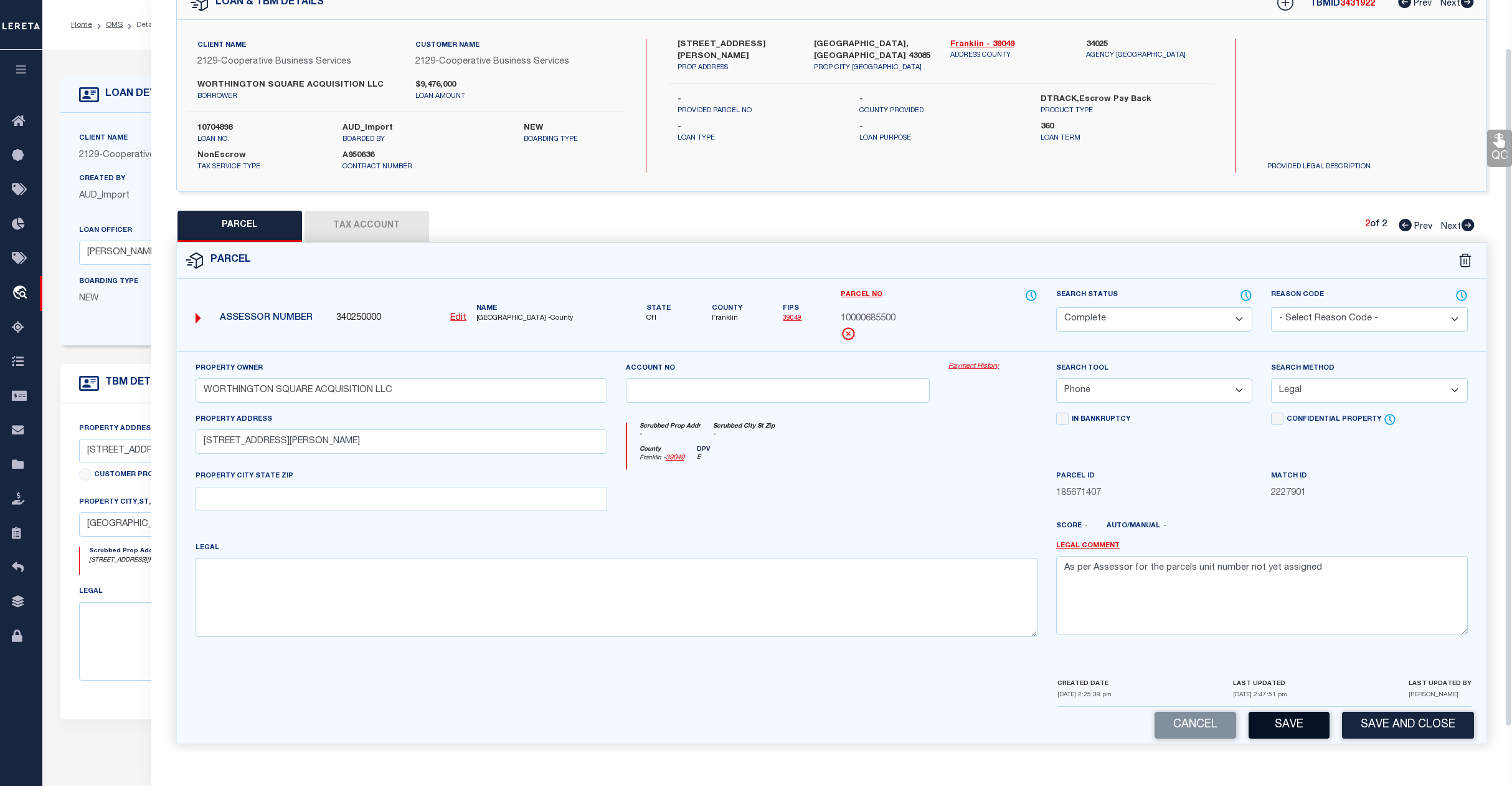
scroll to position [80, 0]
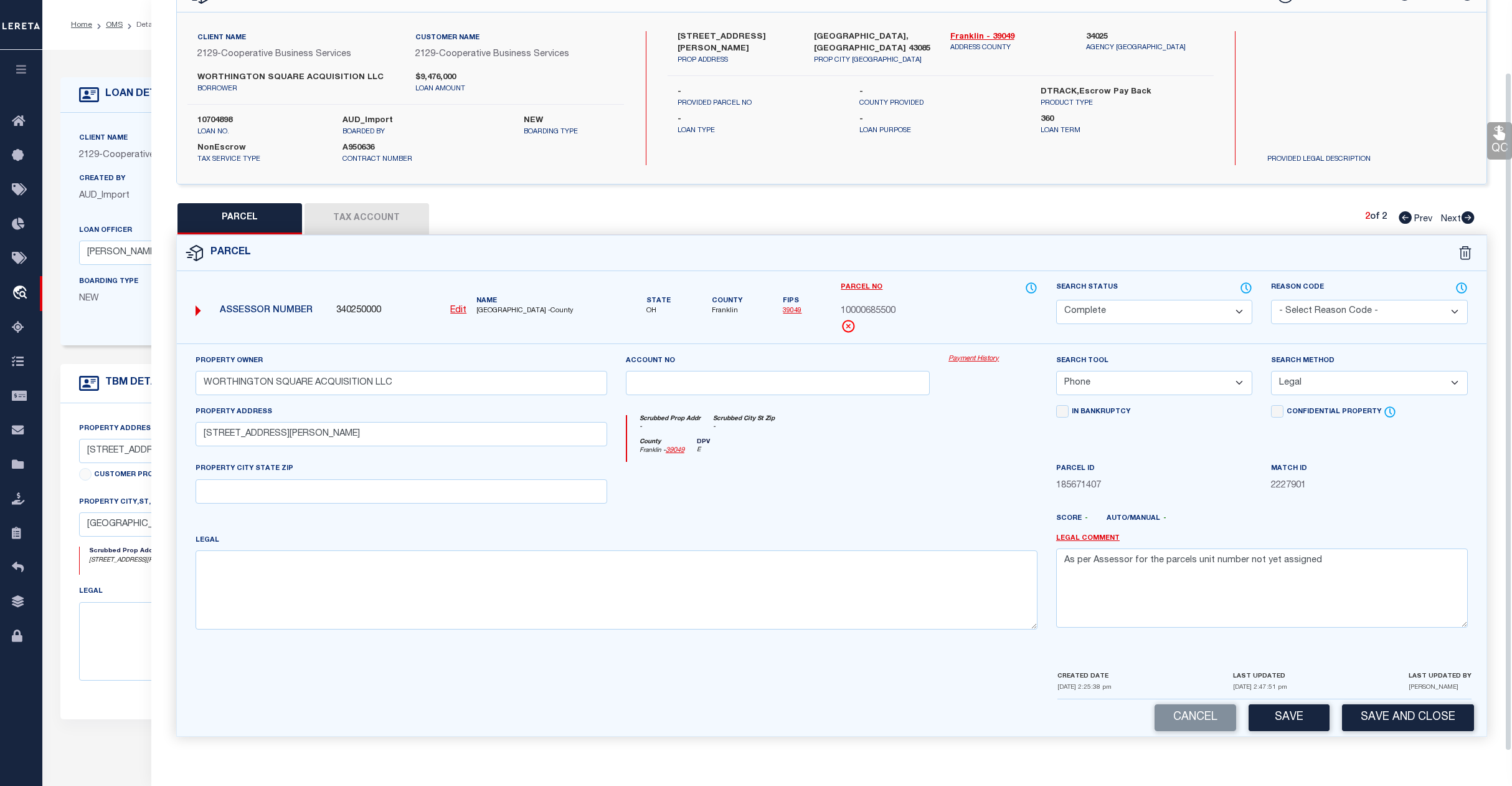
drag, startPoint x: 1284, startPoint y: 718, endPoint x: 1272, endPoint y: 717, distance: 12.0
click at [1284, 718] on button "Save" at bounding box center [1289, 718] width 81 height 27
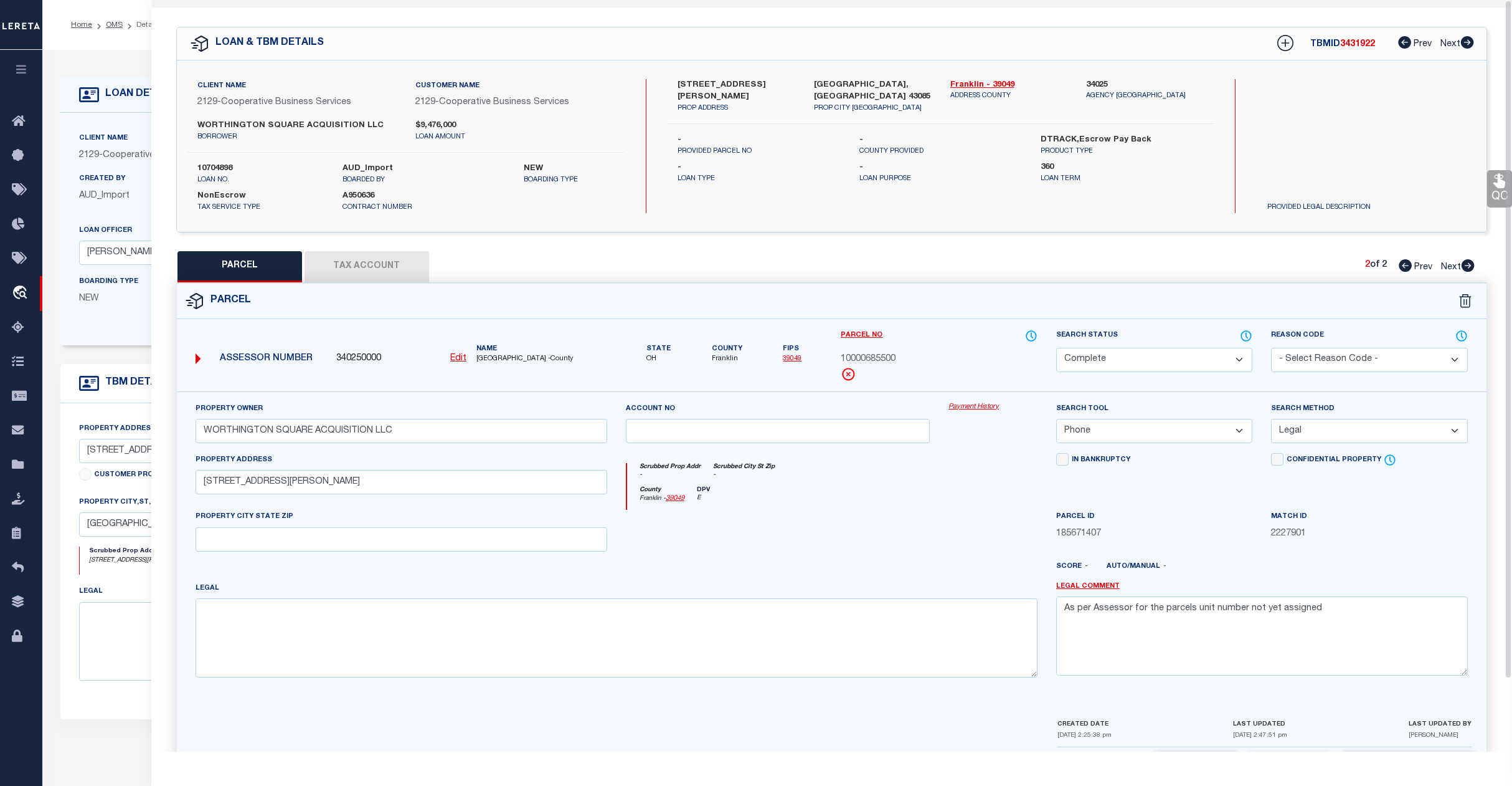
scroll to position [0, 0]
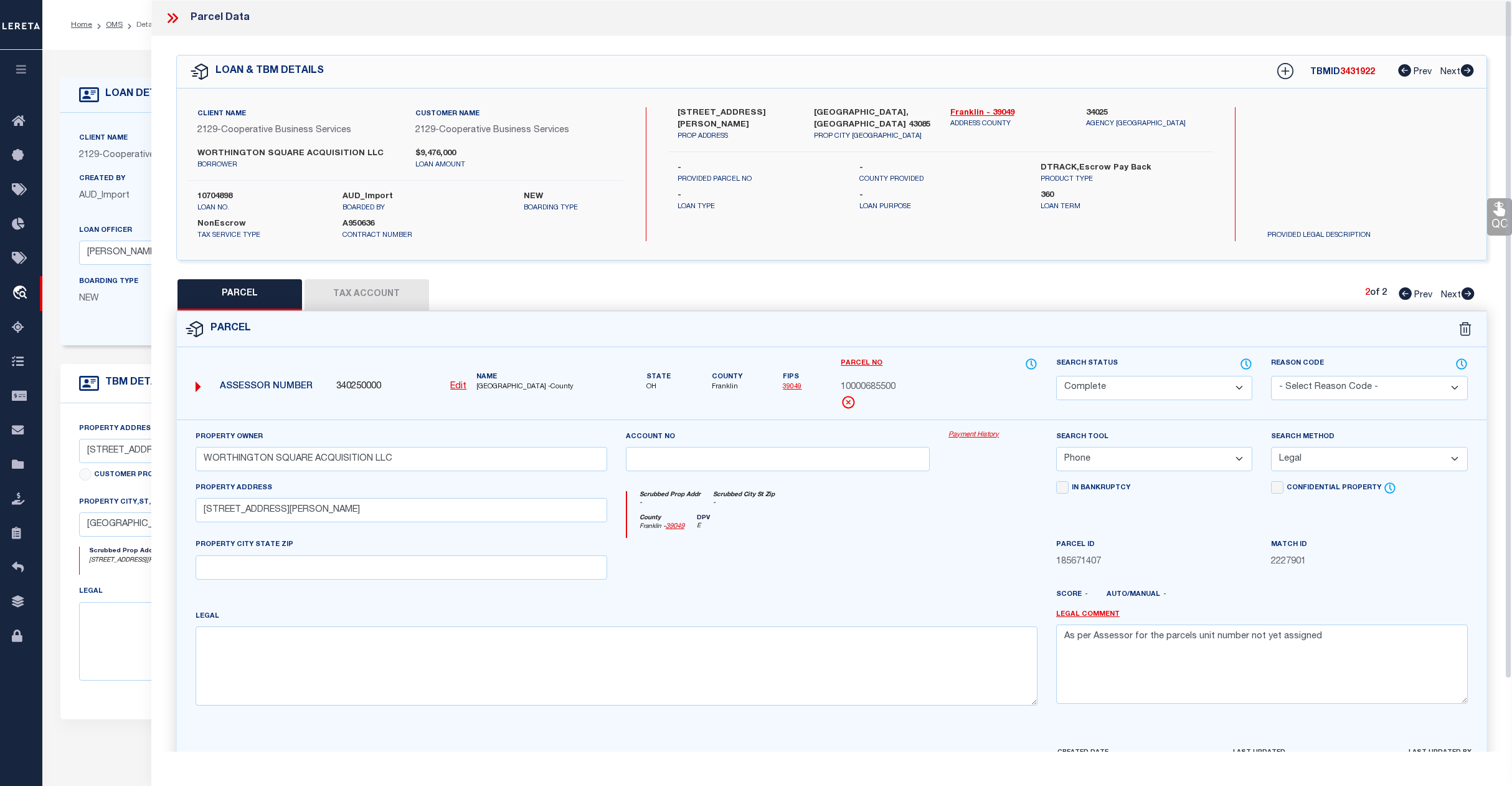
select select "AS"
select select
checkbox input "false"
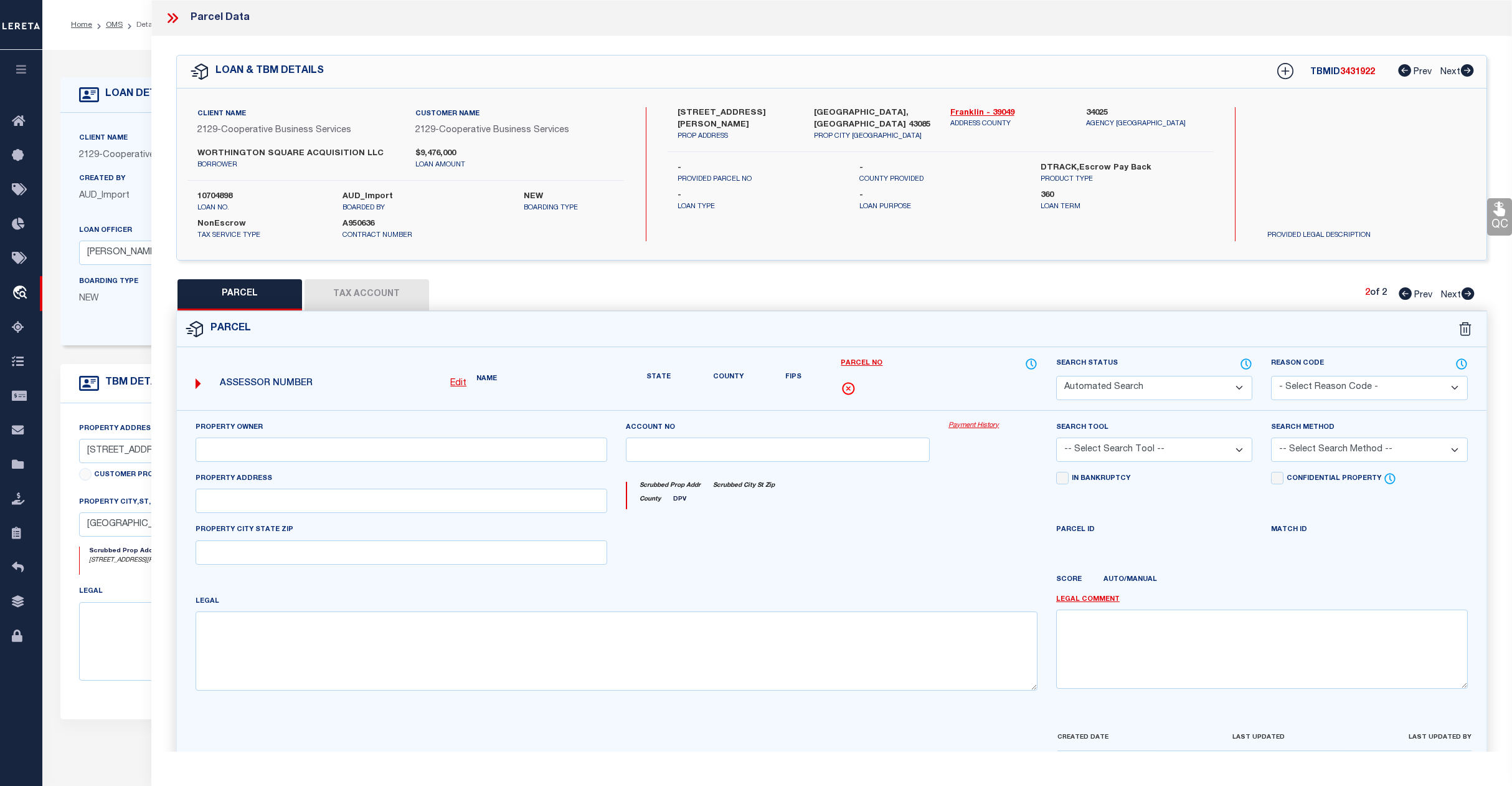
select select "CP"
type input "WORTHINGTON SQUARE ACQUISITION LLC"
select select "PHN"
select select "LEG"
type input "[STREET_ADDRESS][PERSON_NAME]"
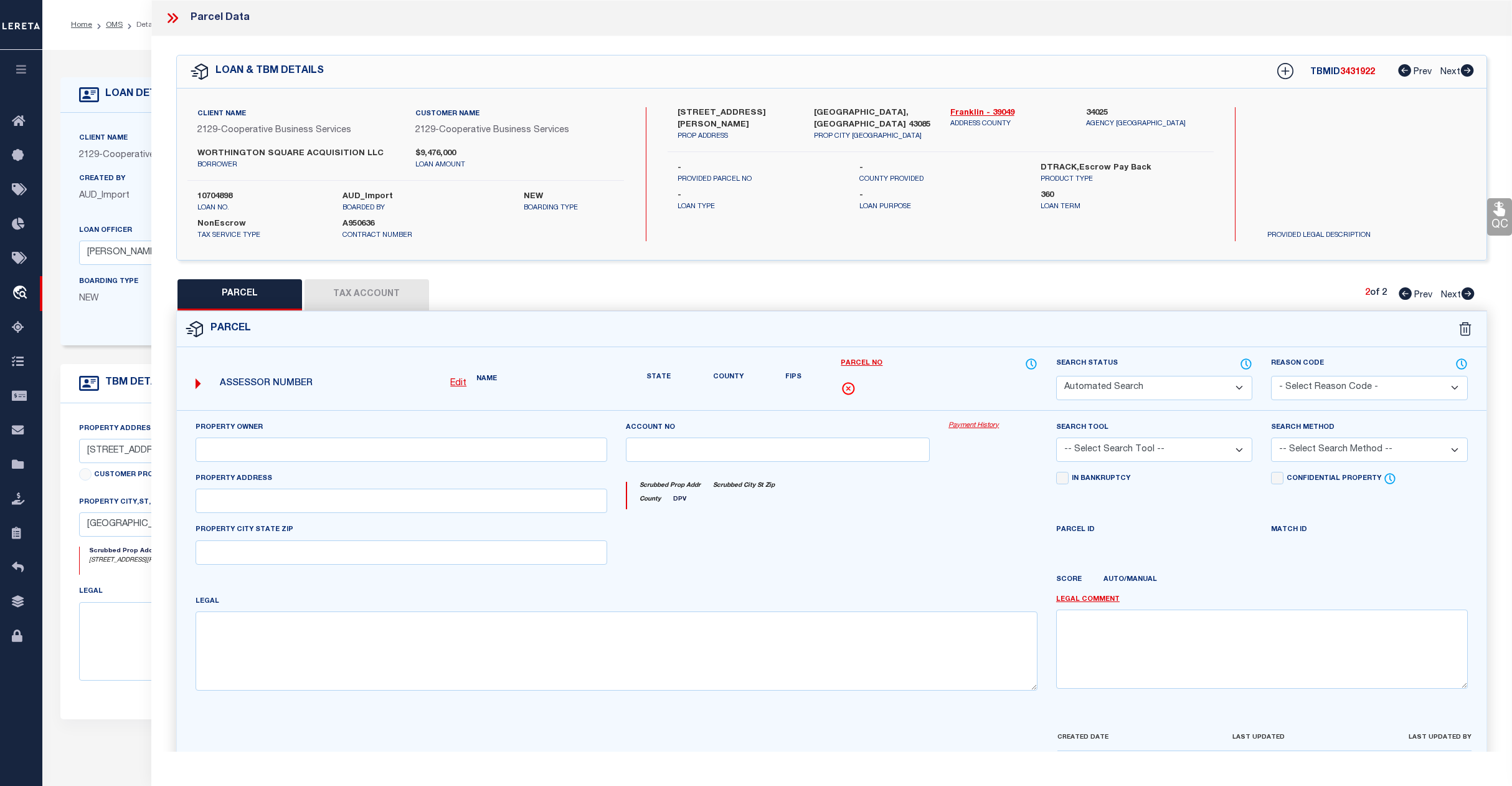
type textarea "As per Assessor for the parcels unit number not yet assigned"
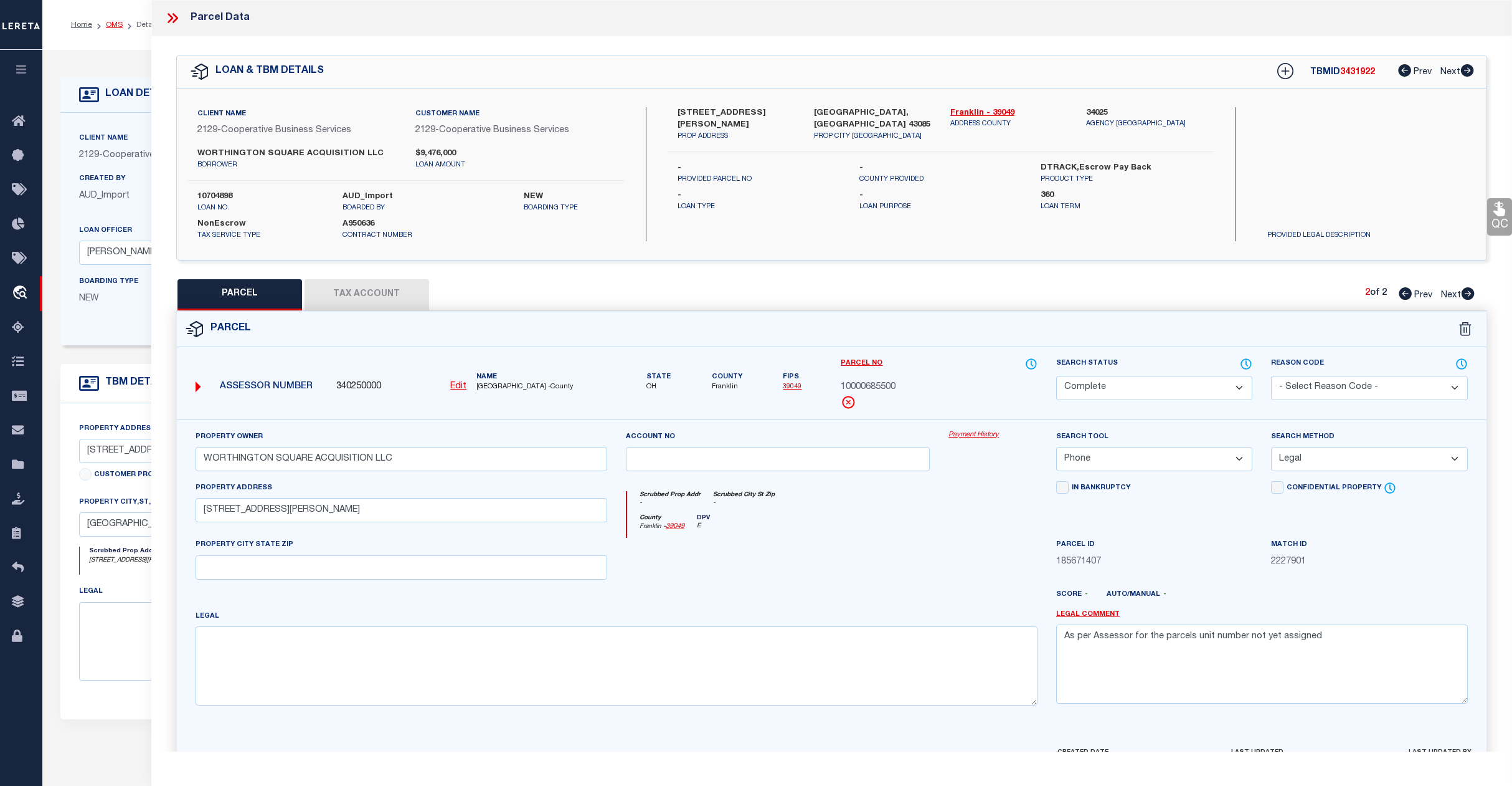
click at [116, 25] on link "OMS" at bounding box center [113, 25] width 16 height 8
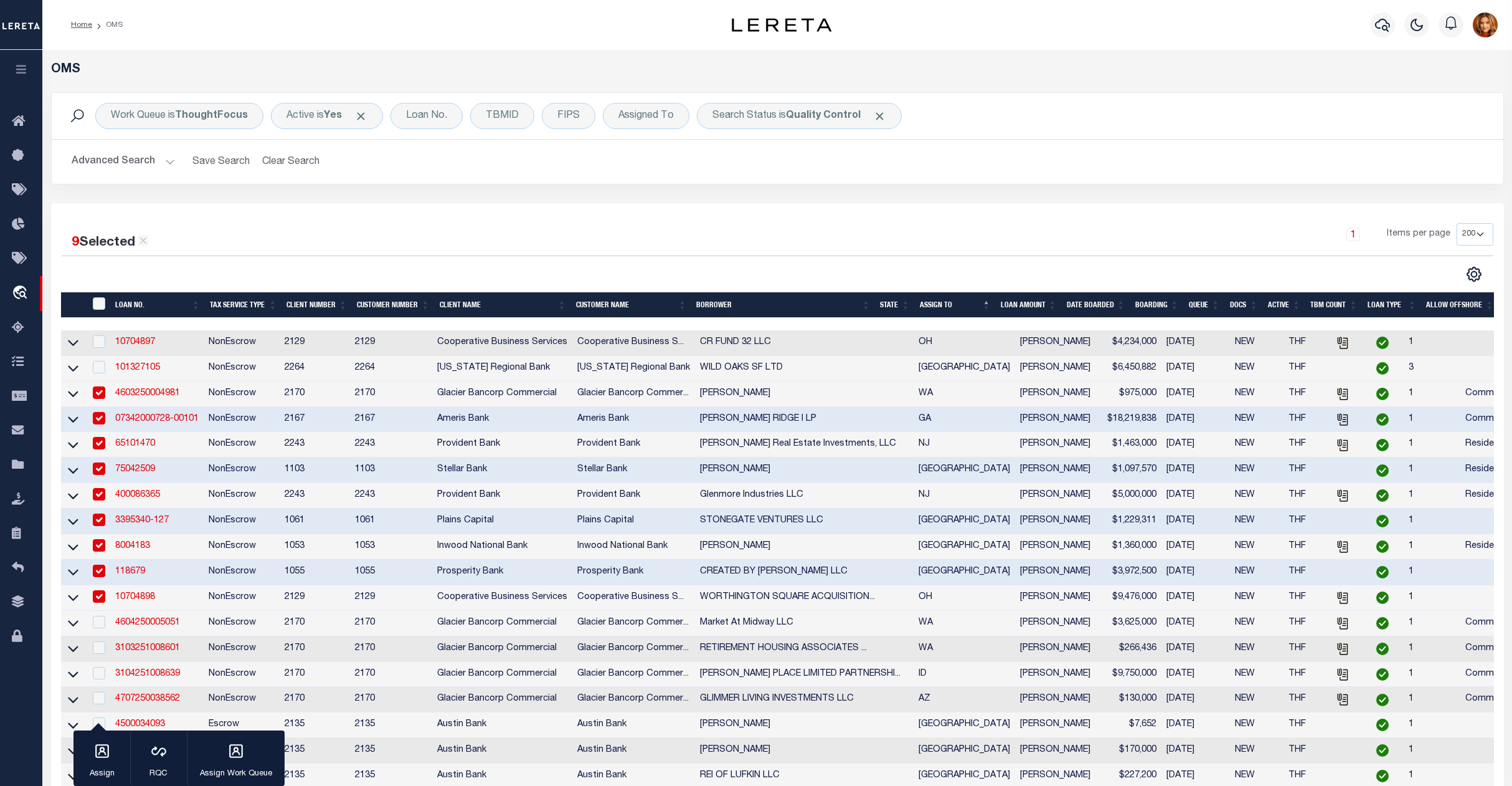
click at [121, 158] on button "Advanced Search" at bounding box center [123, 161] width 104 height 24
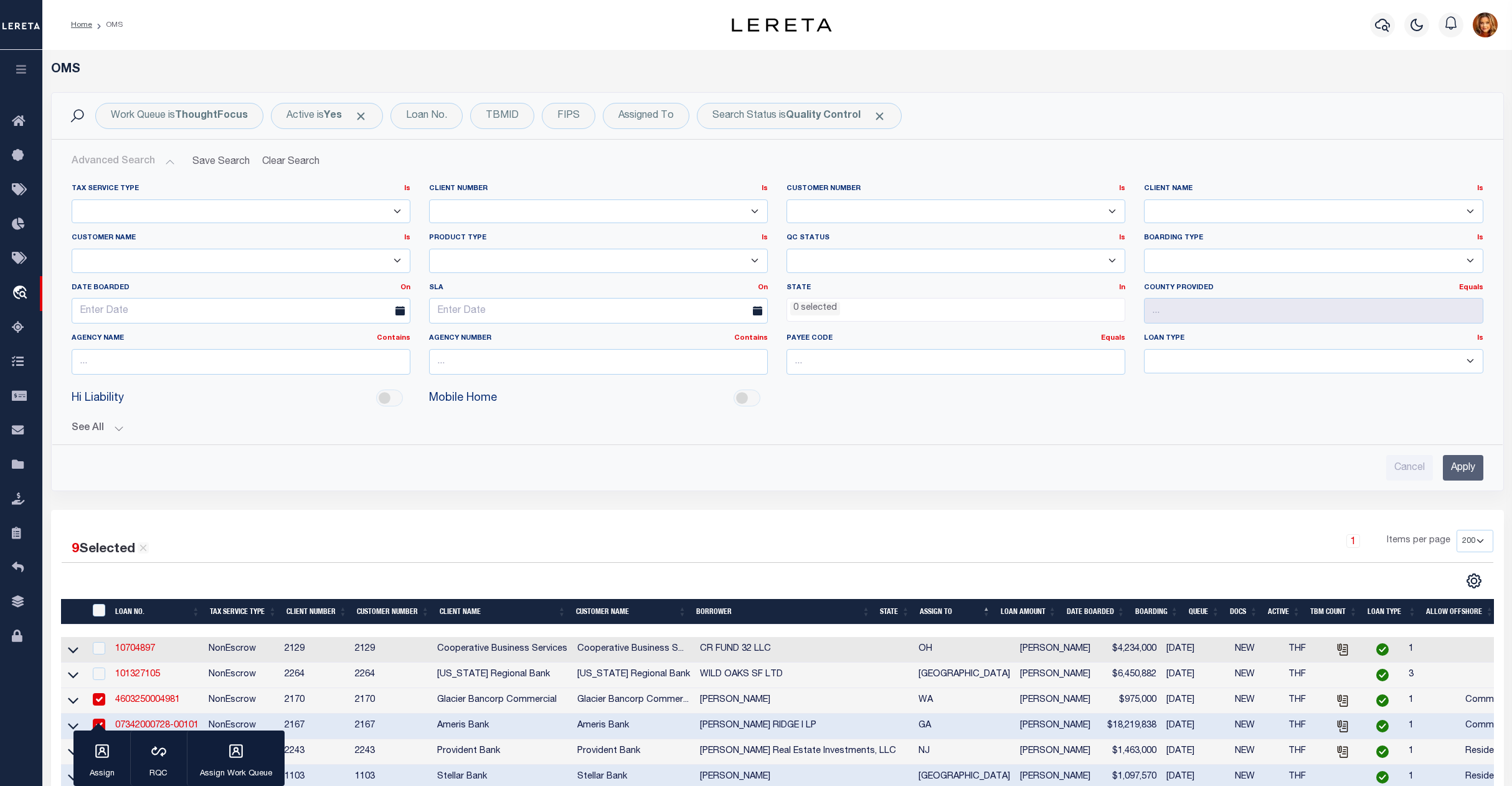
click at [1462, 472] on input "Apply" at bounding box center [1464, 467] width 41 height 25
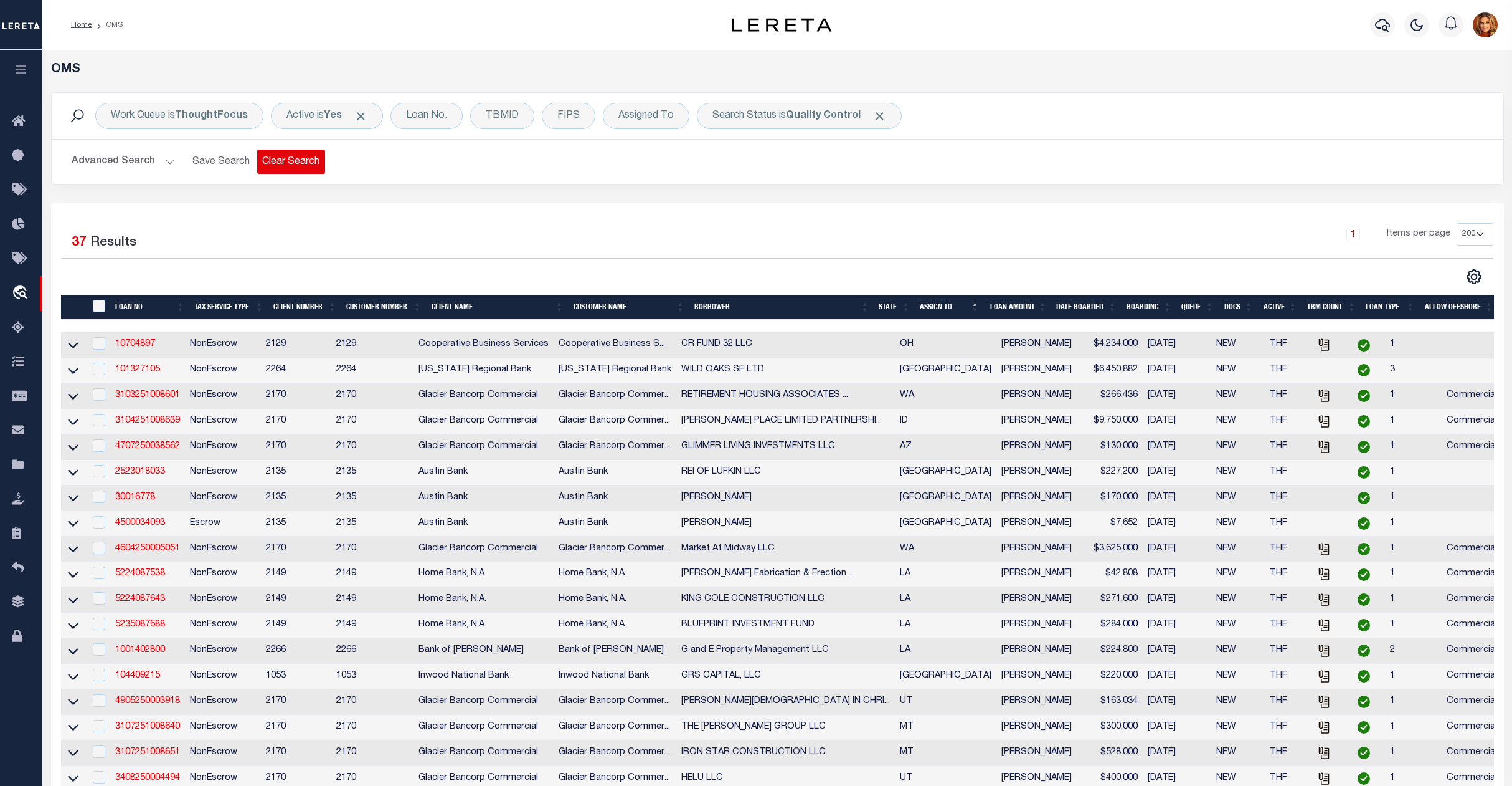
click at [294, 167] on button "Clear Search" at bounding box center [292, 161] width 68 height 24
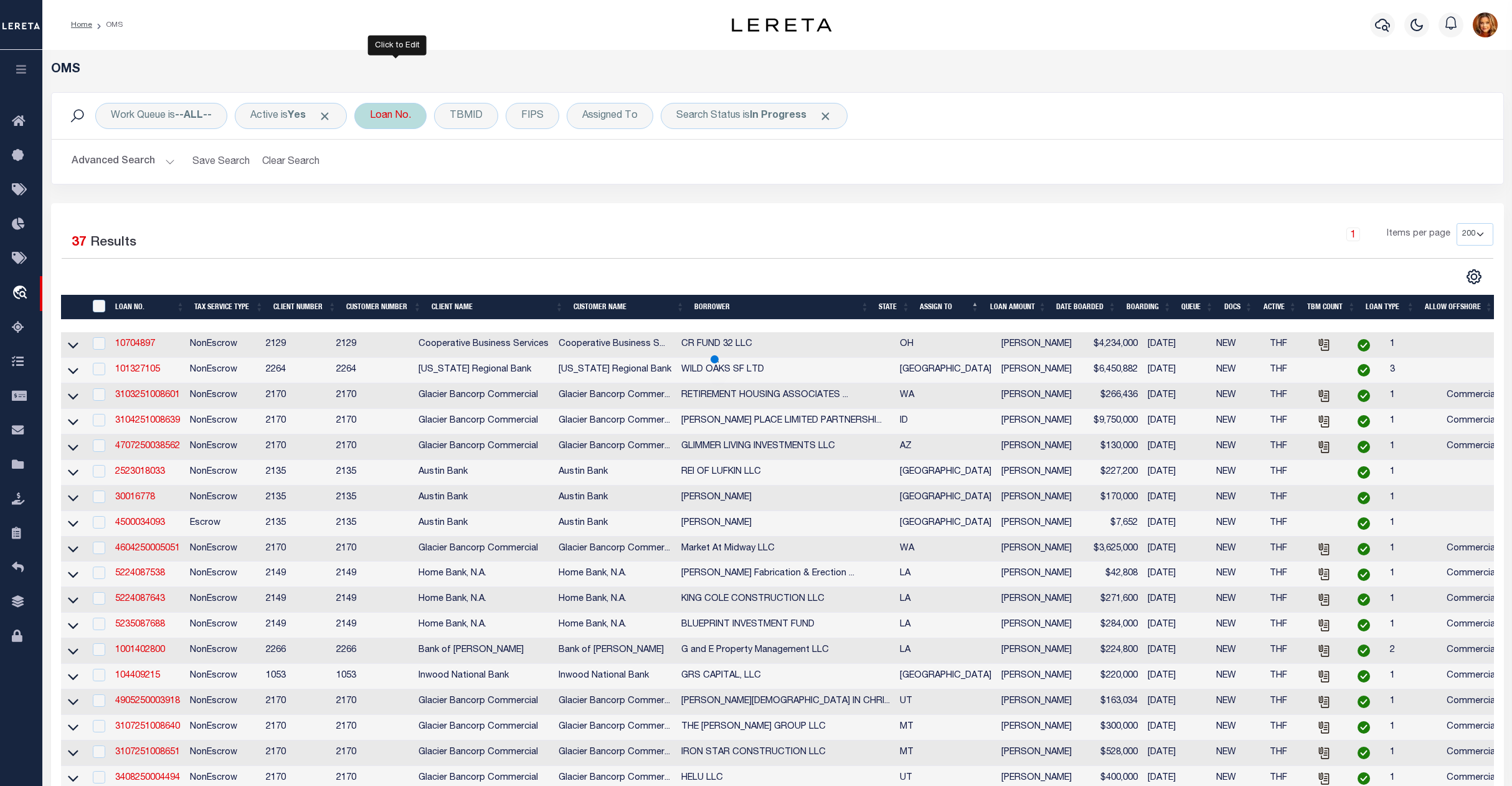
click at [382, 115] on div "Loan No." at bounding box center [390, 115] width 73 height 26
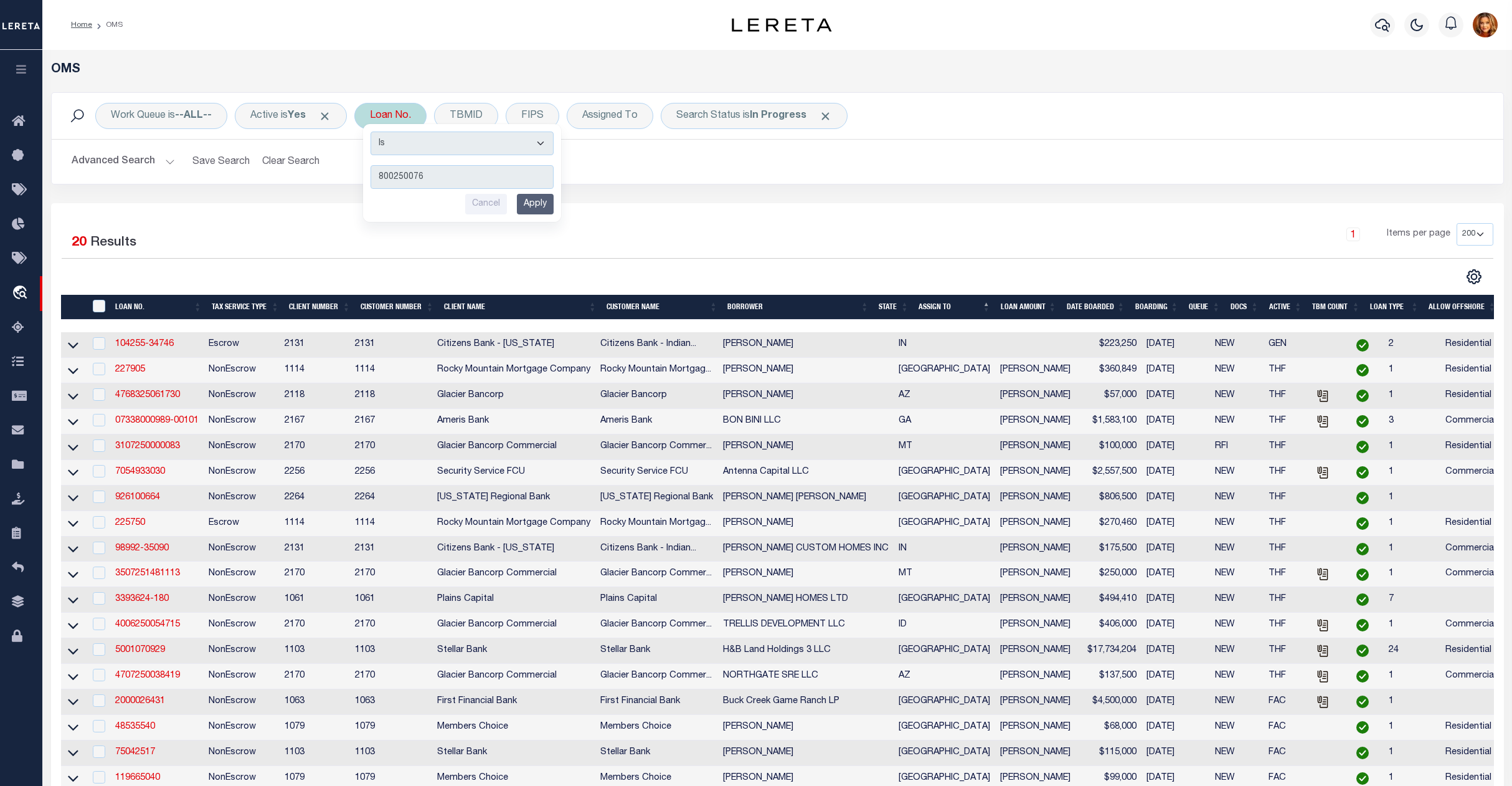
type input "8002500769"
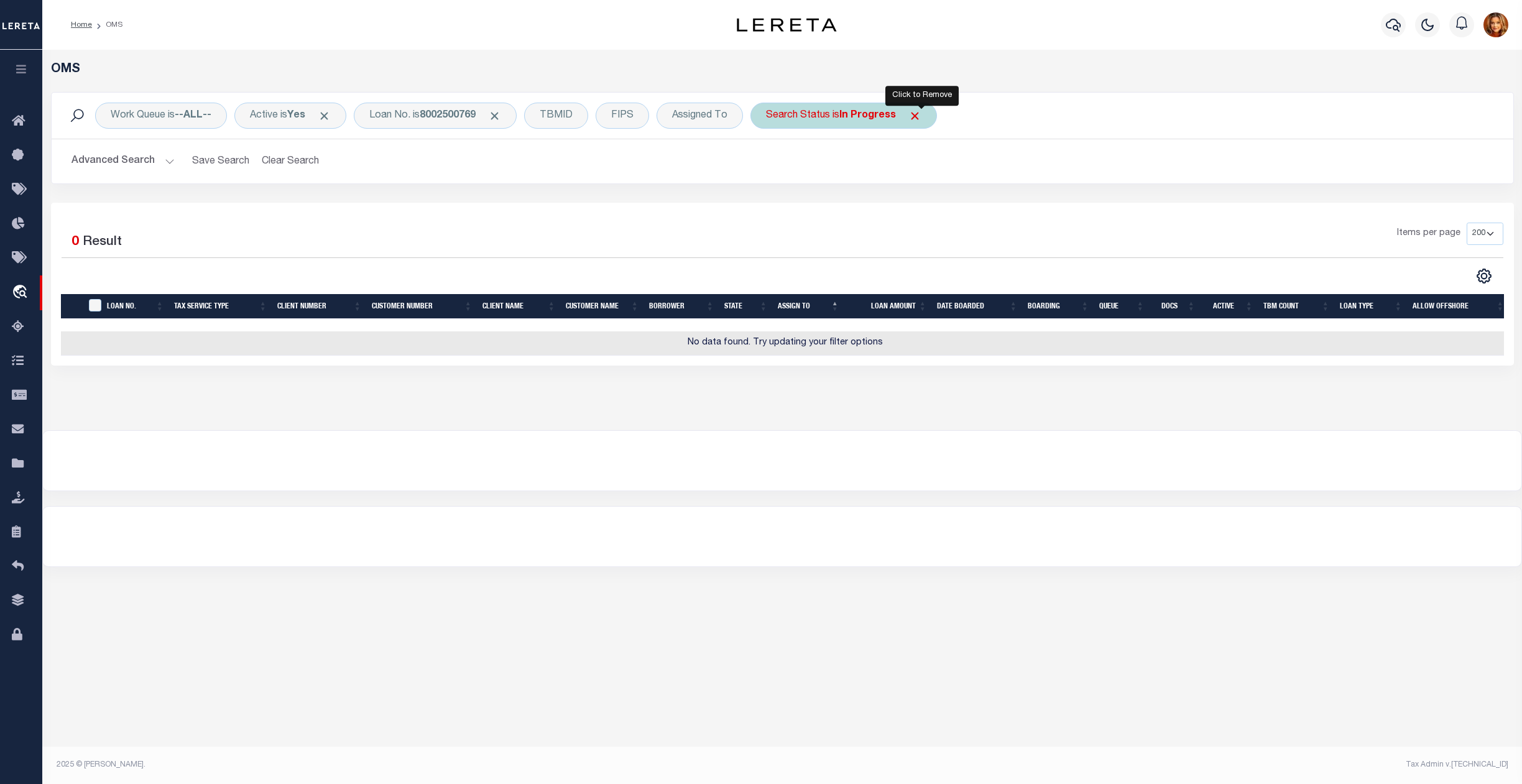
click at [922, 120] on span "Click to Remove" at bounding box center [916, 116] width 14 height 14
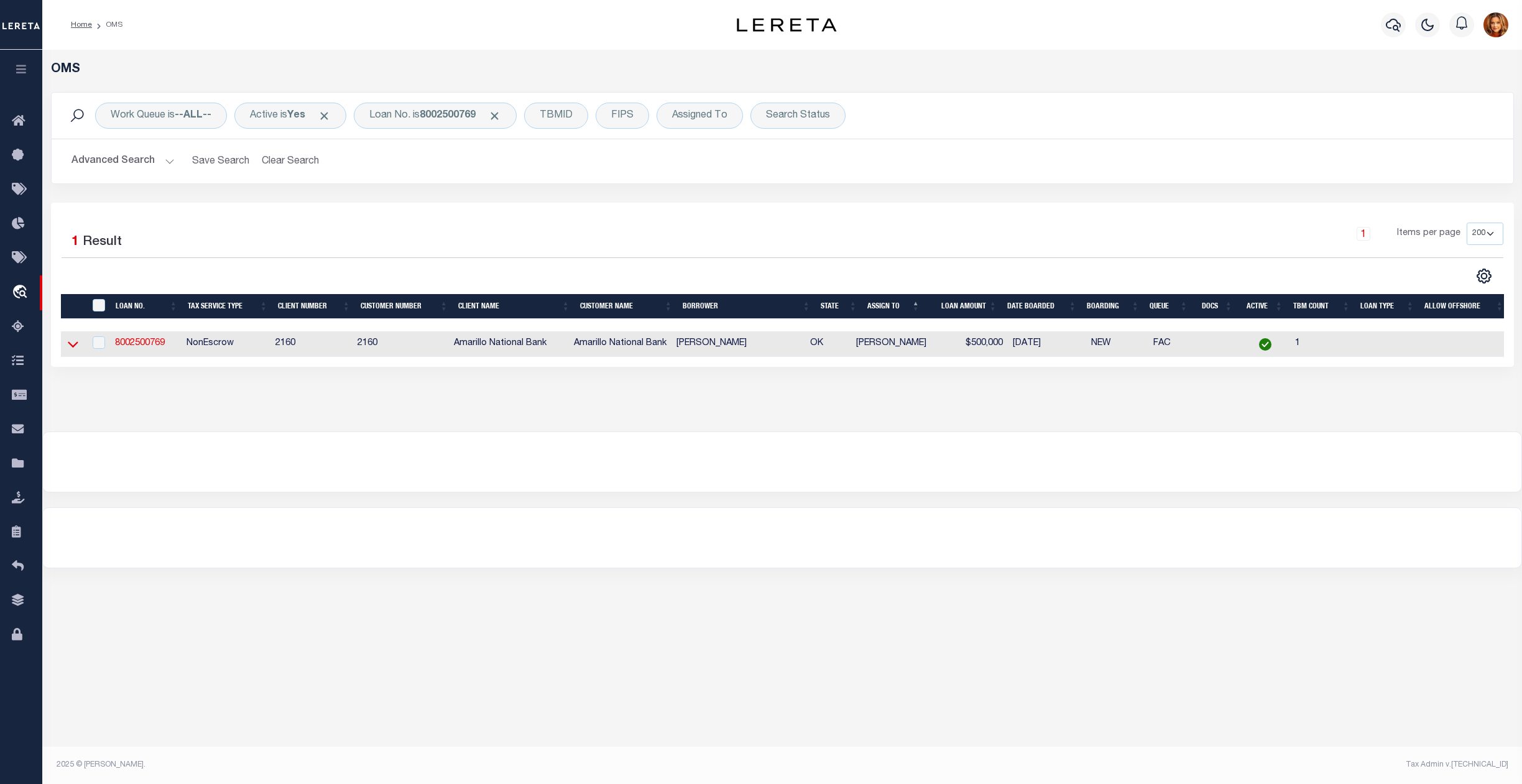
click at [75, 351] on icon at bounding box center [73, 344] width 11 height 14
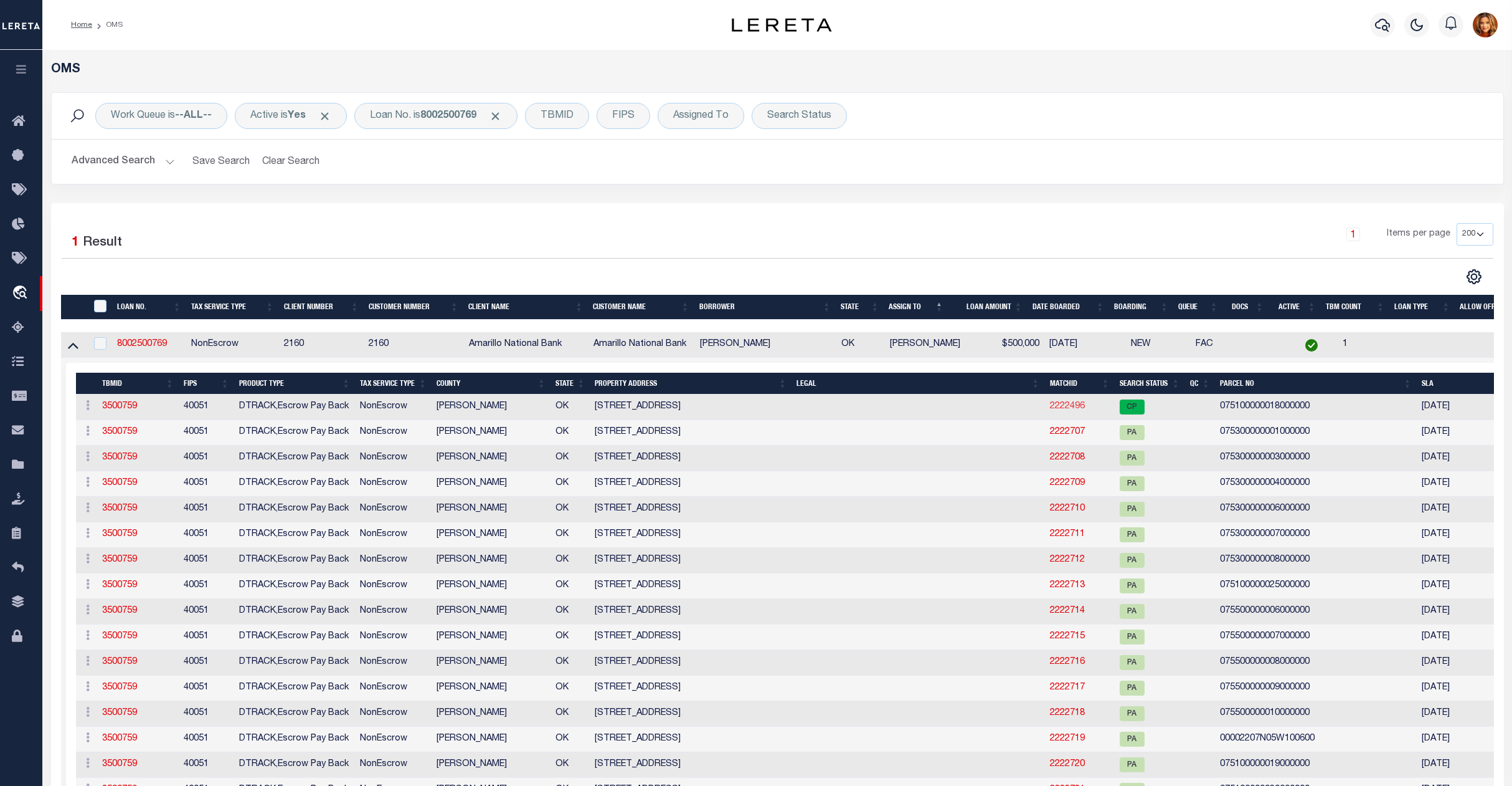
click at [1061, 408] on link "2222496" at bounding box center [1067, 406] width 35 height 9
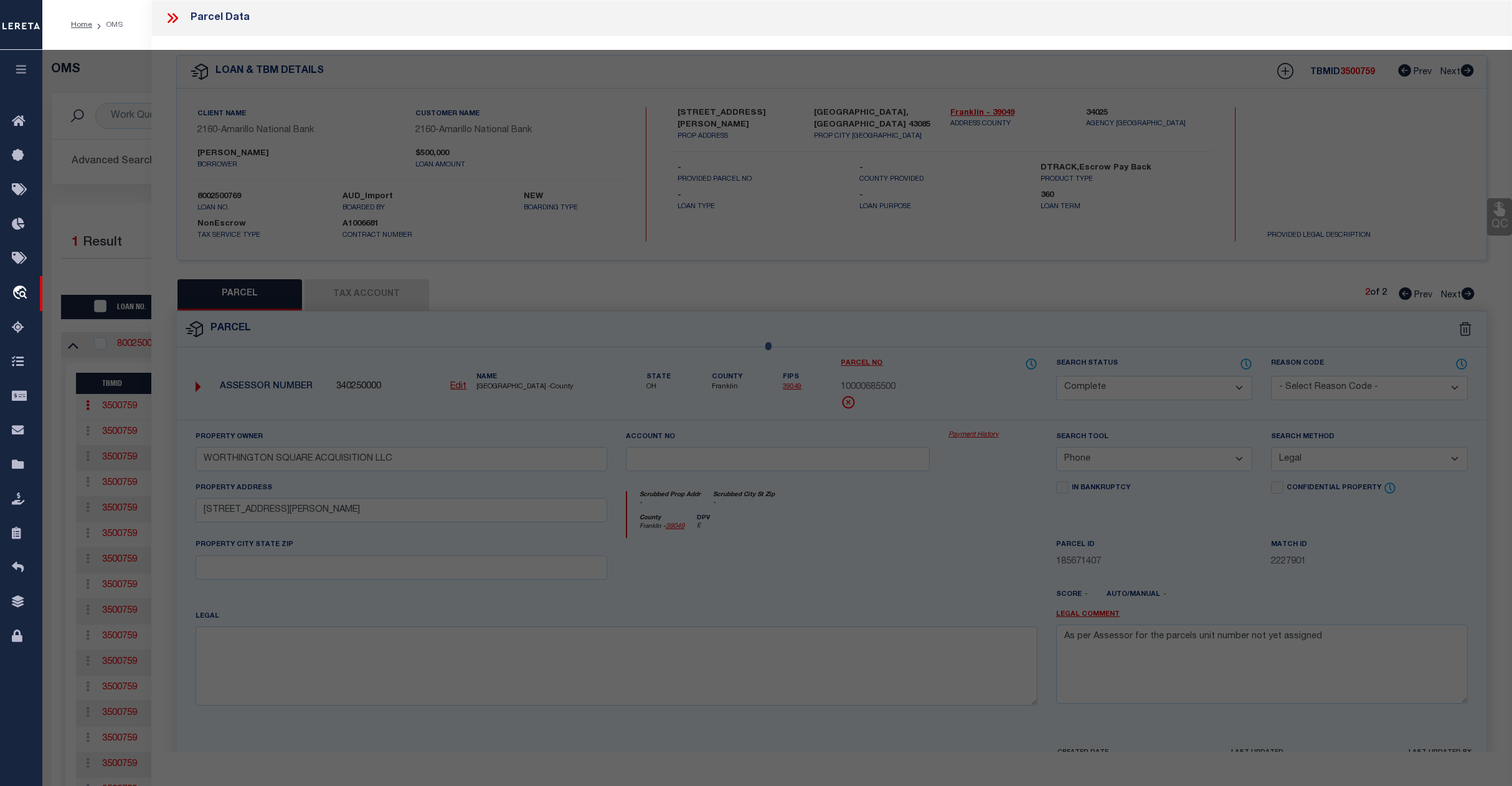
select select "AS"
select select
checkbox input "false"
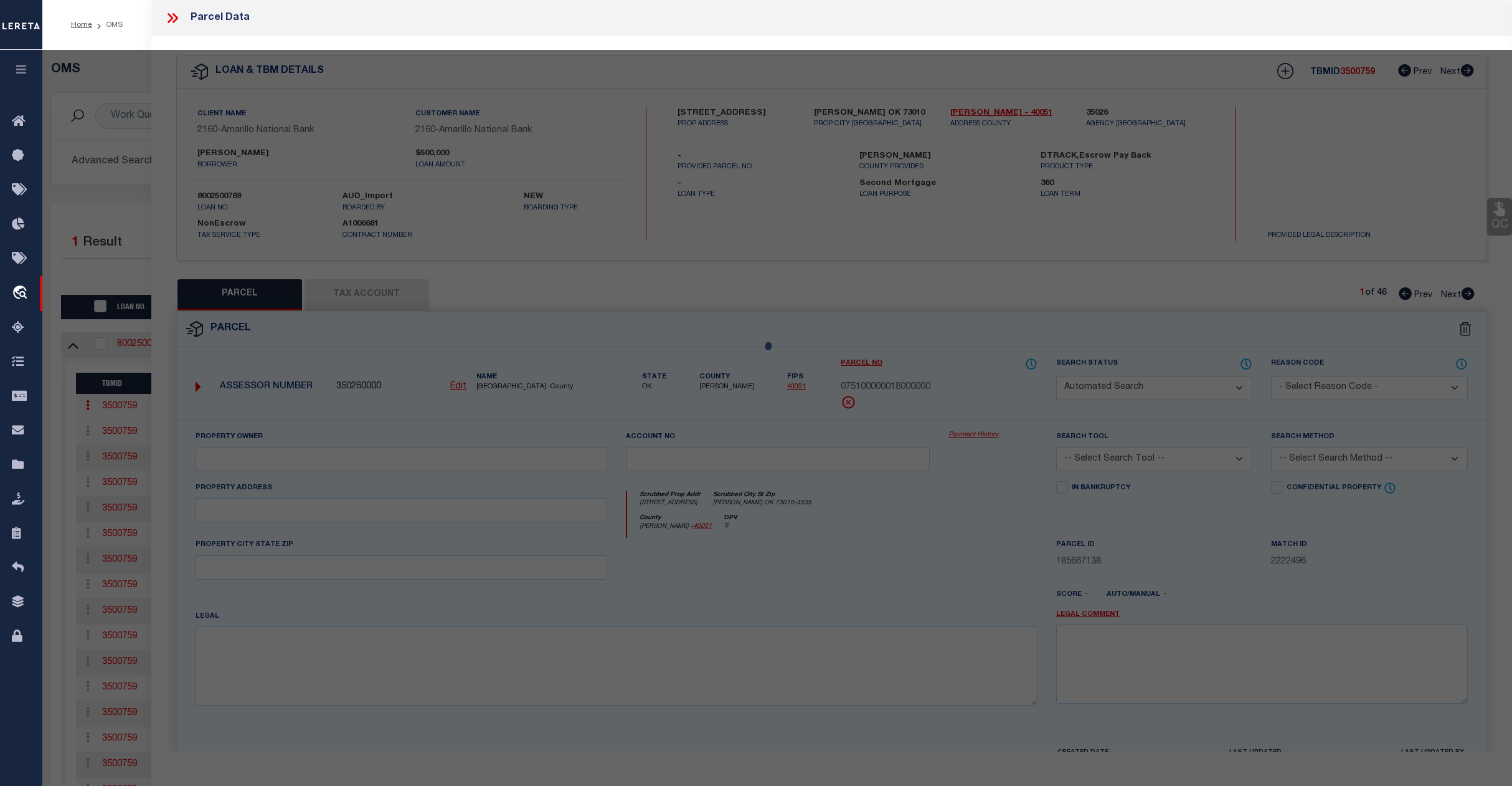
select select "CP"
type input "YORK, [PERSON_NAME] & [PERSON_NAME]"
select select "AGW"
select select "ADD"
type input "[STREET_ADDRESS]"
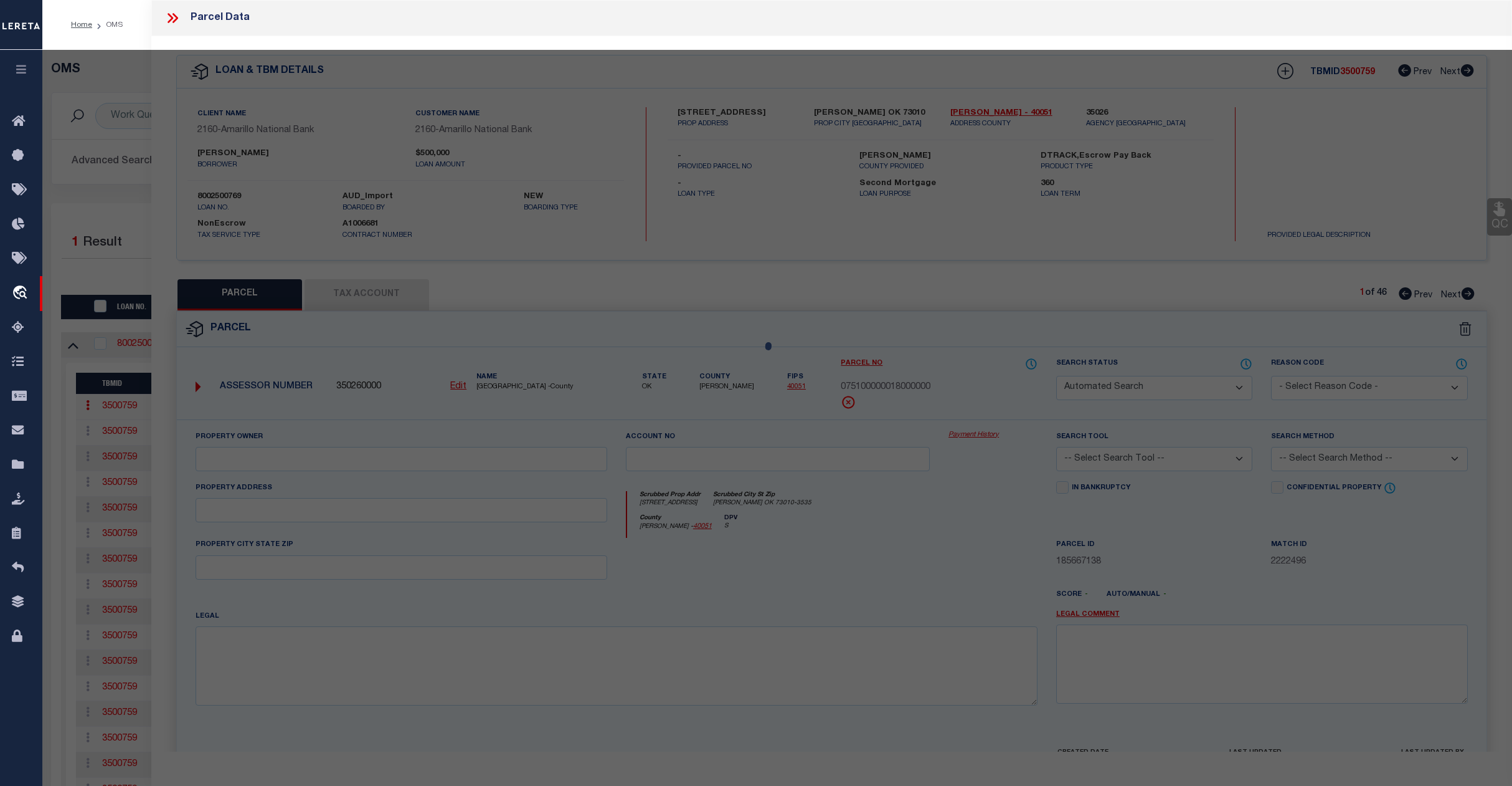
checkbox input "false"
type input "[PERSON_NAME], OK 73010"
type textarea "23-07N-05W NW LOT 18 WINTER CREEK GOLF & COUNTRY CLUB DEVELOPMENT PART C"
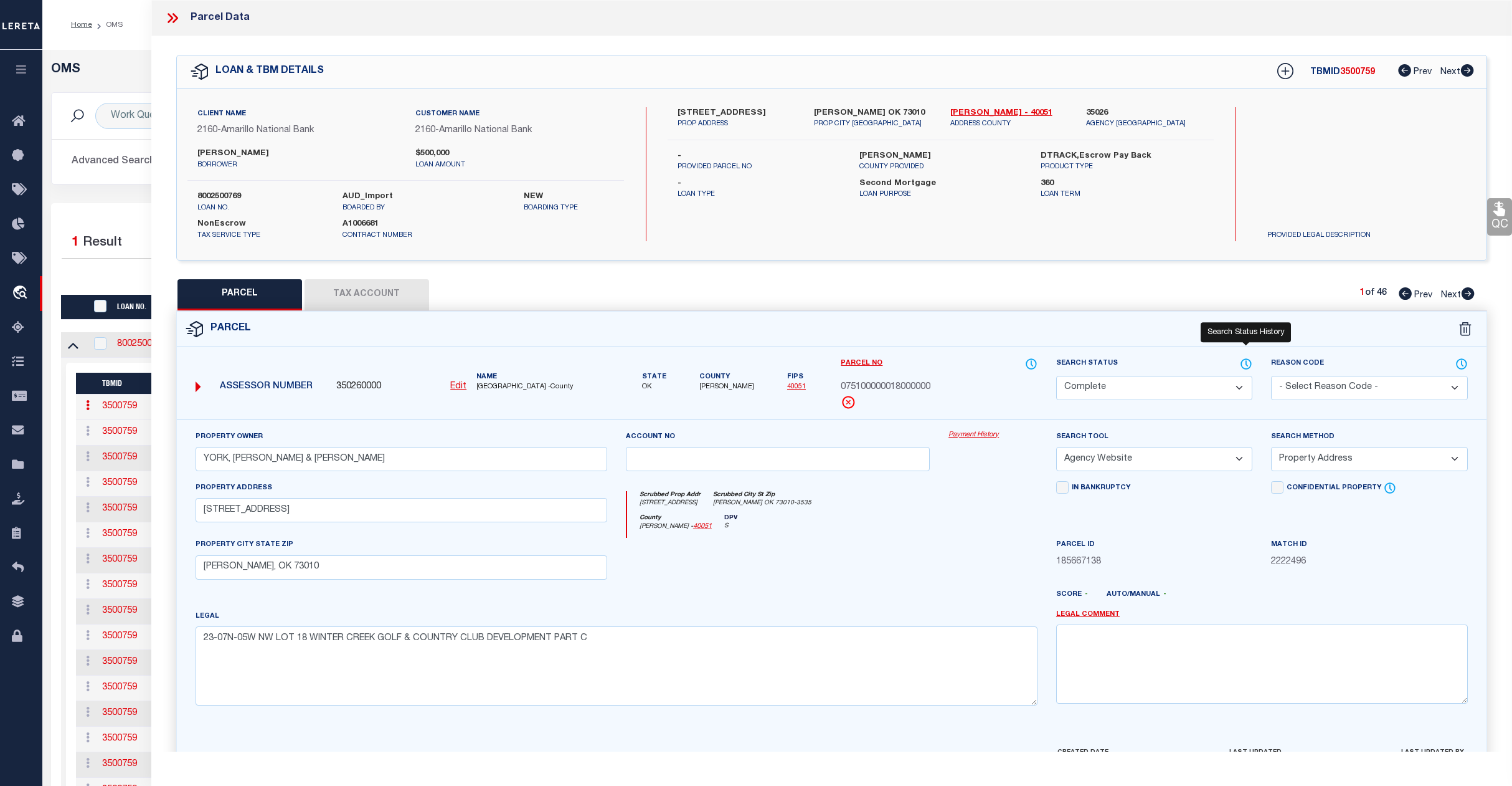
click at [1249, 364] on icon at bounding box center [1246, 363] width 13 height 14
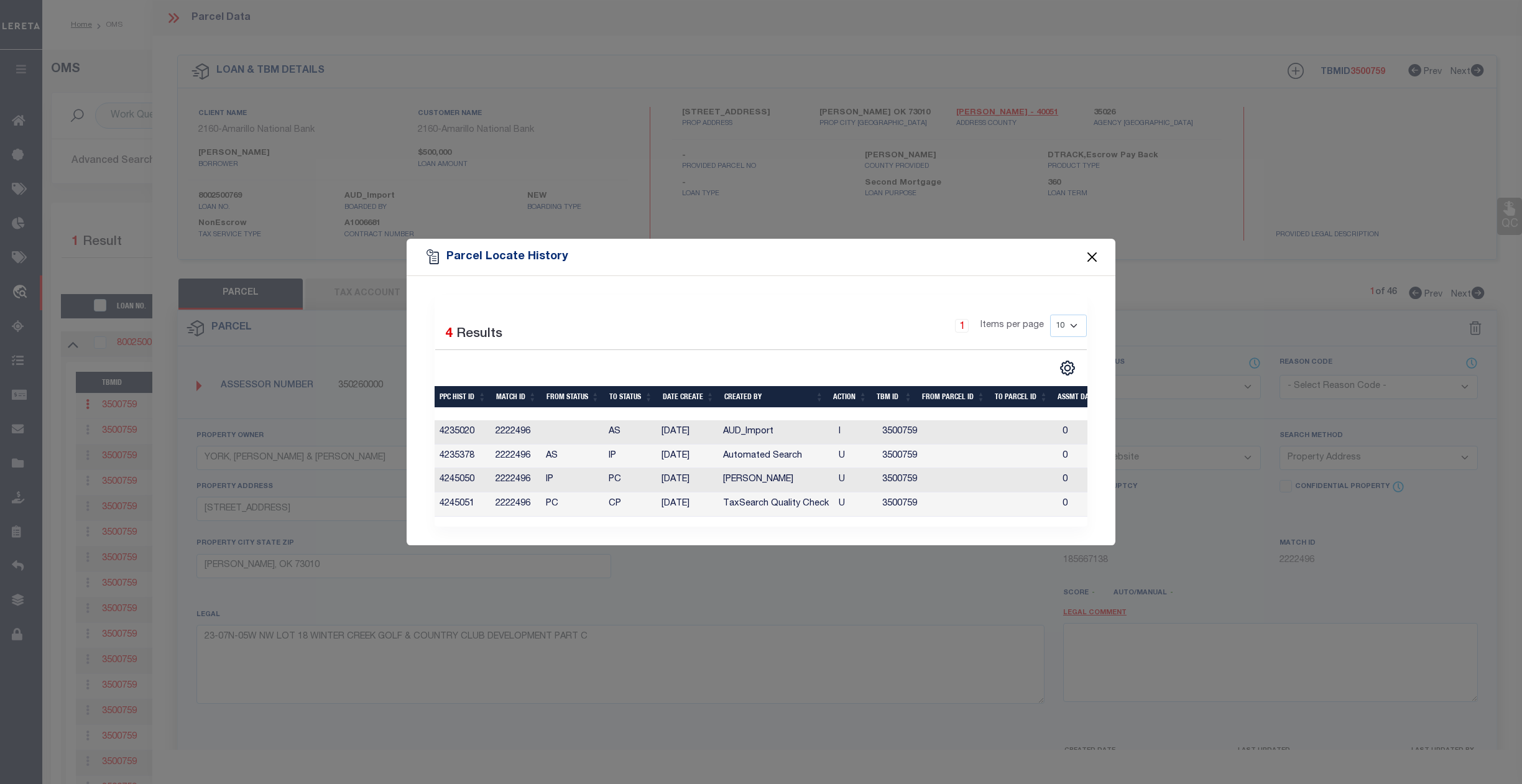
click at [1092, 256] on button "Close" at bounding box center [1093, 257] width 16 height 16
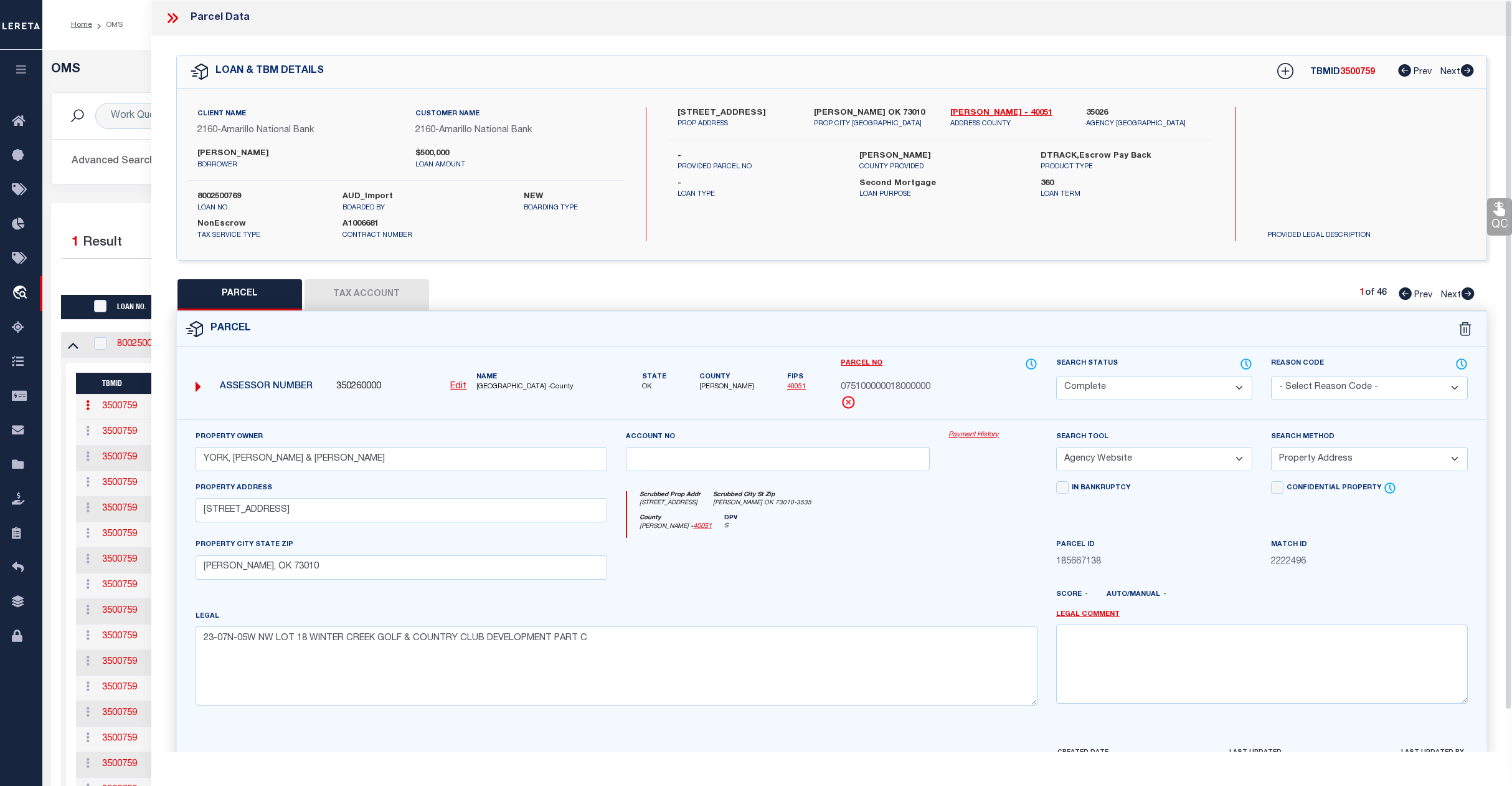
click at [172, 16] on icon at bounding box center [172, 17] width 16 height 16
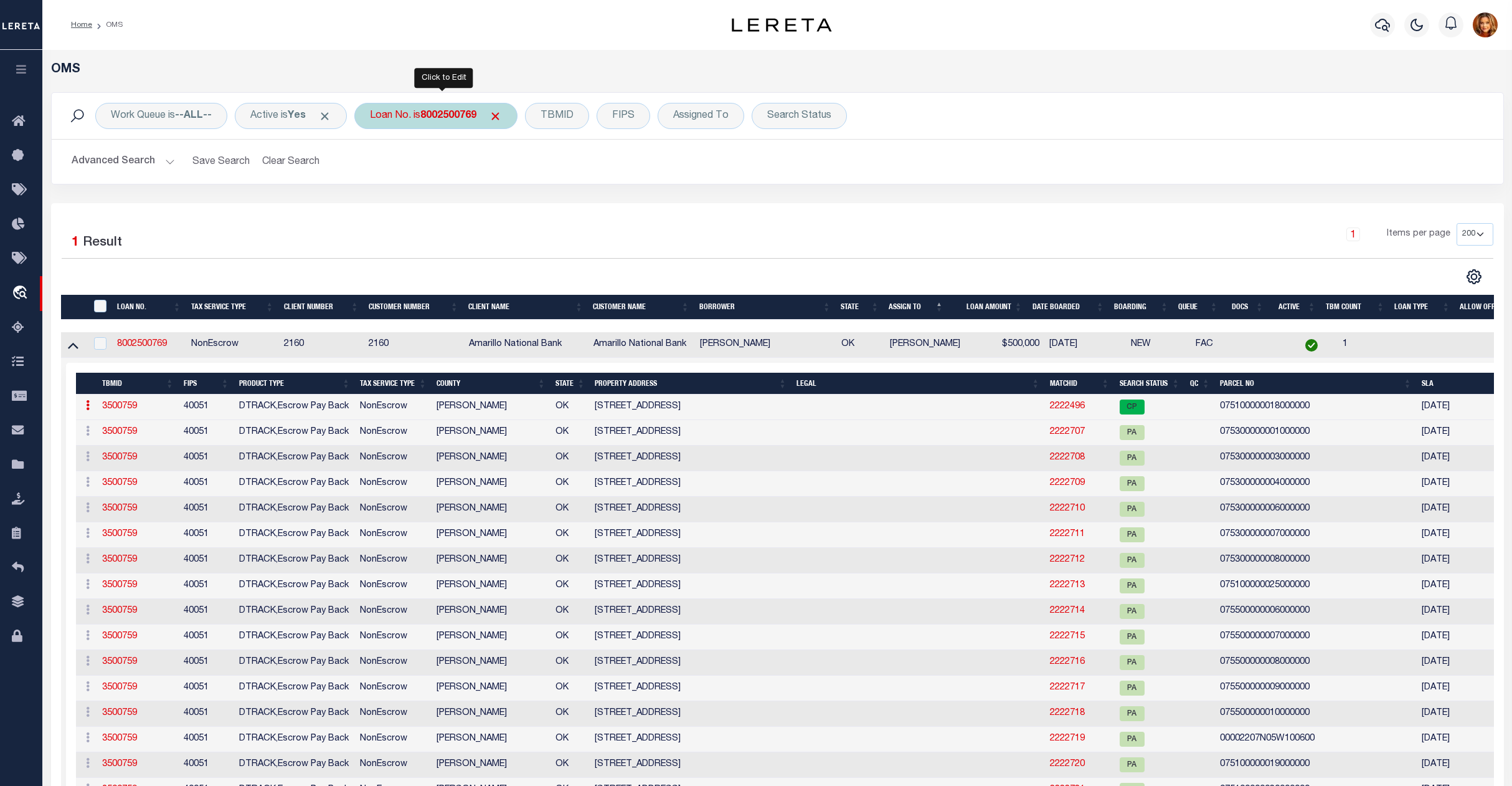
drag, startPoint x: 445, startPoint y: 123, endPoint x: 444, endPoint y: 114, distance: 9.1
click at [445, 120] on div "Loan No. is 8002500769" at bounding box center [436, 115] width 163 height 26
type input "9042101425"
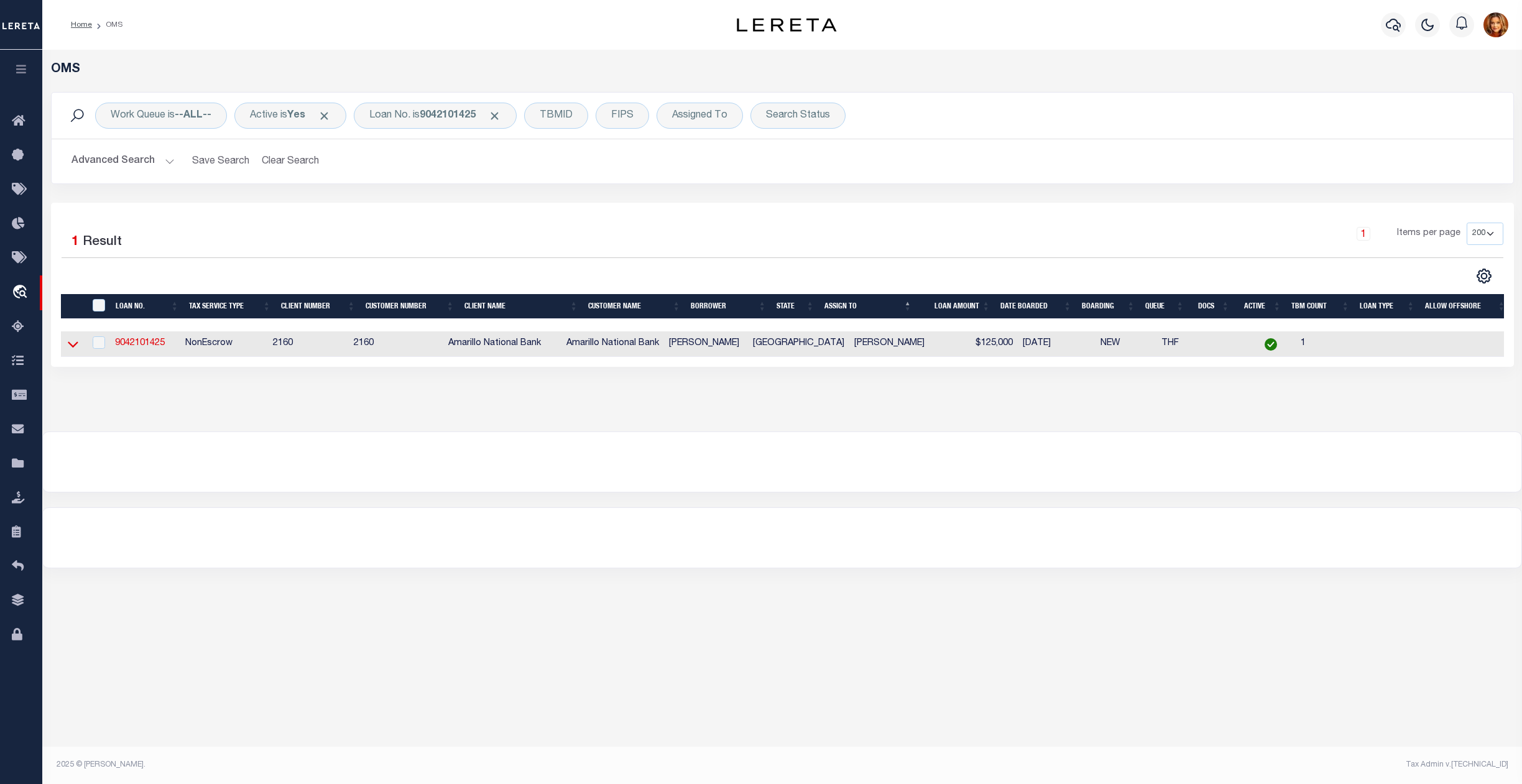
click at [73, 348] on icon at bounding box center [73, 345] width 11 height 6
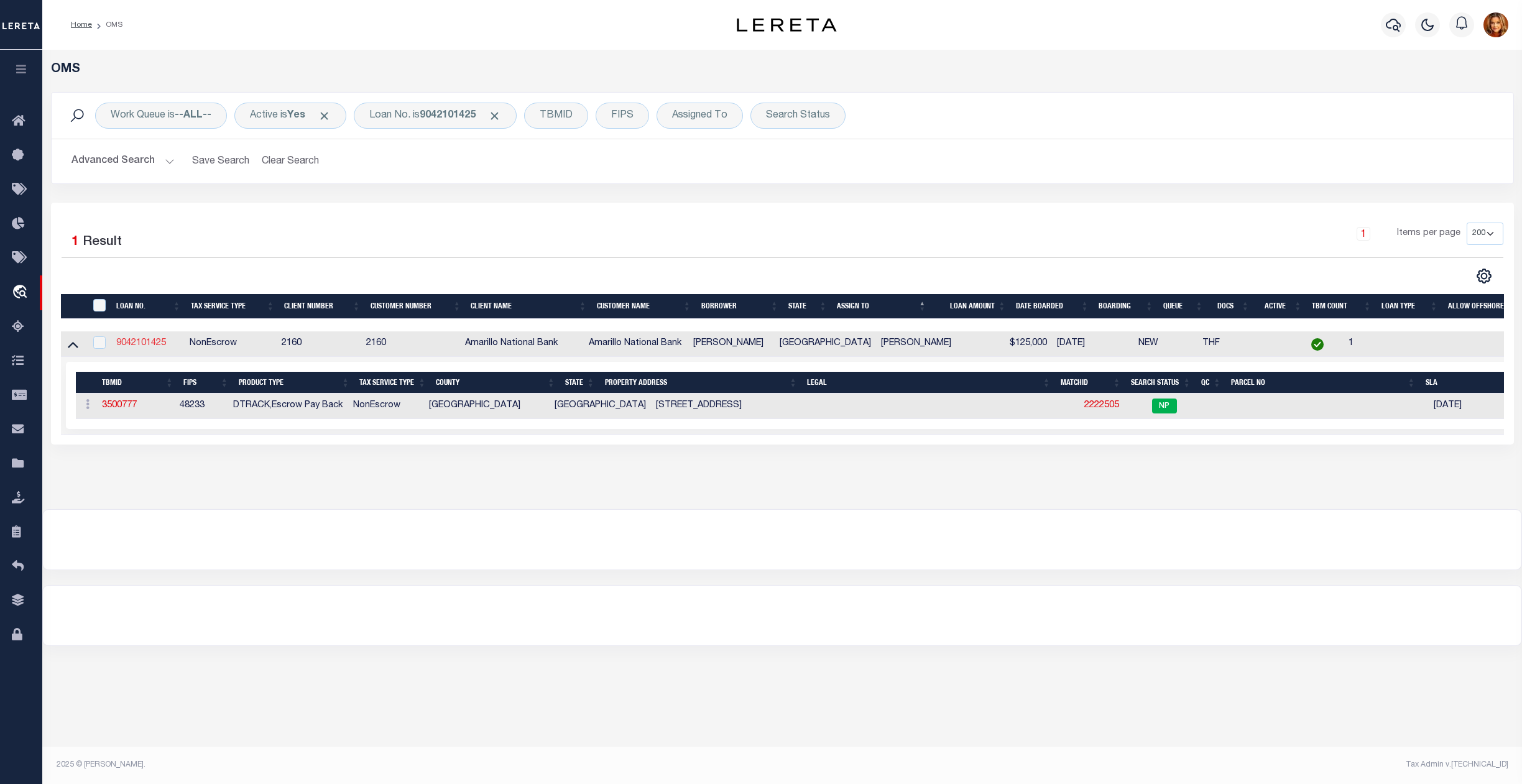
click at [132, 347] on link "9042101425" at bounding box center [140, 342] width 49 height 9
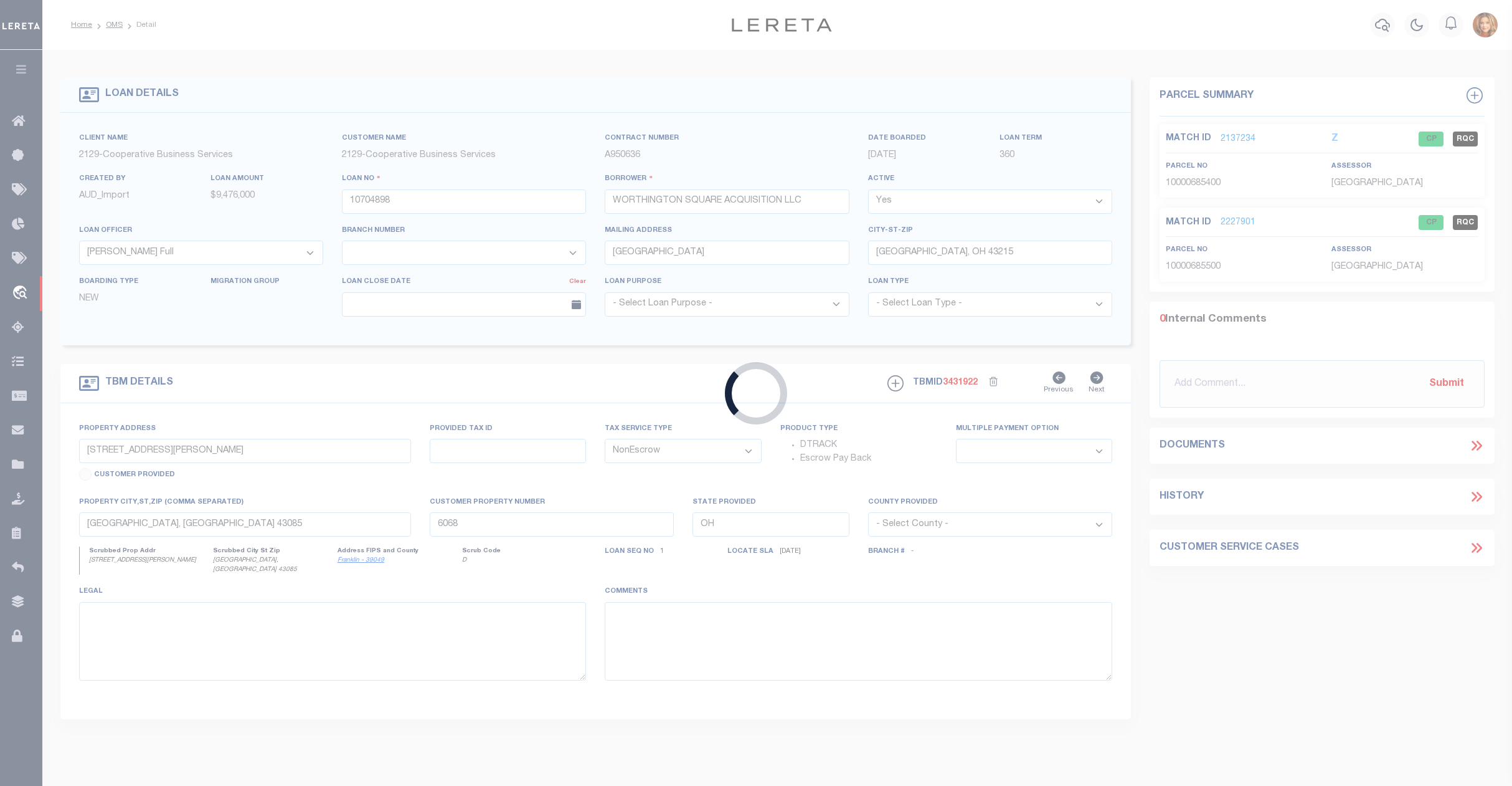
type input "9042101425"
type input "[PERSON_NAME]"
select select
select select "100"
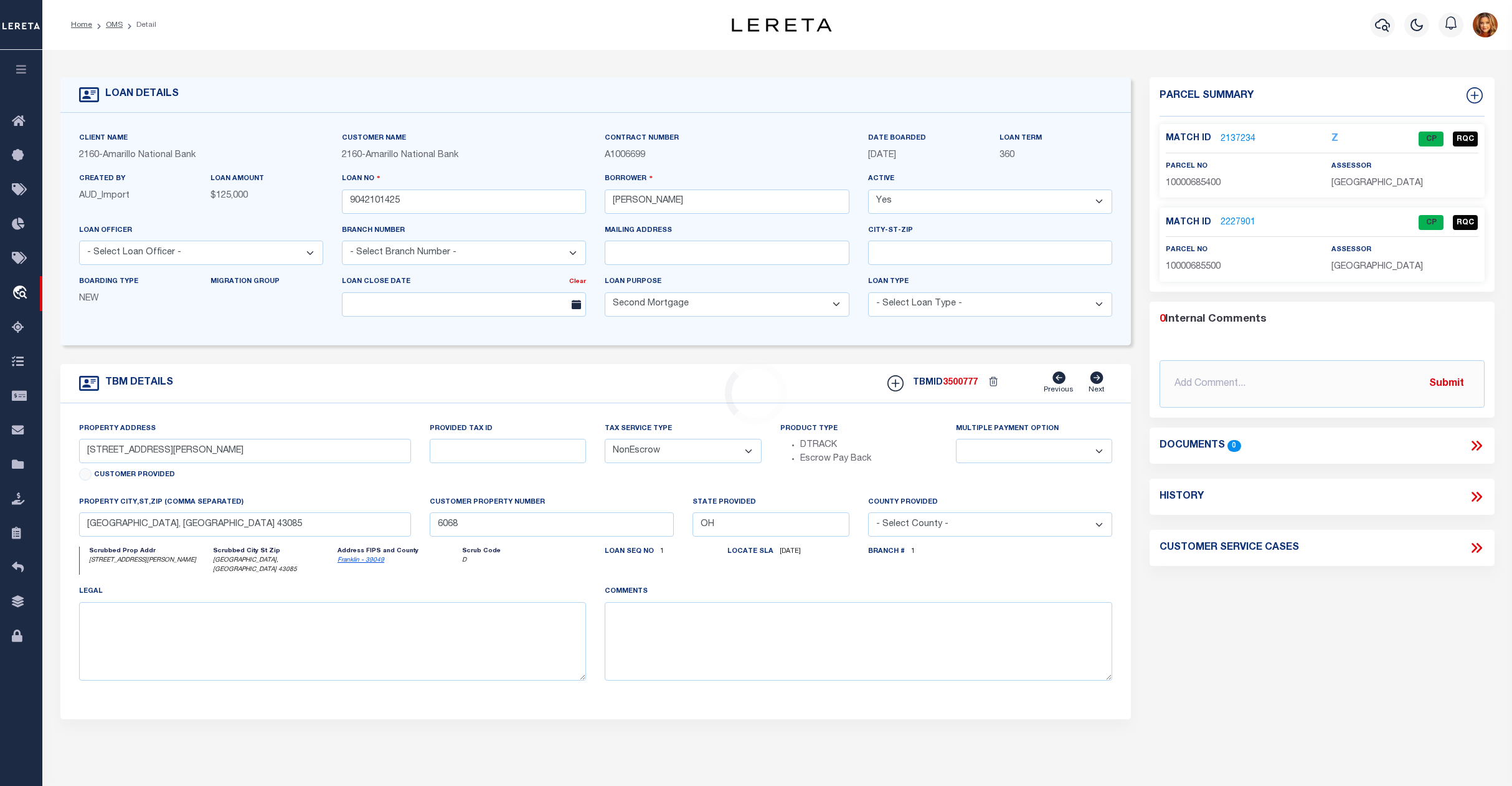
select select "10826"
type input "[STREET_ADDRESS]"
select select
type input "BORGER [GEOGRAPHIC_DATA] 79007"
type input "[GEOGRAPHIC_DATA]"
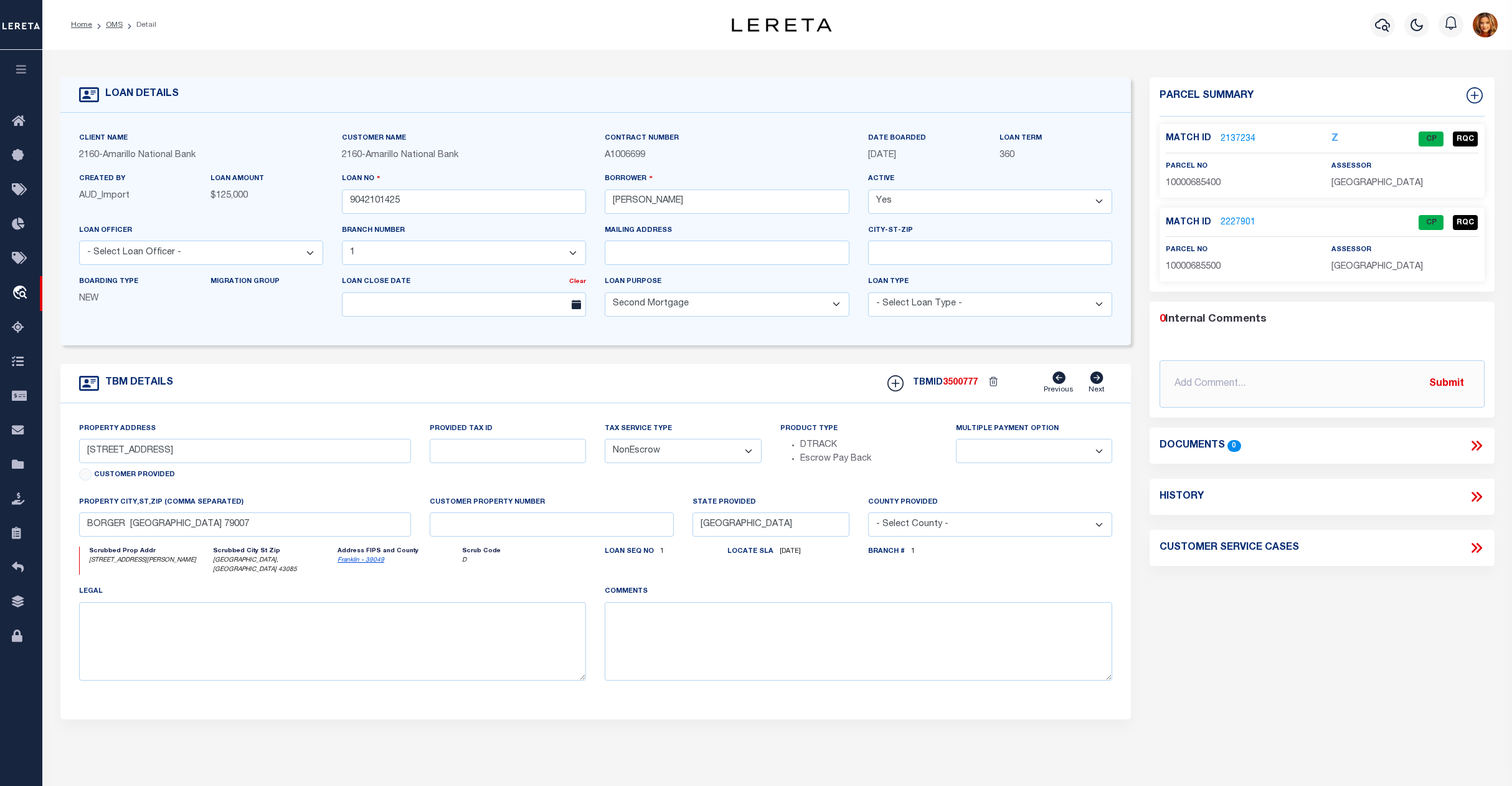
select select
